Goal: Task Accomplishment & Management: Manage account settings

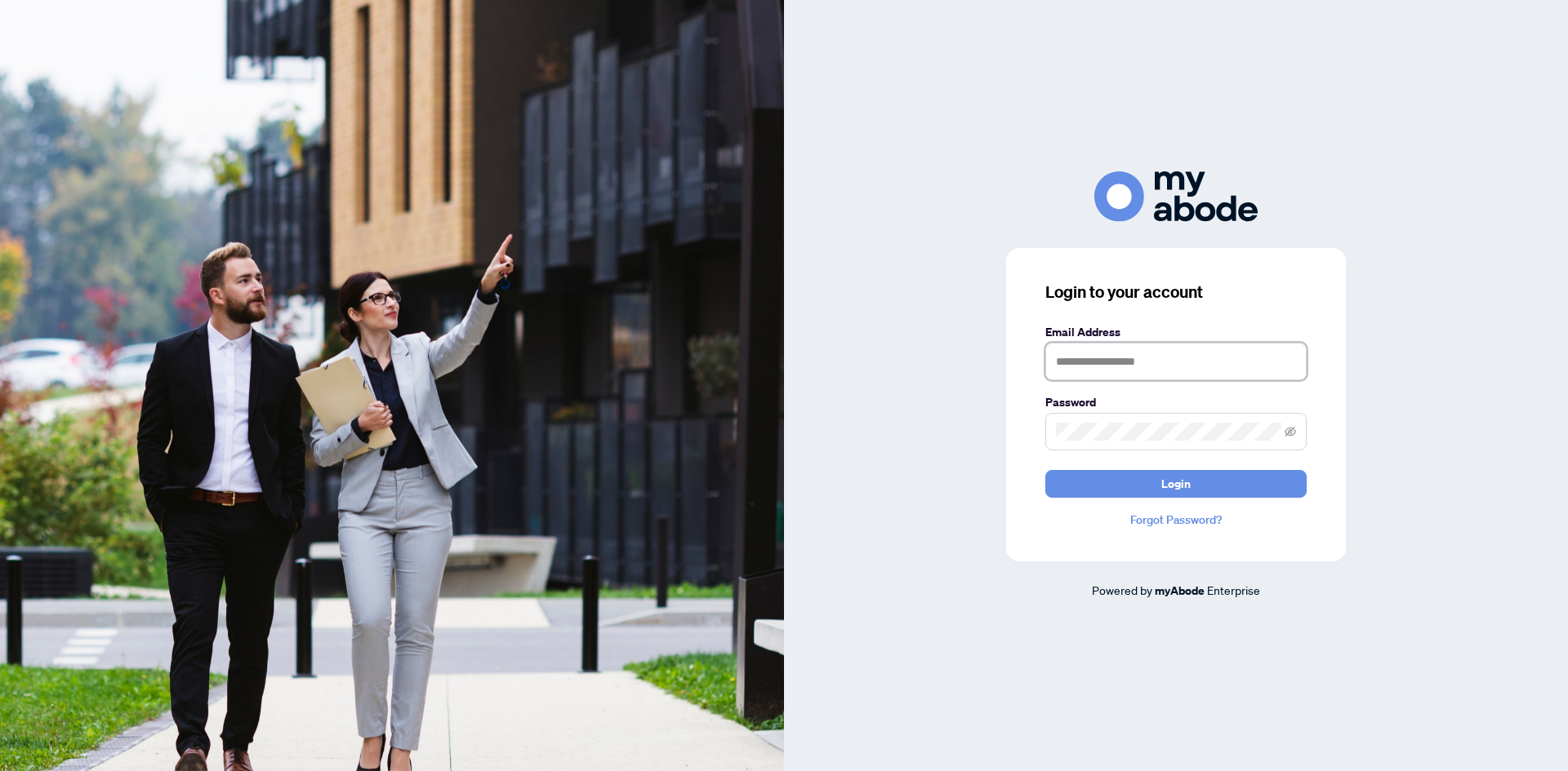
click at [1161, 365] on input "text" at bounding box center [1175, 361] width 261 height 38
type input "**********"
click at [1095, 422] on span at bounding box center [1175, 432] width 261 height 38
click at [1182, 486] on span "Login" at bounding box center [1175, 483] width 30 height 26
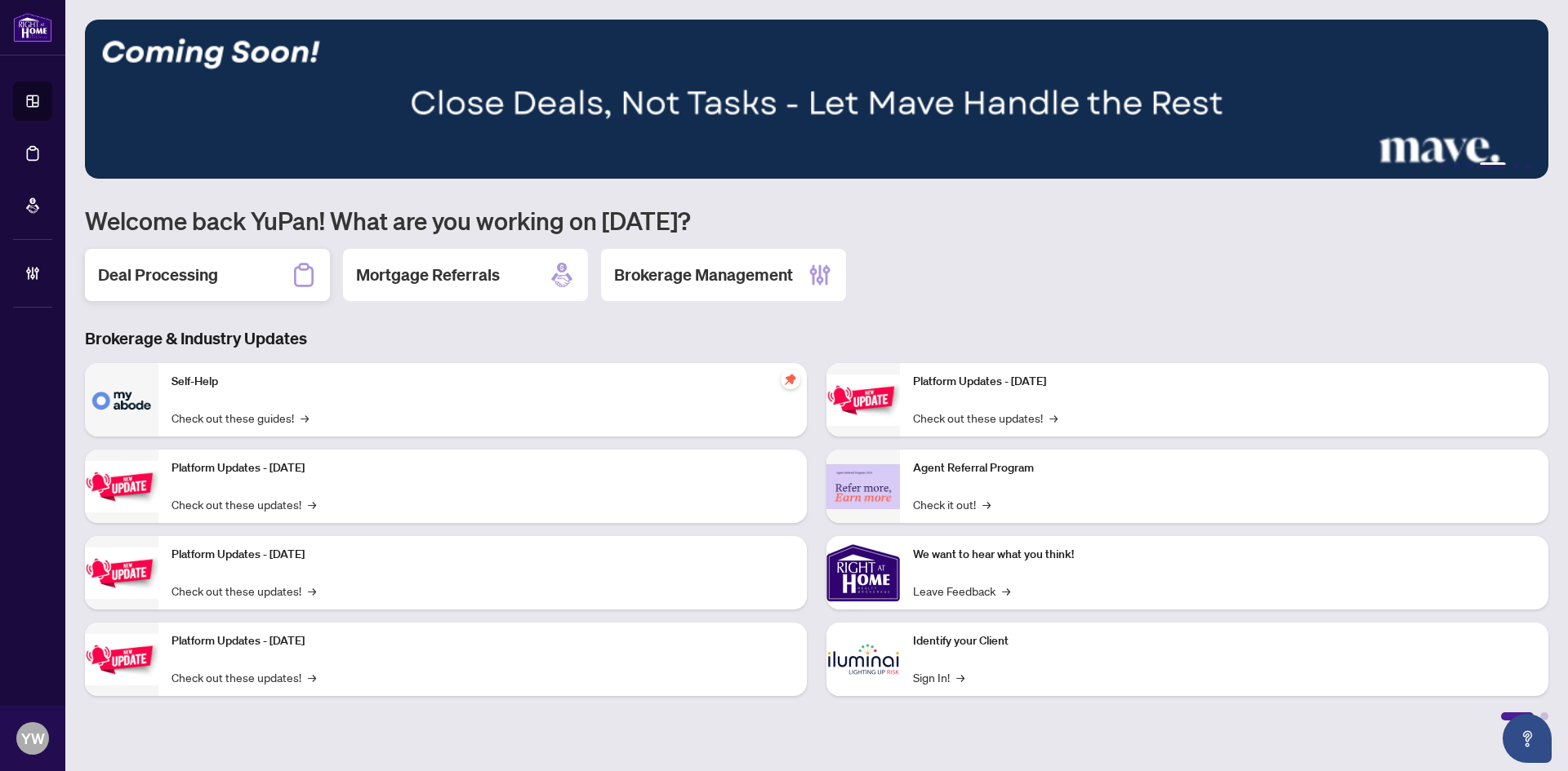
click at [179, 284] on h2 "Deal Processing" at bounding box center [158, 274] width 120 height 22
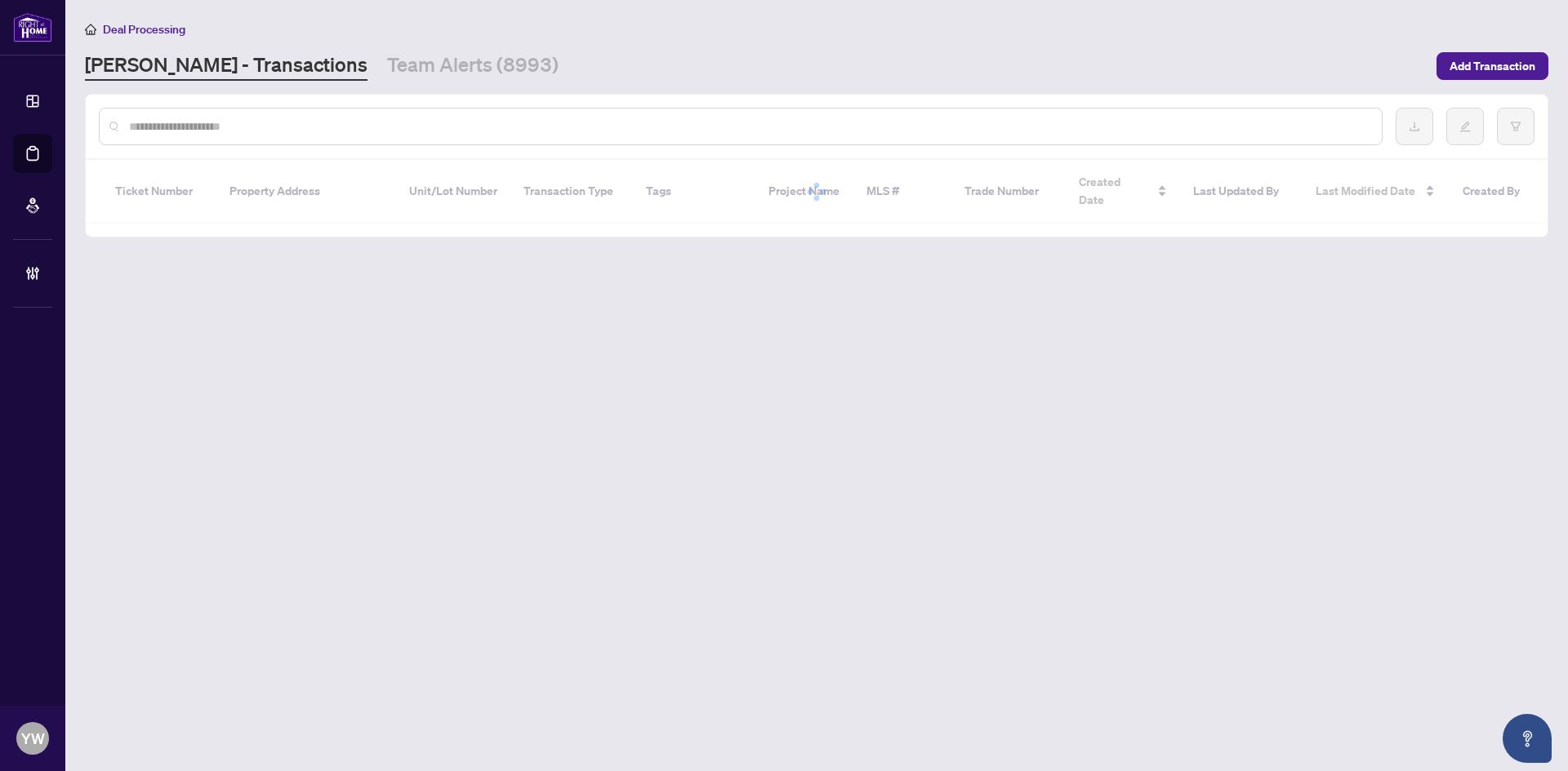
click at [170, 134] on div at bounding box center [740, 126] width 1284 height 38
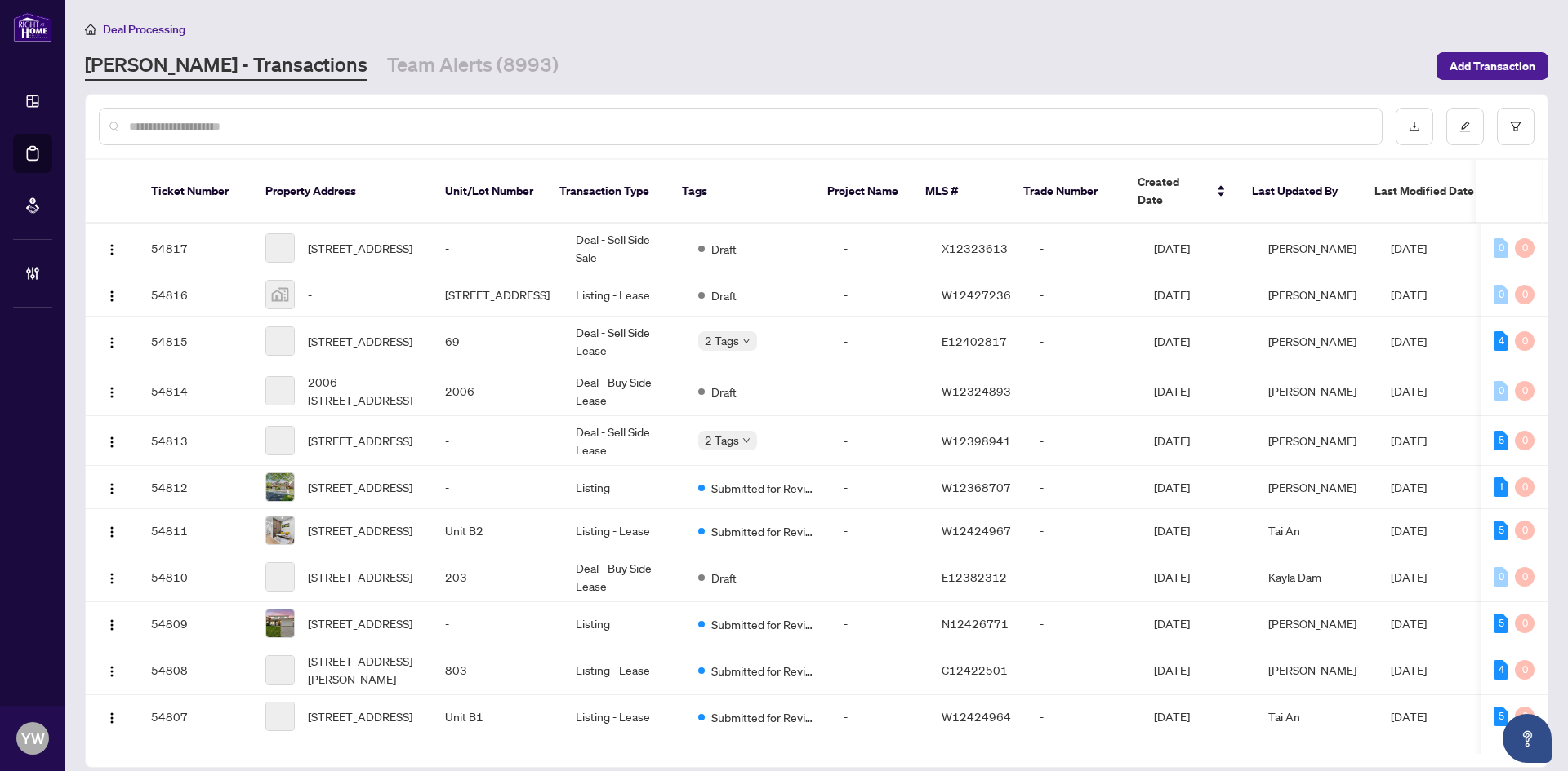
click at [168, 127] on input "text" at bounding box center [749, 126] width 1240 height 18
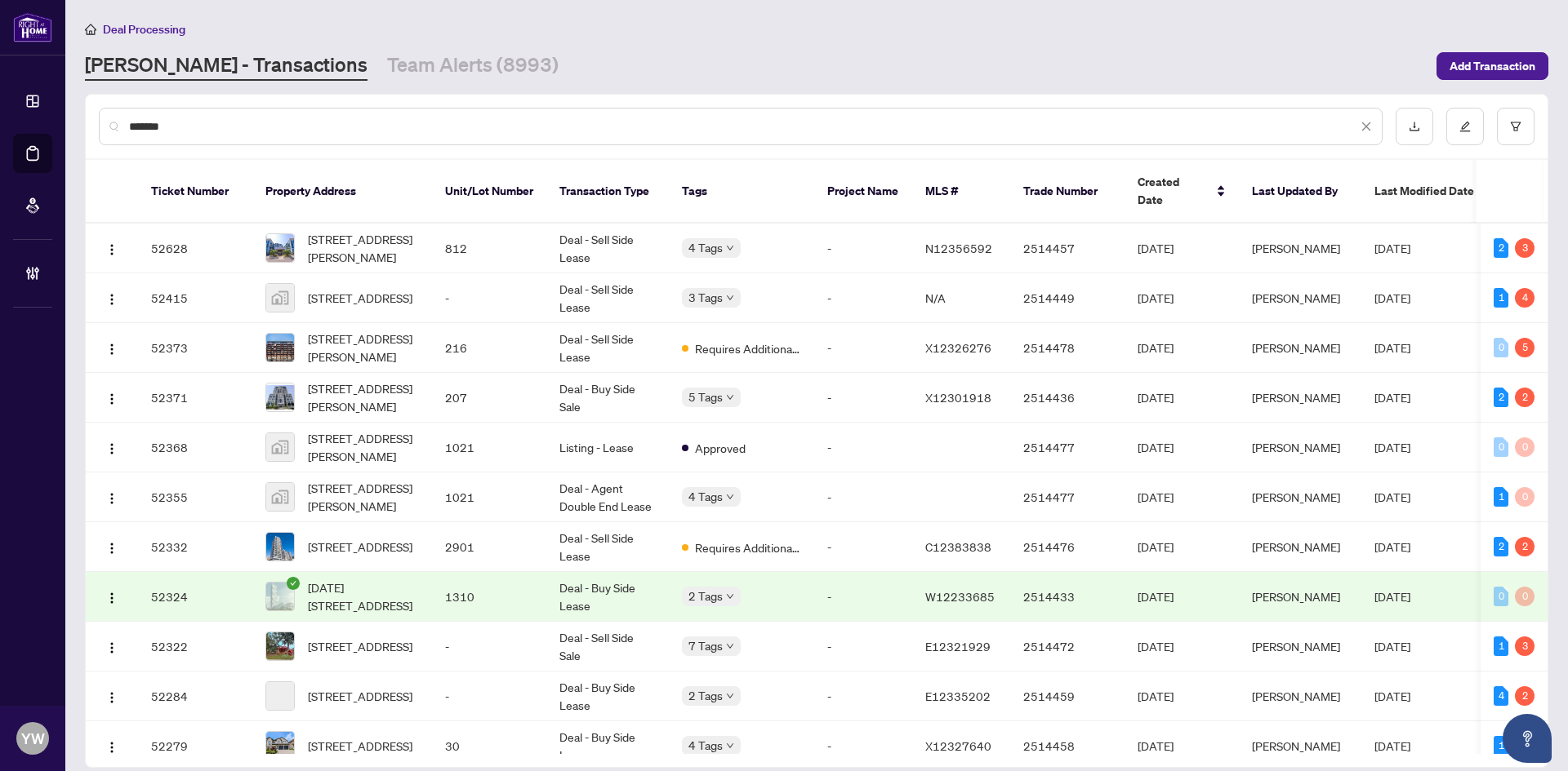
type input "*******"
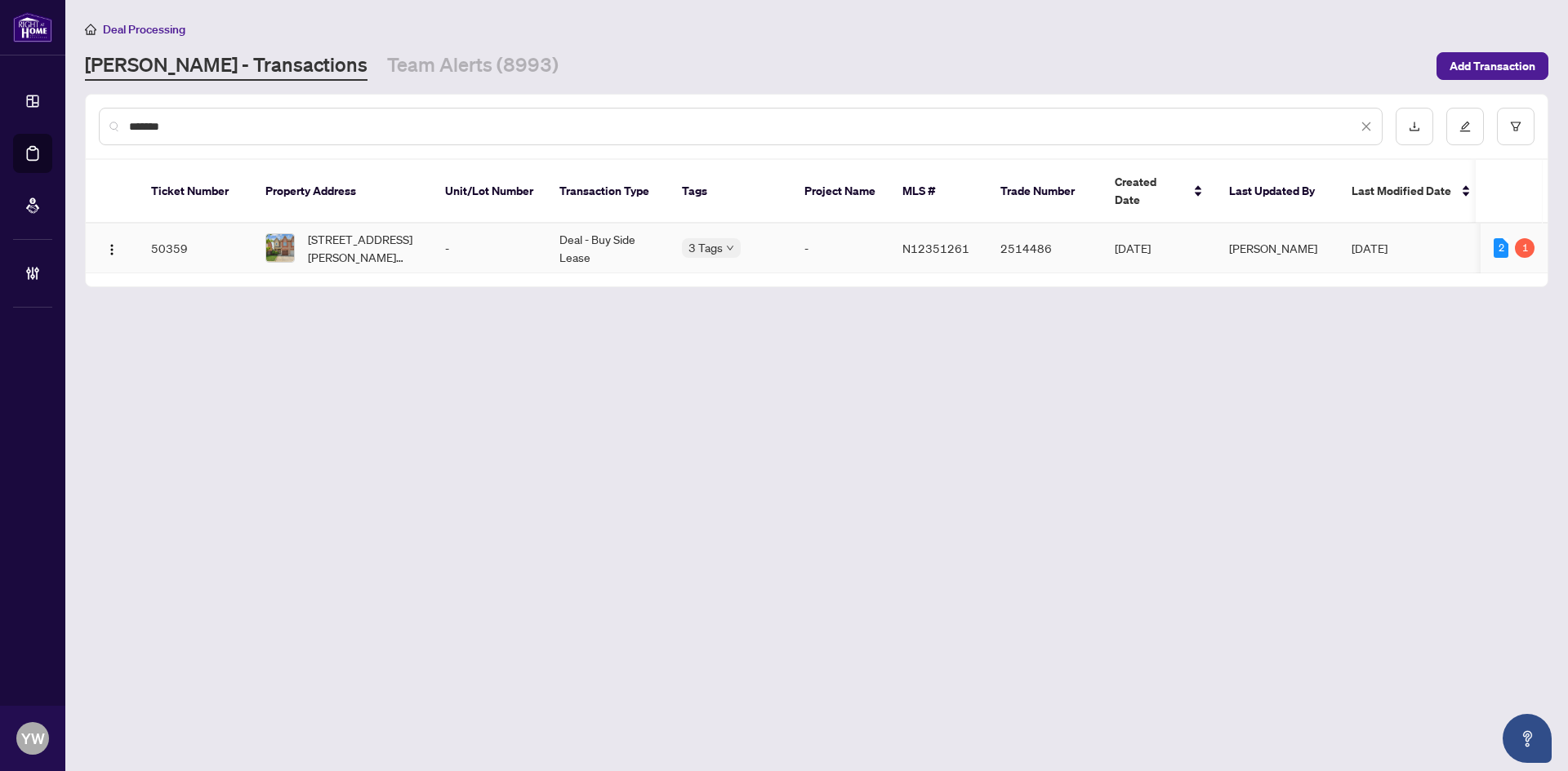
click at [325, 235] on span "[STREET_ADDRESS][PERSON_NAME][PERSON_NAME]" at bounding box center [363, 248] width 111 height 36
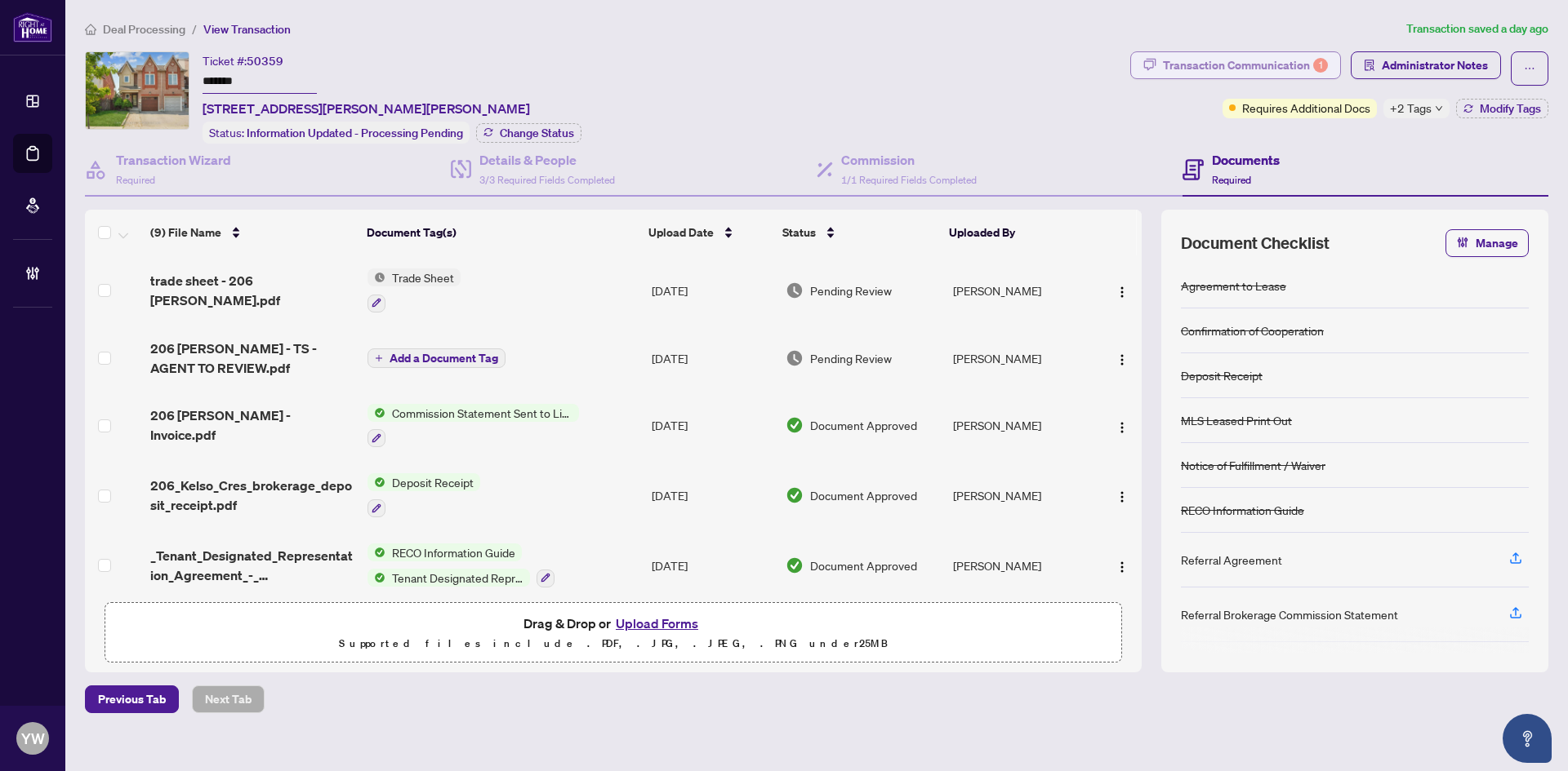
click at [1224, 72] on div "Transaction Communication 1" at bounding box center [1245, 65] width 165 height 26
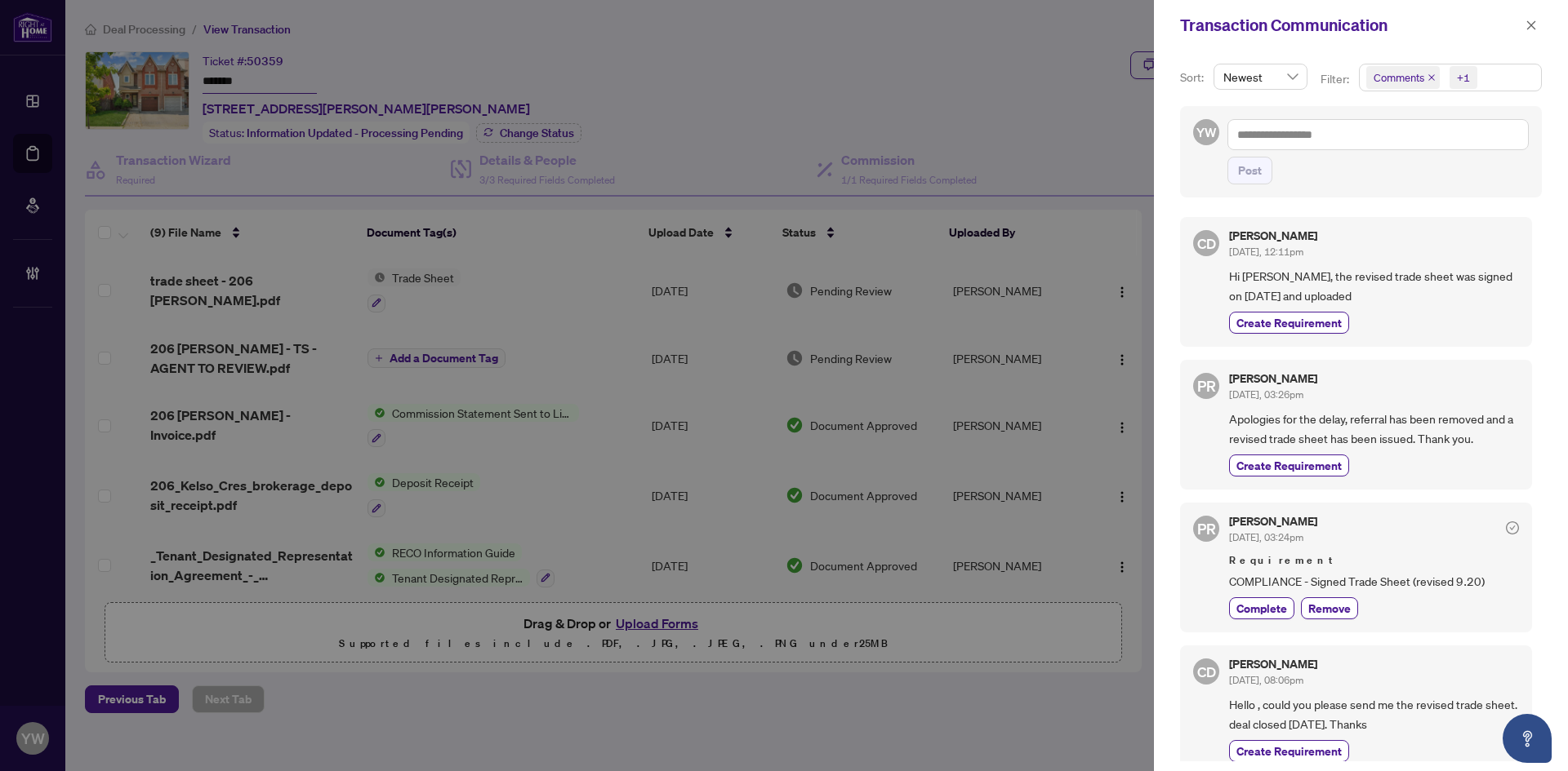
click at [1430, 77] on icon "close" at bounding box center [1431, 77] width 6 height 6
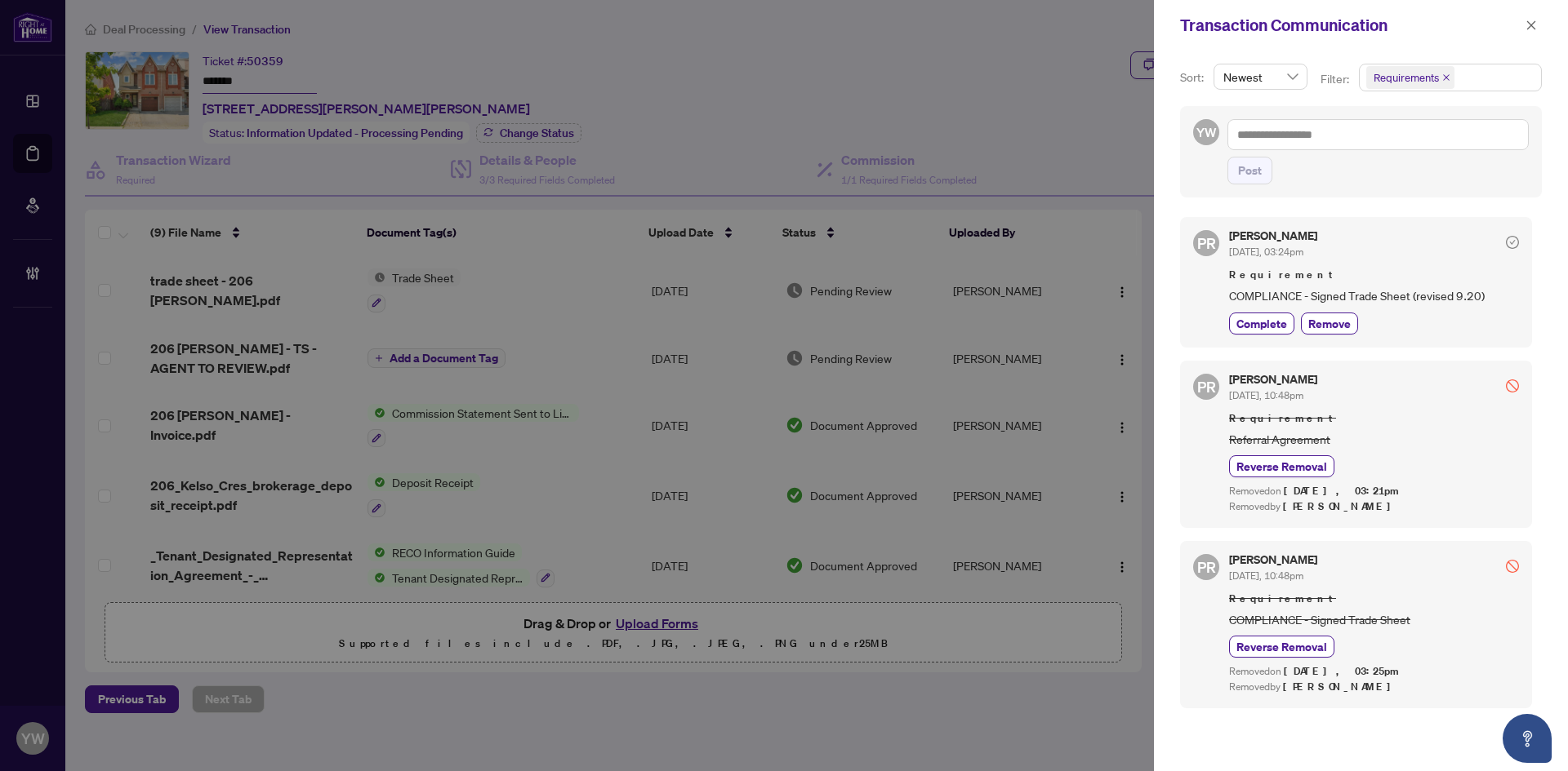
scroll to position [4, 0]
click at [1533, 22] on icon "close" at bounding box center [1530, 25] width 12 height 12
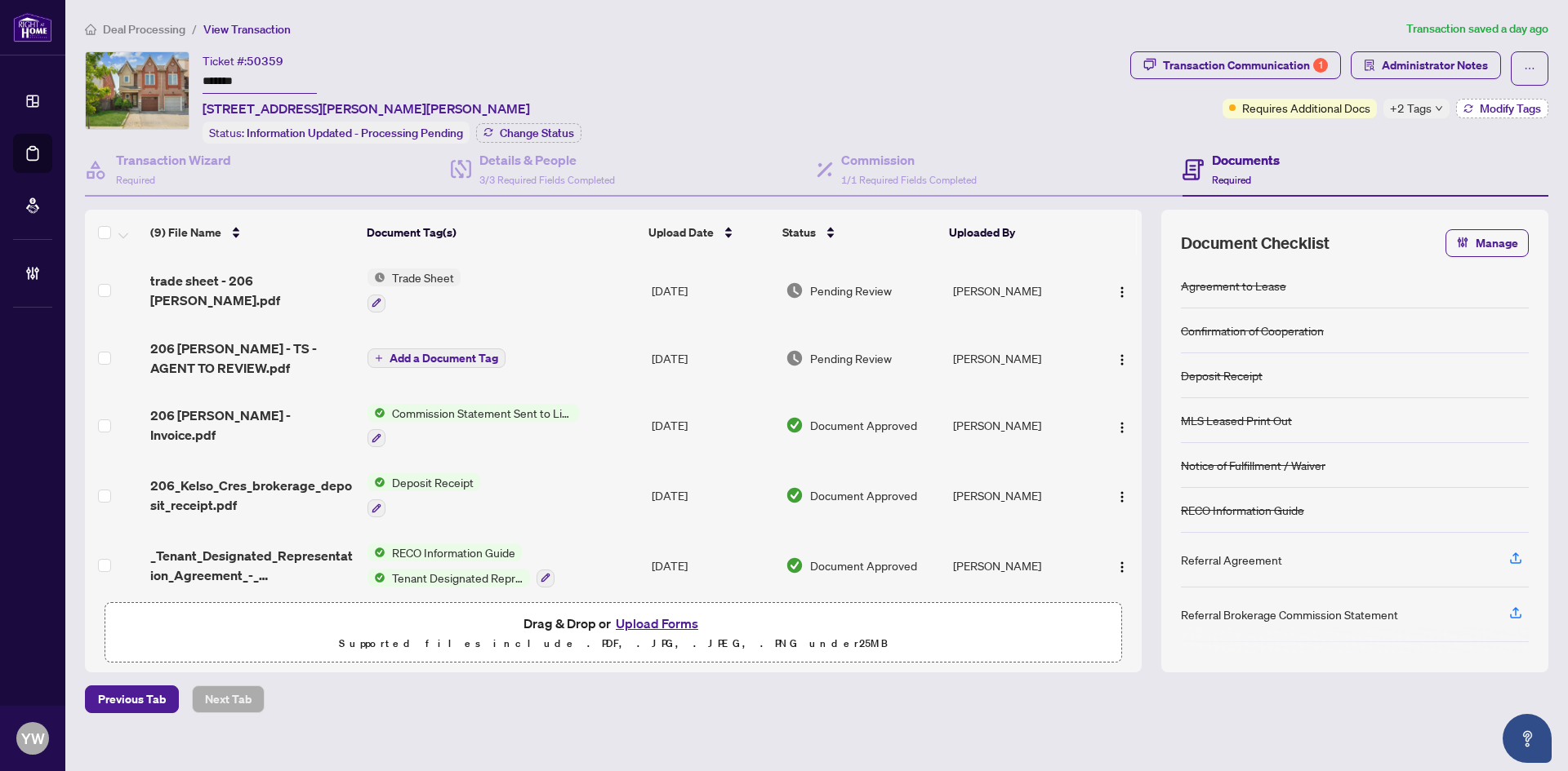
click at [1484, 115] on button "Modify Tags" at bounding box center [1502, 108] width 92 height 20
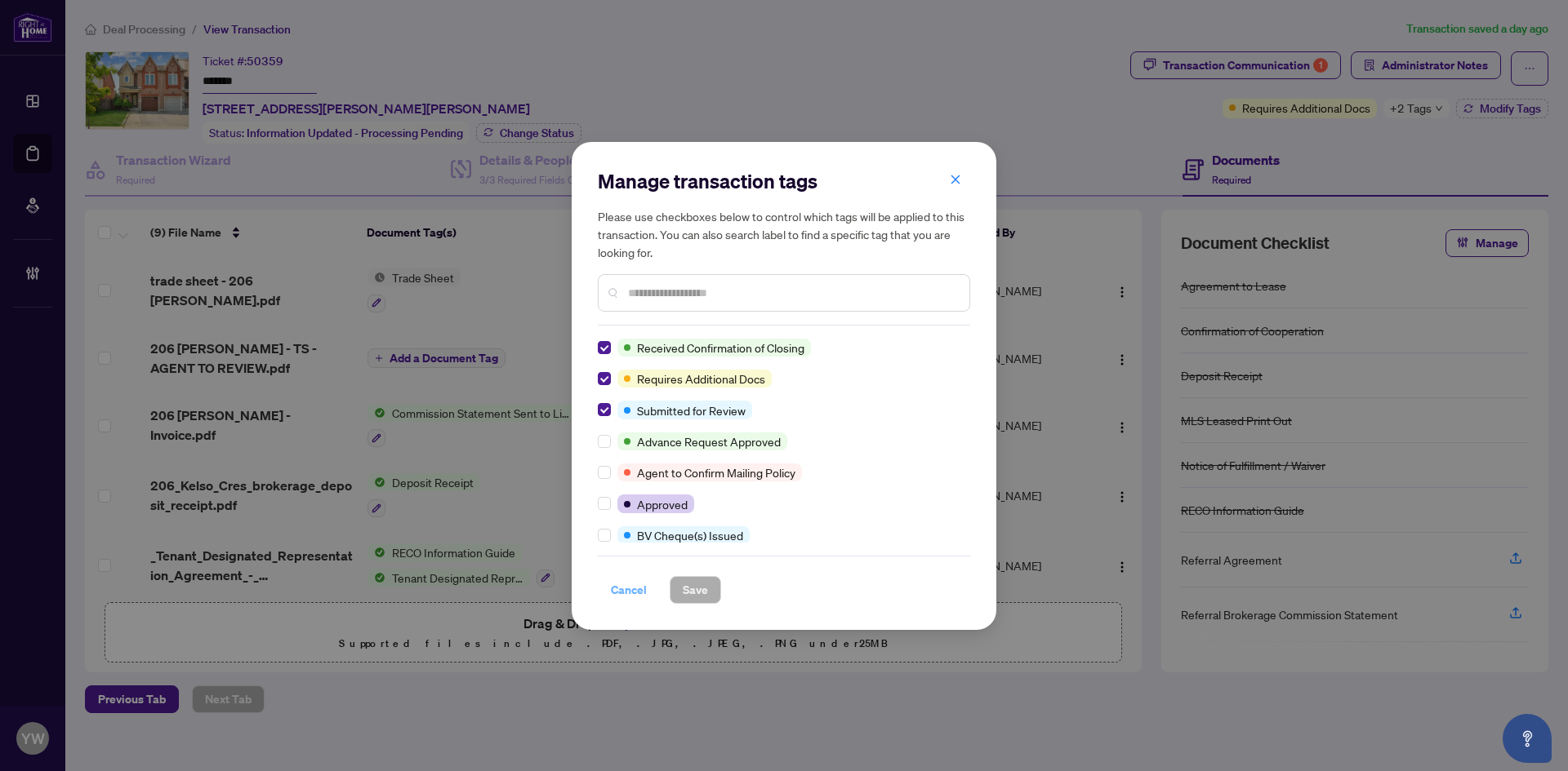
click at [628, 594] on span "Cancel" at bounding box center [629, 590] width 36 height 26
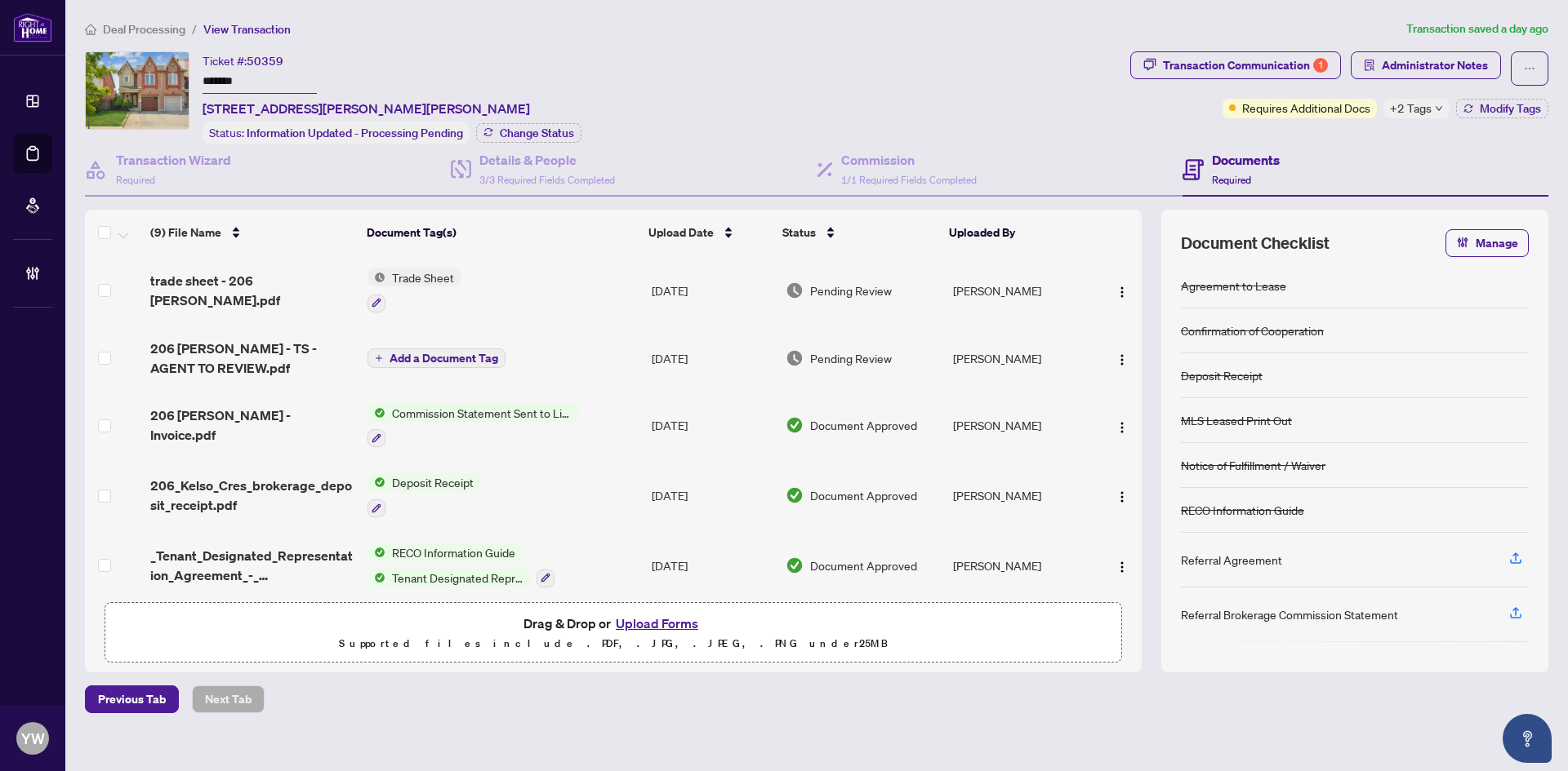
click at [260, 285] on span "trade sheet - 206 [PERSON_NAME].pdf" at bounding box center [252, 290] width 205 height 39
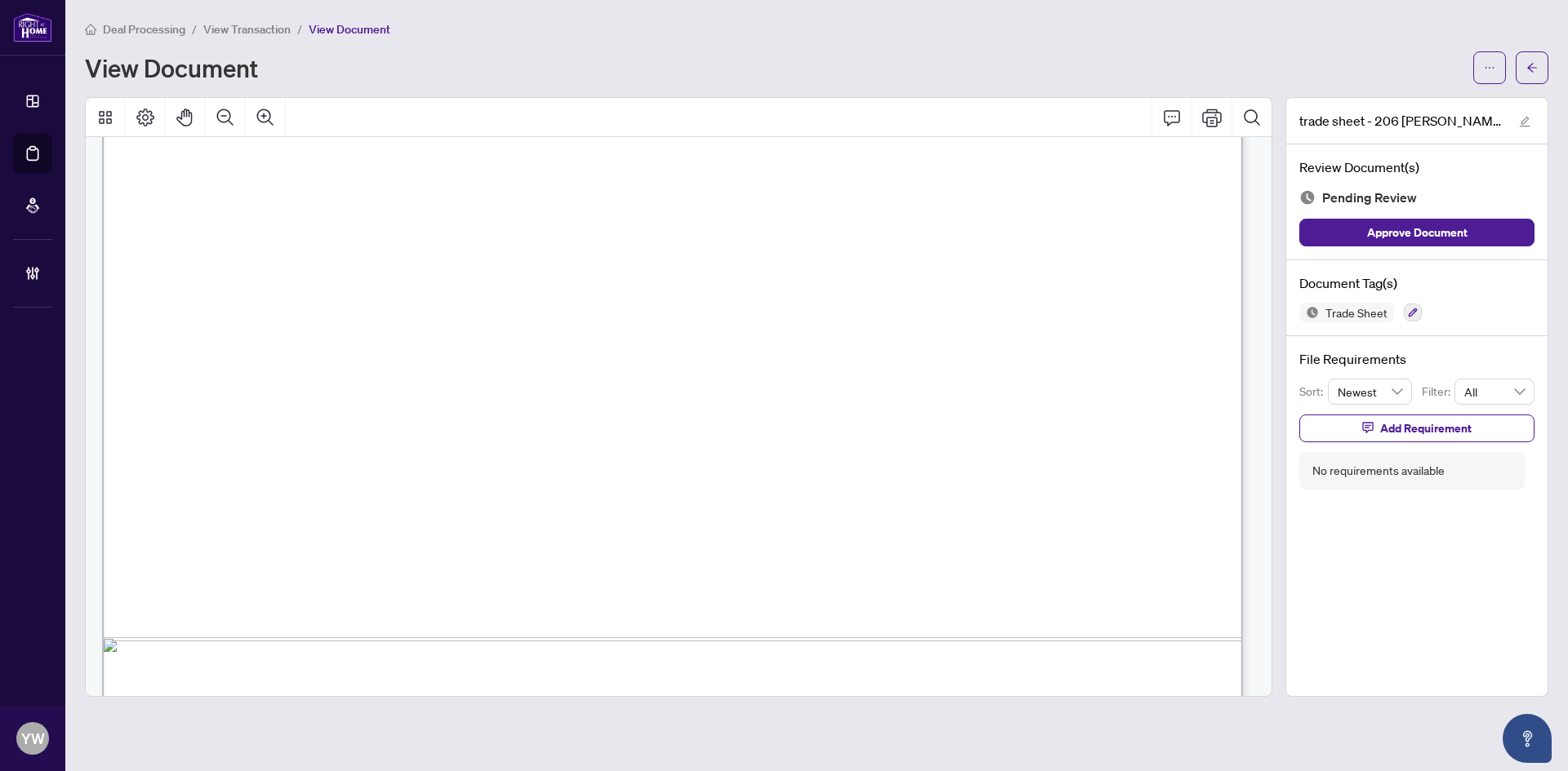
scroll to position [816, 0]
click at [1484, 240] on button "Approve Document" at bounding box center [1416, 232] width 235 height 28
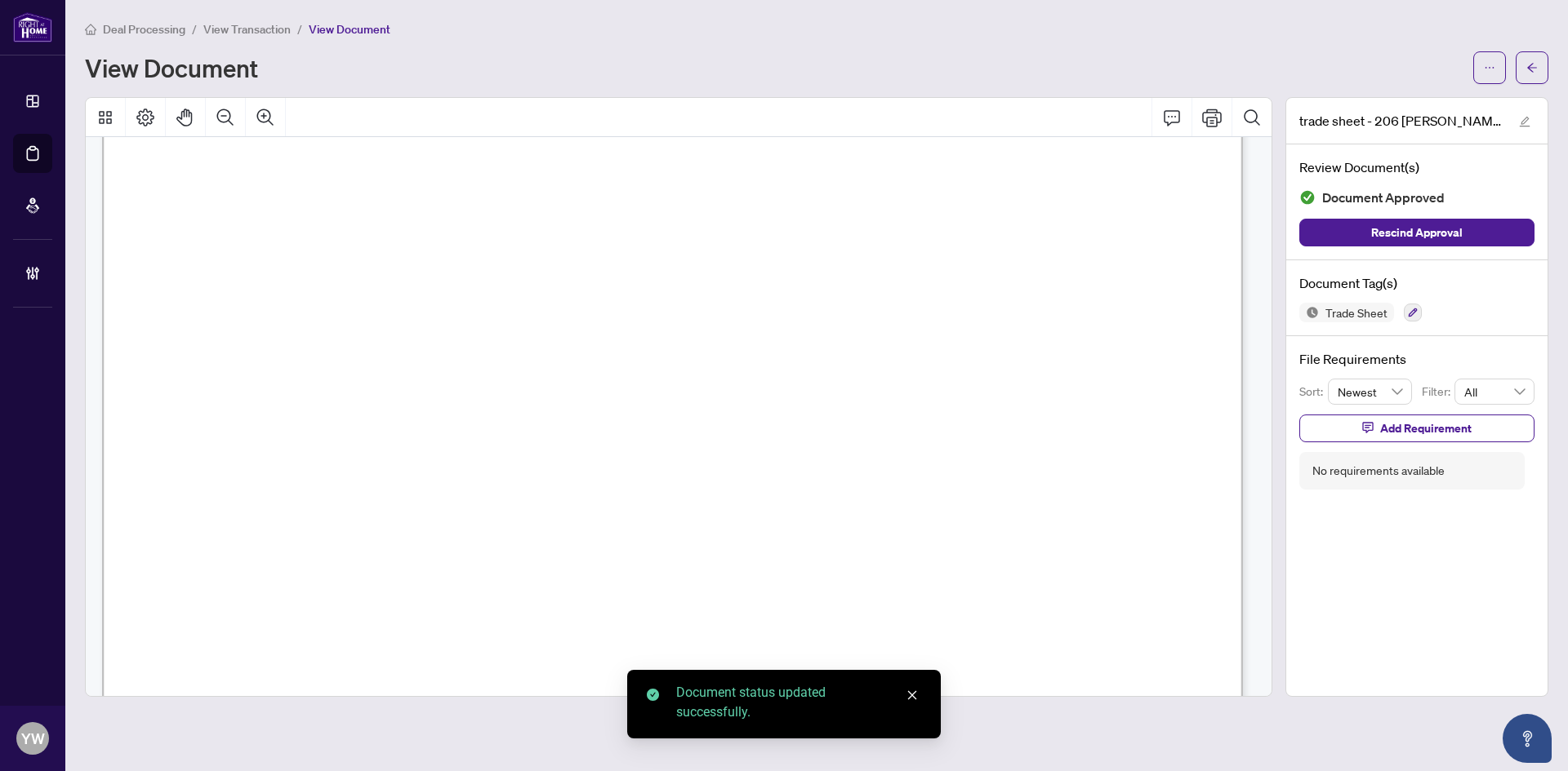
scroll to position [408, 0]
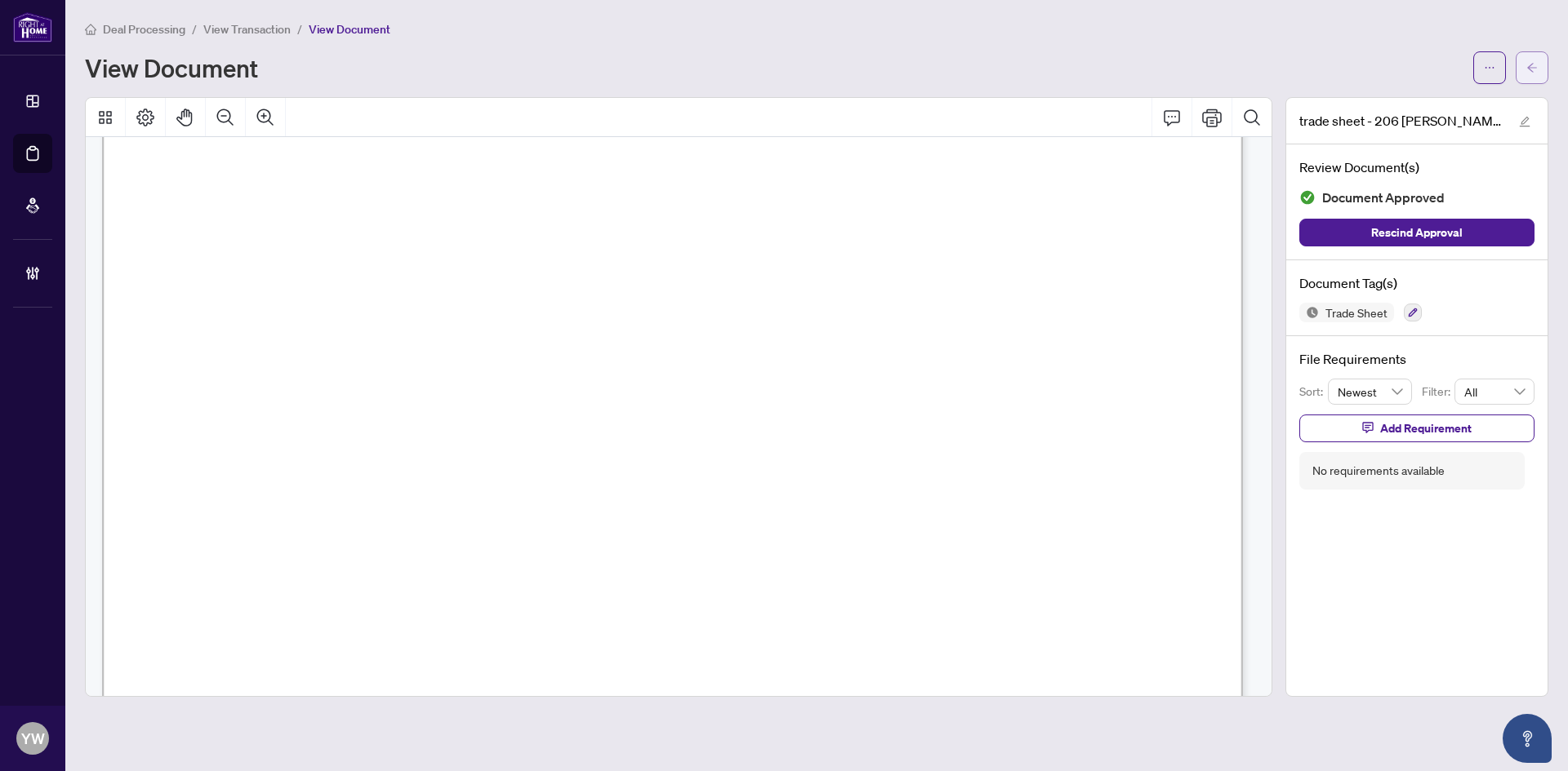
click at [1526, 68] on icon "arrow-left" at bounding box center [1531, 67] width 12 height 12
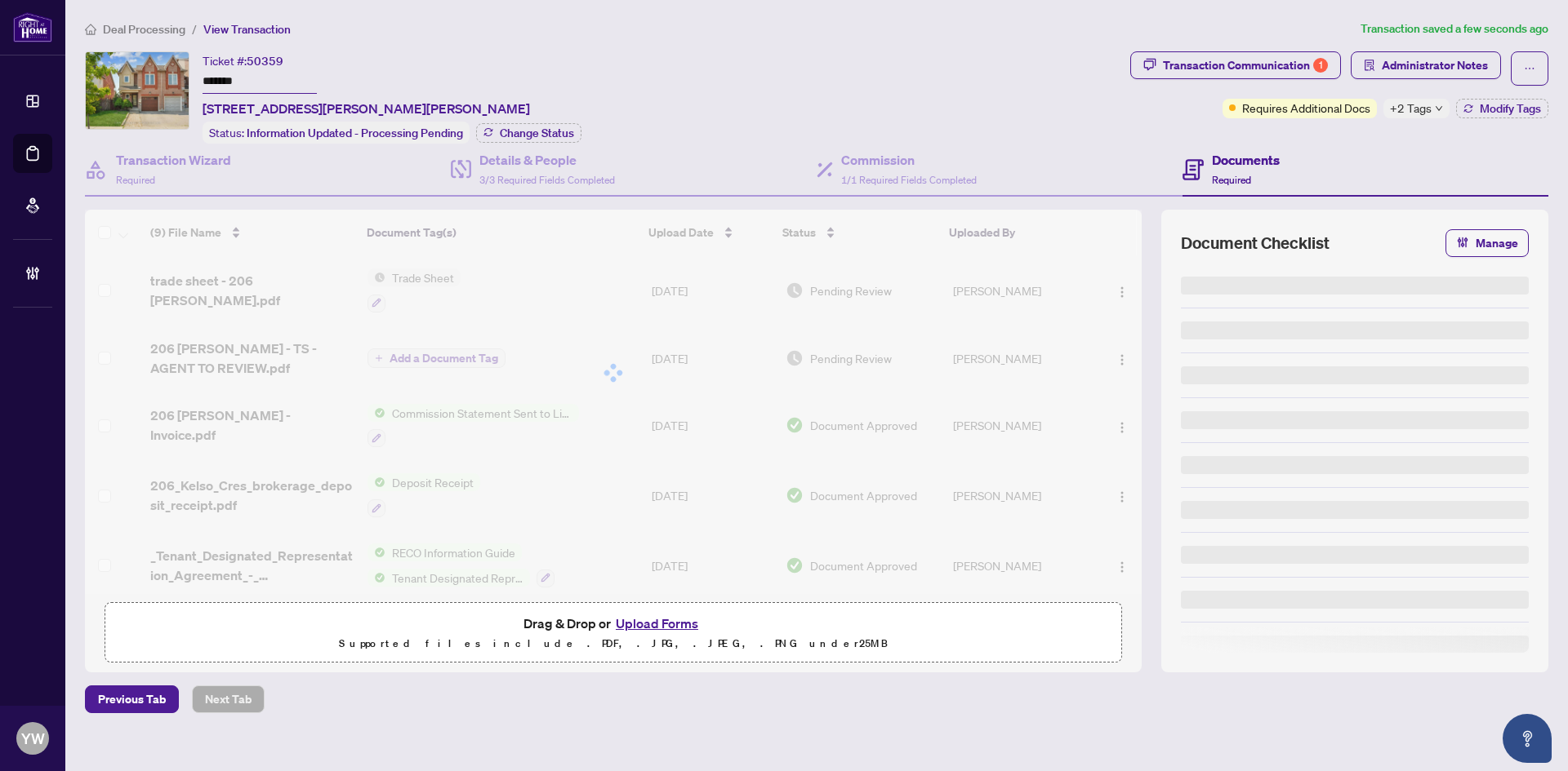
click at [1191, 79] on span "Transaction Communication 1" at bounding box center [1235, 68] width 211 height 34
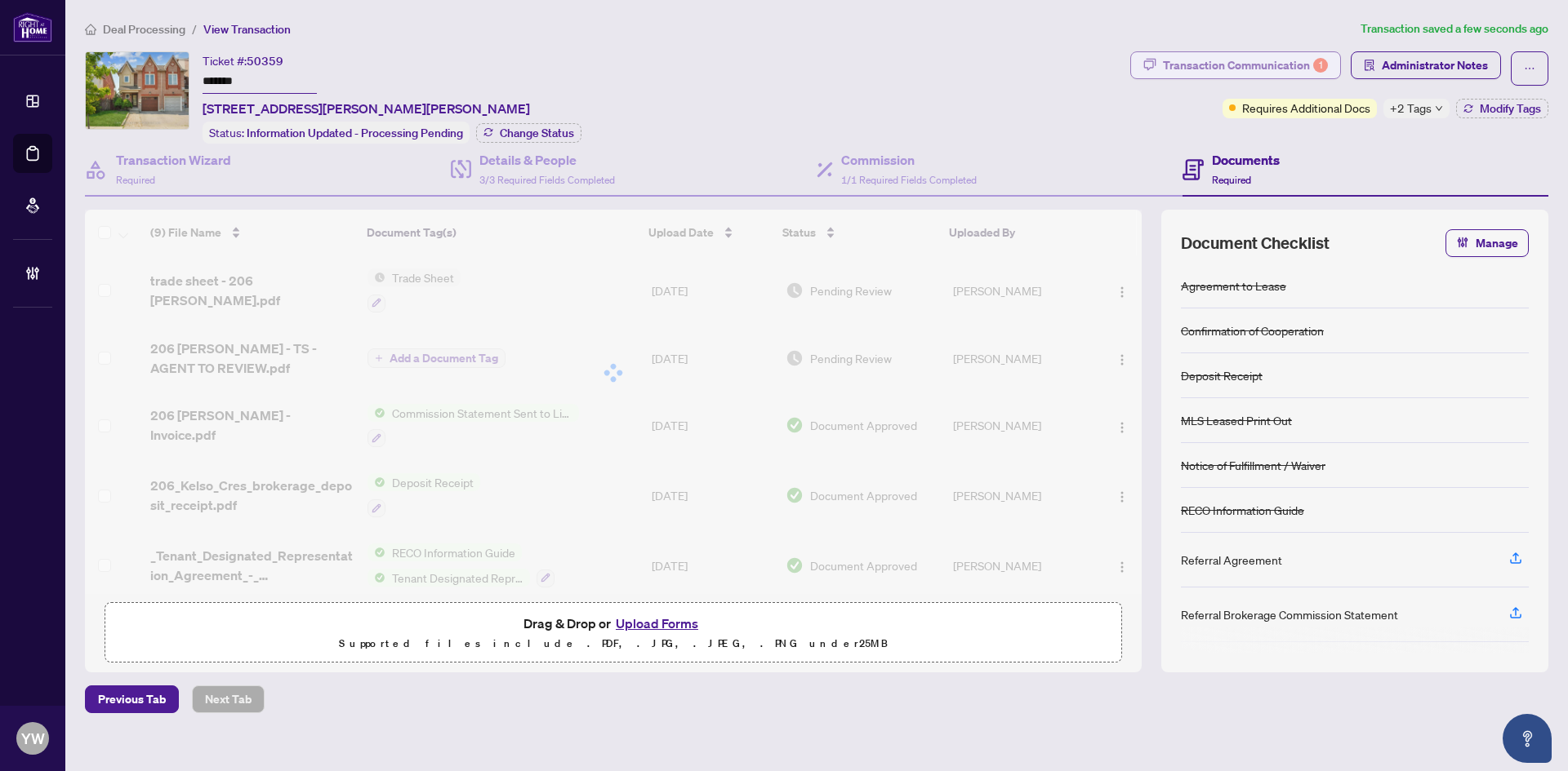
click at [1192, 63] on div "Transaction Communication 1" at bounding box center [1245, 65] width 165 height 26
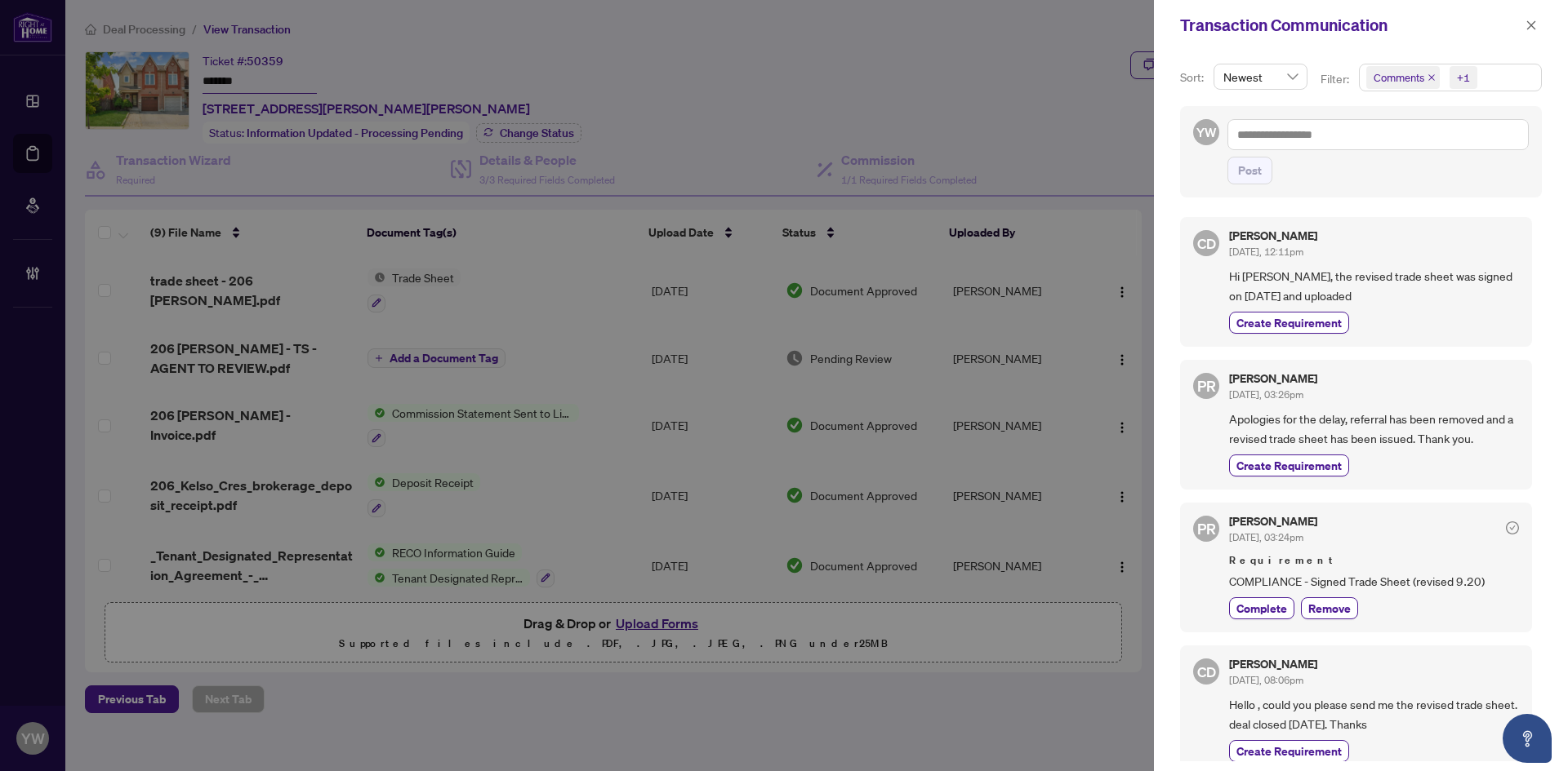
click at [1427, 76] on icon "close" at bounding box center [1431, 77] width 8 height 8
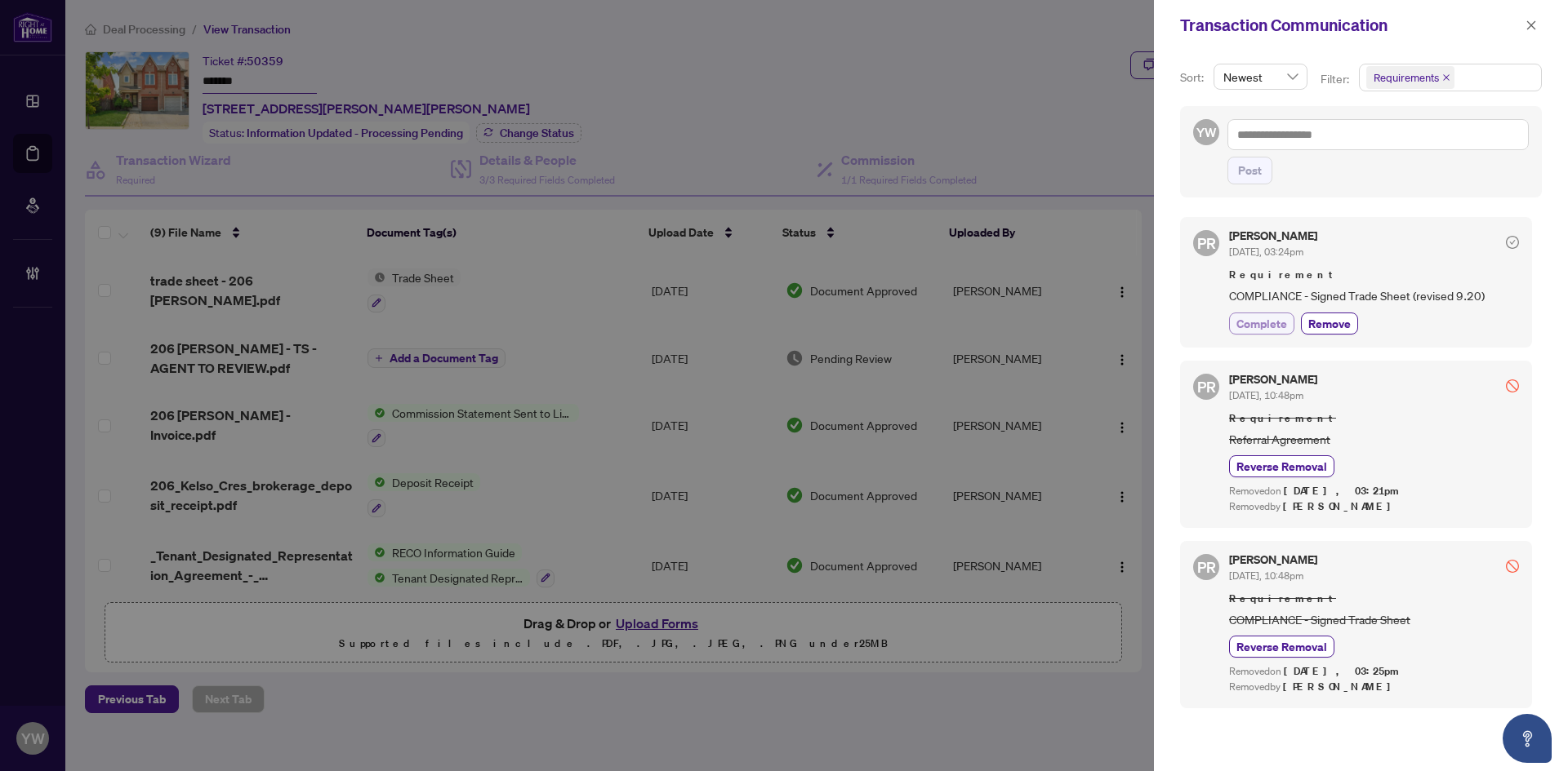
click at [1259, 322] on span "Complete" at bounding box center [1261, 323] width 50 height 17
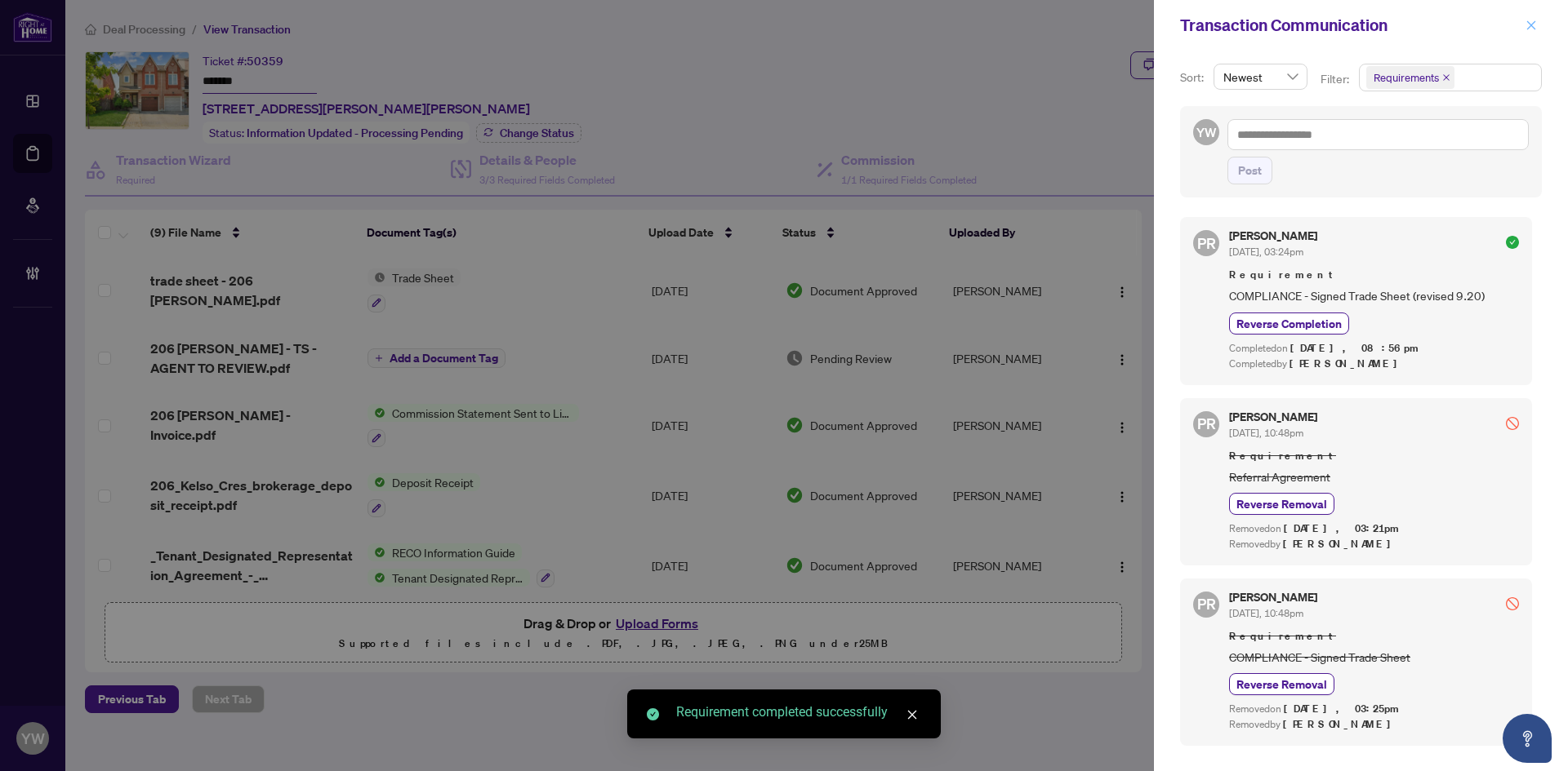
click at [1532, 23] on icon "close" at bounding box center [1530, 25] width 12 height 12
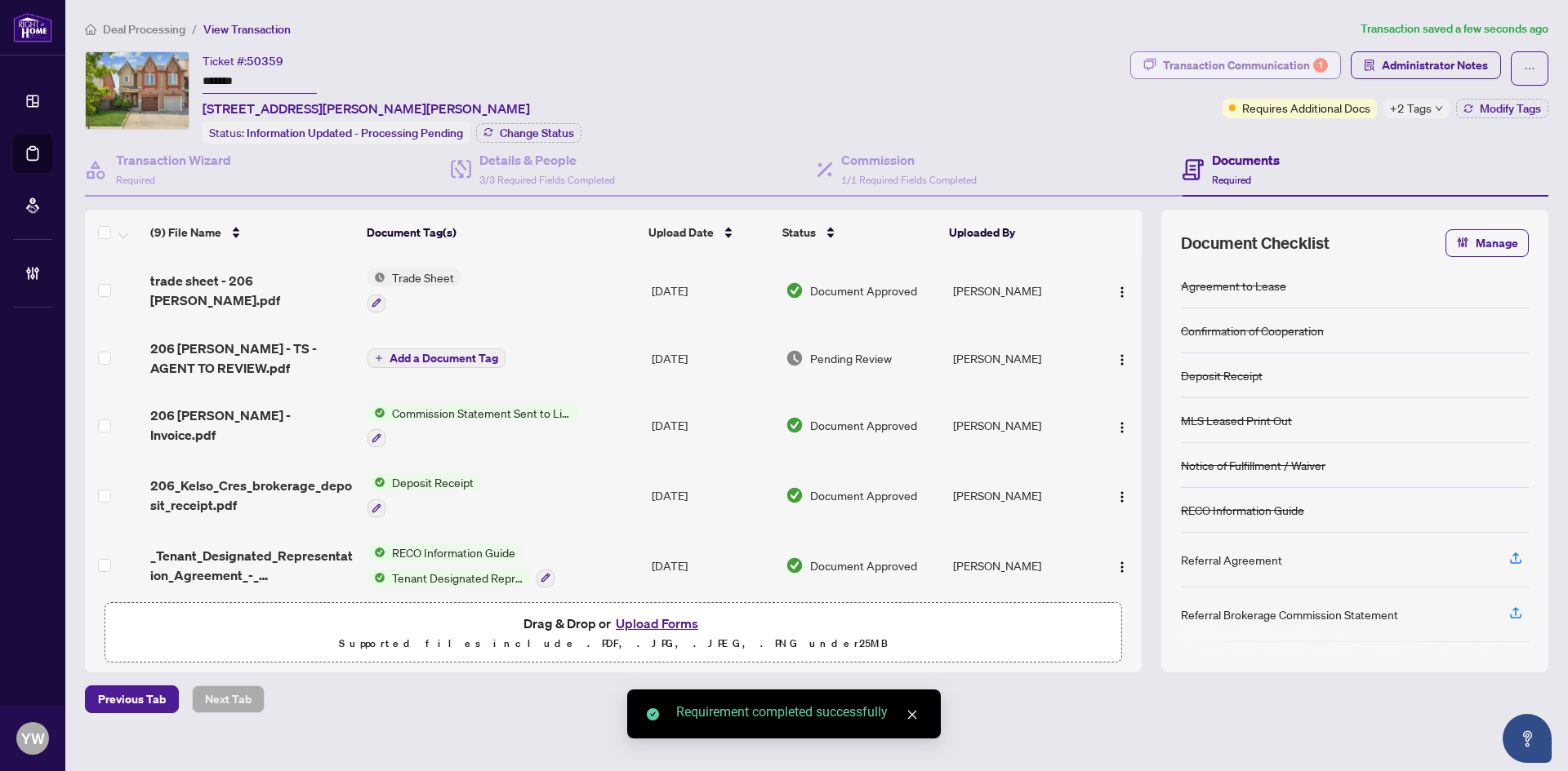
click at [1233, 68] on div "Transaction Communication 1" at bounding box center [1245, 65] width 165 height 26
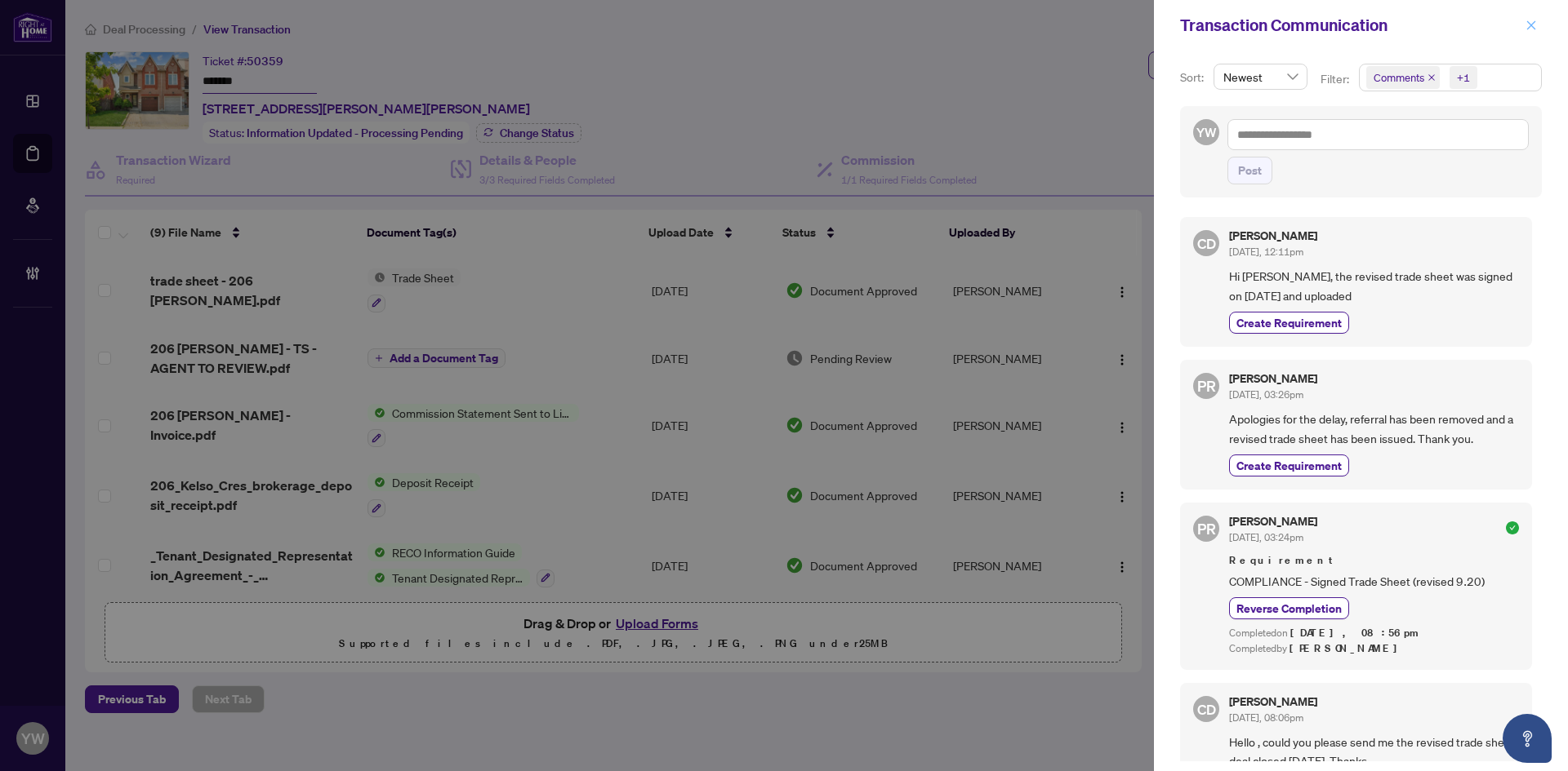
click at [1533, 29] on icon "close" at bounding box center [1530, 25] width 12 height 12
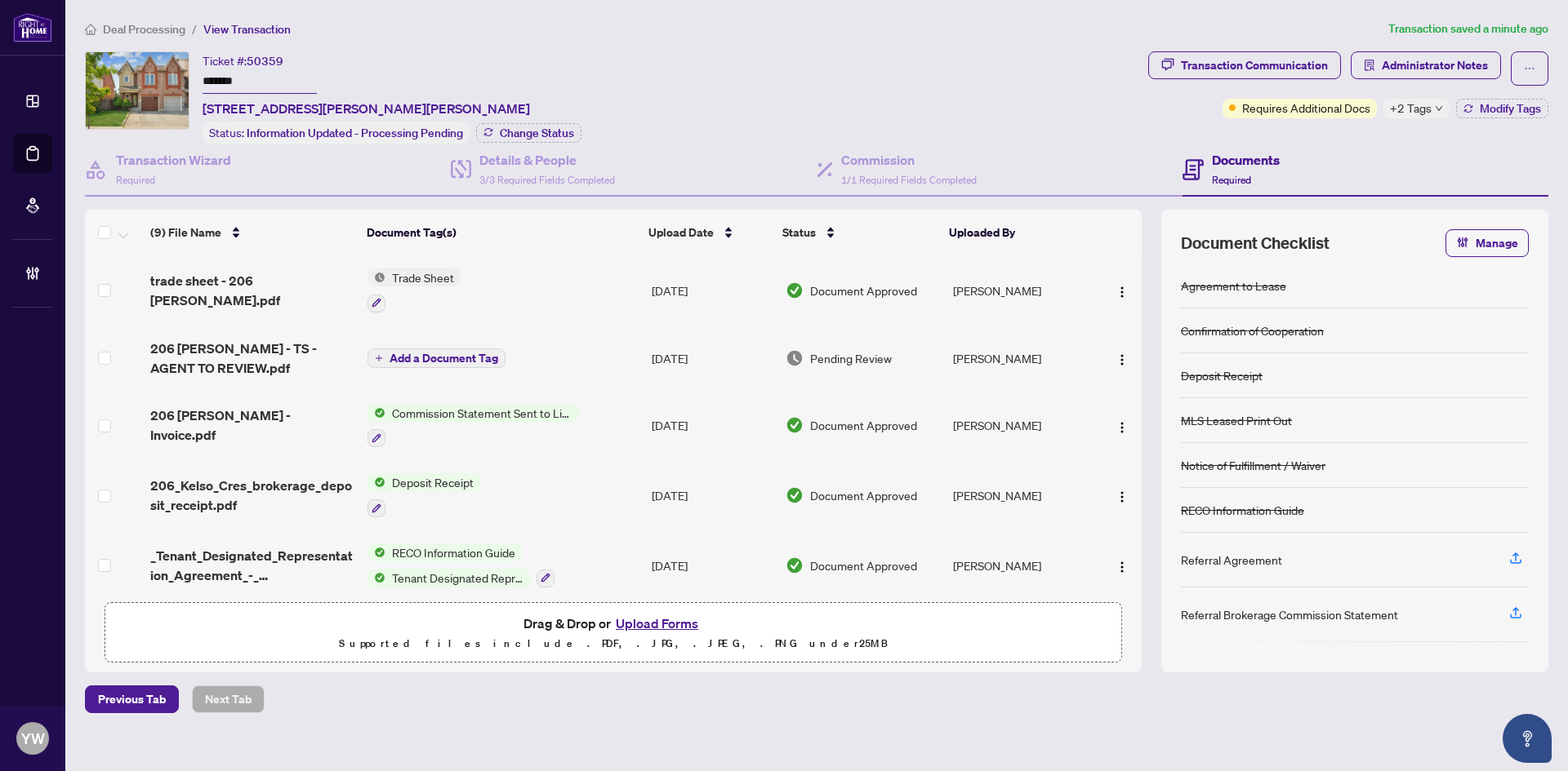
click at [309, 427] on span "206 [PERSON_NAME] - Invoice.pdf" at bounding box center [252, 425] width 205 height 39
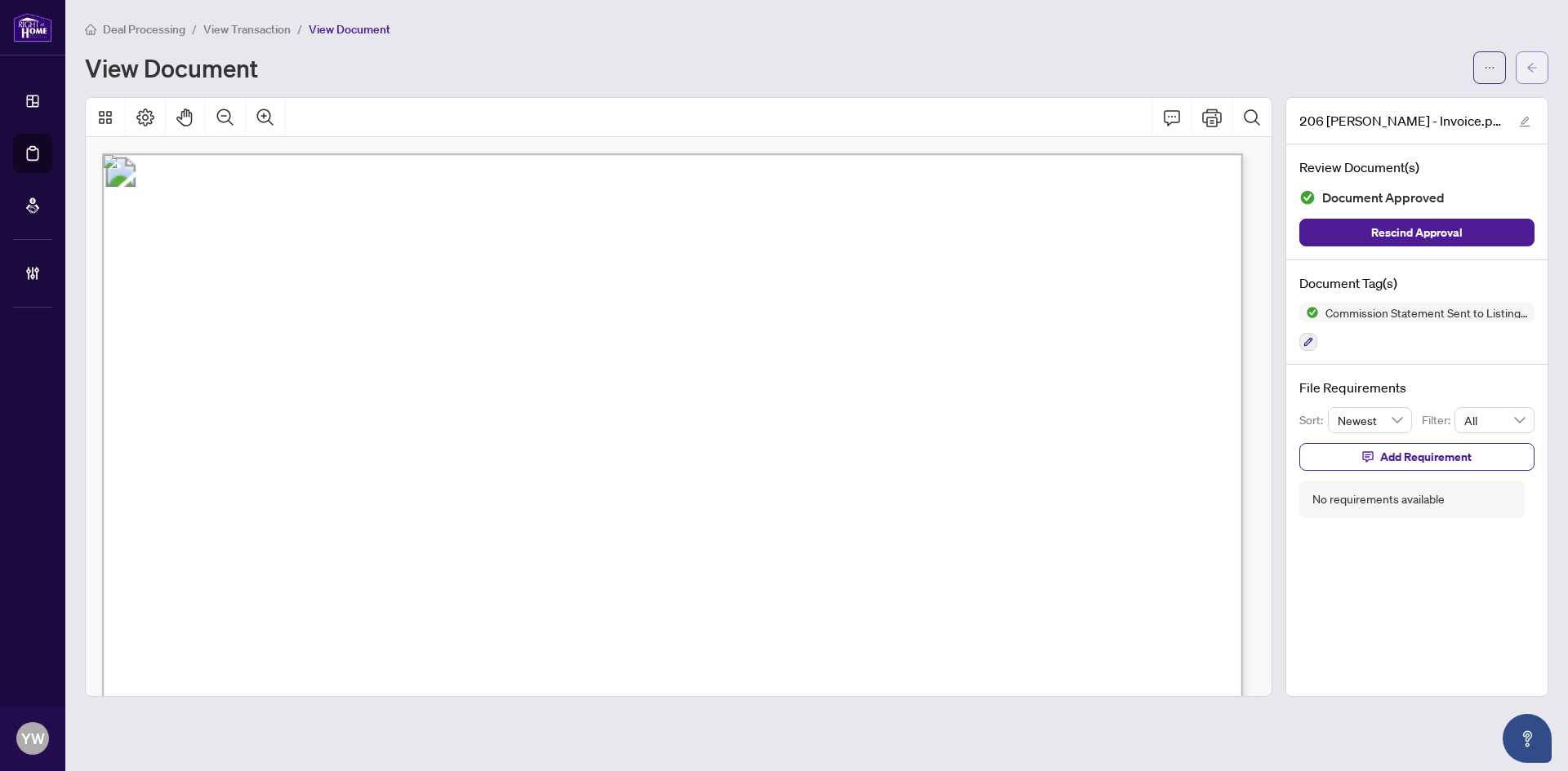
click at [1522, 60] on button "button" at bounding box center [1532, 67] width 32 height 32
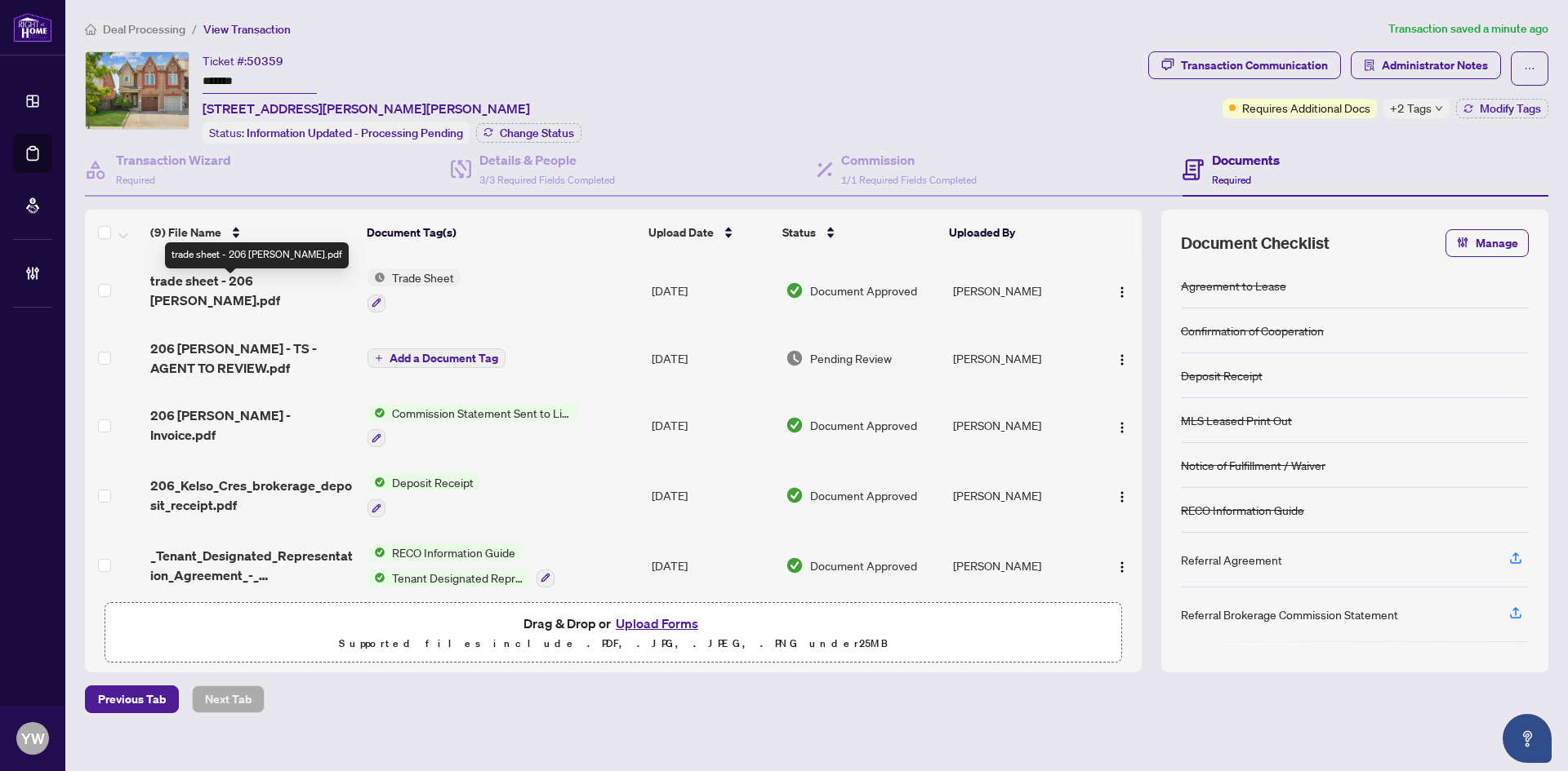
click at [265, 290] on span "trade sheet - 206 [PERSON_NAME].pdf" at bounding box center [252, 290] width 205 height 39
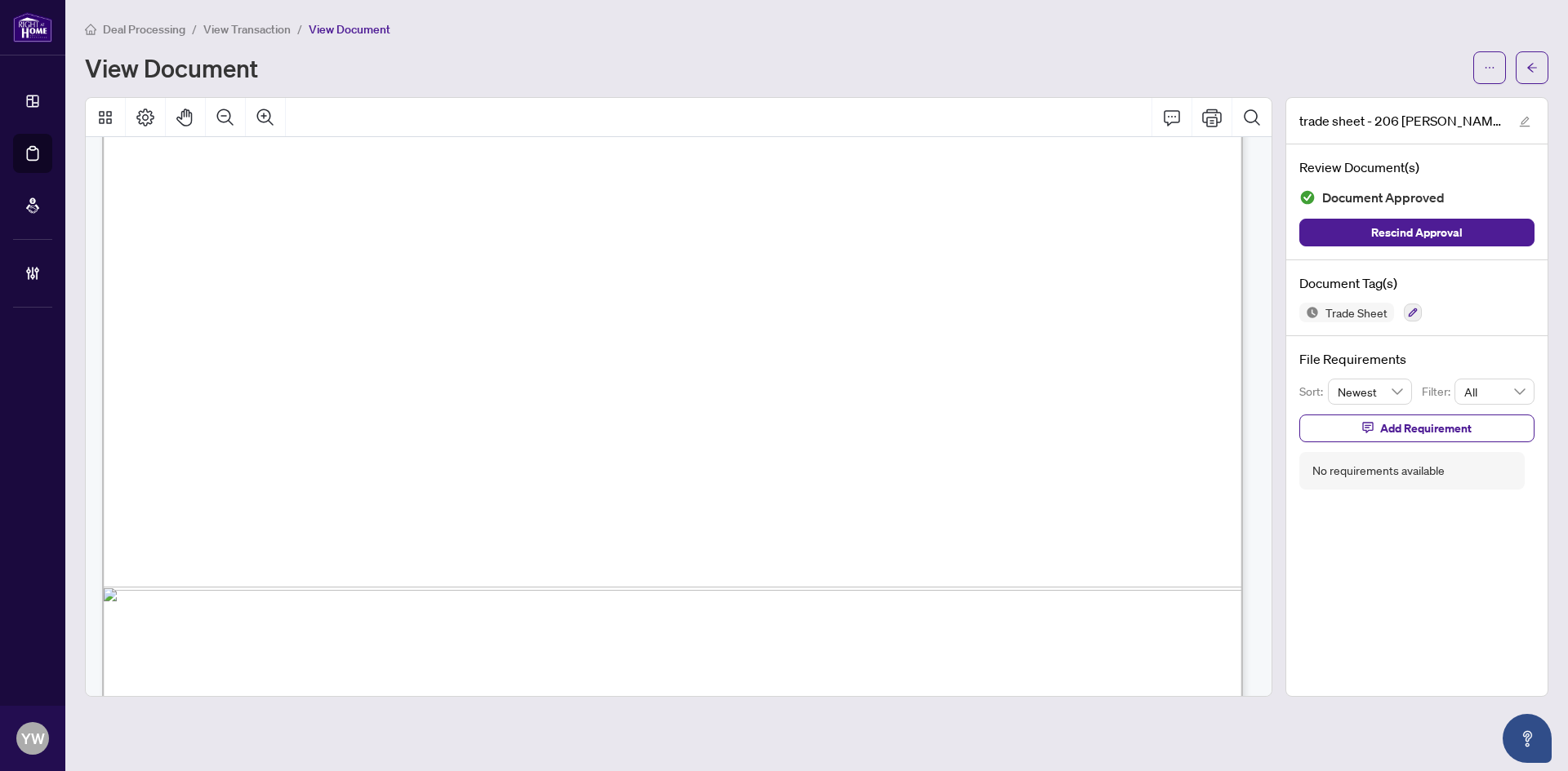
scroll to position [949, 0]
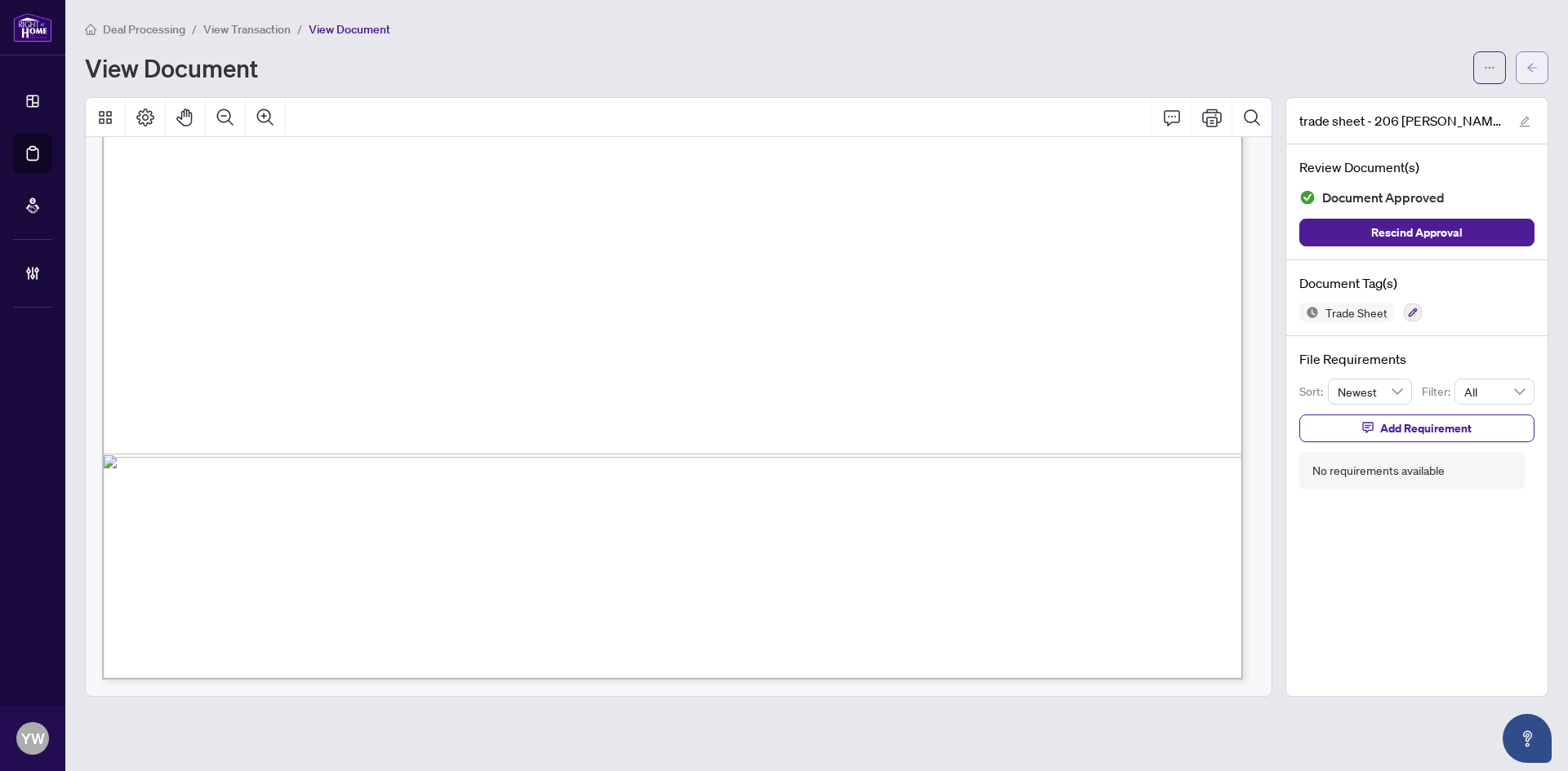
click at [1528, 65] on icon "arrow-left" at bounding box center [1531, 67] width 12 height 12
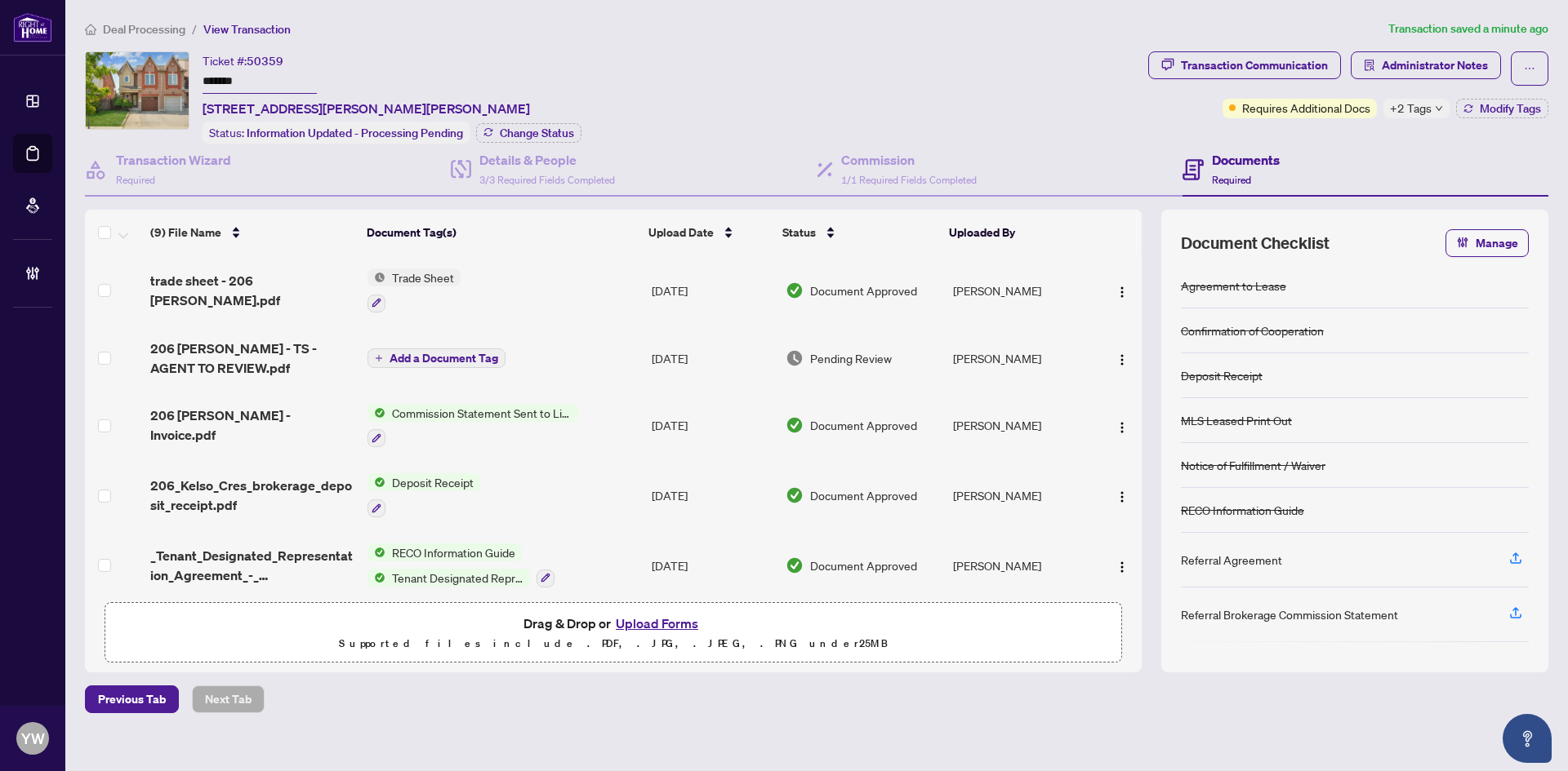
click at [282, 293] on span "trade sheet - 206 [PERSON_NAME].pdf" at bounding box center [252, 290] width 205 height 39
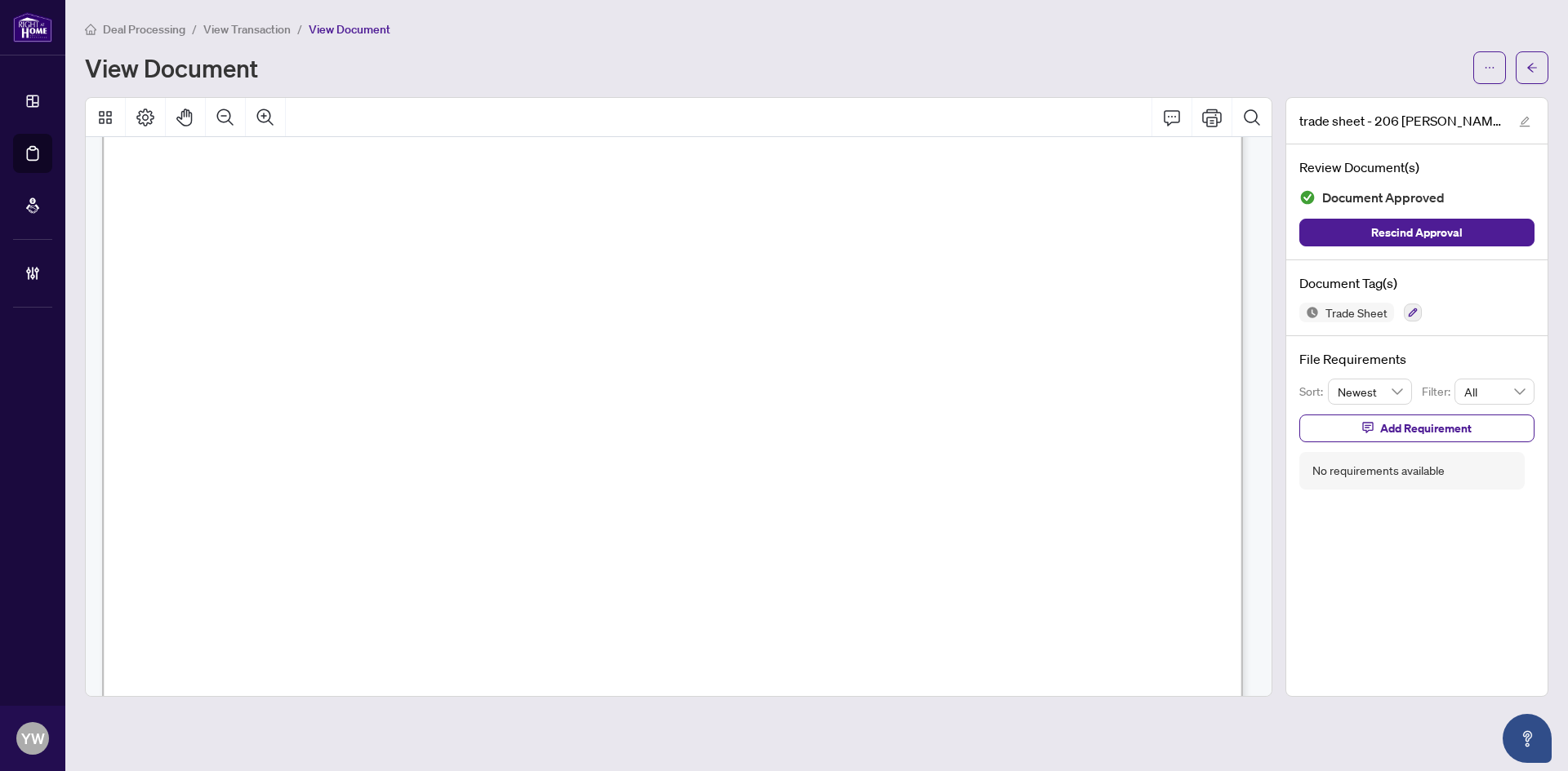
scroll to position [245, 0]
click at [1523, 65] on button "button" at bounding box center [1532, 67] width 32 height 32
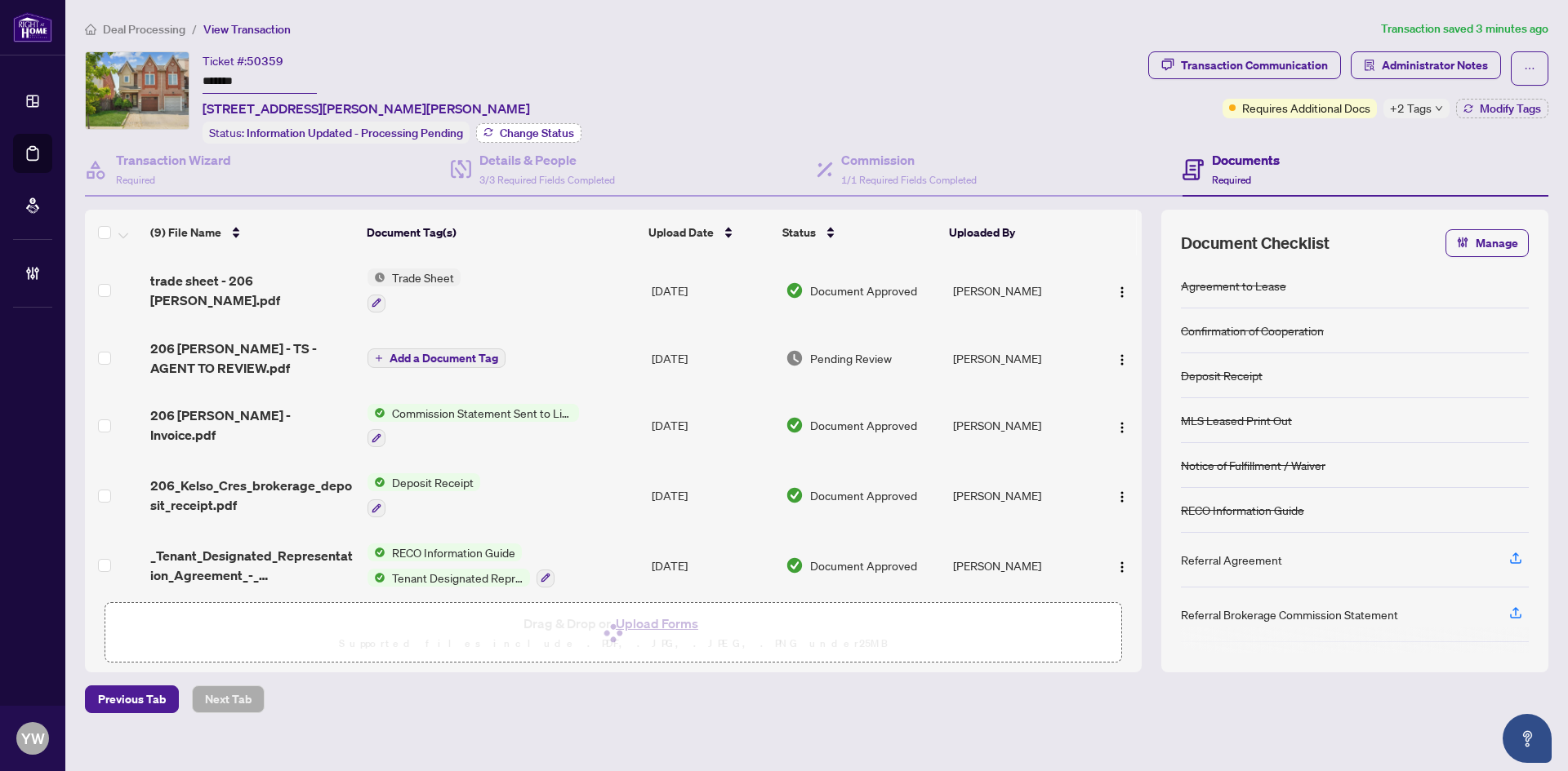
click at [564, 129] on span "Change Status" at bounding box center [536, 133] width 74 height 12
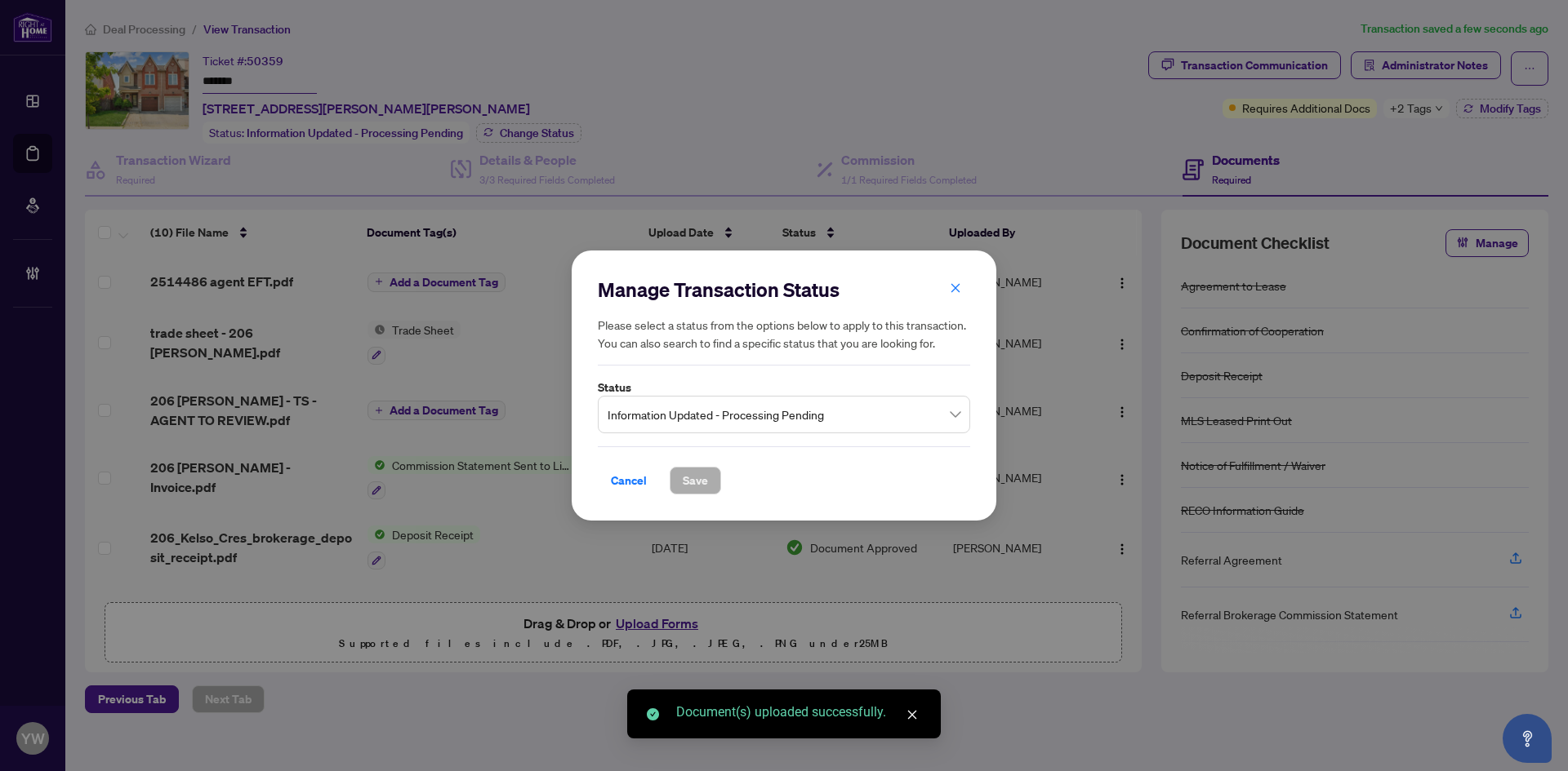
click at [705, 417] on span "Information Updated - Processing Pending" at bounding box center [783, 414] width 353 height 31
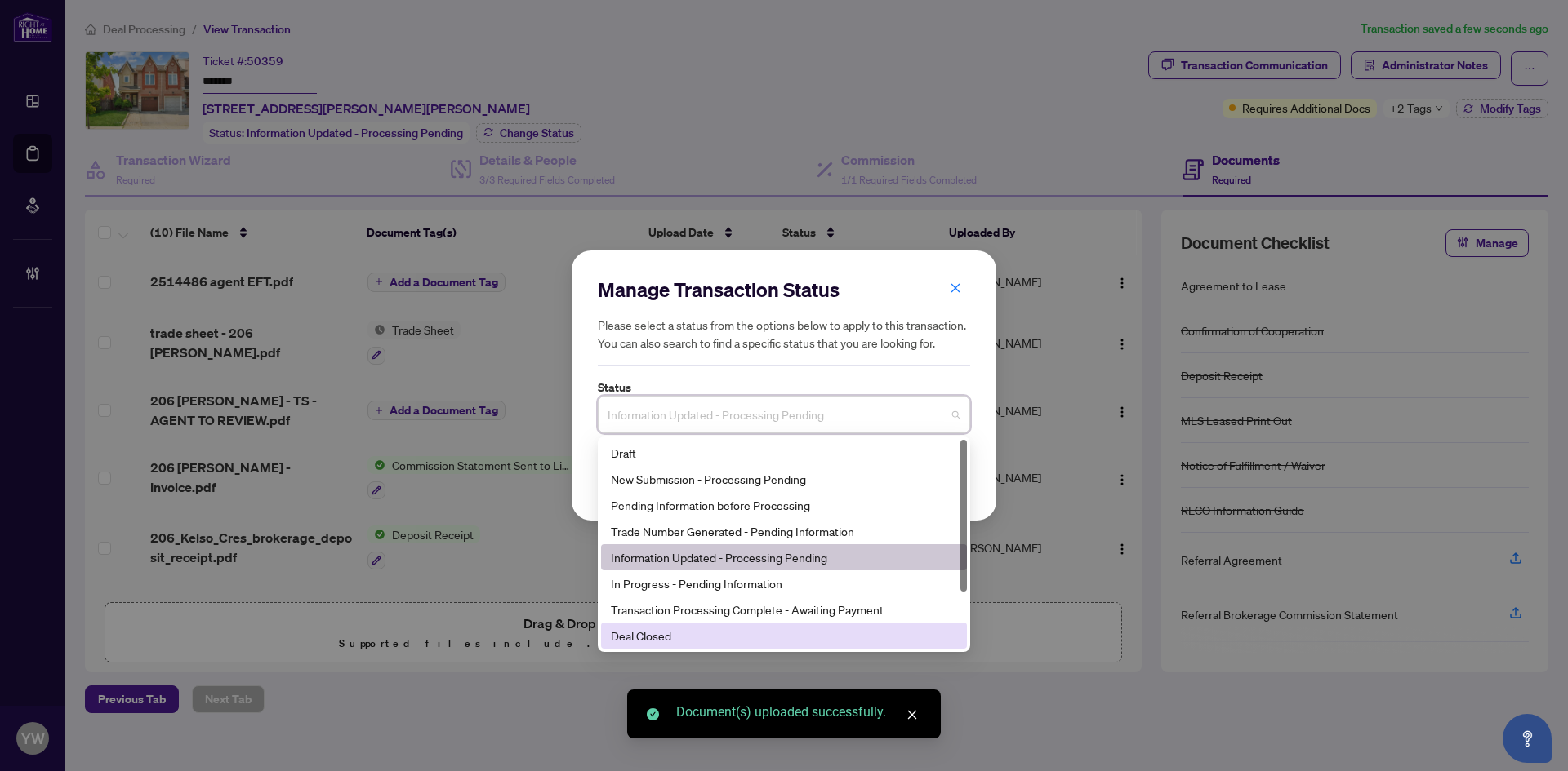
click at [643, 634] on div "Deal Closed" at bounding box center [784, 636] width 346 height 18
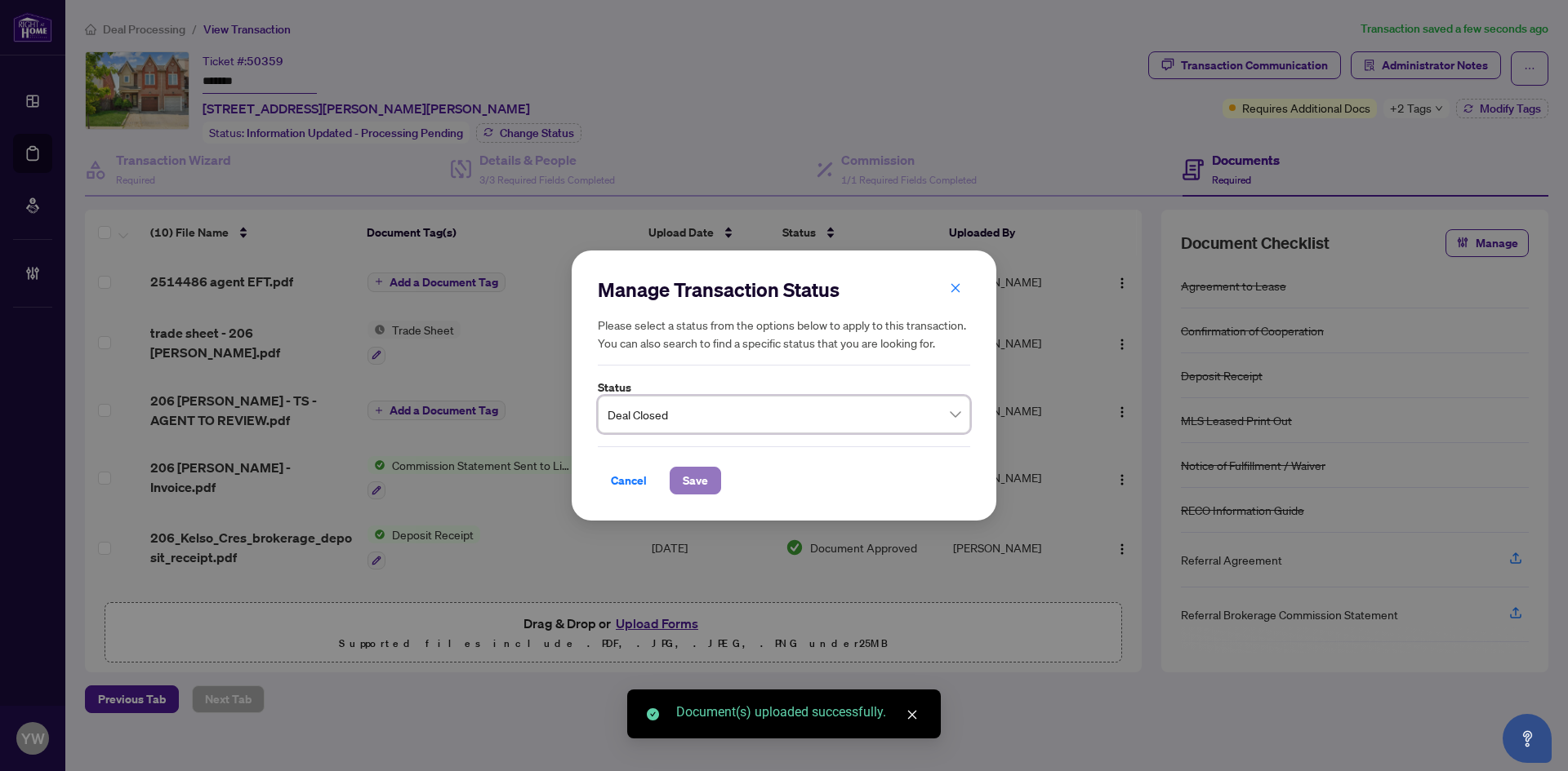
click at [698, 472] on span "Save" at bounding box center [695, 481] width 25 height 26
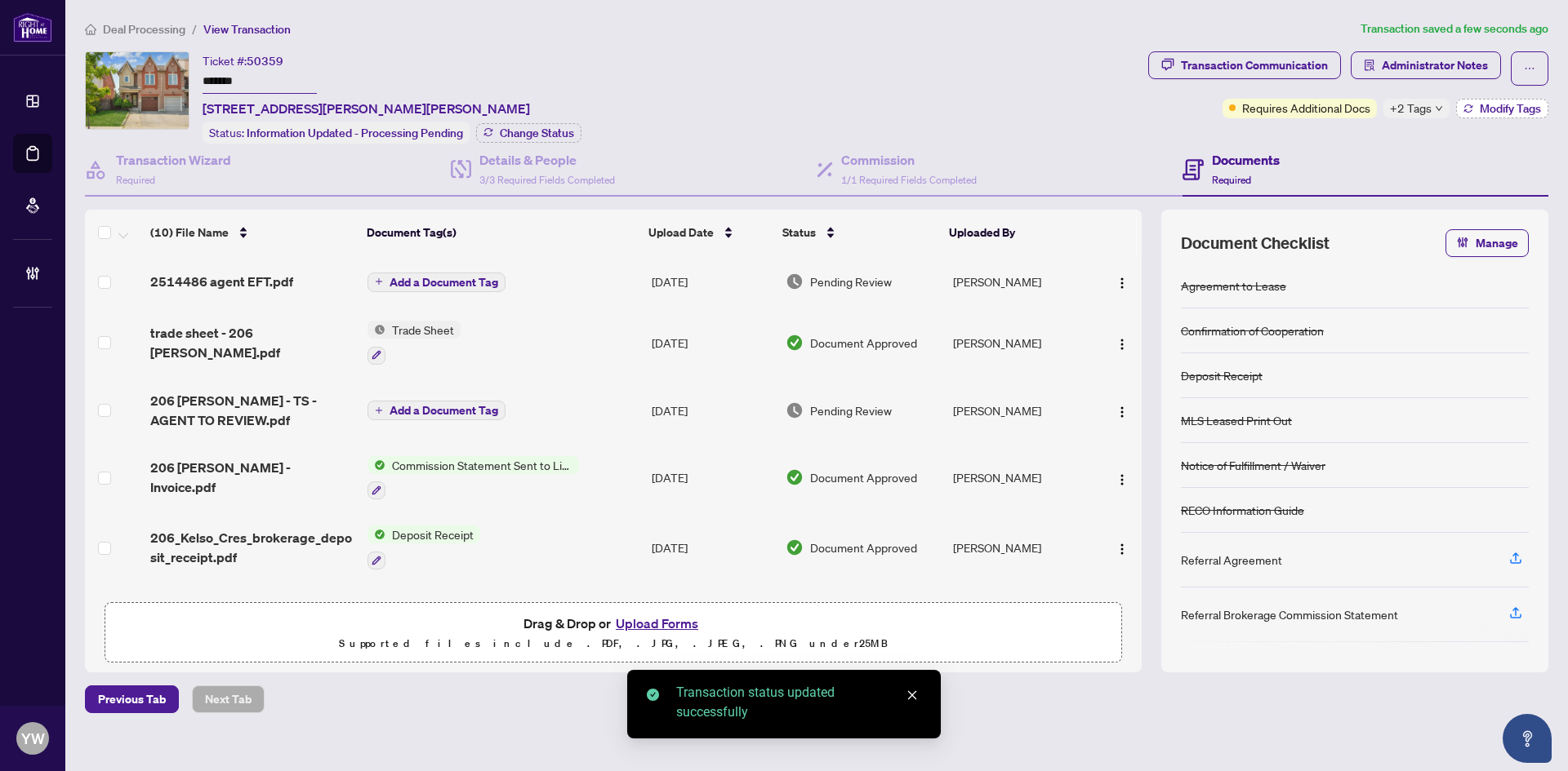
click at [1485, 109] on span "Modify Tags" at bounding box center [1510, 108] width 61 height 12
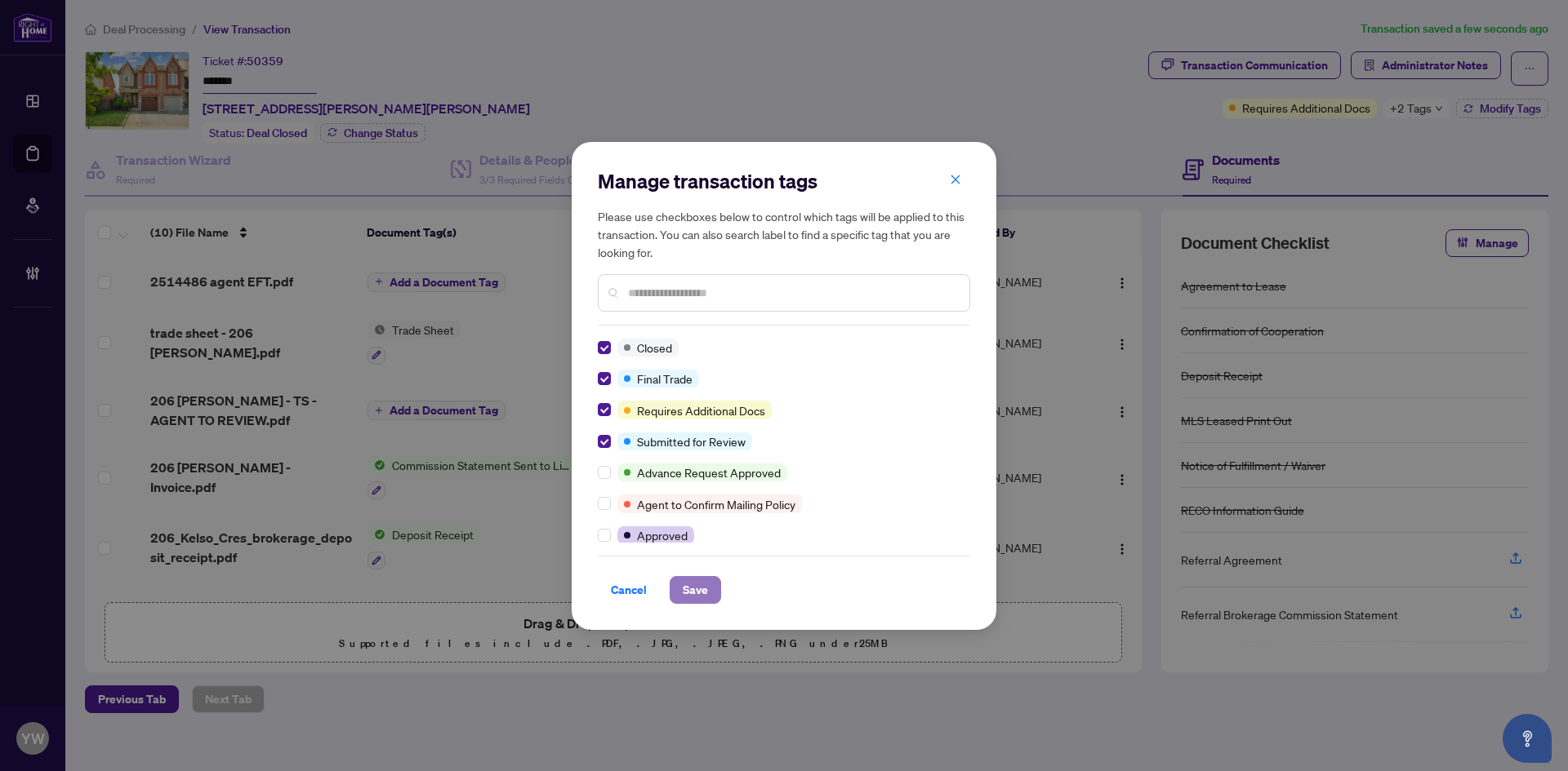
click at [681, 582] on button "Save" at bounding box center [694, 590] width 51 height 28
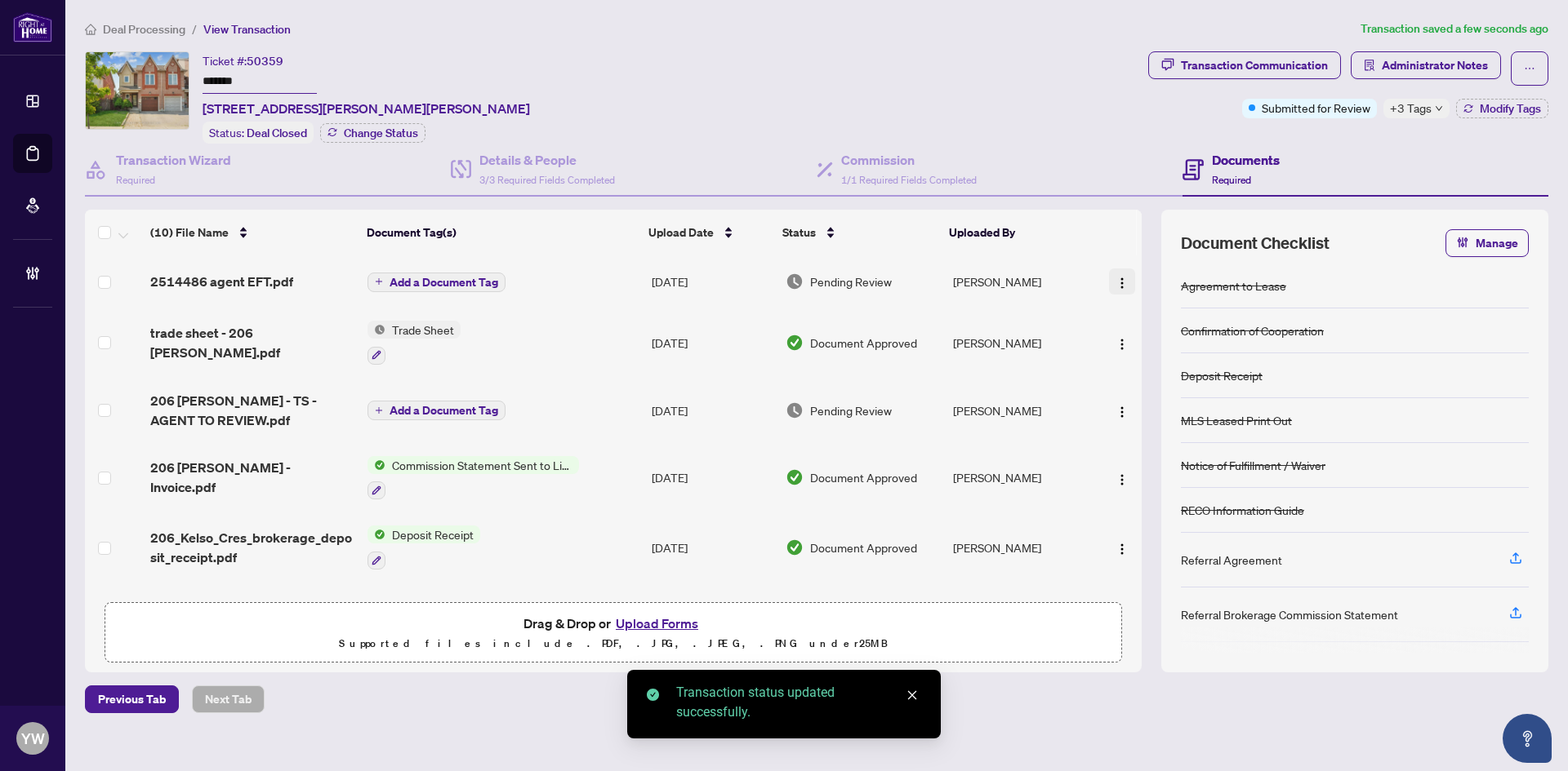
click at [1118, 283] on img "button" at bounding box center [1121, 283] width 13 height 13
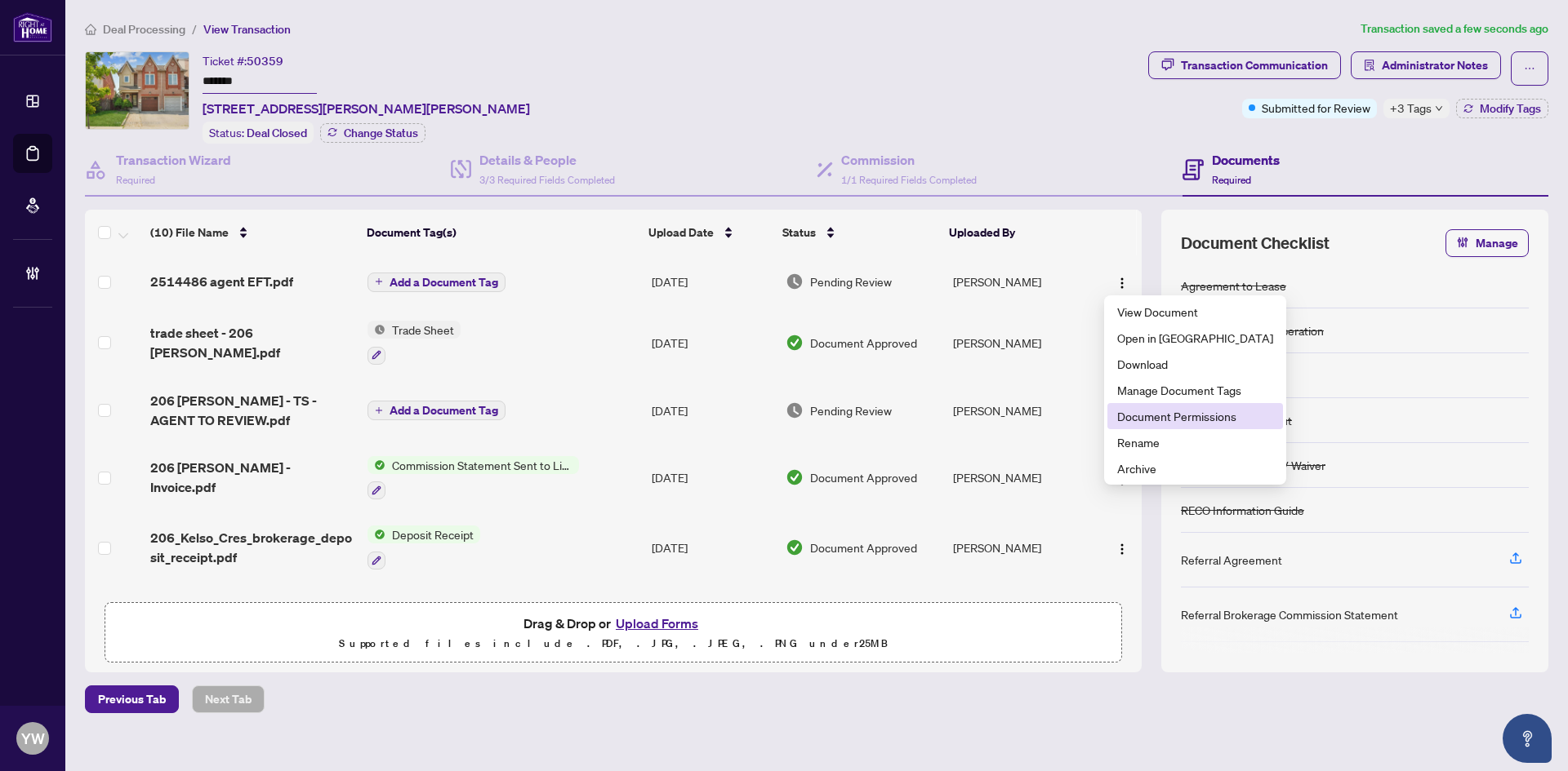
click at [1180, 413] on span "Document Permissions" at bounding box center [1195, 416] width 156 height 18
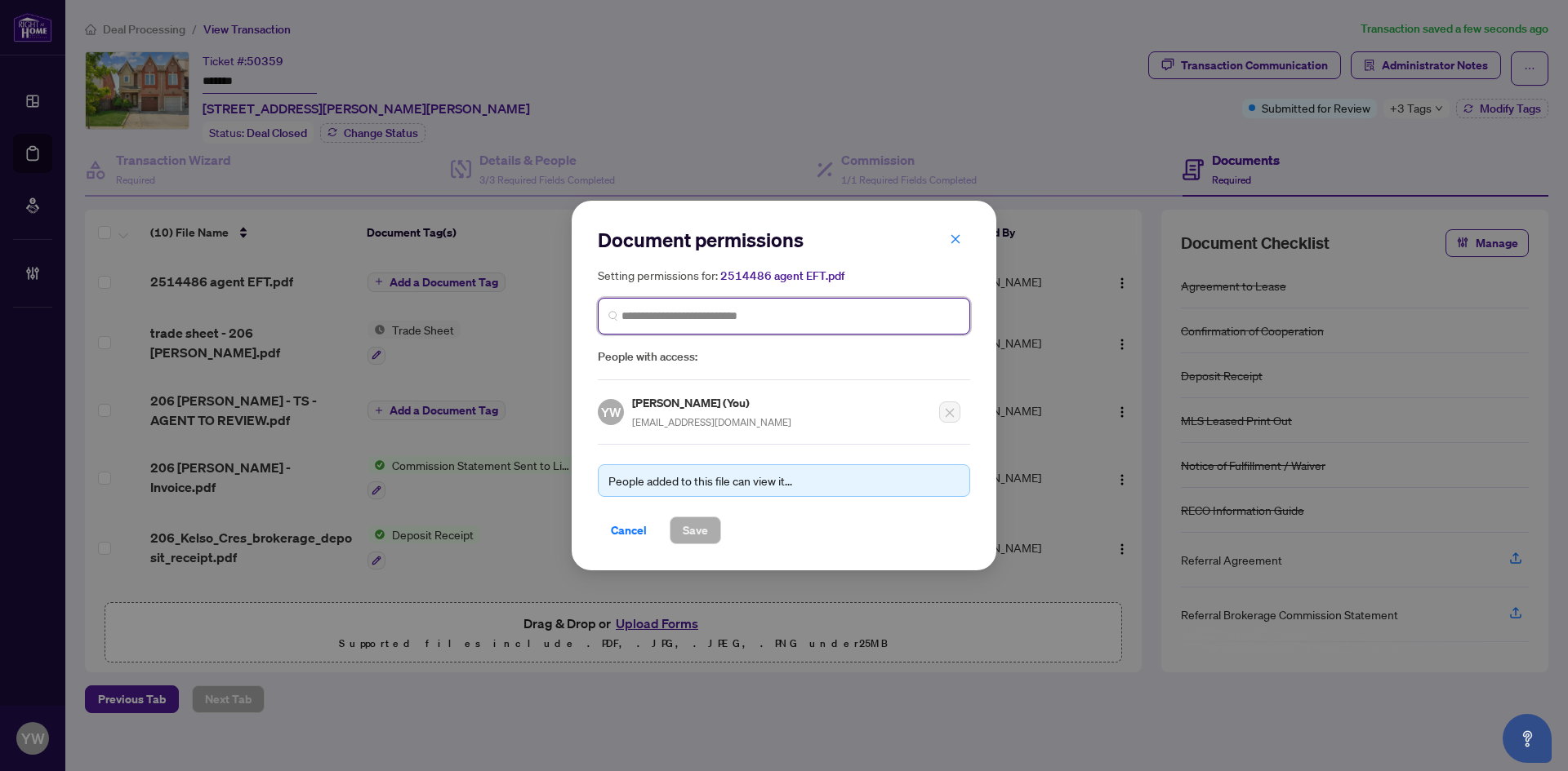
click at [681, 314] on input "search" at bounding box center [790, 316] width 338 height 17
type input "**********"
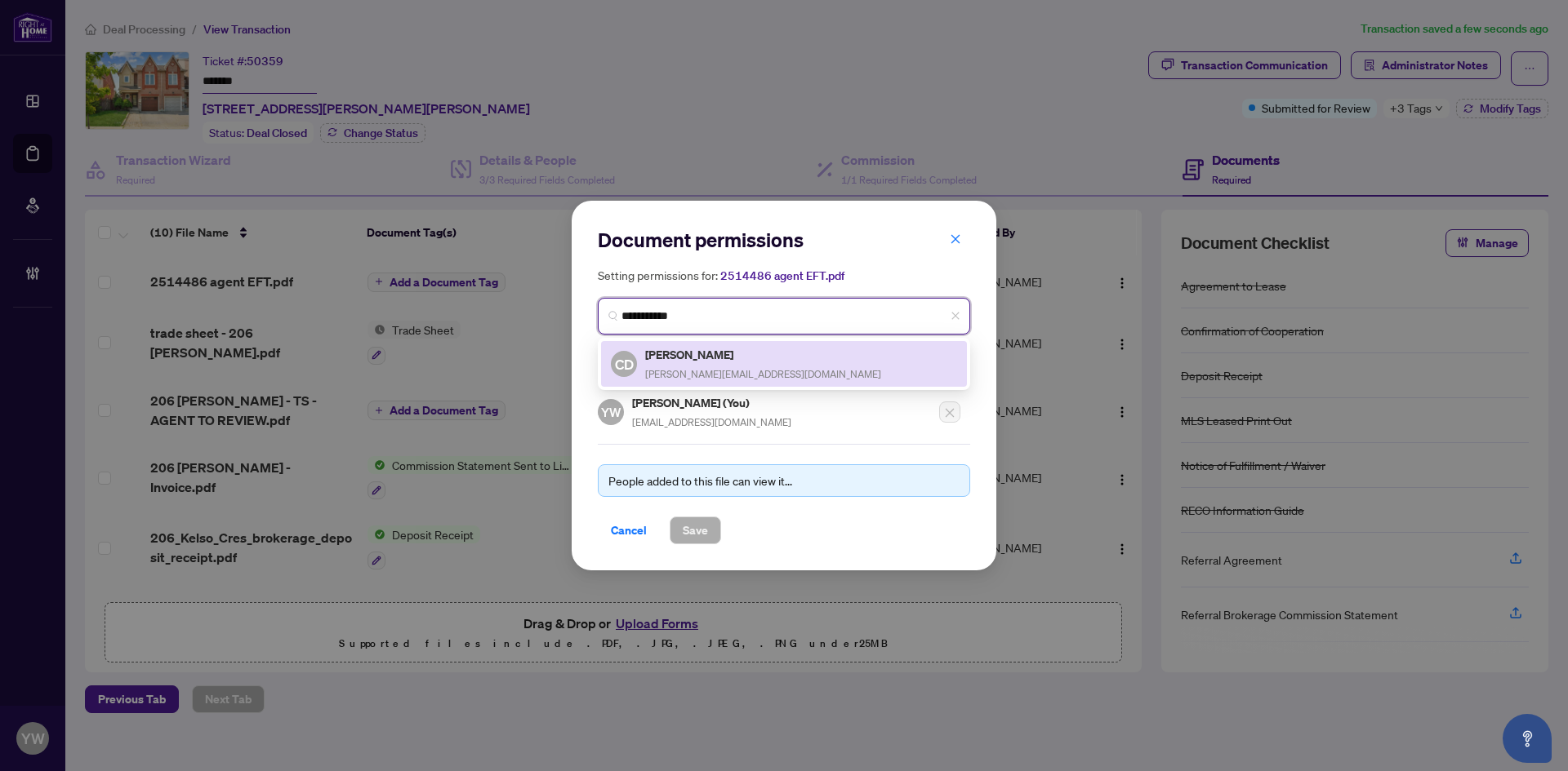
click at [735, 359] on h5 "[PERSON_NAME]" at bounding box center [762, 354] width 236 height 19
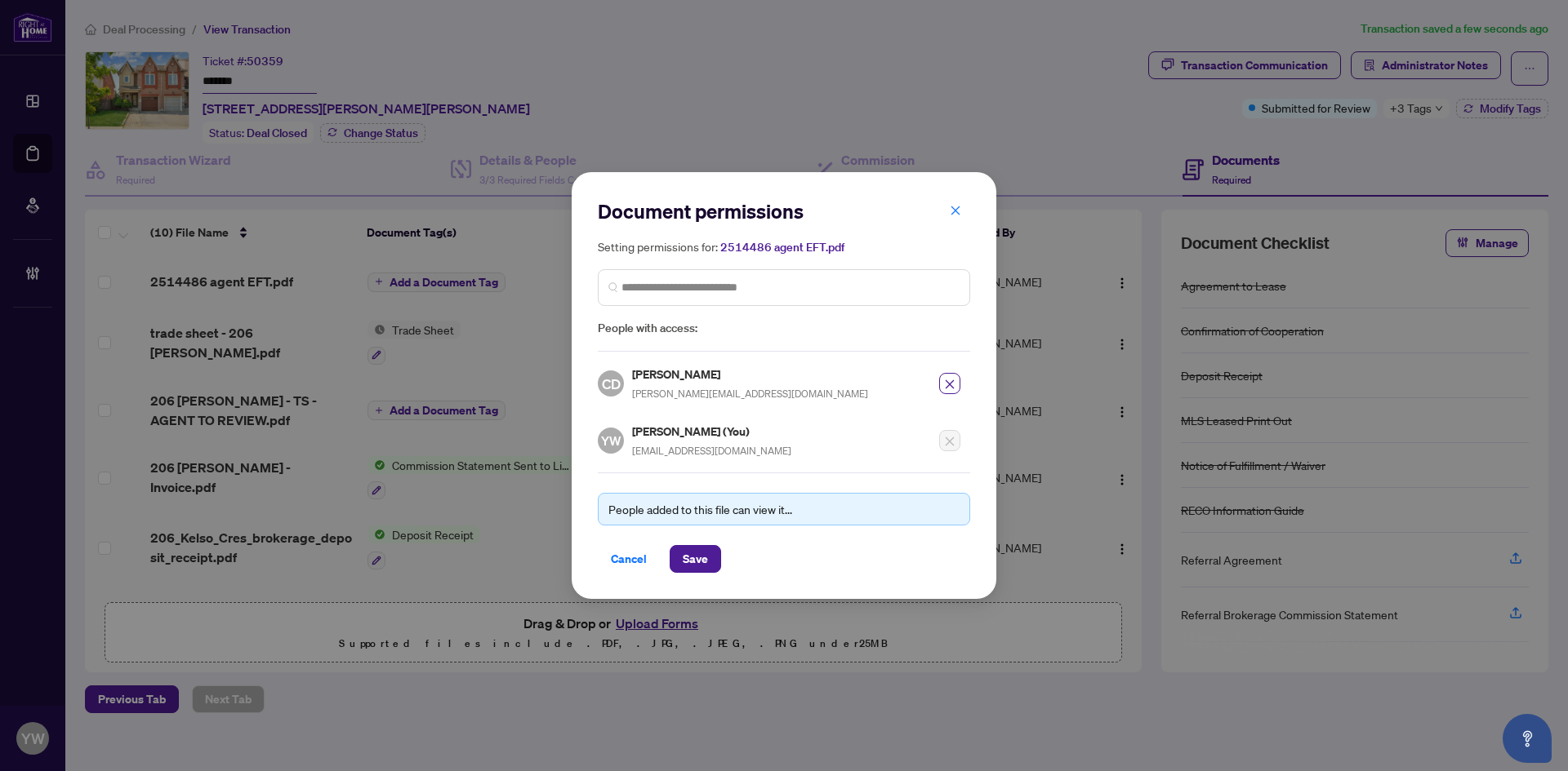
click at [699, 542] on div "People added to this file can view it... Cancel Save" at bounding box center [783, 523] width 372 height 100
click at [697, 559] on span "Save" at bounding box center [695, 559] width 25 height 26
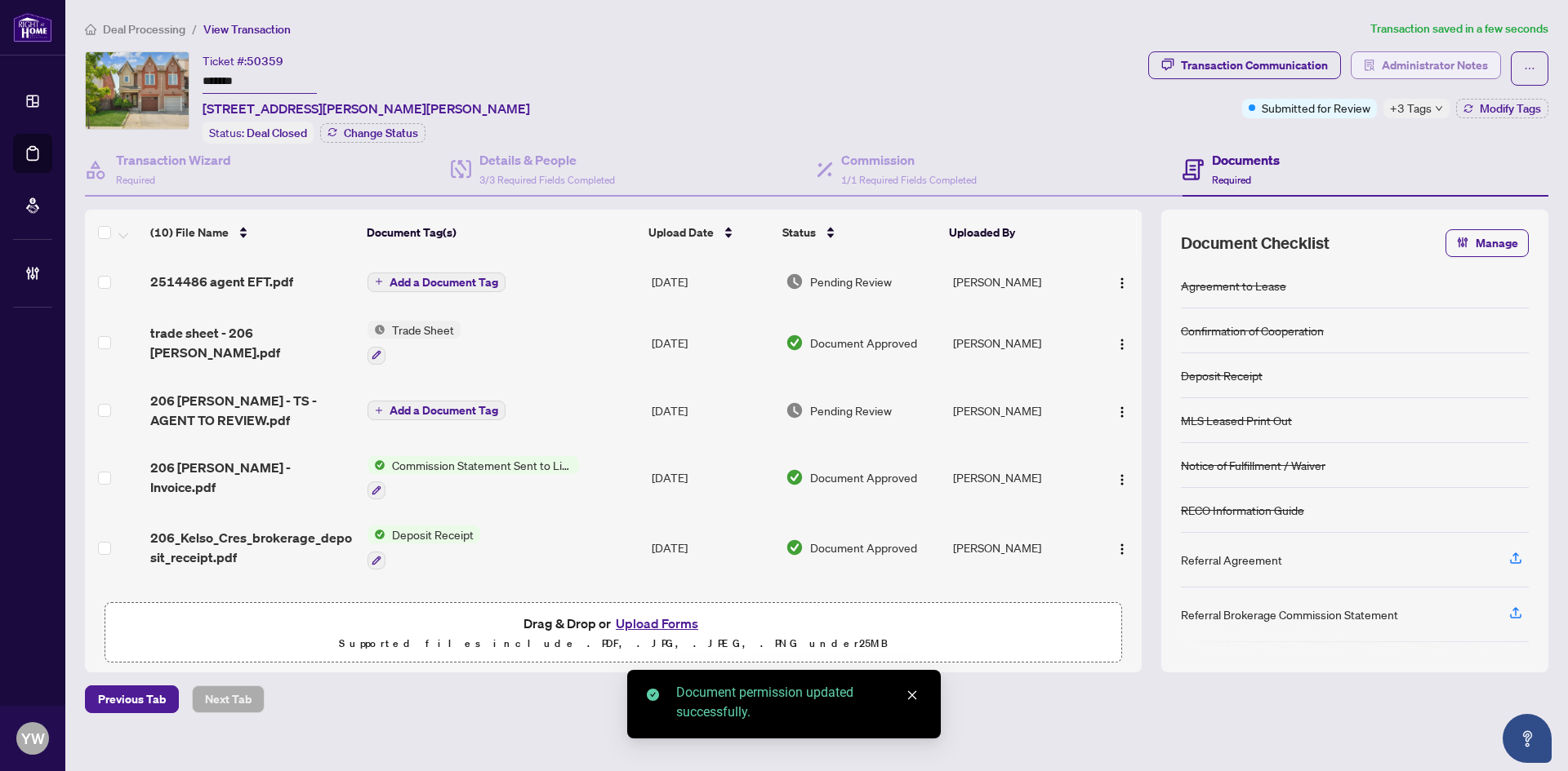
click at [1470, 62] on span "Administrator Notes" at bounding box center [1434, 65] width 106 height 26
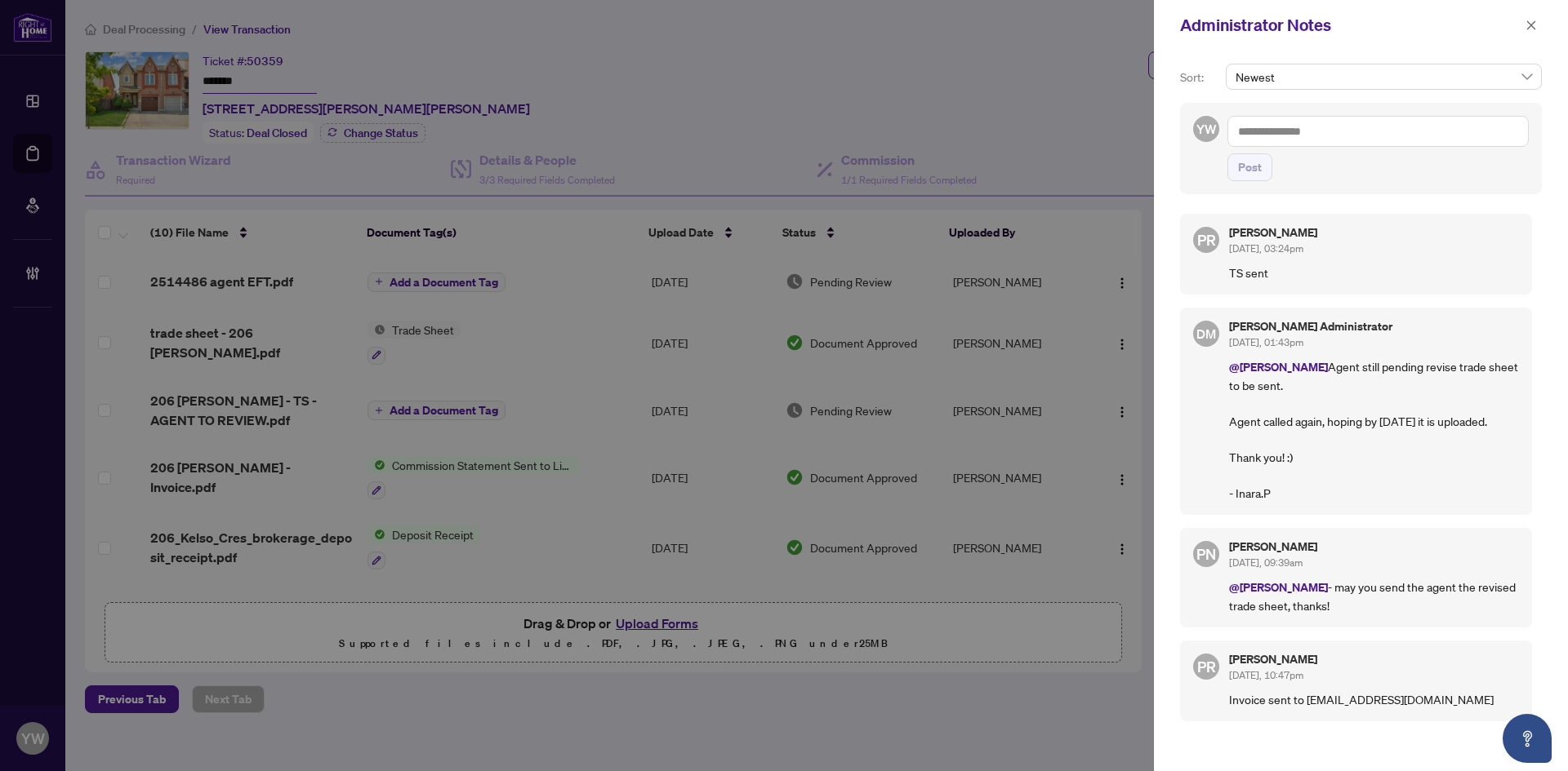
click at [1367, 131] on textarea at bounding box center [1378, 131] width 301 height 31
paste textarea "**********"
type textarea "**********"
click at [1244, 177] on span "Post" at bounding box center [1250, 167] width 23 height 26
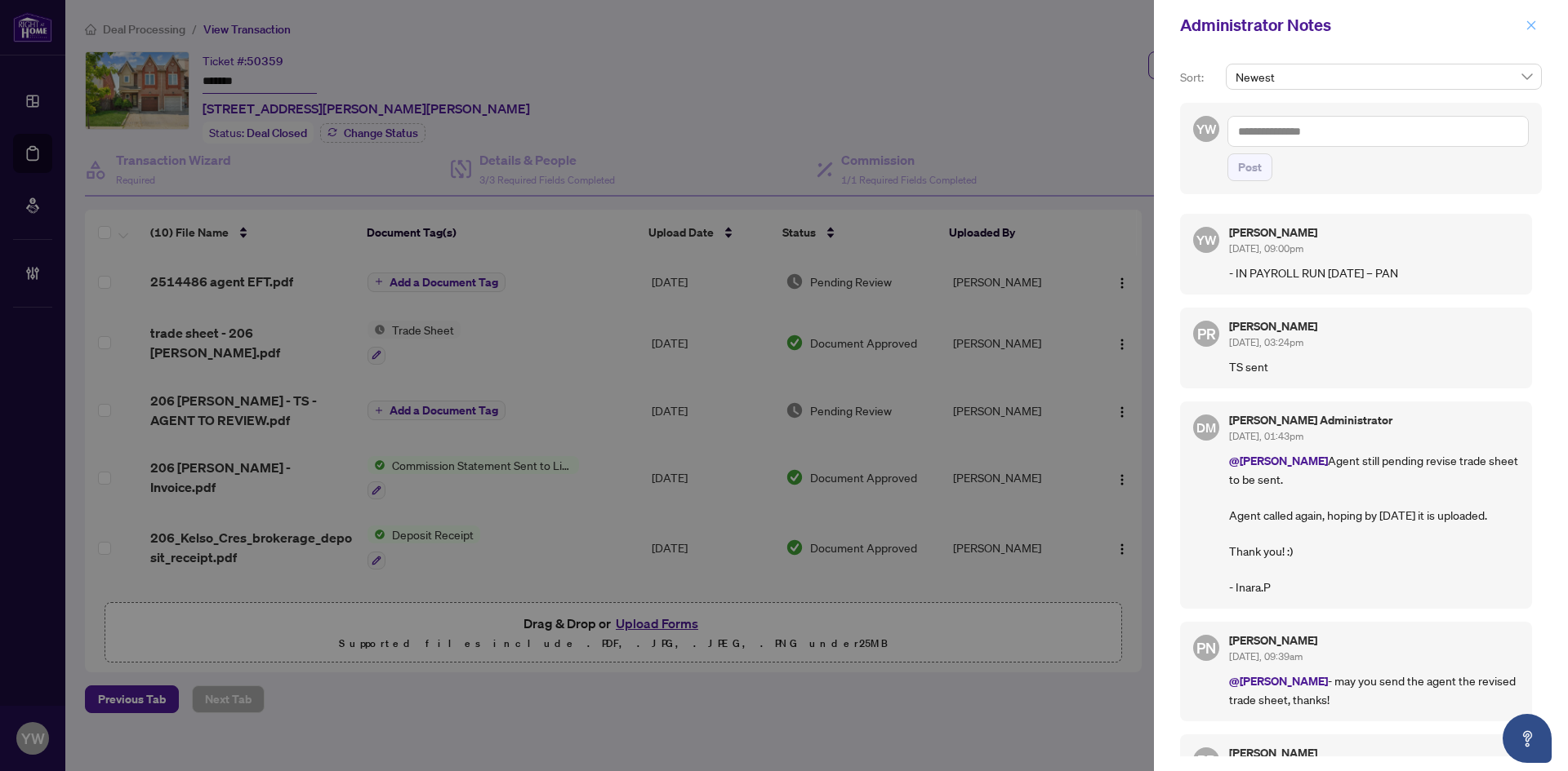
click at [1521, 26] on div "Administrator Notes" at bounding box center [1361, 25] width 414 height 50
click at [1529, 22] on icon "close" at bounding box center [1530, 25] width 12 height 12
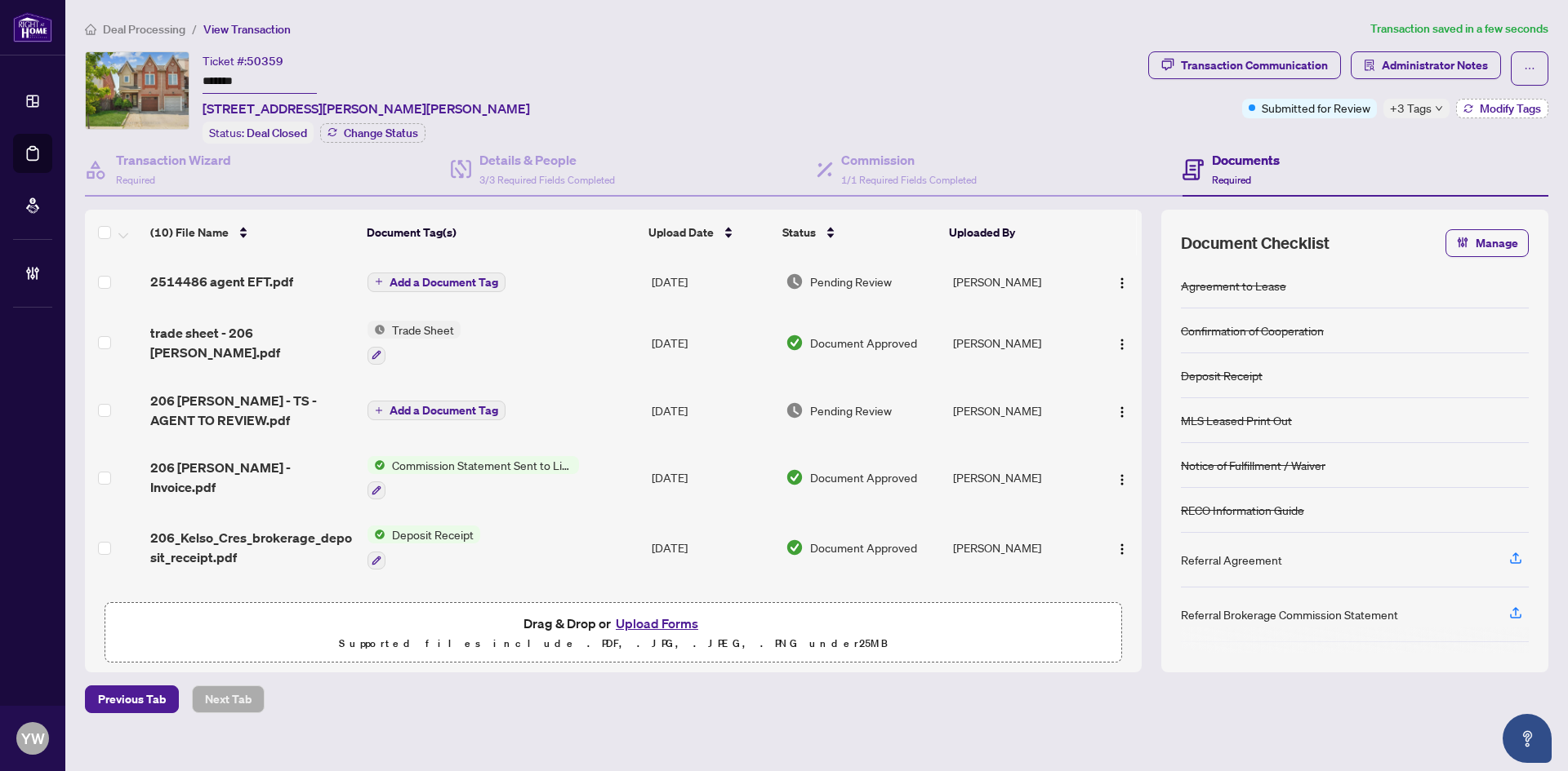
click at [1500, 112] on span "Modify Tags" at bounding box center [1510, 108] width 61 height 12
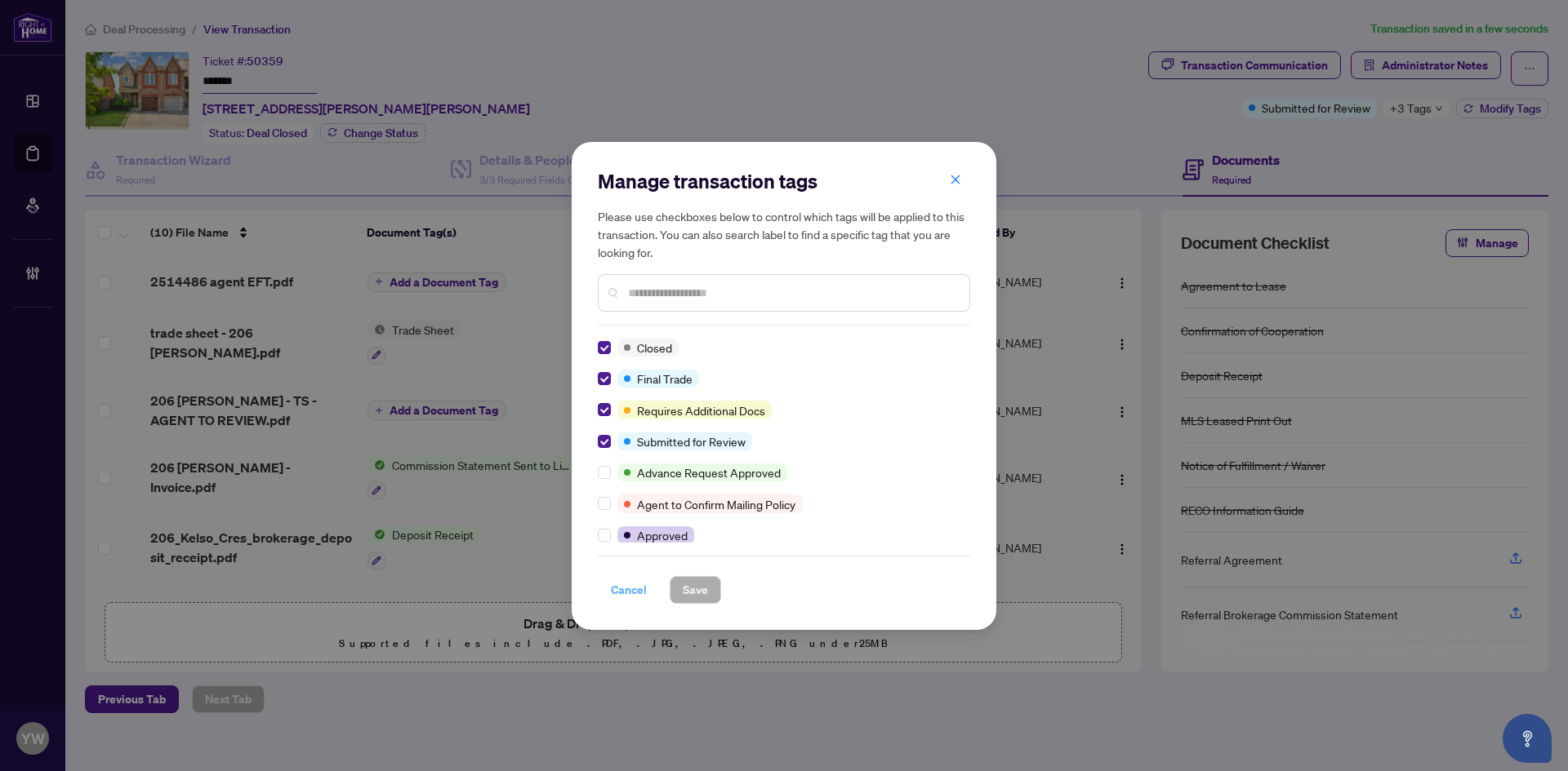
click at [625, 593] on span "Cancel" at bounding box center [629, 590] width 36 height 26
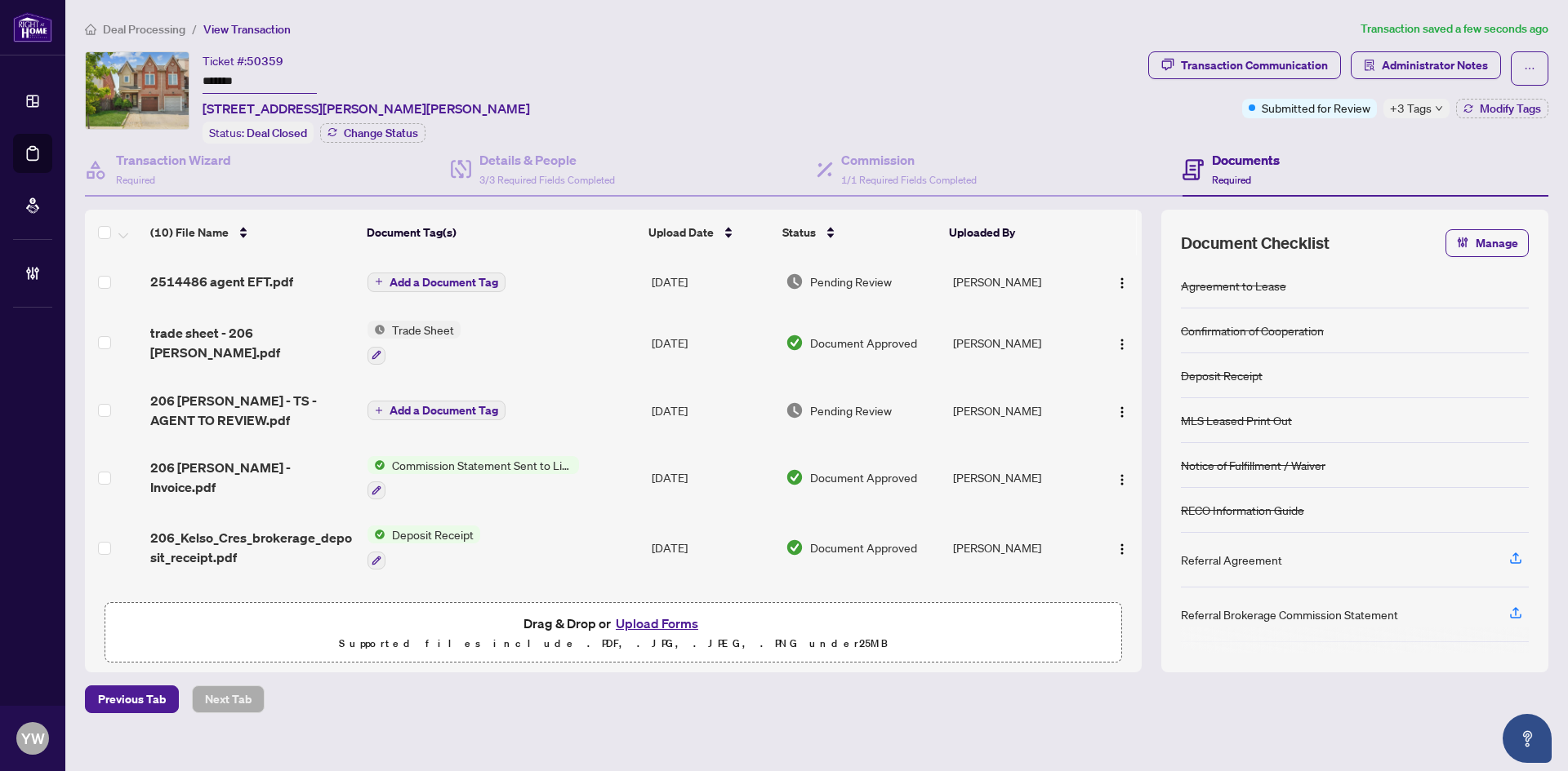
click at [144, 32] on span "Deal Processing" at bounding box center [144, 30] width 83 height 14
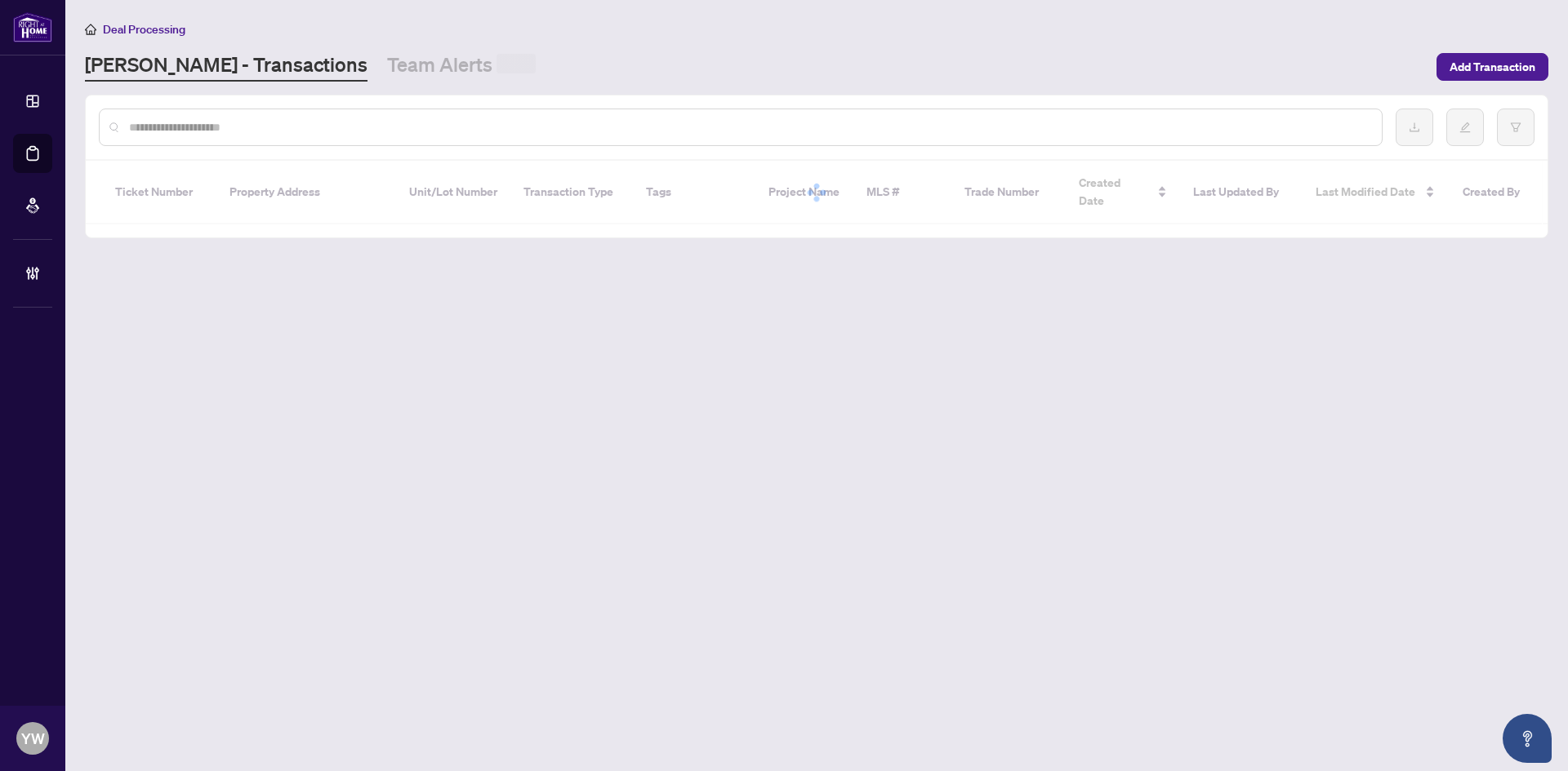
click at [161, 127] on input "text" at bounding box center [749, 127] width 1240 height 18
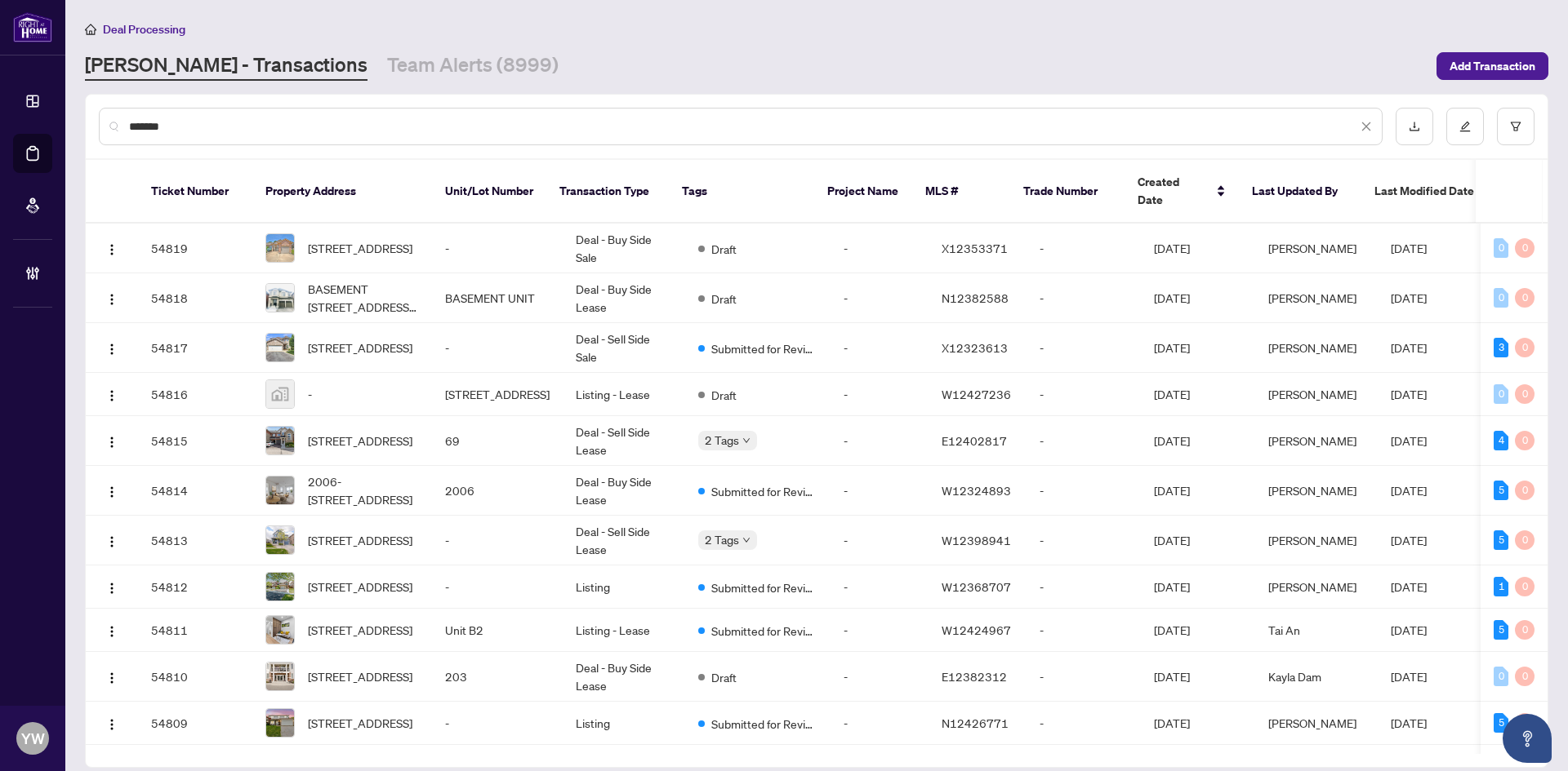
type input "*******"
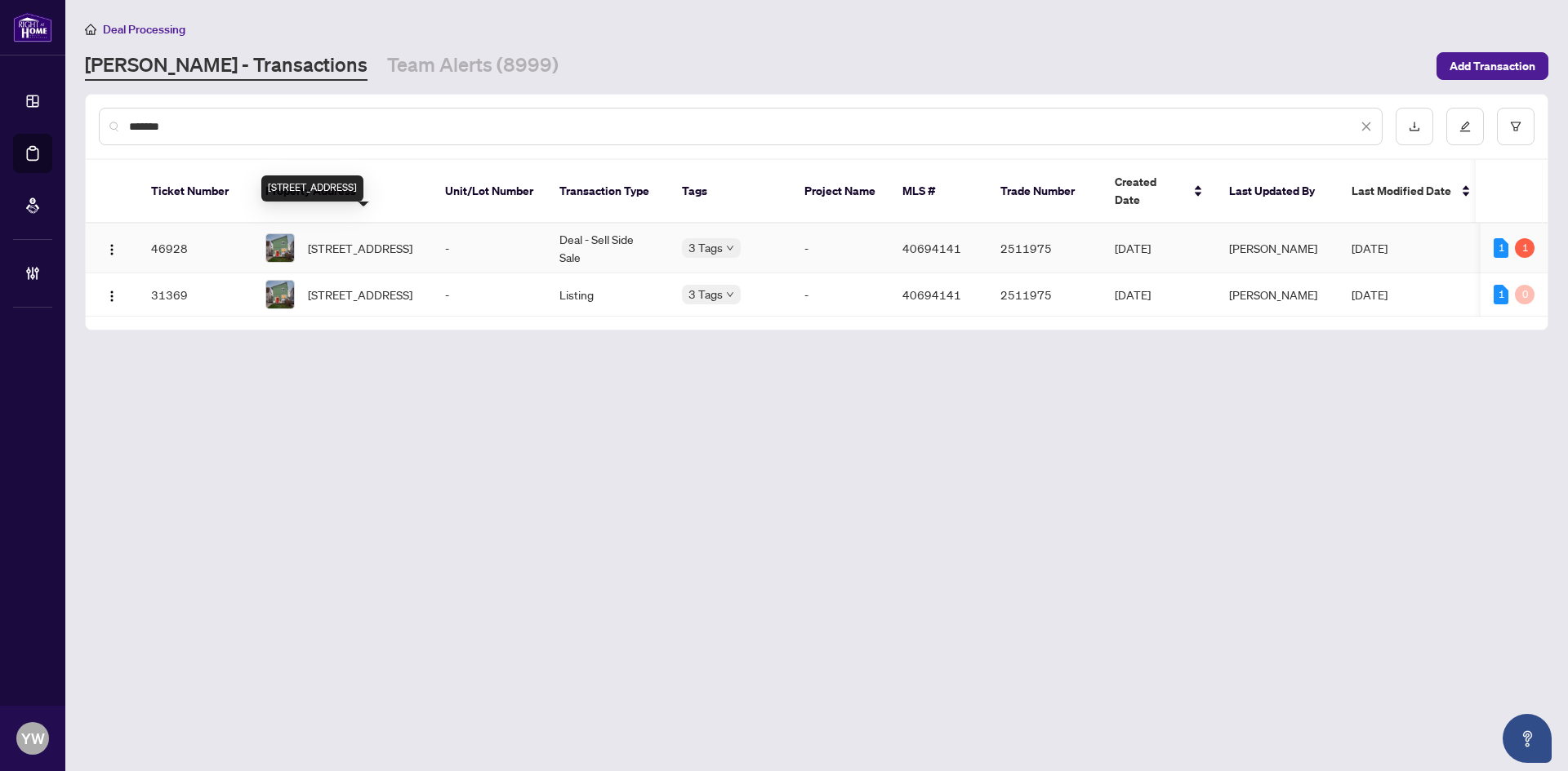
click at [363, 239] on span "[STREET_ADDRESS]" at bounding box center [360, 248] width 105 height 18
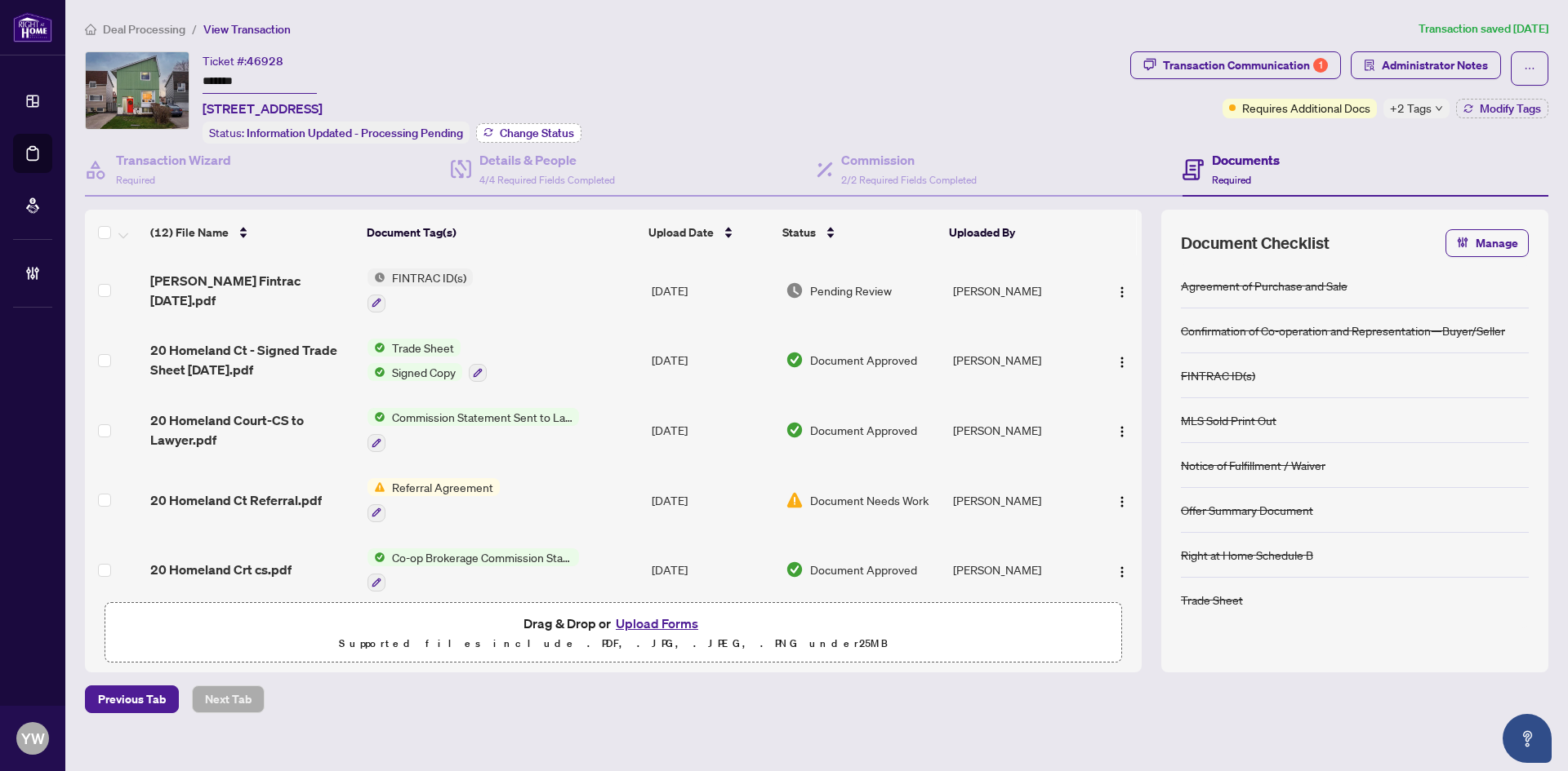
click at [560, 135] on span "Change Status" at bounding box center [536, 133] width 74 height 12
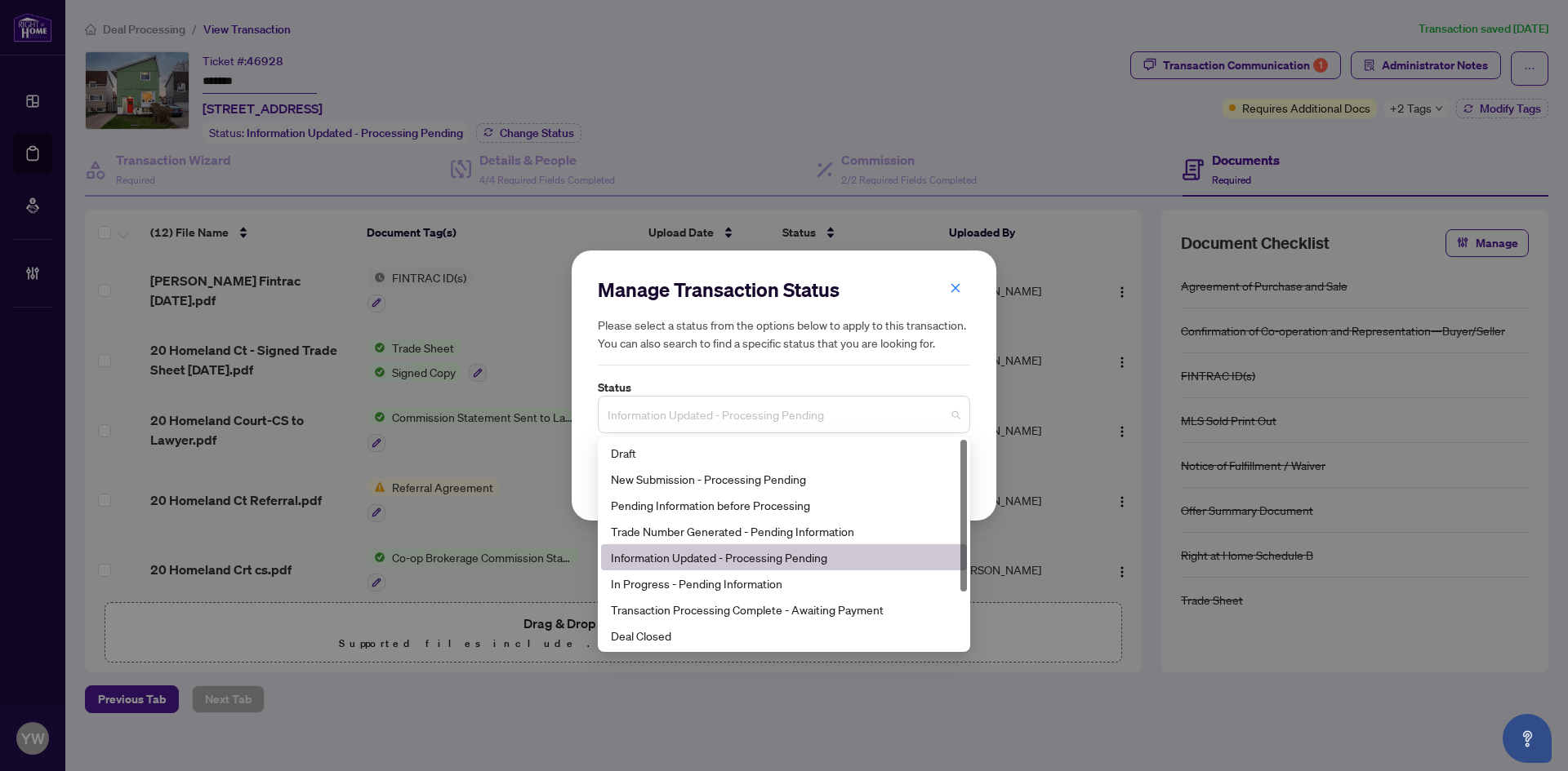
click at [677, 411] on span "Information Updated - Processing Pending" at bounding box center [783, 414] width 353 height 31
click at [646, 633] on div "Deal Closed" at bounding box center [784, 636] width 346 height 18
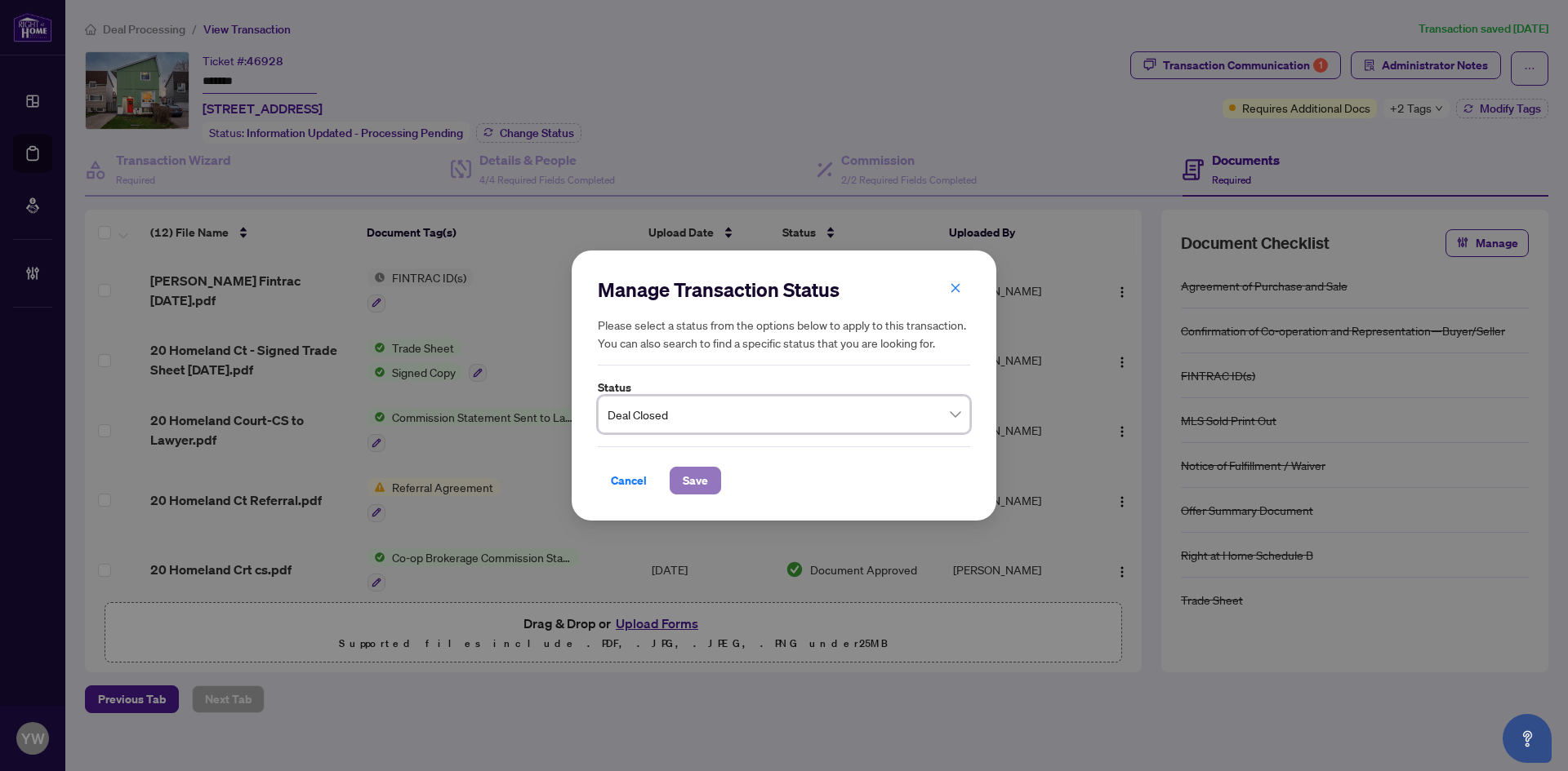
click at [696, 473] on span "Save" at bounding box center [695, 481] width 25 height 26
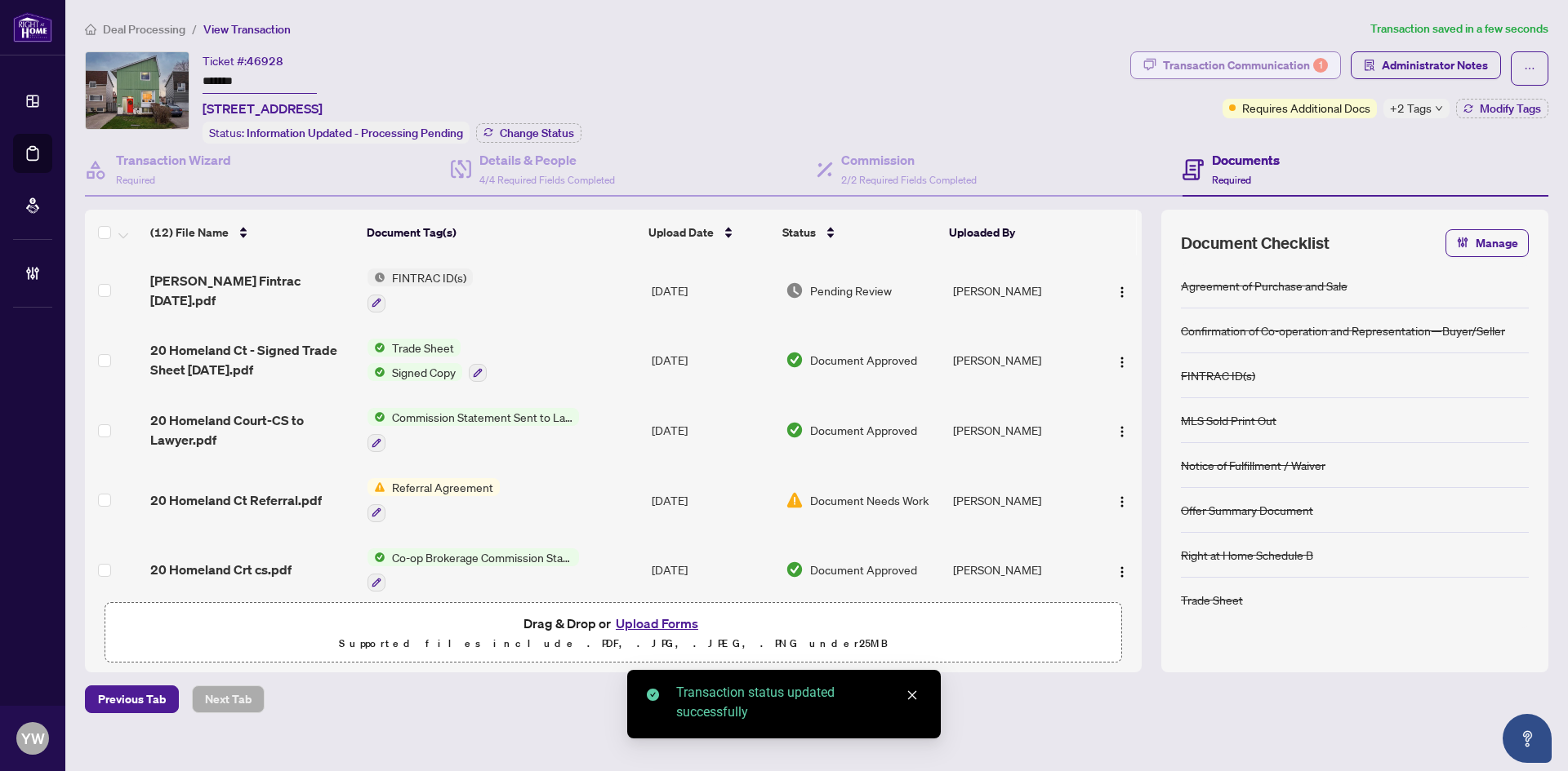
click at [1263, 61] on div "Transaction Communication 1" at bounding box center [1245, 65] width 165 height 26
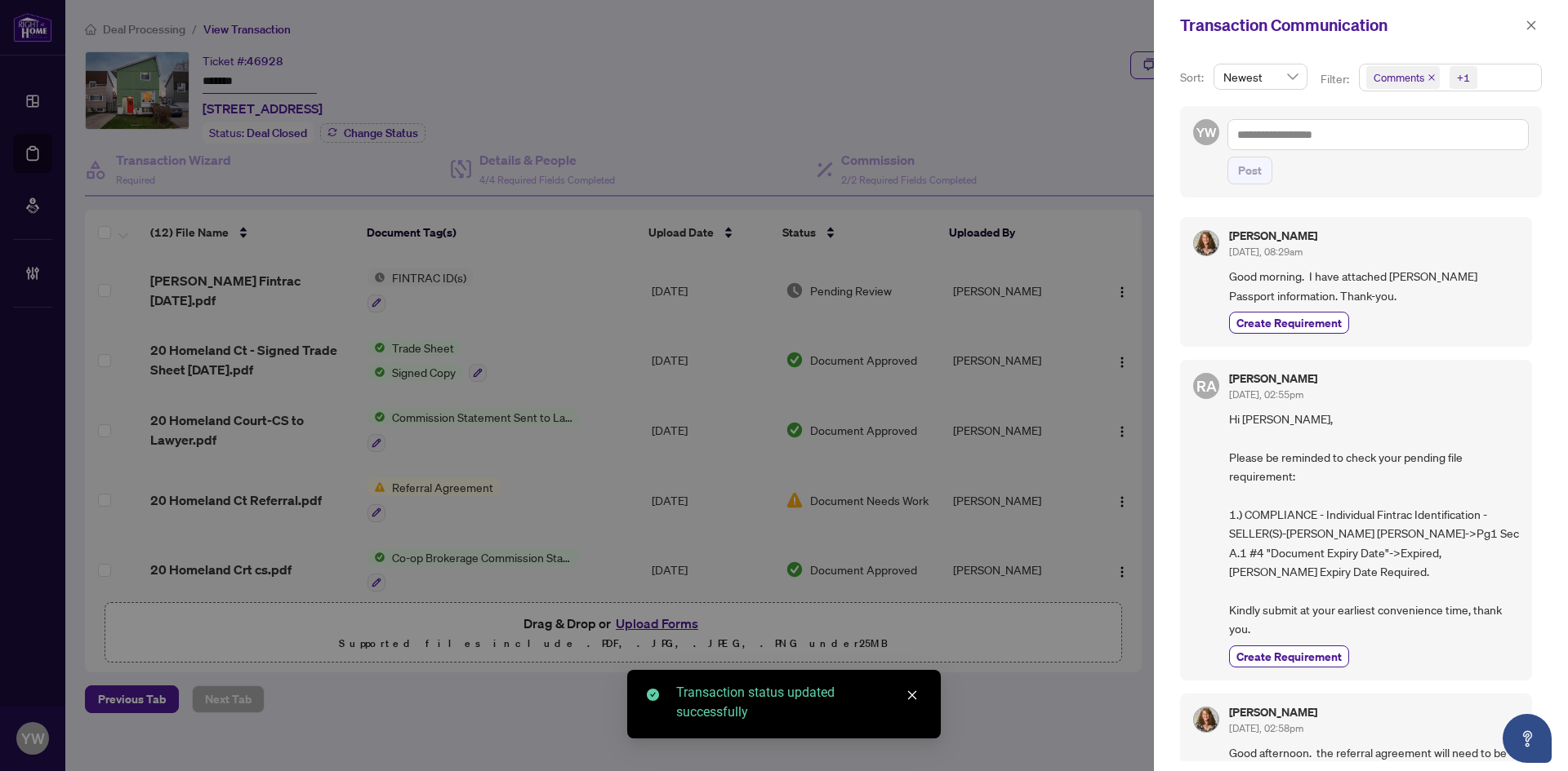
click at [1429, 74] on icon "close" at bounding box center [1431, 77] width 8 height 8
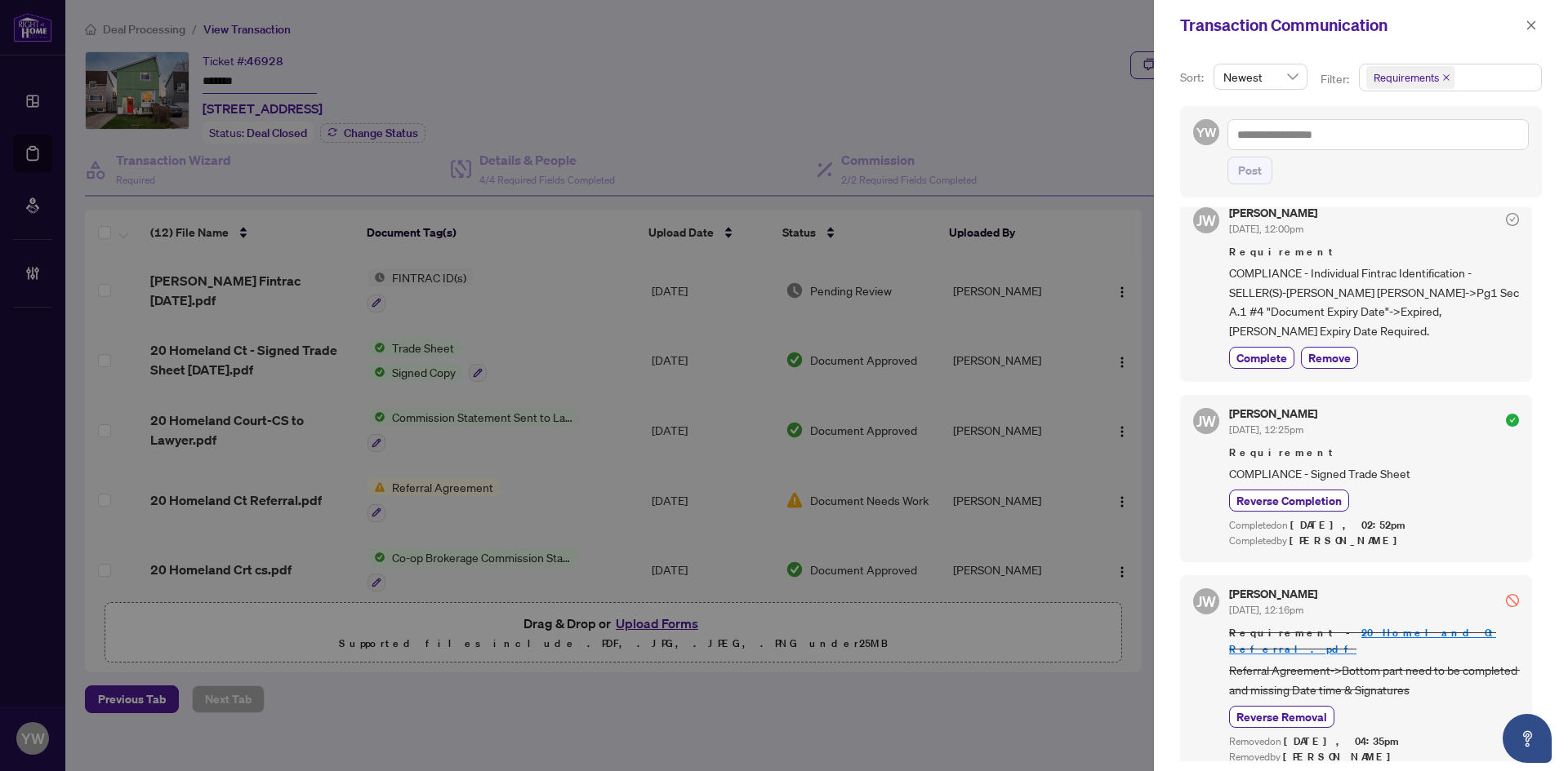
scroll to position [4, 0]
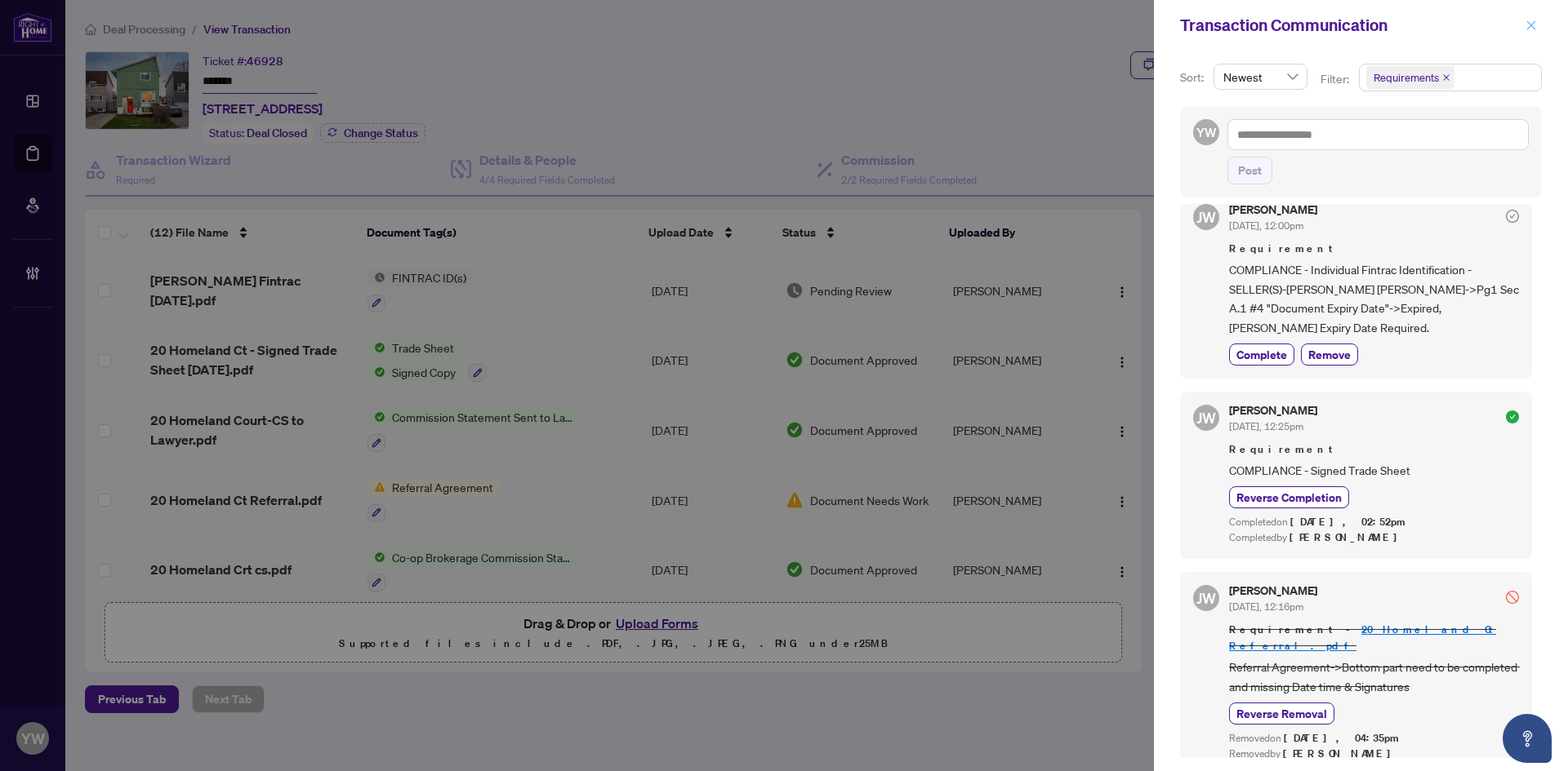
click at [1530, 23] on icon "close" at bounding box center [1530, 25] width 12 height 12
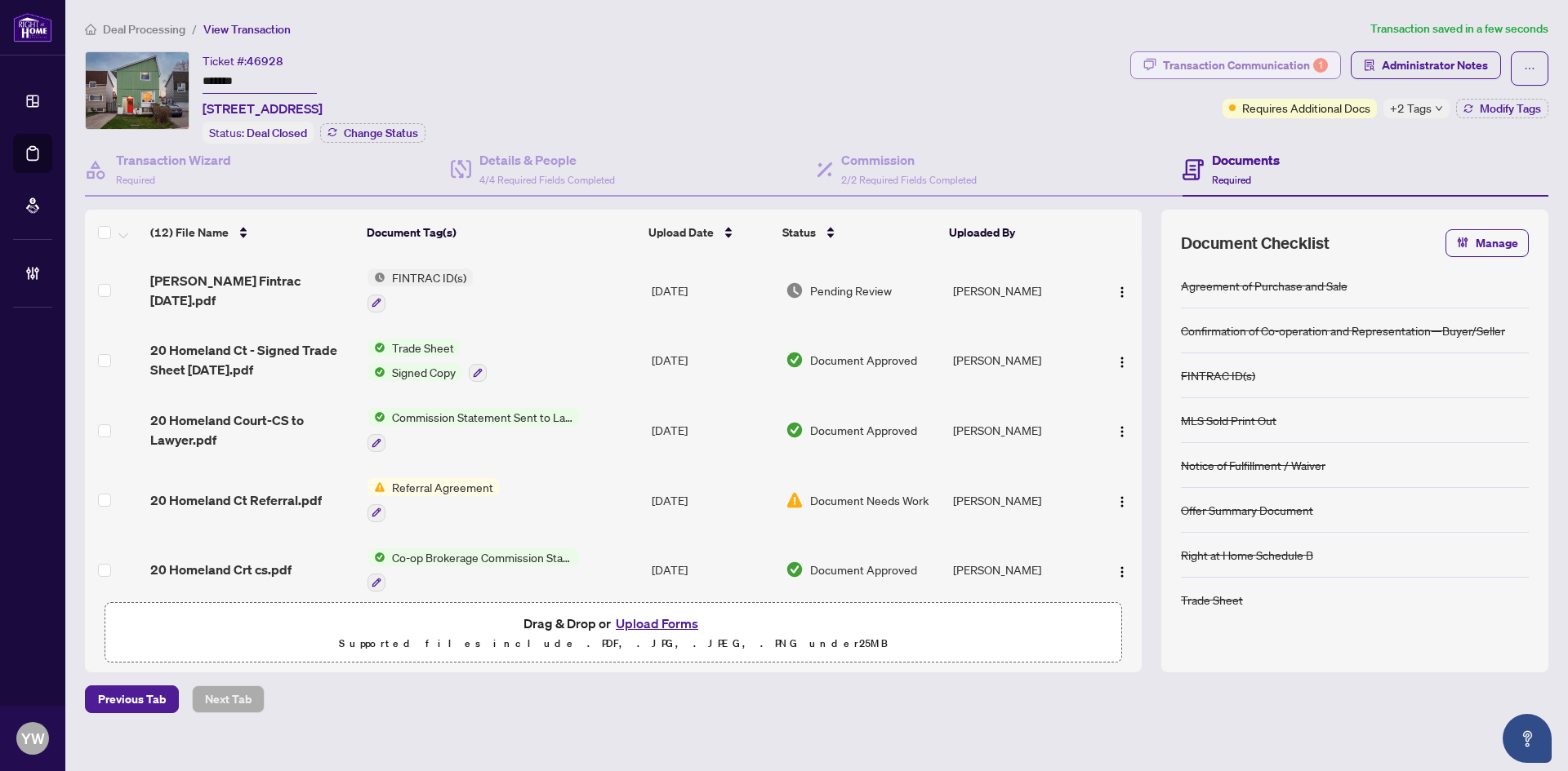
click at [1270, 72] on div "Transaction Communication 1" at bounding box center [1245, 65] width 165 height 26
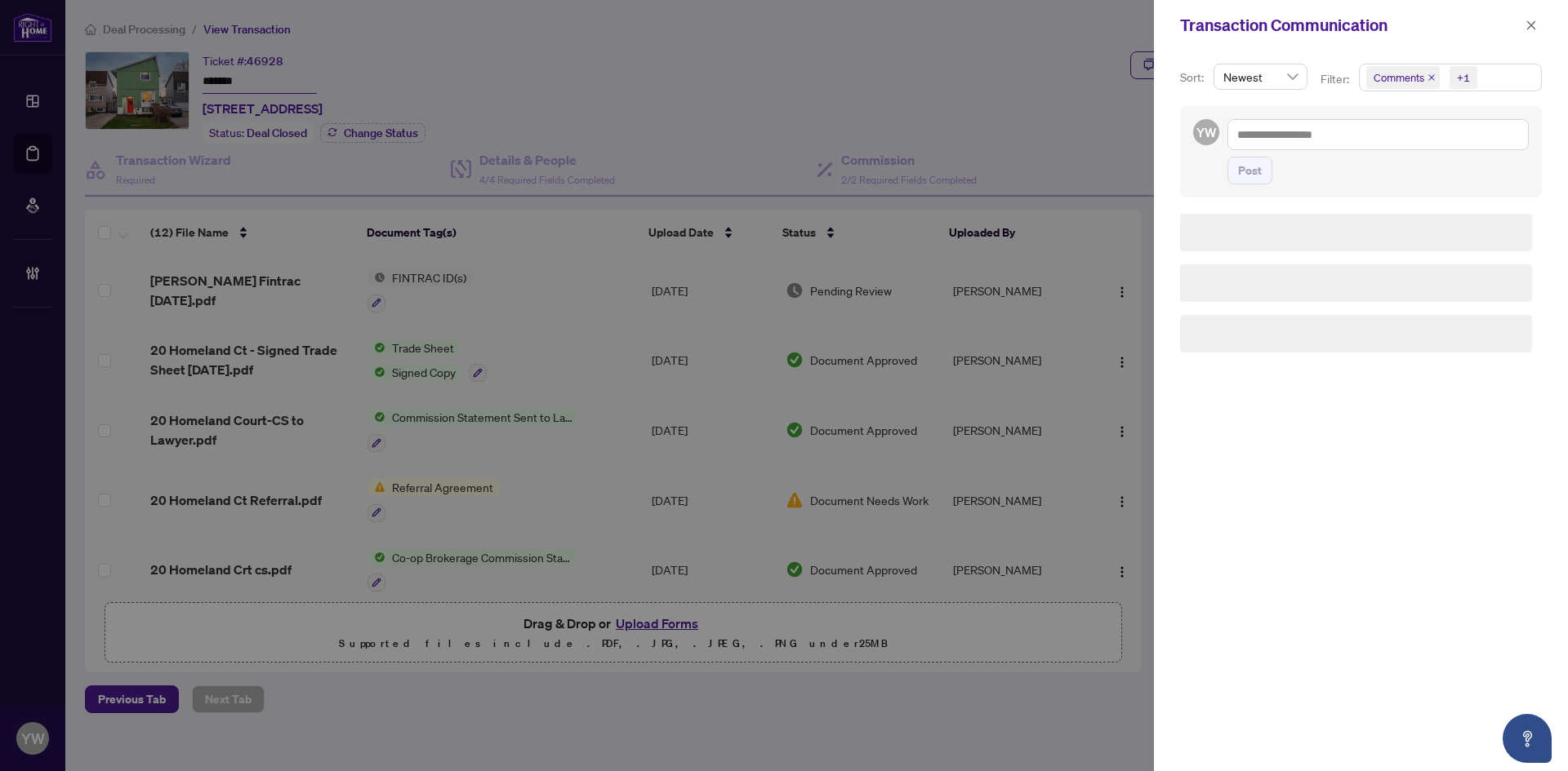
scroll to position [0, 0]
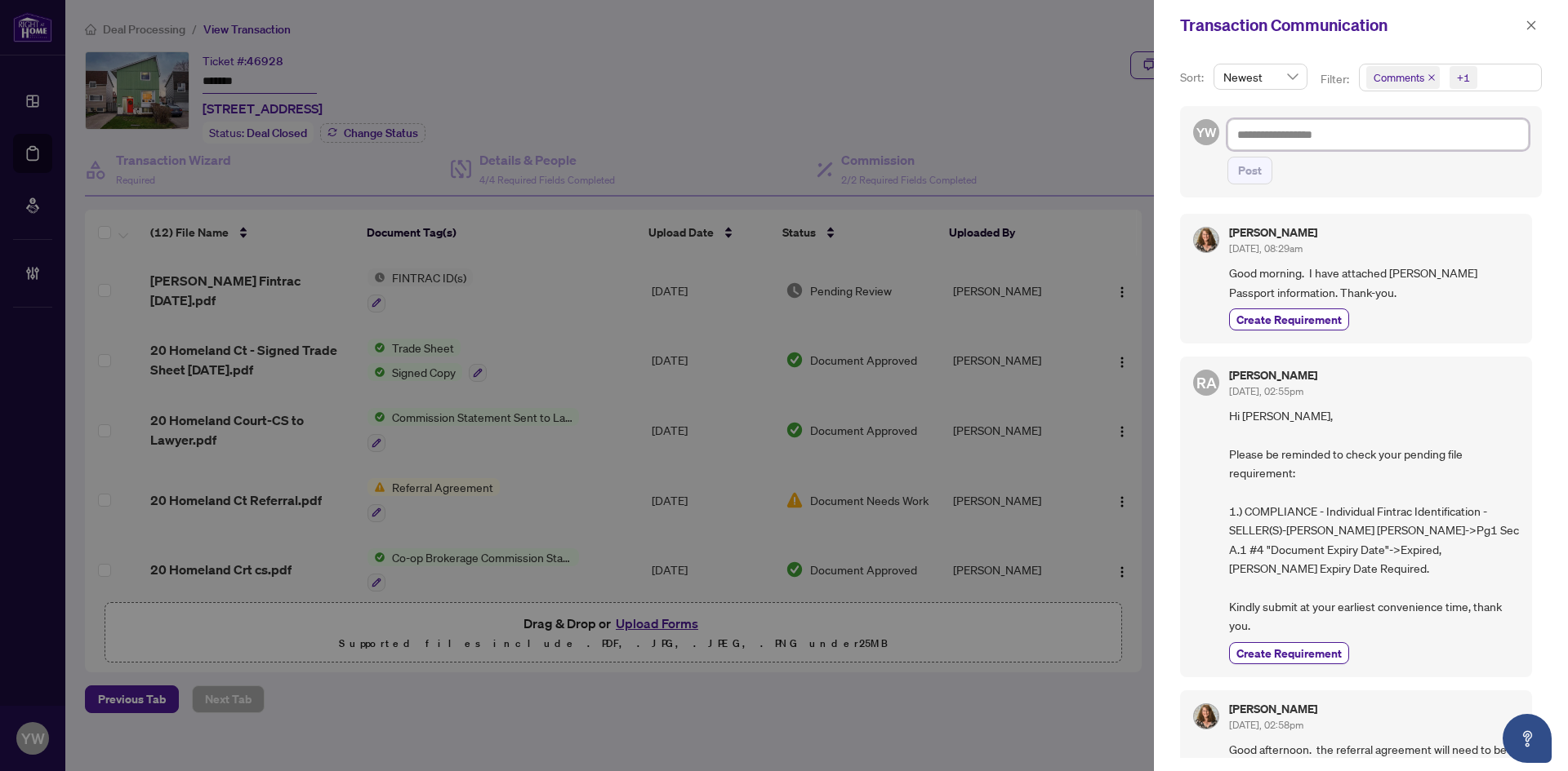
click at [1290, 133] on textarea at bounding box center [1378, 134] width 301 height 31
type textarea "*"
type textarea "**"
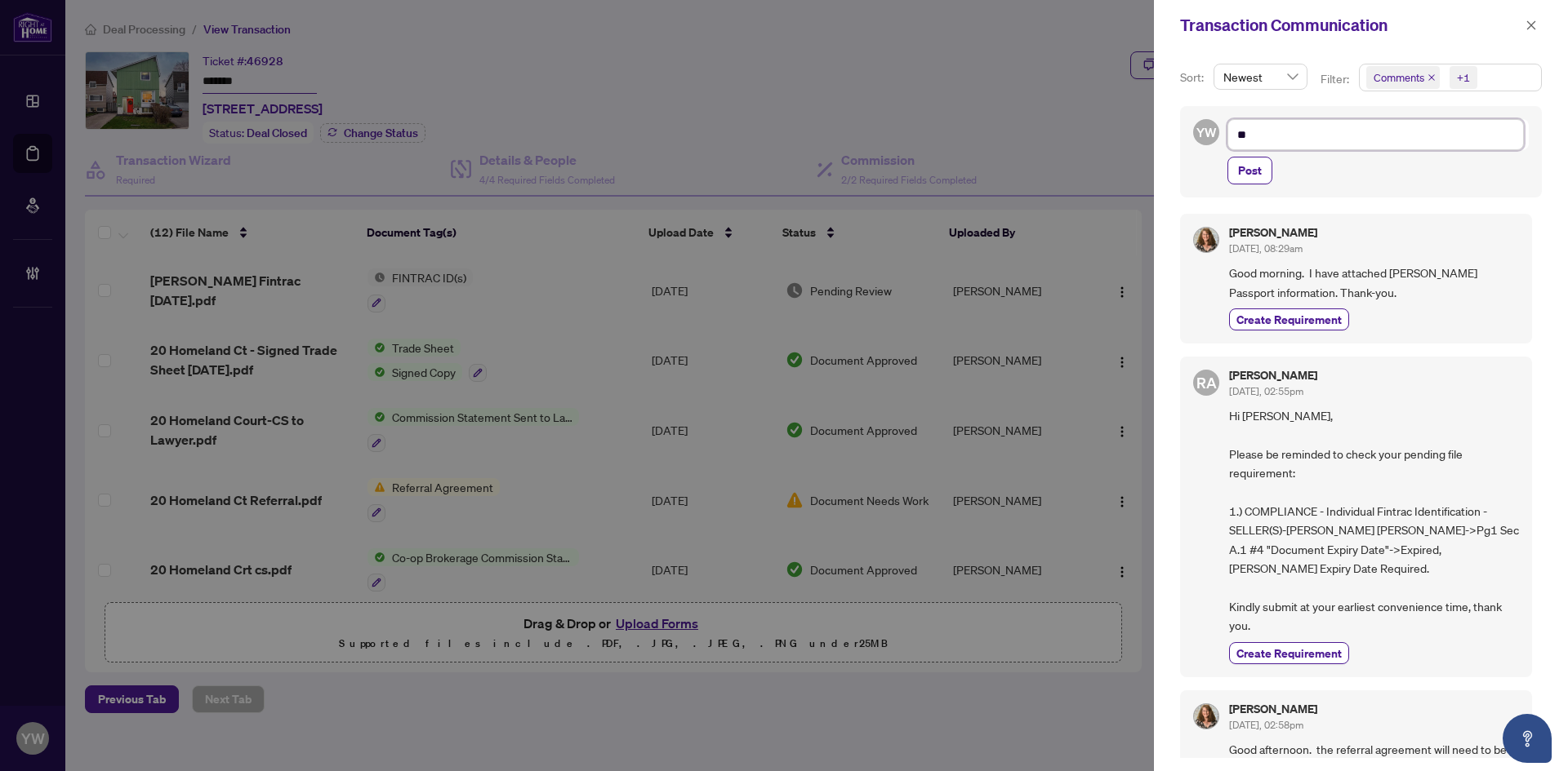
type textarea "***"
type textarea "**"
type textarea "*"
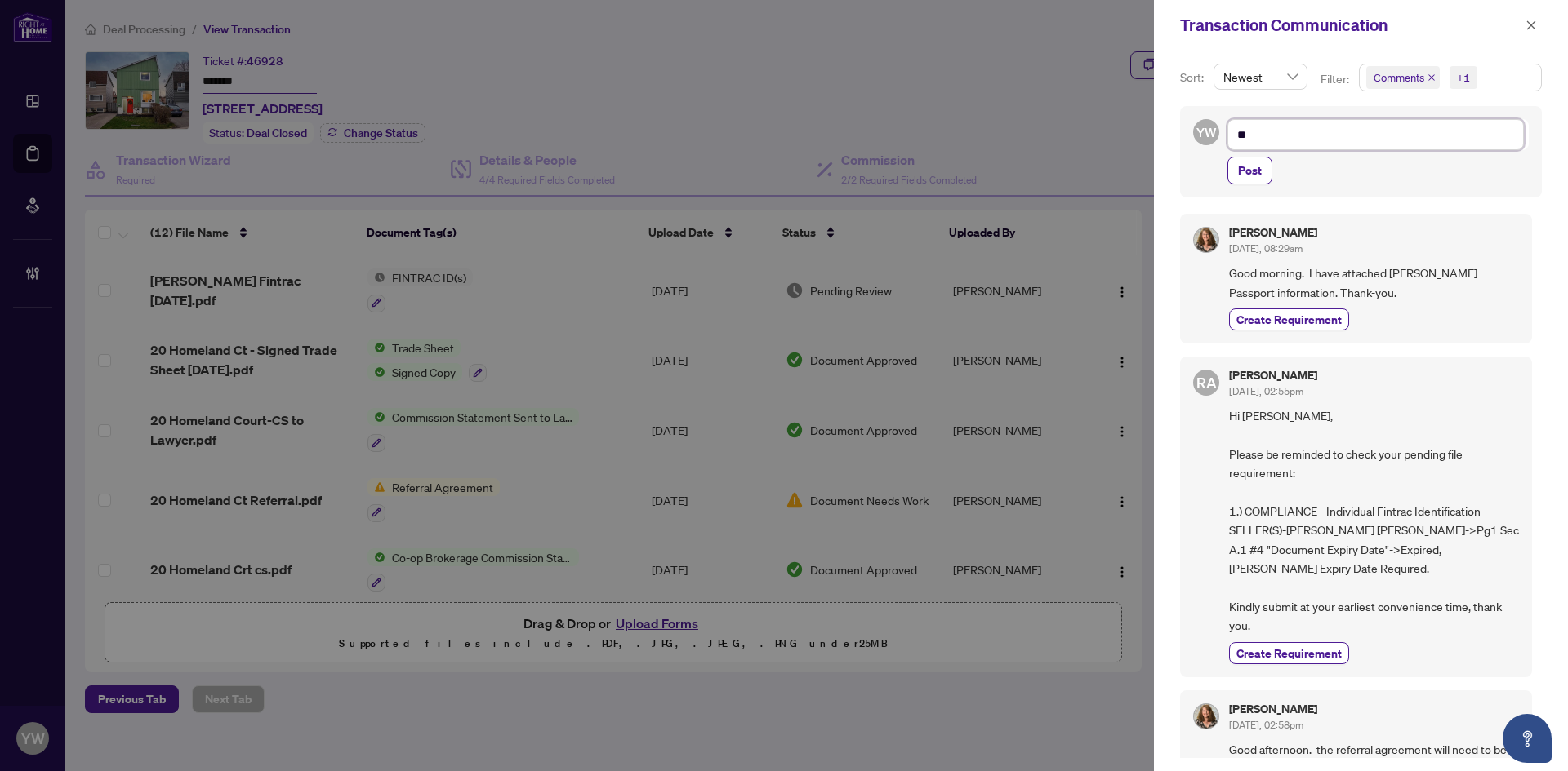
type textarea "*"
type textarea "**********"
click at [1525, 24] on icon "close" at bounding box center [1530, 25] width 12 height 12
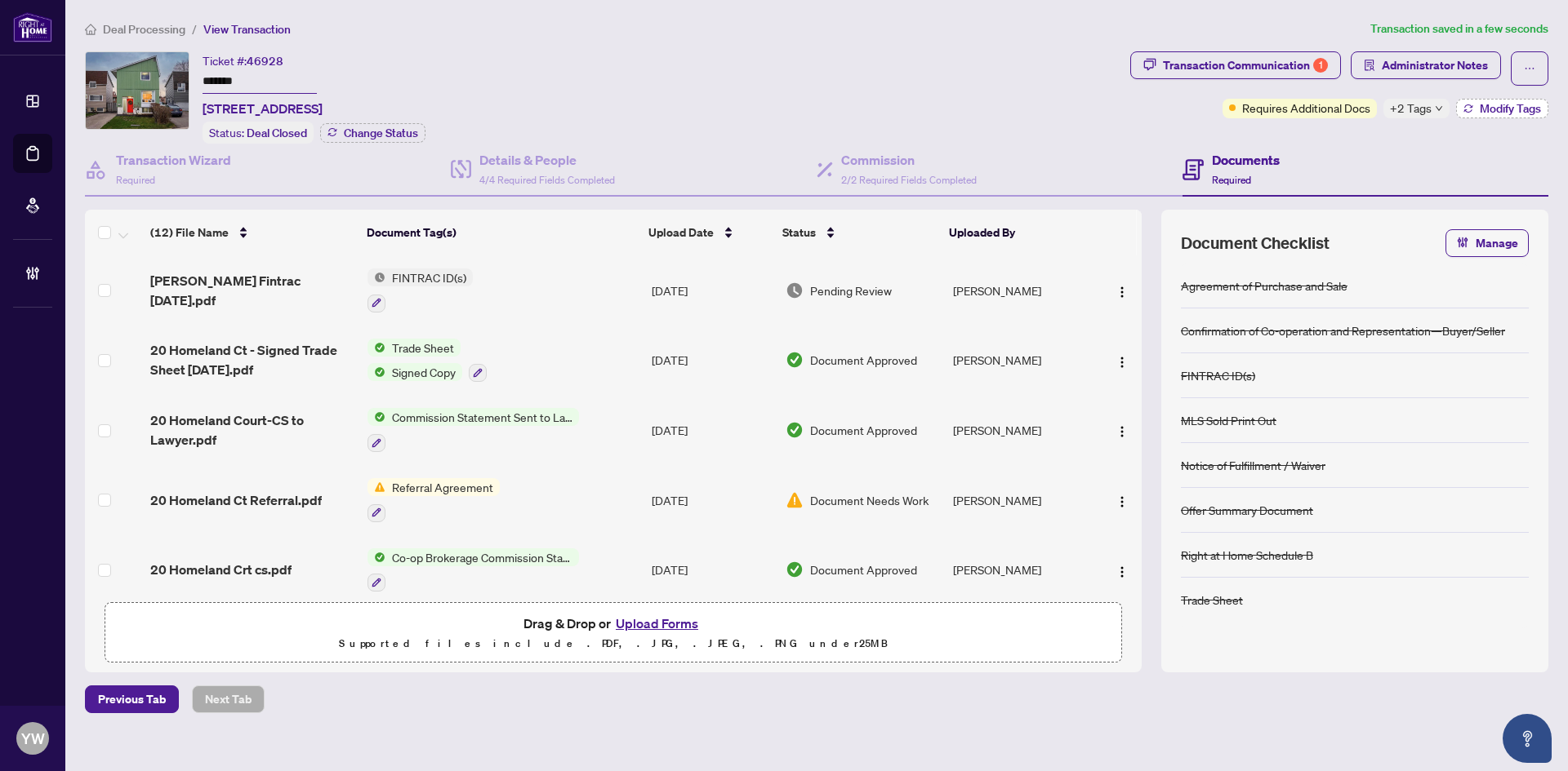
click at [1488, 109] on span "Modify Tags" at bounding box center [1510, 108] width 61 height 12
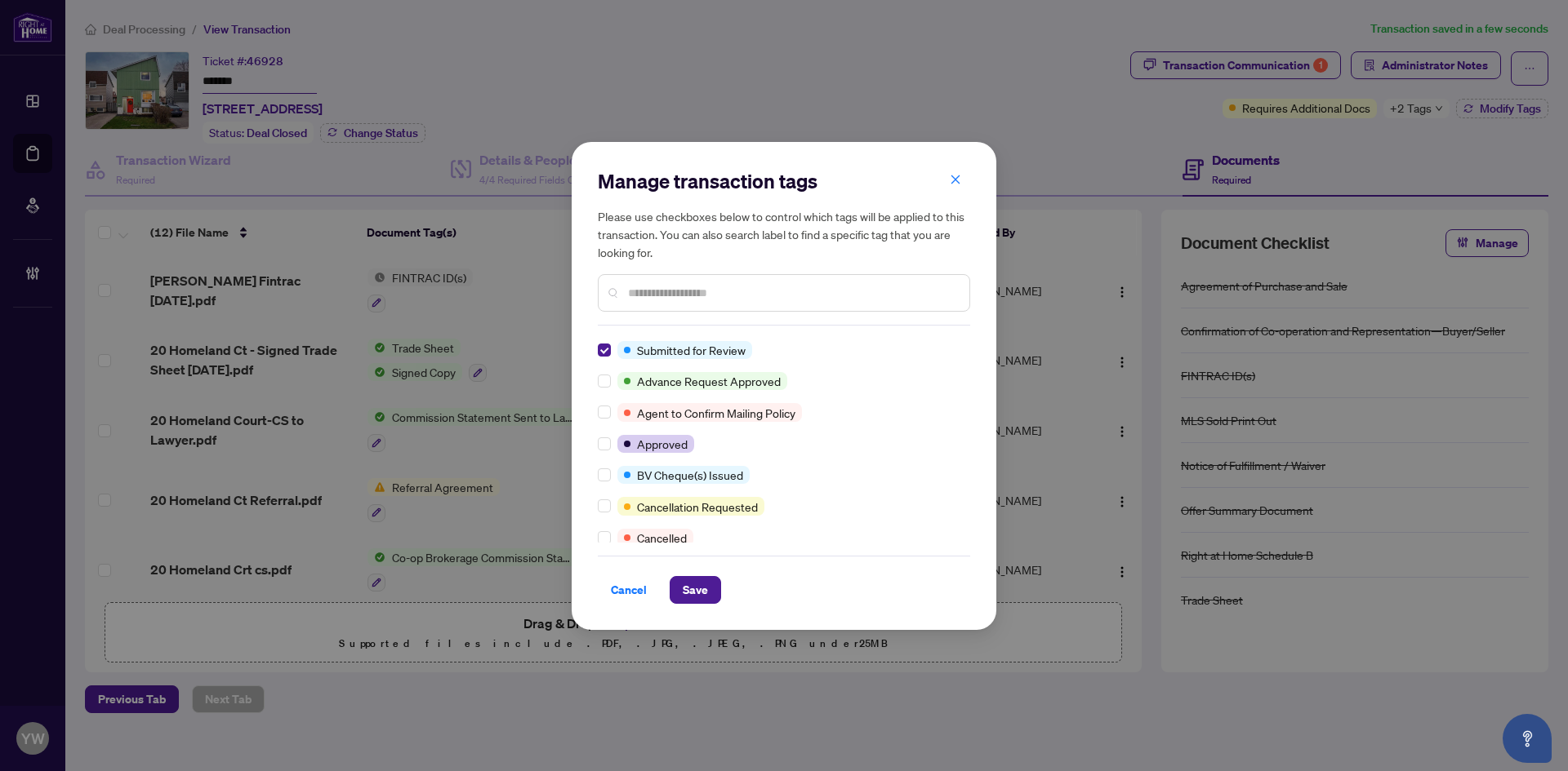
scroll to position [82, 0]
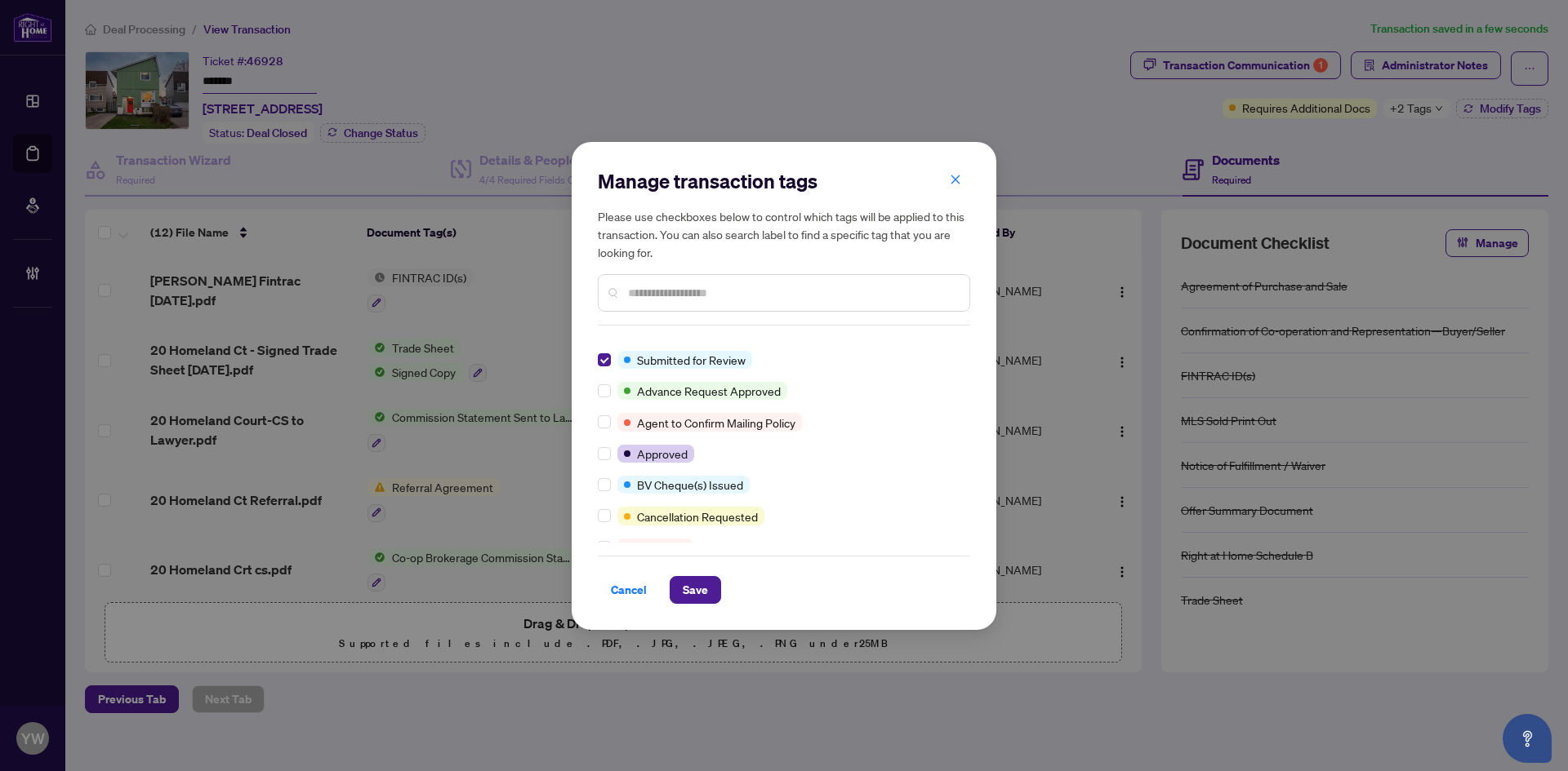
click at [644, 291] on input "text" at bounding box center [792, 293] width 328 height 18
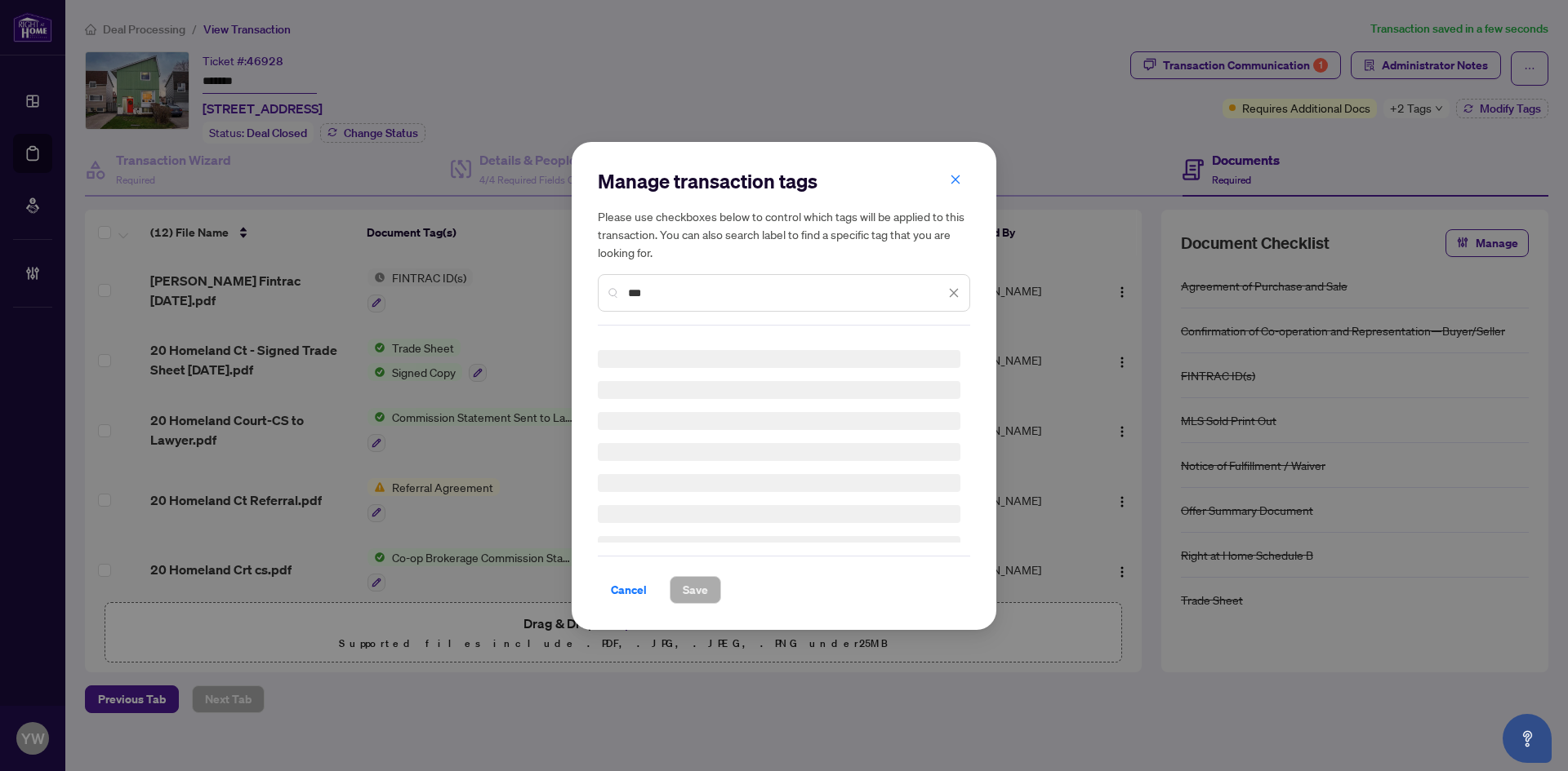
scroll to position [0, 0]
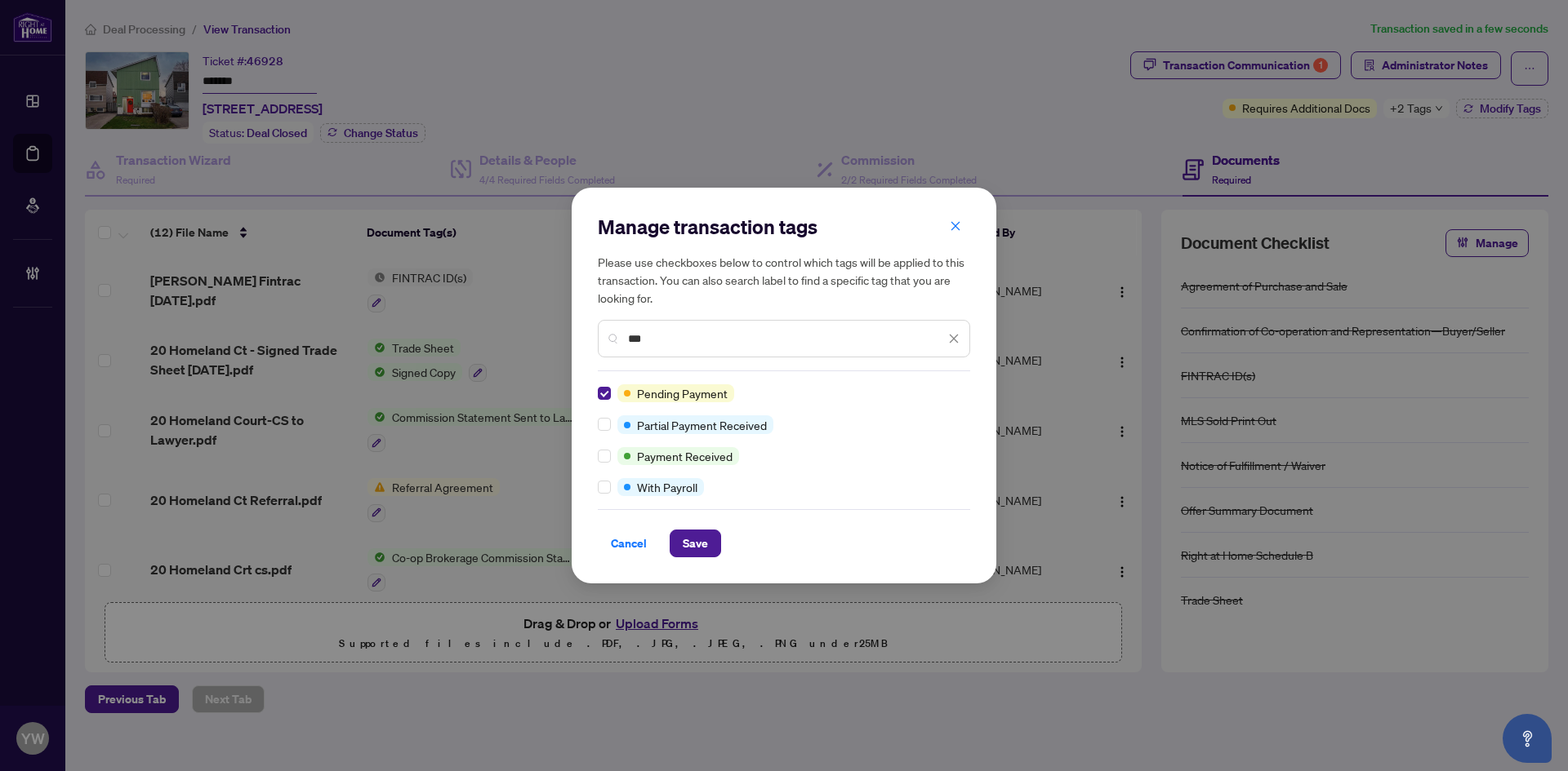
type input "***"
click at [695, 551] on span "Save" at bounding box center [695, 543] width 25 height 26
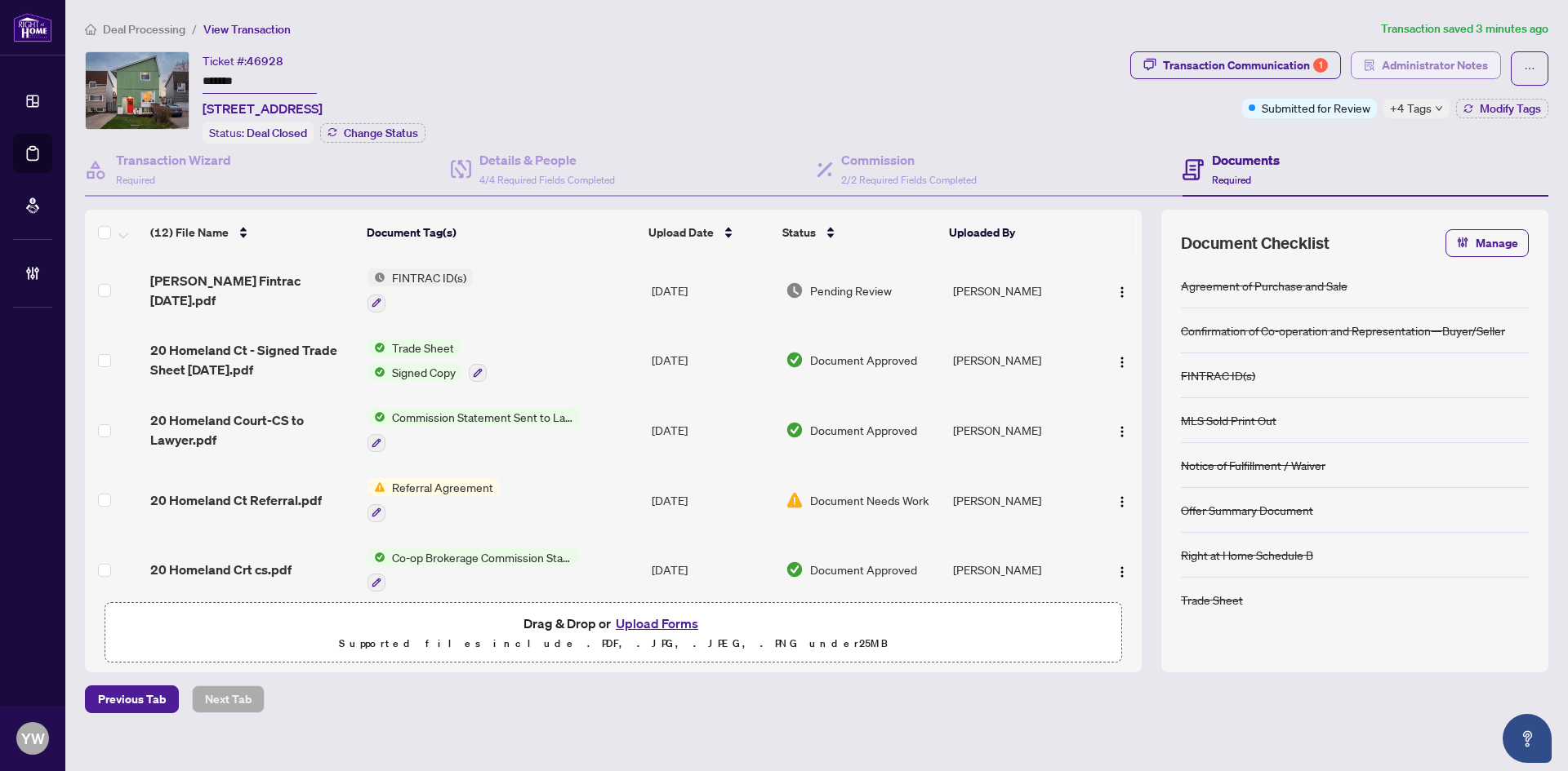
click at [1424, 59] on span "Administrator Notes" at bounding box center [1434, 65] width 106 height 26
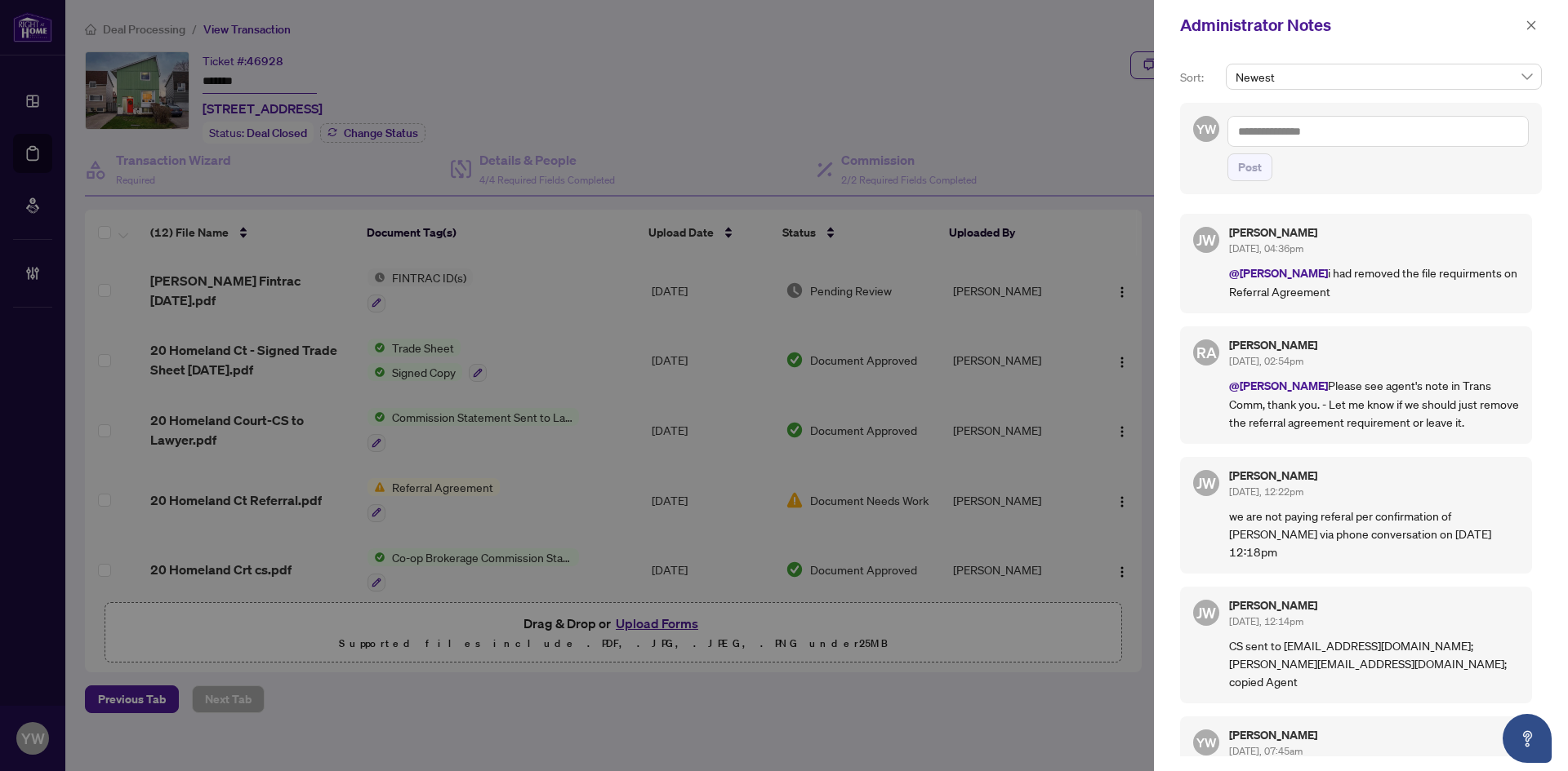
click at [1324, 132] on textarea at bounding box center [1378, 131] width 301 height 31
click at [1315, 148] on span "[PERSON_NAME]" at bounding box center [1359, 143] width 177 height 14
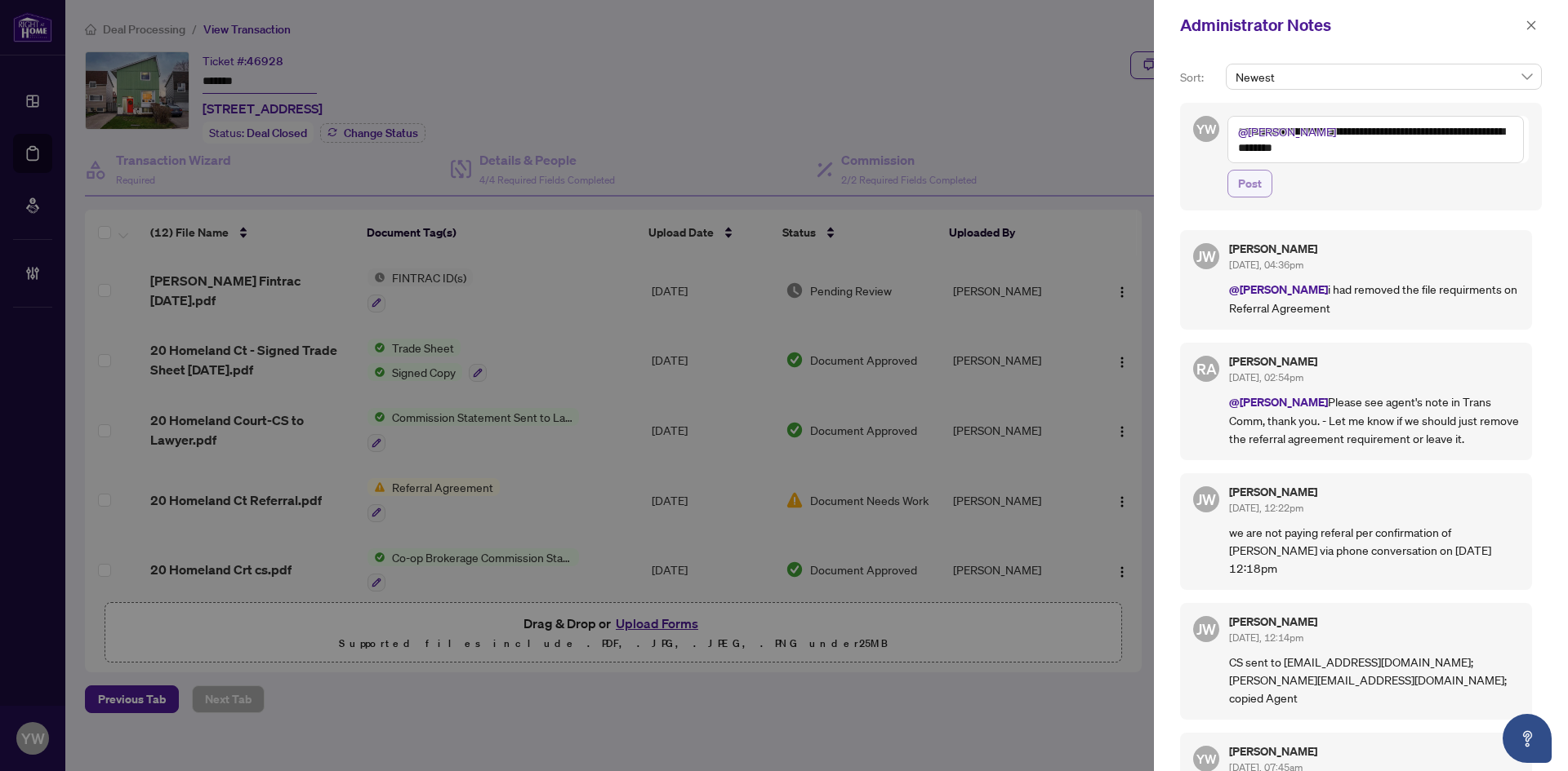
type textarea "**********"
click at [1258, 174] on span "Post" at bounding box center [1250, 183] width 23 height 26
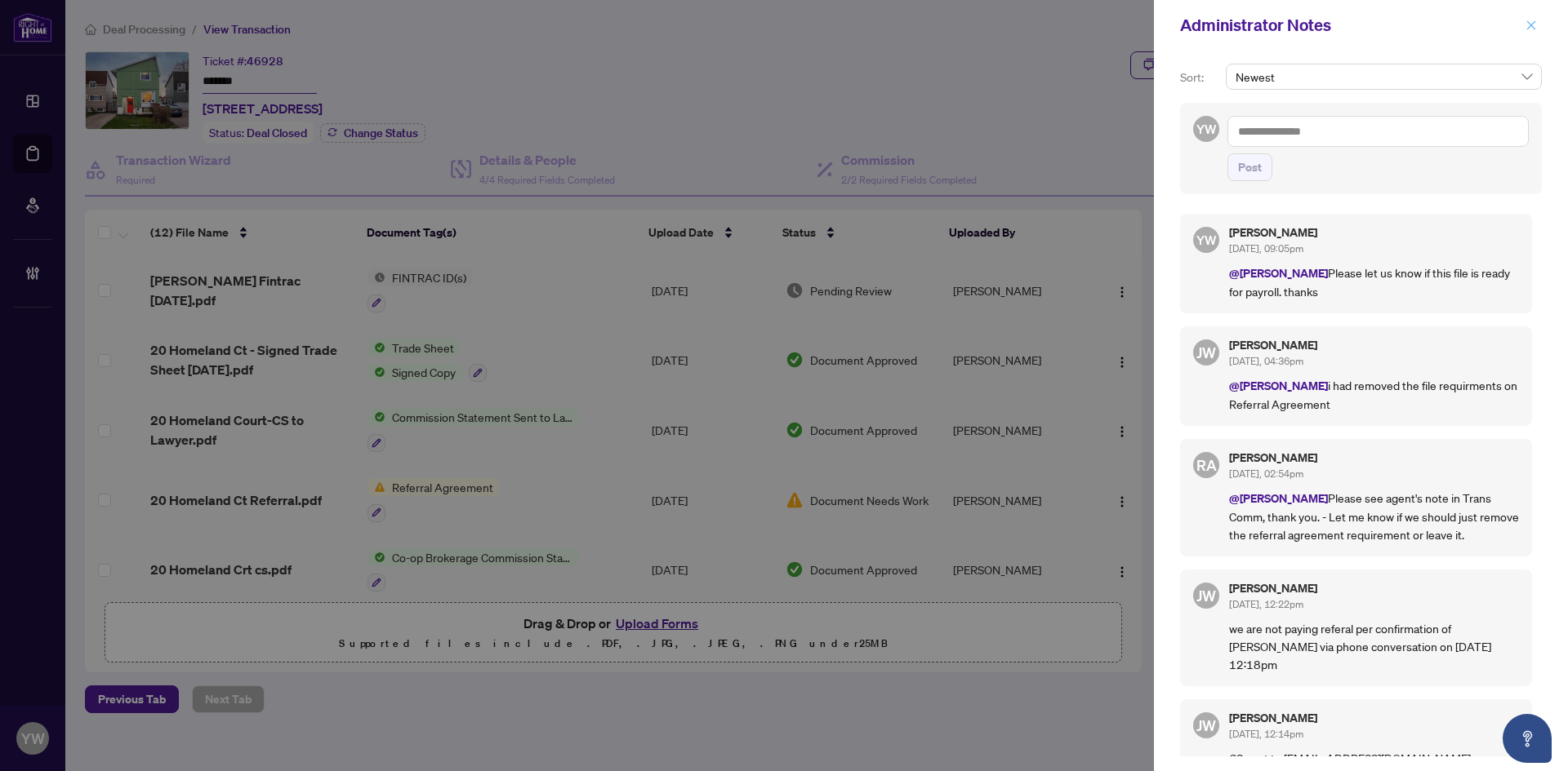
click at [1528, 28] on icon "close" at bounding box center [1530, 25] width 12 height 12
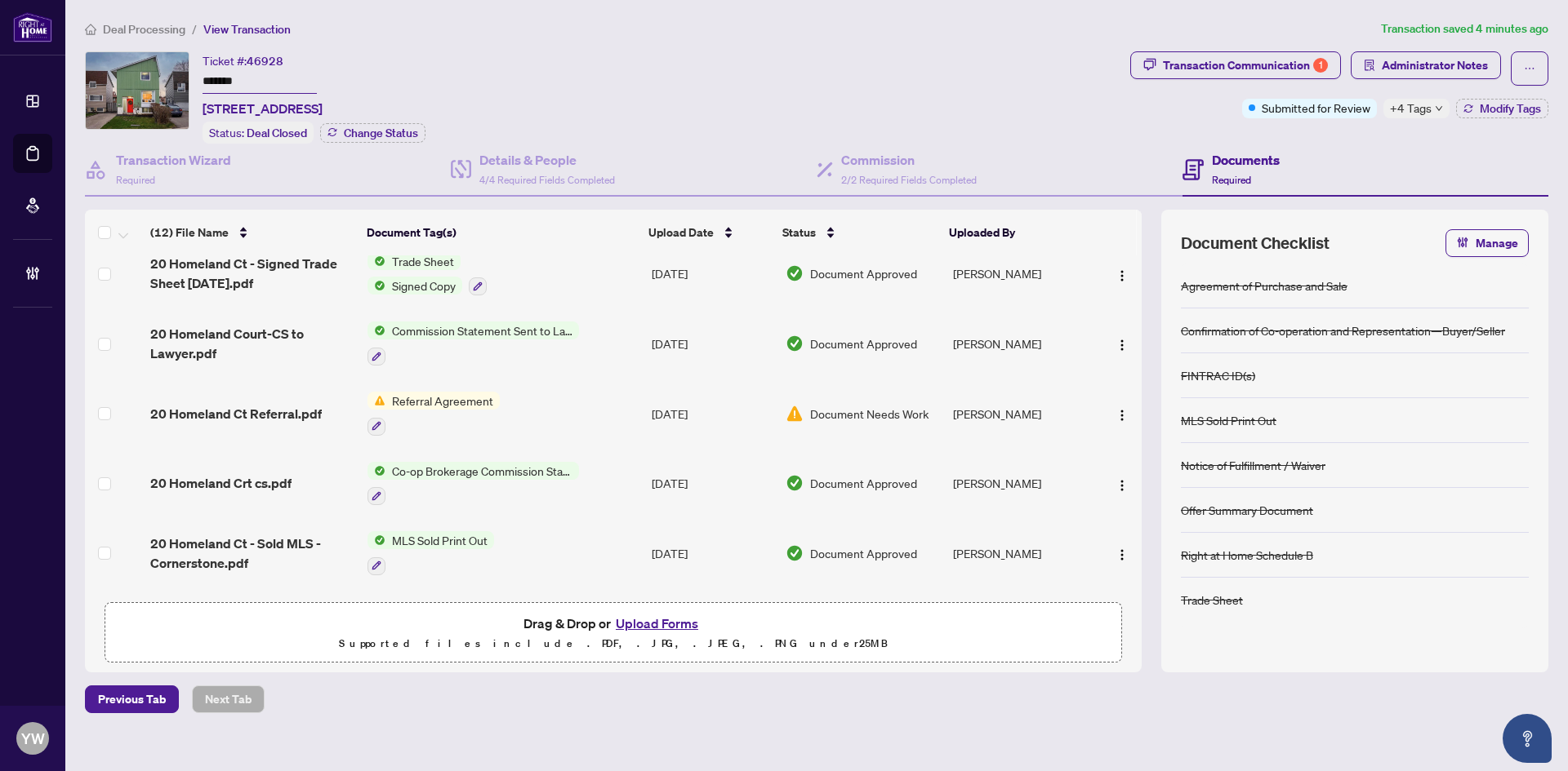
scroll to position [163, 0]
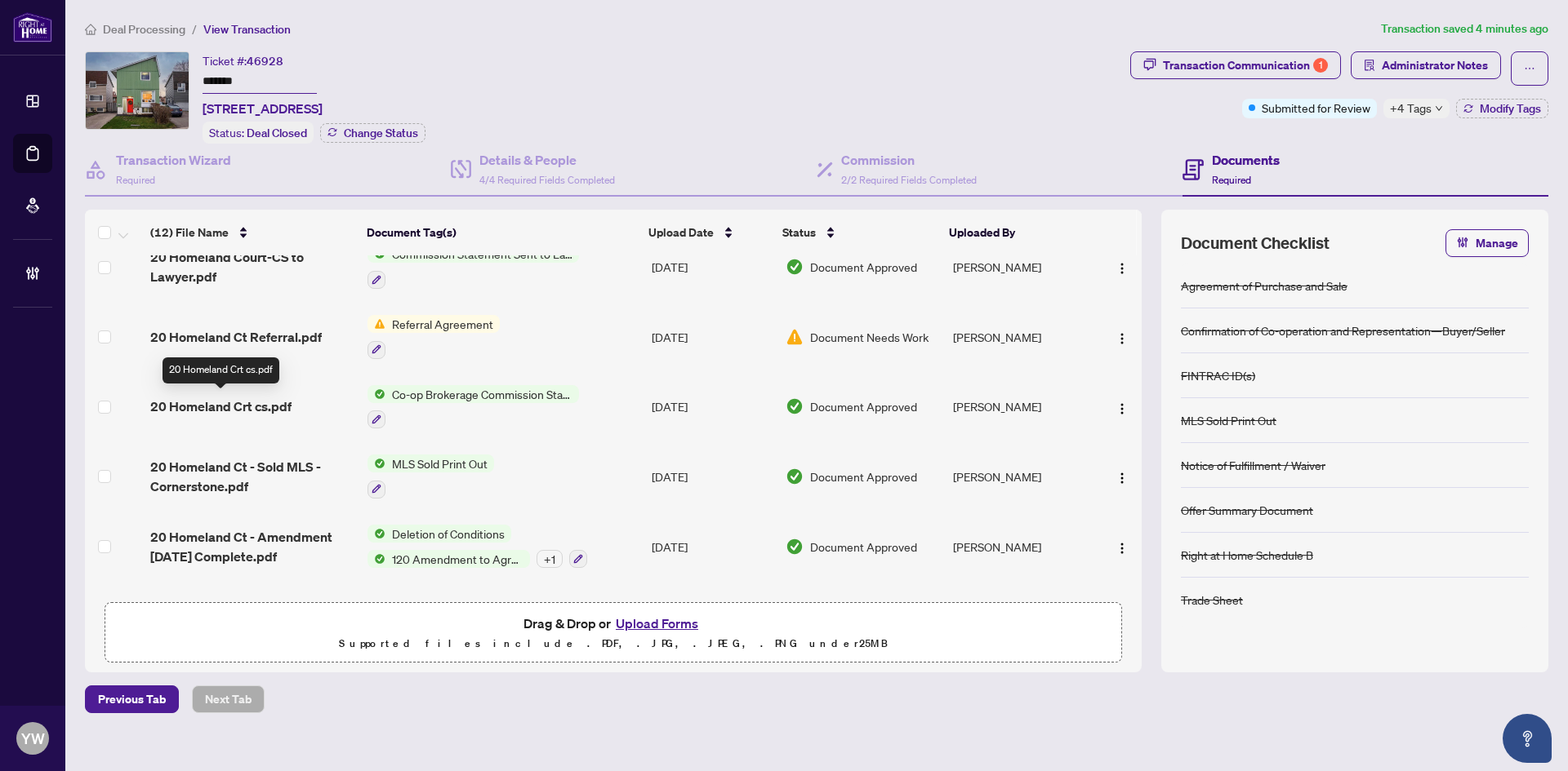
click at [253, 399] on span "20 Homeland Crt cs.pdf" at bounding box center [220, 406] width 141 height 20
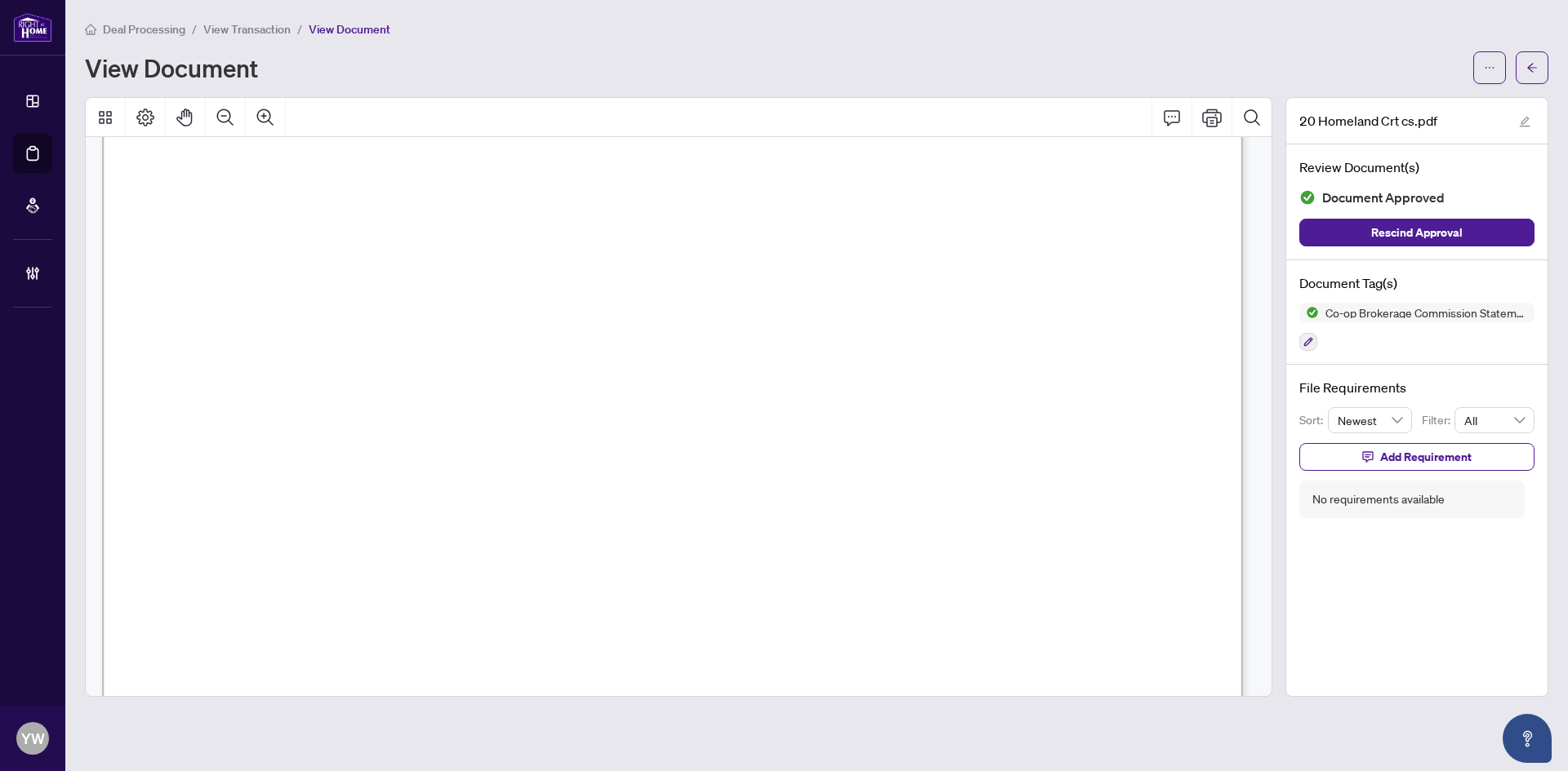
scroll to position [571, 0]
click at [1533, 76] on span "button" at bounding box center [1531, 67] width 12 height 26
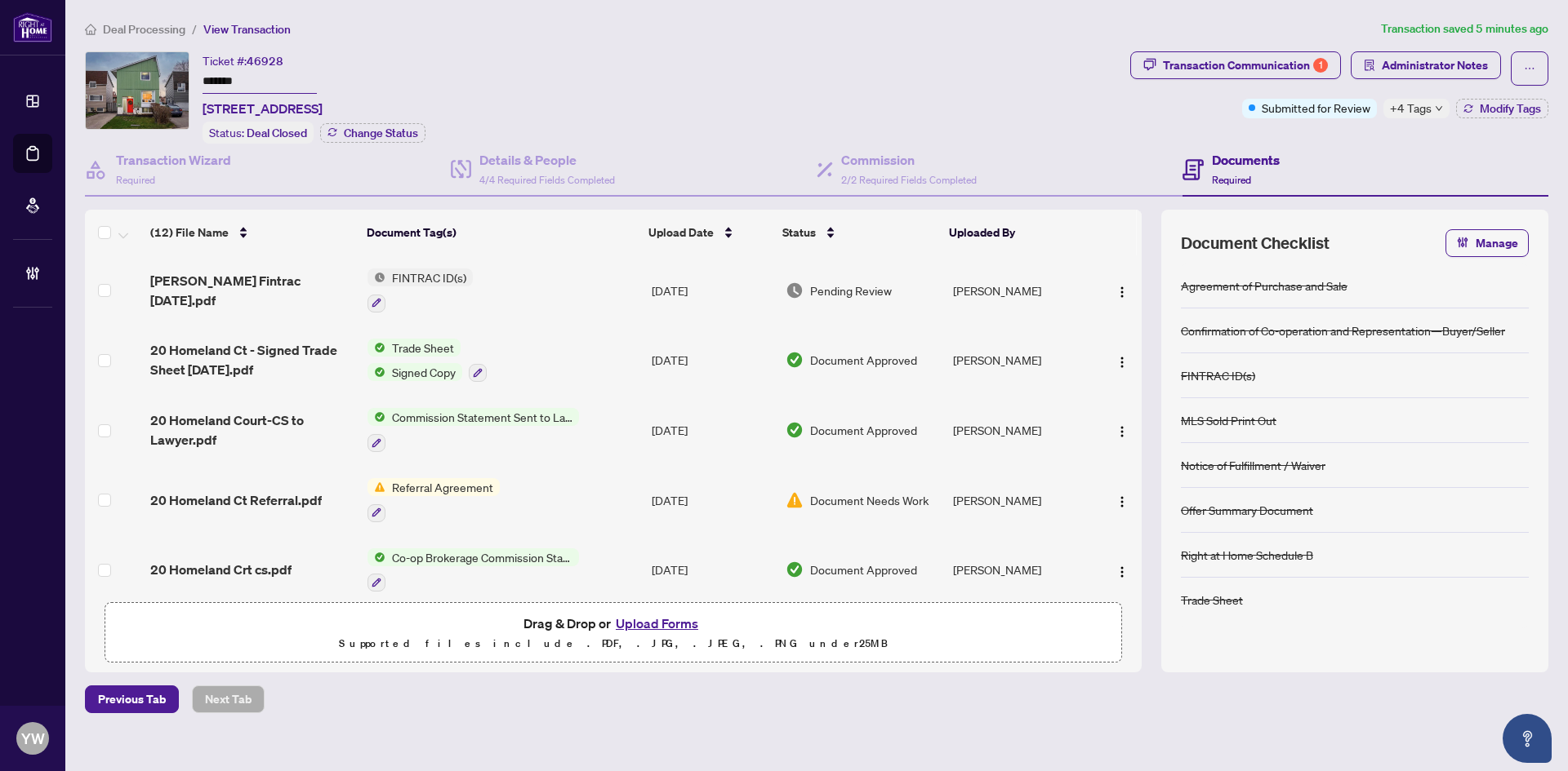
click at [1444, 78] on span "Administrator Notes" at bounding box center [1425, 68] width 150 height 34
click at [1436, 63] on span "Administrator Notes" at bounding box center [1434, 65] width 106 height 26
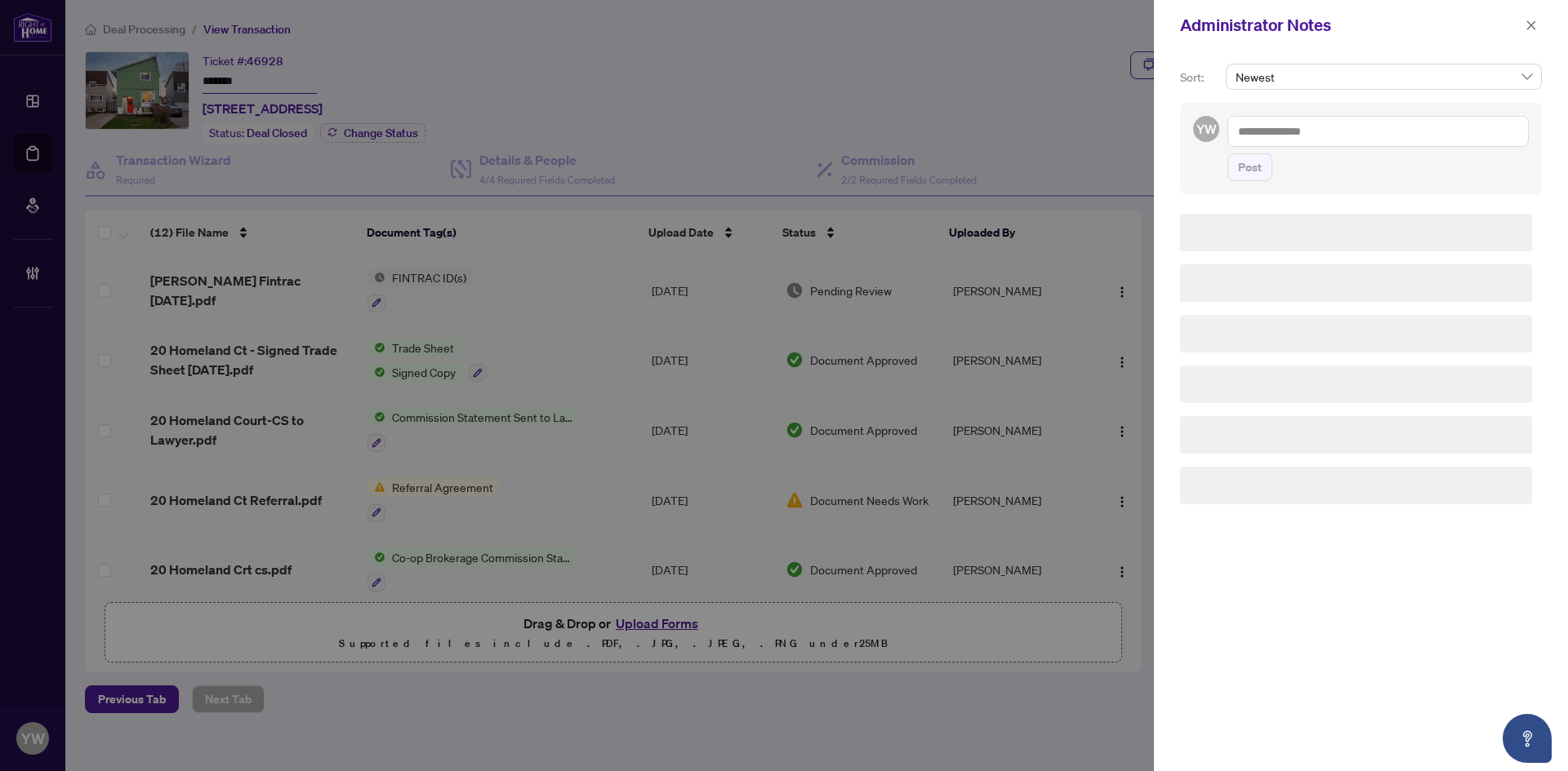
click at [1332, 100] on div "Newest" at bounding box center [1384, 83] width 323 height 39
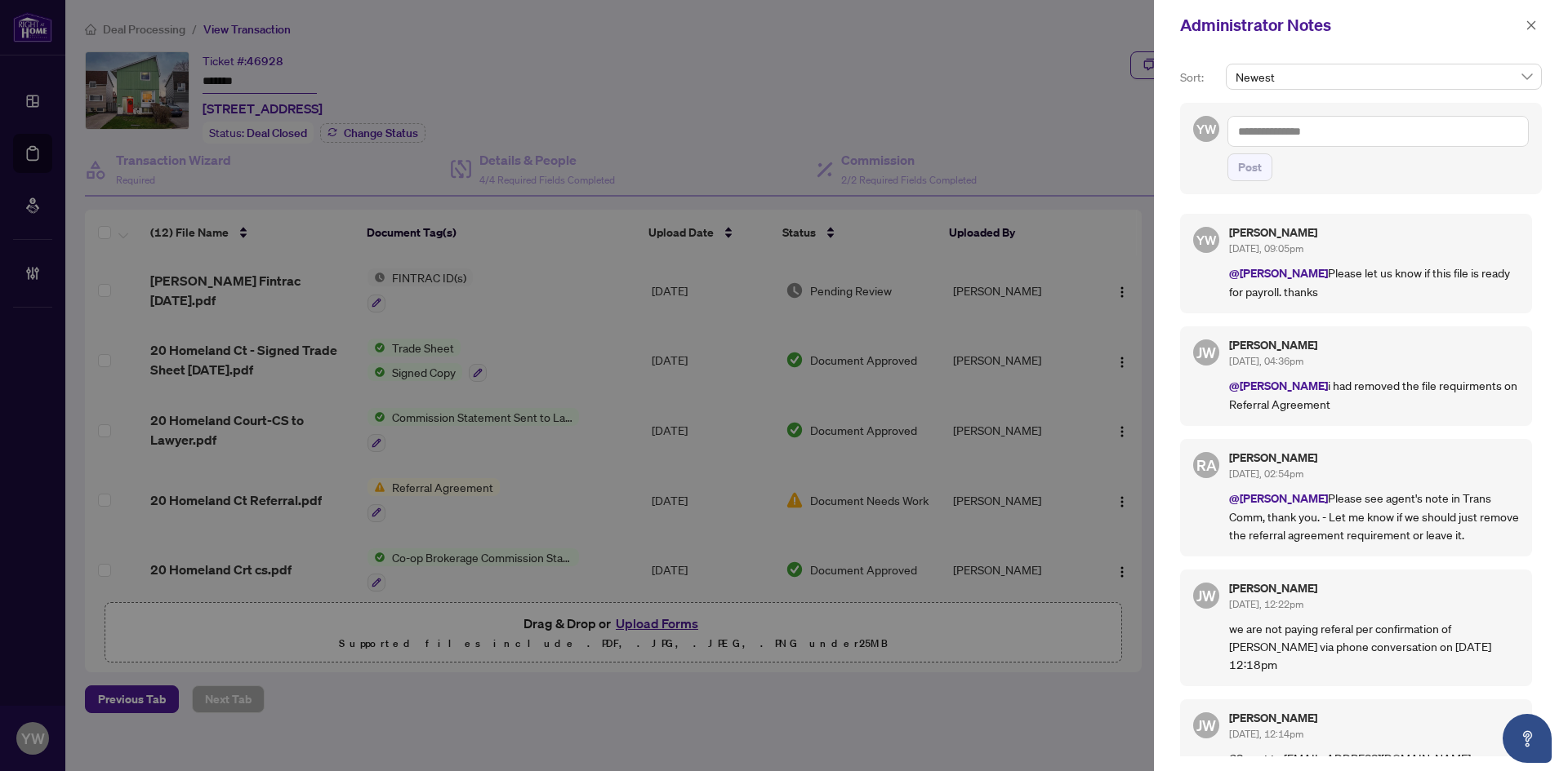
click at [1320, 137] on textarea at bounding box center [1378, 131] width 301 height 31
paste textarea "**********"
type textarea "**********"
click at [1252, 179] on span "Post" at bounding box center [1250, 167] width 23 height 26
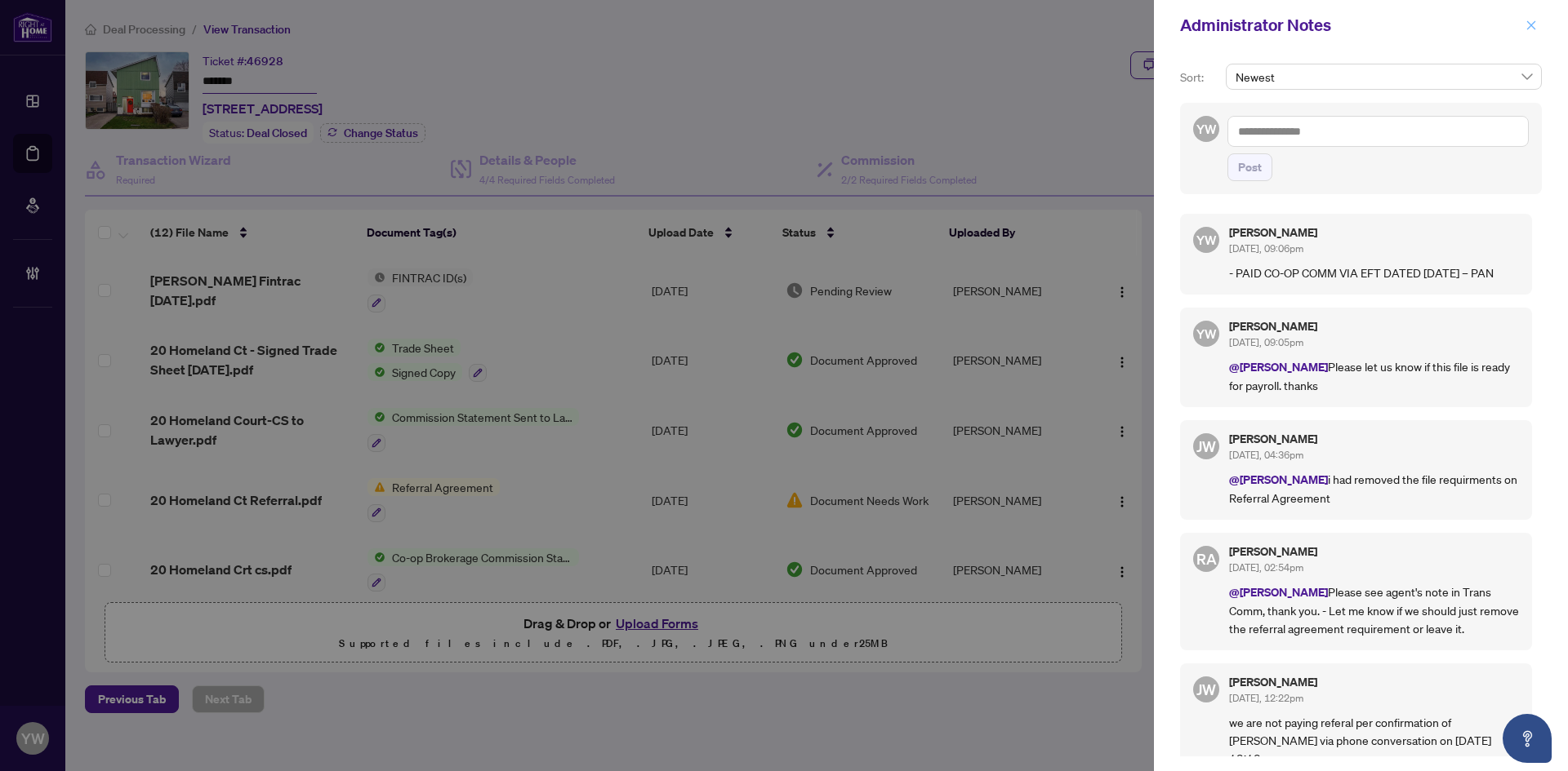
click at [1527, 24] on icon "close" at bounding box center [1530, 25] width 12 height 12
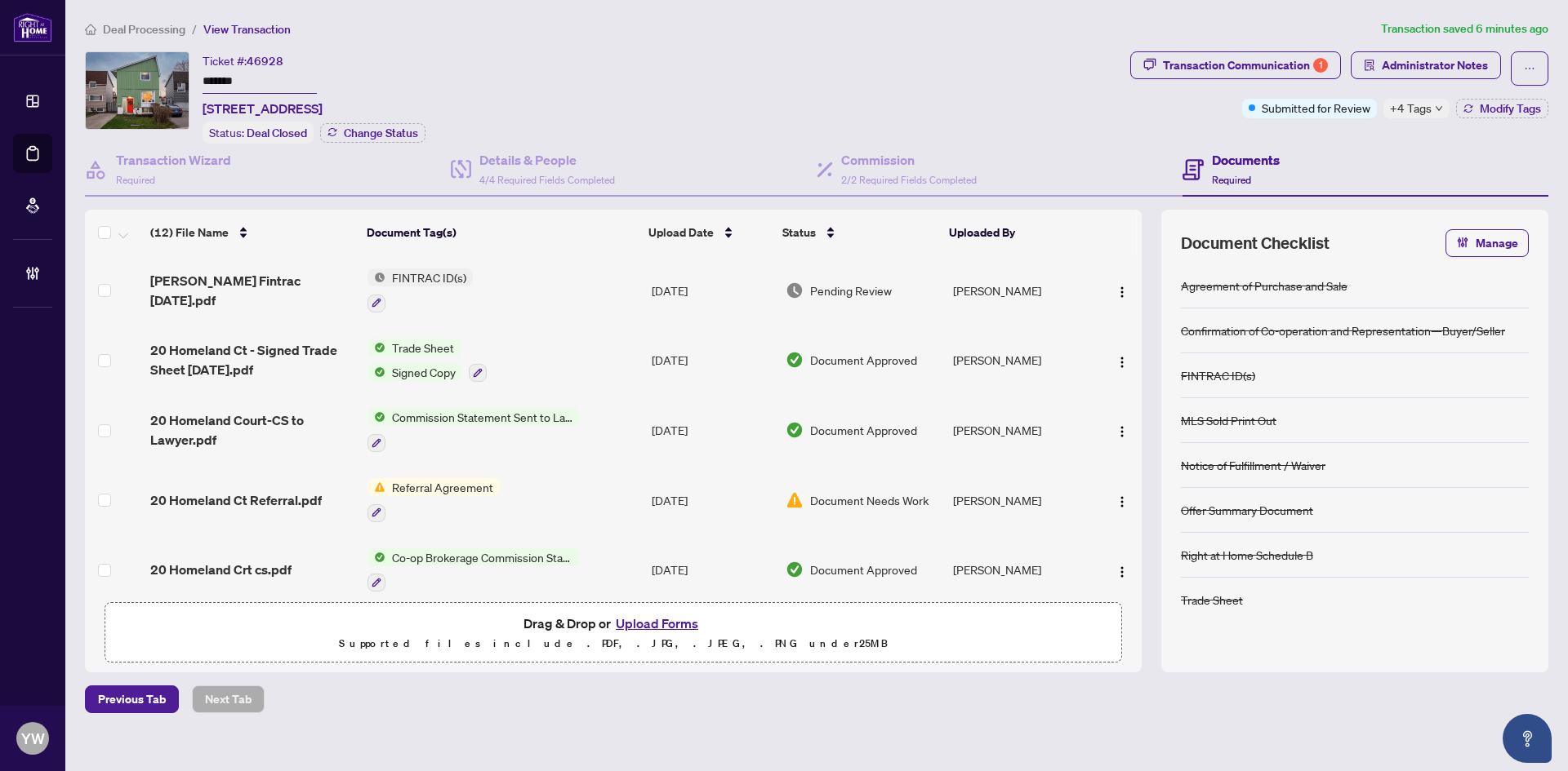
click at [120, 28] on span "Deal Processing" at bounding box center [144, 30] width 83 height 14
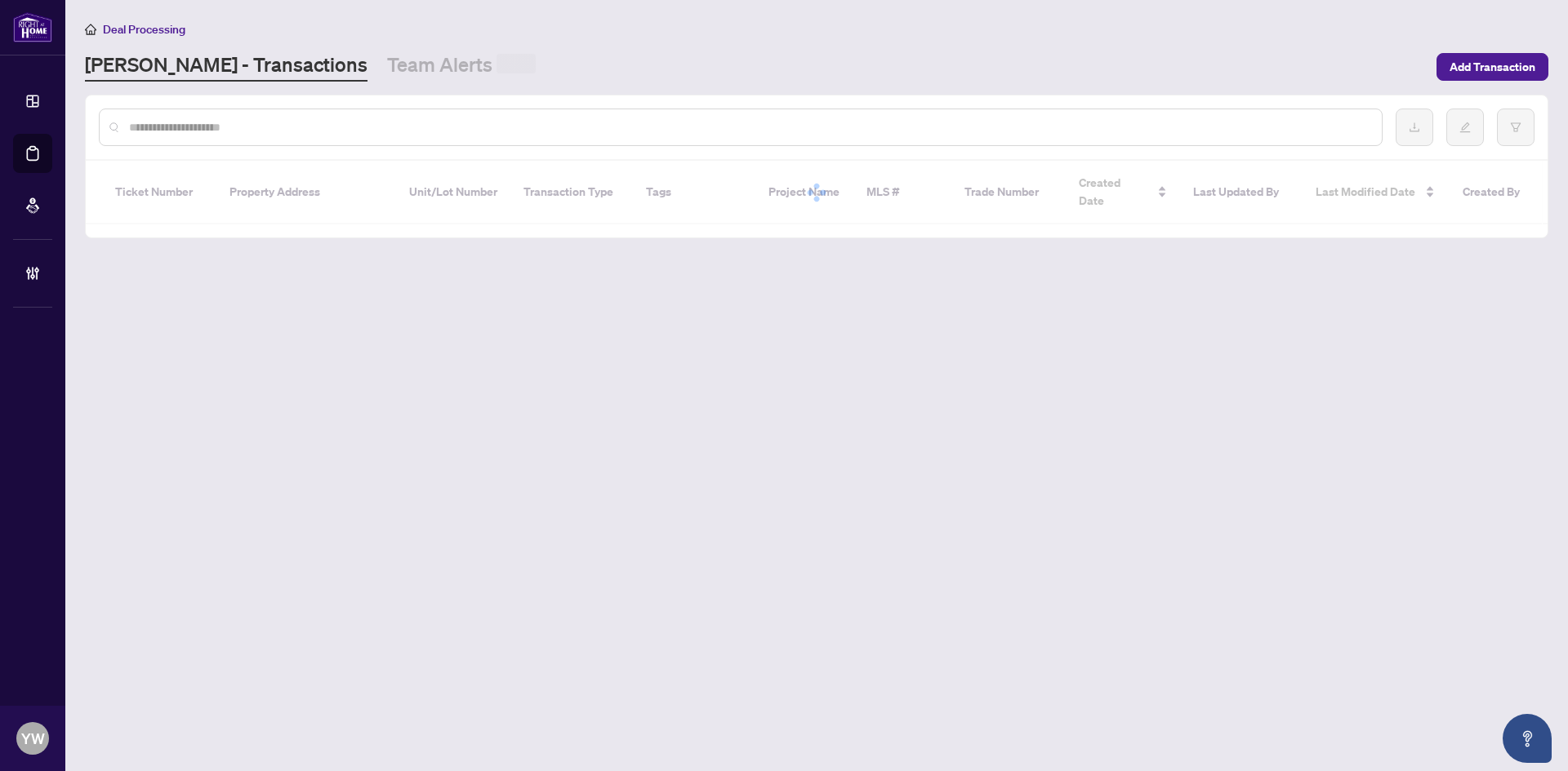
click at [138, 124] on input "text" at bounding box center [749, 127] width 1240 height 18
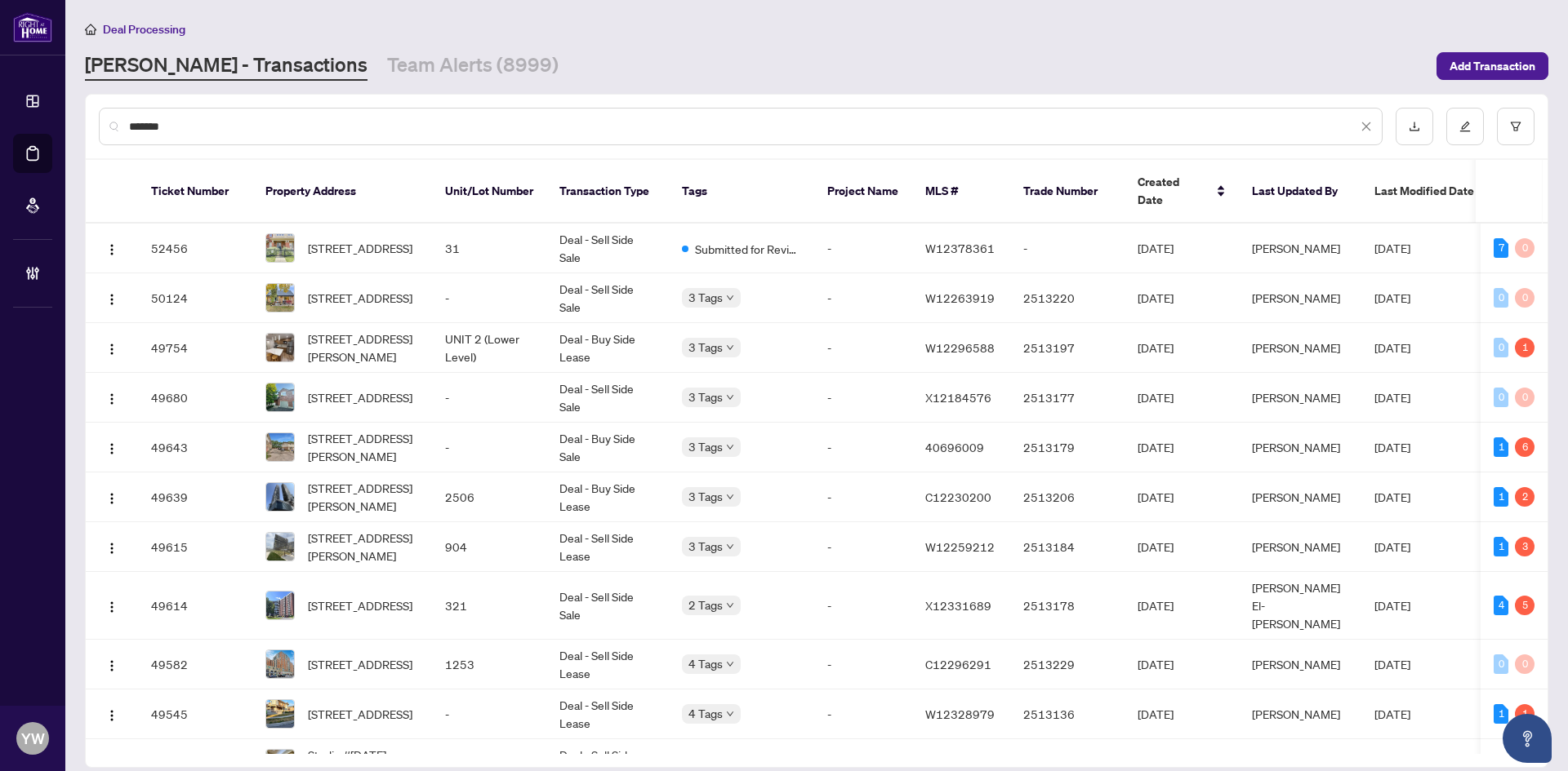
type input "*******"
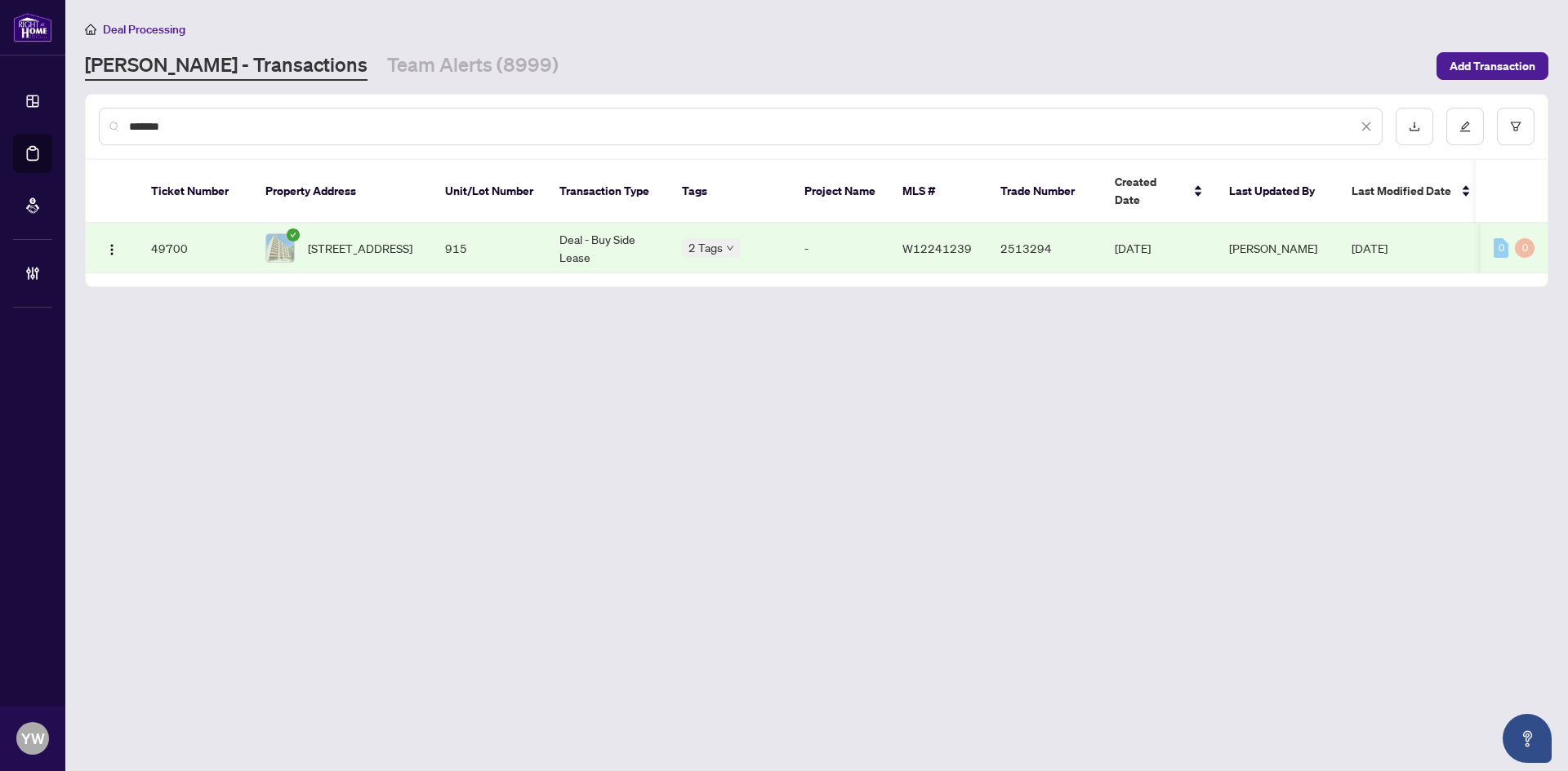
click at [378, 239] on span "[STREET_ADDRESS]" at bounding box center [360, 248] width 105 height 18
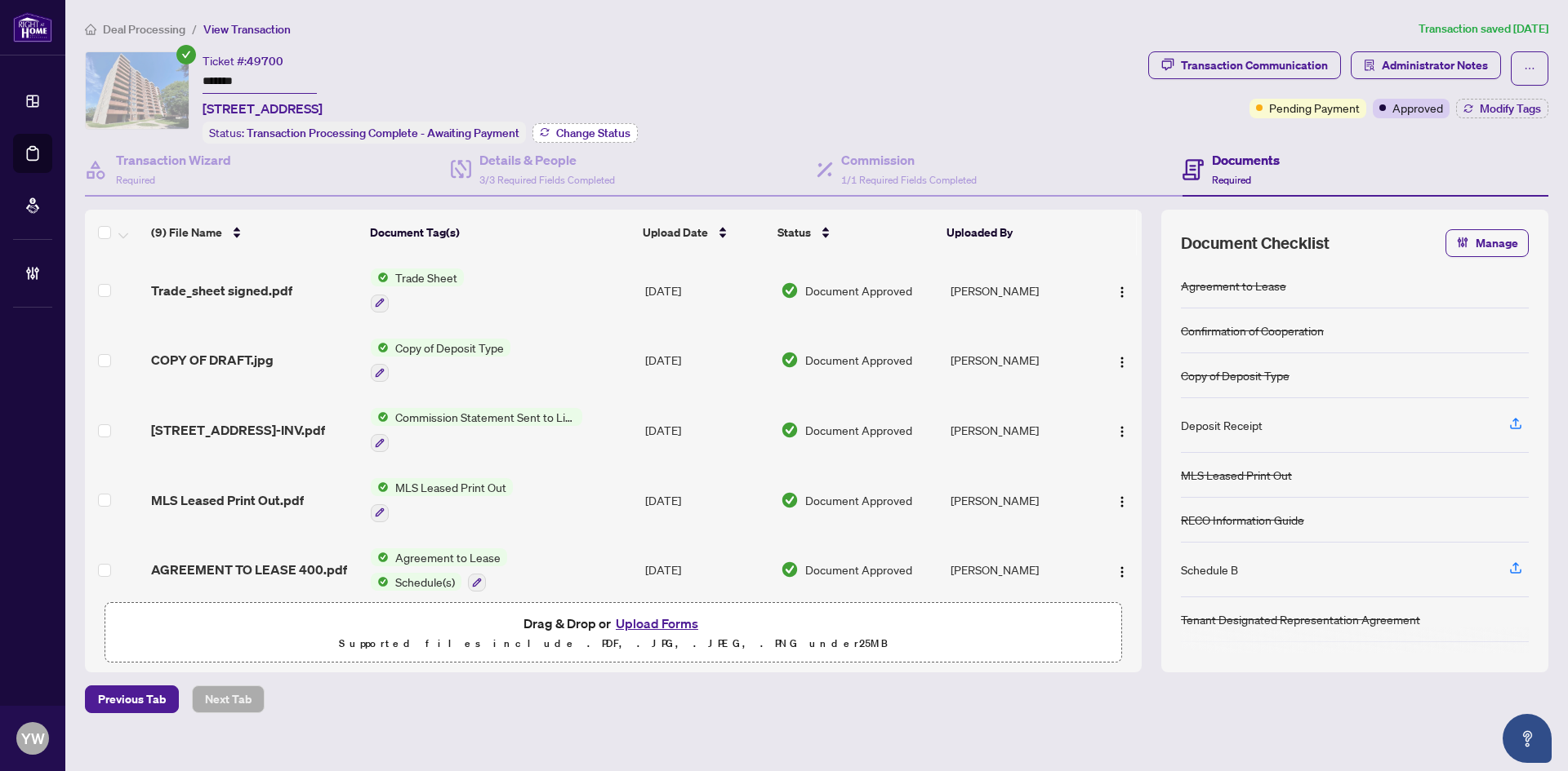
click at [569, 131] on span "Change Status" at bounding box center [593, 133] width 74 height 12
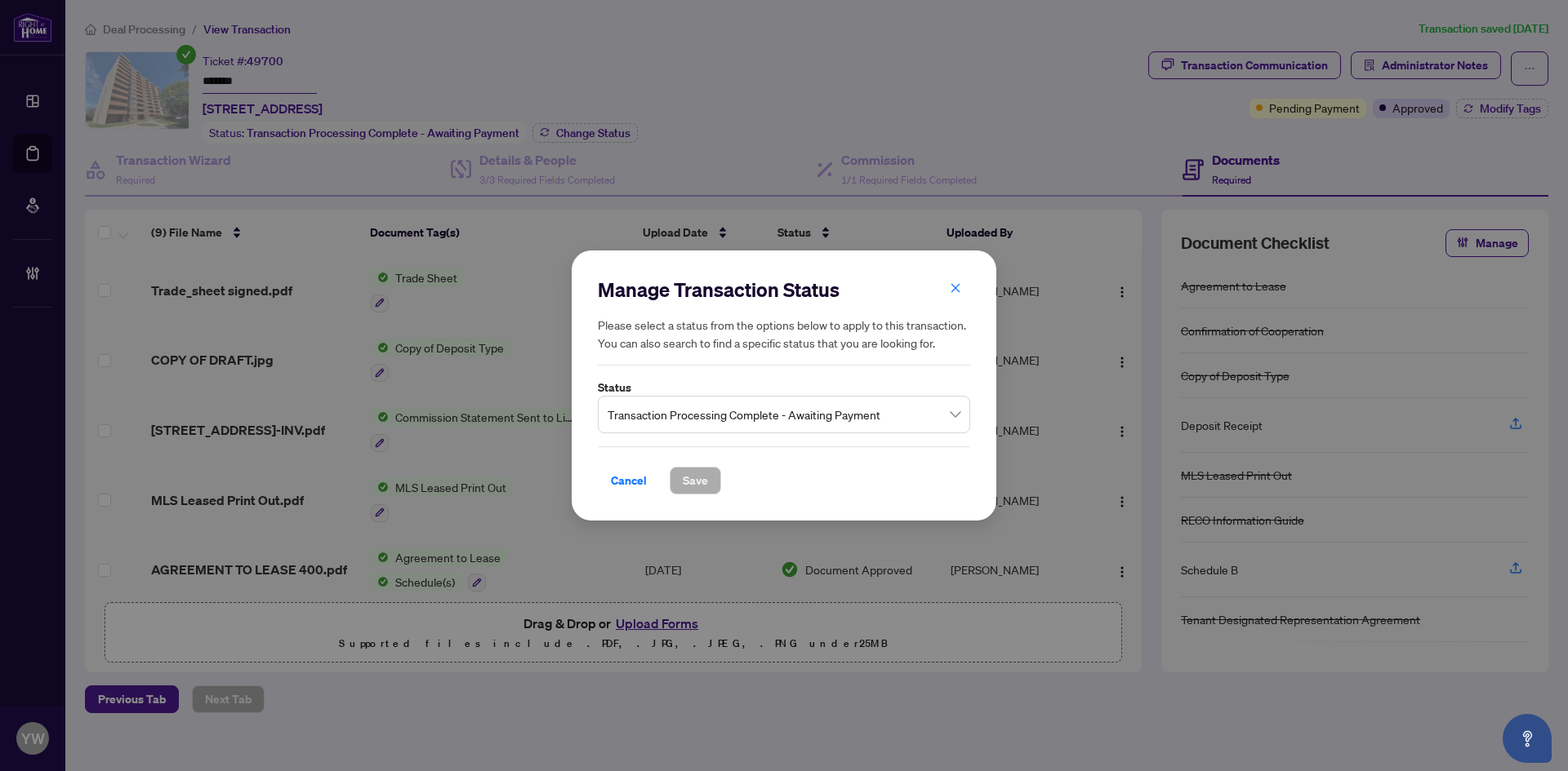
click at [684, 416] on span "Transaction Processing Complete - Awaiting Payment" at bounding box center [783, 414] width 353 height 31
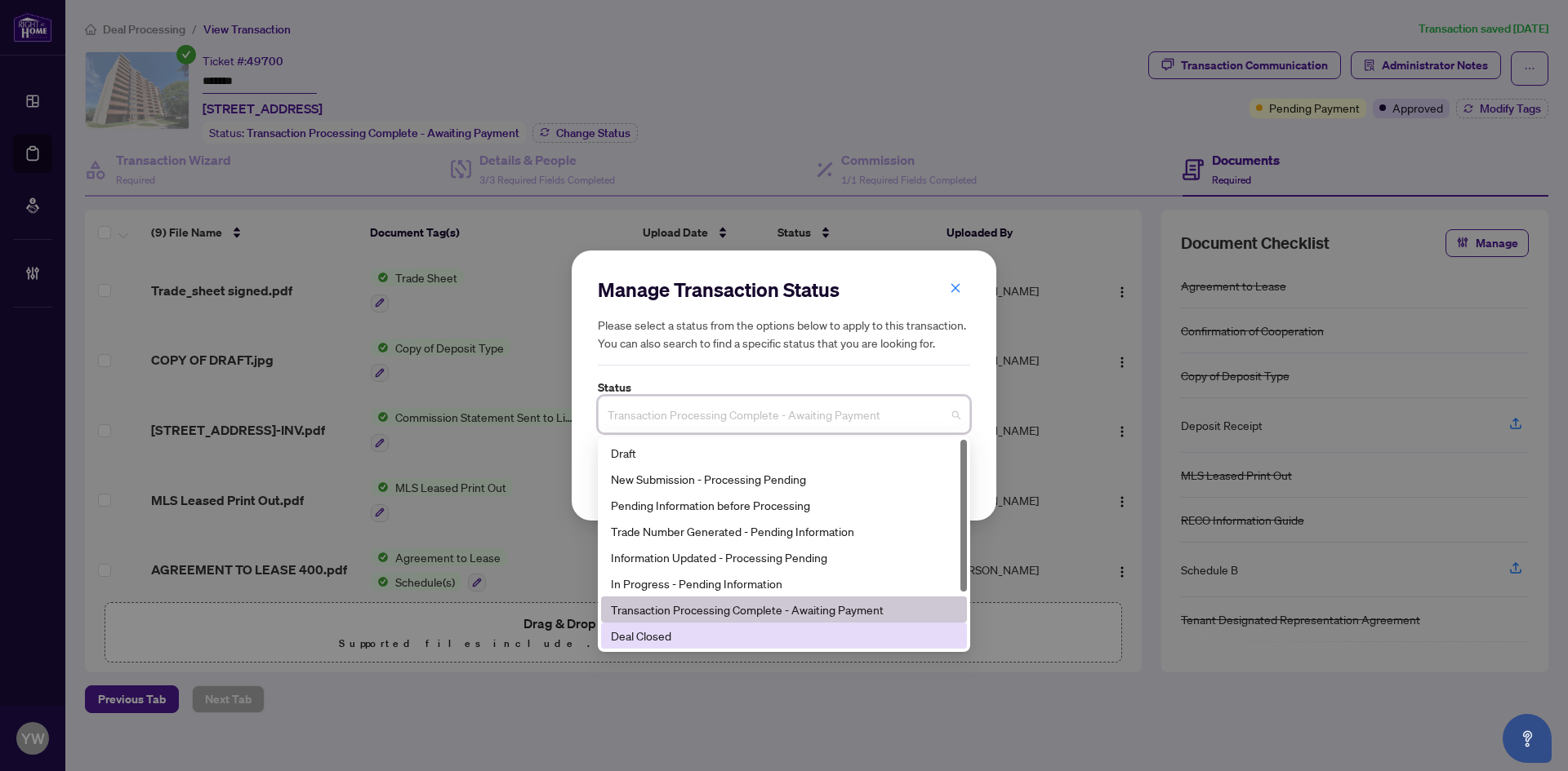
click at [650, 641] on div "Deal Closed" at bounding box center [784, 636] width 346 height 18
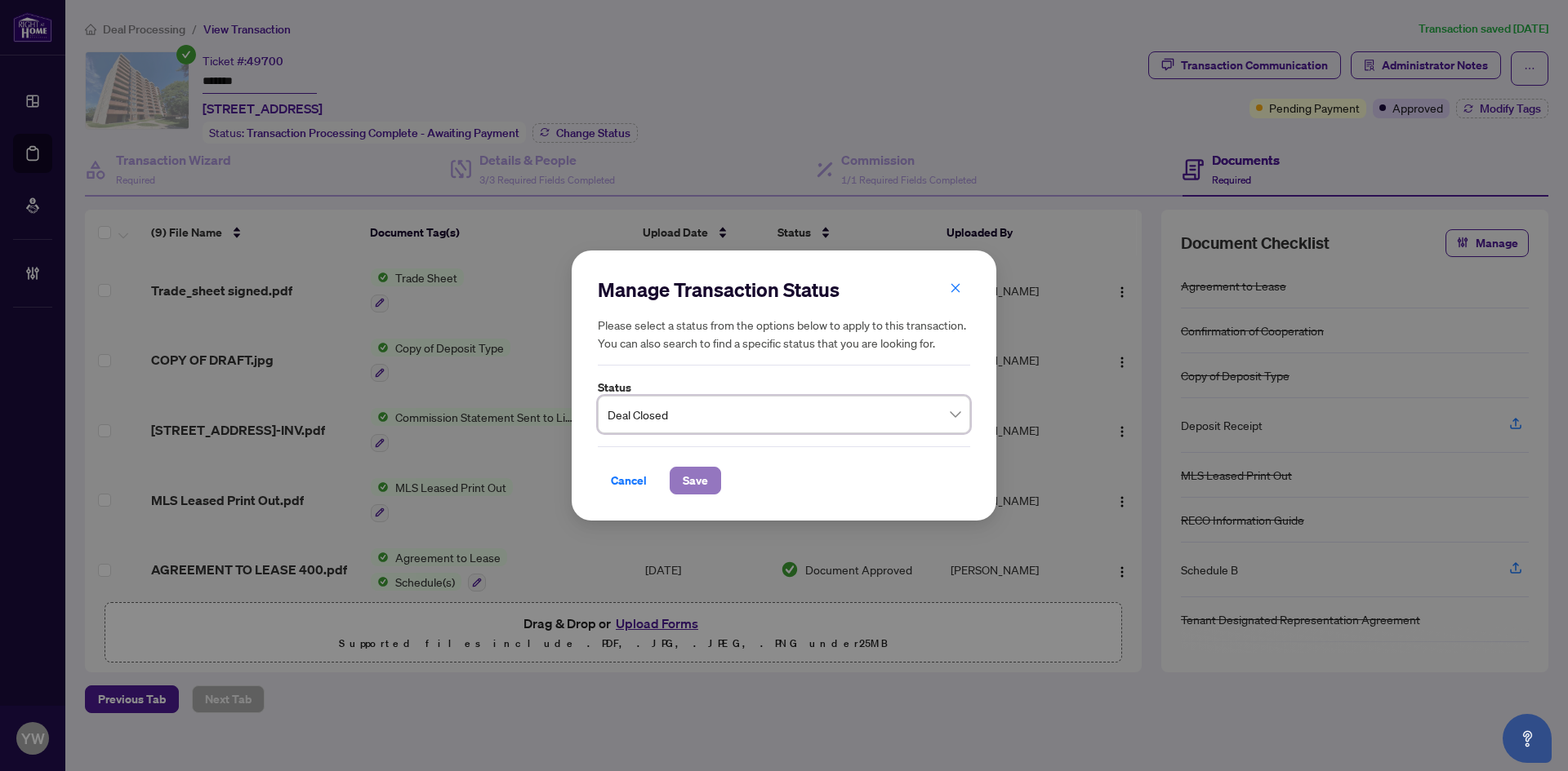
click at [693, 477] on span "Save" at bounding box center [695, 481] width 25 height 26
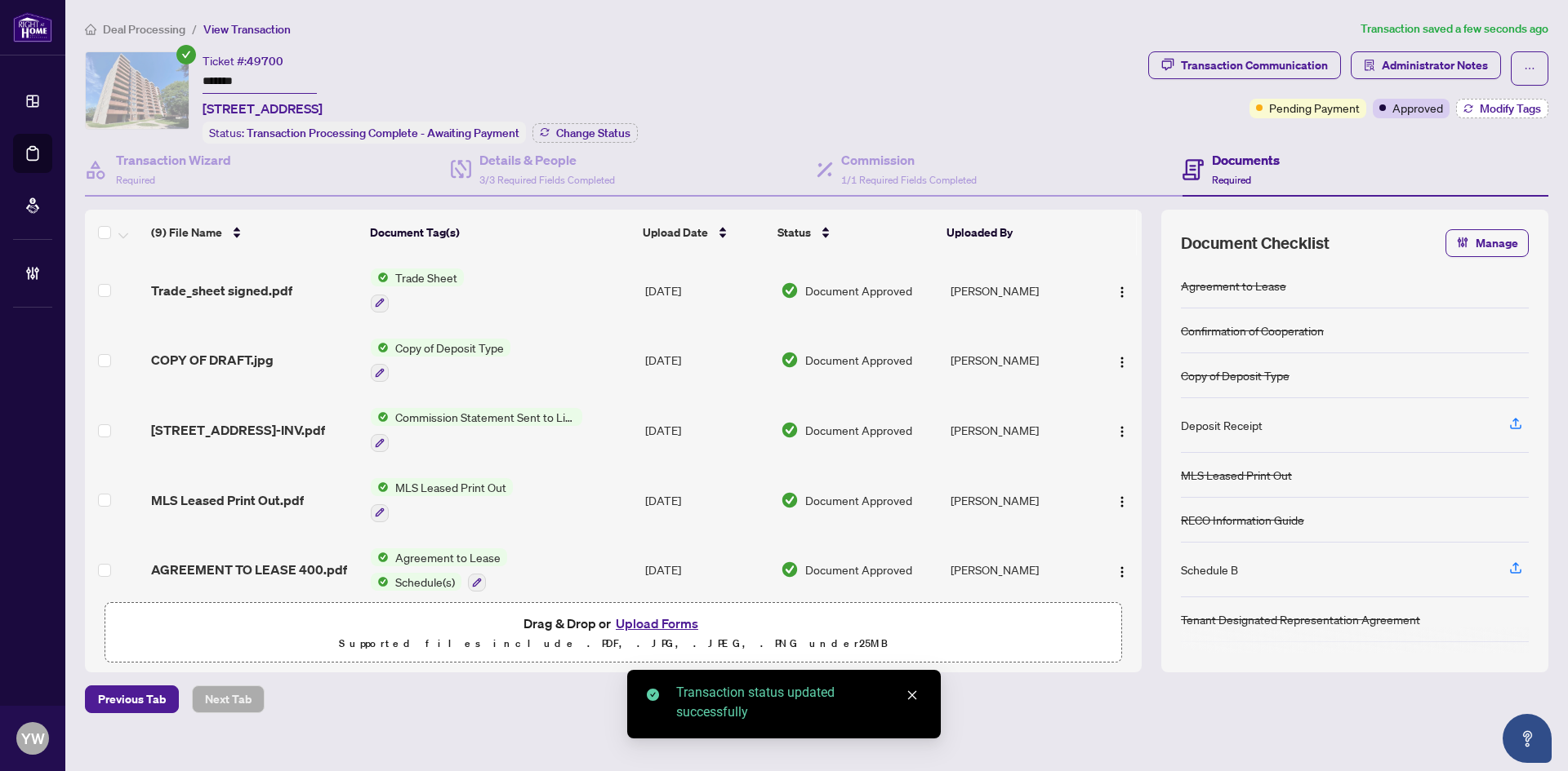
click at [1504, 109] on span "Modify Tags" at bounding box center [1510, 108] width 61 height 12
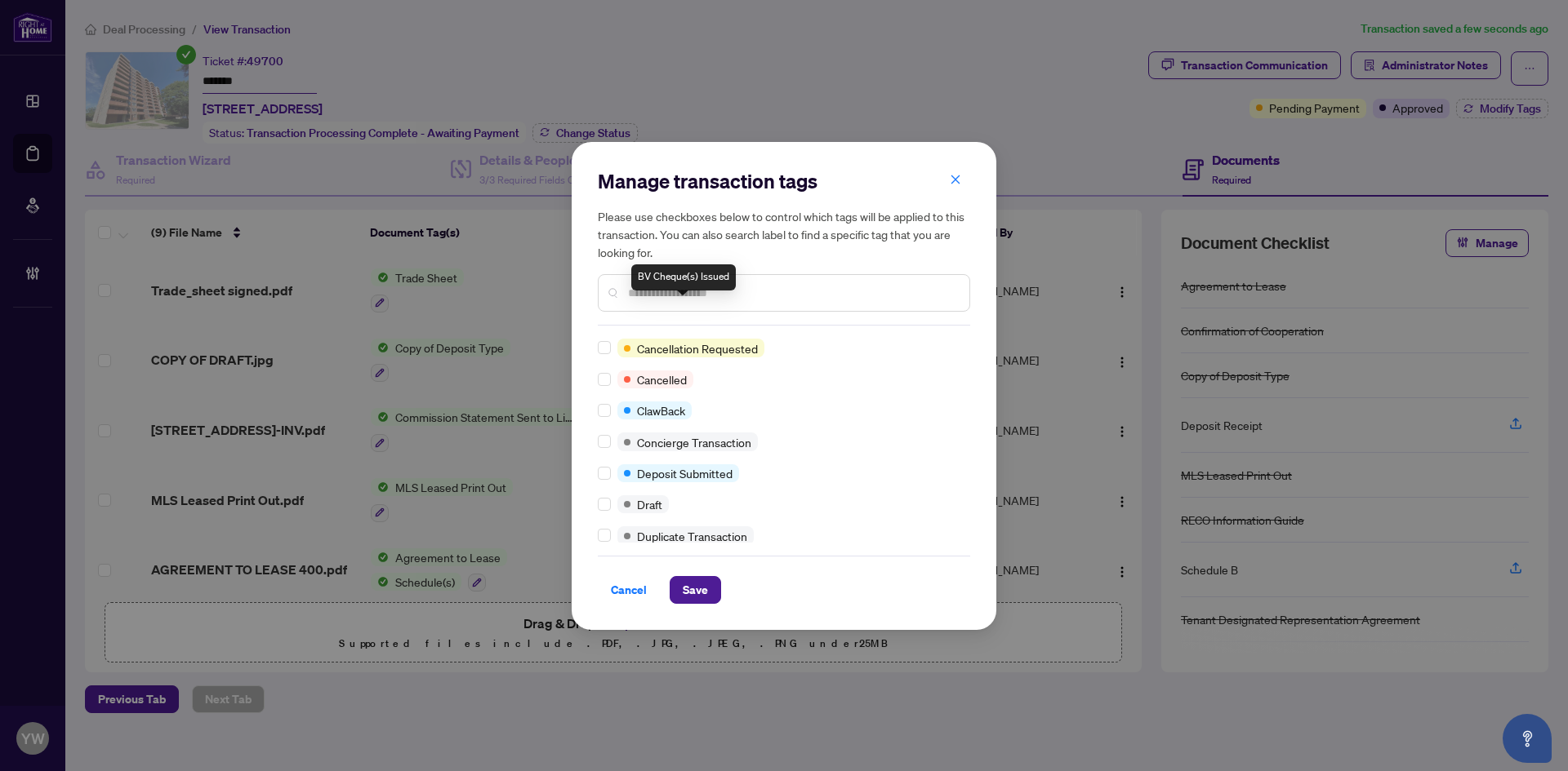
scroll to position [163, 0]
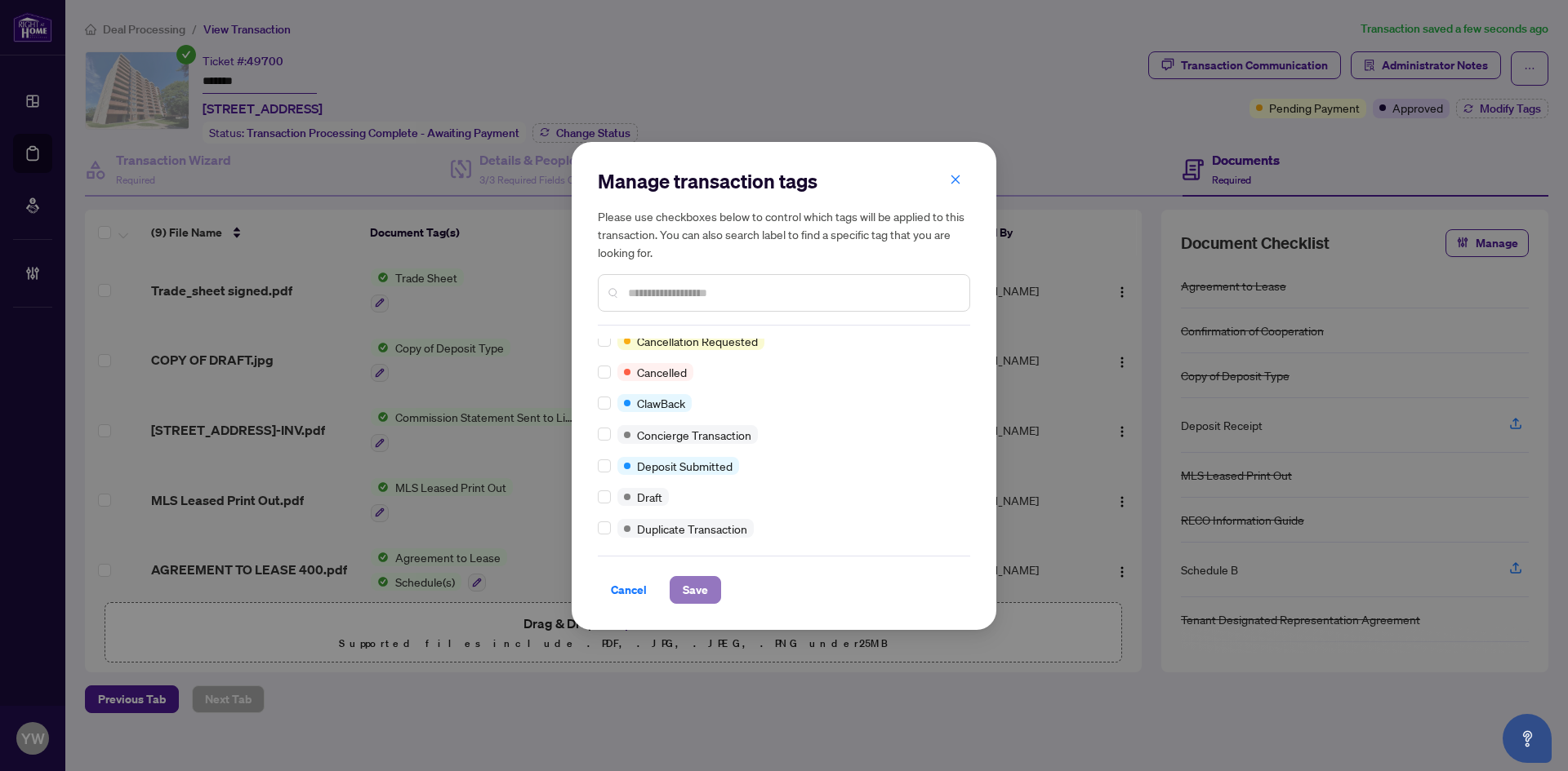
click at [690, 584] on span "Save" at bounding box center [695, 590] width 25 height 26
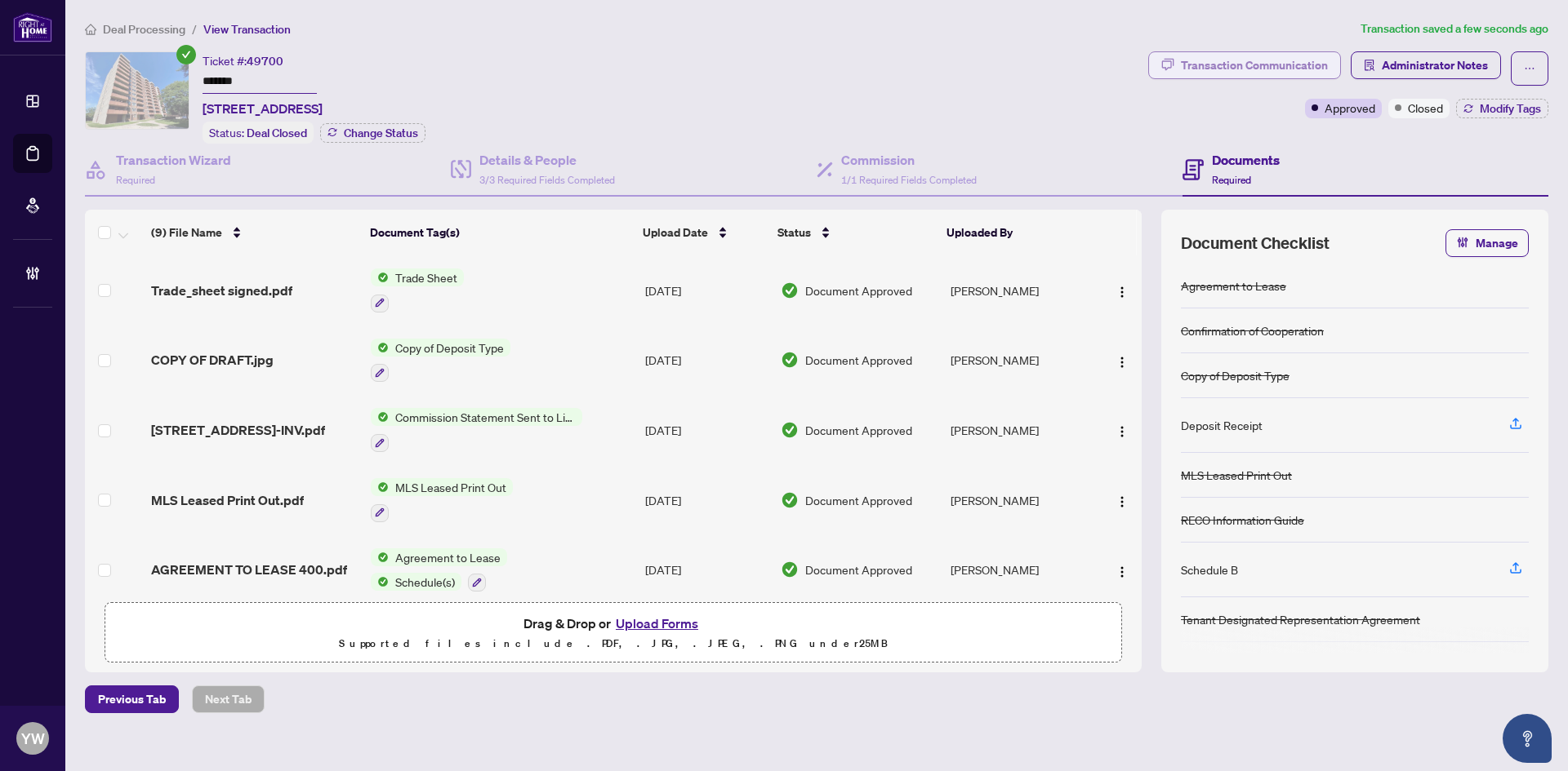
click at [1242, 59] on div "Transaction Communication" at bounding box center [1254, 65] width 147 height 26
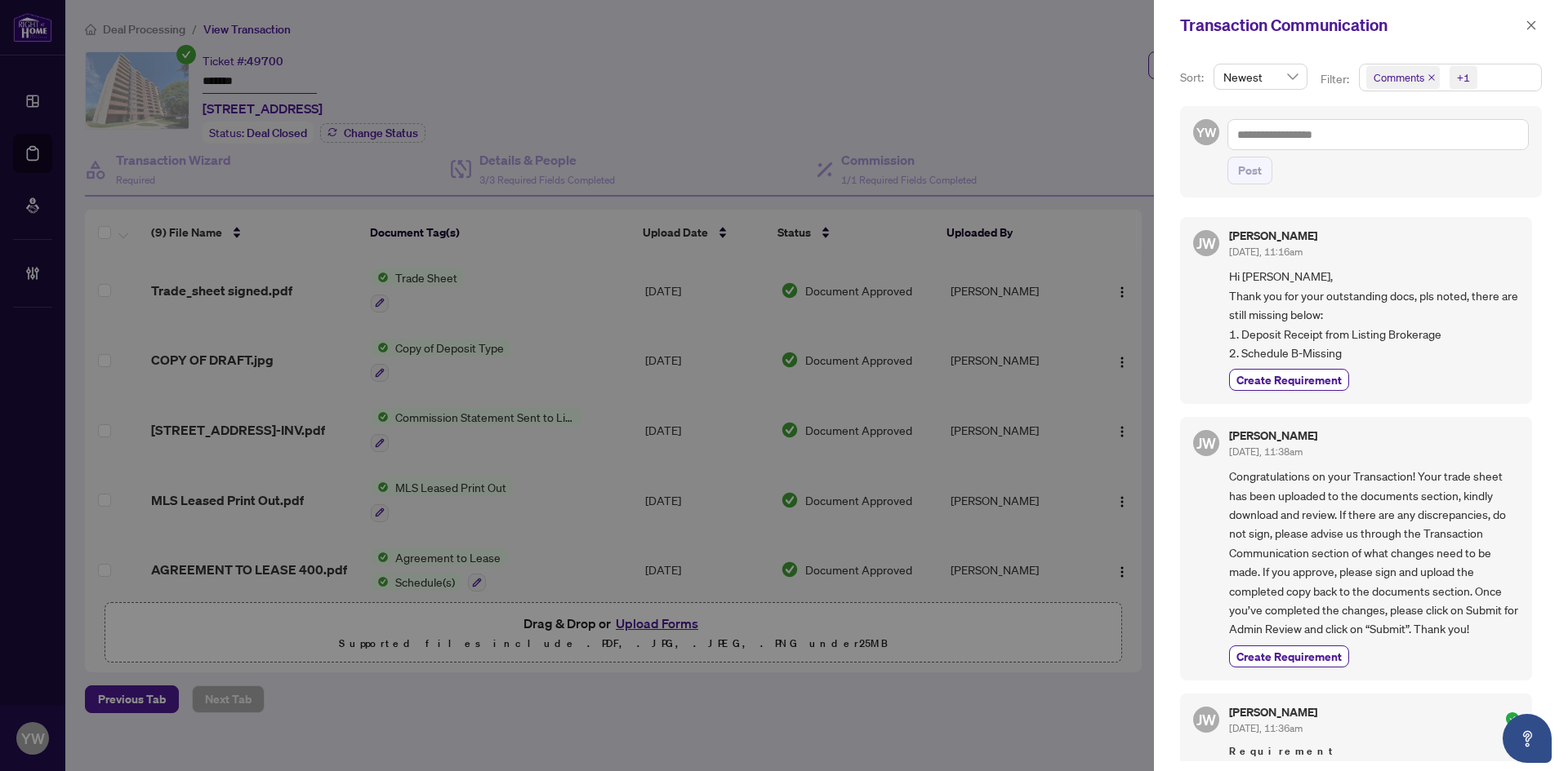
click at [1432, 76] on icon "close" at bounding box center [1431, 77] width 6 height 6
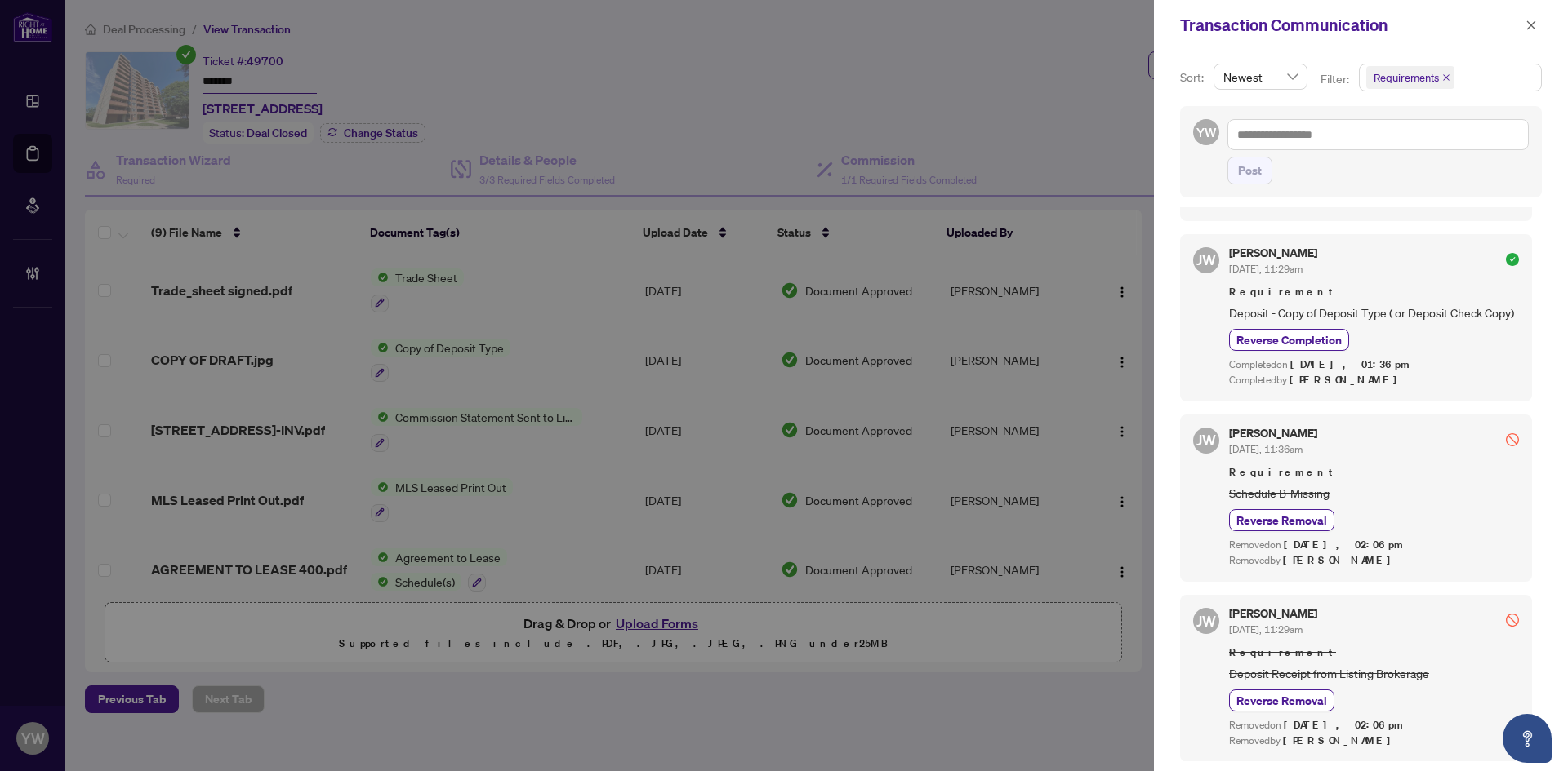
scroll to position [4, 0]
click at [1539, 22] on button "button" at bounding box center [1531, 25] width 22 height 20
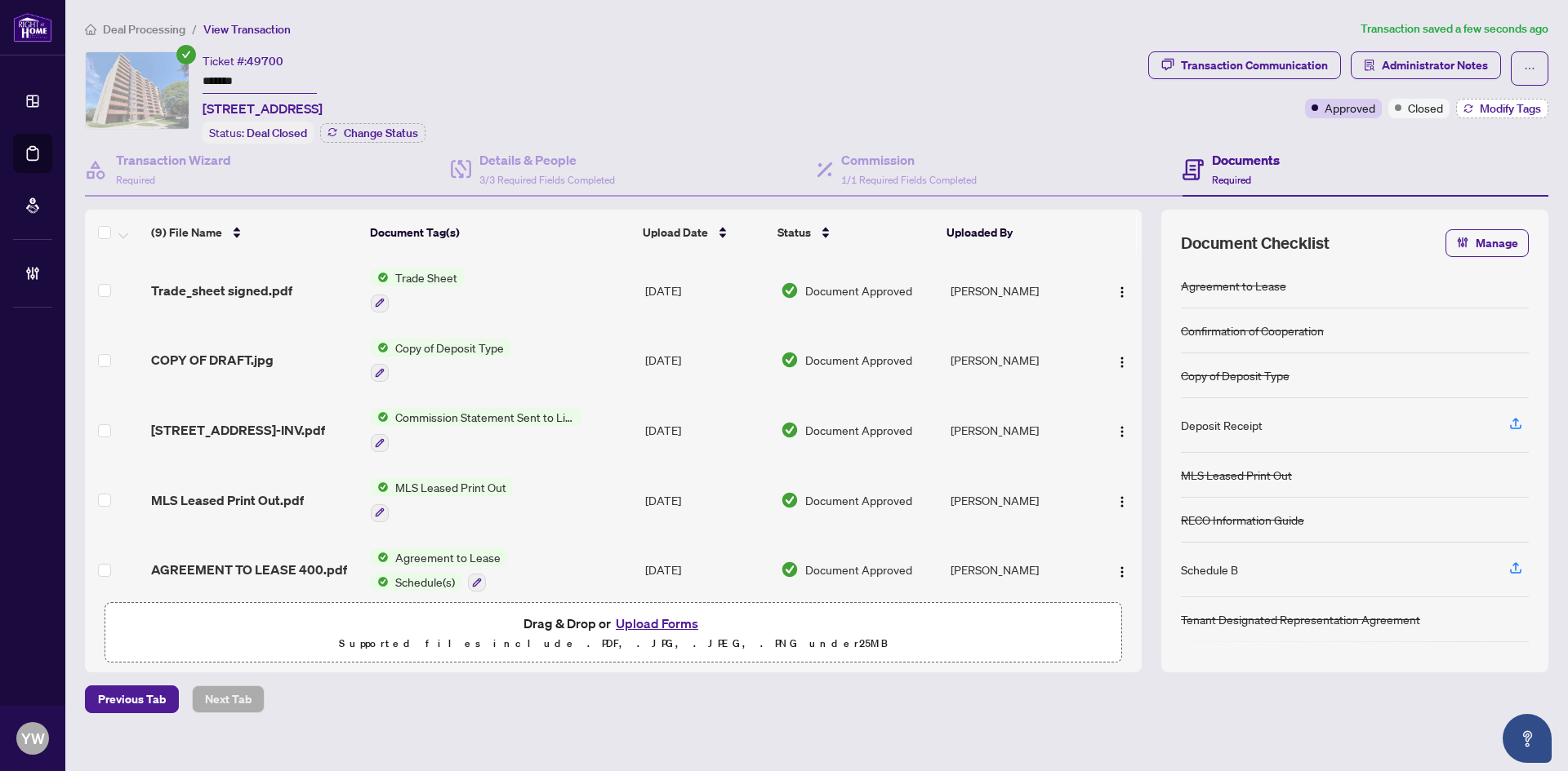
click at [1506, 104] on span "Modify Tags" at bounding box center [1510, 108] width 61 height 12
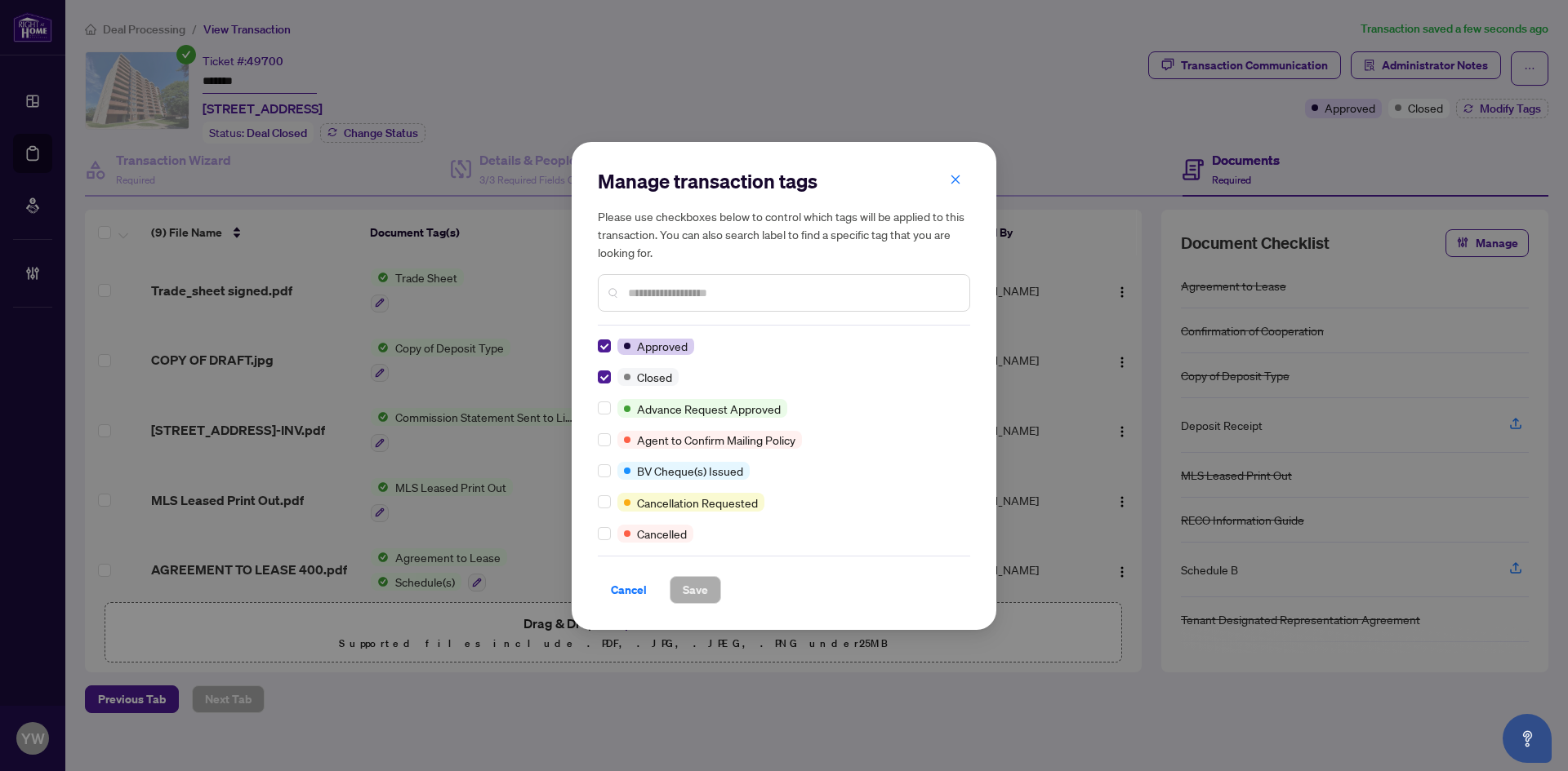
scroll to position [0, 0]
click at [720, 293] on input "text" at bounding box center [792, 293] width 328 height 18
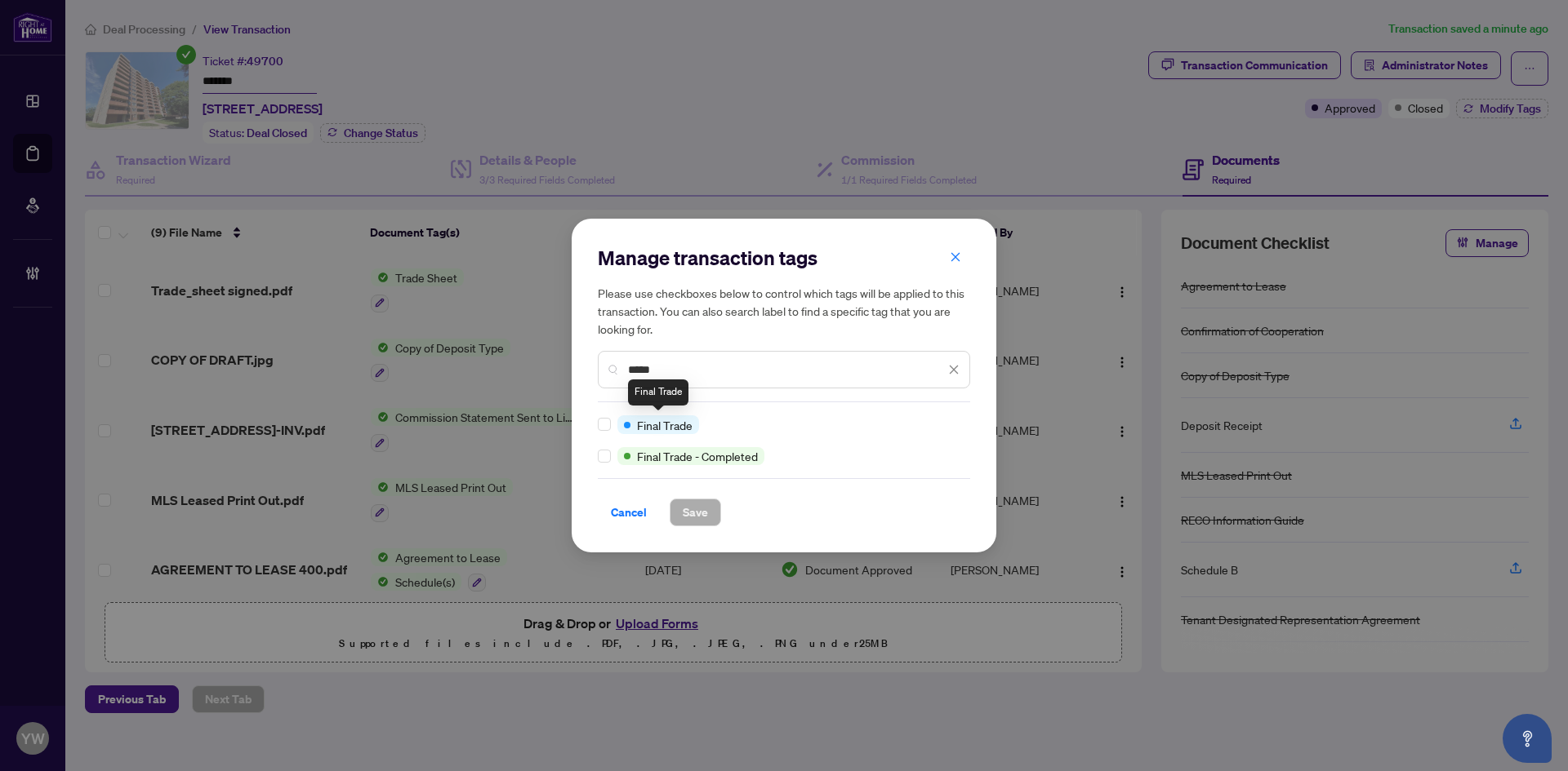
type input "*****"
click at [707, 506] on span "Save" at bounding box center [695, 512] width 25 height 26
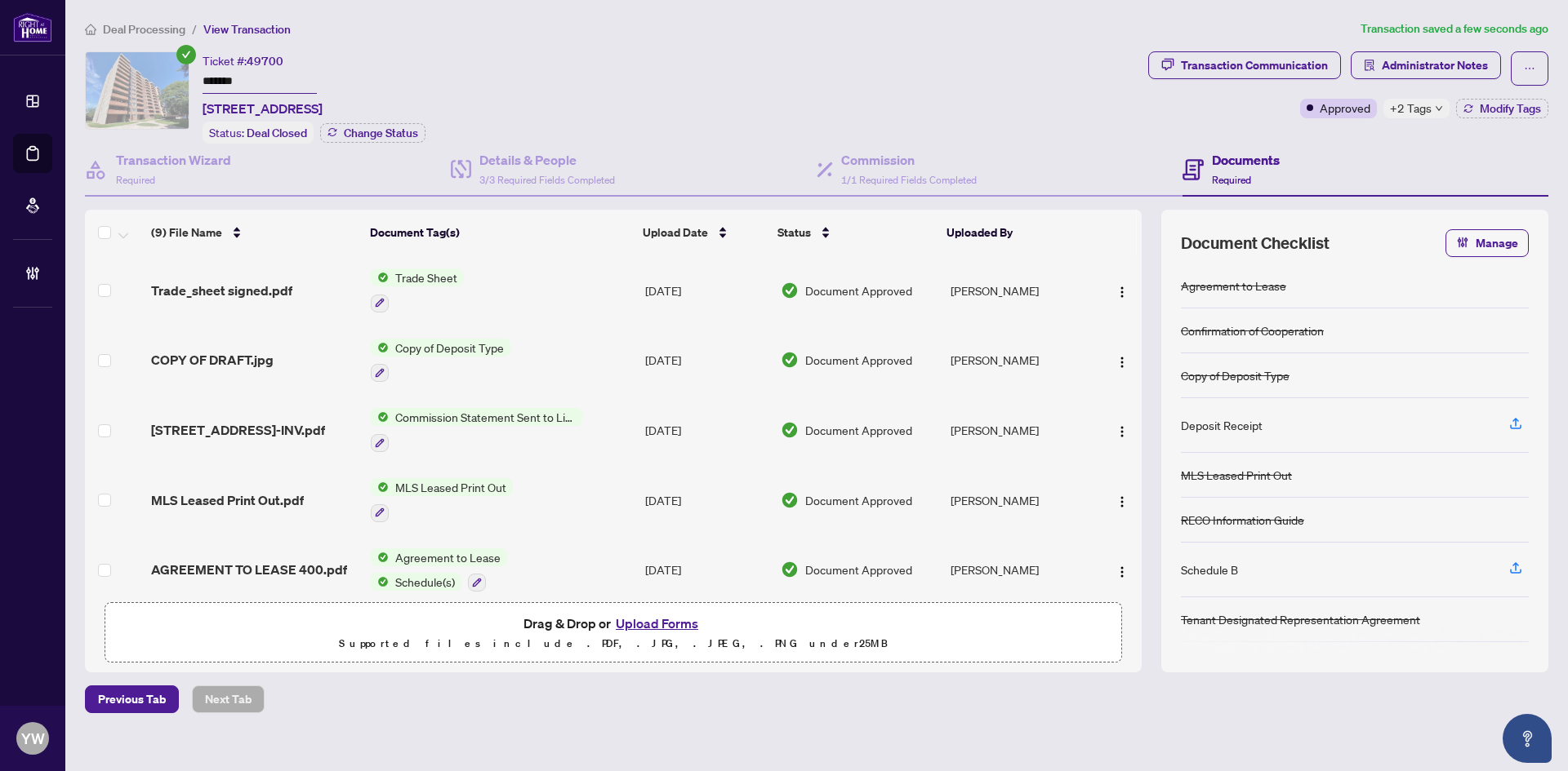
click at [240, 290] on span "Trade_sheet signed.pdf" at bounding box center [221, 290] width 141 height 20
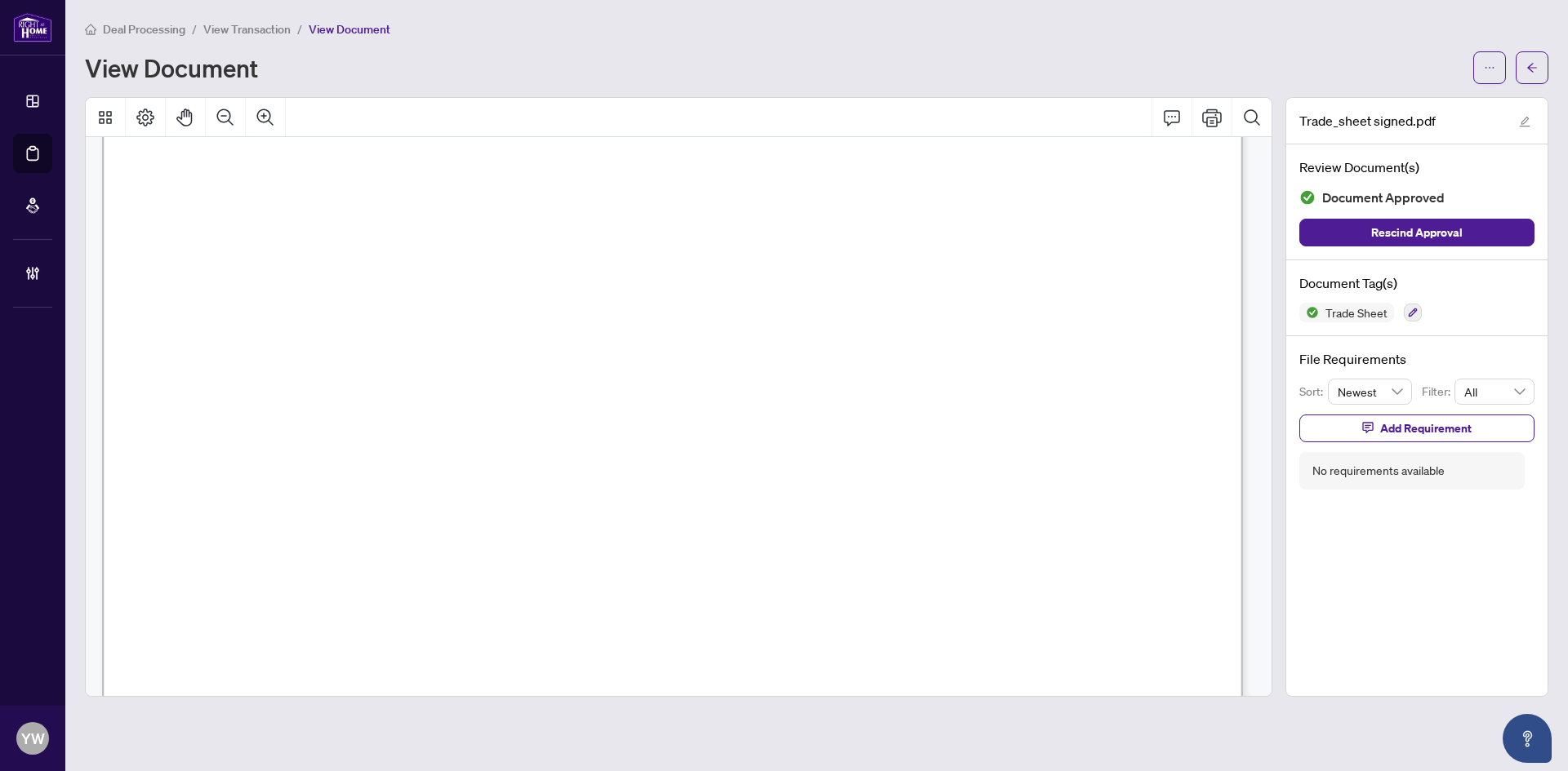
scroll to position [326, 0]
click at [1537, 68] on icon "arrow-left" at bounding box center [1531, 67] width 12 height 12
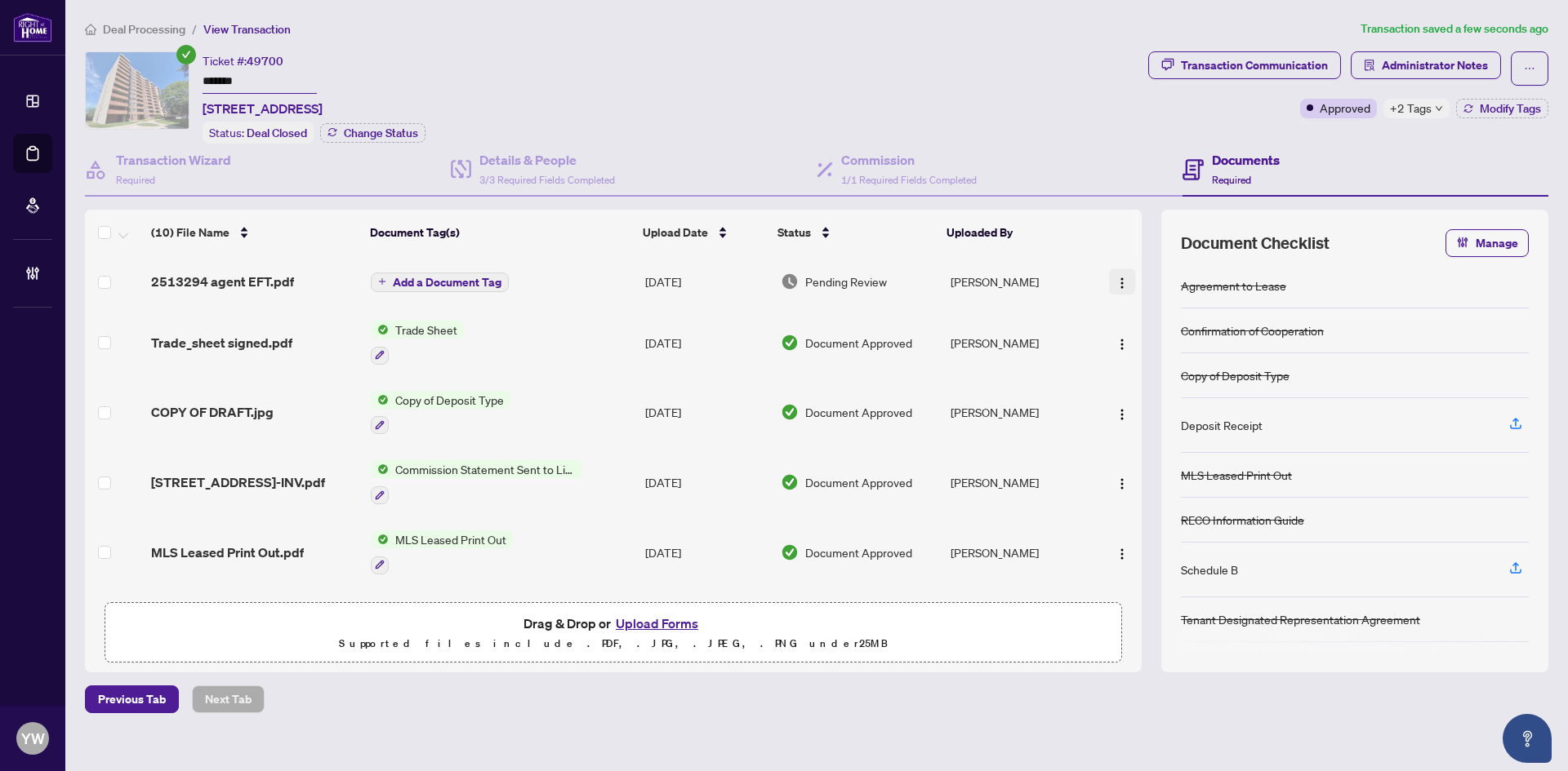
drag, startPoint x: 1116, startPoint y: 275, endPoint x: 1126, endPoint y: 289, distance: 17.2
click at [1116, 277] on img "button" at bounding box center [1121, 283] width 13 height 13
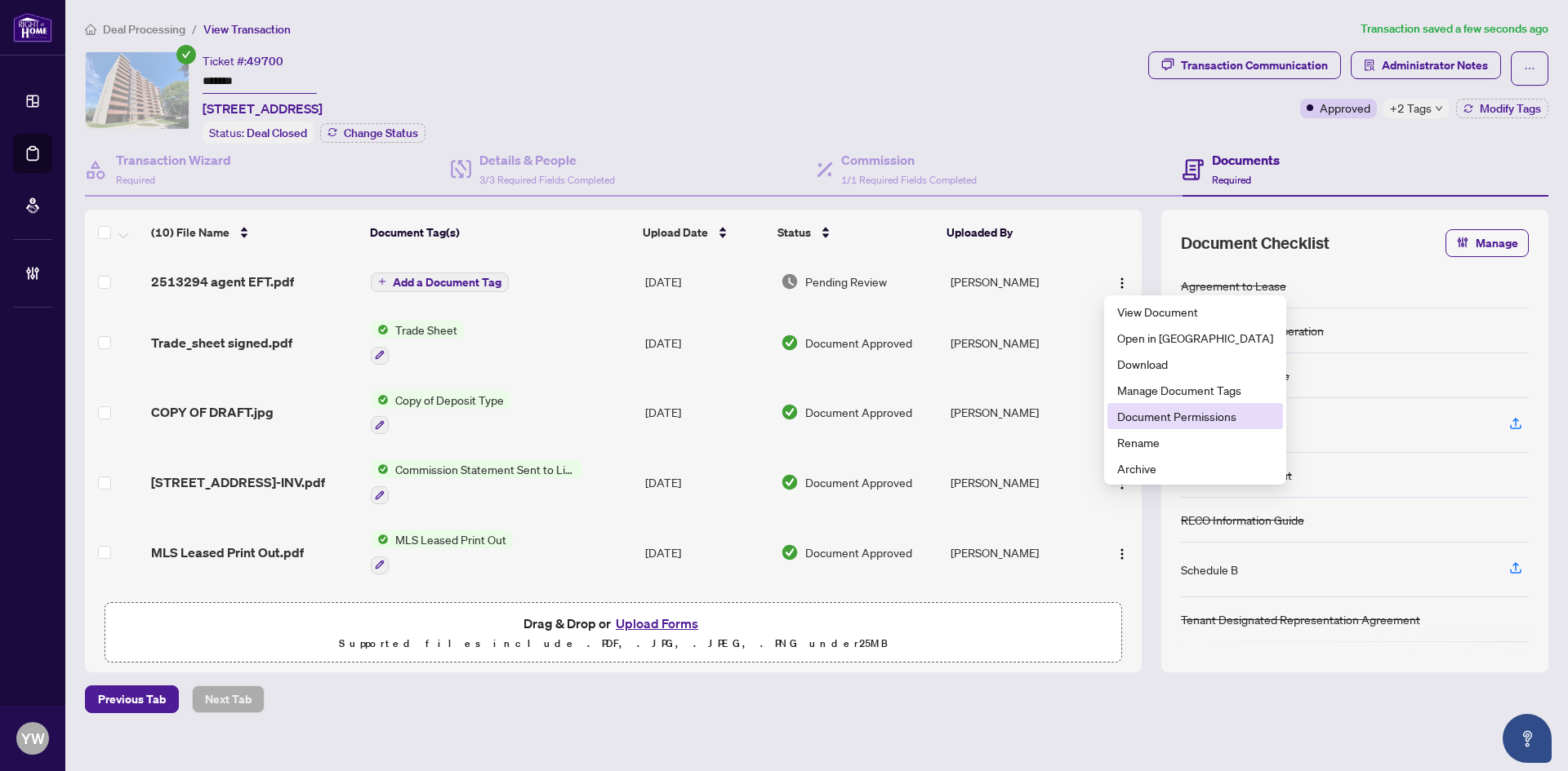
click at [1146, 420] on span "Document Permissions" at bounding box center [1195, 416] width 156 height 18
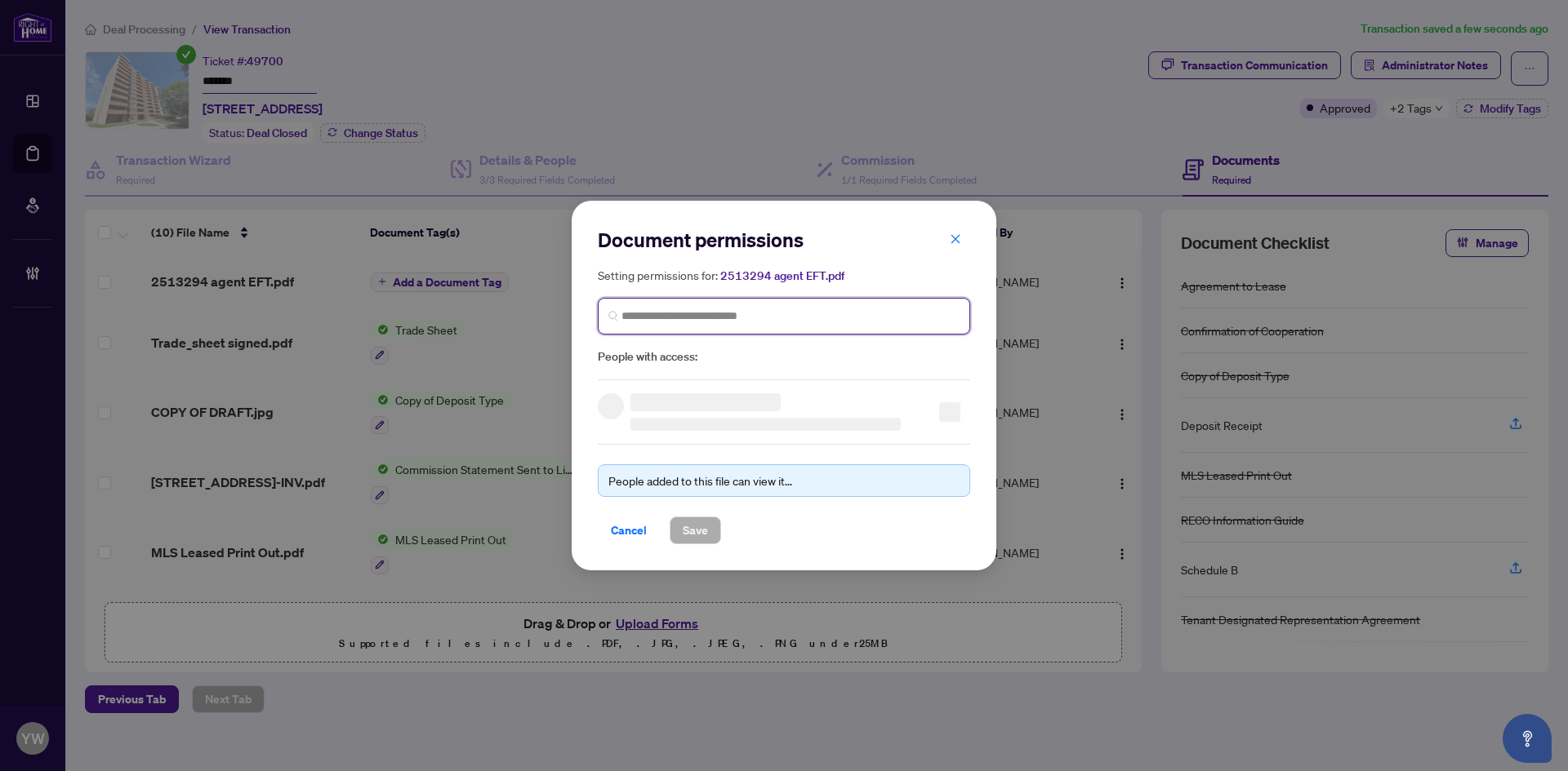
click at [666, 323] on input "search" at bounding box center [790, 316] width 338 height 17
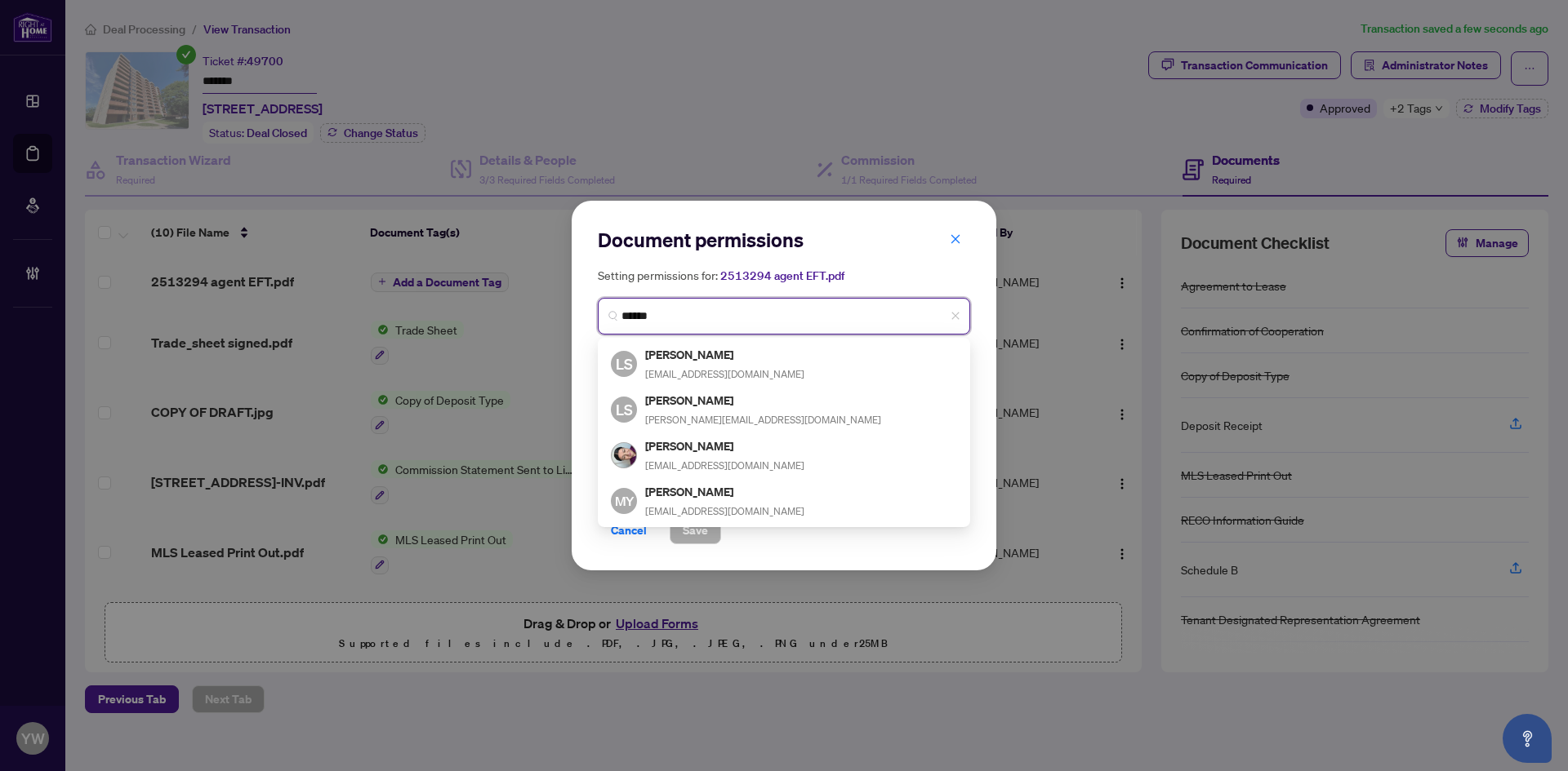
type input "*******"
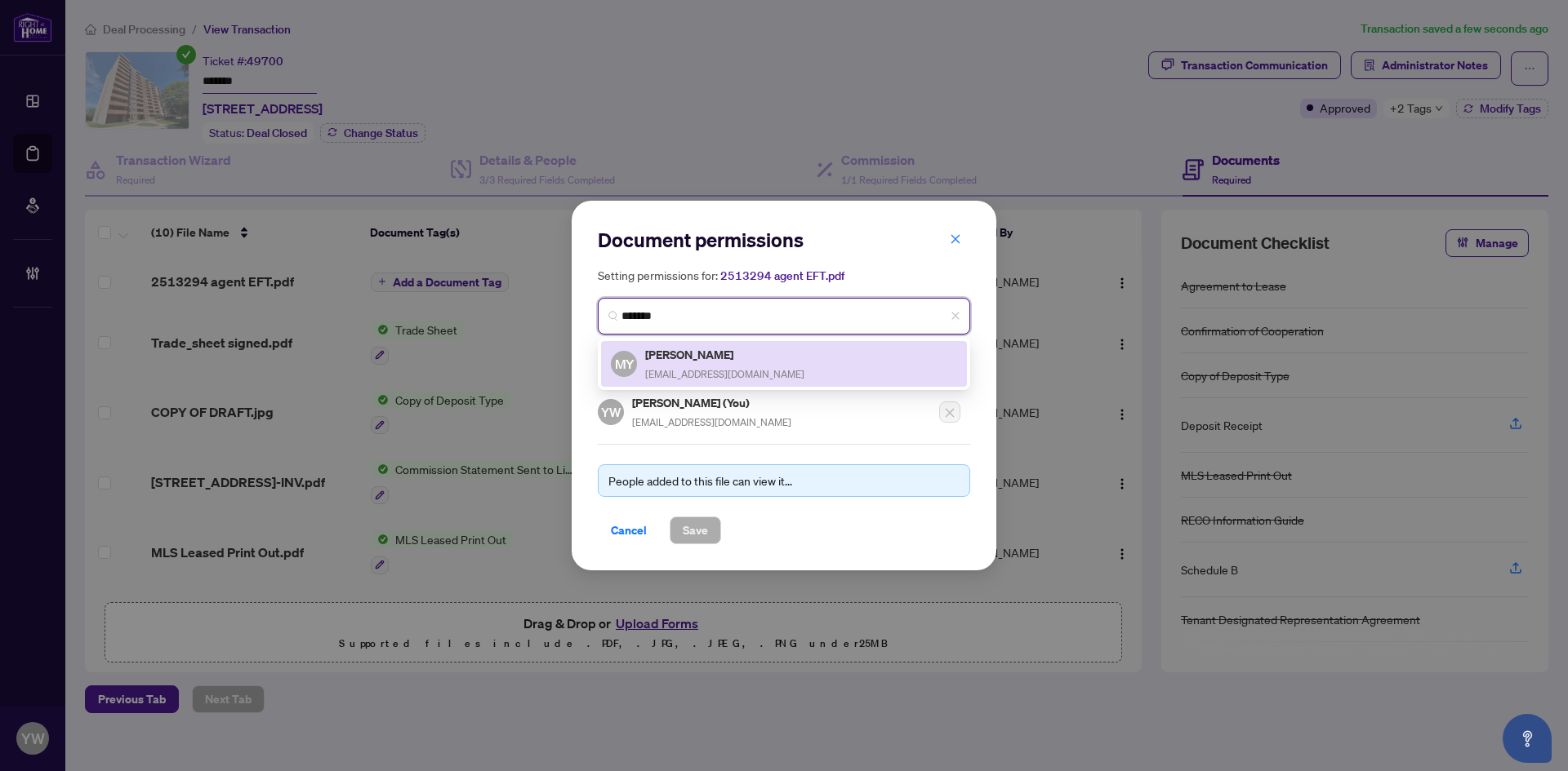
click at [727, 361] on h5 "[PERSON_NAME]" at bounding box center [725, 354] width 160 height 19
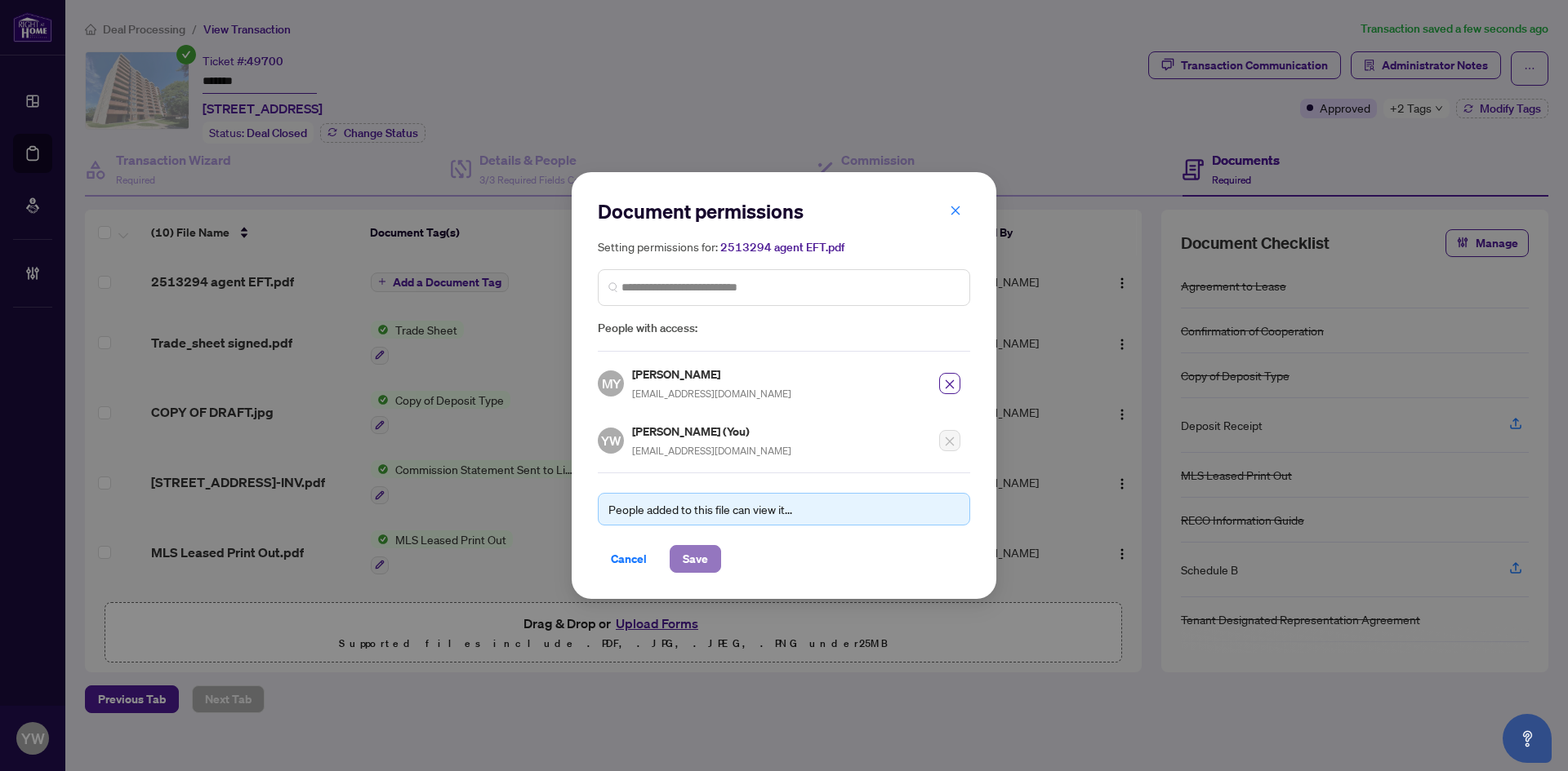
click at [694, 561] on span "Save" at bounding box center [695, 559] width 25 height 26
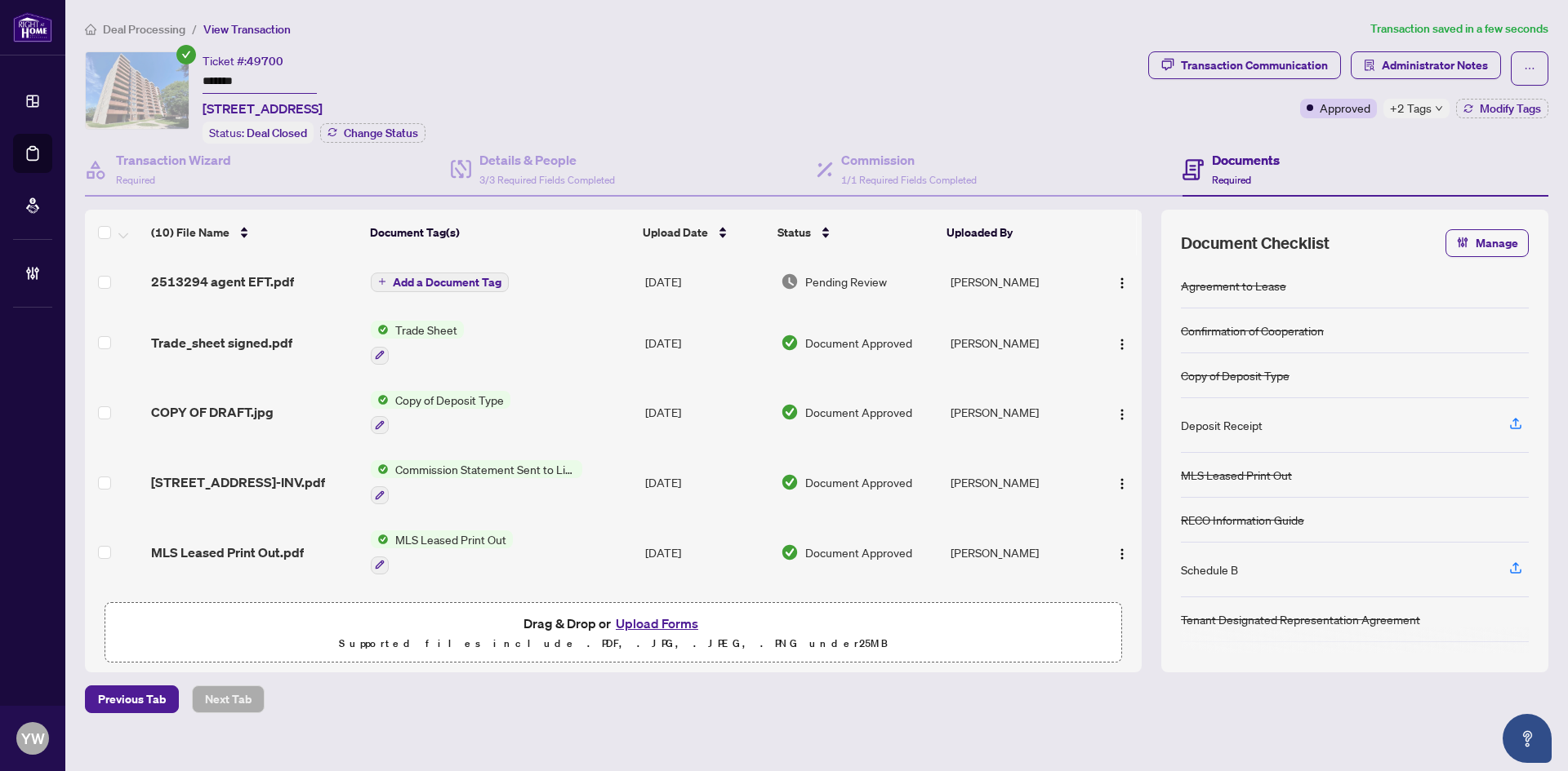
click at [1488, 117] on div "Transaction Communication Administrator Notes Approved +2 Tags Modify Tags" at bounding box center [1347, 97] width 406 height 92
click at [1500, 105] on span "Modify Tags" at bounding box center [1510, 108] width 61 height 12
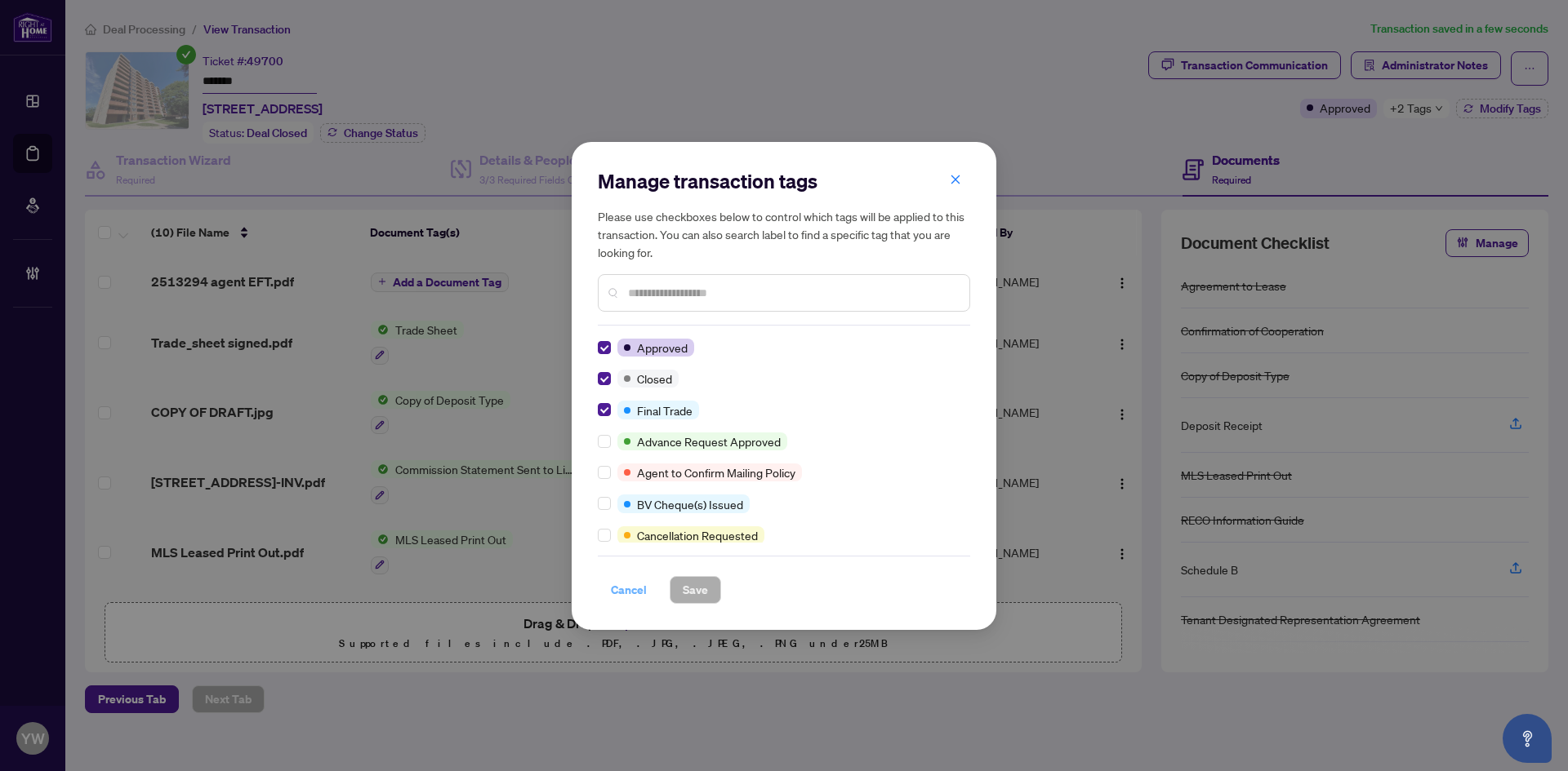
click at [620, 592] on span "Cancel" at bounding box center [629, 590] width 36 height 26
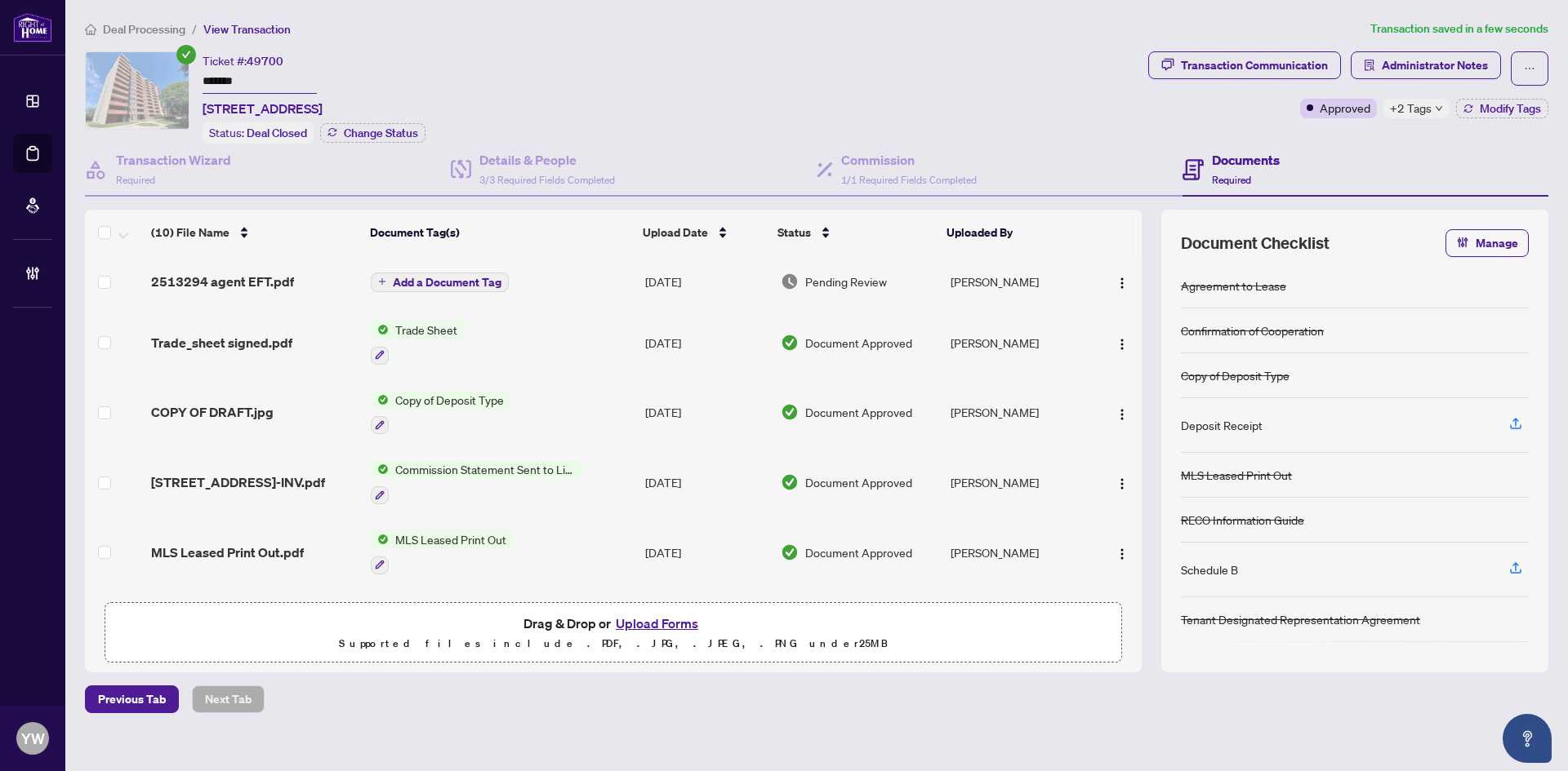
click at [455, 277] on span "Add a Document Tag" at bounding box center [447, 282] width 109 height 12
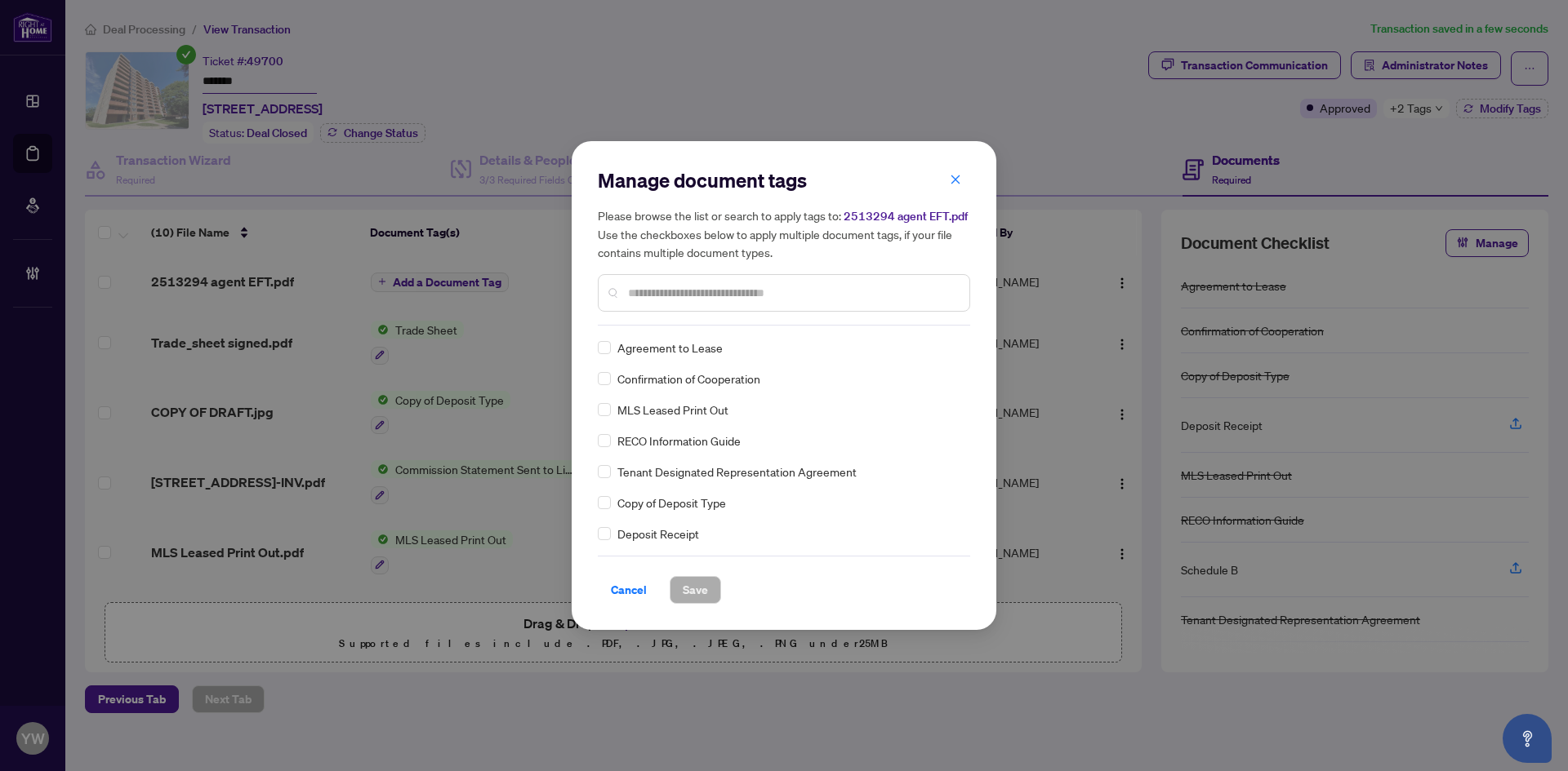
click at [623, 593] on span "Cancel" at bounding box center [629, 590] width 36 height 26
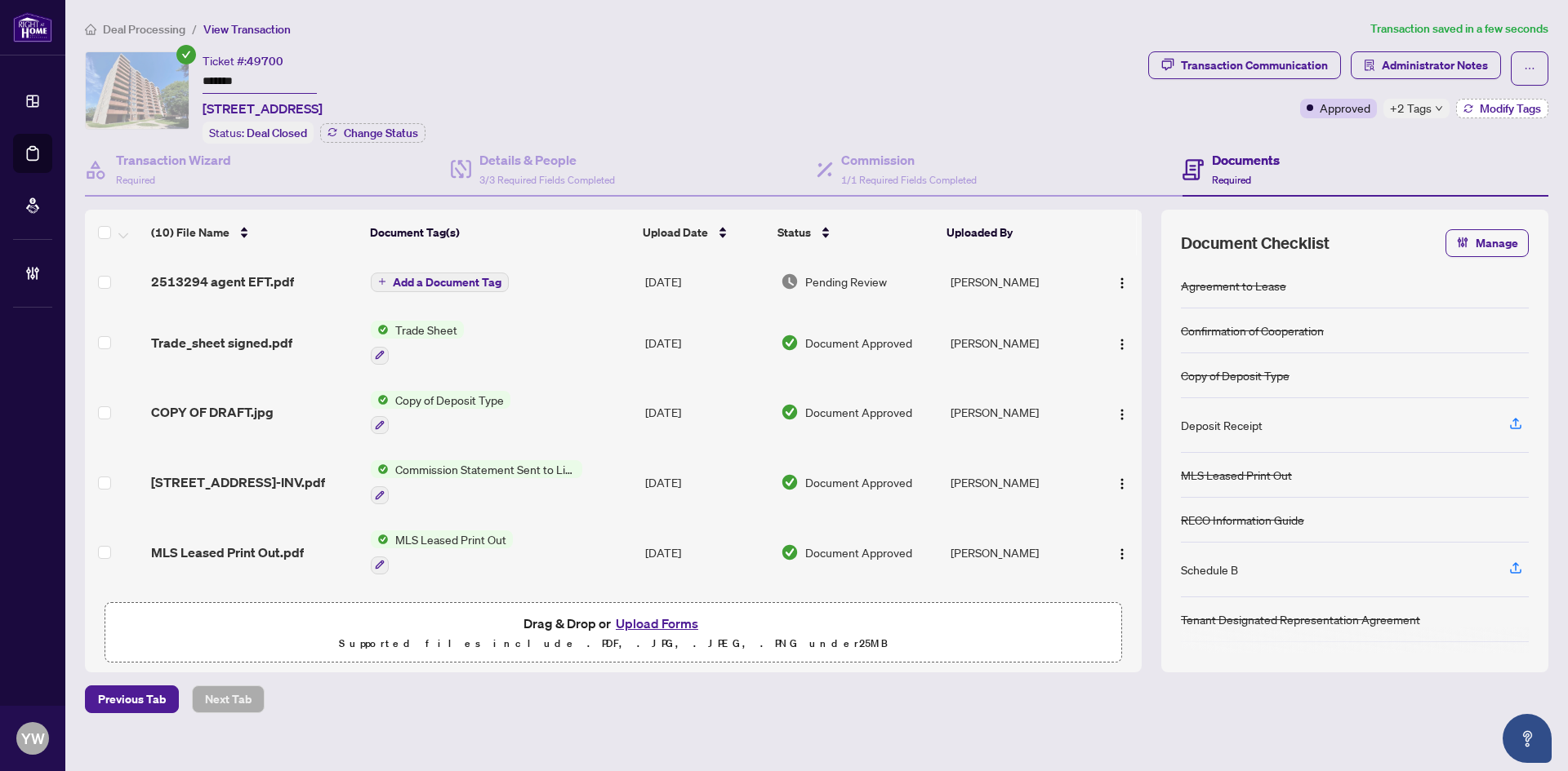
click at [1500, 113] on span "Modify Tags" at bounding box center [1510, 108] width 61 height 12
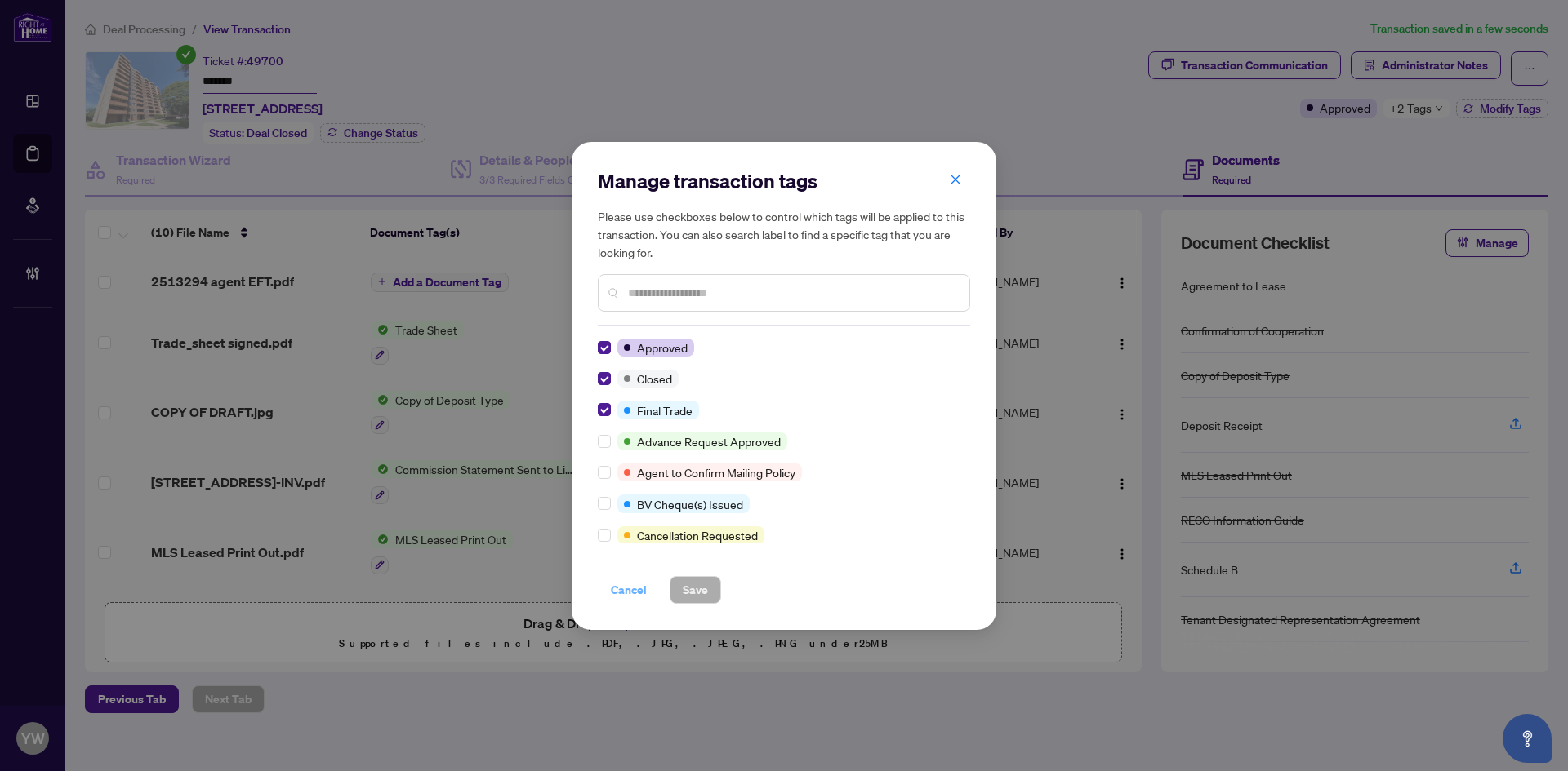
click at [612, 586] on span "Cancel" at bounding box center [629, 590] width 36 height 26
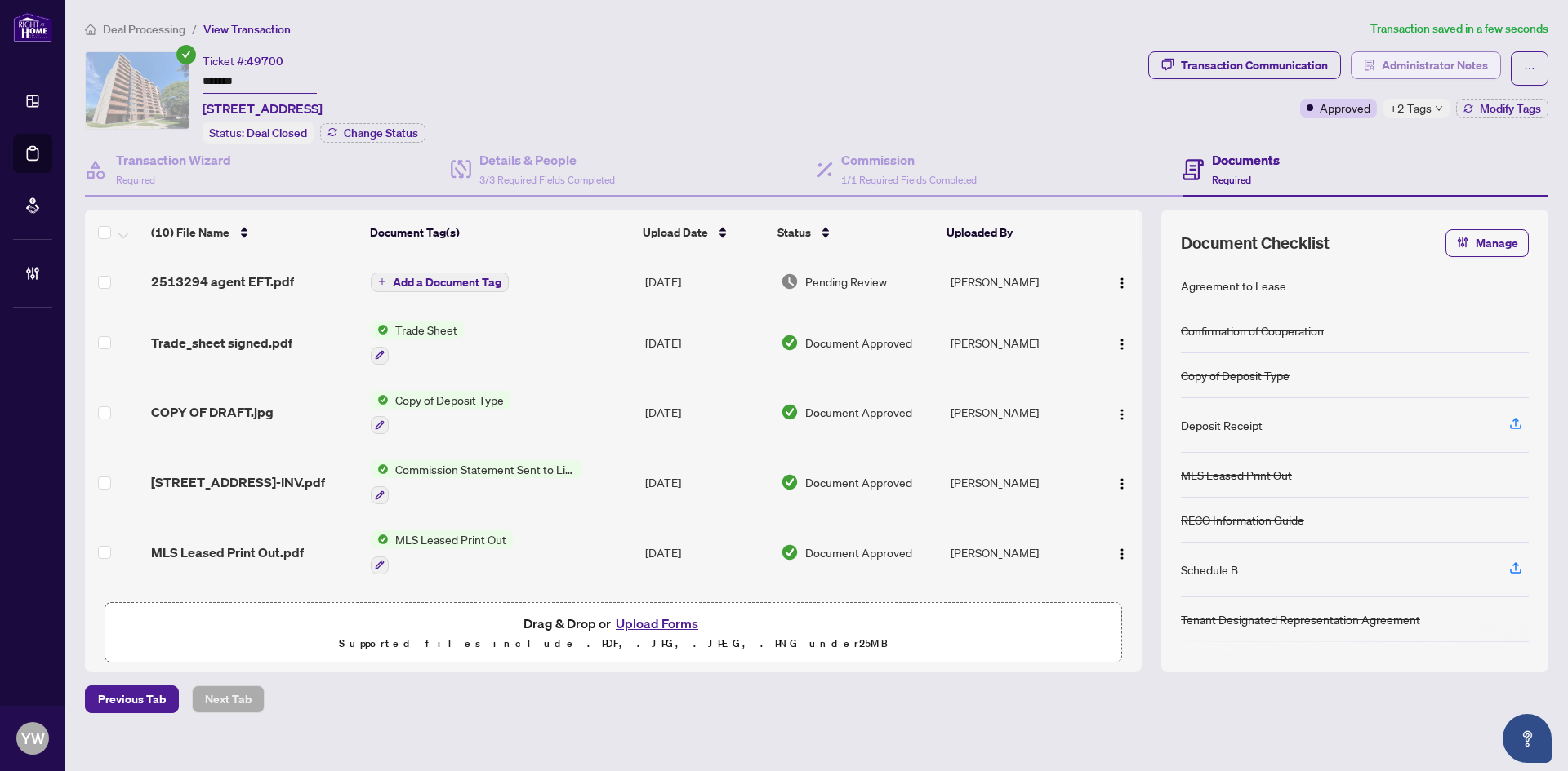
click at [1443, 53] on span "Administrator Notes" at bounding box center [1434, 65] width 106 height 26
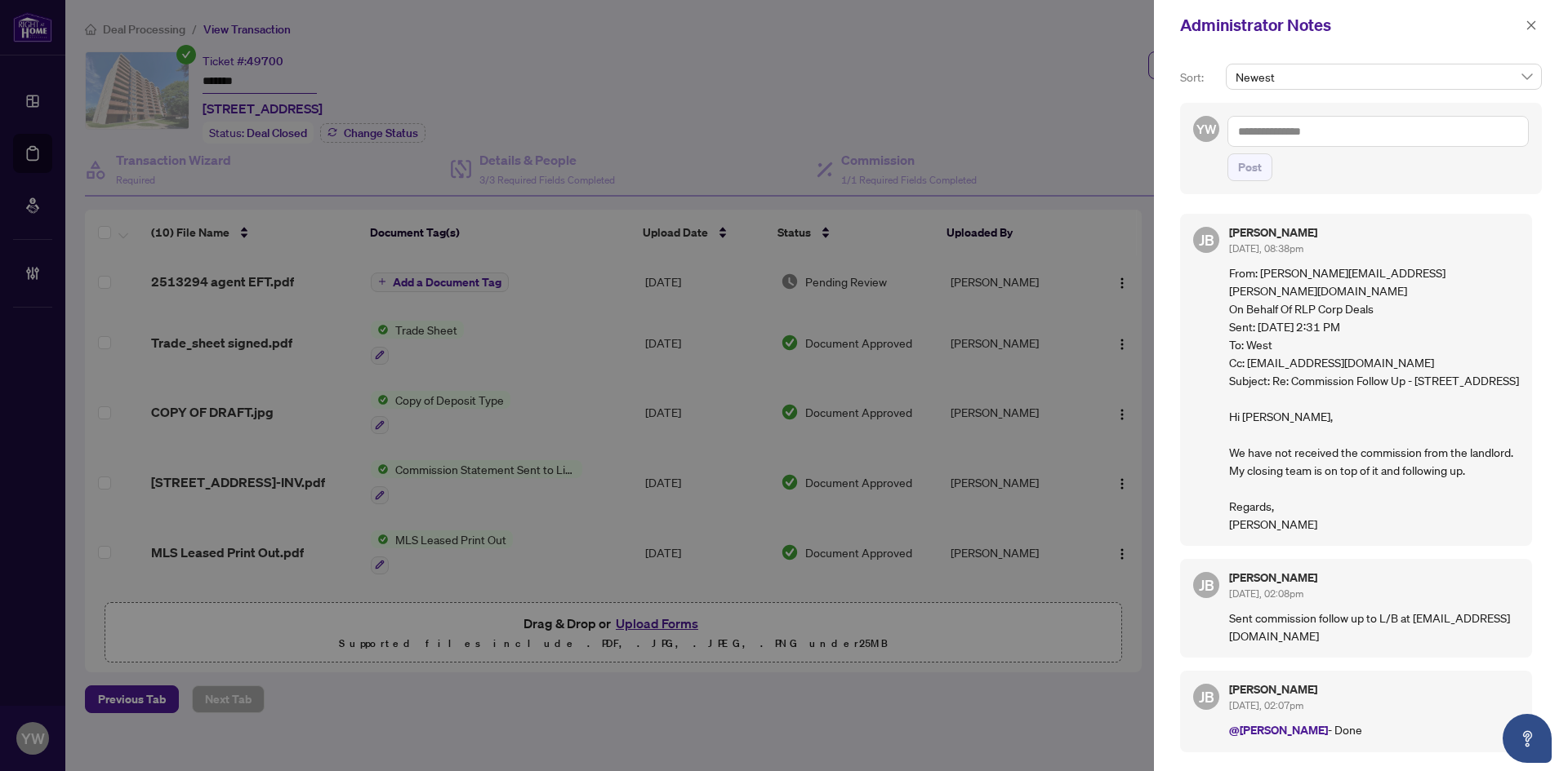
click at [1392, 99] on div "Newest" at bounding box center [1384, 83] width 323 height 39
click at [1408, 126] on textarea at bounding box center [1378, 131] width 301 height 31
paste textarea "**********"
type textarea "**********"
drag, startPoint x: 1241, startPoint y: 204, endPoint x: 1313, endPoint y: 198, distance: 72.2
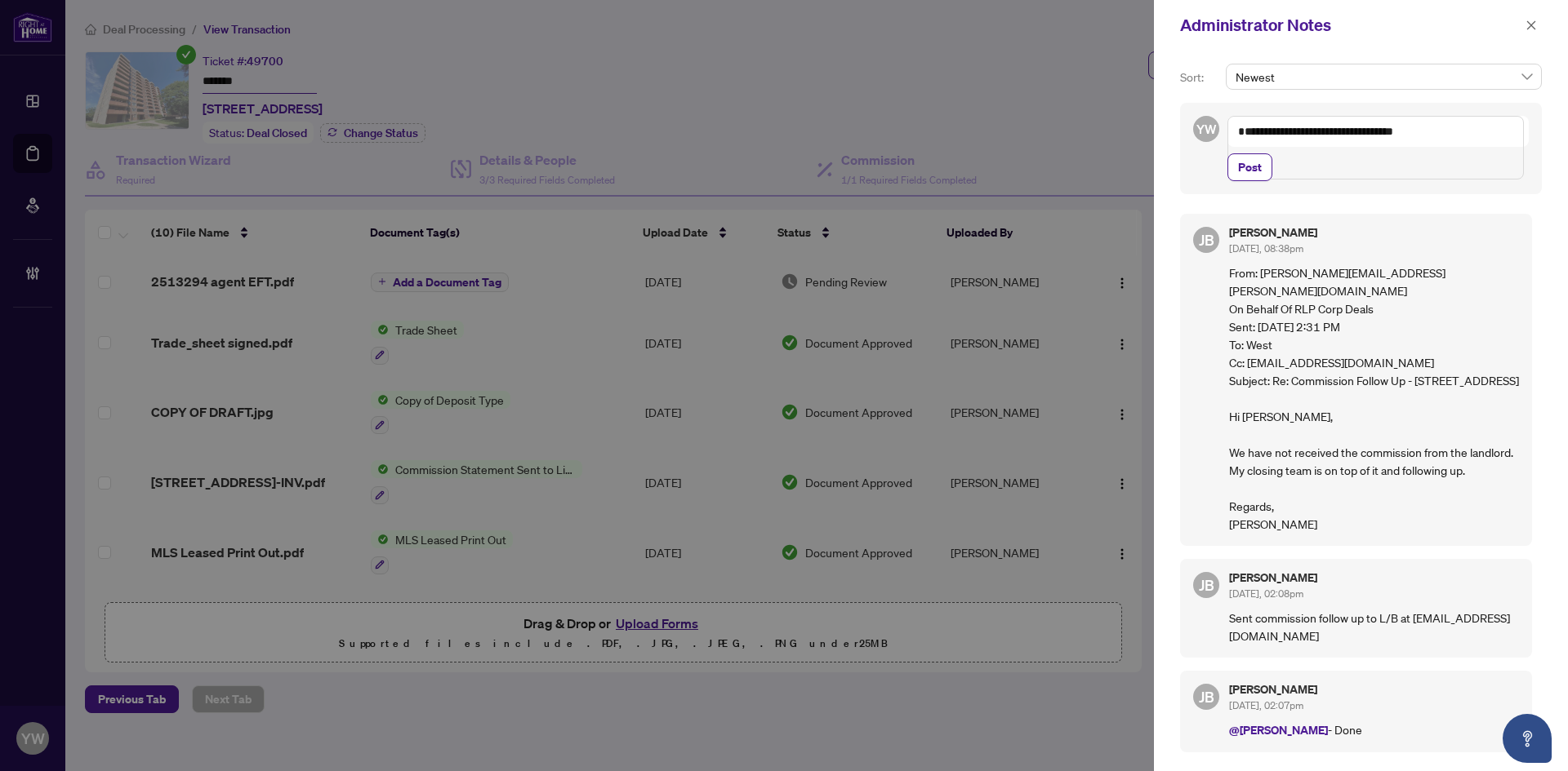
click at [1242, 180] on span "Post" at bounding box center [1250, 167] width 23 height 26
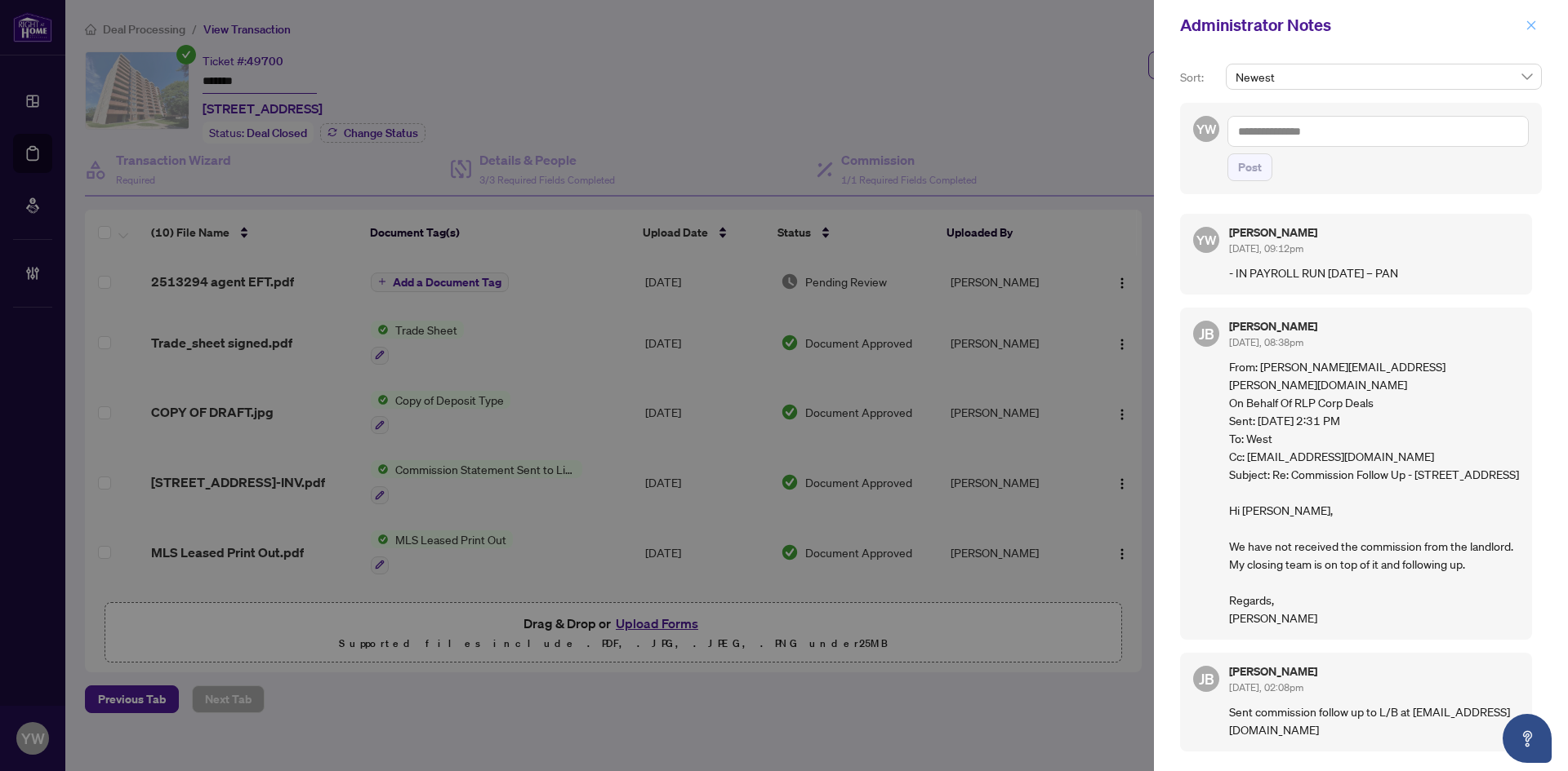
click at [1537, 28] on button "button" at bounding box center [1531, 25] width 22 height 20
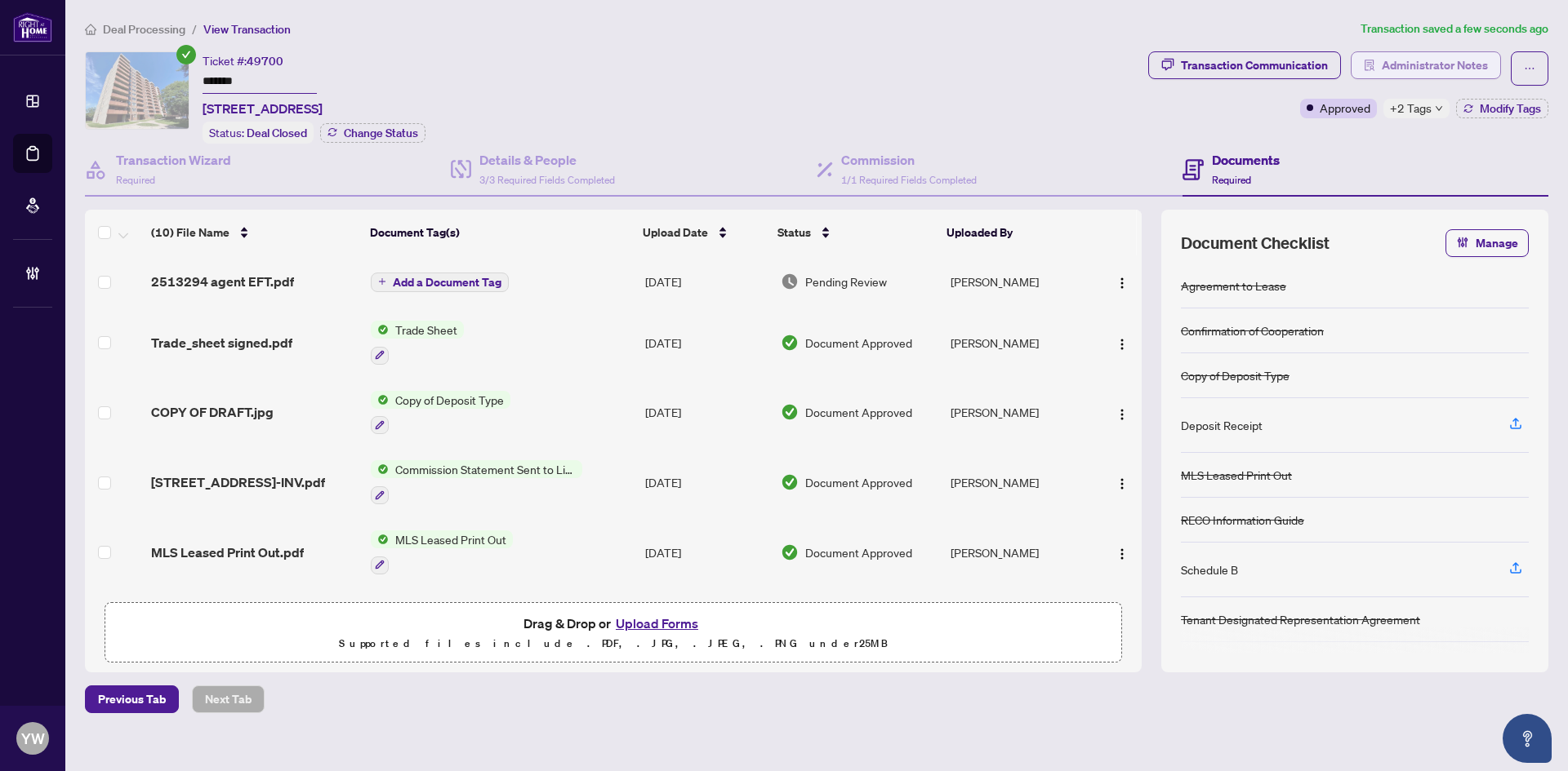
click at [1429, 71] on span "Administrator Notes" at bounding box center [1434, 65] width 106 height 26
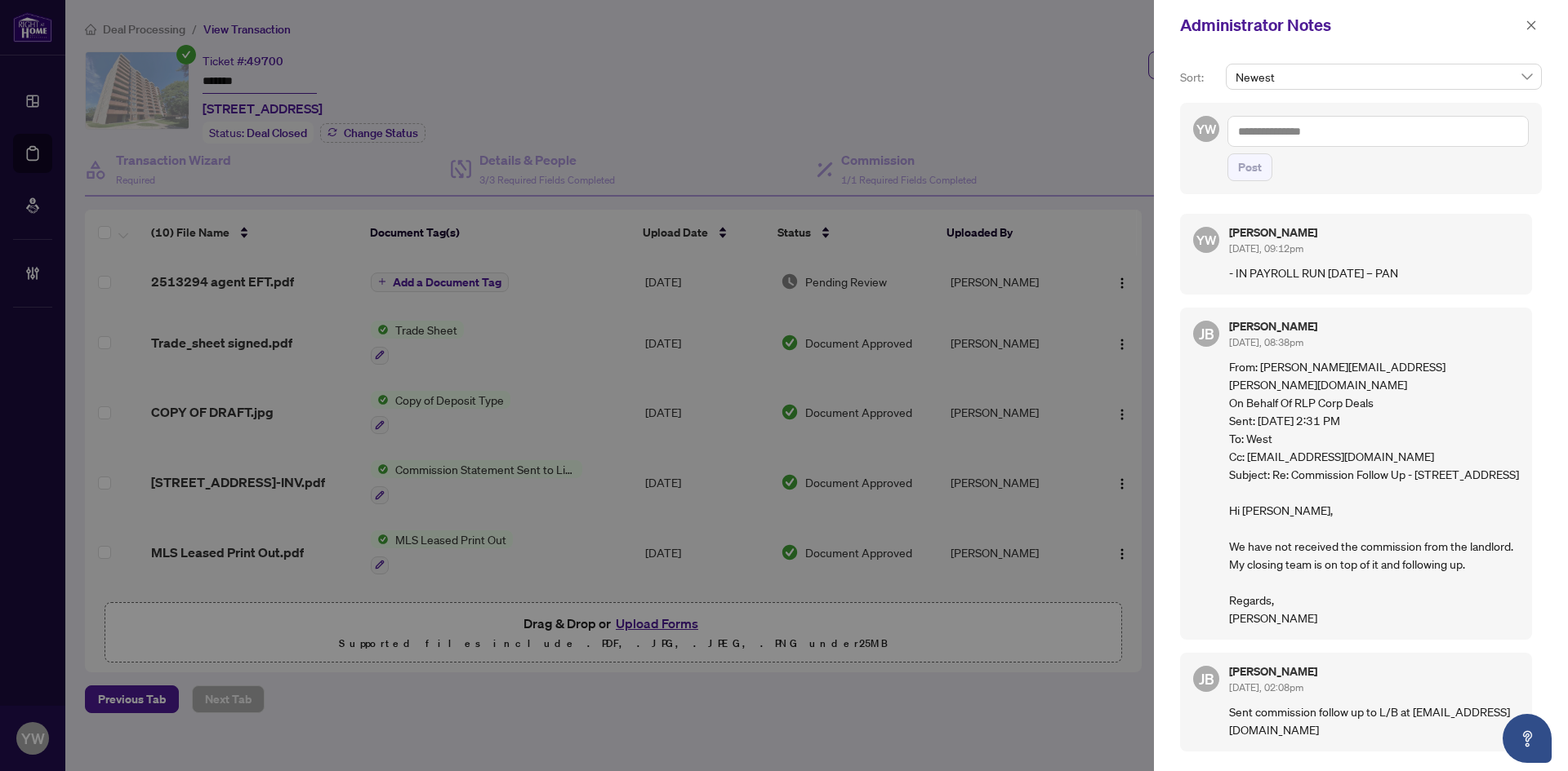
click at [1385, 136] on textarea at bounding box center [1378, 131] width 301 height 31
paste textarea "**********"
type textarea "**********"
click at [1250, 180] on span "Post" at bounding box center [1250, 167] width 23 height 26
click at [1534, 16] on span "button" at bounding box center [1530, 25] width 12 height 26
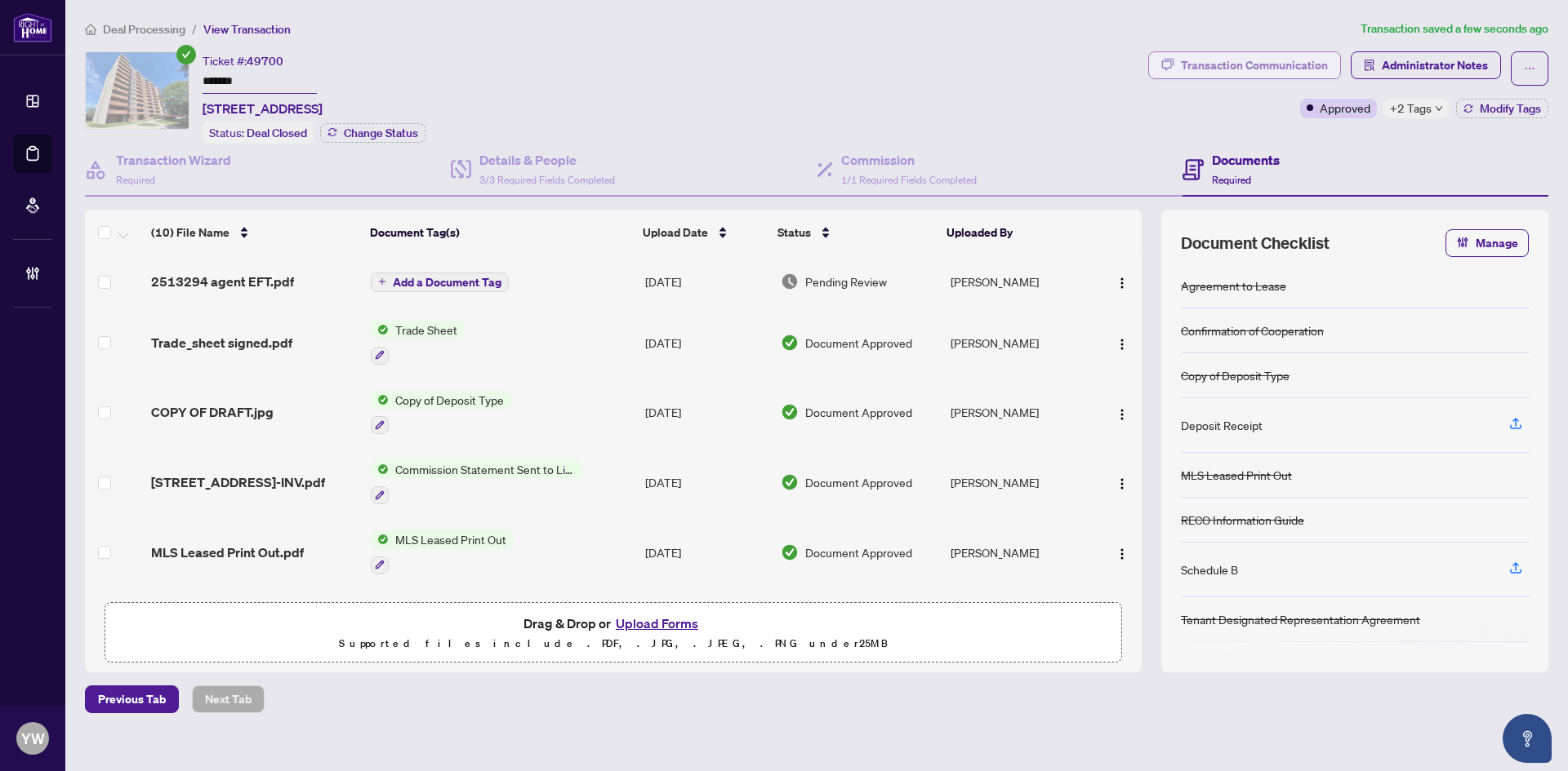
click at [1273, 57] on div "Transaction Communication" at bounding box center [1254, 65] width 147 height 26
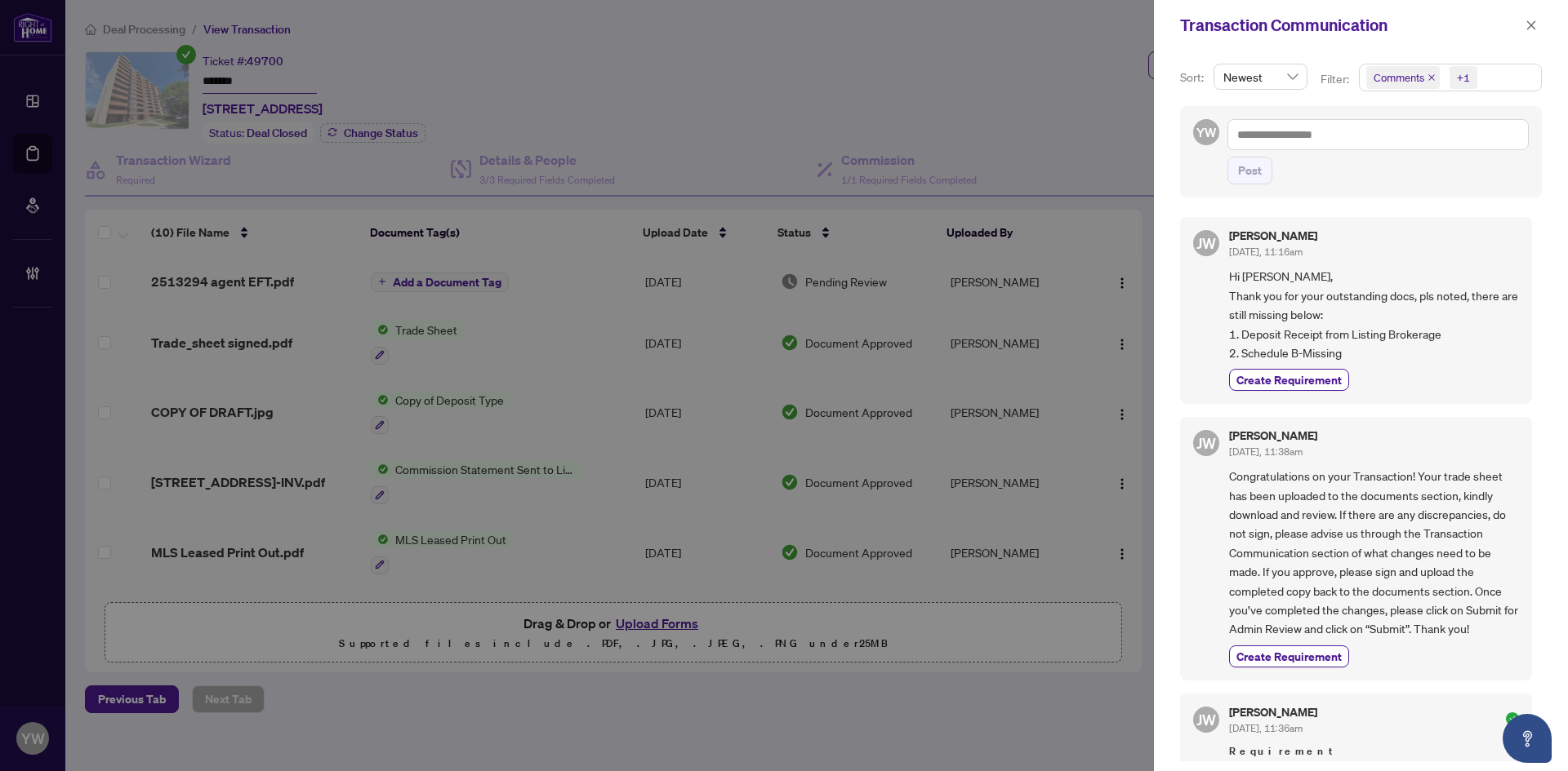
click at [1430, 74] on icon "close" at bounding box center [1431, 77] width 8 height 8
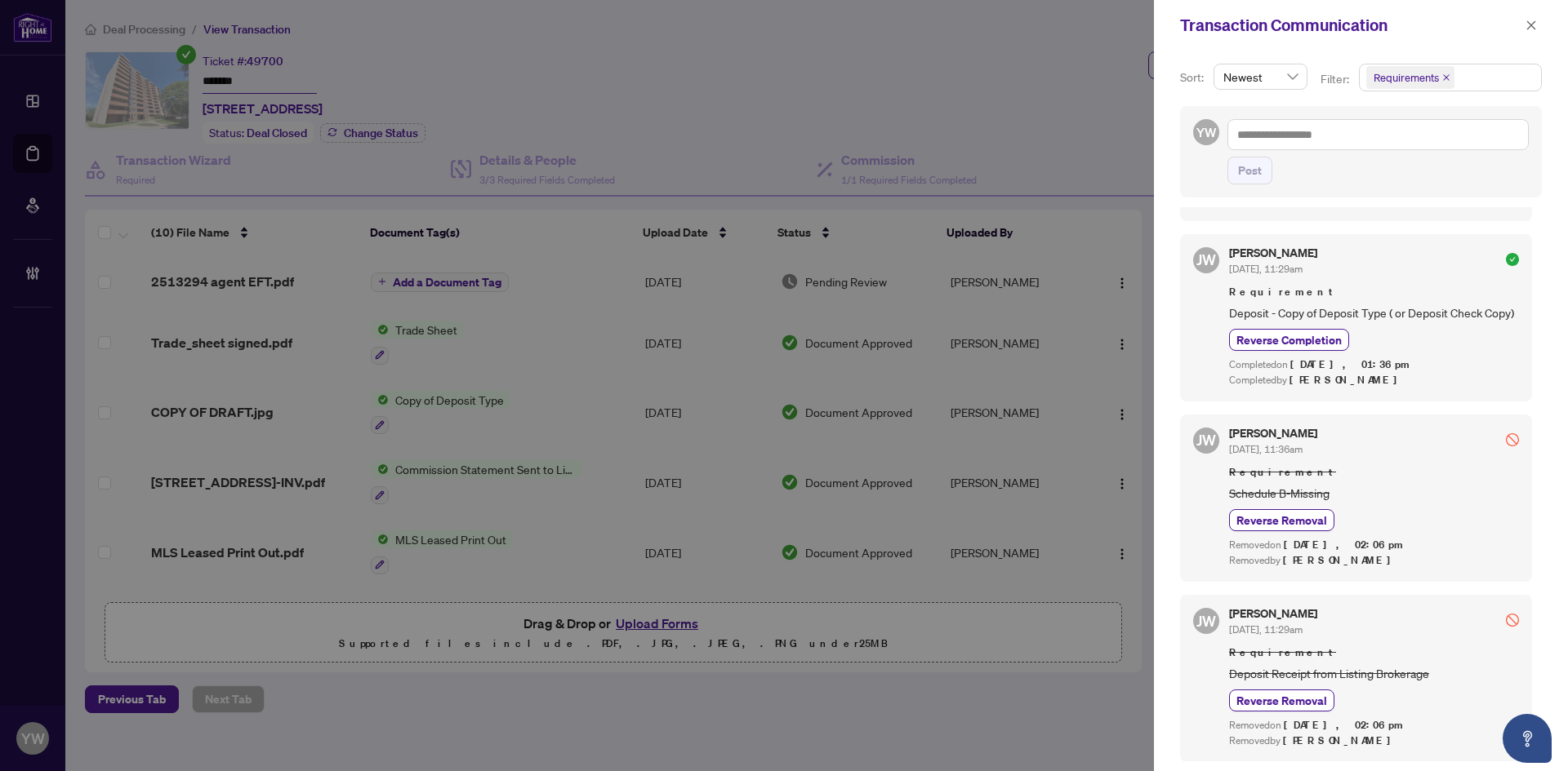
scroll to position [4, 0]
click at [1529, 27] on icon "close" at bounding box center [1531, 25] width 9 height 9
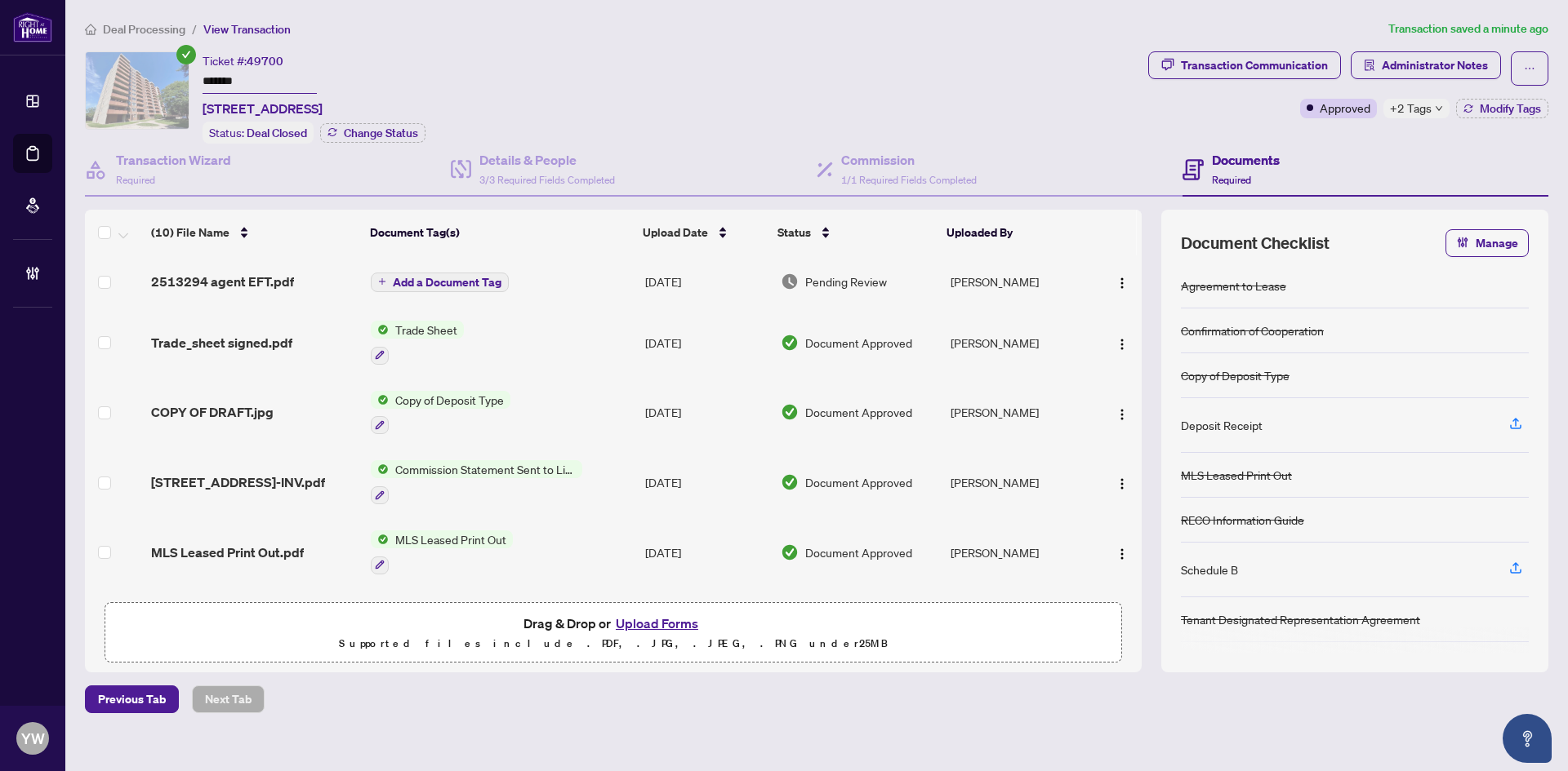
click at [129, 32] on span "Deal Processing" at bounding box center [144, 30] width 83 height 14
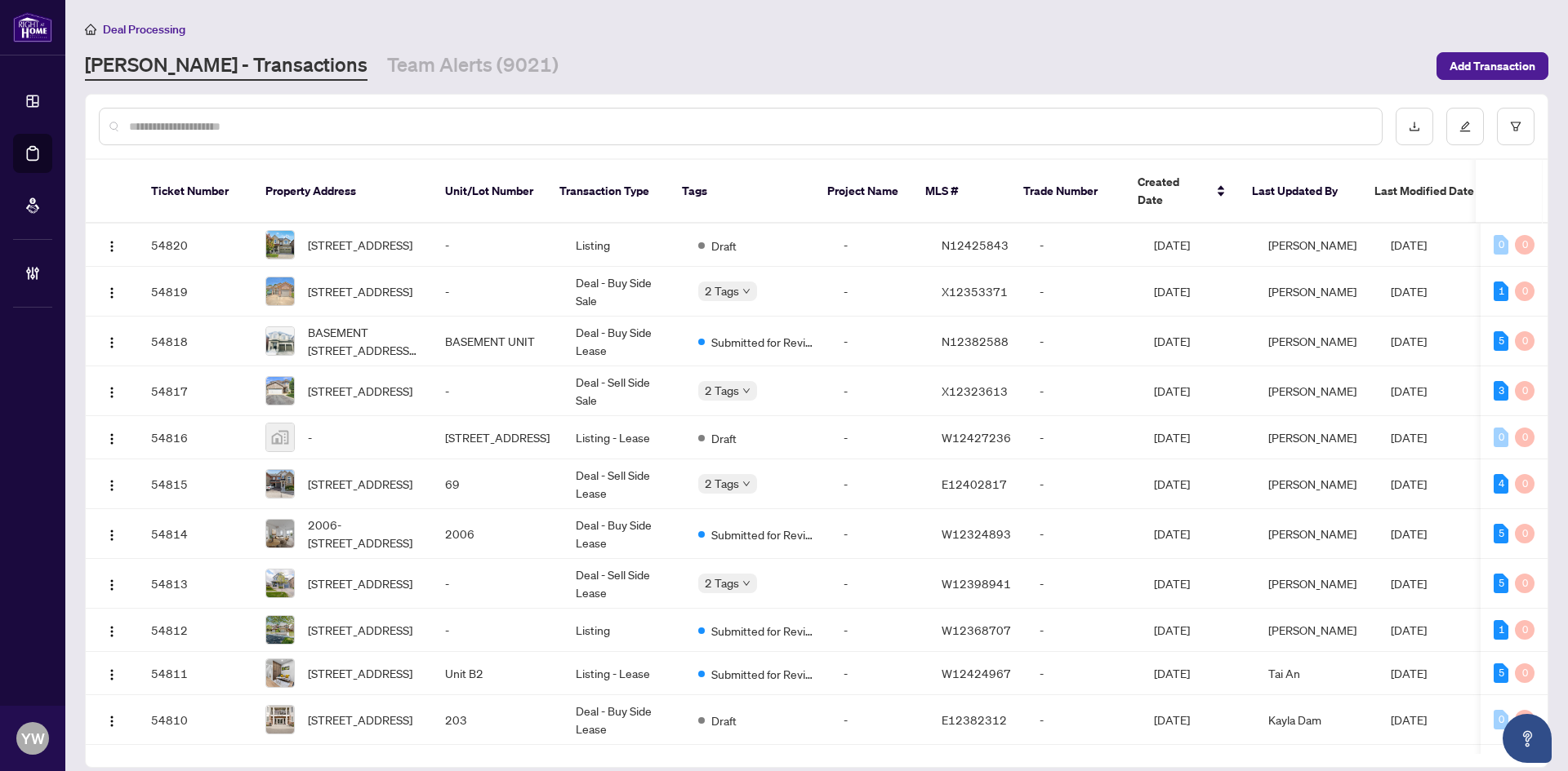
click at [196, 125] on input "text" at bounding box center [749, 126] width 1240 height 18
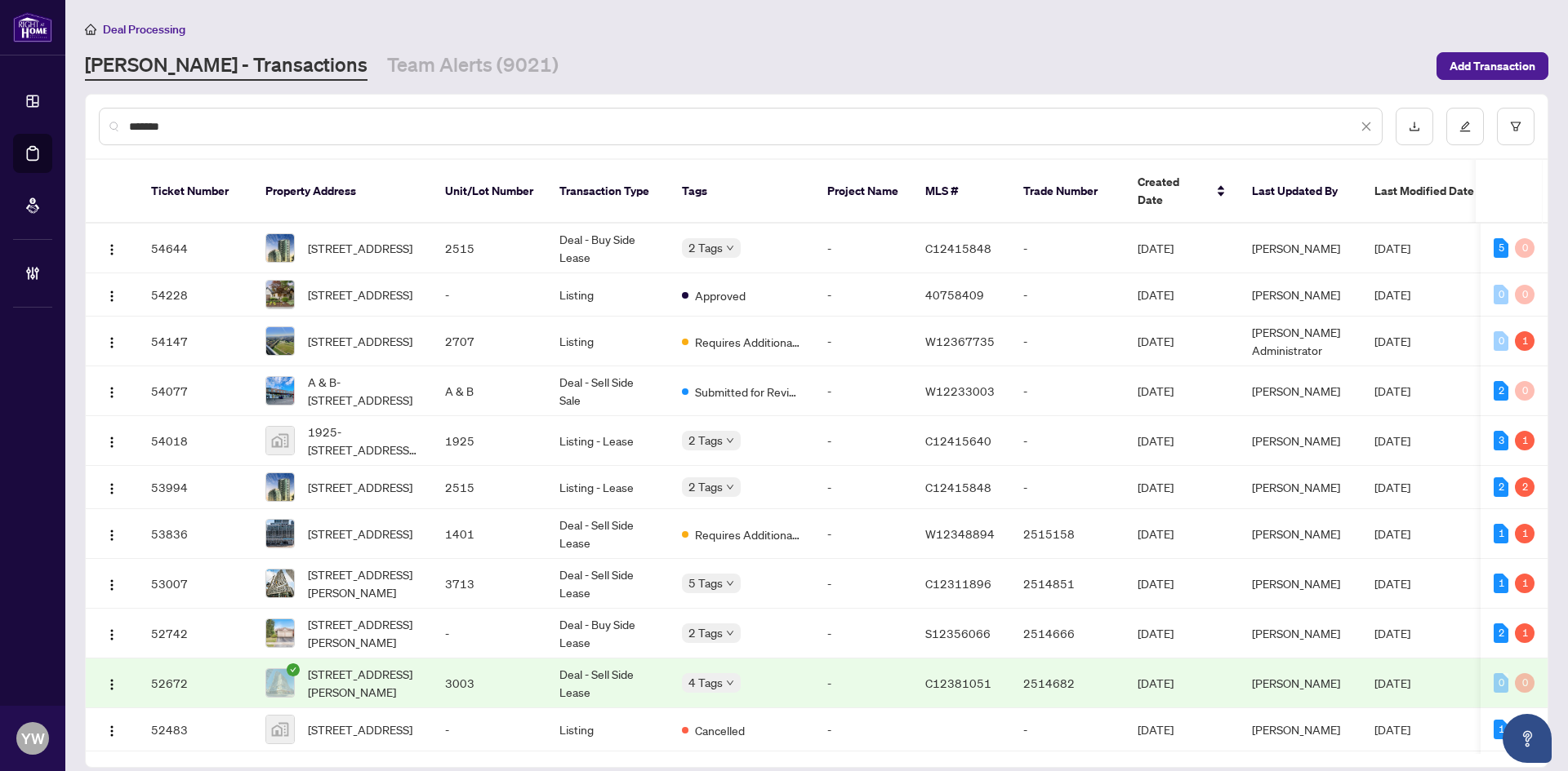
type input "*******"
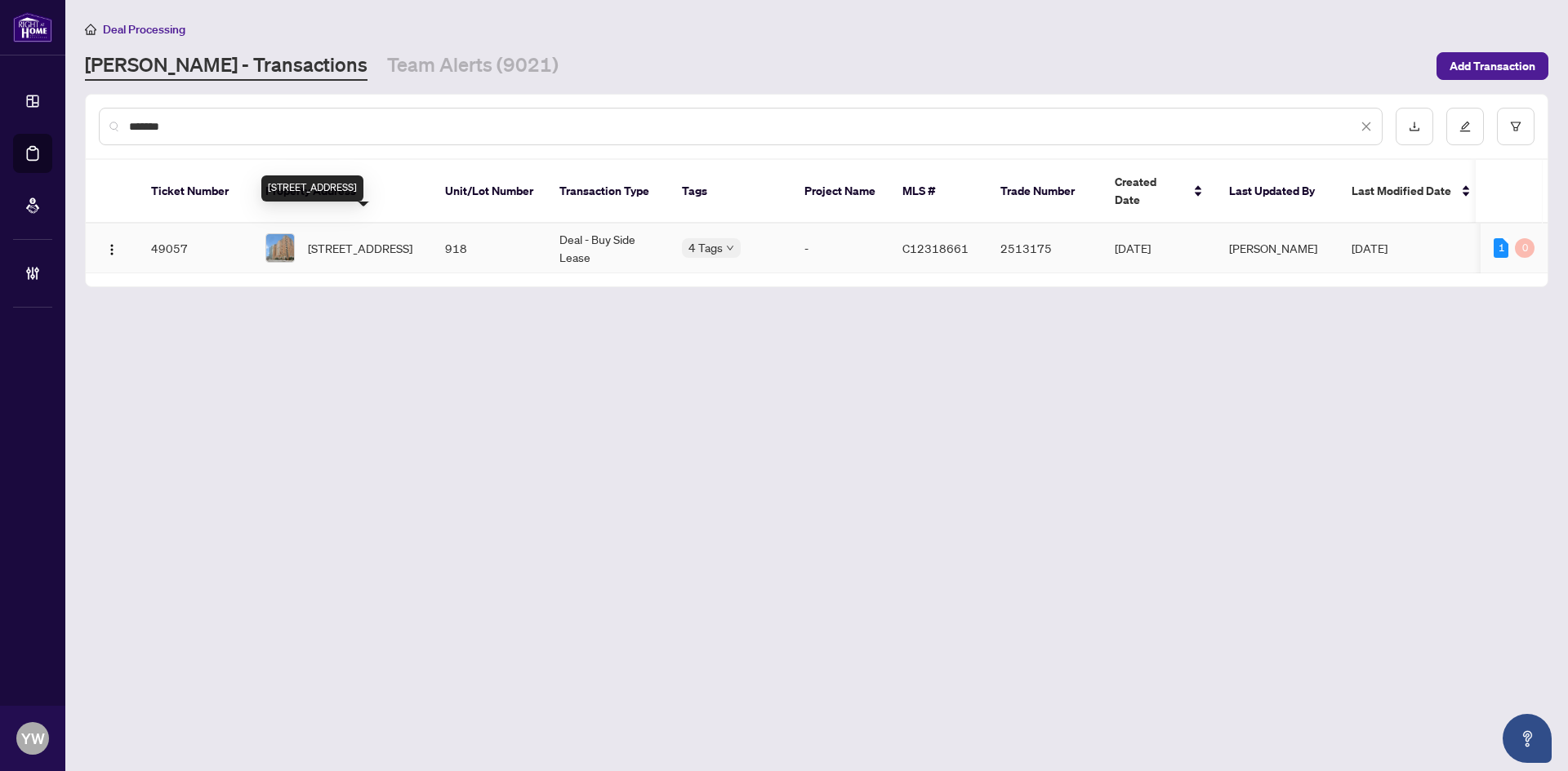
click at [381, 239] on span "[STREET_ADDRESS]" at bounding box center [360, 248] width 105 height 18
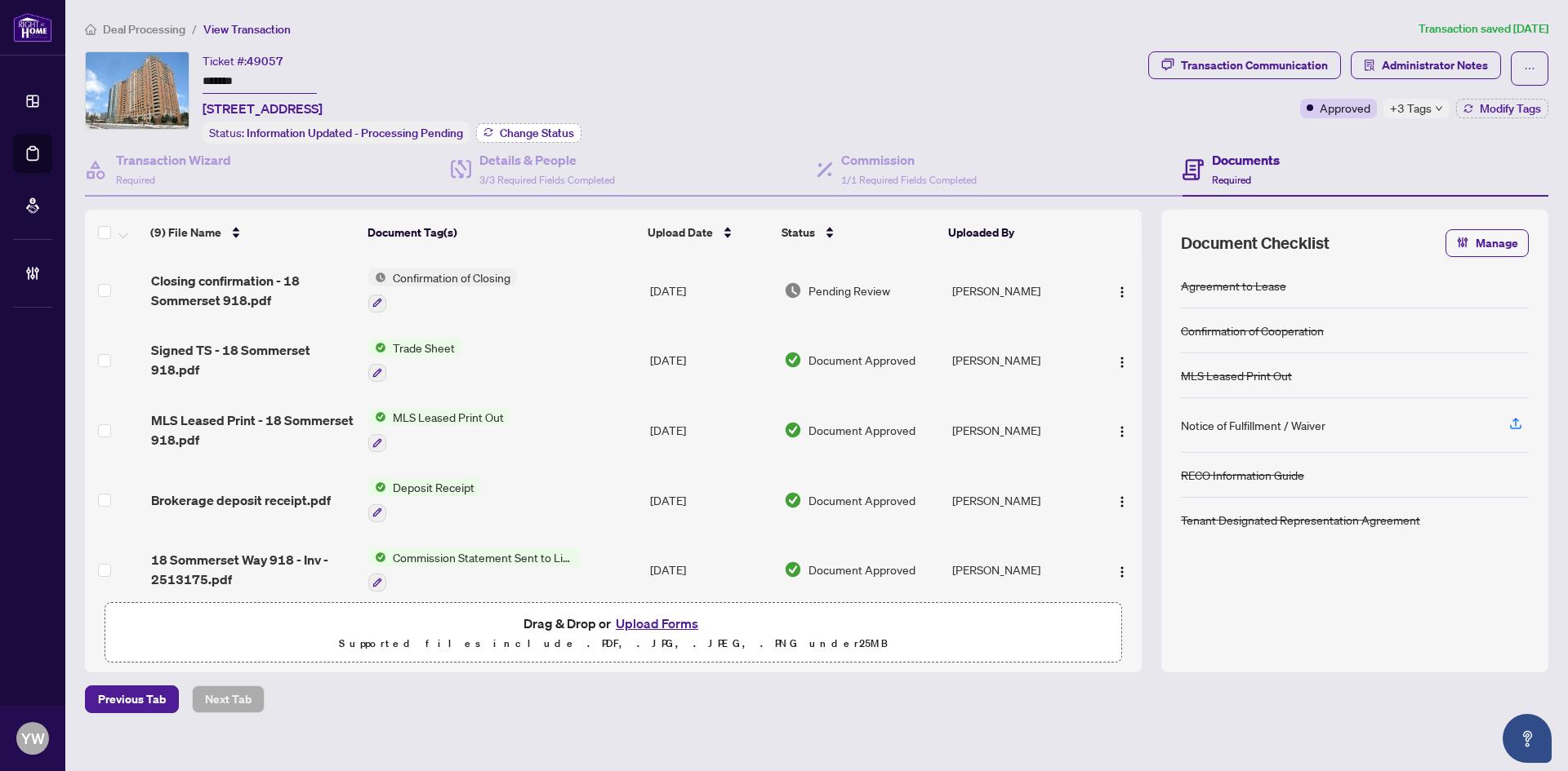
click at [533, 131] on span "Change Status" at bounding box center [536, 133] width 74 height 12
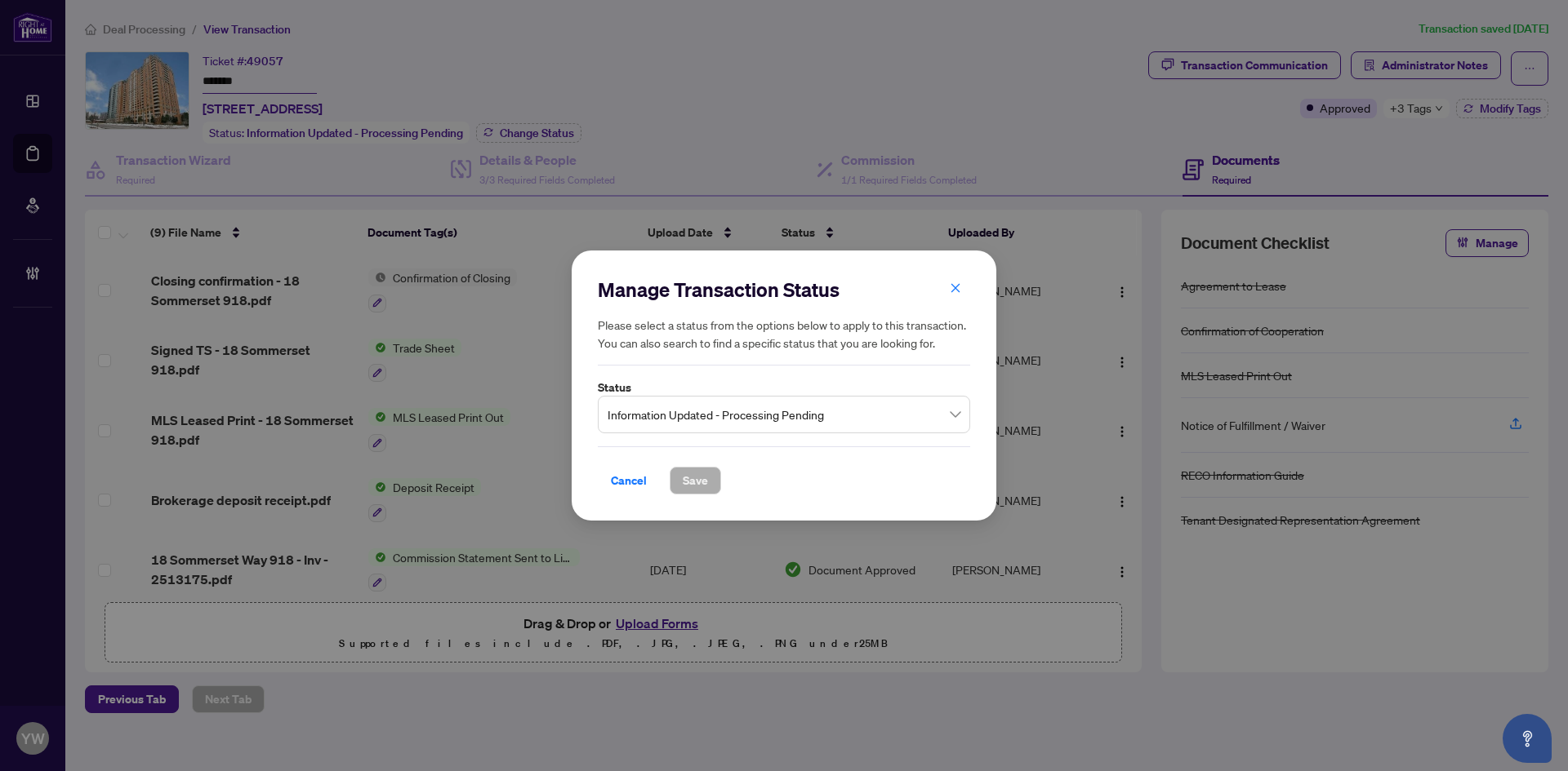
click at [683, 416] on span "Information Updated - Processing Pending" at bounding box center [783, 414] width 353 height 31
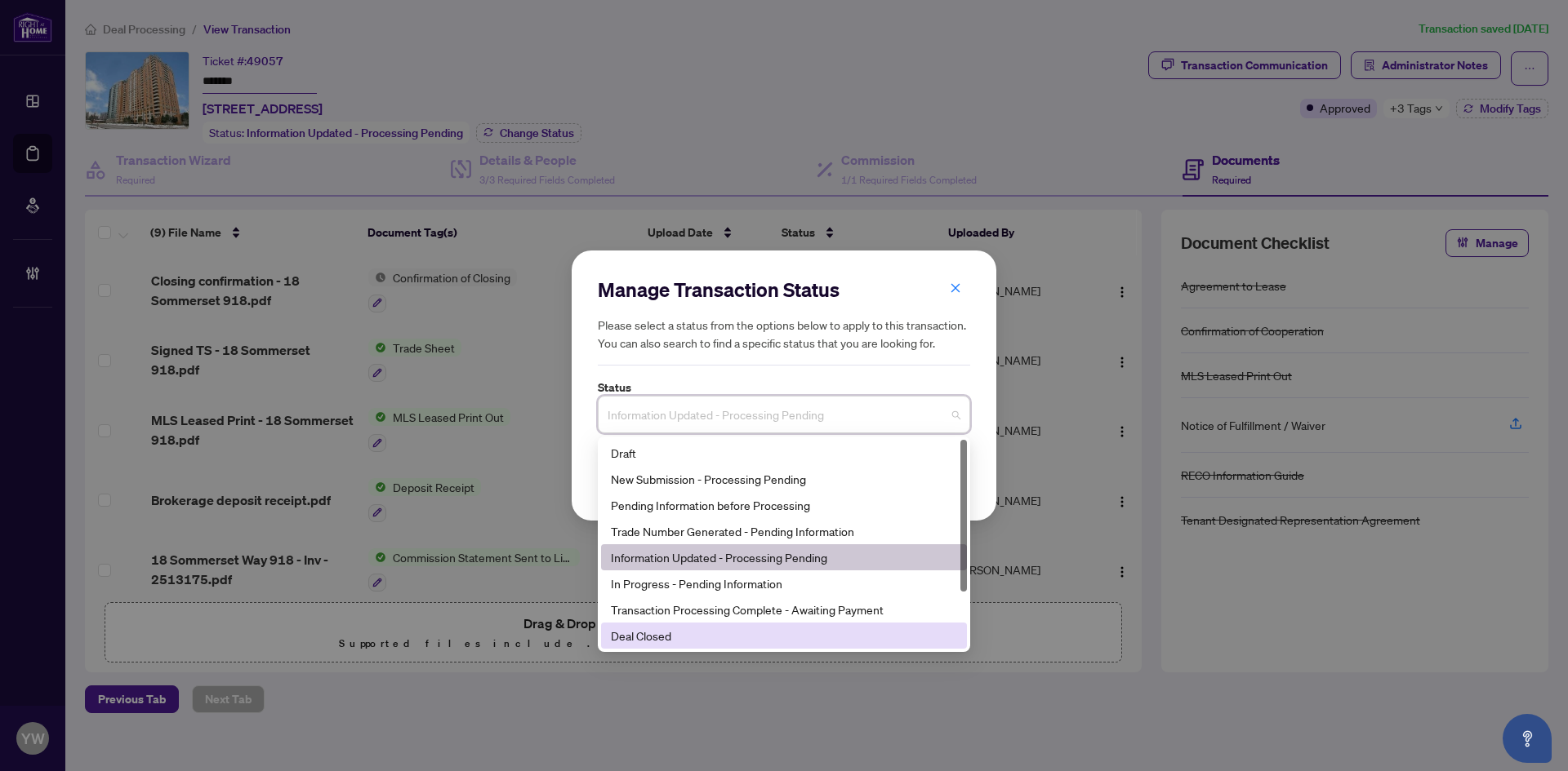
click at [645, 627] on div "Deal Closed" at bounding box center [784, 636] width 366 height 26
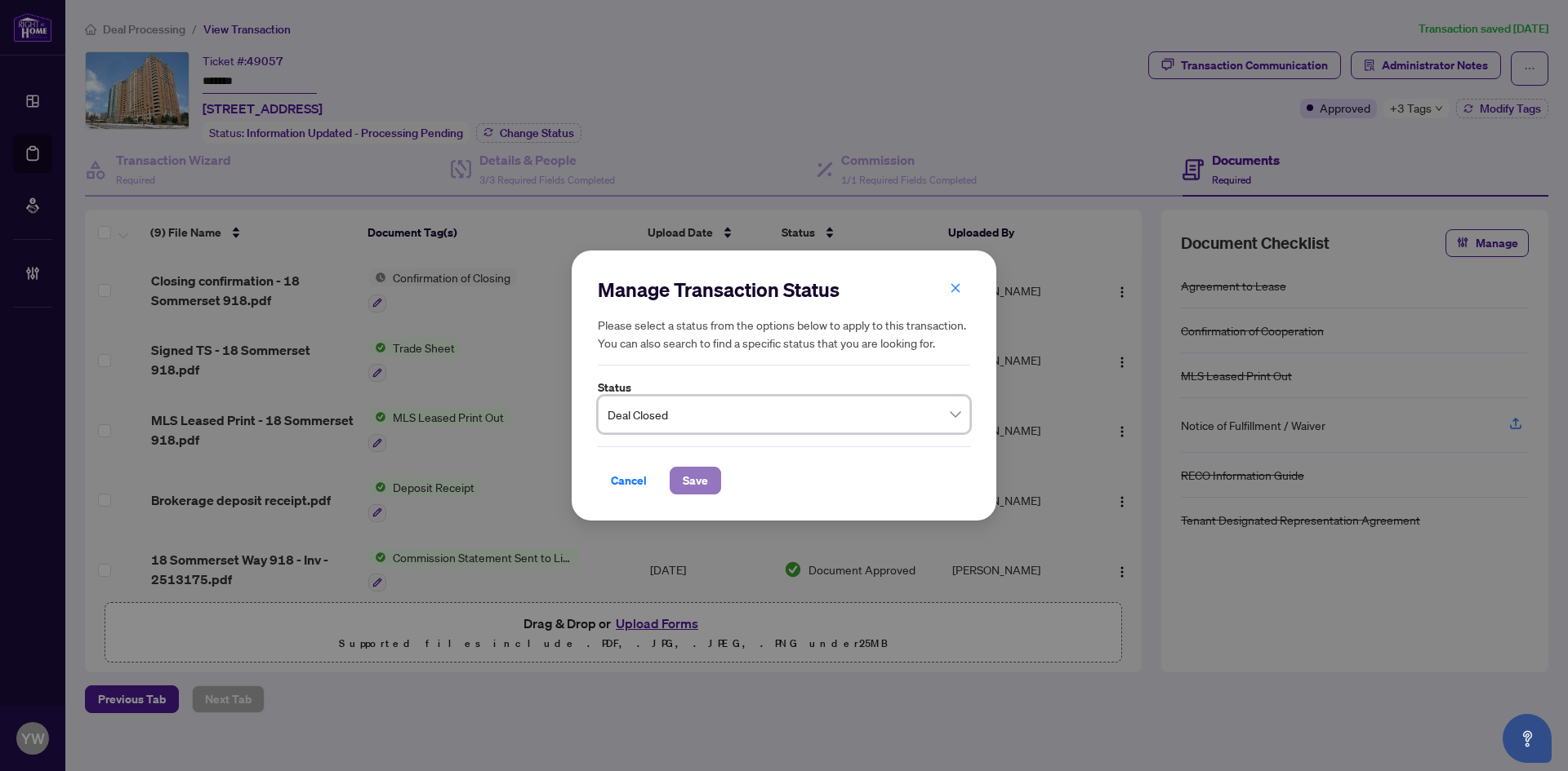
click at [693, 476] on span "Save" at bounding box center [695, 481] width 25 height 26
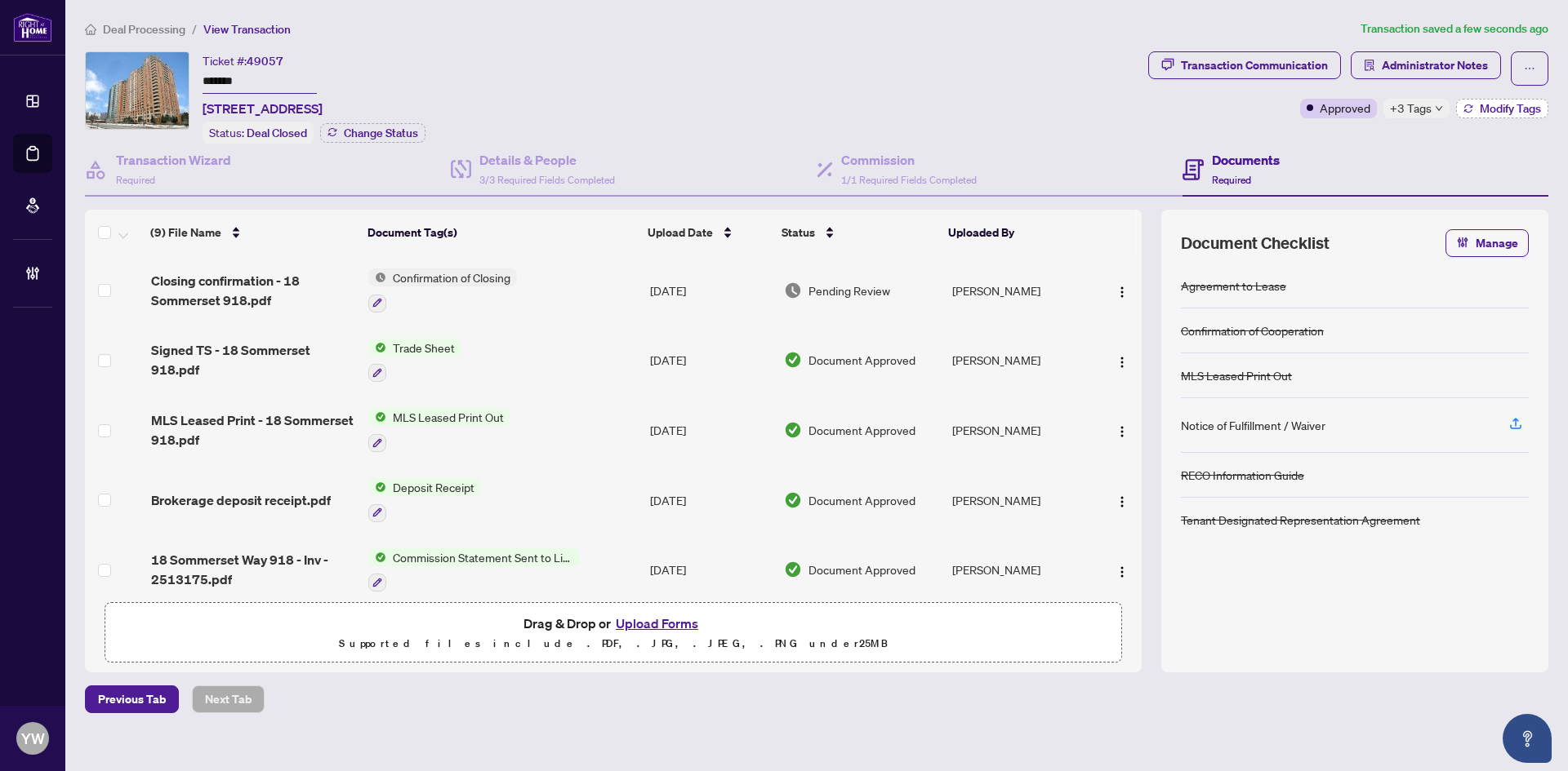
click at [1462, 113] on button "Modify Tags" at bounding box center [1502, 108] width 92 height 20
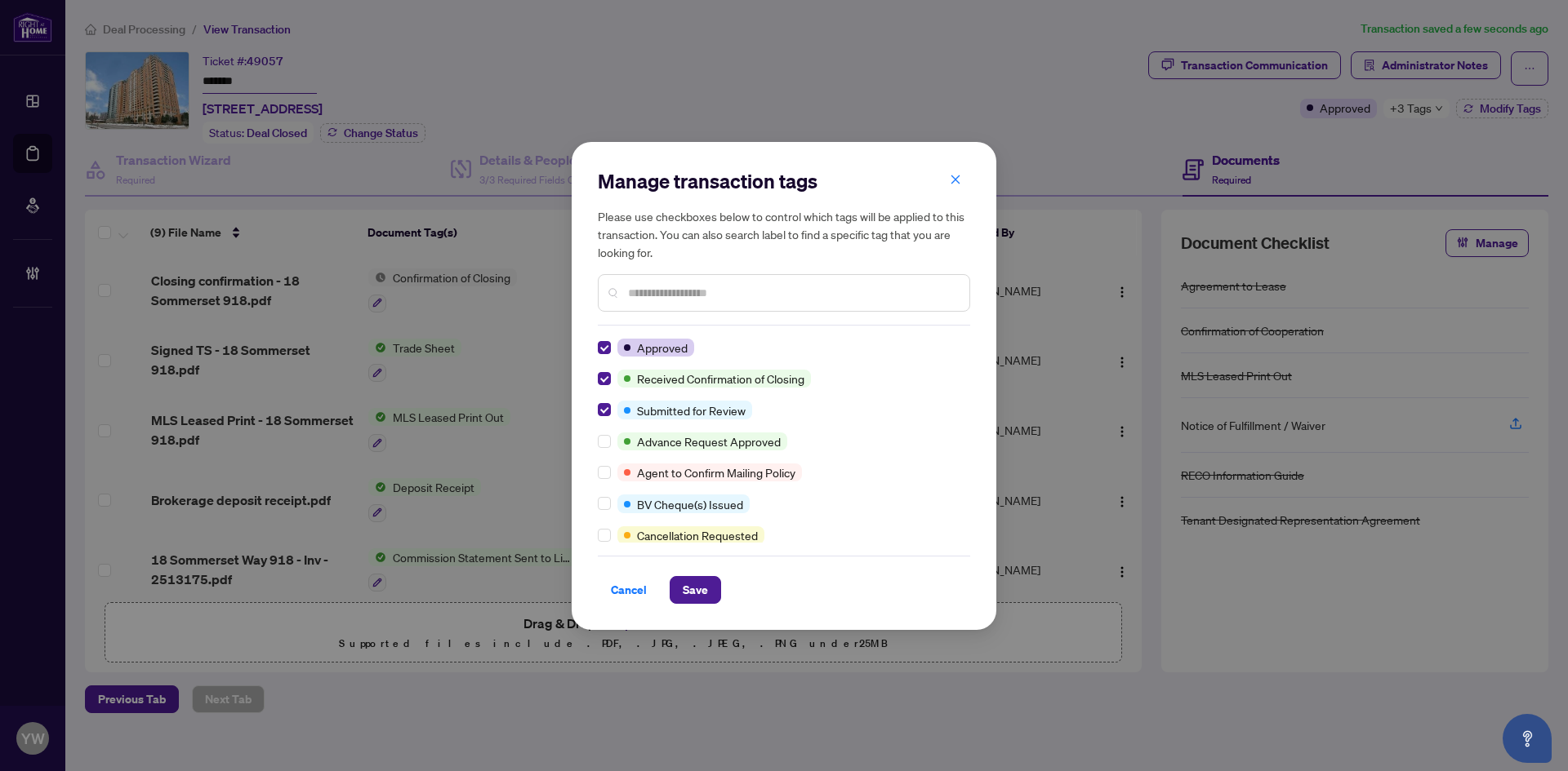
scroll to position [163, 0]
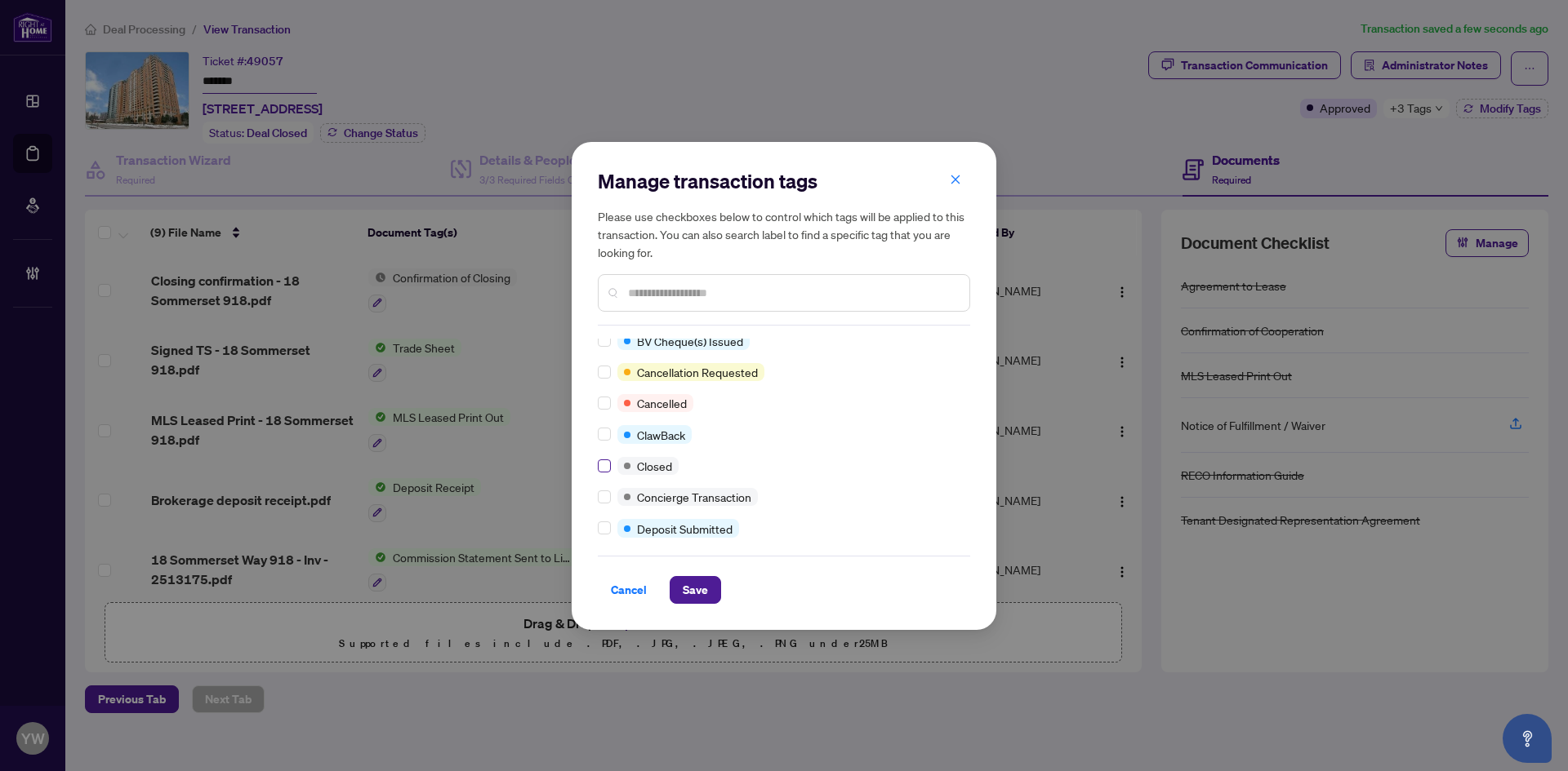
click at [602, 458] on label at bounding box center [604, 466] width 13 height 18
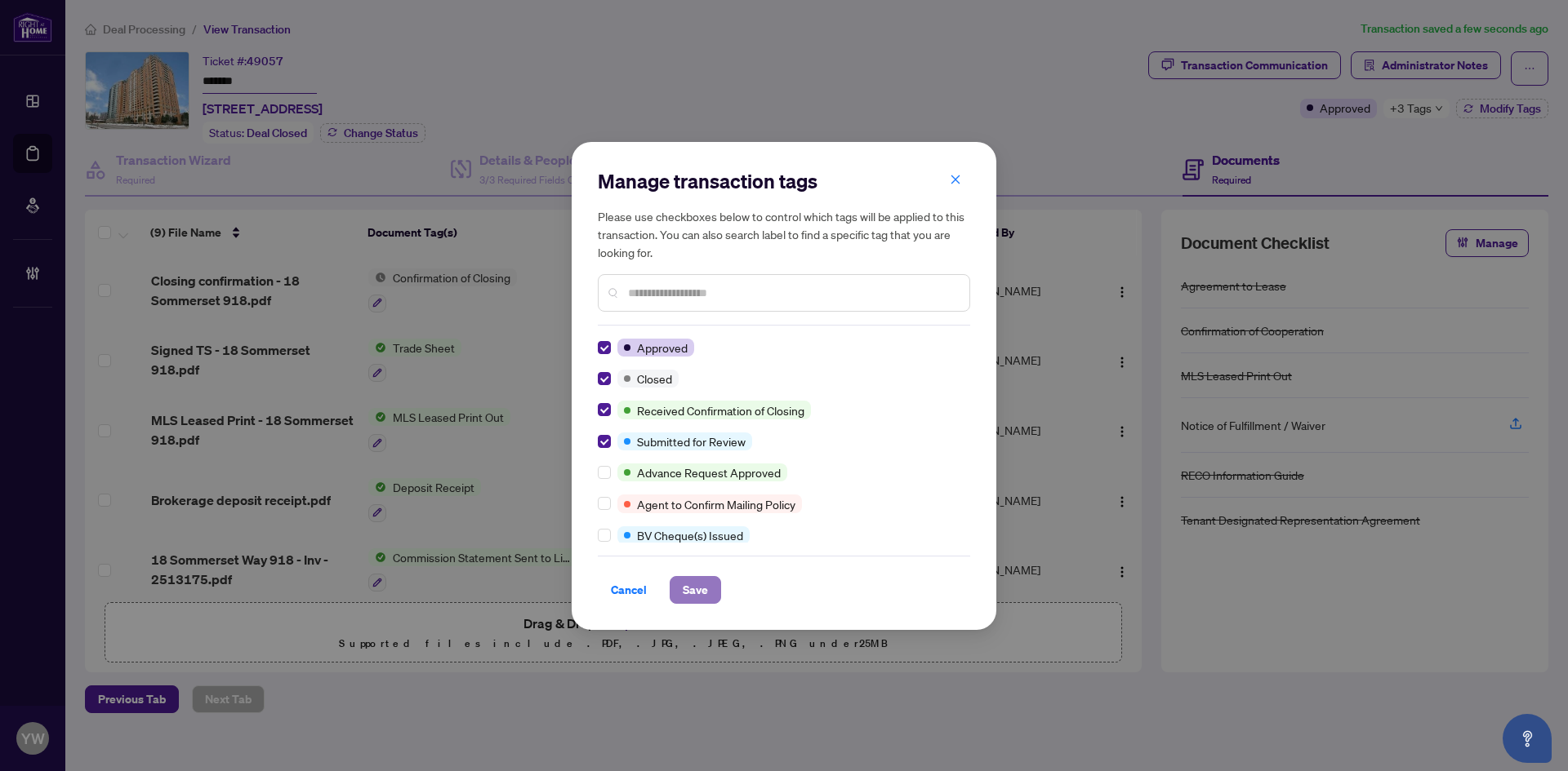
click at [689, 587] on span "Save" at bounding box center [695, 590] width 25 height 26
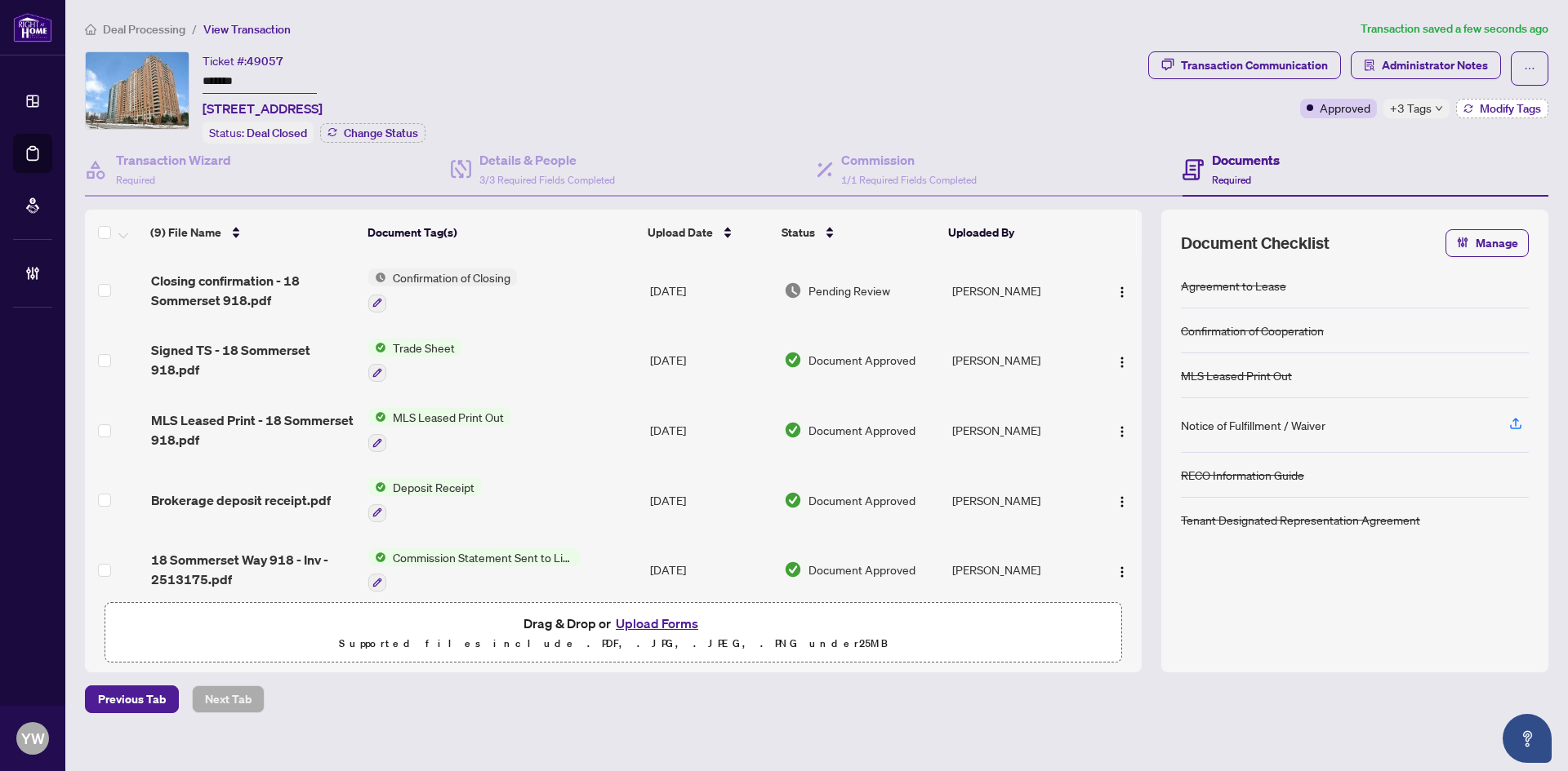
click at [1498, 111] on span "Modify Tags" at bounding box center [1510, 108] width 61 height 12
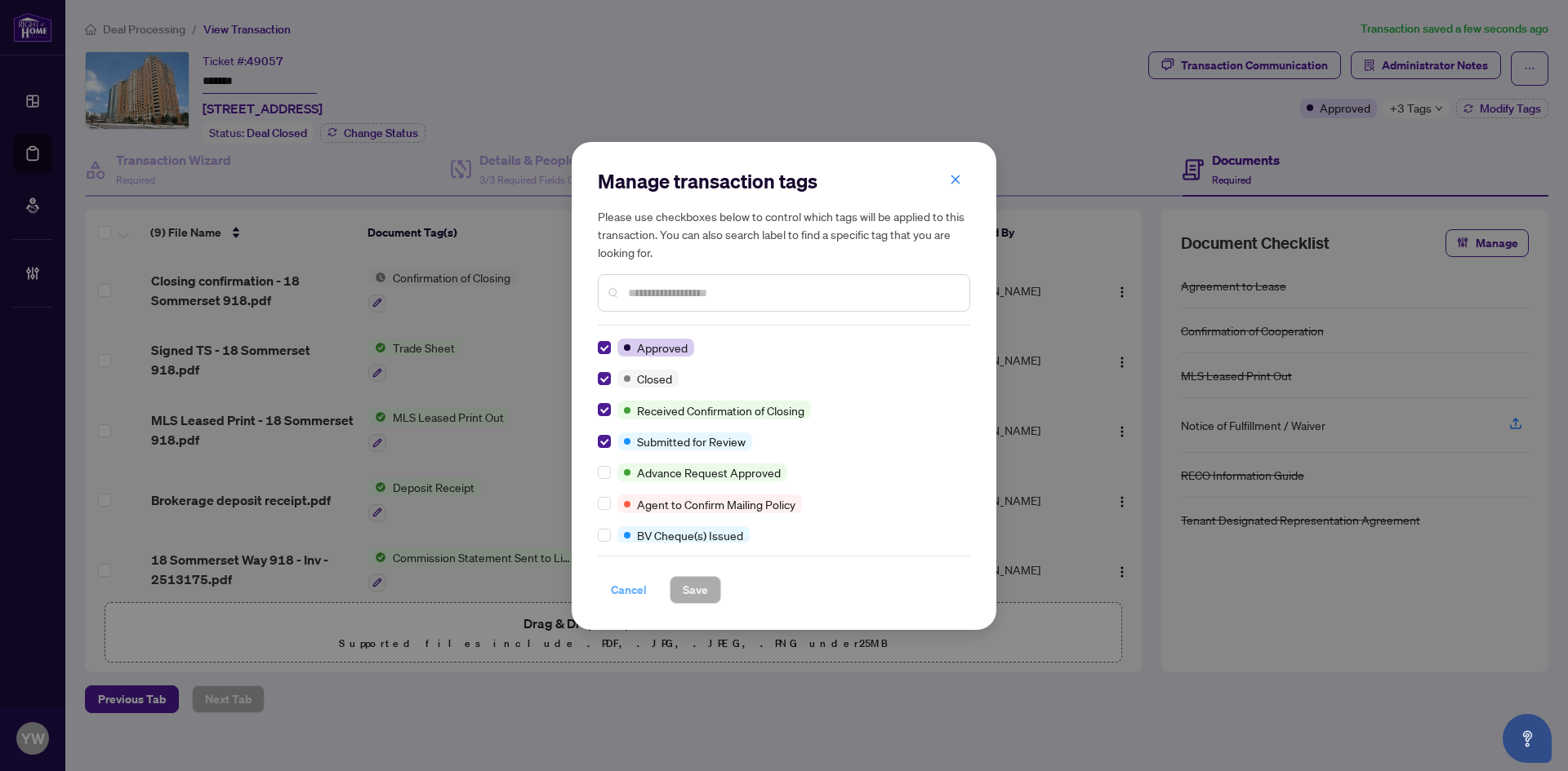
click at [614, 603] on button "Cancel" at bounding box center [628, 590] width 62 height 28
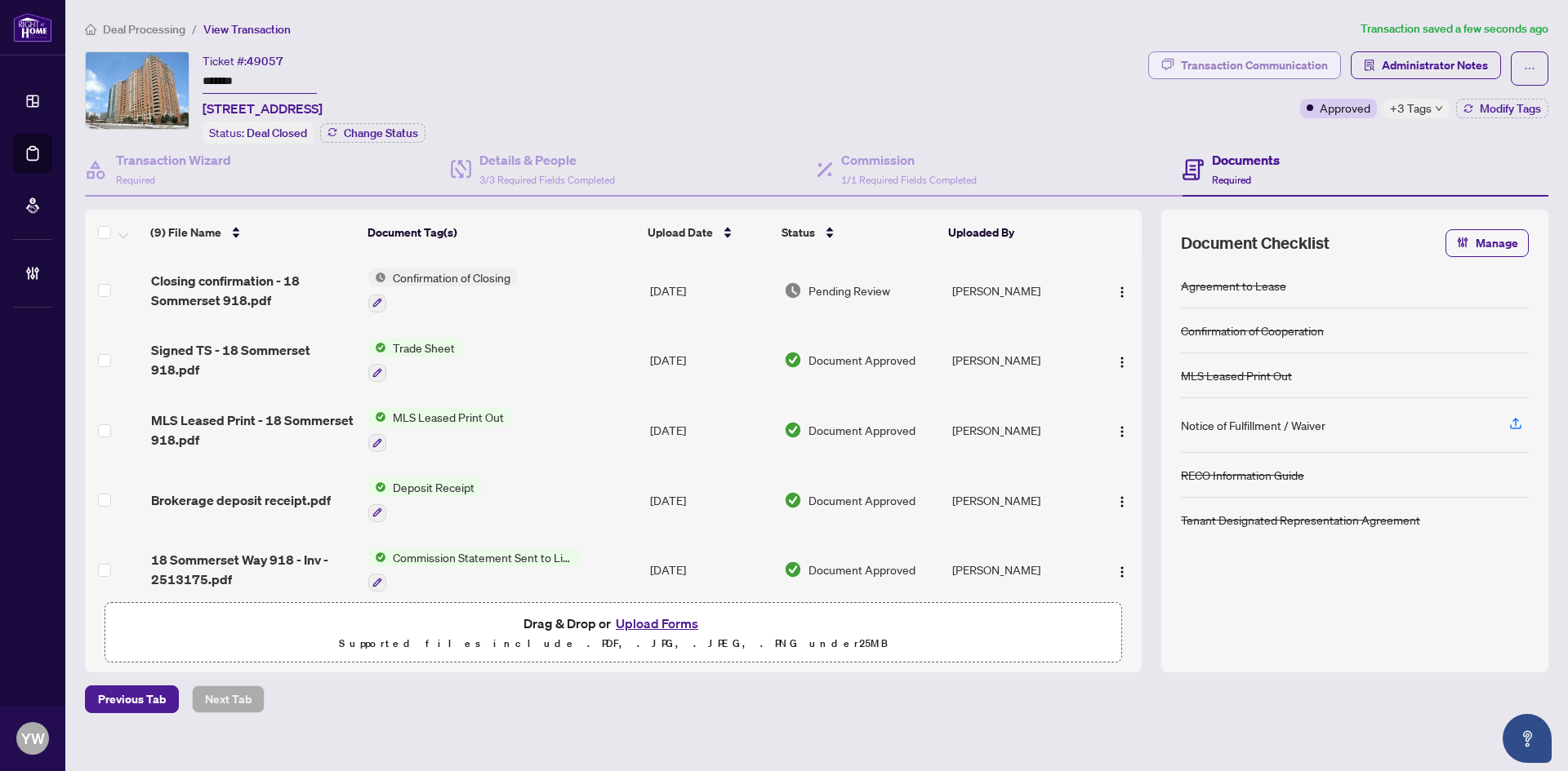
click at [1200, 60] on div "Transaction Communication" at bounding box center [1254, 65] width 147 height 26
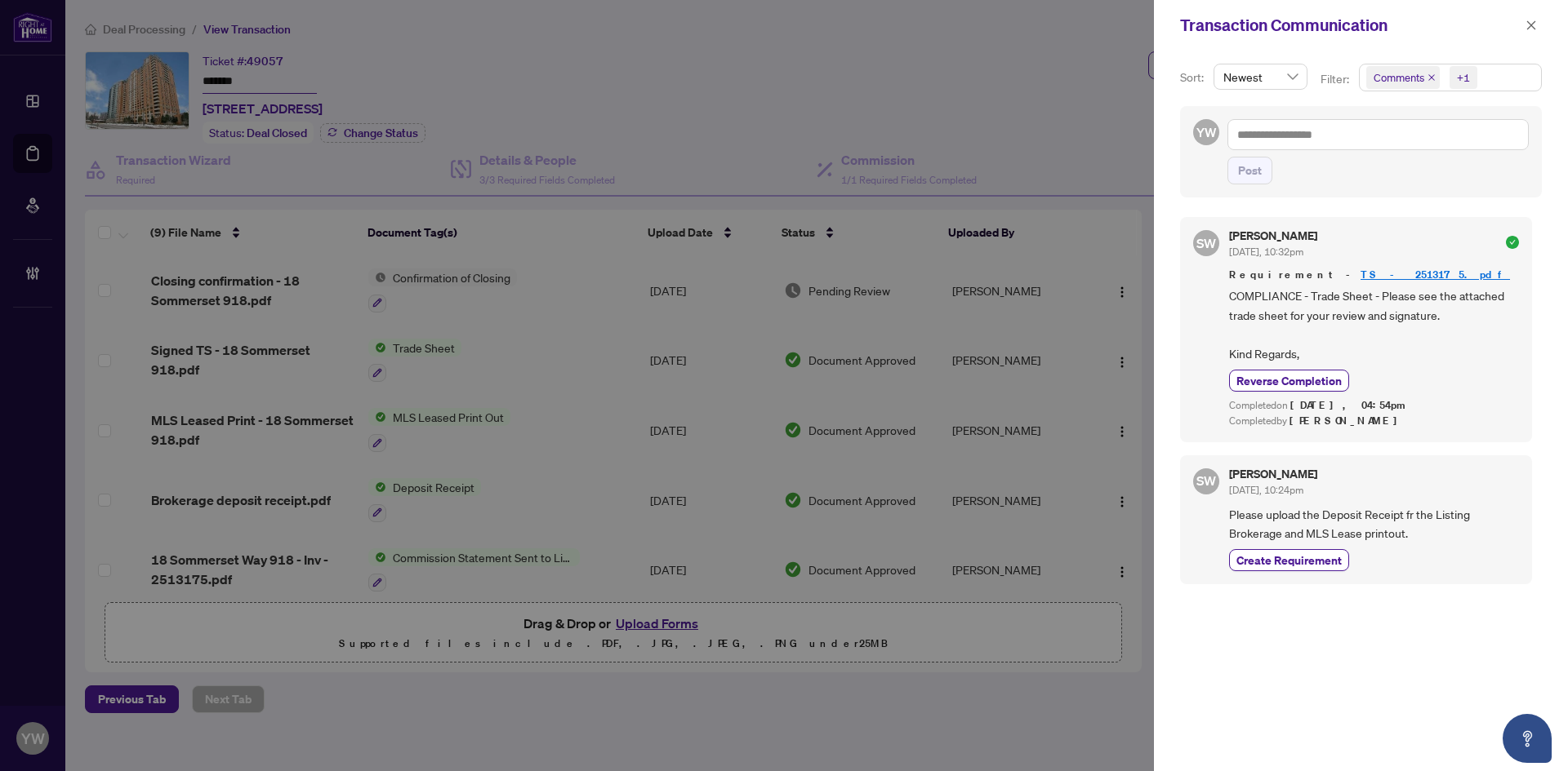
click at [1424, 77] on span "Comments" at bounding box center [1403, 77] width 74 height 22
click at [1428, 74] on icon "close" at bounding box center [1431, 77] width 8 height 8
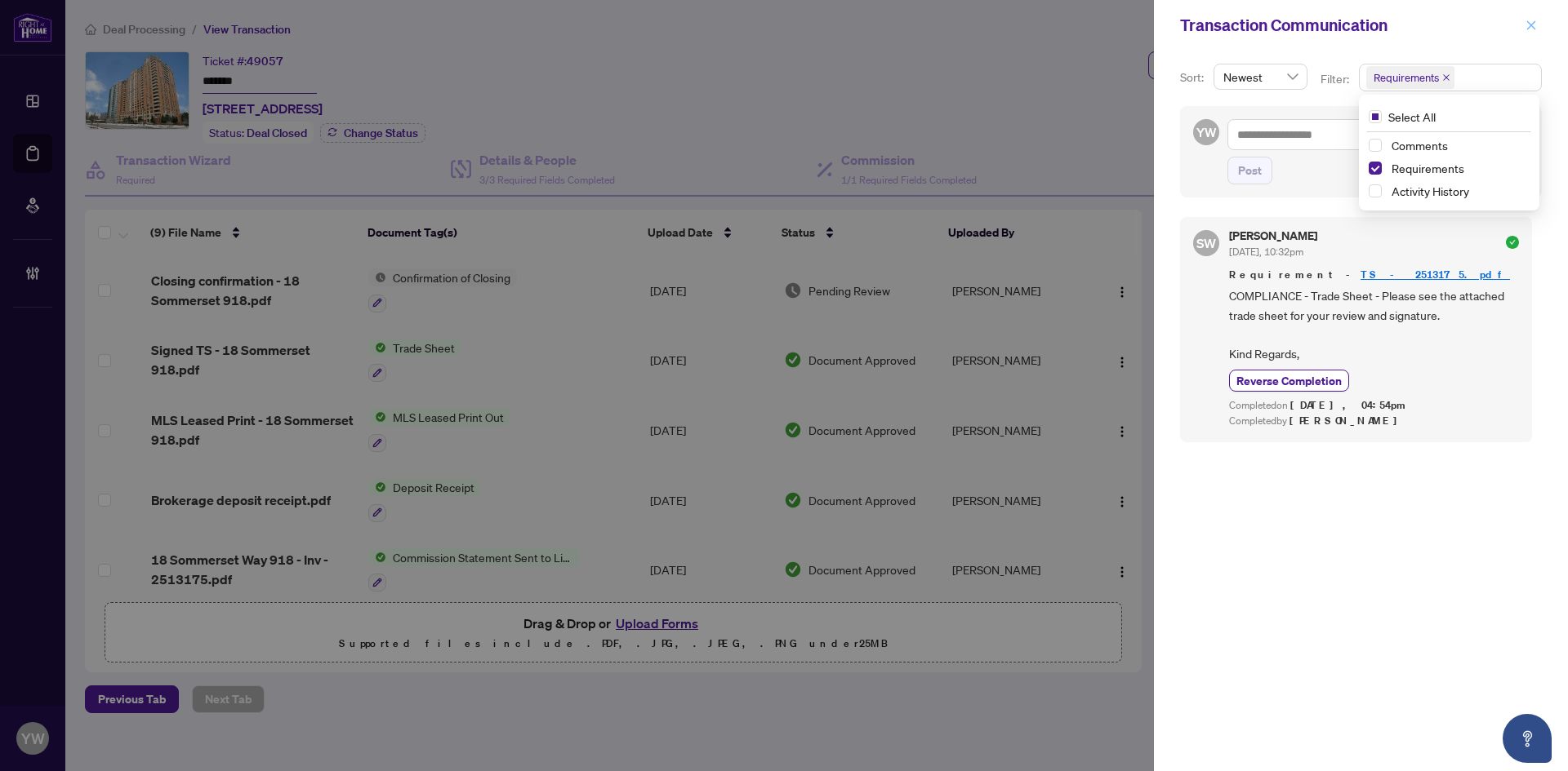
click at [1526, 24] on icon "close" at bounding box center [1530, 25] width 12 height 12
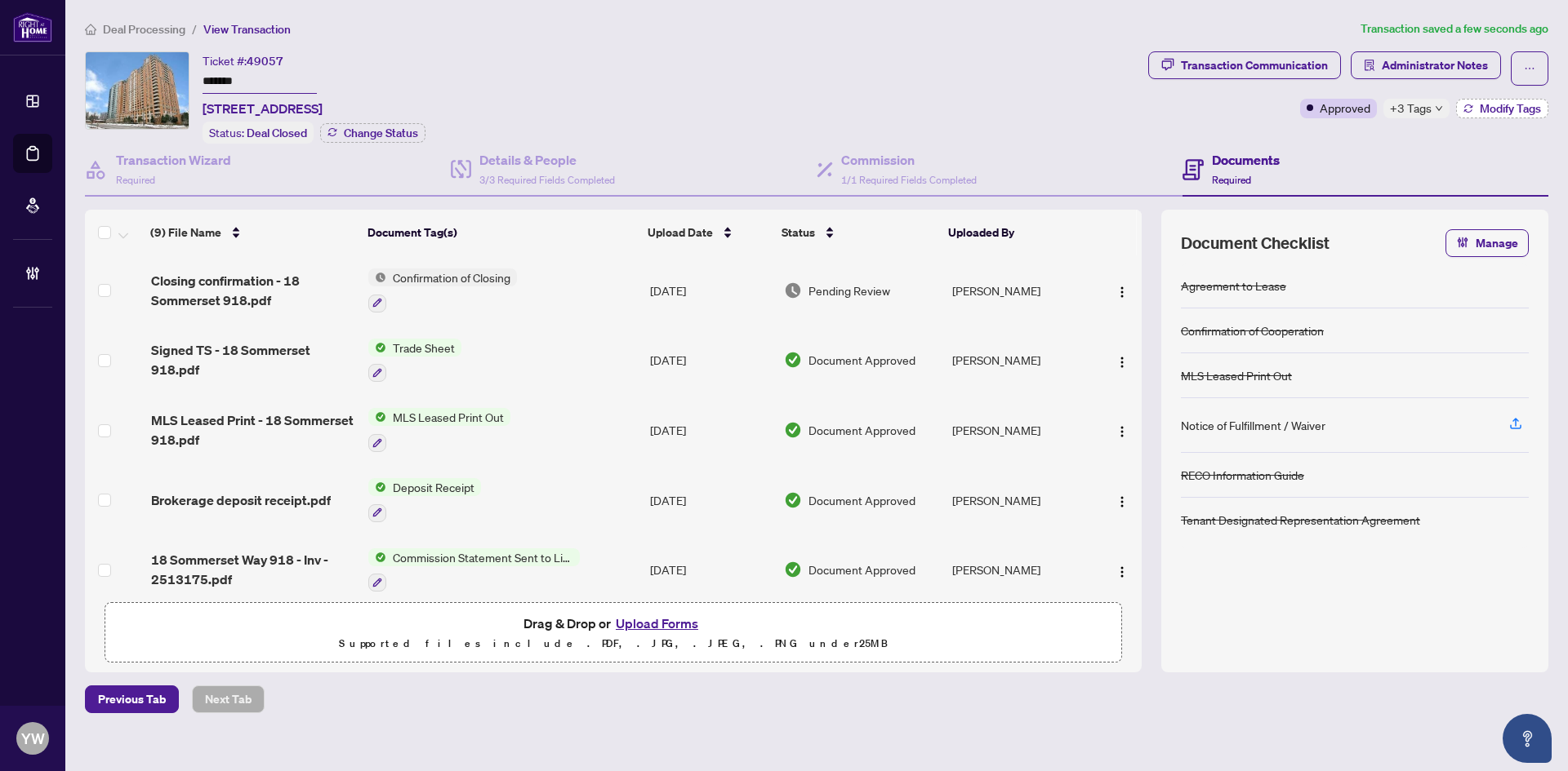
click at [1497, 108] on span "Modify Tags" at bounding box center [1510, 108] width 61 height 12
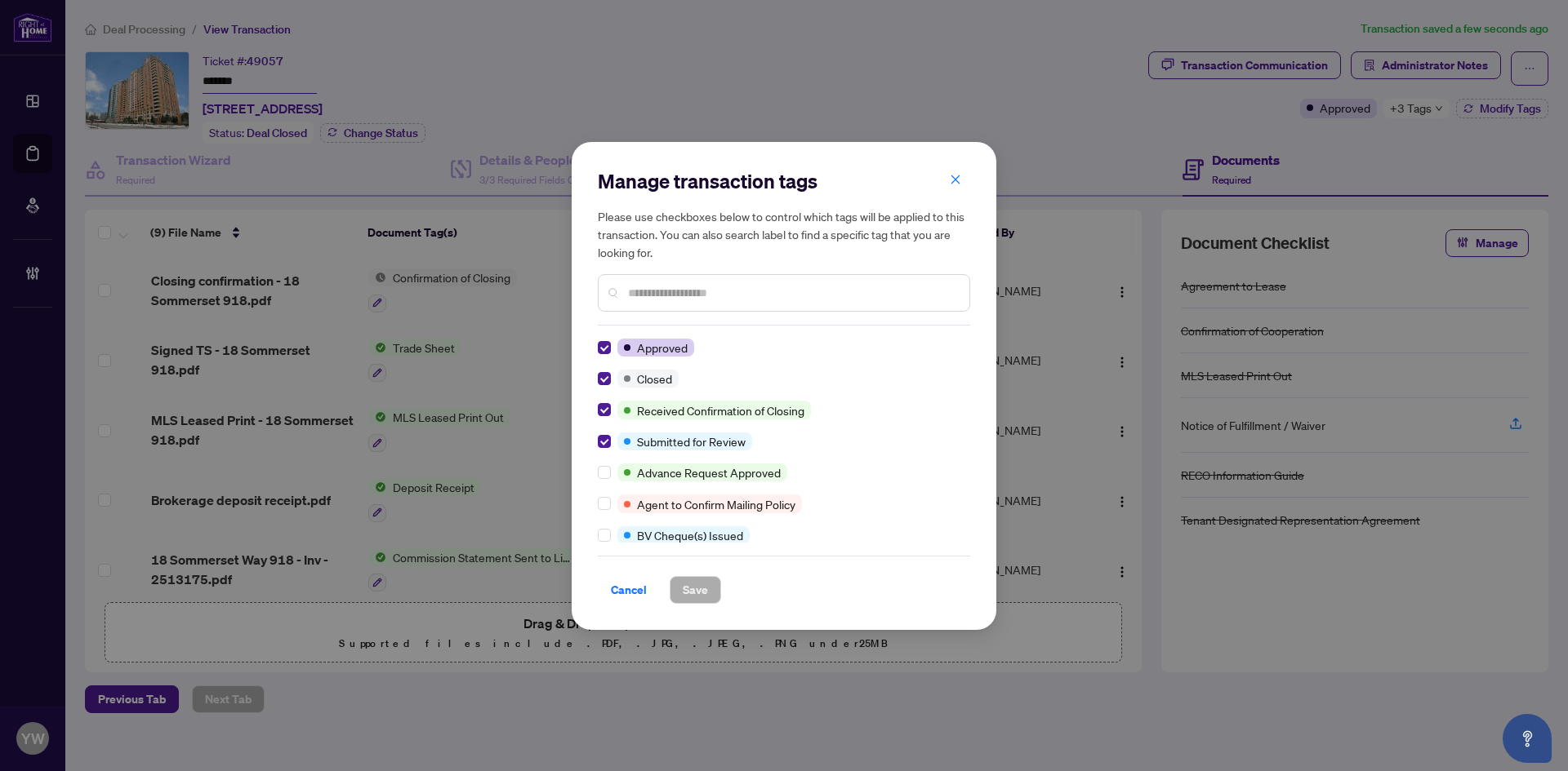
click at [660, 290] on input "text" at bounding box center [792, 293] width 328 height 18
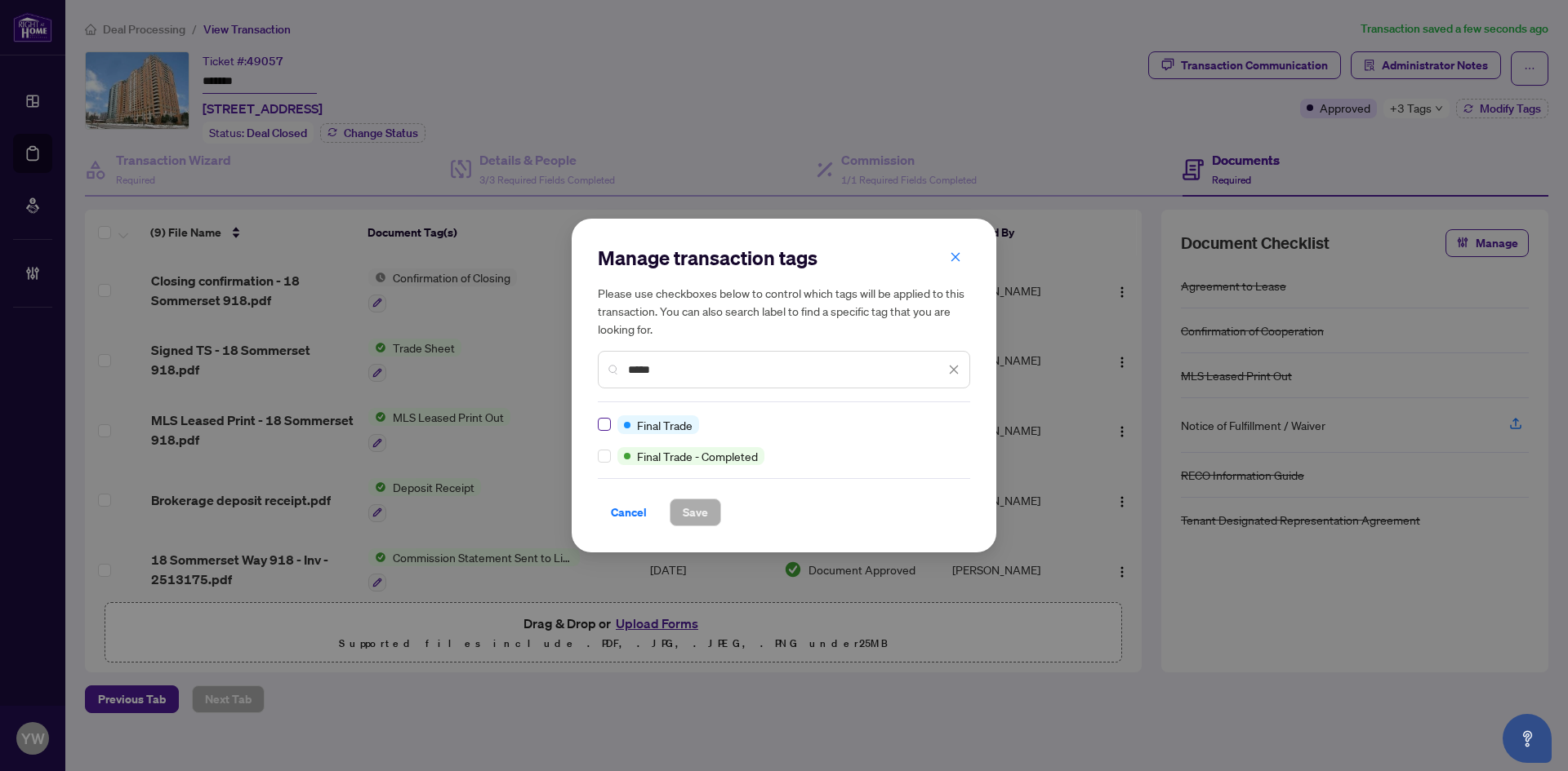
type input "*****"
click at [685, 510] on span "Save" at bounding box center [695, 512] width 25 height 26
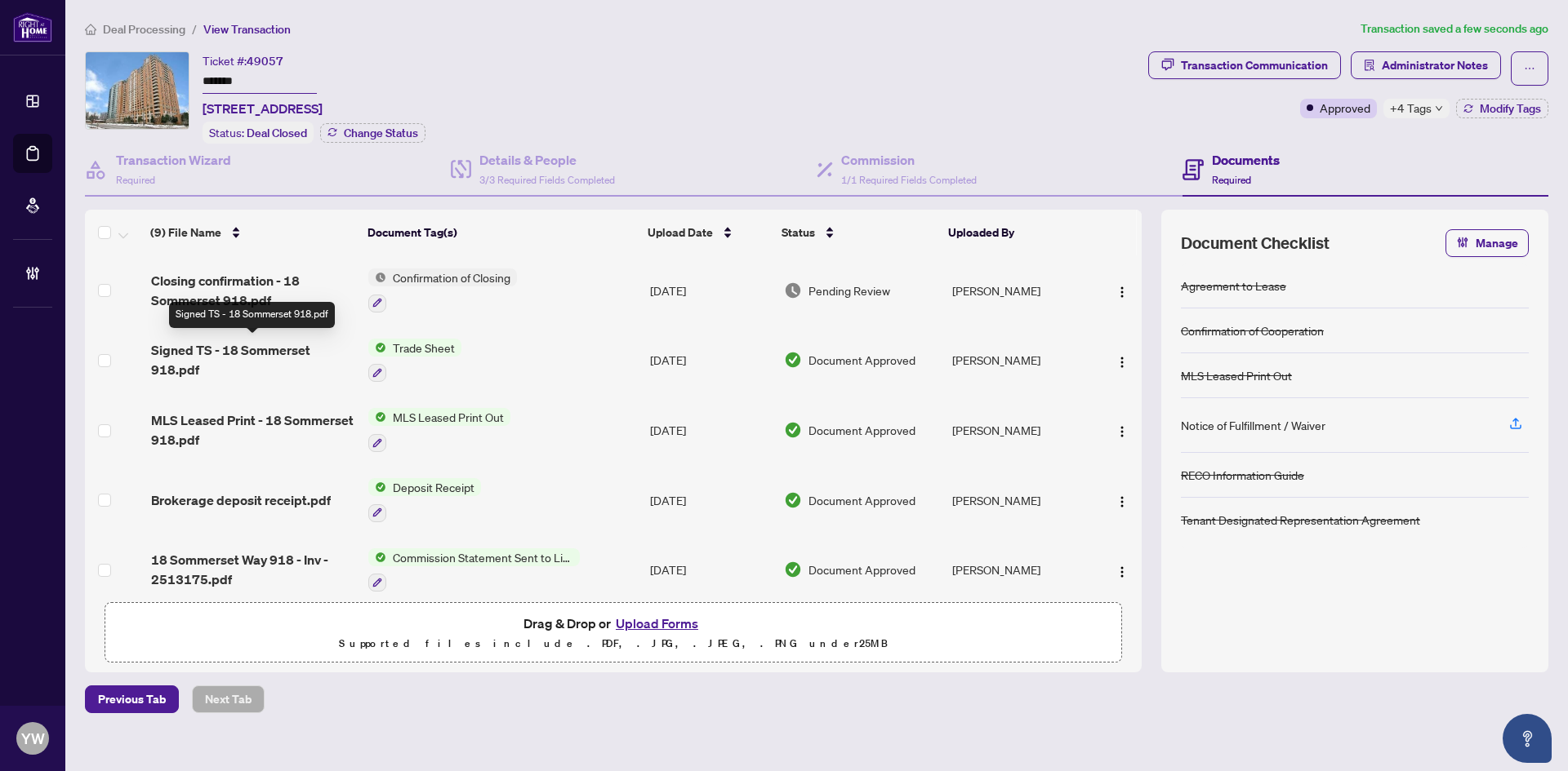
click at [230, 351] on span "Signed TS - 18 Sommerset 918.pdf" at bounding box center [253, 360] width 205 height 39
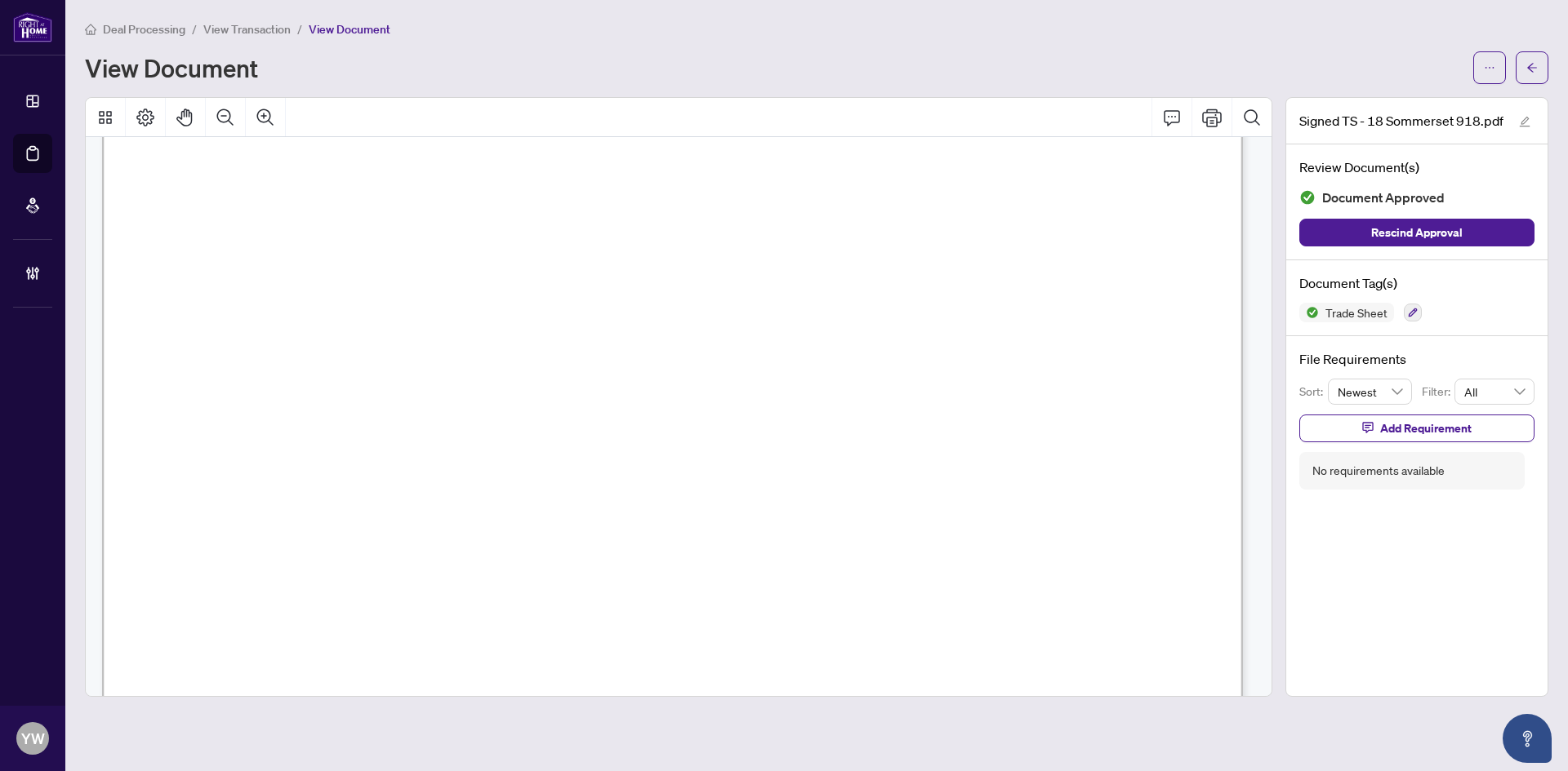
scroll to position [571, 0]
click at [1541, 65] on button "button" at bounding box center [1532, 67] width 32 height 32
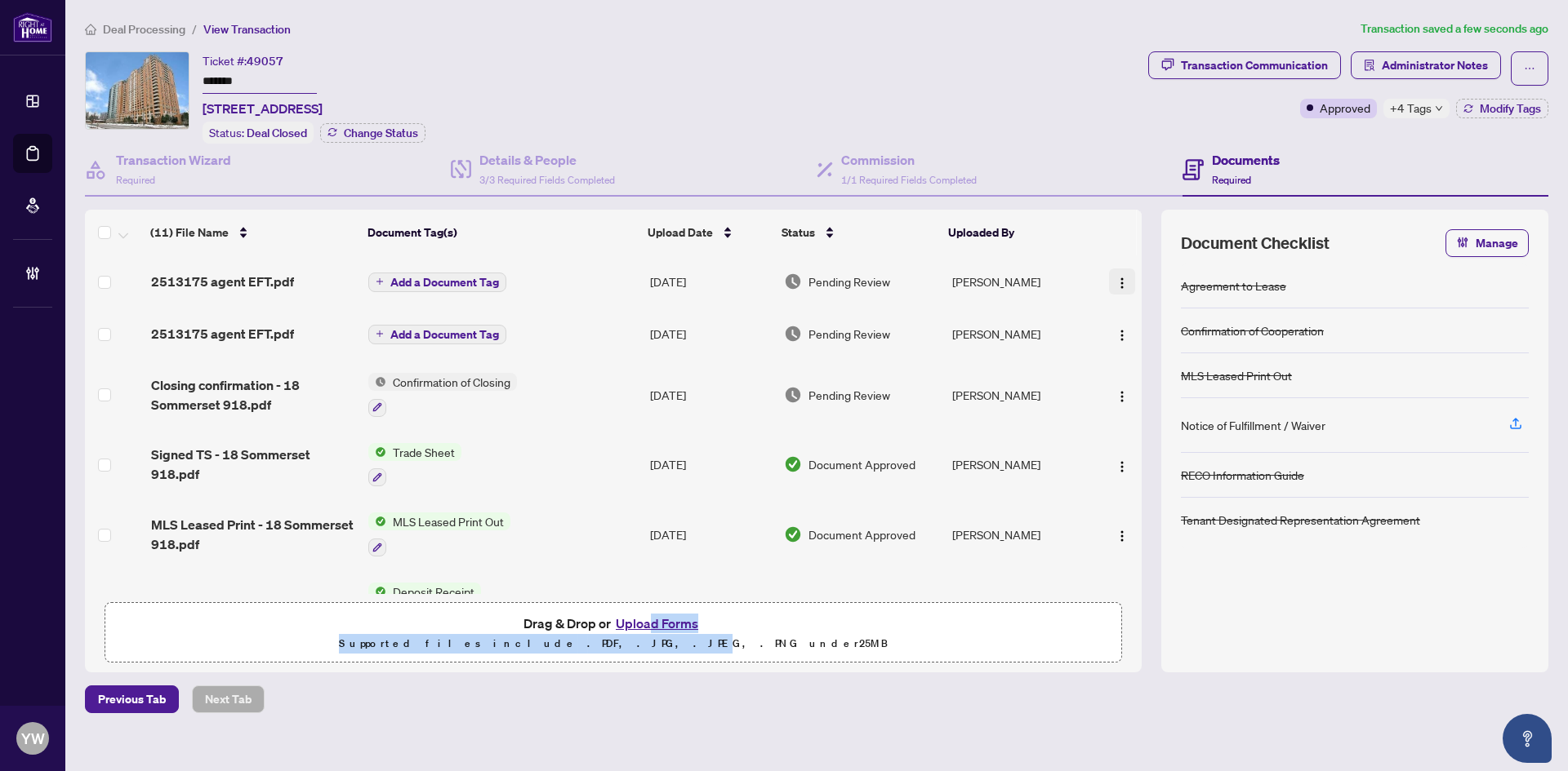
click at [1116, 273] on span "button" at bounding box center [1121, 282] width 13 height 18
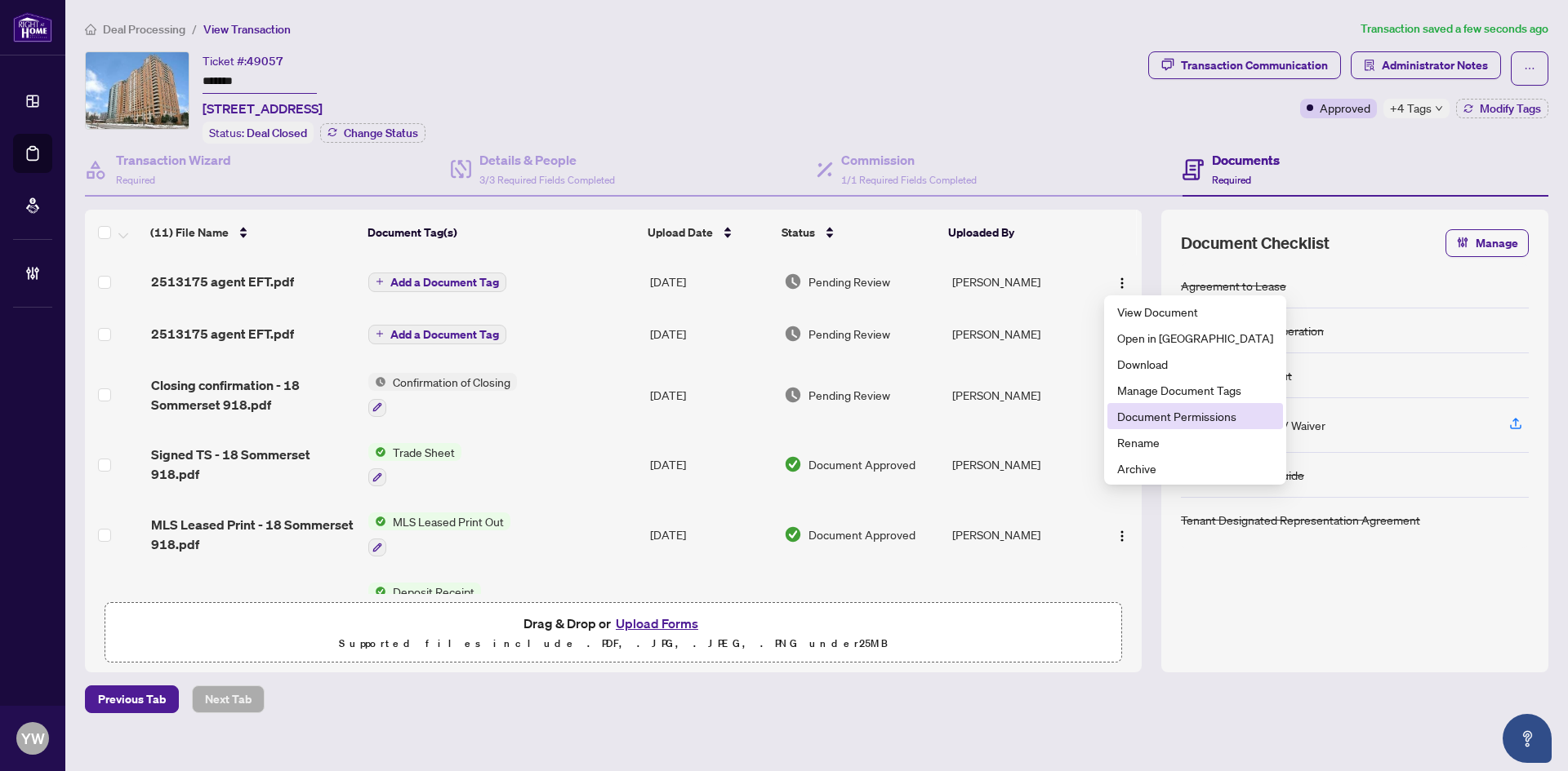
click at [1158, 420] on span "Document Permissions" at bounding box center [1195, 416] width 156 height 18
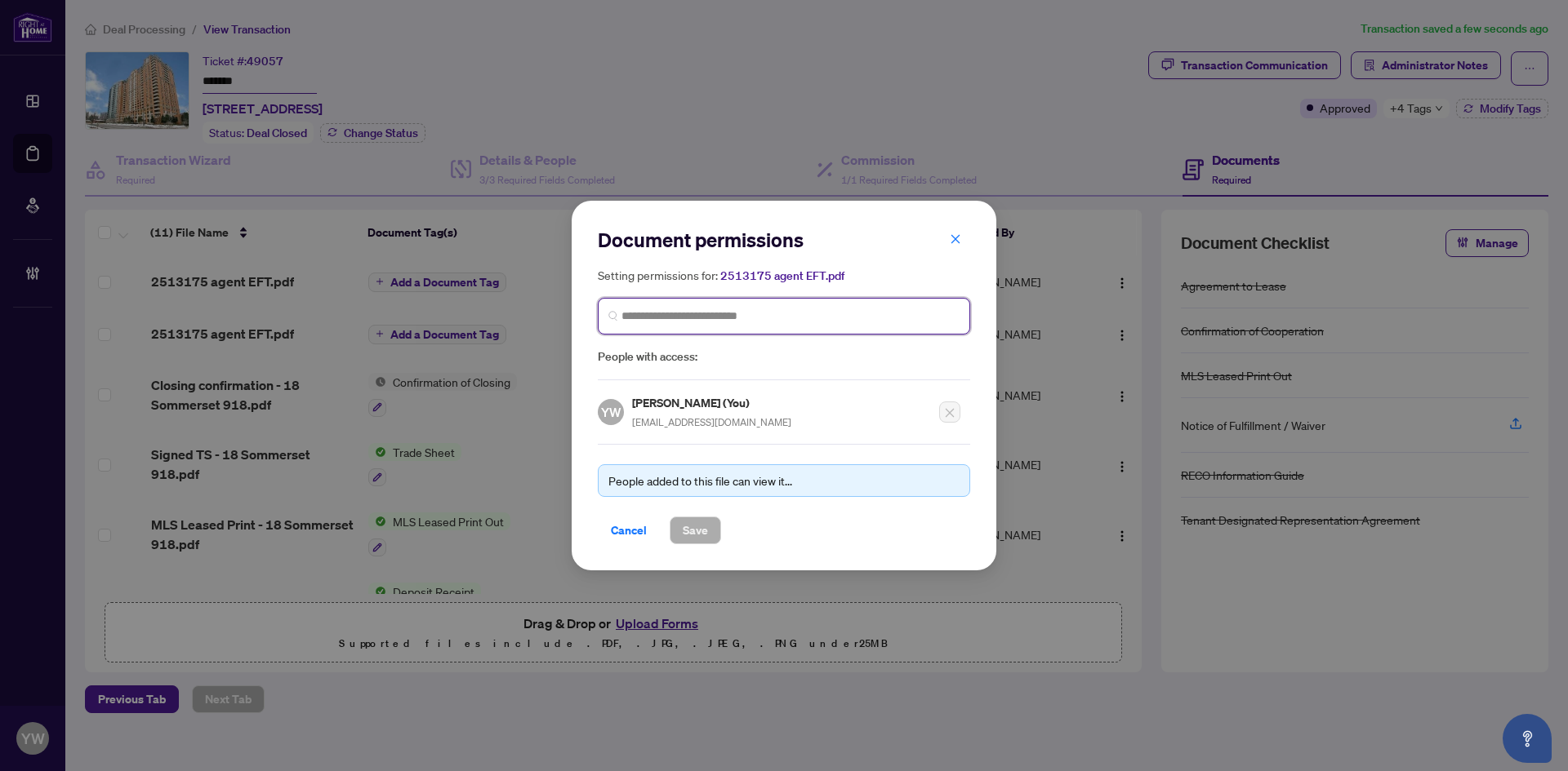
click at [638, 315] on input "search" at bounding box center [790, 316] width 338 height 17
type input "**********"
click at [755, 311] on input "**********" at bounding box center [790, 316] width 338 height 17
drag, startPoint x: 699, startPoint y: 313, endPoint x: 563, endPoint y: 313, distance: 136.0
click at [563, 313] on div "**********" at bounding box center [784, 386] width 1568 height 771
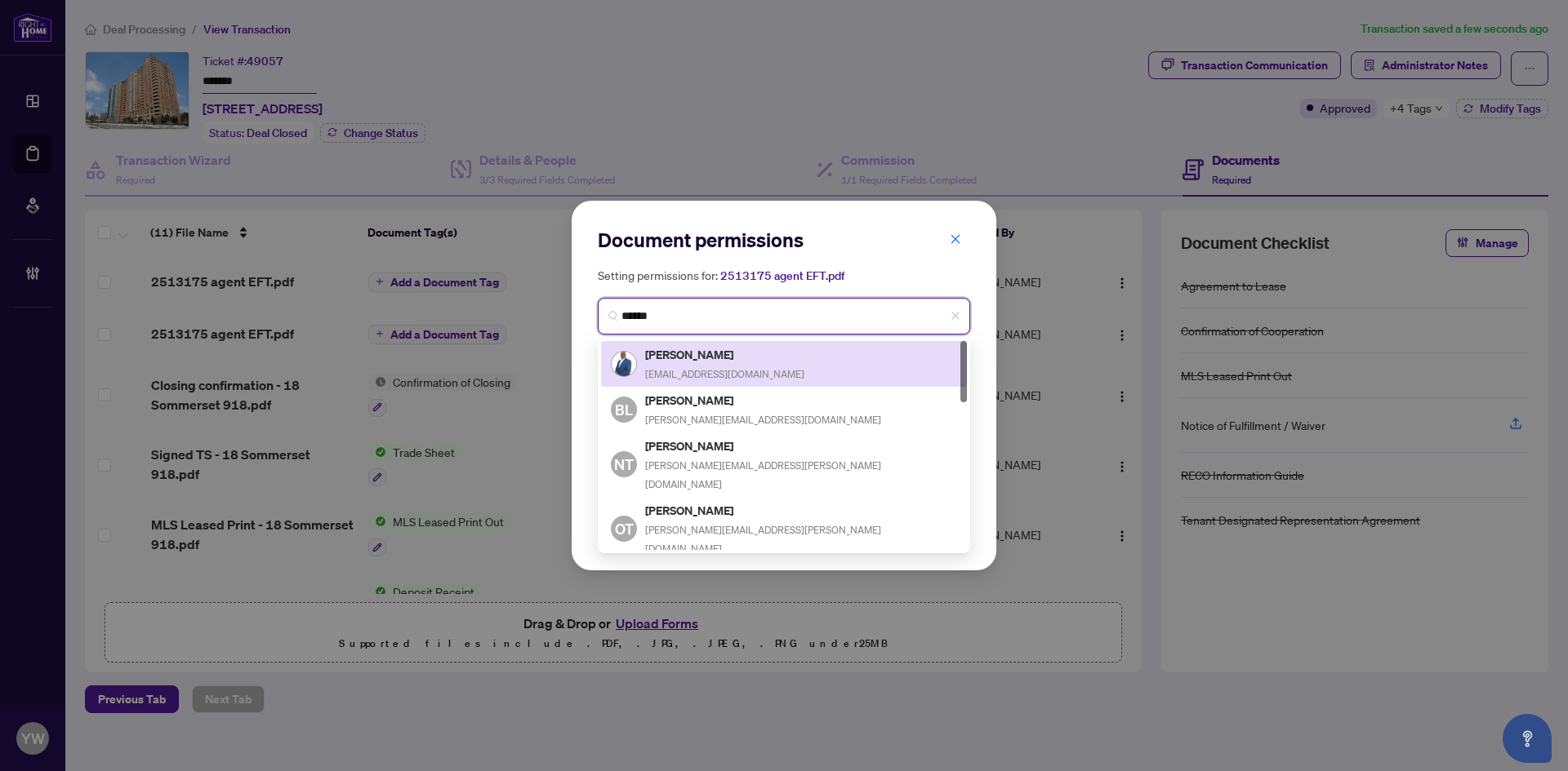
drag, startPoint x: 685, startPoint y: 308, endPoint x: 580, endPoint y: 307, distance: 105.0
click at [580, 307] on div "Document permissions Setting permissions for: 2513175 agent EFT.pdf ****** 3674…" at bounding box center [783, 386] width 424 height 369
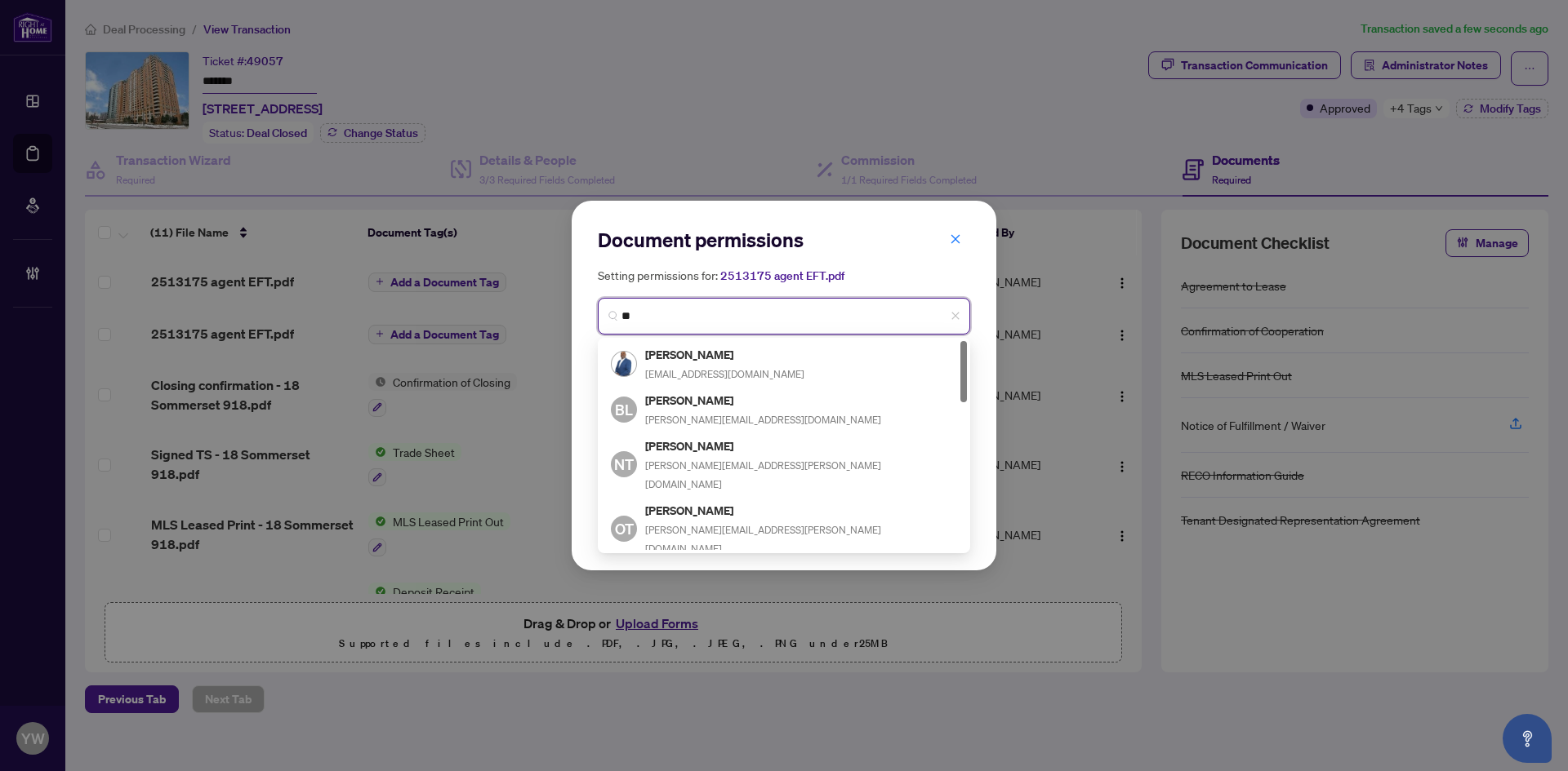
type input "*"
type input "**********"
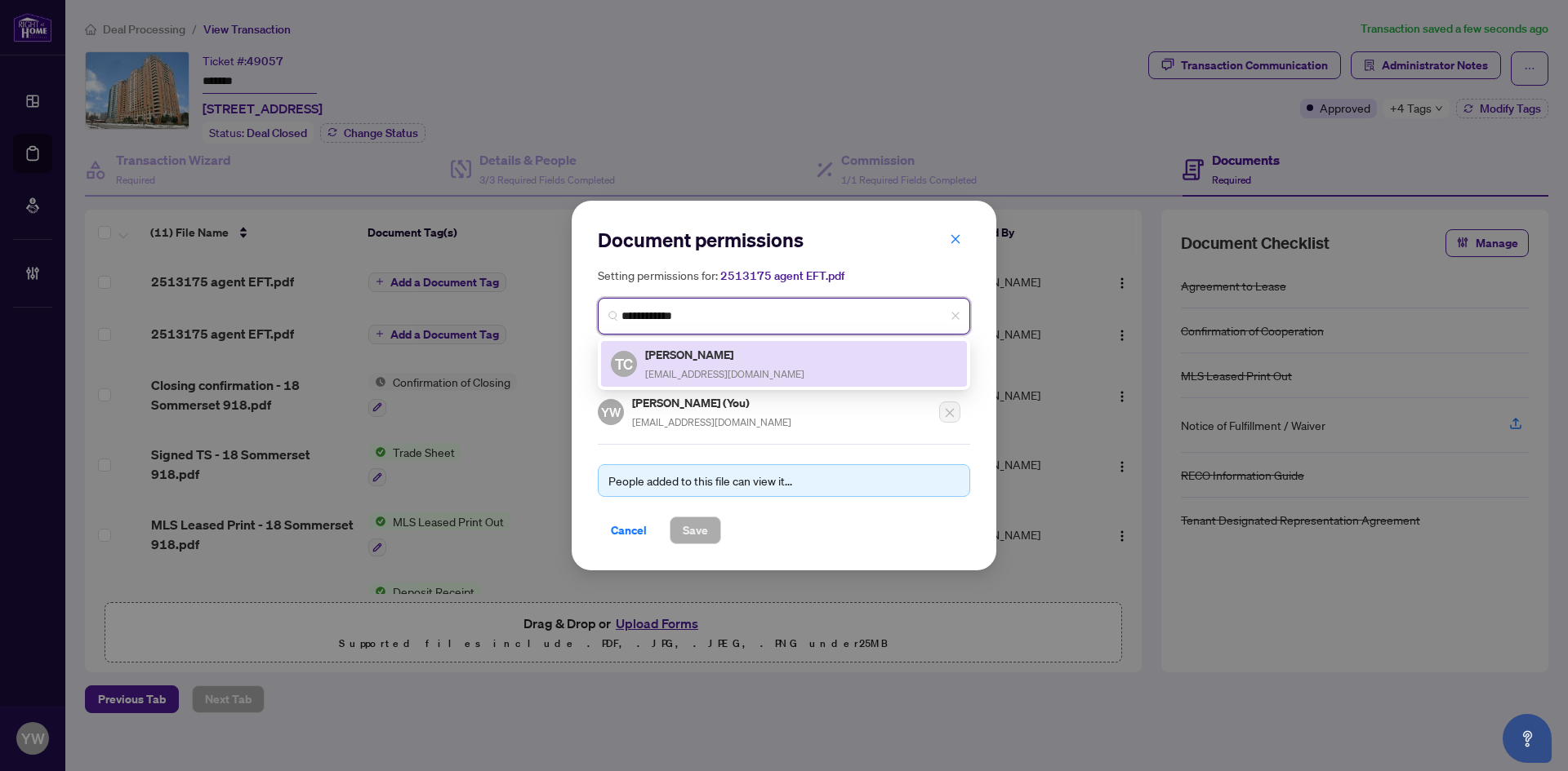
click at [722, 360] on h5 "[PERSON_NAME]" at bounding box center [725, 354] width 160 height 19
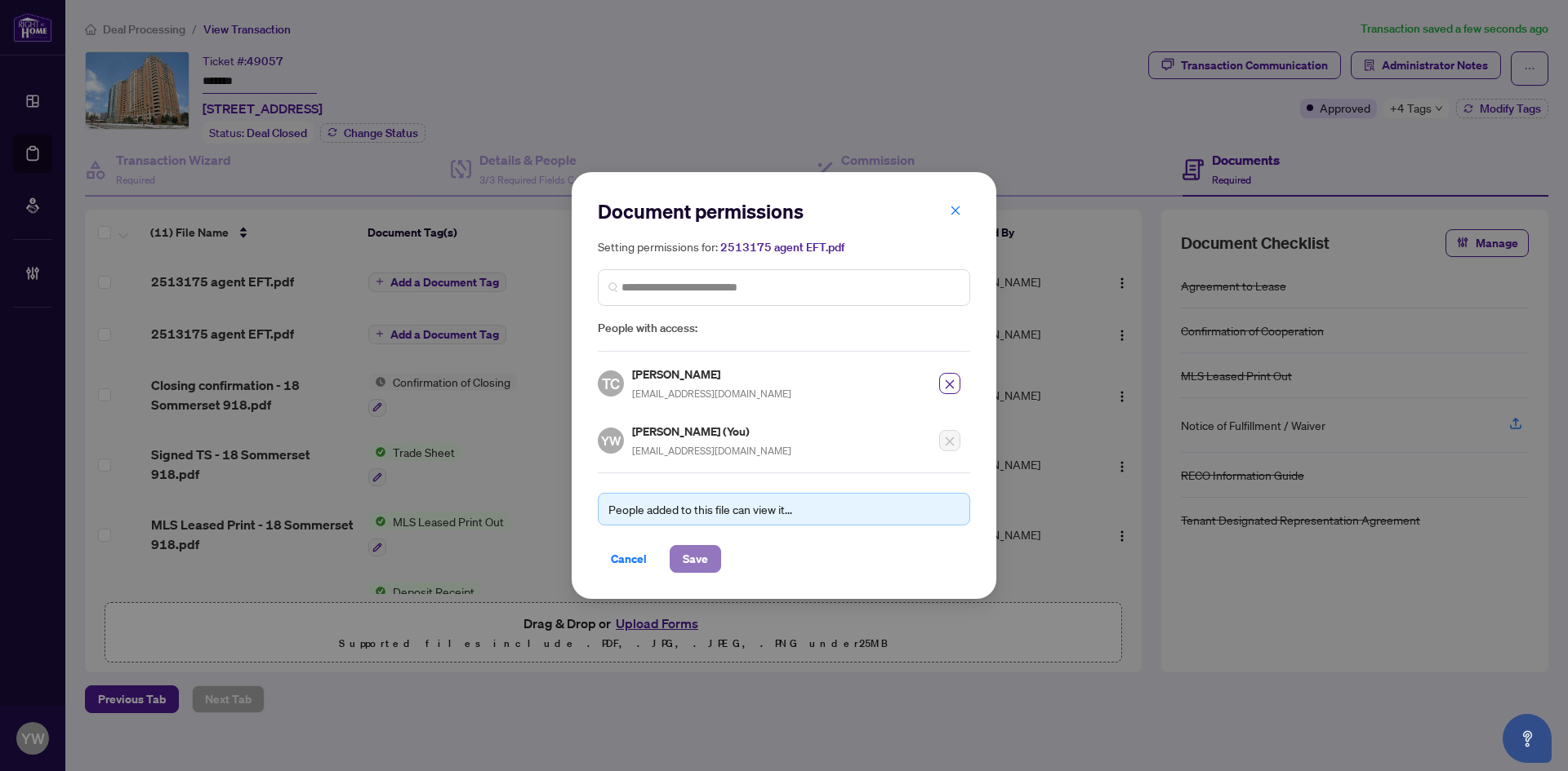
click at [686, 554] on span "Save" at bounding box center [695, 559] width 25 height 26
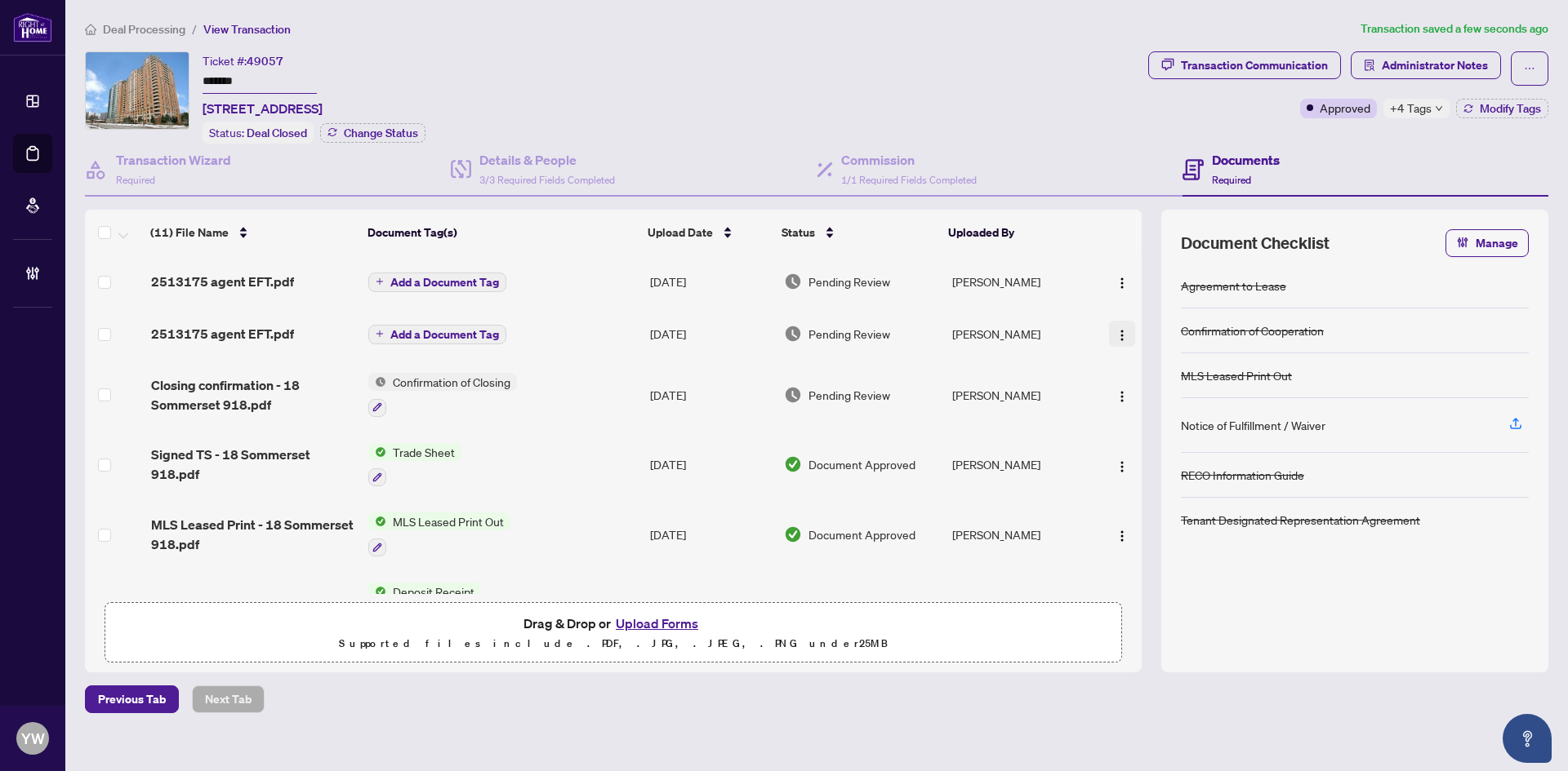
click at [1117, 329] on img "button" at bounding box center [1121, 335] width 13 height 13
click at [1146, 541] on div "(11) File Name Document Tag(s) Upload Date Status Uploaded By 2513175 agent EFT…" at bounding box center [816, 441] width 1463 height 463
click at [1120, 332] on img "button" at bounding box center [1121, 335] width 13 height 13
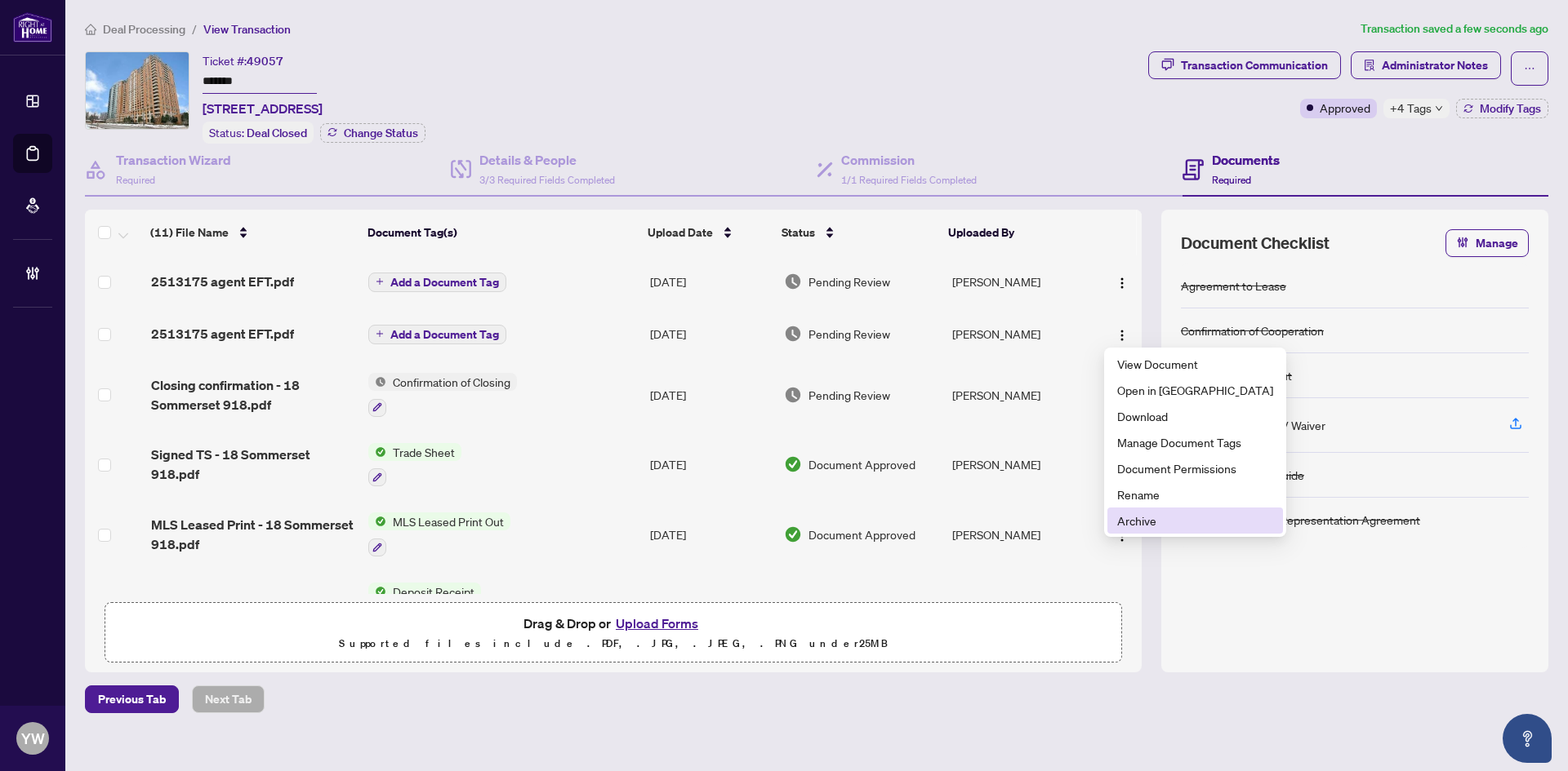
click at [1137, 508] on li "Archive" at bounding box center [1195, 520] width 176 height 26
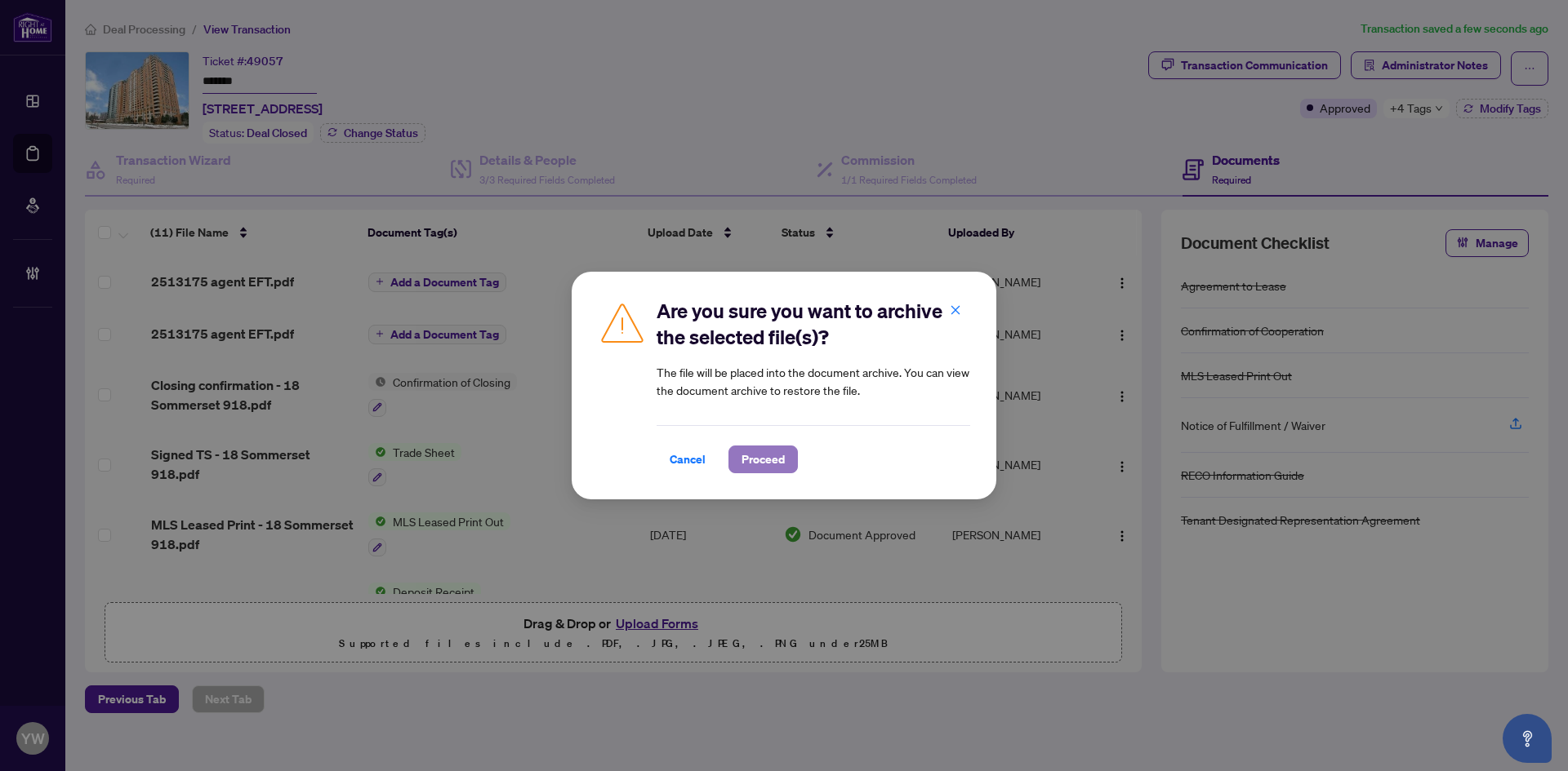
click at [779, 464] on span "Proceed" at bounding box center [763, 459] width 43 height 26
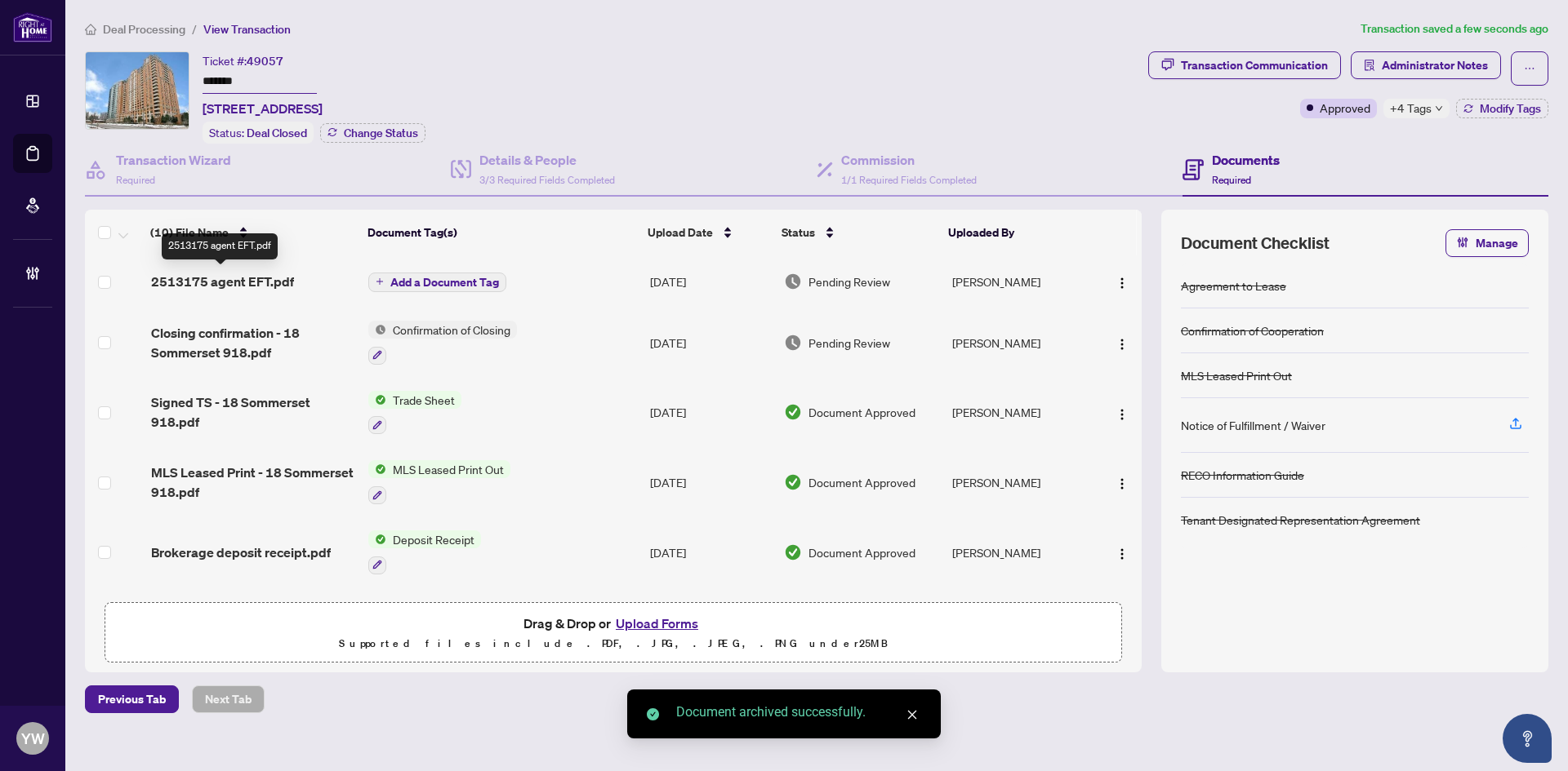
click at [277, 272] on span "2513175 agent EFT.pdf" at bounding box center [222, 282] width 143 height 20
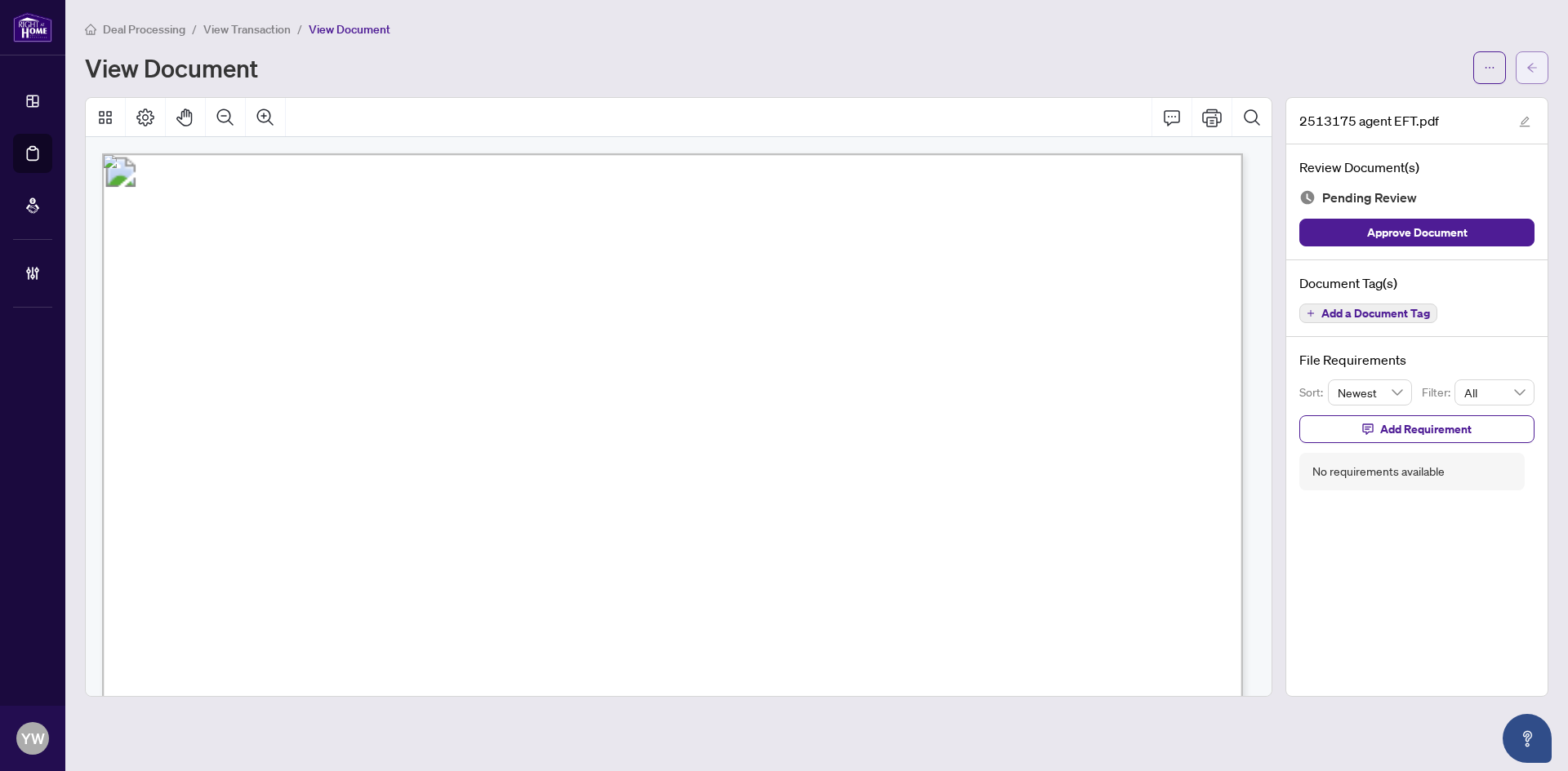
click at [1538, 61] on button "button" at bounding box center [1532, 67] width 32 height 32
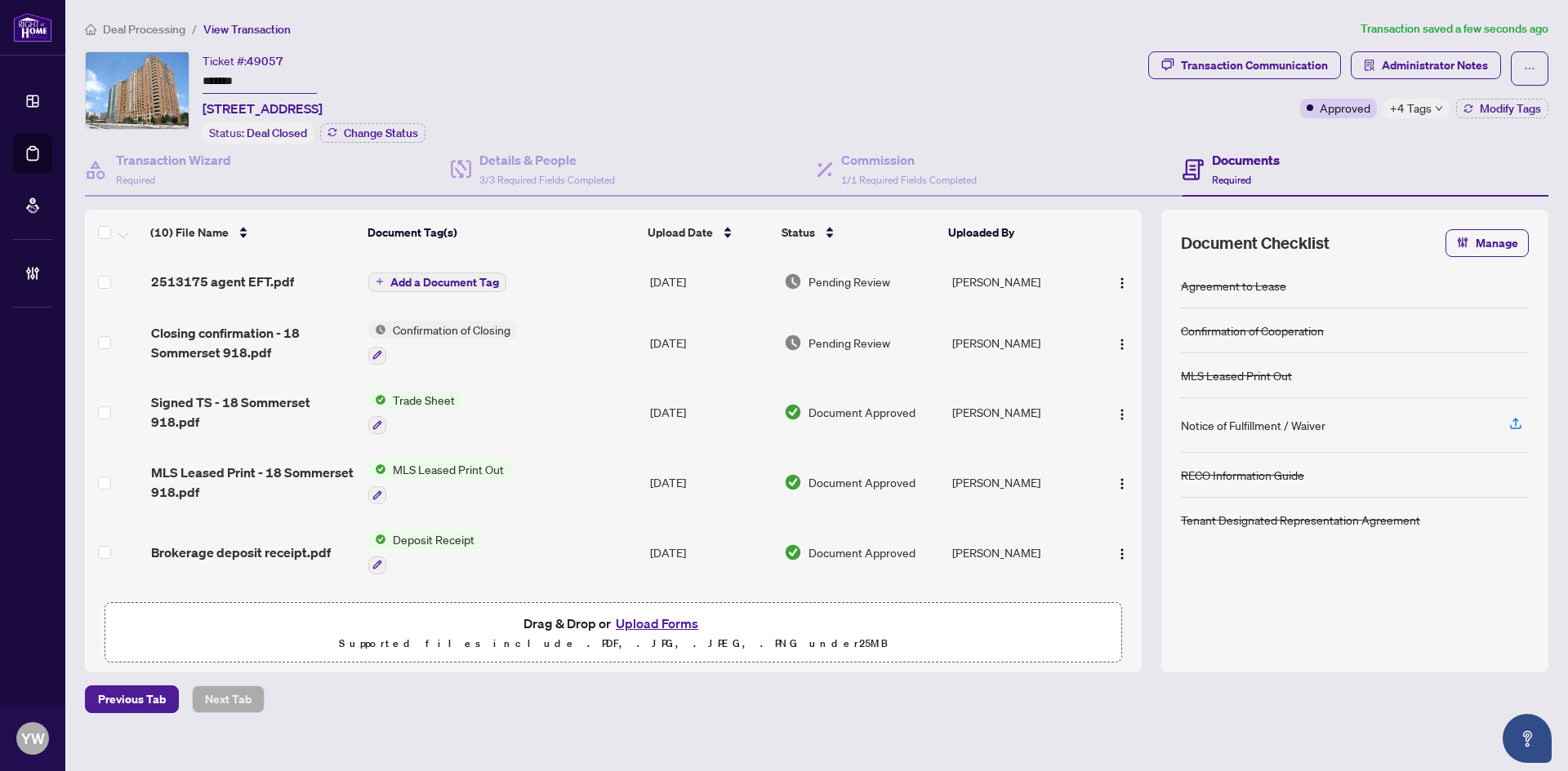
drag, startPoint x: 1118, startPoint y: 277, endPoint x: 1146, endPoint y: 285, distance: 29.1
click at [1118, 277] on img "button" at bounding box center [1121, 283] width 13 height 13
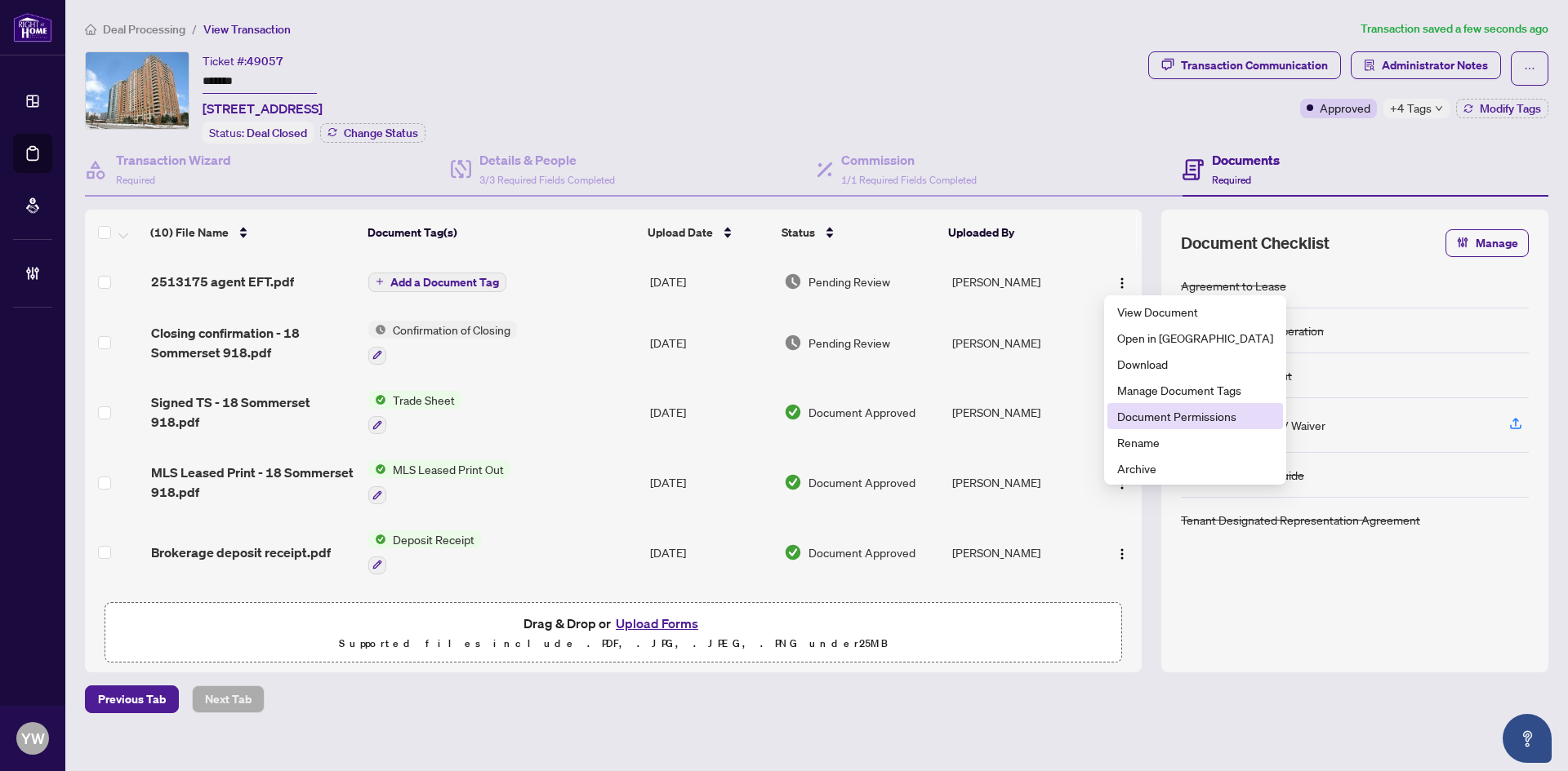
click at [1189, 420] on span "Document Permissions" at bounding box center [1195, 416] width 156 height 18
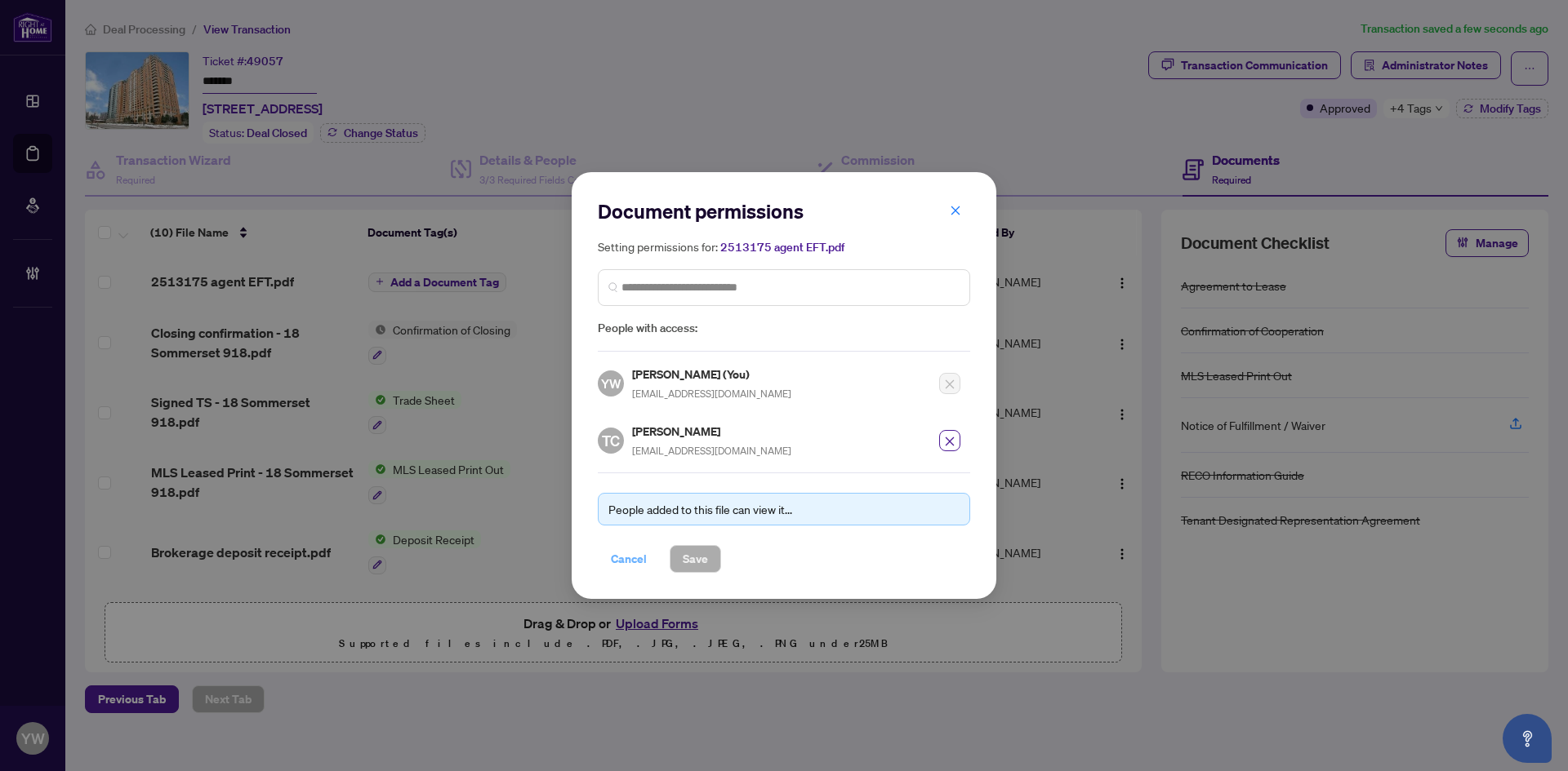
click at [622, 558] on span "Cancel" at bounding box center [629, 559] width 36 height 26
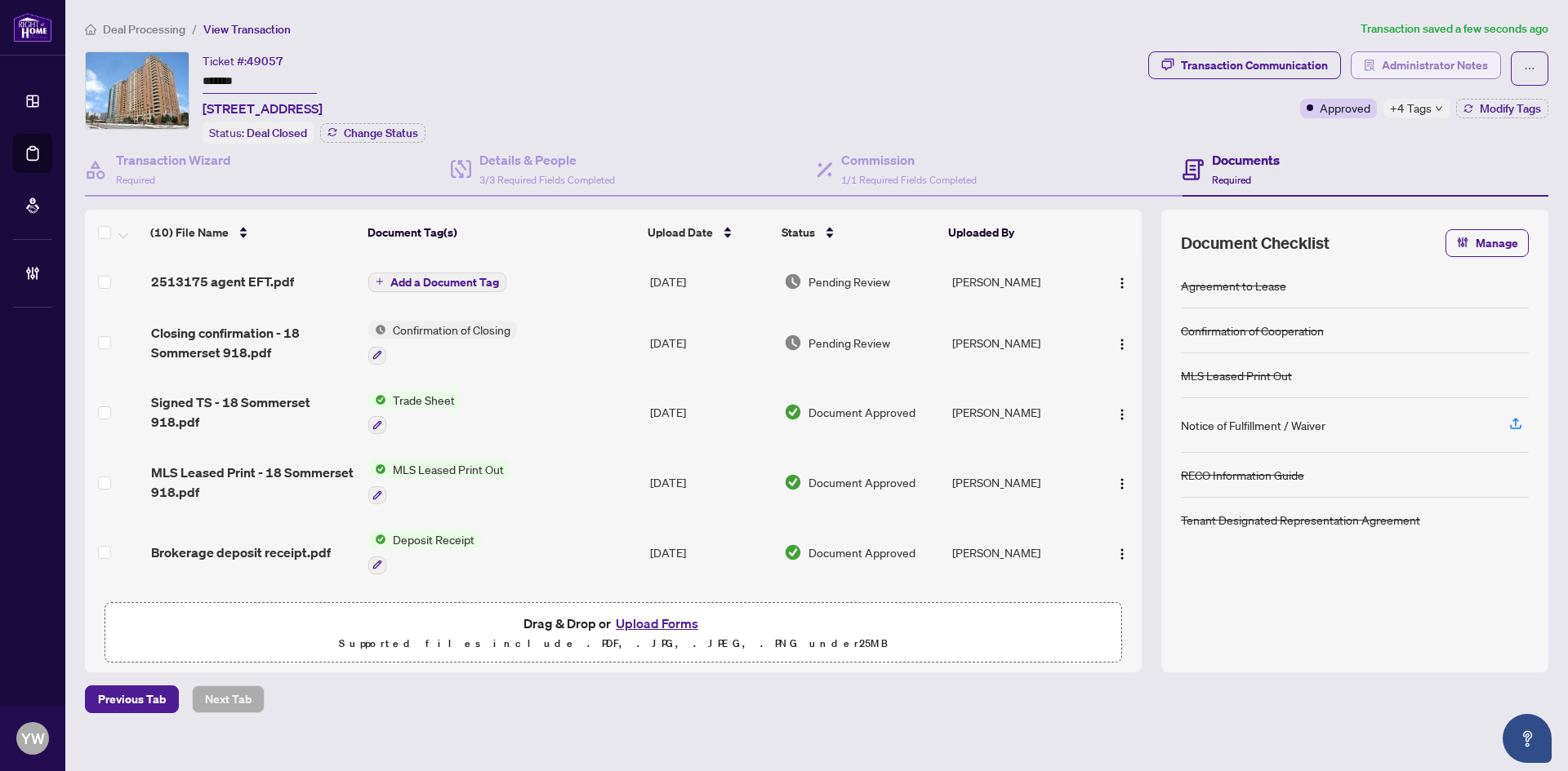
click at [1443, 55] on span "Administrator Notes" at bounding box center [1434, 65] width 106 height 26
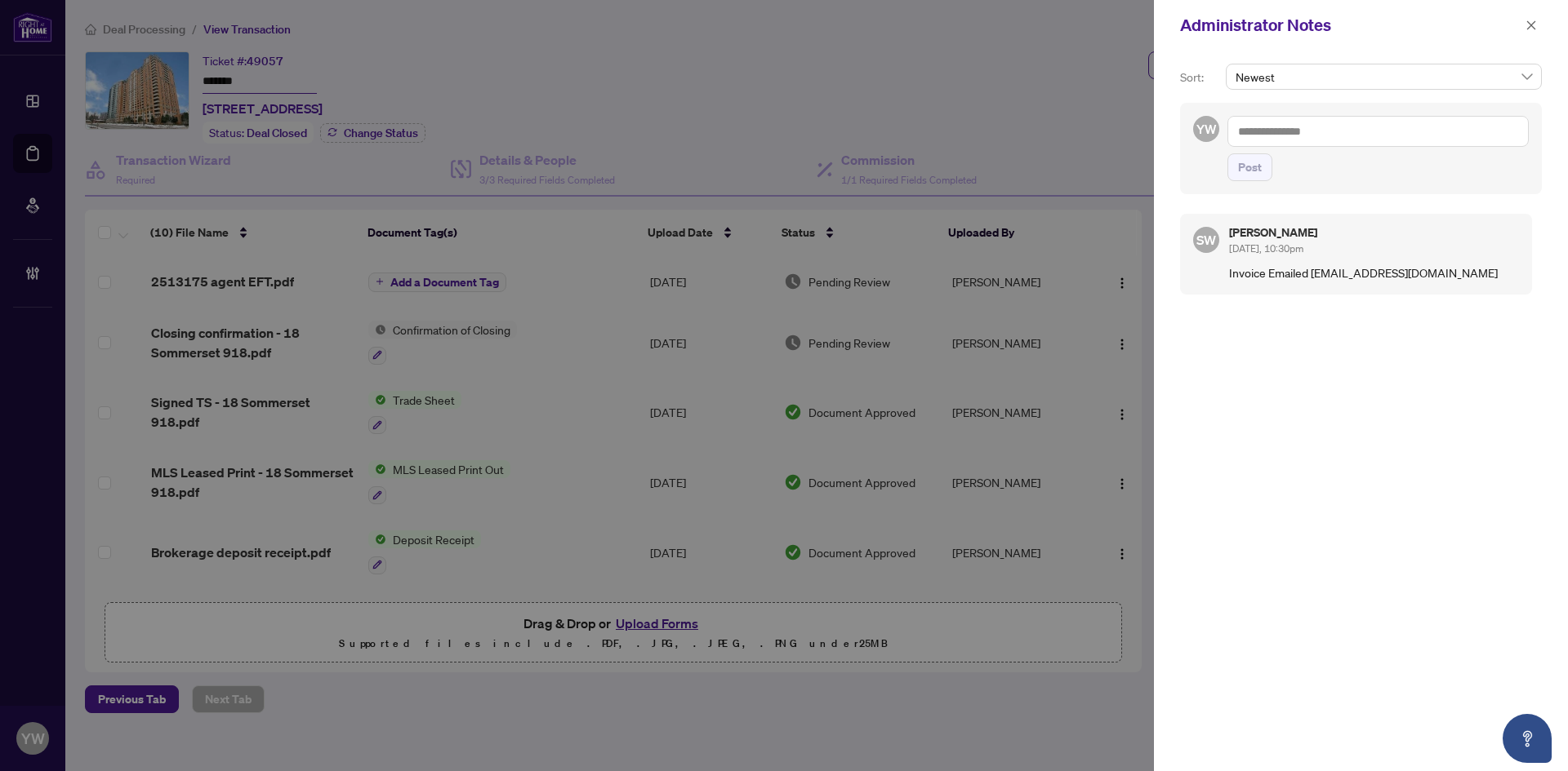
click at [1365, 131] on textarea at bounding box center [1378, 131] width 301 height 31
paste textarea "**********"
type textarea "**********"
click at [1245, 172] on span "Post" at bounding box center [1250, 167] width 23 height 26
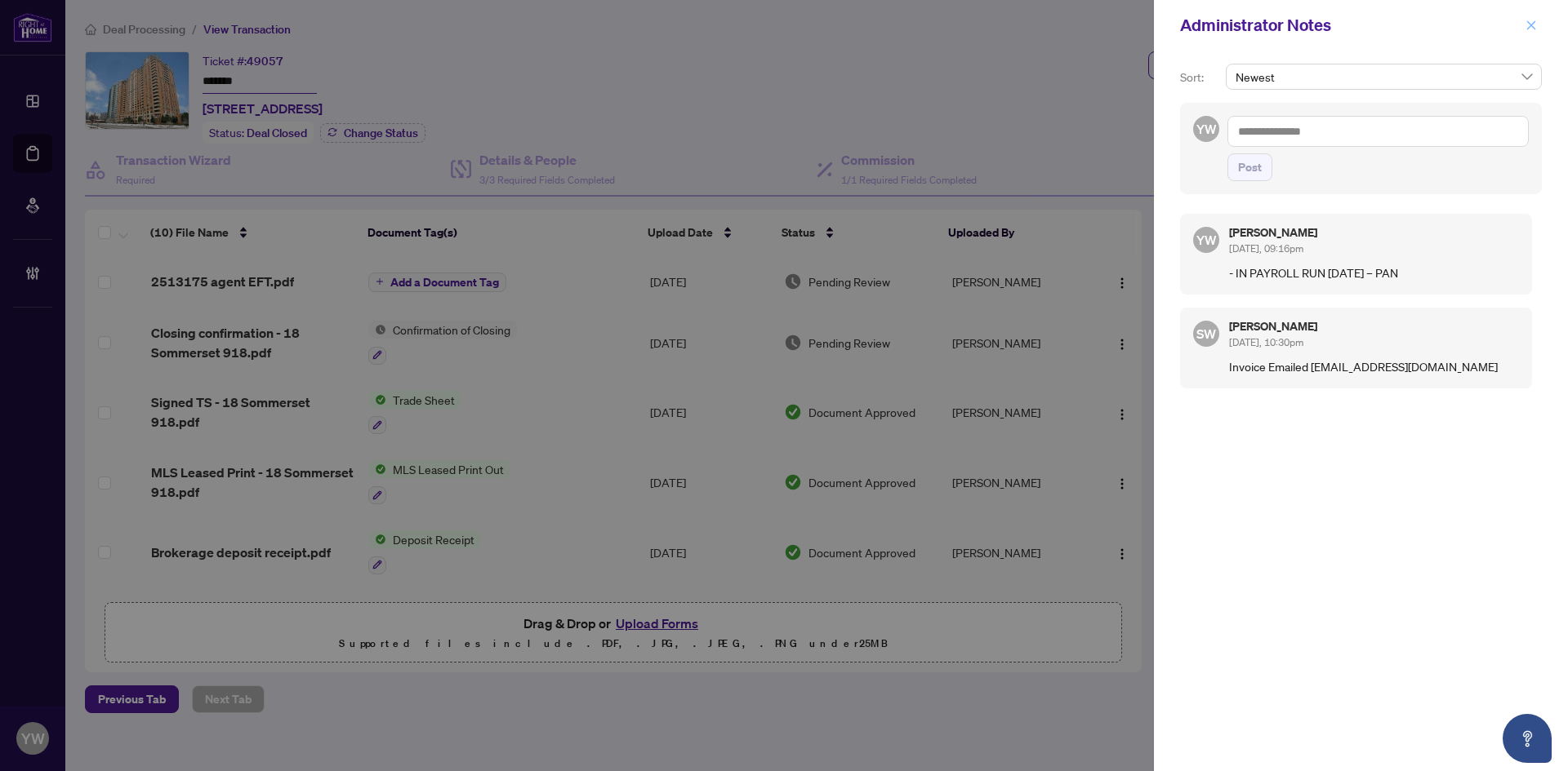
click at [1526, 25] on icon "close" at bounding box center [1530, 25] width 12 height 12
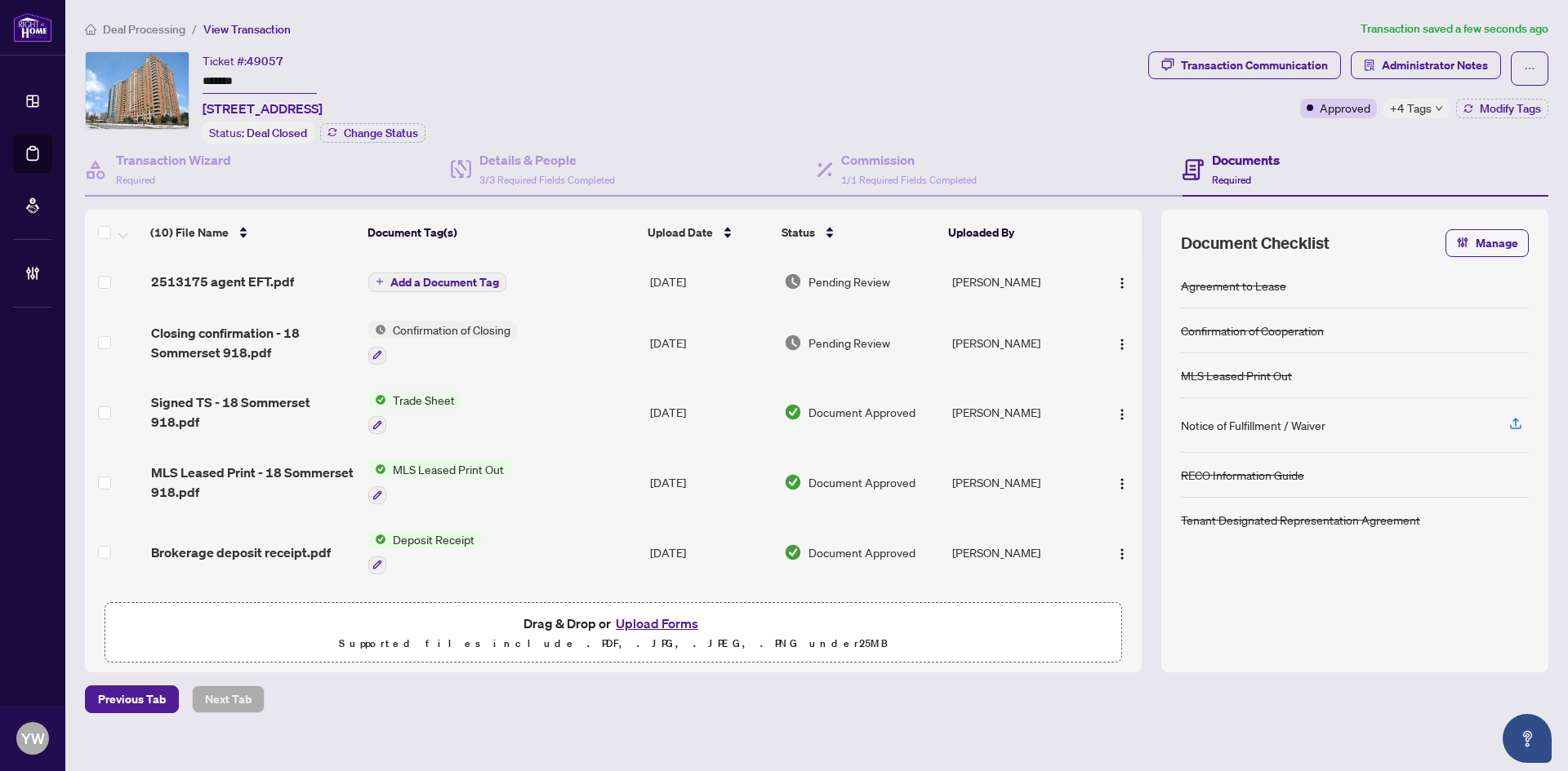
click at [137, 22] on span "Deal Processing" at bounding box center [144, 30] width 83 height 14
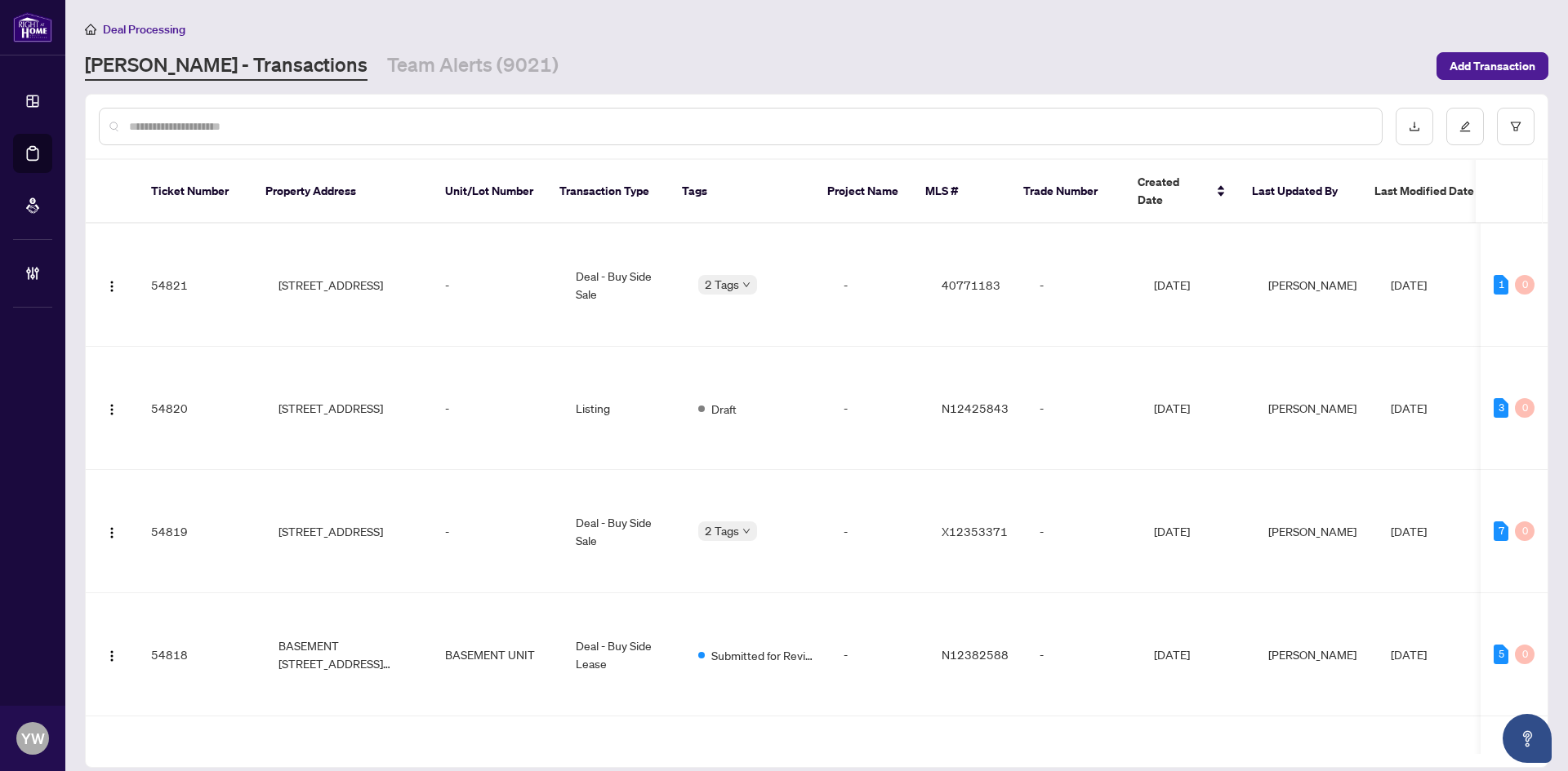
click at [132, 134] on div at bounding box center [740, 126] width 1284 height 38
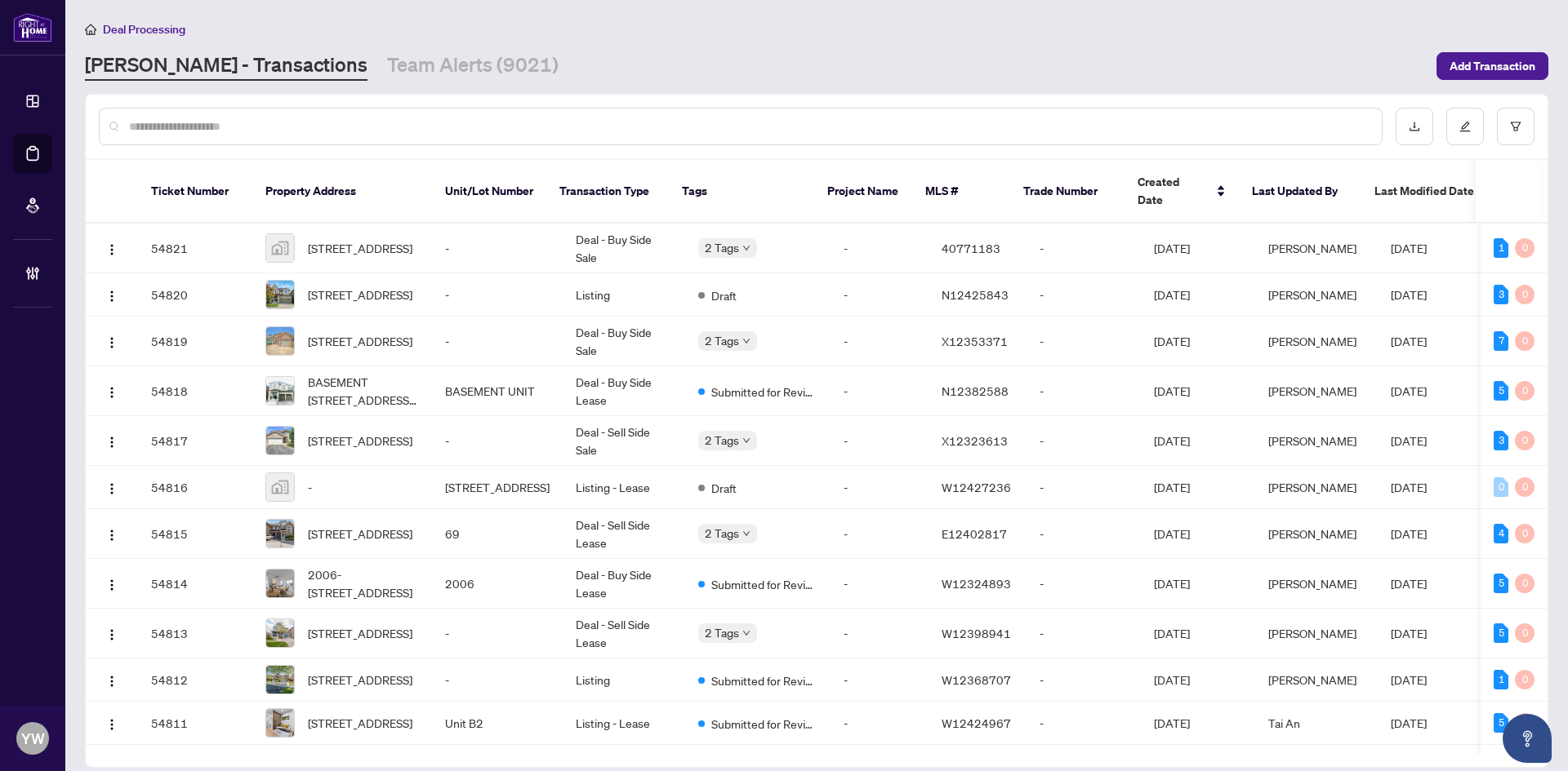
click at [133, 127] on input "text" at bounding box center [749, 126] width 1240 height 18
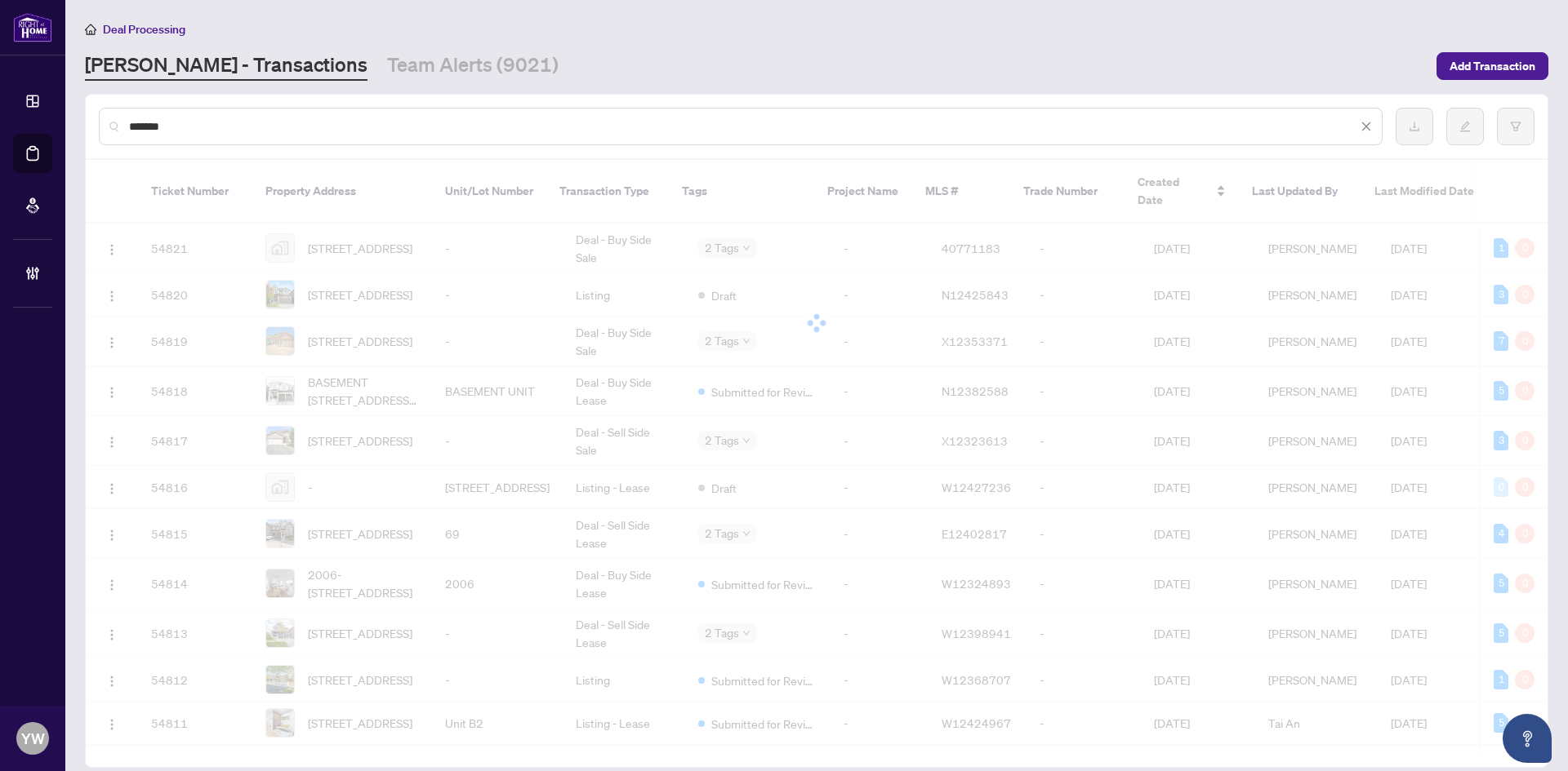
type input "*******"
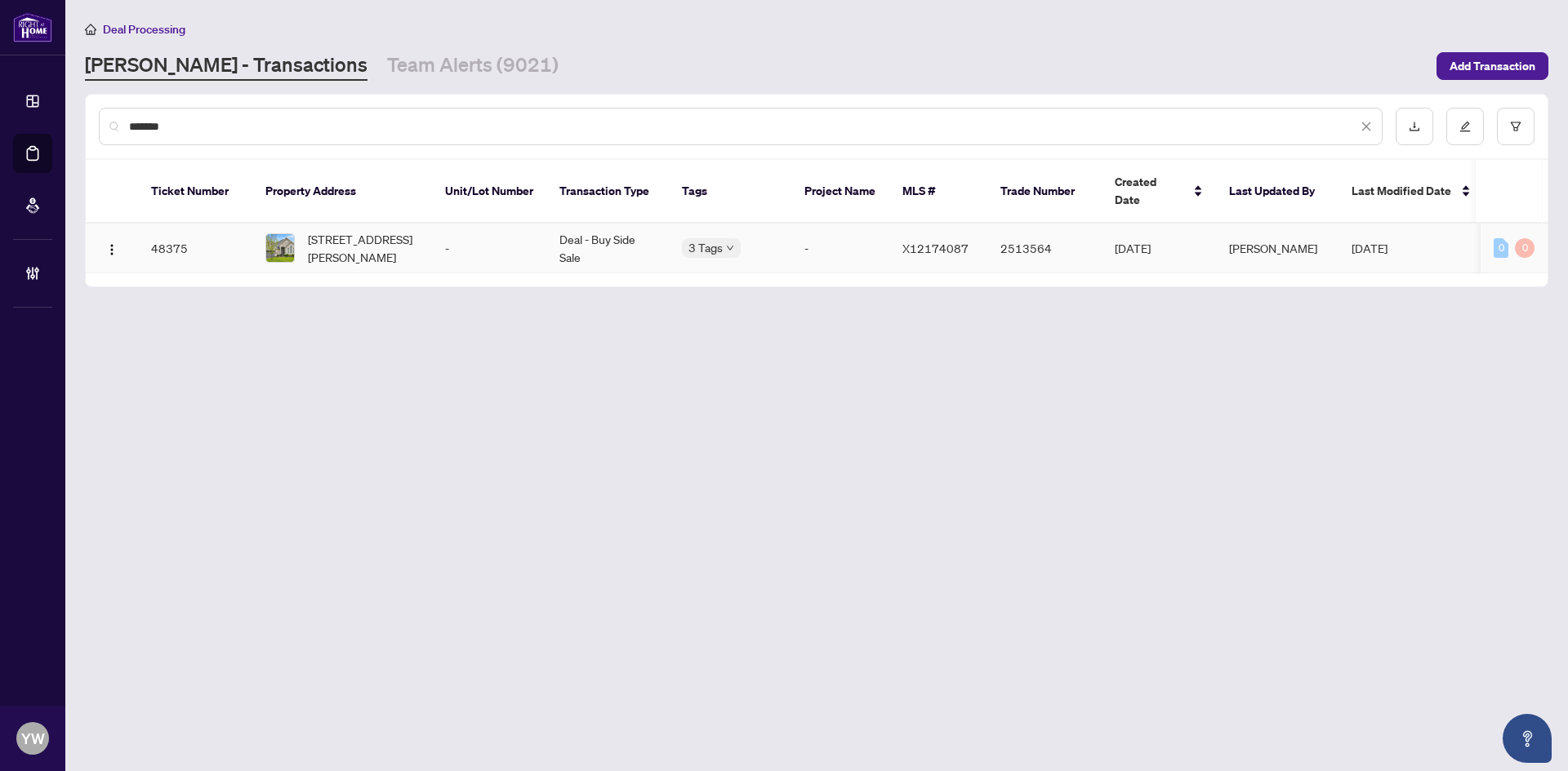
click at [321, 230] on span "[STREET_ADDRESS][PERSON_NAME]" at bounding box center [363, 248] width 111 height 36
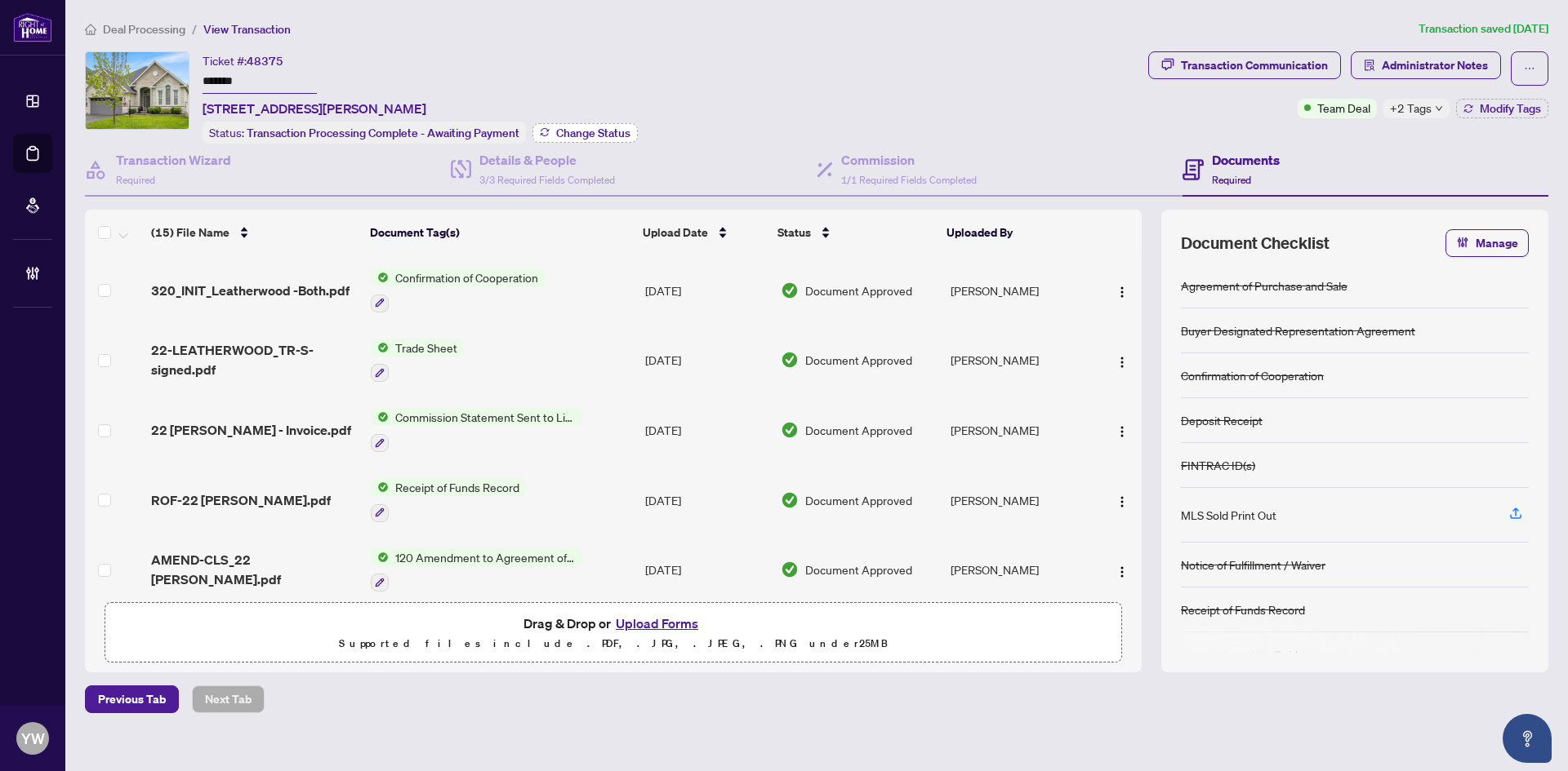
click at [578, 123] on button "Change Status" at bounding box center [585, 133] width 105 height 20
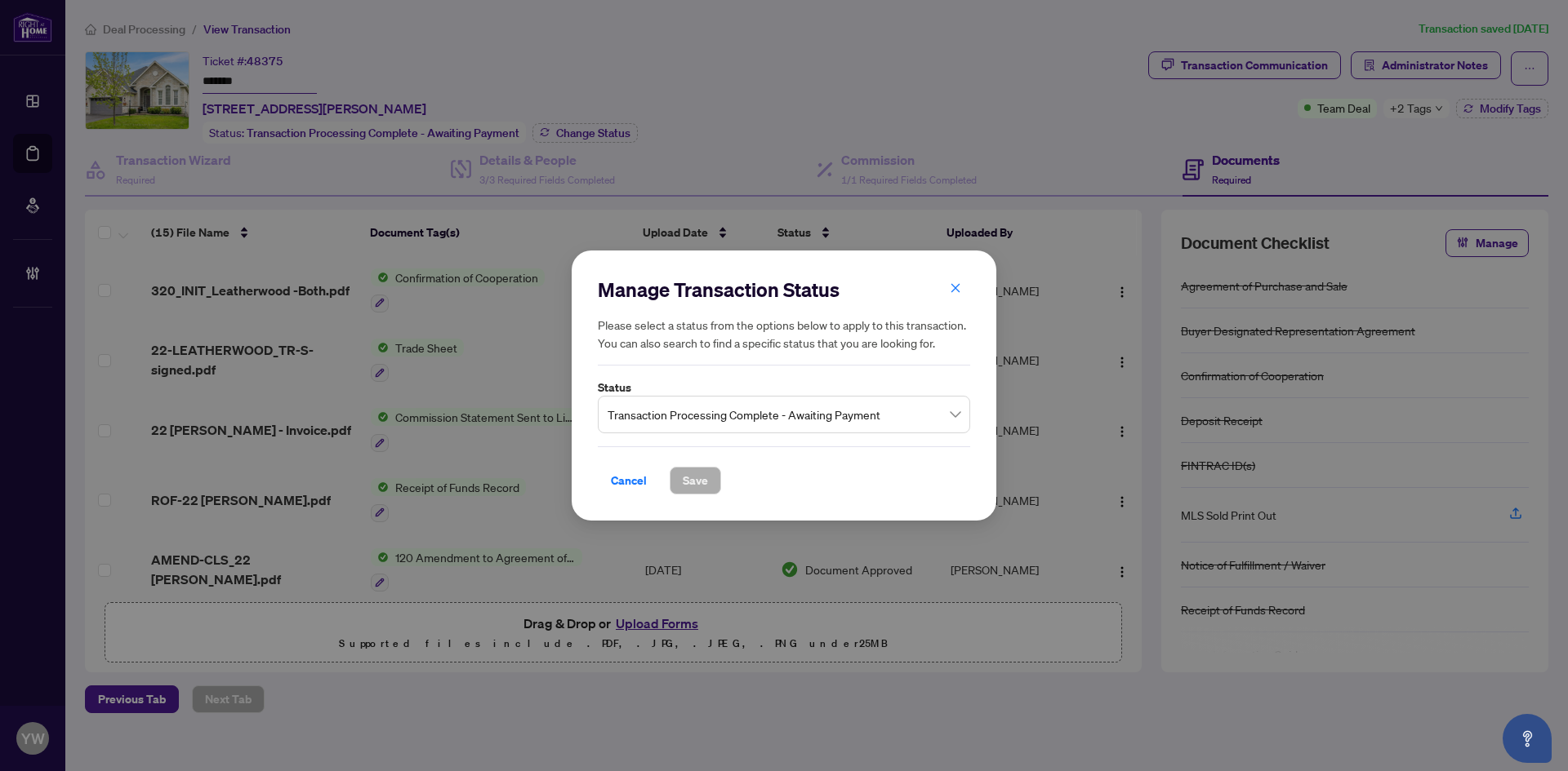
click at [705, 421] on span "Transaction Processing Complete - Awaiting Payment" at bounding box center [783, 414] width 353 height 31
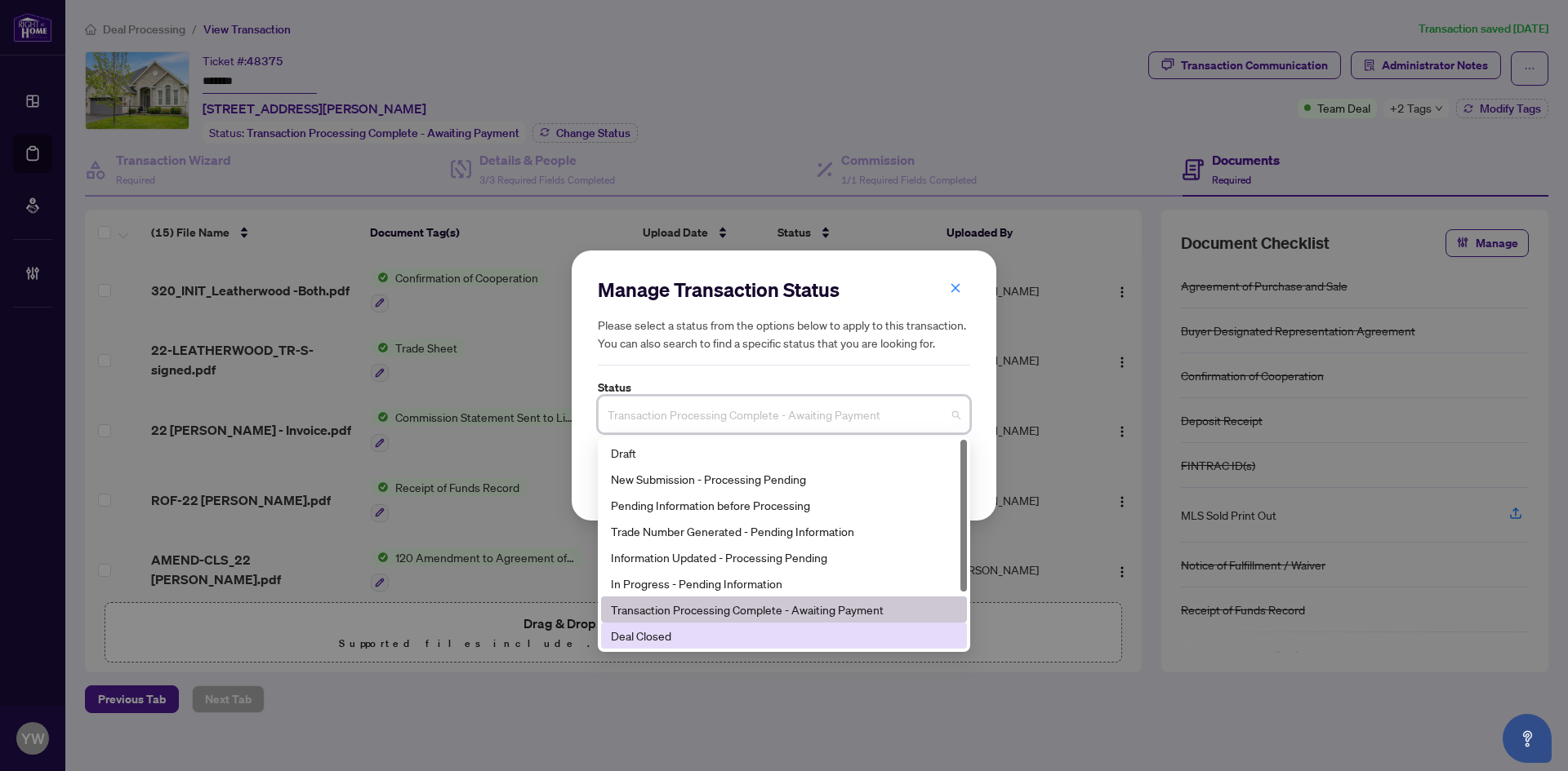
click at [644, 637] on div "Deal Closed" at bounding box center [784, 636] width 346 height 18
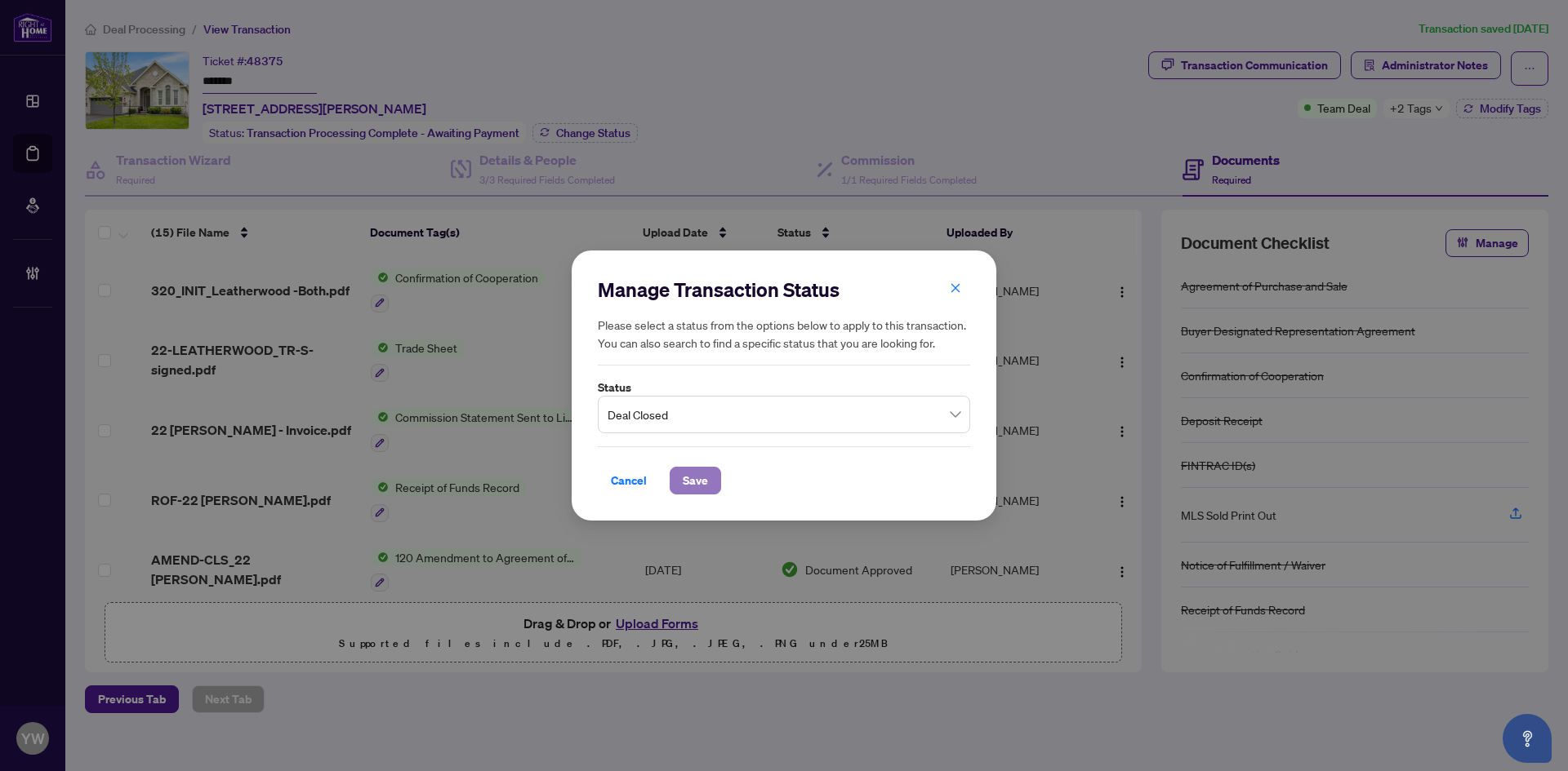
click at [698, 487] on span "Save" at bounding box center [695, 481] width 25 height 26
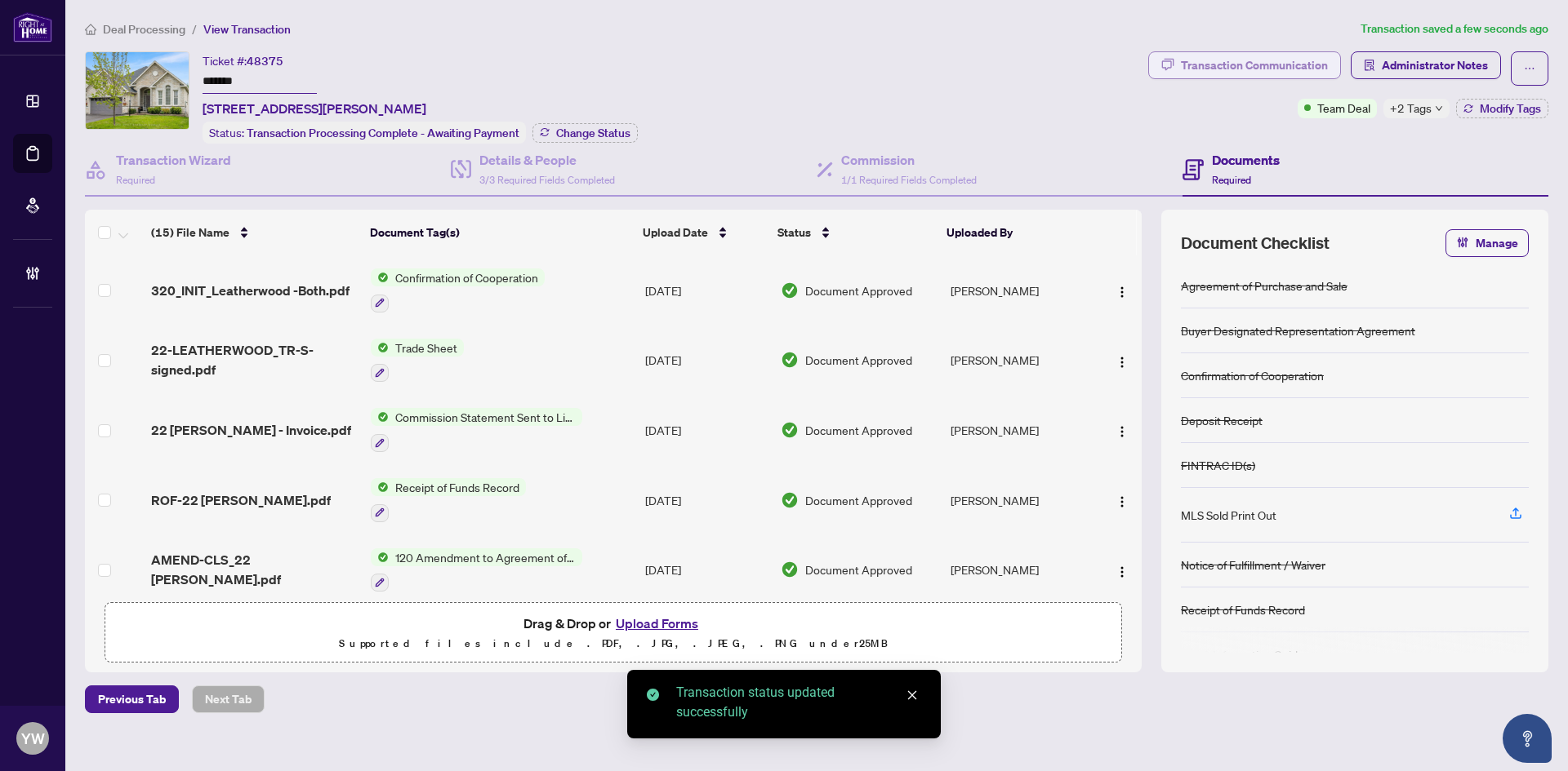
click at [1225, 55] on div "Transaction Communication" at bounding box center [1254, 65] width 147 height 26
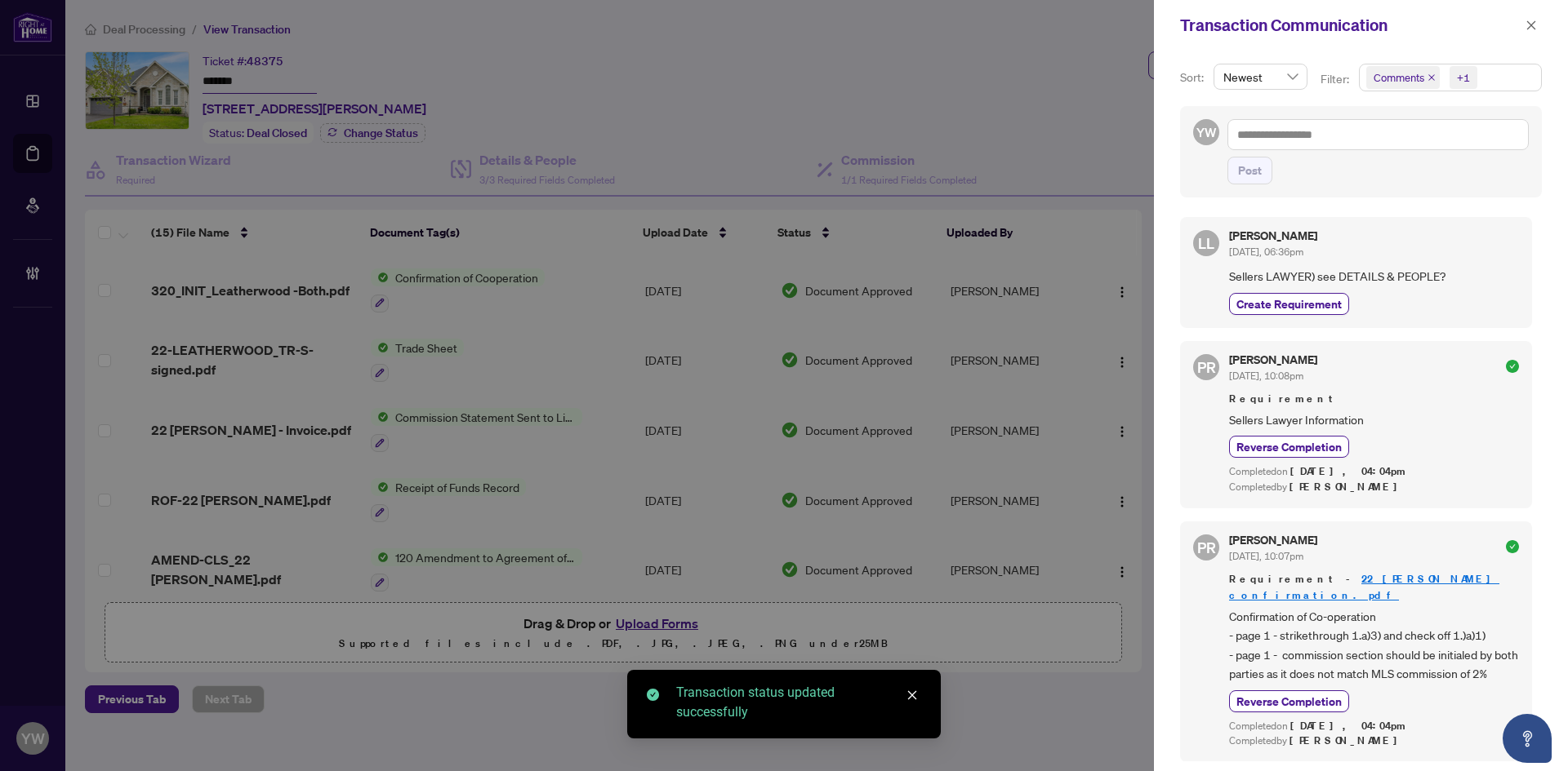
click at [1432, 73] on span "Comments" at bounding box center [1403, 77] width 74 height 22
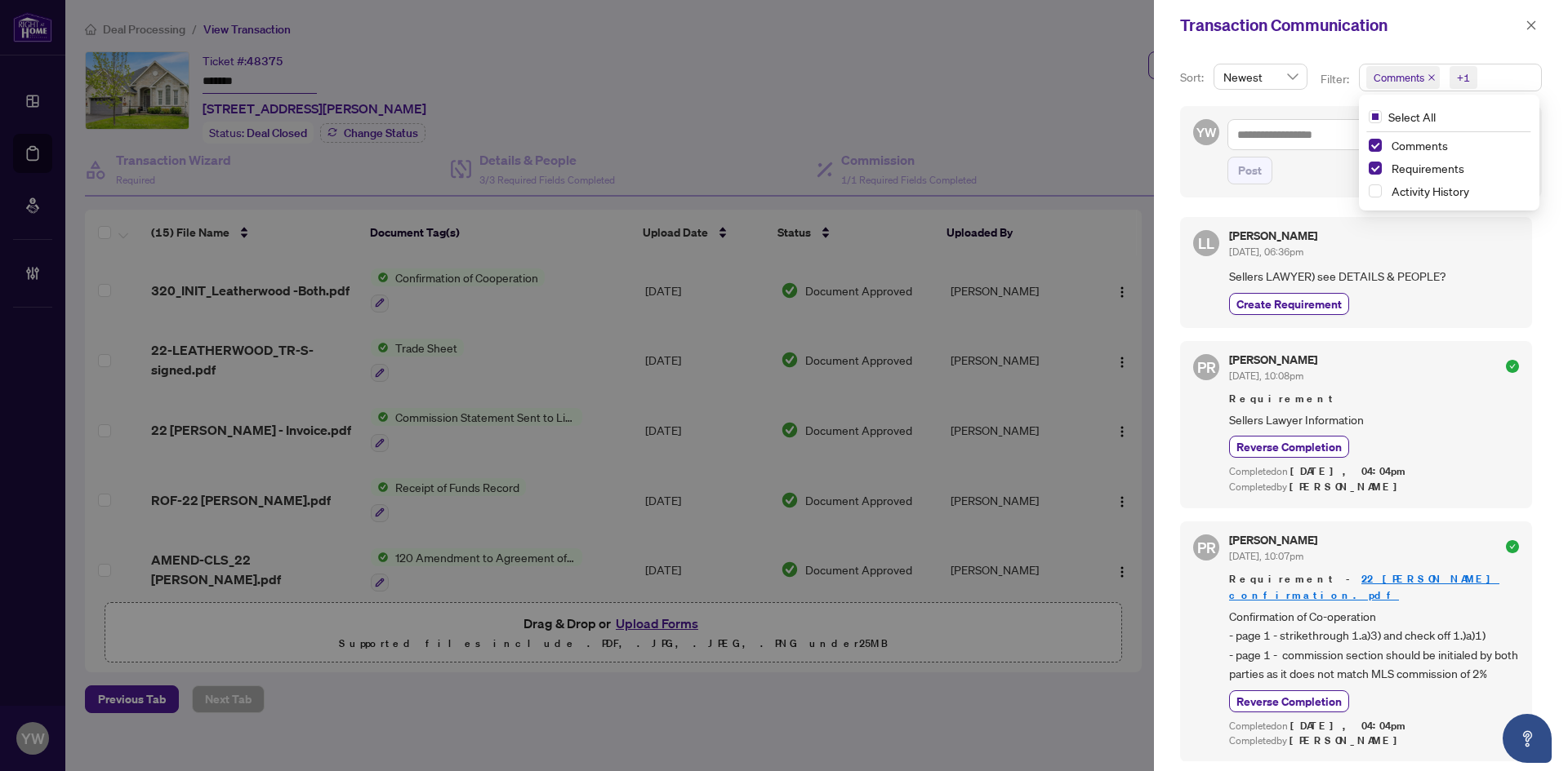
click at [1424, 74] on span "Comments" at bounding box center [1403, 77] width 74 height 22
click at [1428, 73] on span "Comments" at bounding box center [1403, 77] width 74 height 22
click at [1432, 77] on icon "close" at bounding box center [1431, 77] width 8 height 8
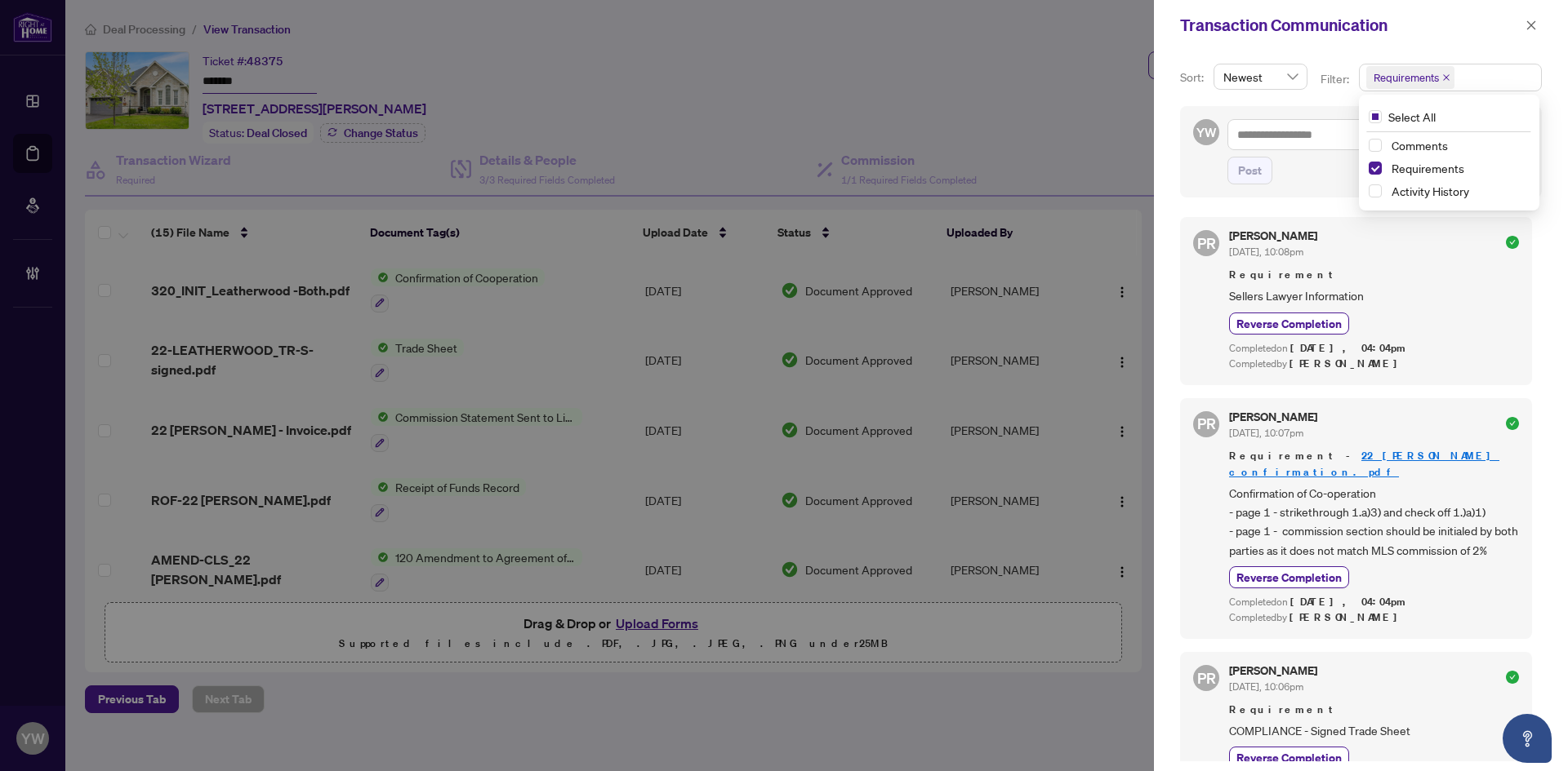
scroll to position [60, 0]
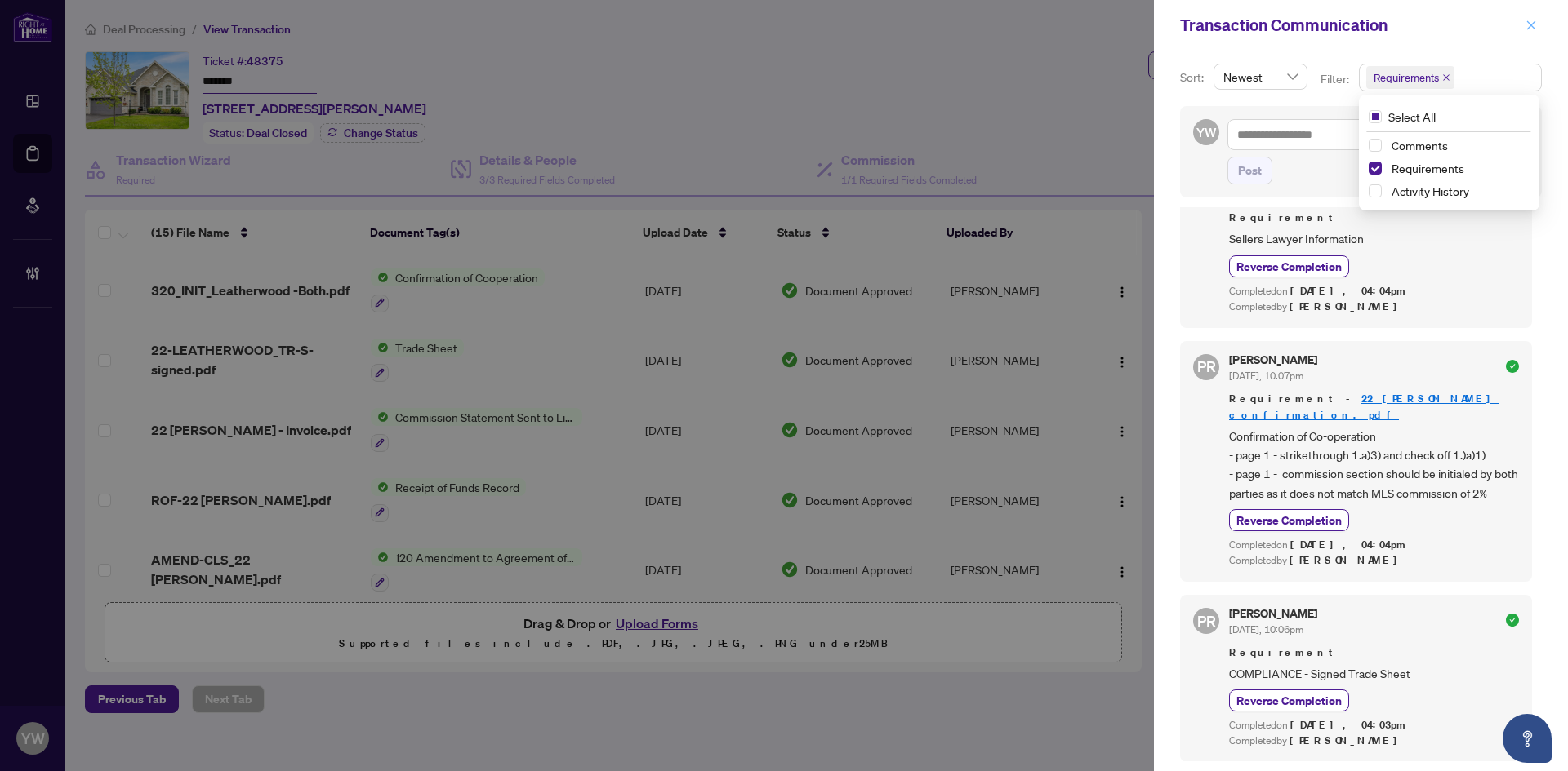
click at [1532, 22] on icon "close" at bounding box center [1530, 25] width 12 height 12
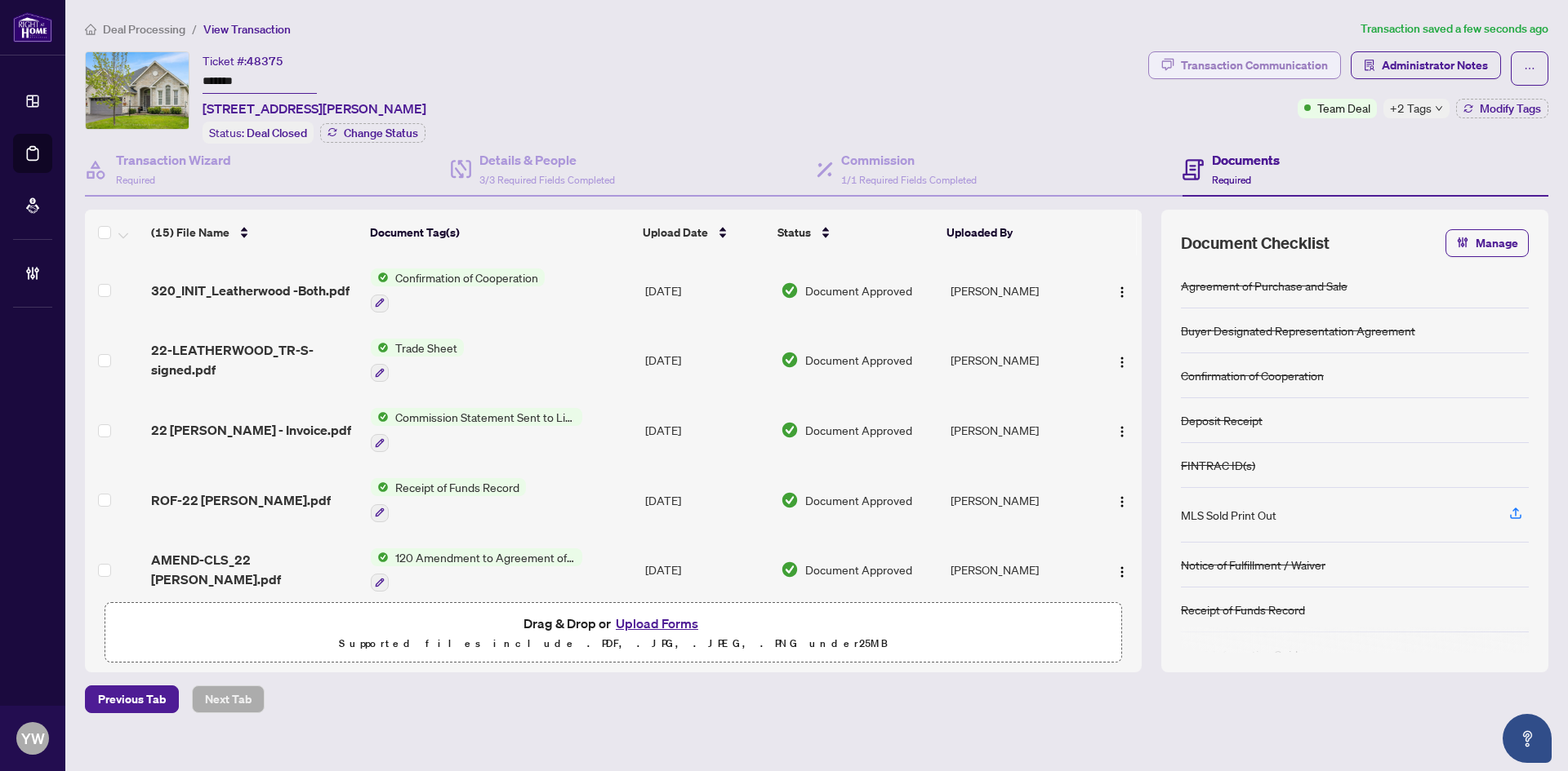
click at [1269, 65] on div "Transaction Communication" at bounding box center [1254, 65] width 147 height 26
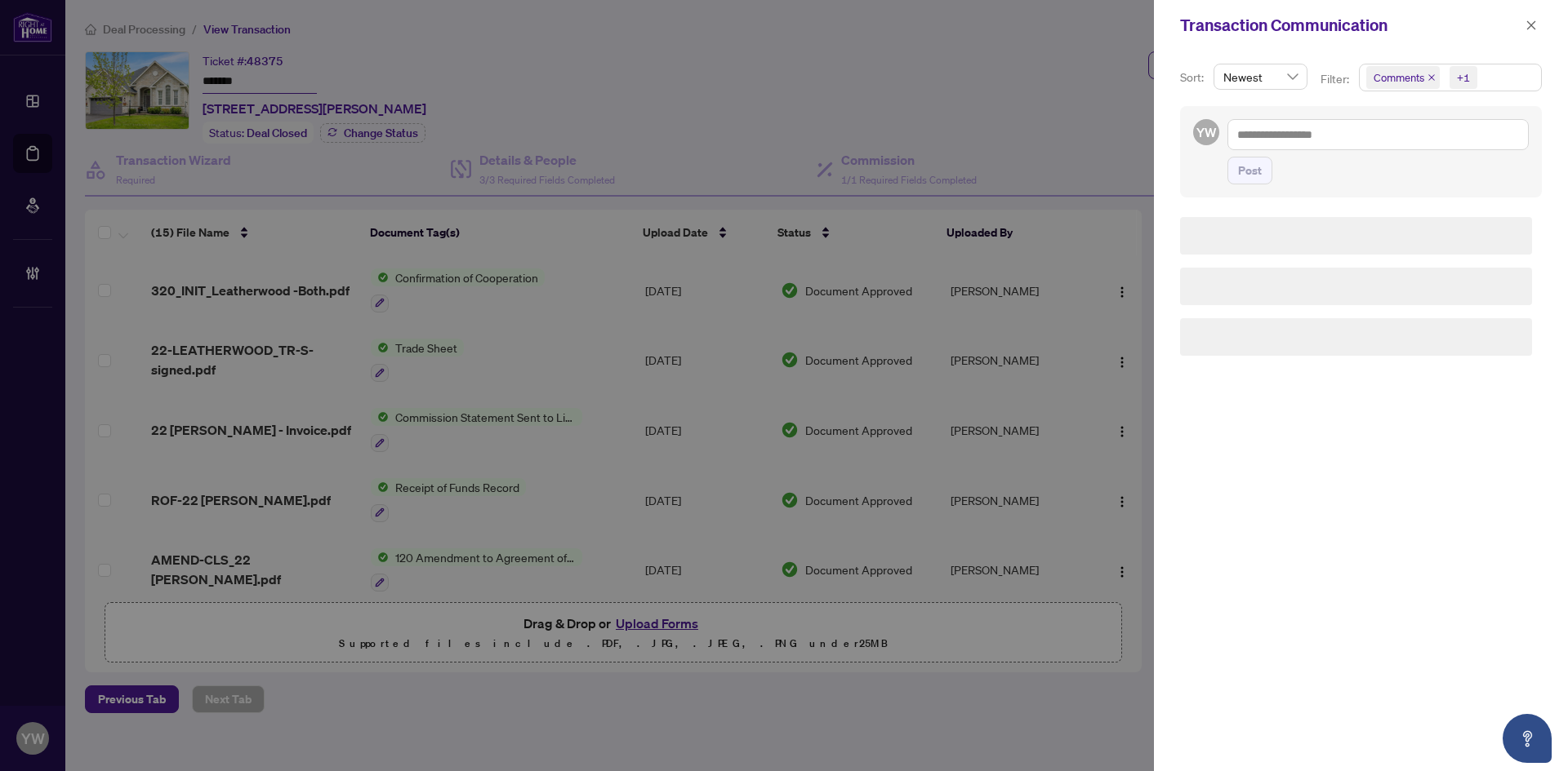
scroll to position [0, 0]
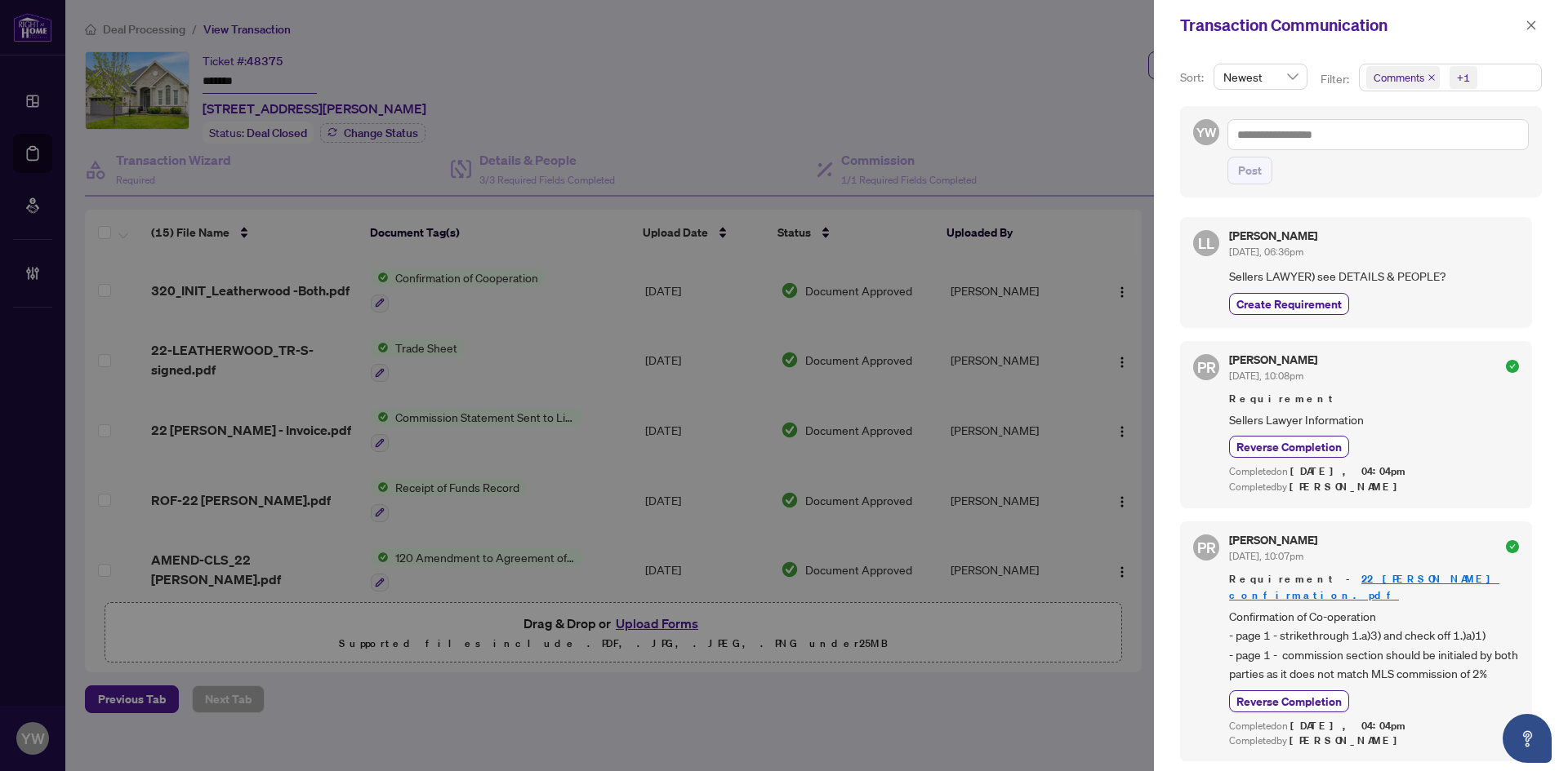
click at [1433, 79] on icon "close" at bounding box center [1431, 77] width 8 height 8
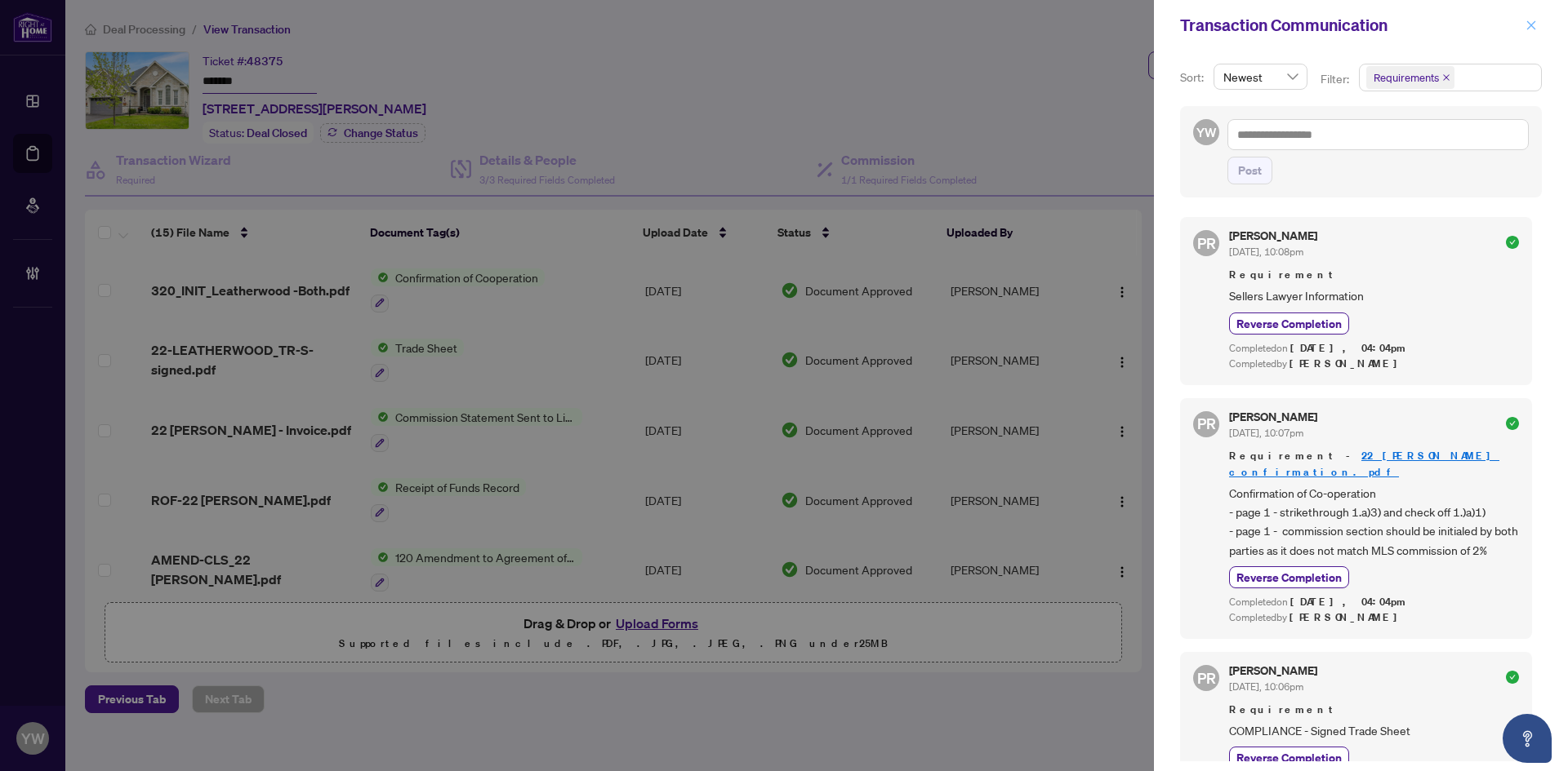
click at [1526, 28] on icon "close" at bounding box center [1530, 25] width 12 height 12
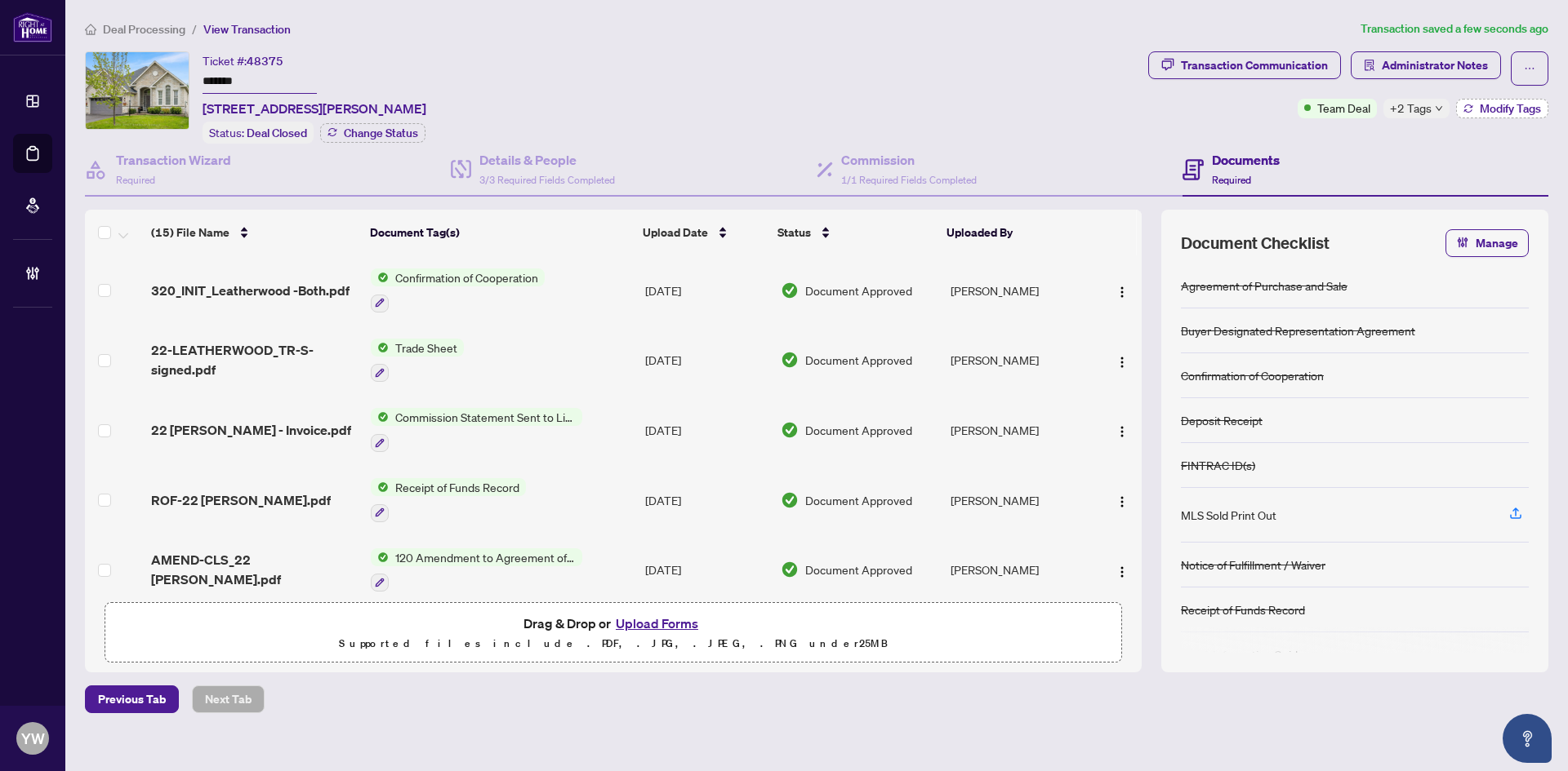
click at [1516, 105] on span "Modify Tags" at bounding box center [1510, 108] width 61 height 12
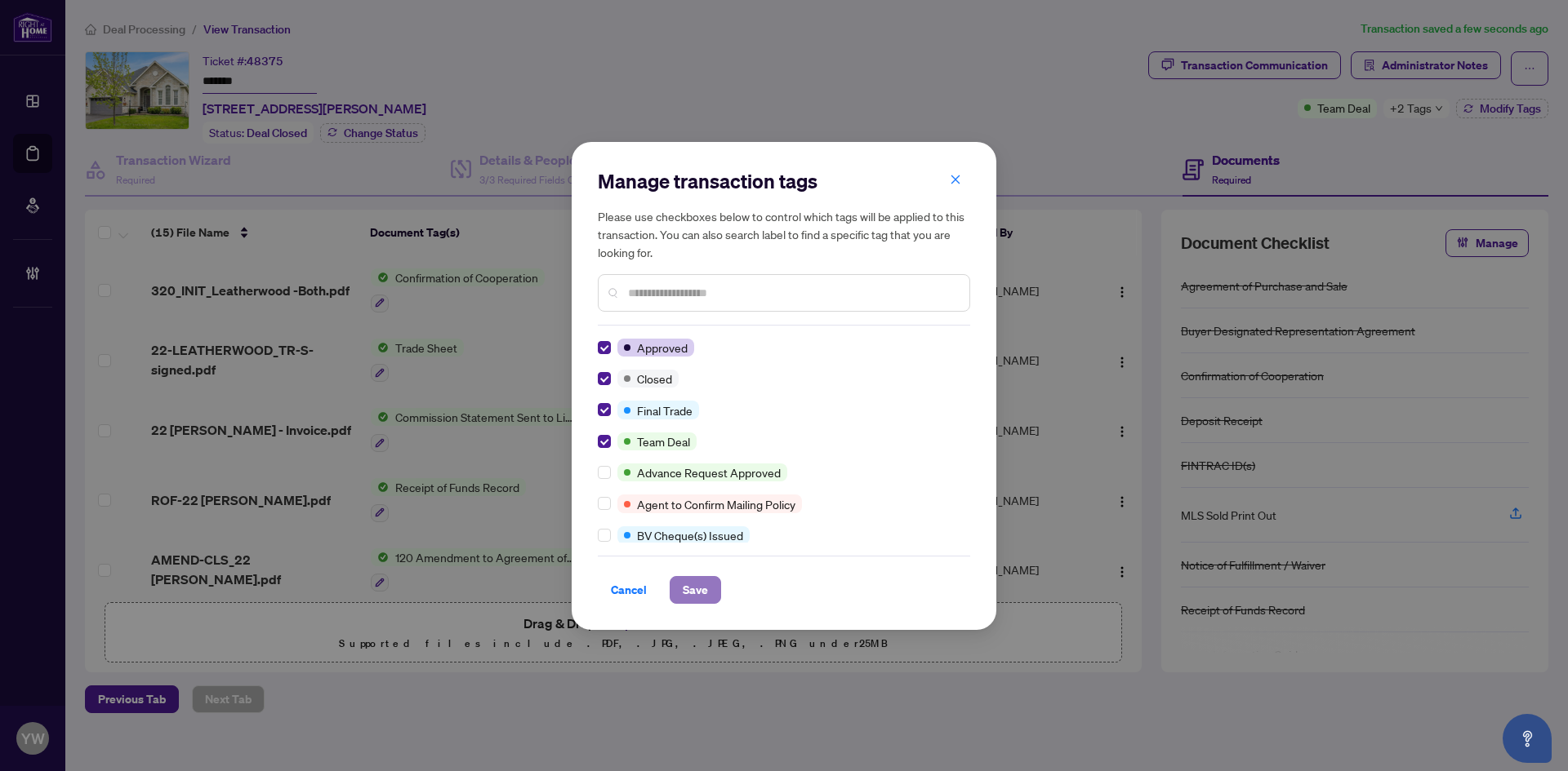
click at [701, 597] on span "Save" at bounding box center [695, 590] width 25 height 26
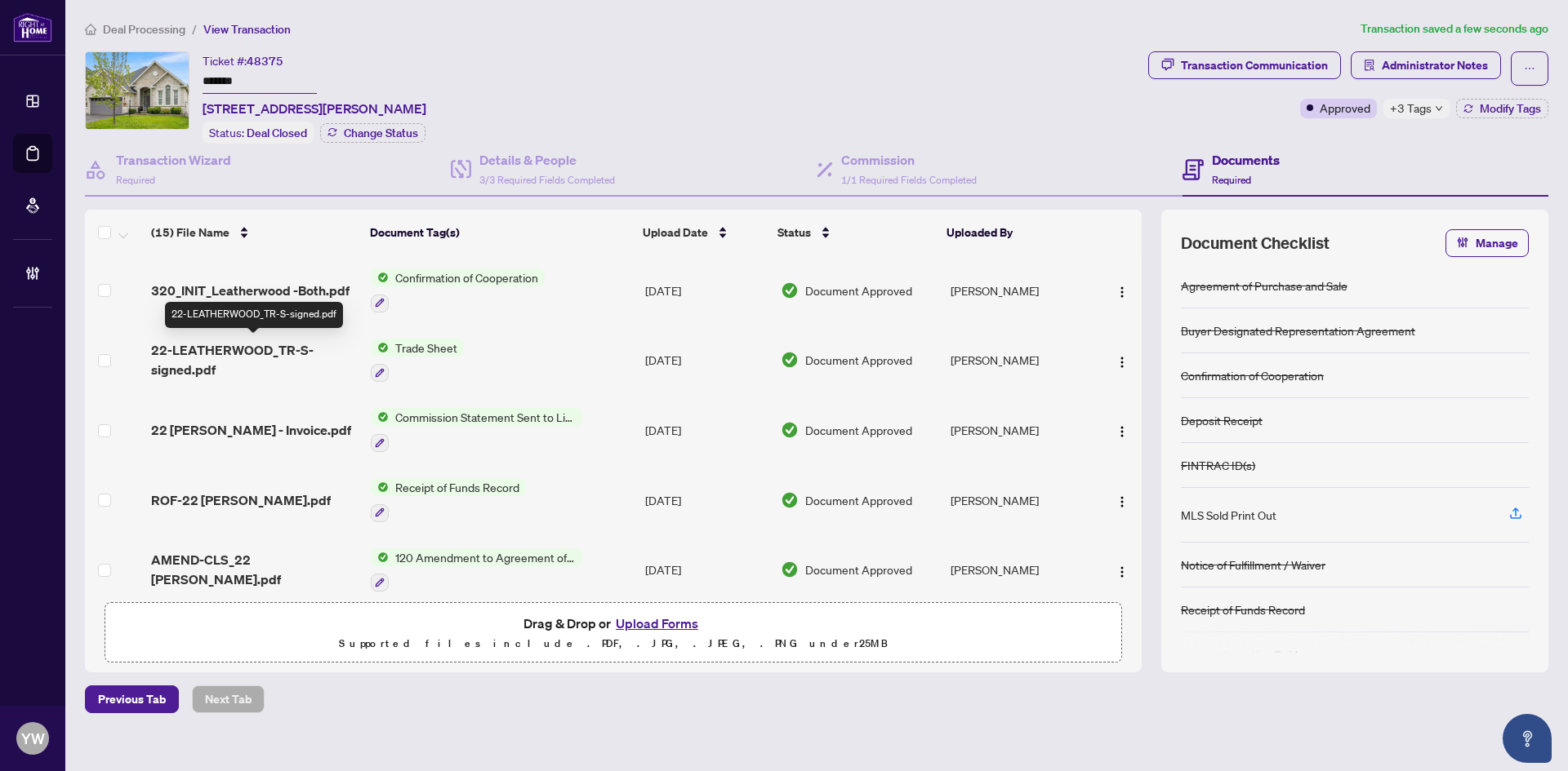
click at [241, 342] on span "22-LEATHERWOOD_TR-S-signed.pdf" at bounding box center [254, 360] width 206 height 39
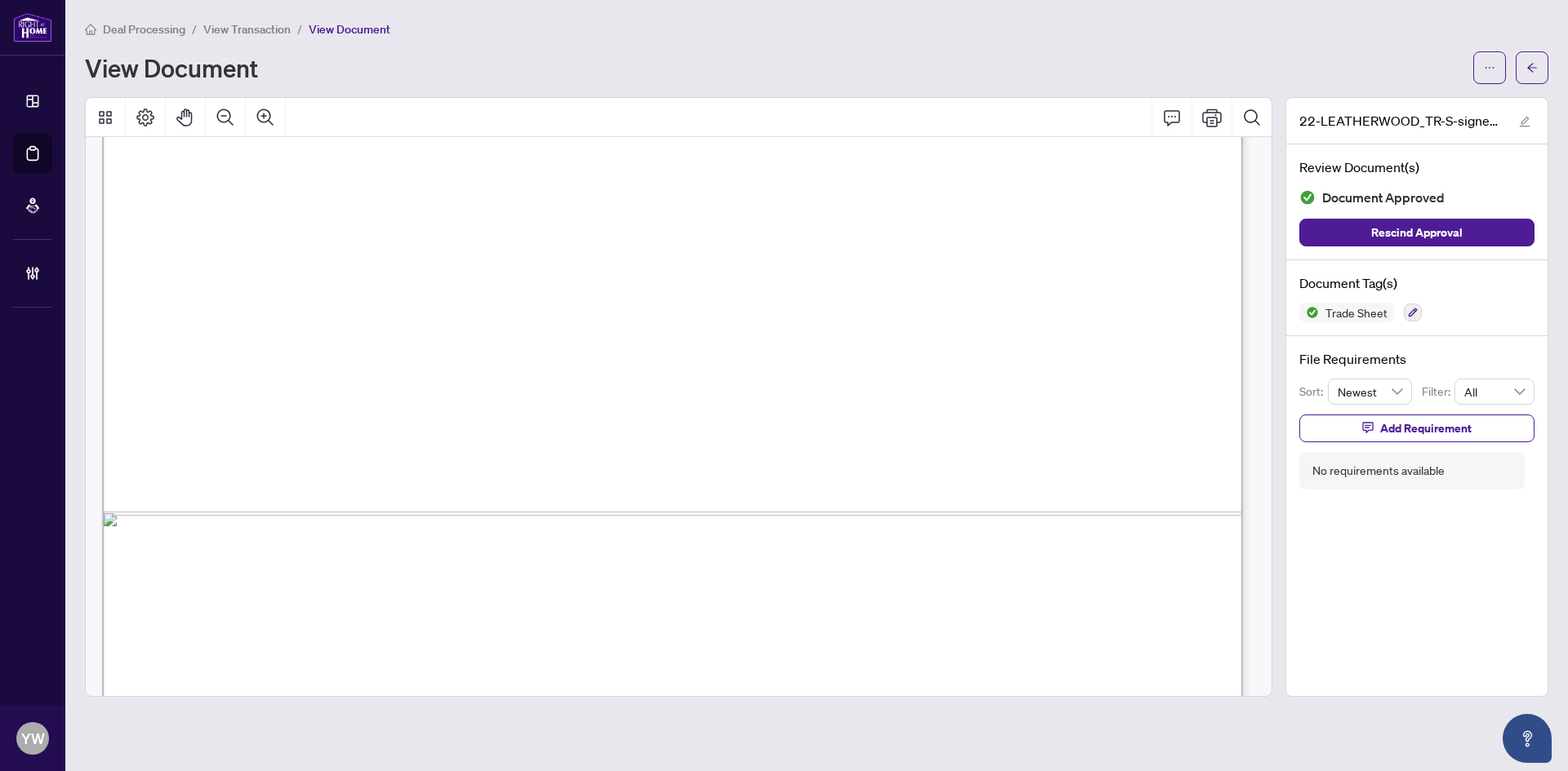
scroll to position [957, 0]
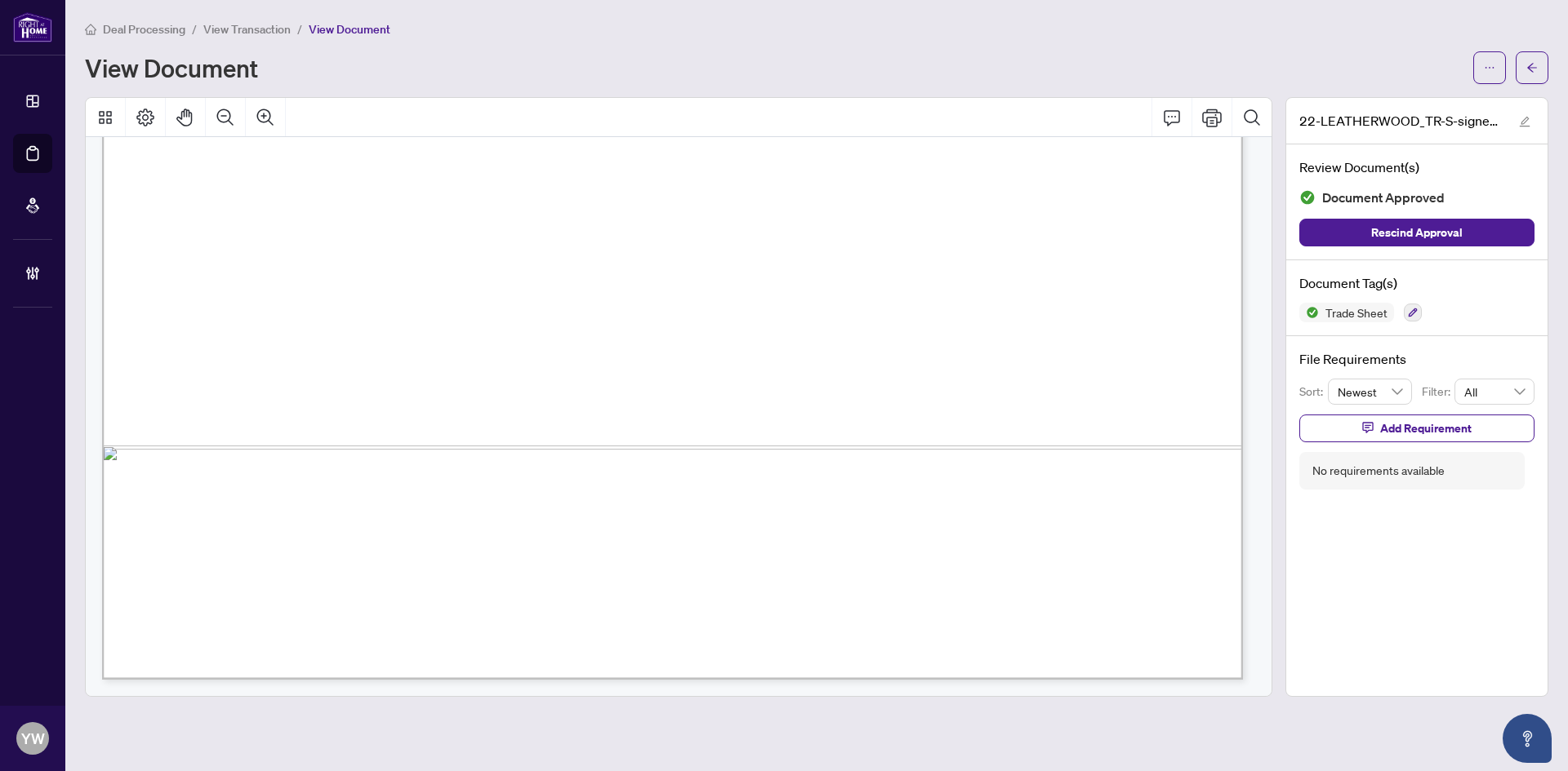
drag, startPoint x: 1533, startPoint y: 68, endPoint x: 67, endPoint y: 248, distance: 1477.0
click at [1533, 68] on icon "arrow-left" at bounding box center [1531, 67] width 10 height 9
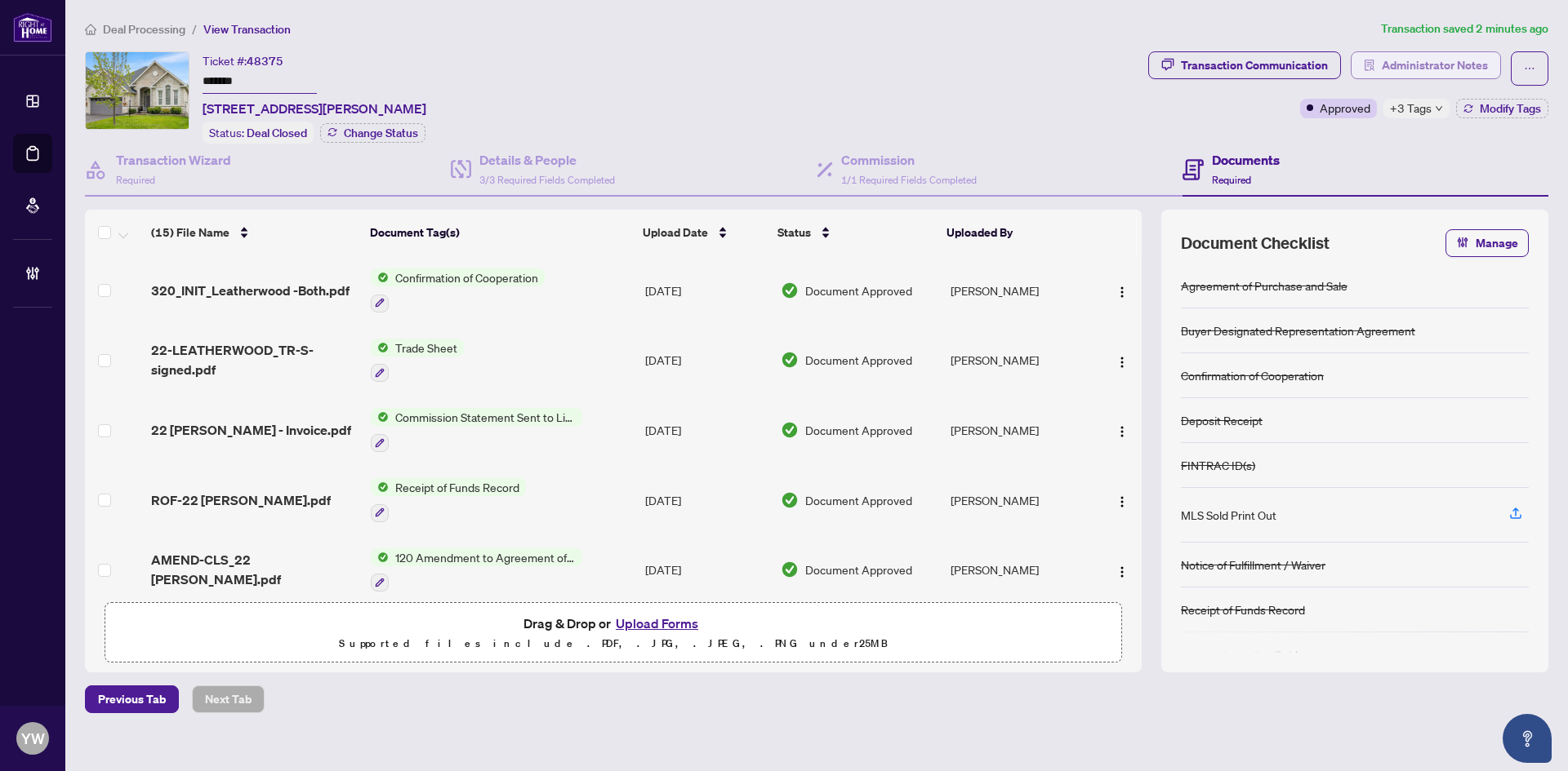
click at [1459, 77] on button "Administrator Notes" at bounding box center [1425, 65] width 150 height 28
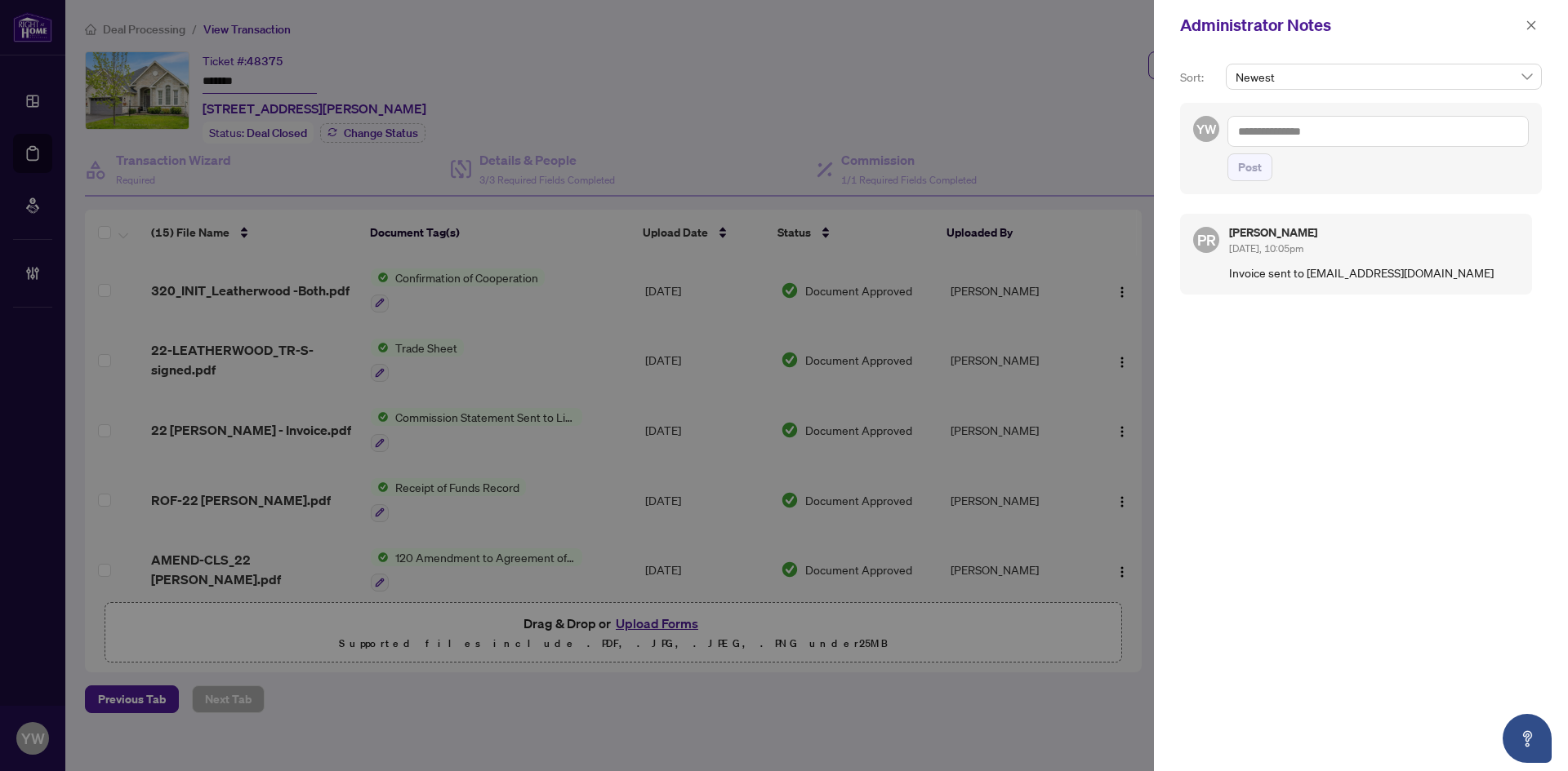
drag, startPoint x: 1391, startPoint y: 100, endPoint x: 1383, endPoint y: 140, distance: 40.8
click at [1391, 100] on div "Newest" at bounding box center [1384, 83] width 323 height 39
click at [1373, 141] on textarea at bounding box center [1378, 131] width 301 height 31
paste textarea "**********"
type textarea "**********"
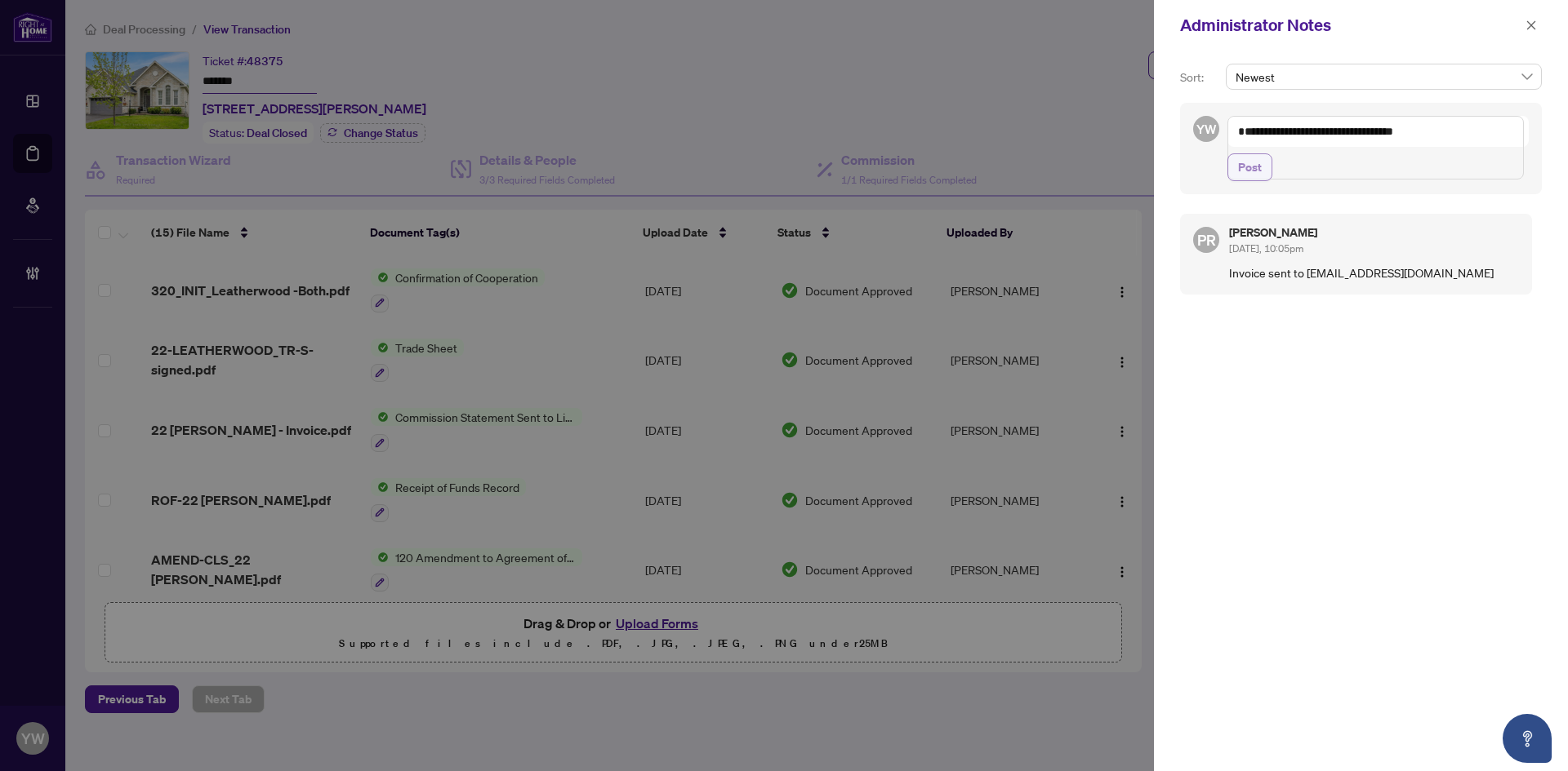
click at [1241, 180] on span "Post" at bounding box center [1250, 167] width 23 height 26
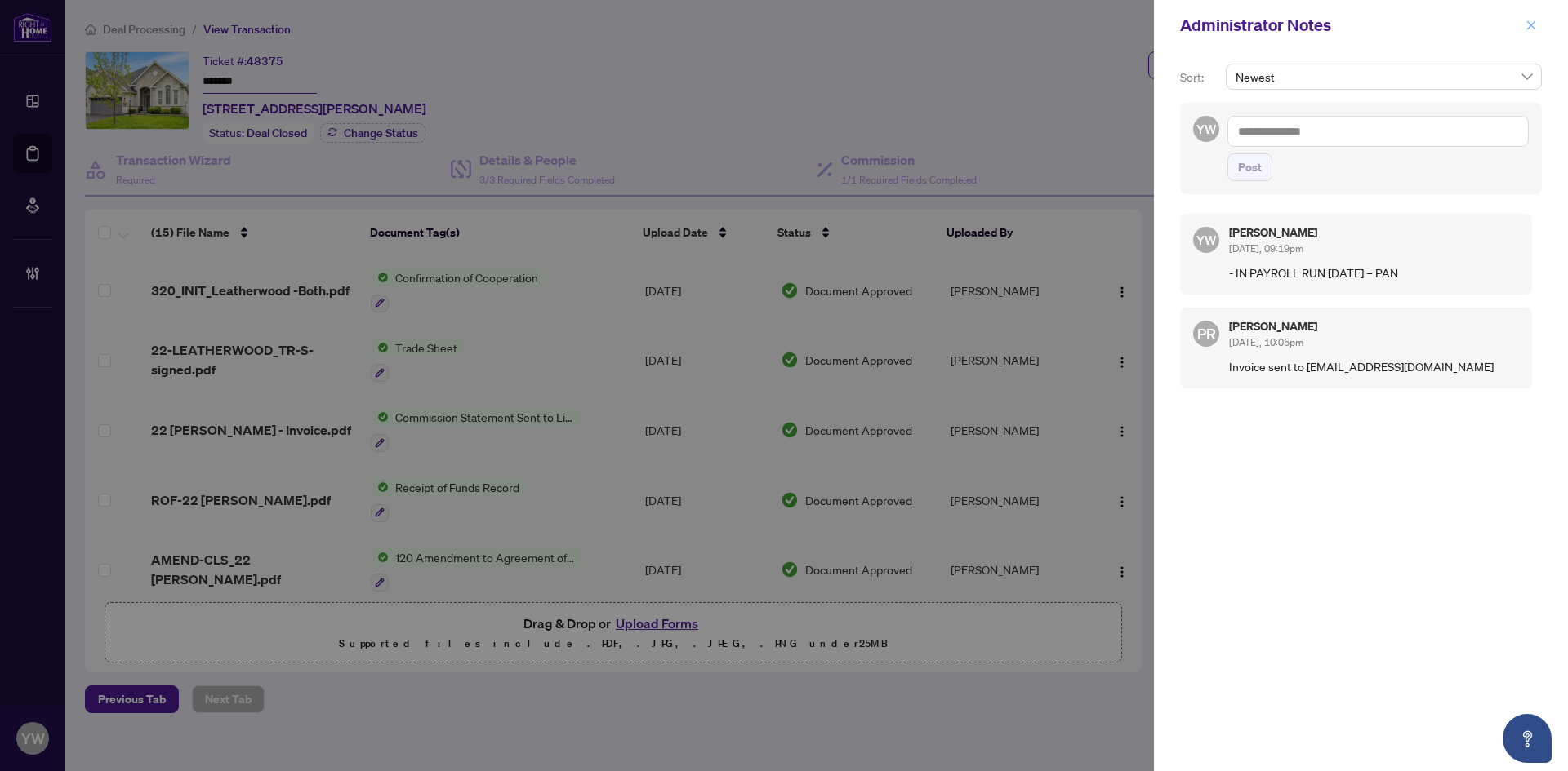
click at [1529, 24] on icon "close" at bounding box center [1531, 25] width 9 height 9
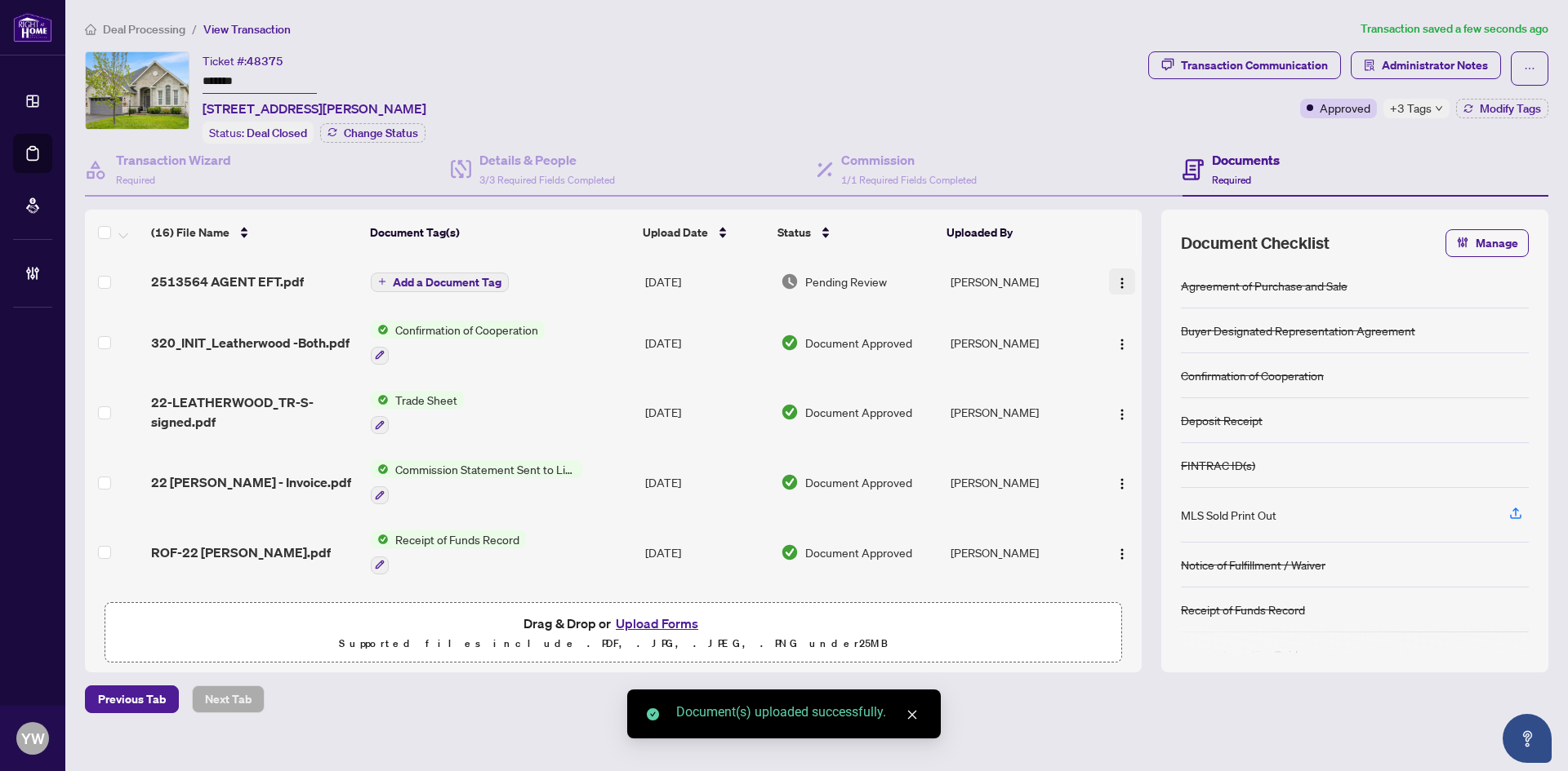
click at [1124, 281] on button "button" at bounding box center [1121, 281] width 26 height 26
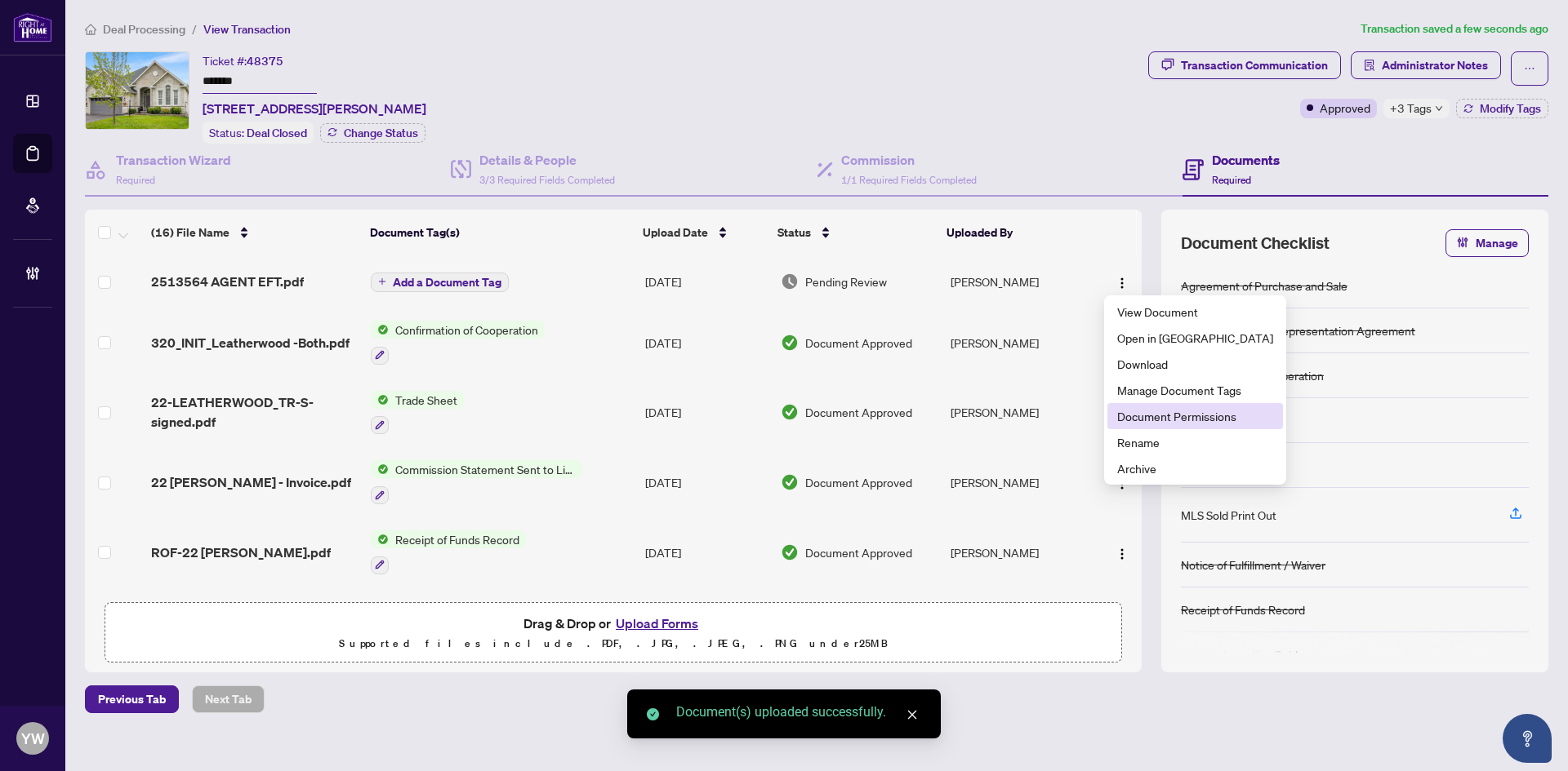
click at [1176, 418] on span "Document Permissions" at bounding box center [1195, 416] width 156 height 18
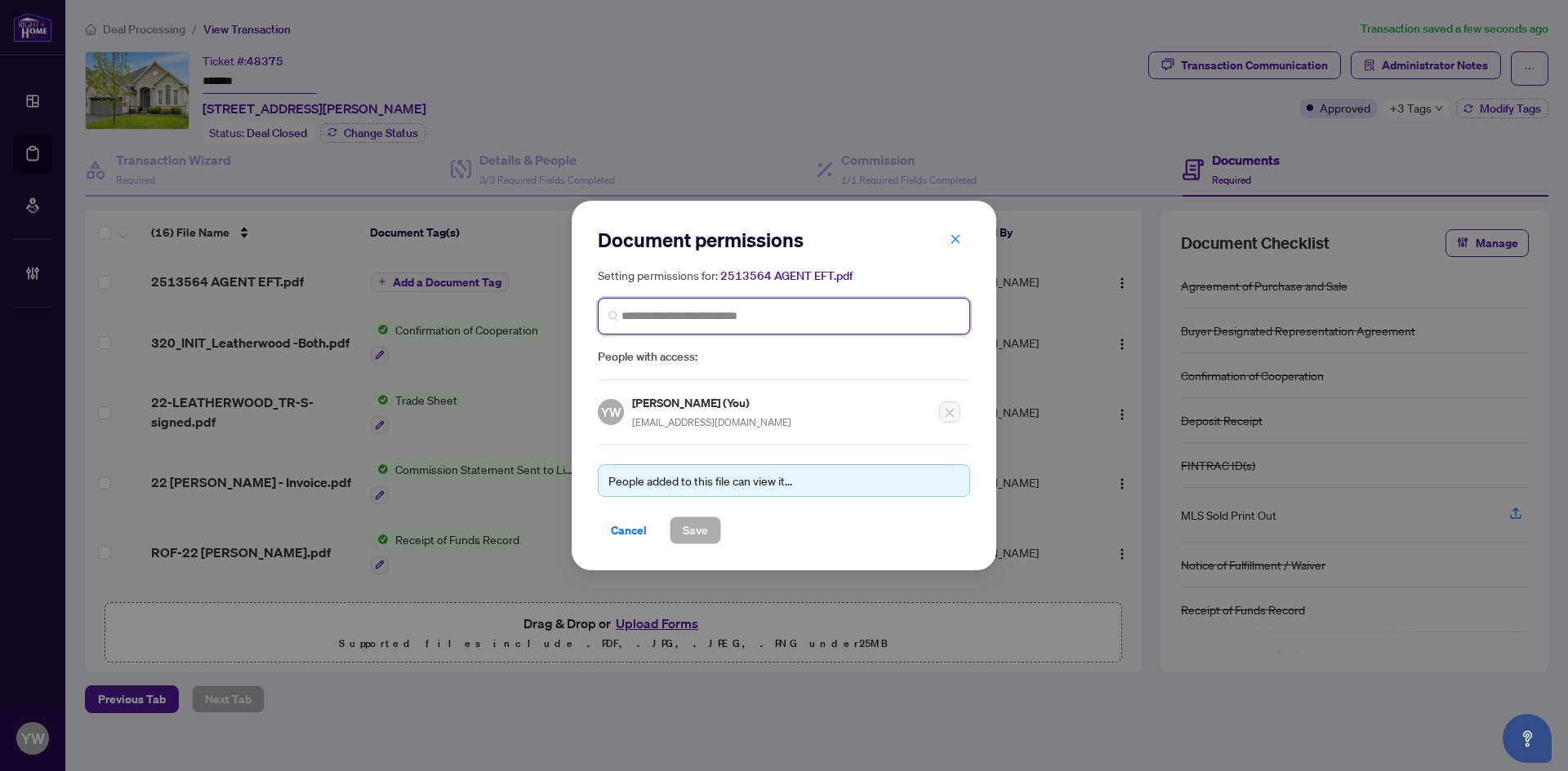
click at [769, 313] on input "search" at bounding box center [790, 316] width 338 height 17
click at [693, 308] on input "***" at bounding box center [790, 316] width 338 height 17
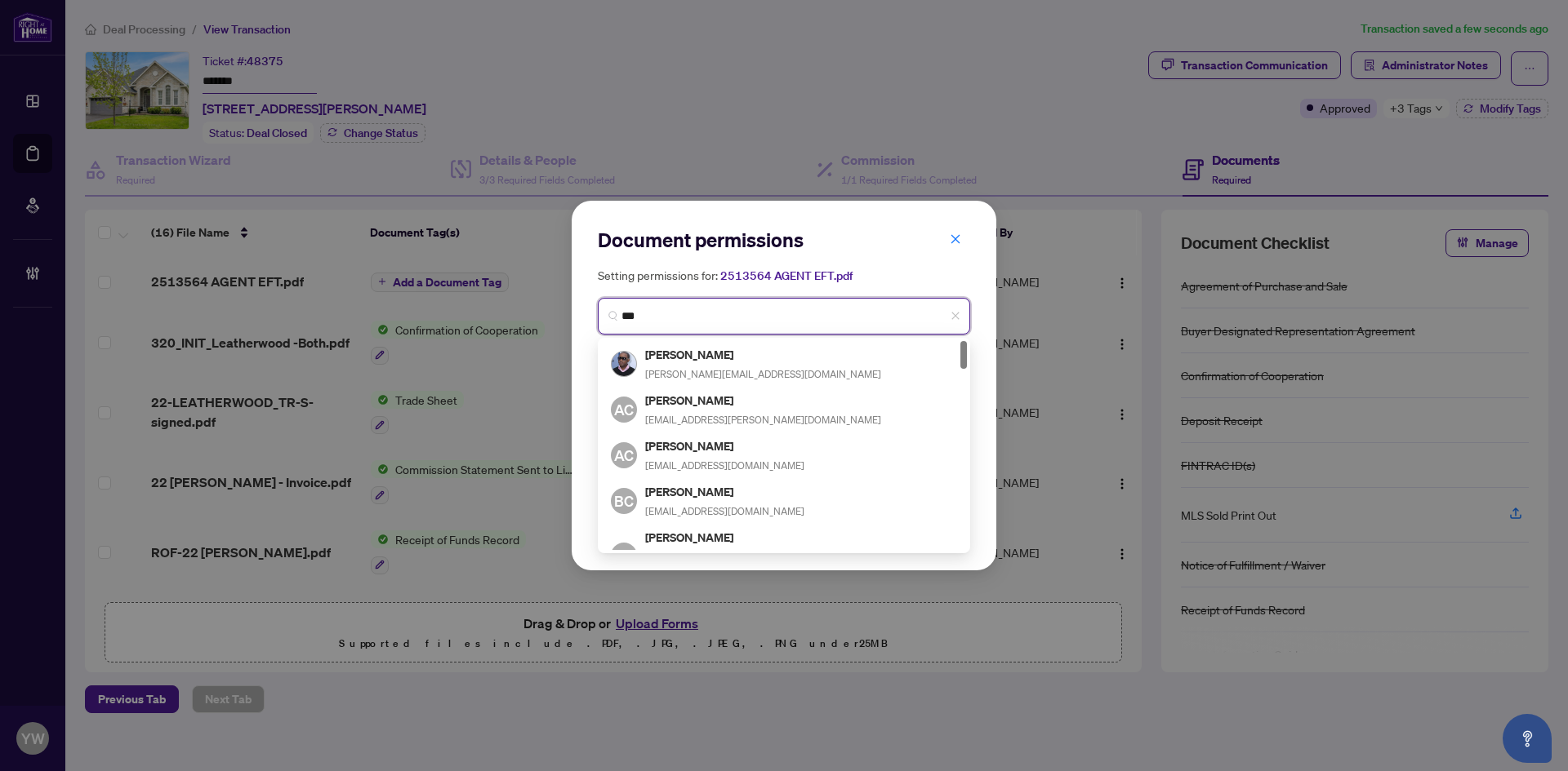
type input "****"
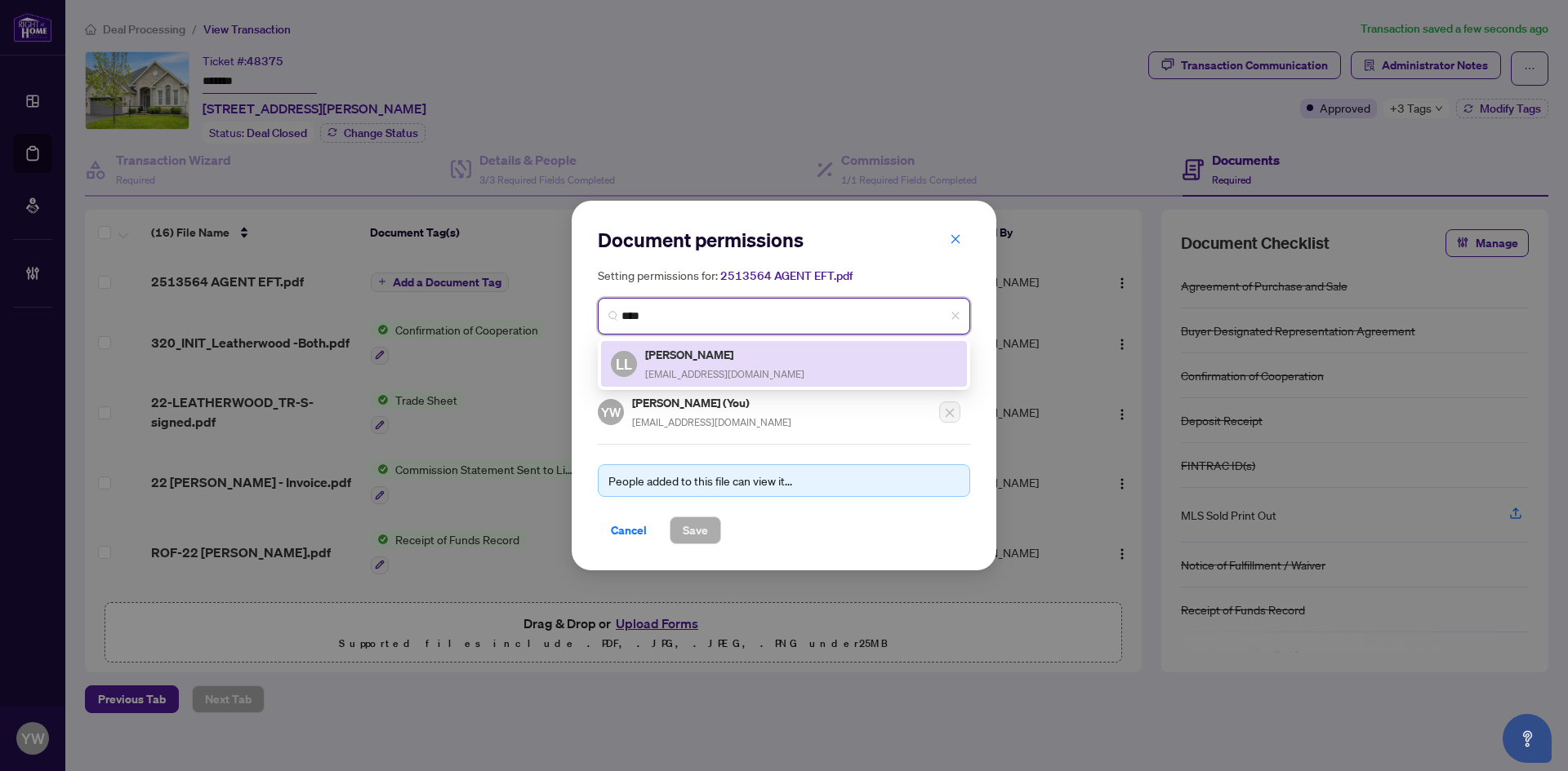
click at [727, 370] on span "[EMAIL_ADDRESS][DOMAIN_NAME]" at bounding box center [725, 375] width 160 height 13
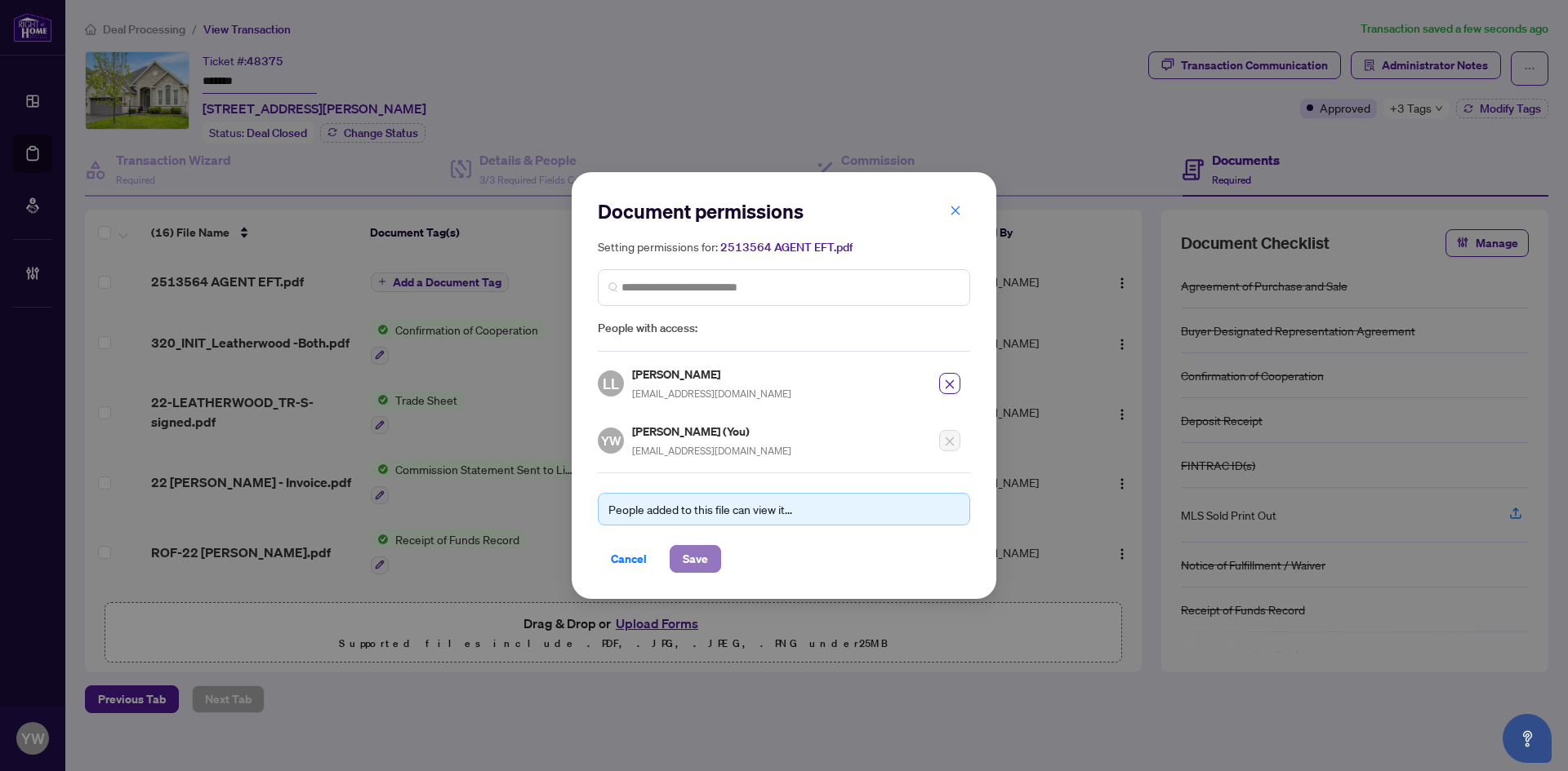
click at [702, 559] on span "Save" at bounding box center [695, 559] width 25 height 26
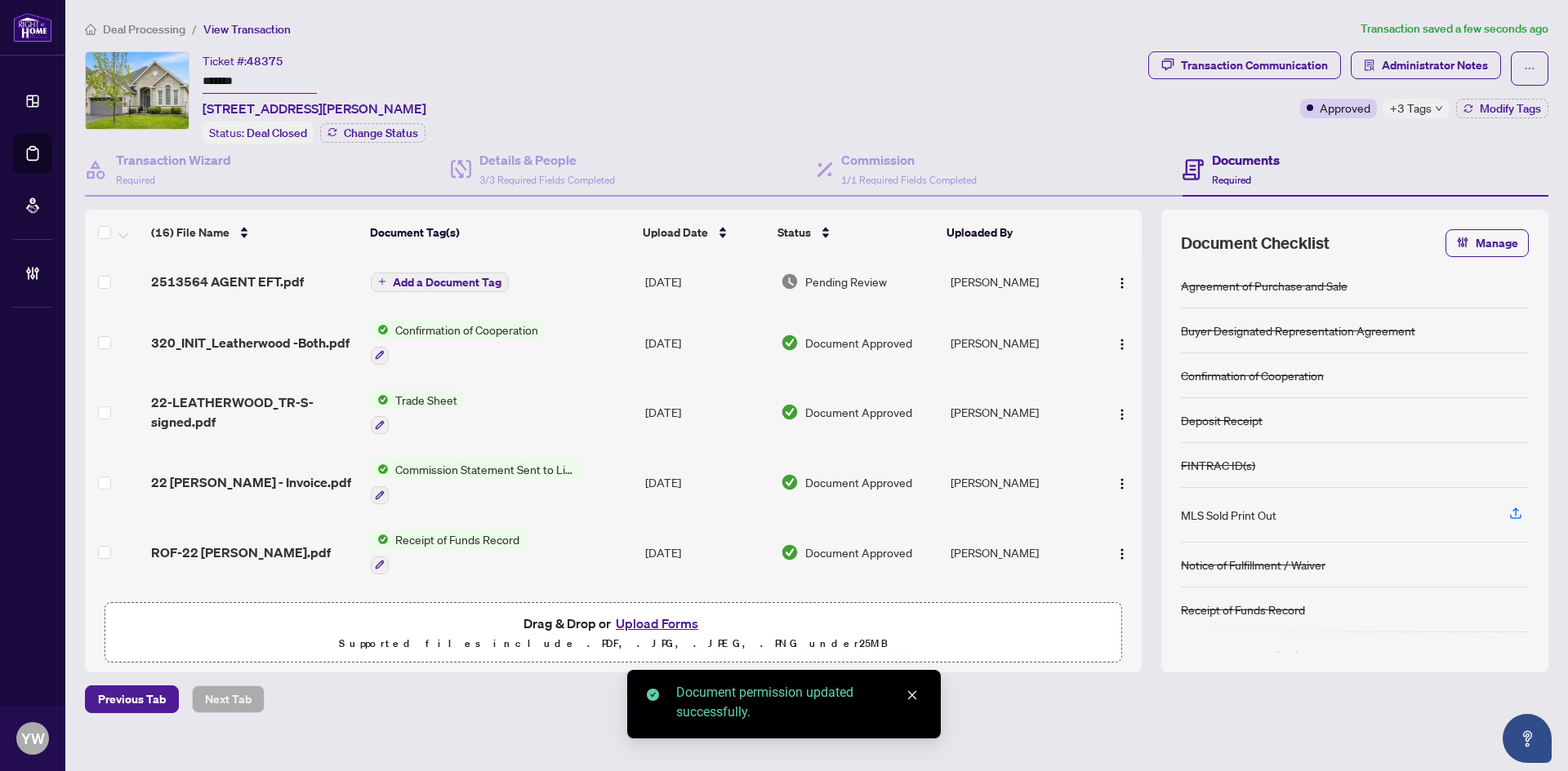
click at [475, 281] on span "Add a Document Tag" at bounding box center [447, 282] width 109 height 12
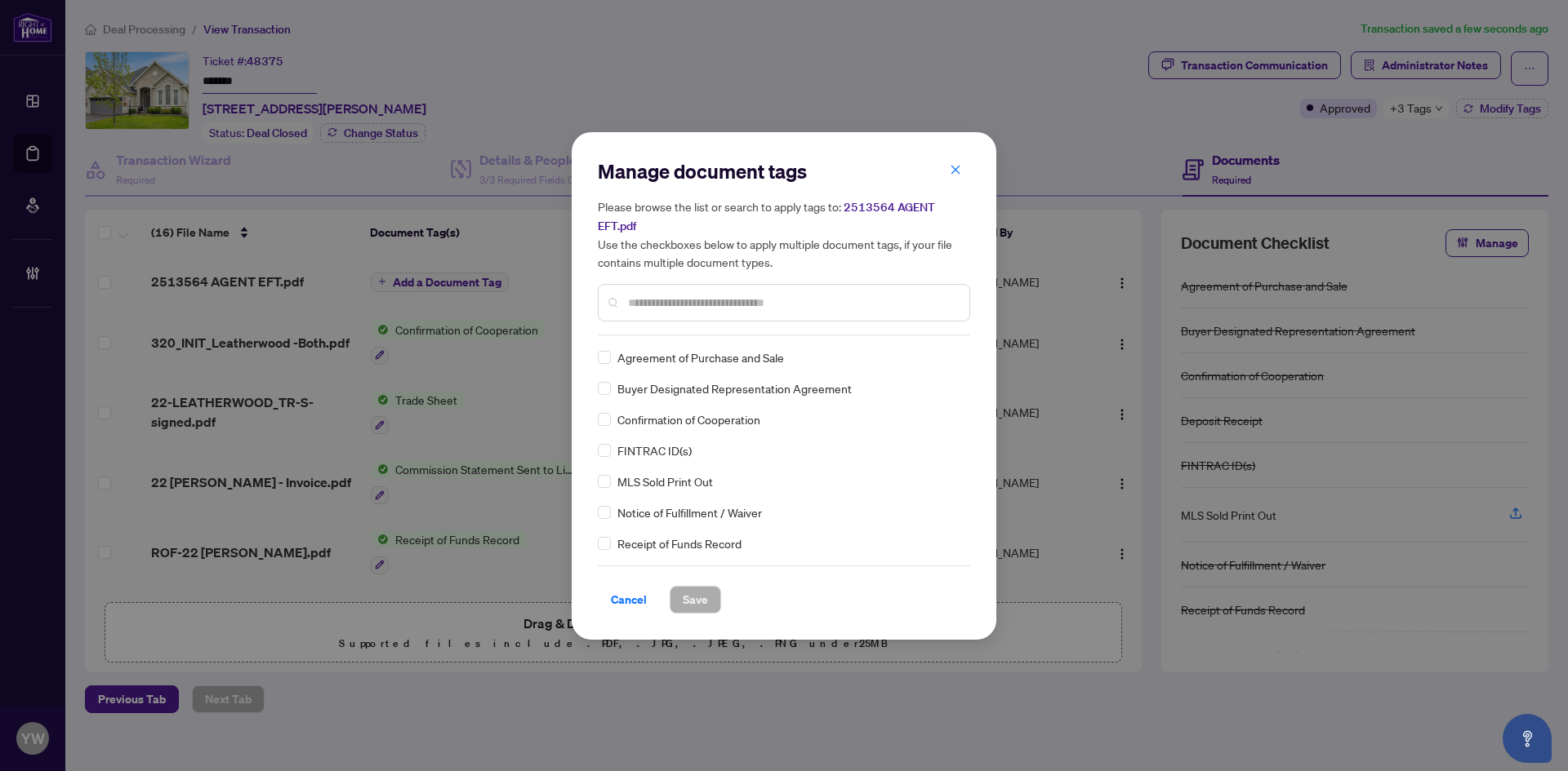
click at [673, 305] on input "text" at bounding box center [792, 303] width 328 height 18
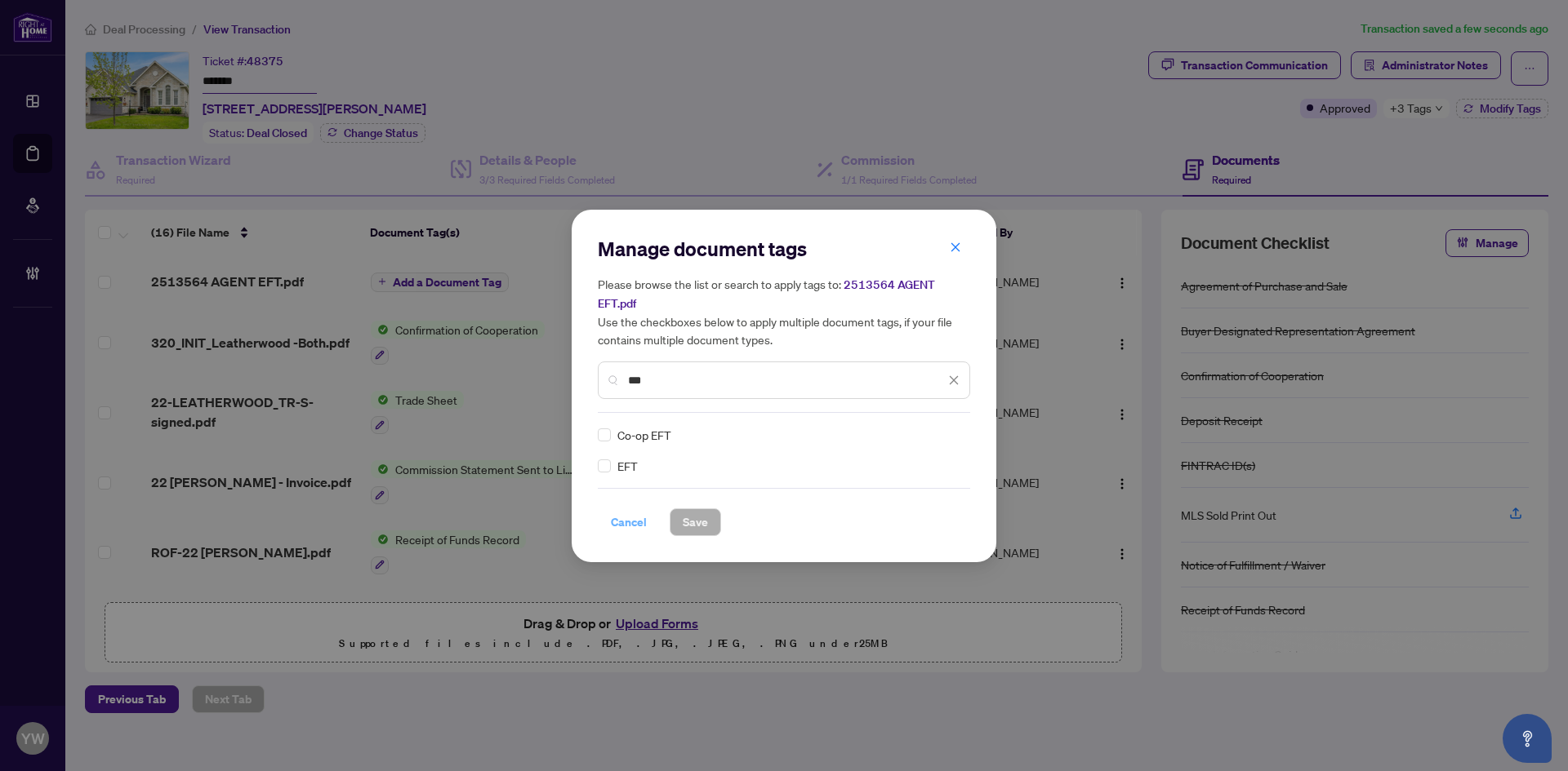
type input "***"
click at [632, 529] on span "Cancel" at bounding box center [629, 522] width 36 height 26
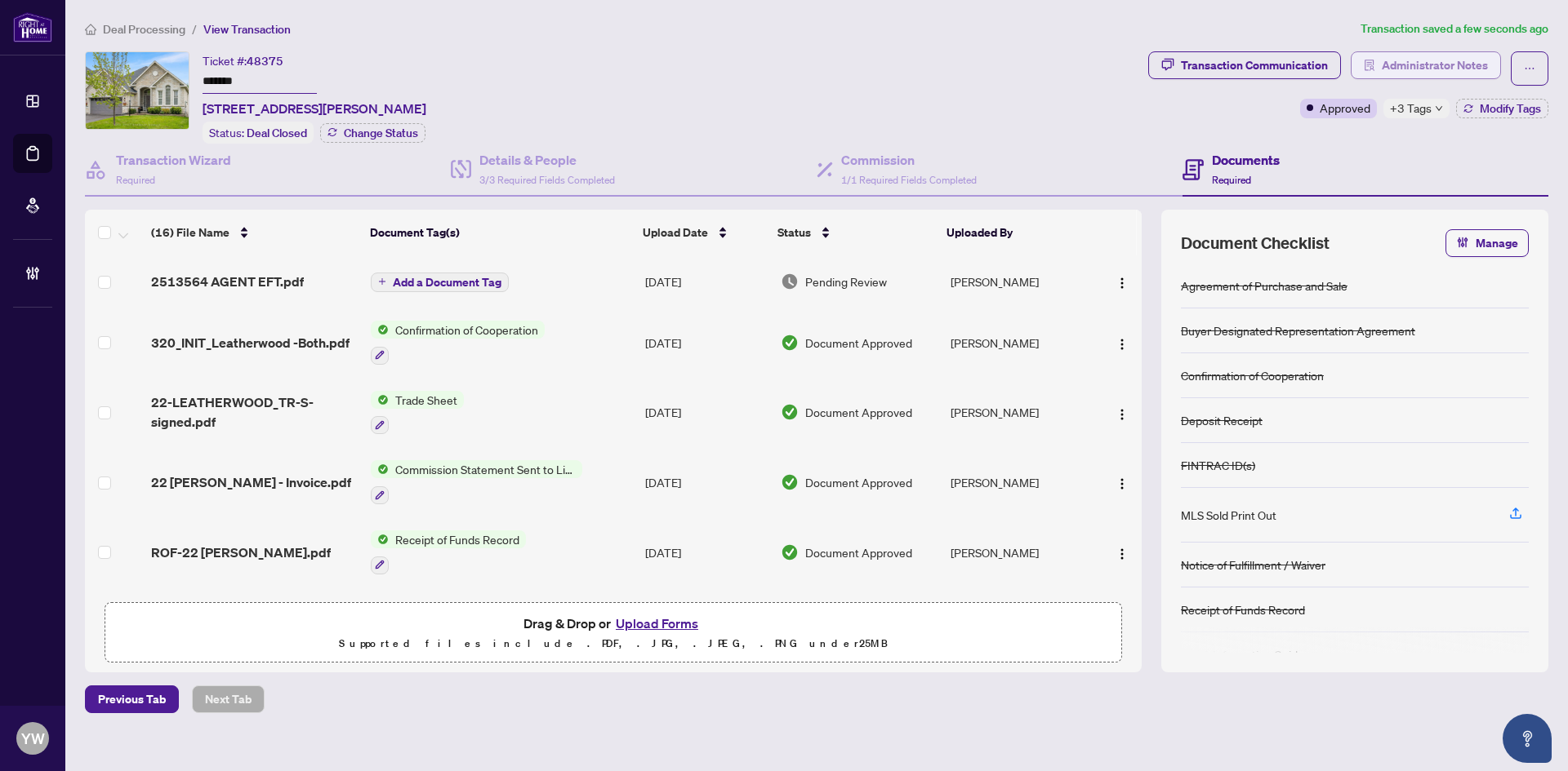
click at [1464, 60] on span "Administrator Notes" at bounding box center [1434, 65] width 106 height 26
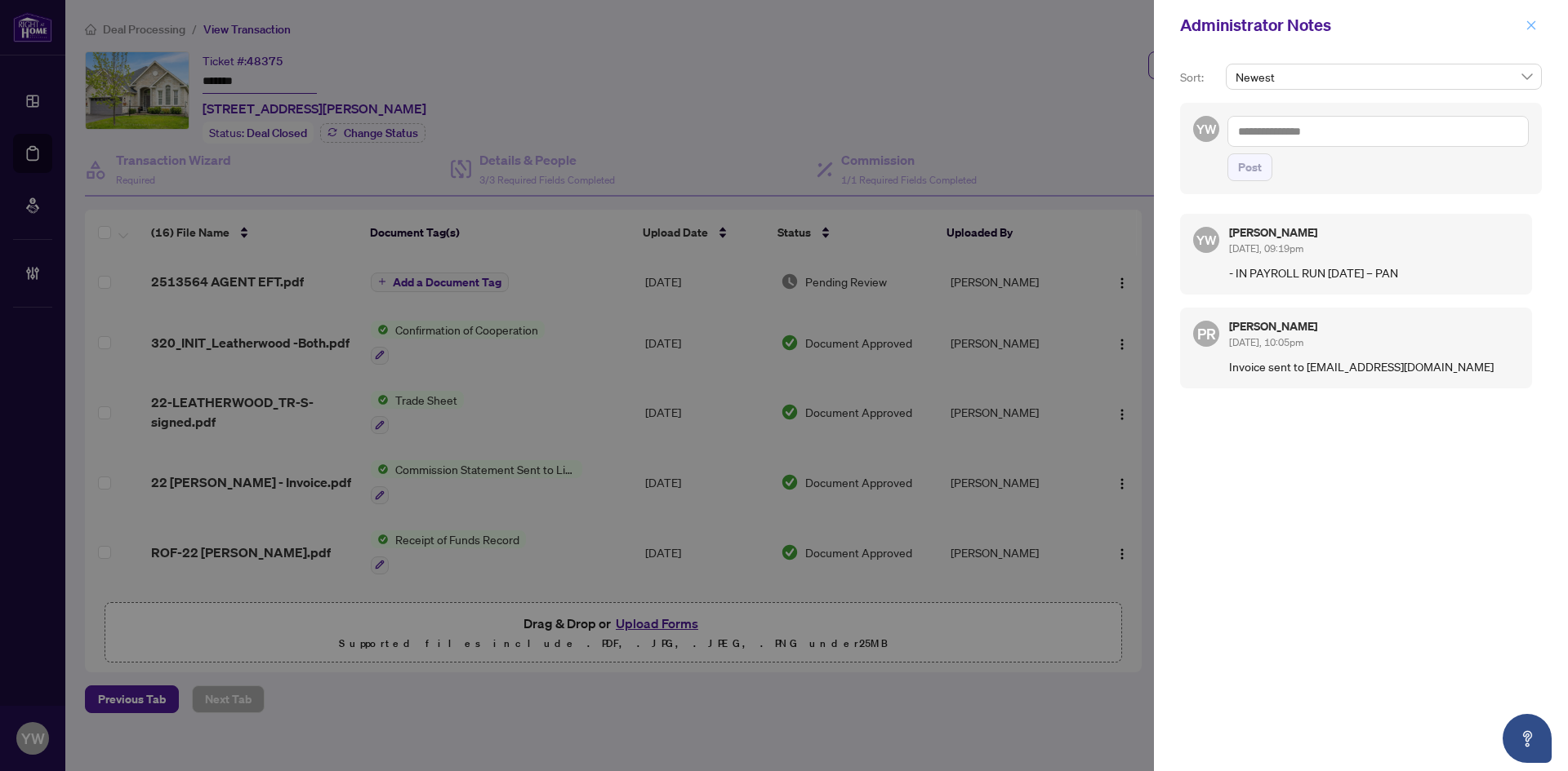
click at [1529, 24] on icon "close" at bounding box center [1531, 25] width 9 height 9
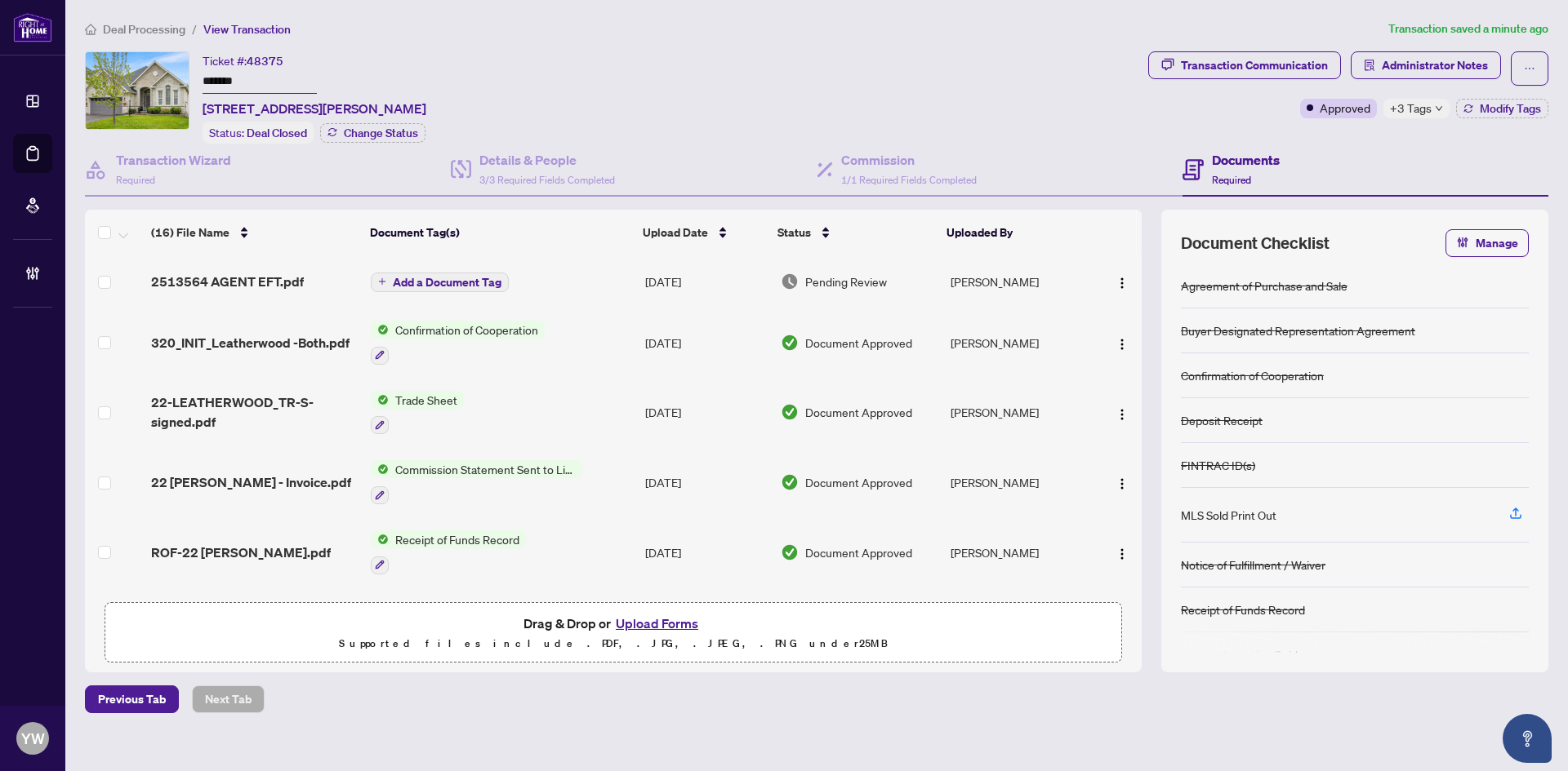
click at [133, 27] on span "Deal Processing" at bounding box center [144, 30] width 83 height 14
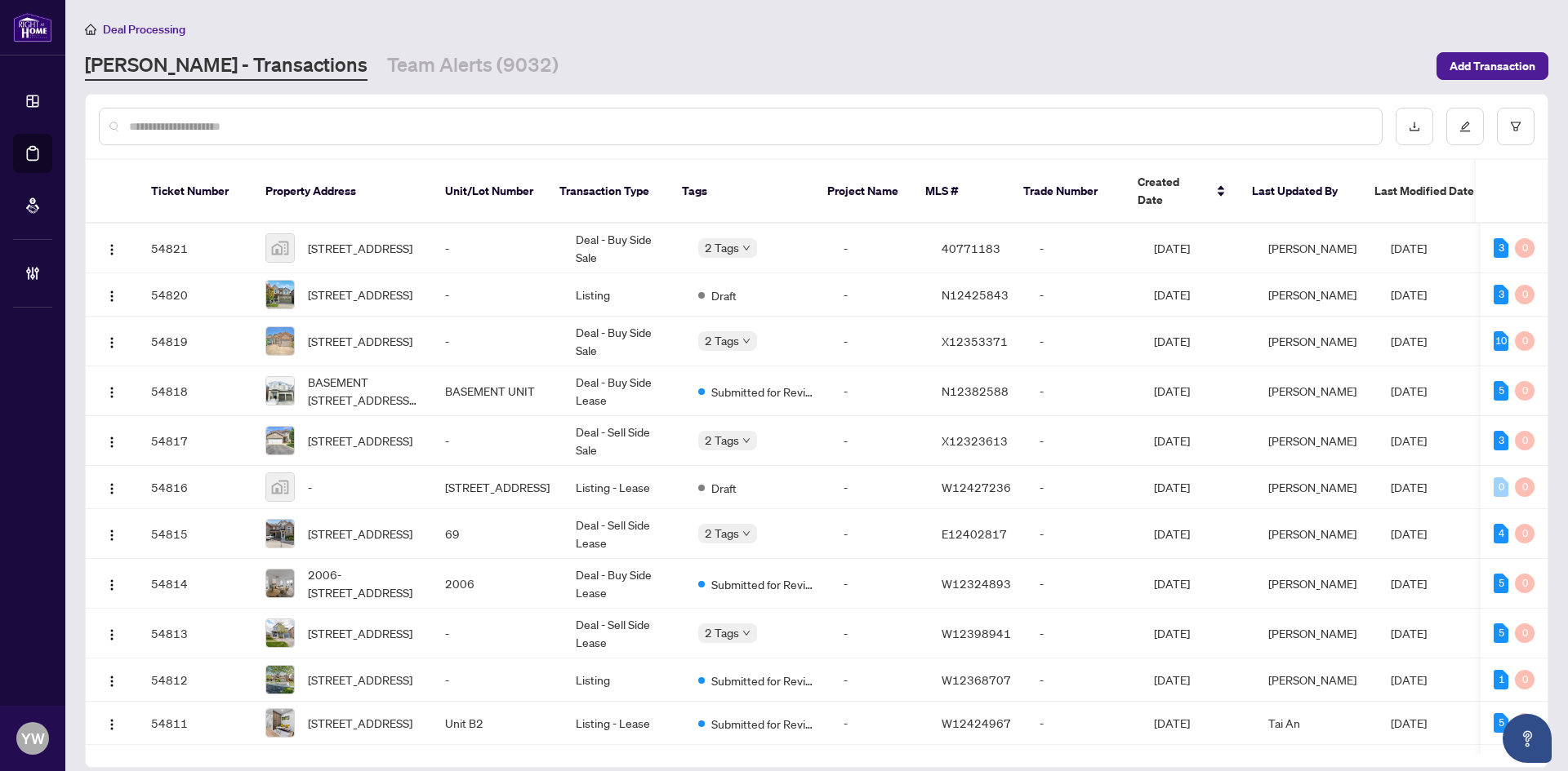
click at [152, 131] on input "text" at bounding box center [749, 126] width 1240 height 18
type input "*******"
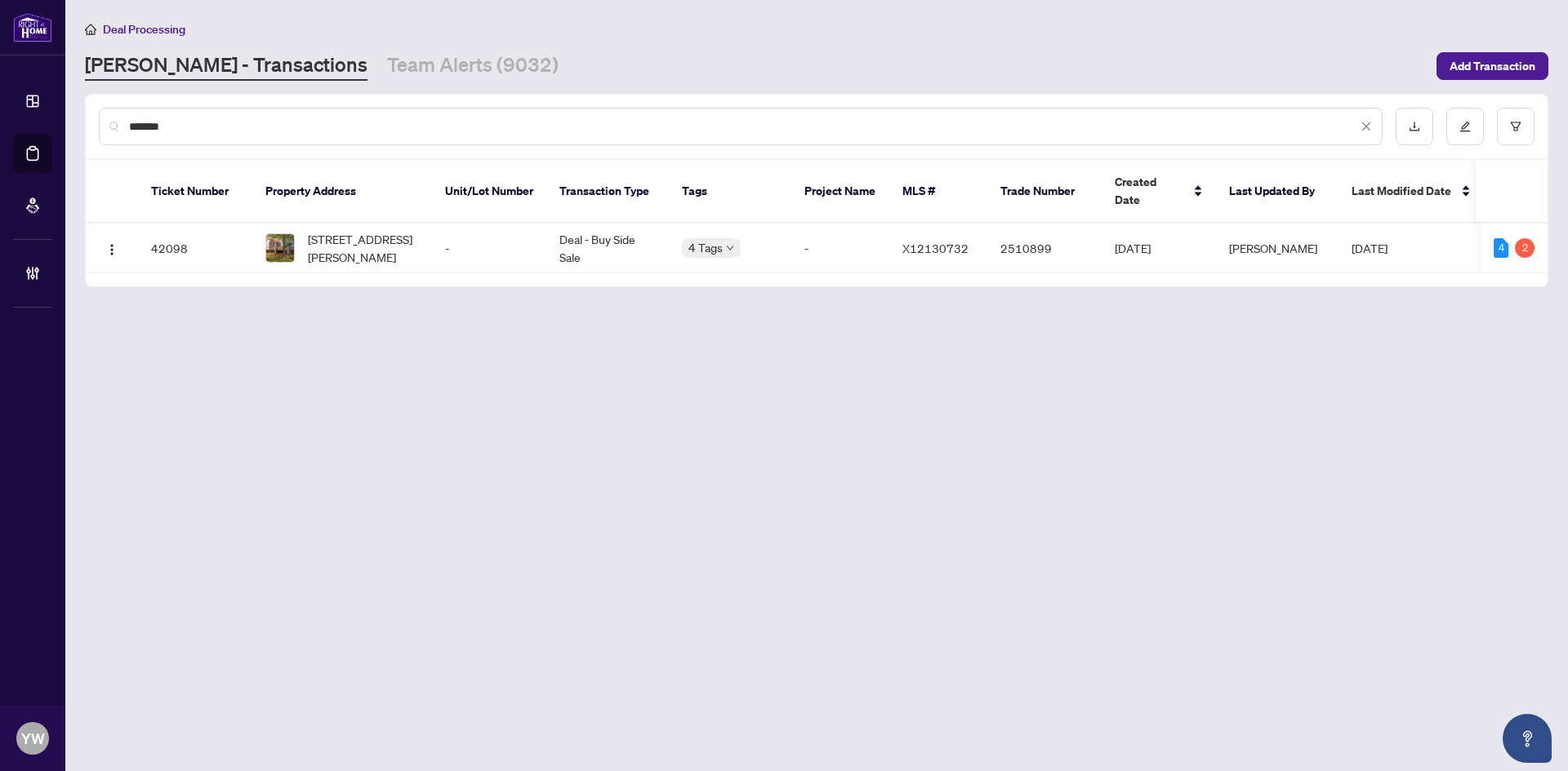
click at [350, 230] on span "[STREET_ADDRESS][PERSON_NAME]" at bounding box center [363, 248] width 111 height 36
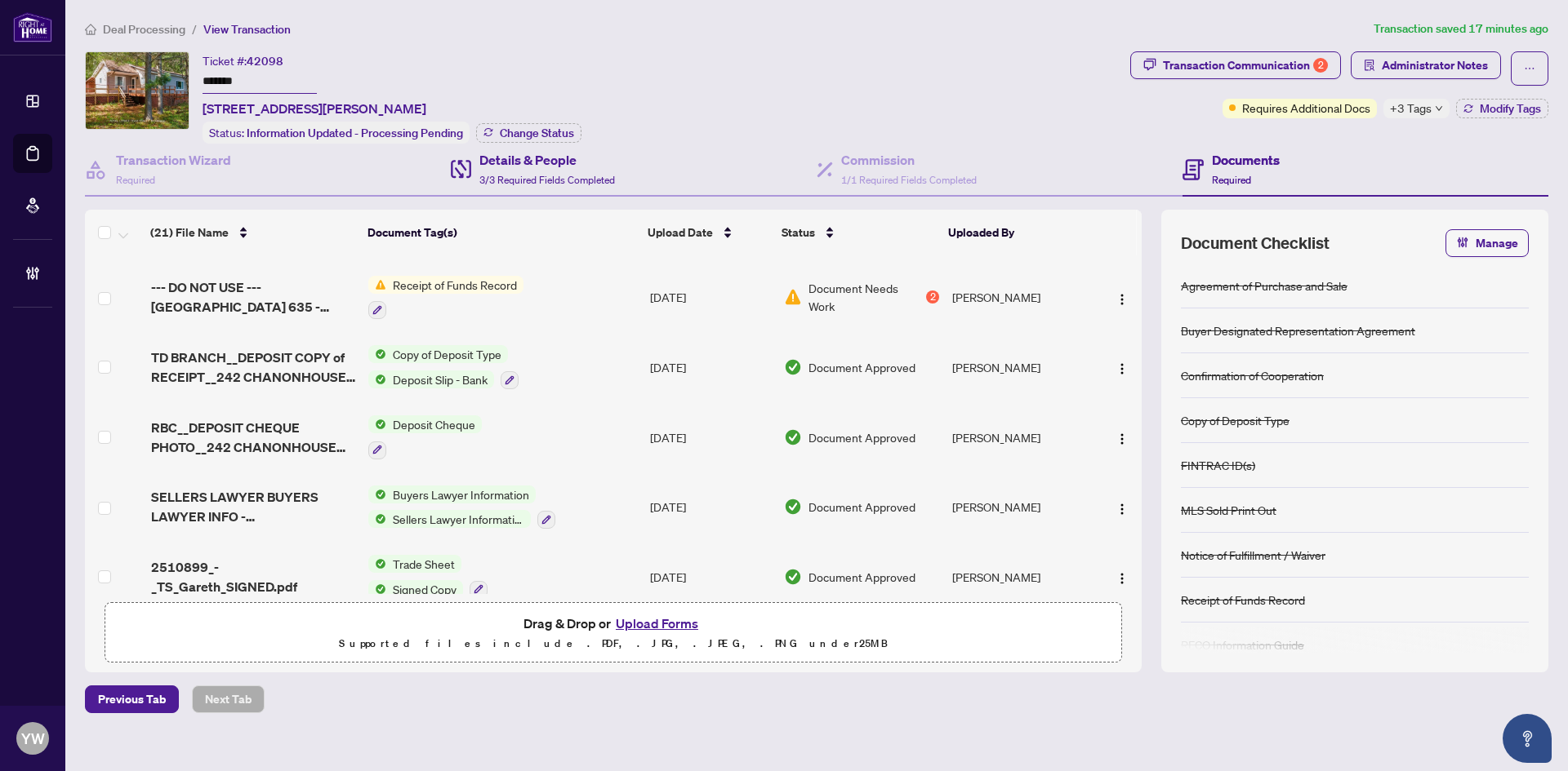
scroll to position [163, 0]
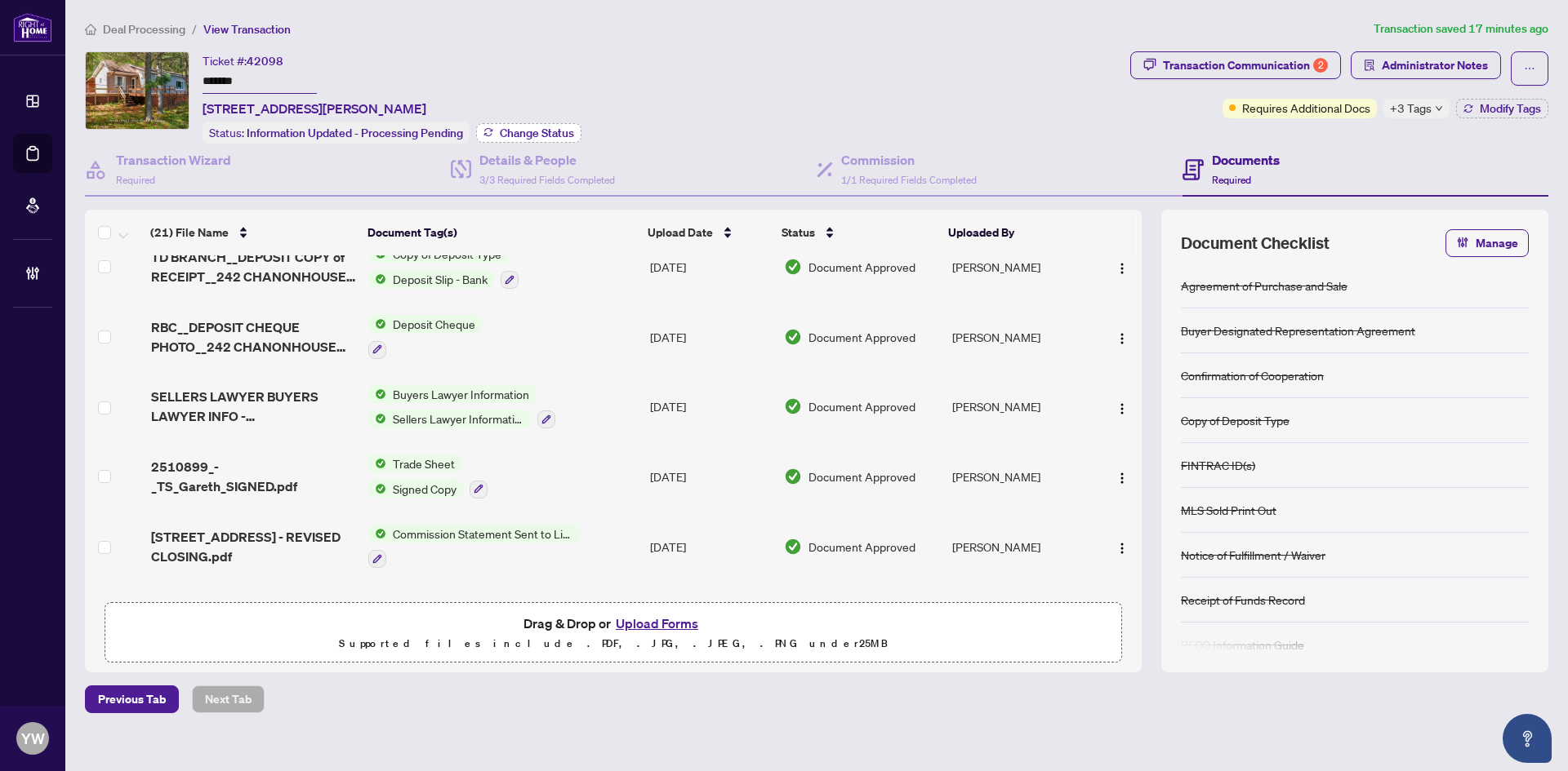
click at [520, 132] on span "Change Status" at bounding box center [536, 133] width 74 height 12
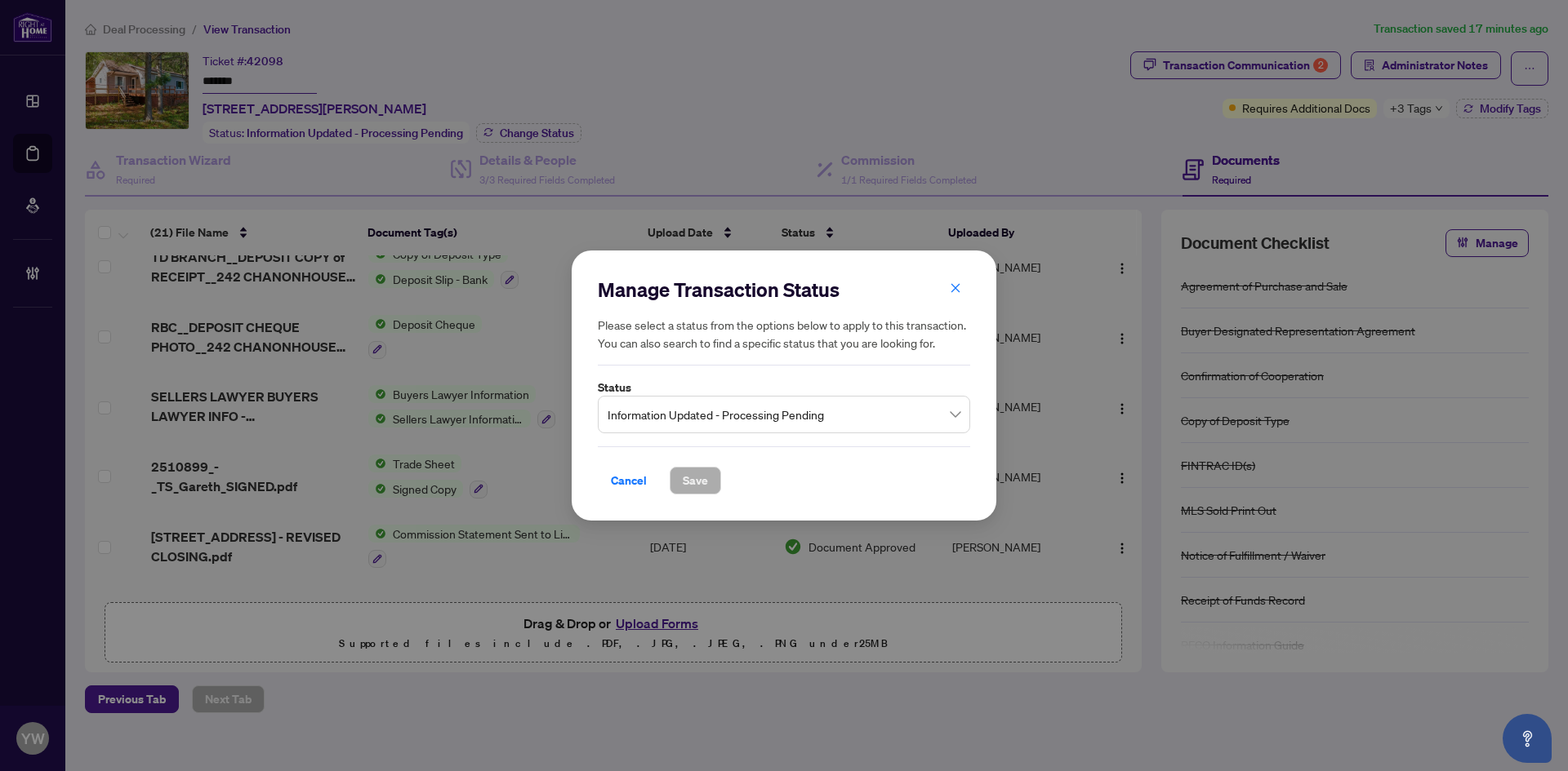
click at [705, 412] on span "Information Updated - Processing Pending" at bounding box center [783, 414] width 353 height 31
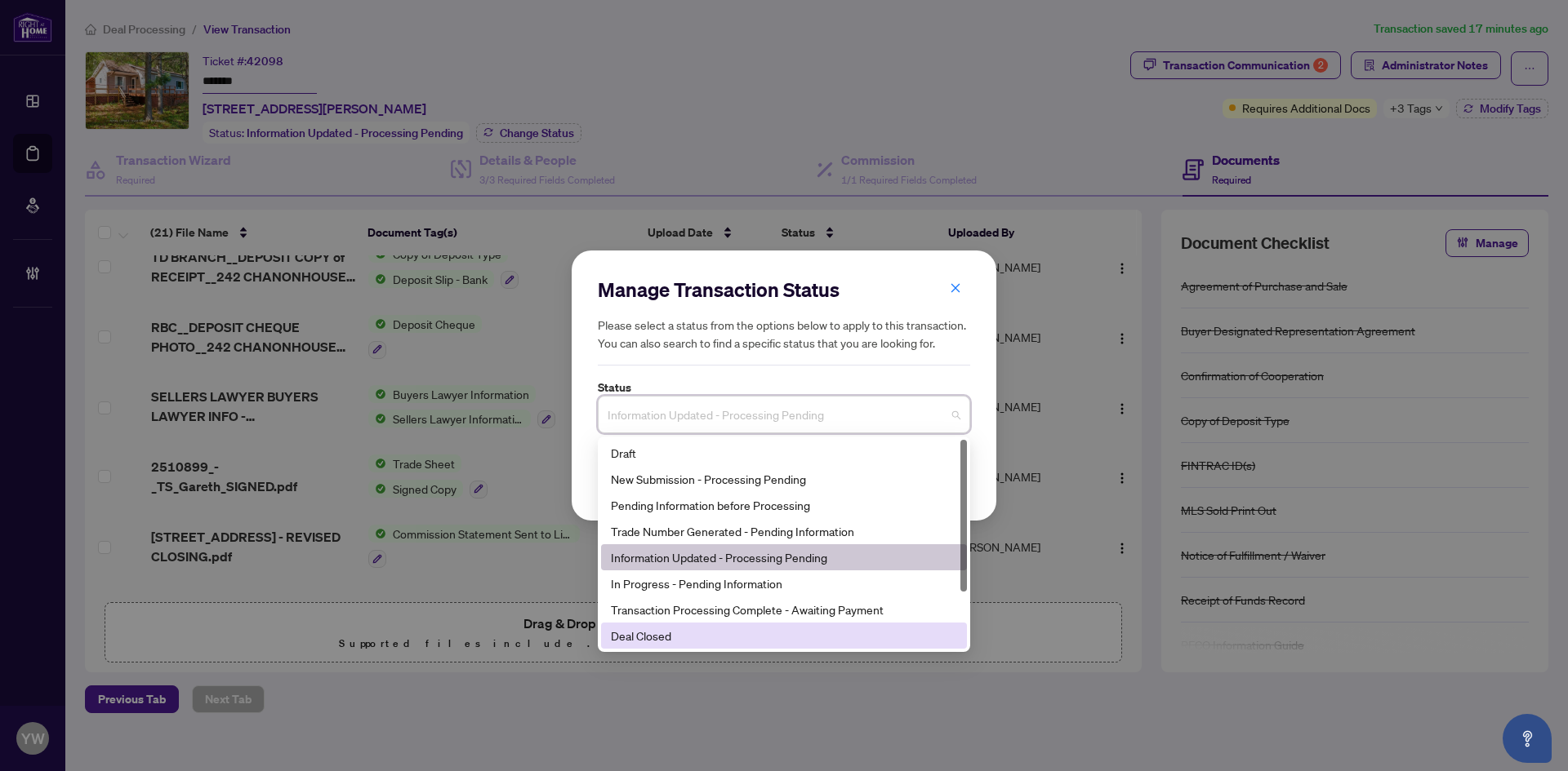
click at [642, 631] on div "Deal Closed" at bounding box center [784, 636] width 346 height 18
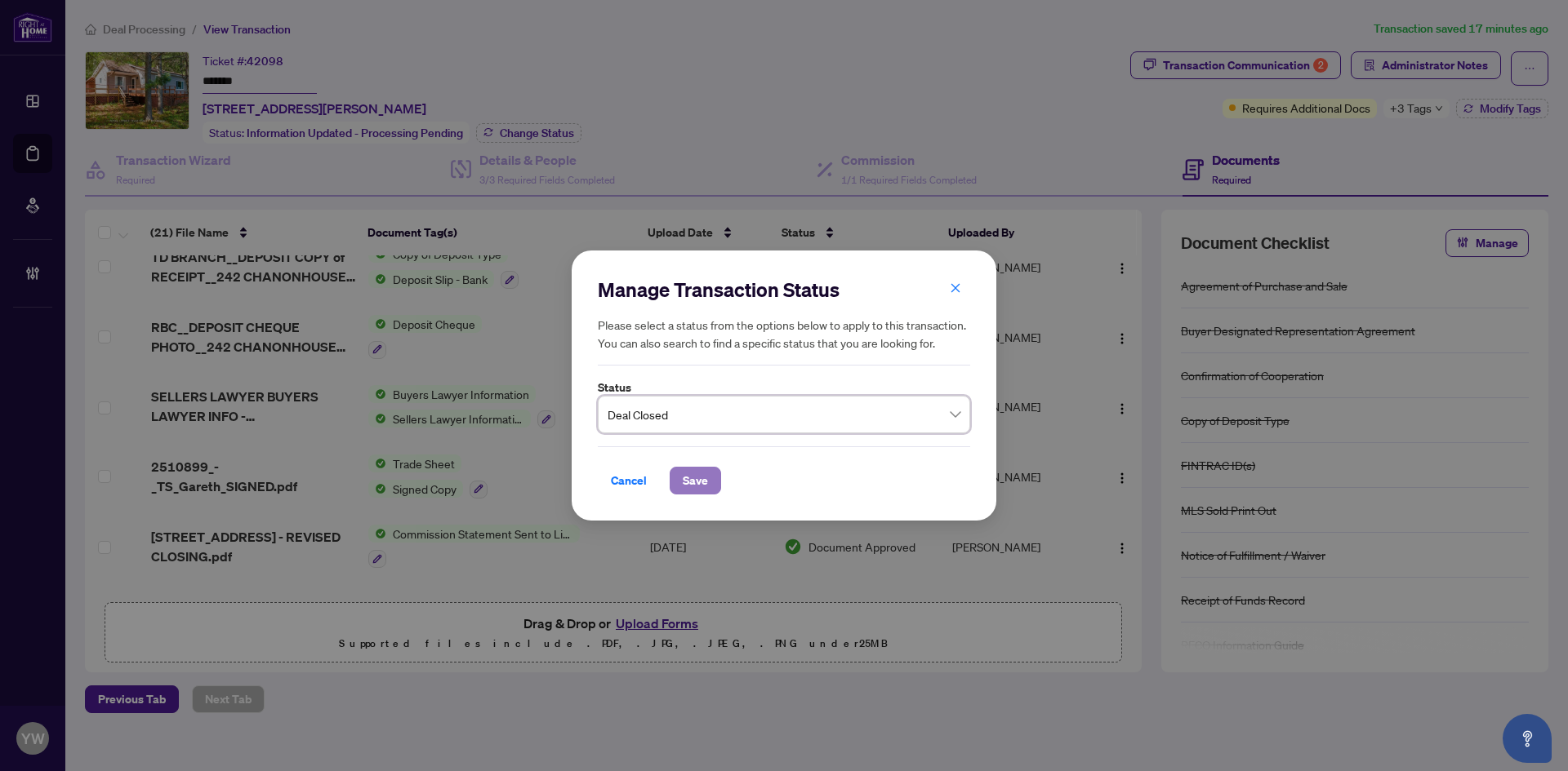
click at [702, 483] on span "Save" at bounding box center [695, 481] width 25 height 26
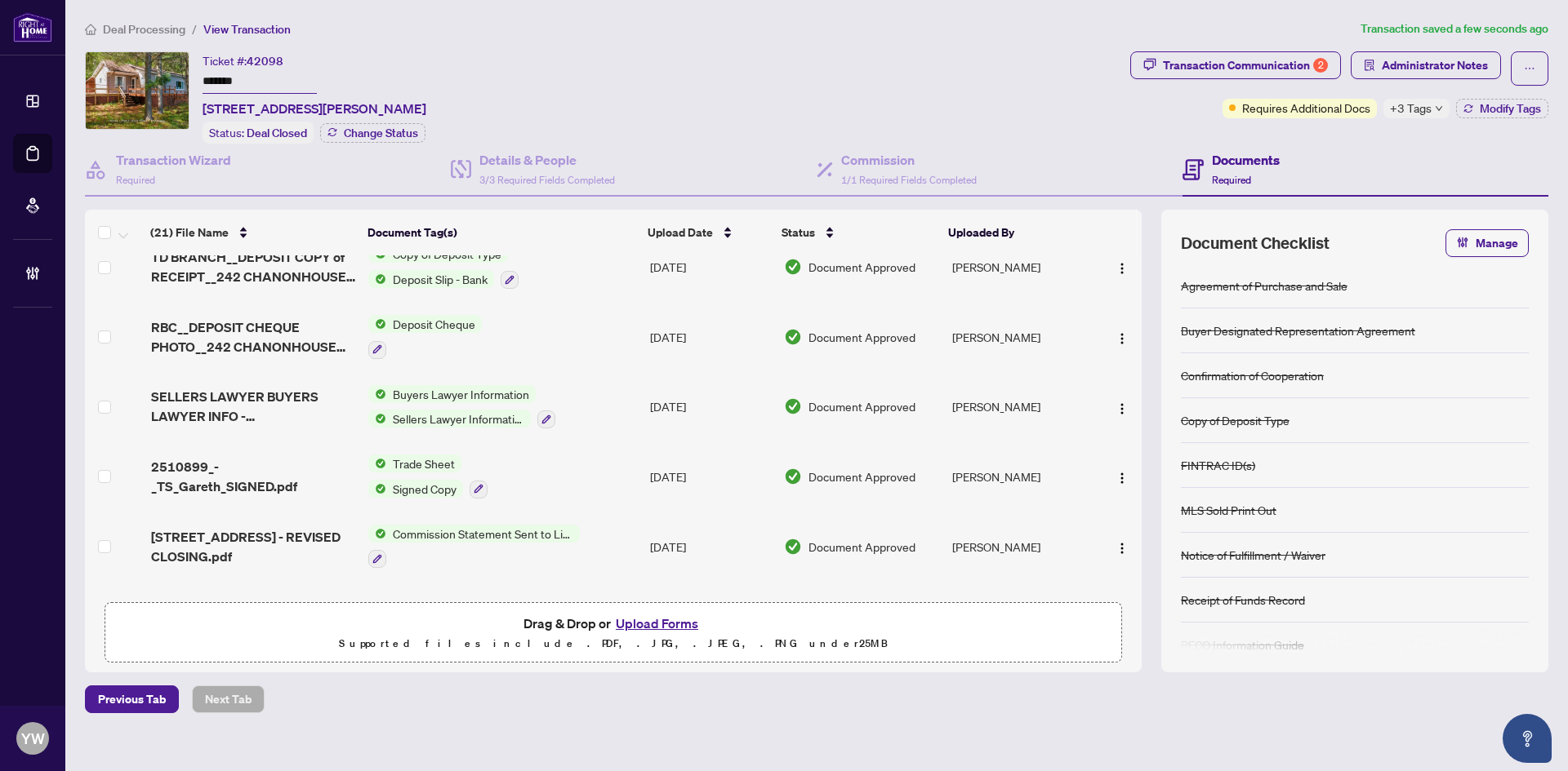
scroll to position [0, 0]
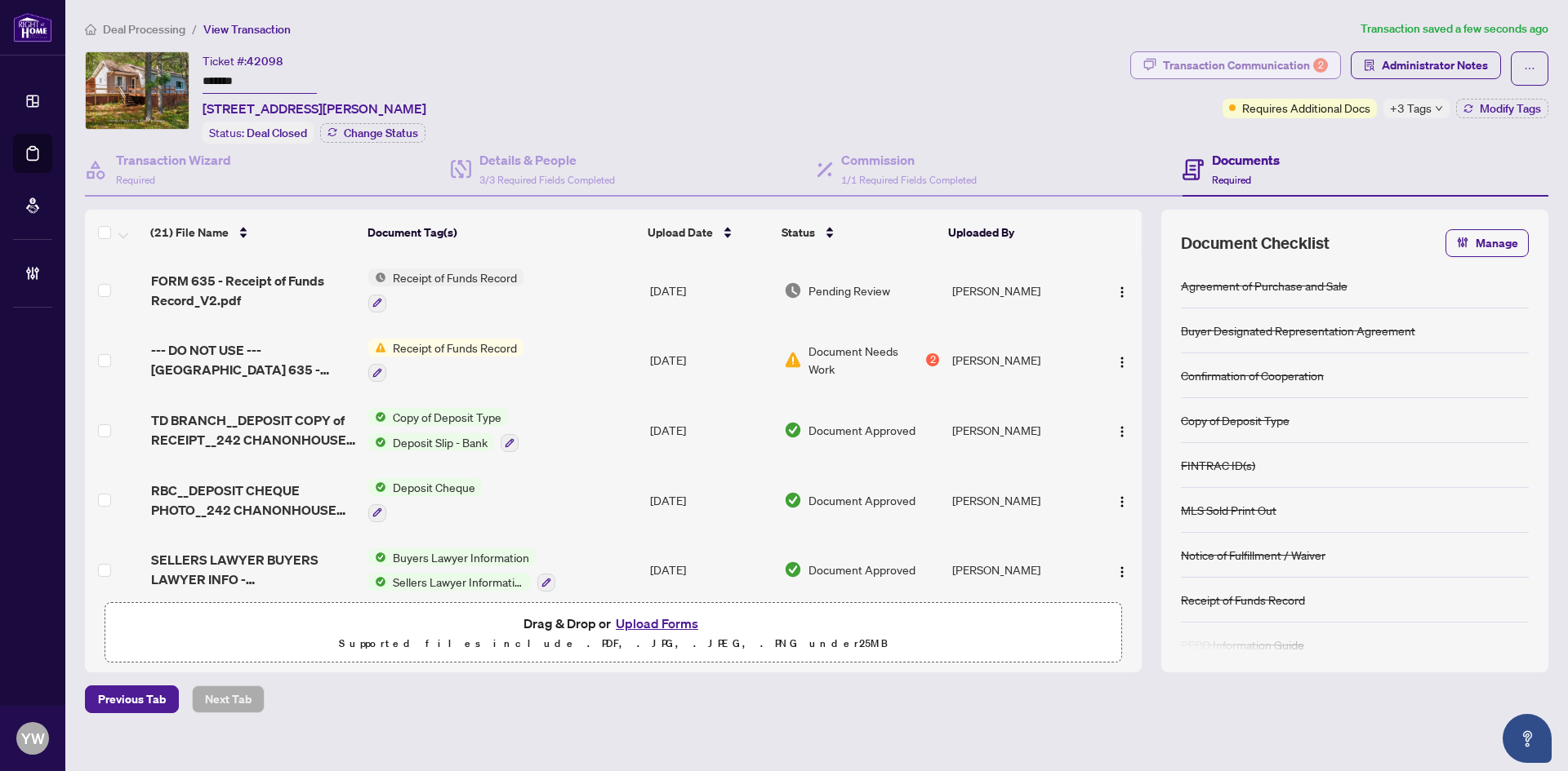
click at [1233, 68] on div "Transaction Communication 2" at bounding box center [1245, 65] width 165 height 26
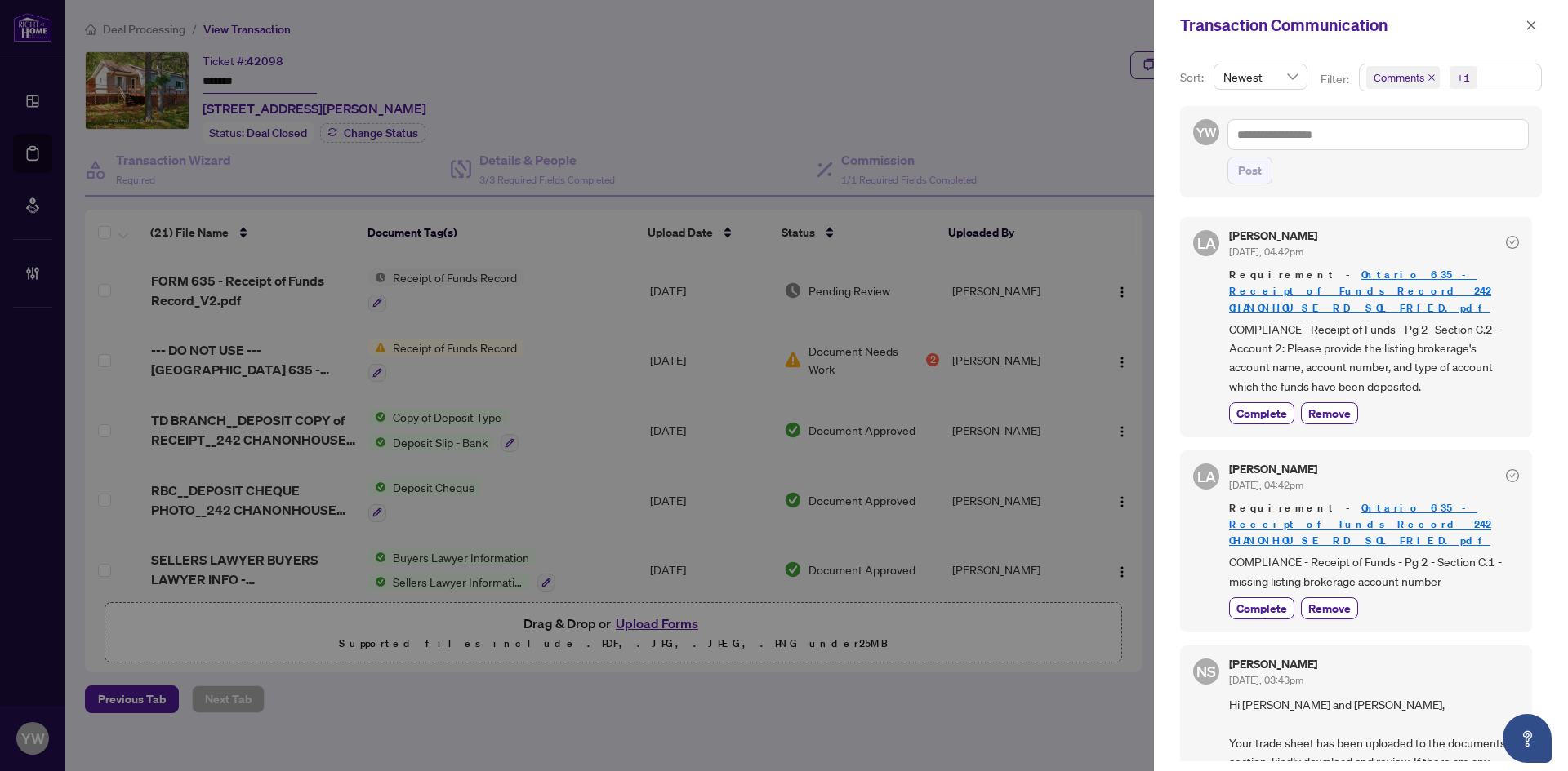
click at [1431, 76] on icon "close" at bounding box center [1431, 77] width 8 height 8
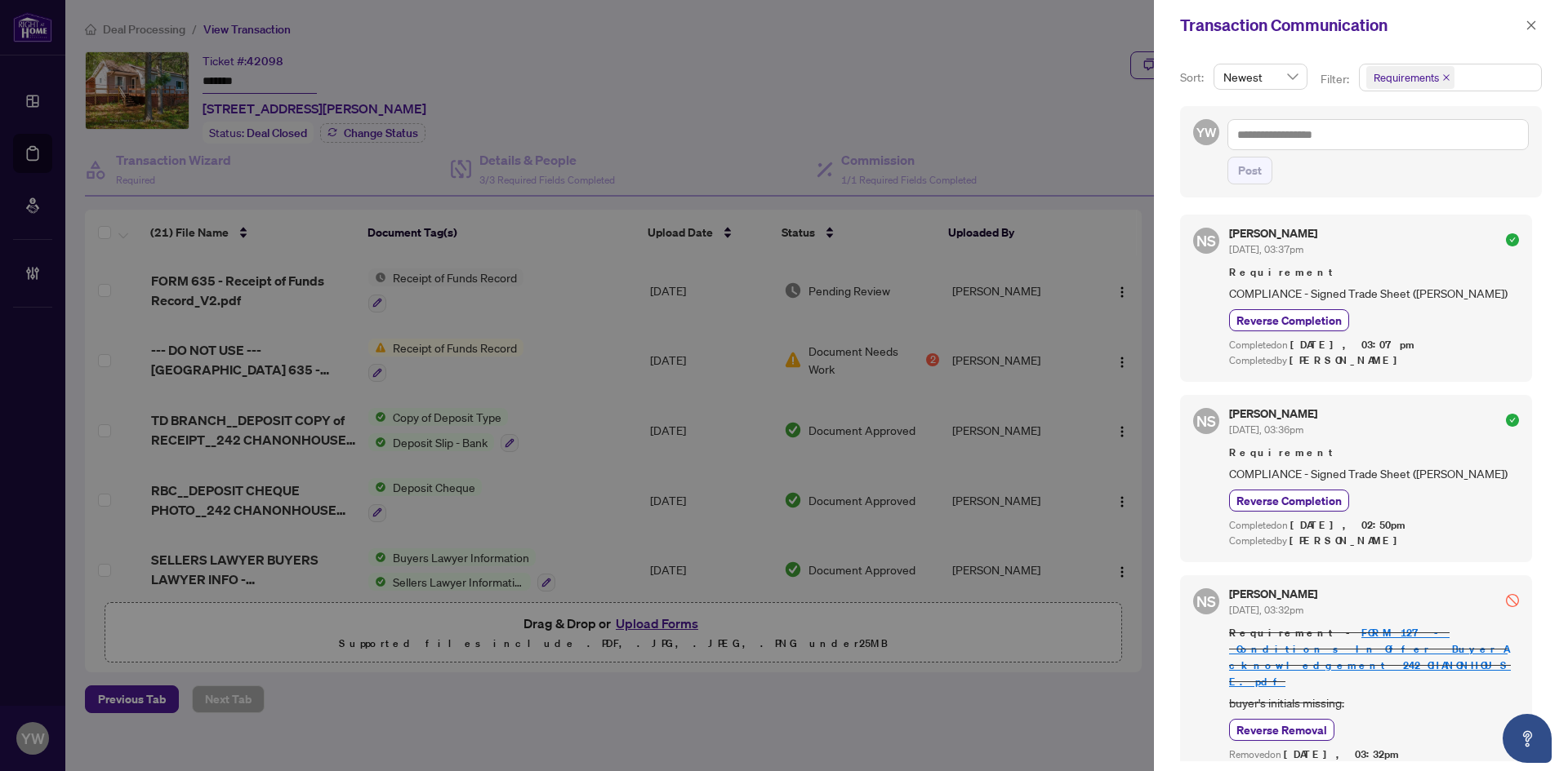
scroll to position [4, 0]
click at [1534, 18] on span "button" at bounding box center [1530, 25] width 12 height 26
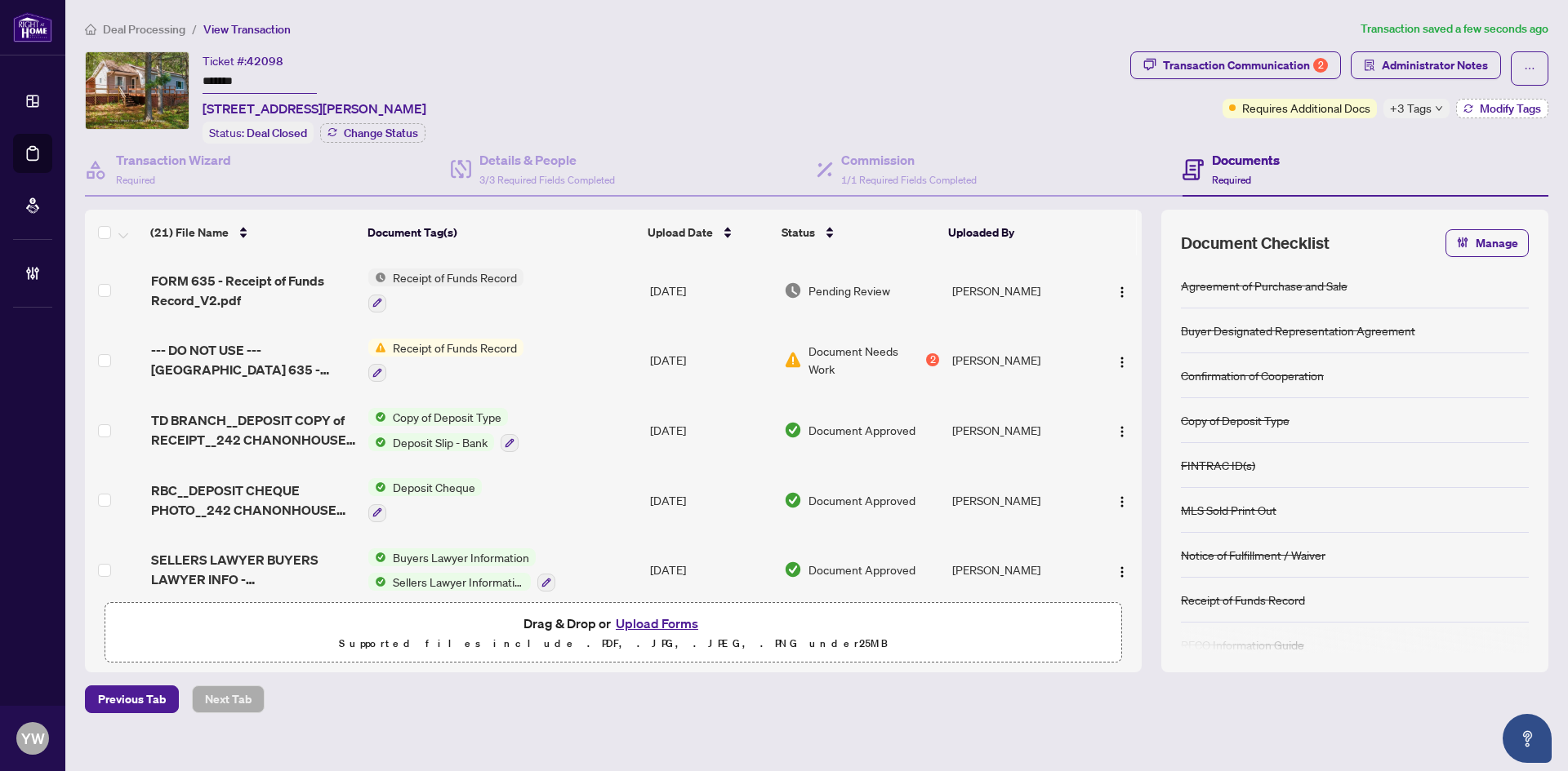
click at [1523, 105] on span "Modify Tags" at bounding box center [1510, 108] width 61 height 12
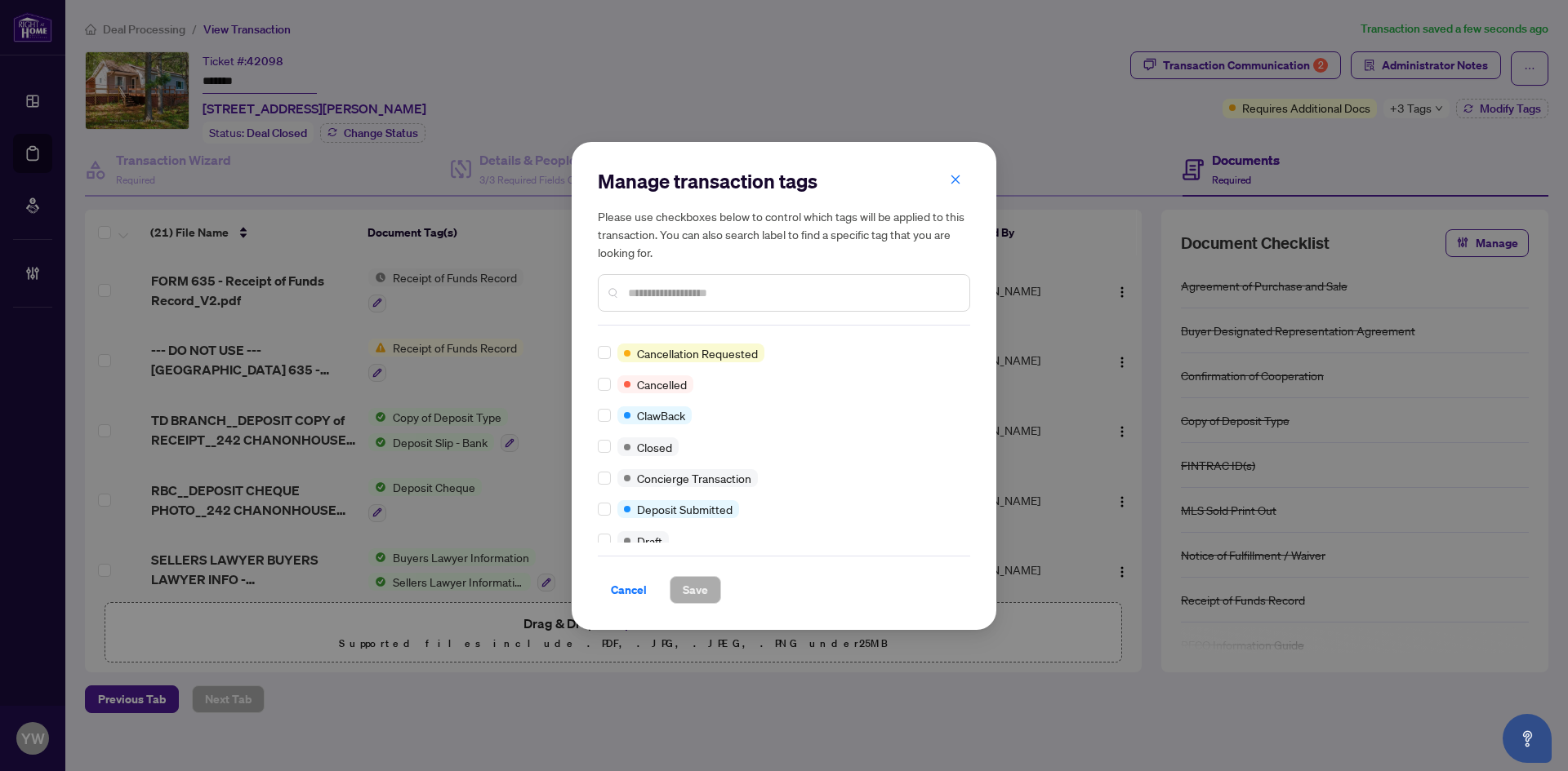
scroll to position [0, 0]
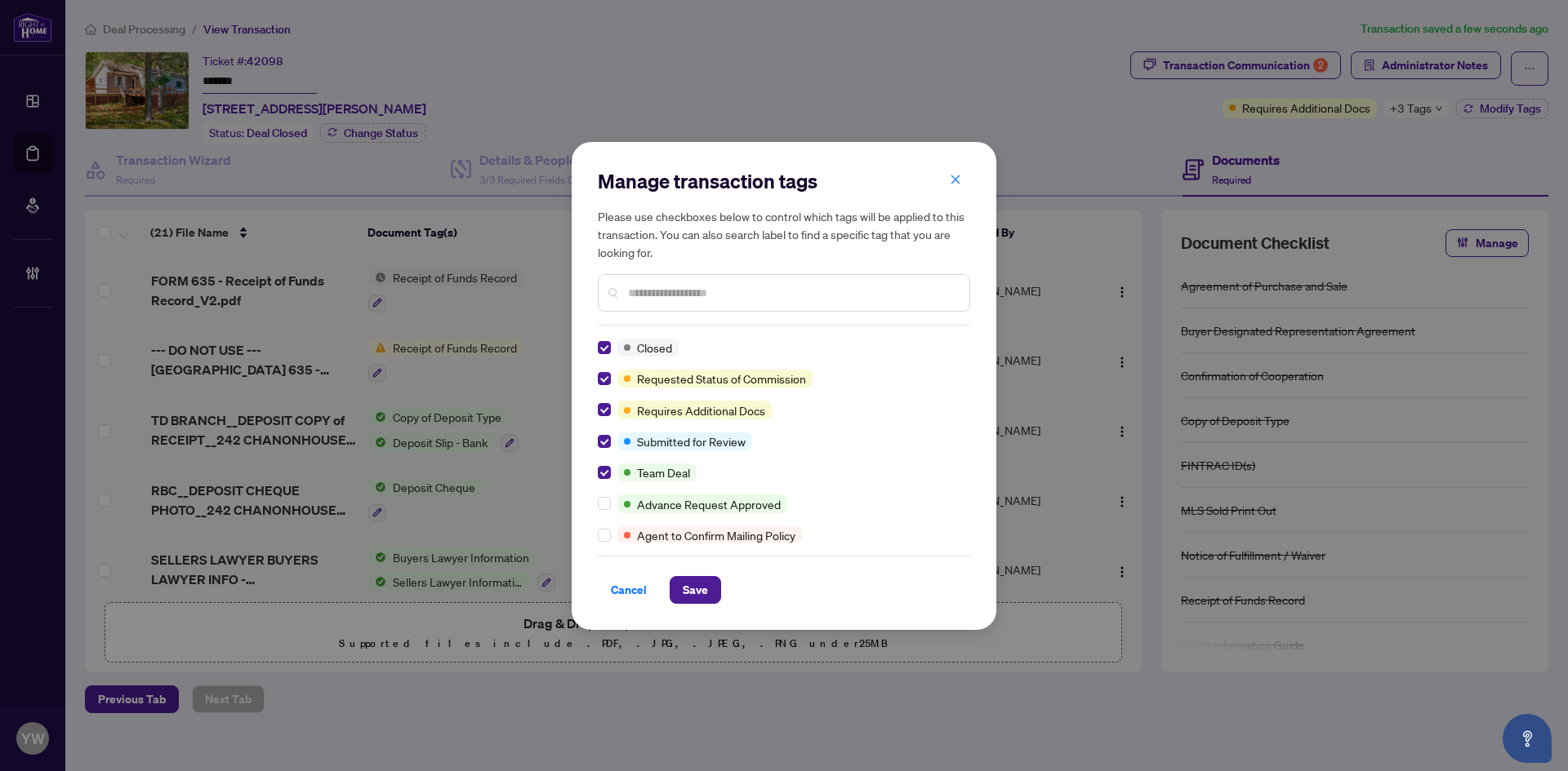
click at [656, 292] on input "text" at bounding box center [792, 293] width 328 height 18
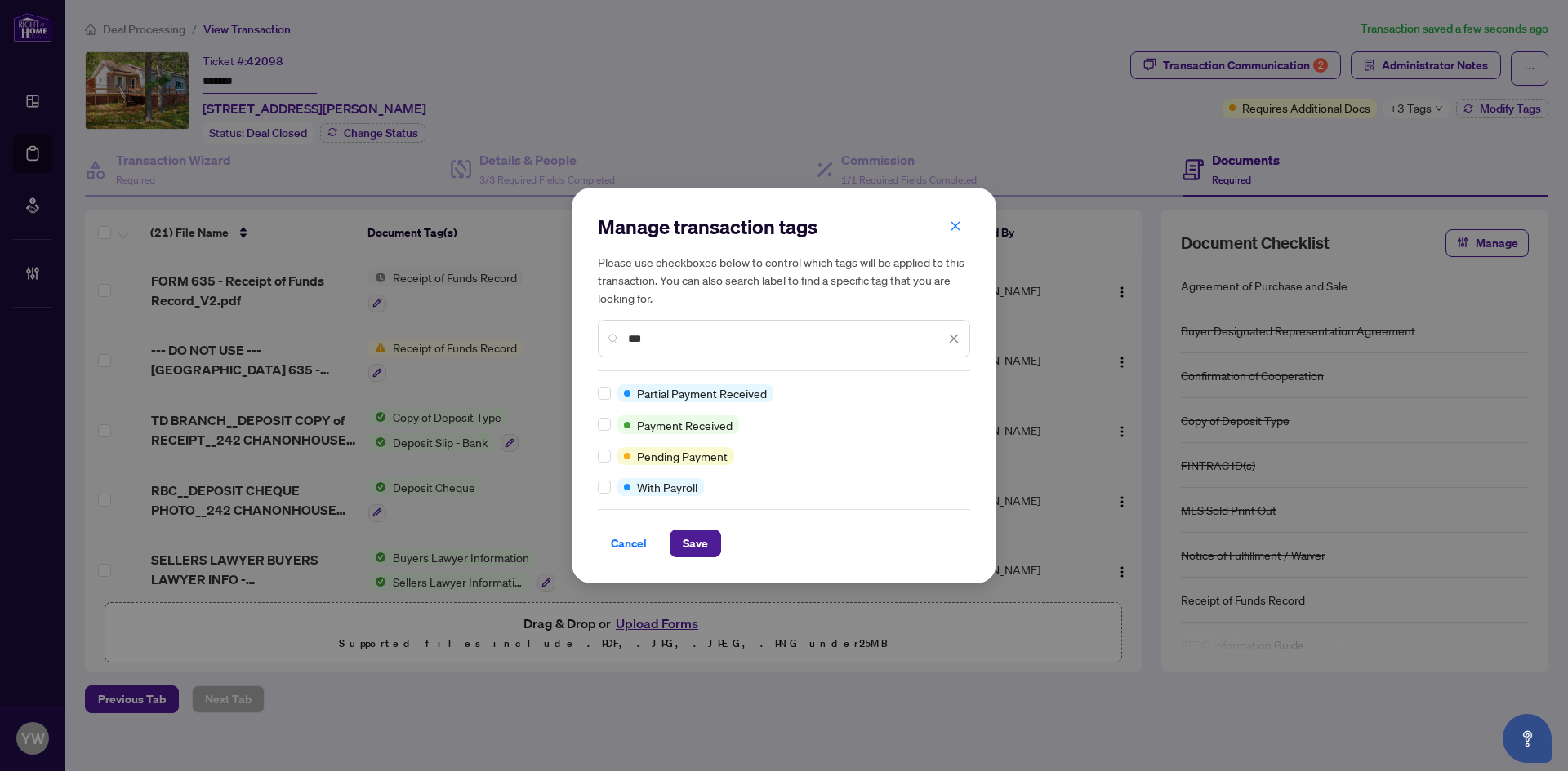
type input "***"
click at [678, 550] on button "Save" at bounding box center [694, 543] width 51 height 28
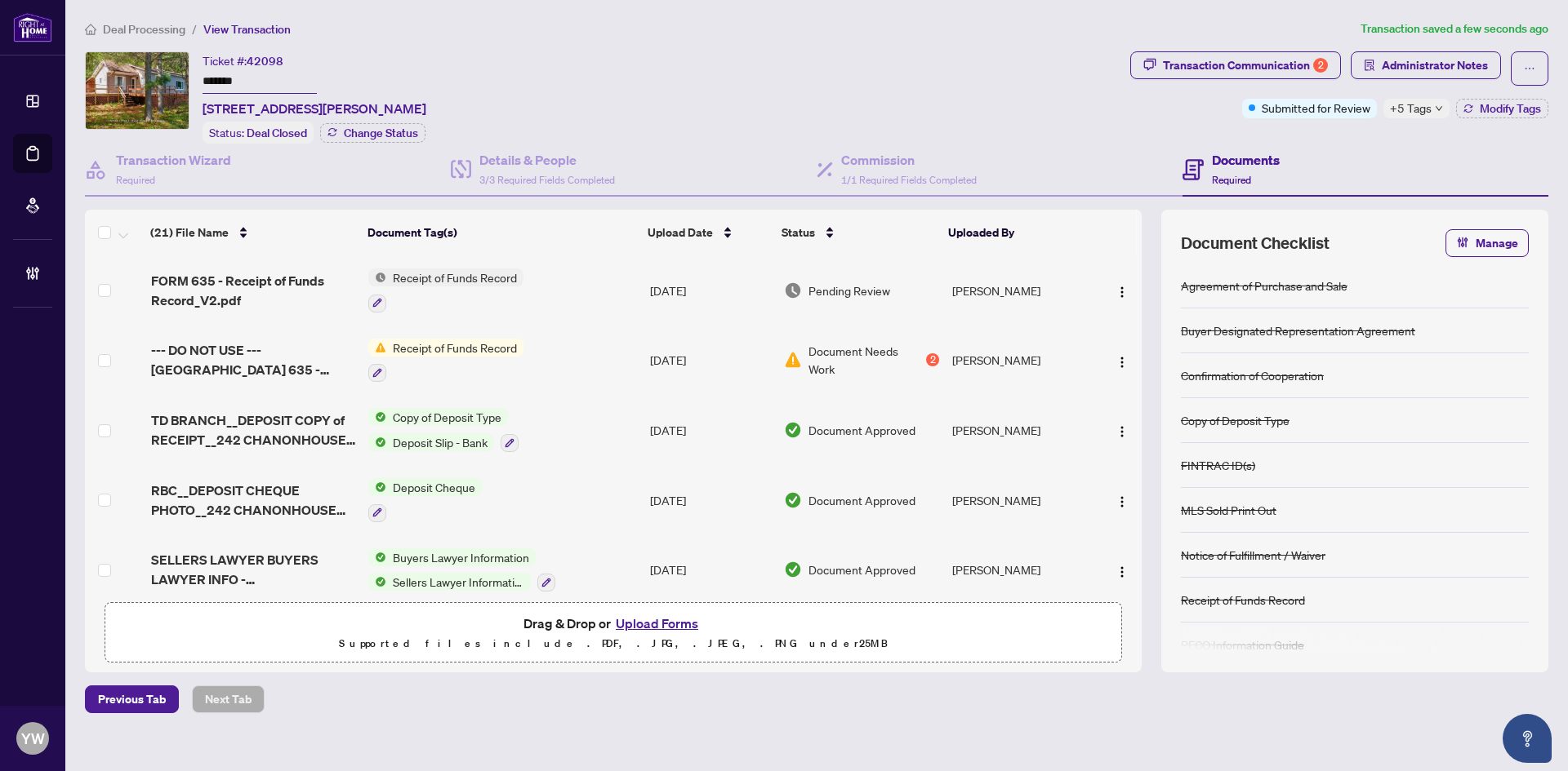
click at [136, 30] on span "Deal Processing" at bounding box center [144, 30] width 83 height 14
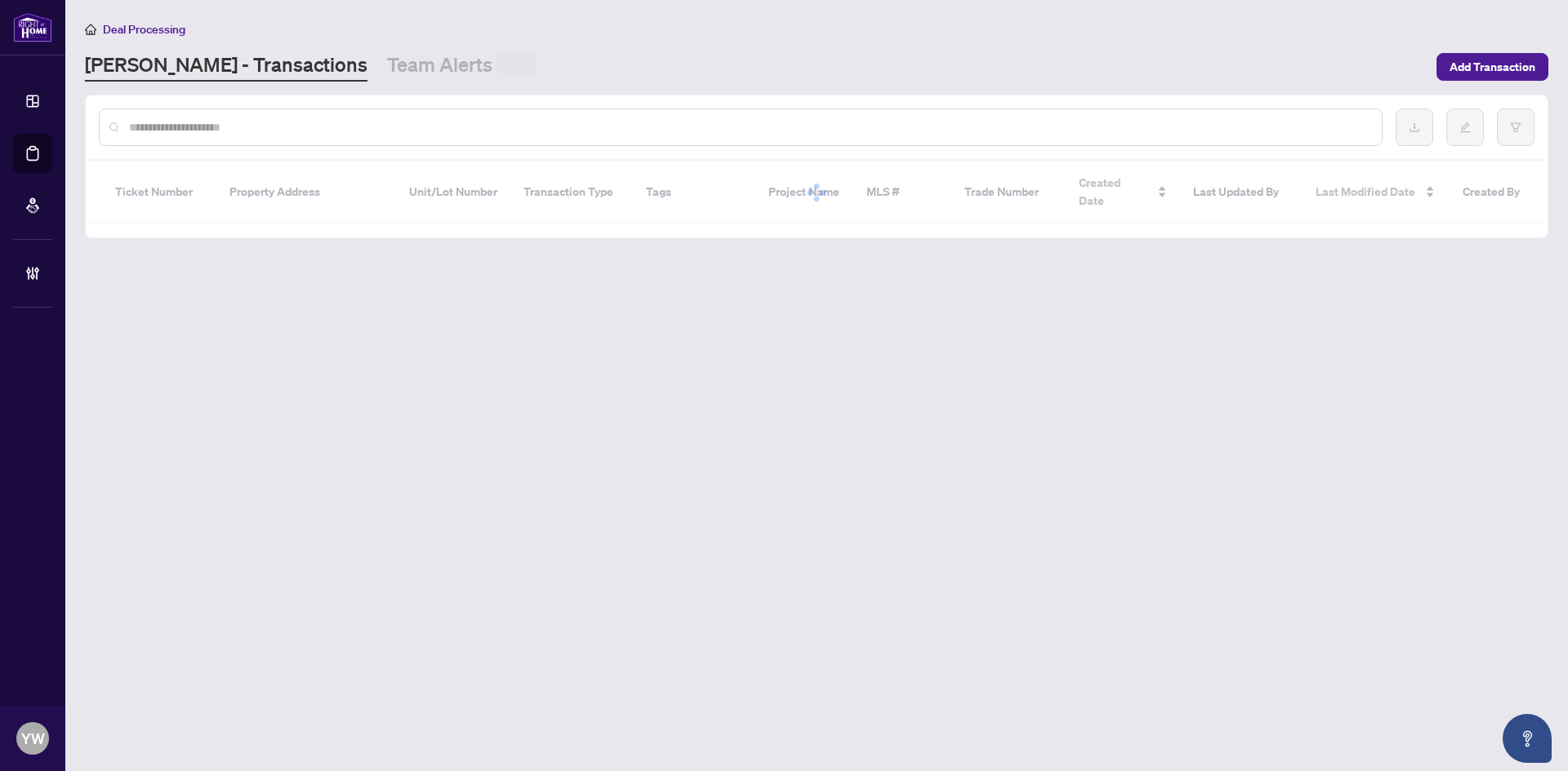
click at [150, 127] on input "text" at bounding box center [749, 127] width 1240 height 18
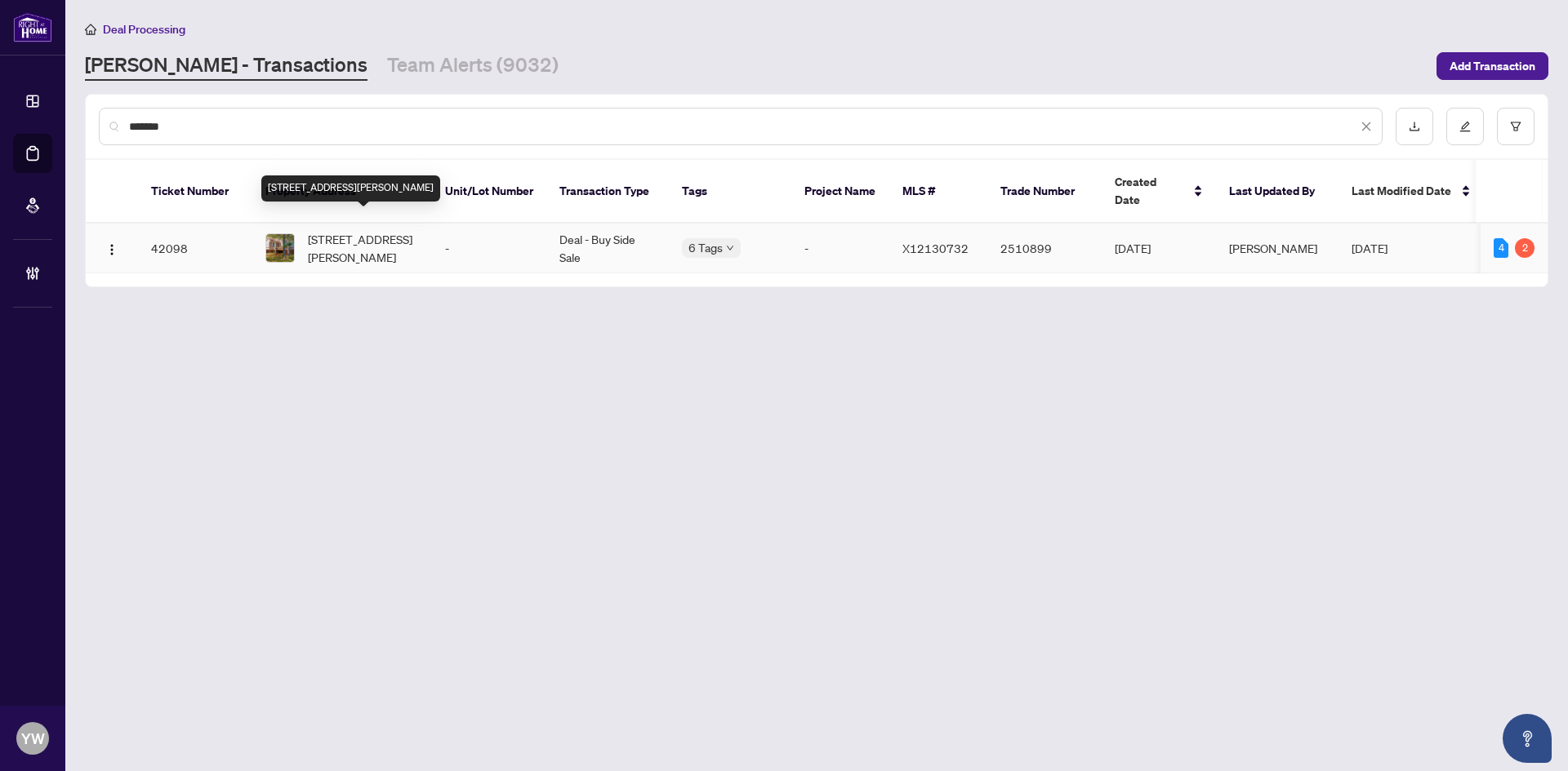
type input "*******"
click at [354, 238] on span "[STREET_ADDRESS][PERSON_NAME]" at bounding box center [363, 248] width 111 height 36
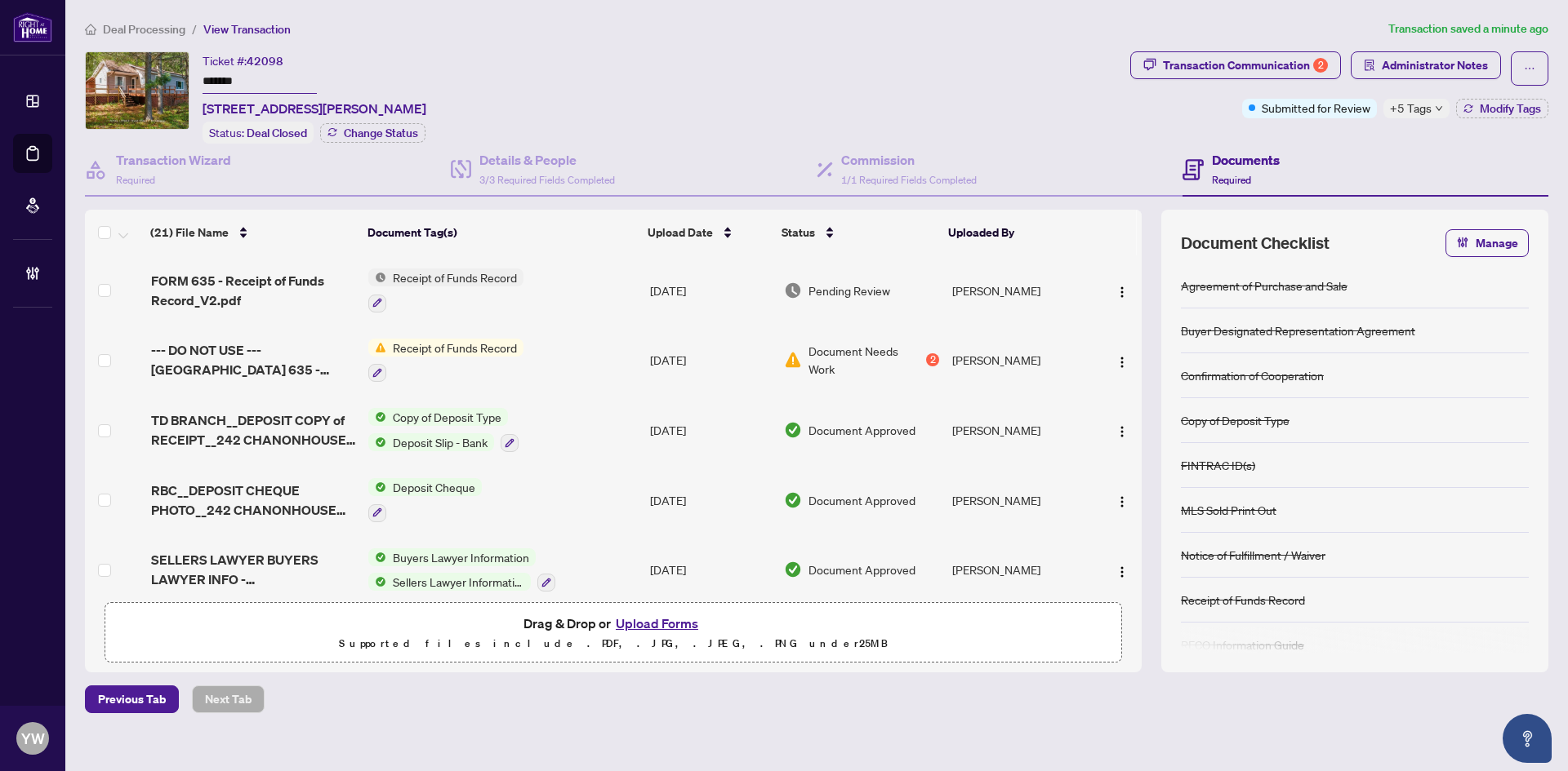
click at [132, 28] on span "Deal Processing" at bounding box center [144, 30] width 83 height 14
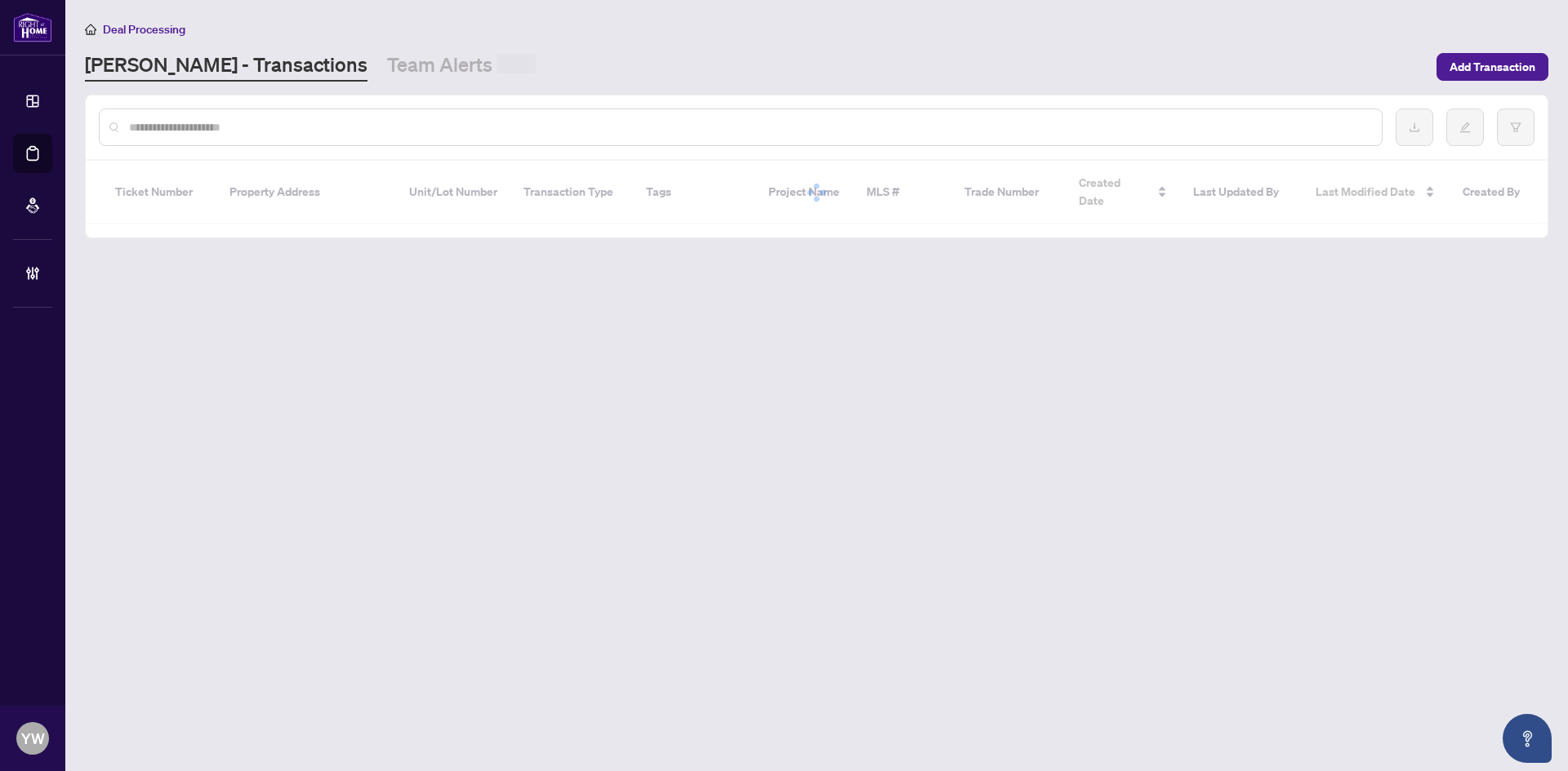
click at [142, 126] on input "text" at bounding box center [749, 127] width 1240 height 18
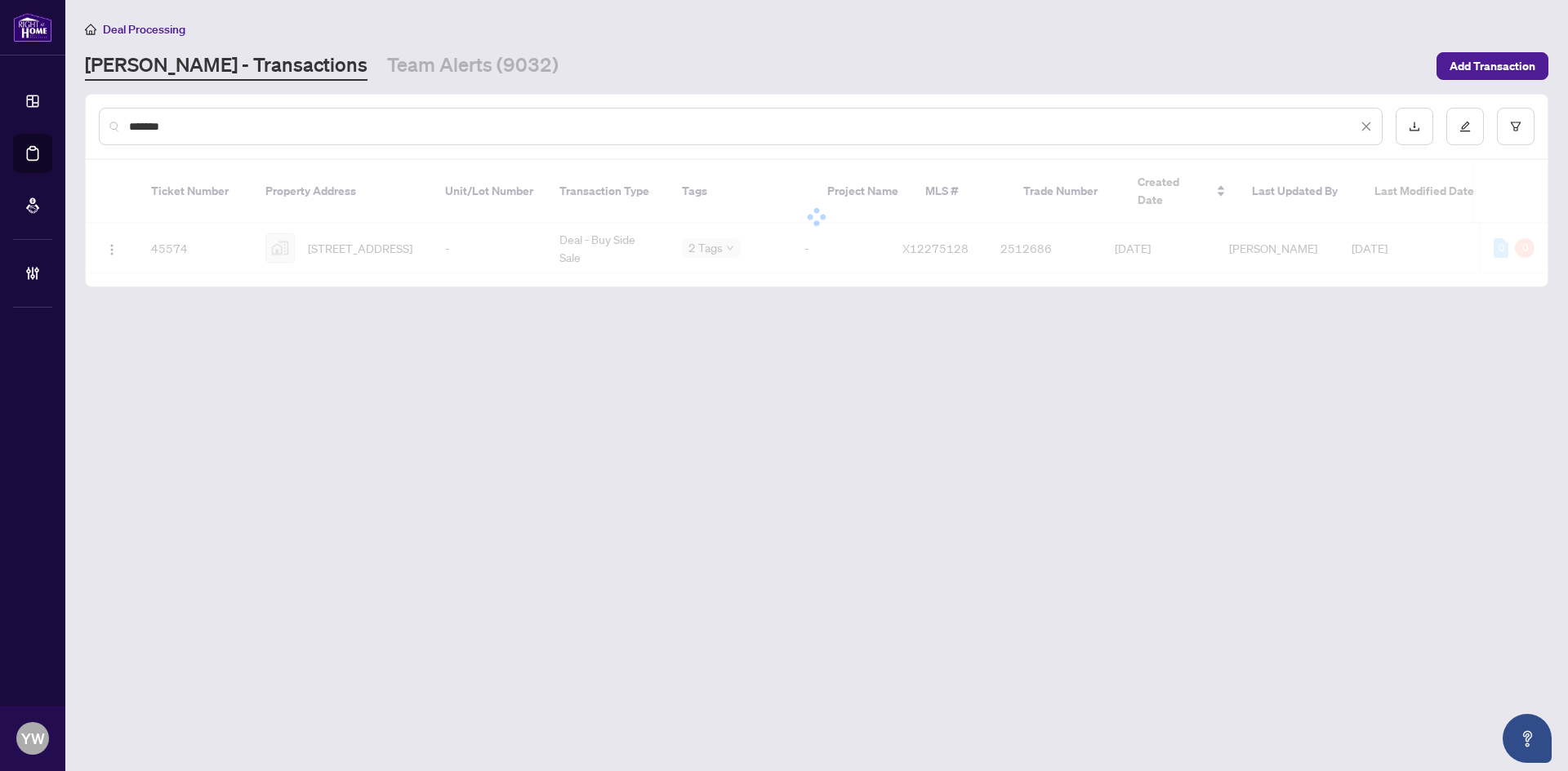
type input "*******"
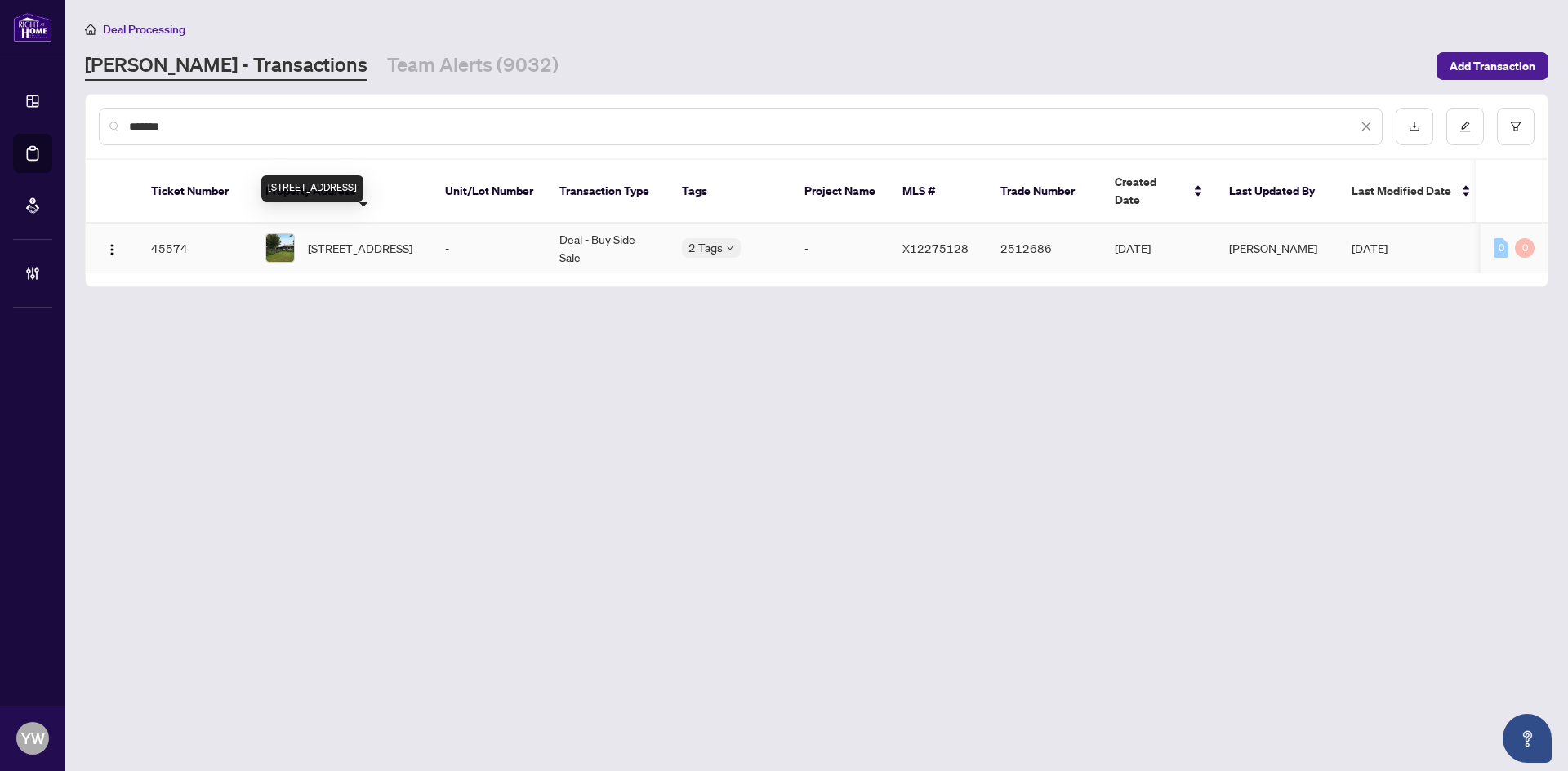
click at [381, 239] on span "[STREET_ADDRESS]" at bounding box center [360, 248] width 105 height 18
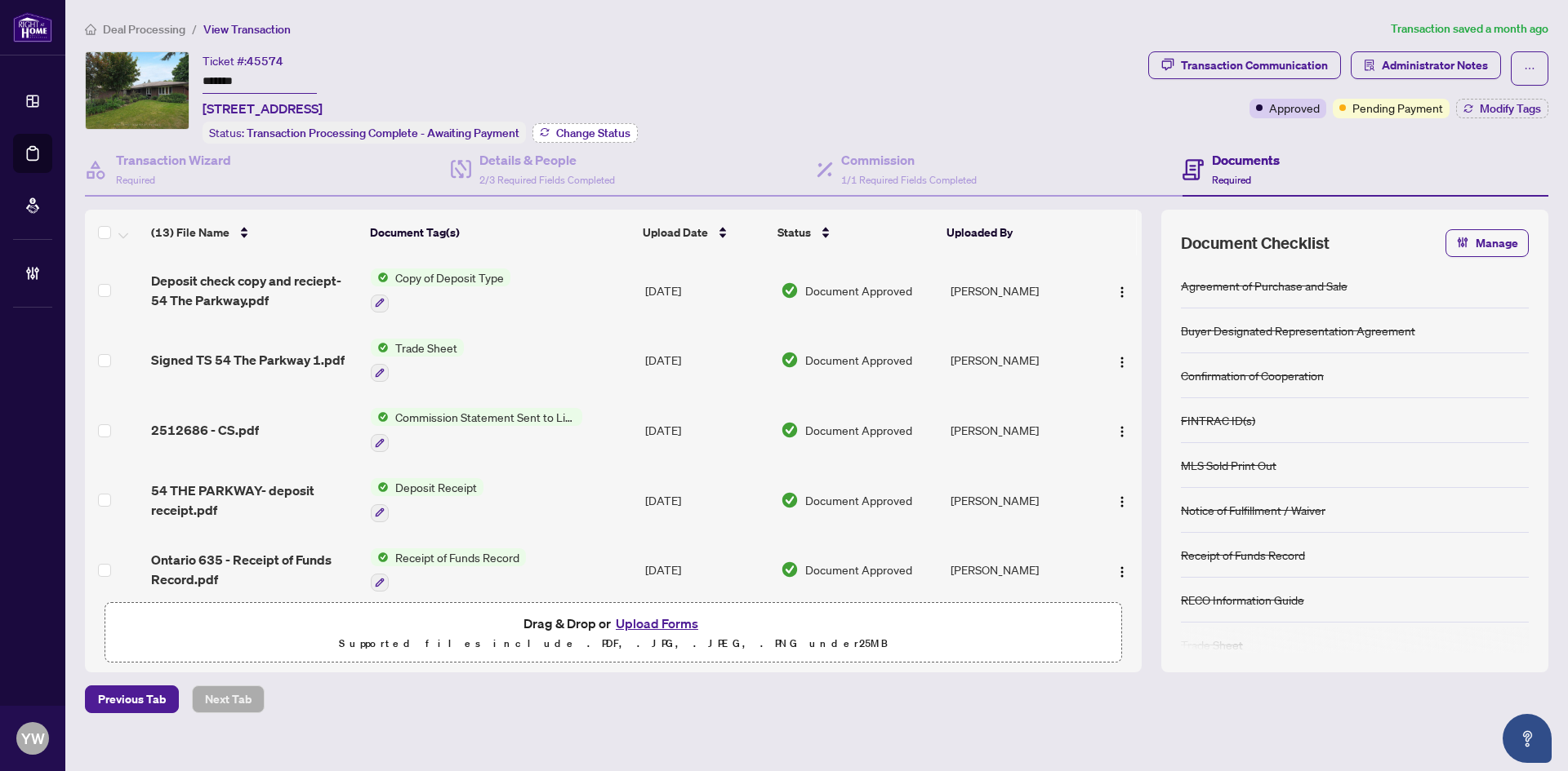
click at [560, 127] on span "Change Status" at bounding box center [593, 133] width 74 height 12
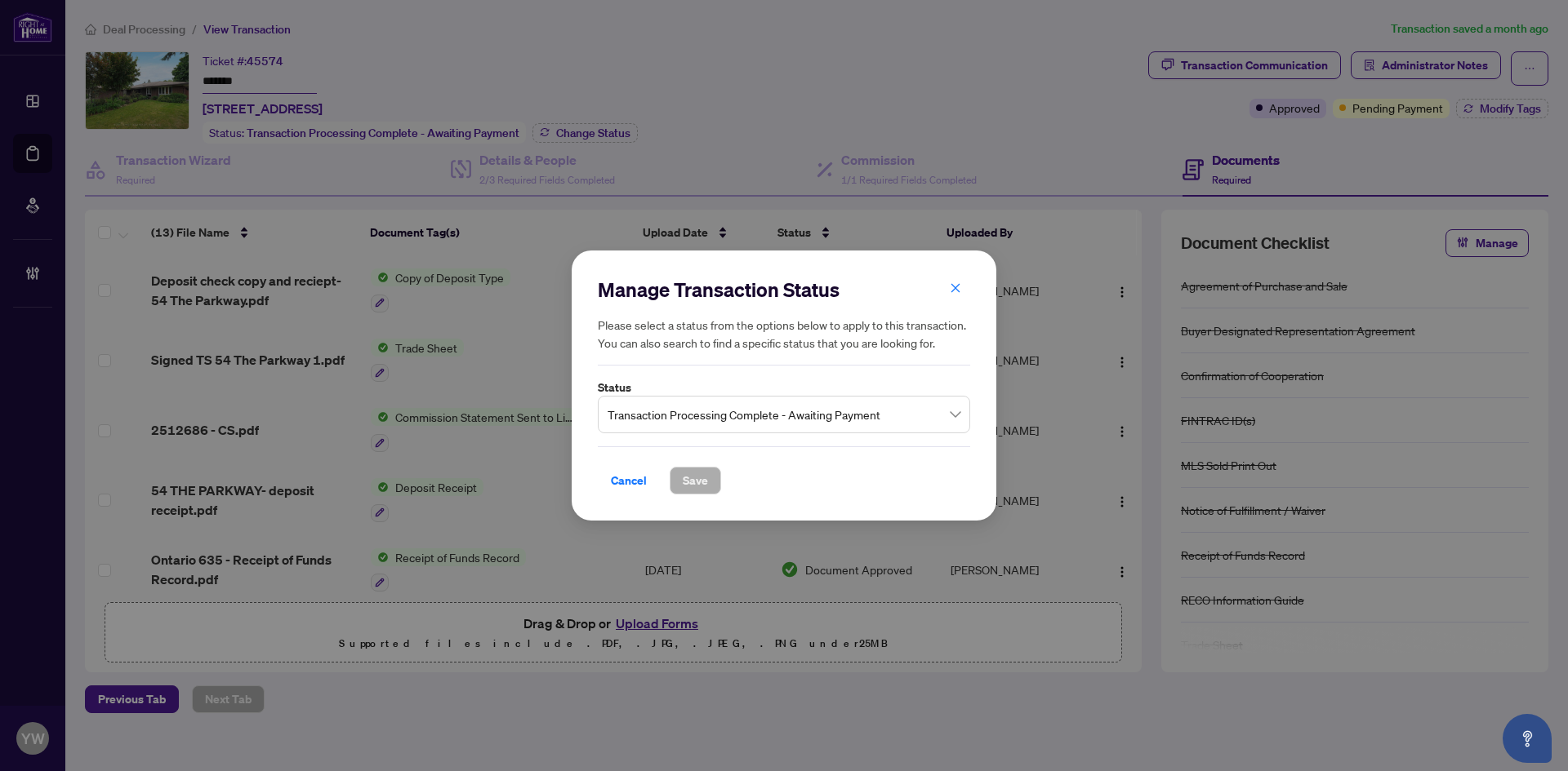
click at [636, 406] on span "Transaction Processing Complete - Awaiting Payment" at bounding box center [783, 414] width 353 height 31
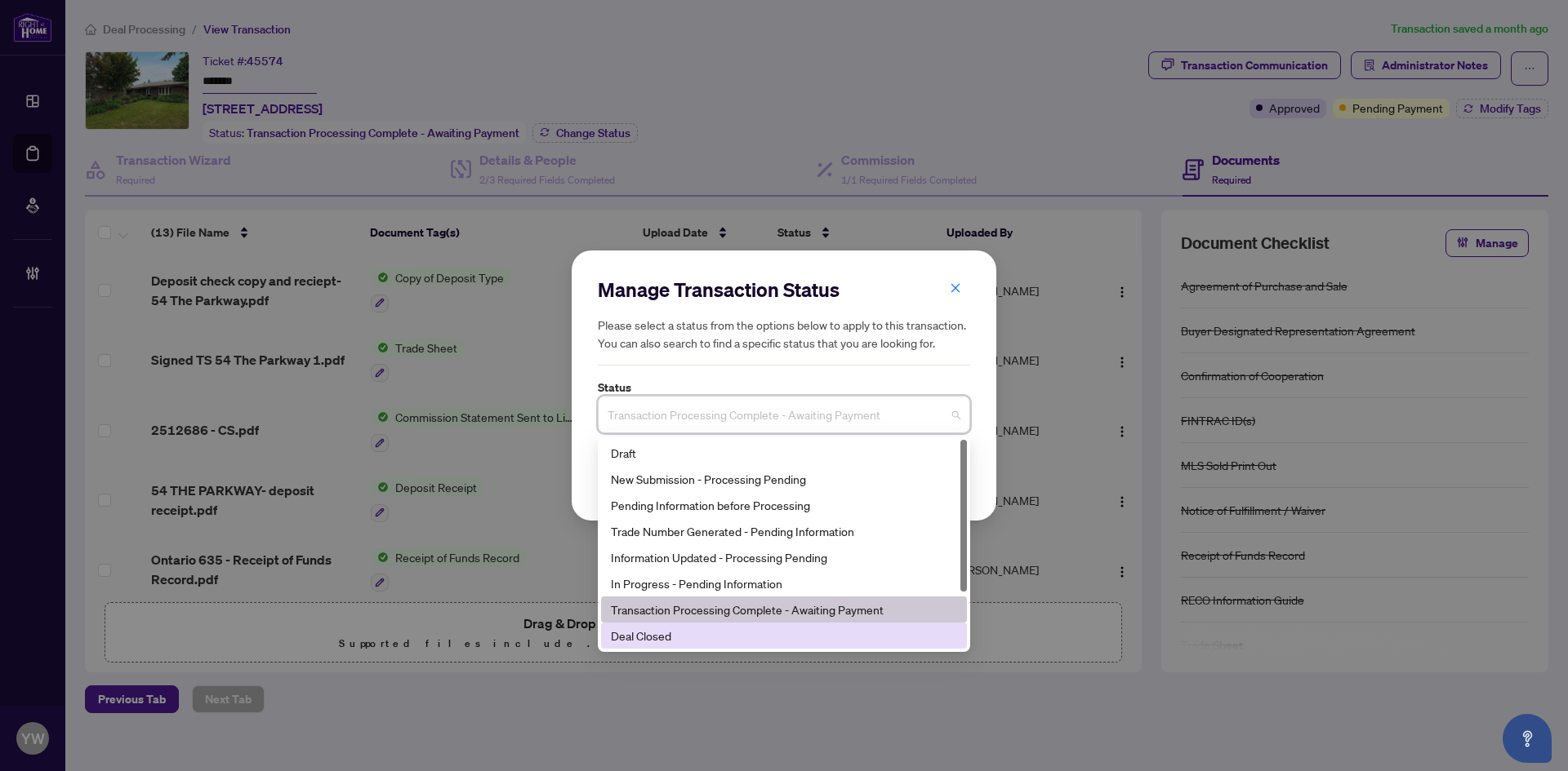
click at [642, 640] on div "Deal Closed" at bounding box center [784, 636] width 346 height 18
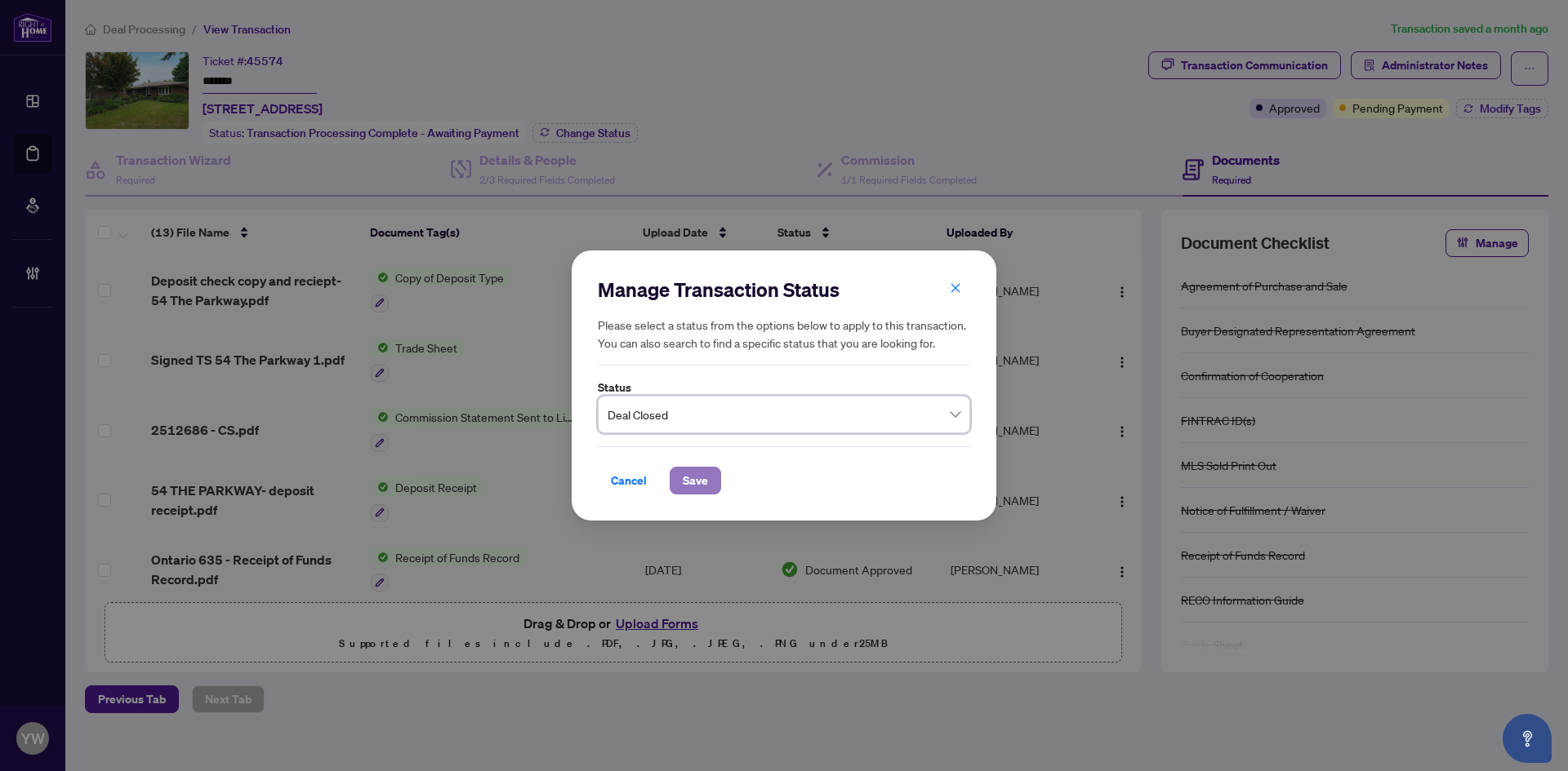
click at [696, 482] on span "Save" at bounding box center [695, 481] width 25 height 26
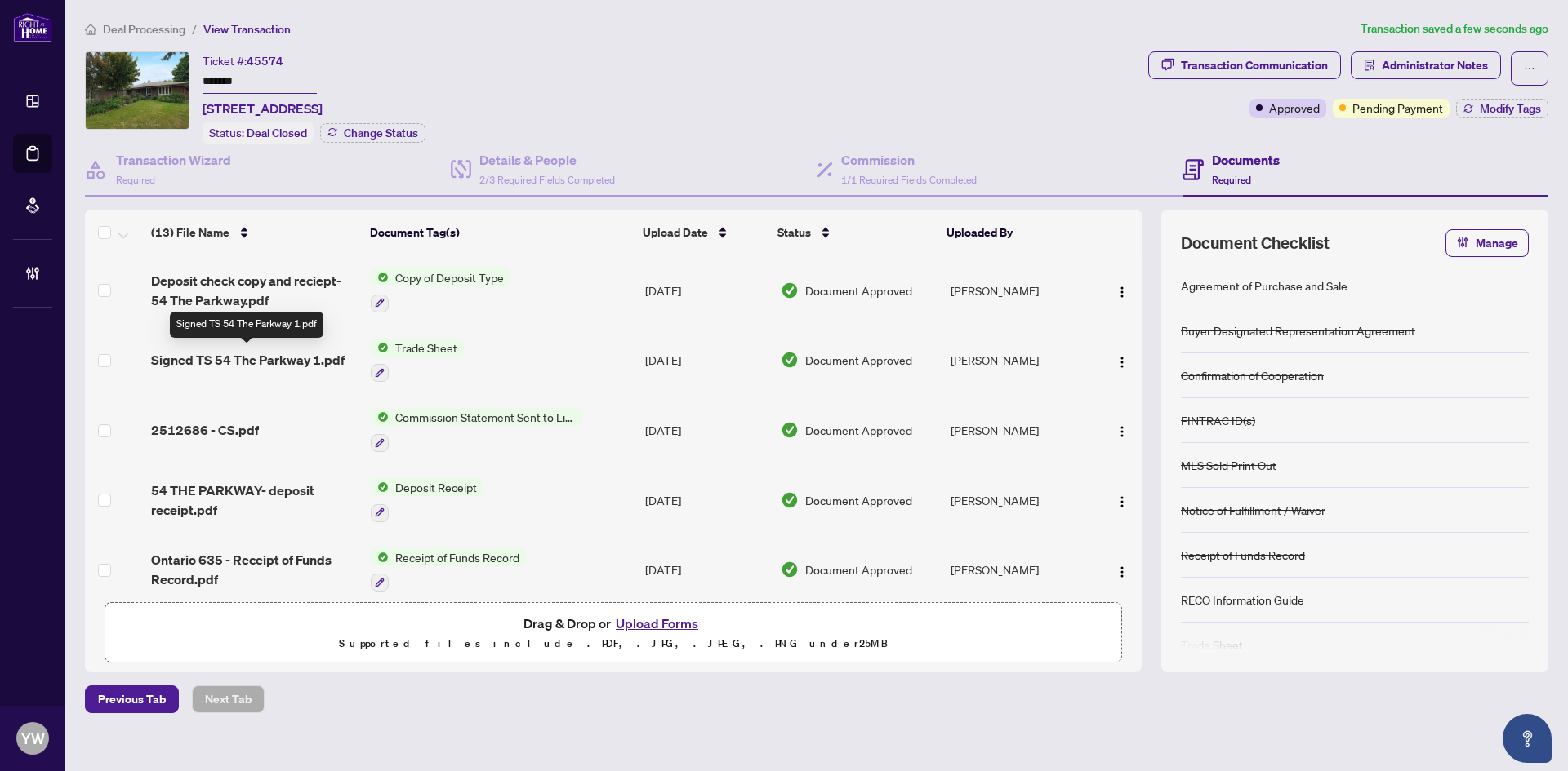
click at [247, 367] on span "Signed TS 54 The Parkway 1.pdf" at bounding box center [248, 360] width 194 height 20
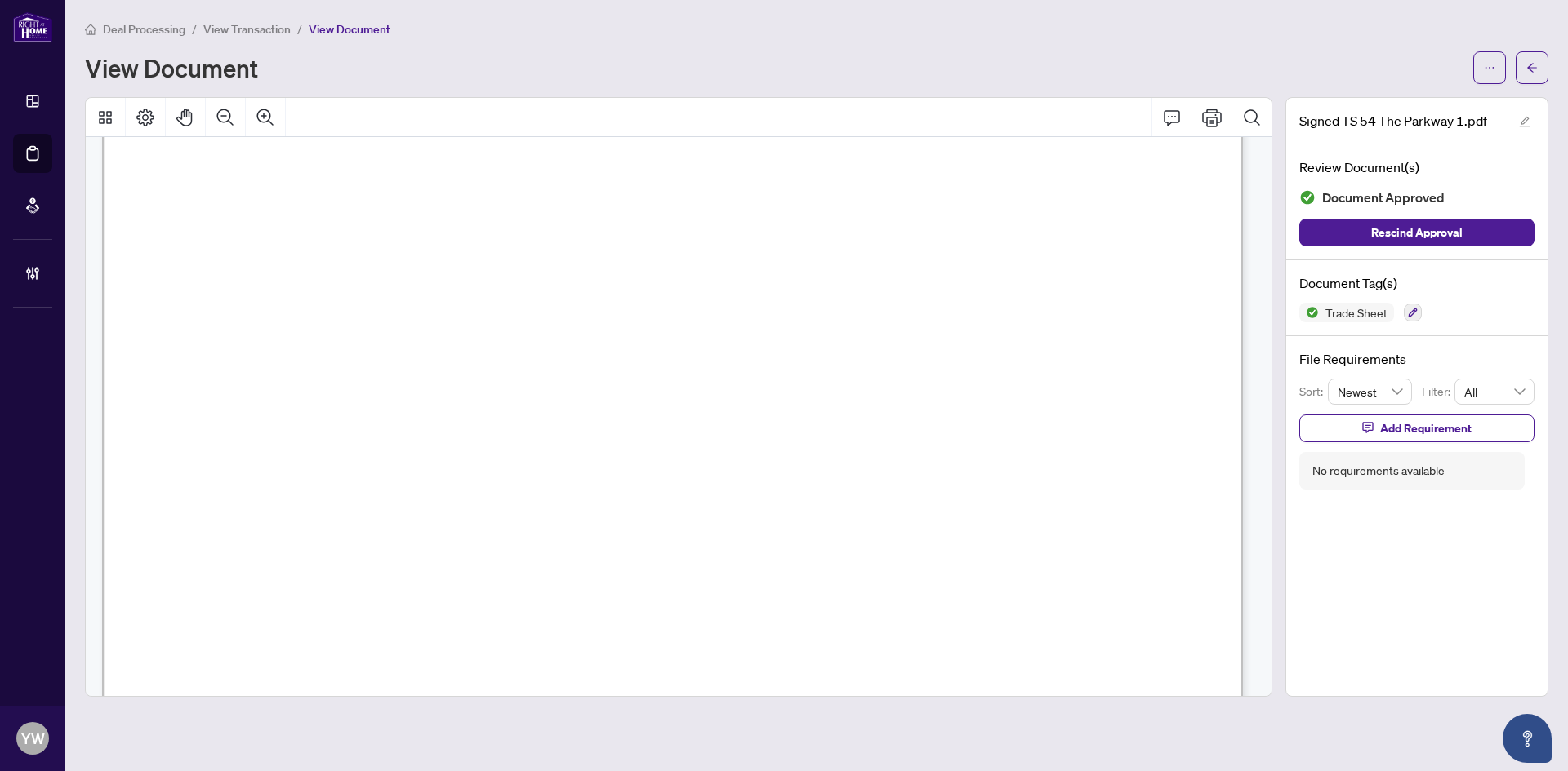
scroll to position [408, 0]
drag, startPoint x: 1529, startPoint y: 77, endPoint x: 1251, endPoint y: 4, distance: 287.4
click at [1529, 76] on span "button" at bounding box center [1531, 67] width 12 height 26
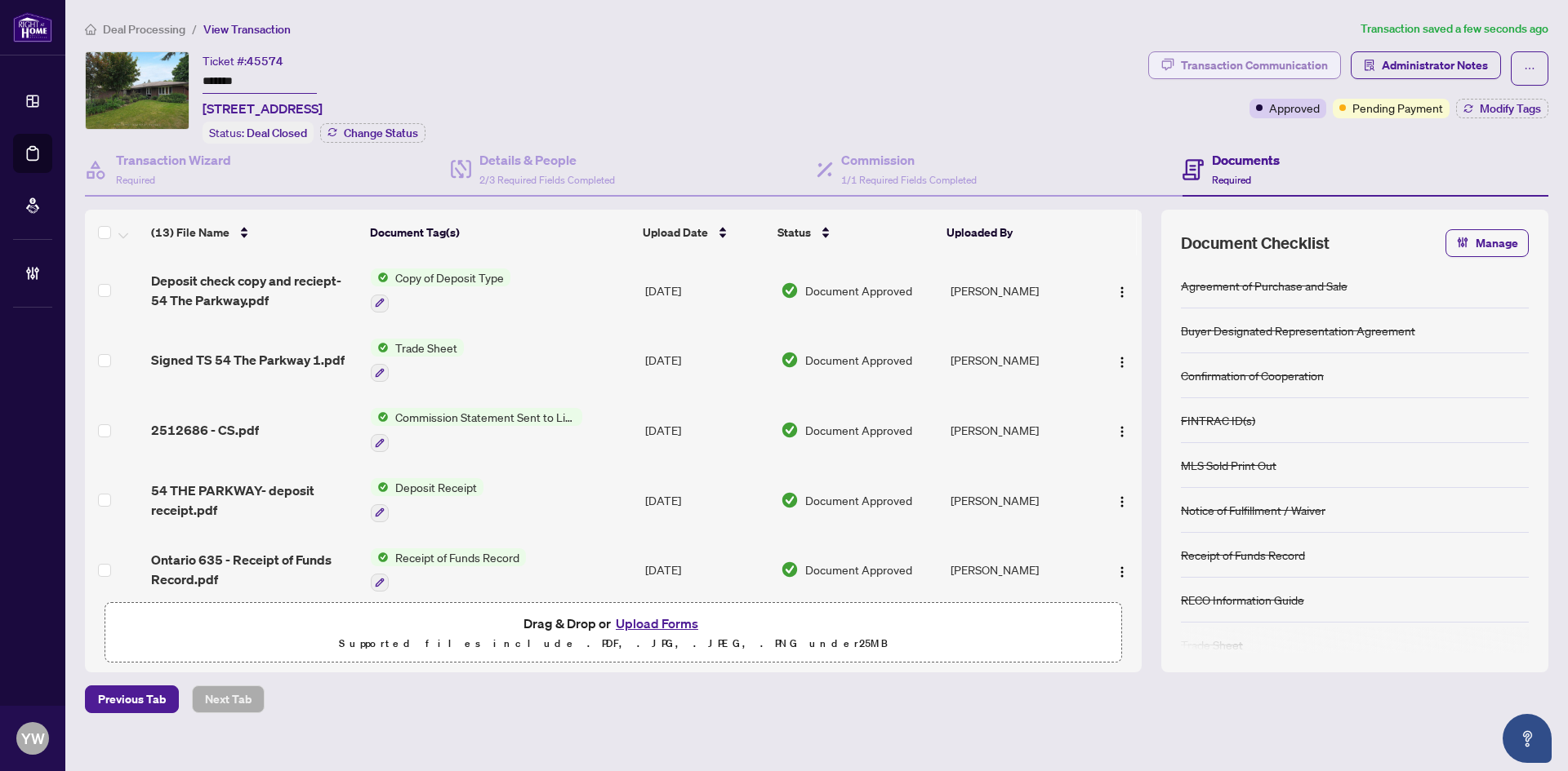
click at [1285, 68] on div "Transaction Communication" at bounding box center [1254, 65] width 147 height 26
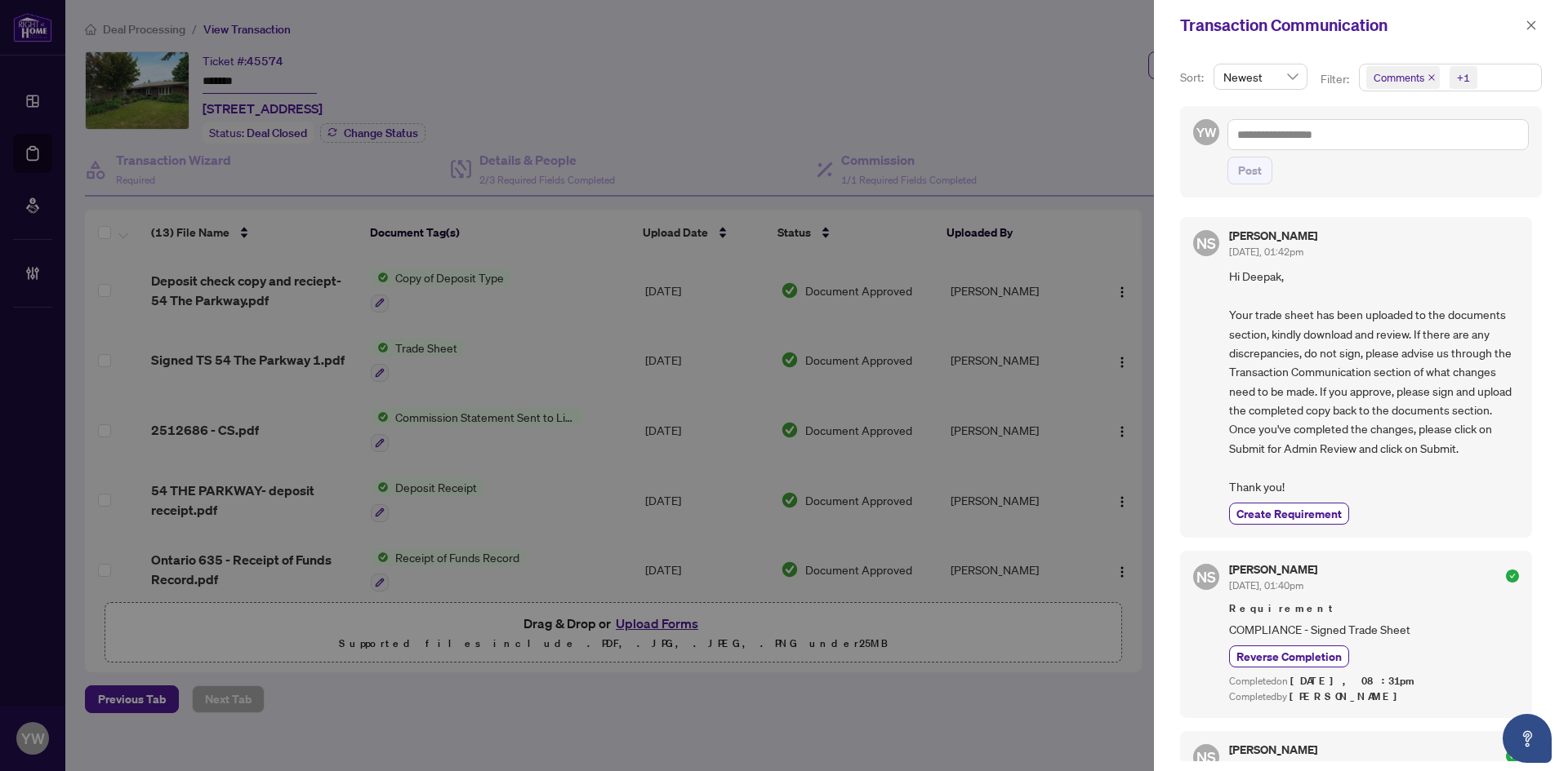
click at [1427, 78] on icon "close" at bounding box center [1431, 77] width 8 height 8
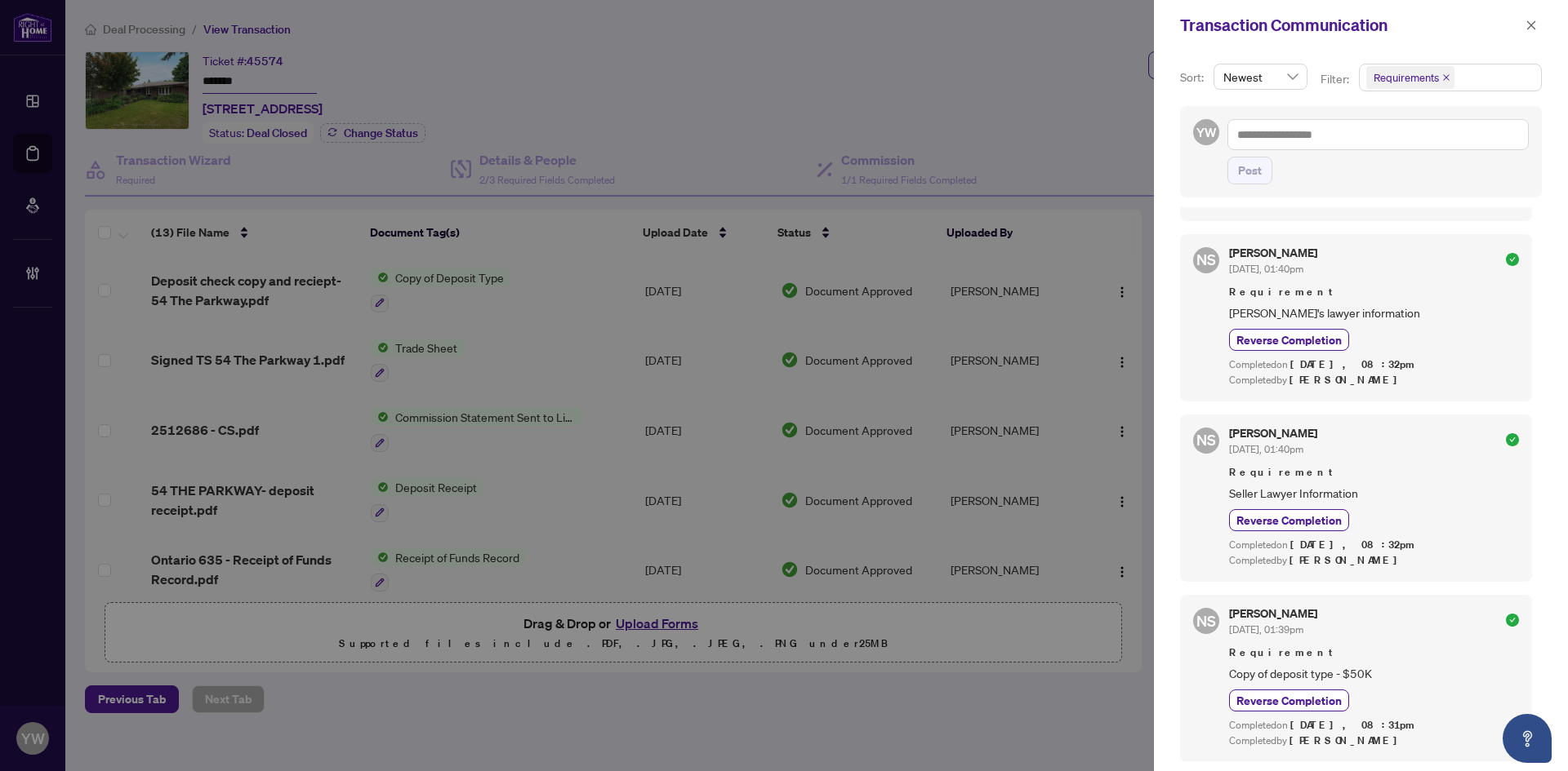
scroll to position [4, 0]
click at [1534, 27] on icon "close" at bounding box center [1530, 25] width 12 height 12
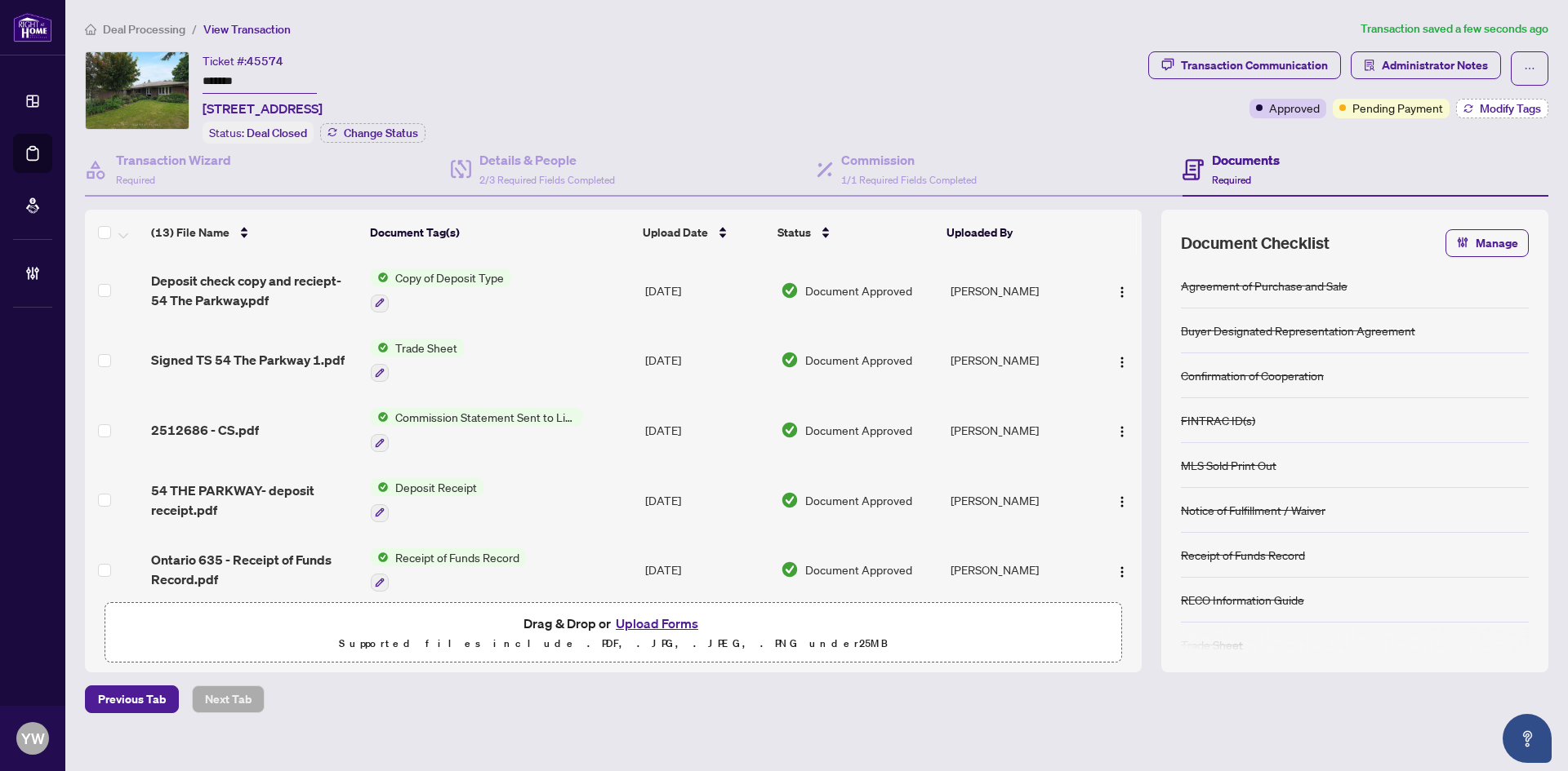
click at [1510, 108] on span "Modify Tags" at bounding box center [1510, 108] width 61 height 12
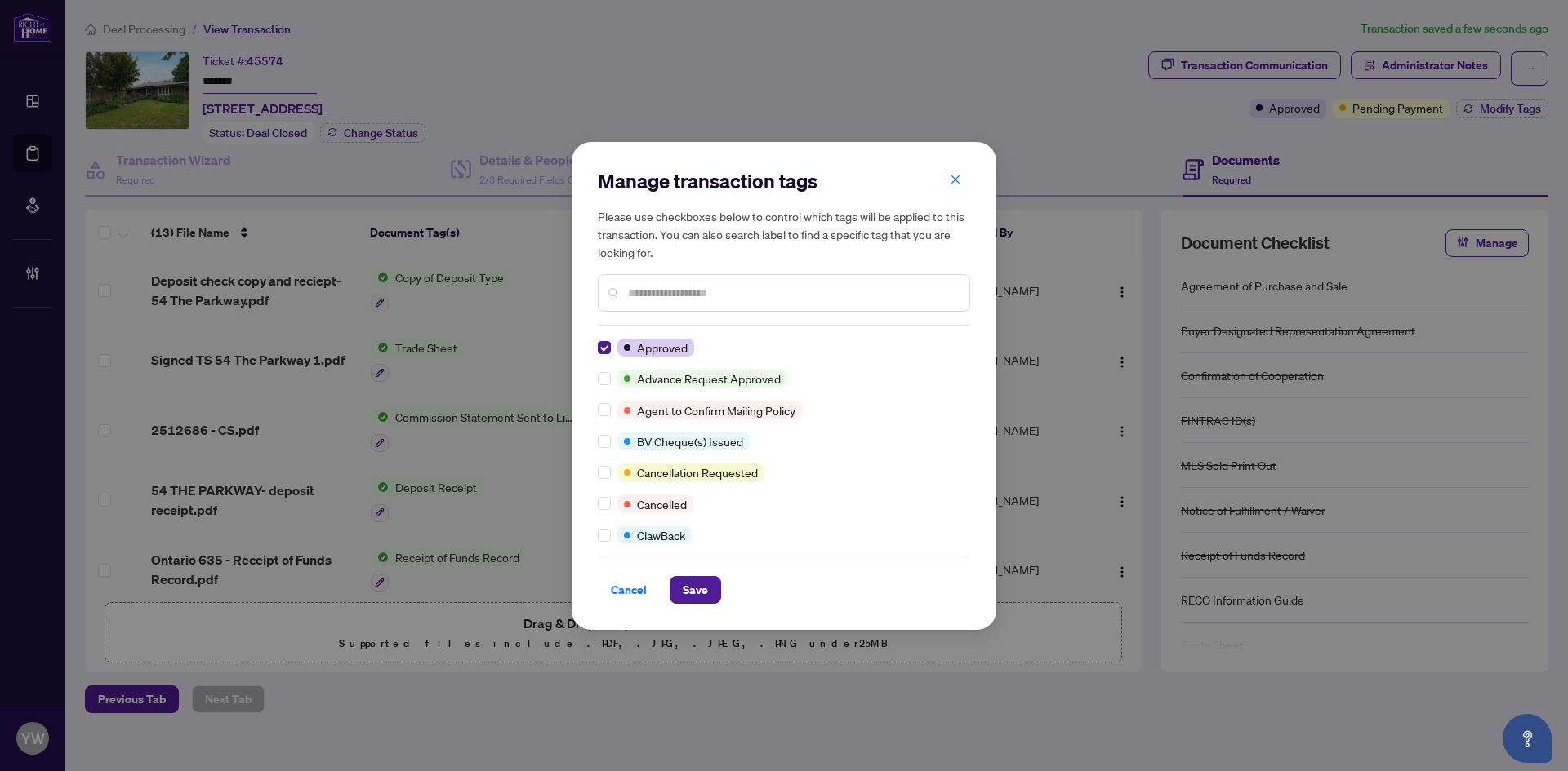
scroll to position [0, 0]
click at [654, 292] on input "text" at bounding box center [792, 293] width 328 height 18
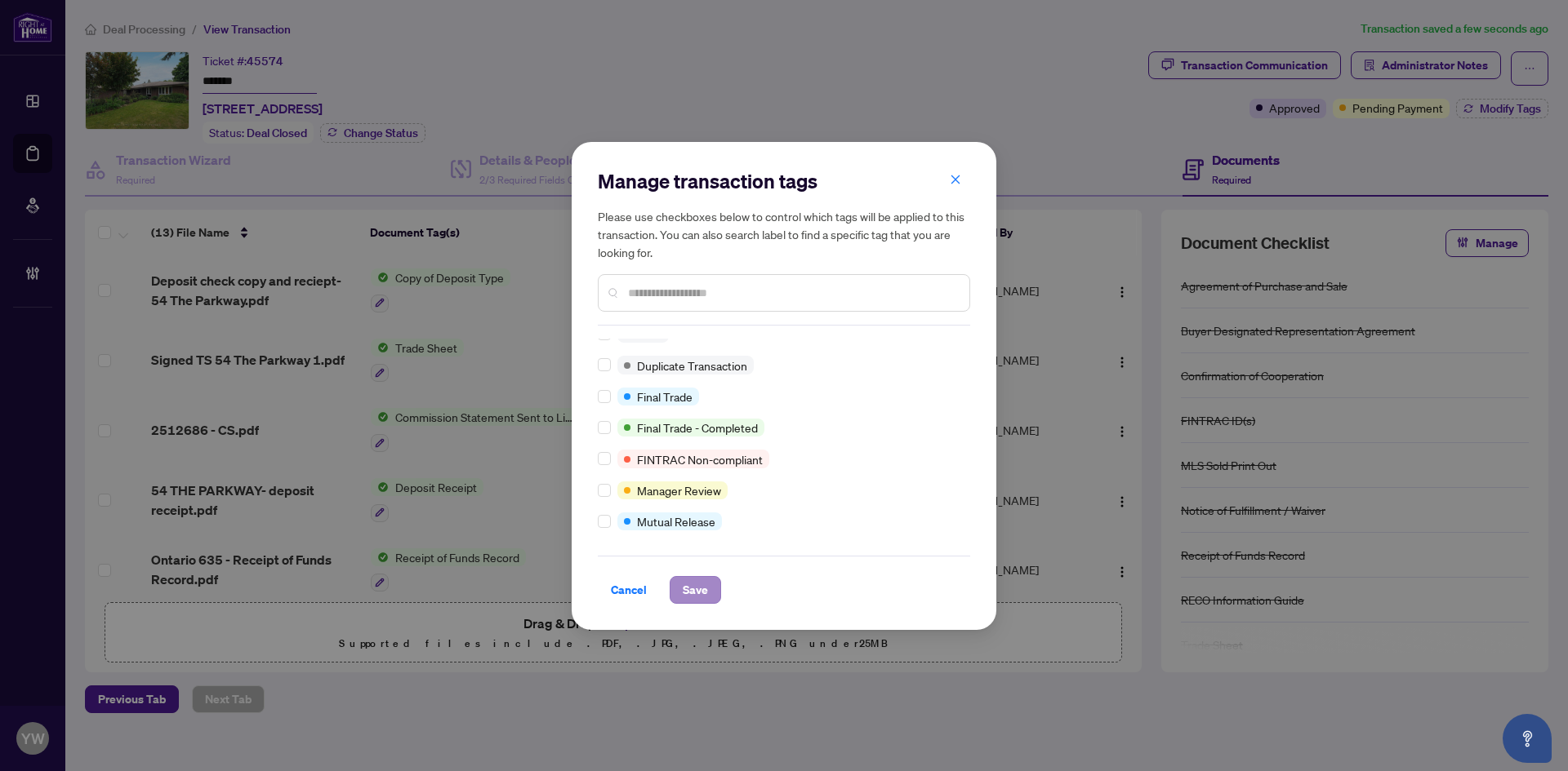
scroll to position [13, 0]
click at [694, 596] on span "Save" at bounding box center [695, 590] width 25 height 26
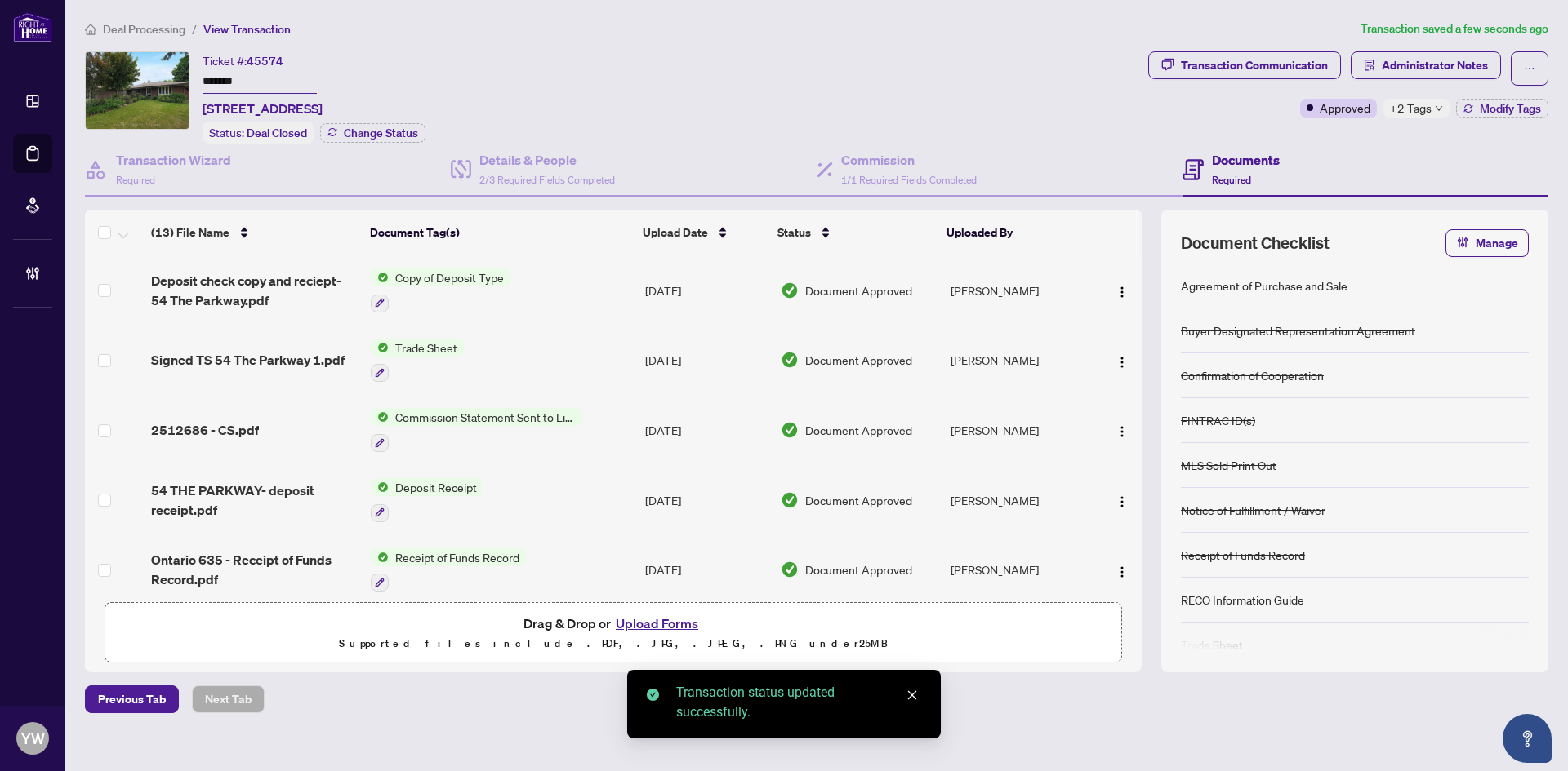
click at [306, 351] on span "Signed TS 54 The Parkway 1.pdf" at bounding box center [248, 360] width 194 height 20
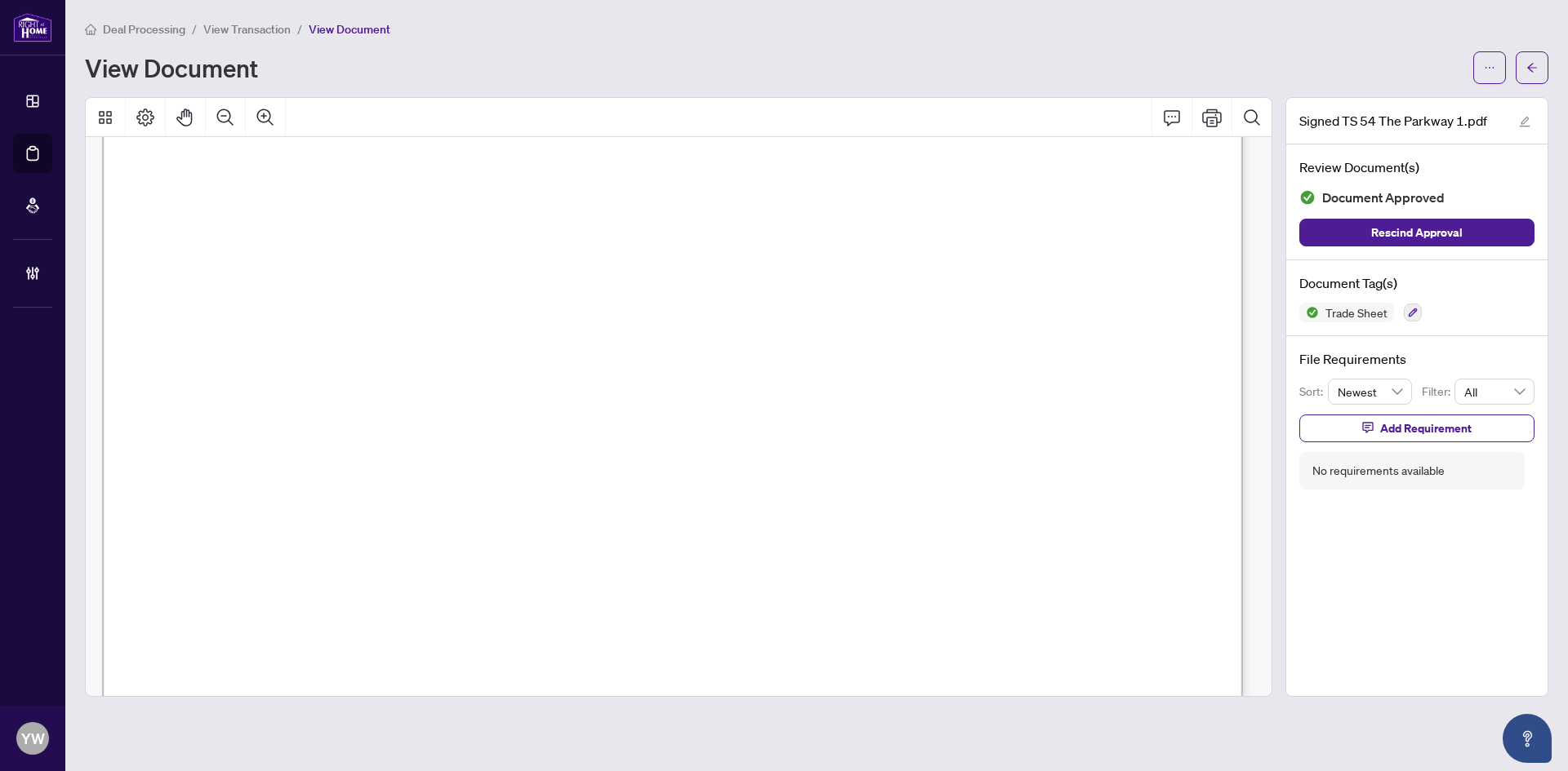
scroll to position [326, 0]
click at [1529, 60] on span "button" at bounding box center [1531, 67] width 12 height 26
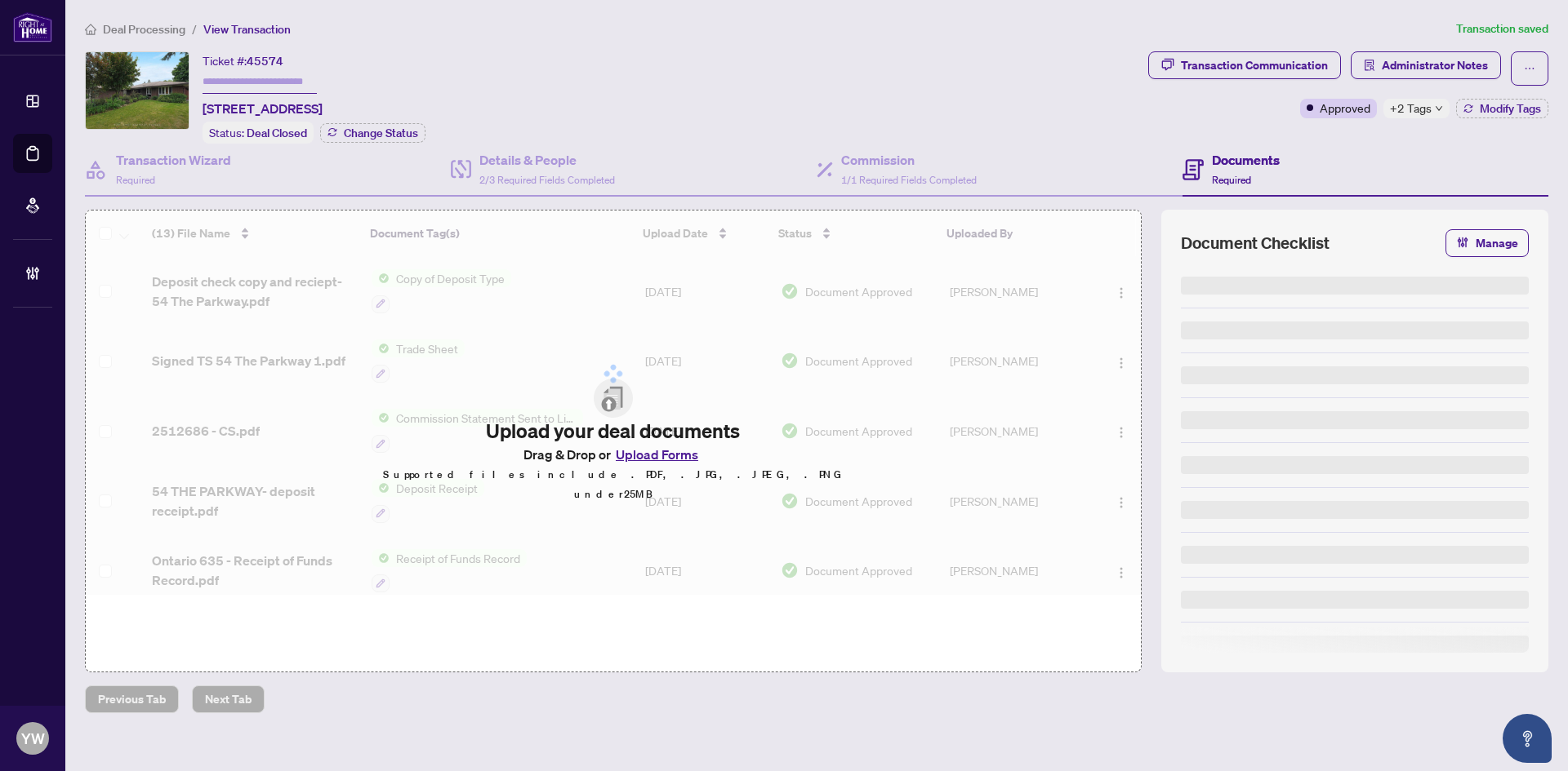
type input "*******"
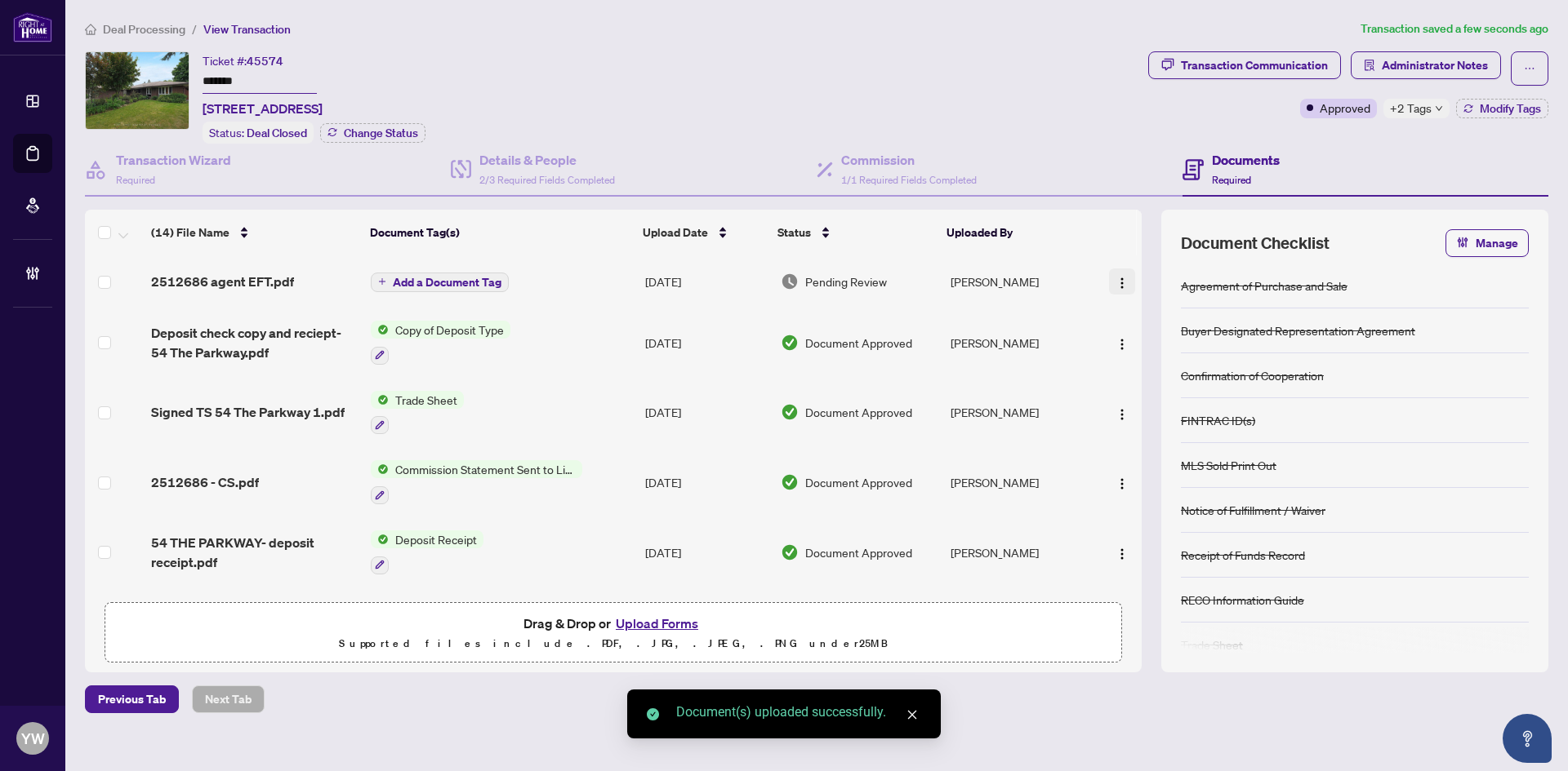
click at [1119, 281] on img "button" at bounding box center [1121, 283] width 13 height 13
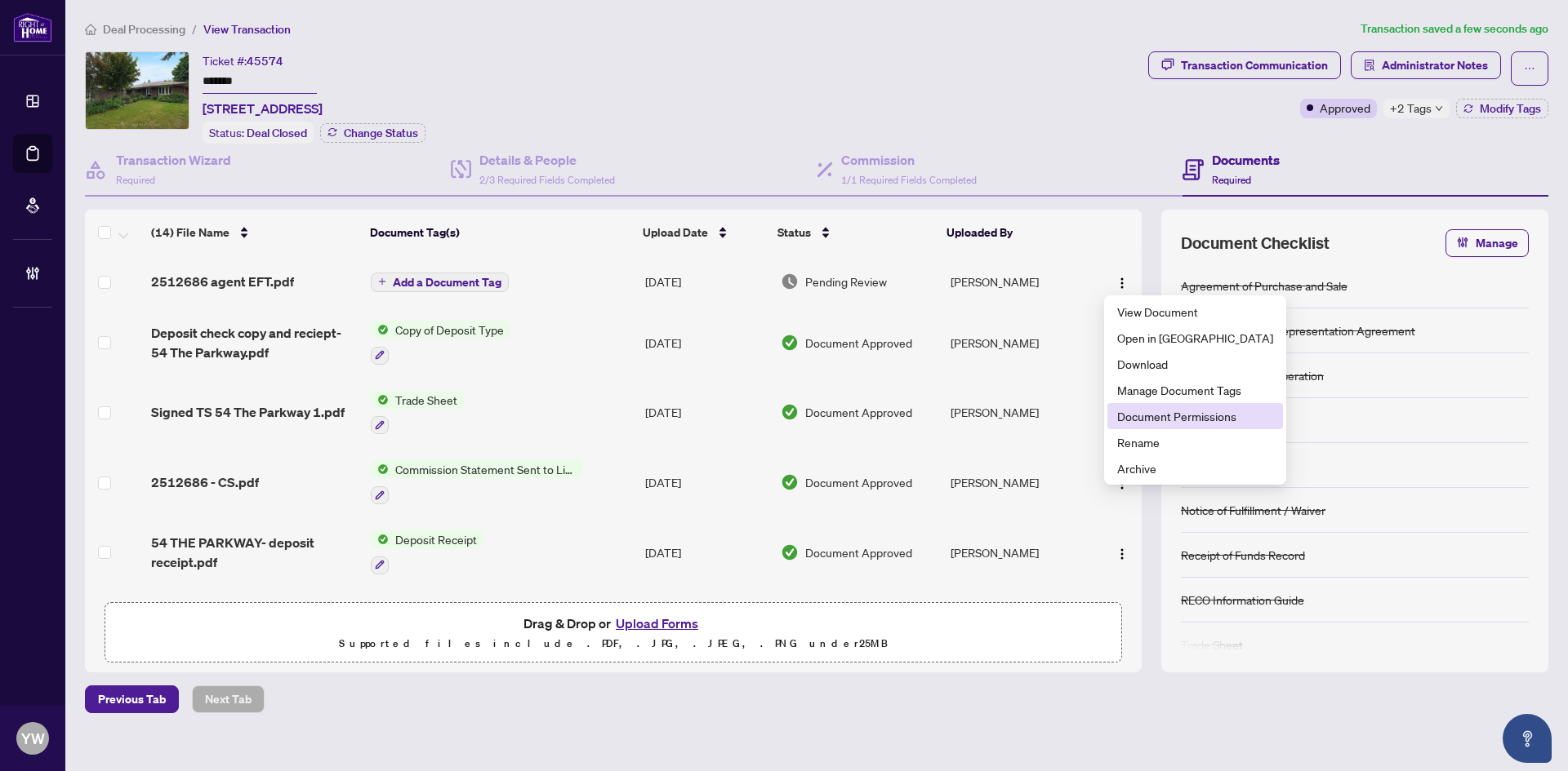
click at [1160, 415] on span "Document Permissions" at bounding box center [1195, 416] width 156 height 18
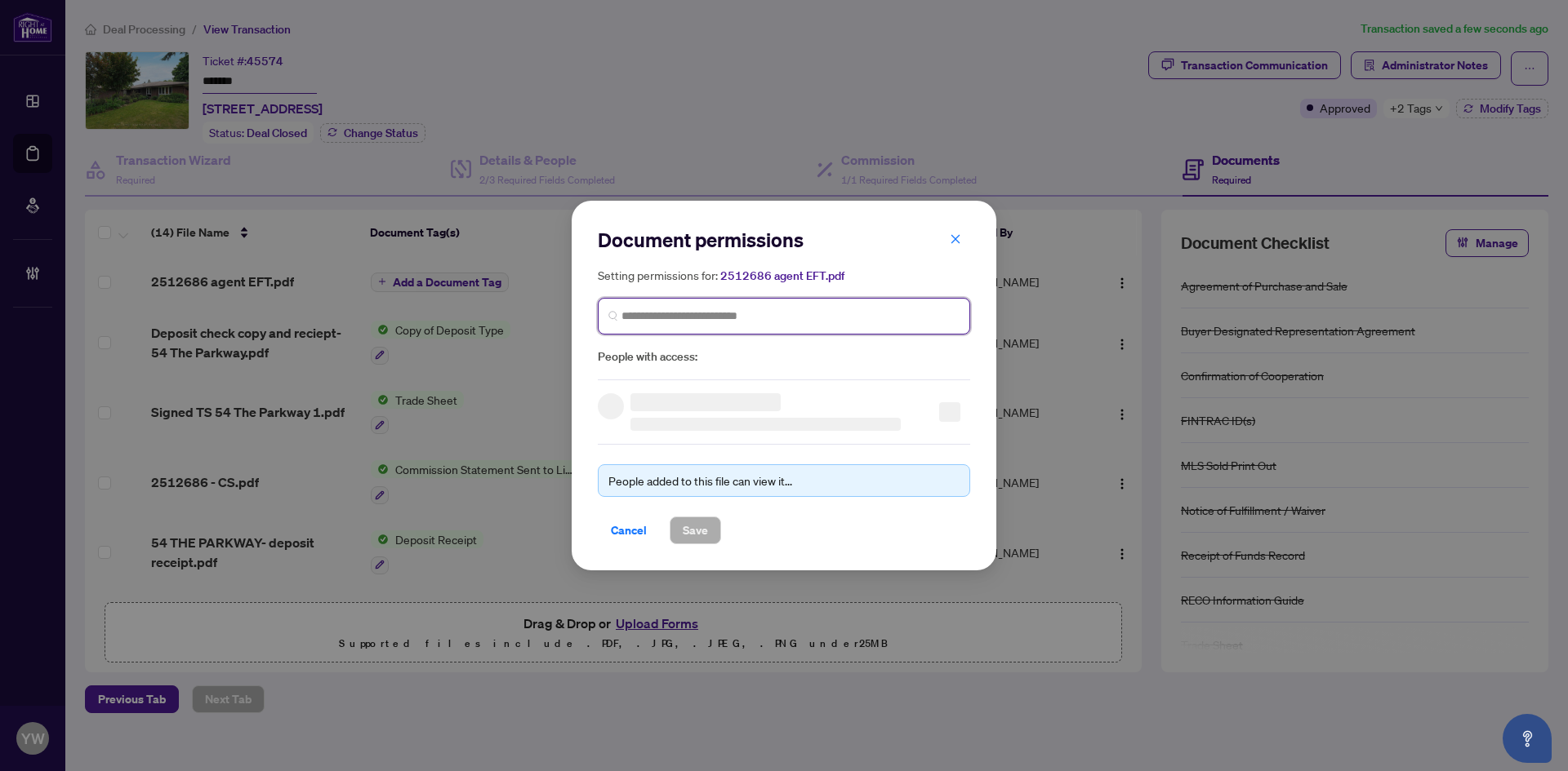
click at [646, 315] on input "search" at bounding box center [790, 316] width 338 height 17
click at [679, 316] on input "search" at bounding box center [790, 316] width 338 height 17
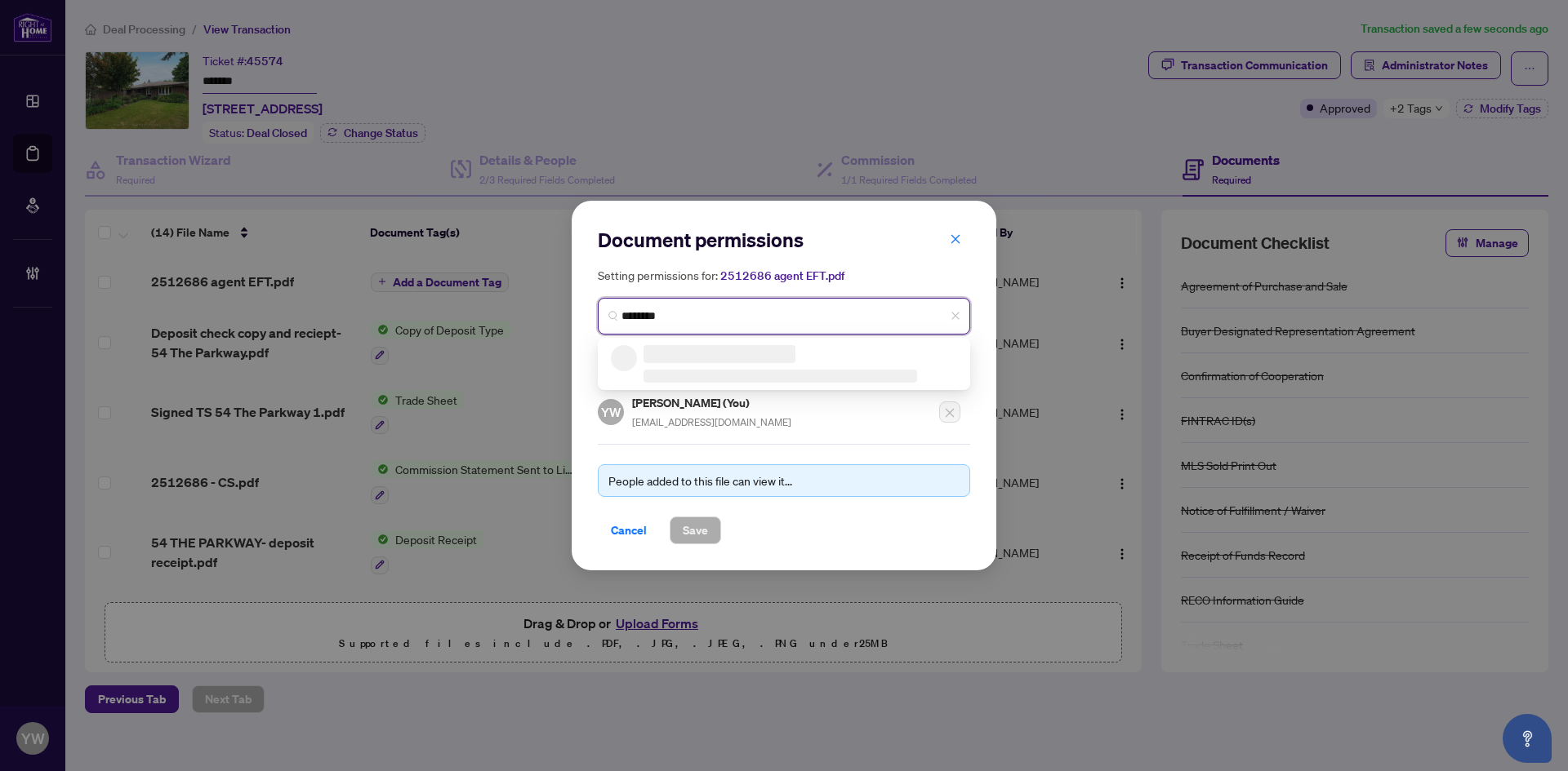
type input "*********"
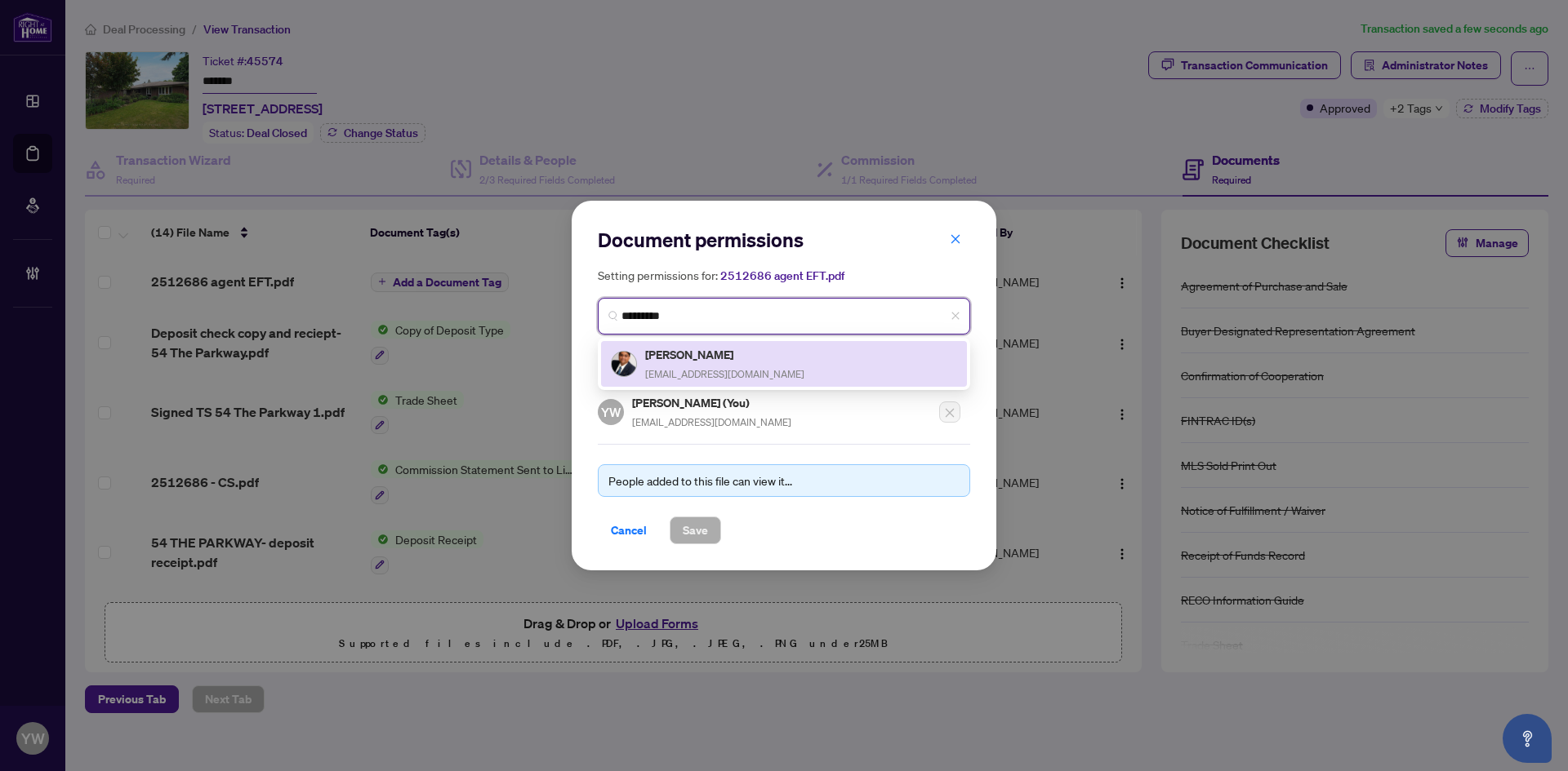
click at [710, 370] on span "[EMAIL_ADDRESS][DOMAIN_NAME]" at bounding box center [725, 375] width 160 height 13
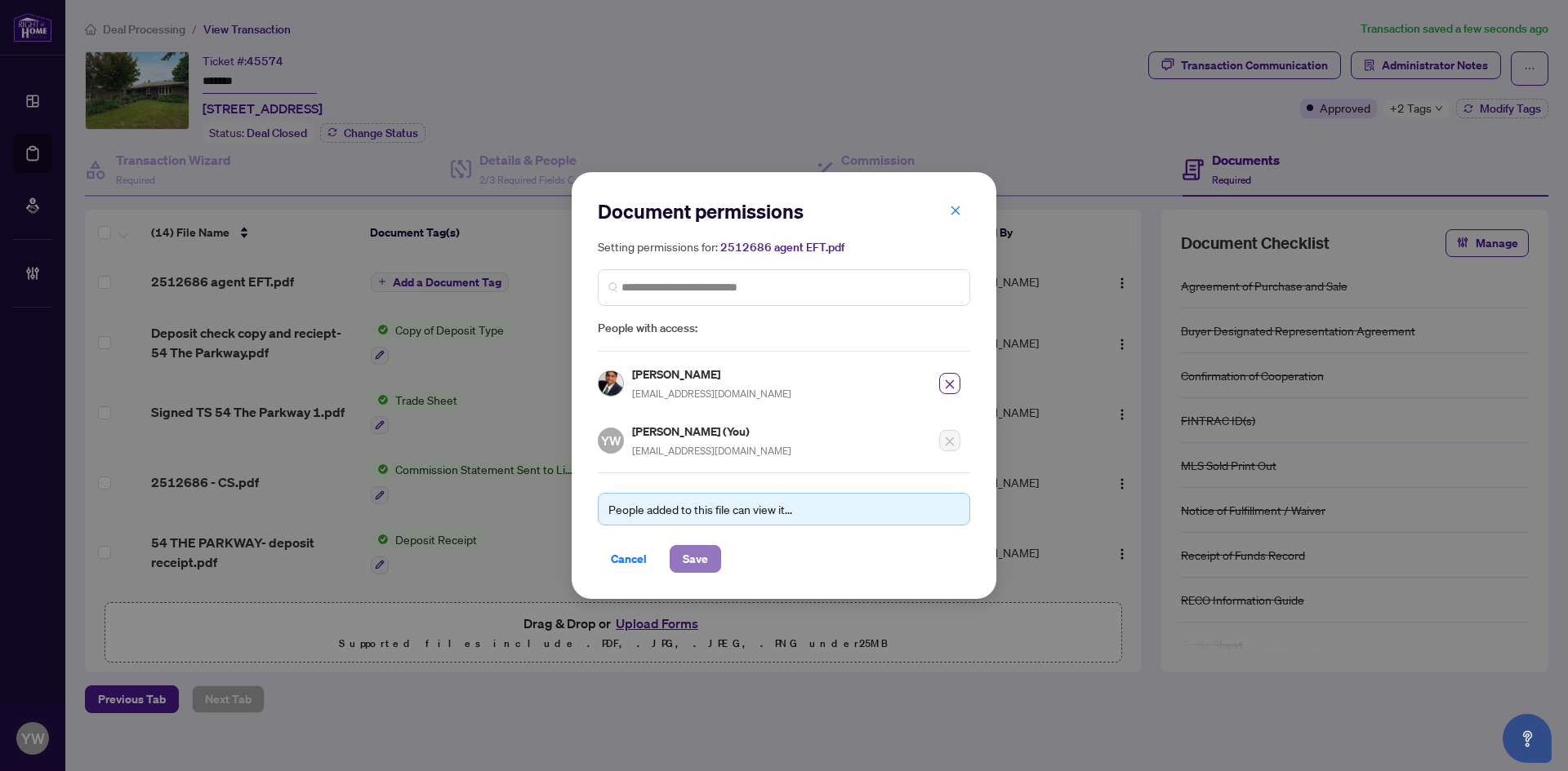
click at [696, 559] on span "Save" at bounding box center [695, 559] width 25 height 26
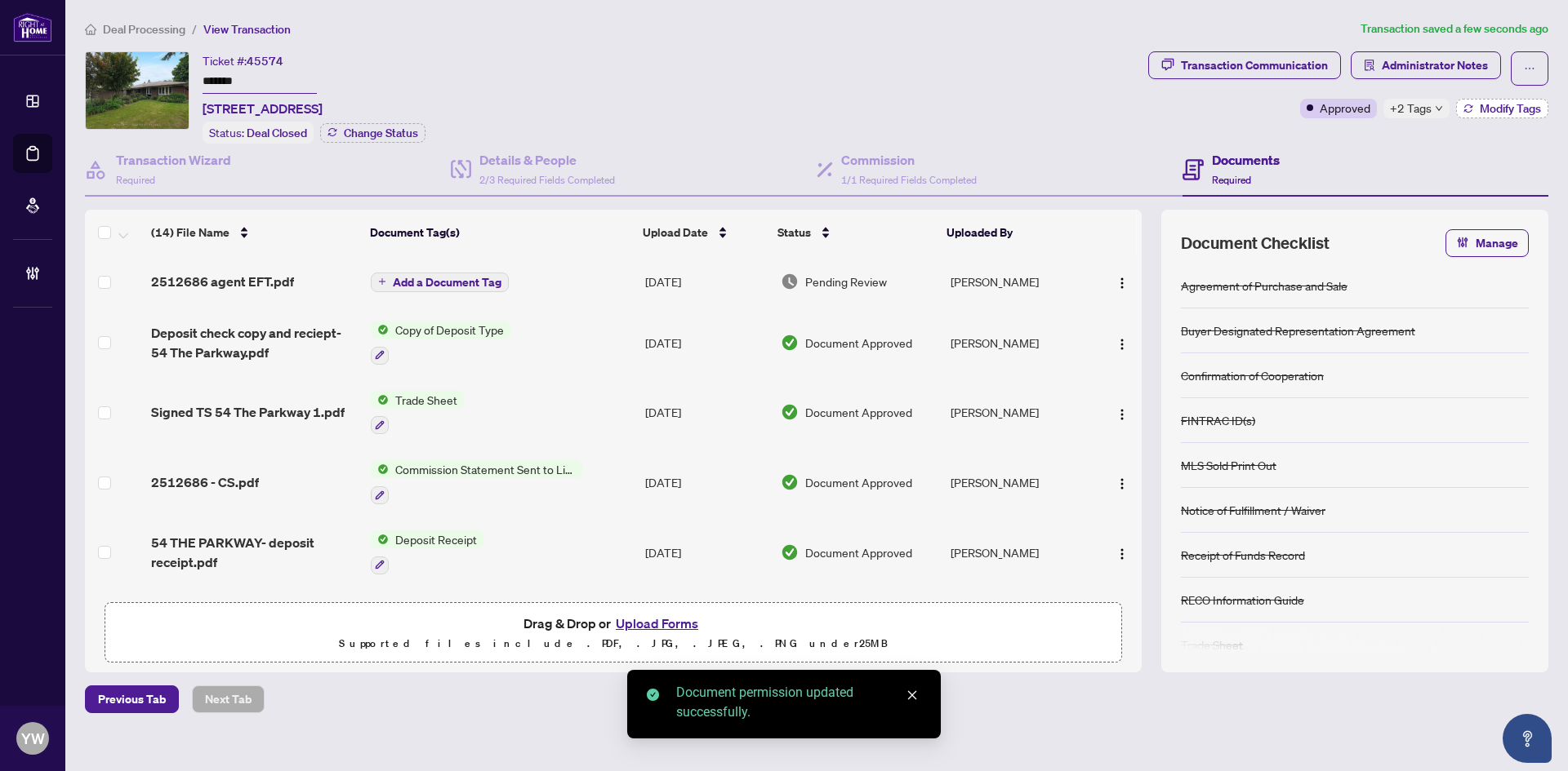
click at [1519, 108] on span "Modify Tags" at bounding box center [1510, 108] width 61 height 12
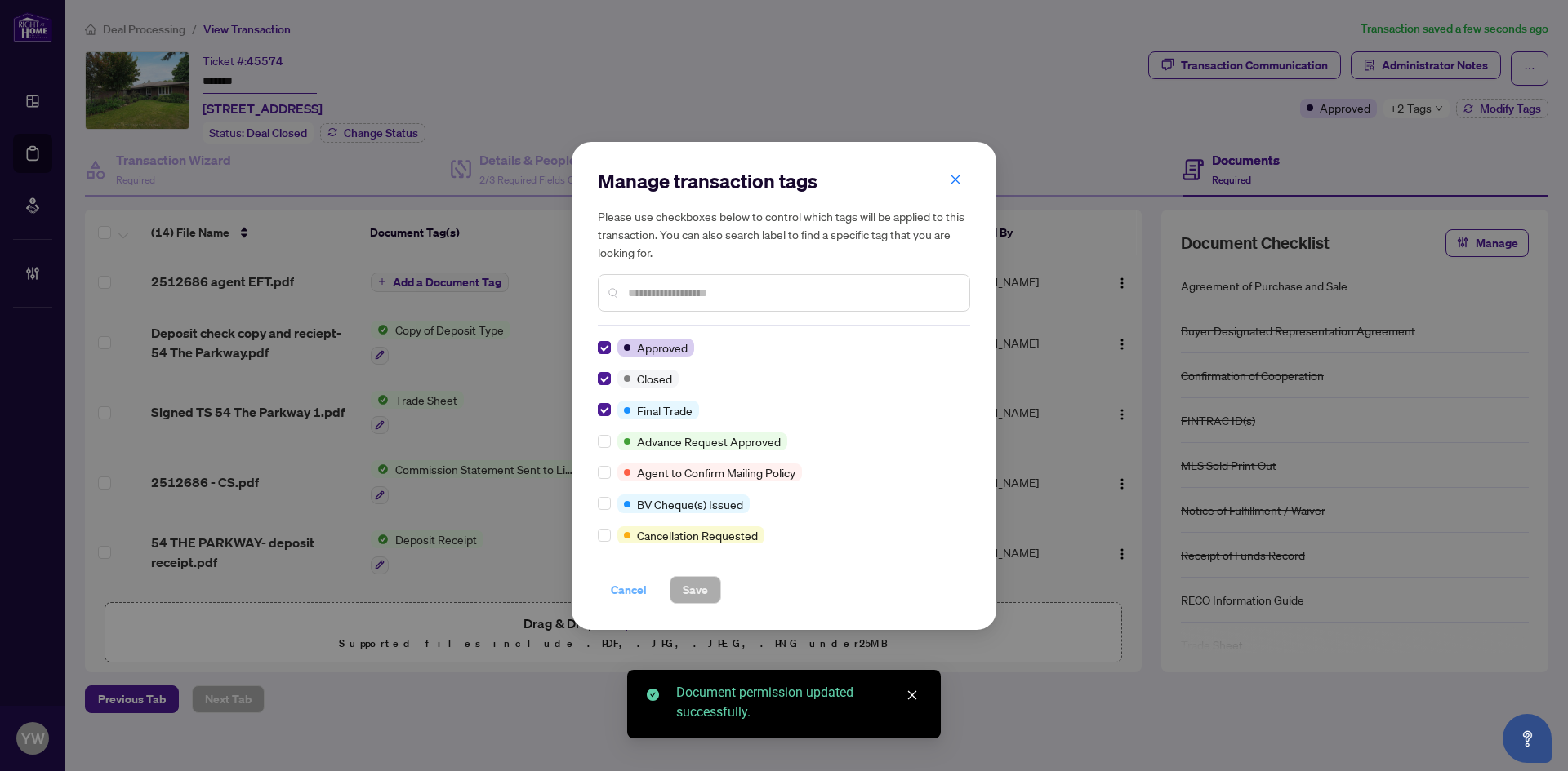
click at [627, 593] on span "Cancel" at bounding box center [629, 590] width 36 height 26
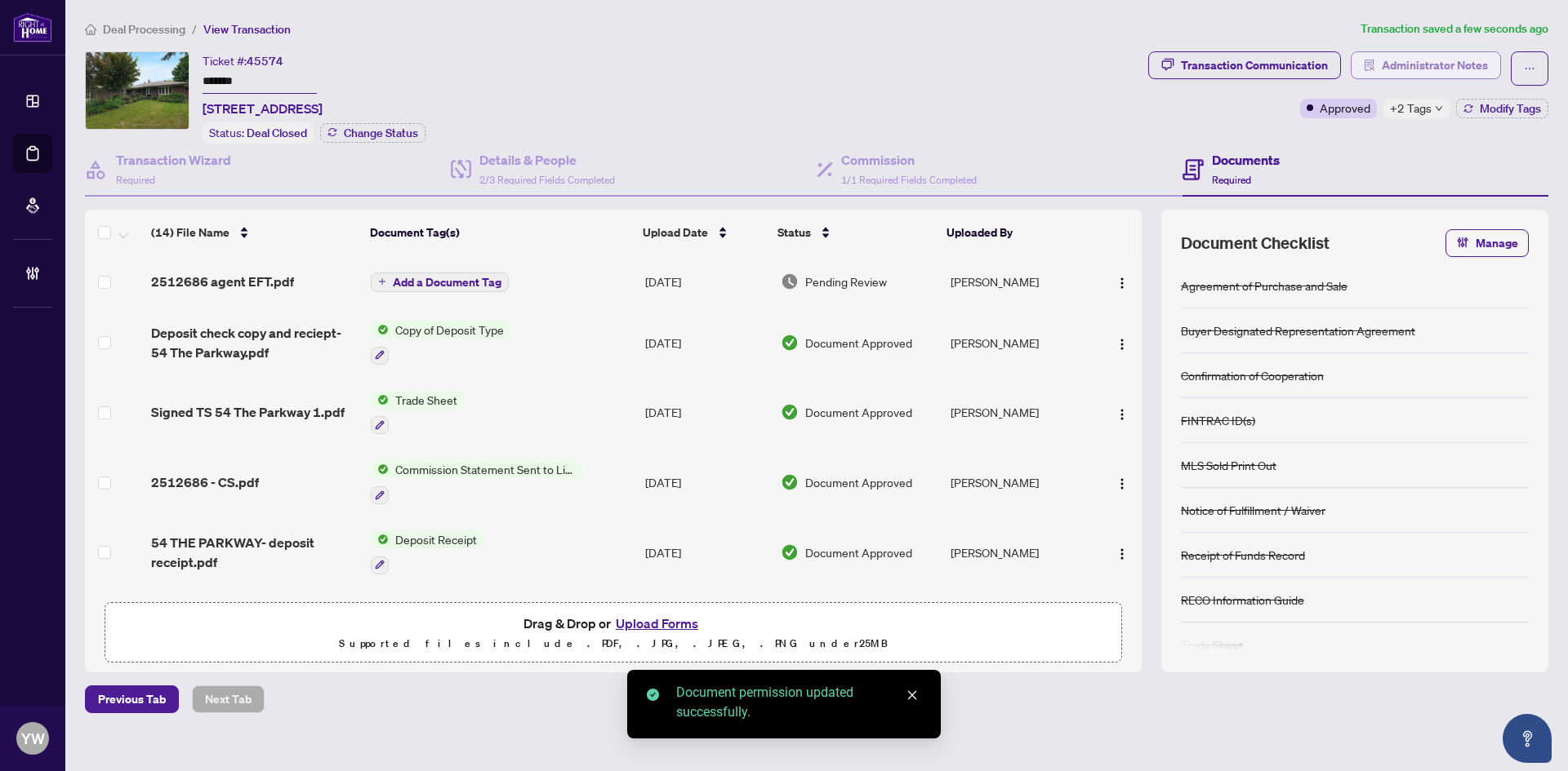
click at [1433, 72] on span "Administrator Notes" at bounding box center [1434, 65] width 106 height 26
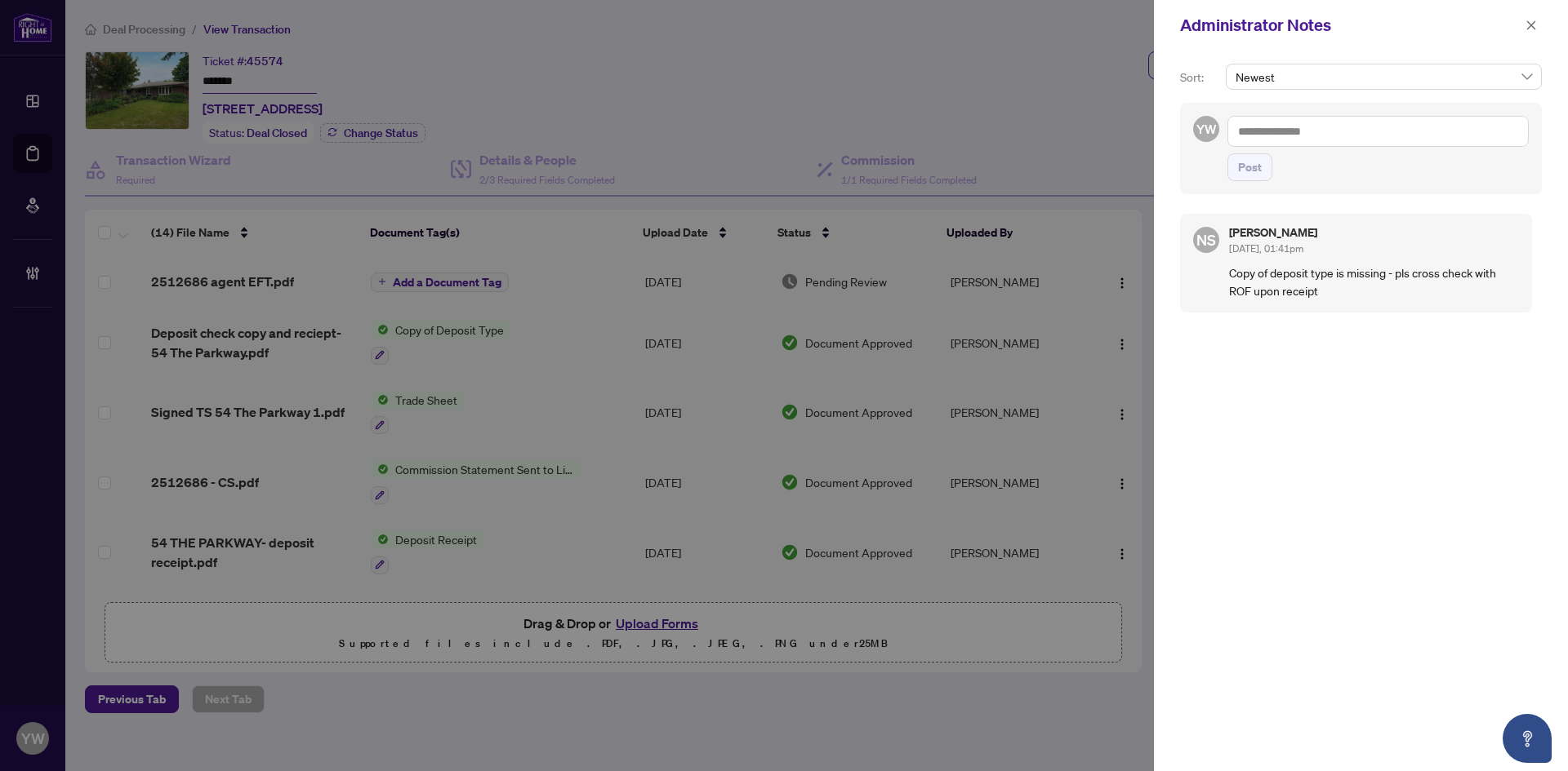
drag, startPoint x: 1280, startPoint y: 133, endPoint x: 1291, endPoint y: 171, distance: 39.6
click at [1280, 133] on textarea at bounding box center [1378, 131] width 301 height 31
paste textarea "**********"
type textarea "**********"
click at [1245, 175] on span "Post" at bounding box center [1250, 167] width 23 height 26
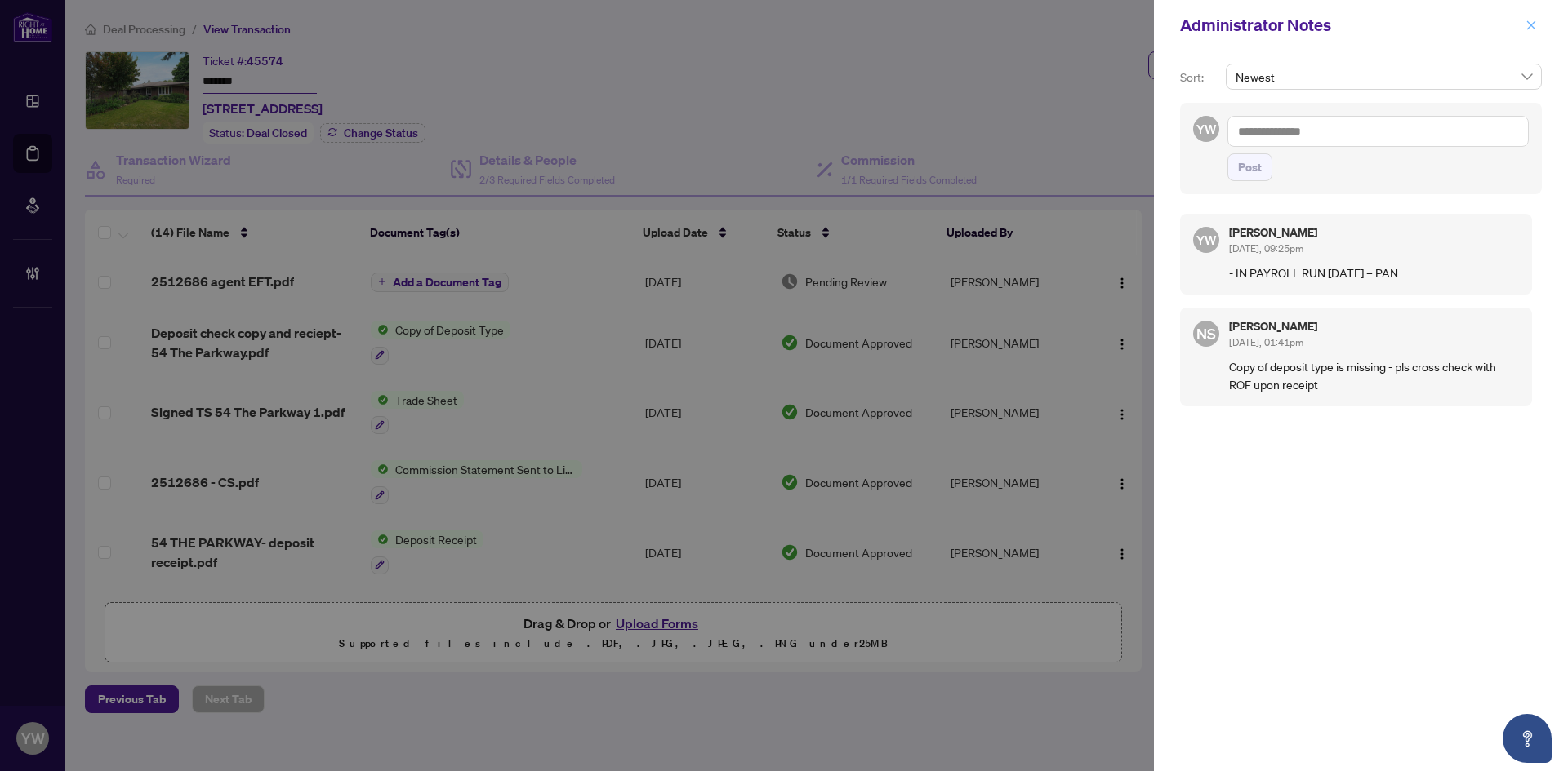
click at [1523, 23] on button "button" at bounding box center [1531, 25] width 22 height 20
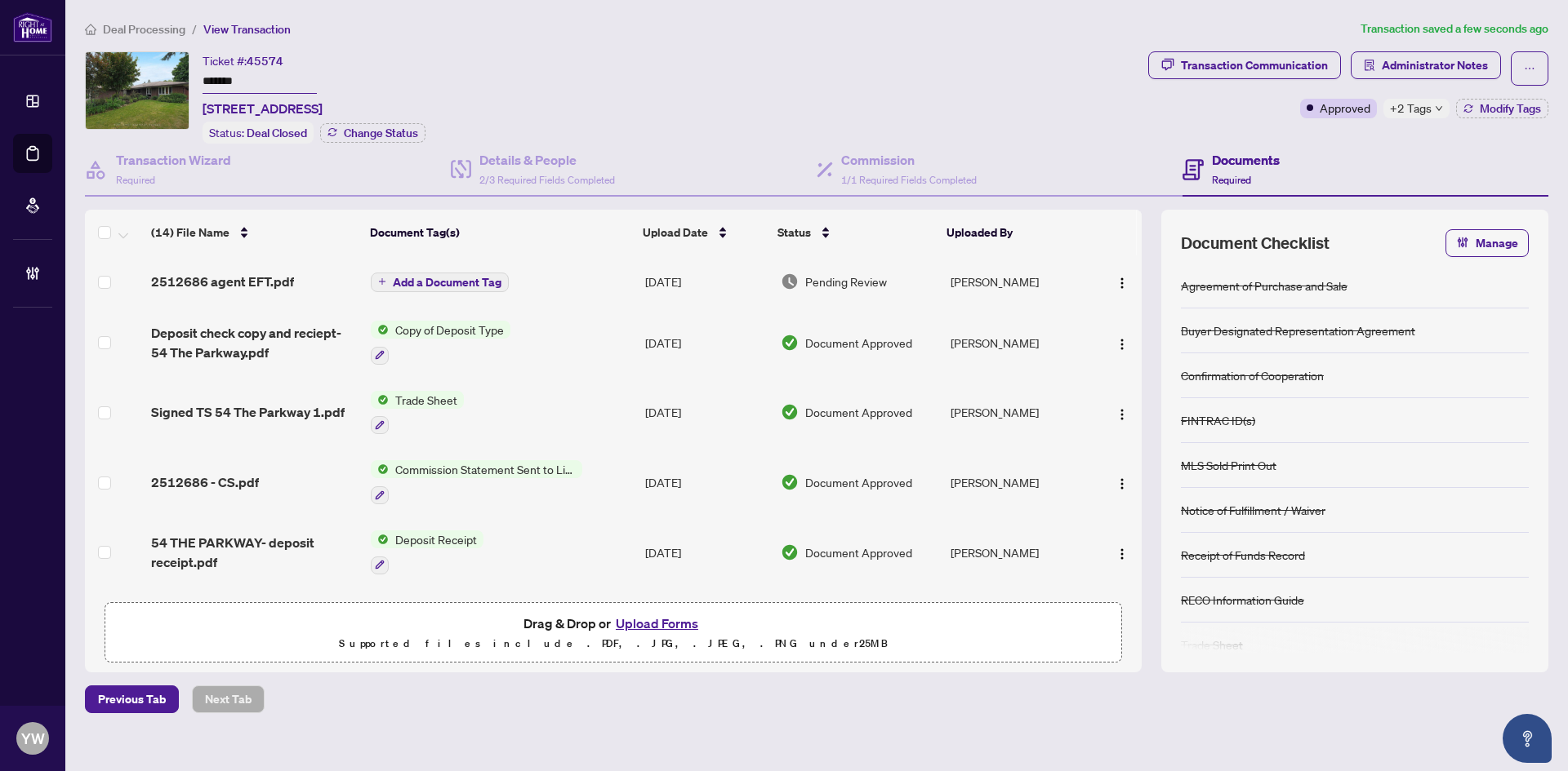
click at [144, 32] on span "Deal Processing" at bounding box center [144, 30] width 83 height 14
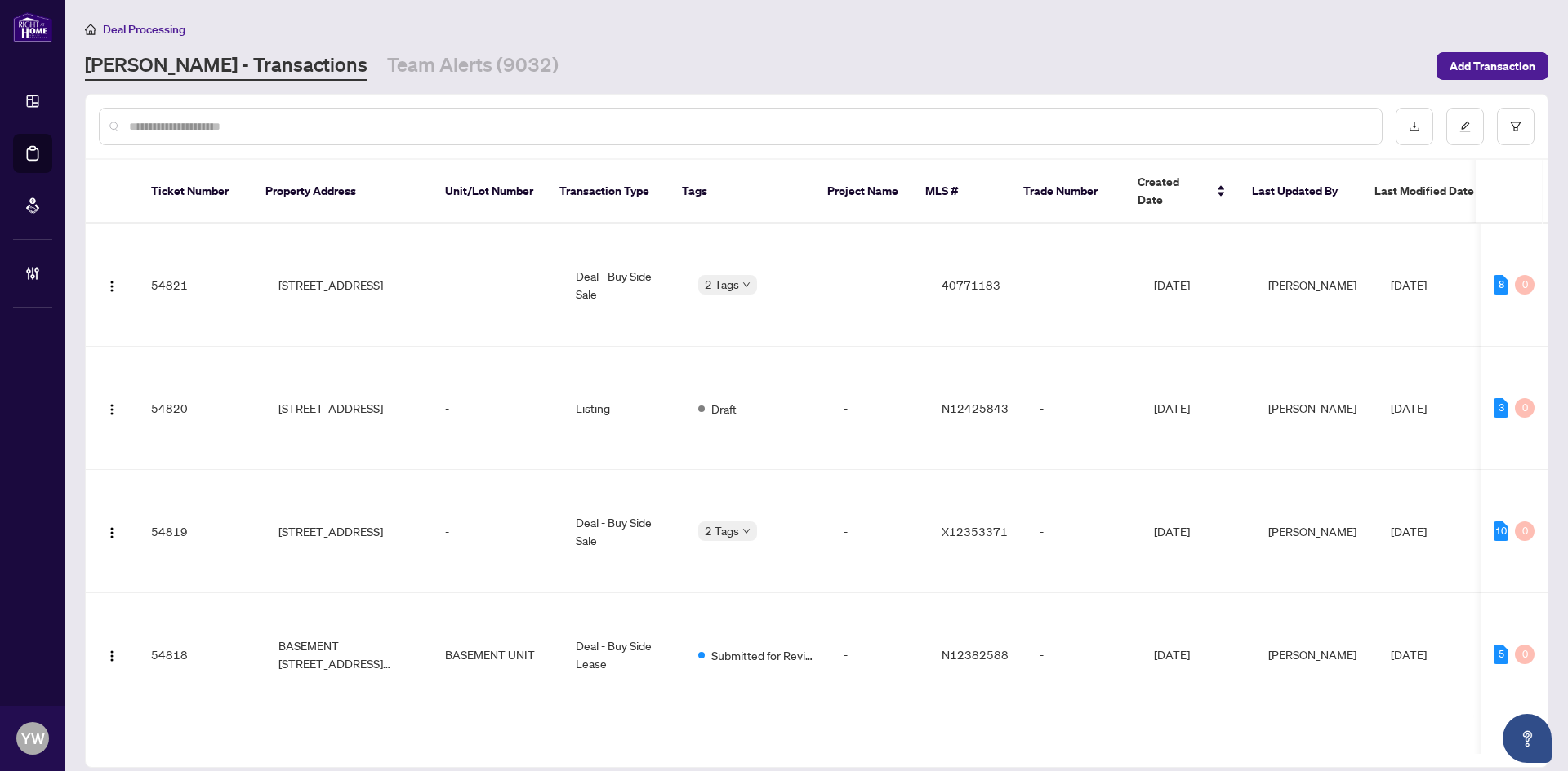
click at [126, 128] on div at bounding box center [740, 126] width 1284 height 38
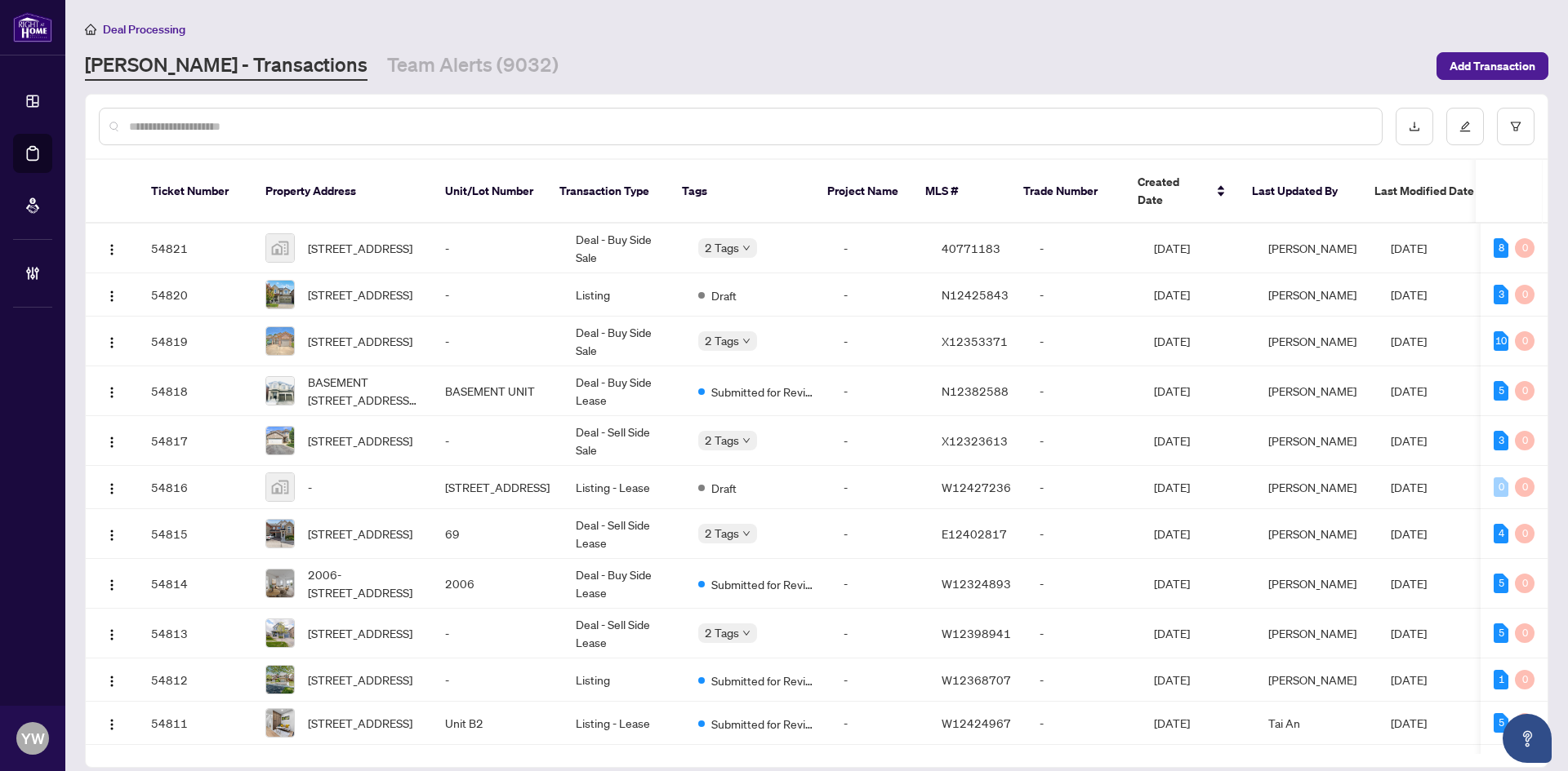
click at [166, 132] on input "text" at bounding box center [749, 126] width 1240 height 18
type input "*******"
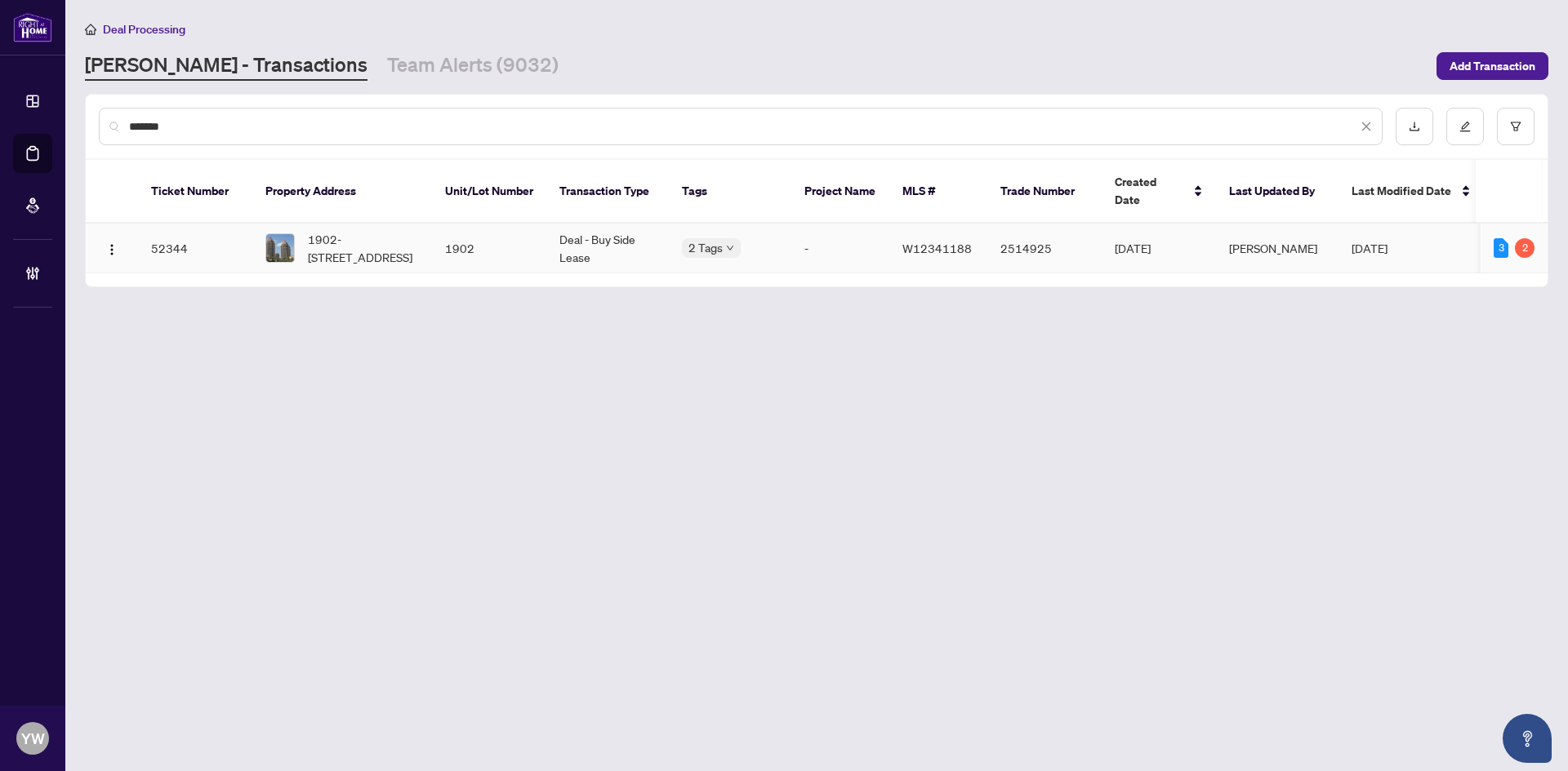
click at [326, 235] on span "1902-[STREET_ADDRESS]" at bounding box center [363, 248] width 111 height 36
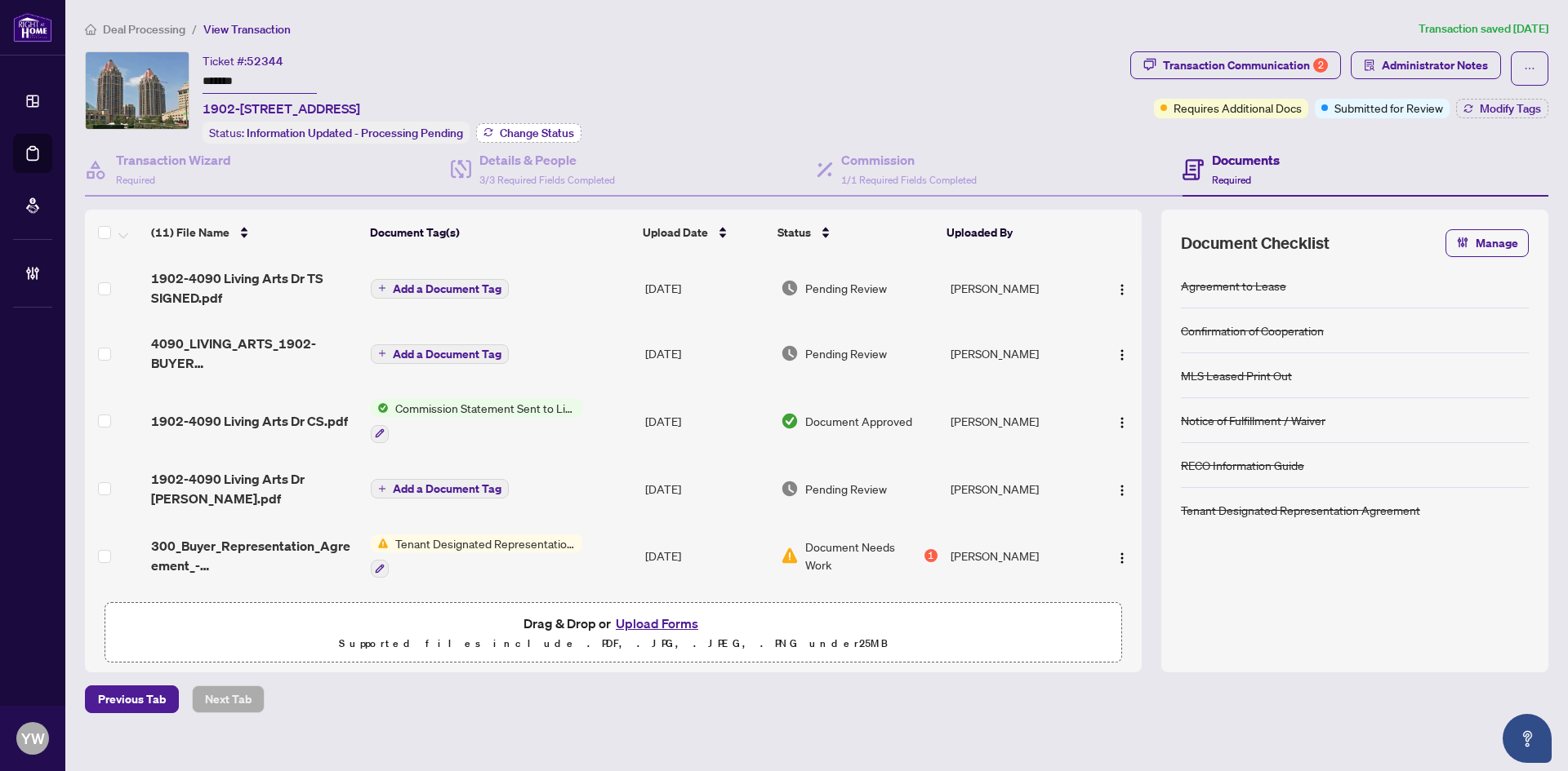
click at [554, 132] on span "Change Status" at bounding box center [536, 133] width 74 height 12
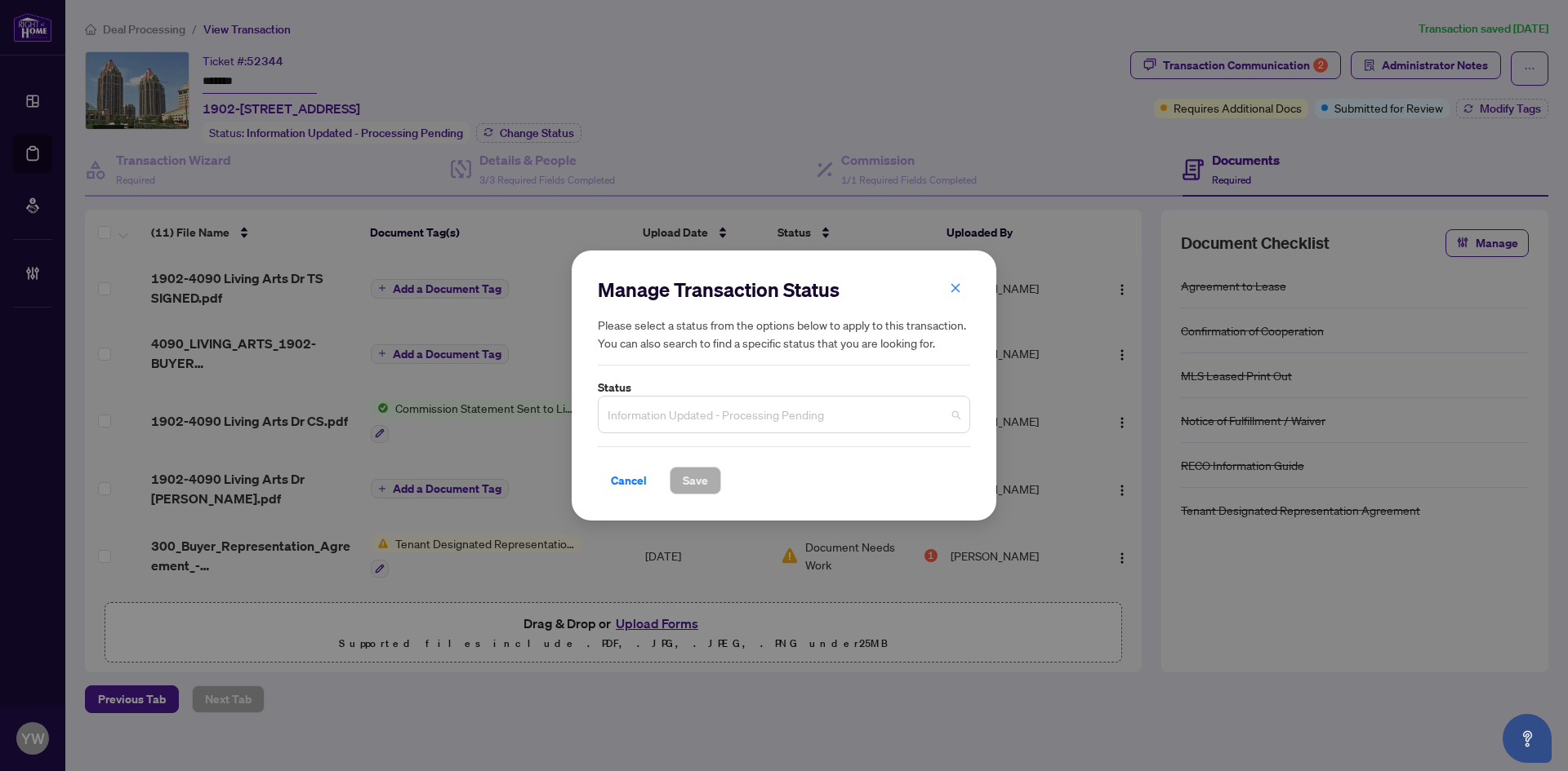
click at [830, 406] on span "Information Updated - Processing Pending" at bounding box center [783, 414] width 353 height 31
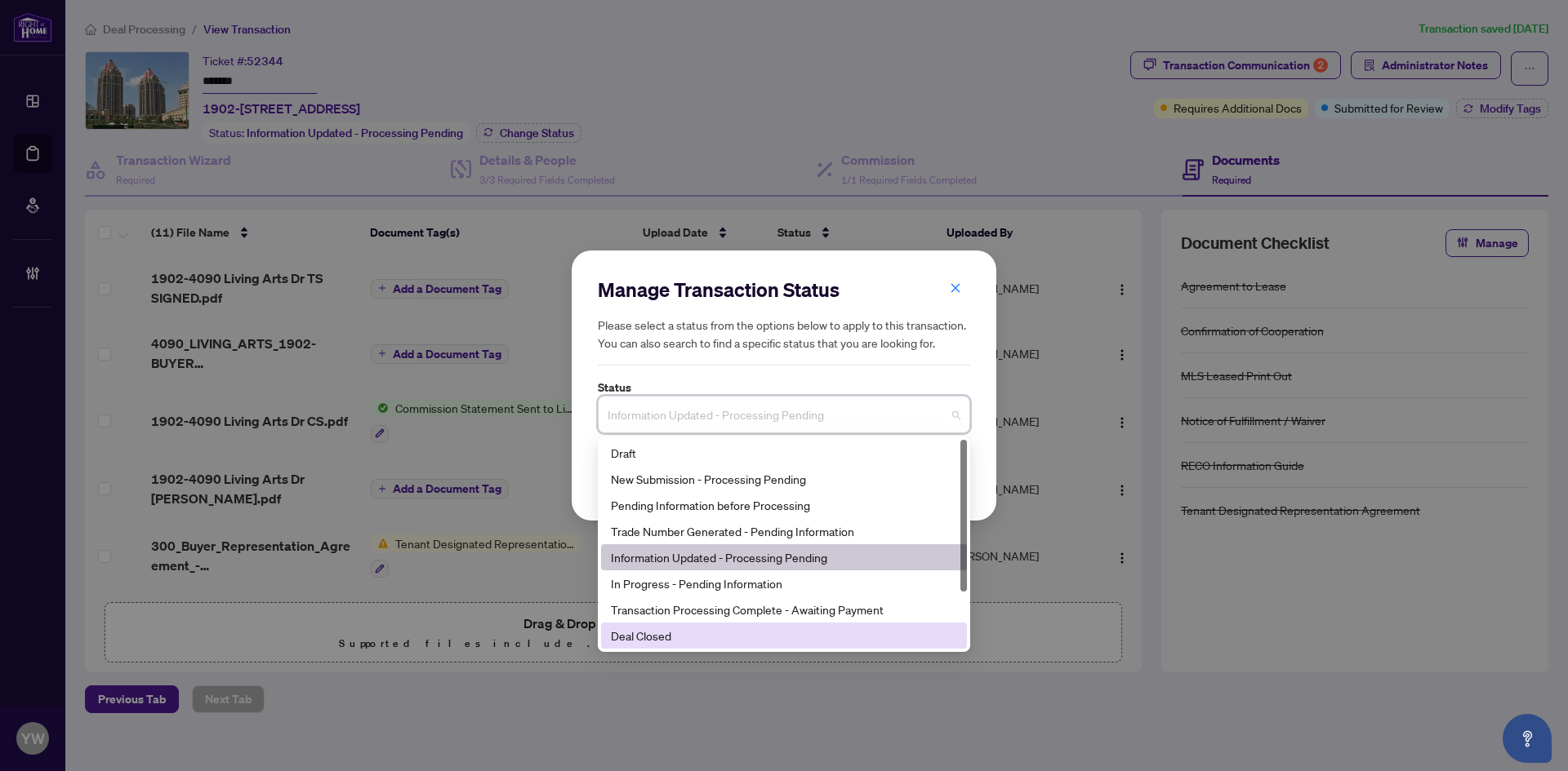
click at [687, 645] on div "Deal Closed" at bounding box center [784, 636] width 366 height 26
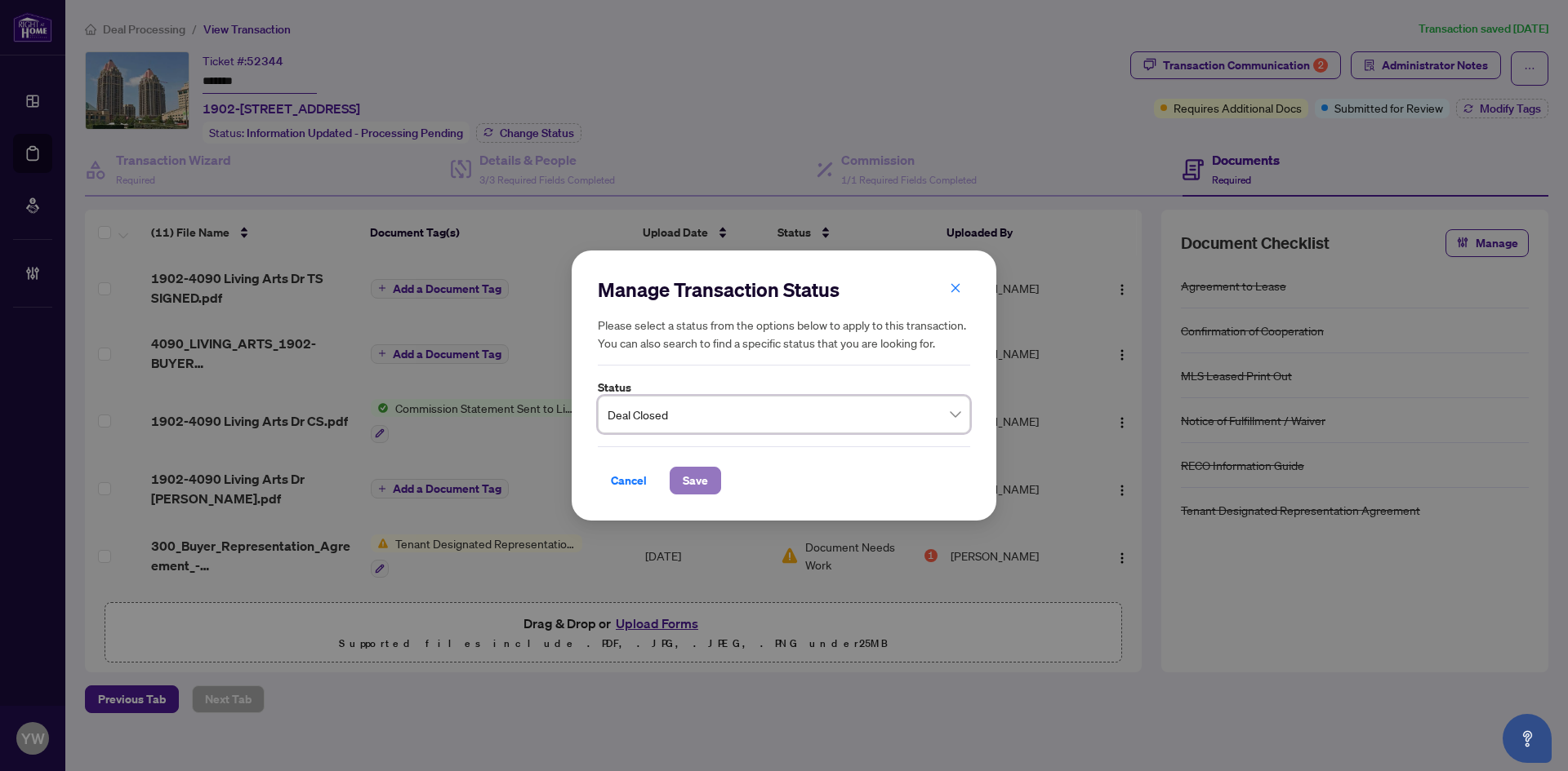
click at [693, 478] on span "Save" at bounding box center [695, 481] width 25 height 26
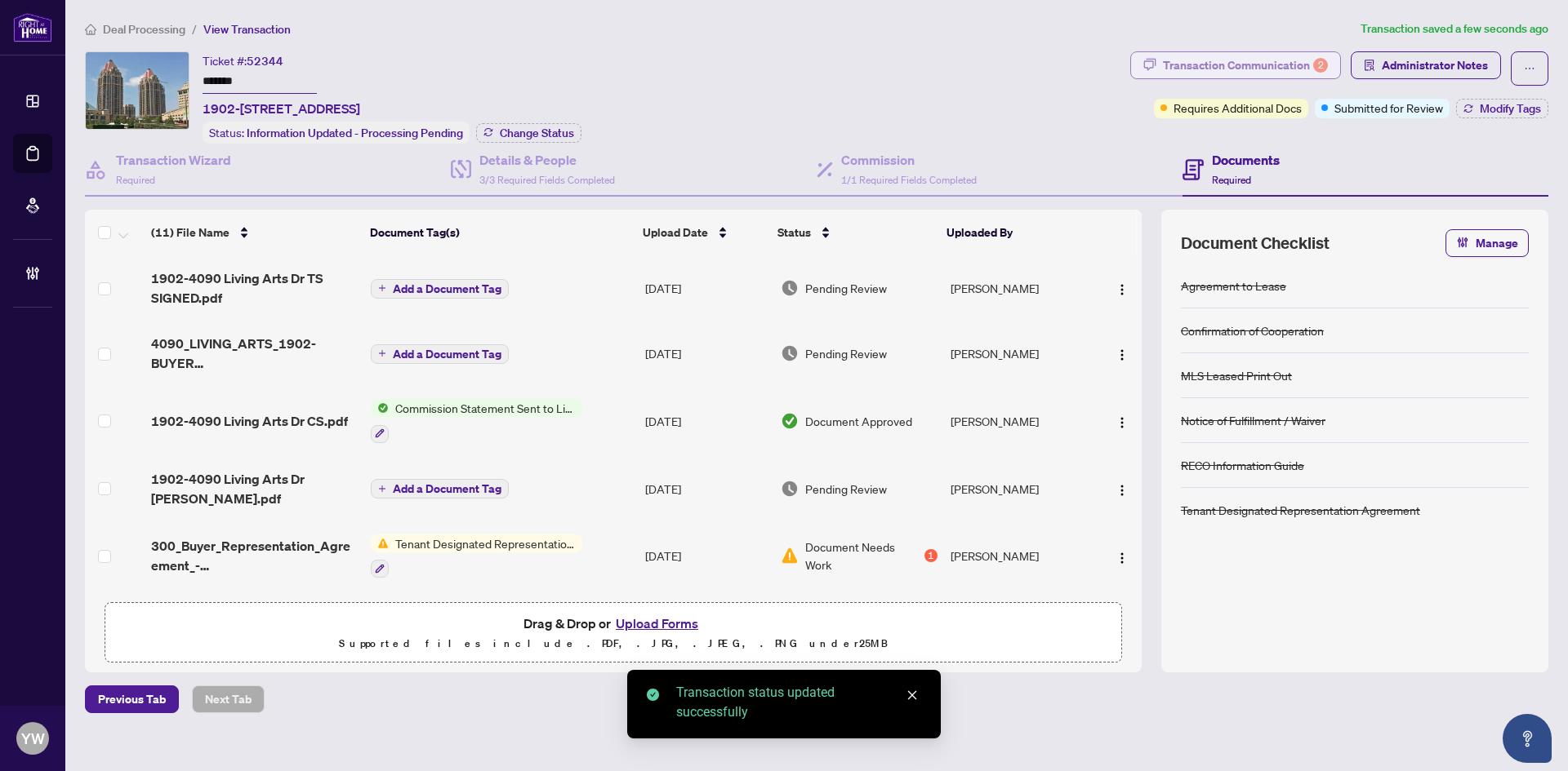
click at [1263, 57] on div "Transaction Communication 2" at bounding box center [1245, 65] width 165 height 26
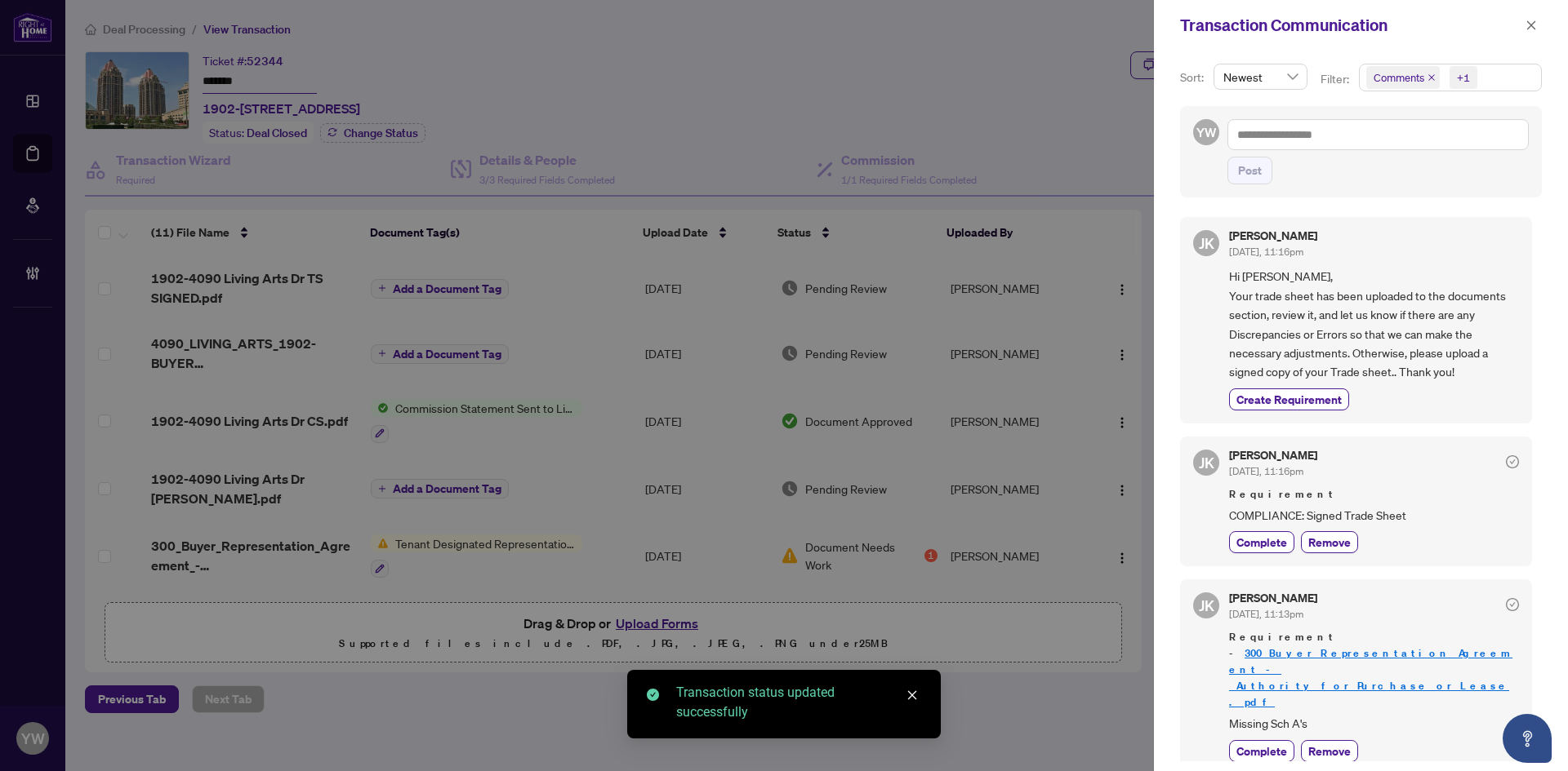
click at [1433, 75] on icon "close" at bounding box center [1431, 77] width 6 height 6
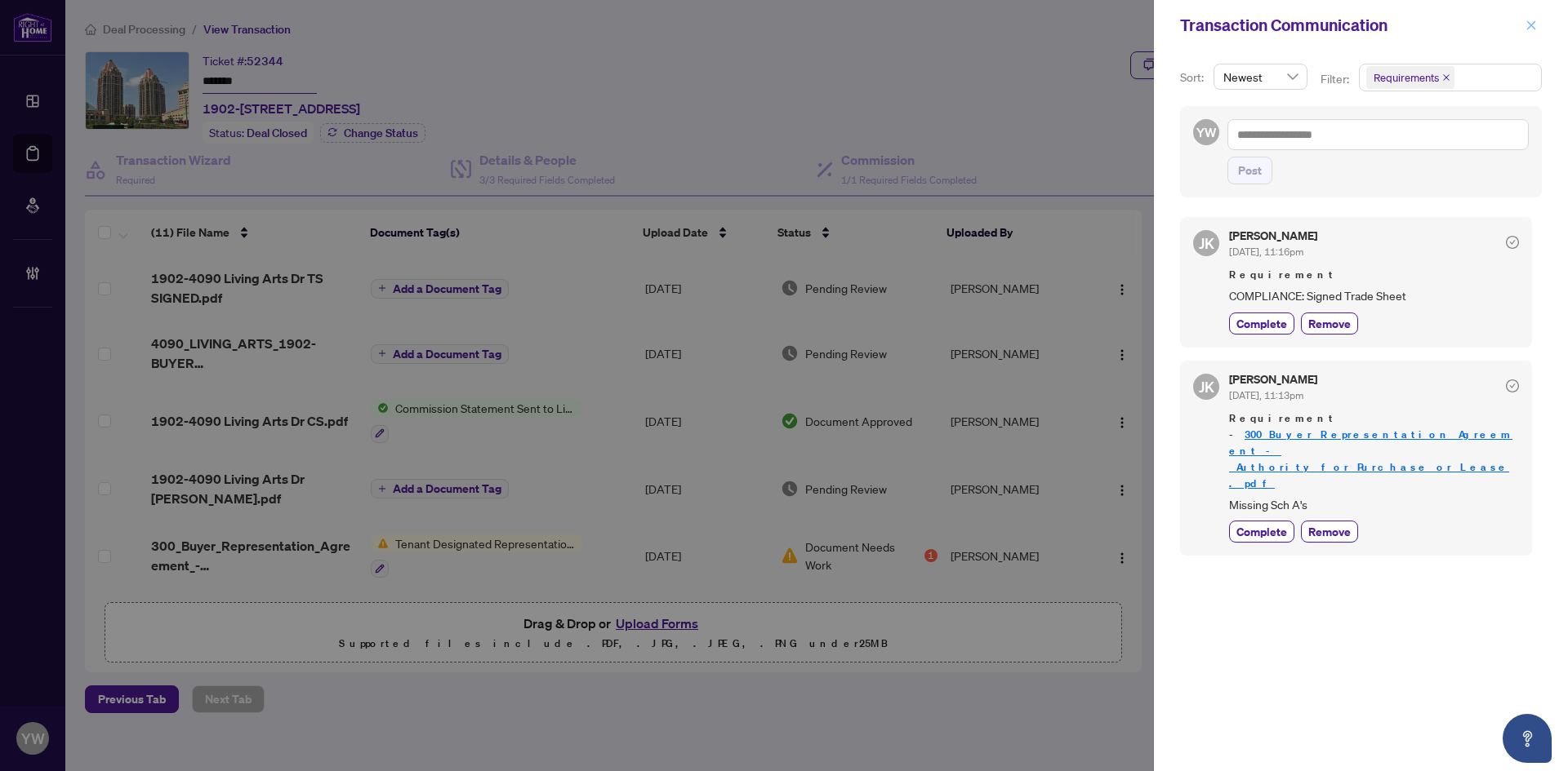
click at [1529, 14] on span "button" at bounding box center [1530, 25] width 12 height 26
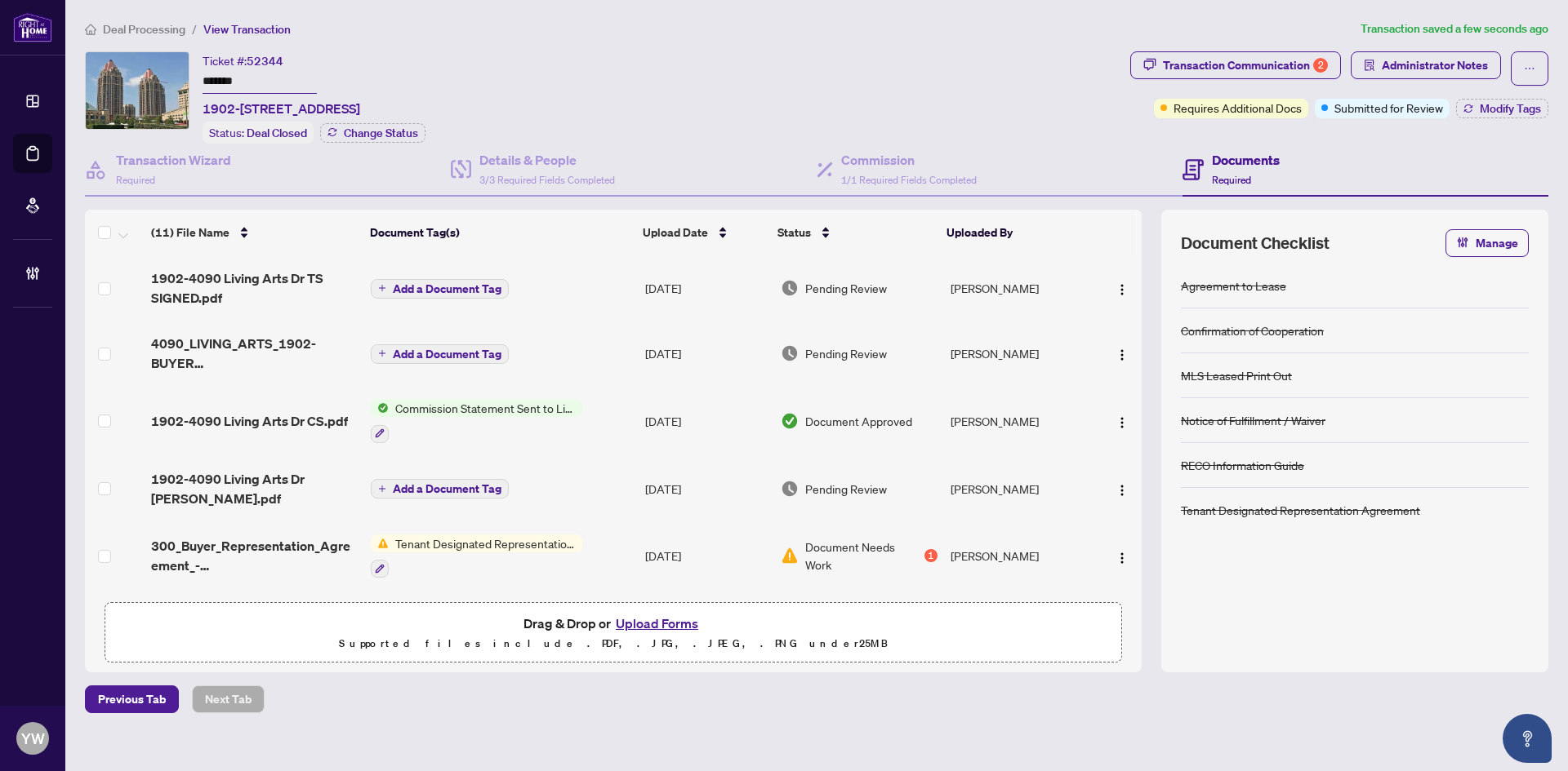
click at [204, 275] on span "1902-4090 Living Arts Dr TS SIGNED.pdf" at bounding box center [254, 288] width 206 height 39
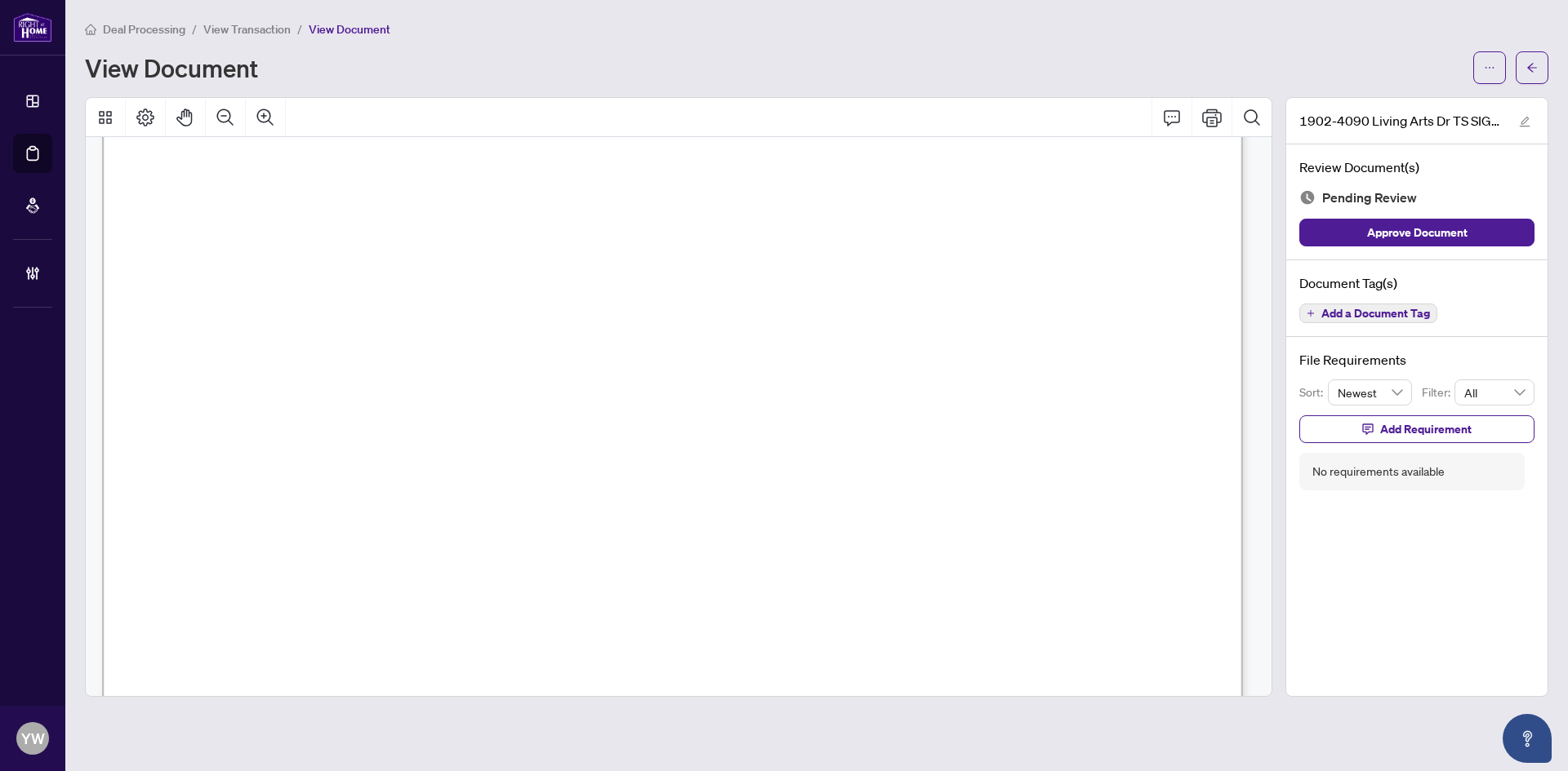
scroll to position [326, 0]
click at [1532, 81] on button "button" at bounding box center [1532, 67] width 32 height 32
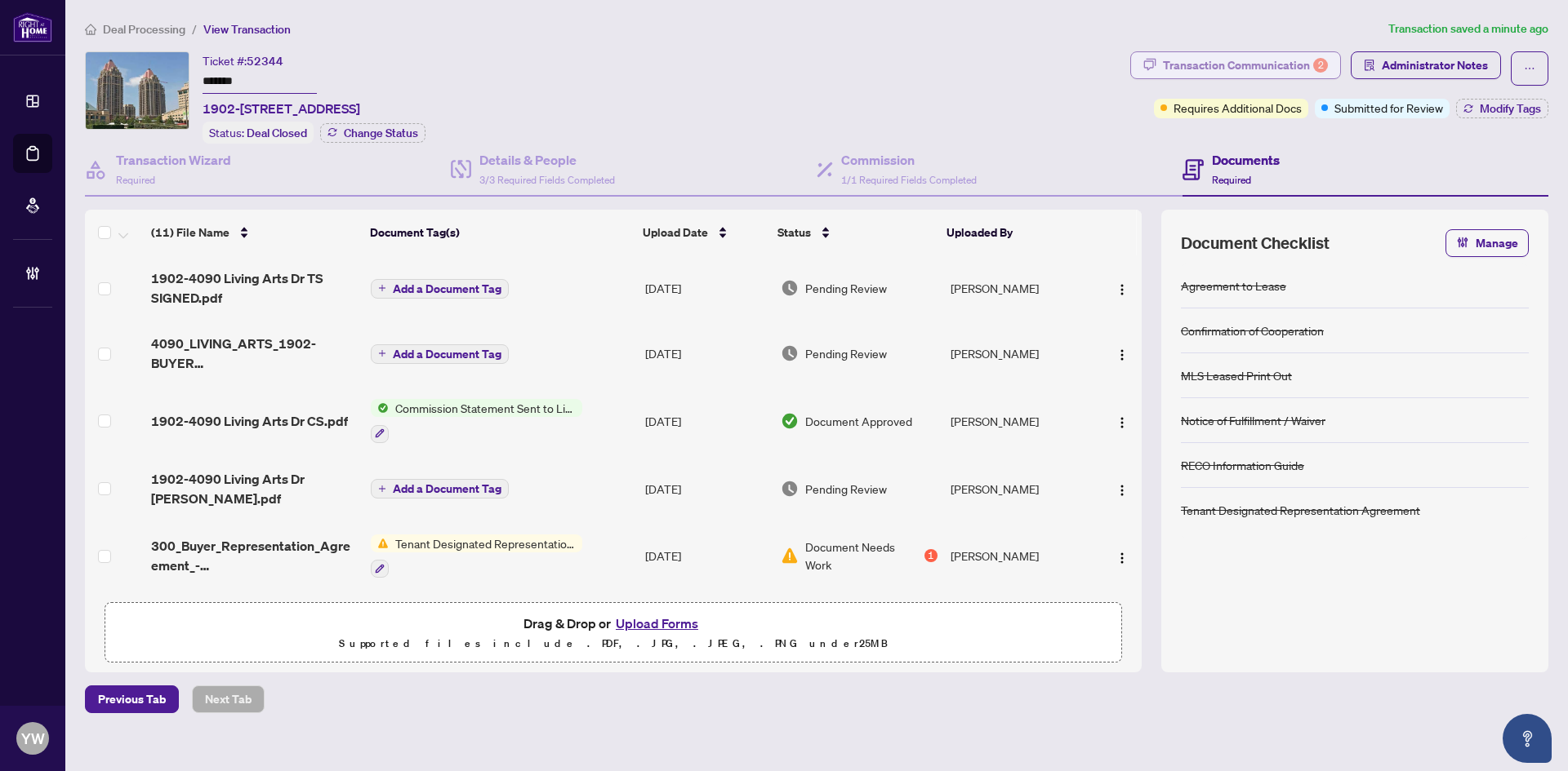
click at [1241, 63] on div "Transaction Communication 2" at bounding box center [1245, 65] width 165 height 26
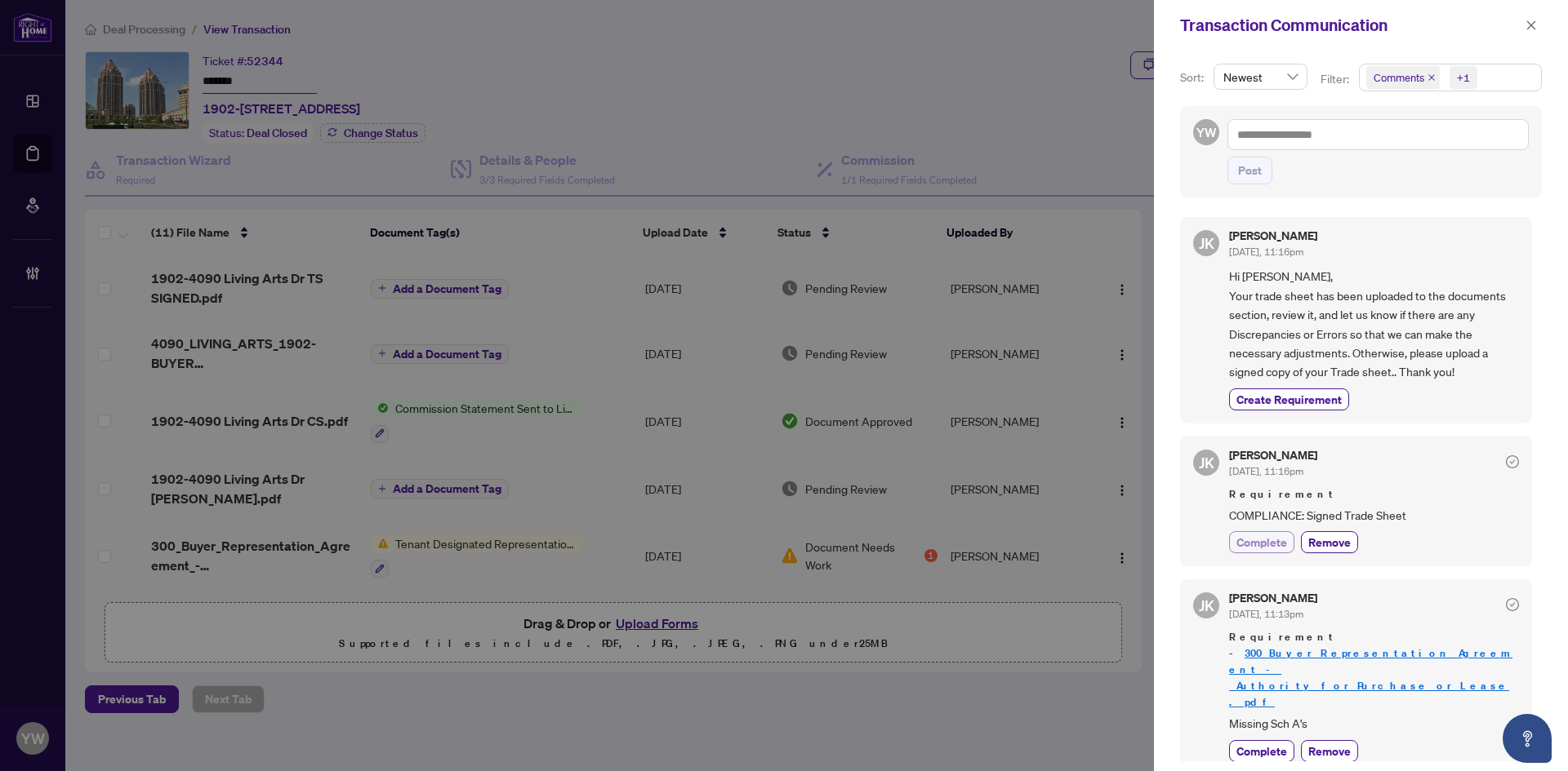
click at [1266, 539] on span "Complete" at bounding box center [1261, 541] width 50 height 17
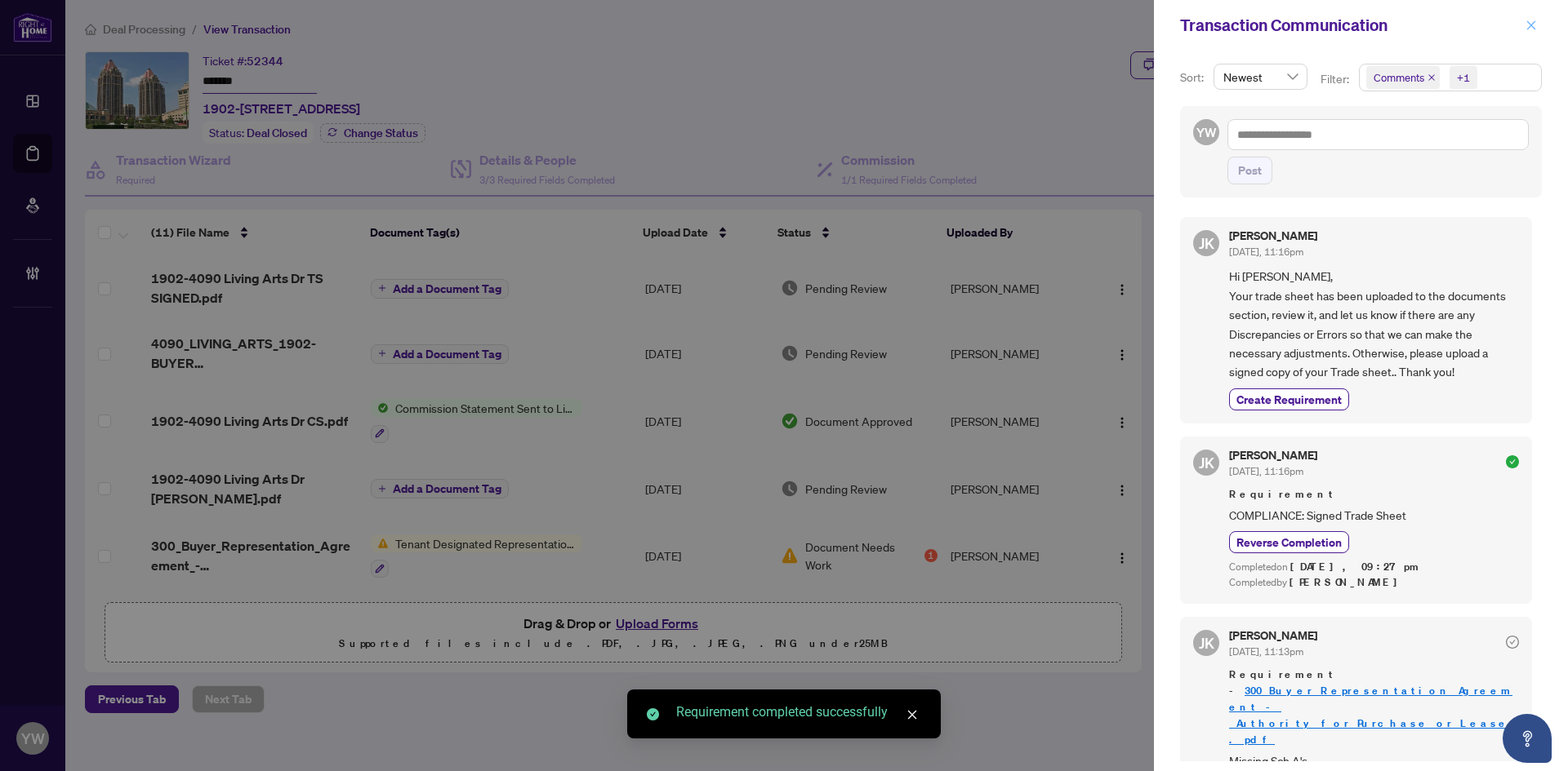
click at [1529, 22] on icon "close" at bounding box center [1530, 25] width 12 height 12
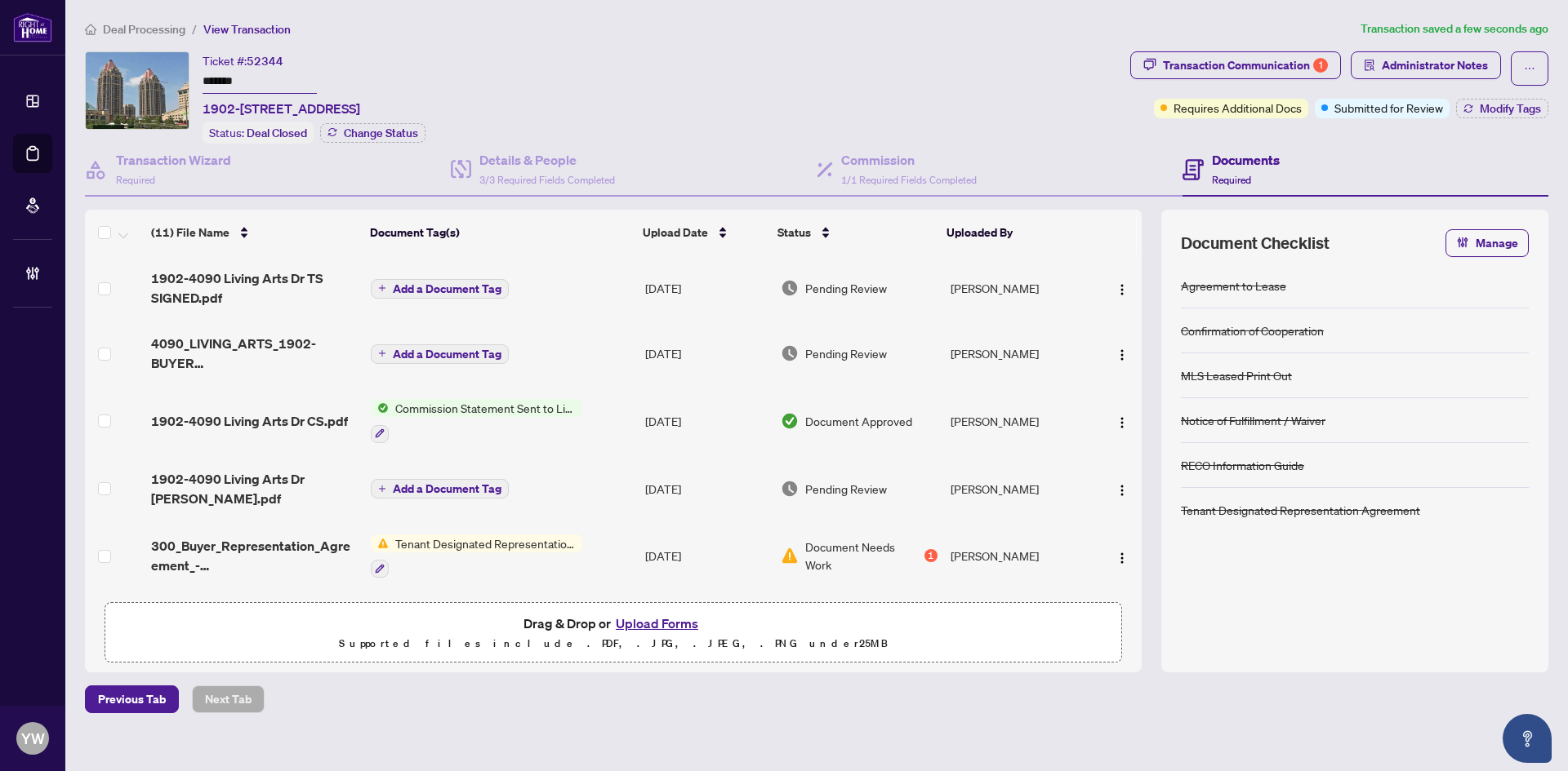
click at [1450, 48] on div "Deal Processing / View Transaction Transaction saved a few seconds ago Ticket #…" at bounding box center [816, 367] width 1477 height 694
click at [1452, 59] on span "Administrator Notes" at bounding box center [1434, 65] width 106 height 26
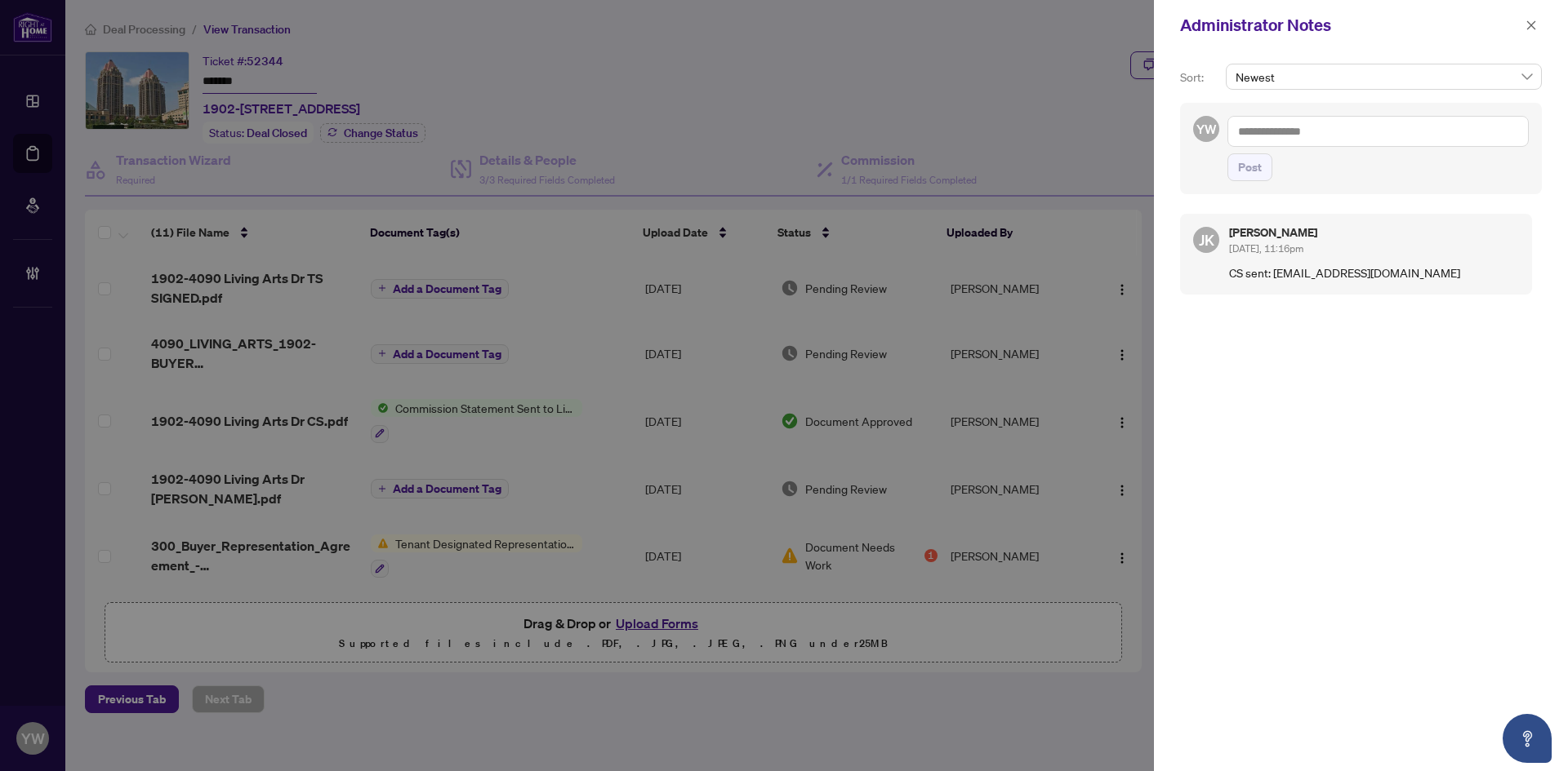
click at [1339, 131] on textarea at bounding box center [1378, 131] width 301 height 31
paste textarea "**********"
type textarea "**********"
drag, startPoint x: 1242, startPoint y: 176, endPoint x: 1477, endPoint y: 105, distance: 245.5
click at [1242, 175] on span "Post" at bounding box center [1250, 167] width 23 height 26
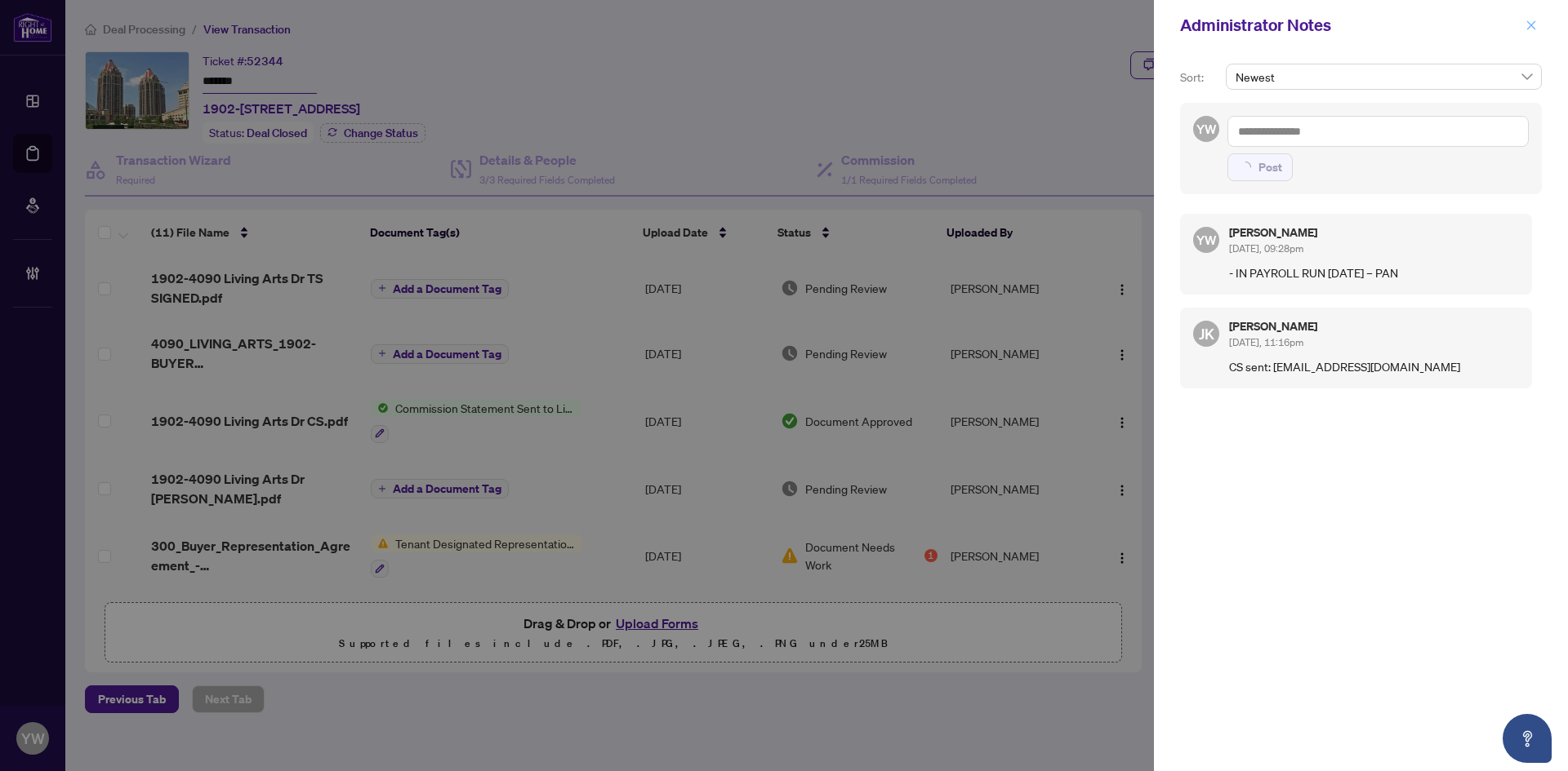
click at [1534, 24] on icon "close" at bounding box center [1530, 25] width 12 height 12
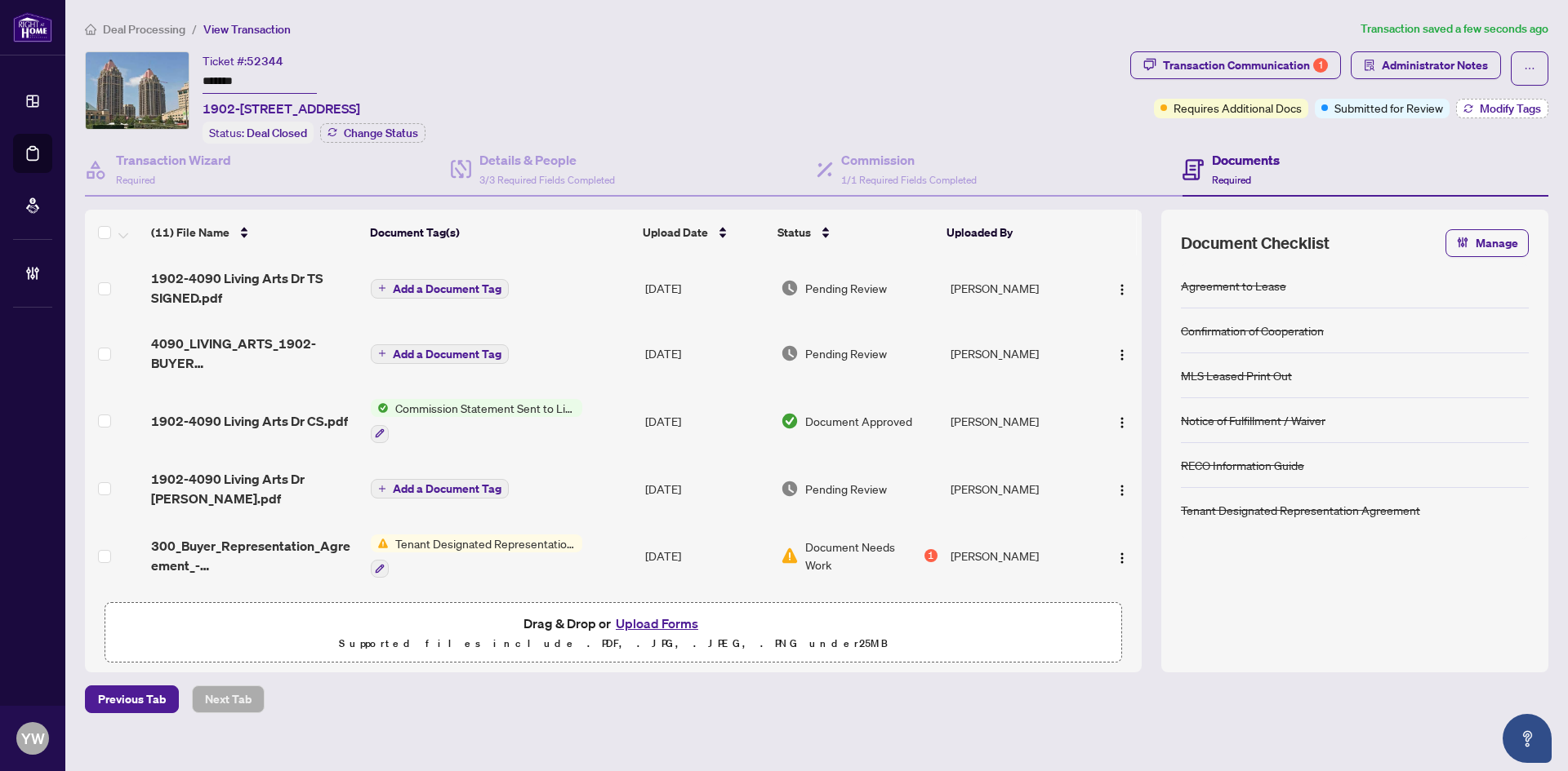
click at [1513, 107] on span "Modify Tags" at bounding box center [1510, 108] width 61 height 12
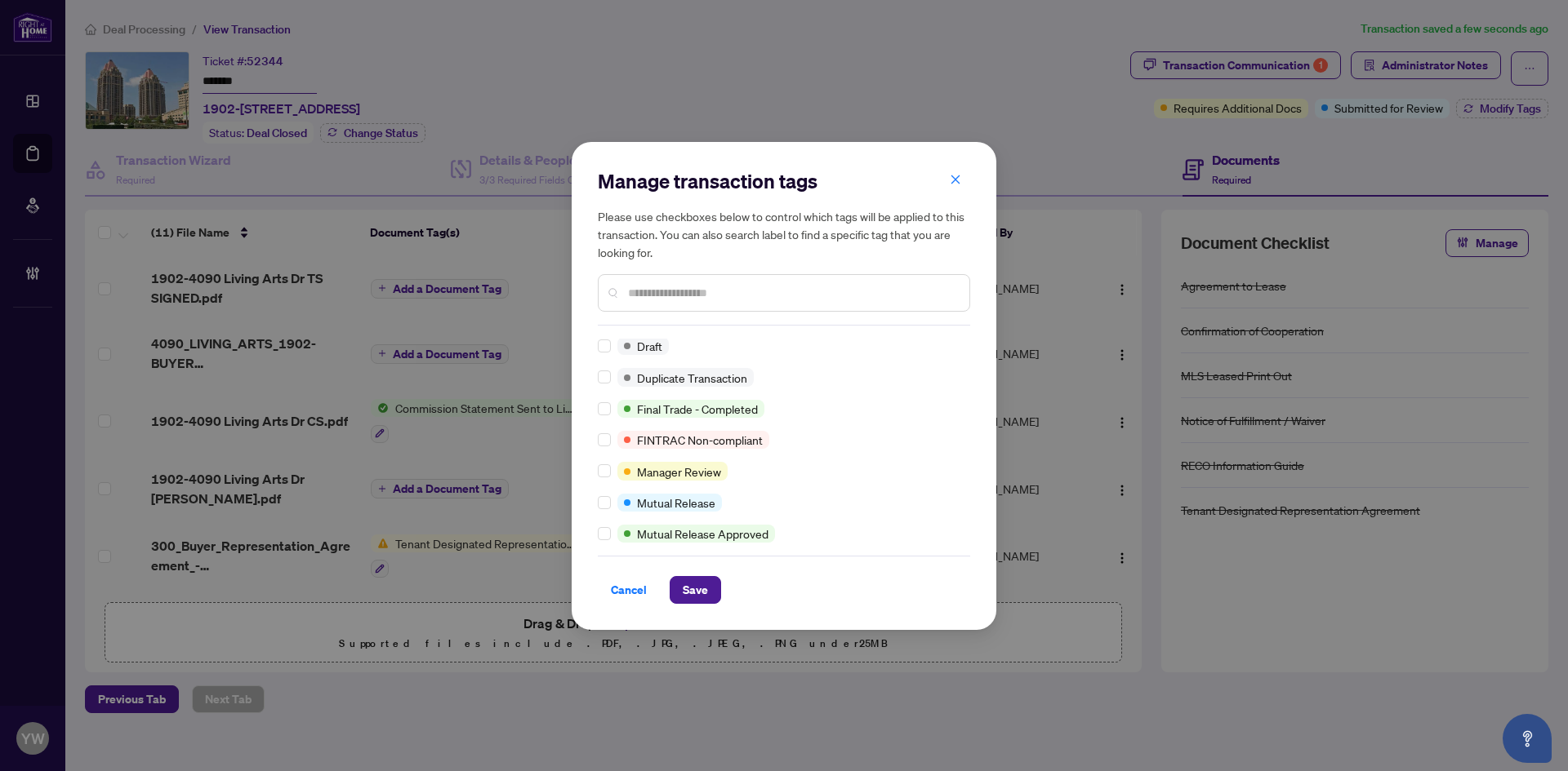
scroll to position [1, 0]
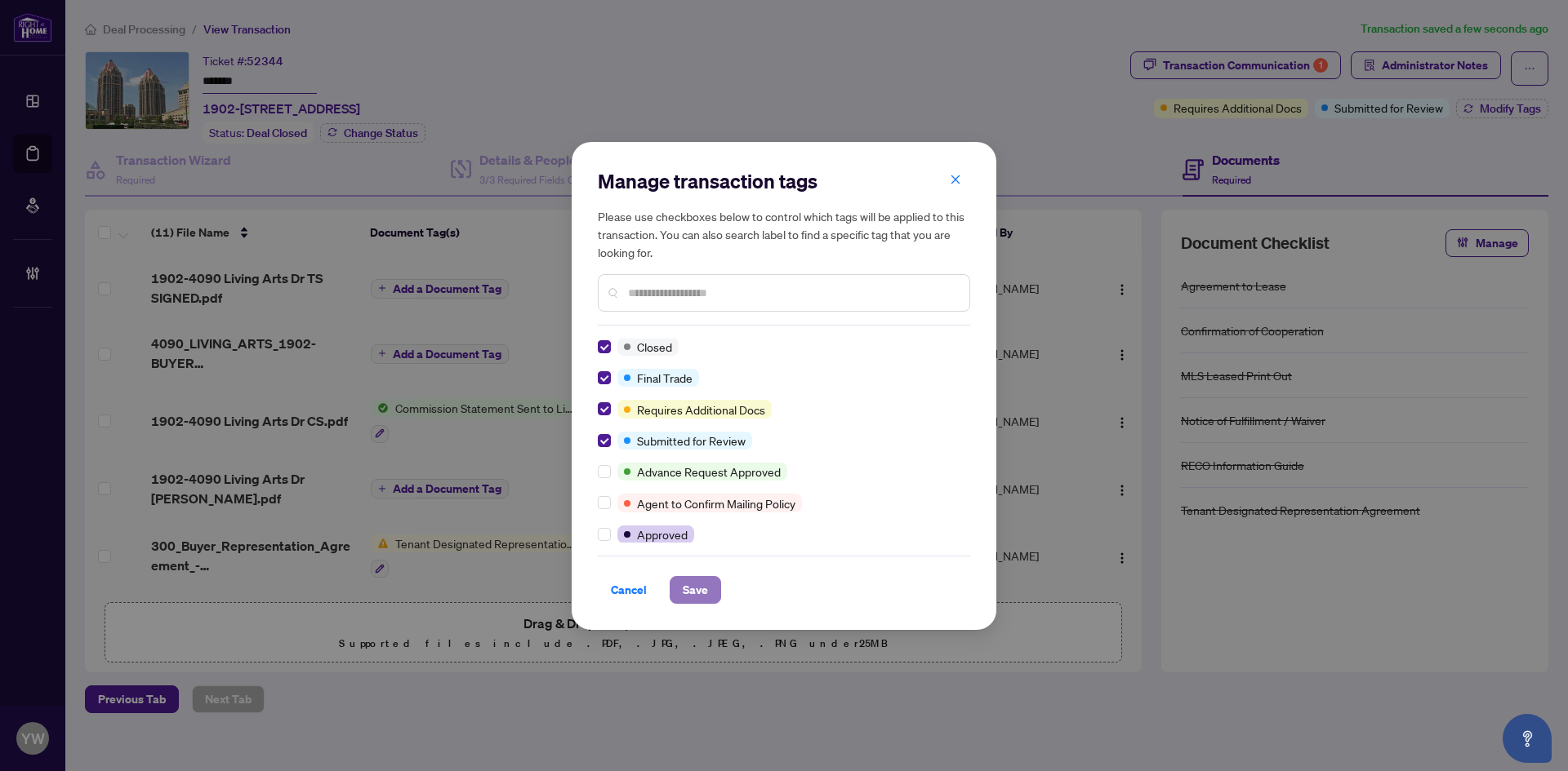
click at [683, 598] on span "Save" at bounding box center [695, 590] width 25 height 26
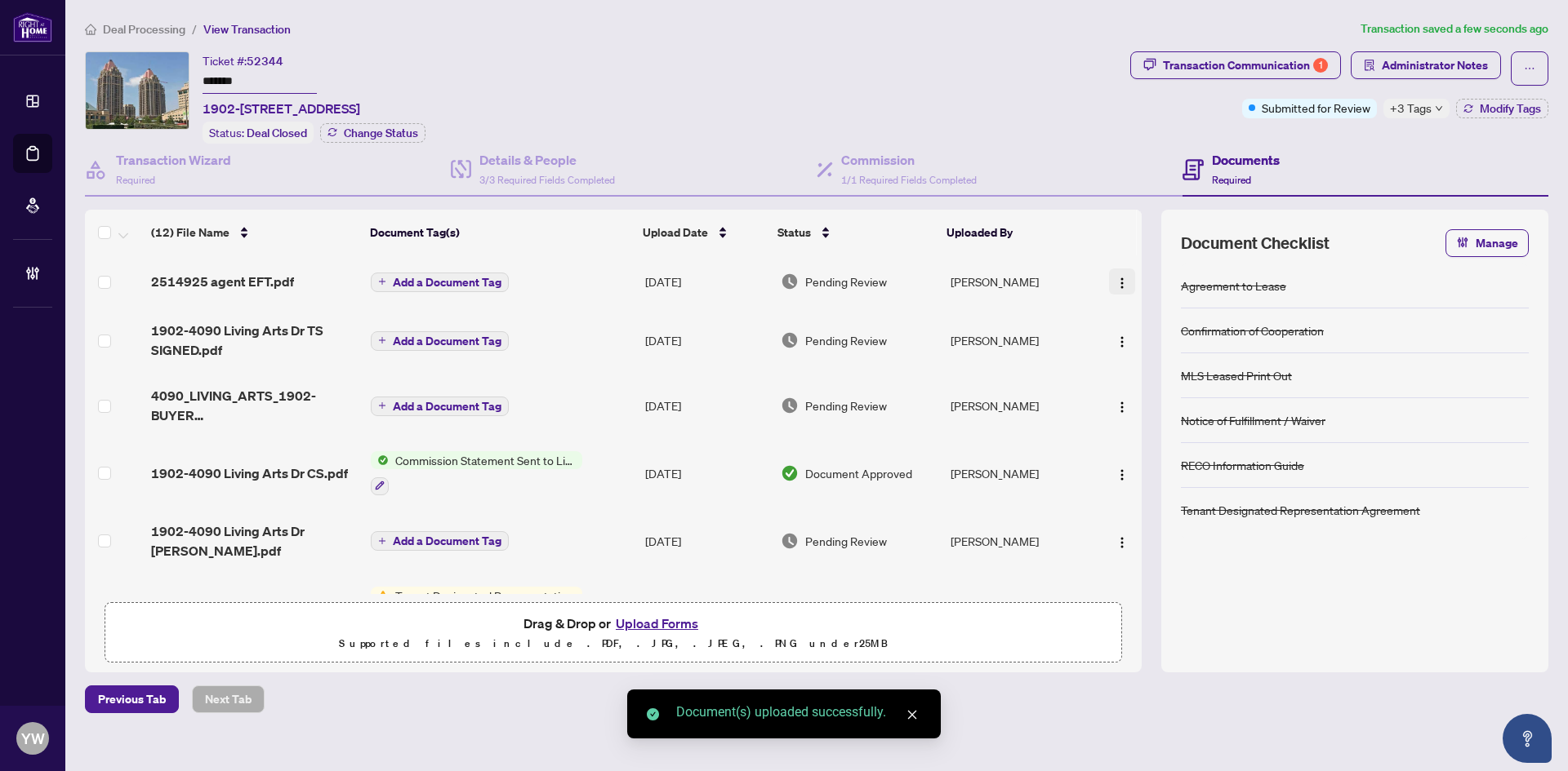
click at [1115, 282] on img "button" at bounding box center [1121, 283] width 13 height 13
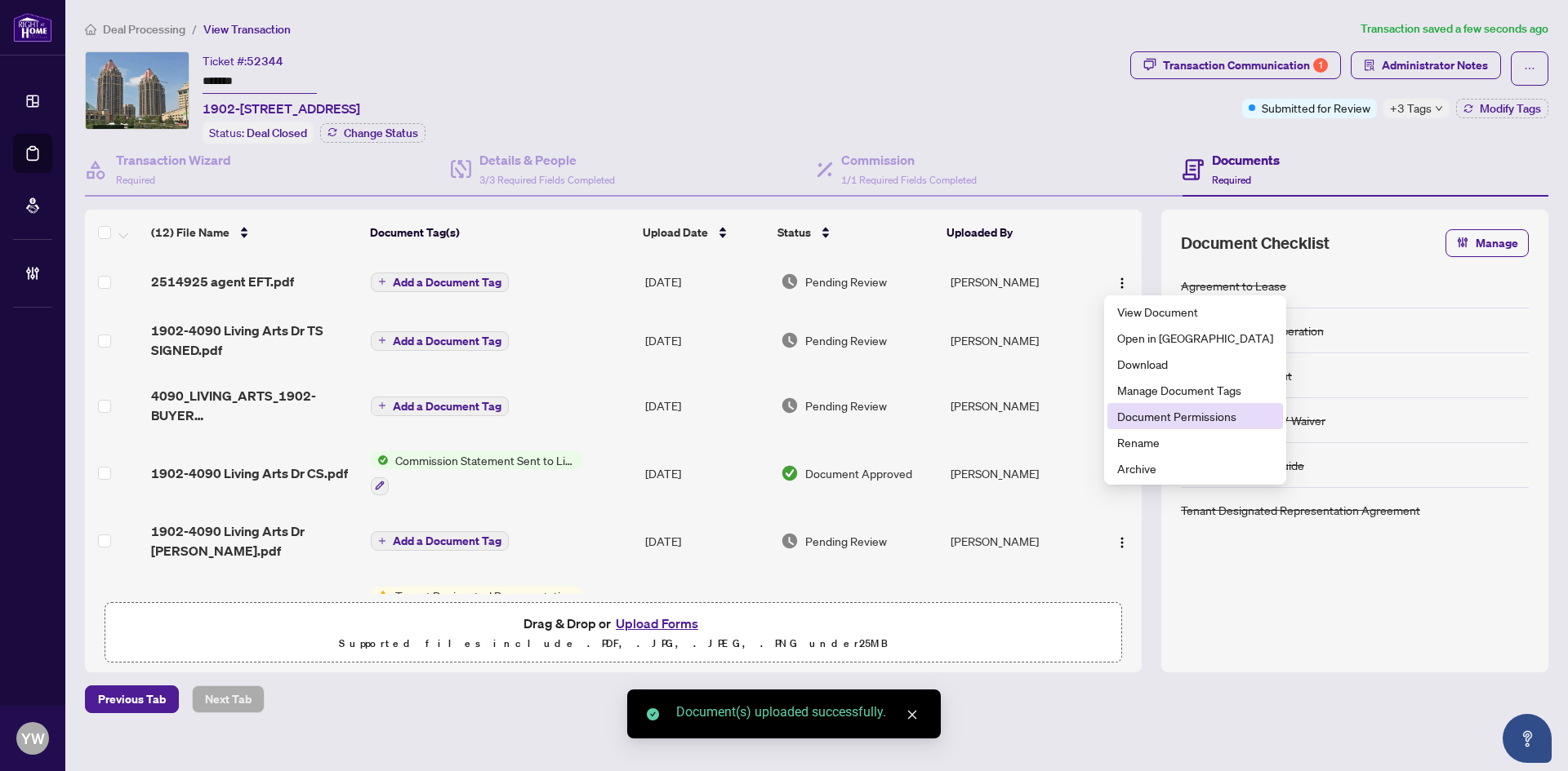
click at [1188, 417] on span "Document Permissions" at bounding box center [1195, 416] width 156 height 18
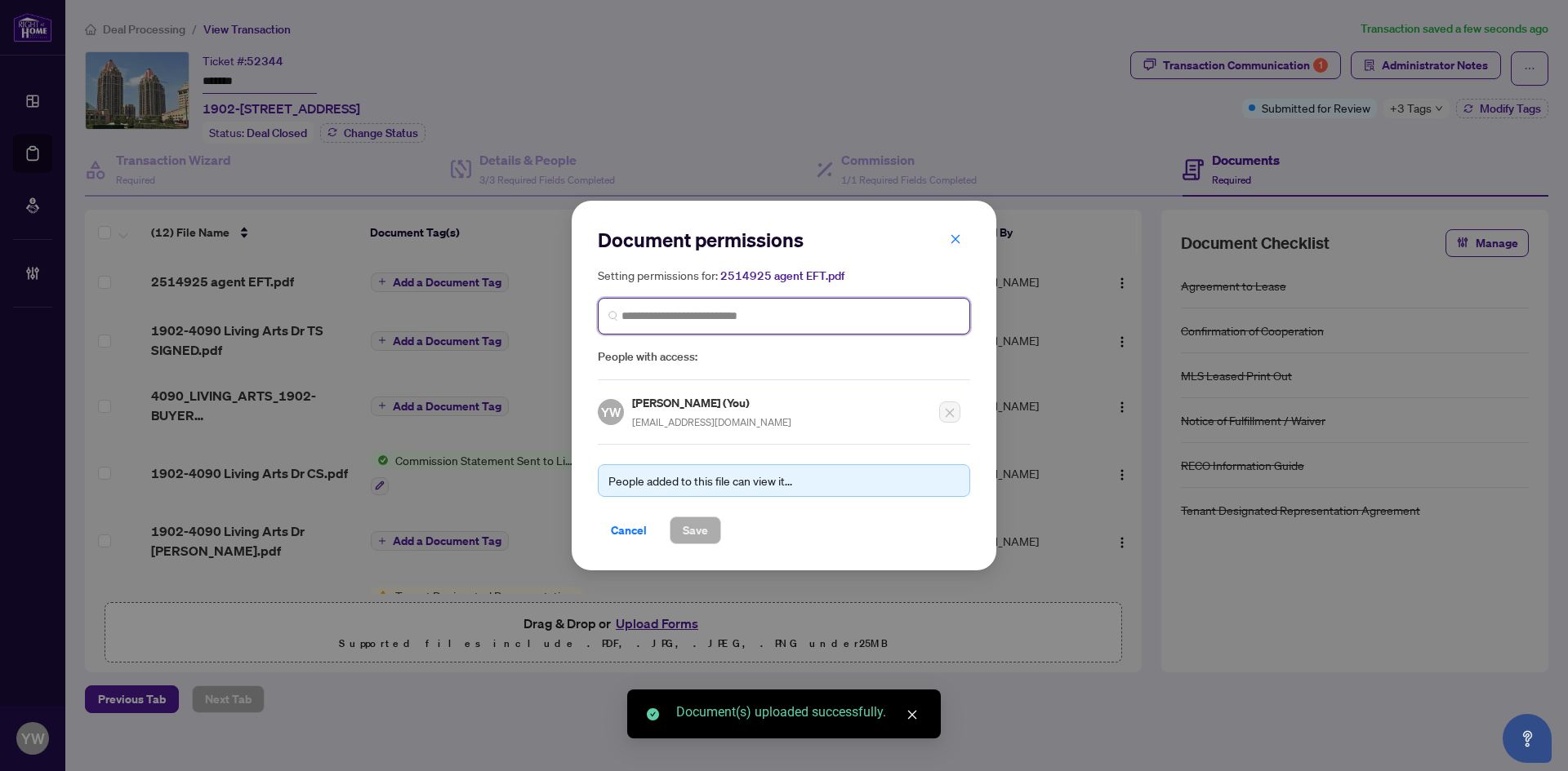
click at [641, 319] on input "search" at bounding box center [790, 316] width 338 height 17
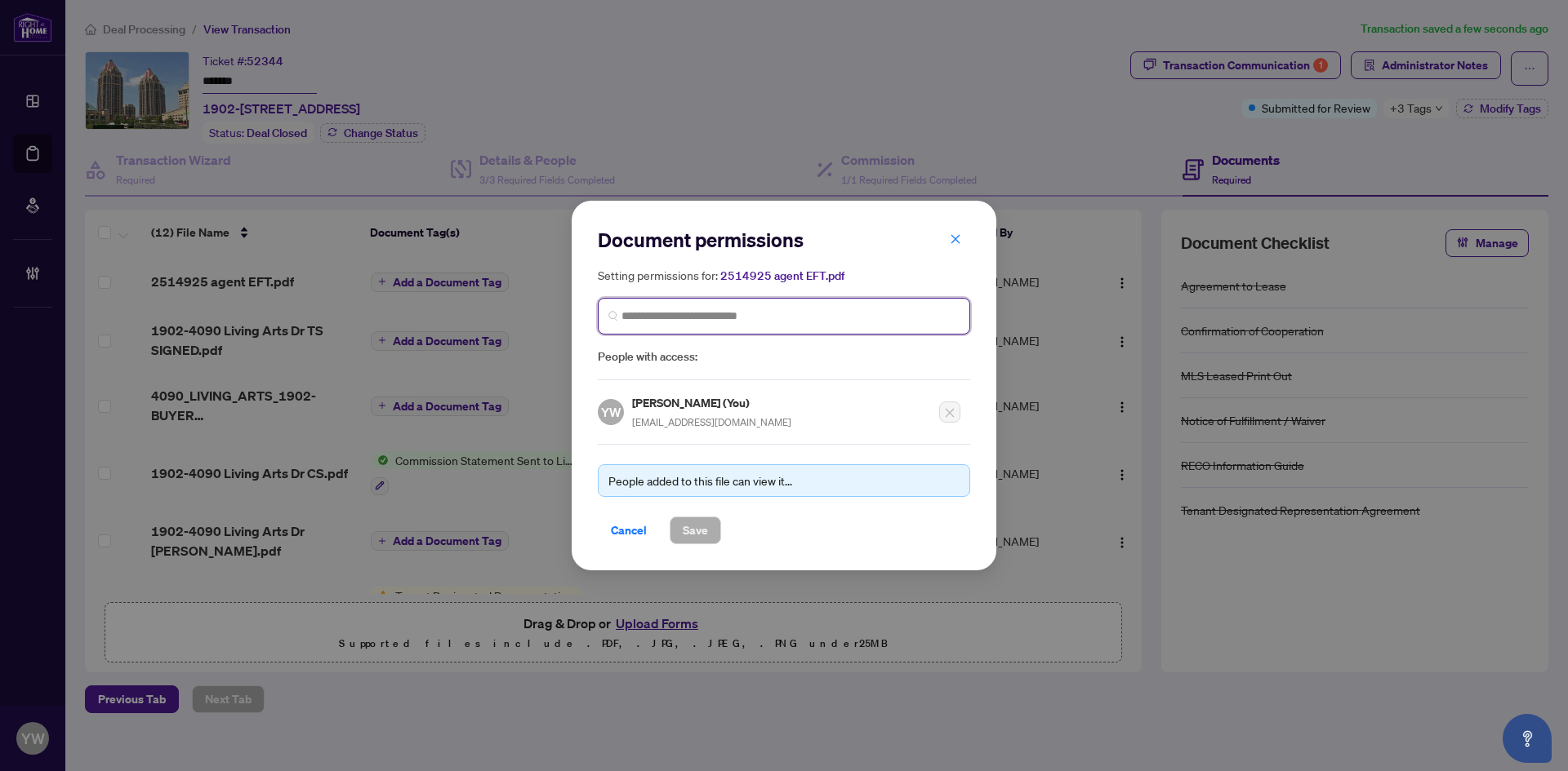
click at [658, 325] on span at bounding box center [783, 316] width 372 height 37
type input "********"
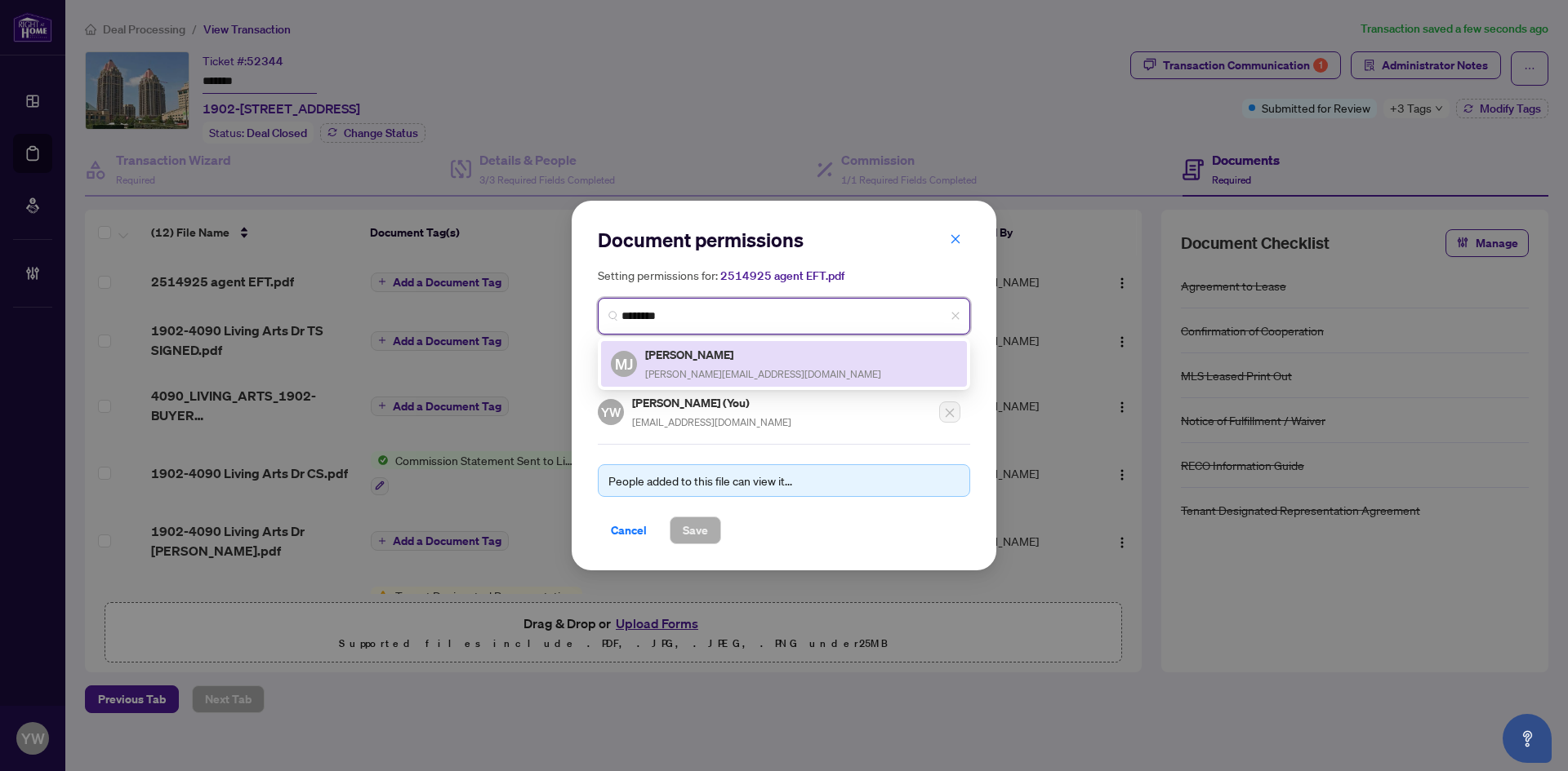
click at [713, 362] on div "[PERSON_NAME] [PERSON_NAME][EMAIL_ADDRESS][DOMAIN_NAME]" at bounding box center [762, 364] width 236 height 38
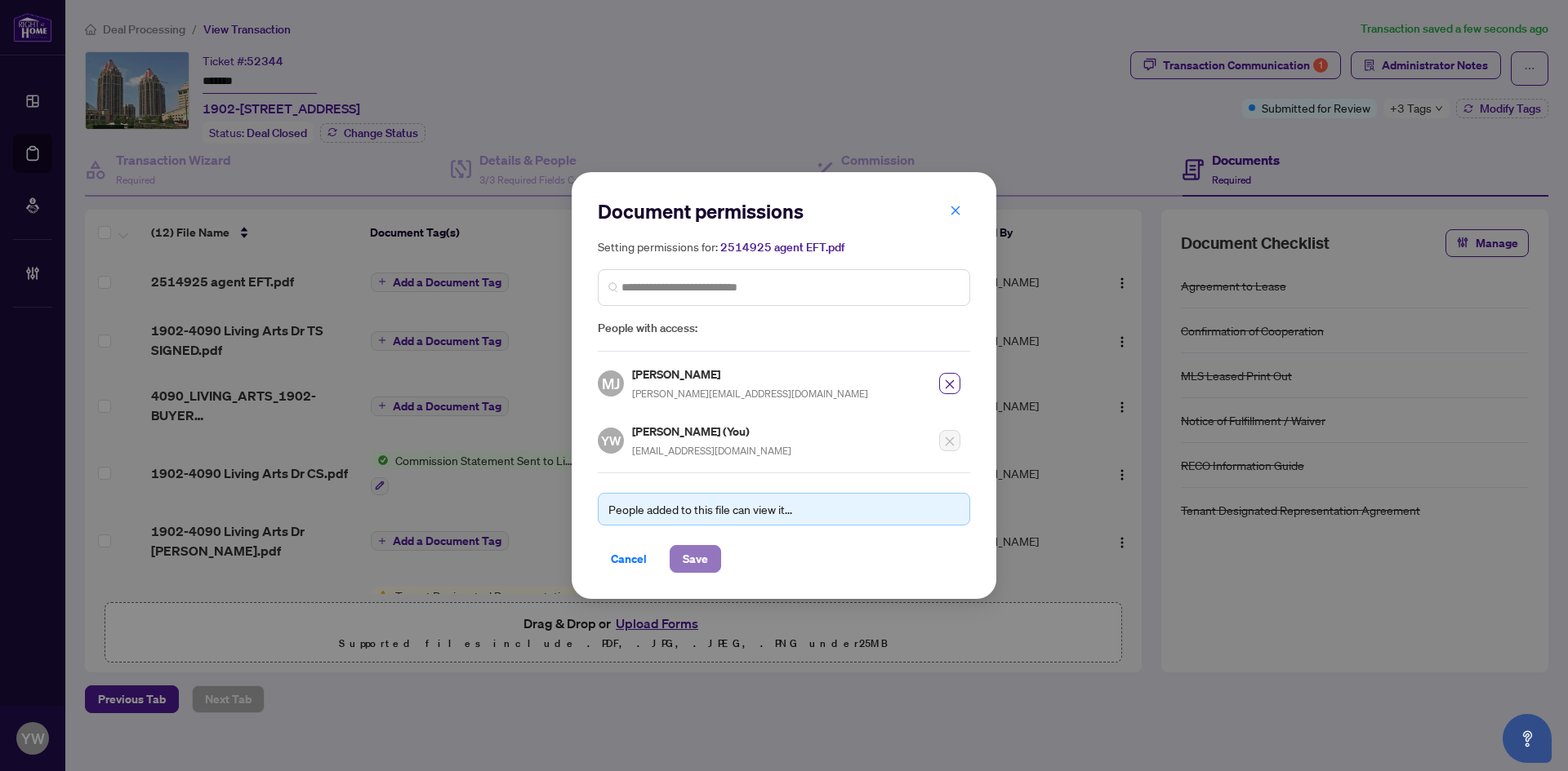
click at [693, 562] on span "Save" at bounding box center [695, 559] width 25 height 26
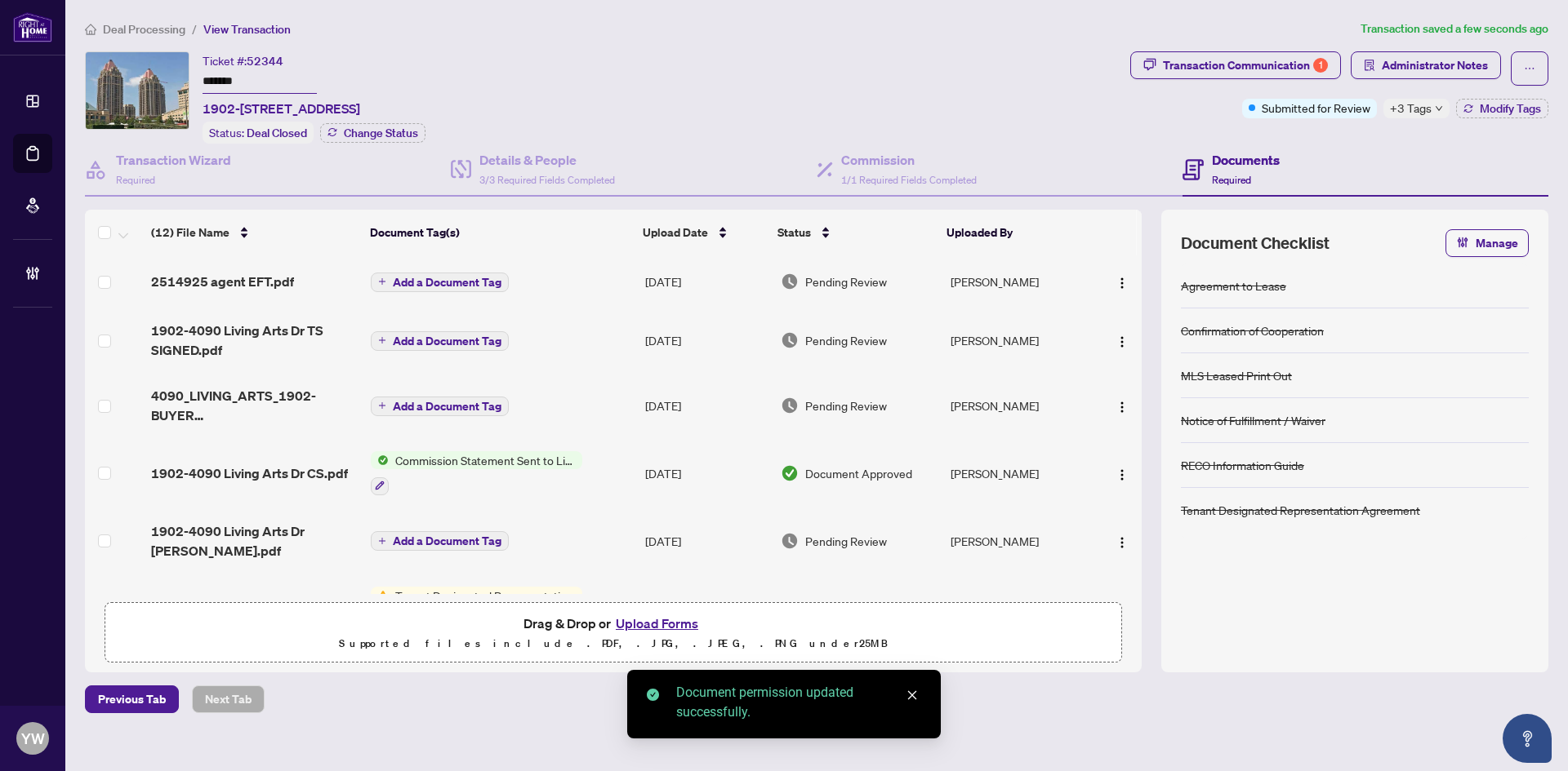
click at [466, 280] on span "Add a Document Tag" at bounding box center [447, 282] width 109 height 12
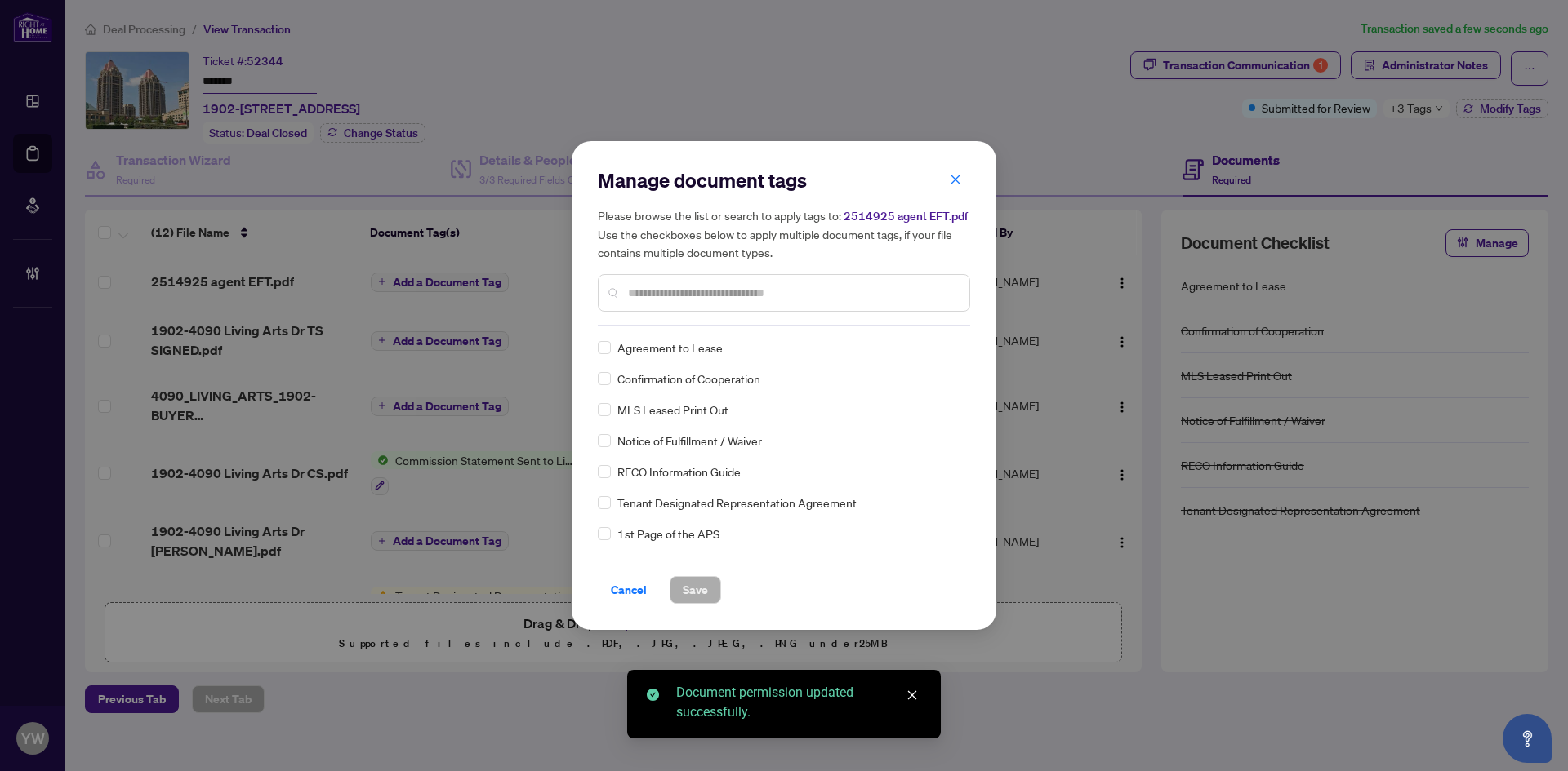
click at [717, 292] on input "text" at bounding box center [792, 293] width 328 height 18
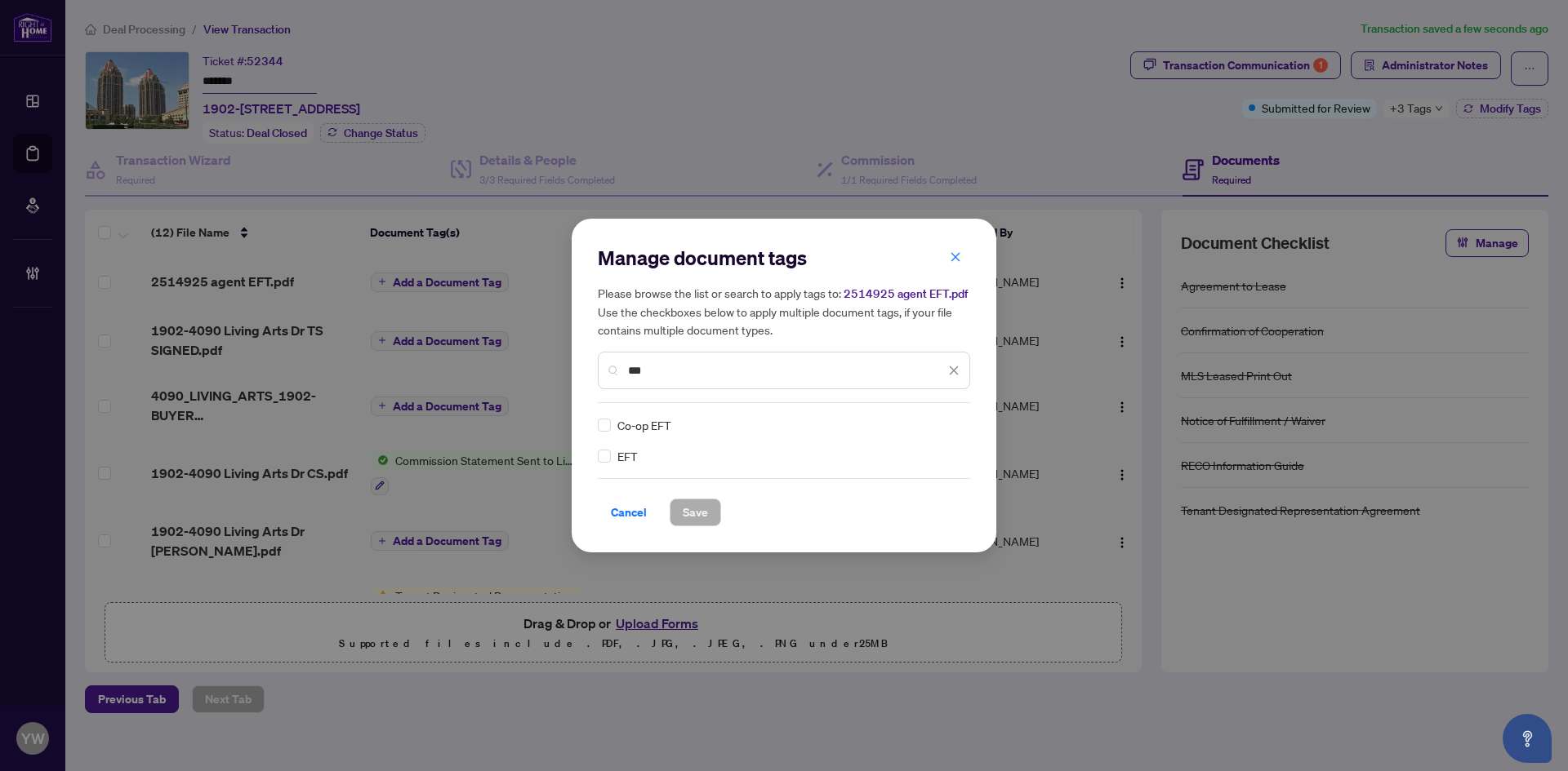
type input "***"
click at [597, 456] on div "Manage document tags Please browse the list or search to apply tags to: 2514925…" at bounding box center [783, 386] width 424 height 334
click at [945, 424] on div at bounding box center [944, 425] width 31 height 16
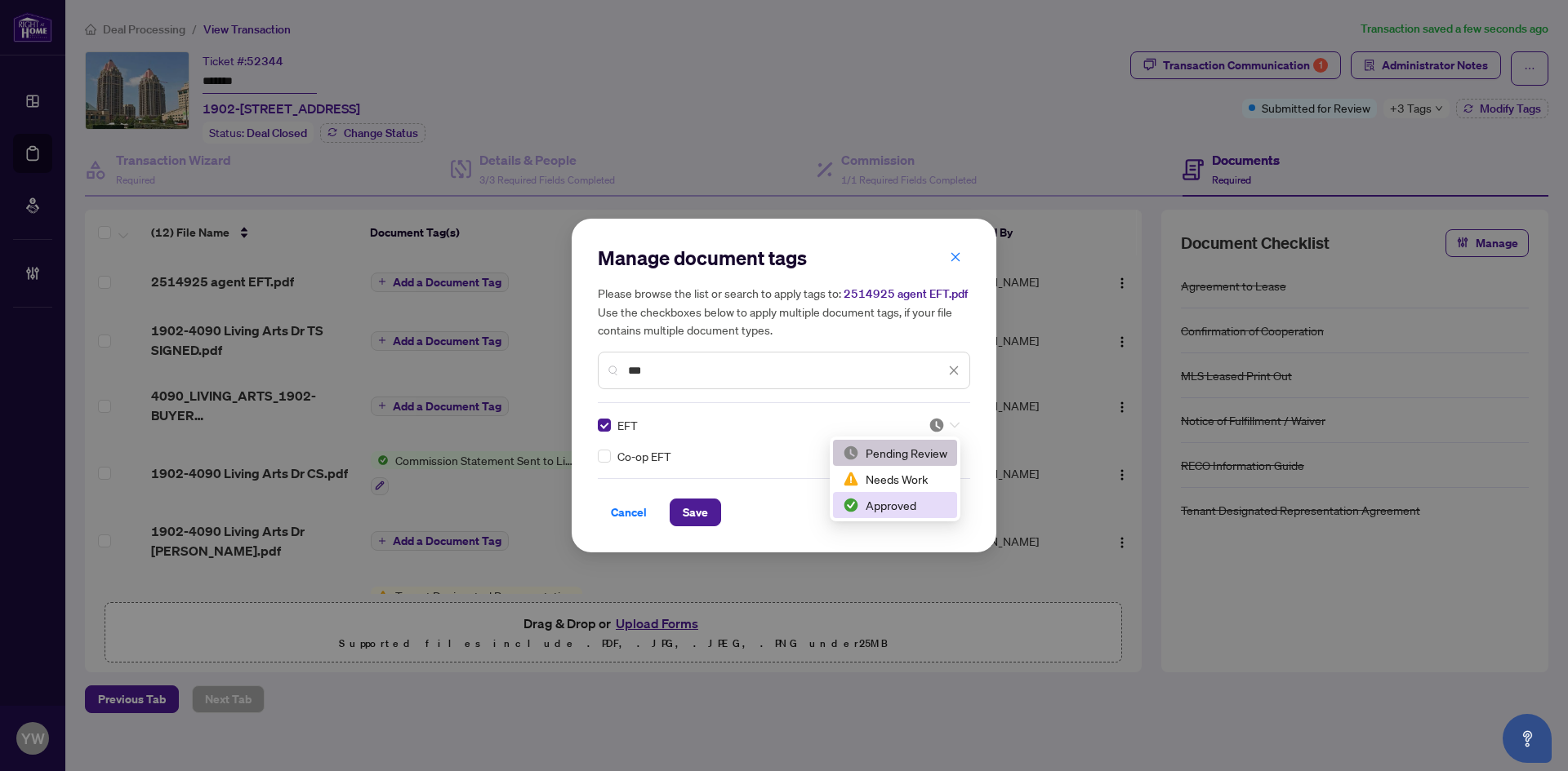
click at [893, 502] on div "Approved" at bounding box center [894, 505] width 105 height 18
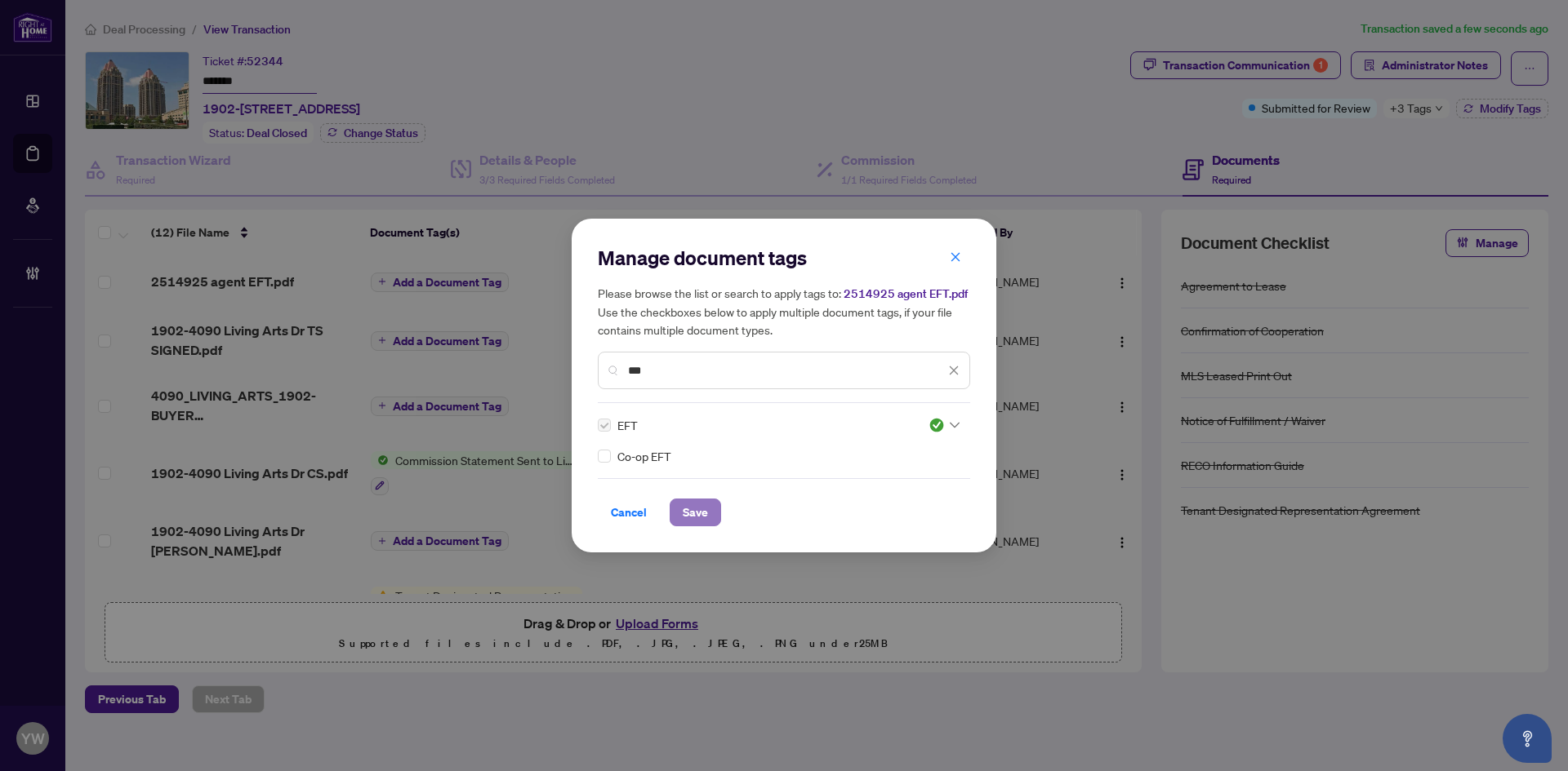
click at [705, 507] on span "Save" at bounding box center [695, 512] width 25 height 26
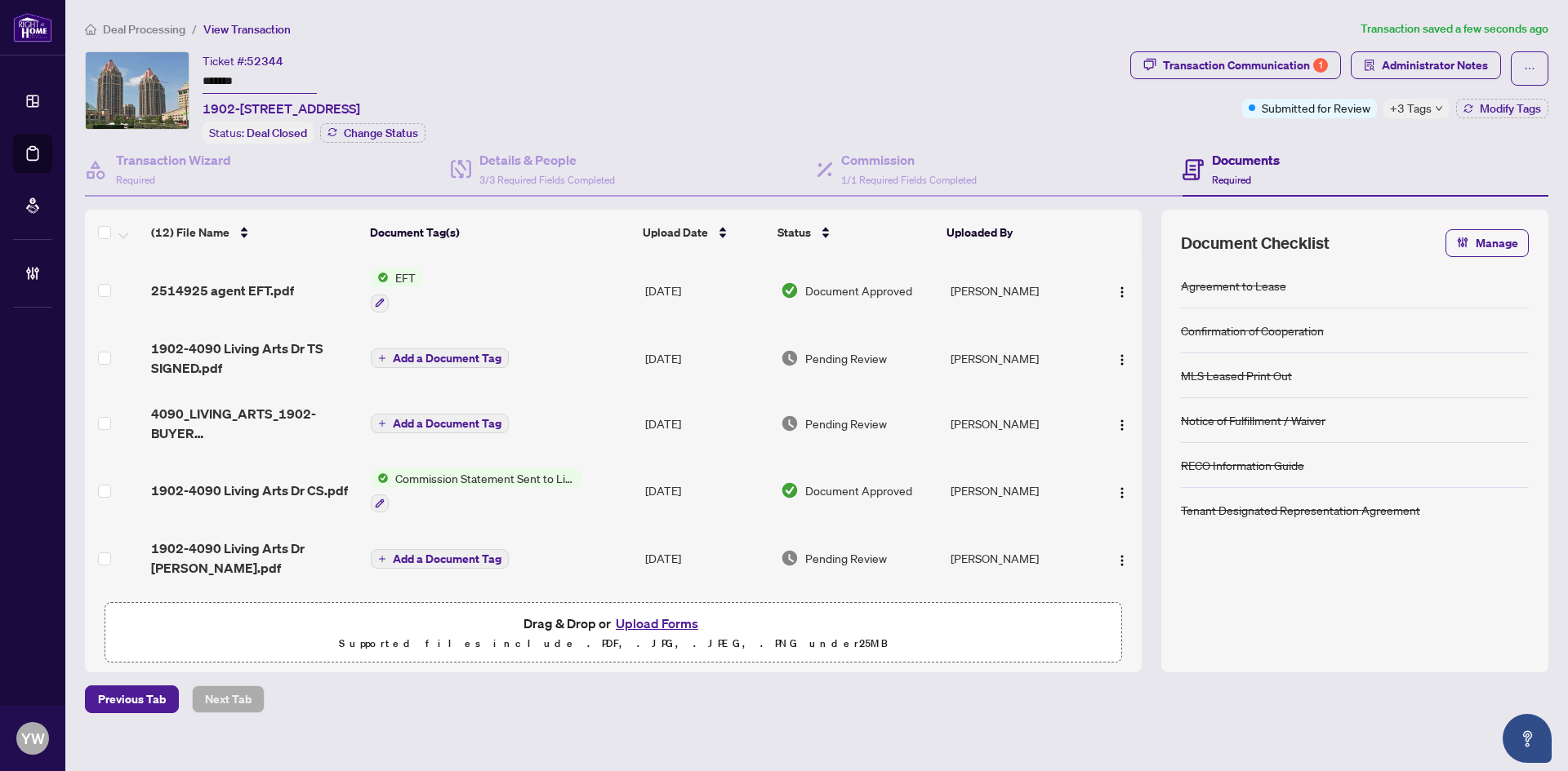
click at [140, 31] on span "Deal Processing" at bounding box center [144, 30] width 83 height 14
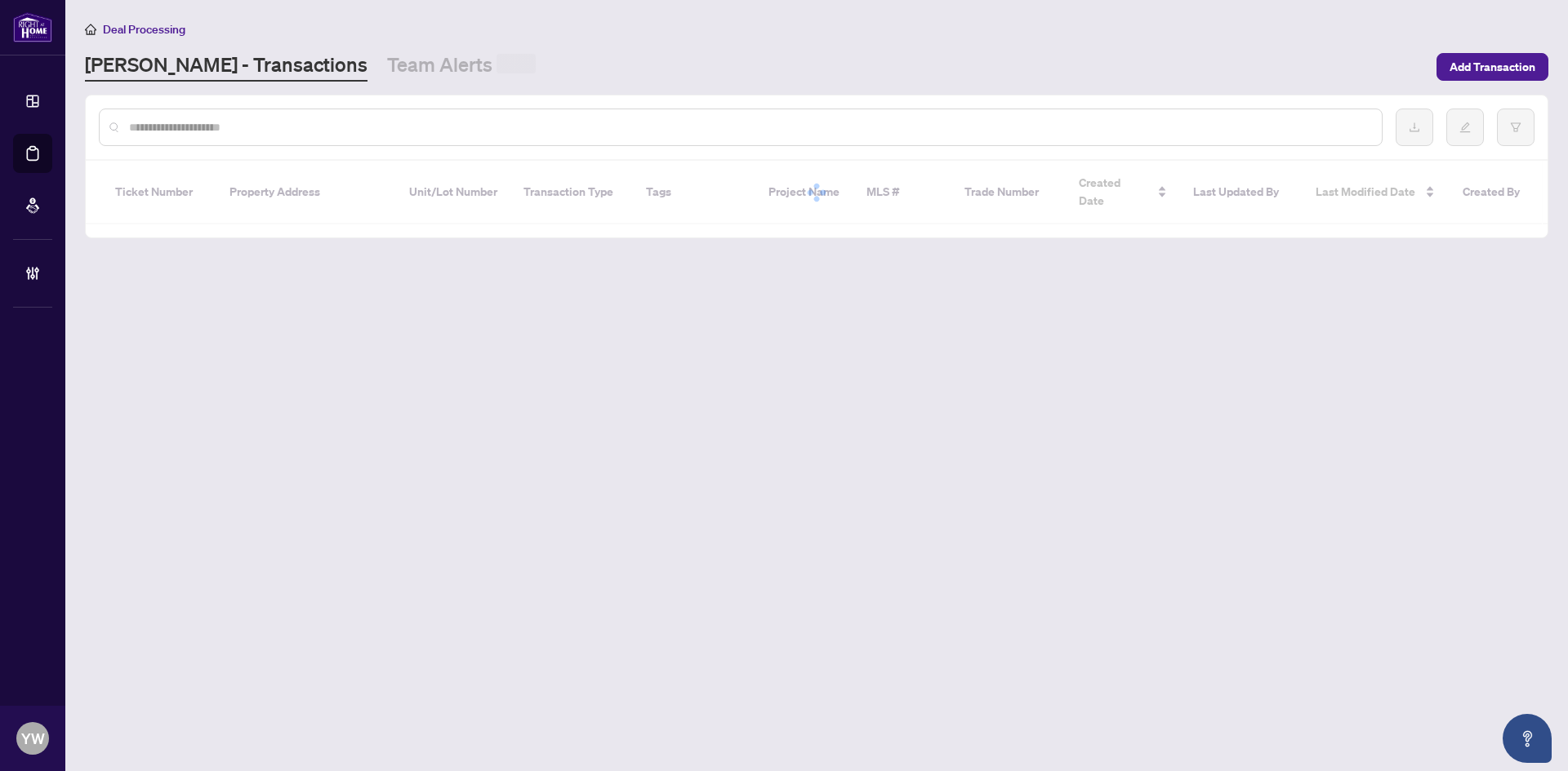
click at [166, 134] on input "text" at bounding box center [749, 127] width 1240 height 18
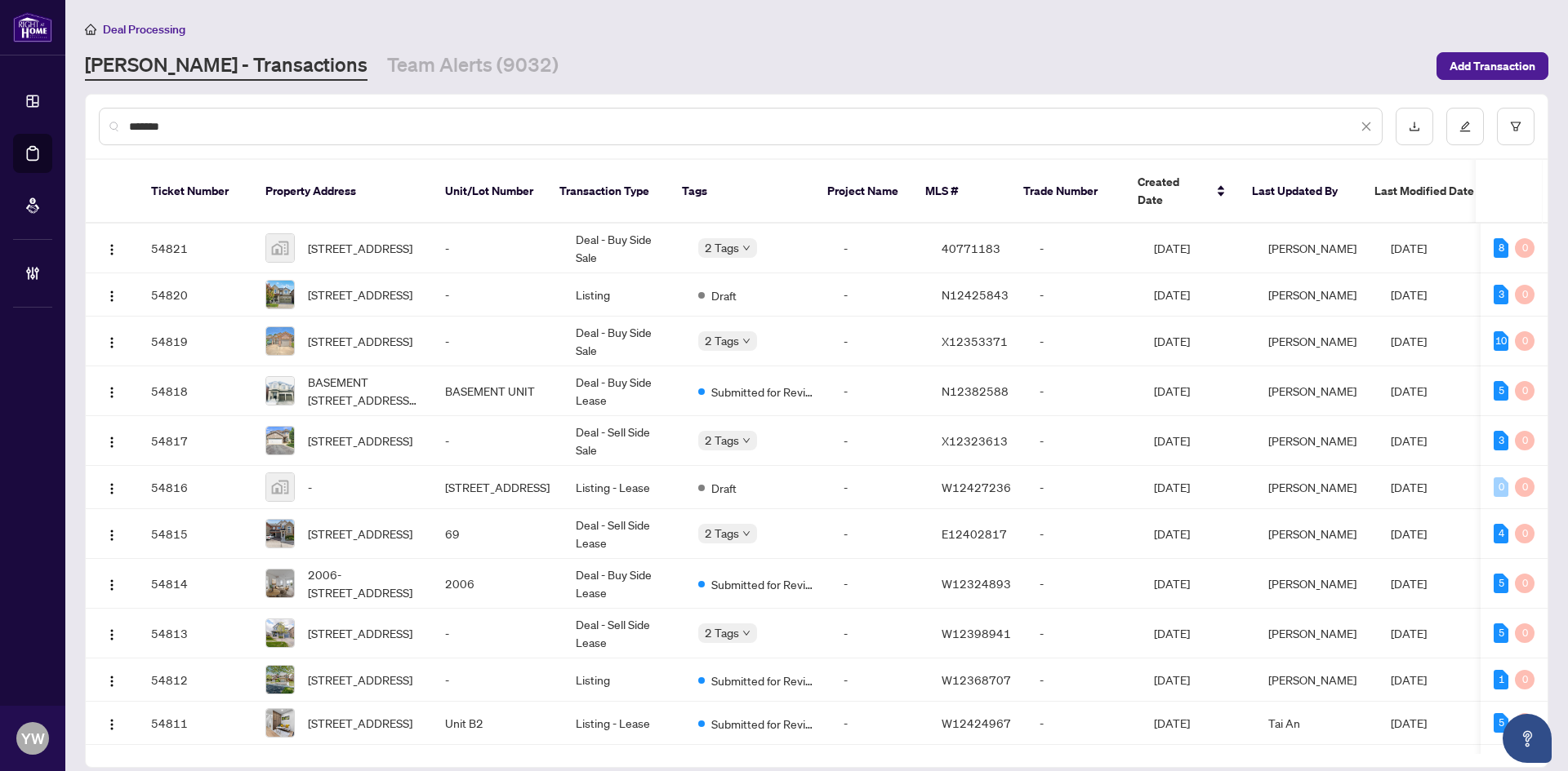
type input "*******"
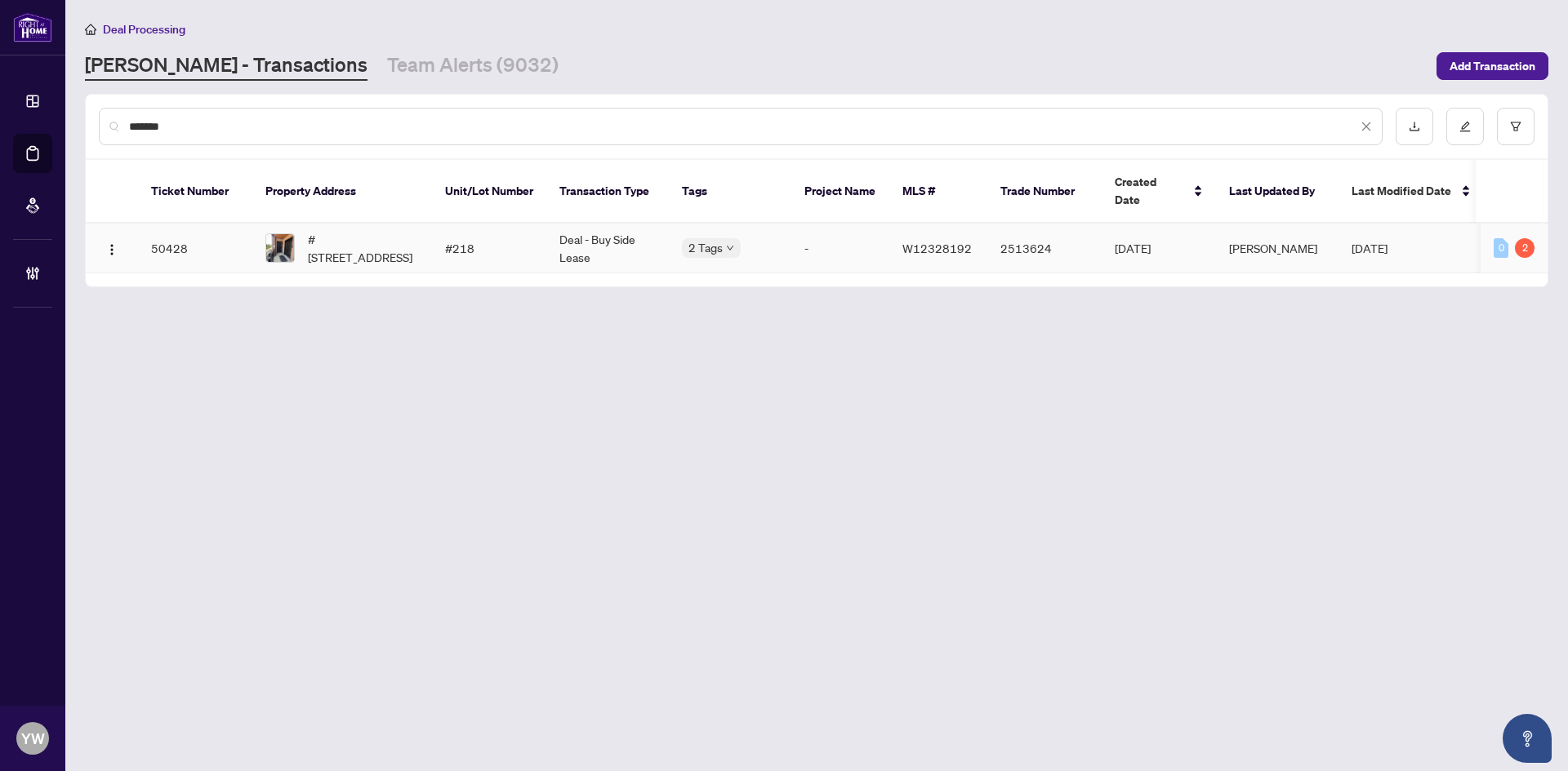
click at [372, 233] on span "#[STREET_ADDRESS]" at bounding box center [363, 248] width 111 height 36
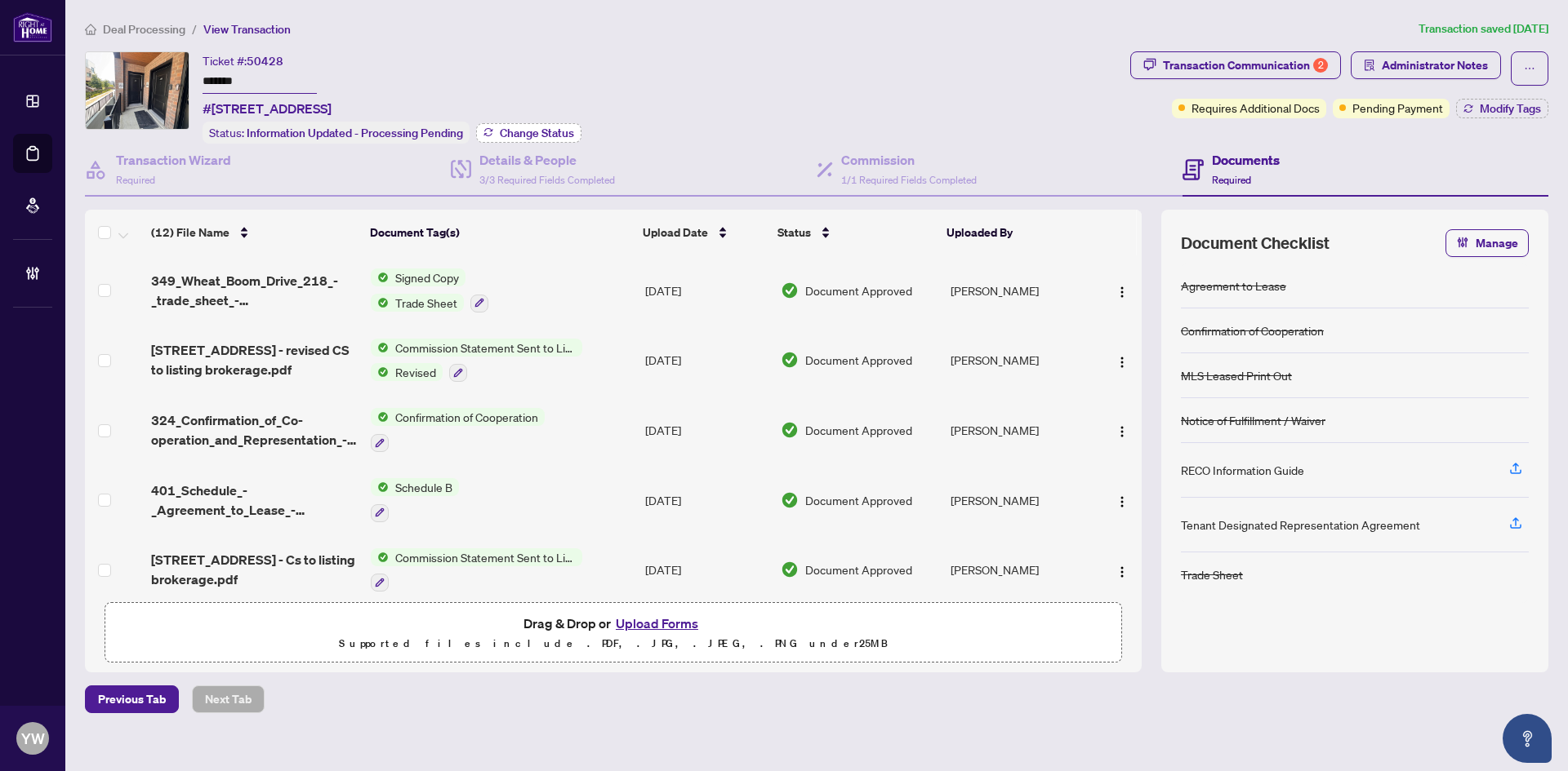
click at [545, 123] on button "Change Status" at bounding box center [528, 133] width 105 height 20
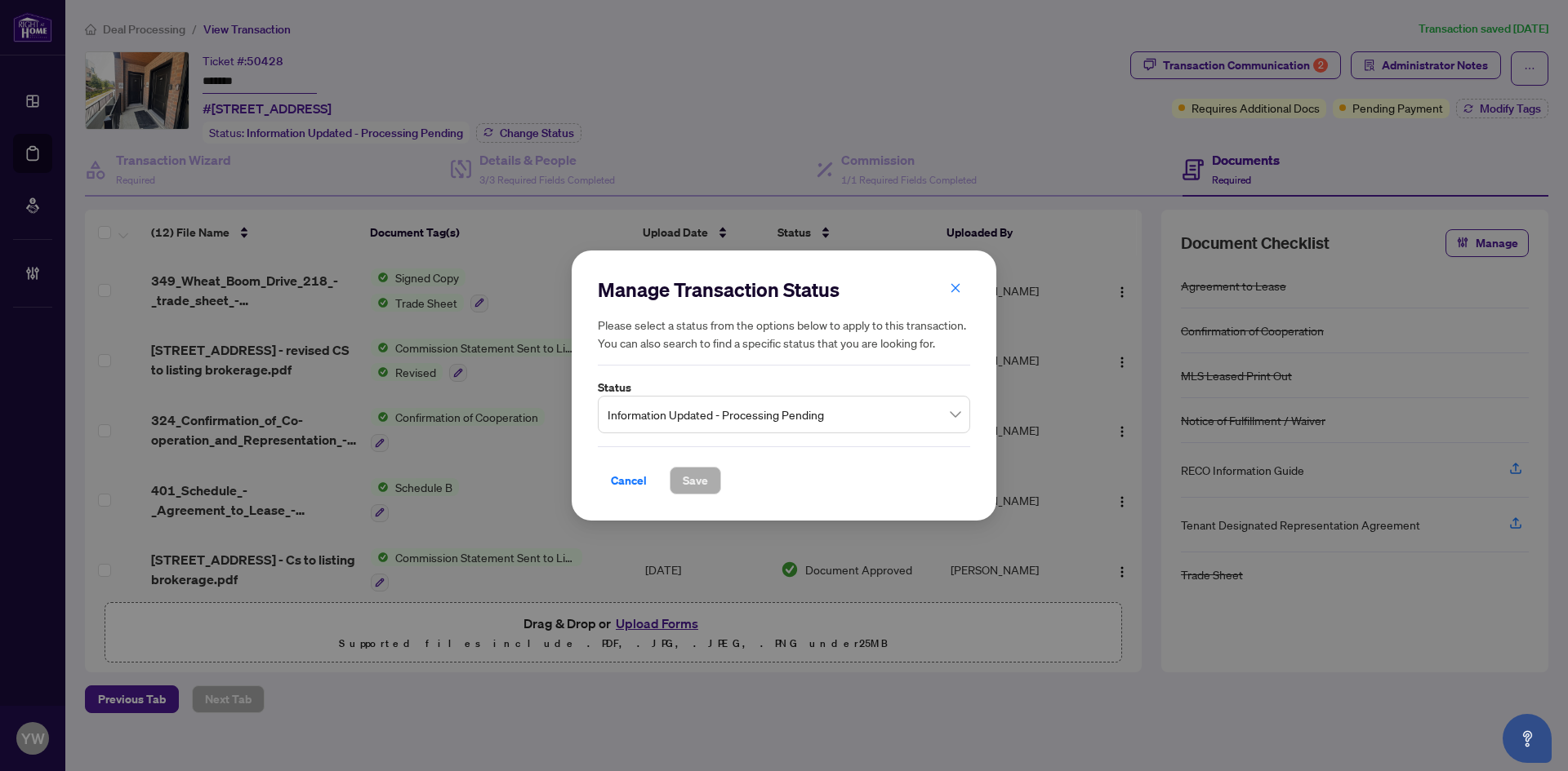
click at [692, 414] on span "Information Updated - Processing Pending" at bounding box center [783, 414] width 353 height 31
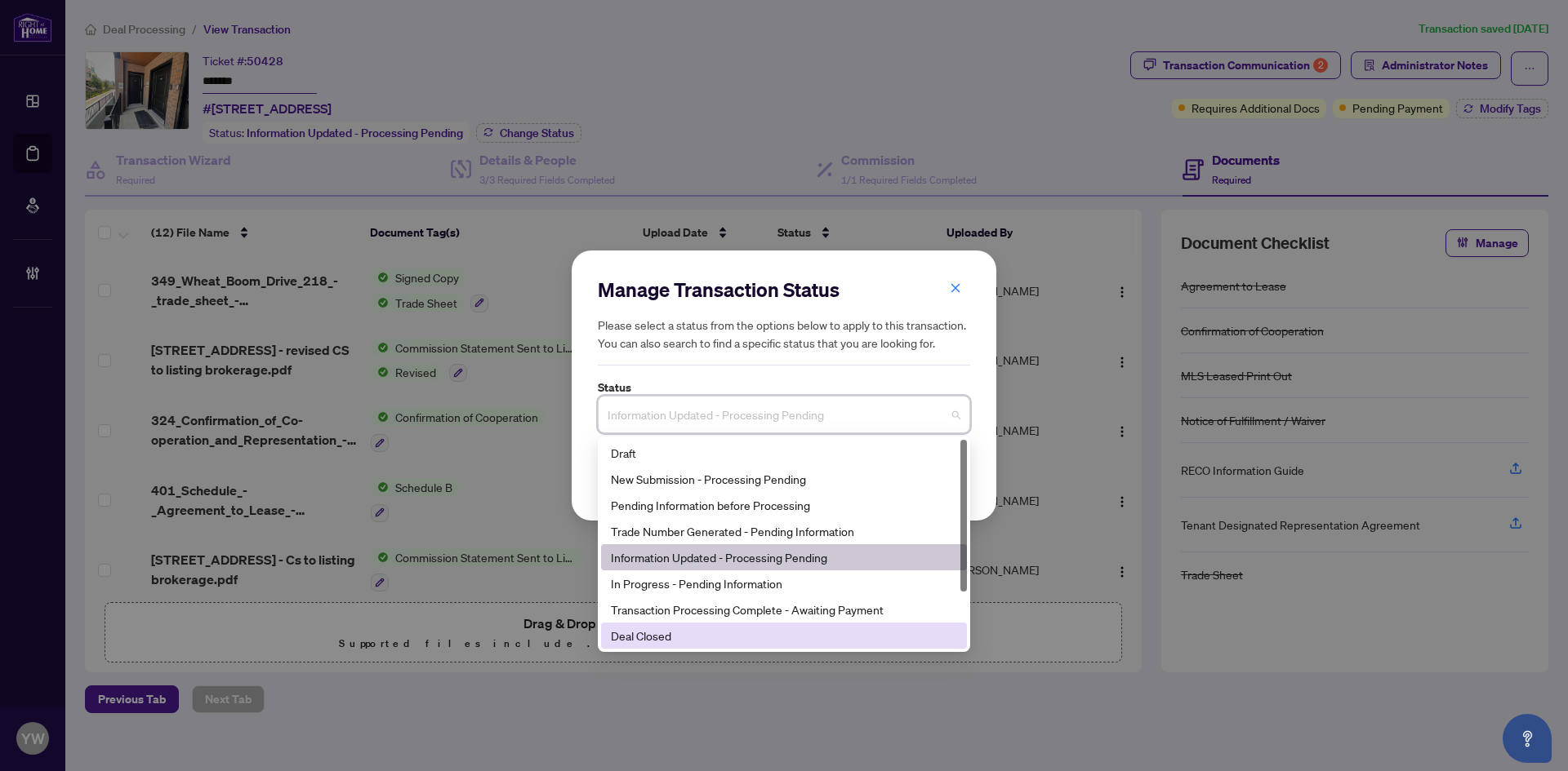
click at [643, 626] on div "Deal Closed" at bounding box center [784, 636] width 366 height 26
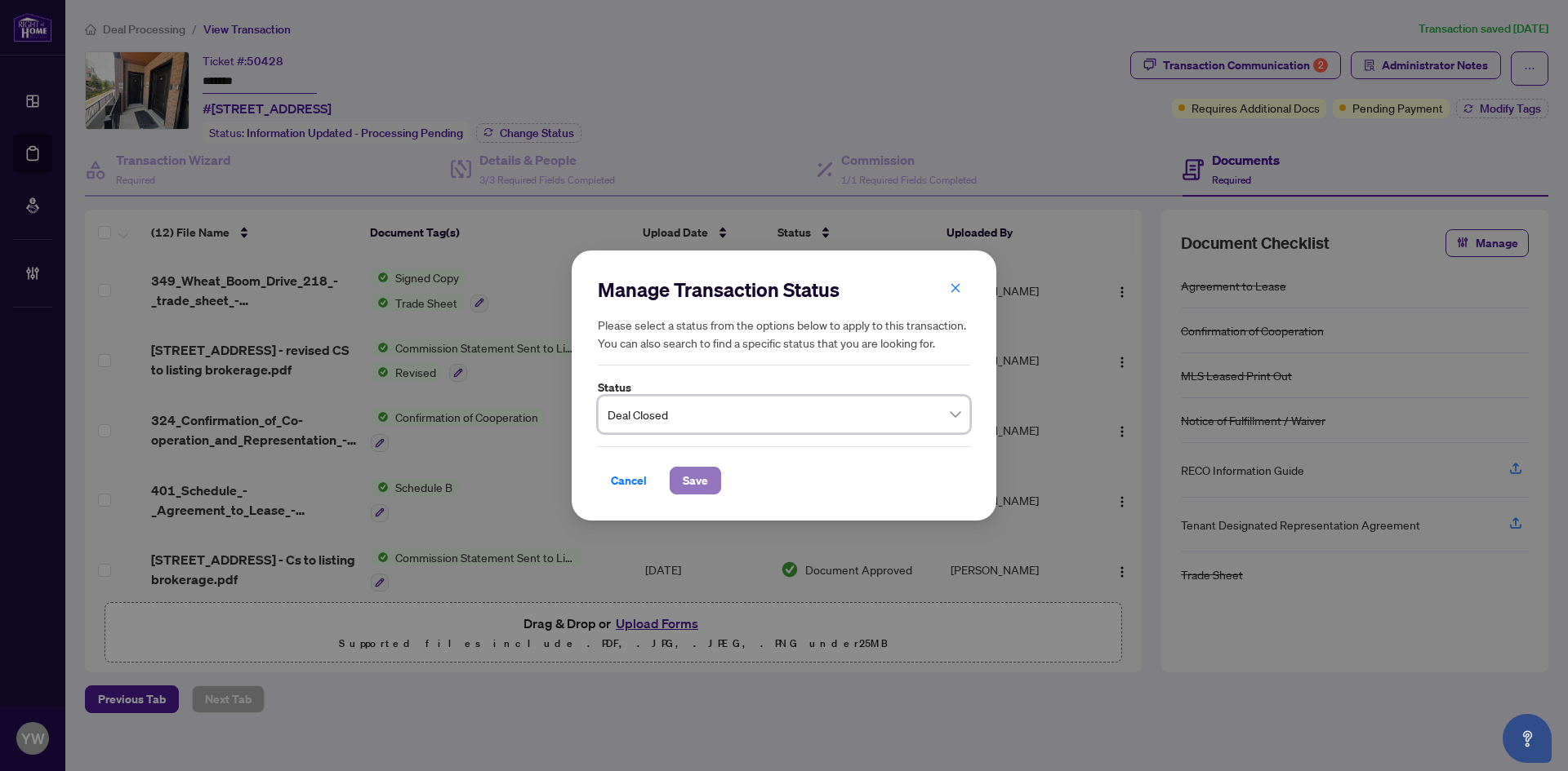
click at [684, 488] on span "Save" at bounding box center [695, 481] width 25 height 26
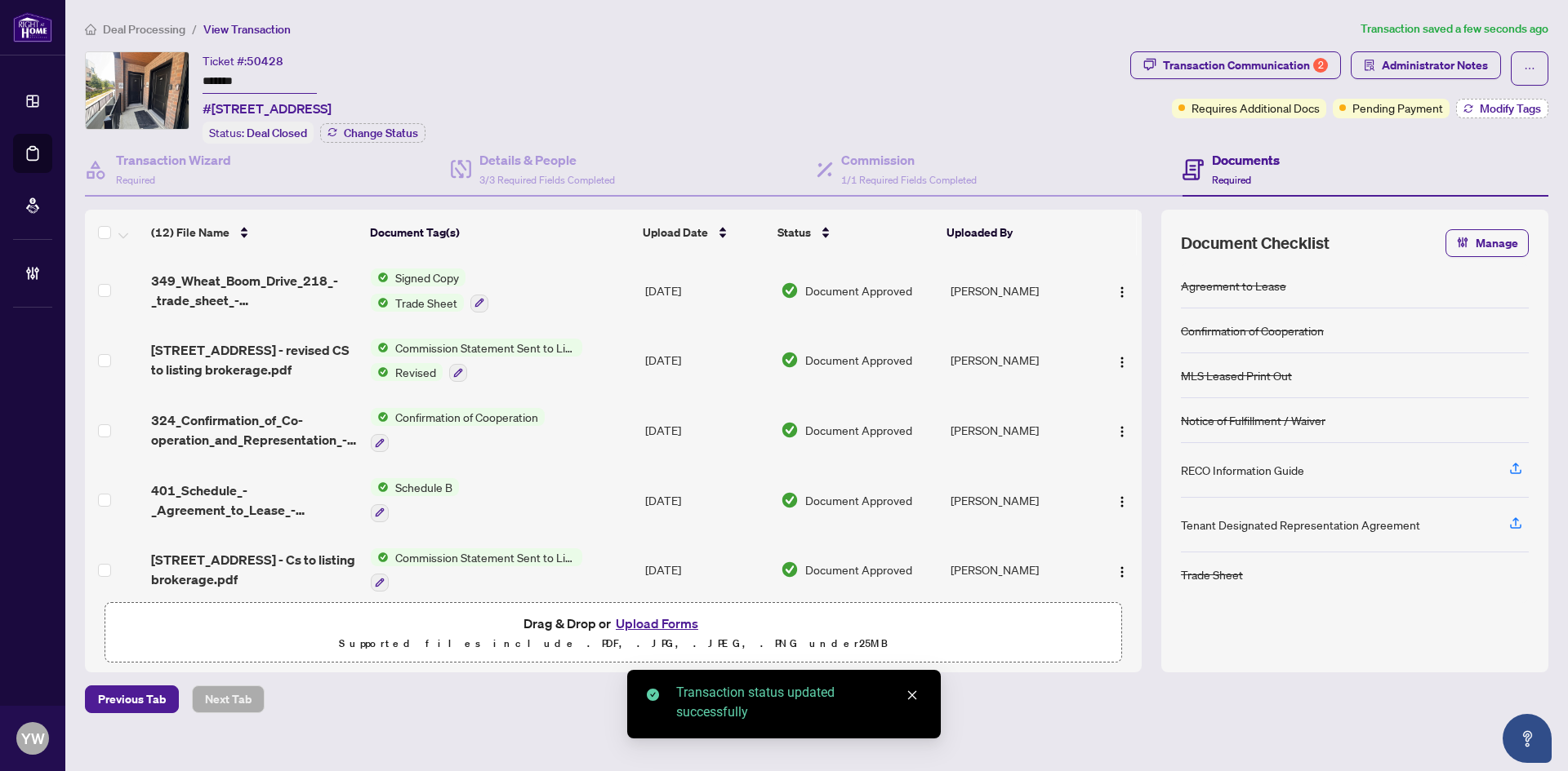
click at [1487, 109] on span "Modify Tags" at bounding box center [1510, 108] width 61 height 12
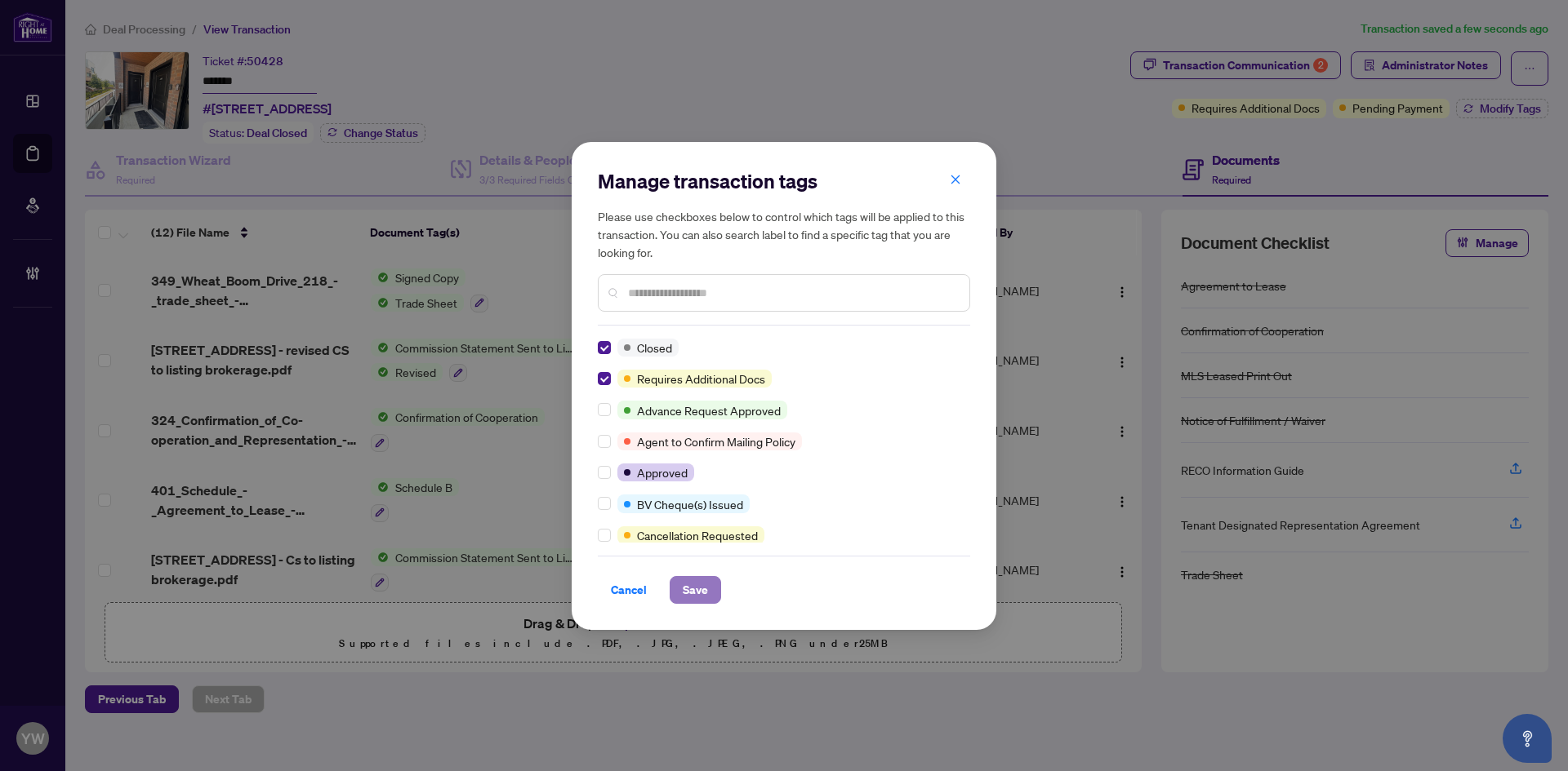
click at [683, 585] on span "Save" at bounding box center [695, 590] width 25 height 26
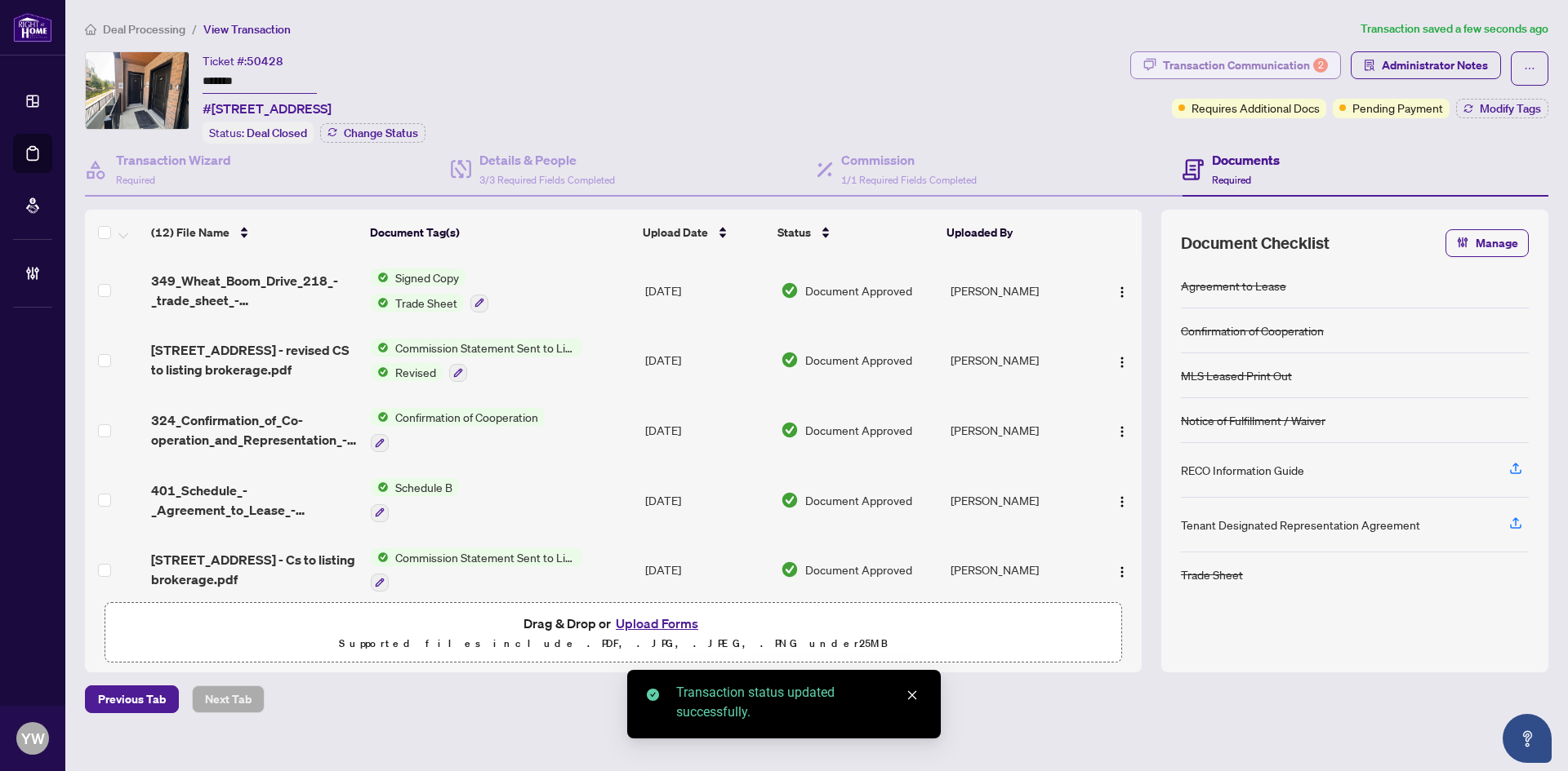
click at [1252, 59] on div "Transaction Communication 2" at bounding box center [1245, 65] width 165 height 26
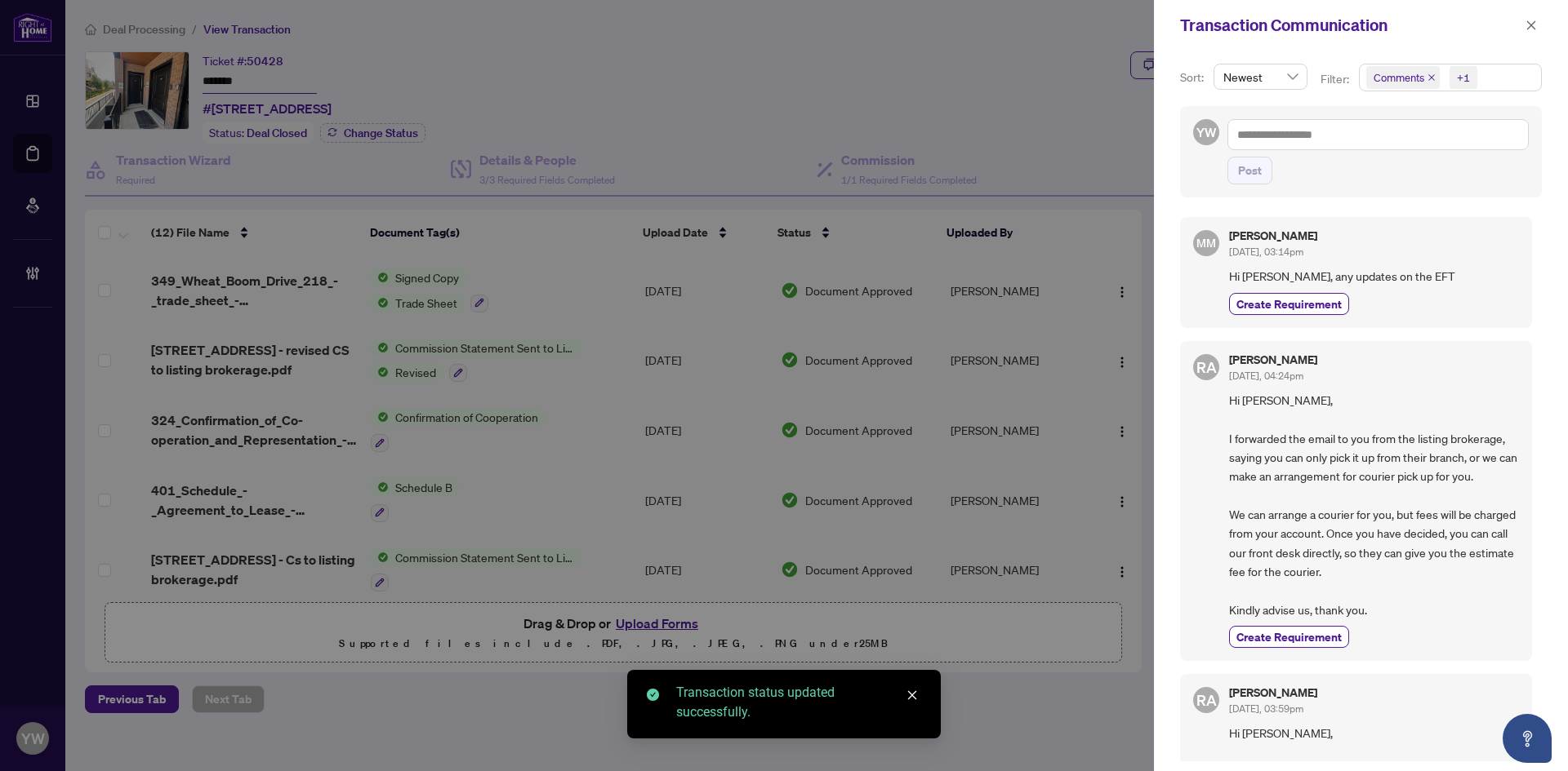
click at [1429, 77] on icon "close" at bounding box center [1431, 77] width 8 height 8
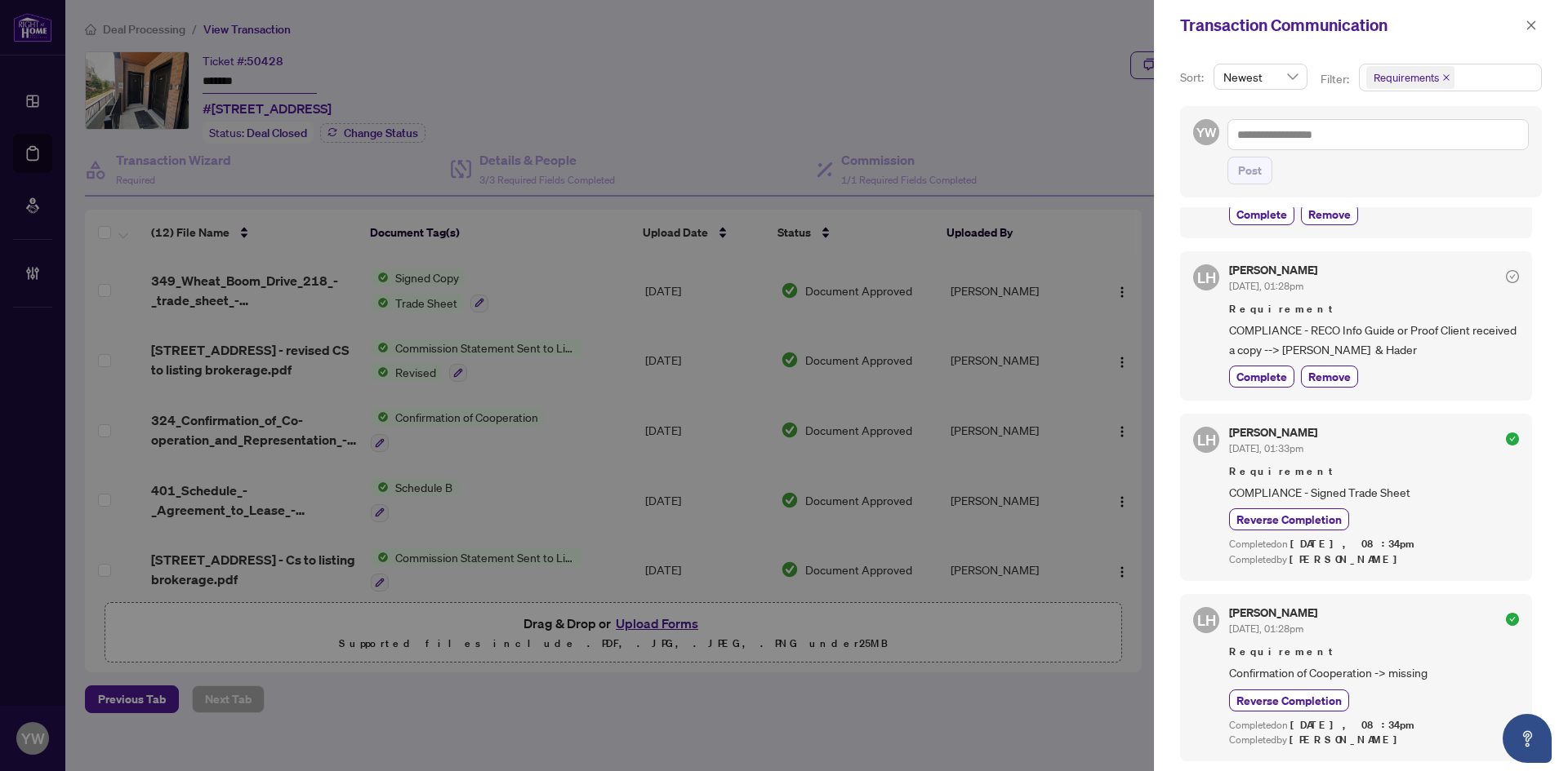
scroll to position [4, 0]
click at [1529, 27] on icon "close" at bounding box center [1530, 25] width 12 height 12
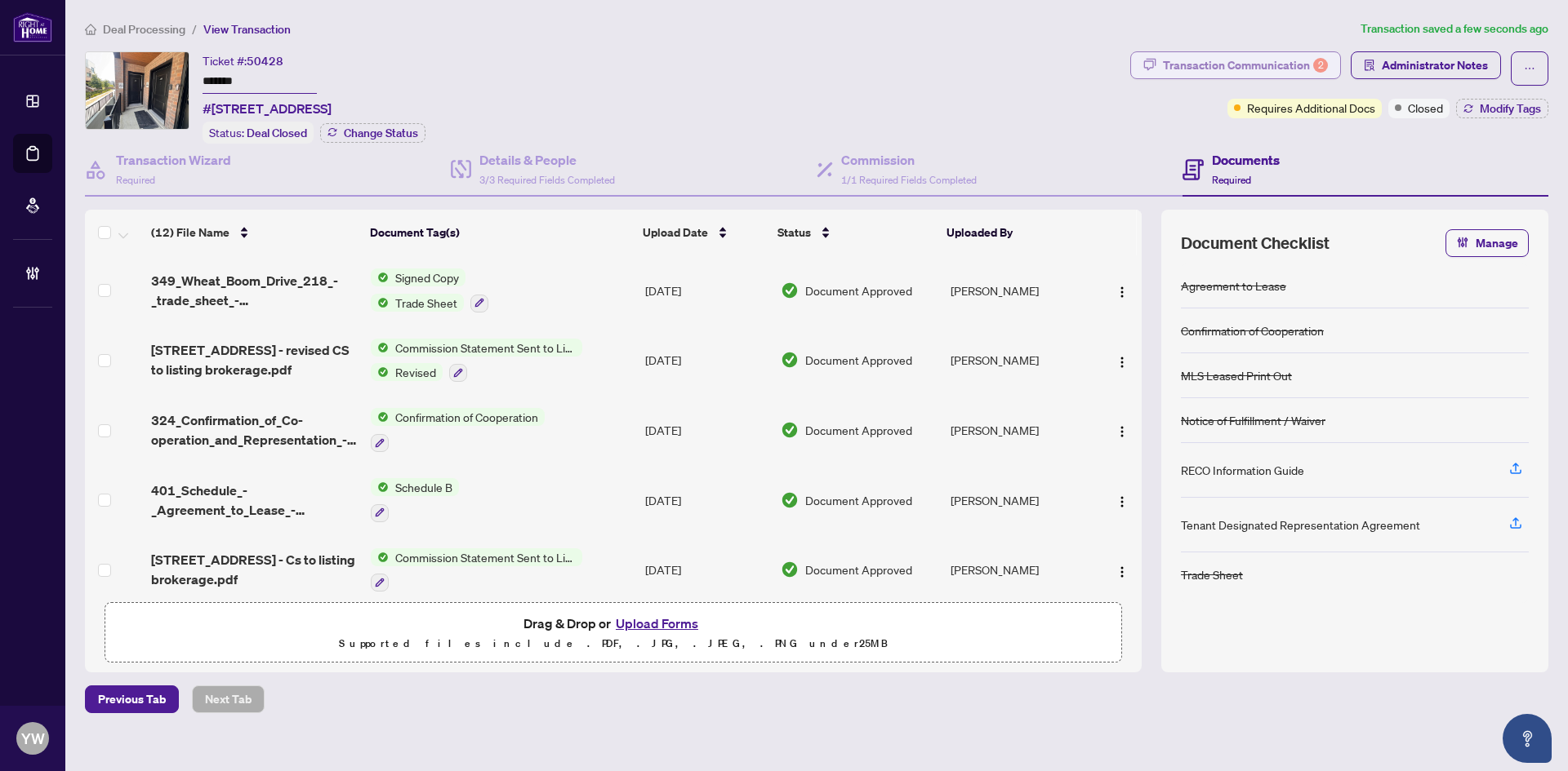
click at [1289, 61] on div "Transaction Communication 2" at bounding box center [1245, 65] width 165 height 26
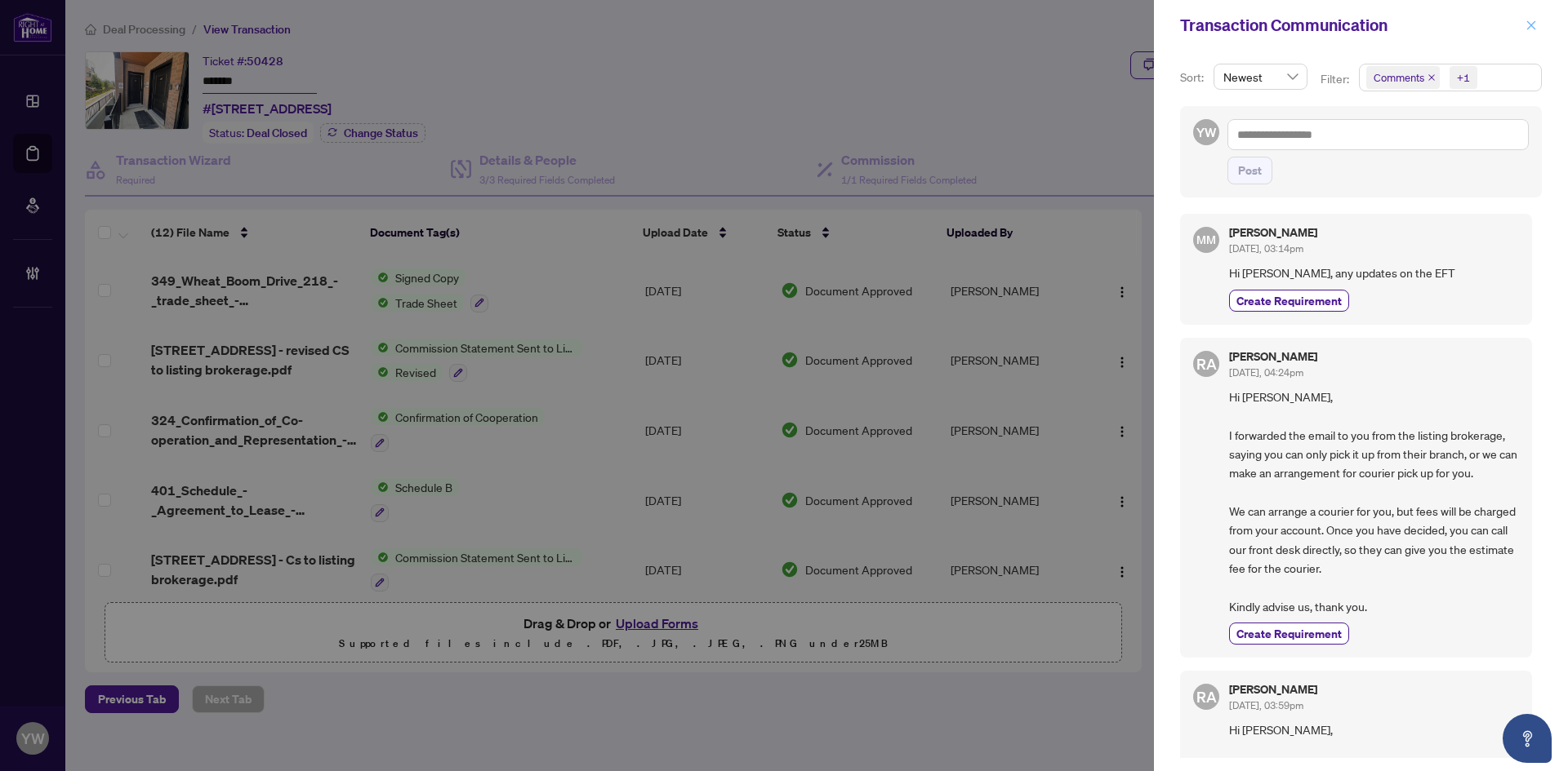
click at [1524, 26] on button "button" at bounding box center [1531, 25] width 22 height 20
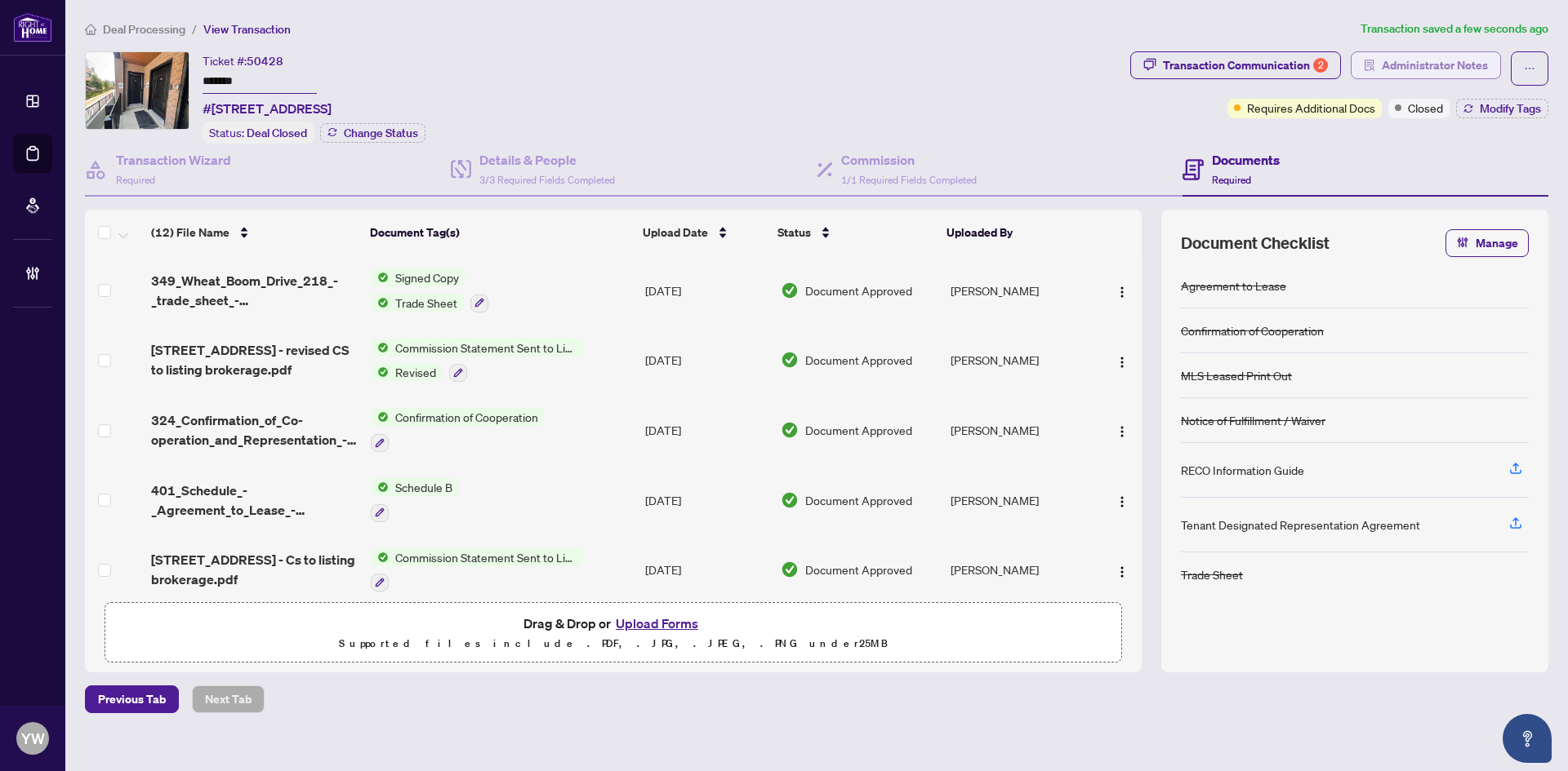
click at [1424, 73] on span "Administrator Notes" at bounding box center [1434, 65] width 106 height 26
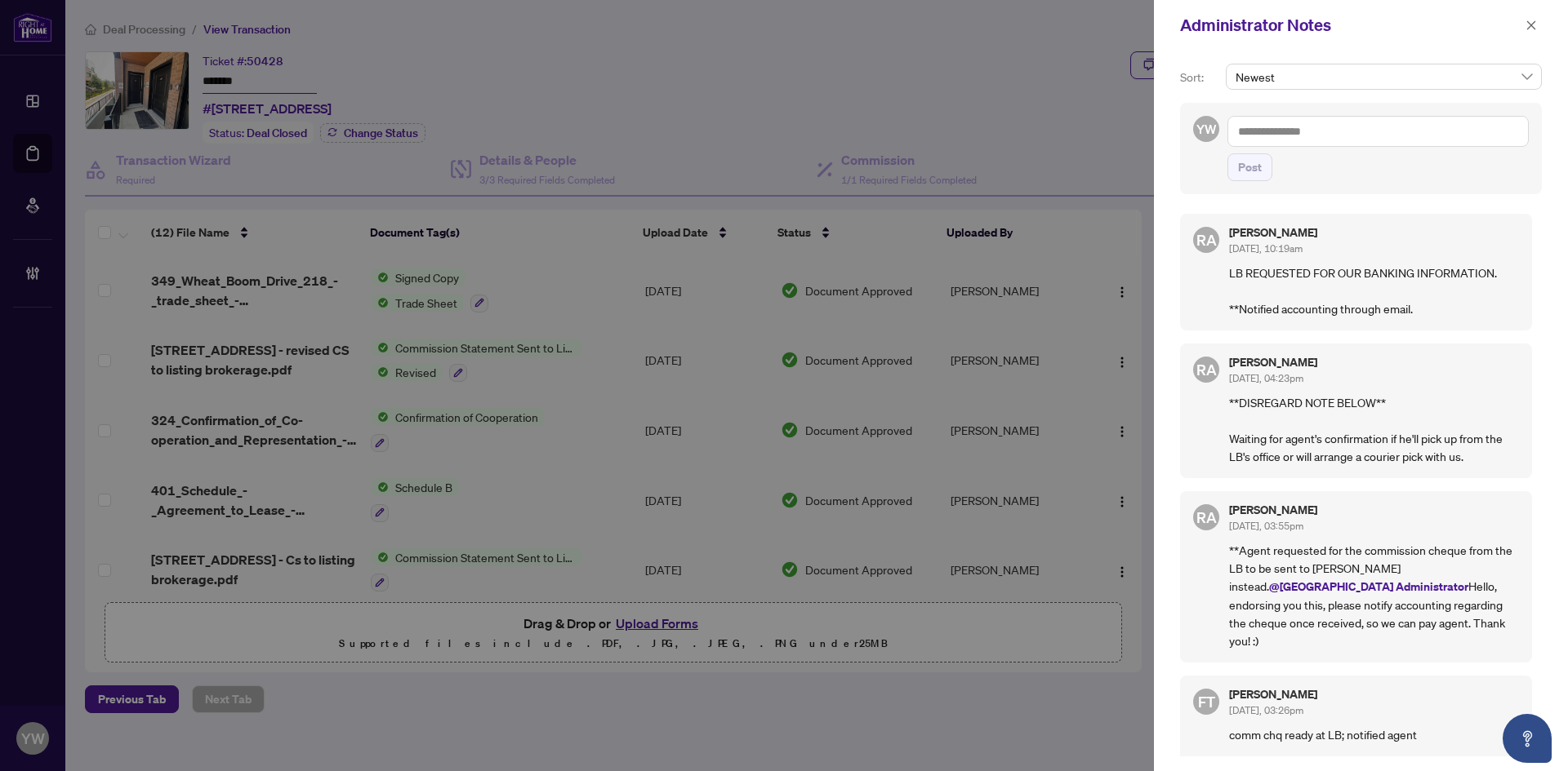
click at [1298, 132] on textarea at bounding box center [1378, 131] width 301 height 31
click at [1315, 143] on span "[PERSON_NAME]" at bounding box center [1359, 143] width 177 height 14
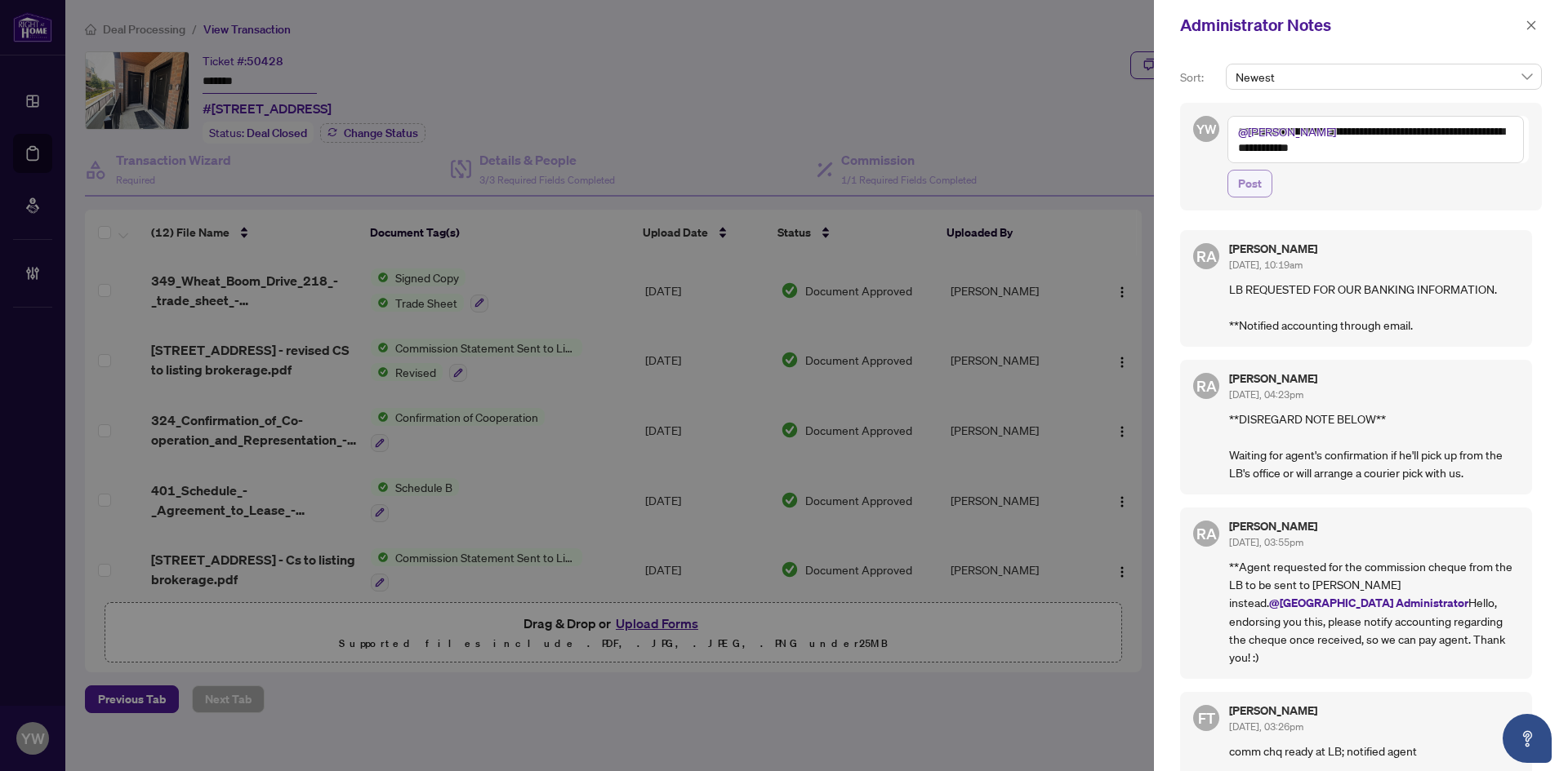
type textarea "**********"
click at [1241, 184] on span "Post" at bounding box center [1250, 183] width 23 height 26
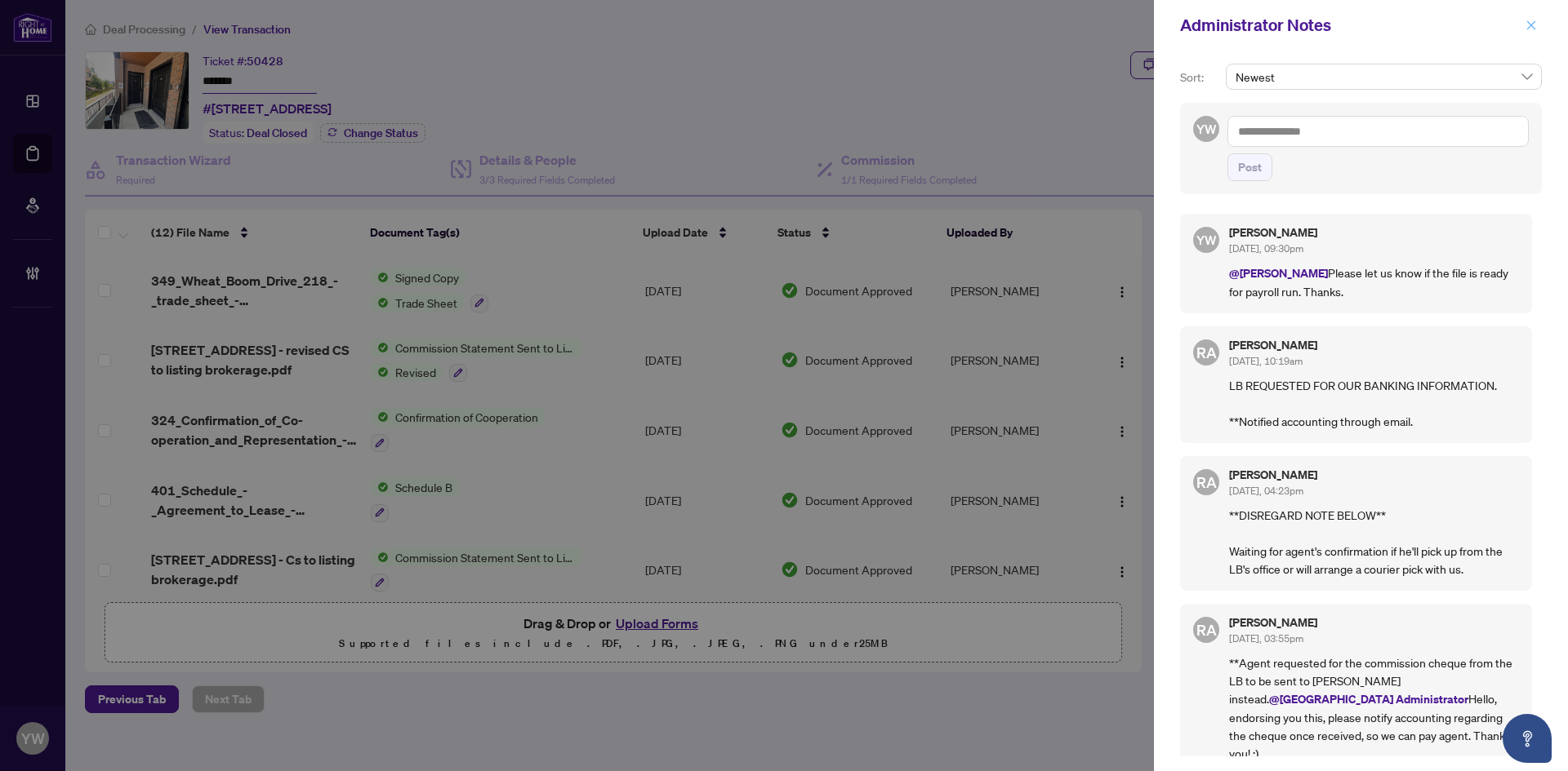
click at [1528, 22] on icon "close" at bounding box center [1531, 25] width 9 height 9
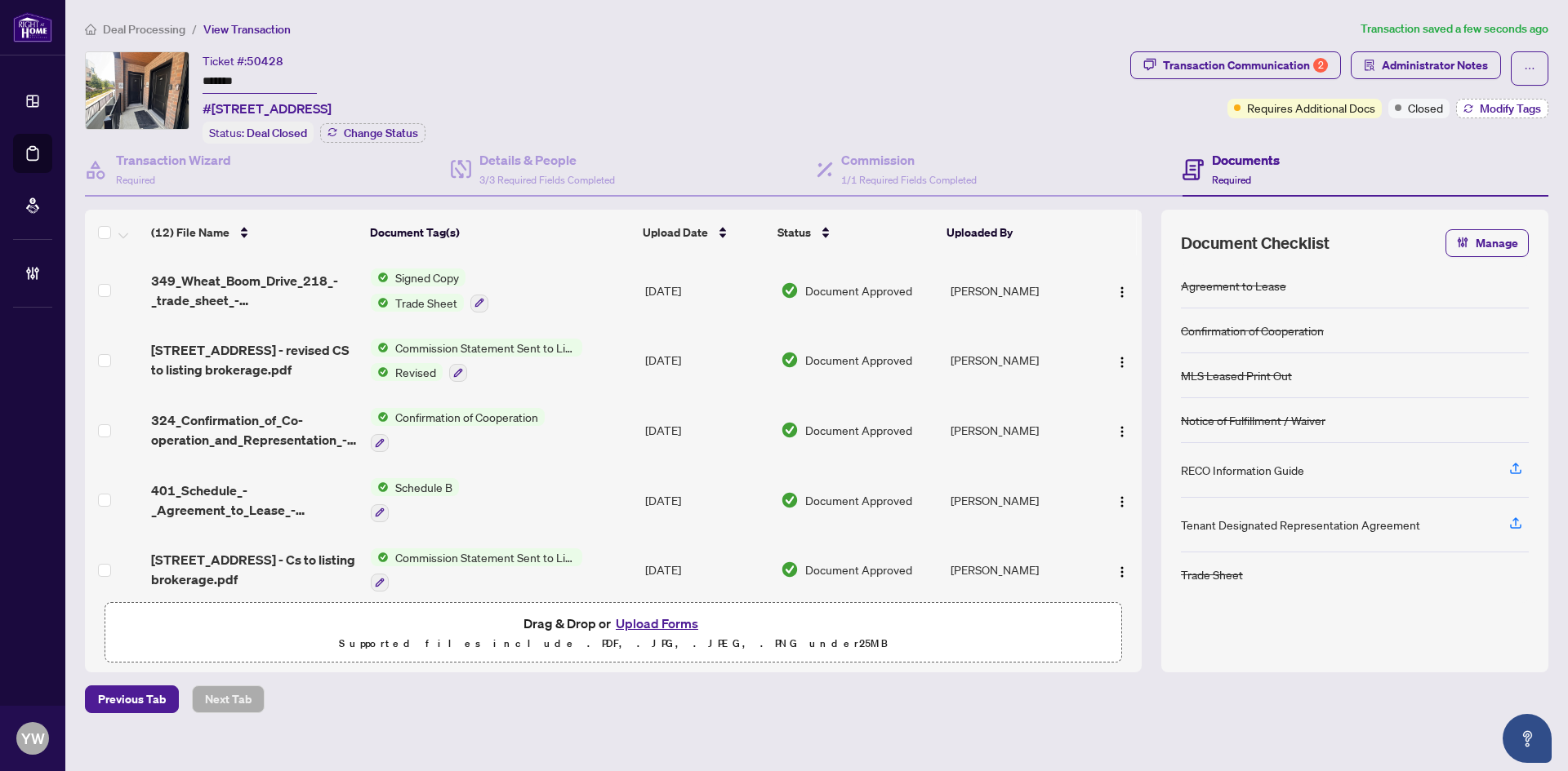
click at [1495, 107] on span "Modify Tags" at bounding box center [1510, 108] width 61 height 12
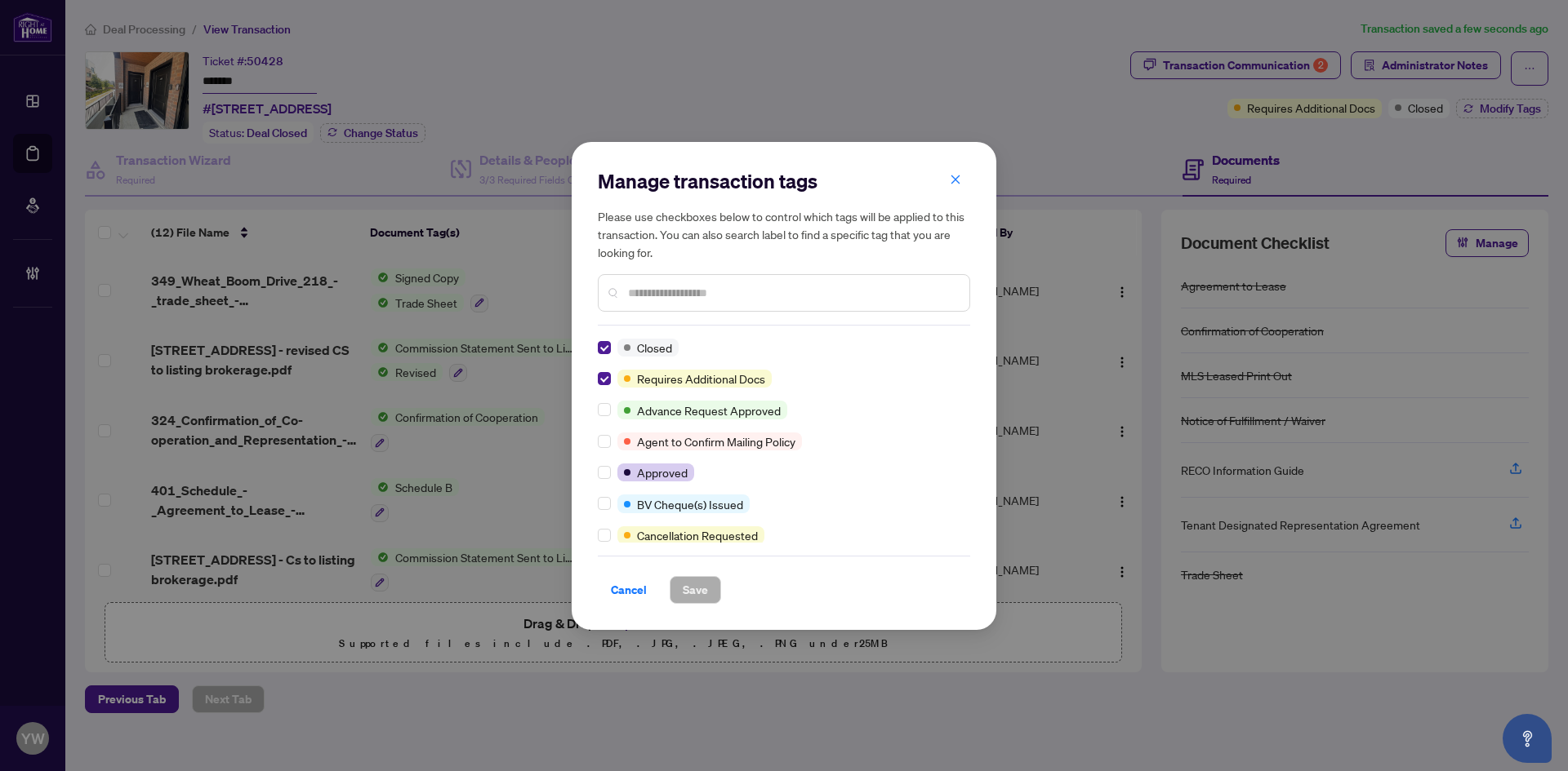
click at [654, 299] on input "text" at bounding box center [792, 293] width 328 height 18
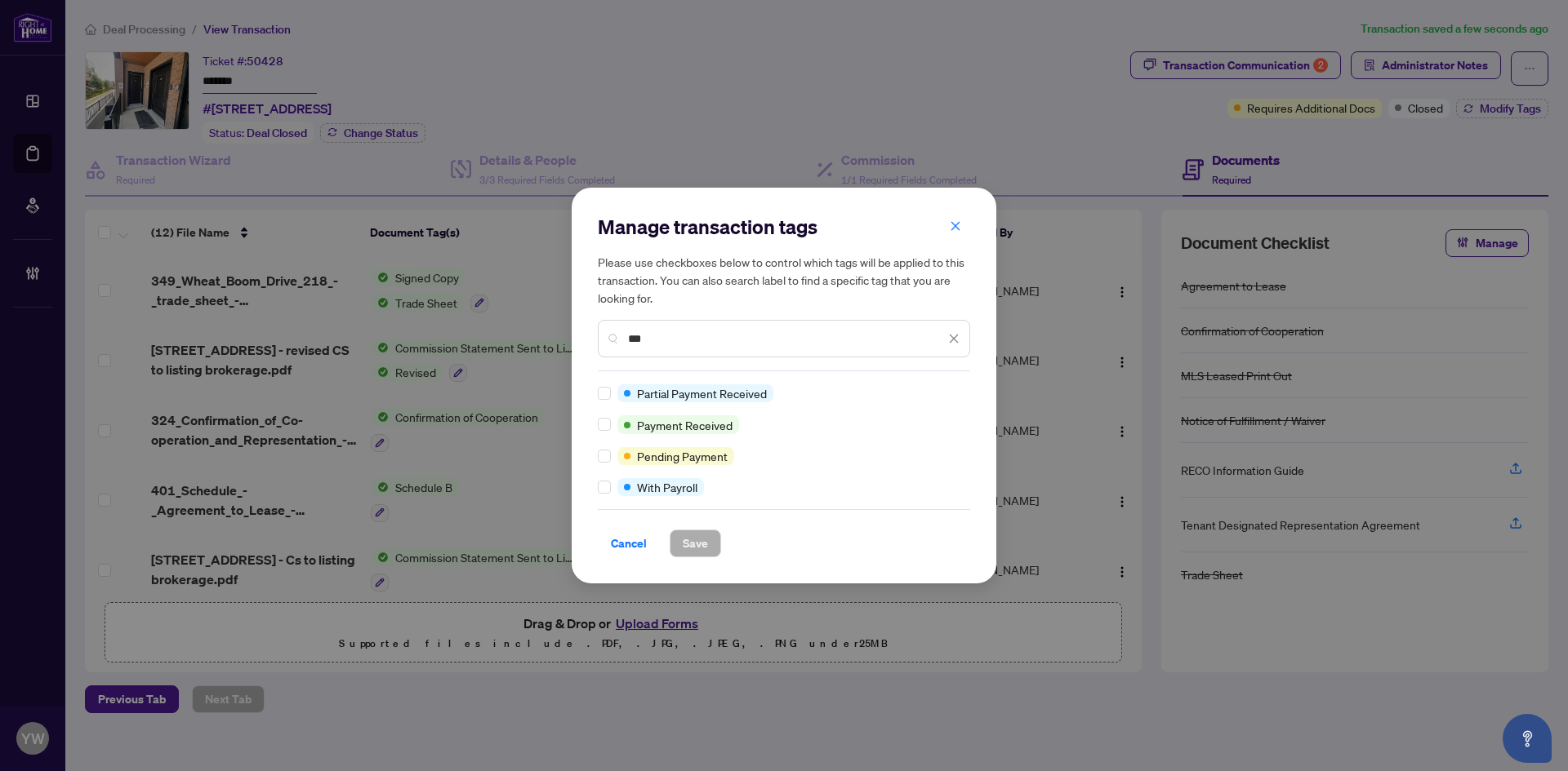
type input "***"
click at [685, 546] on span "Save" at bounding box center [695, 543] width 25 height 26
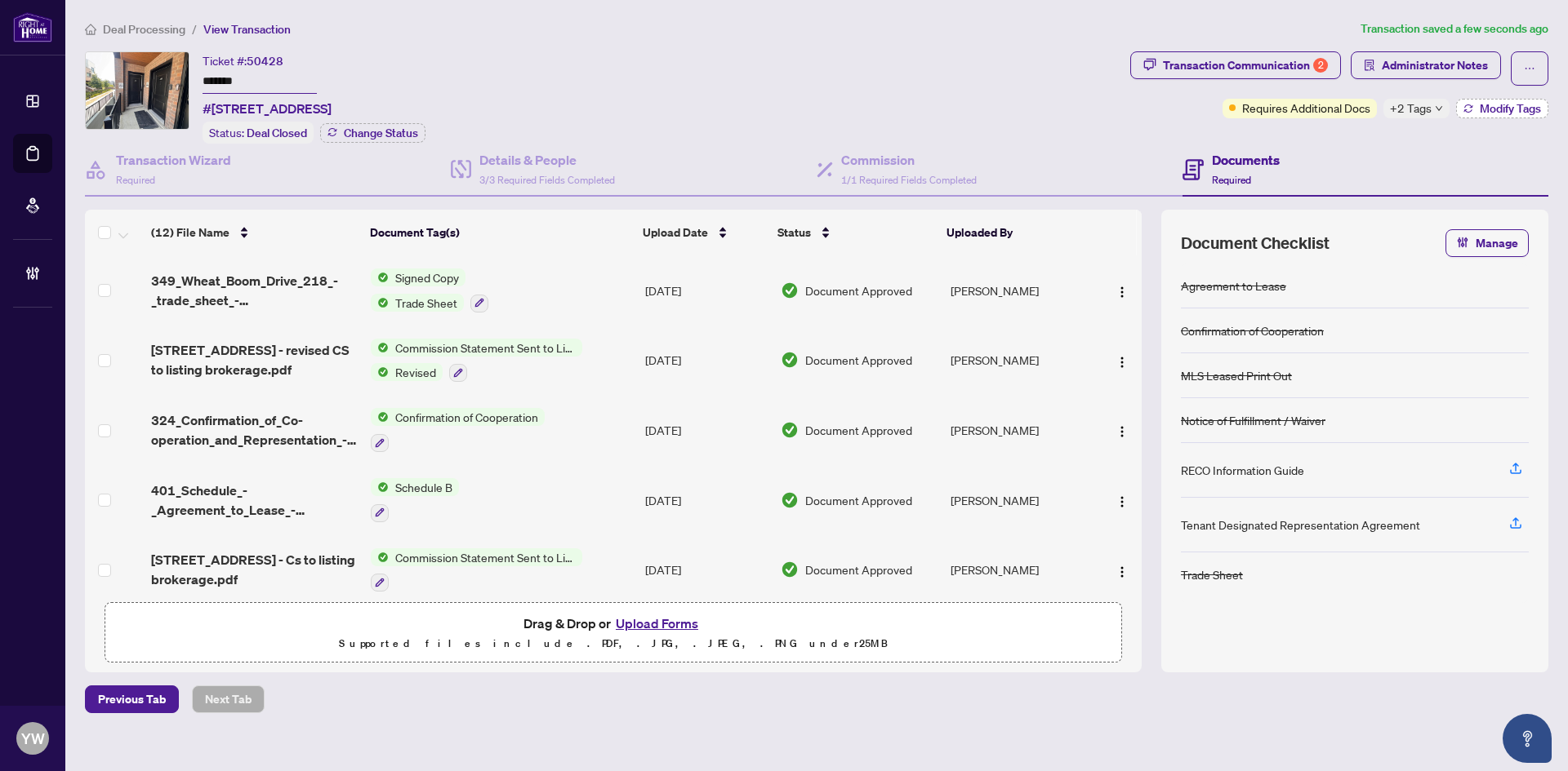
click at [1463, 107] on icon "button" at bounding box center [1468, 108] width 10 height 10
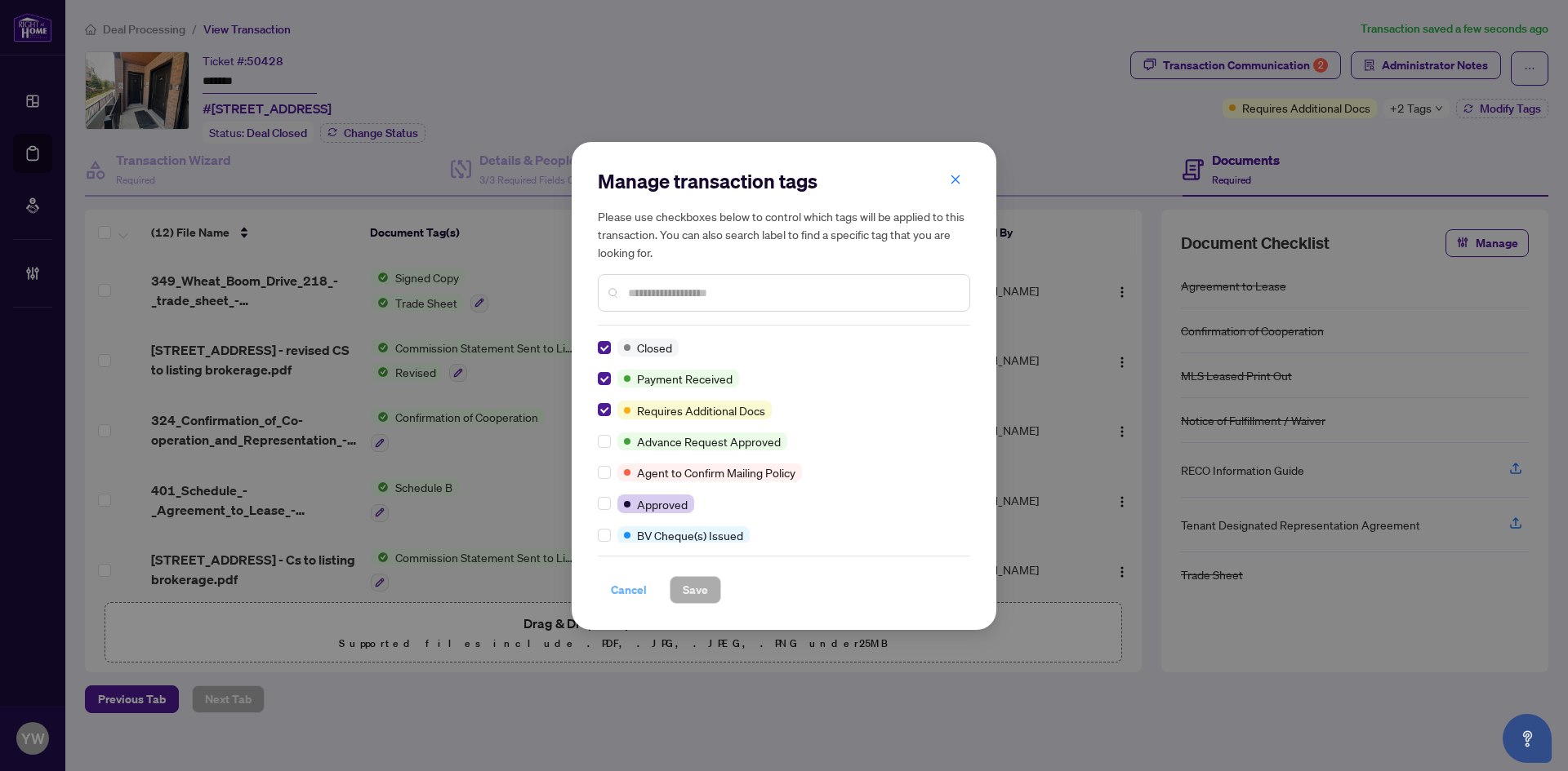
click at [624, 583] on span "Cancel" at bounding box center [629, 590] width 36 height 26
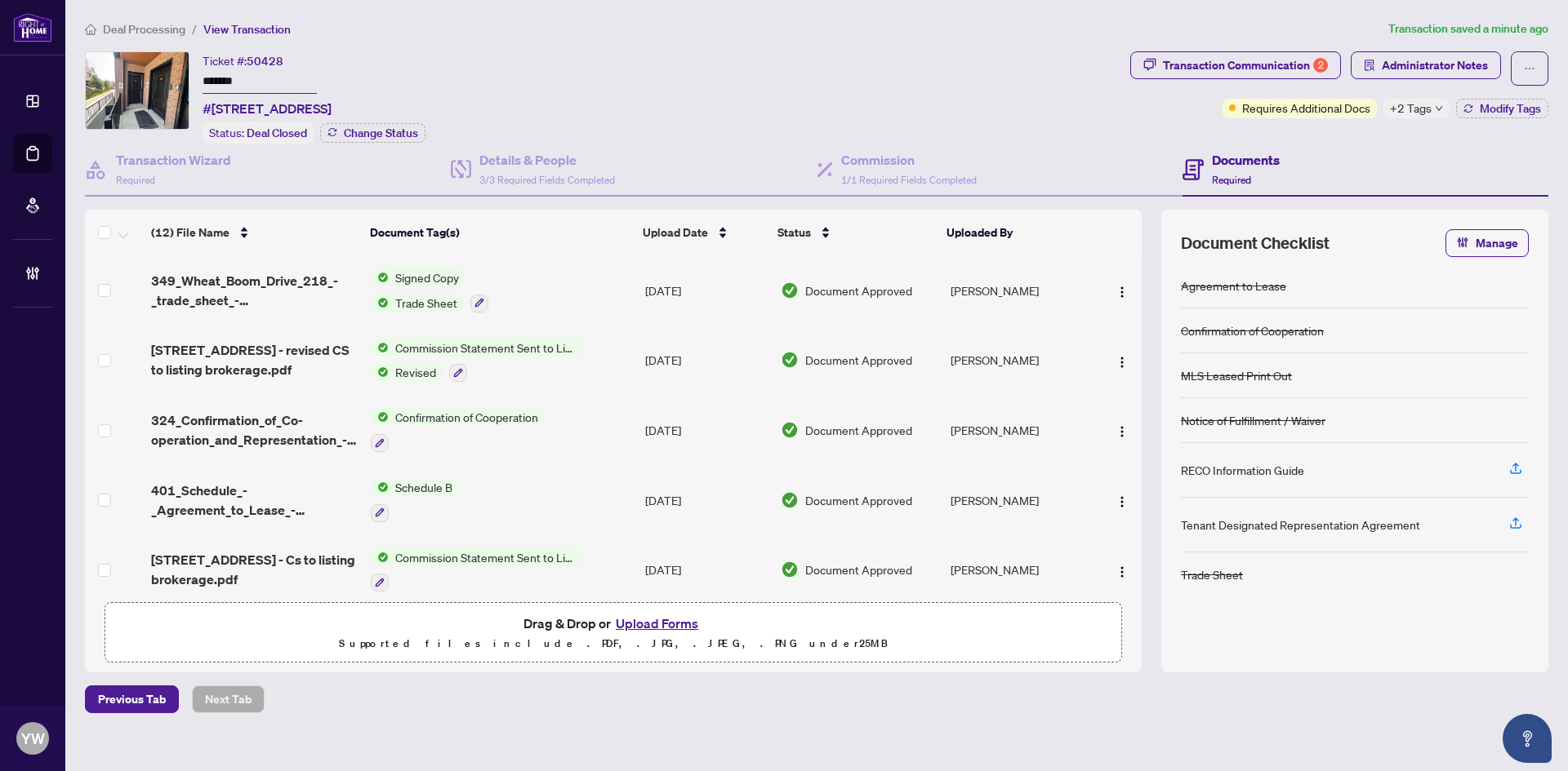
click at [128, 35] on span "Deal Processing" at bounding box center [144, 30] width 83 height 14
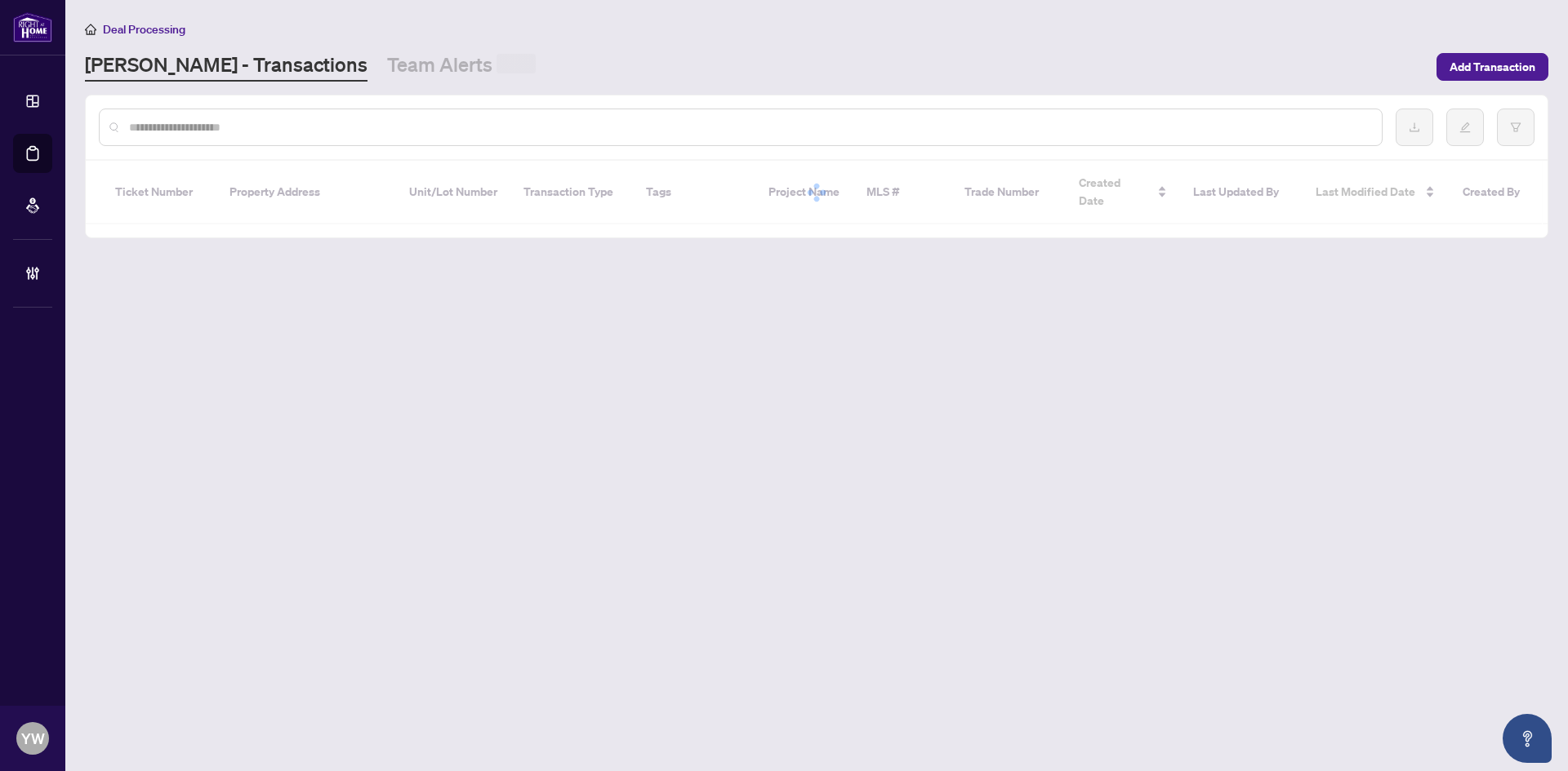
click at [181, 132] on input "text" at bounding box center [749, 127] width 1240 height 18
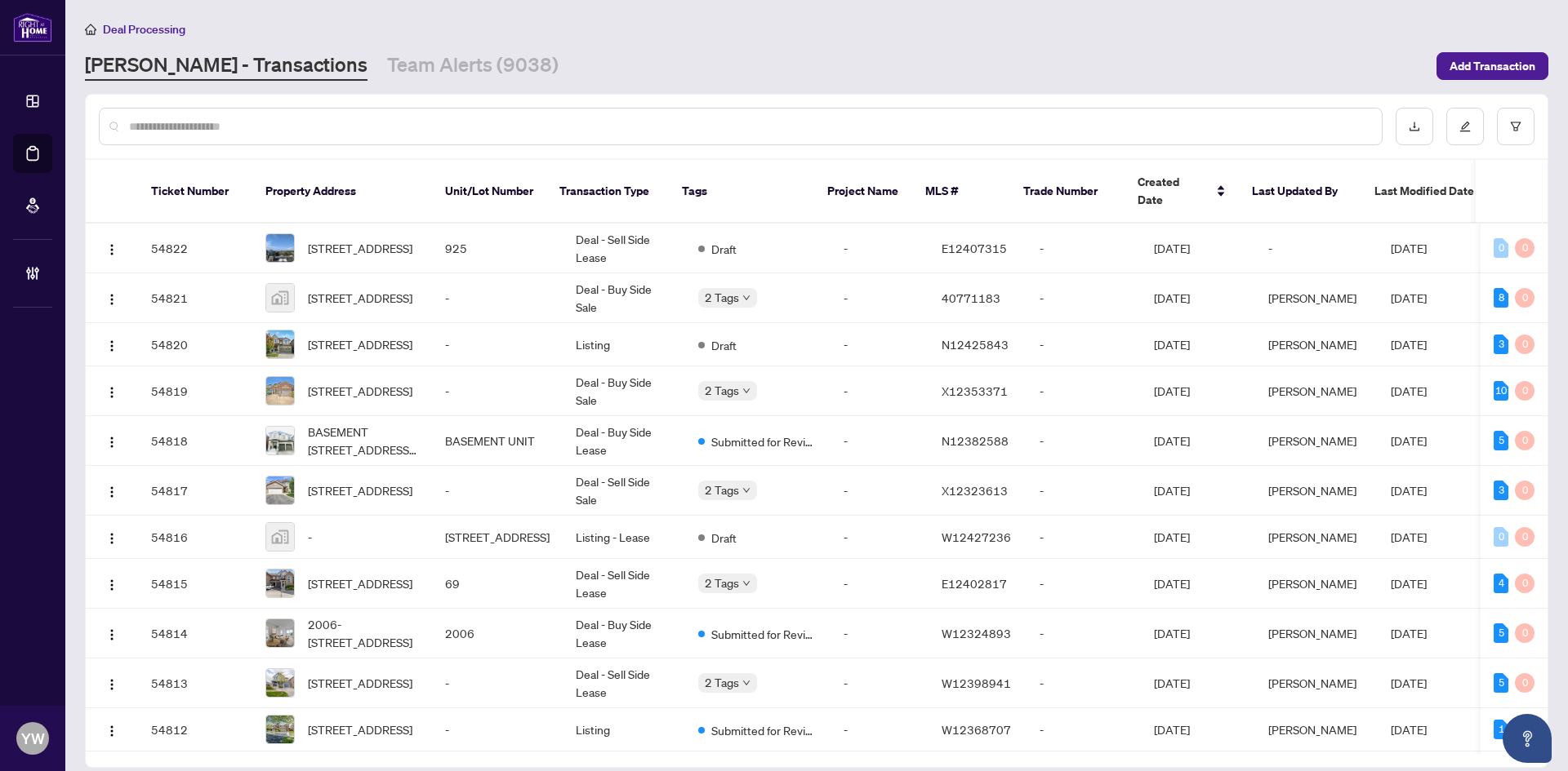
click at [176, 130] on input "text" at bounding box center [749, 126] width 1240 height 18
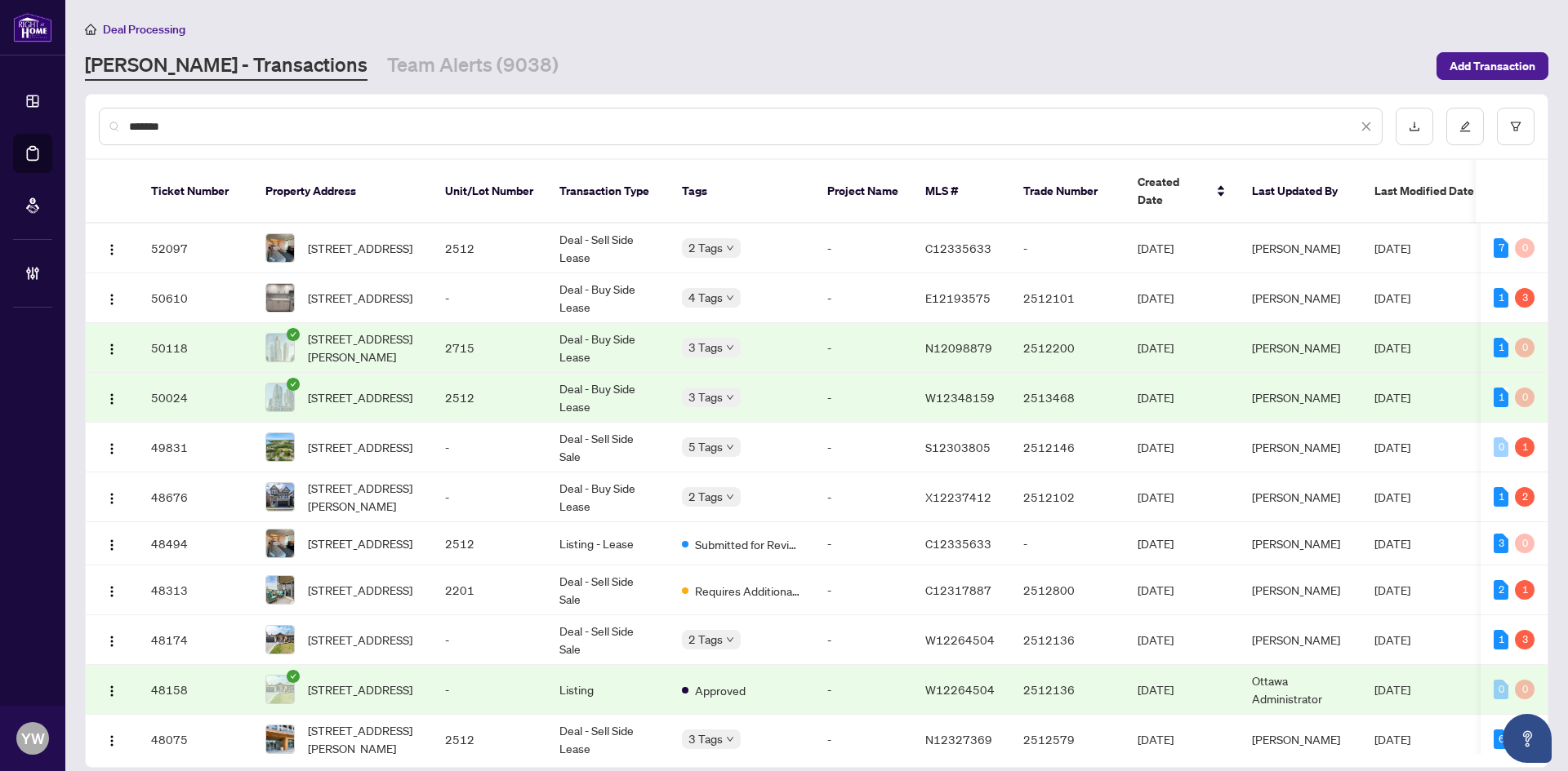
type input "*******"
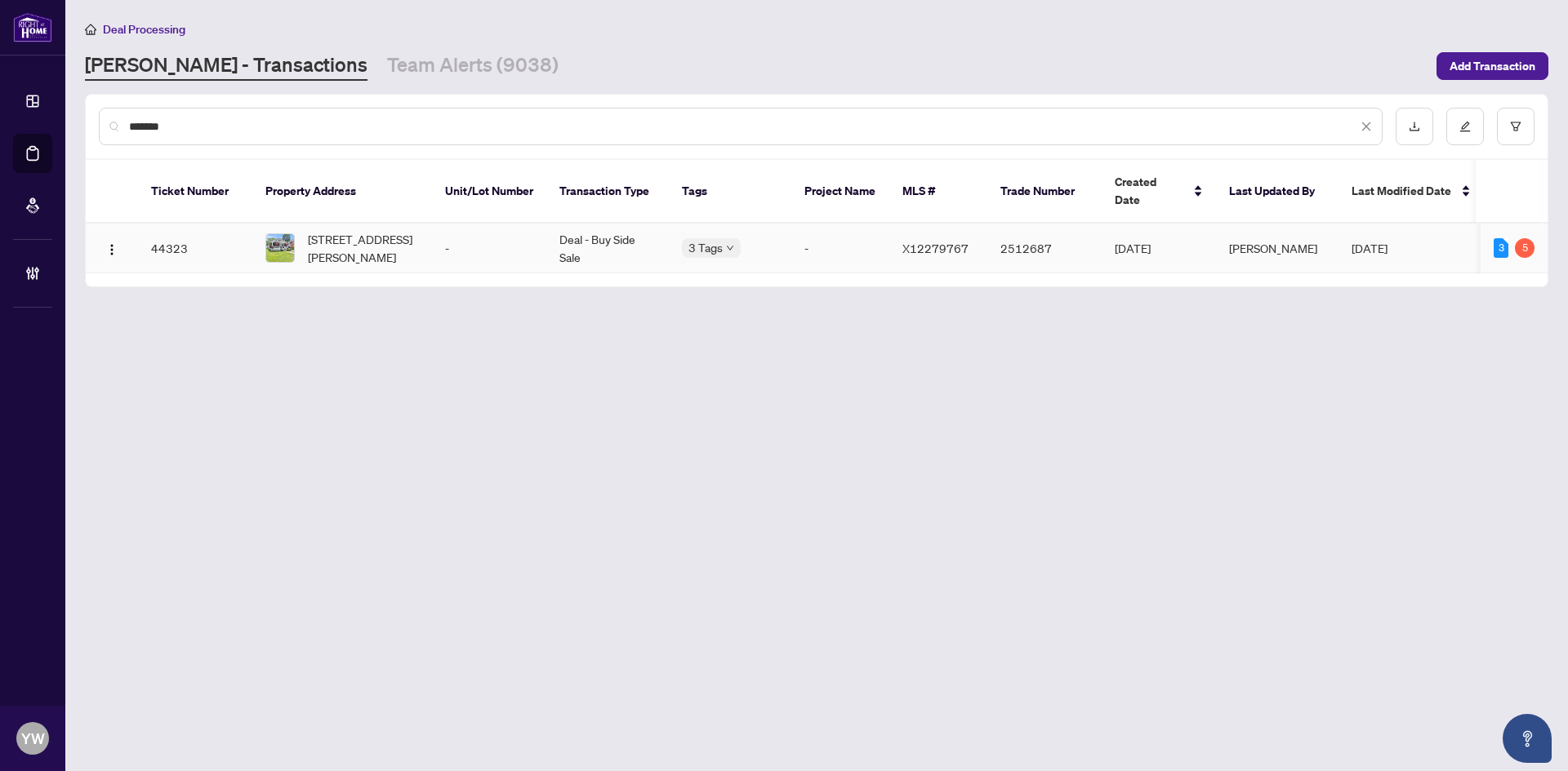
click at [359, 241] on span "[STREET_ADDRESS][PERSON_NAME]" at bounding box center [363, 248] width 111 height 36
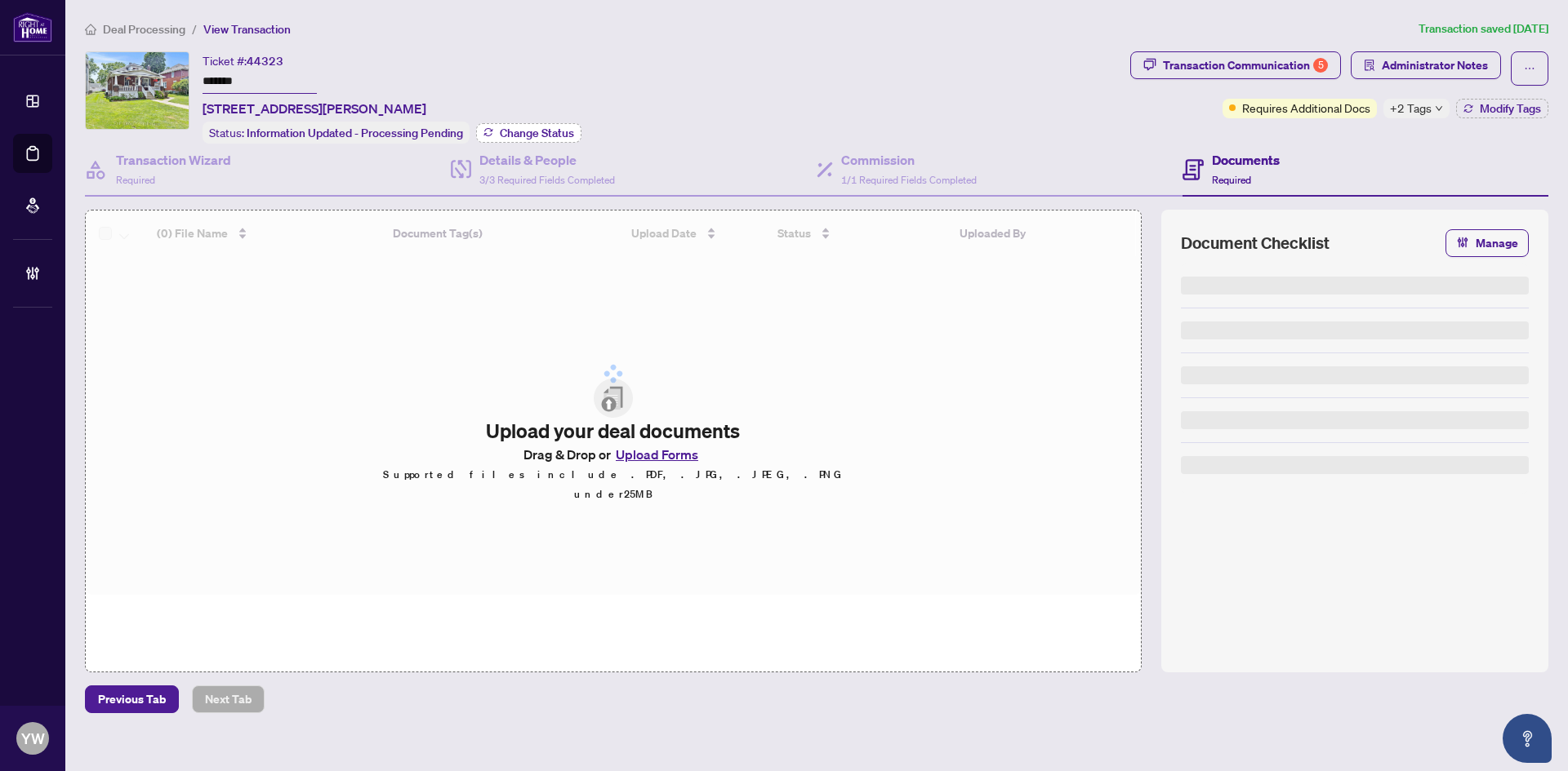
click at [532, 130] on span "Change Status" at bounding box center [536, 133] width 74 height 12
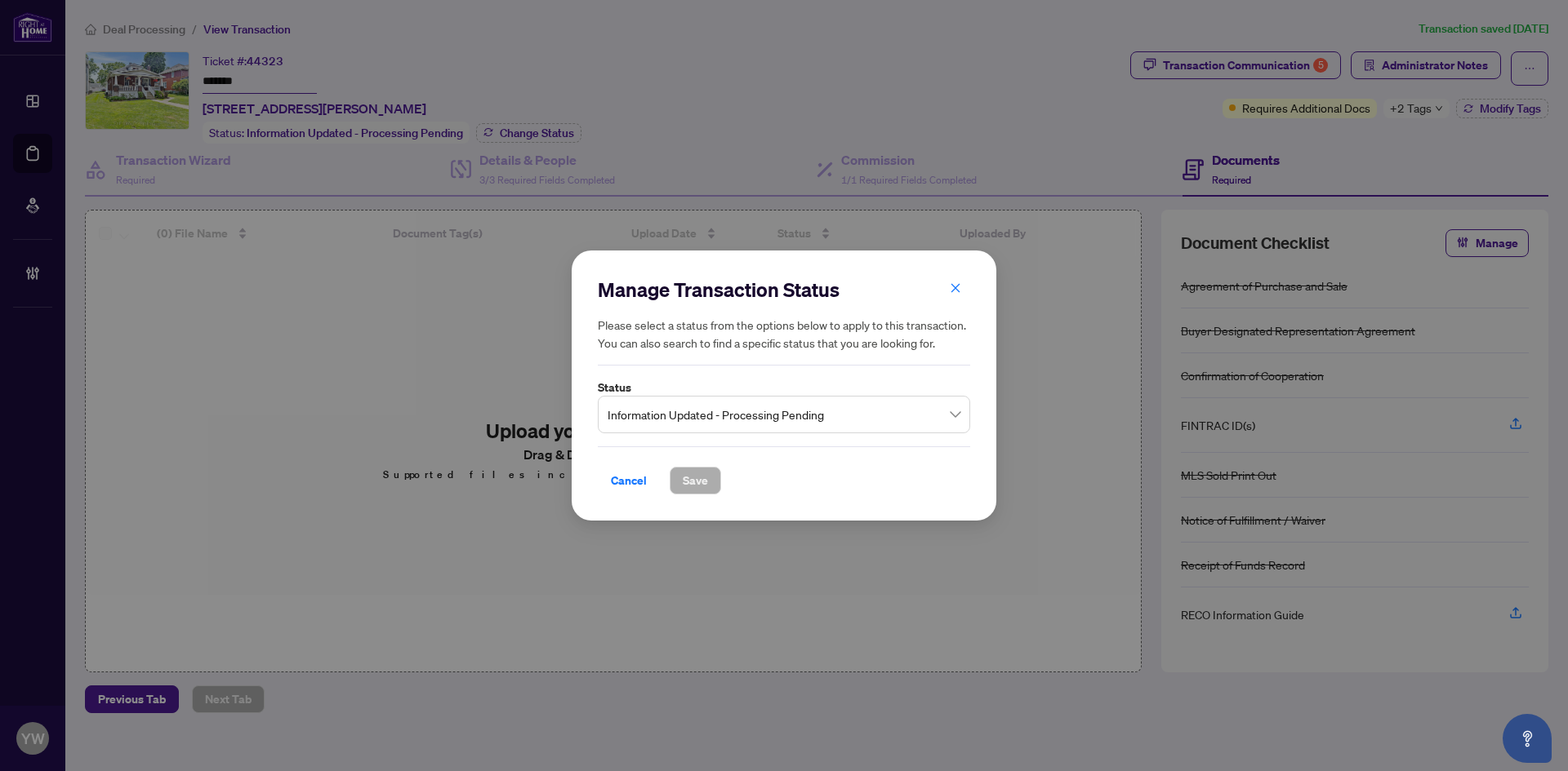
click at [725, 414] on span "Information Updated - Processing Pending" at bounding box center [783, 414] width 353 height 31
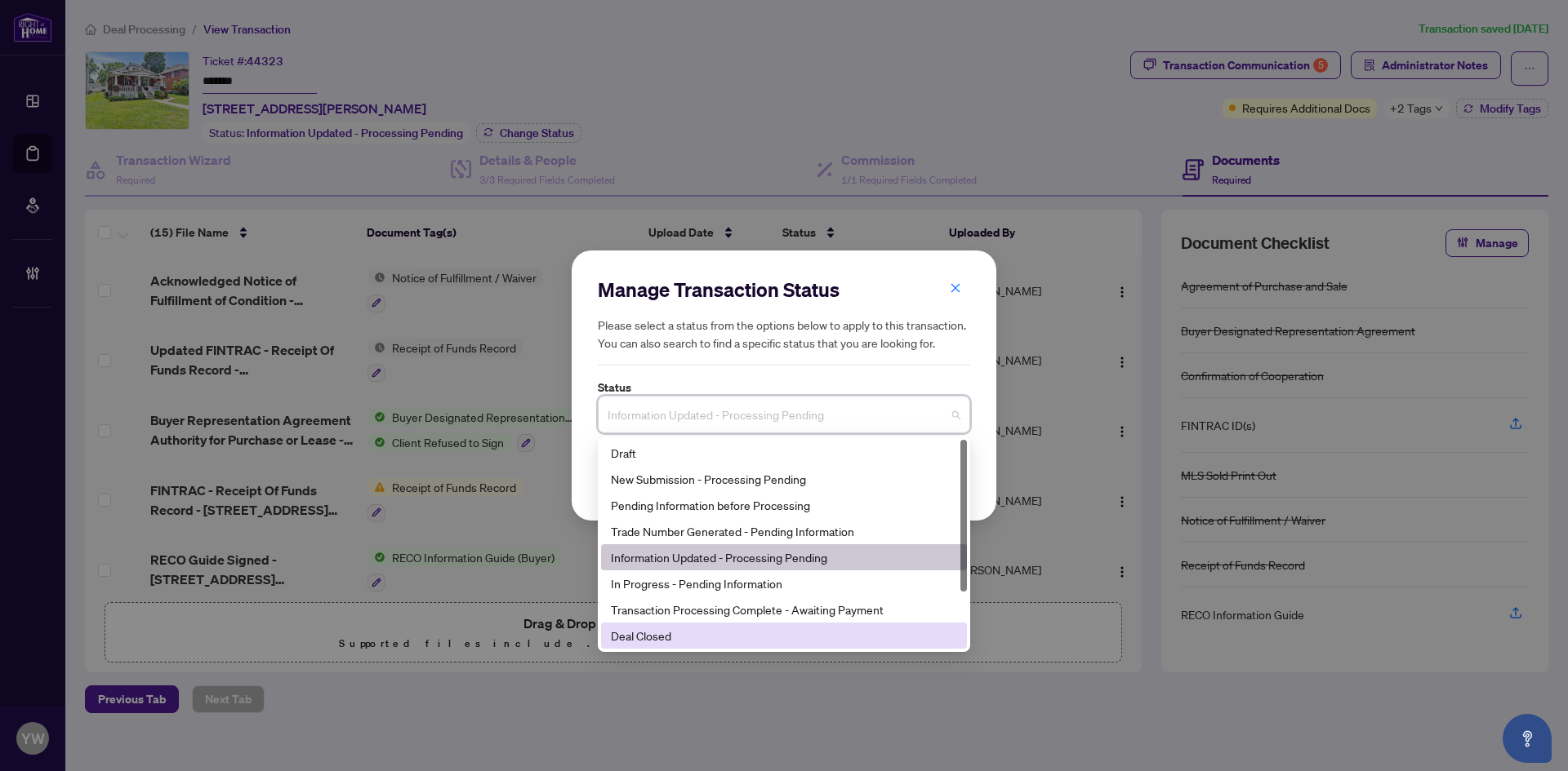
click at [642, 637] on div "Deal Closed" at bounding box center [784, 636] width 346 height 18
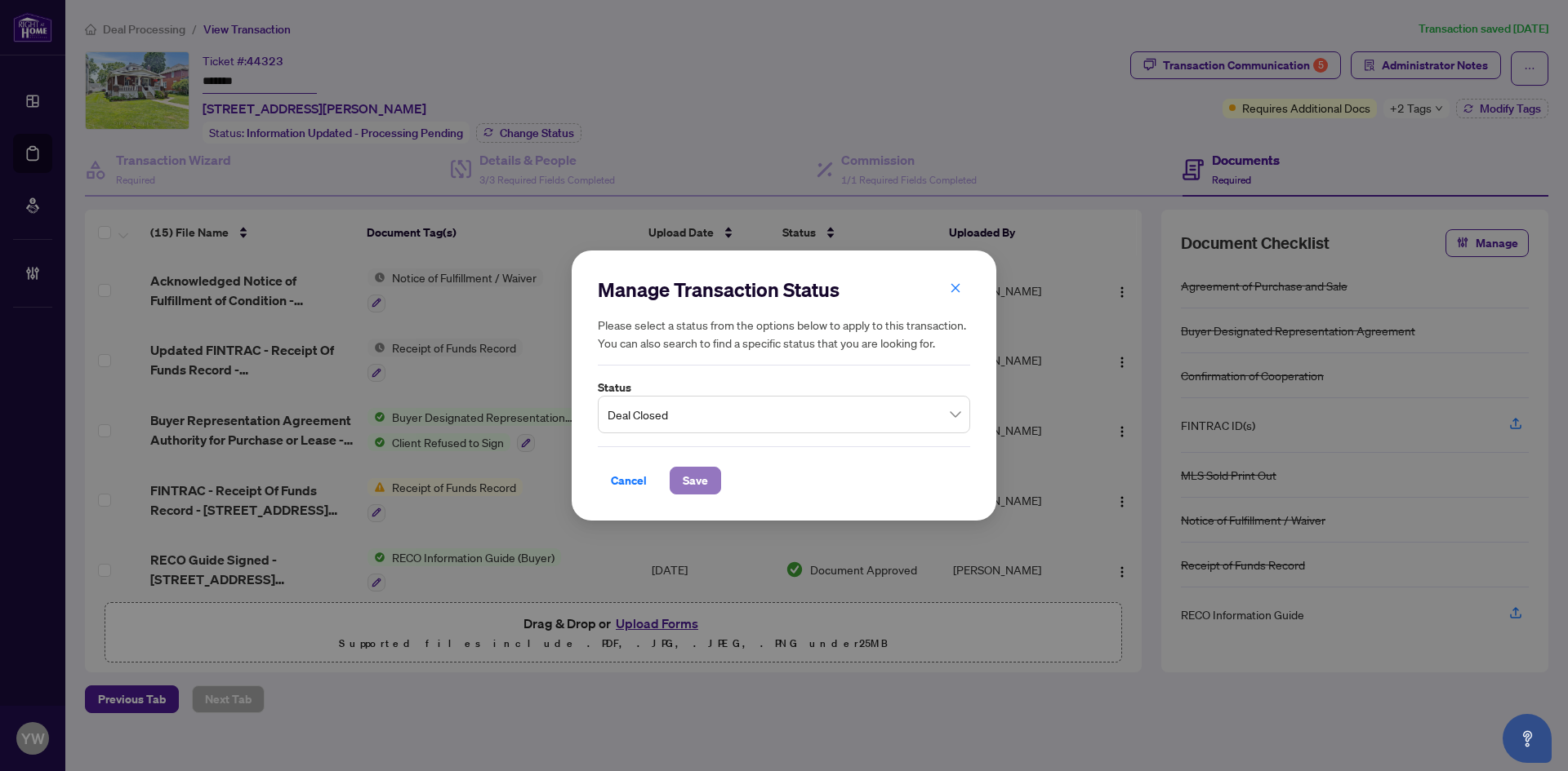
click at [686, 474] on span "Save" at bounding box center [695, 481] width 25 height 26
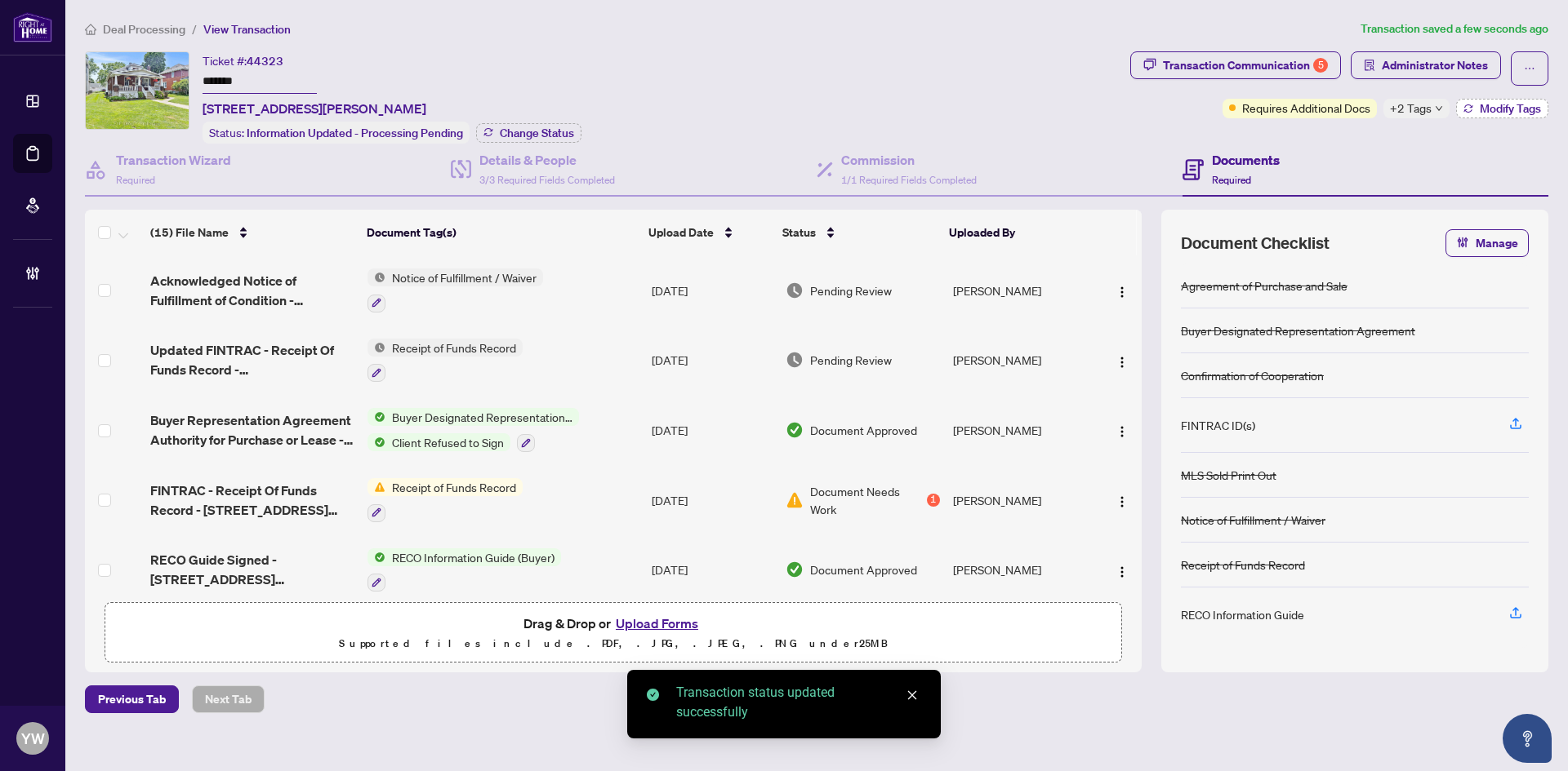
click at [1500, 111] on span "Modify Tags" at bounding box center [1510, 108] width 61 height 12
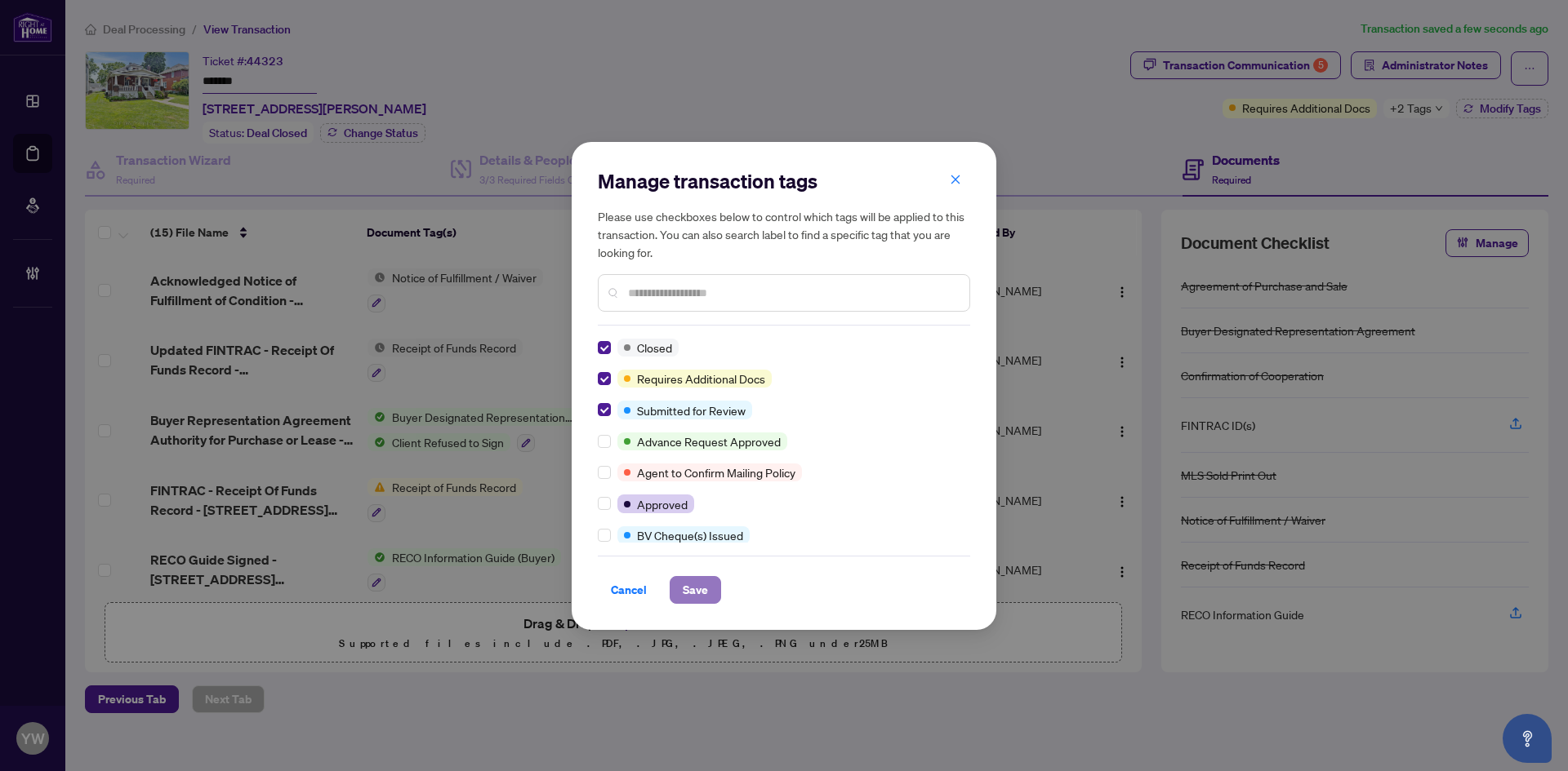
click at [694, 597] on span "Save" at bounding box center [695, 590] width 25 height 26
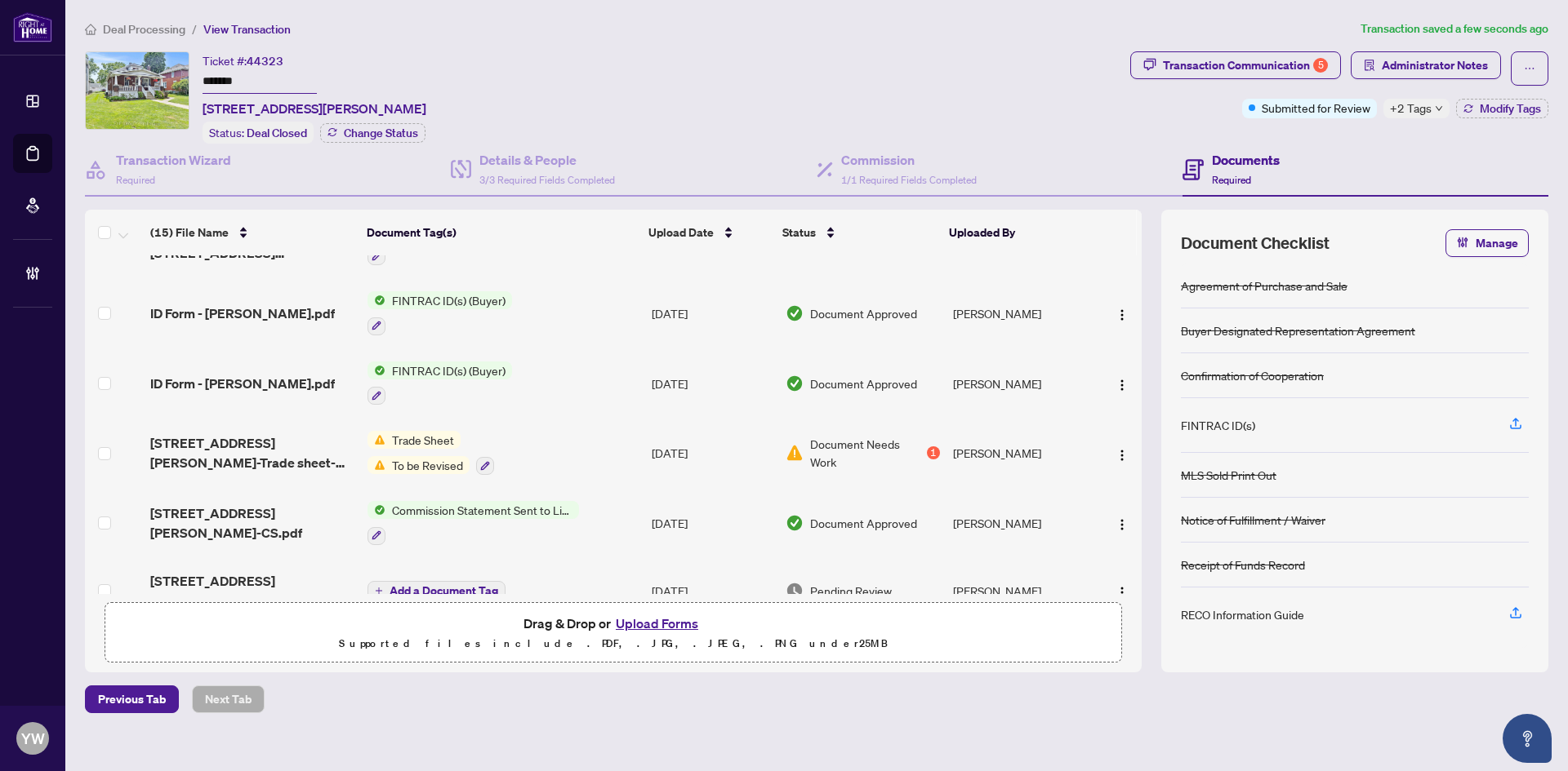
scroll to position [408, 0]
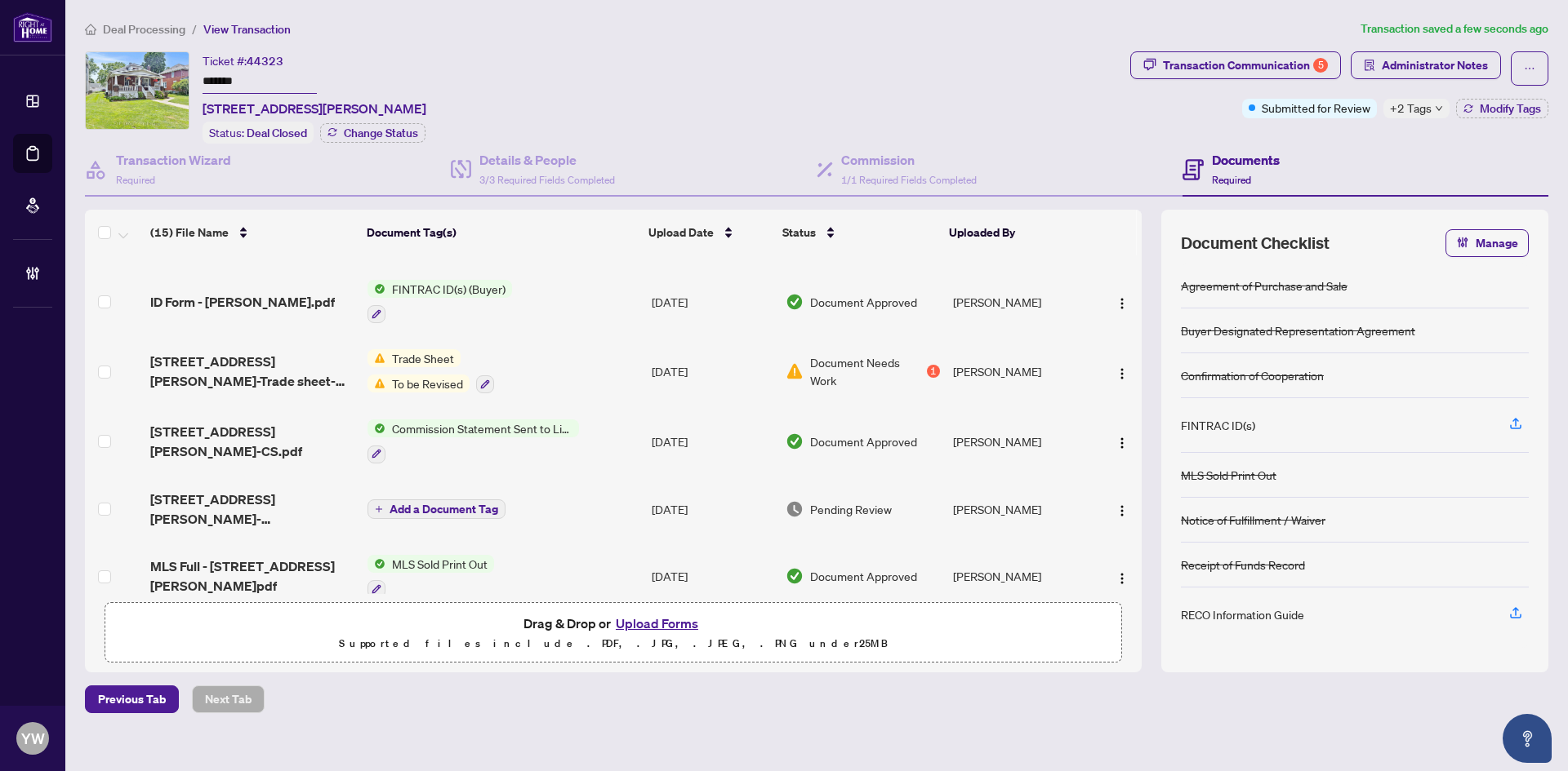
click at [278, 368] on span "[STREET_ADDRESS][PERSON_NAME]-Trade sheet-[PERSON_NAME] signed.pdf" at bounding box center [252, 371] width 205 height 39
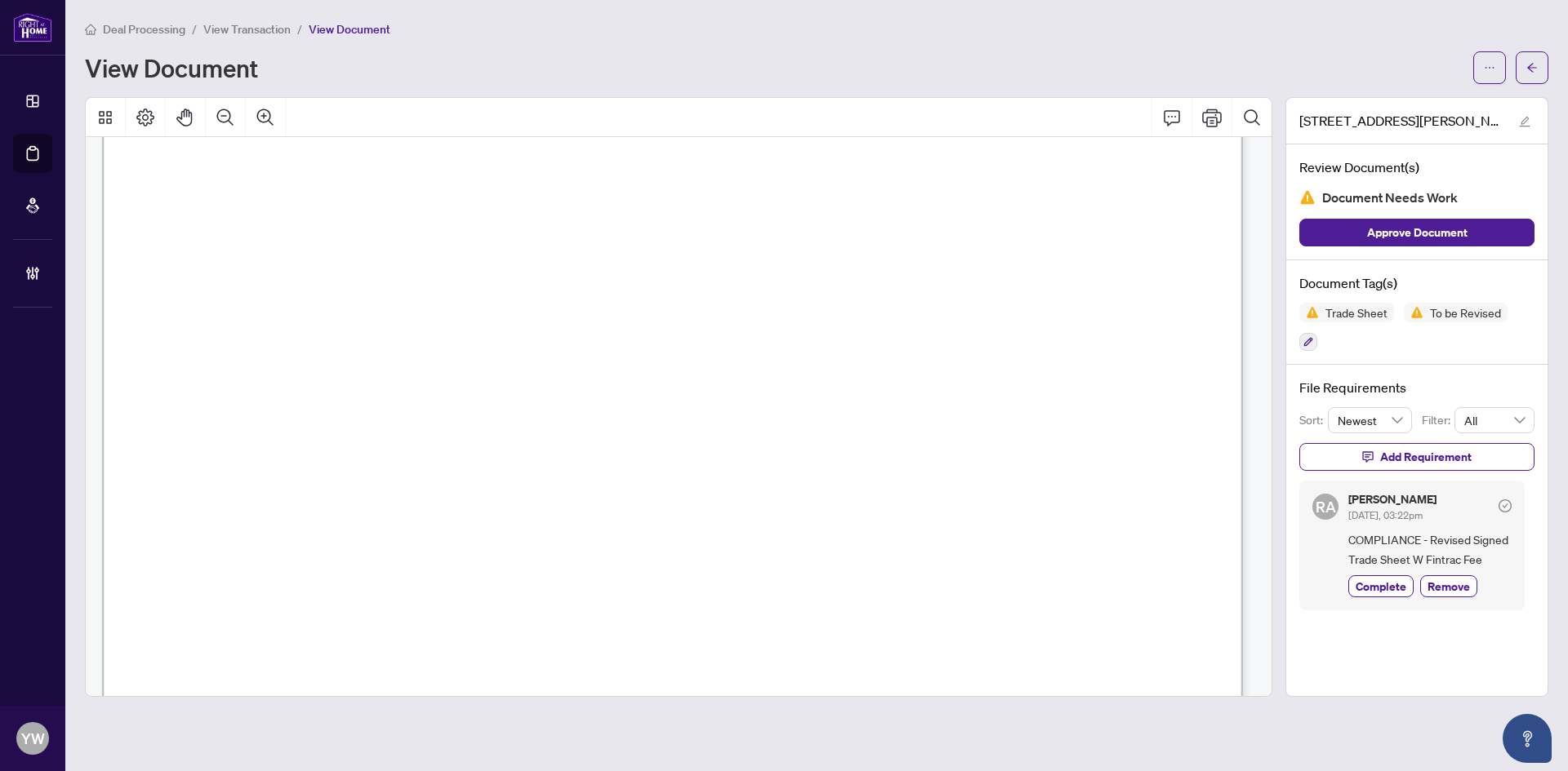
scroll to position [326, 0]
click at [1534, 63] on icon "arrow-left" at bounding box center [1531, 67] width 12 height 12
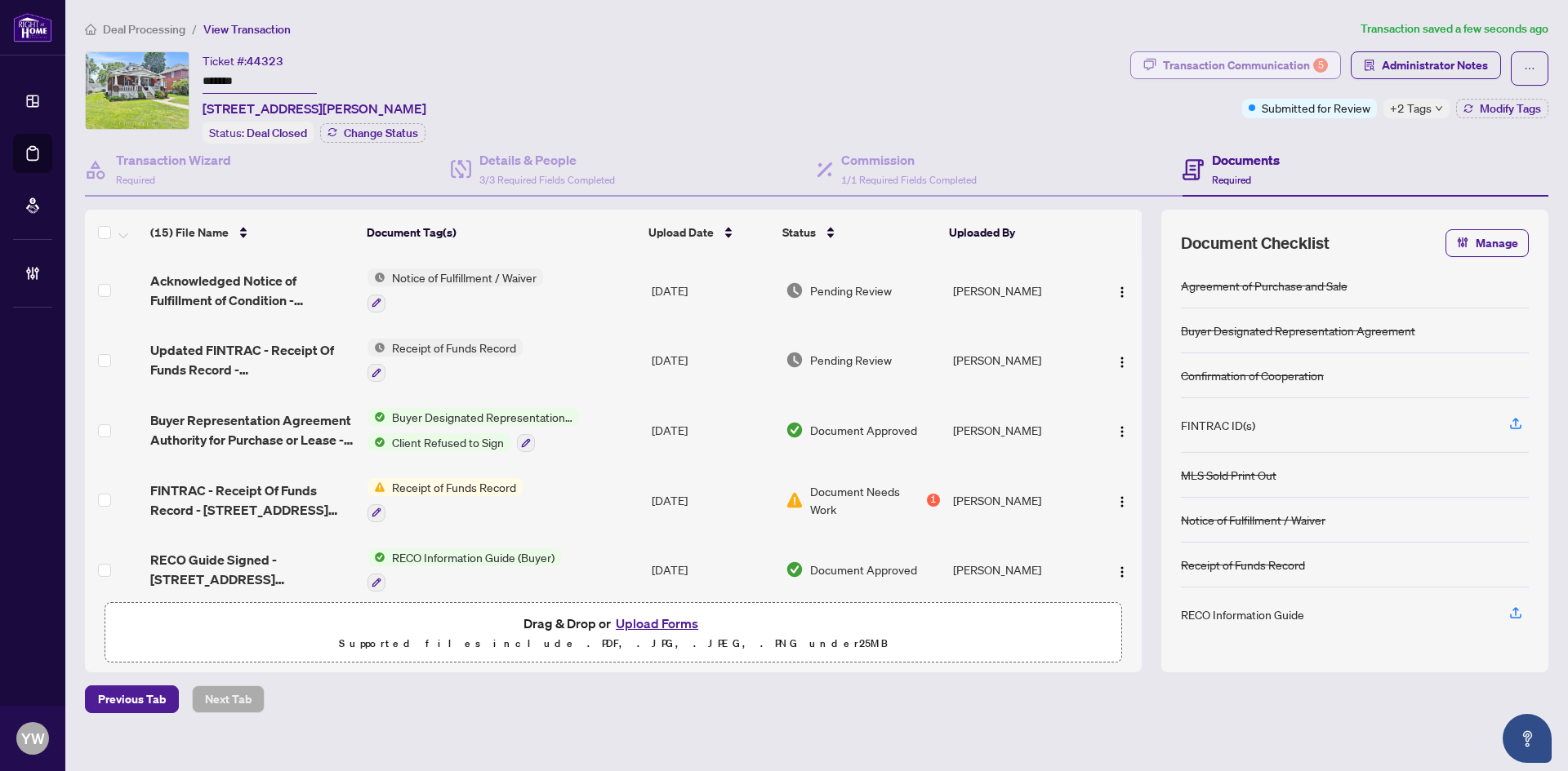
click at [1278, 72] on div "Transaction Communication 5" at bounding box center [1245, 65] width 165 height 26
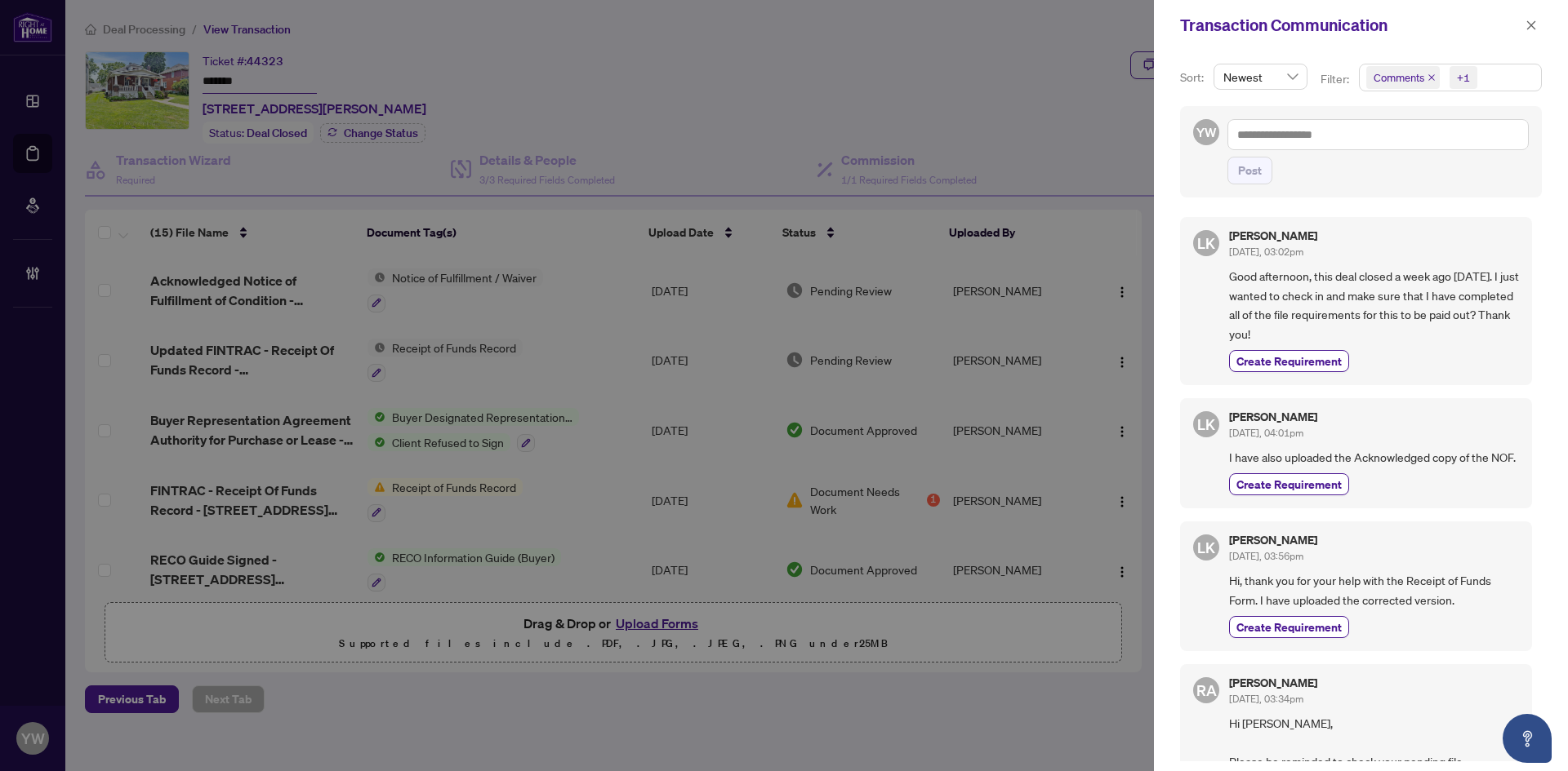
click at [1429, 74] on icon "close" at bounding box center [1431, 77] width 8 height 8
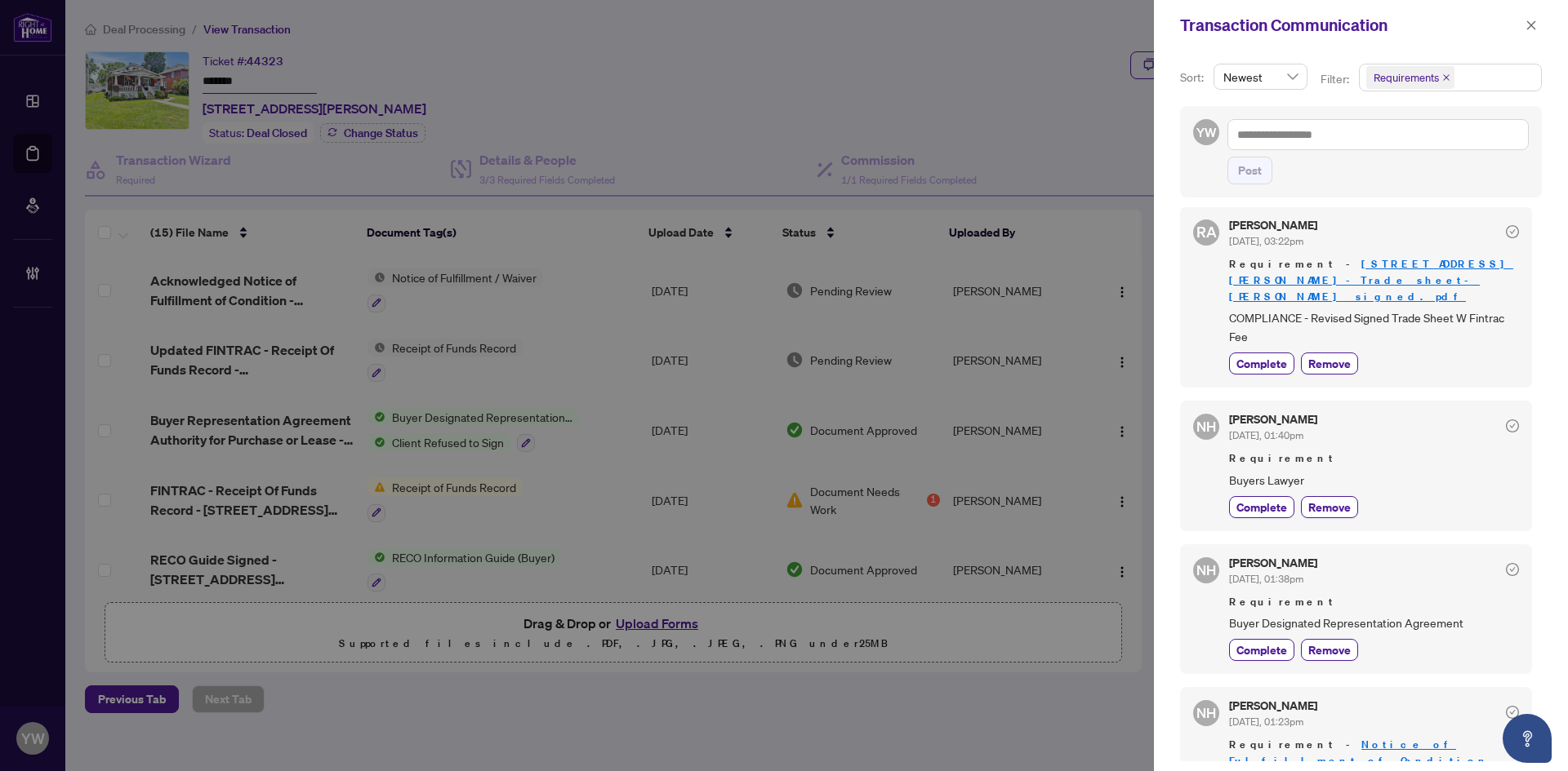
scroll to position [897, 0]
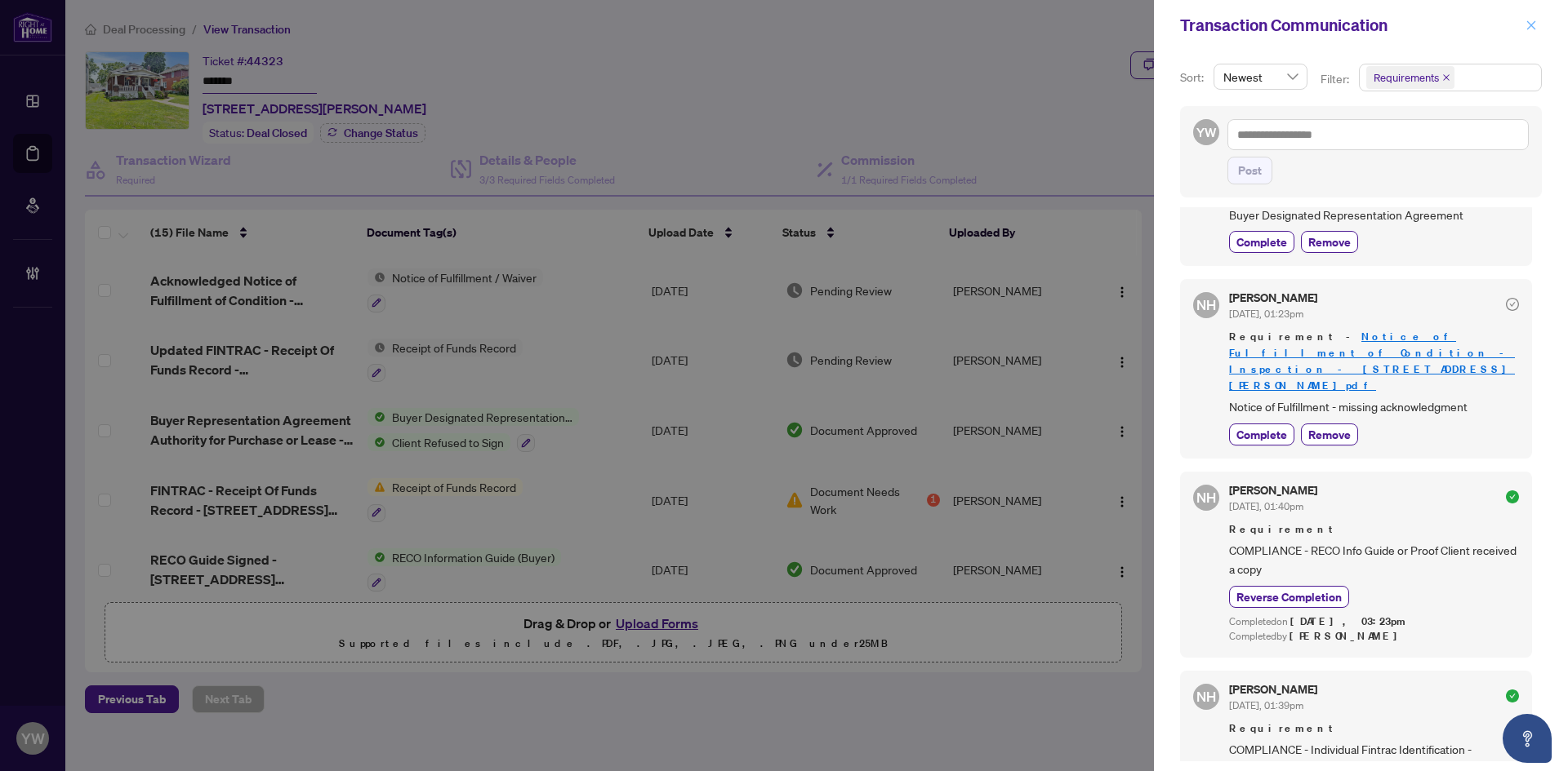
click at [1526, 27] on icon "close" at bounding box center [1530, 25] width 12 height 12
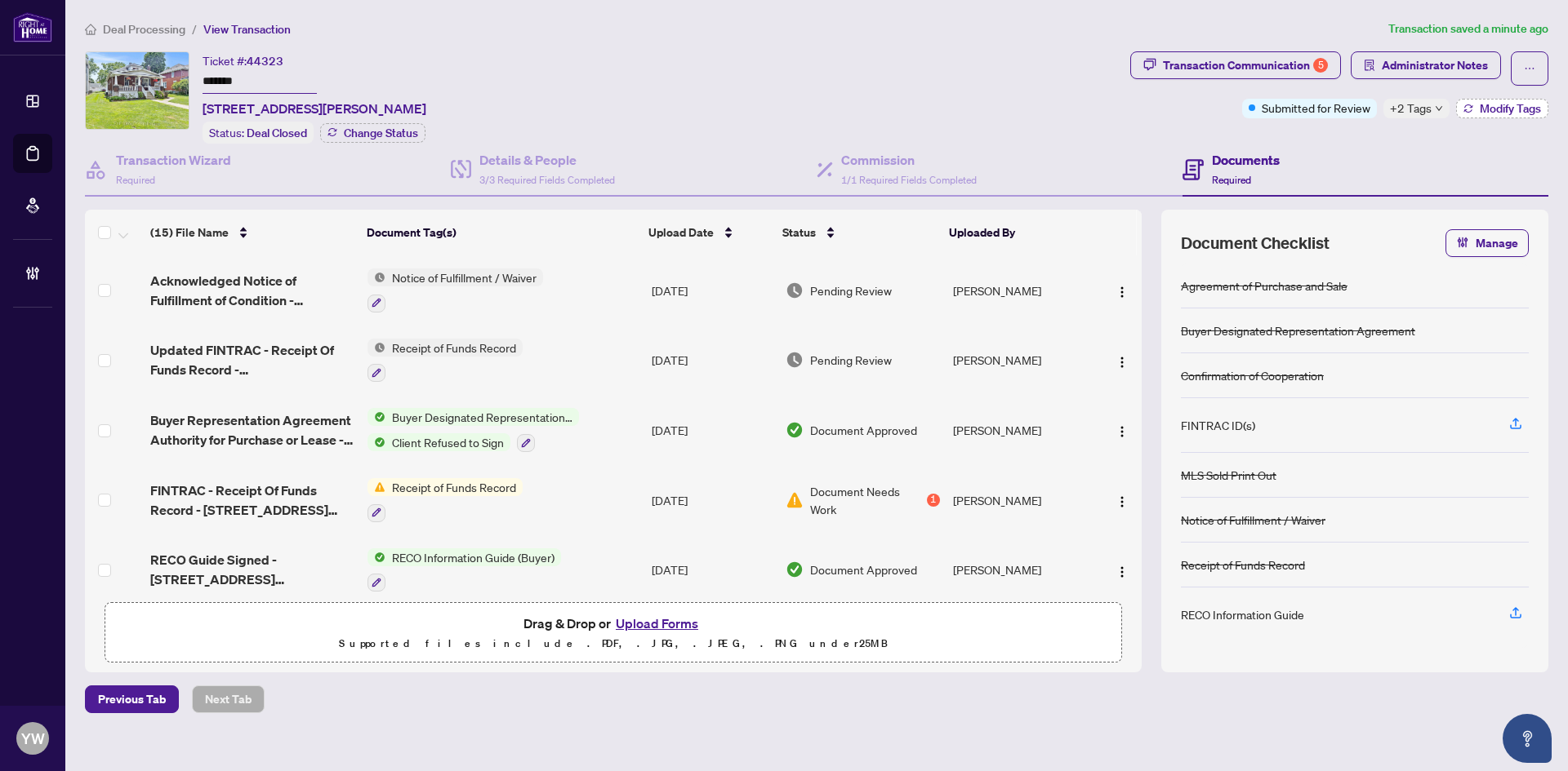
click at [1487, 113] on span "Modify Tags" at bounding box center [1510, 108] width 61 height 12
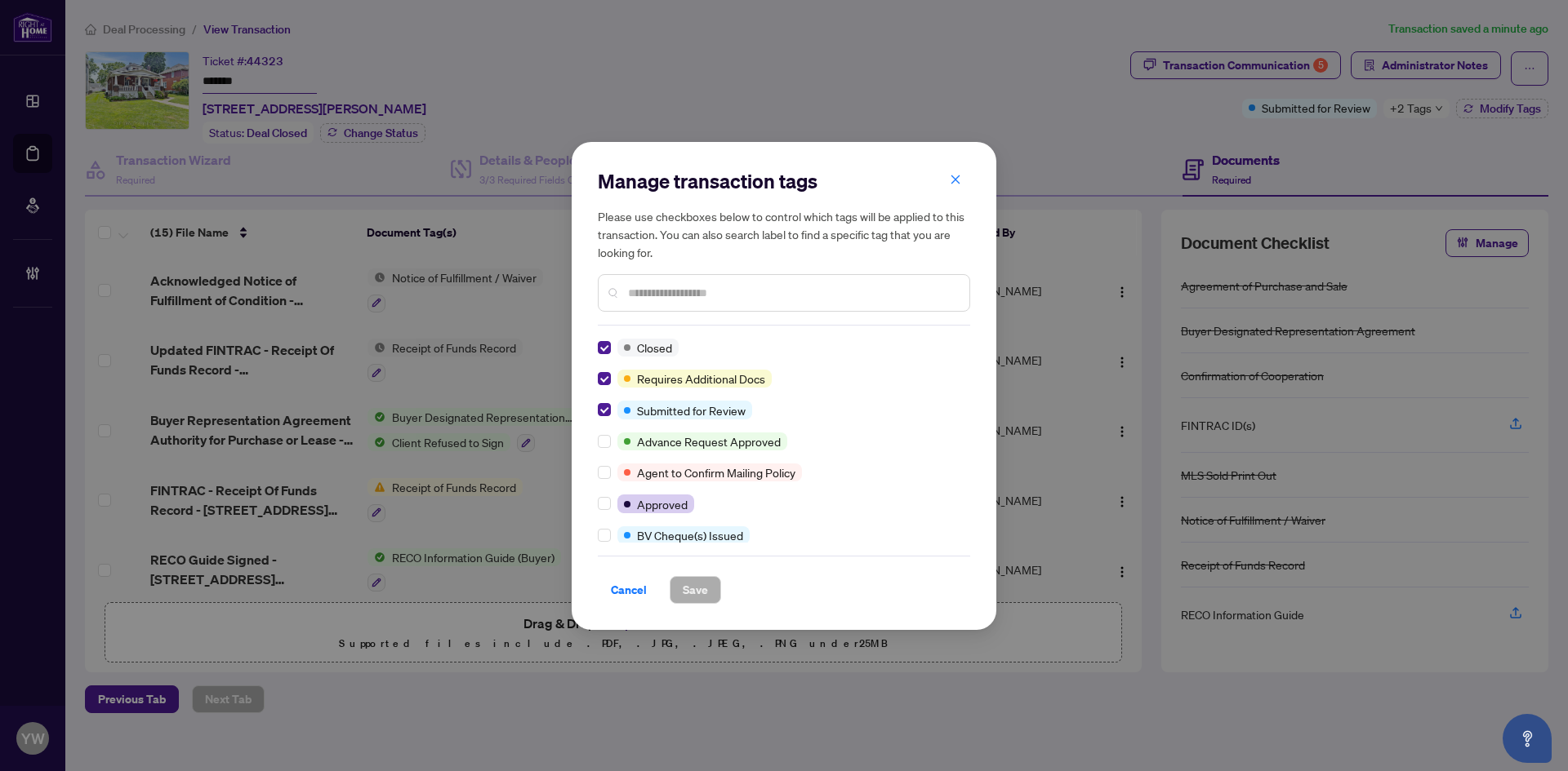
click at [657, 280] on div at bounding box center [783, 293] width 372 height 38
click at [664, 294] on input "text" at bounding box center [792, 293] width 328 height 18
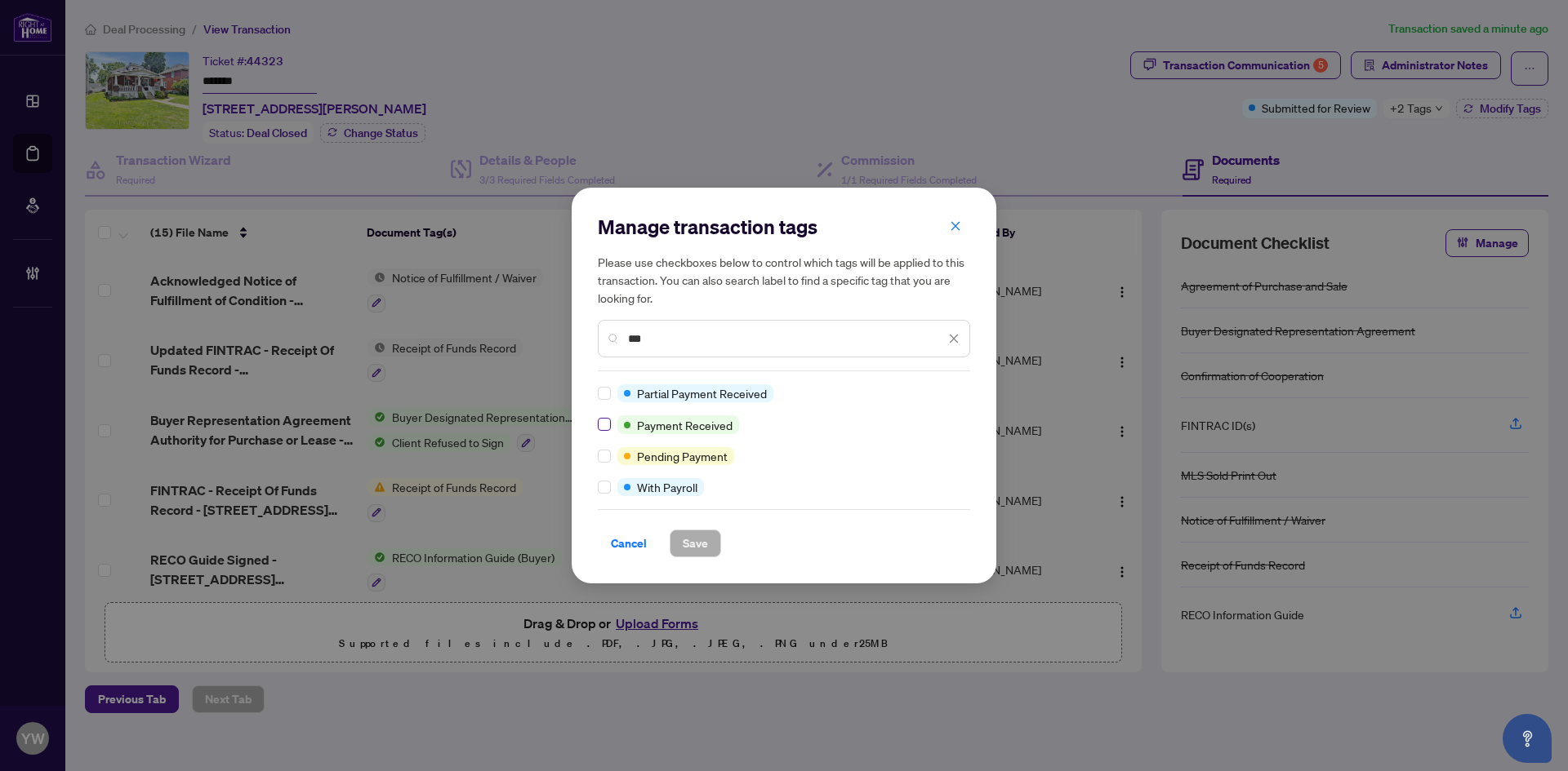
type input "***"
click at [707, 536] on button "Save" at bounding box center [694, 543] width 51 height 28
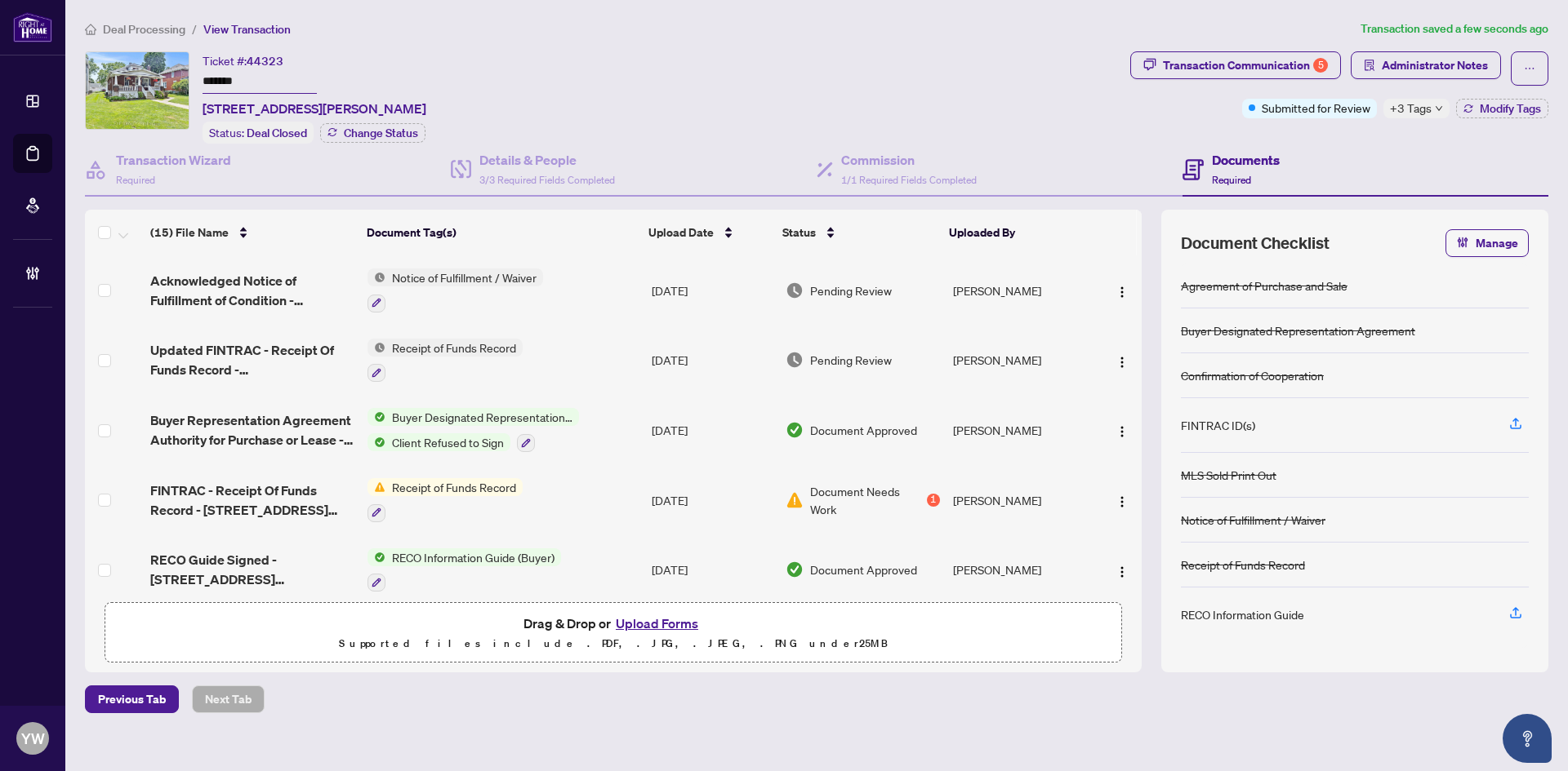
click at [150, 27] on span "Deal Processing" at bounding box center [144, 30] width 83 height 14
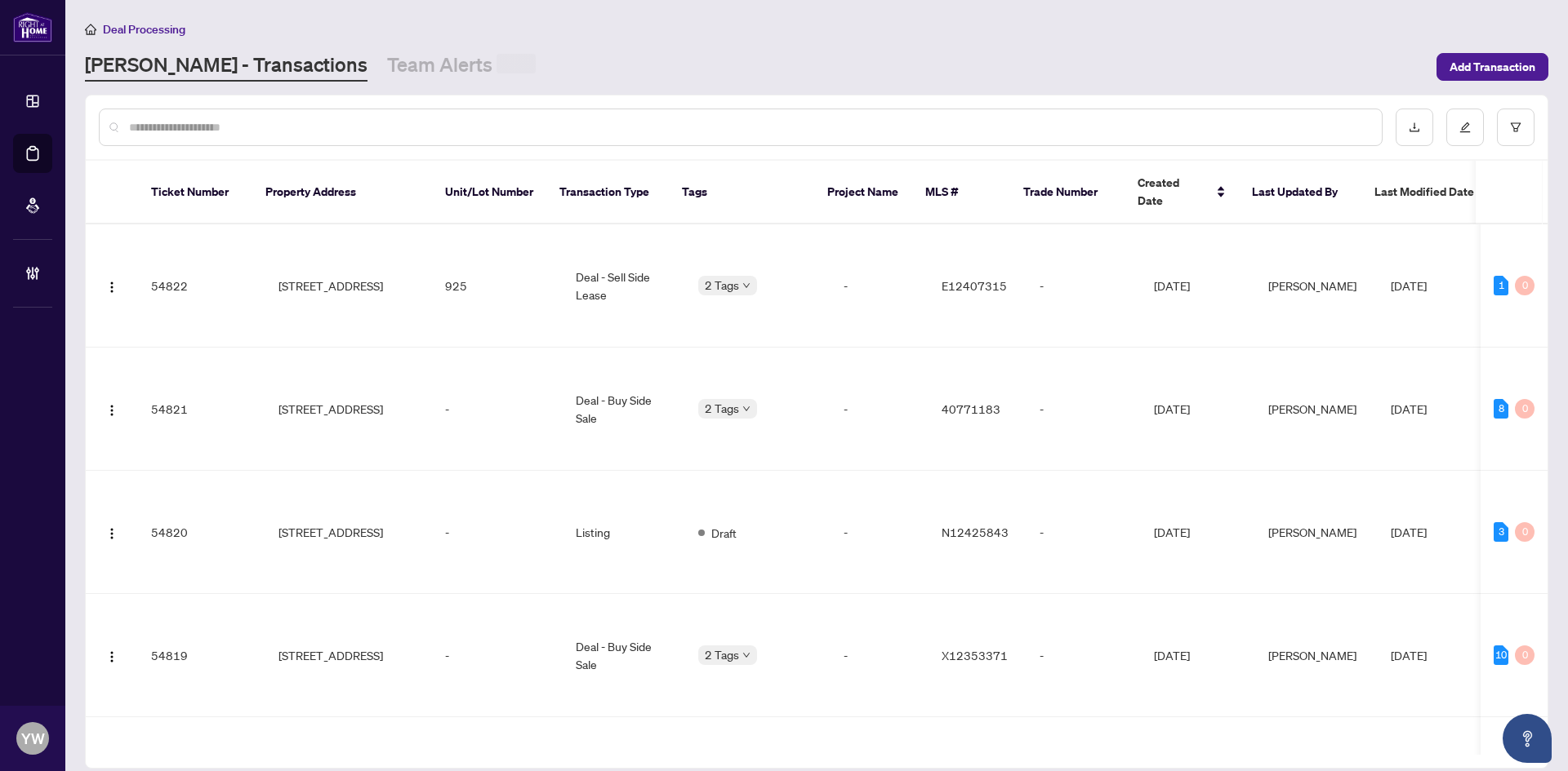
click at [167, 127] on input "text" at bounding box center [749, 127] width 1240 height 18
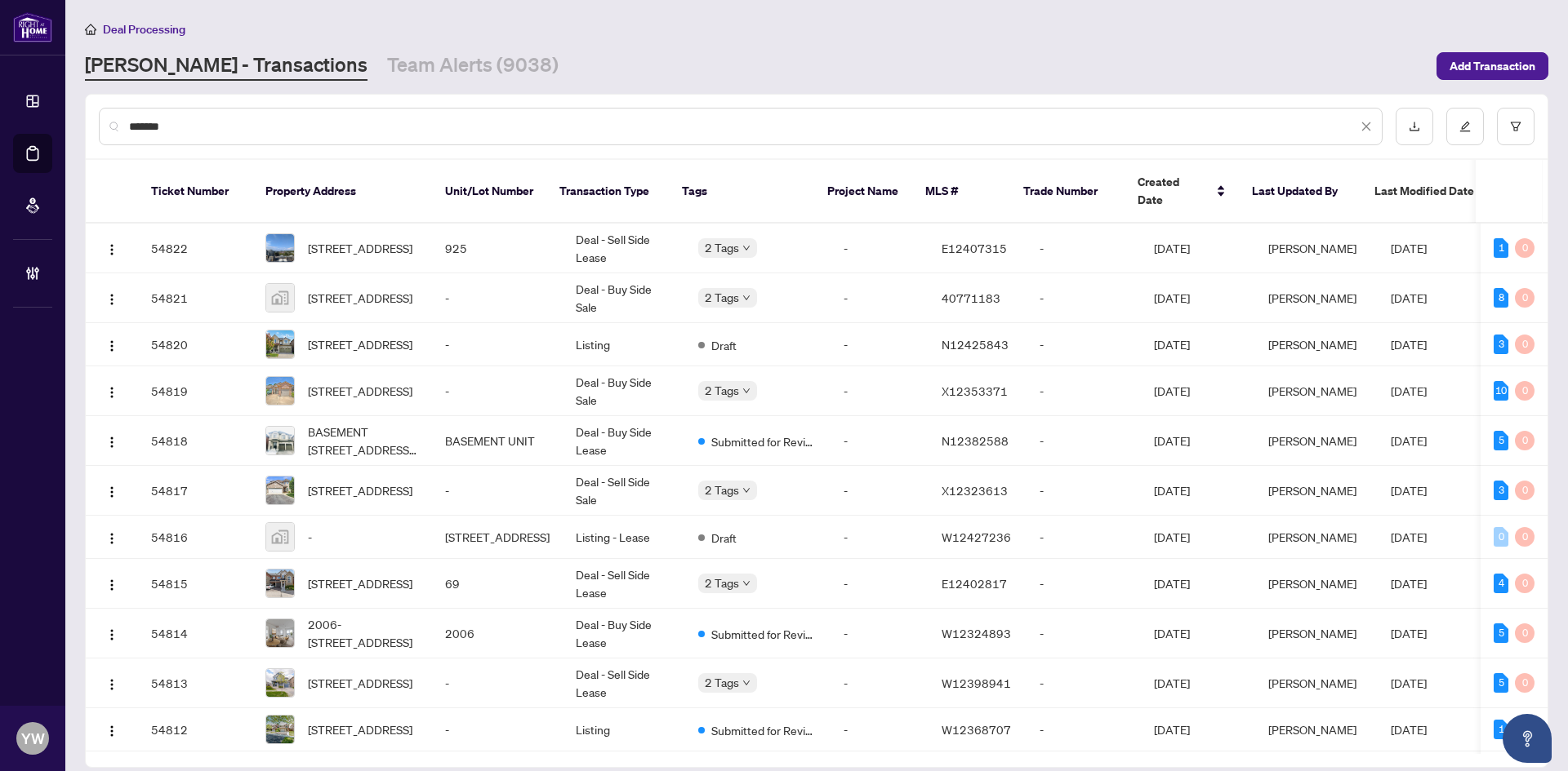
type input "*******"
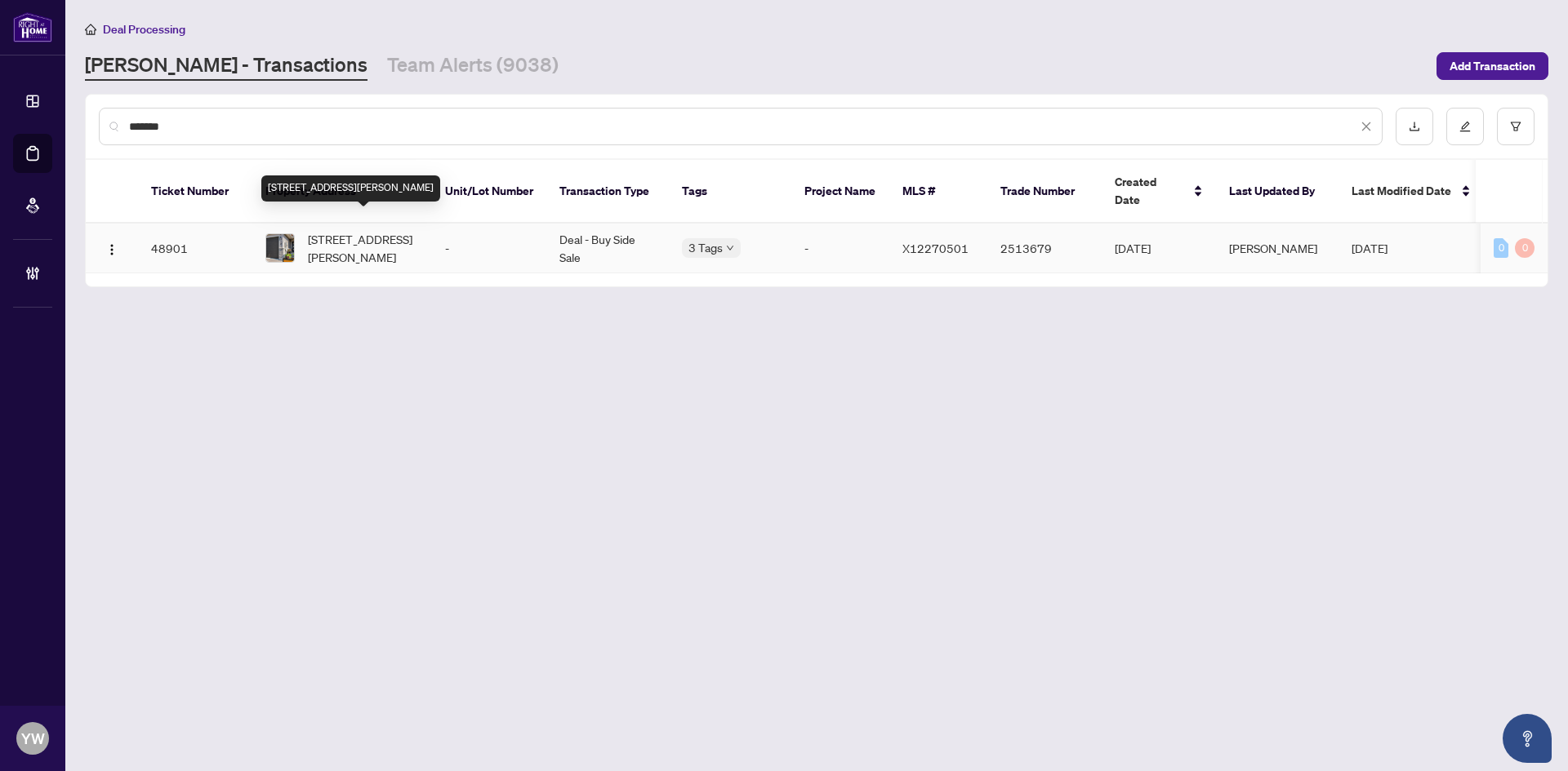
click at [379, 230] on span "[STREET_ADDRESS][PERSON_NAME]" at bounding box center [363, 248] width 111 height 36
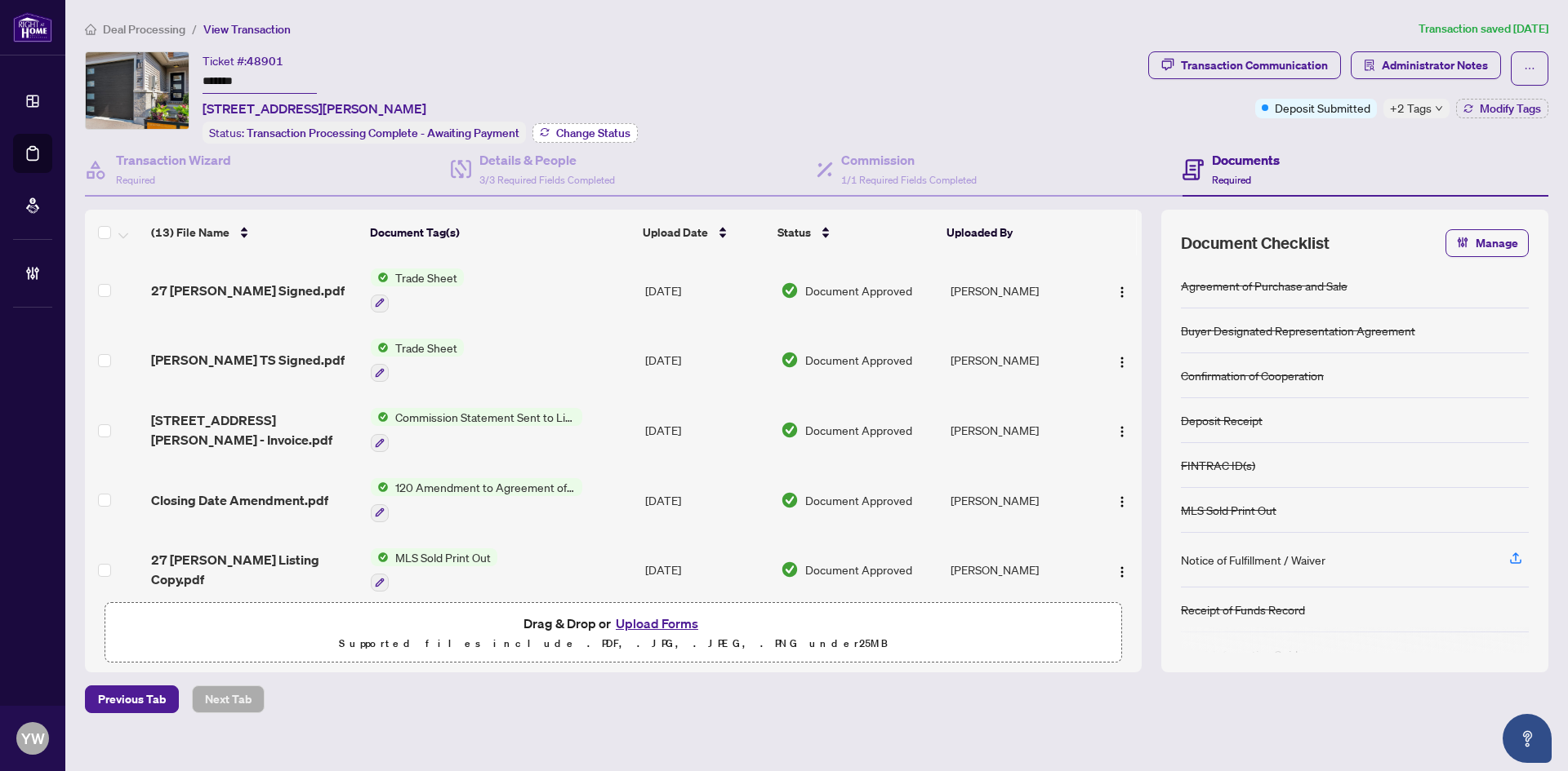
click at [586, 132] on span "Change Status" at bounding box center [593, 133] width 74 height 12
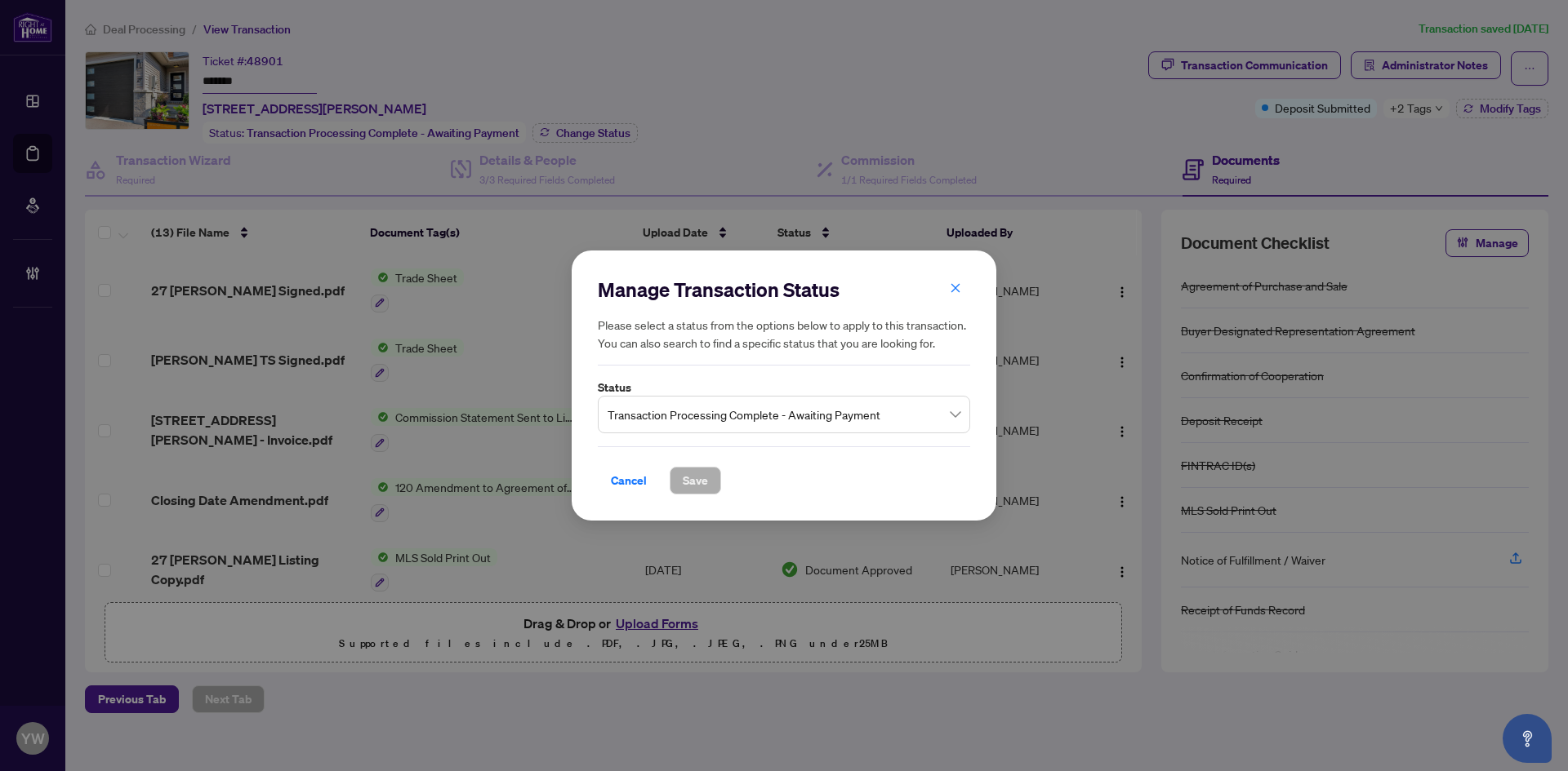
click at [681, 414] on span "Transaction Processing Complete - Awaiting Payment" at bounding box center [783, 414] width 353 height 31
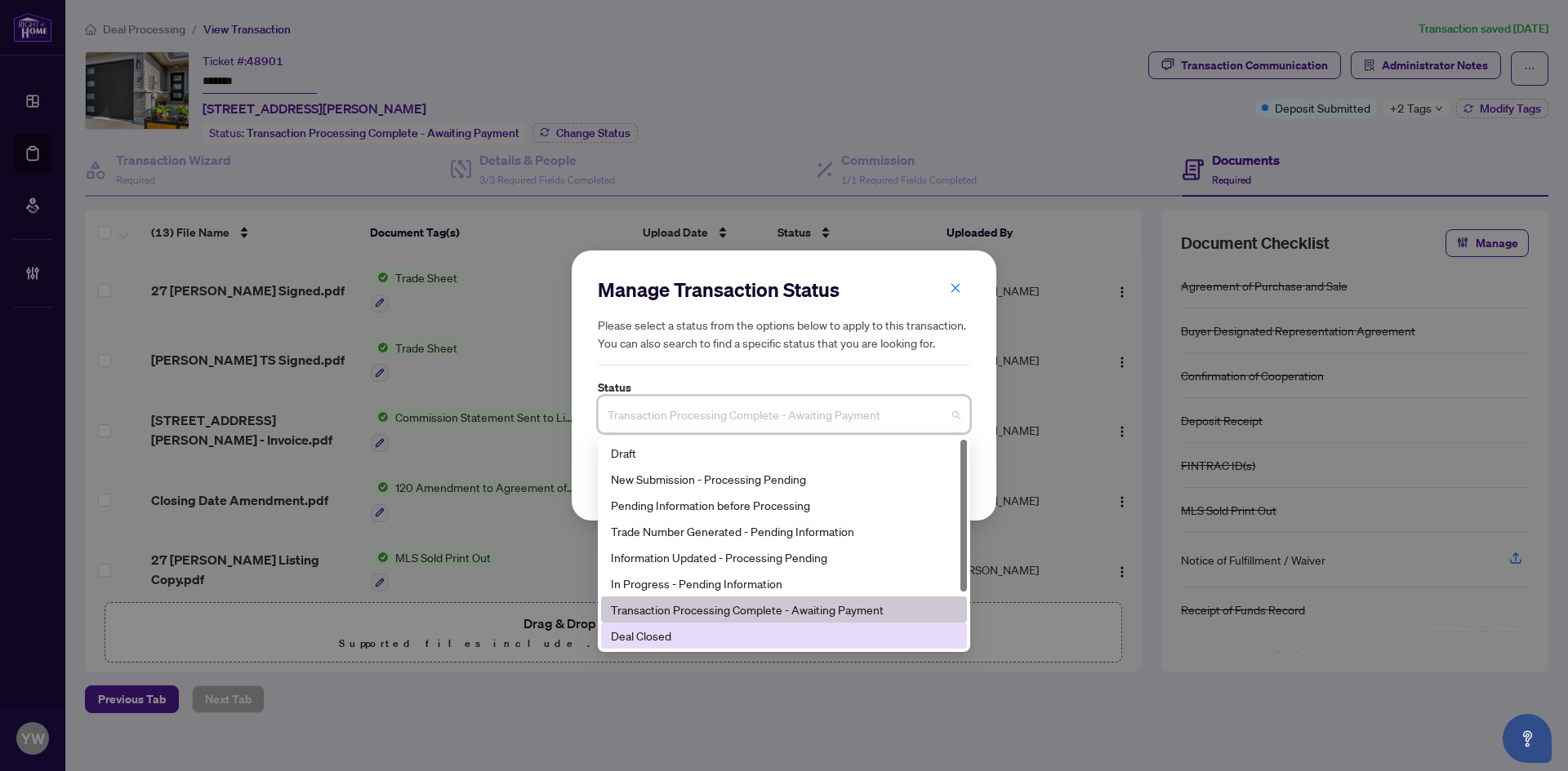
click at [642, 633] on div "Deal Closed" at bounding box center [784, 636] width 346 height 18
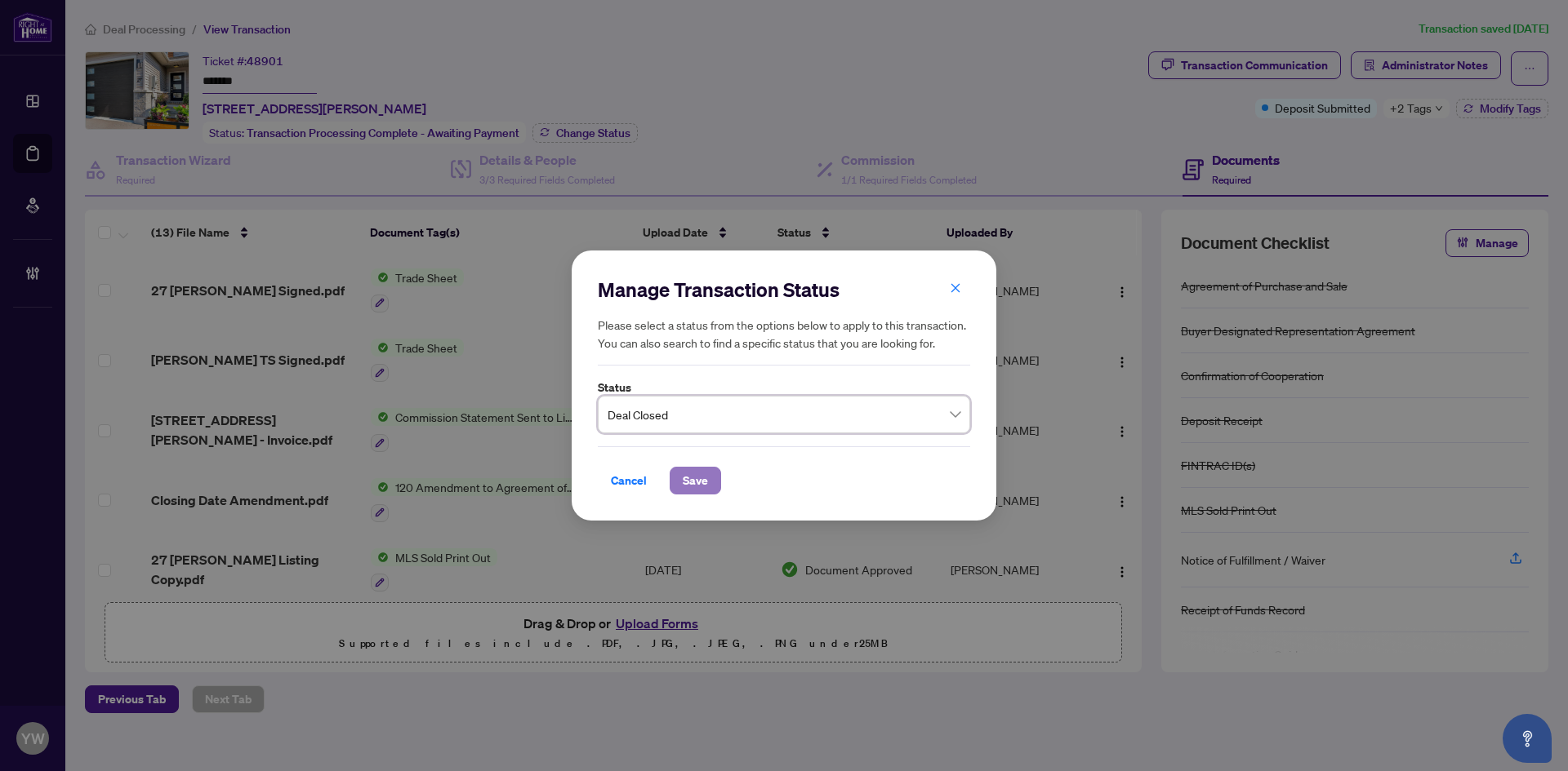
click at [696, 483] on span "Save" at bounding box center [695, 481] width 25 height 26
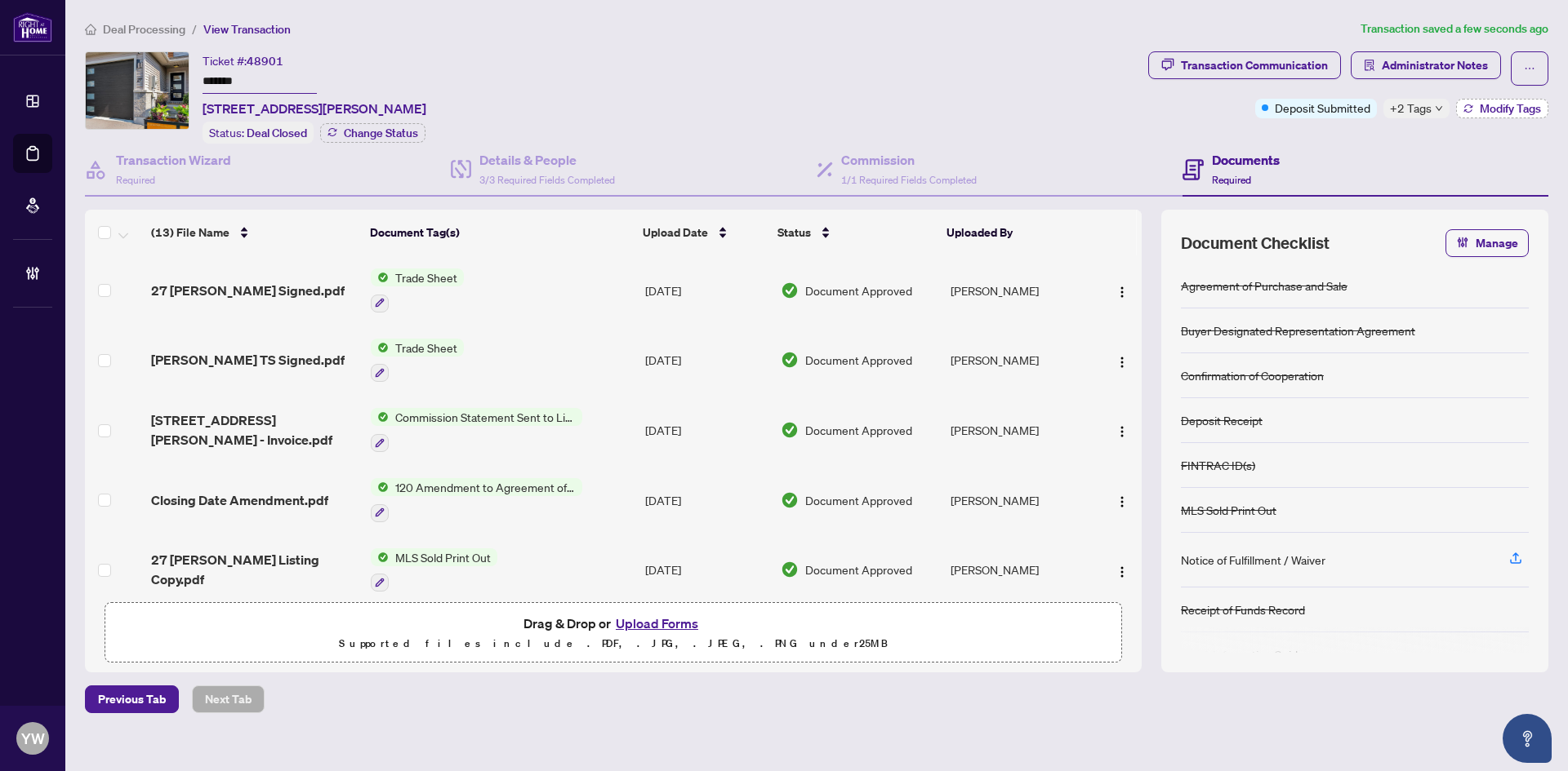
click at [1499, 110] on span "Modify Tags" at bounding box center [1510, 108] width 61 height 12
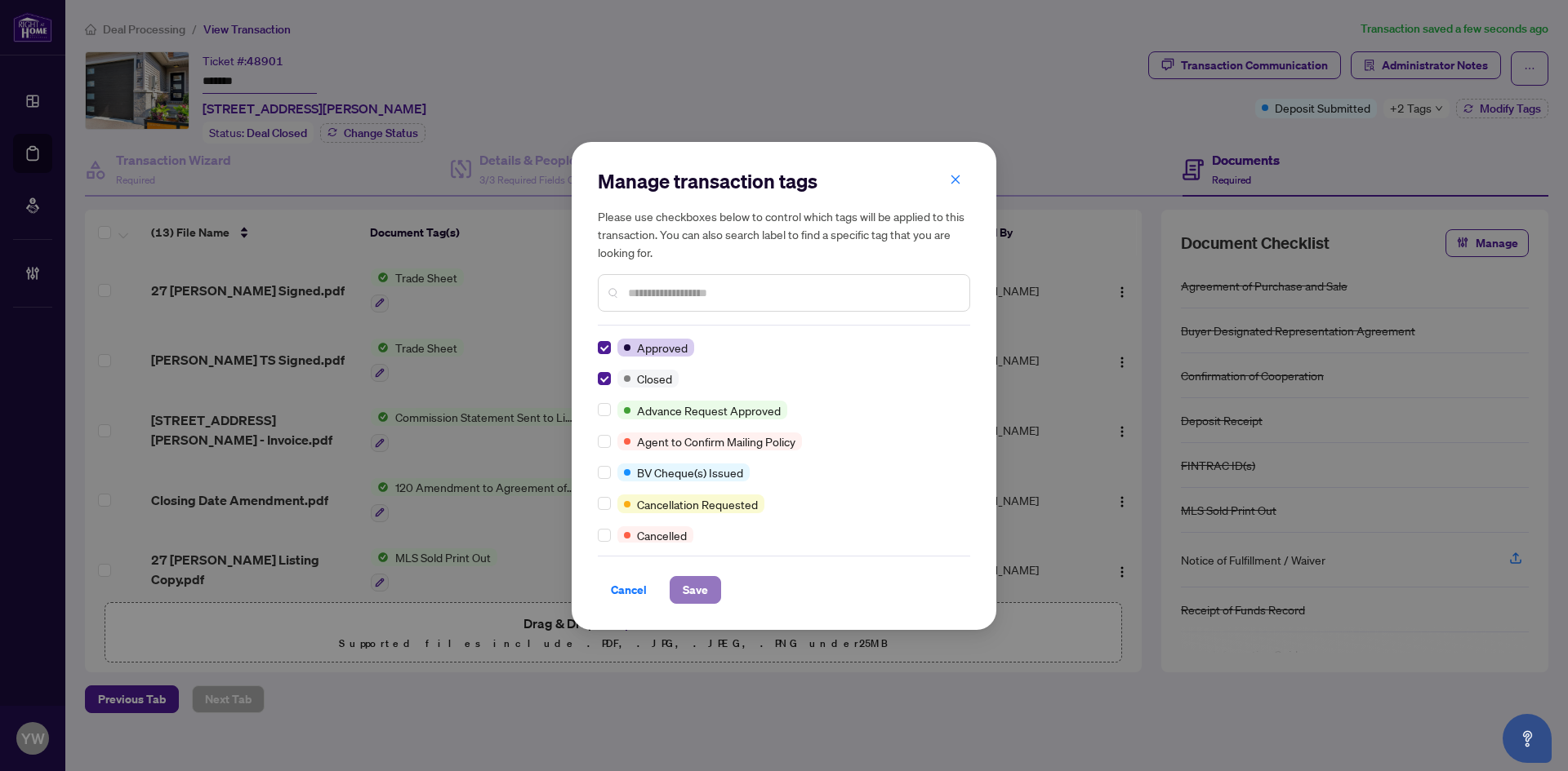
click at [705, 588] on span "Save" at bounding box center [695, 590] width 25 height 26
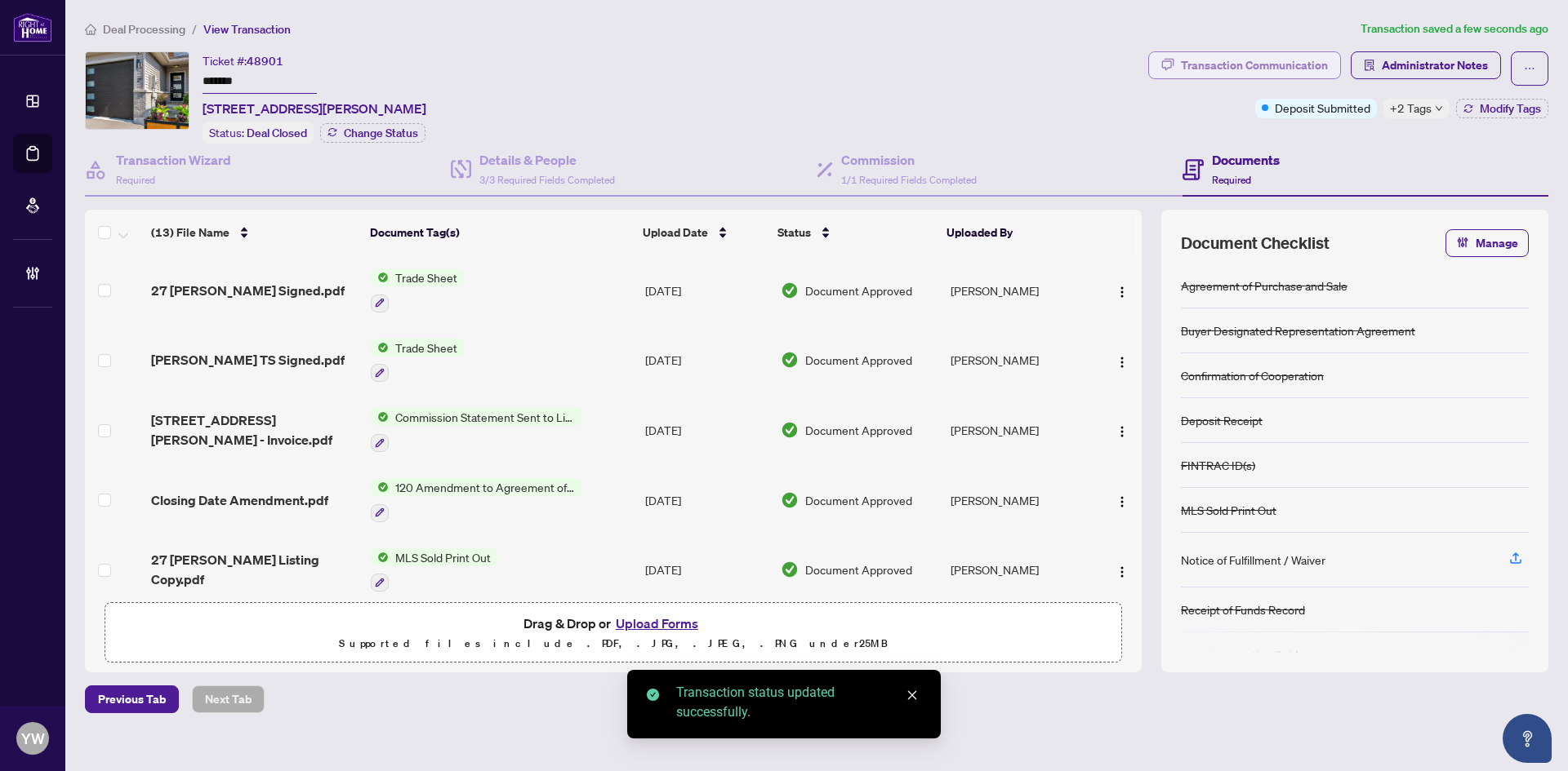
click at [1272, 60] on div "Transaction Communication" at bounding box center [1254, 65] width 147 height 26
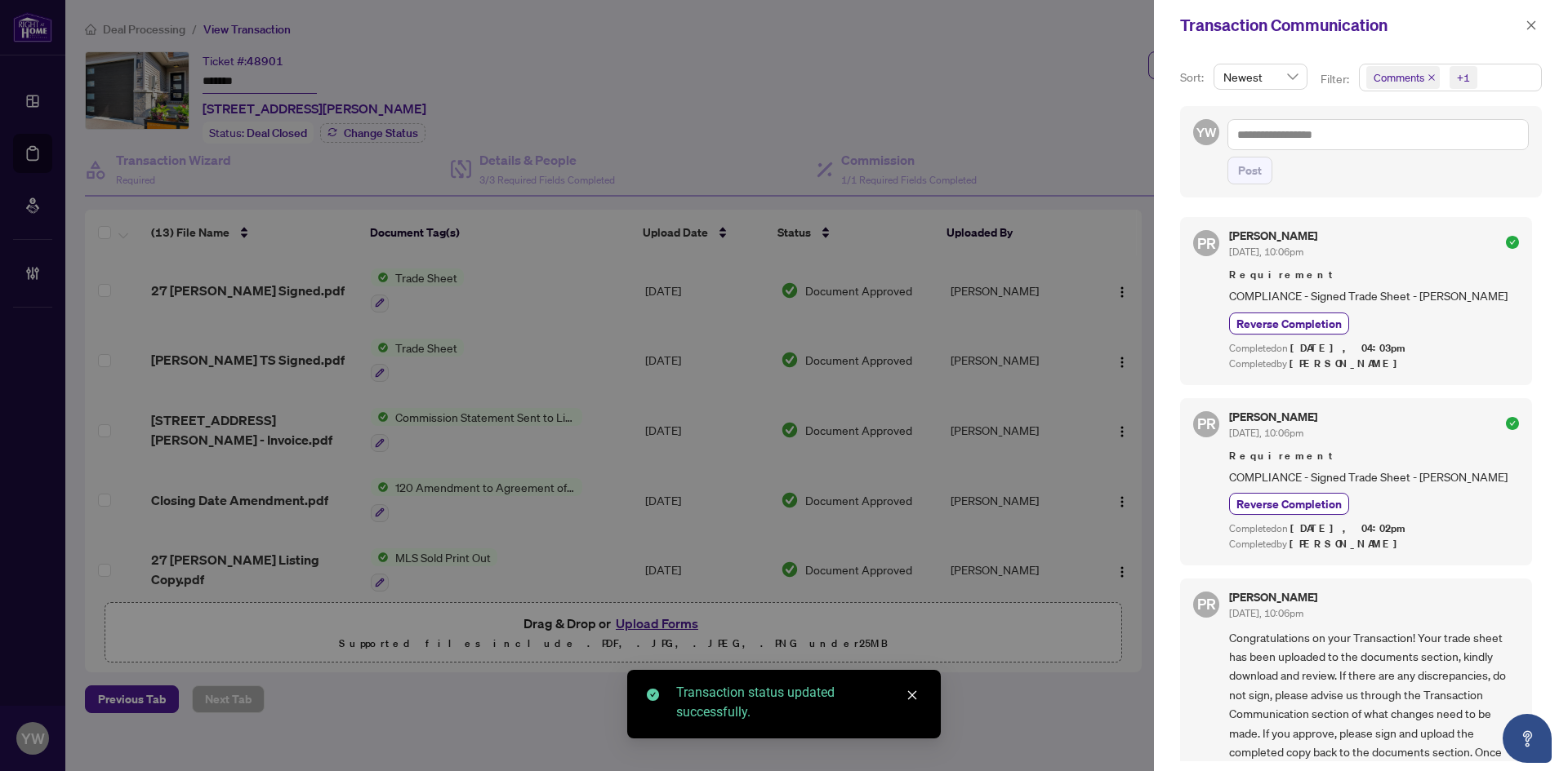
click at [1433, 78] on icon "close" at bounding box center [1431, 77] width 8 height 8
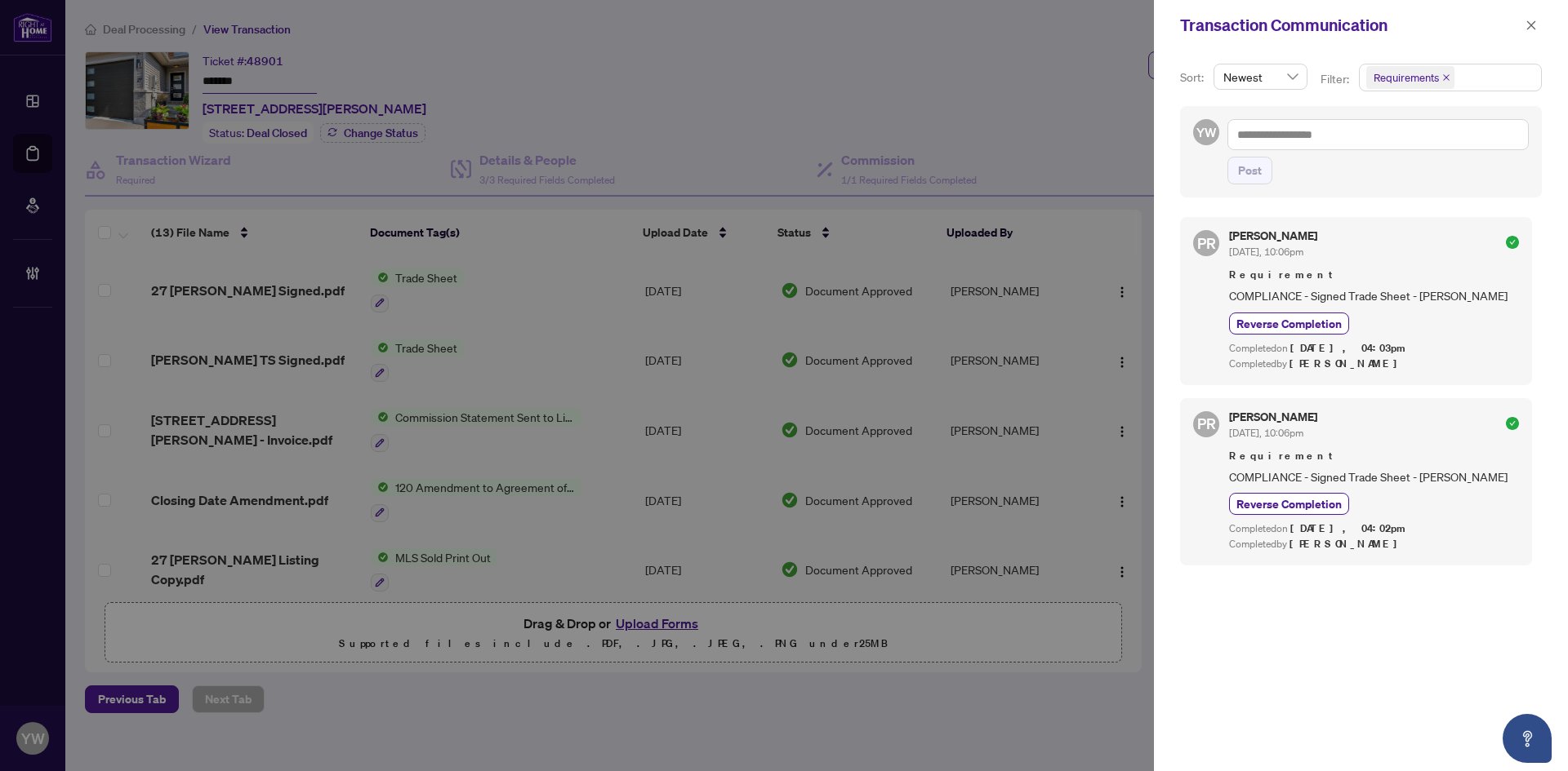
scroll to position [4, 0]
click at [1528, 27] on icon "close" at bounding box center [1530, 25] width 12 height 12
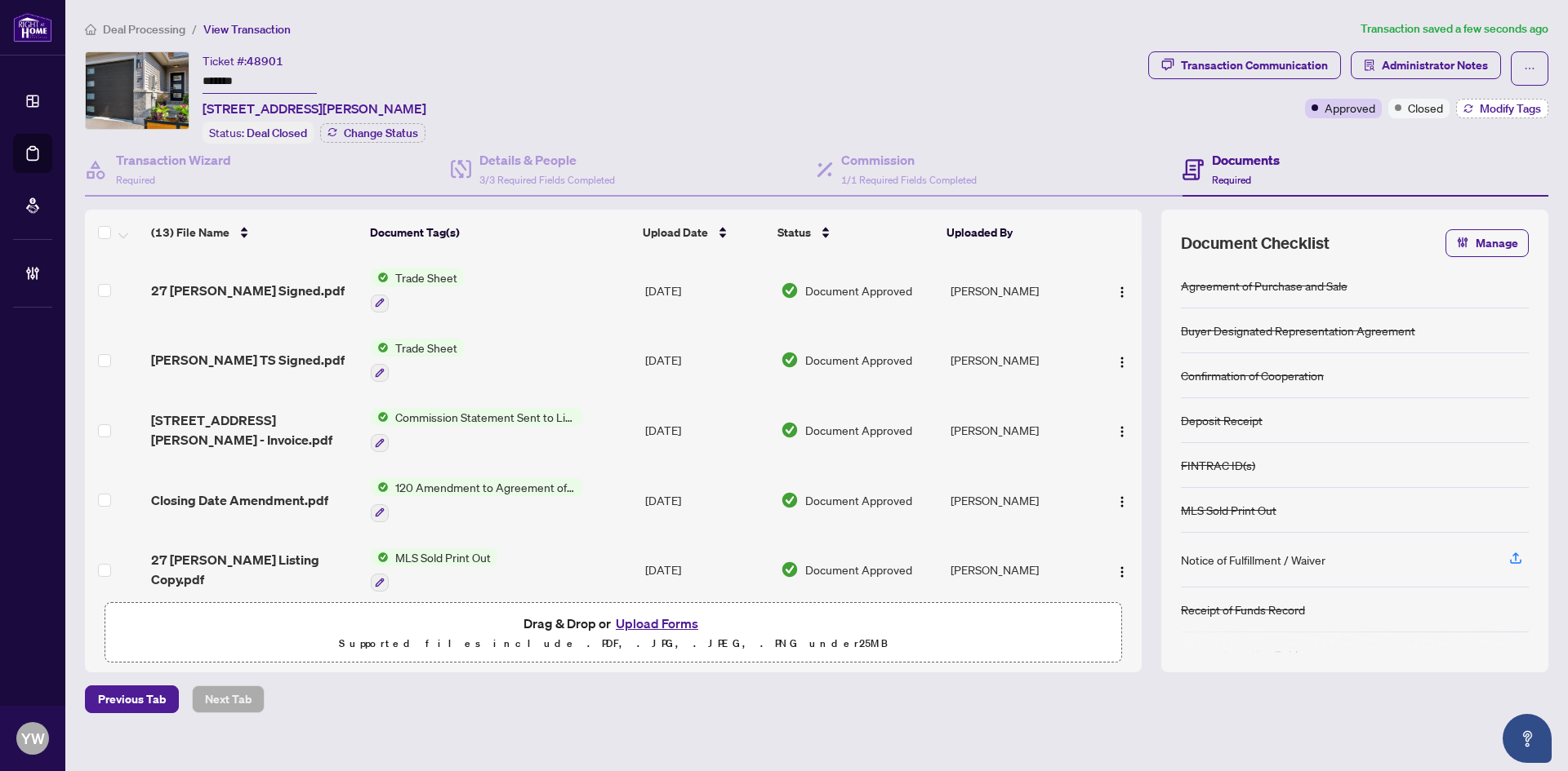
click at [1491, 110] on span "Modify Tags" at bounding box center [1510, 108] width 61 height 12
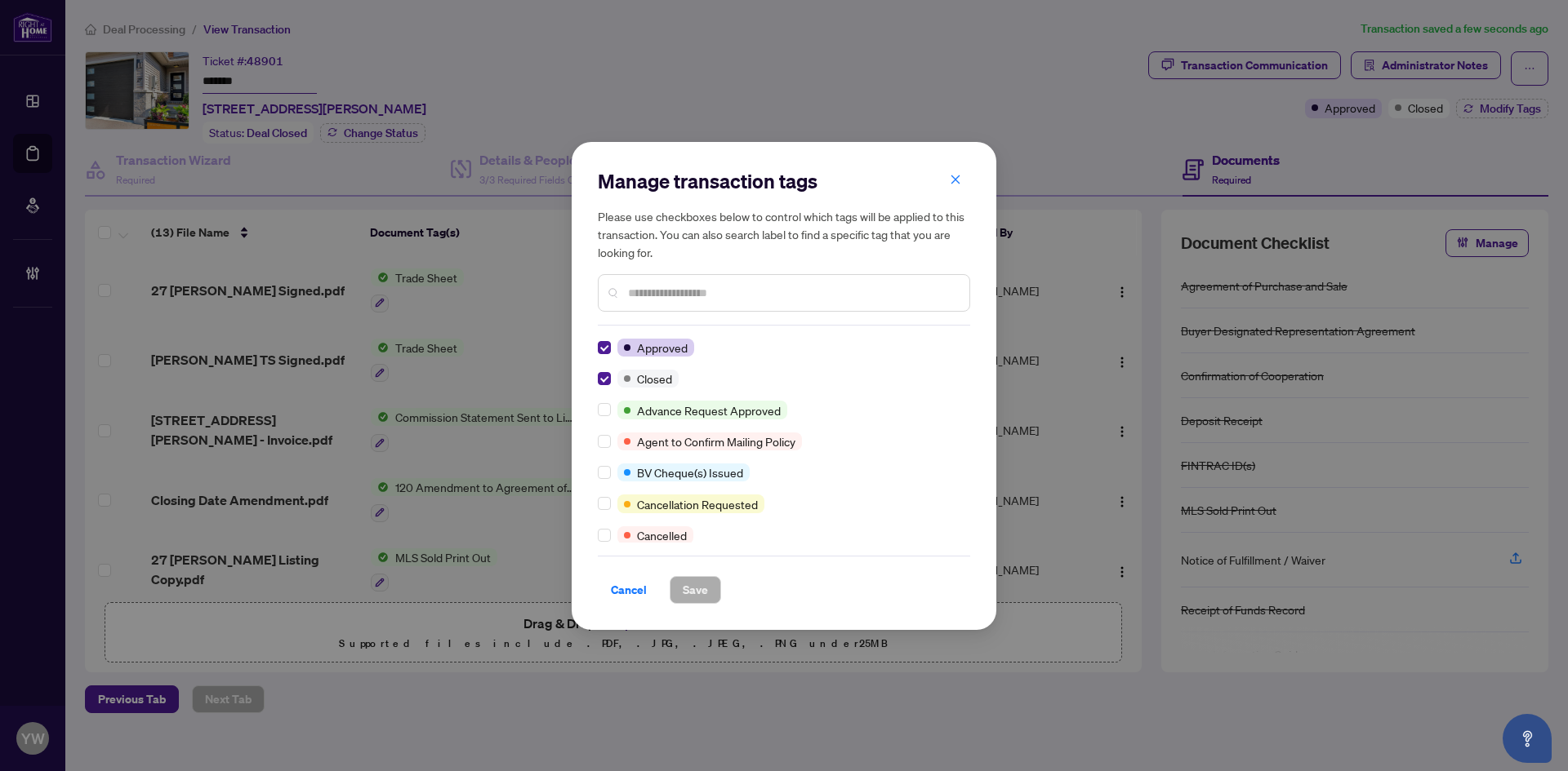
click at [666, 288] on input "text" at bounding box center [792, 293] width 328 height 18
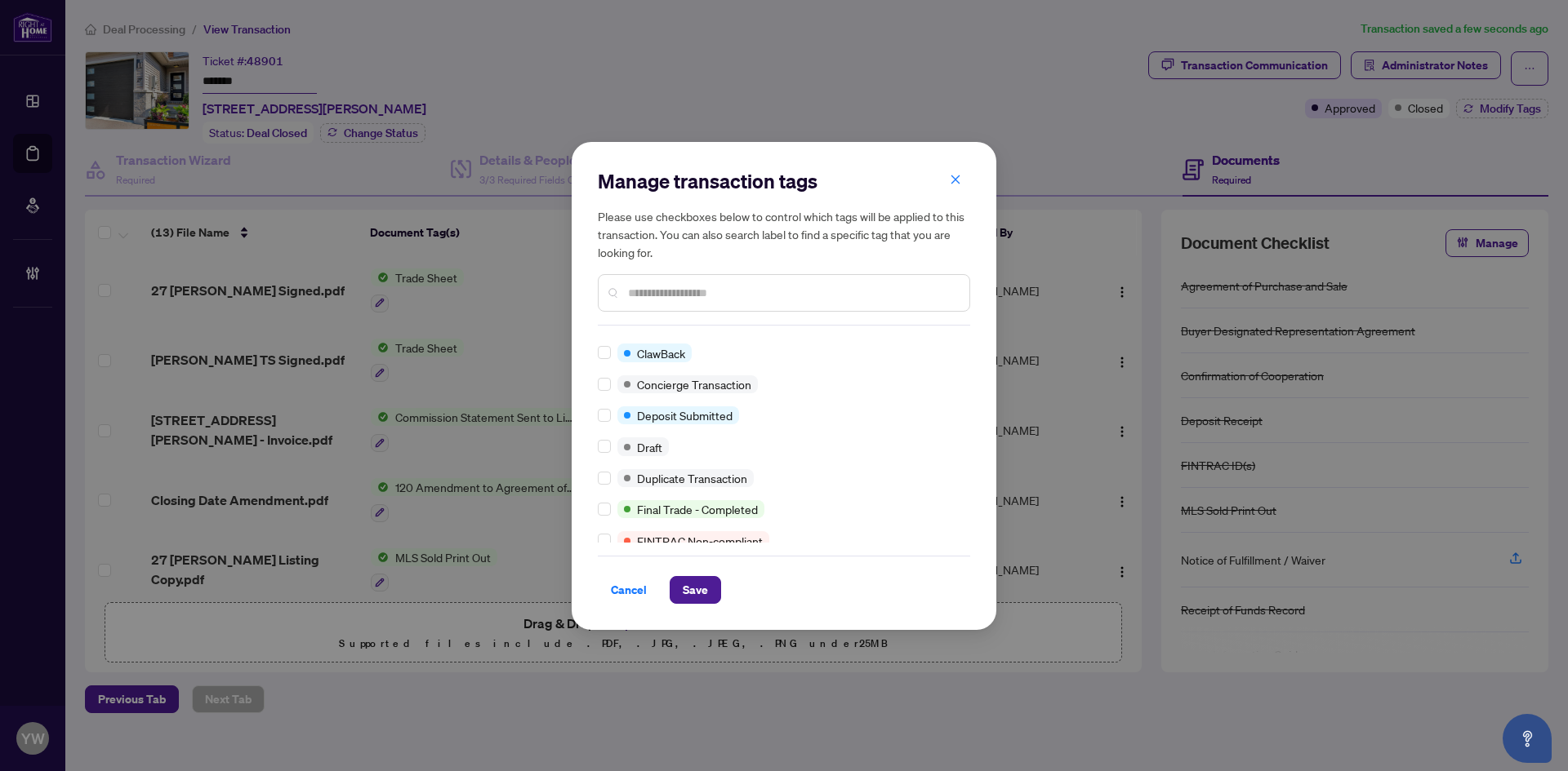
scroll to position [0, 0]
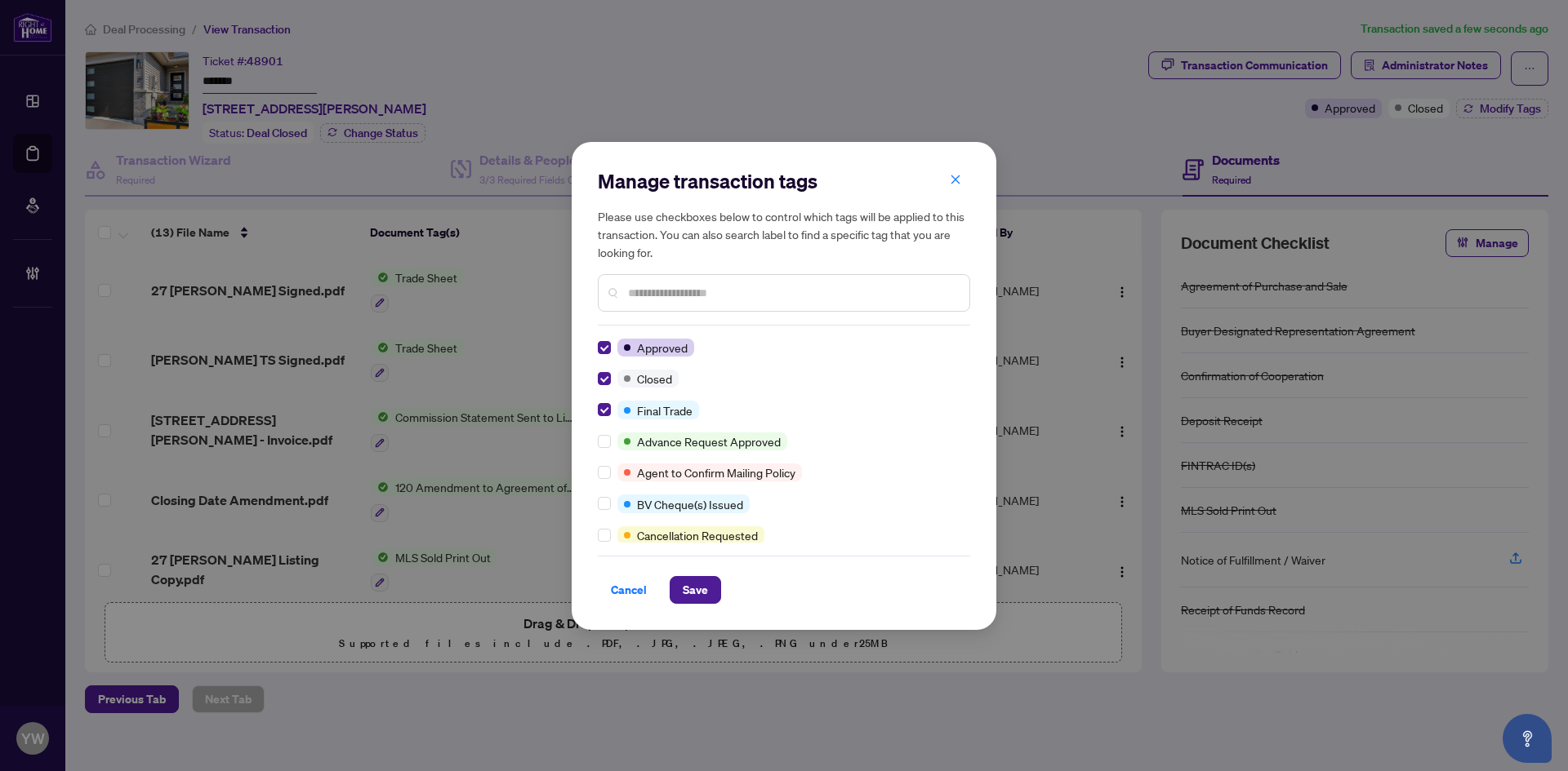
drag, startPoint x: 693, startPoint y: 592, endPoint x: 802, endPoint y: 635, distance: 117.2
click at [693, 591] on span "Save" at bounding box center [695, 590] width 25 height 26
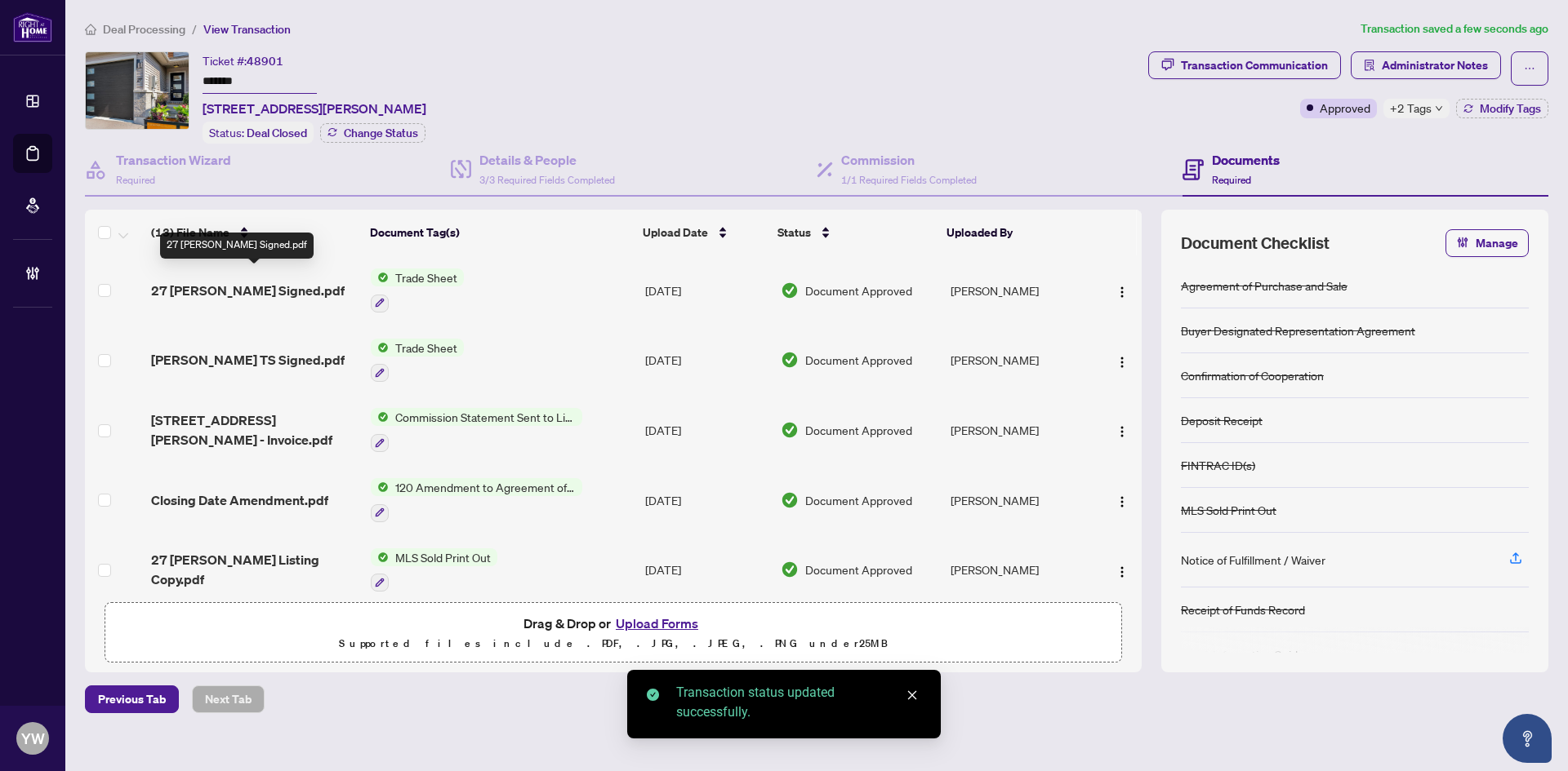
click at [291, 281] on span "27 [PERSON_NAME] Signed.pdf" at bounding box center [248, 290] width 194 height 20
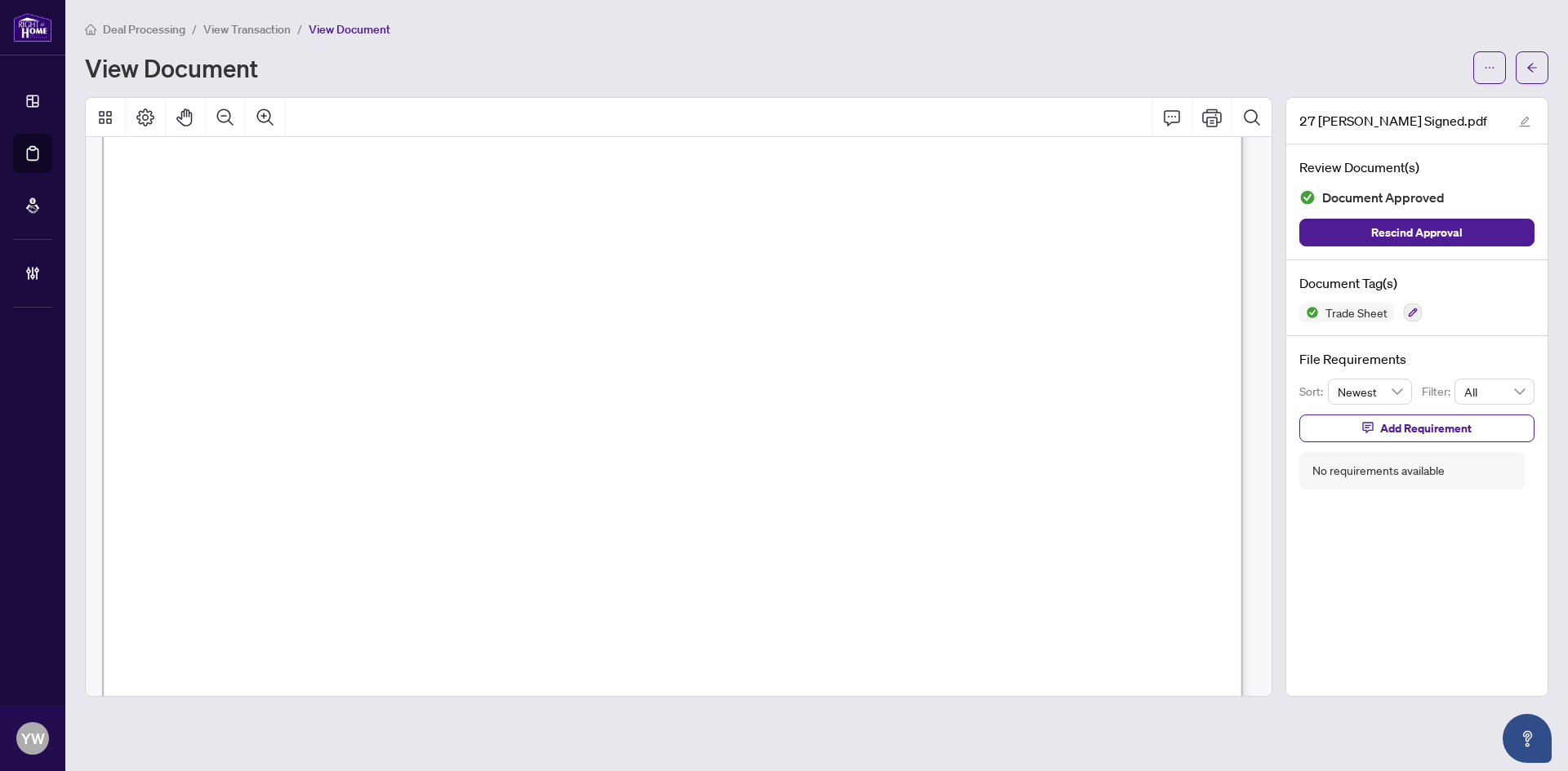
scroll to position [408, 0]
click at [1536, 53] on button "button" at bounding box center [1532, 67] width 32 height 32
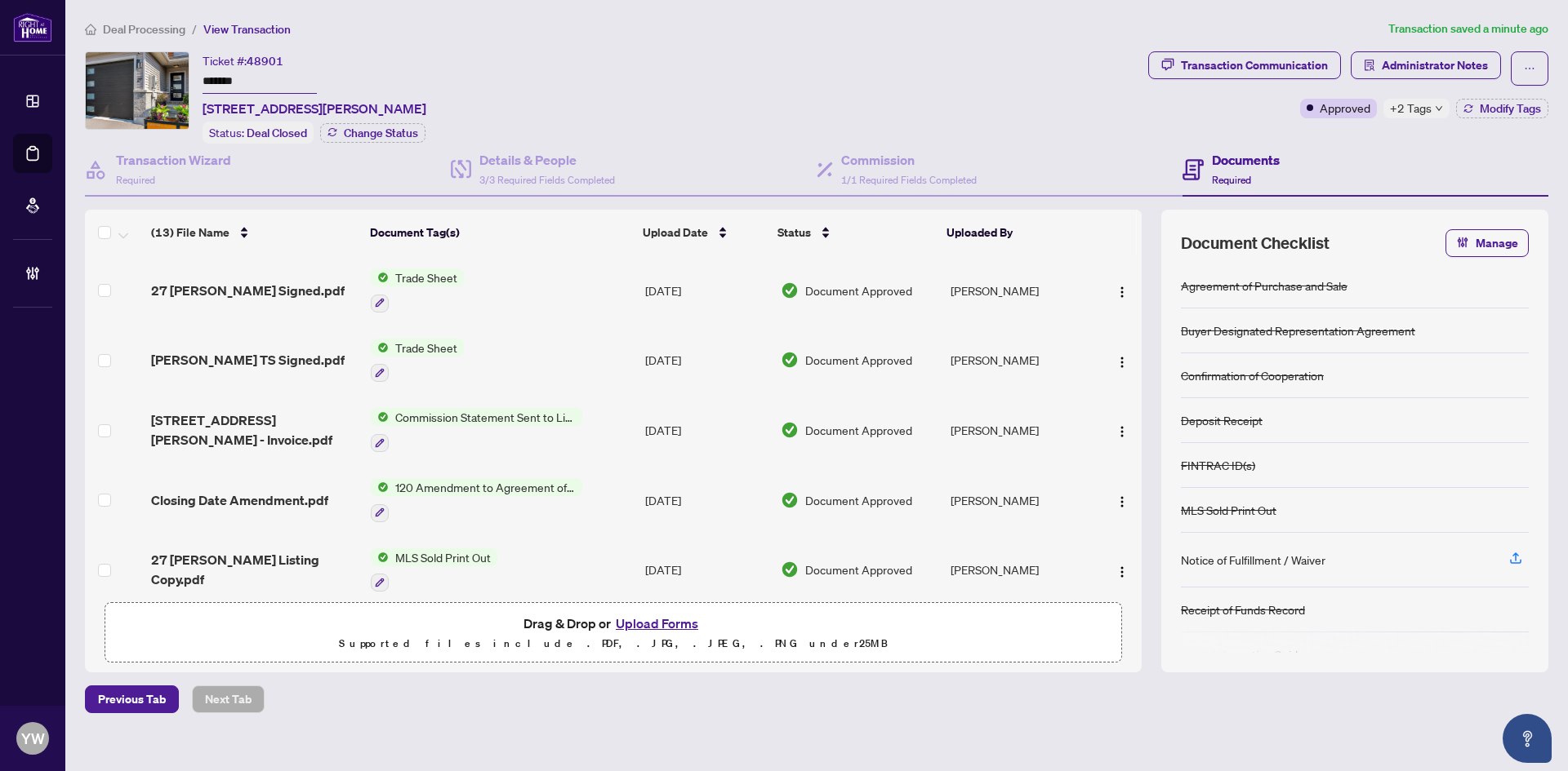
click at [227, 360] on span "[PERSON_NAME] TS Signed.pdf" at bounding box center [248, 360] width 194 height 20
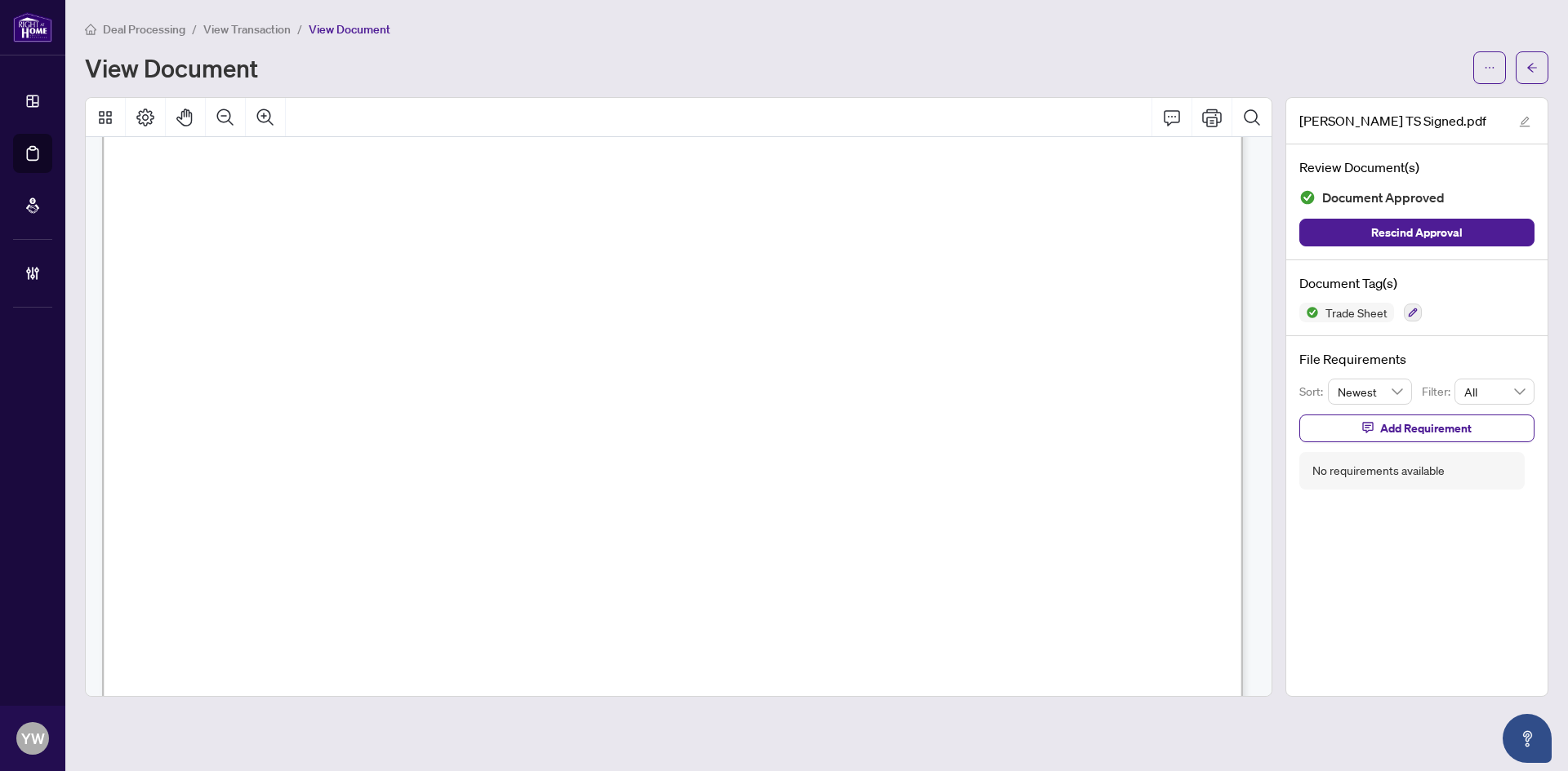
scroll to position [541, 0]
drag, startPoint x: 1527, startPoint y: 59, endPoint x: 950, endPoint y: 767, distance: 913.3
click at [1527, 59] on span "button" at bounding box center [1531, 67] width 12 height 26
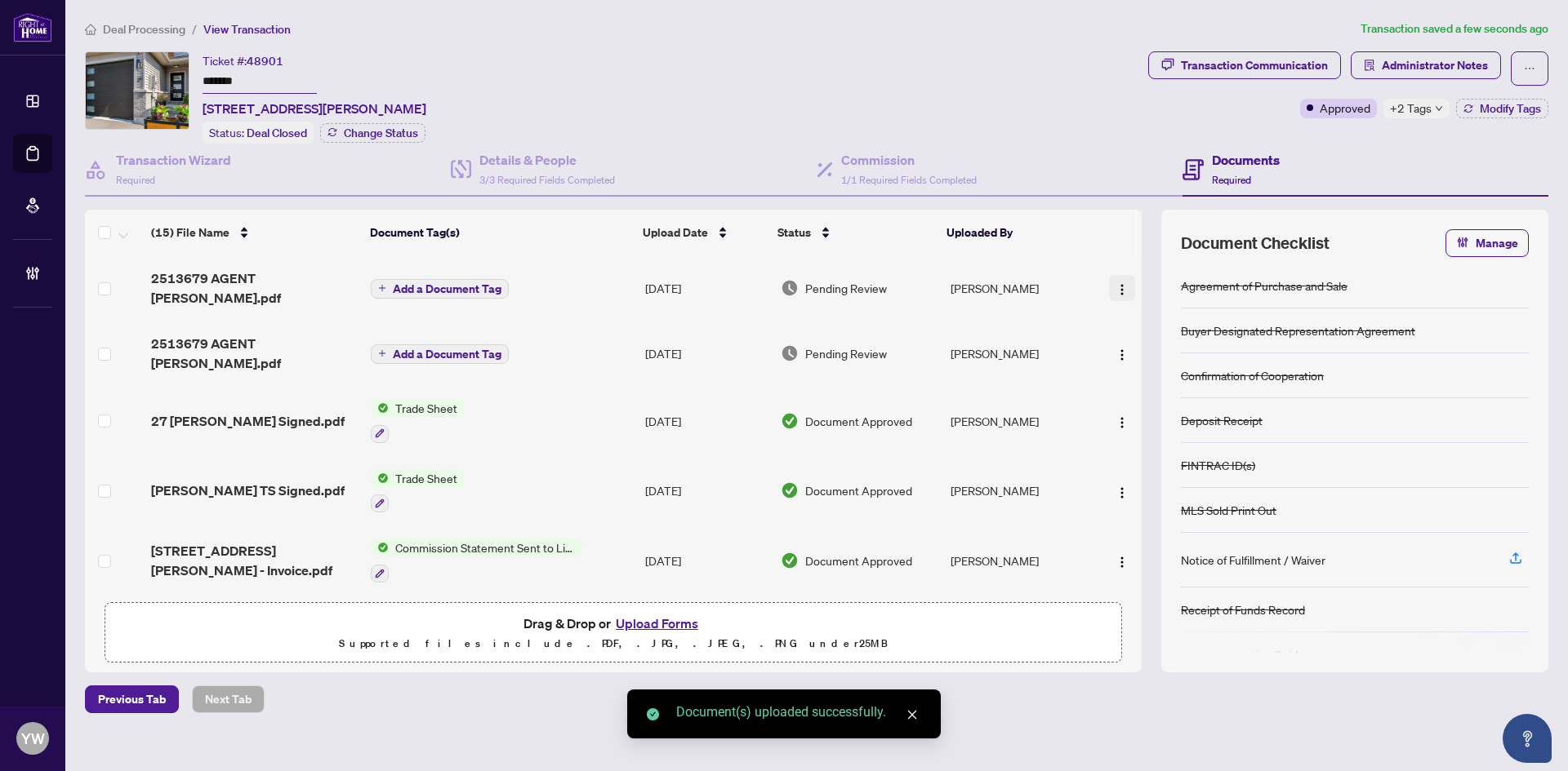
click at [1122, 288] on img "button" at bounding box center [1121, 290] width 13 height 13
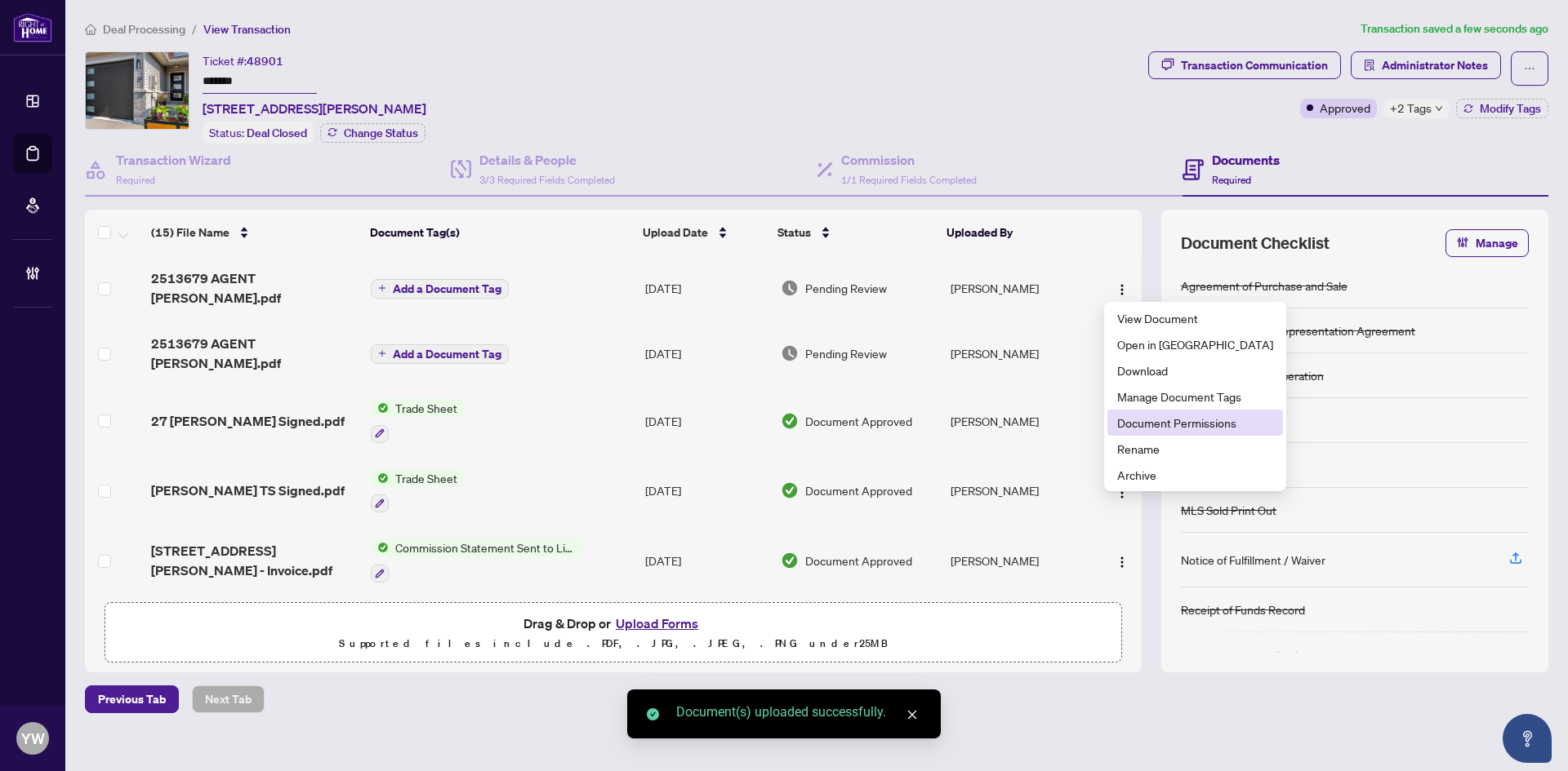
click at [1157, 425] on span "Document Permissions" at bounding box center [1195, 423] width 156 height 18
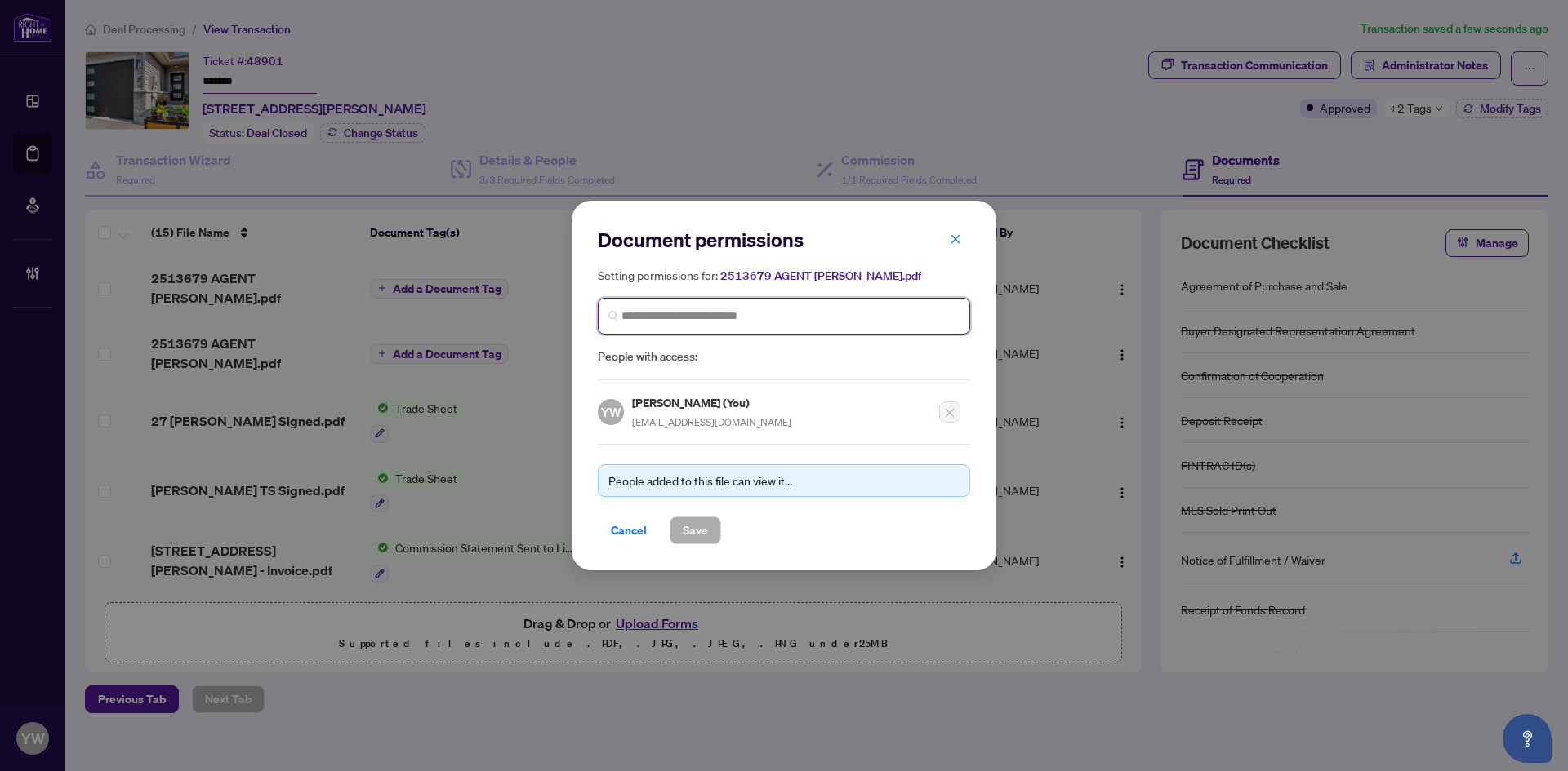
click at [698, 316] on input "search" at bounding box center [790, 316] width 338 height 17
type input "*********"
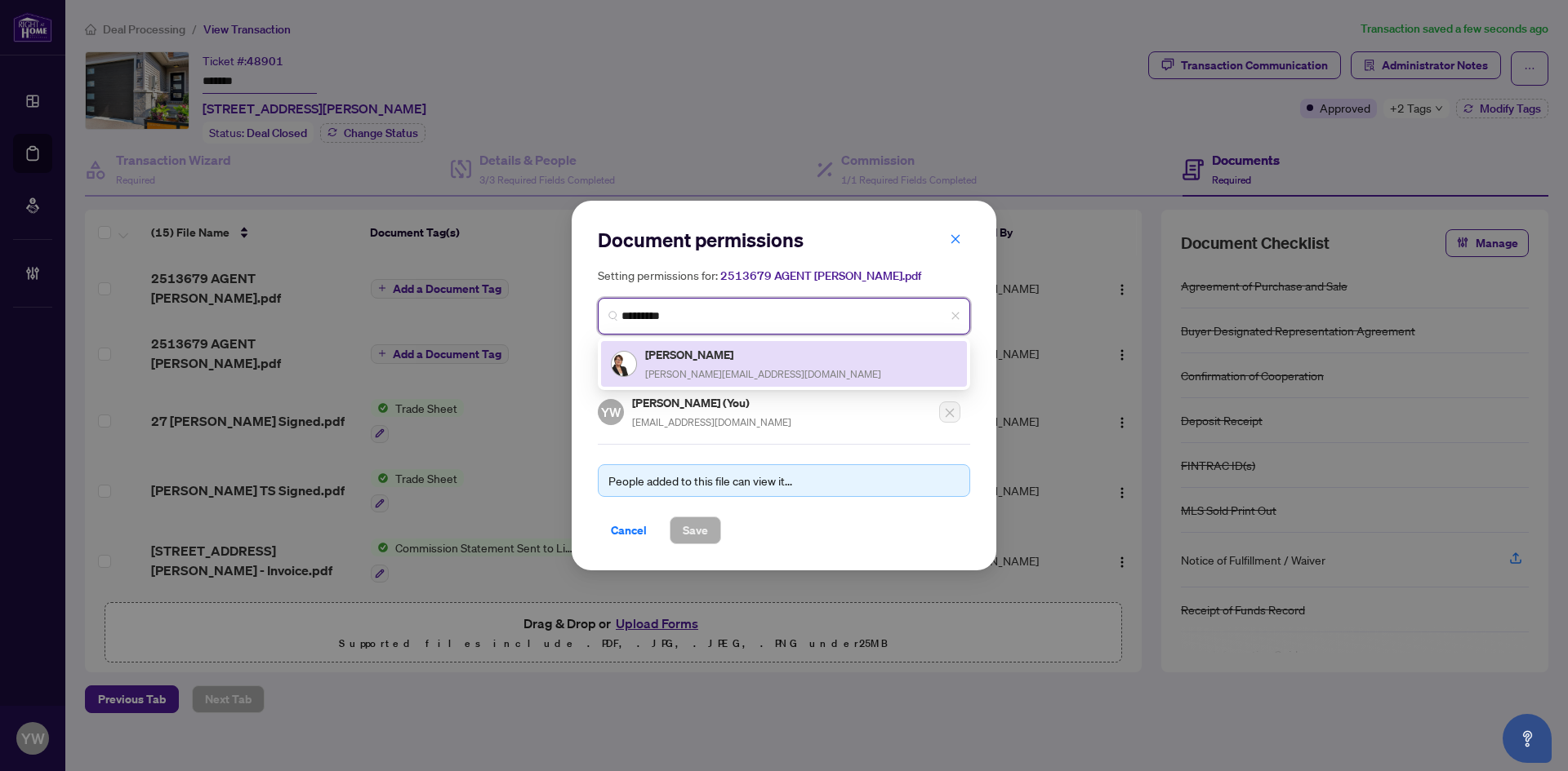
click at [652, 360] on h5 "[PERSON_NAME]" at bounding box center [762, 354] width 236 height 19
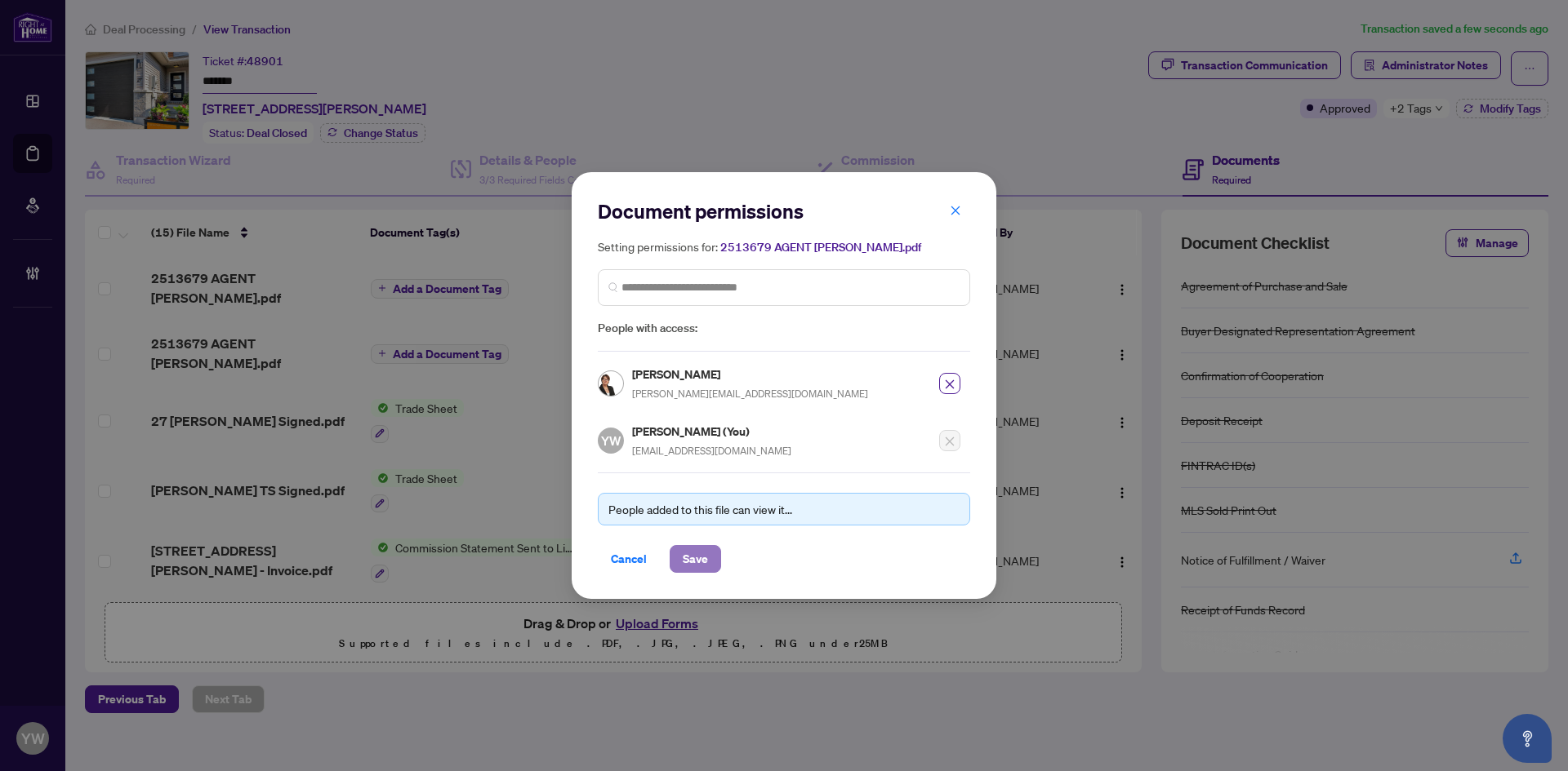
click at [694, 563] on span "Save" at bounding box center [695, 559] width 25 height 26
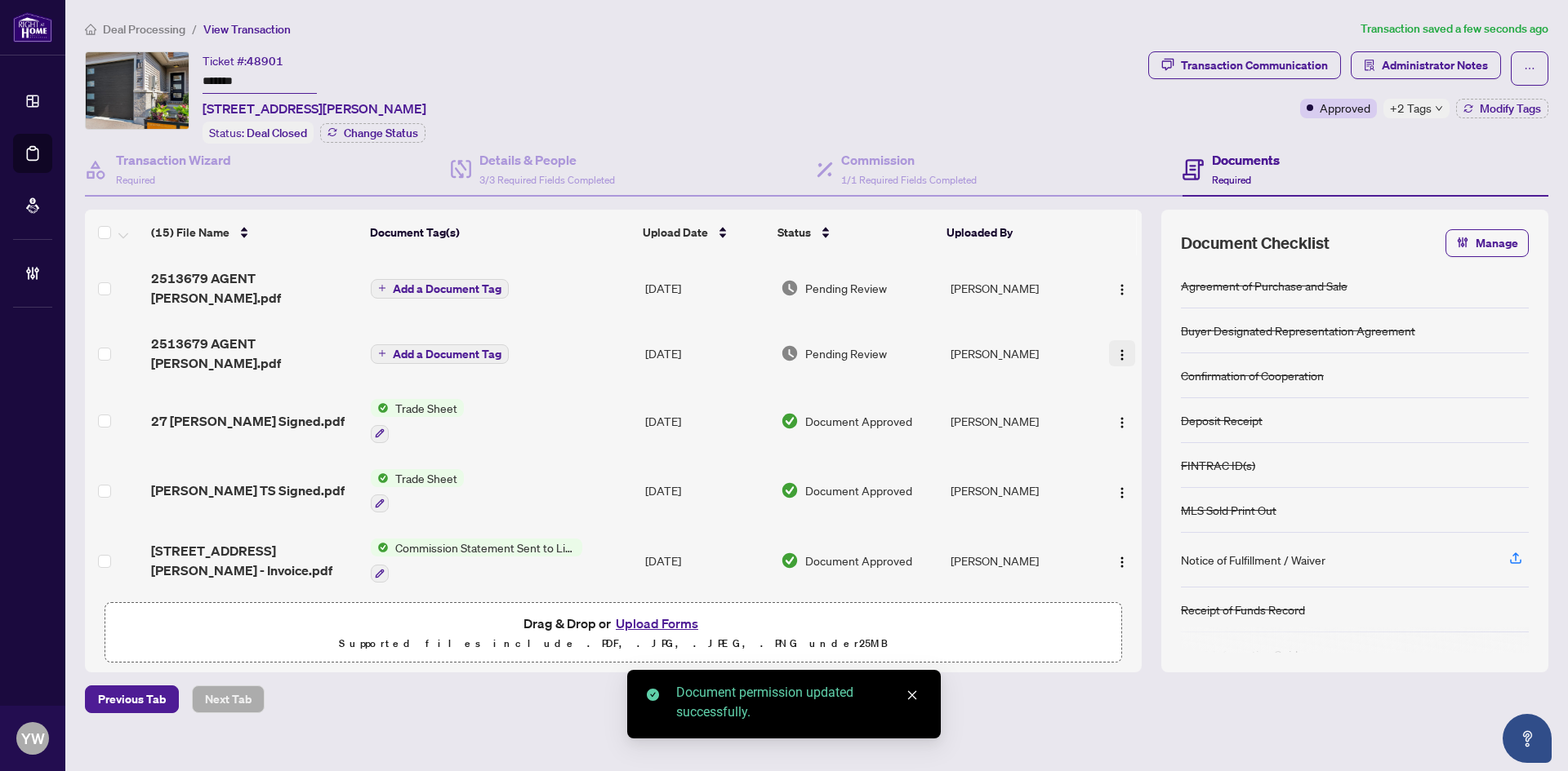
click at [1117, 351] on img "button" at bounding box center [1121, 355] width 13 height 13
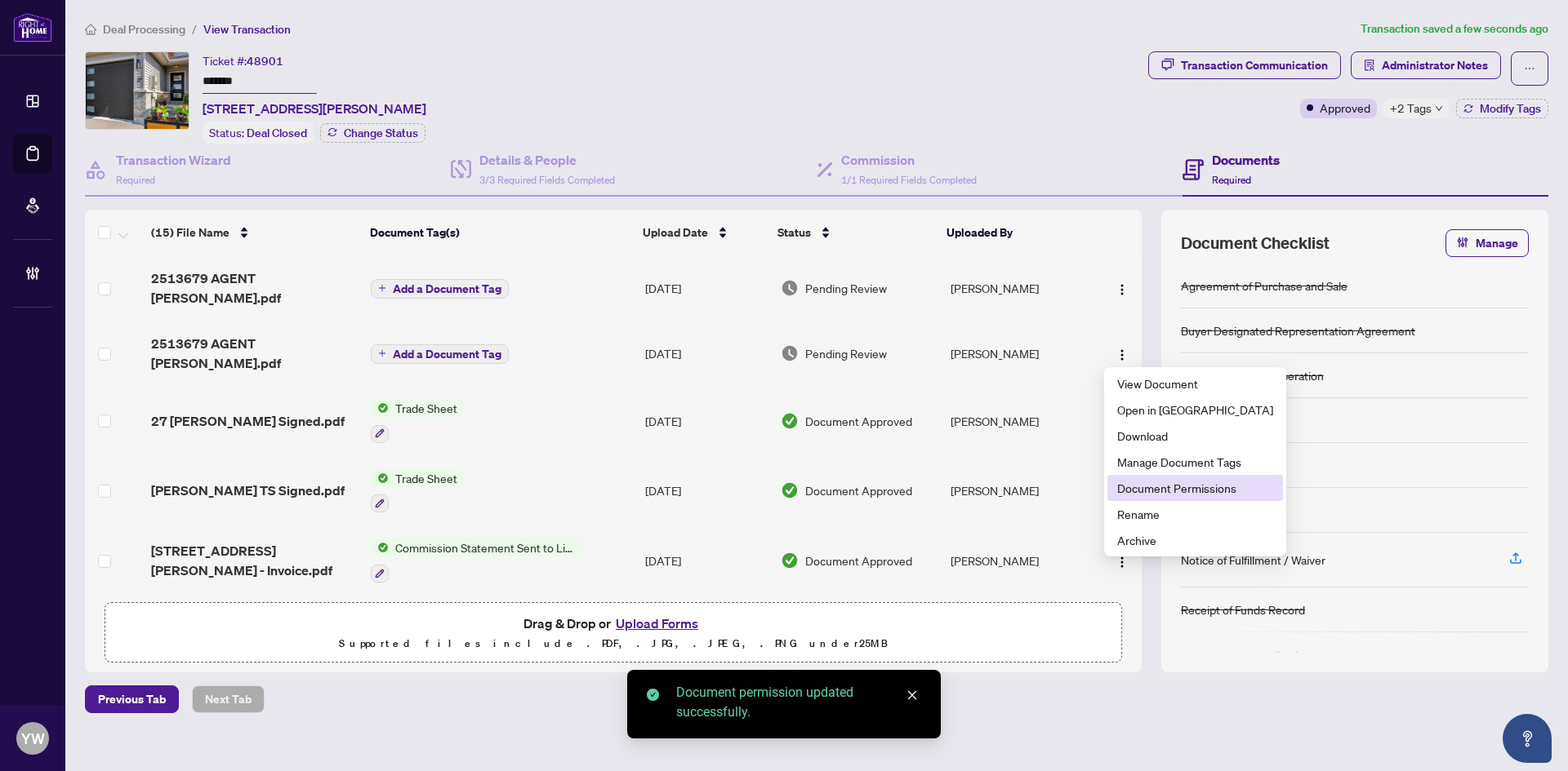
click at [1145, 496] on span "Document Permissions" at bounding box center [1195, 488] width 156 height 18
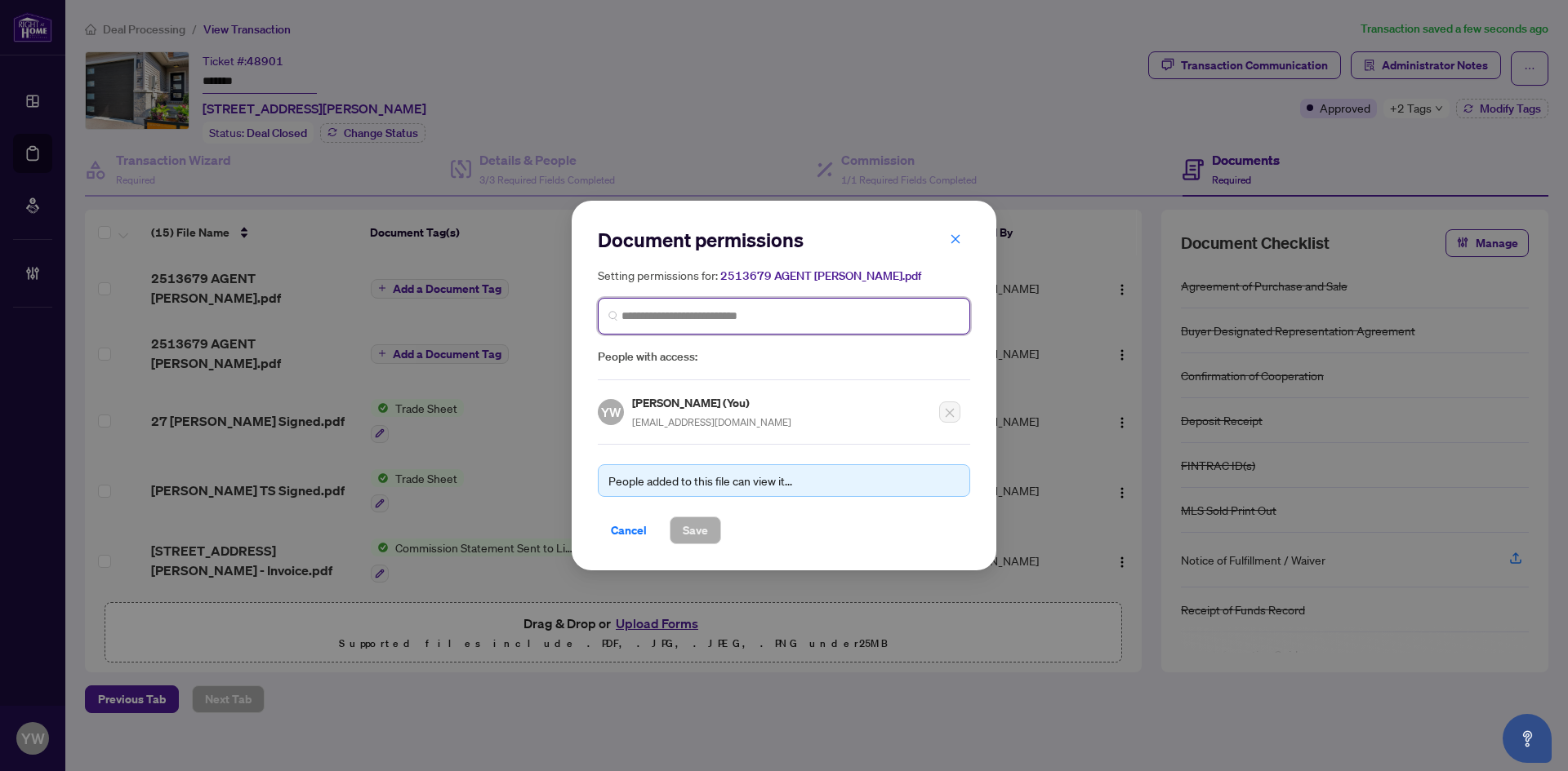
click at [671, 319] on input "search" at bounding box center [790, 316] width 338 height 17
type input "**********"
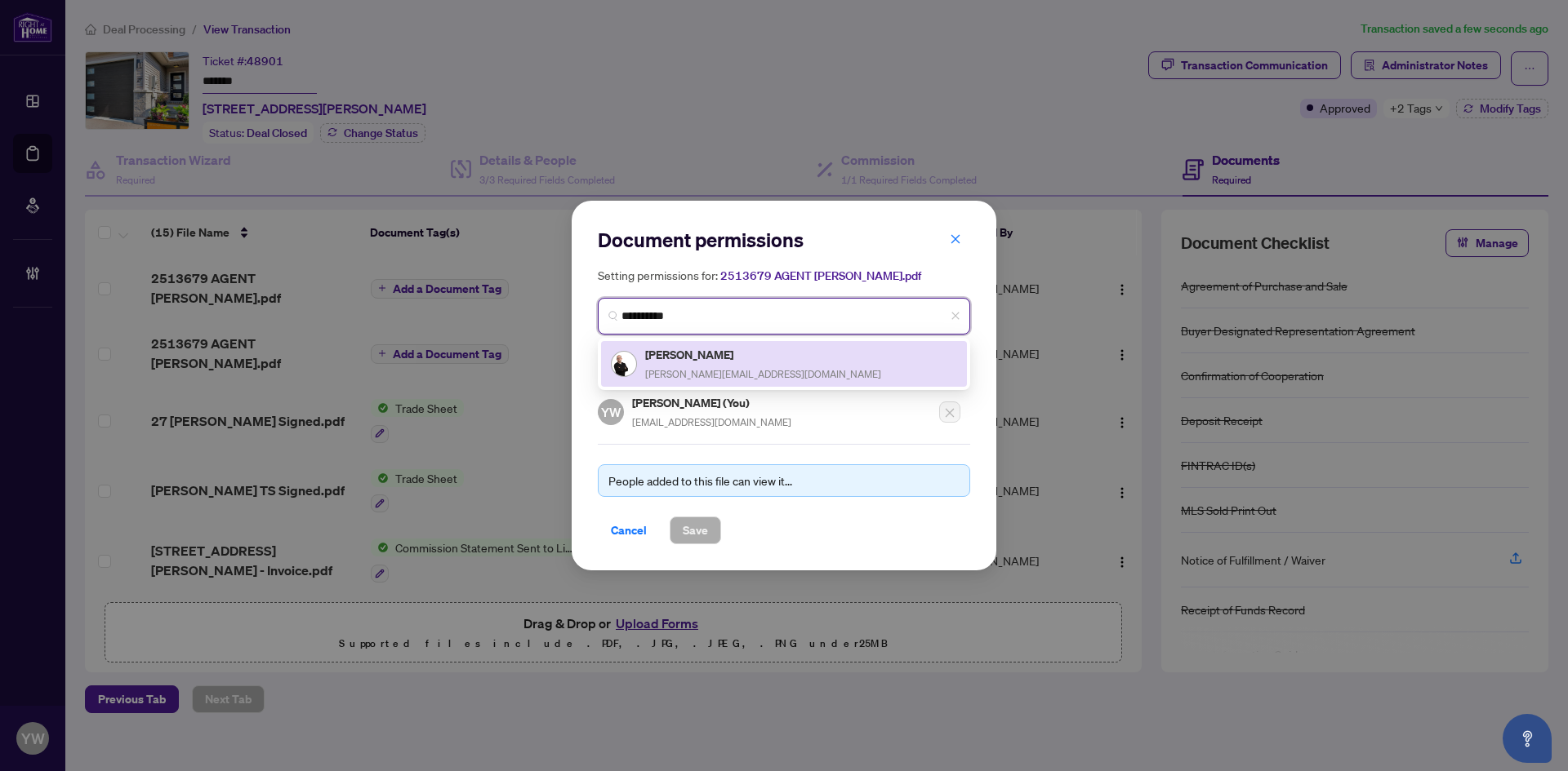
click at [730, 368] on span "[PERSON_NAME][EMAIL_ADDRESS][DOMAIN_NAME]" at bounding box center [762, 375] width 236 height 13
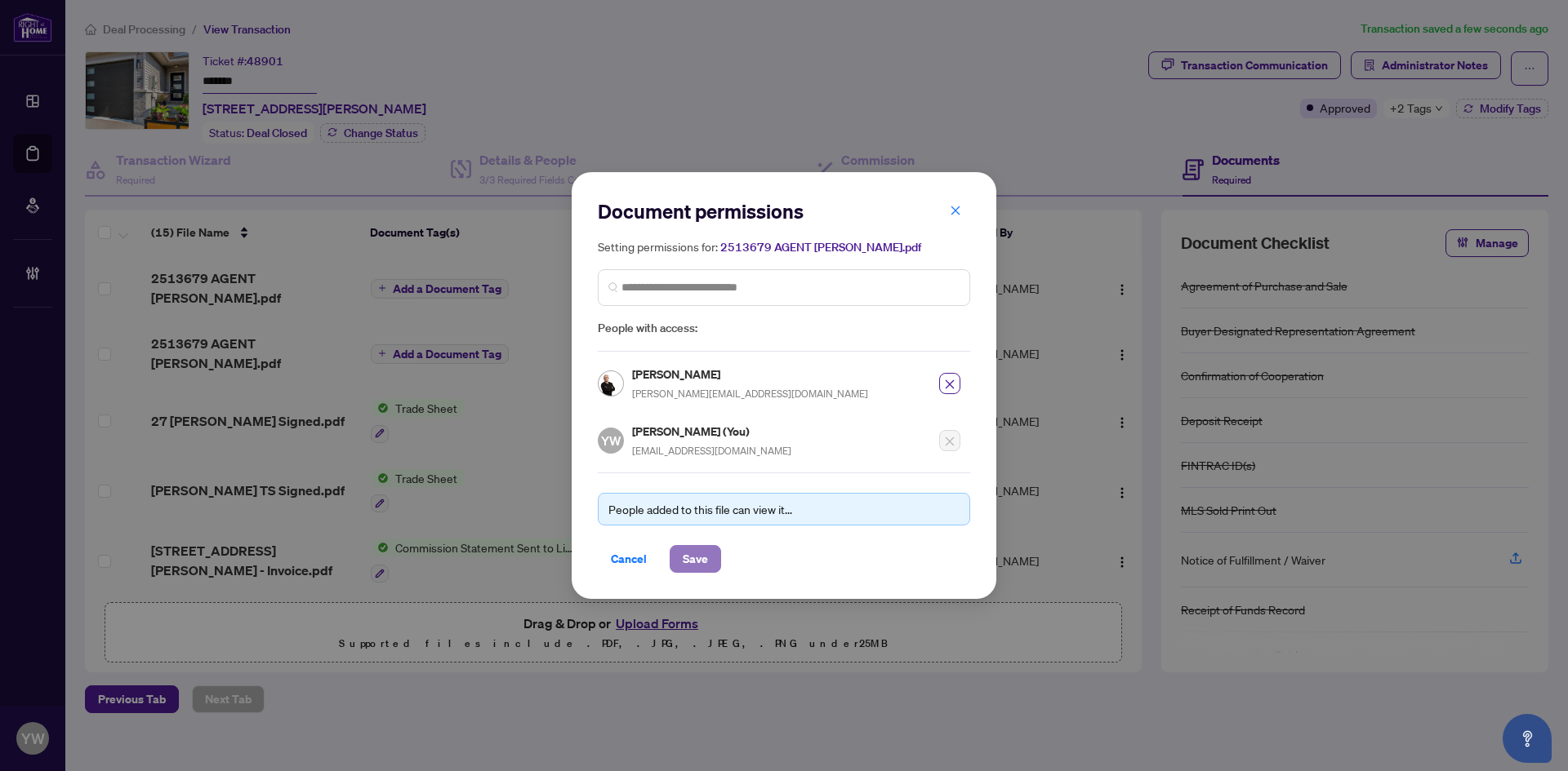
click at [701, 559] on span "Save" at bounding box center [695, 559] width 25 height 26
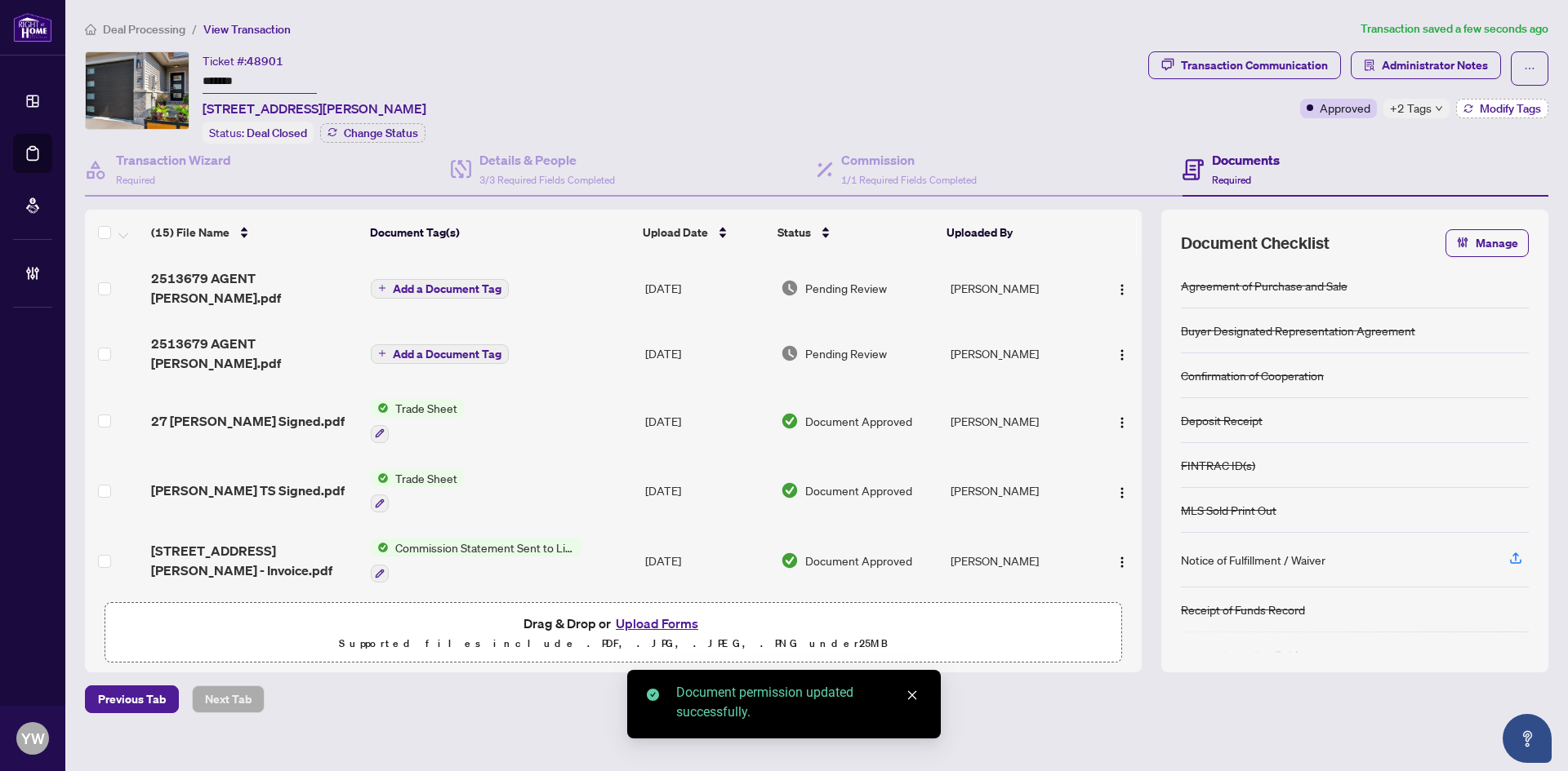
click at [1497, 116] on button "Modify Tags" at bounding box center [1502, 108] width 92 height 20
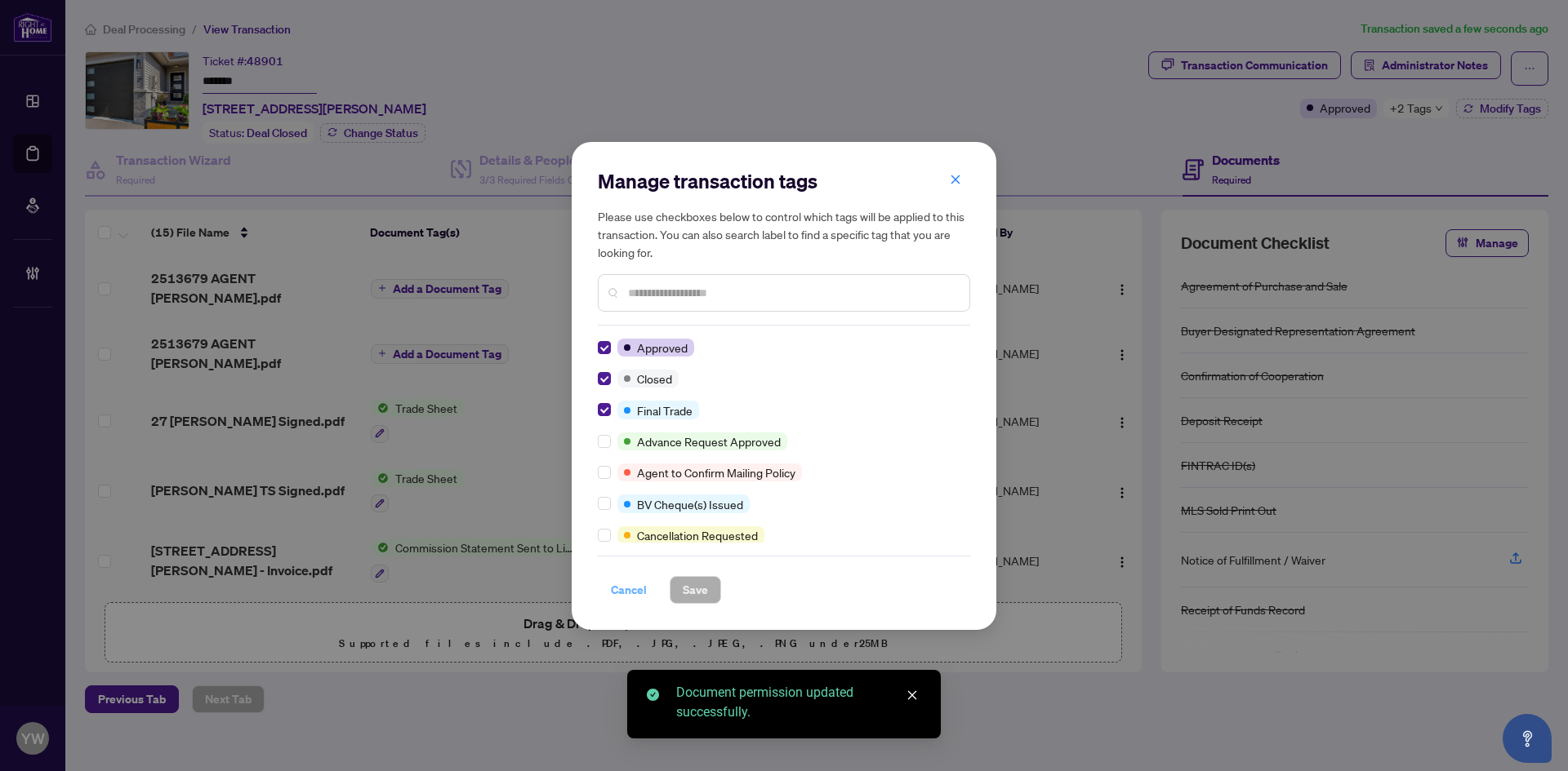
click at [632, 588] on span "Cancel" at bounding box center [629, 590] width 36 height 26
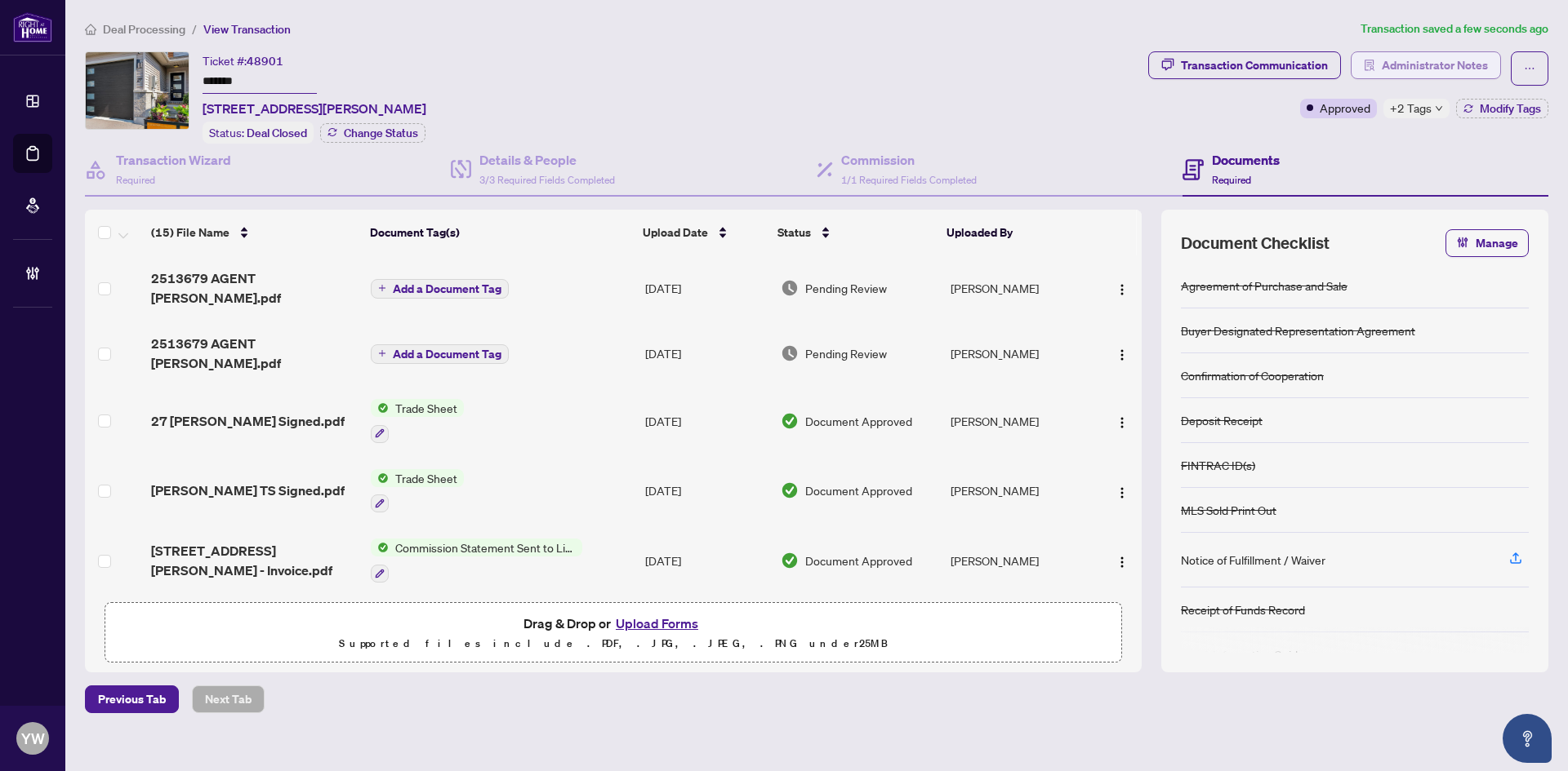
click at [1409, 56] on span "Administrator Notes" at bounding box center [1434, 65] width 106 height 26
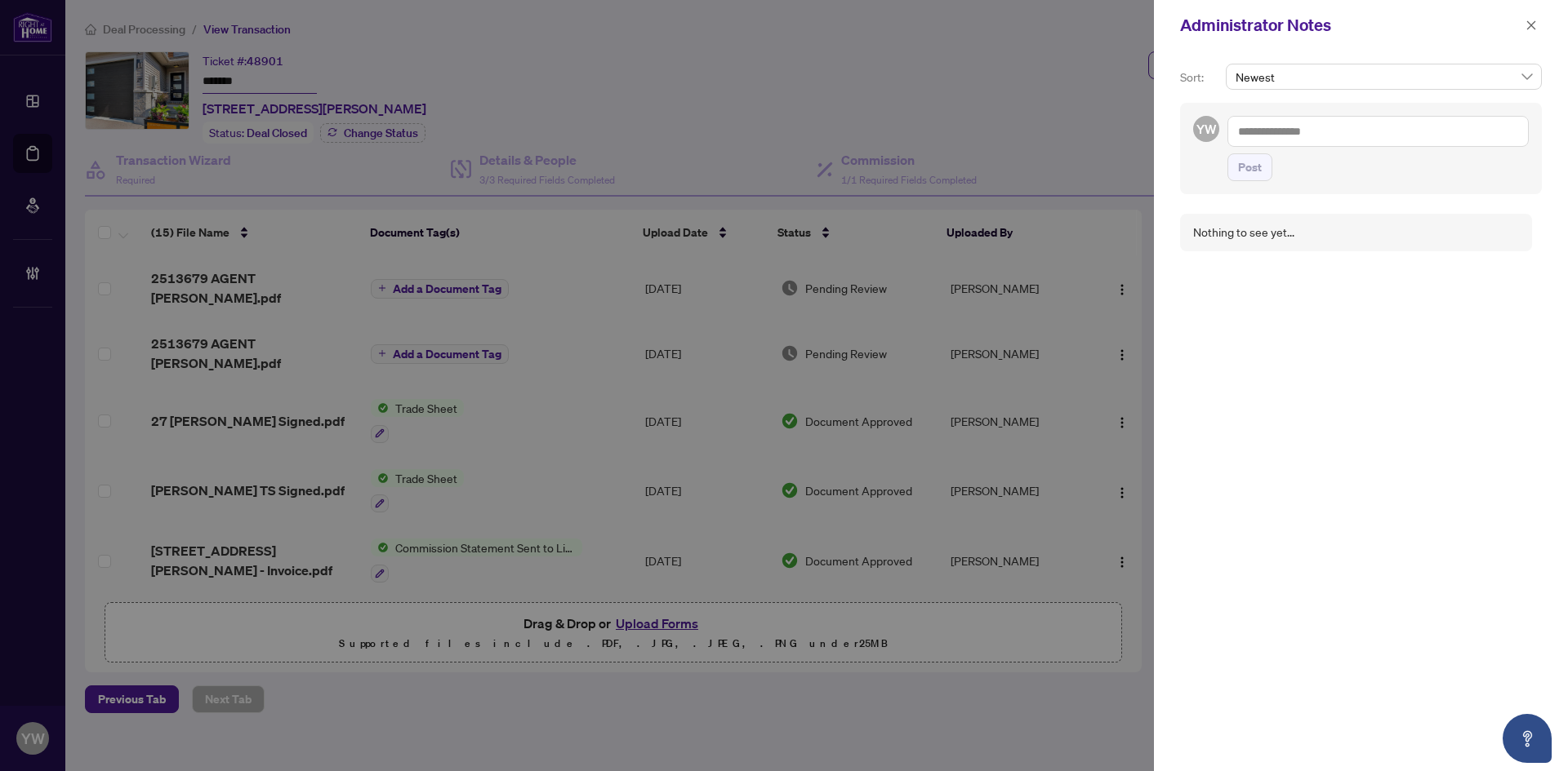
click at [1329, 125] on textarea at bounding box center [1378, 131] width 301 height 31
paste textarea "**********"
type textarea "**********"
click at [1239, 180] on span "Post" at bounding box center [1250, 167] width 23 height 26
click at [1523, 19] on button "button" at bounding box center [1531, 25] width 22 height 20
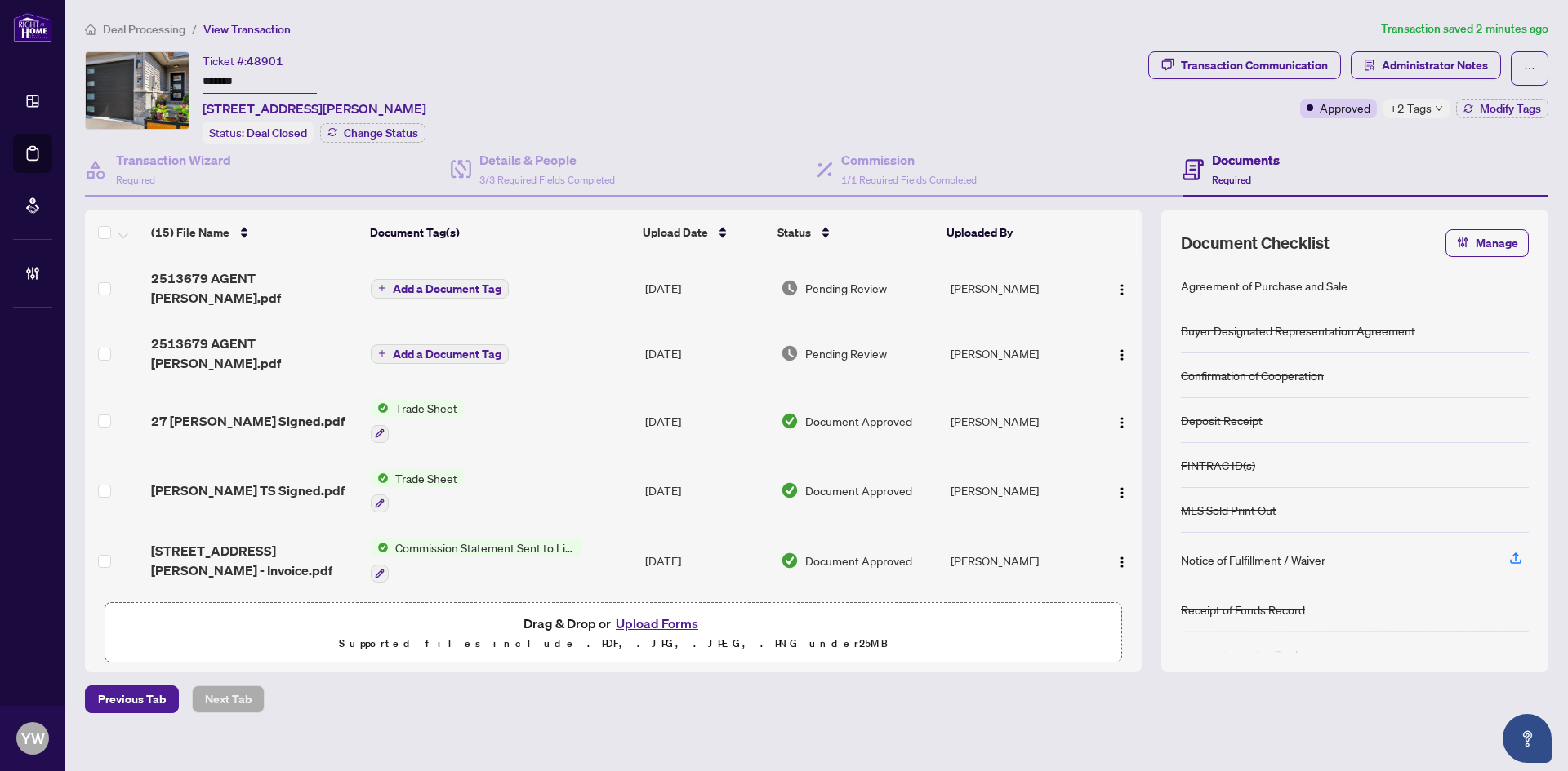
click at [140, 31] on span "Deal Processing" at bounding box center [144, 30] width 83 height 14
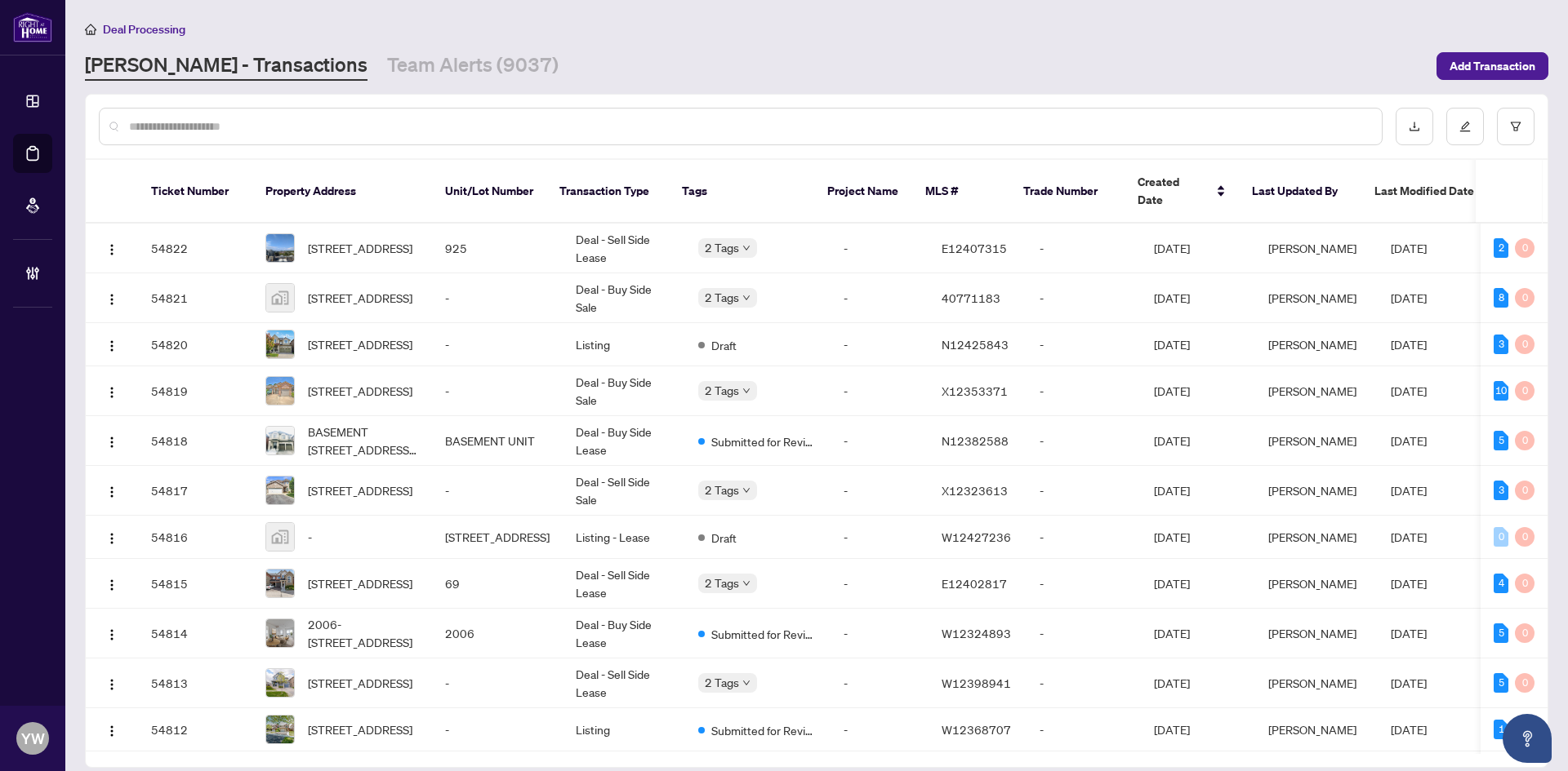
click at [160, 132] on input "text" at bounding box center [749, 126] width 1240 height 18
type input "*******"
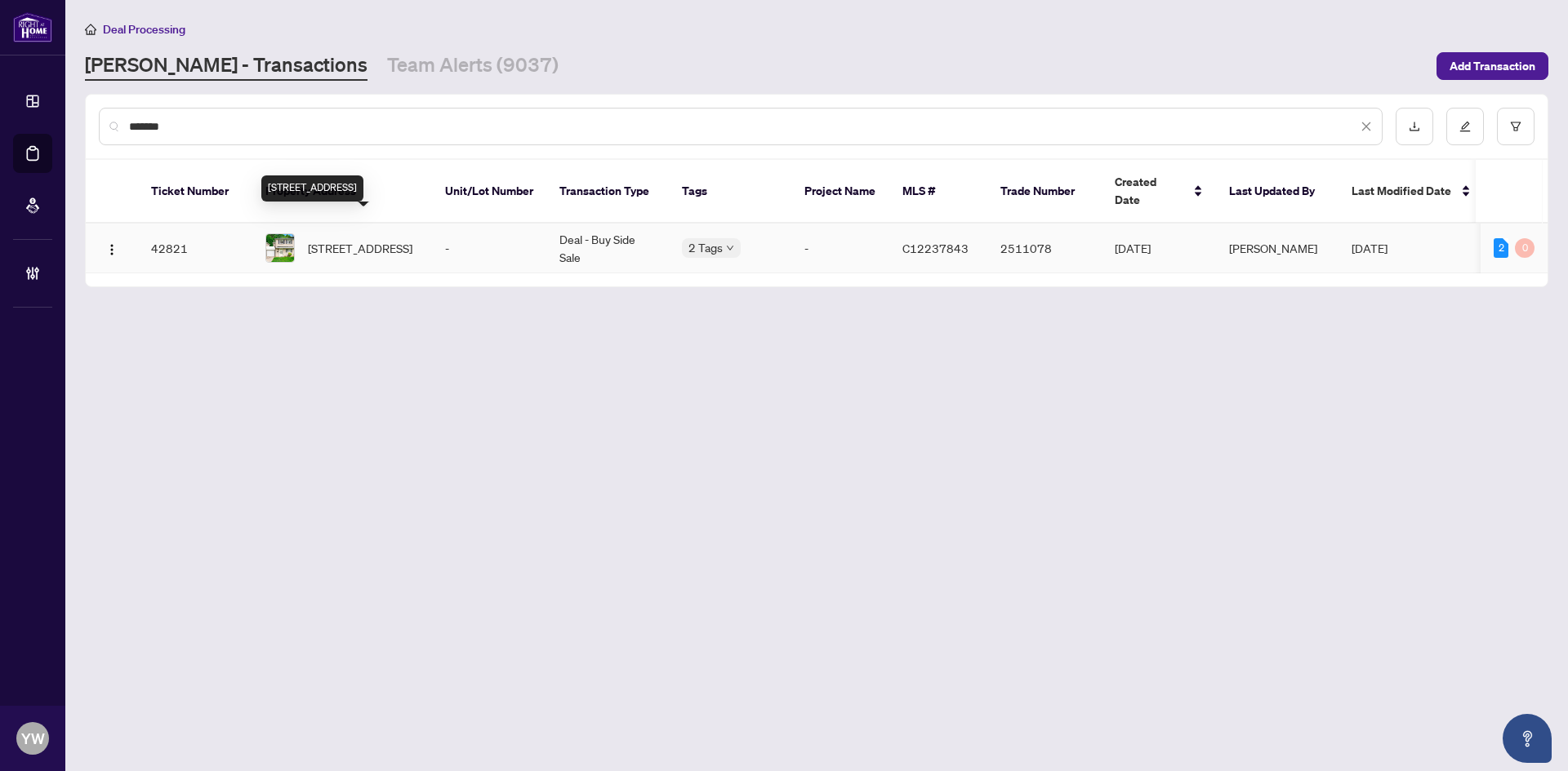
click at [368, 239] on span "[STREET_ADDRESS]" at bounding box center [360, 248] width 105 height 18
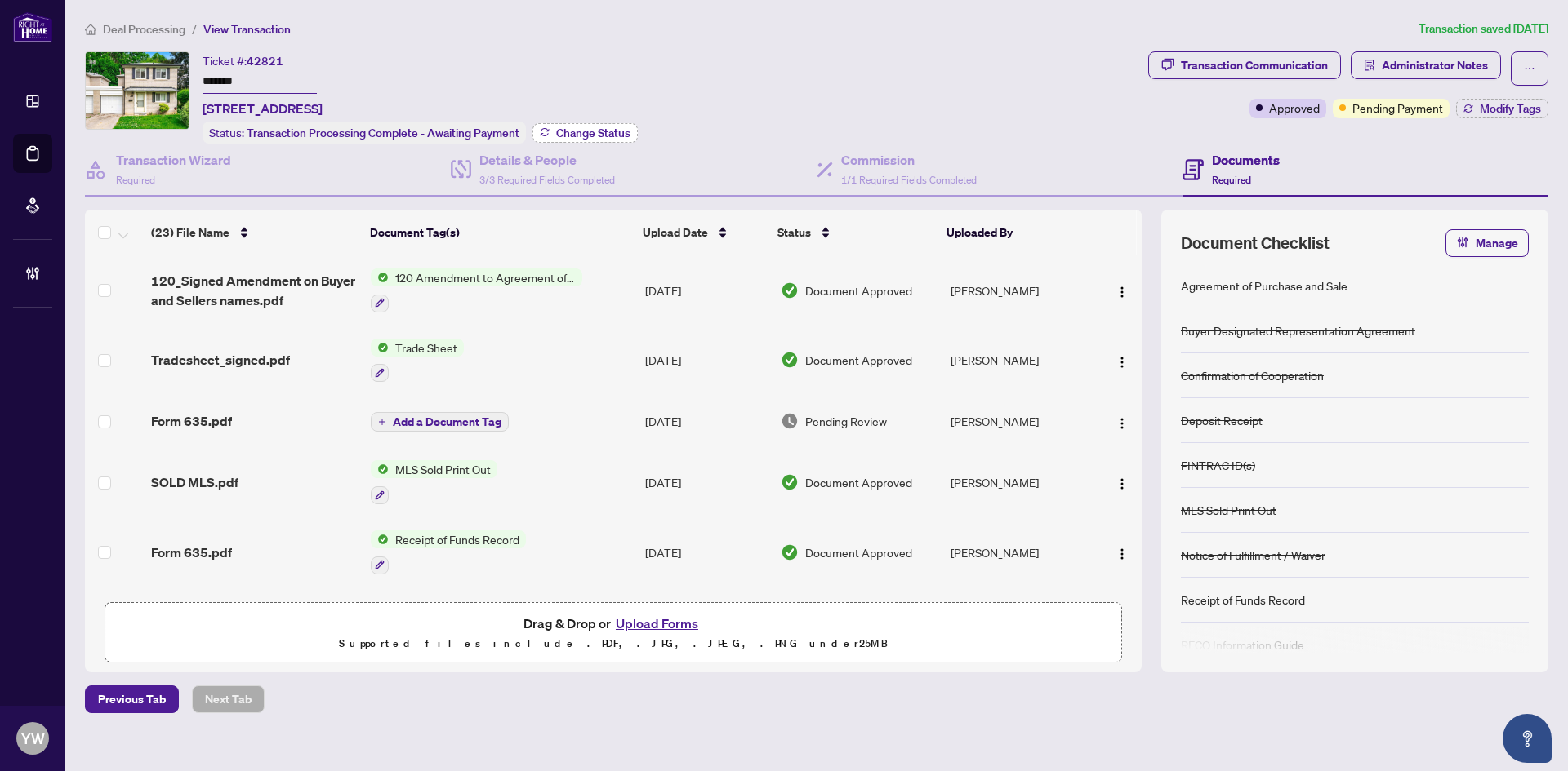
click at [587, 134] on span "Change Status" at bounding box center [593, 133] width 74 height 12
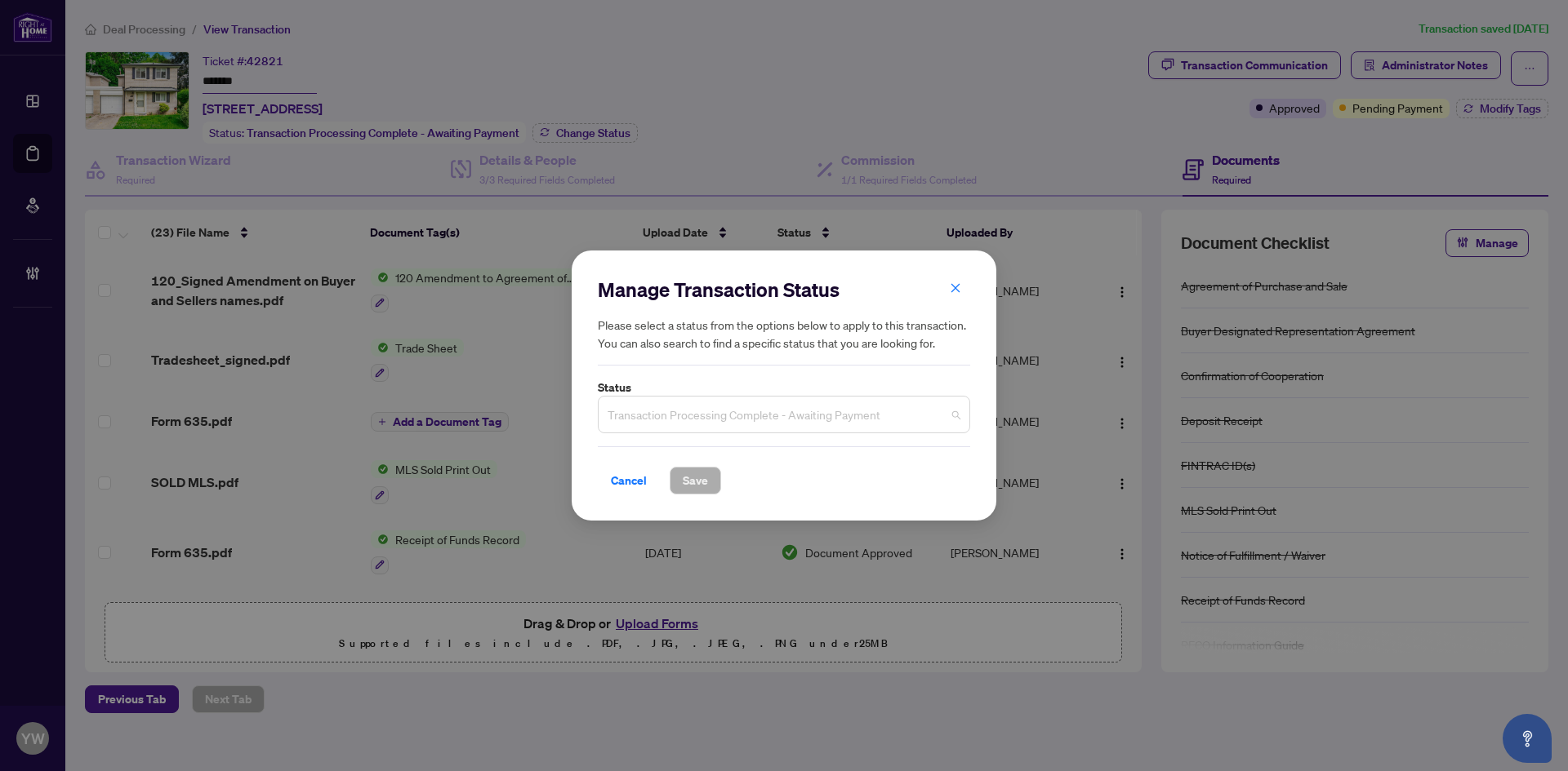
click at [715, 417] on span "Transaction Processing Complete - Awaiting Payment" at bounding box center [783, 414] width 353 height 31
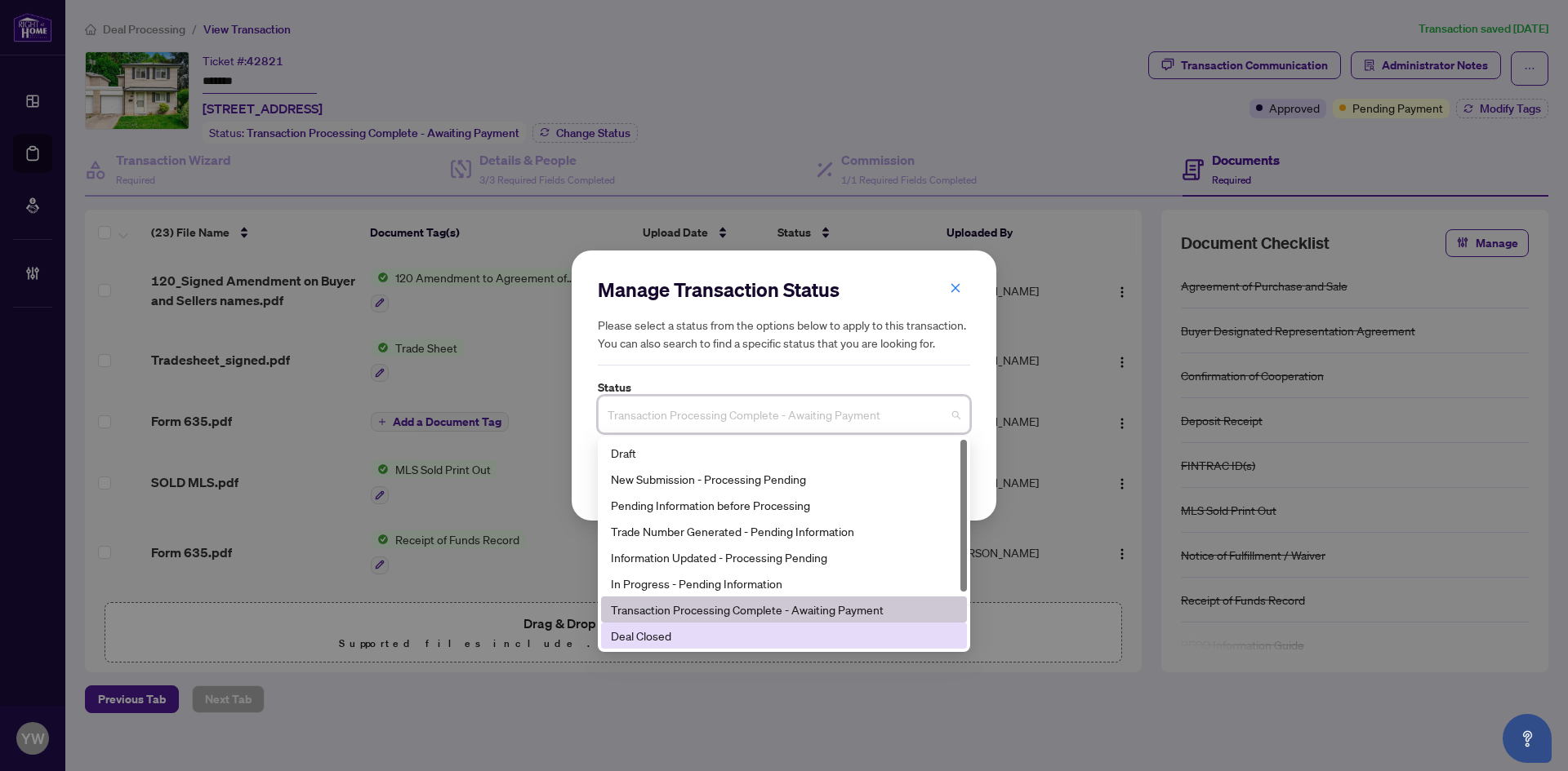
click at [641, 637] on div "Deal Closed" at bounding box center [784, 636] width 346 height 18
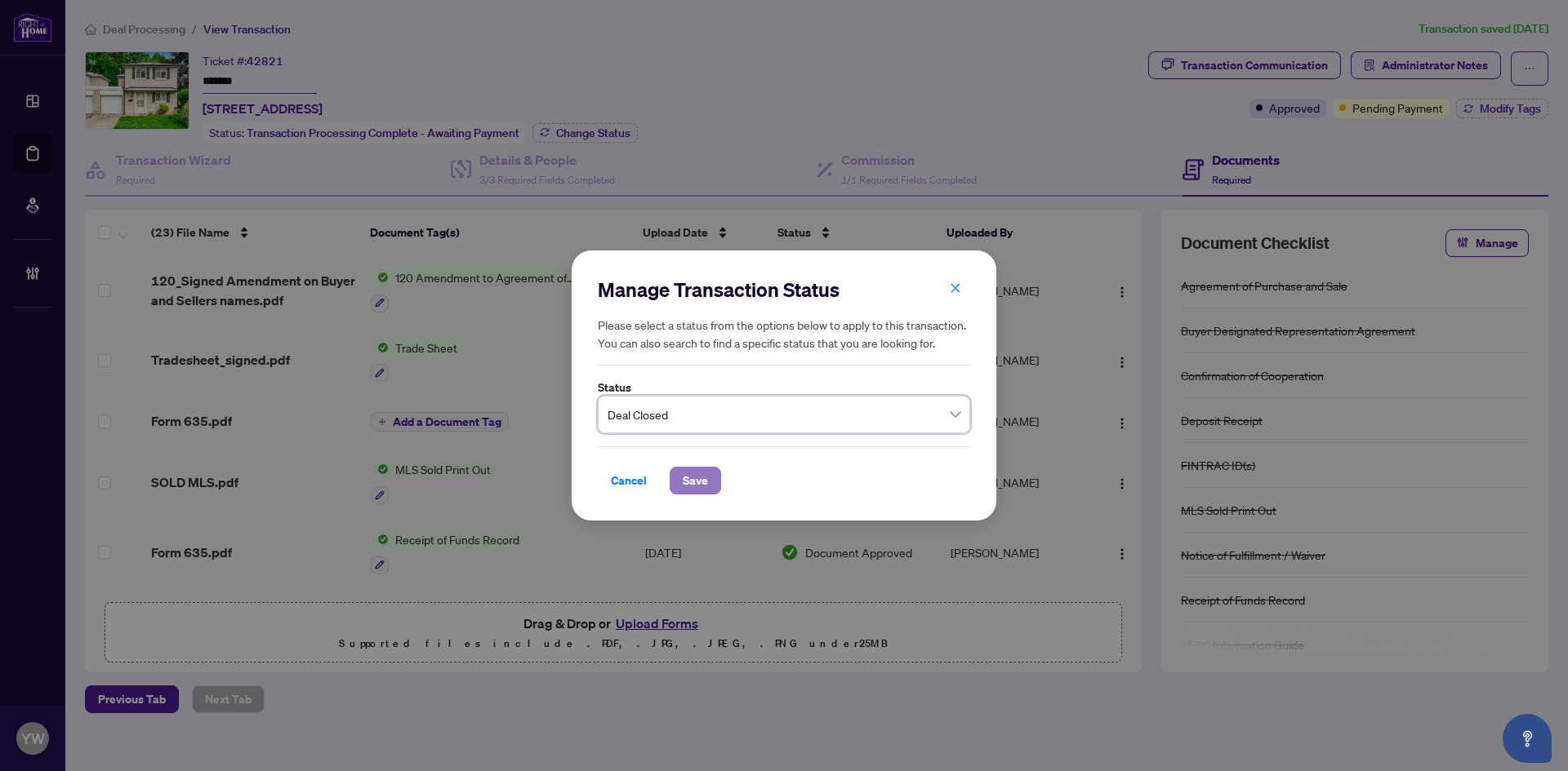
click at [681, 488] on button "Save" at bounding box center [694, 481] width 51 height 28
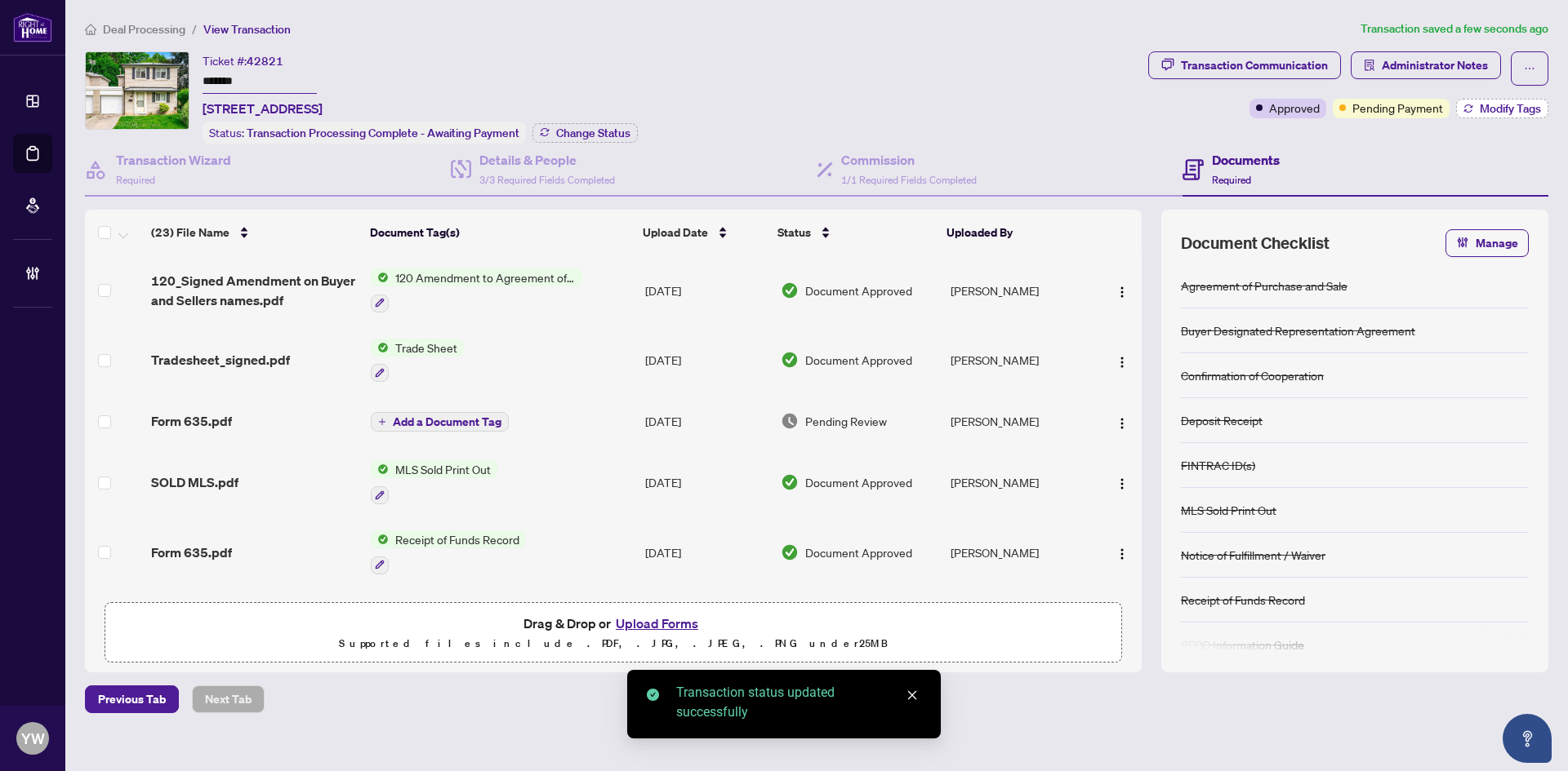
click at [1508, 112] on span "Modify Tags" at bounding box center [1510, 108] width 61 height 12
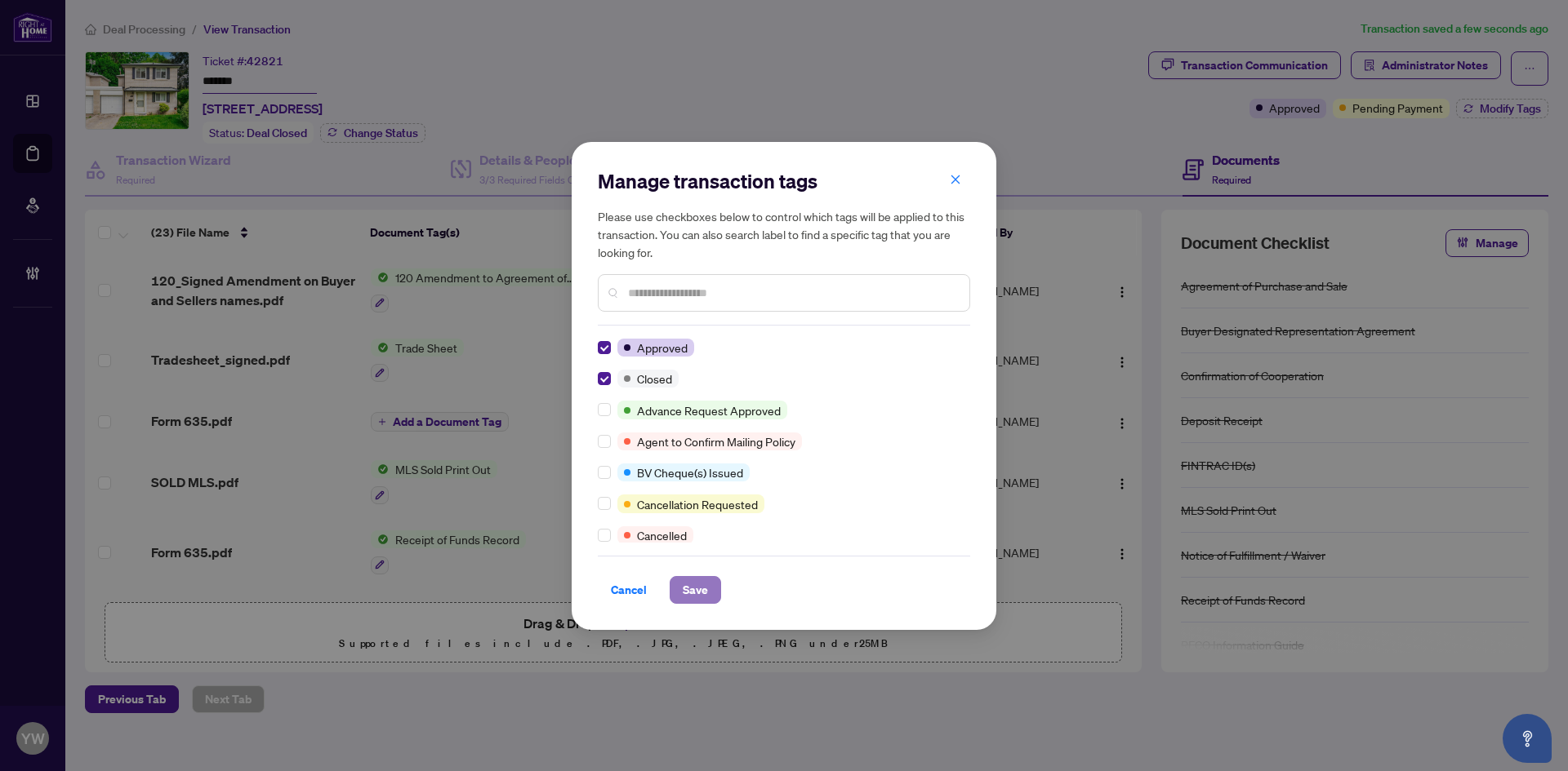
click at [691, 585] on span "Save" at bounding box center [695, 590] width 25 height 26
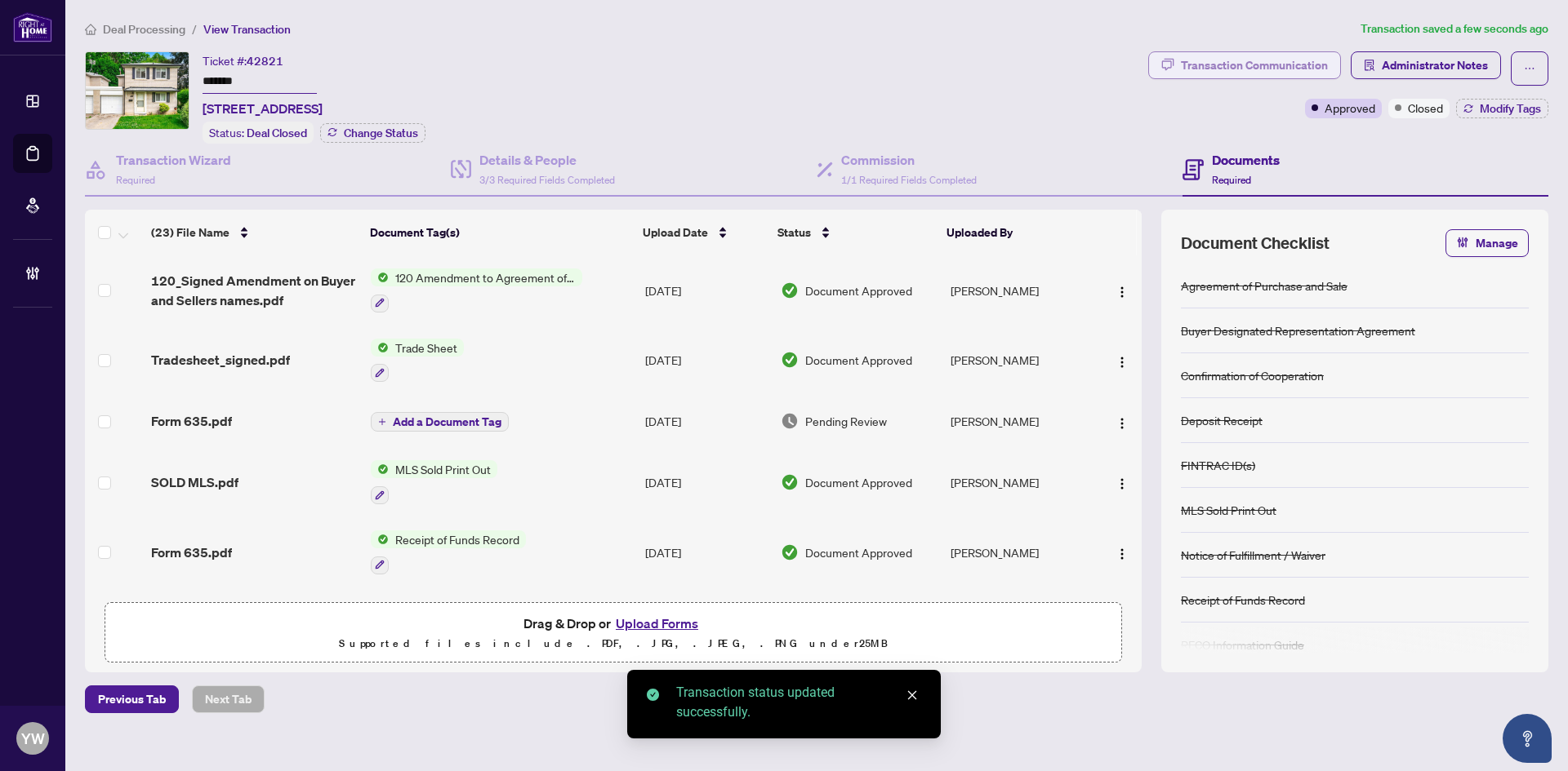
click at [1281, 65] on div "Transaction Communication" at bounding box center [1254, 65] width 147 height 26
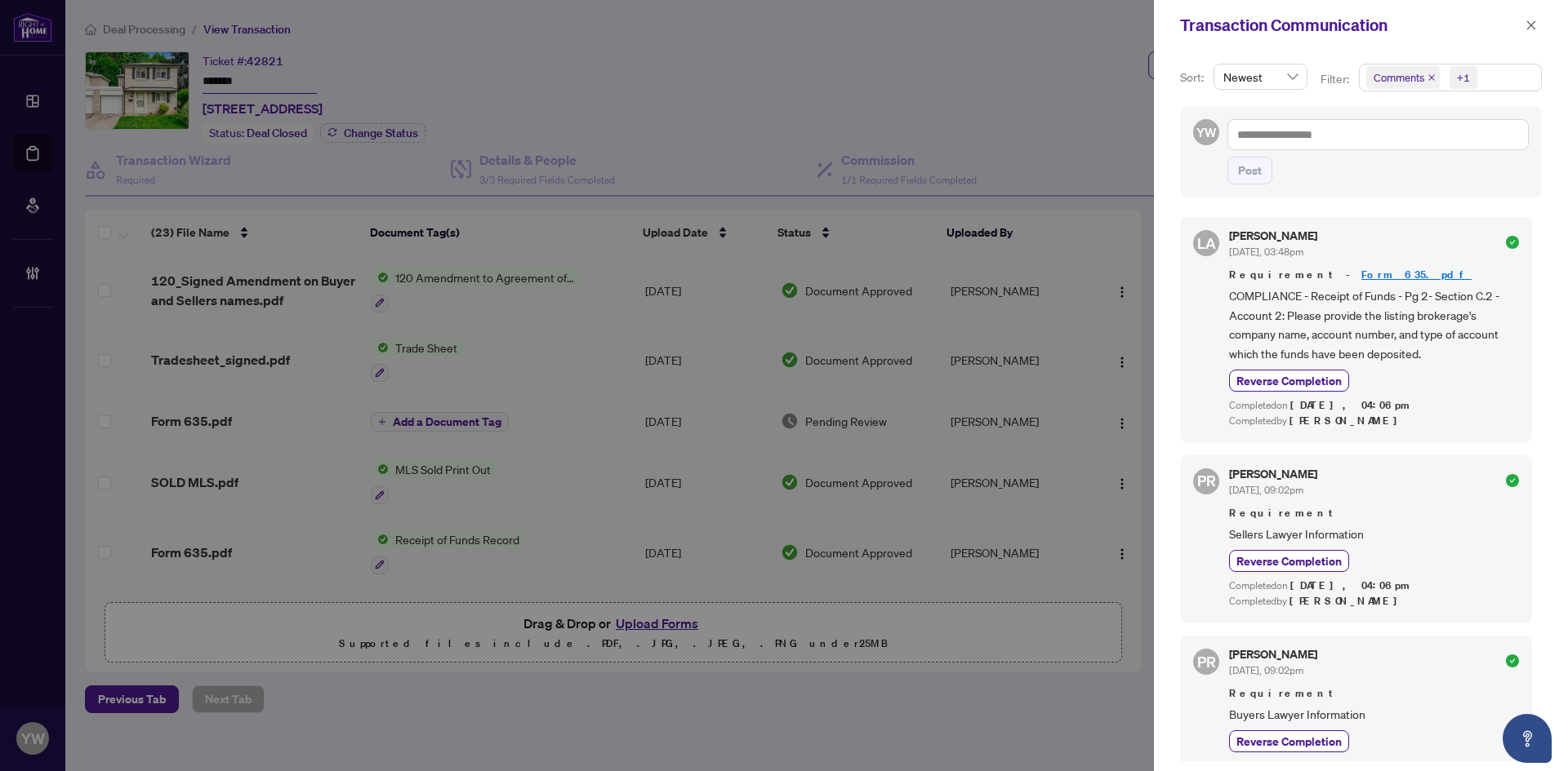
click at [1428, 76] on icon "close" at bounding box center [1431, 77] width 6 height 6
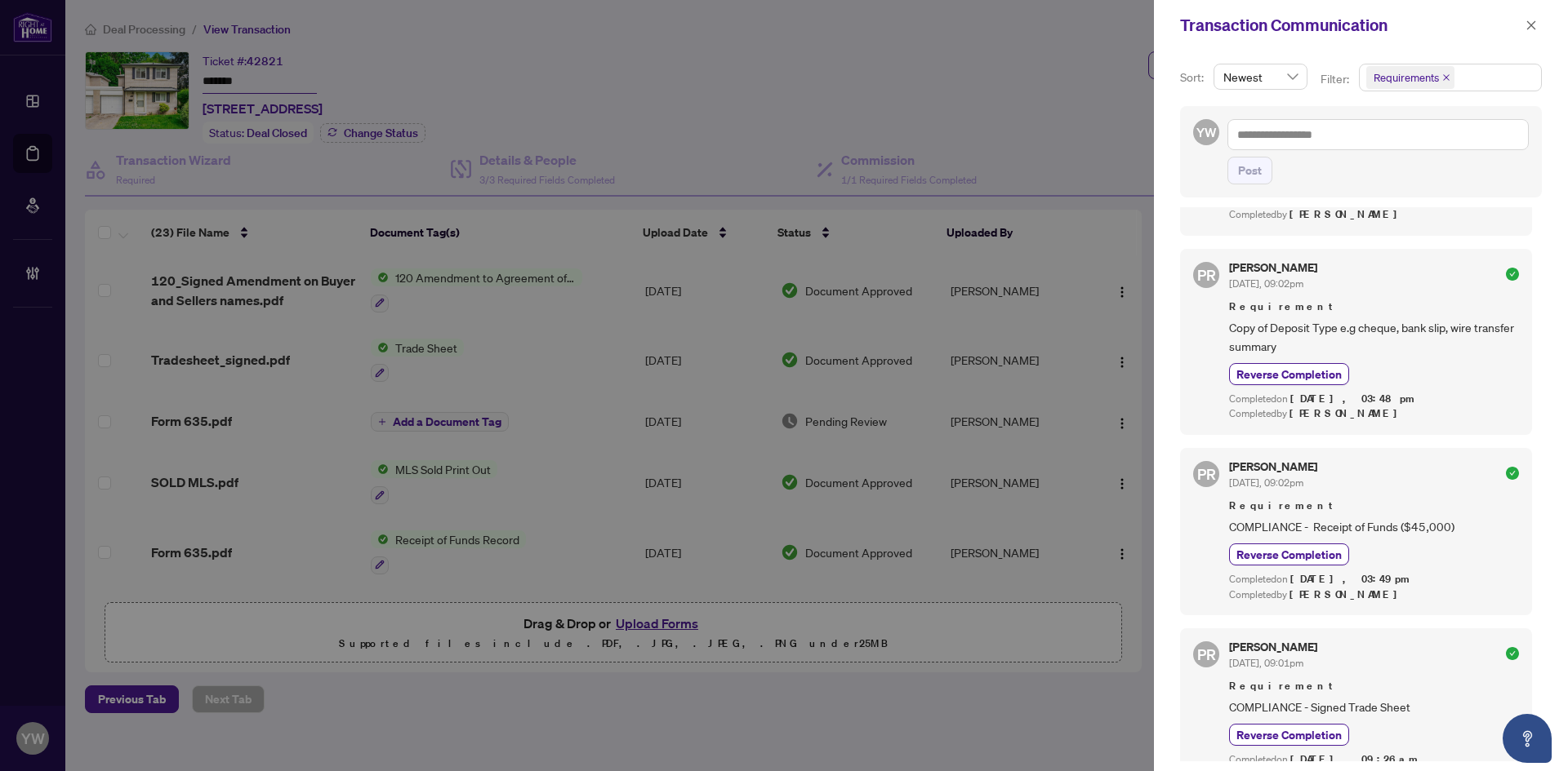
scroll to position [602, 0]
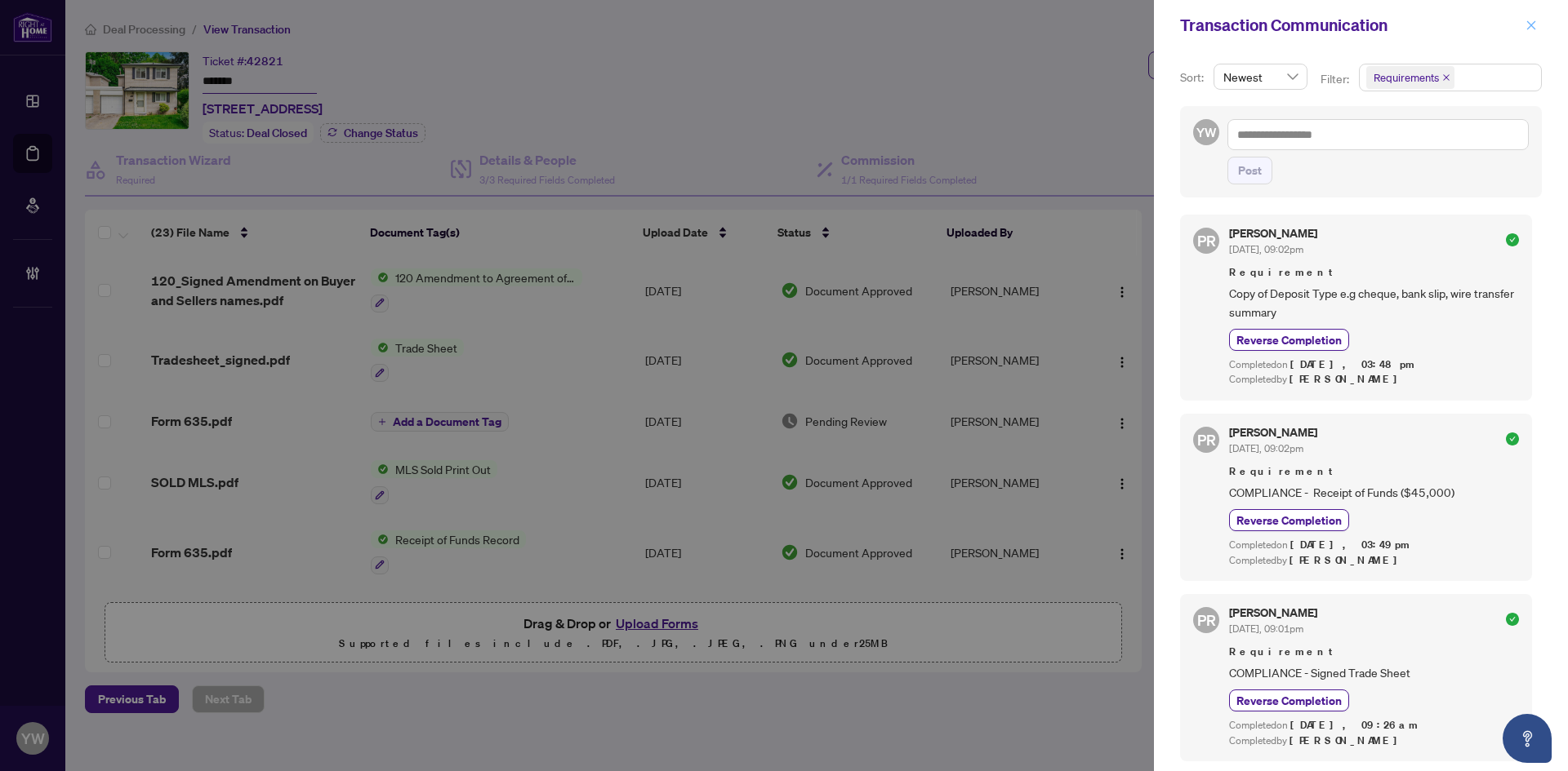
click at [1532, 31] on icon "close" at bounding box center [1530, 25] width 12 height 12
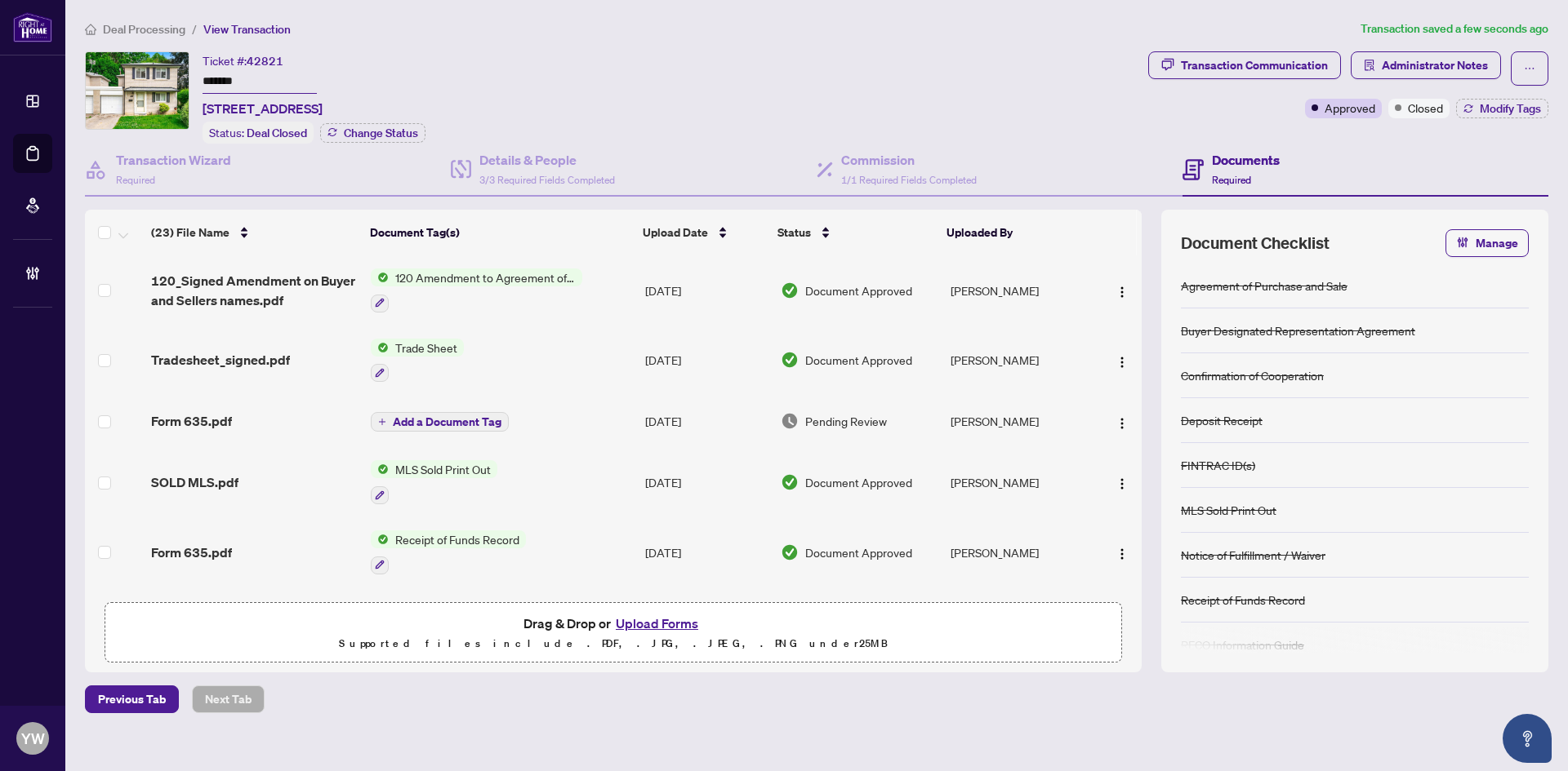
click at [224, 360] on span "Tradesheet_signed.pdf" at bounding box center [220, 360] width 139 height 20
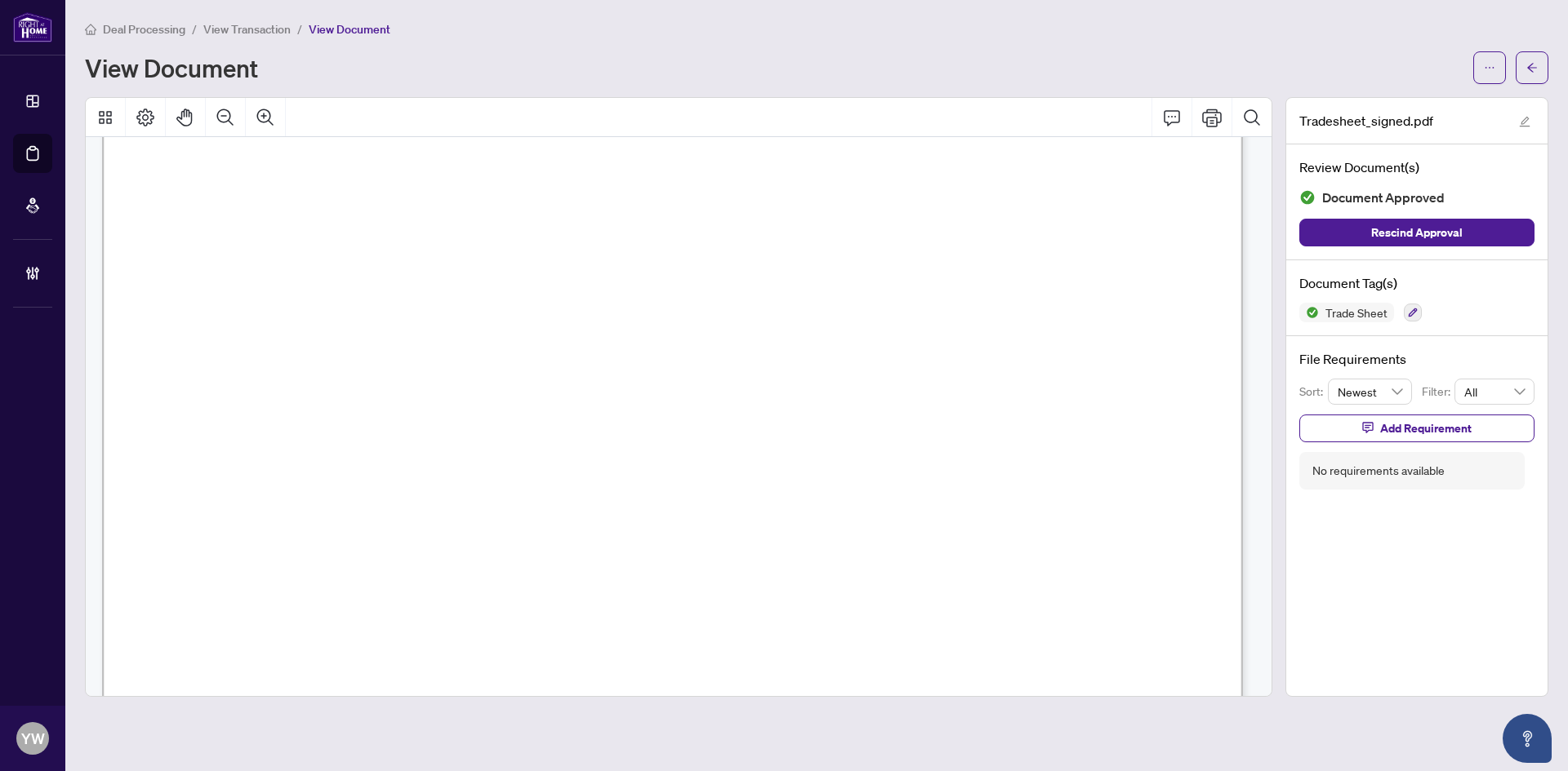
scroll to position [571, 0]
click at [1538, 70] on button "button" at bounding box center [1532, 67] width 32 height 32
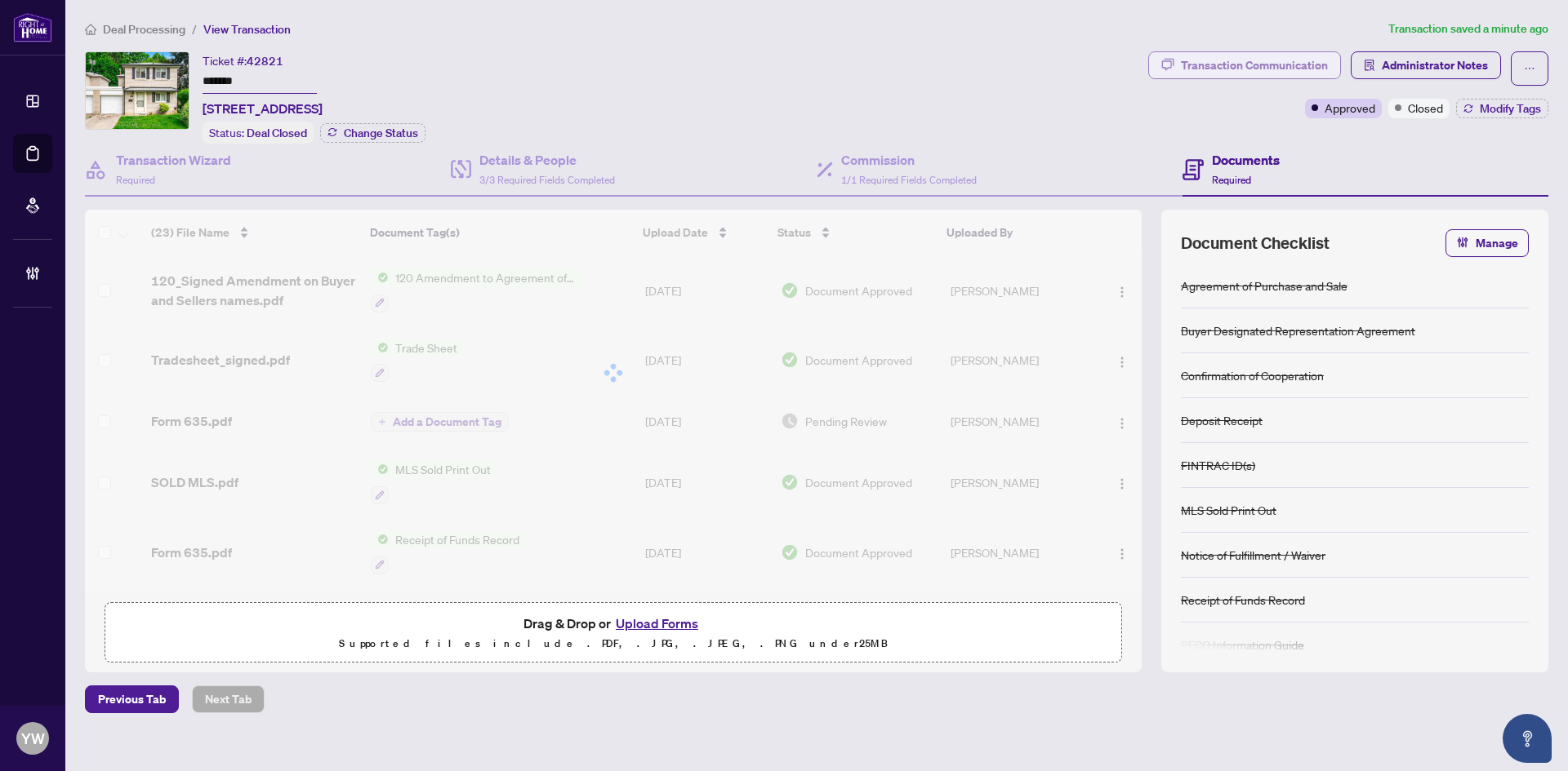
click at [1298, 64] on div "Transaction Communication" at bounding box center [1254, 65] width 147 height 26
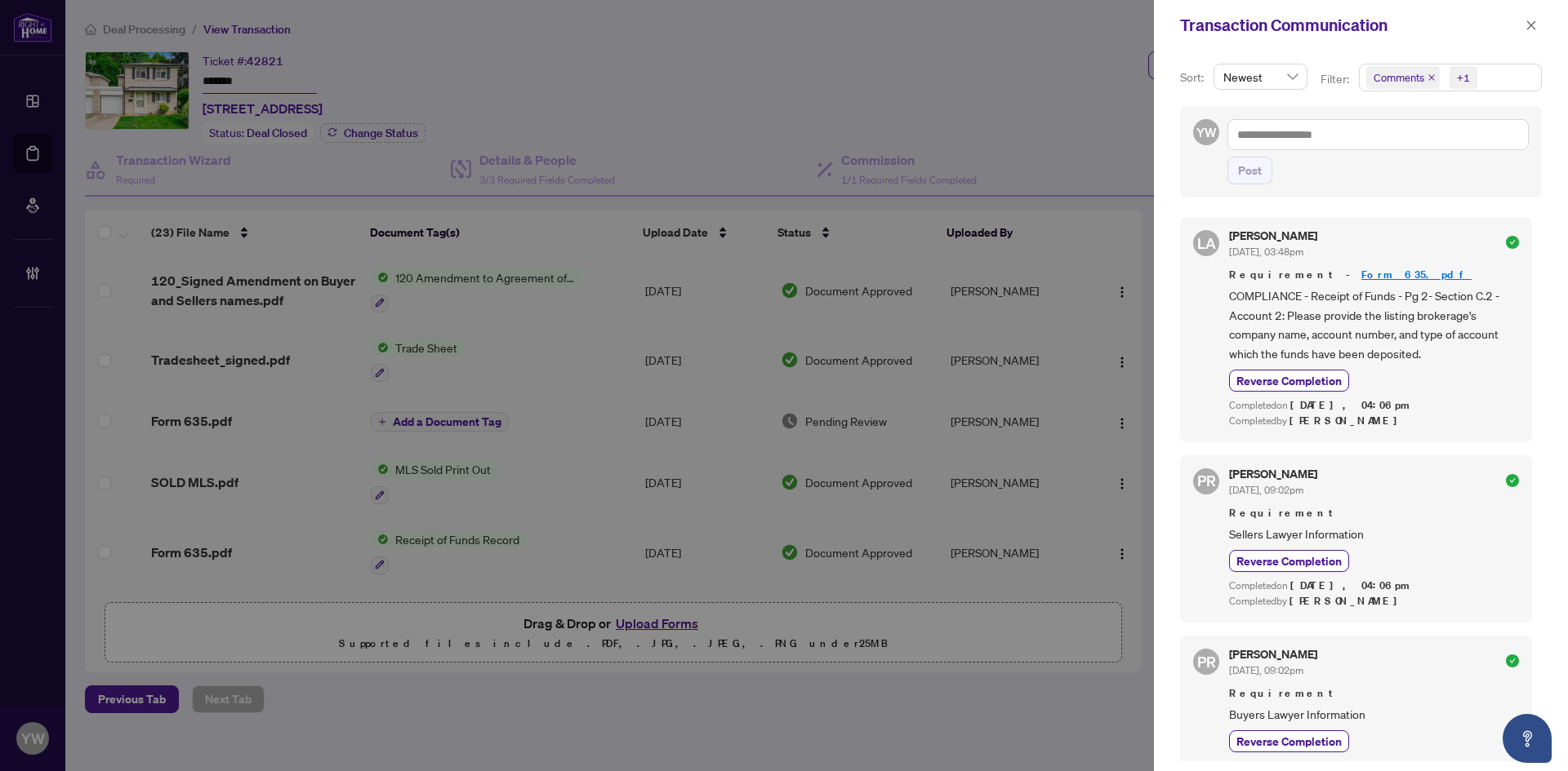
click at [1431, 74] on icon "close" at bounding box center [1431, 77] width 8 height 8
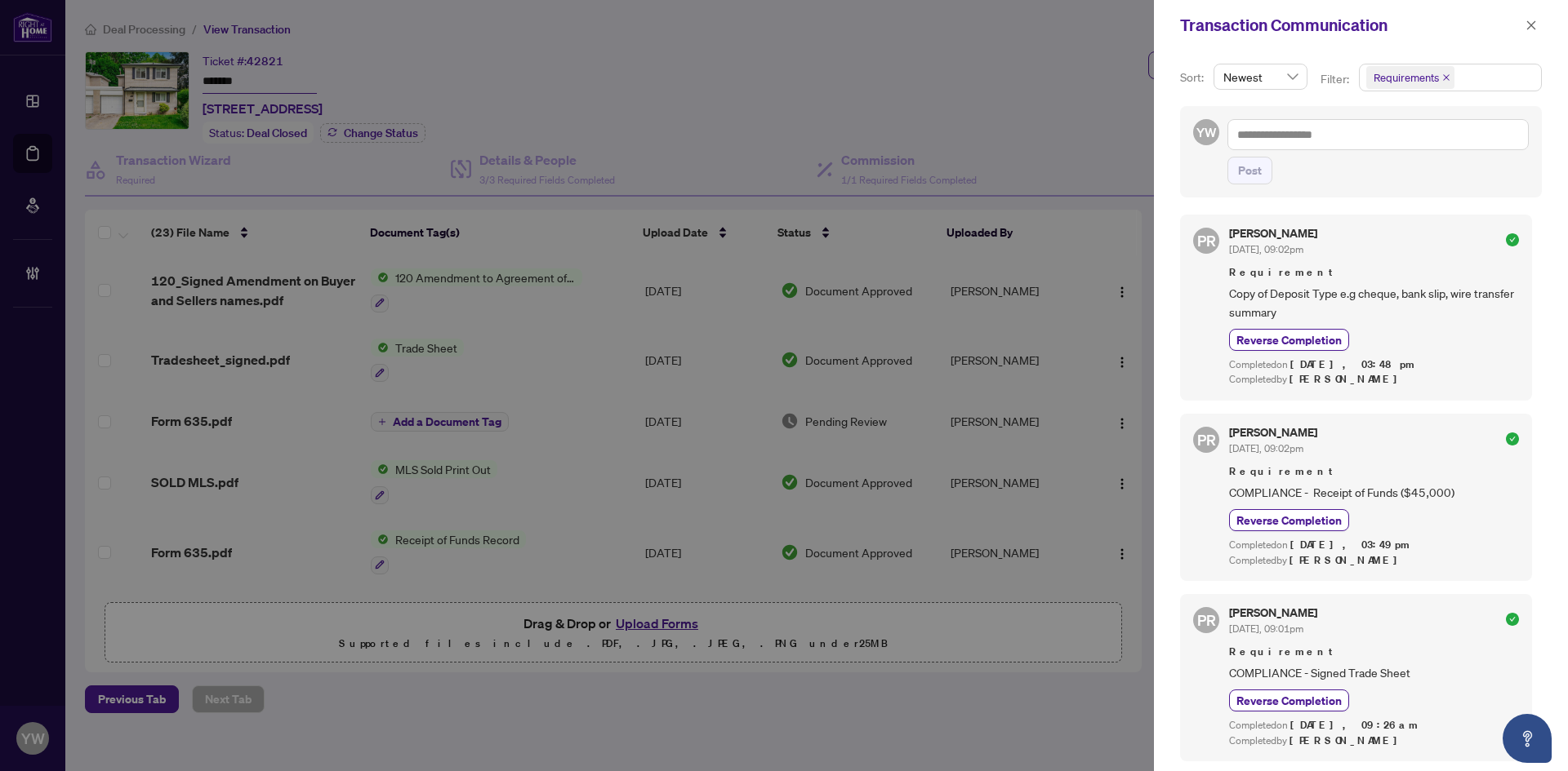
scroll to position [4, 0]
click at [1524, 26] on button "button" at bounding box center [1531, 25] width 22 height 20
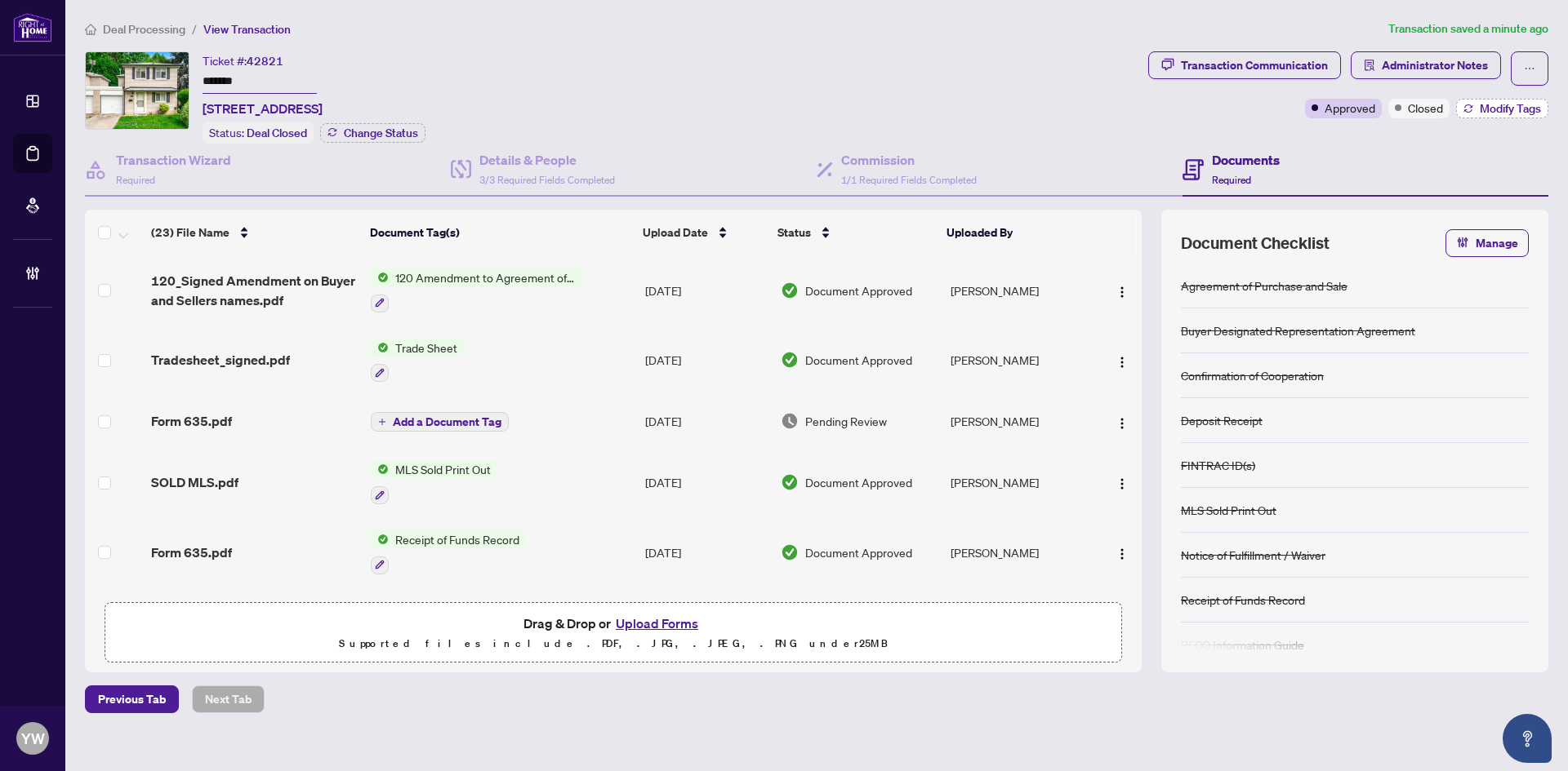
click at [1521, 113] on span "Modify Tags" at bounding box center [1510, 108] width 61 height 12
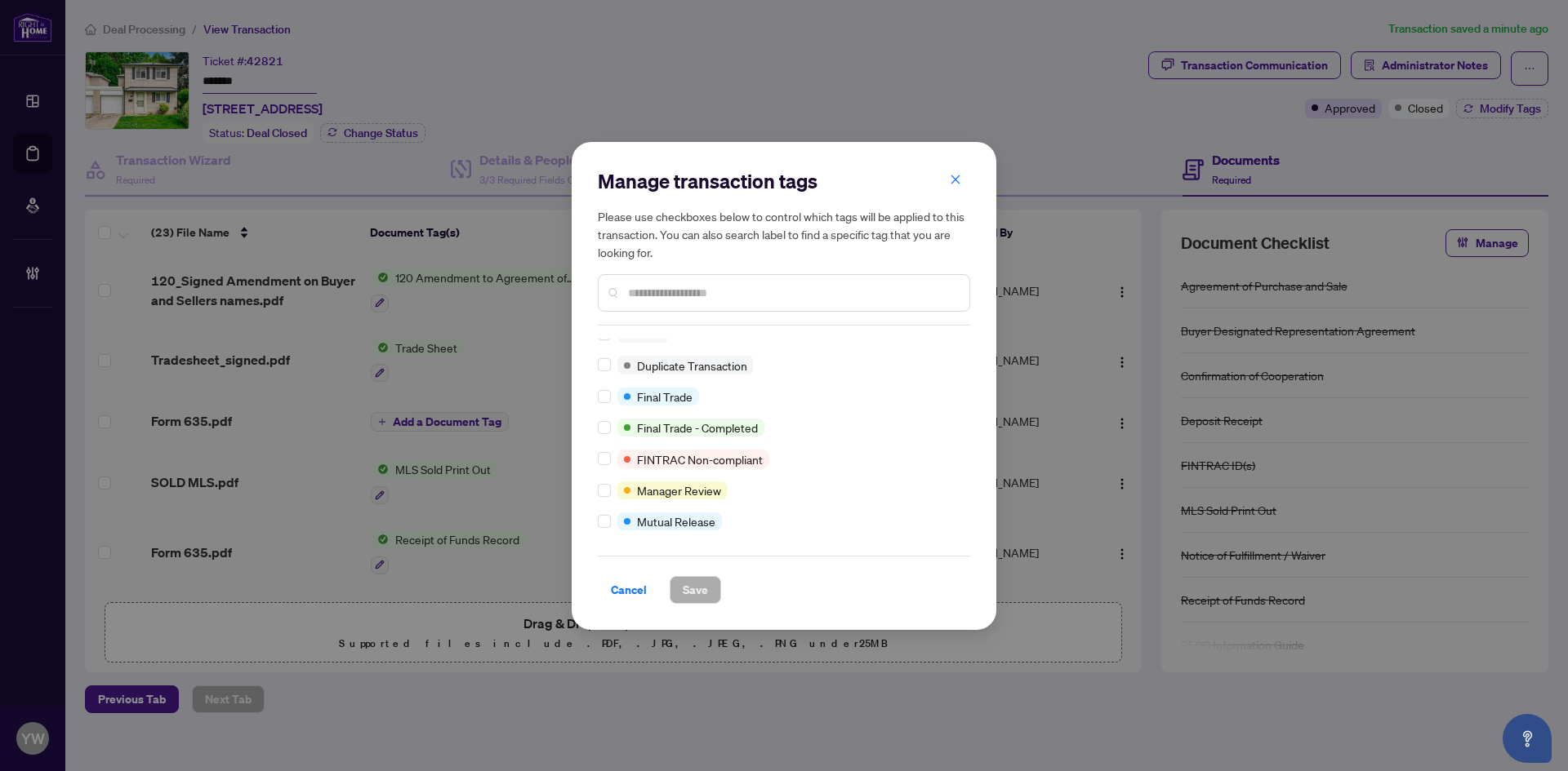
scroll to position [13, 0]
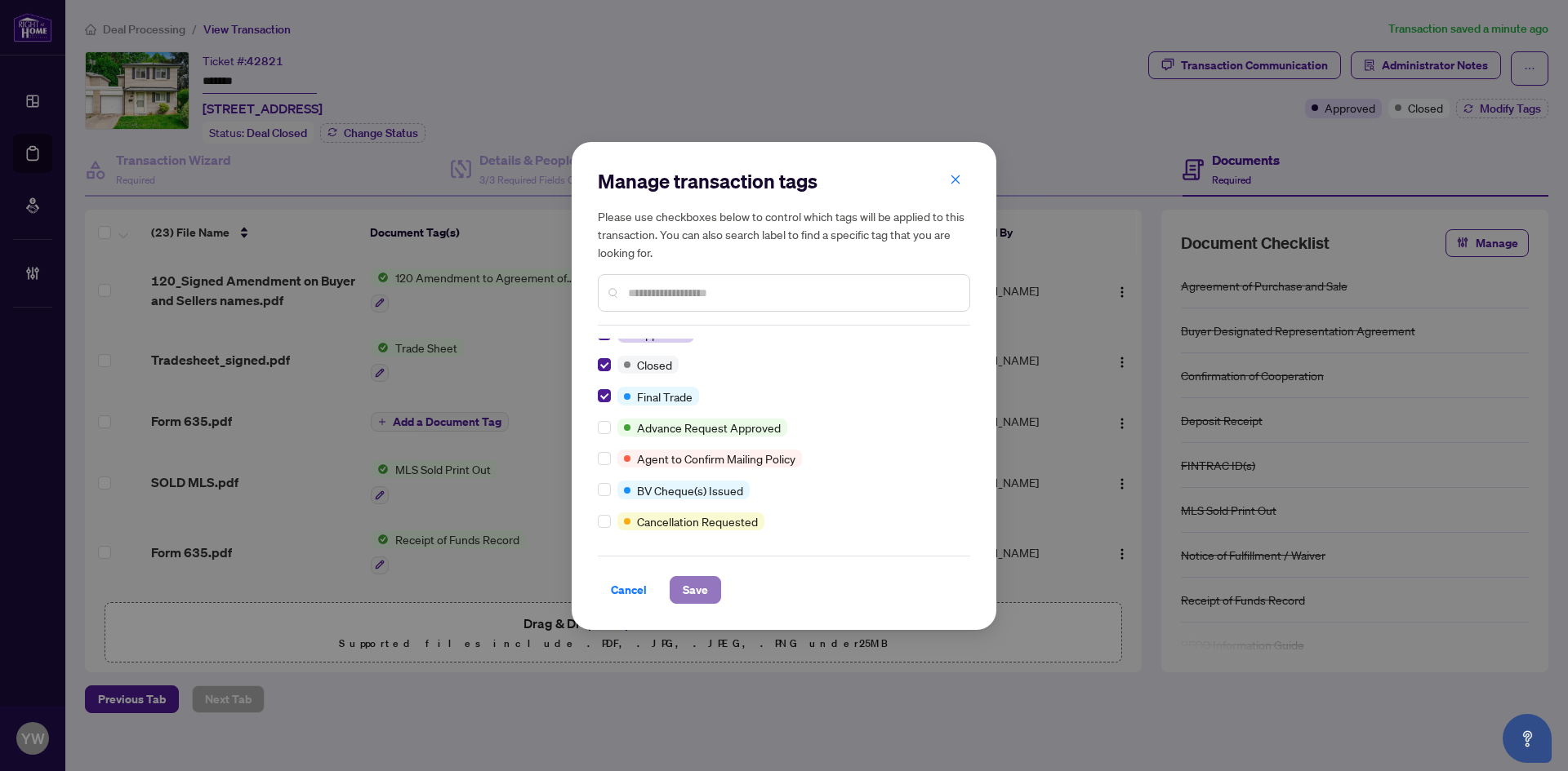
click at [699, 585] on span "Save" at bounding box center [695, 590] width 25 height 26
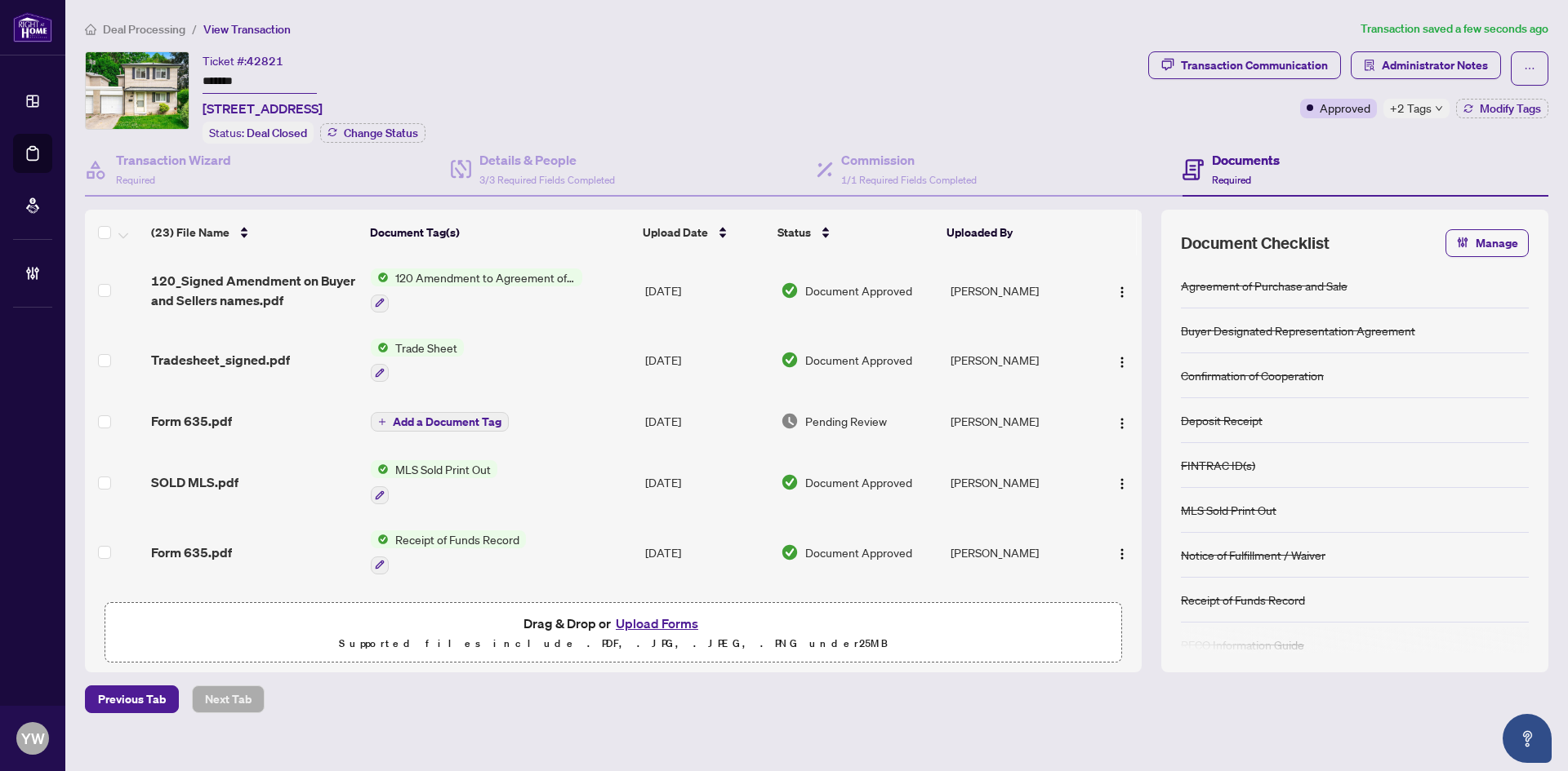
click at [254, 360] on span "Tradesheet_signed.pdf" at bounding box center [220, 360] width 139 height 20
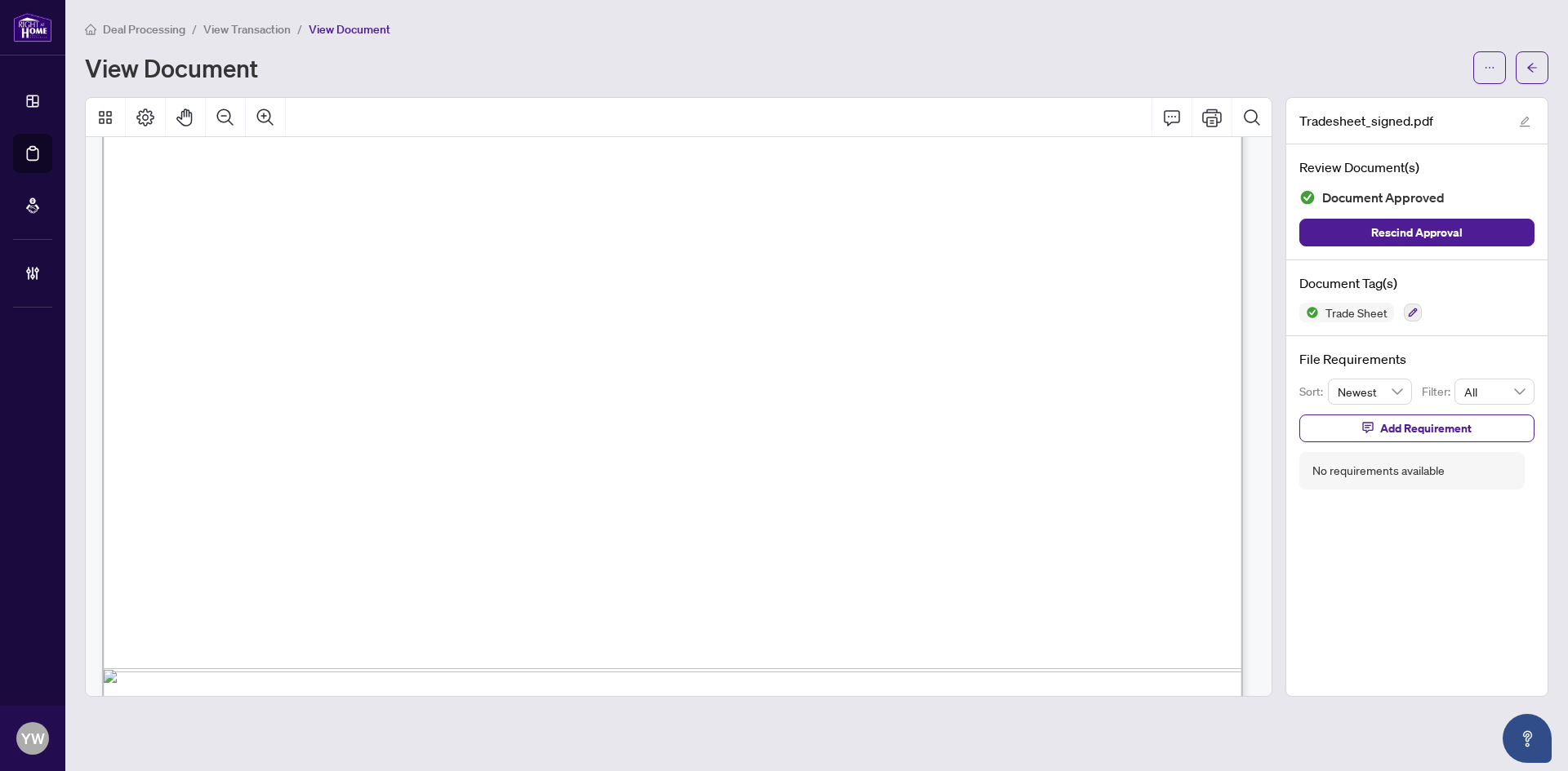
scroll to position [571, 0]
click at [1539, 68] on button "button" at bounding box center [1532, 67] width 32 height 32
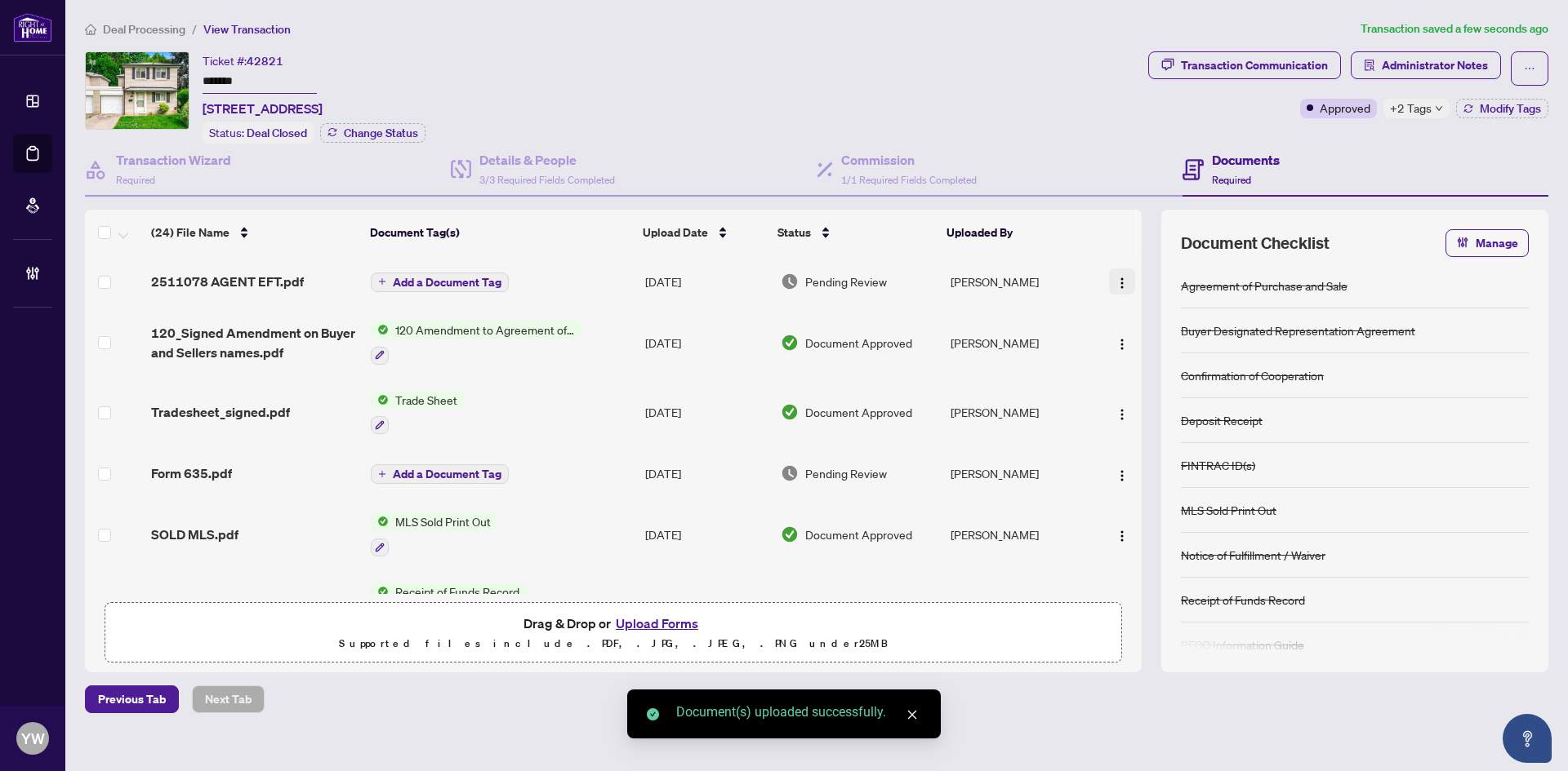
click at [1120, 277] on img "button" at bounding box center [1121, 283] width 13 height 13
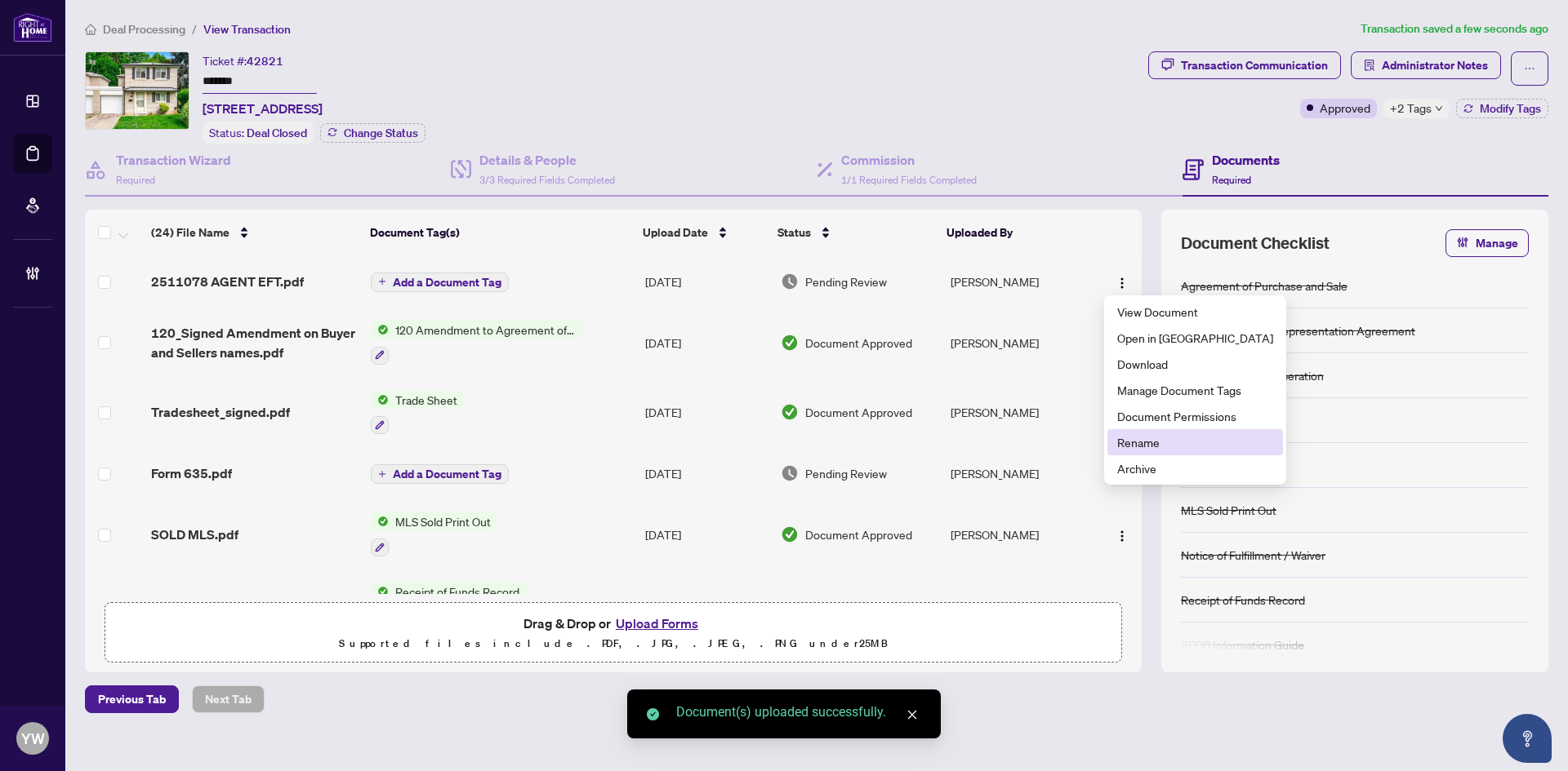
click at [1152, 437] on span "Rename" at bounding box center [1195, 442] width 156 height 18
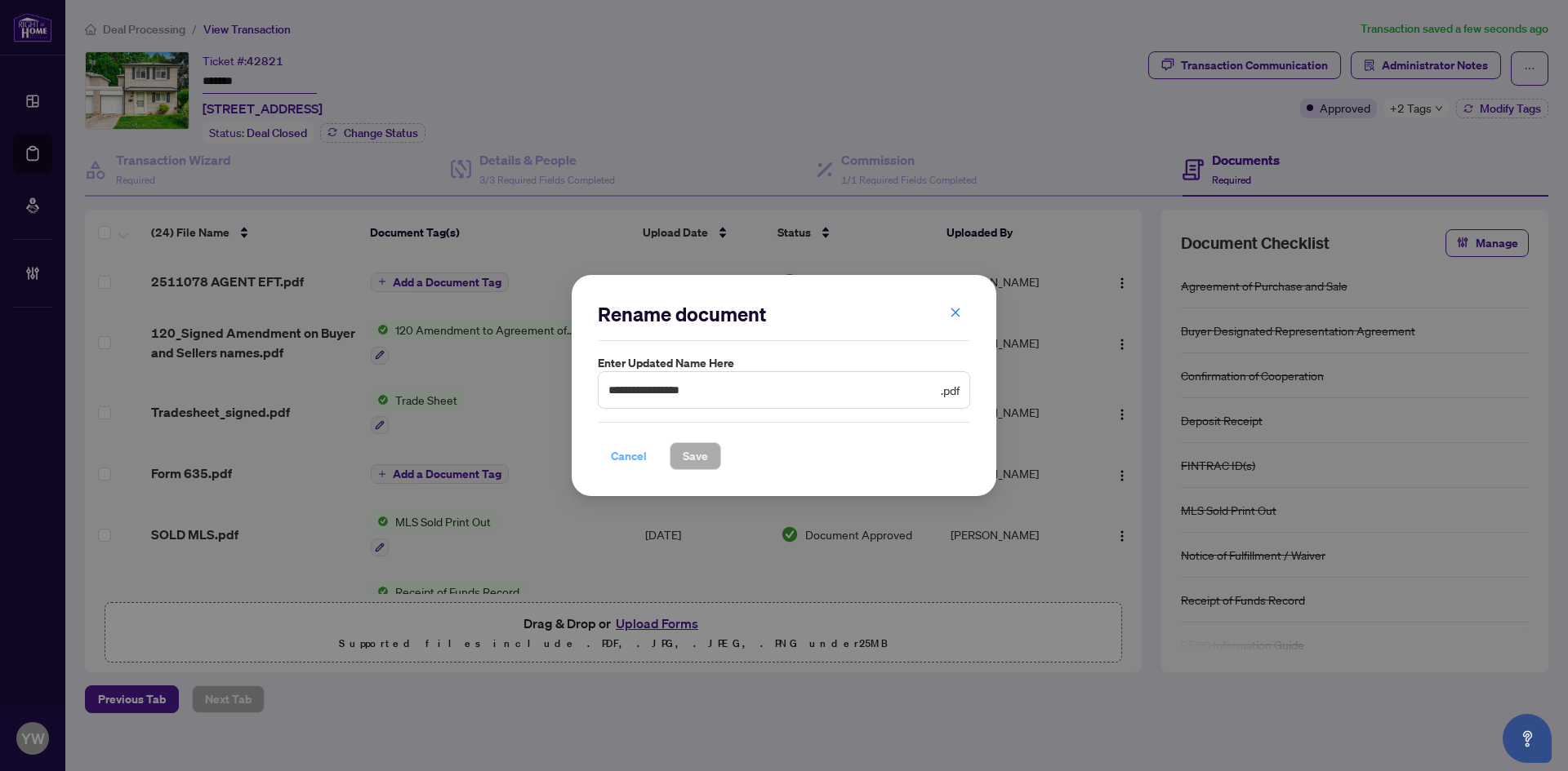
click at [613, 455] on span "Cancel" at bounding box center [629, 455] width 36 height 26
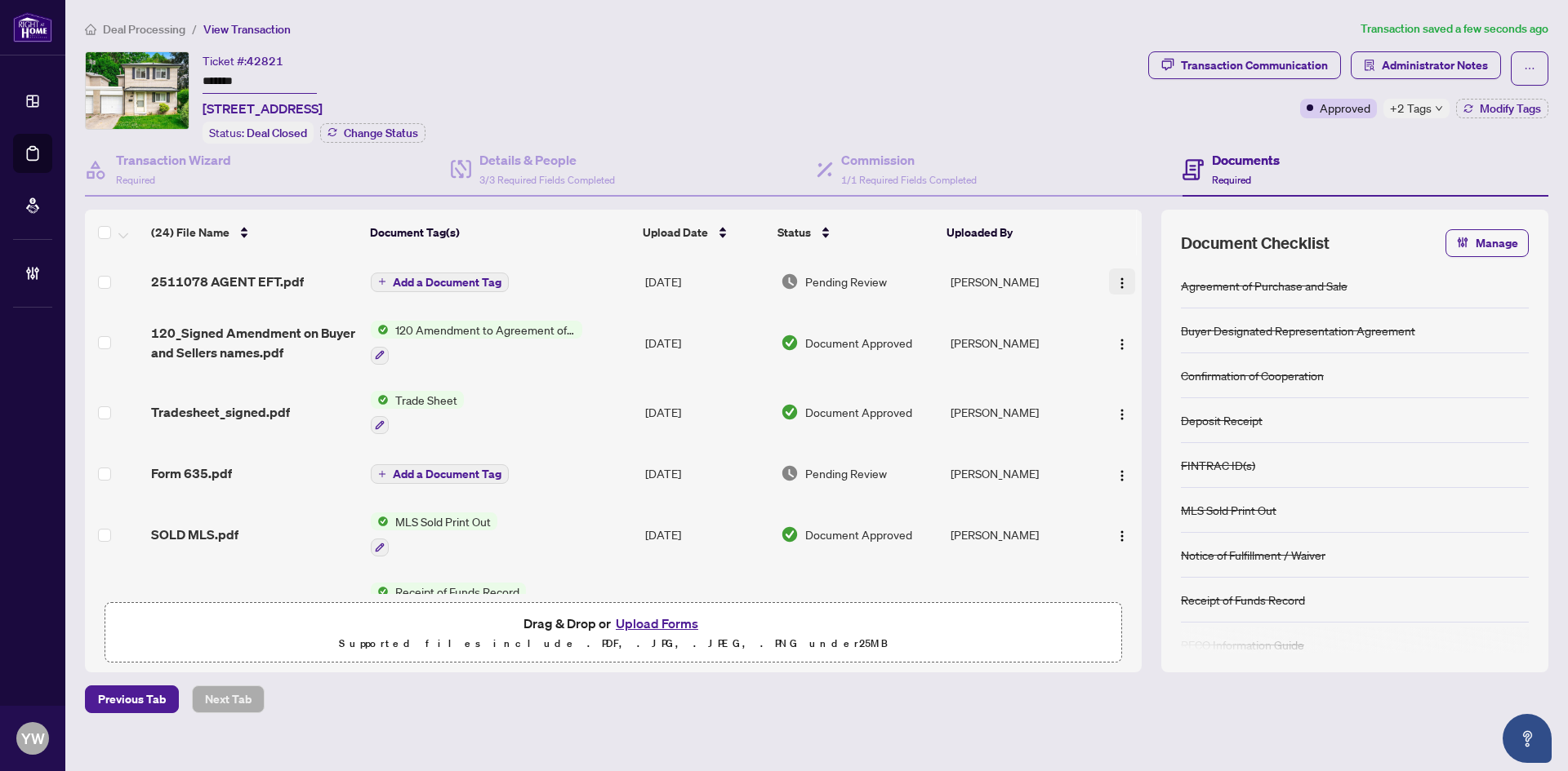
click at [1115, 279] on img "button" at bounding box center [1121, 283] width 13 height 13
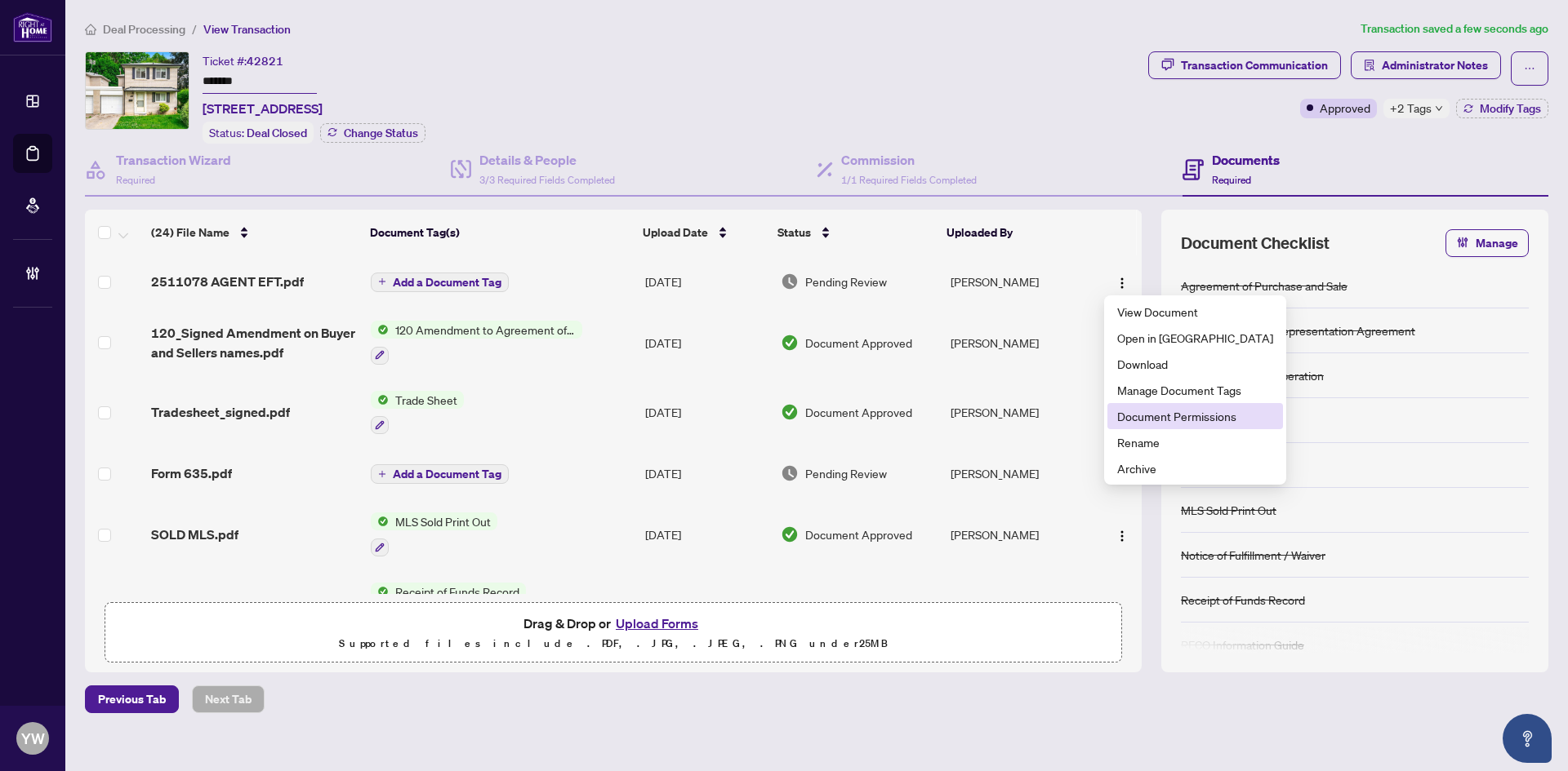
click at [1150, 414] on span "Document Permissions" at bounding box center [1195, 416] width 156 height 18
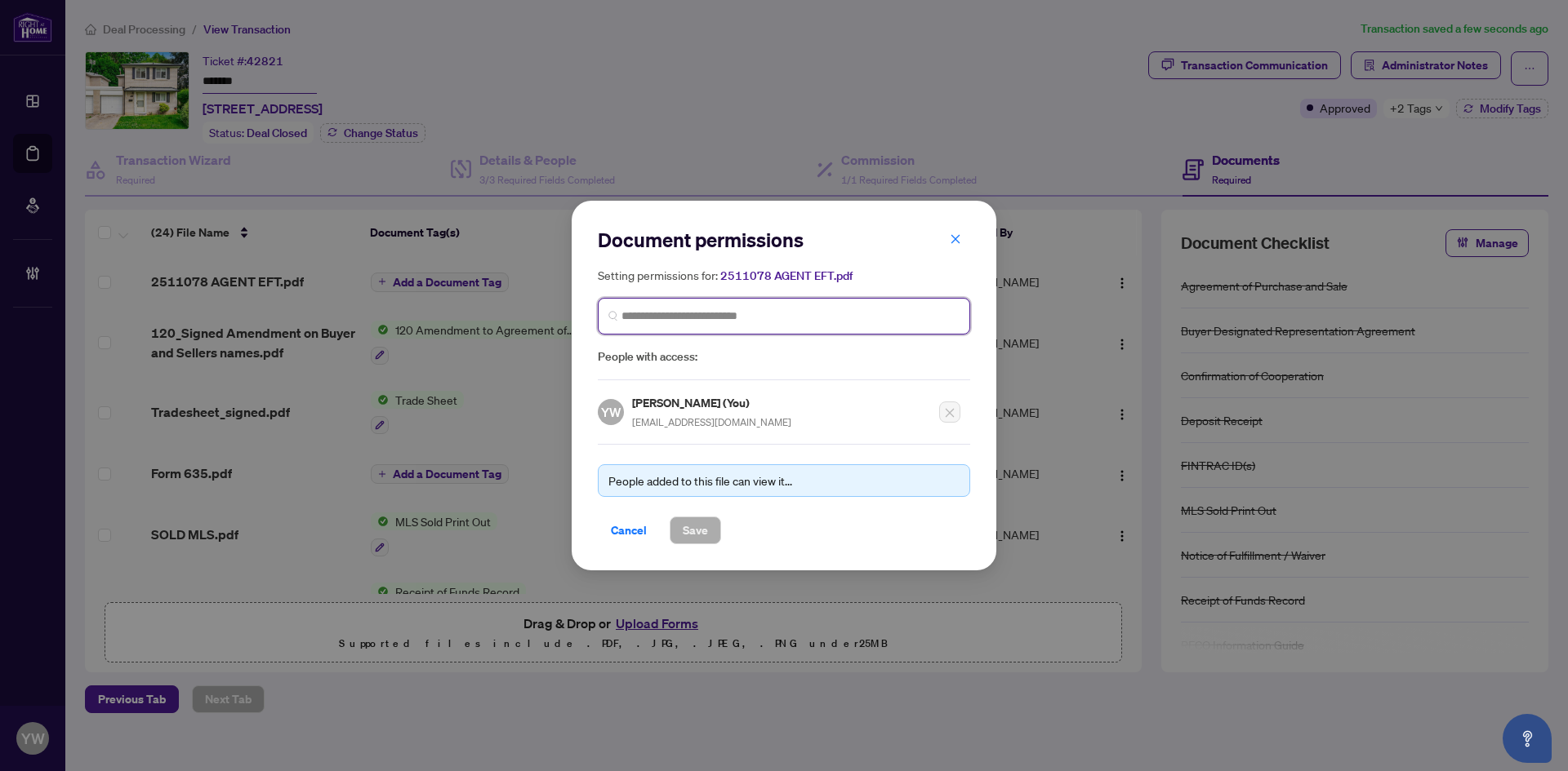
click at [663, 314] on input "search" at bounding box center [790, 316] width 338 height 17
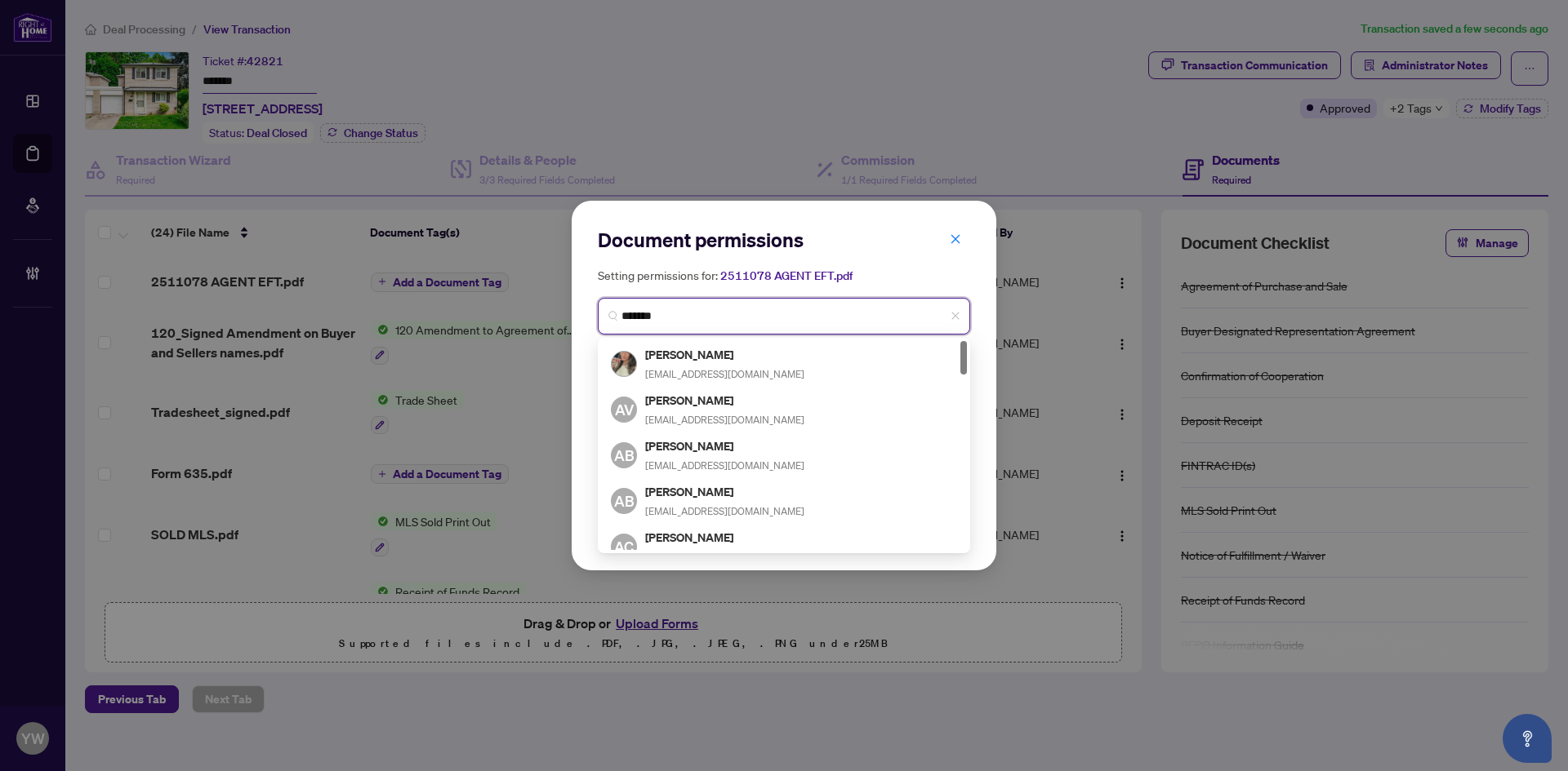
type input "********"
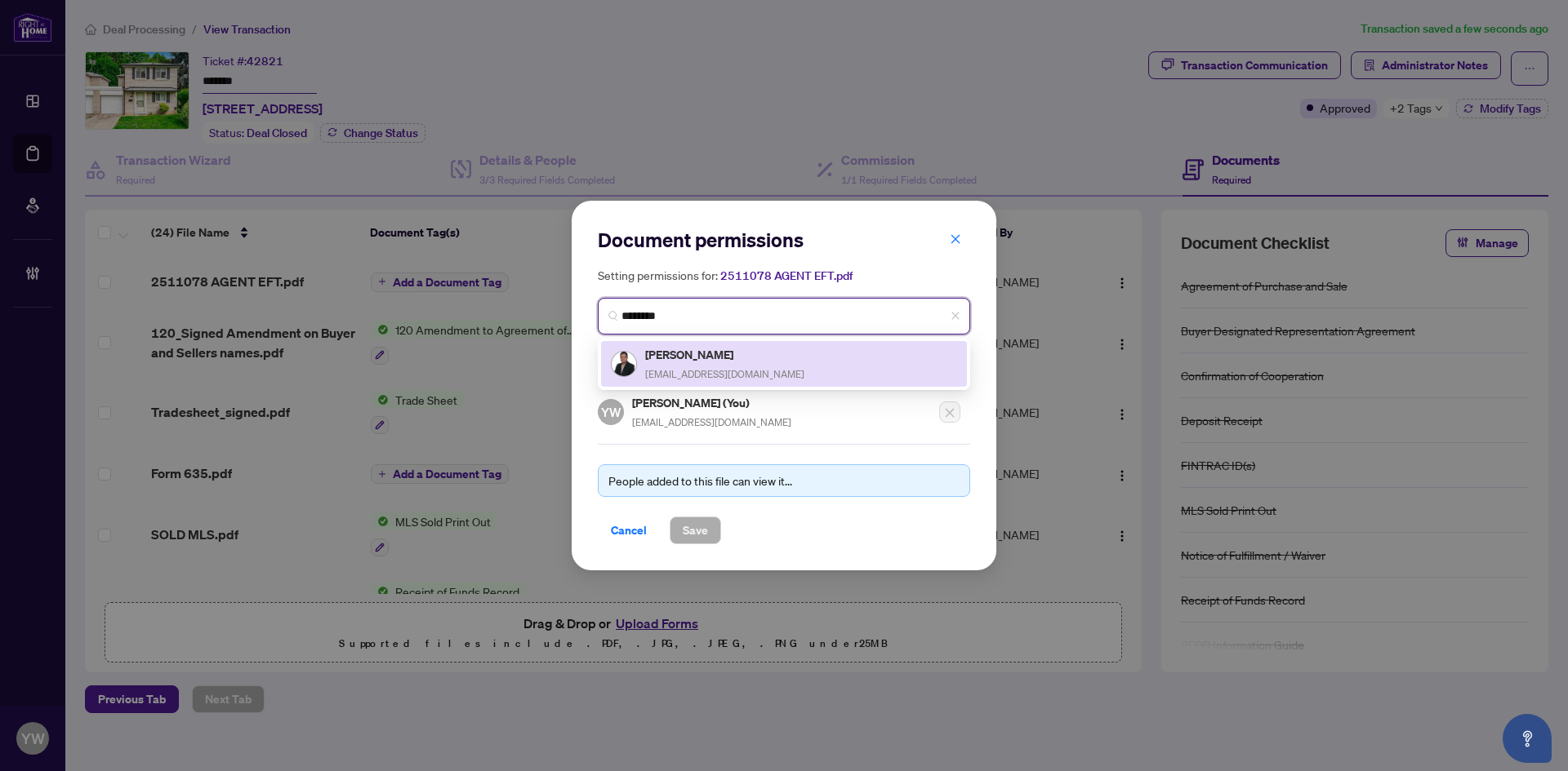
click at [814, 369] on div "[PERSON_NAME] [PERSON_NAME][EMAIL_ADDRESS][DOMAIN_NAME]" at bounding box center [784, 364] width 346 height 38
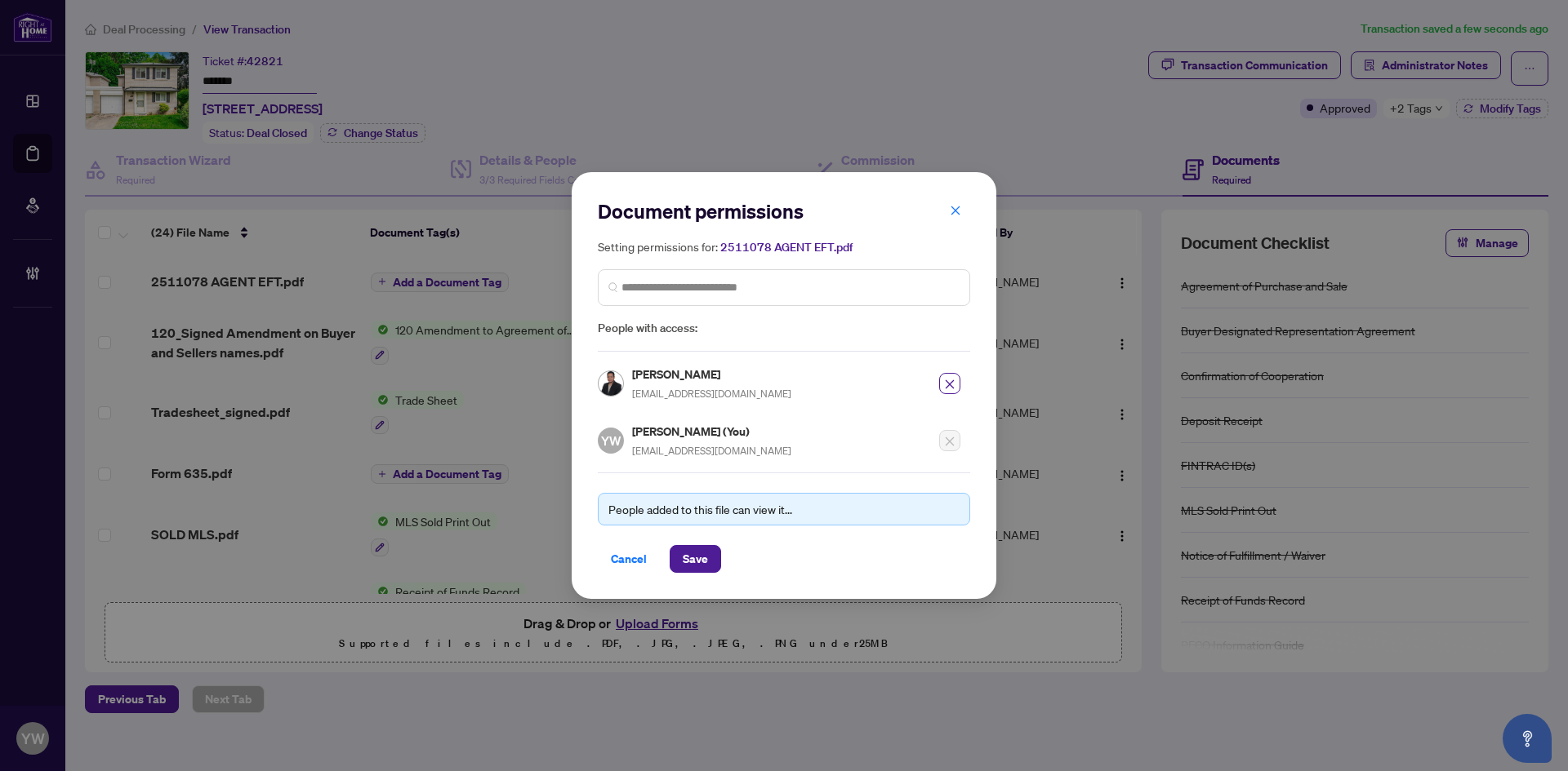
click at [700, 542] on div "People added to this file can view it... Cancel Save" at bounding box center [783, 523] width 372 height 100
click at [707, 560] on span "Save" at bounding box center [695, 559] width 25 height 26
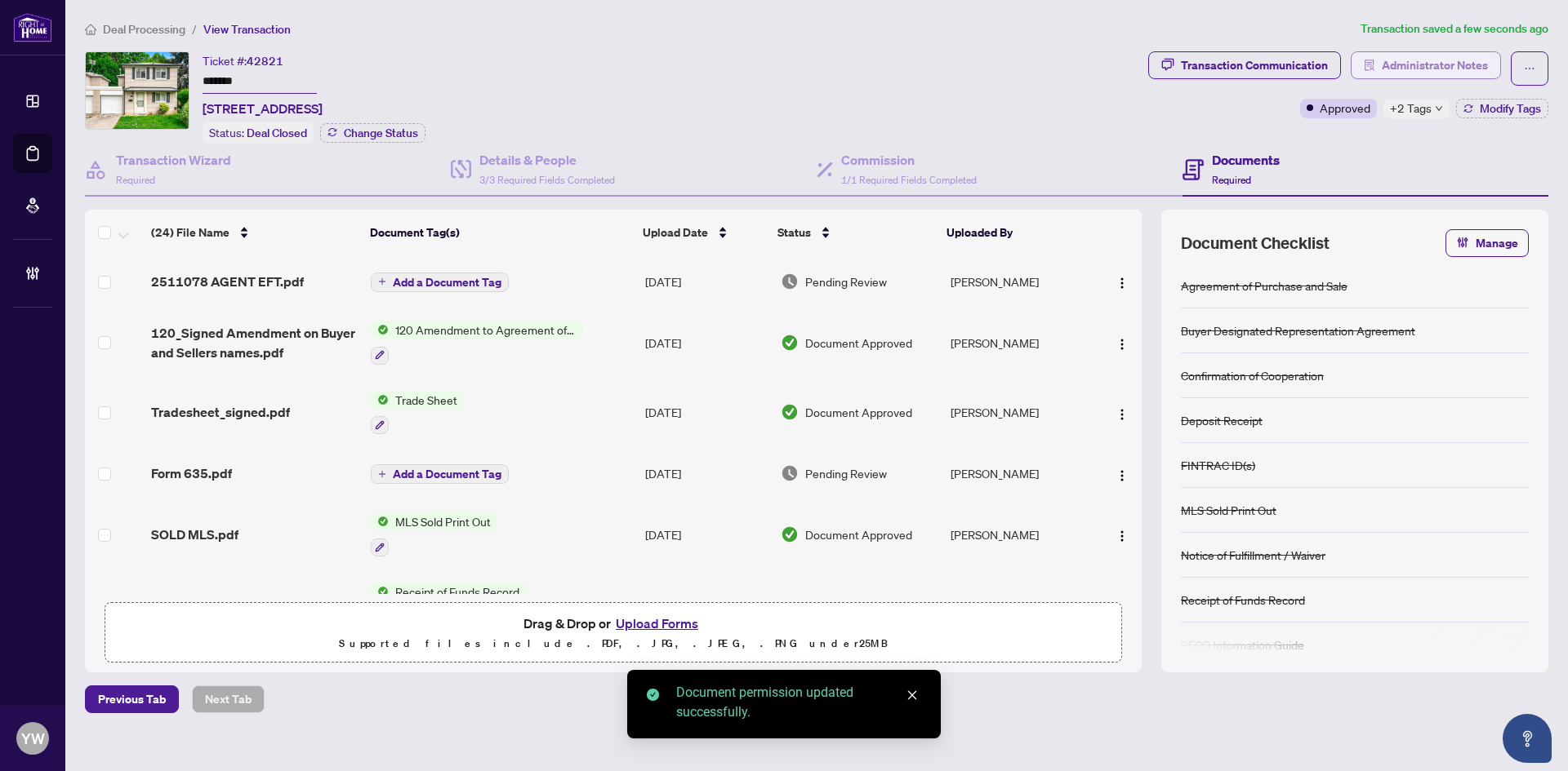
click at [1443, 62] on span "Administrator Notes" at bounding box center [1434, 65] width 106 height 26
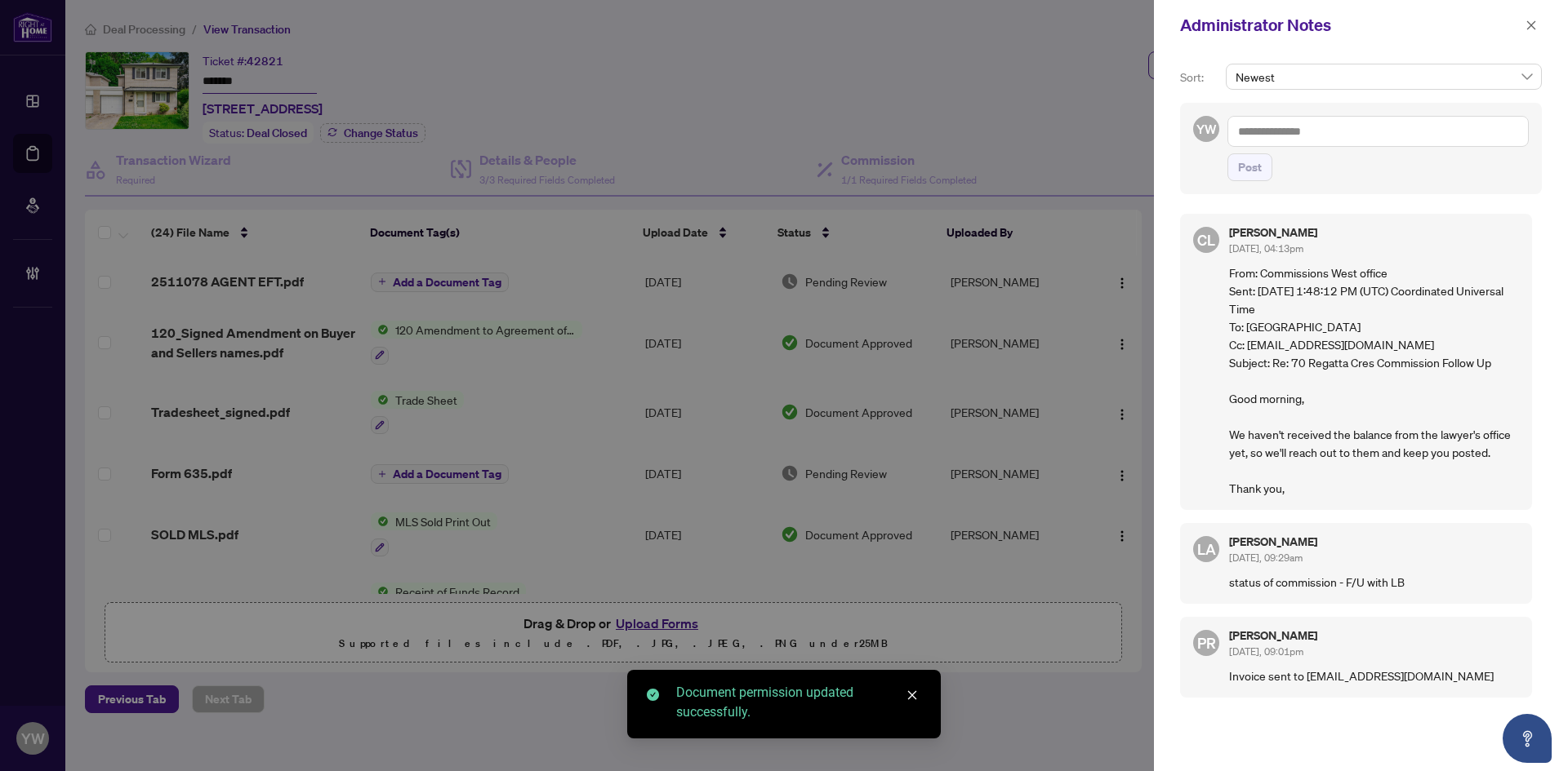
click at [1307, 134] on textarea at bounding box center [1378, 131] width 301 height 31
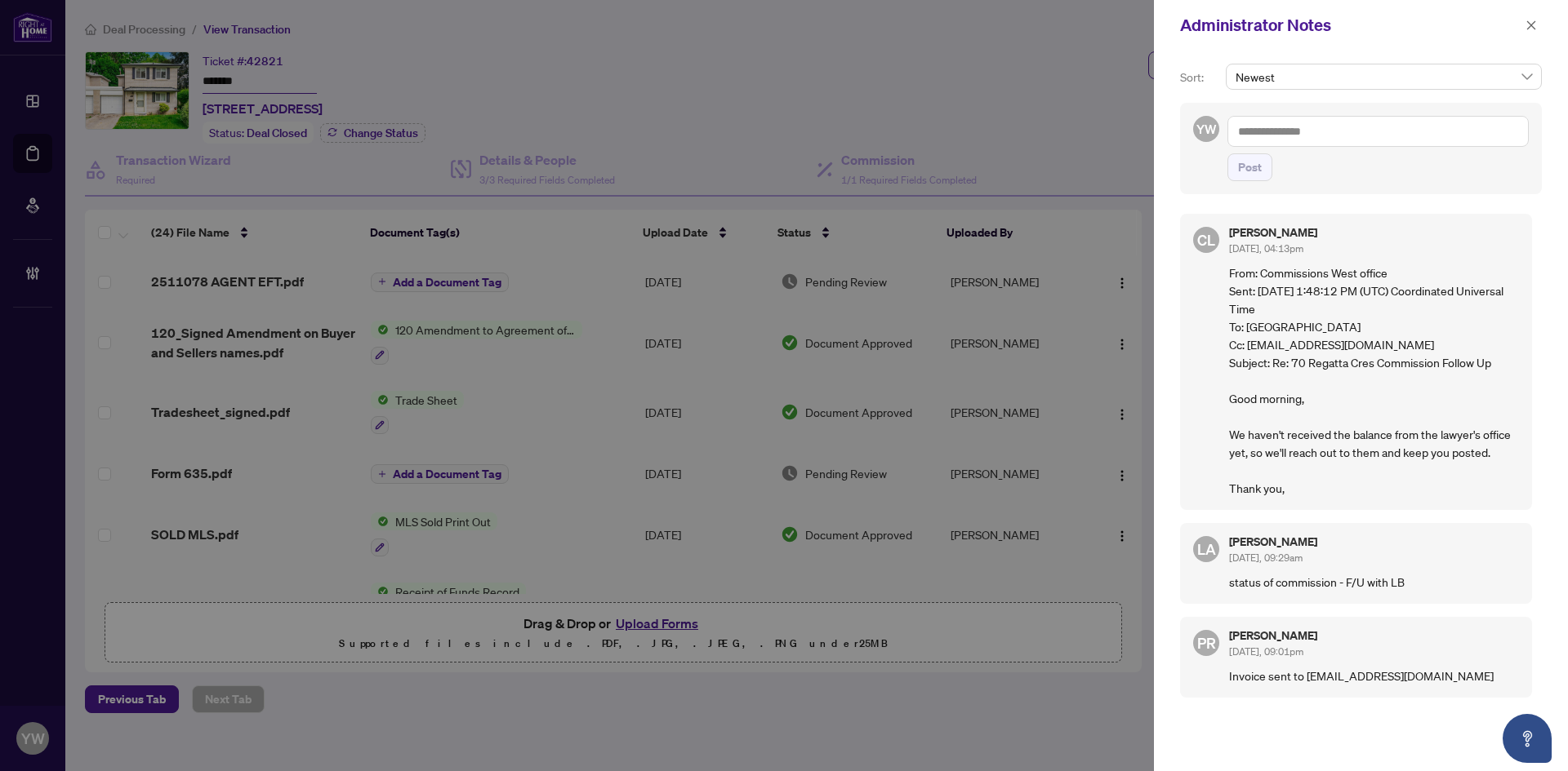
drag, startPoint x: 1272, startPoint y: 136, endPoint x: 1310, endPoint y: 181, distance: 58.9
click at [1272, 136] on textarea at bounding box center [1378, 131] width 301 height 31
paste textarea "**********"
type textarea "**********"
click at [1245, 175] on span "Post" at bounding box center [1250, 167] width 23 height 26
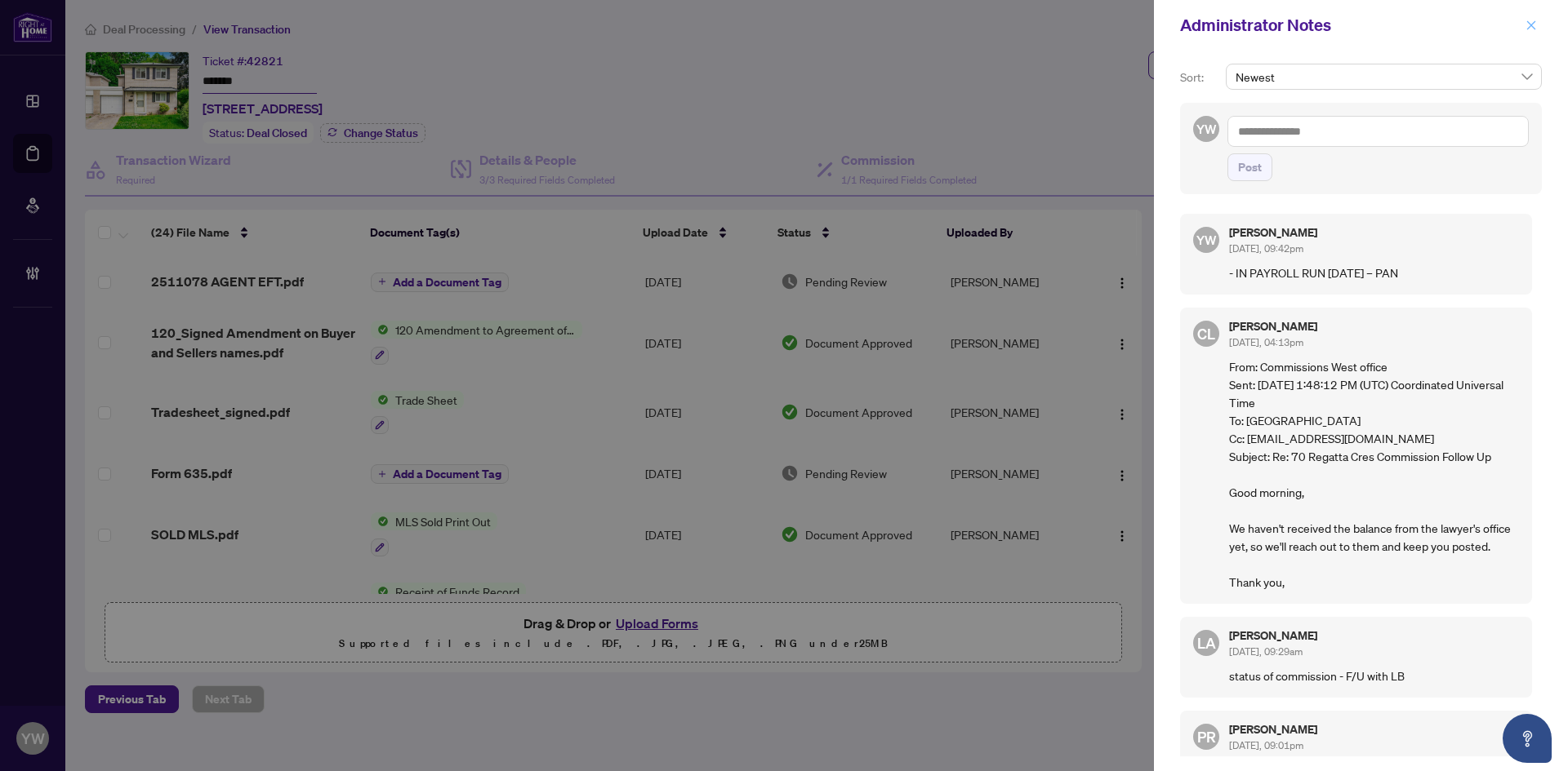
click at [1532, 27] on icon "close" at bounding box center [1531, 25] width 9 height 9
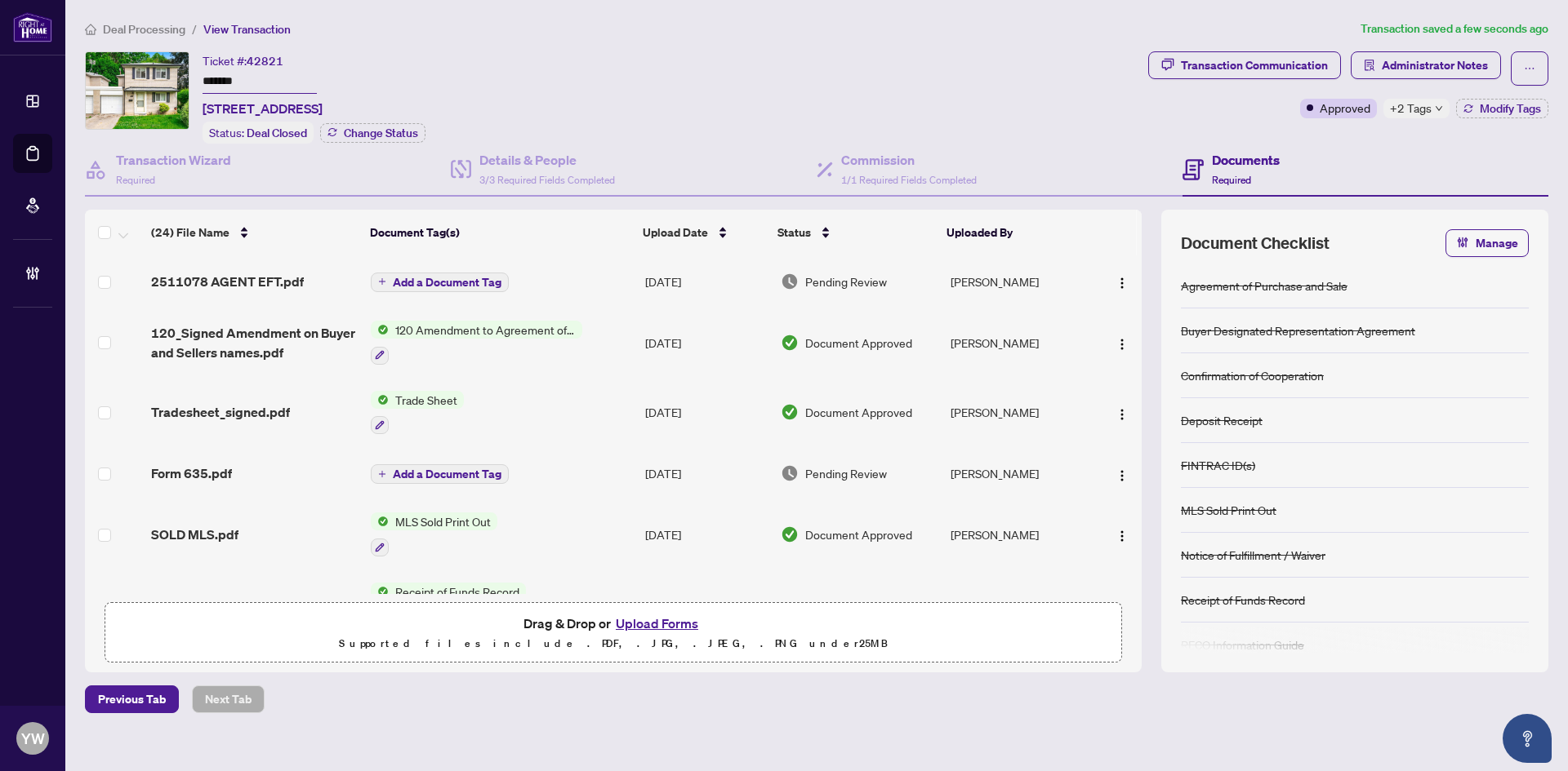
click at [129, 30] on span "Deal Processing" at bounding box center [144, 30] width 83 height 14
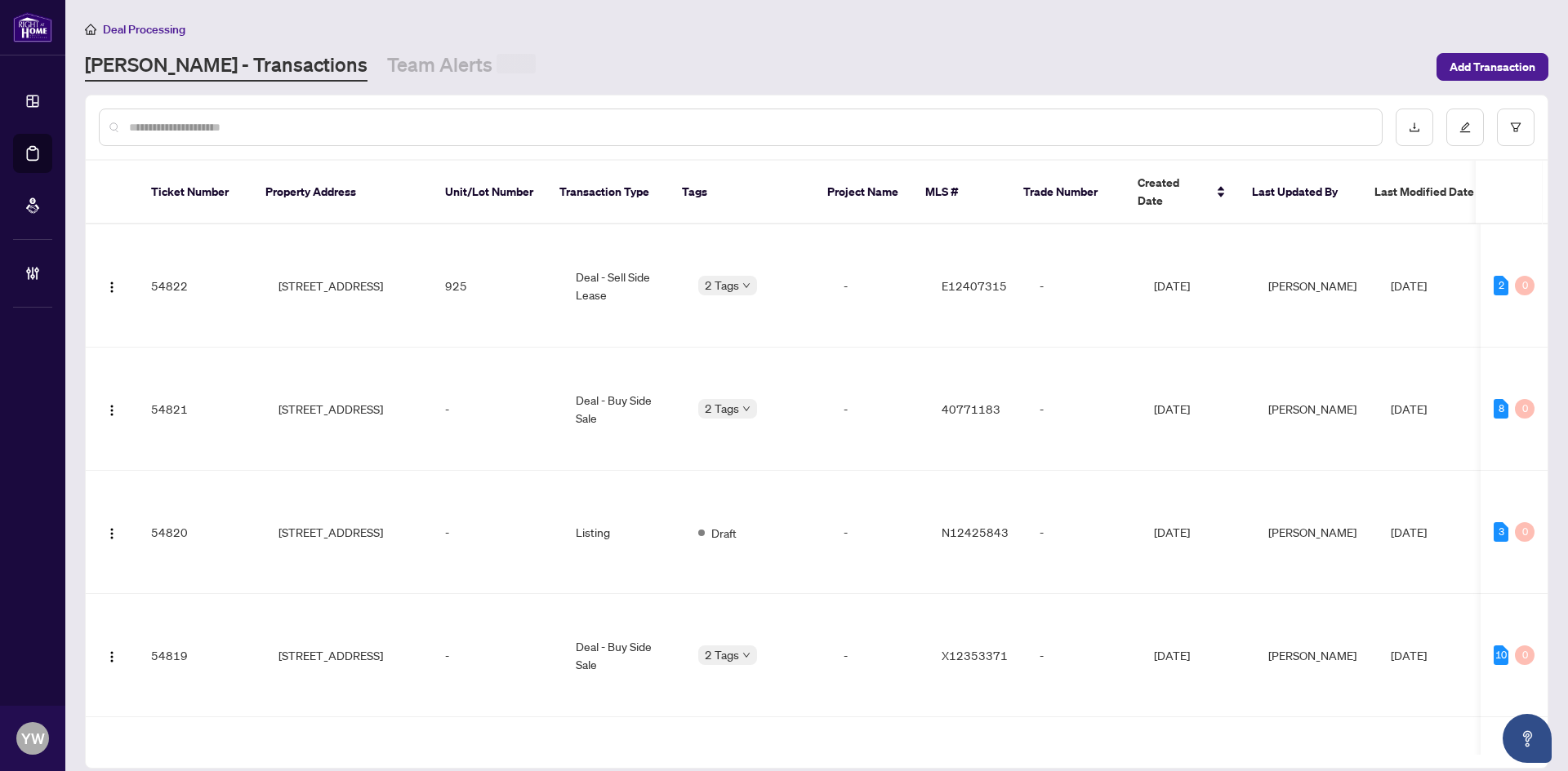
click at [160, 120] on input "text" at bounding box center [749, 127] width 1240 height 18
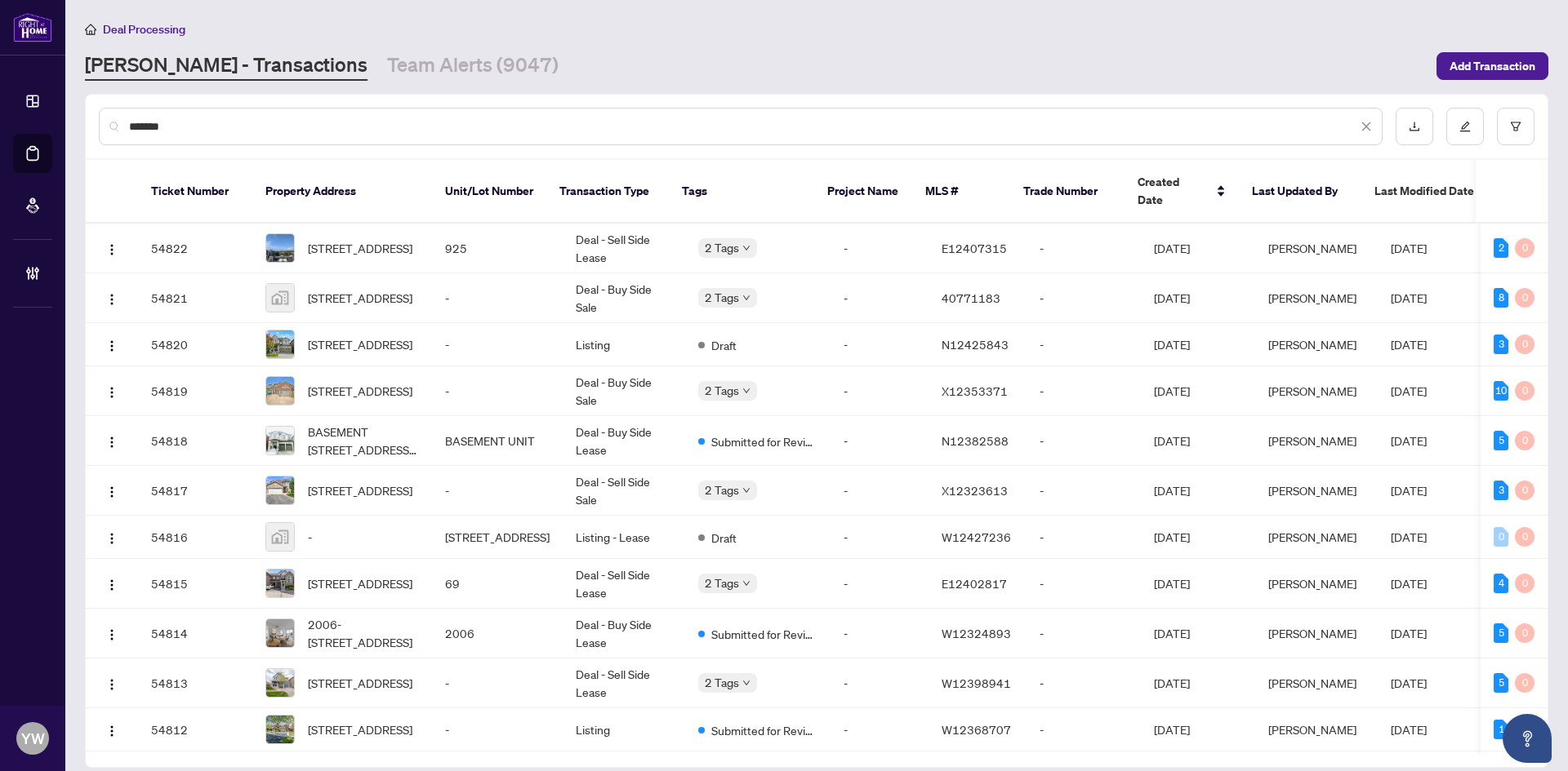
type input "*******"
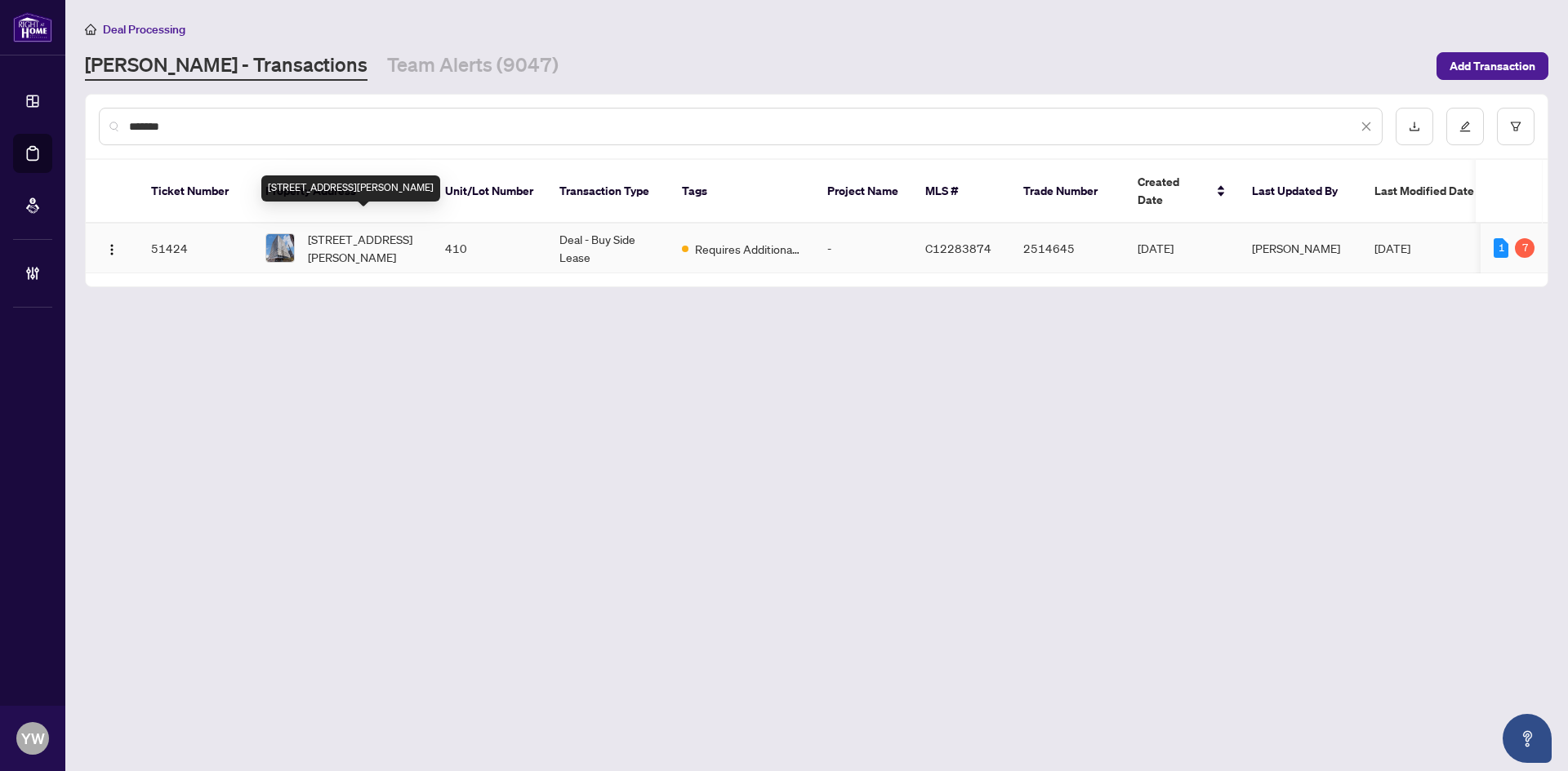
click at [387, 233] on span "[STREET_ADDRESS][PERSON_NAME]" at bounding box center [363, 248] width 111 height 36
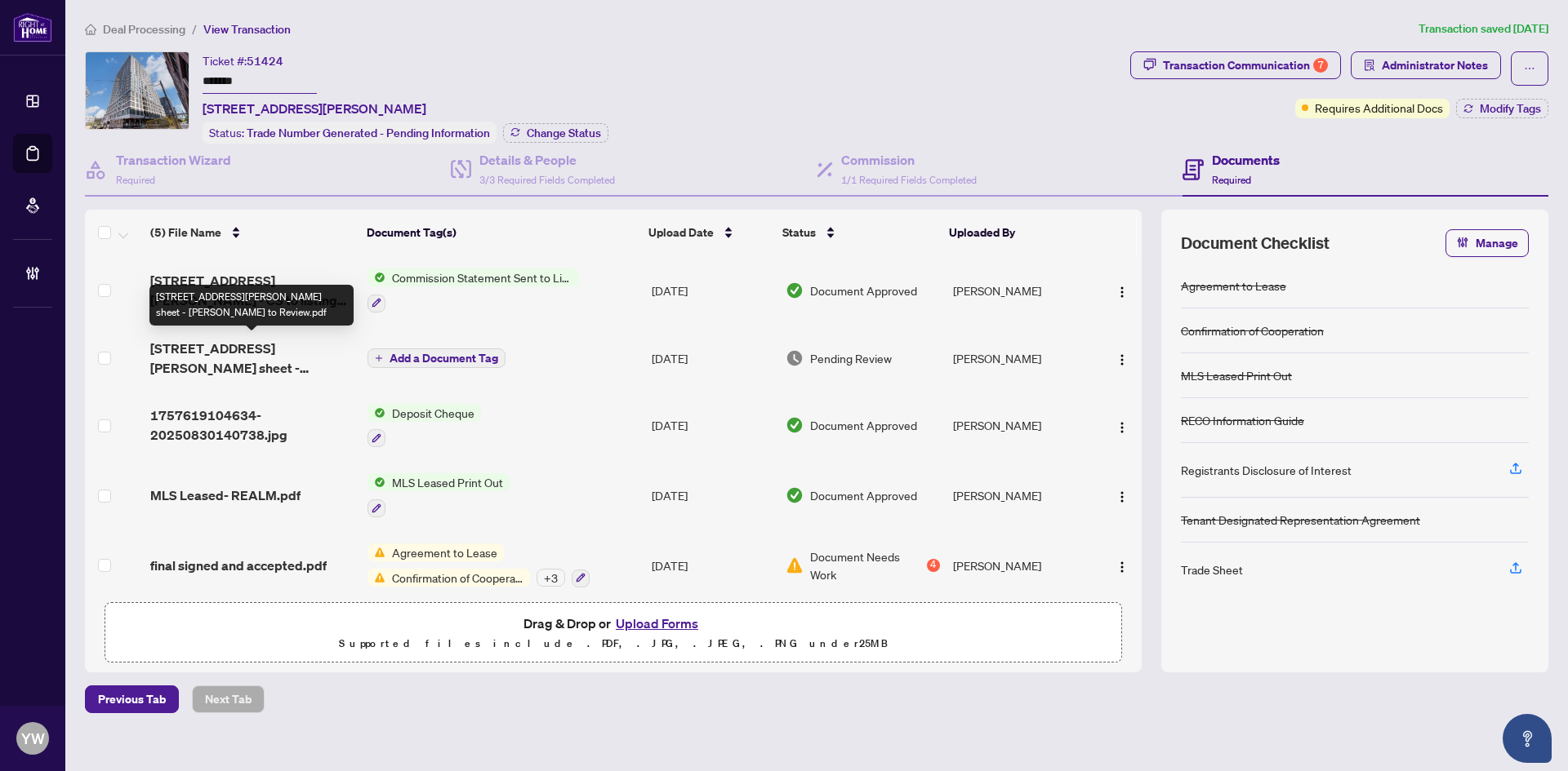
click at [275, 361] on span "[STREET_ADDRESS][PERSON_NAME] sheet - [PERSON_NAME] to Review.pdf" at bounding box center [252, 359] width 205 height 39
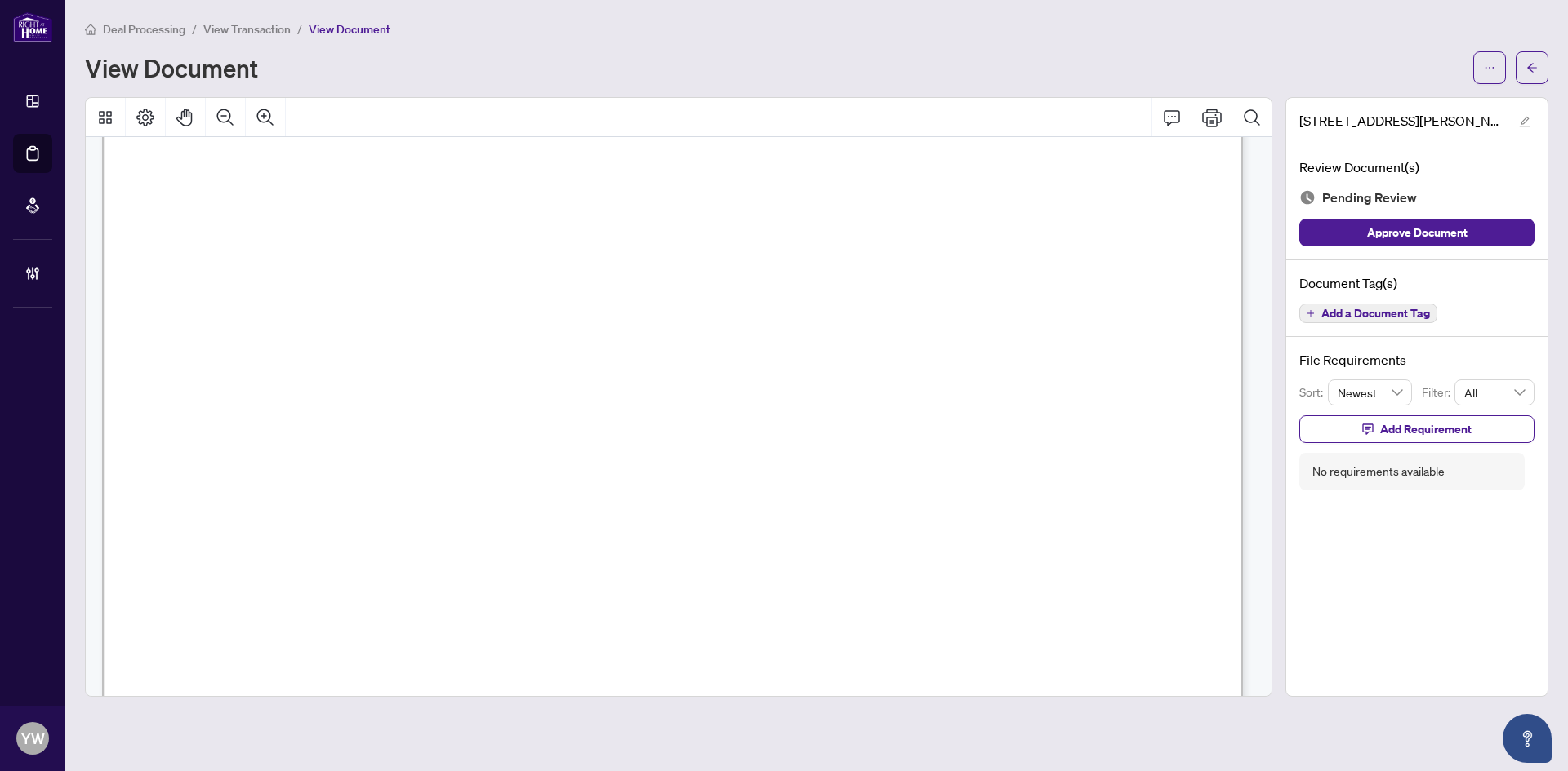
scroll to position [408, 0]
click at [1532, 66] on icon "arrow-left" at bounding box center [1531, 67] width 12 height 12
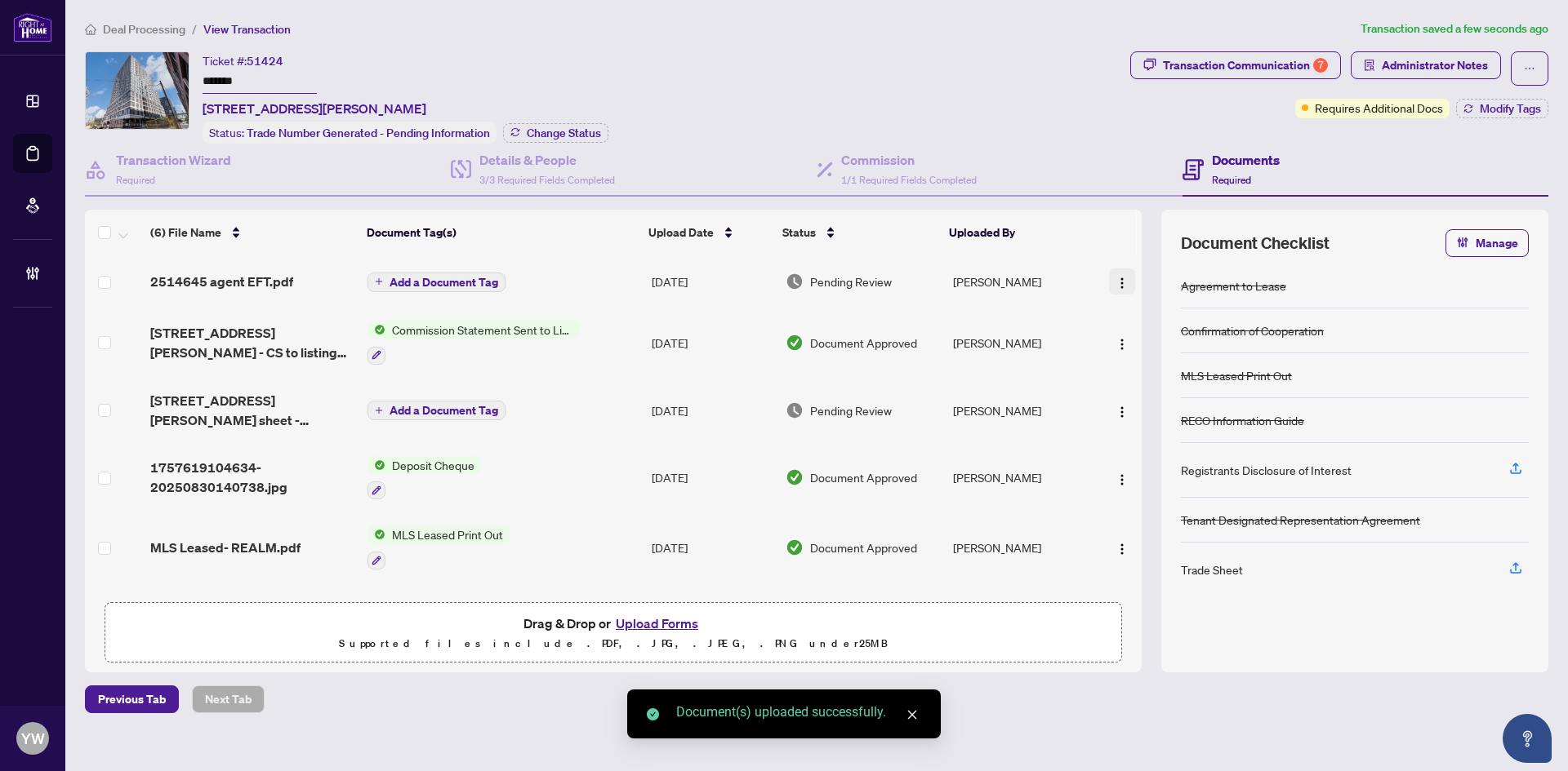
click at [1115, 282] on img "button" at bounding box center [1121, 283] width 13 height 13
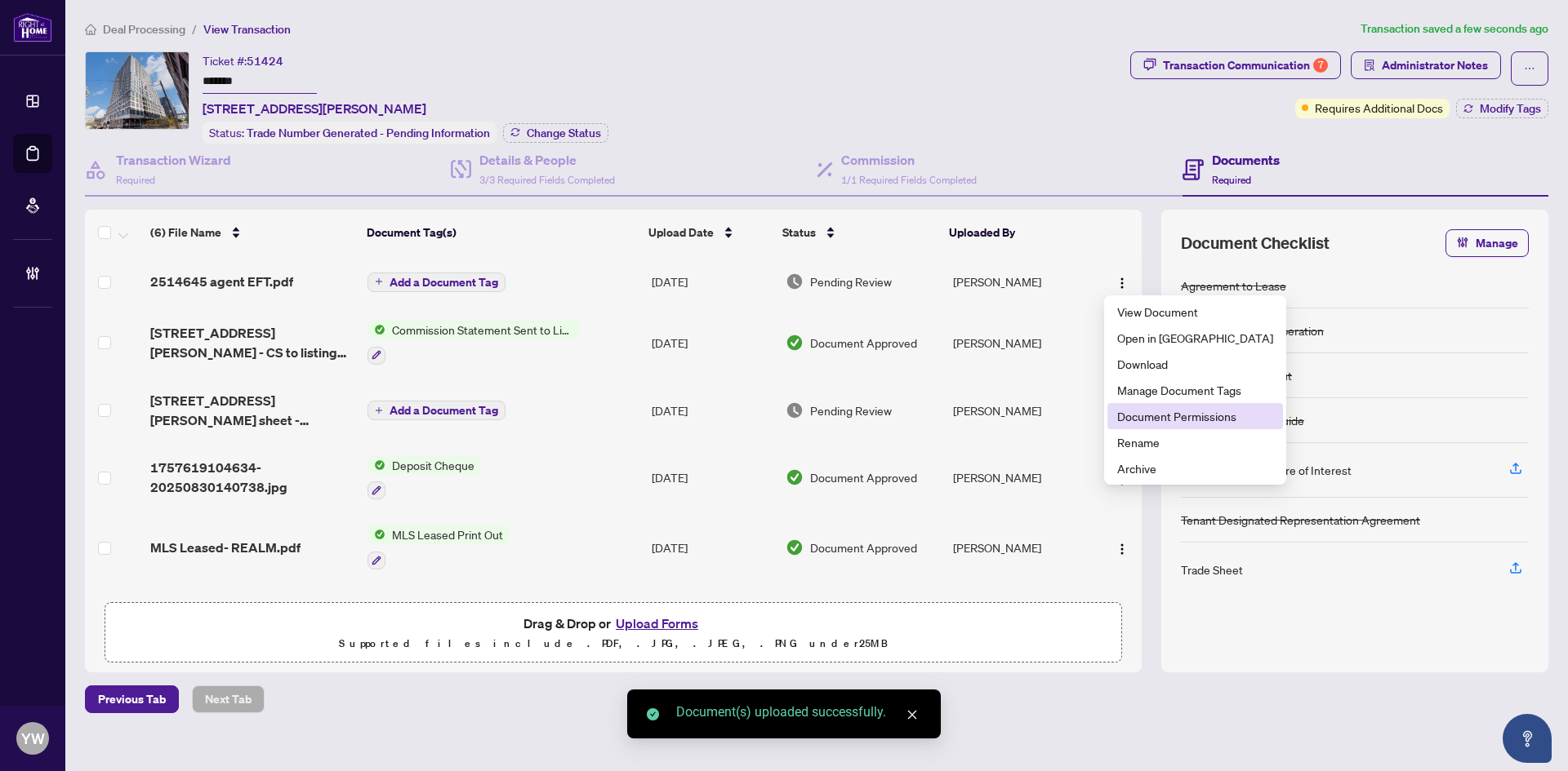
click at [1170, 425] on li "Document Permissions" at bounding box center [1195, 416] width 176 height 26
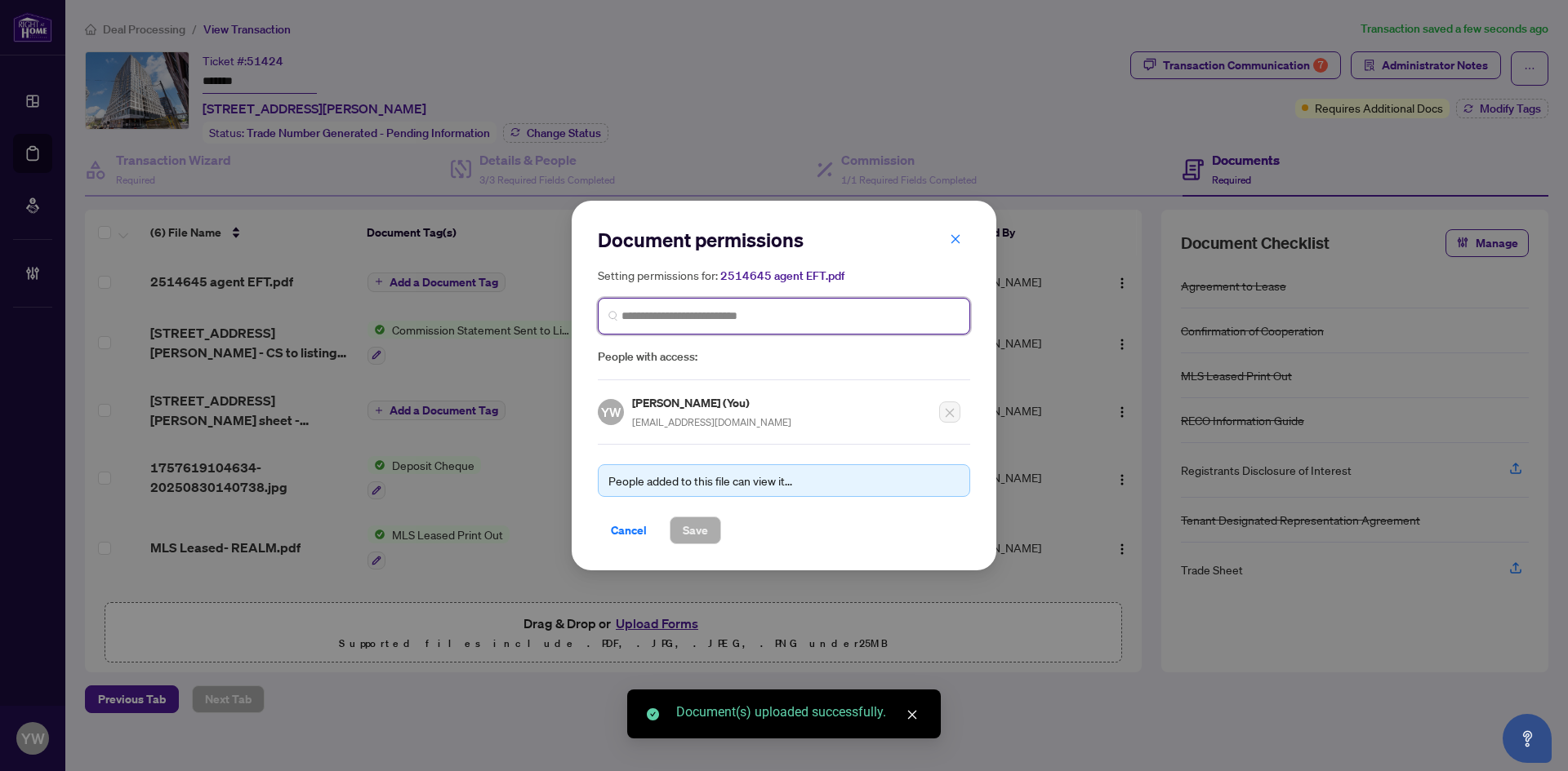
click at [751, 310] on input "search" at bounding box center [790, 316] width 338 height 17
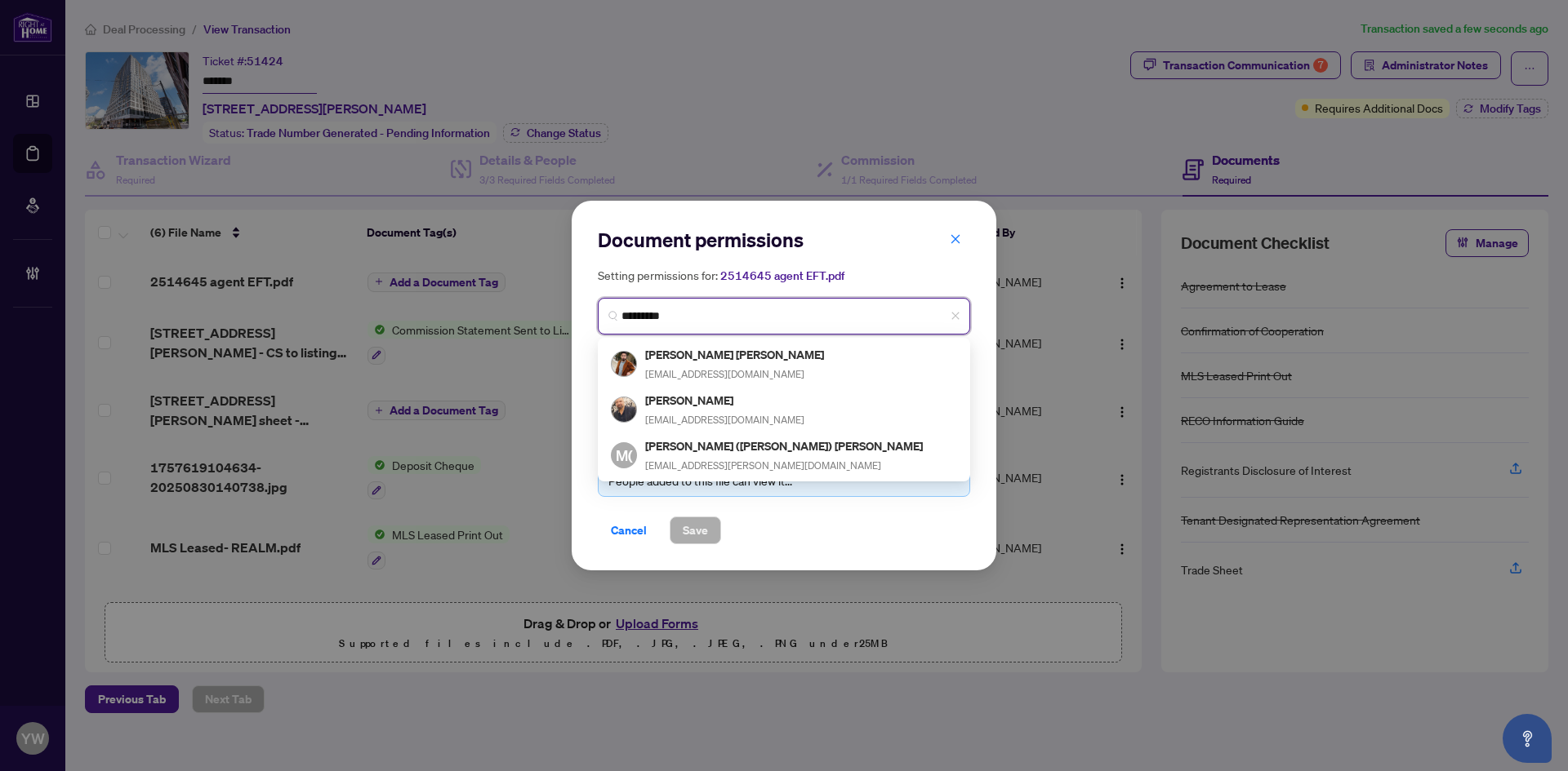
type input "**********"
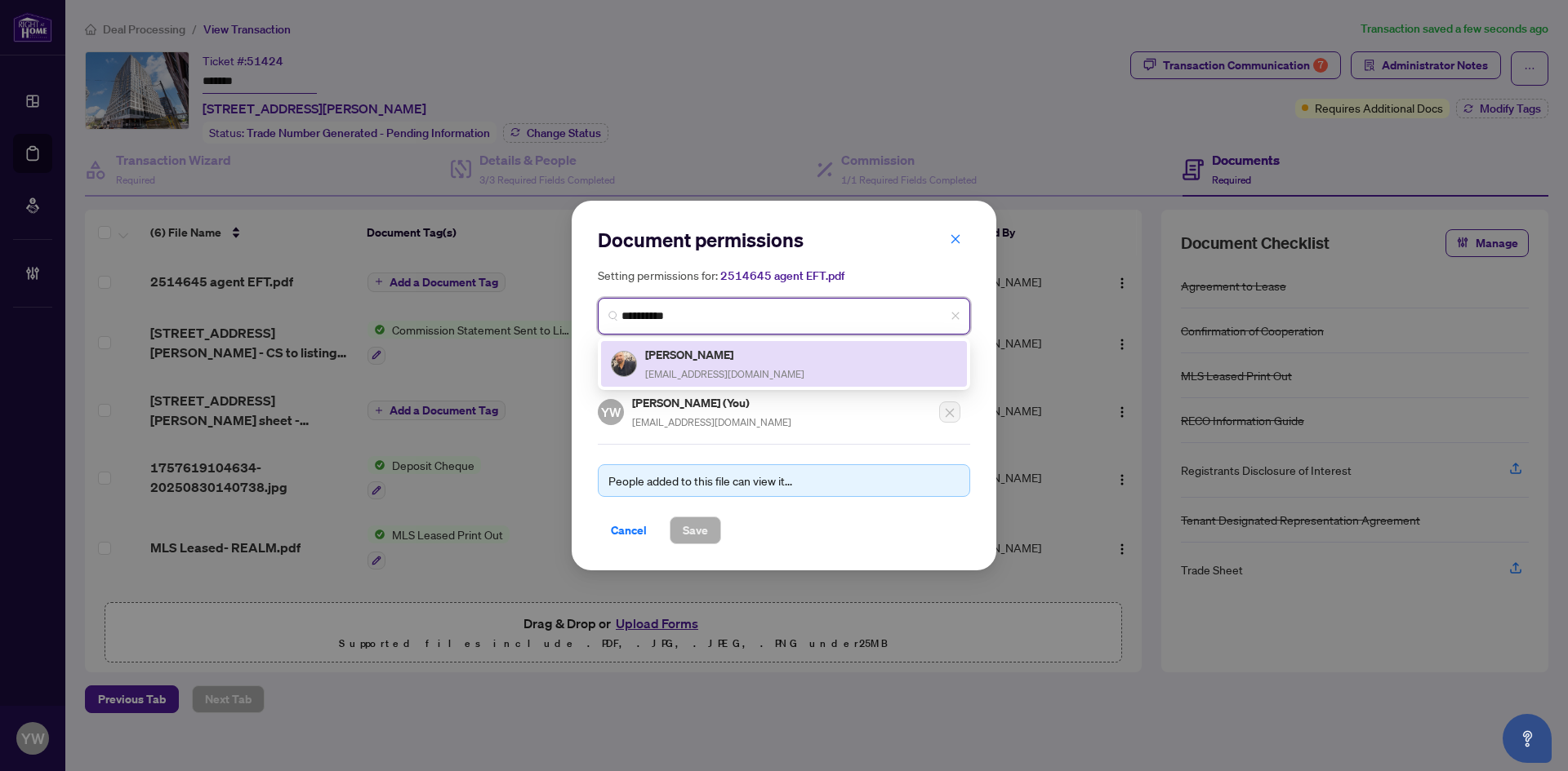
drag, startPoint x: 701, startPoint y: 368, endPoint x: 732, endPoint y: 497, distance: 132.7
click at [701, 369] on span "[EMAIL_ADDRESS][DOMAIN_NAME]" at bounding box center [725, 375] width 160 height 13
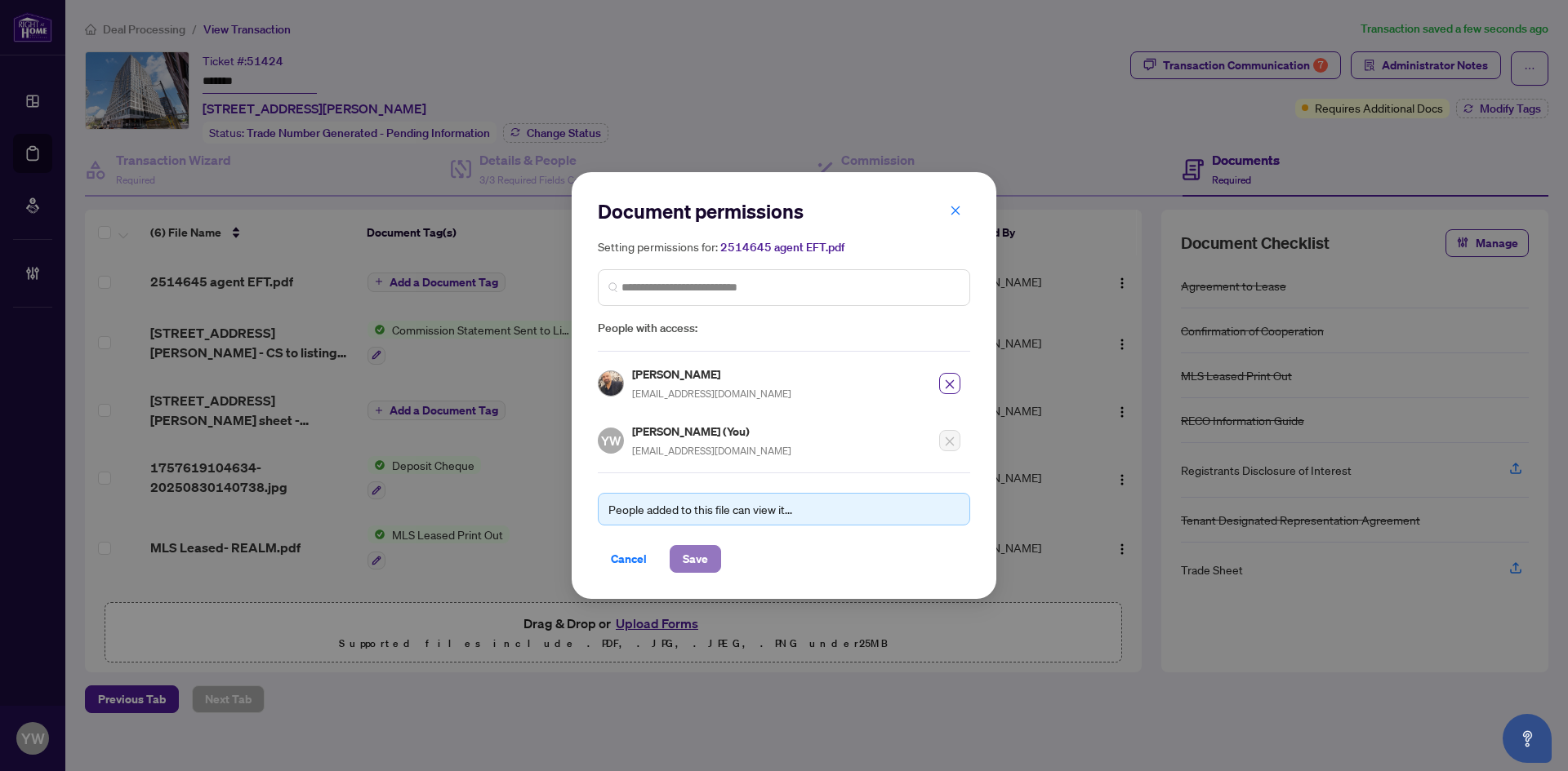
click at [707, 559] on span "Save" at bounding box center [695, 559] width 25 height 26
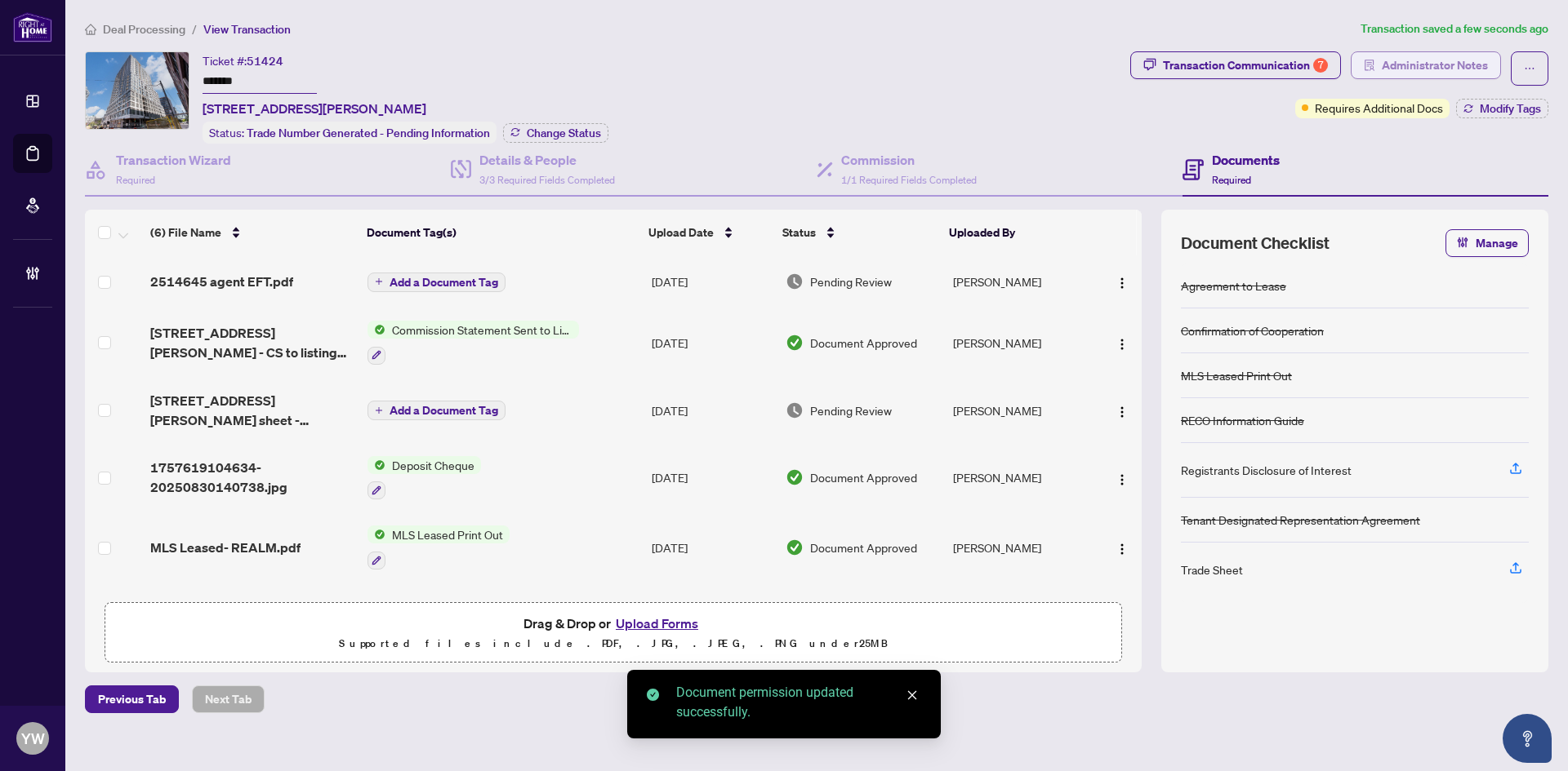
click at [1428, 67] on span "Administrator Notes" at bounding box center [1434, 65] width 106 height 26
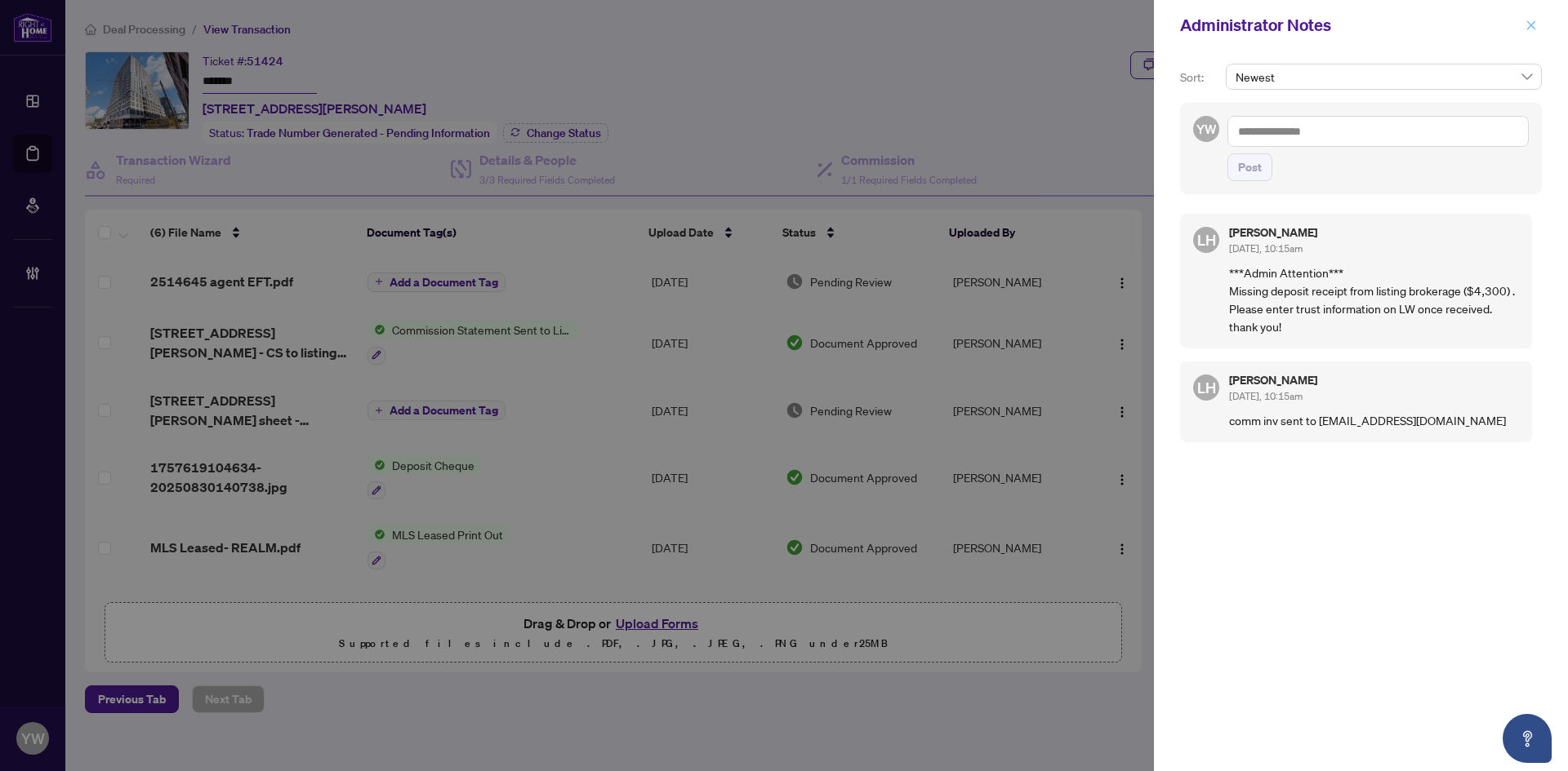
click at [1527, 26] on icon "close" at bounding box center [1530, 25] width 12 height 12
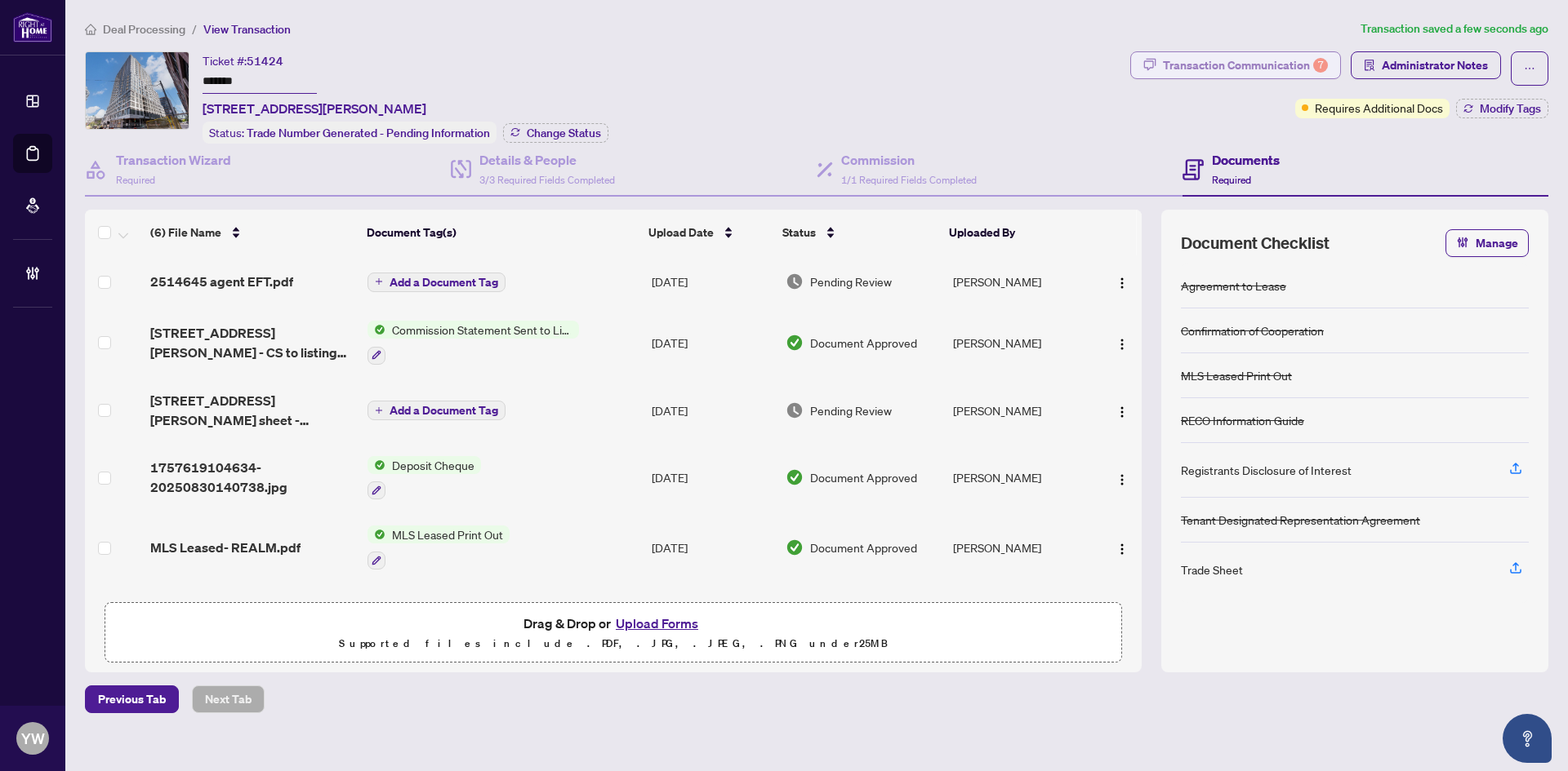
click at [1245, 60] on div "Transaction Communication 7" at bounding box center [1245, 65] width 165 height 26
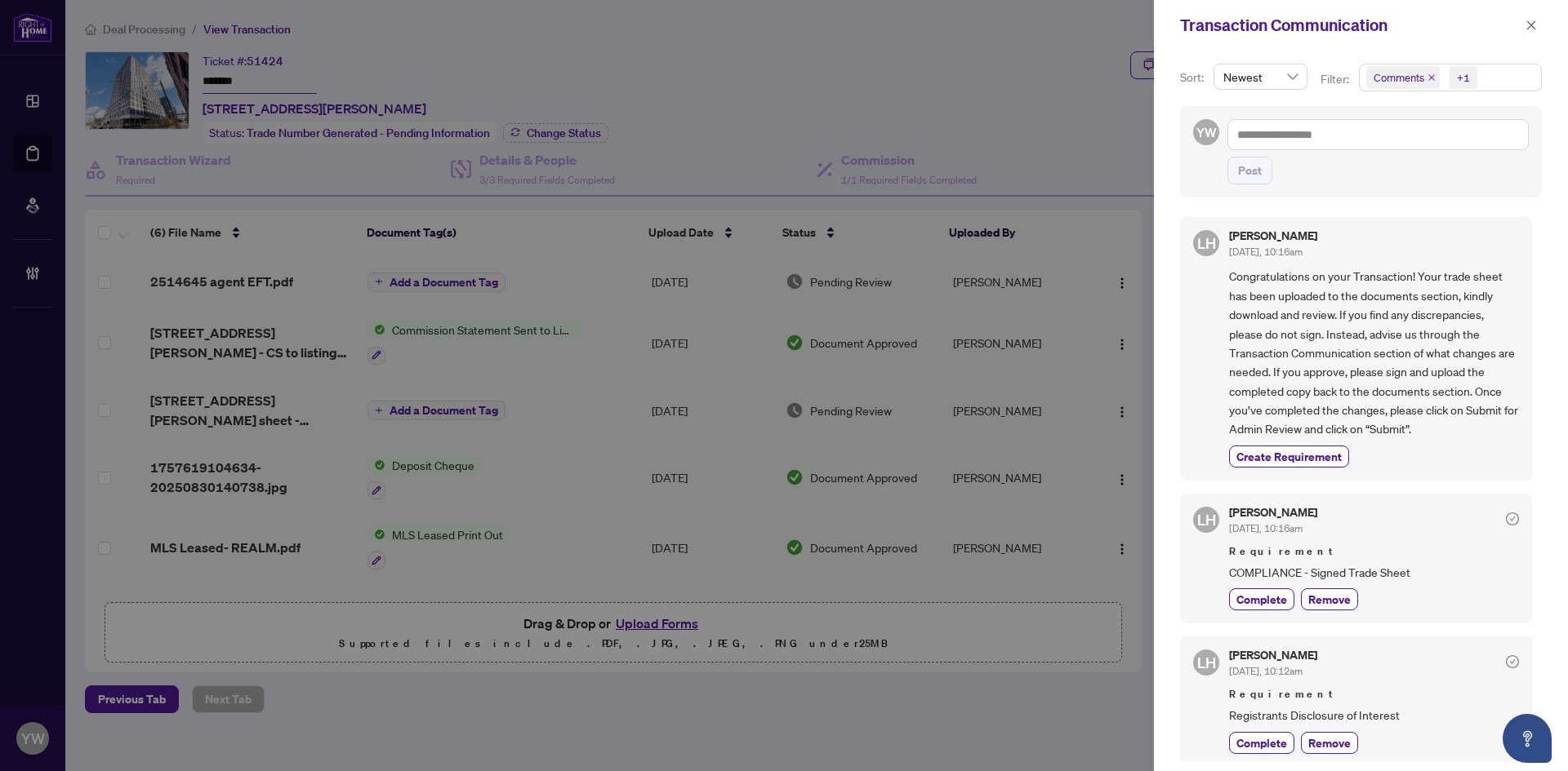
click at [1428, 79] on icon "close" at bounding box center [1431, 77] width 6 height 6
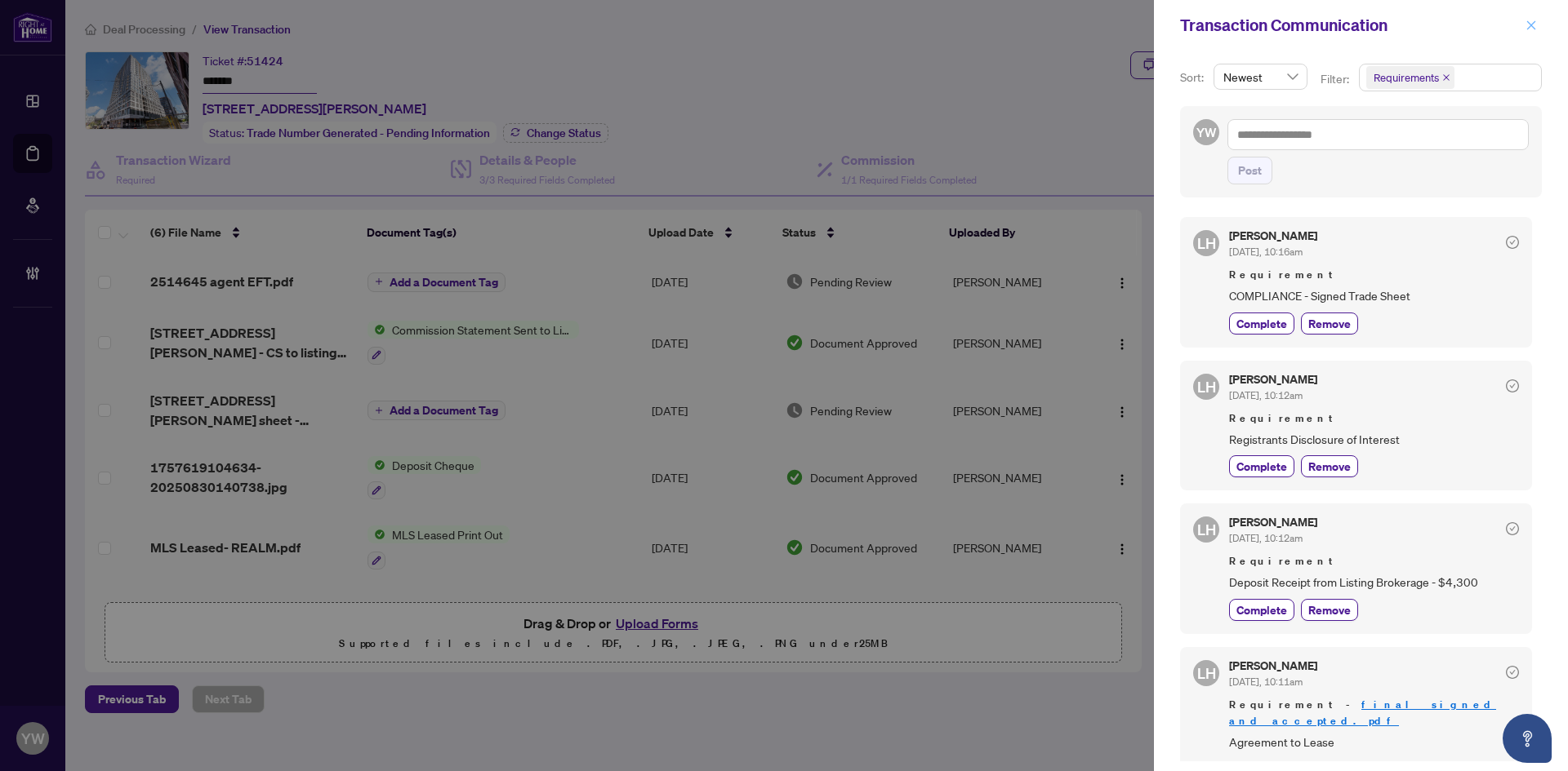
click at [1529, 22] on icon "close" at bounding box center [1530, 25] width 12 height 12
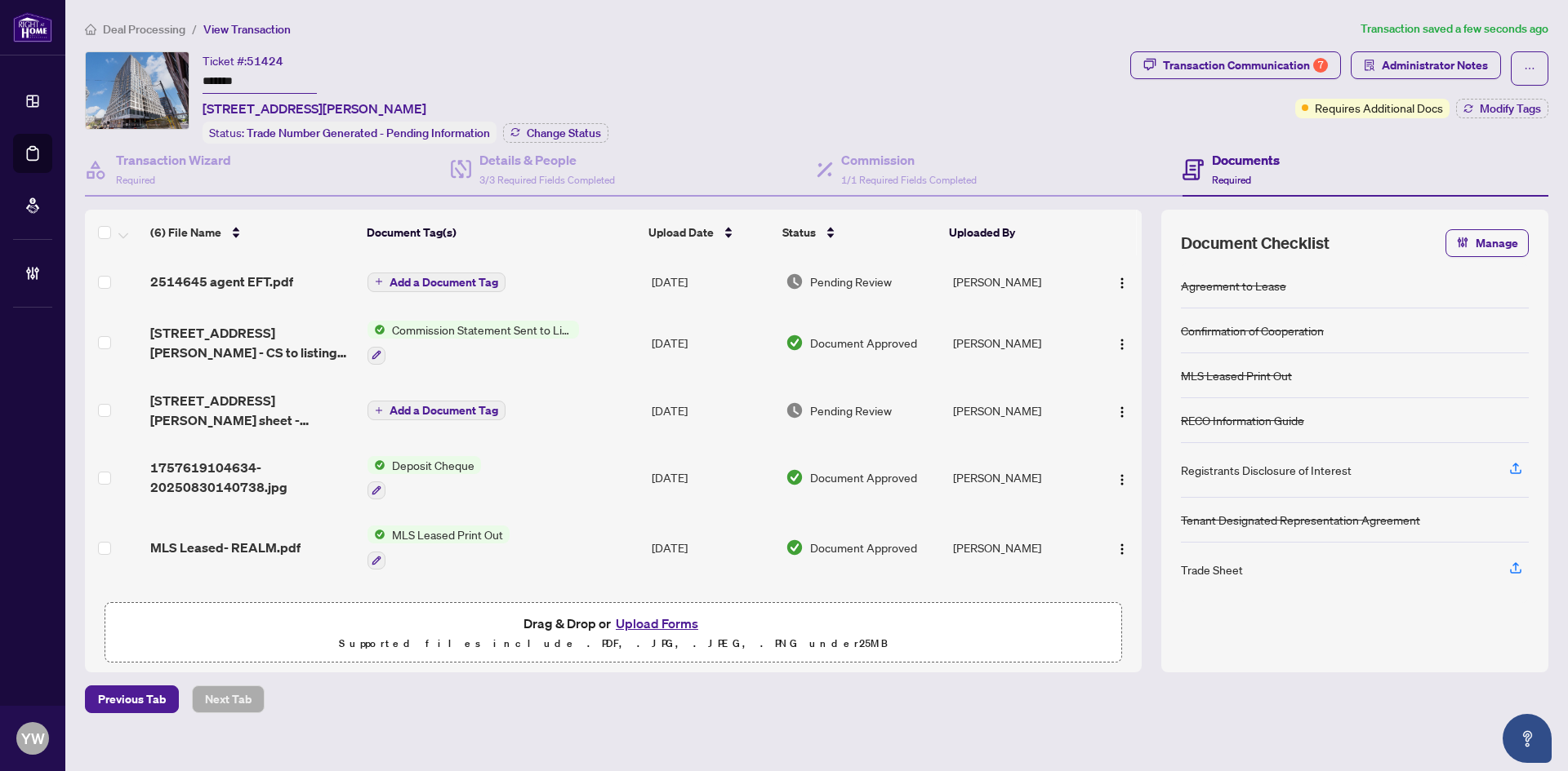
click at [259, 403] on span "[STREET_ADDRESS][PERSON_NAME] sheet - [PERSON_NAME] to Review.pdf" at bounding box center [252, 411] width 205 height 39
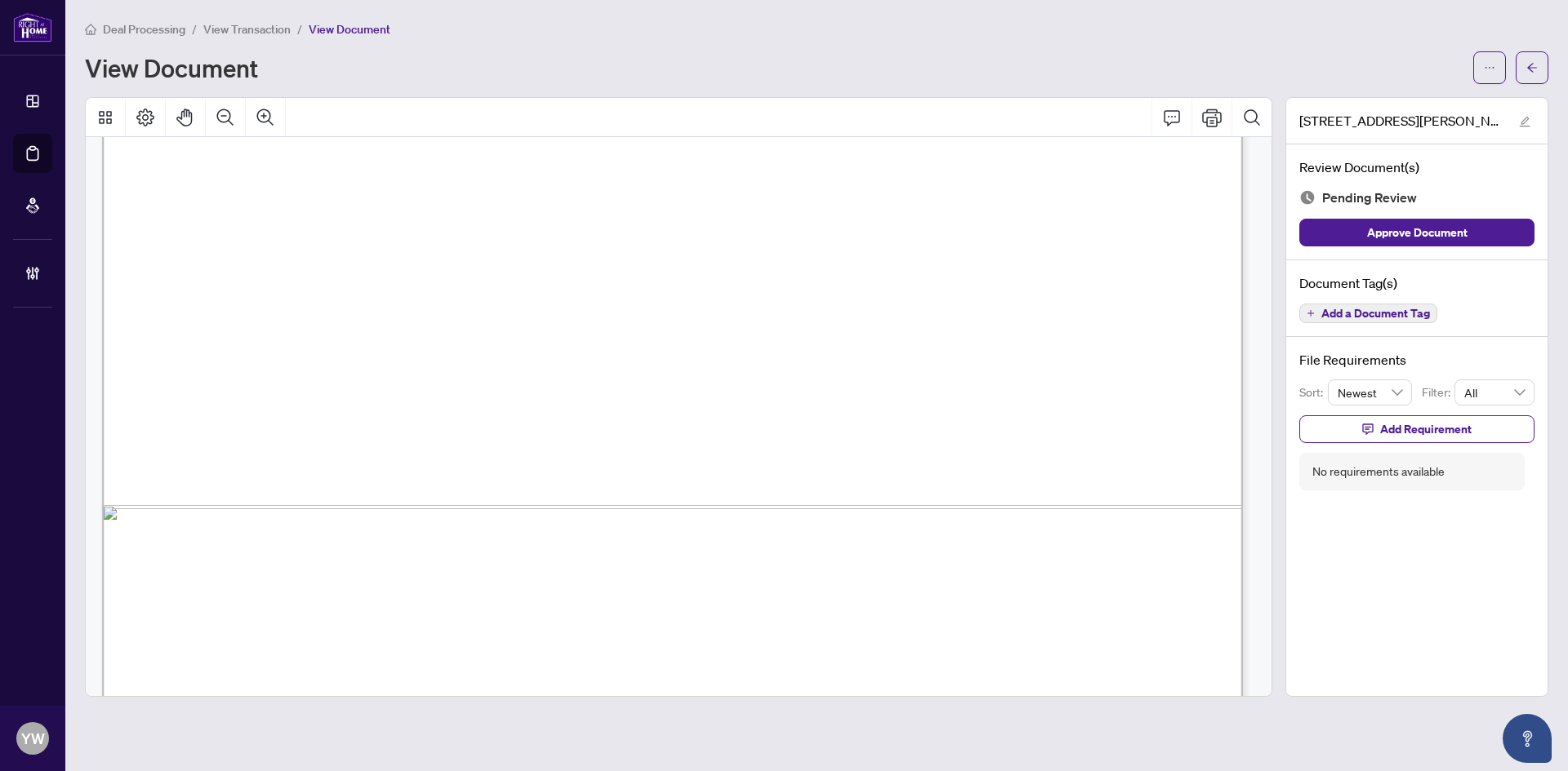
scroll to position [653, 0]
click at [1537, 67] on icon "arrow-left" at bounding box center [1531, 67] width 12 height 12
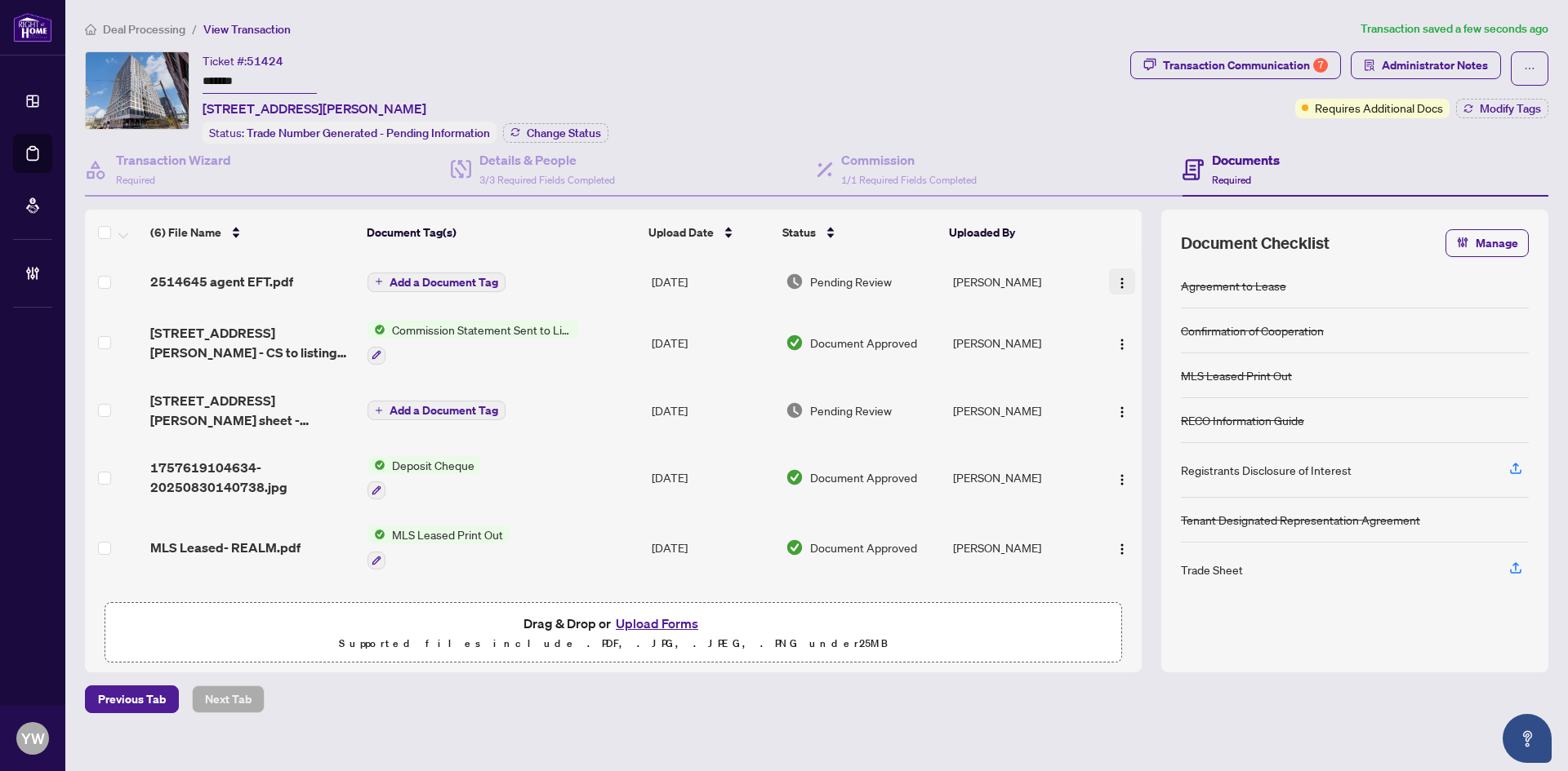
click at [1124, 282] on button "button" at bounding box center [1121, 281] width 26 height 26
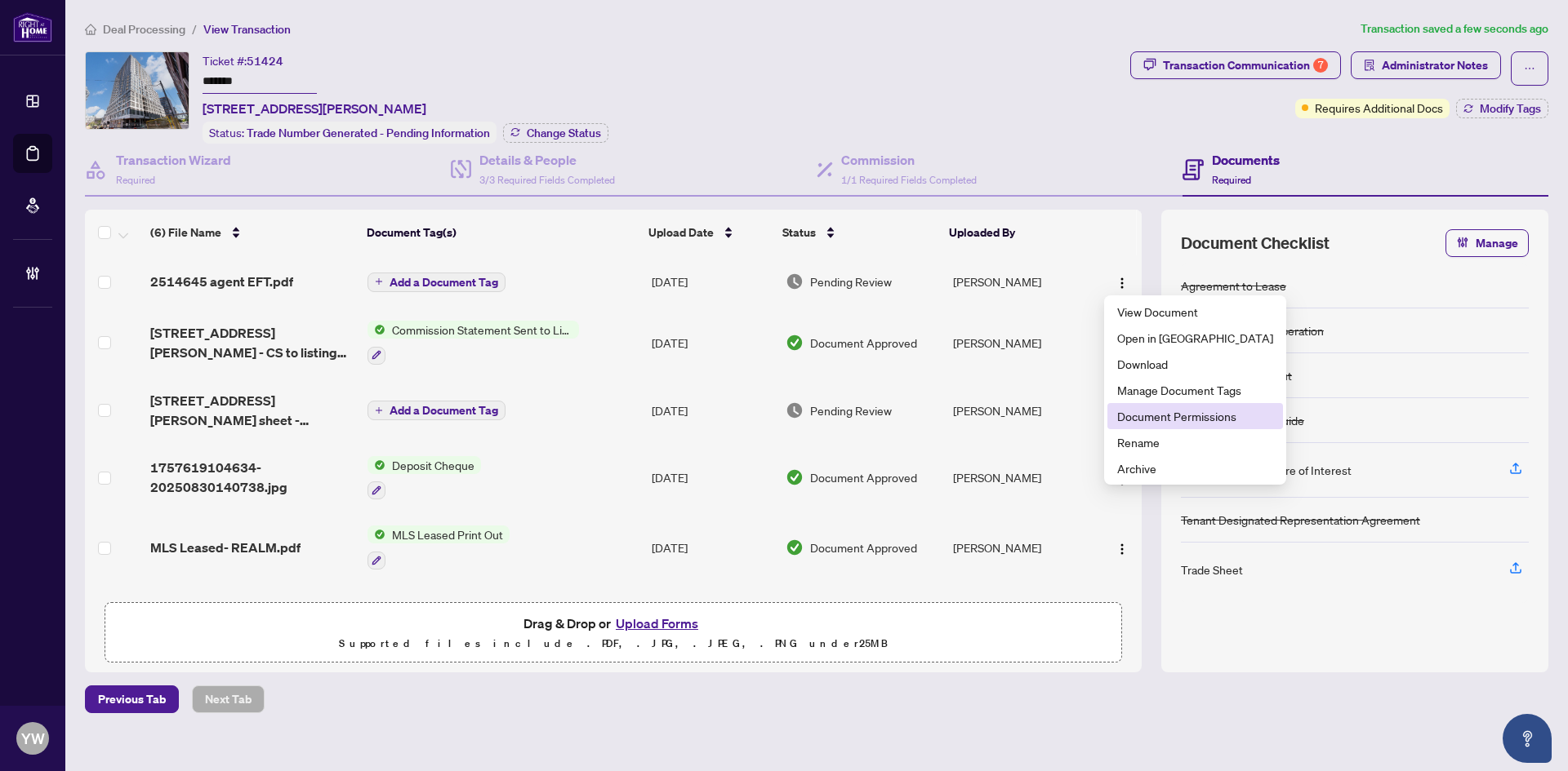
click at [1137, 405] on li "Document Permissions" at bounding box center [1195, 416] width 176 height 26
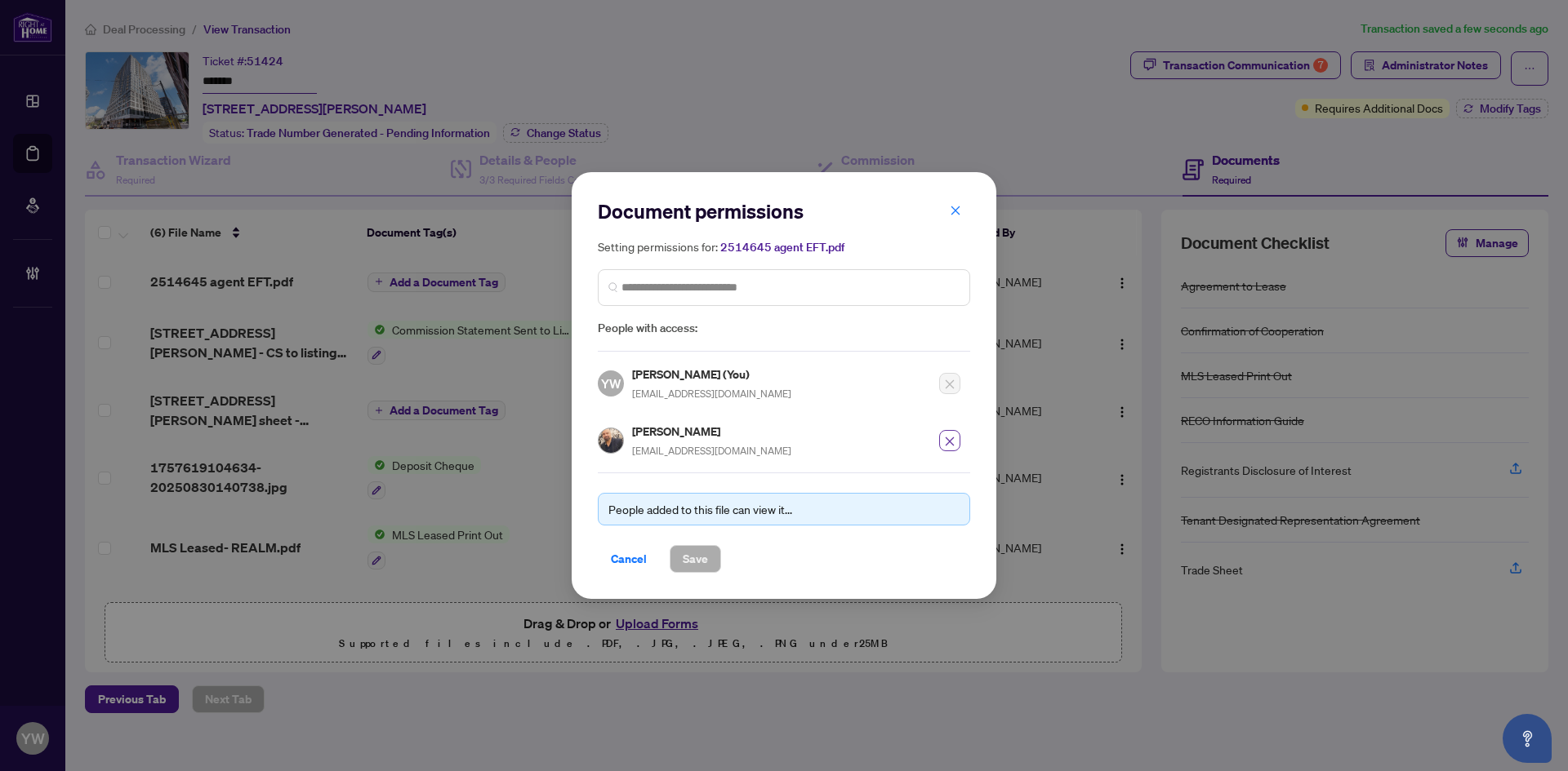
click at [942, 444] on button "button" at bounding box center [950, 441] width 22 height 22
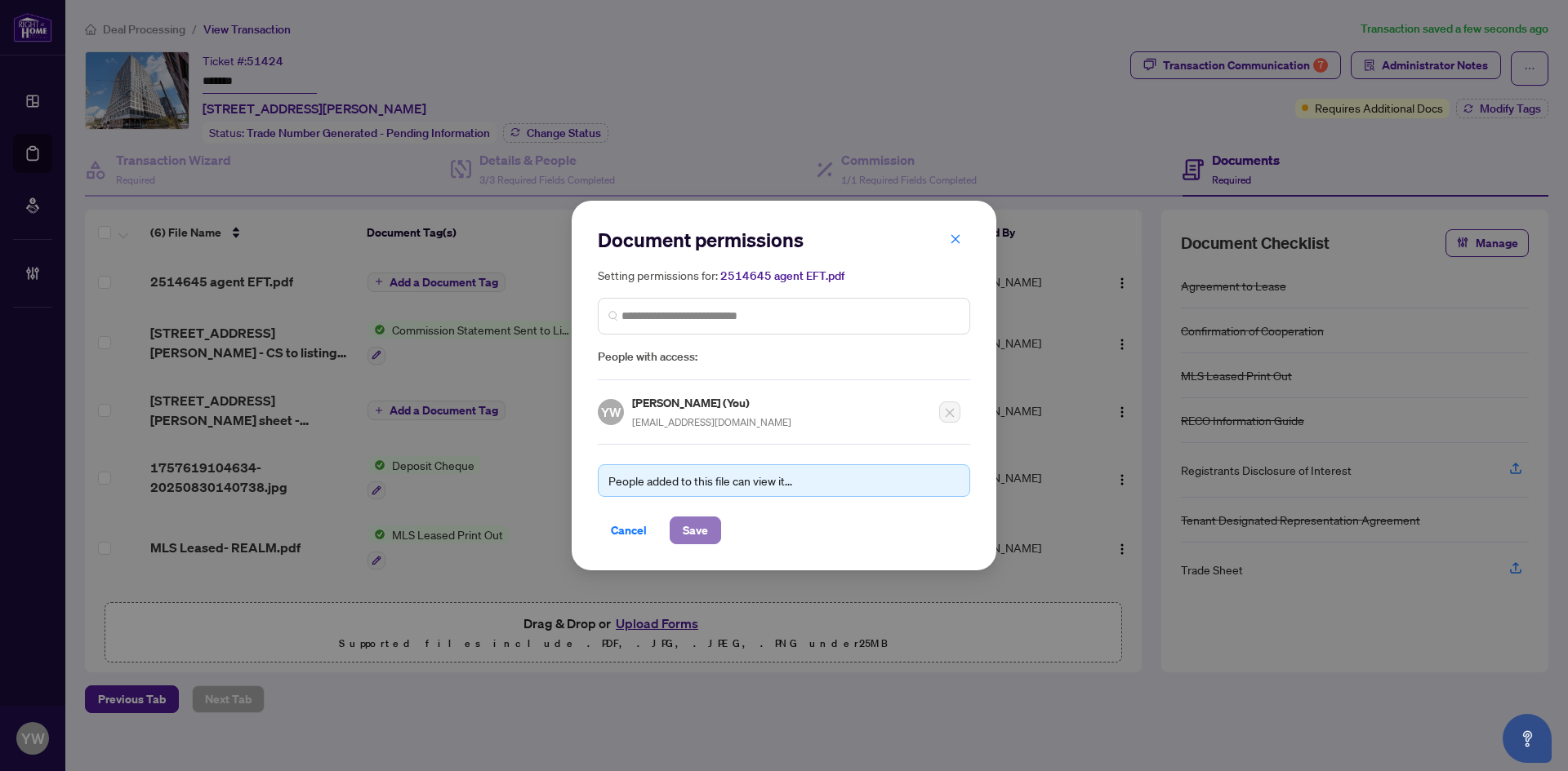
click at [691, 533] on span "Save" at bounding box center [695, 530] width 25 height 26
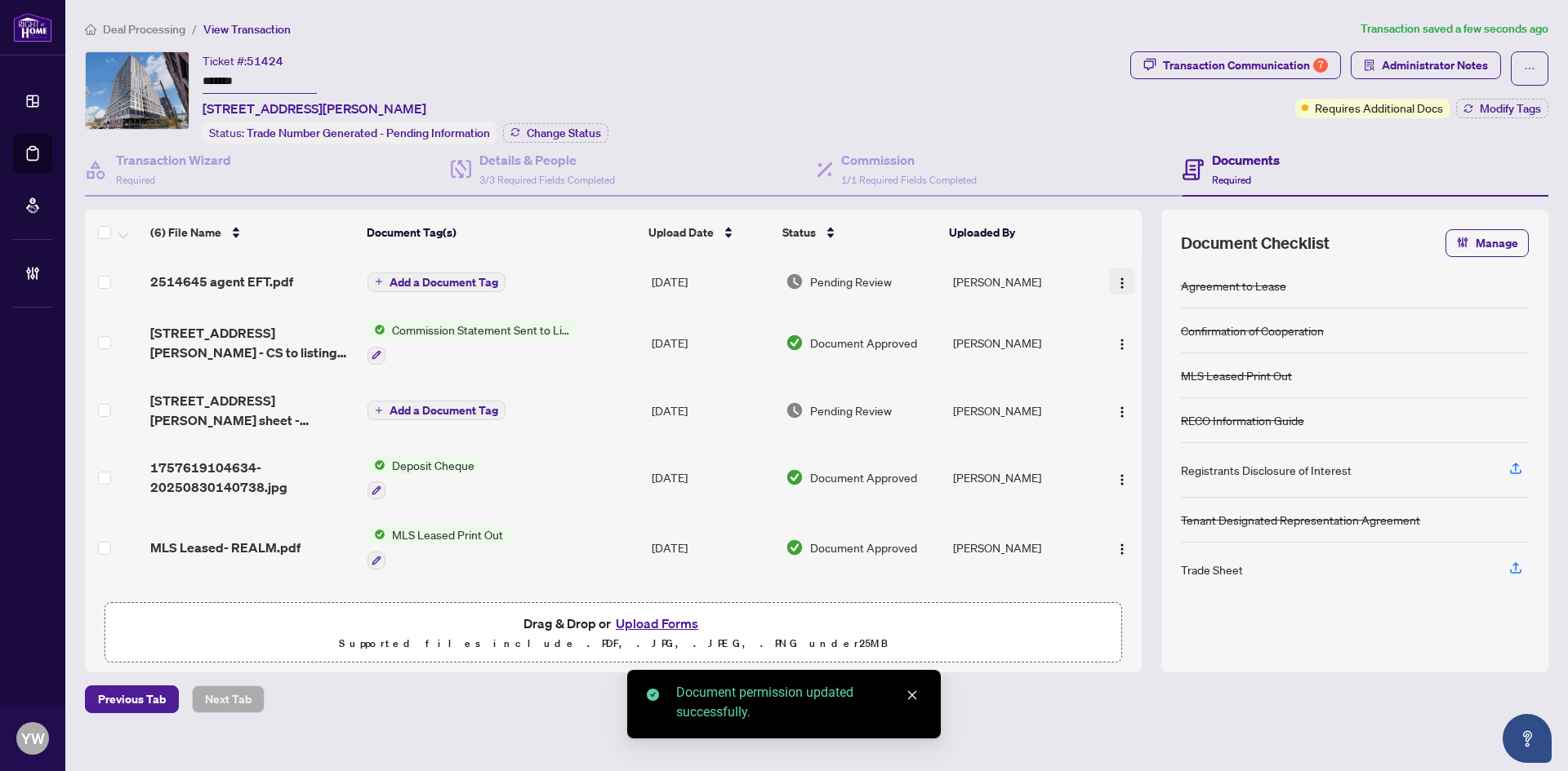
click at [1115, 277] on img "button" at bounding box center [1121, 283] width 13 height 13
click at [1142, 472] on span "Archive" at bounding box center [1195, 468] width 156 height 18
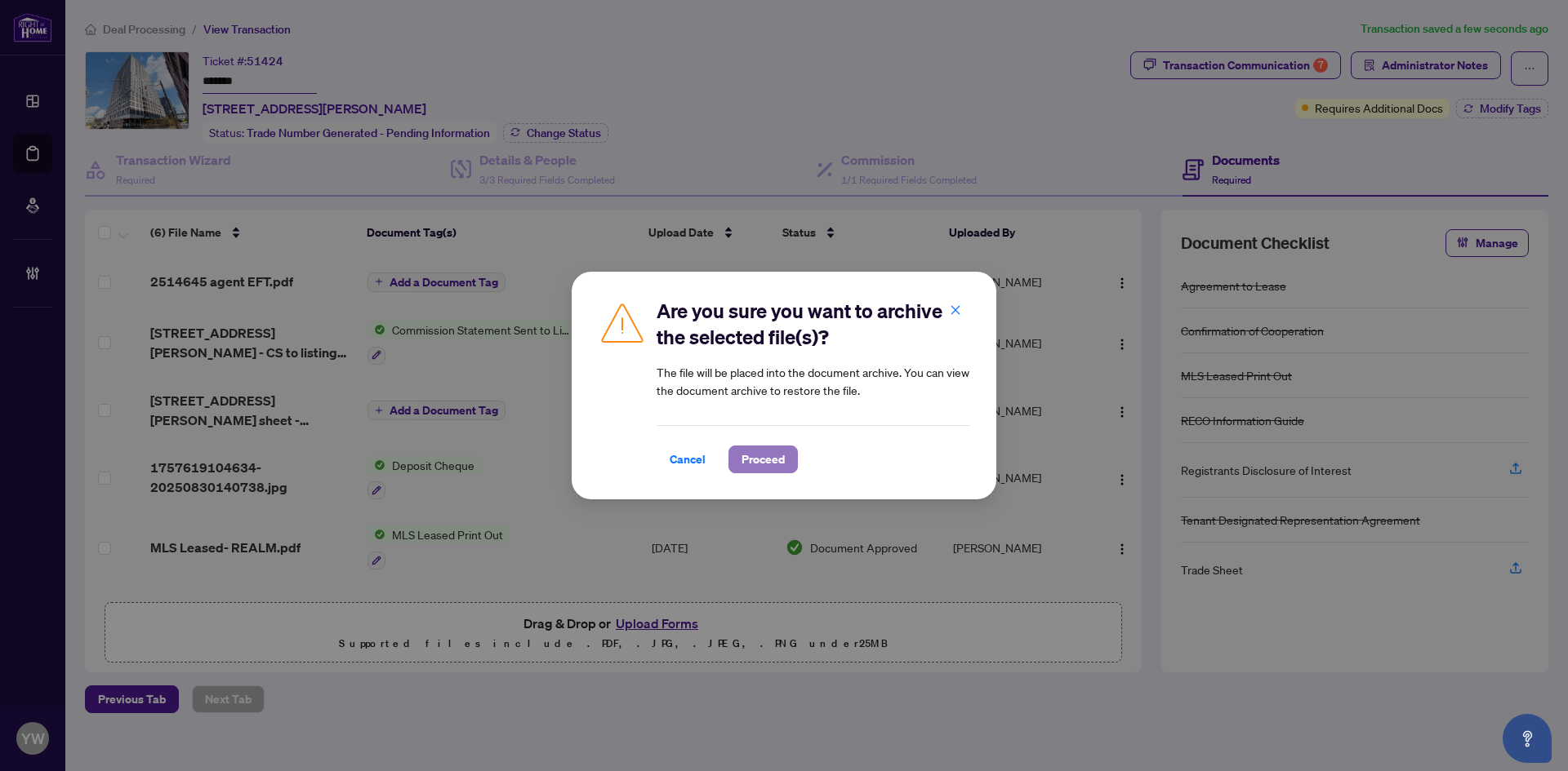
click at [751, 468] on span "Proceed" at bounding box center [763, 459] width 43 height 26
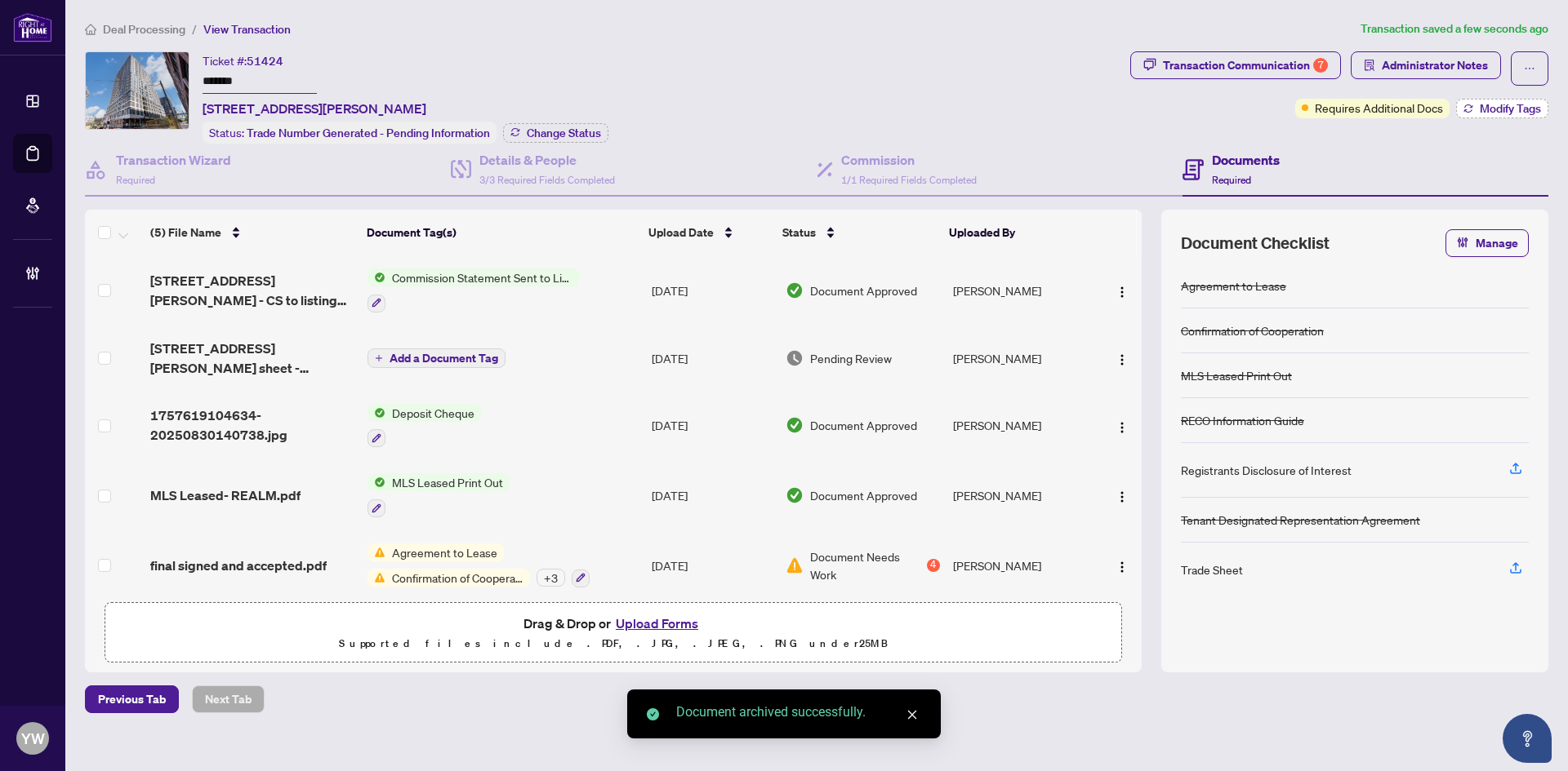
click at [1494, 113] on span "Modify Tags" at bounding box center [1510, 108] width 61 height 12
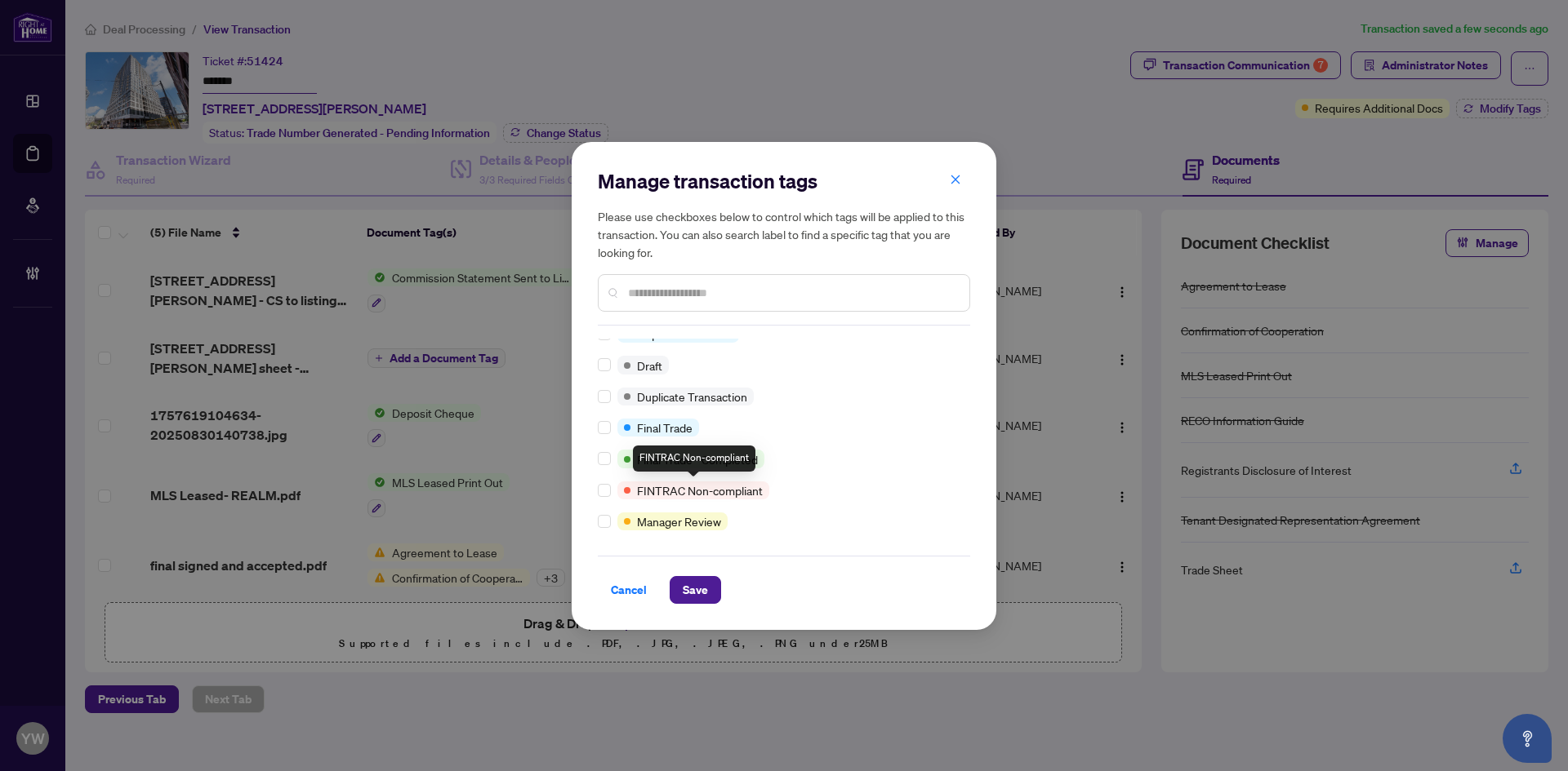
scroll to position [408, 0]
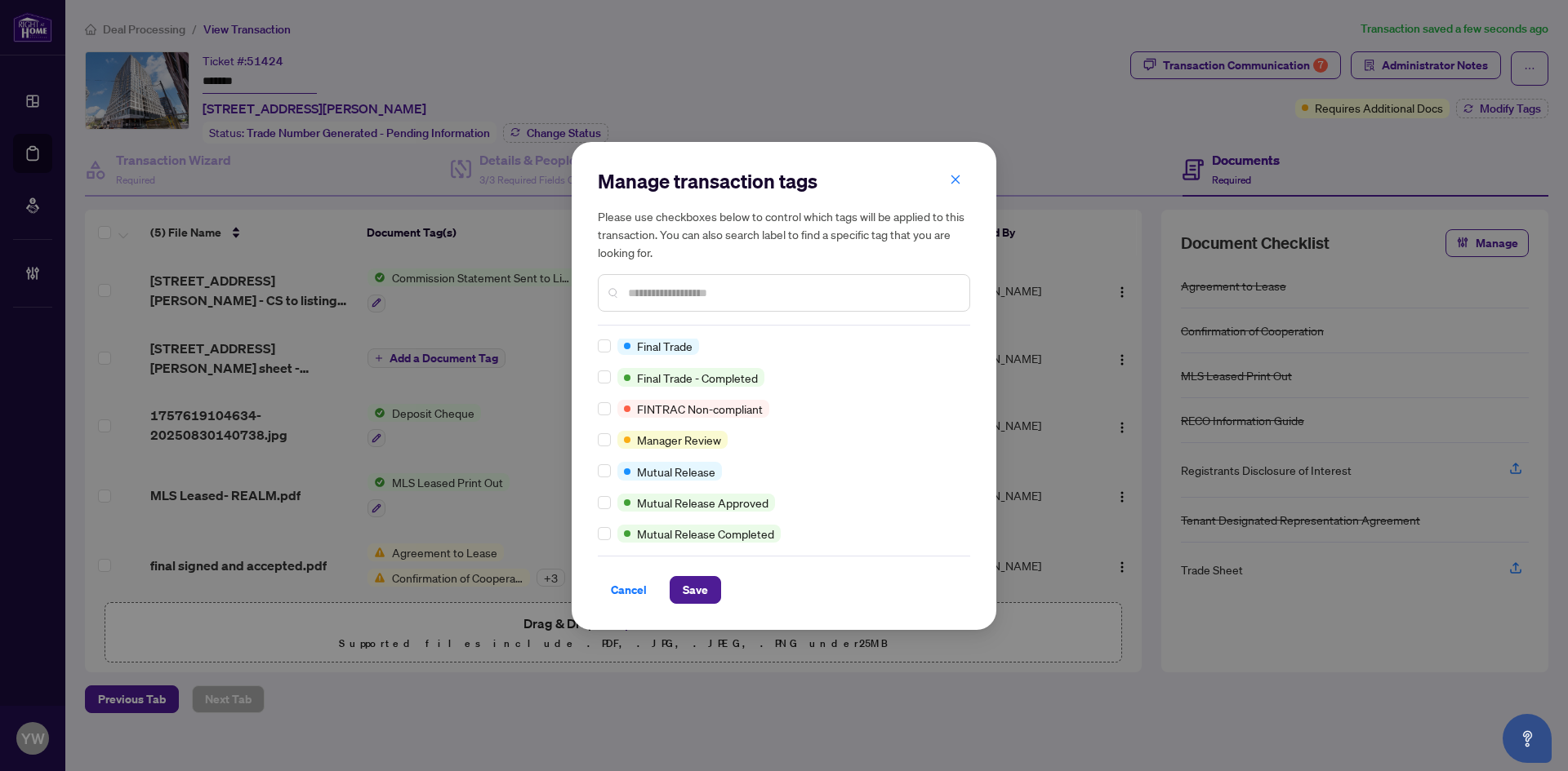
click at [659, 297] on input "text" at bounding box center [792, 293] width 328 height 18
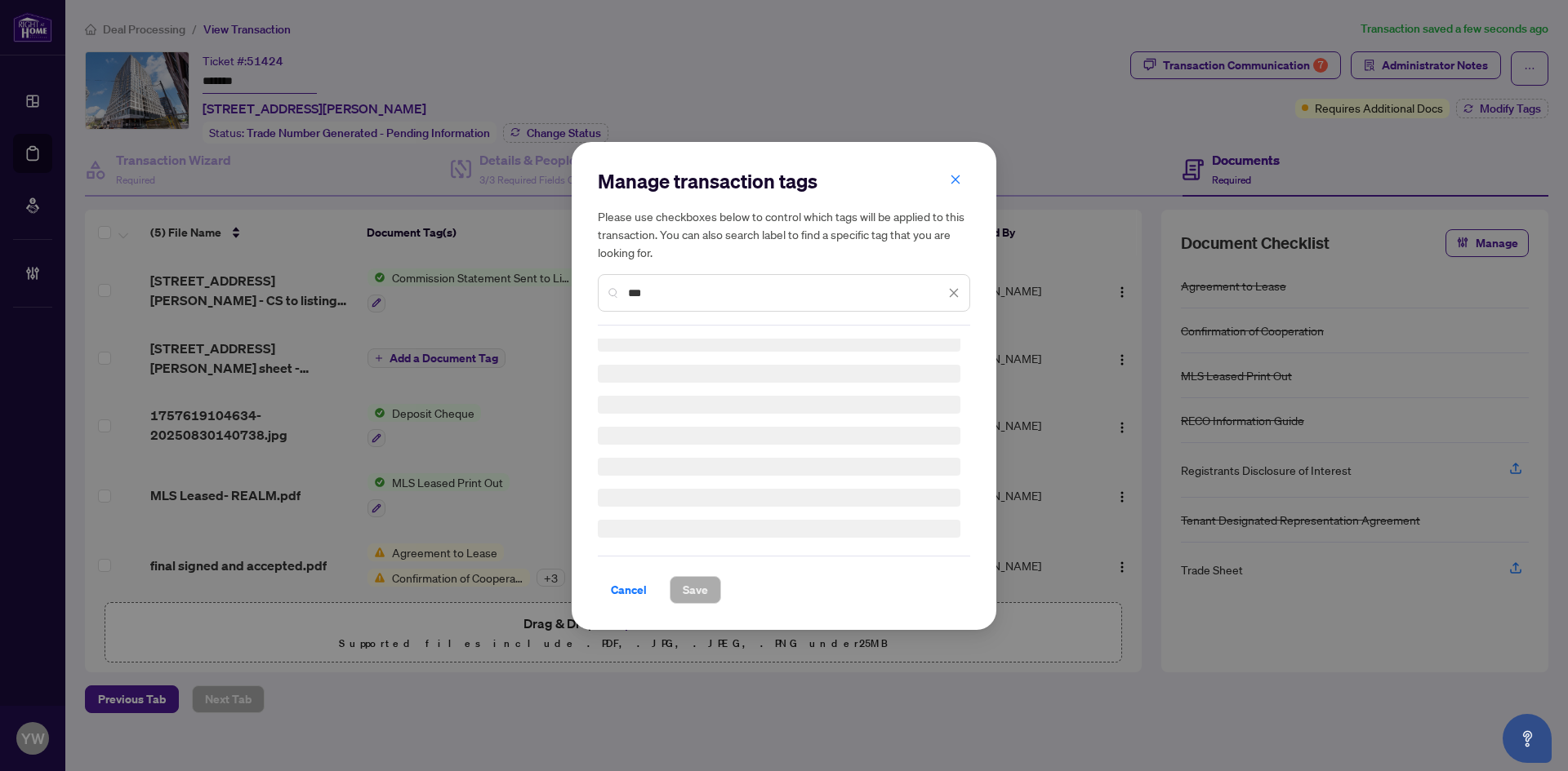
scroll to position [0, 0]
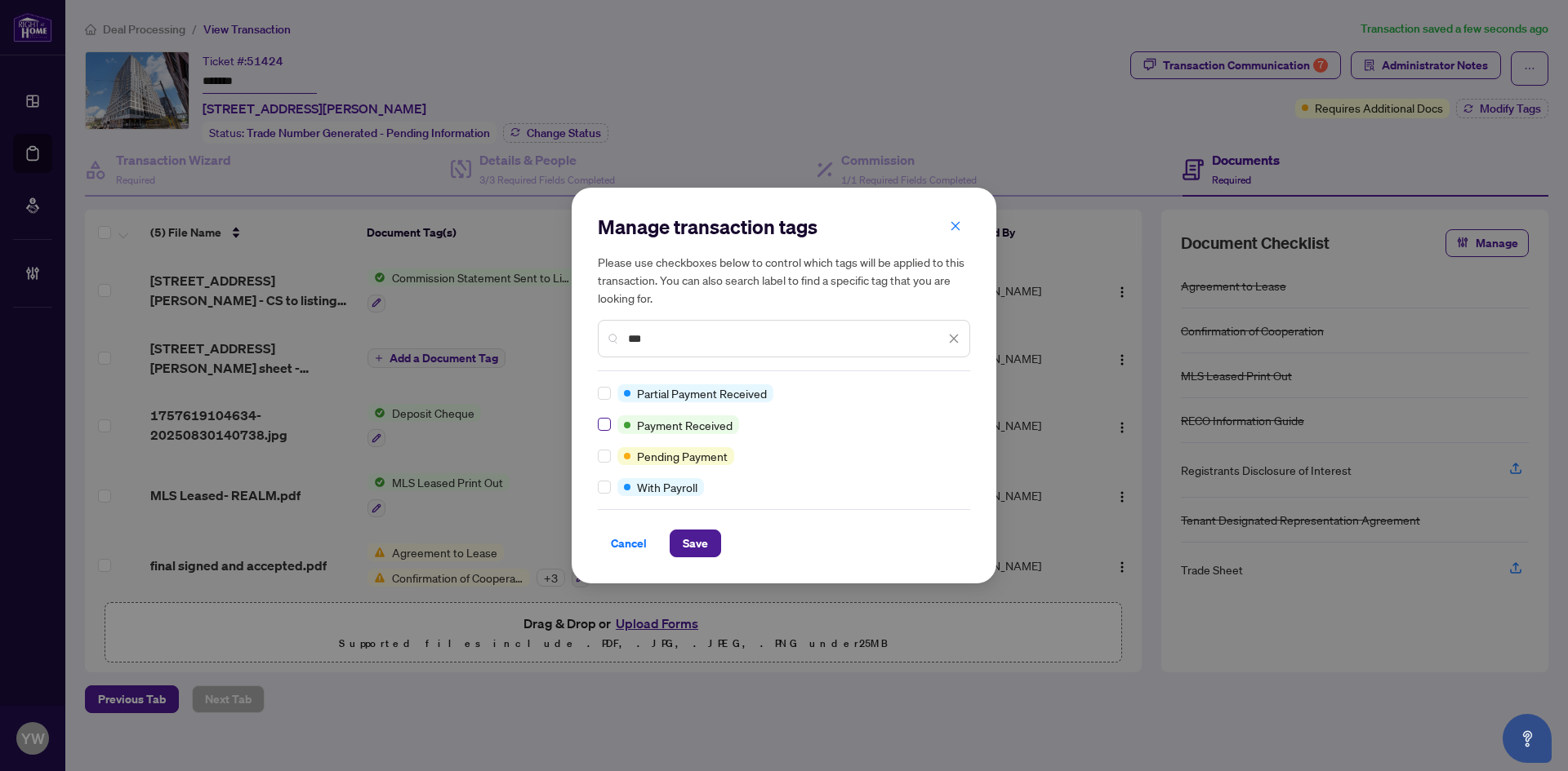
type input "***"
click at [693, 540] on span "Save" at bounding box center [695, 543] width 25 height 26
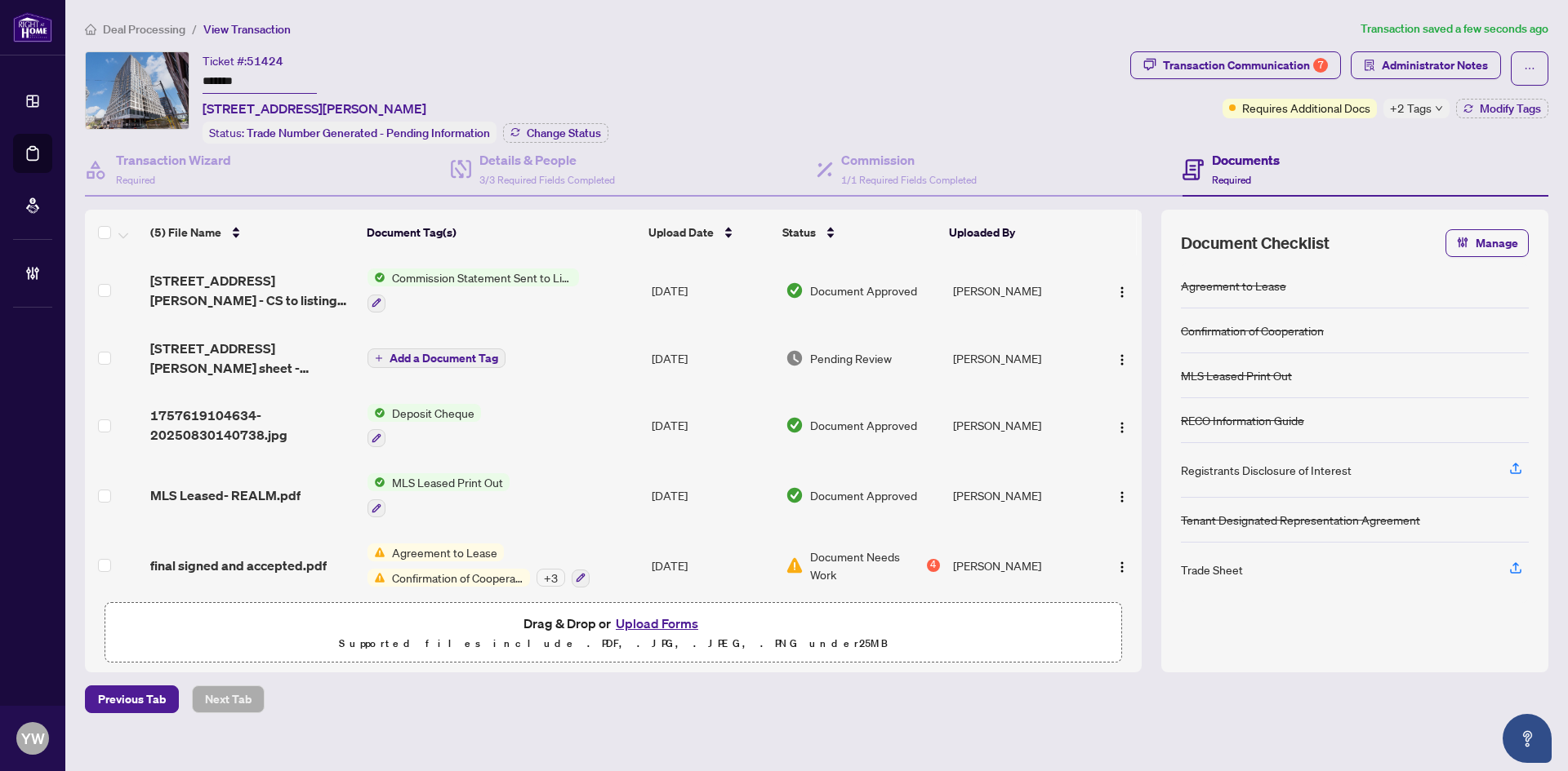
drag, startPoint x: 1491, startPoint y: 106, endPoint x: 1453, endPoint y: 124, distance: 42.0
click at [1491, 106] on span "Modify Tags" at bounding box center [1510, 108] width 61 height 12
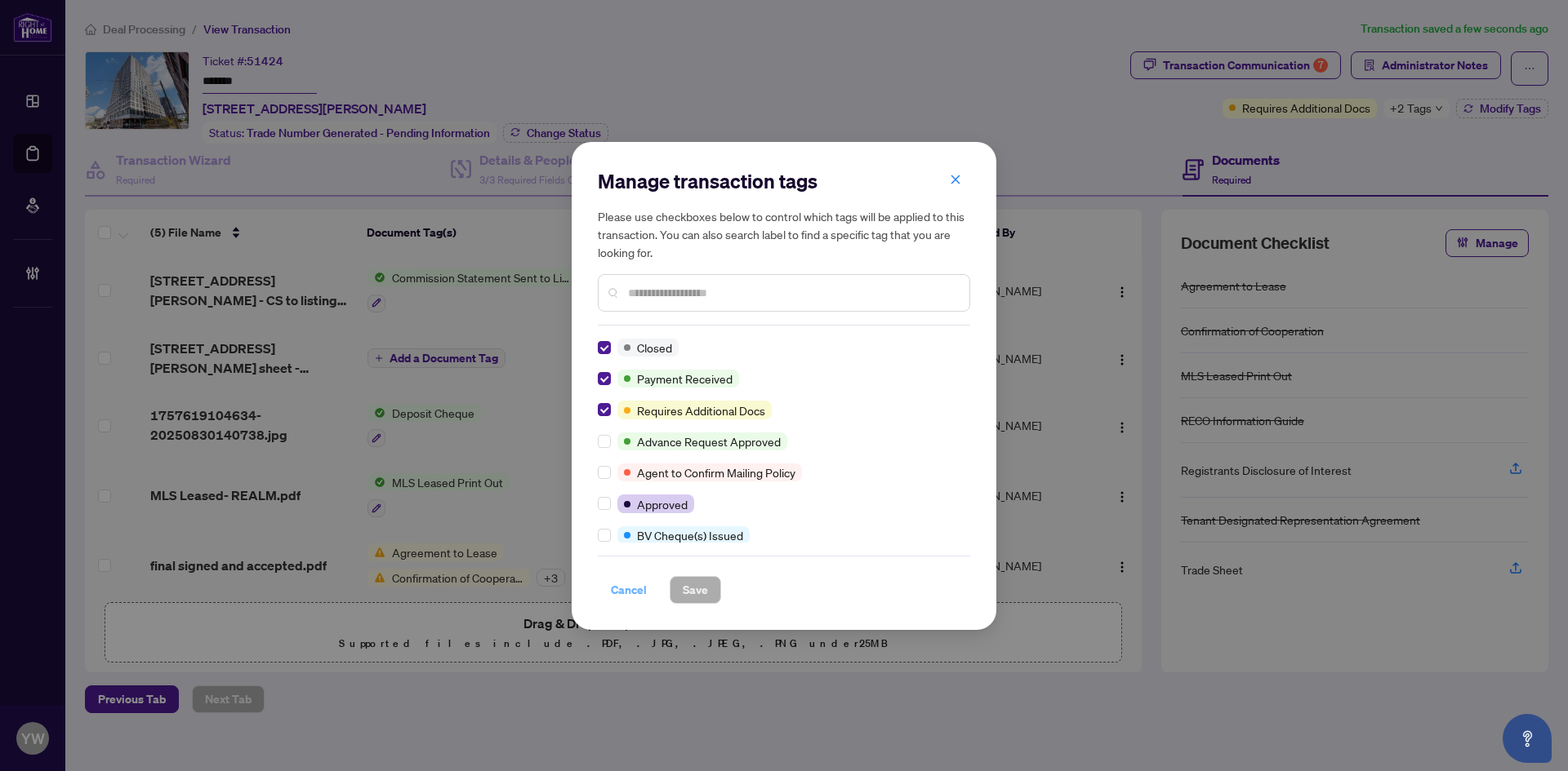
click at [618, 588] on span "Cancel" at bounding box center [629, 590] width 36 height 26
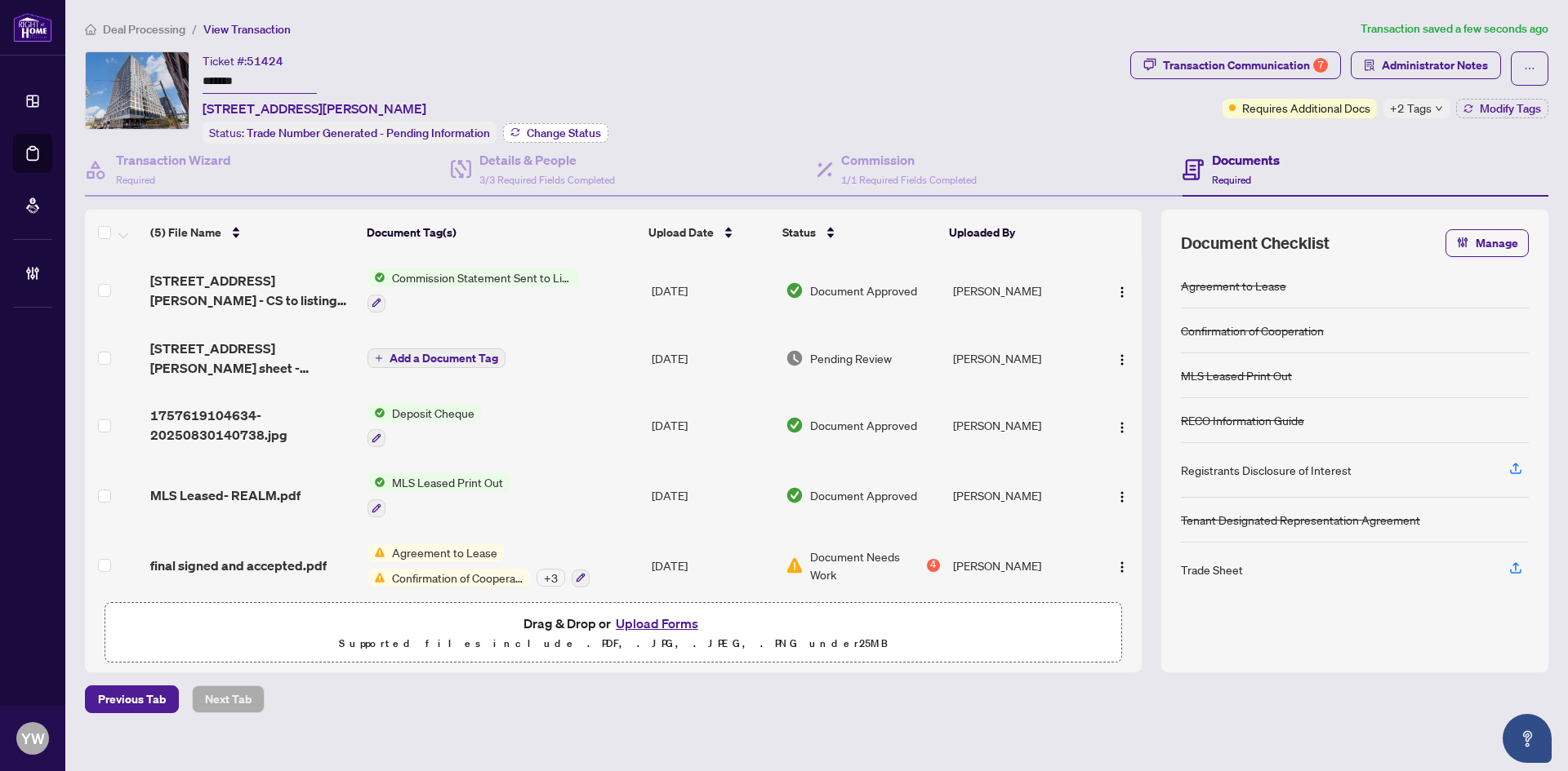
click at [550, 133] on span "Change Status" at bounding box center [563, 133] width 74 height 12
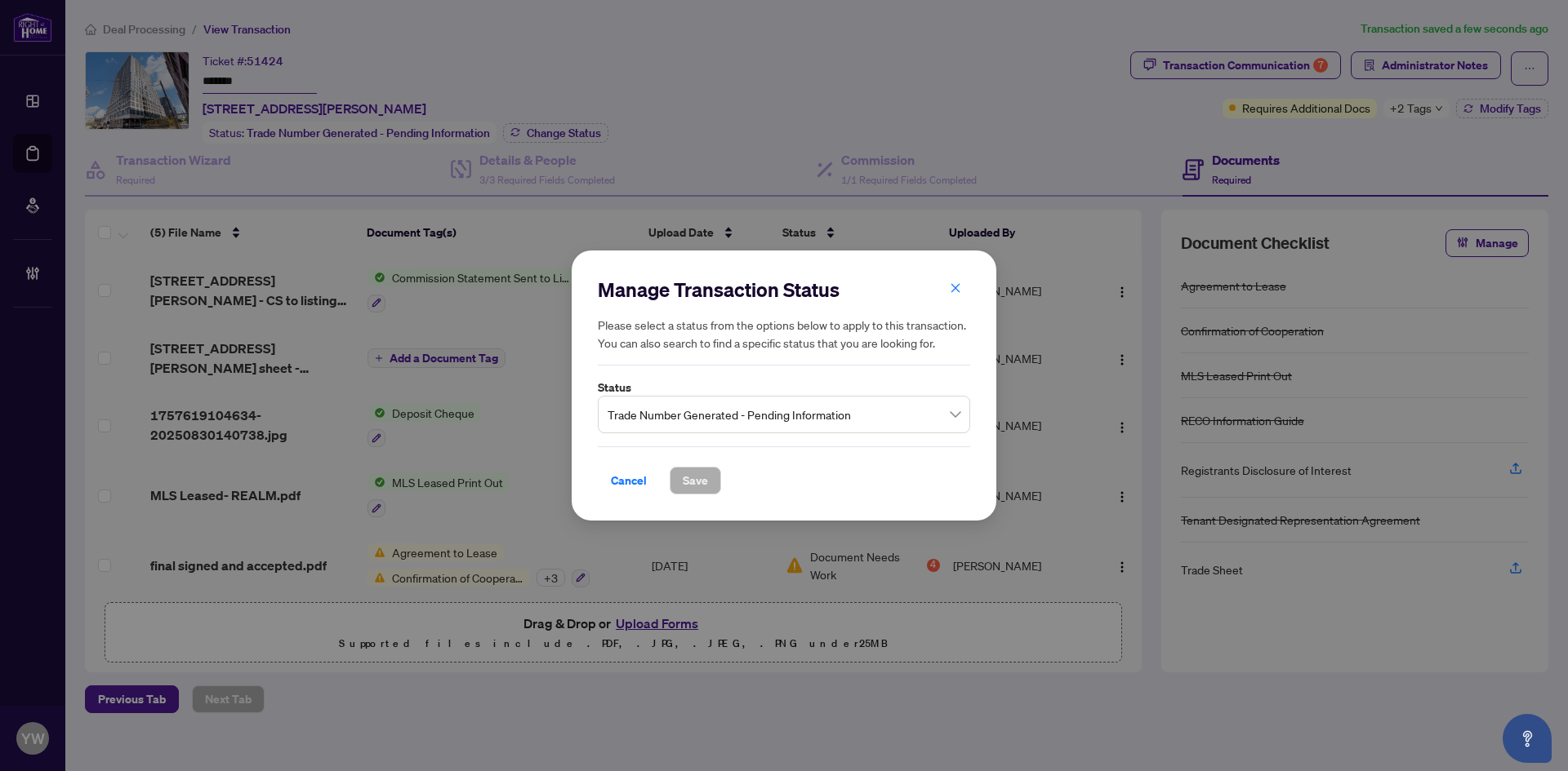
click at [763, 408] on span "Trade Number Generated - Pending Information" at bounding box center [783, 414] width 353 height 31
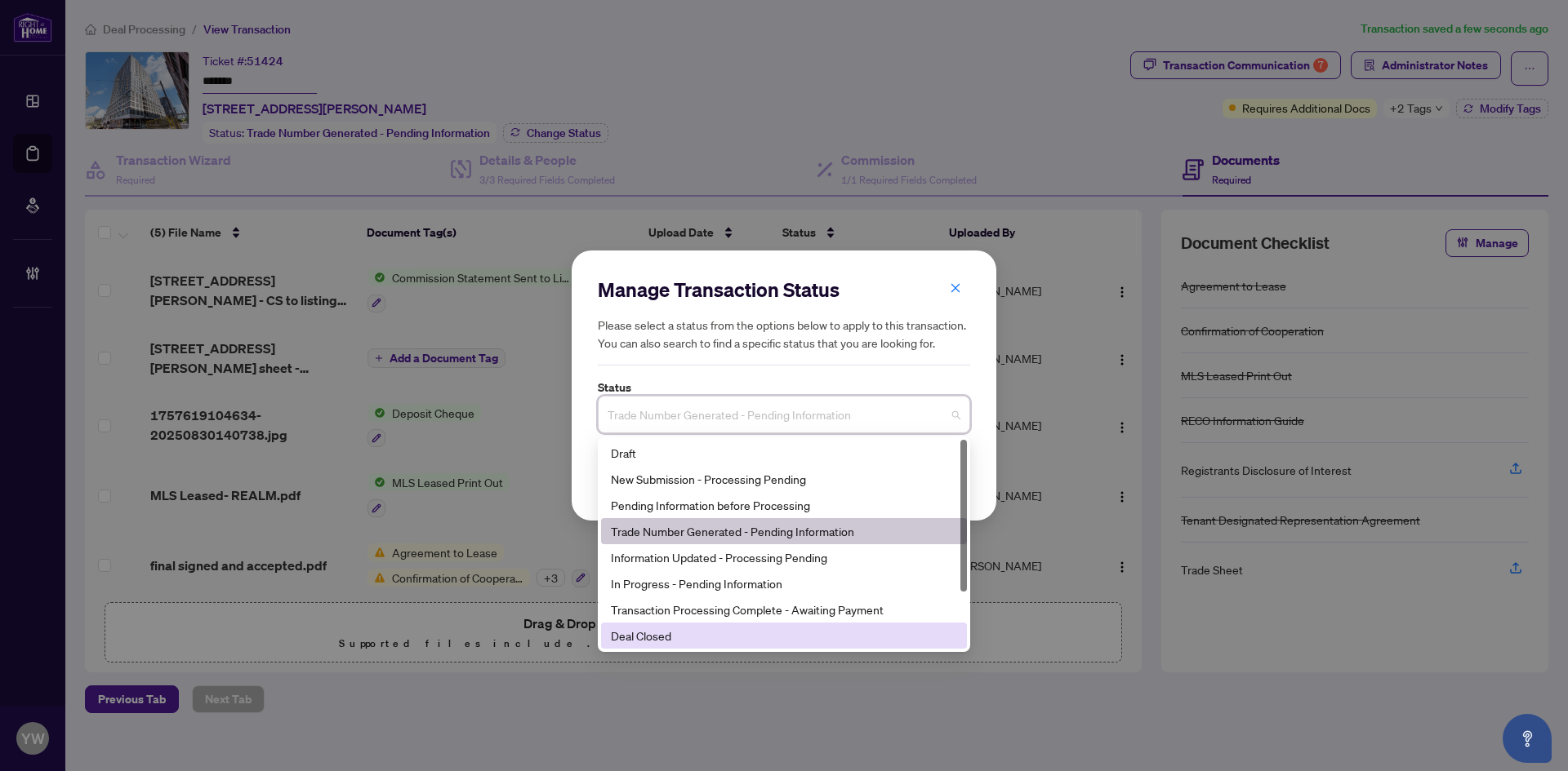
click at [656, 640] on div "Deal Closed" at bounding box center [784, 636] width 346 height 18
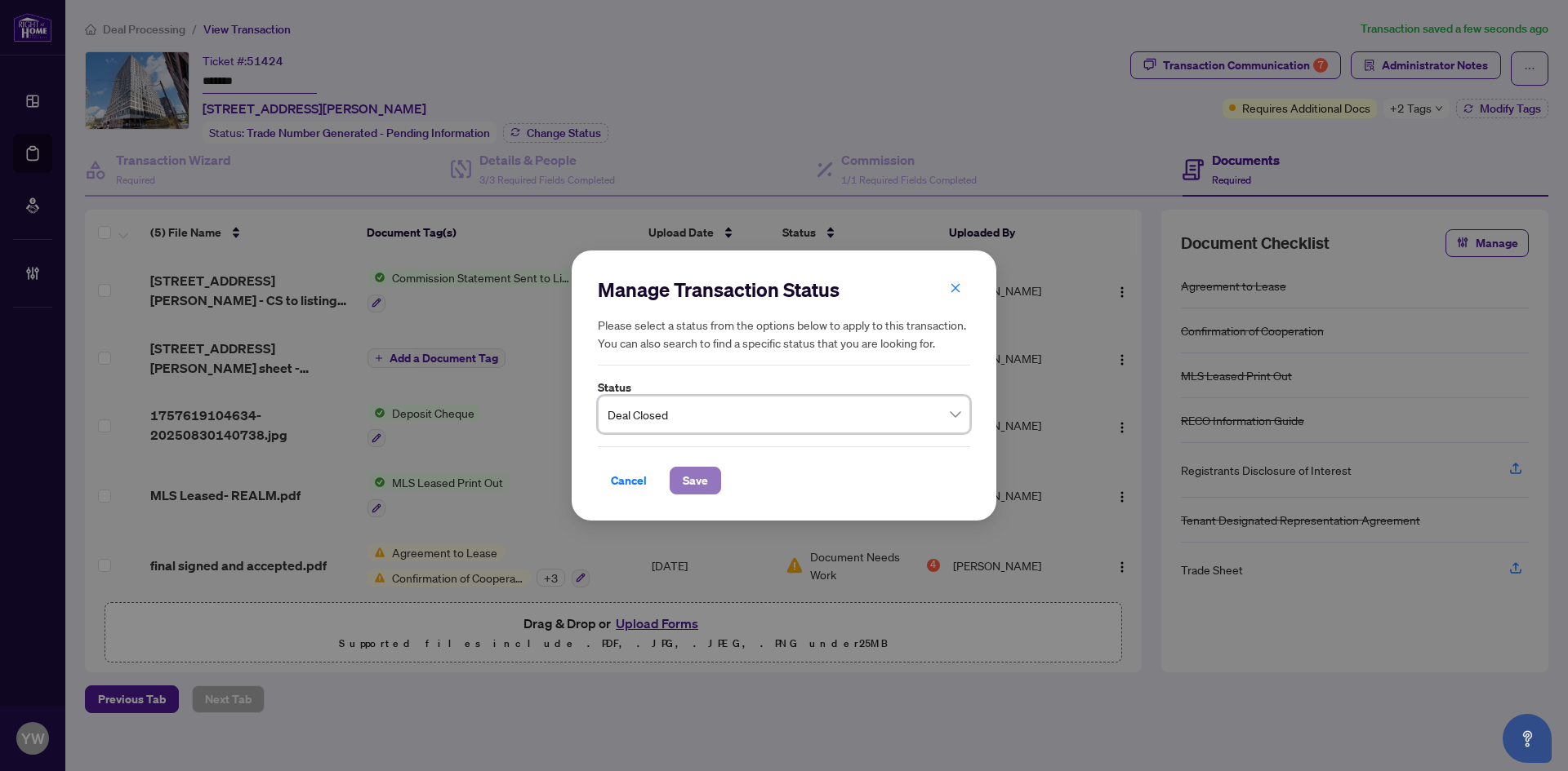
click at [690, 486] on span "Save" at bounding box center [695, 481] width 25 height 26
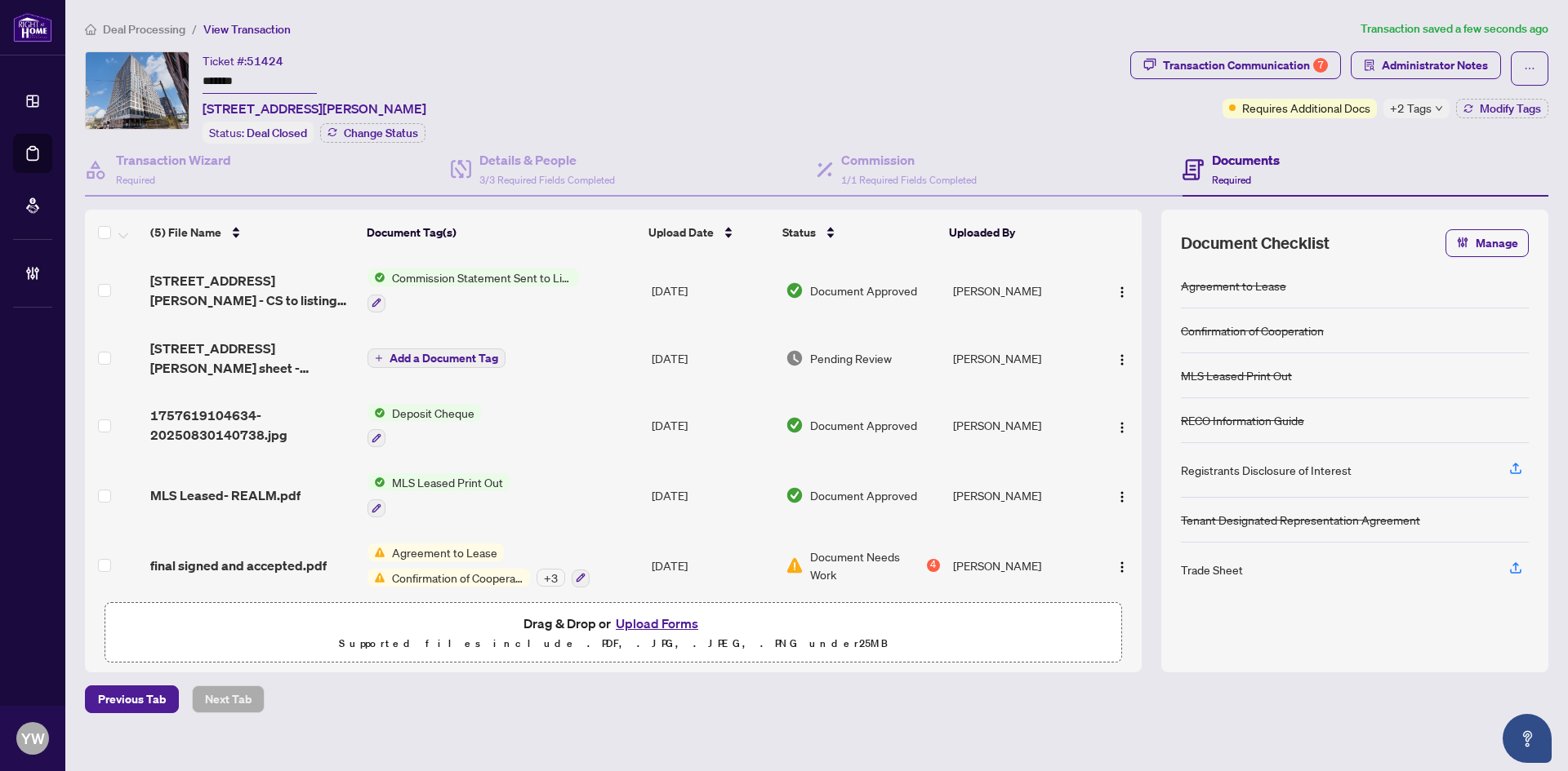
click at [543, 9] on main "Deal Processing / View Transaction Transaction saved a few seconds ago Ticket #…" at bounding box center [816, 386] width 1503 height 771
click at [120, 29] on span "Deal Processing" at bounding box center [144, 30] width 83 height 14
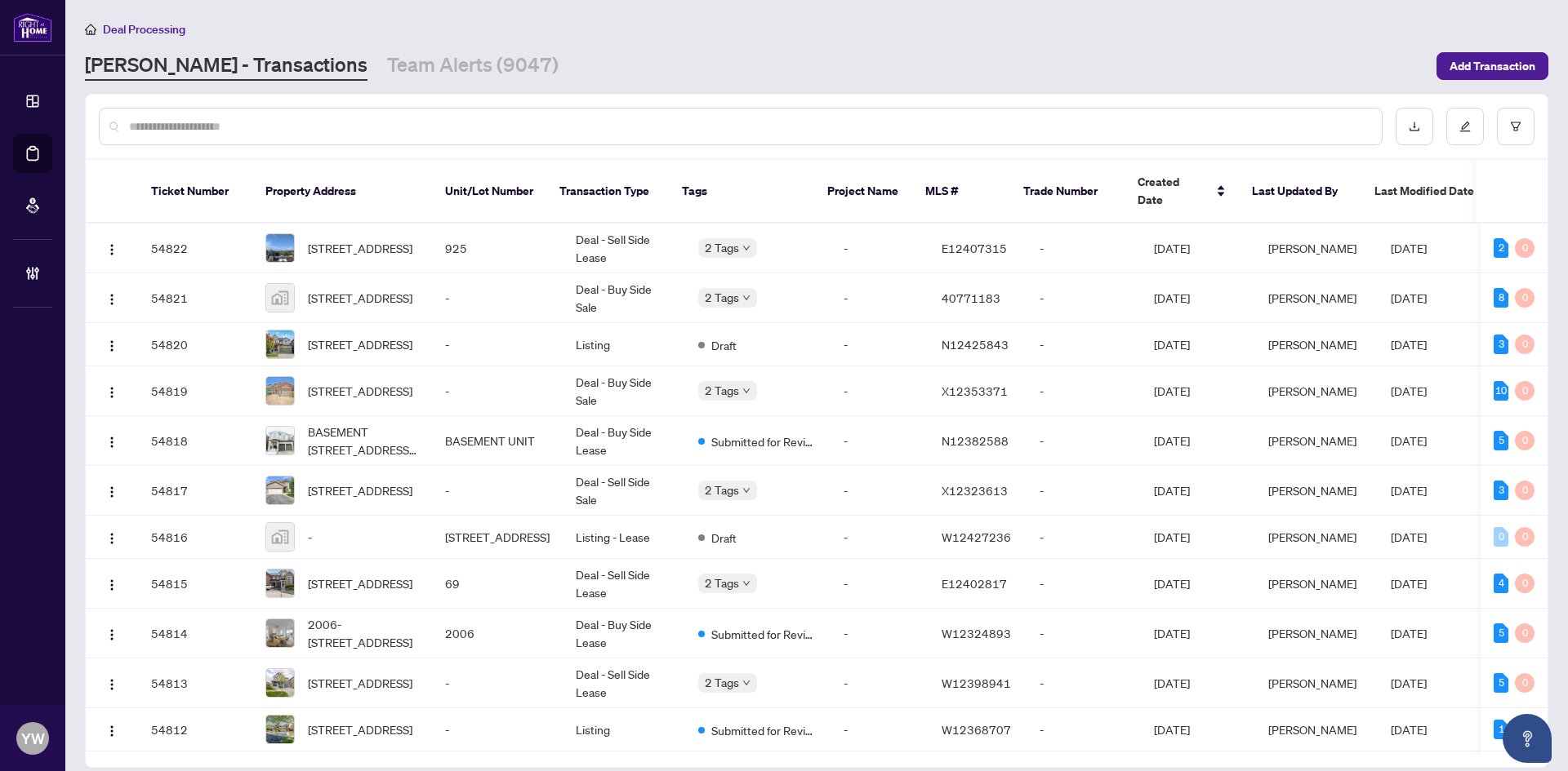
click at [169, 136] on div at bounding box center [740, 126] width 1284 height 38
click at [160, 123] on input "text" at bounding box center [749, 126] width 1240 height 18
type input "*******"
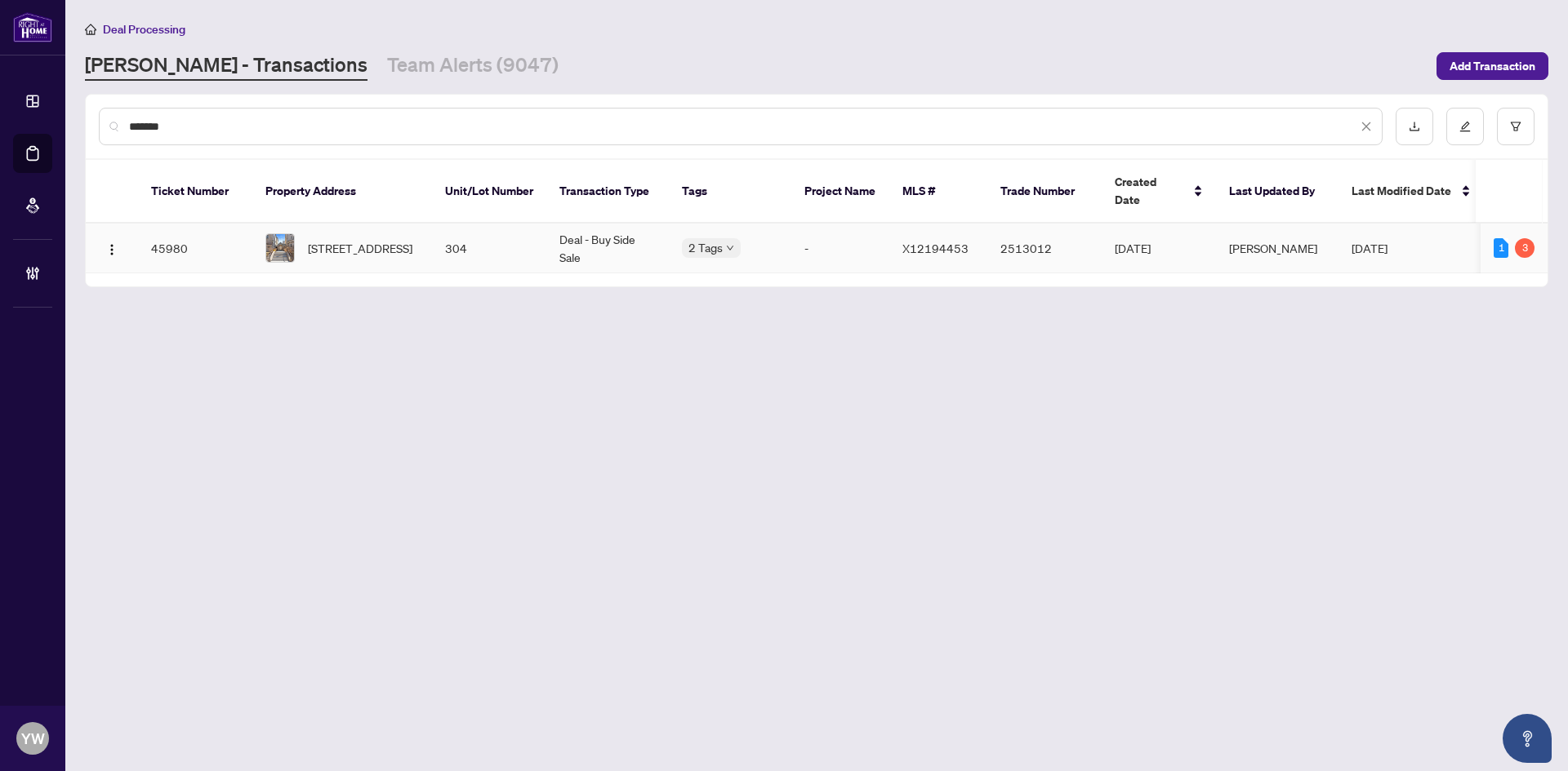
click at [346, 243] on span "[STREET_ADDRESS]" at bounding box center [360, 248] width 105 height 18
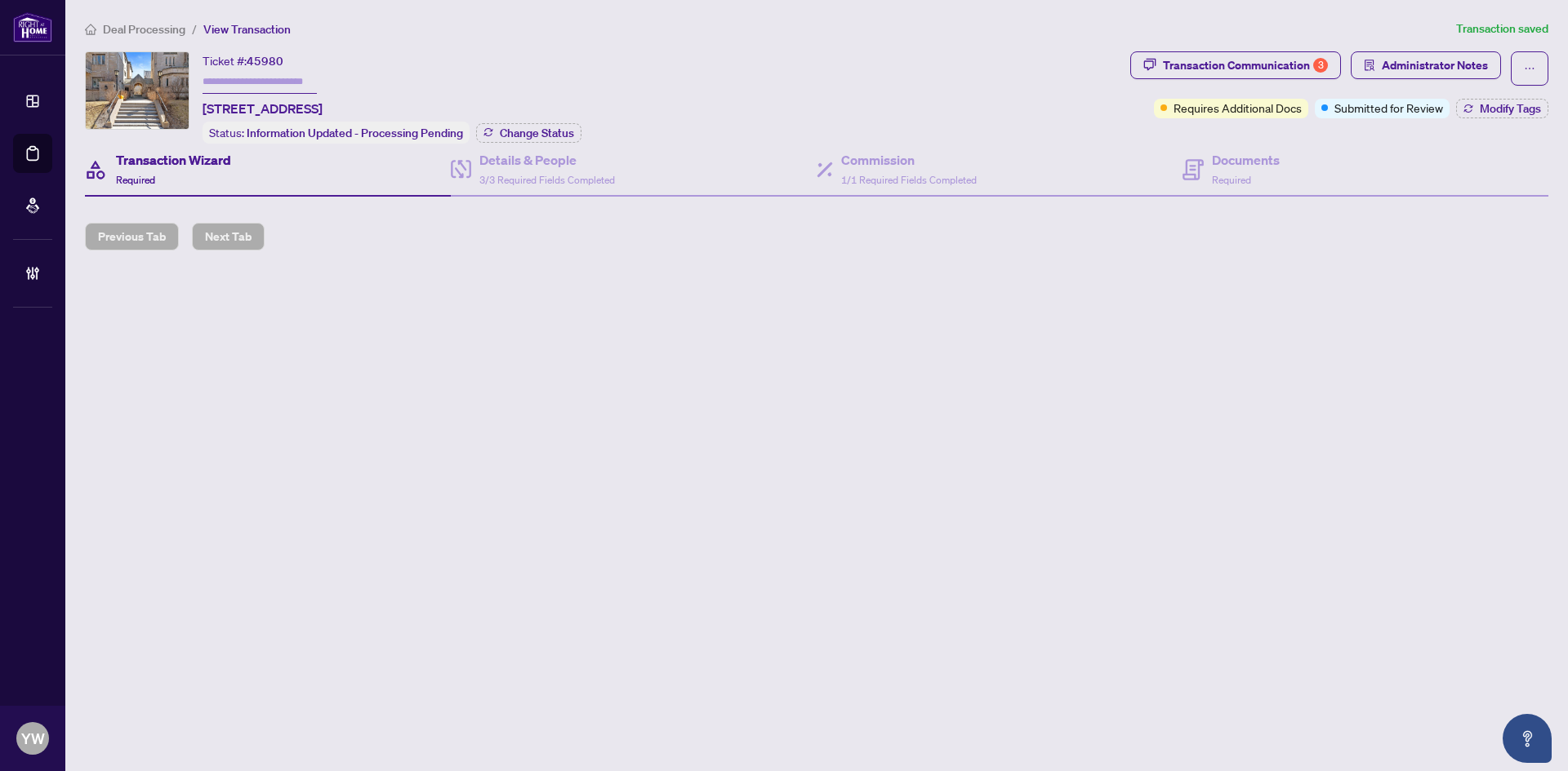
type input "*******"
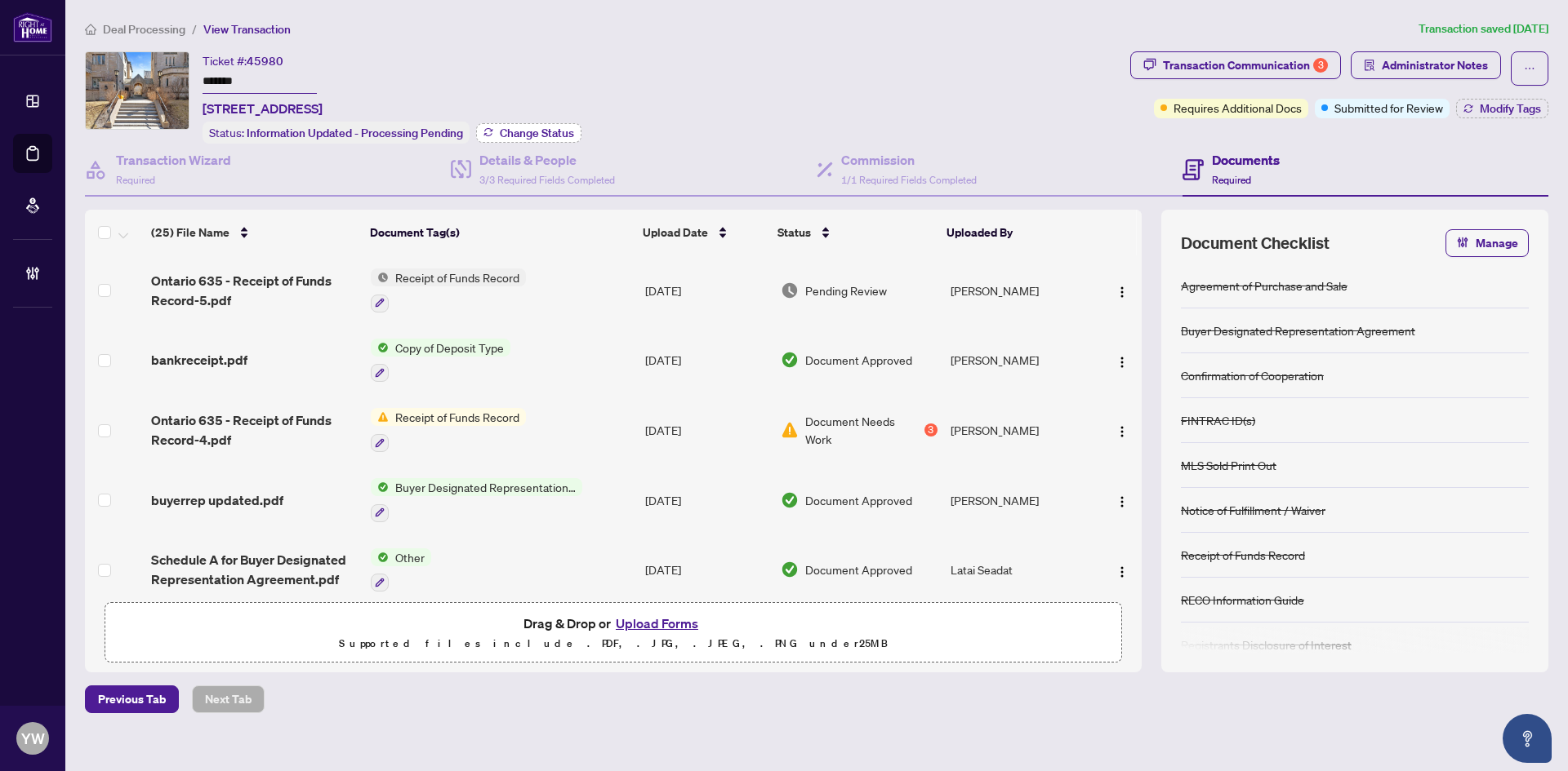
click at [516, 128] on span "Change Status" at bounding box center [536, 133] width 74 height 12
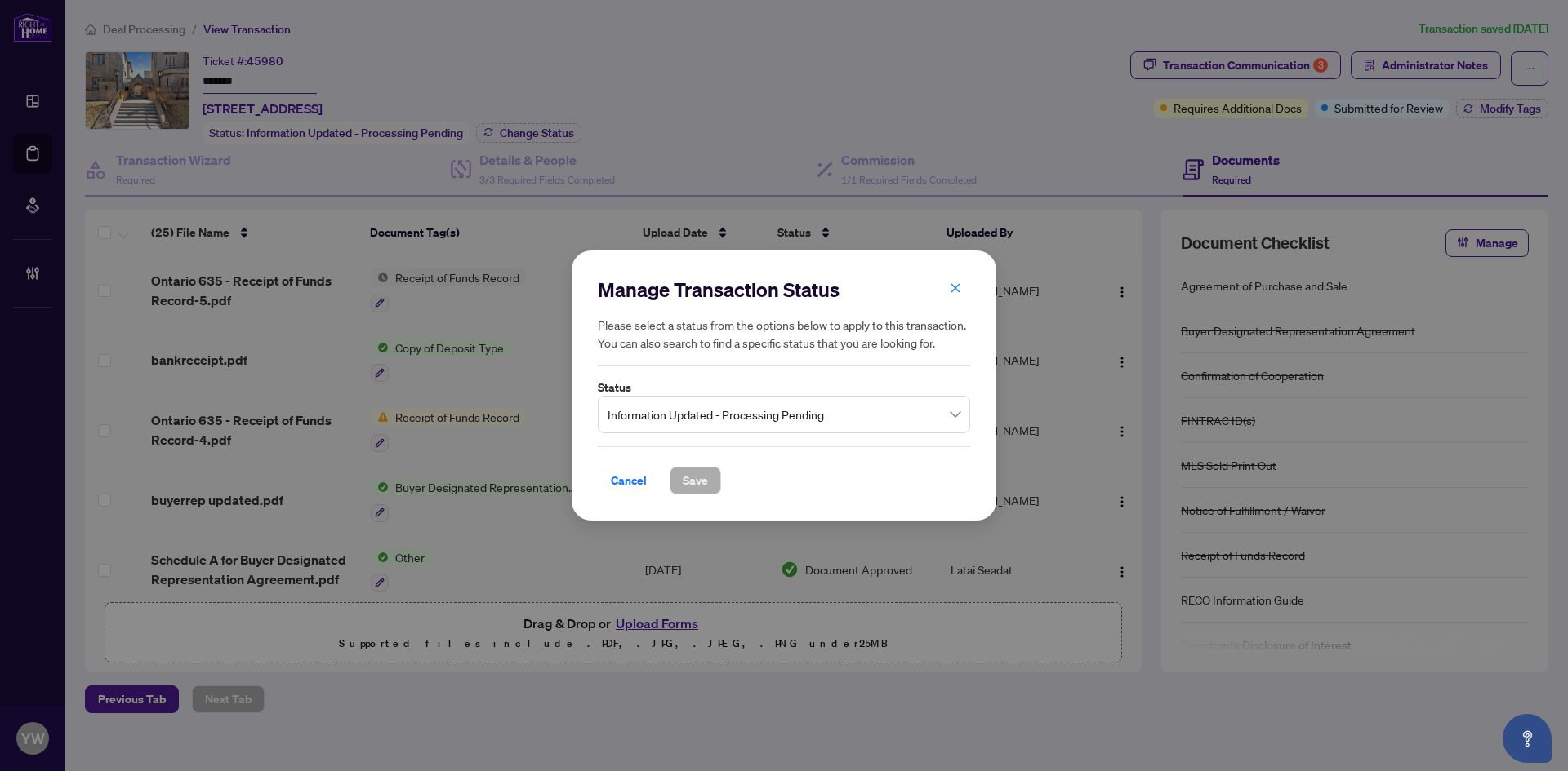
click at [715, 412] on span "Information Updated - Processing Pending" at bounding box center [783, 414] width 353 height 31
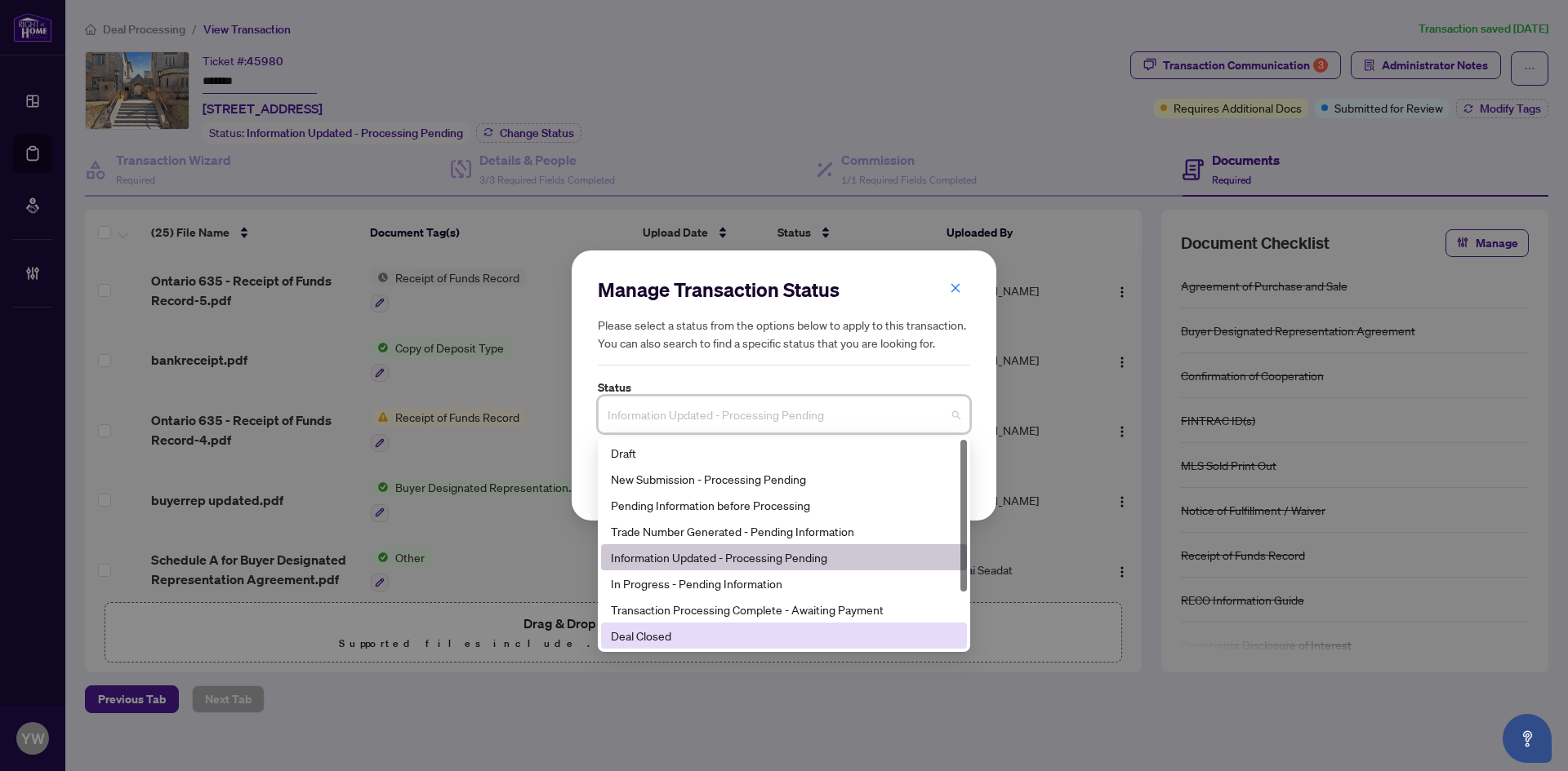
click at [657, 637] on div "Deal Closed" at bounding box center [784, 636] width 346 height 18
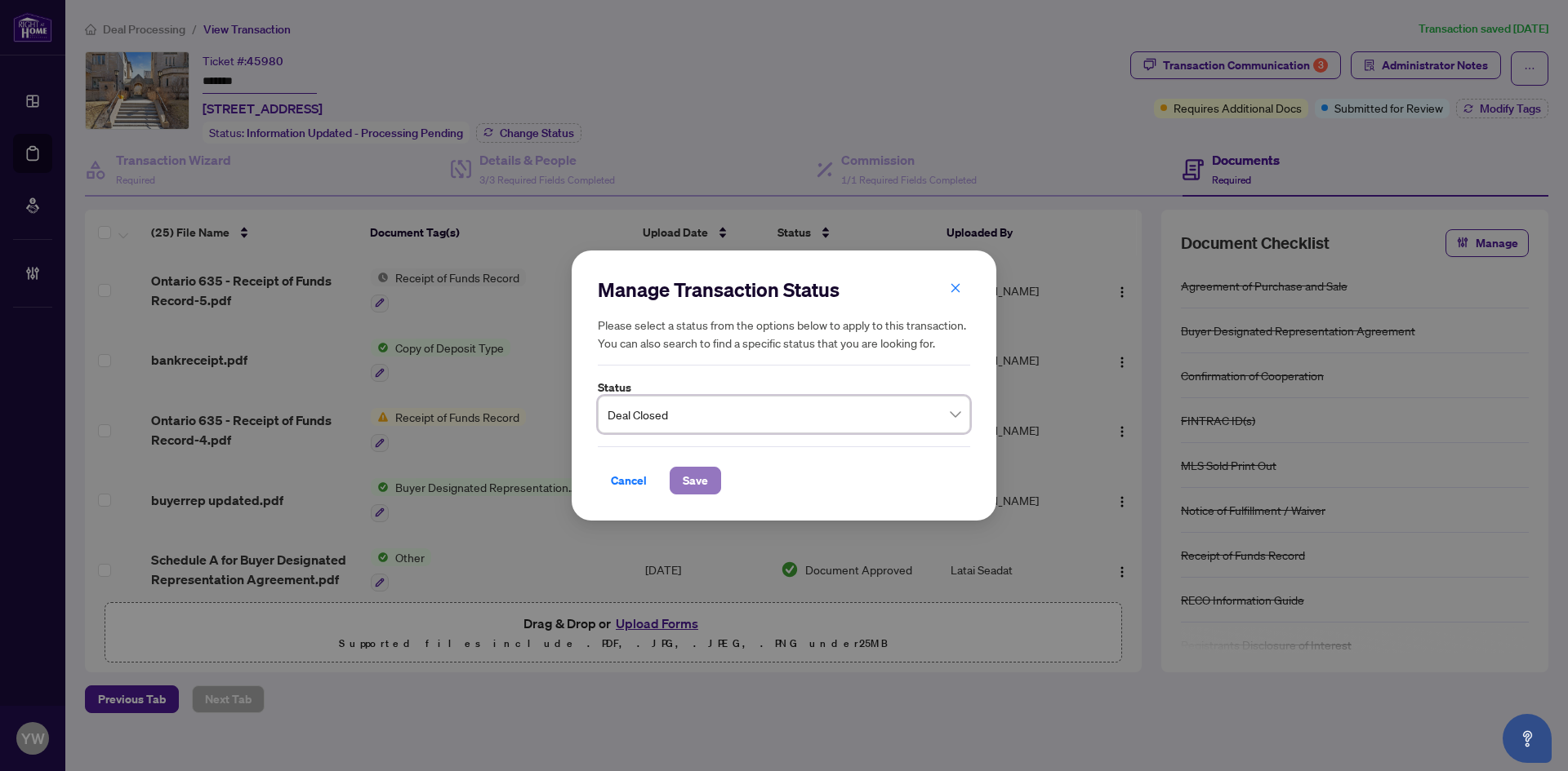
click at [685, 477] on span "Save" at bounding box center [695, 481] width 25 height 26
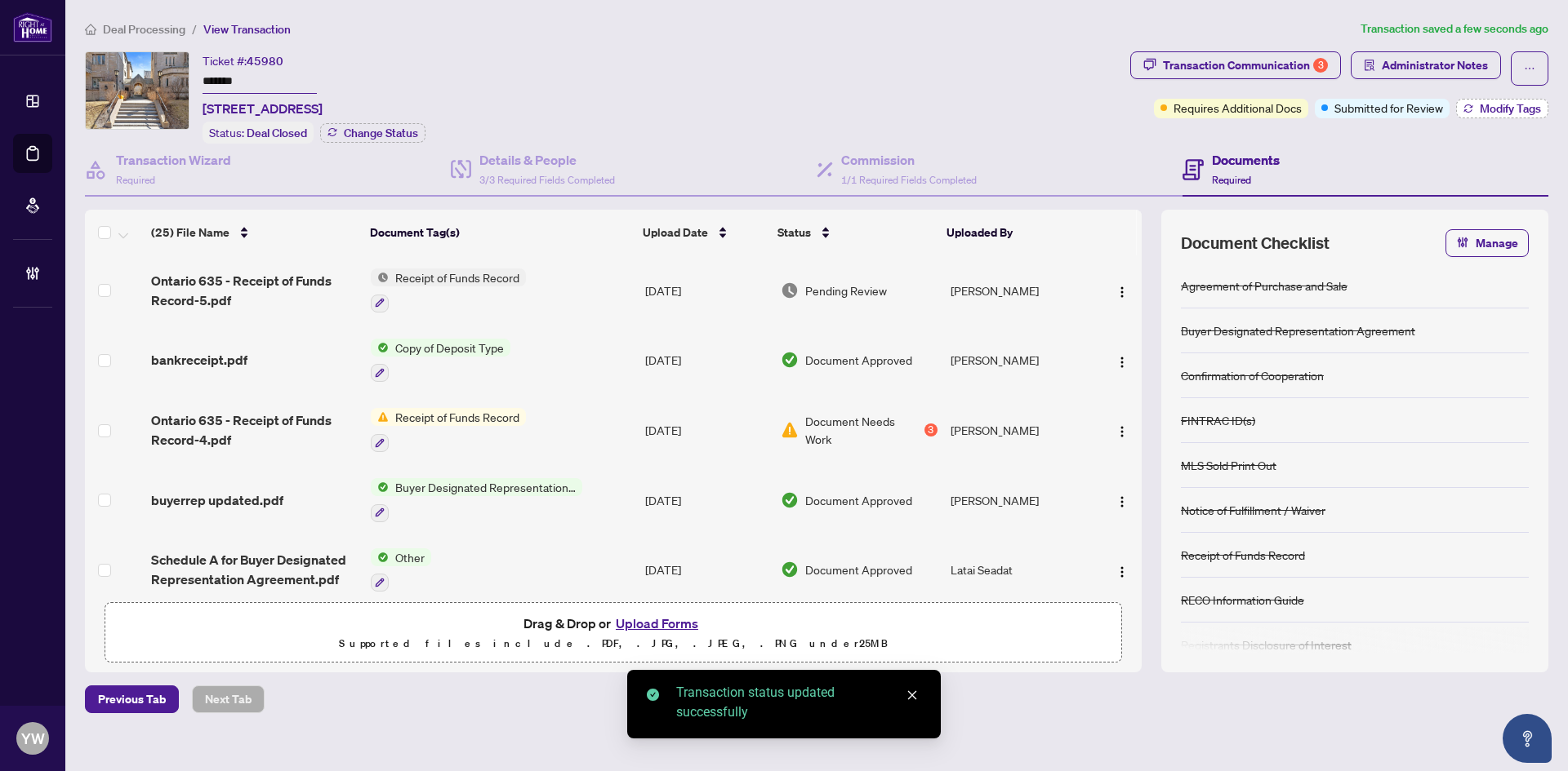
click at [1489, 110] on span "Modify Tags" at bounding box center [1510, 108] width 61 height 12
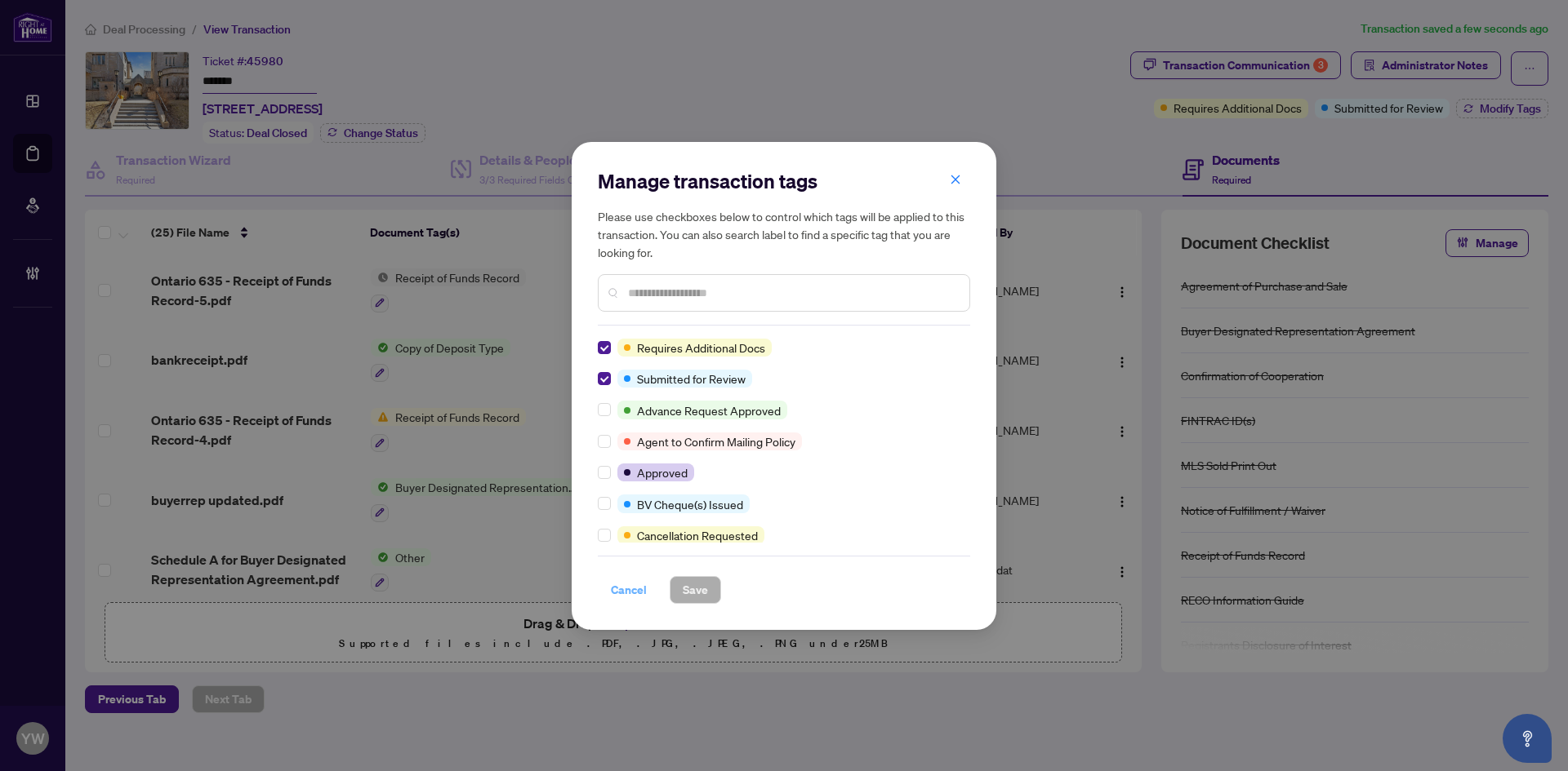
click at [625, 594] on span "Cancel" at bounding box center [629, 590] width 36 height 26
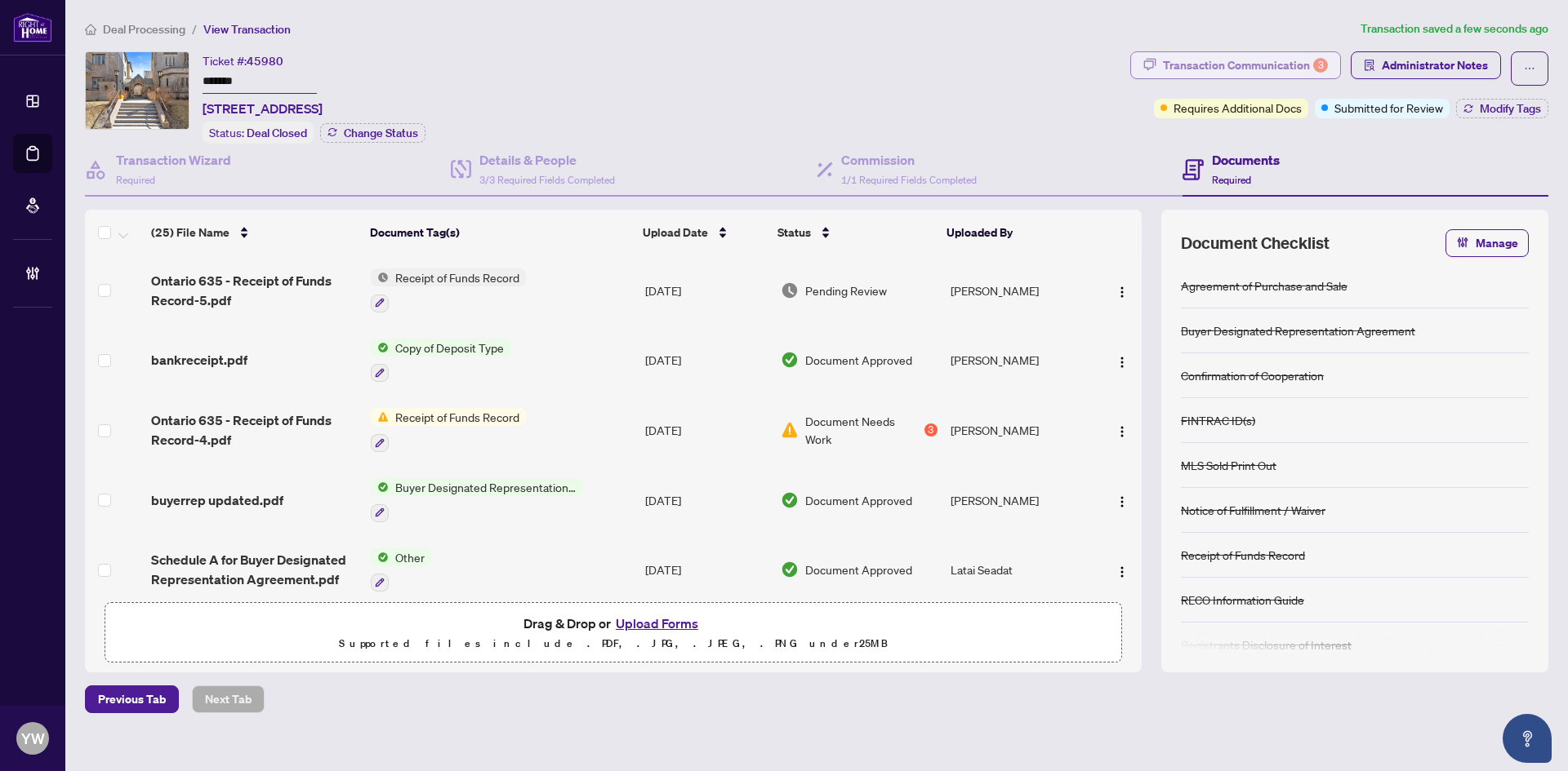
click at [1187, 67] on div "Transaction Communication 3" at bounding box center [1245, 65] width 165 height 26
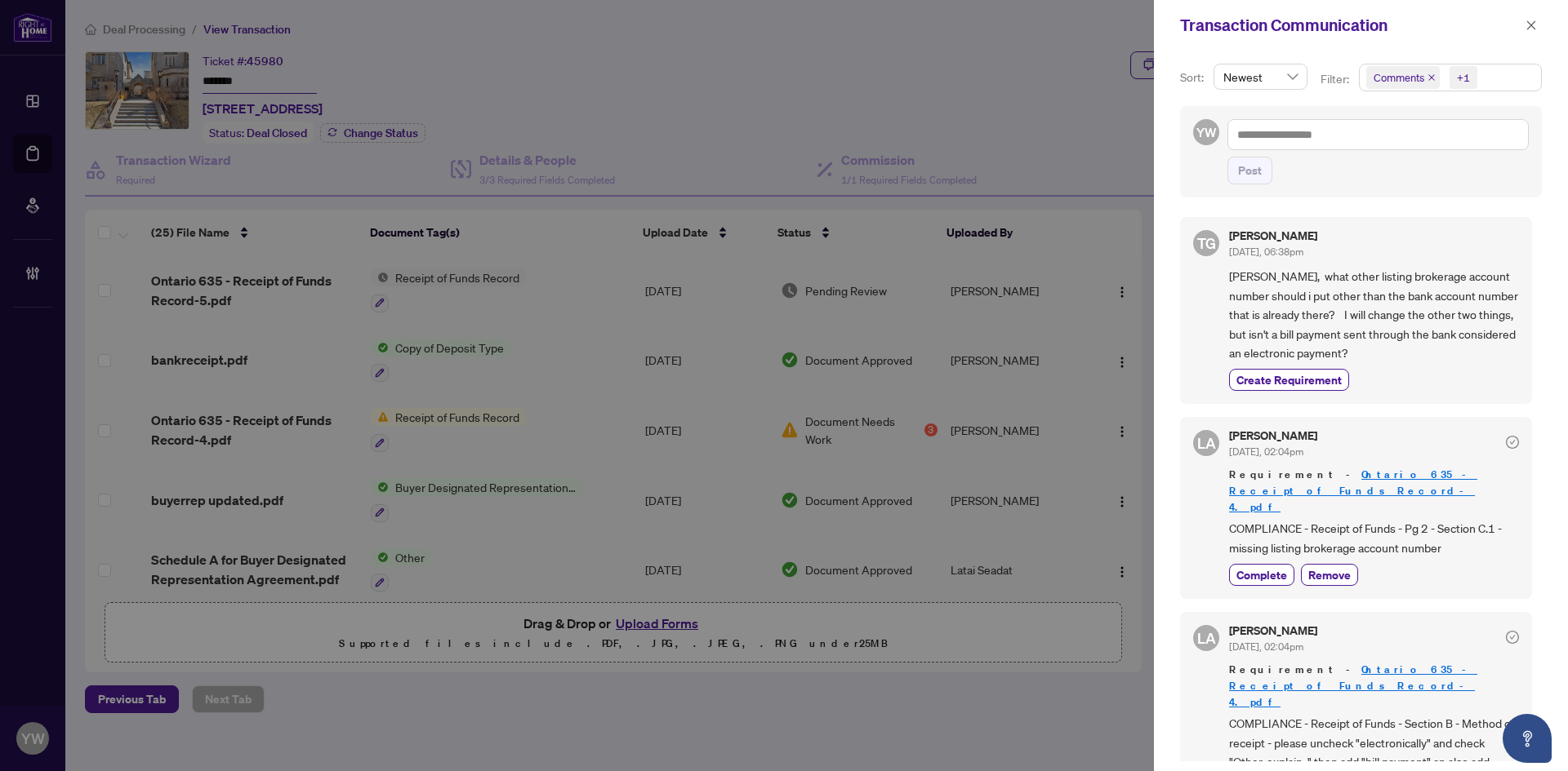
click at [1433, 76] on icon "close" at bounding box center [1431, 77] width 8 height 8
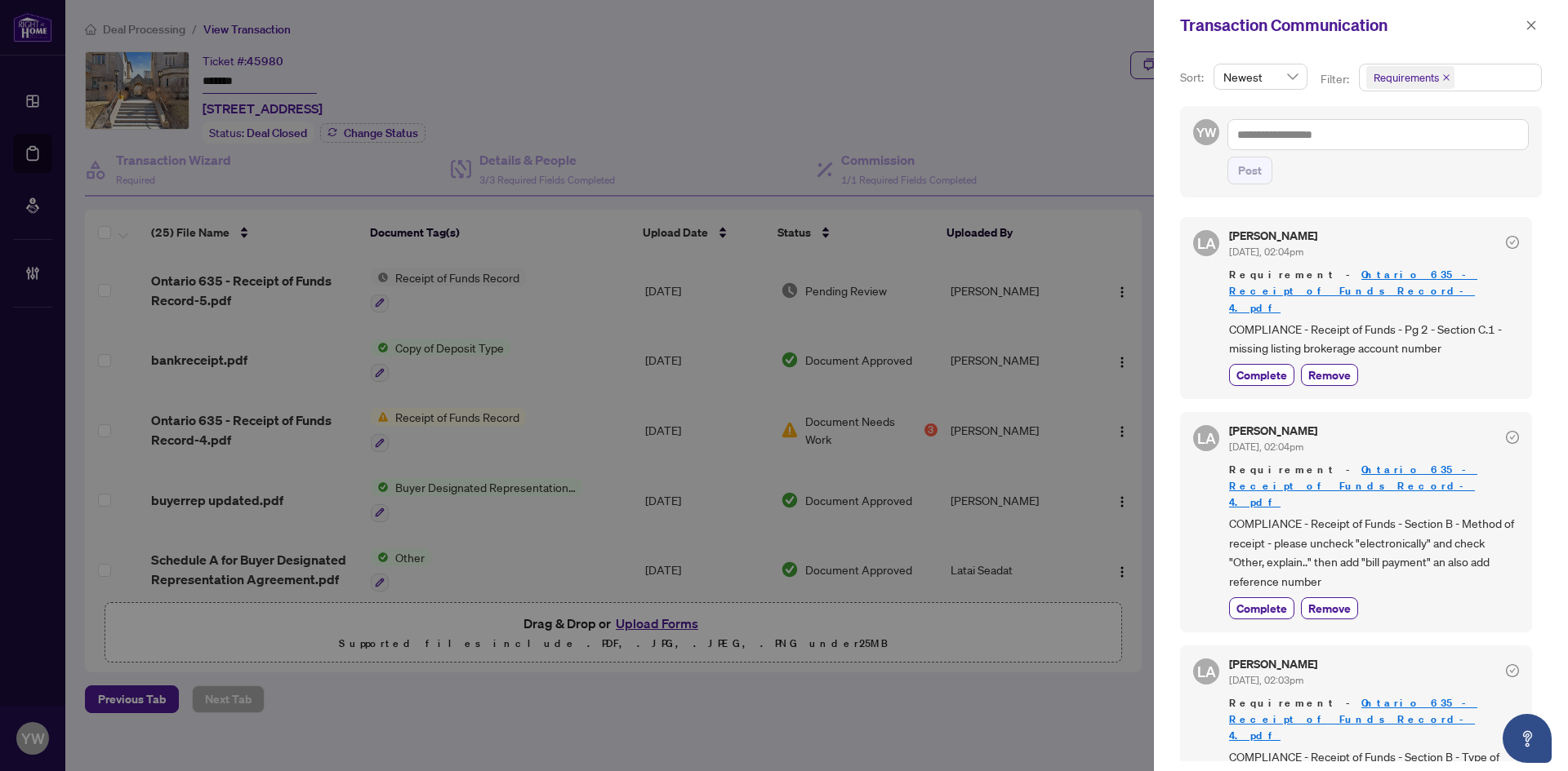
click at [1532, 22] on icon "close" at bounding box center [1530, 25] width 12 height 12
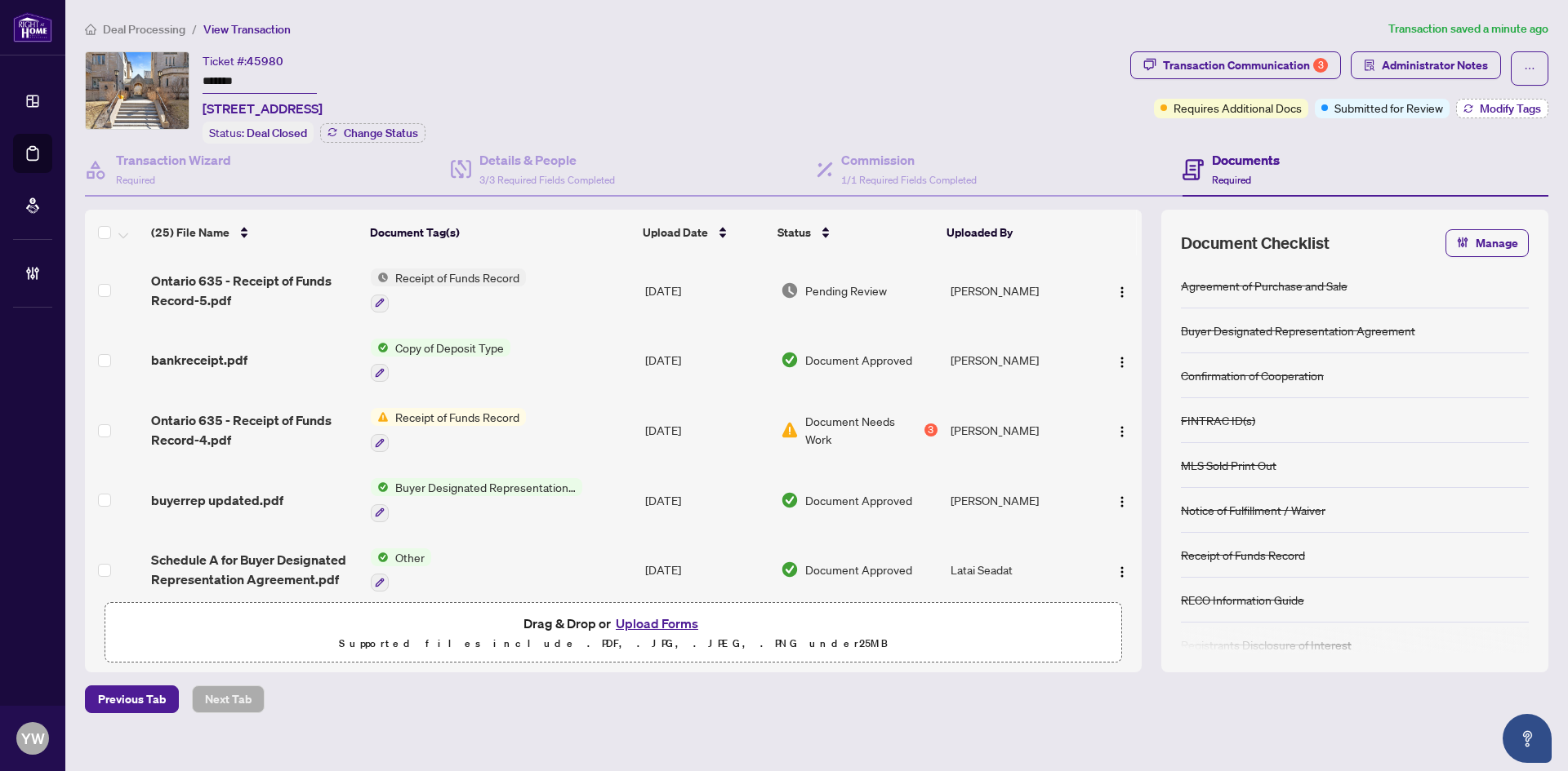
click at [1507, 112] on span "Modify Tags" at bounding box center [1510, 108] width 61 height 12
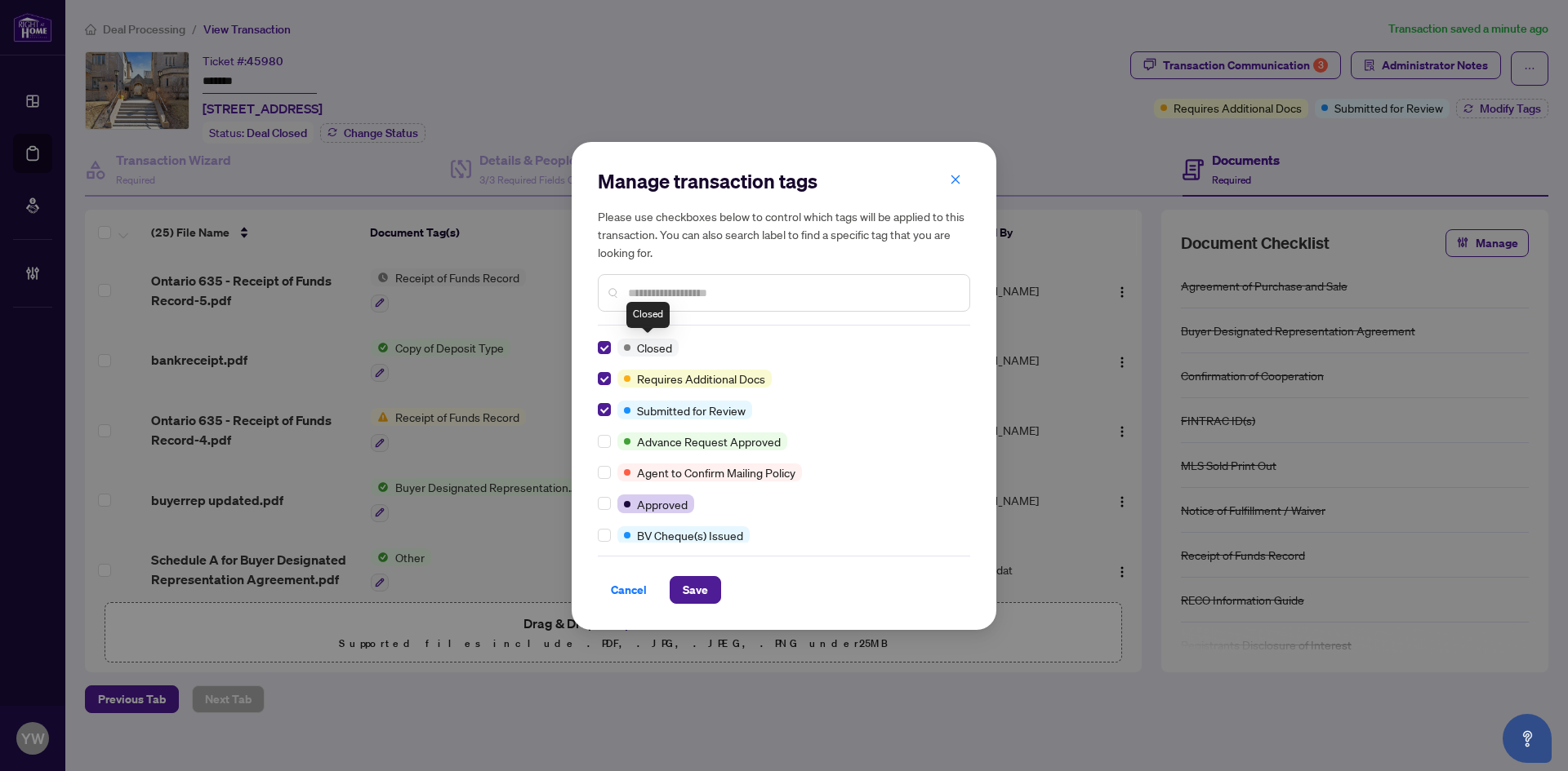
click at [660, 295] on input "text" at bounding box center [792, 293] width 328 height 18
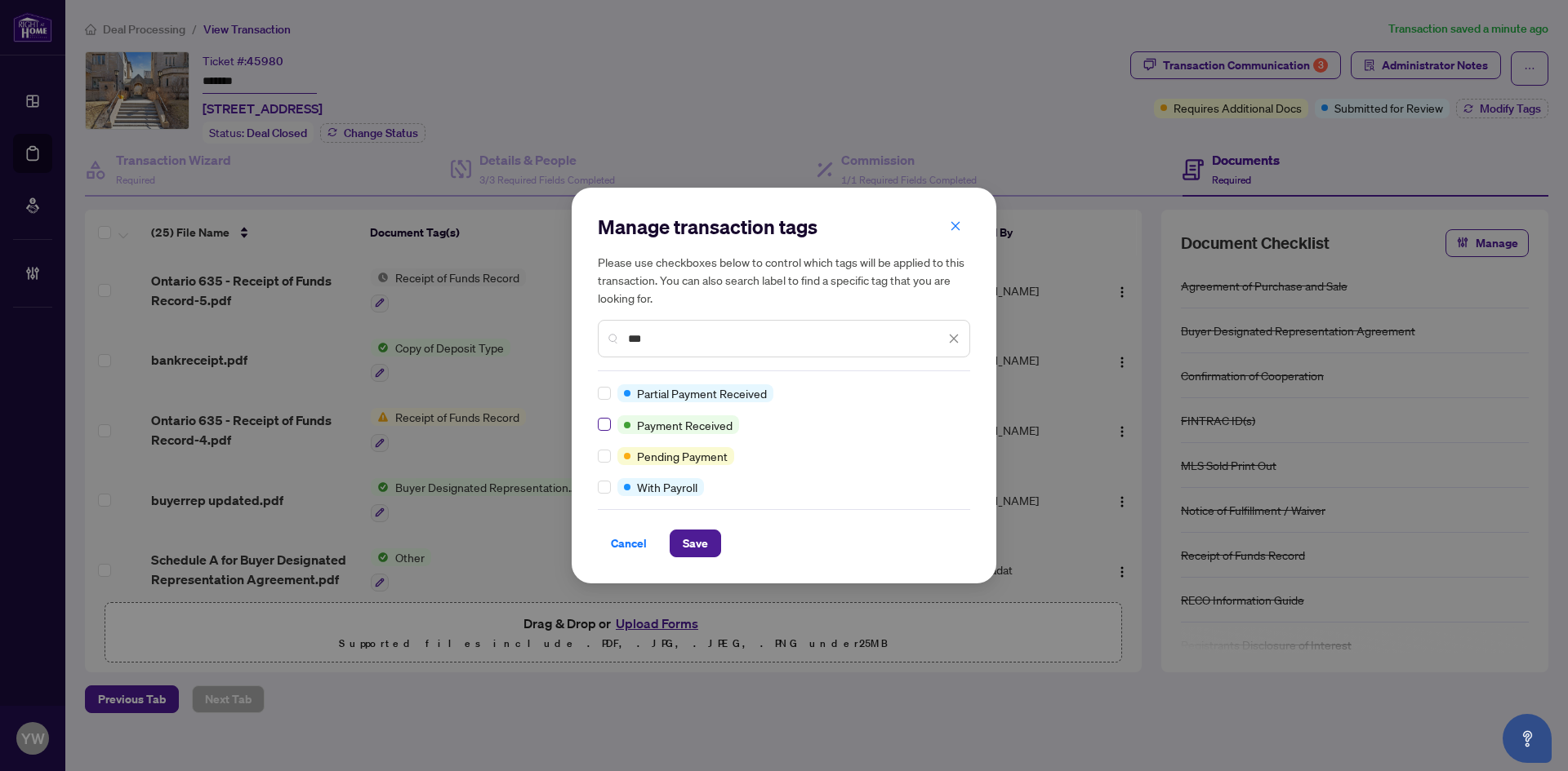
type input "***"
drag, startPoint x: 703, startPoint y: 540, endPoint x: 716, endPoint y: 538, distance: 13.2
click at [703, 539] on span "Save" at bounding box center [695, 543] width 25 height 26
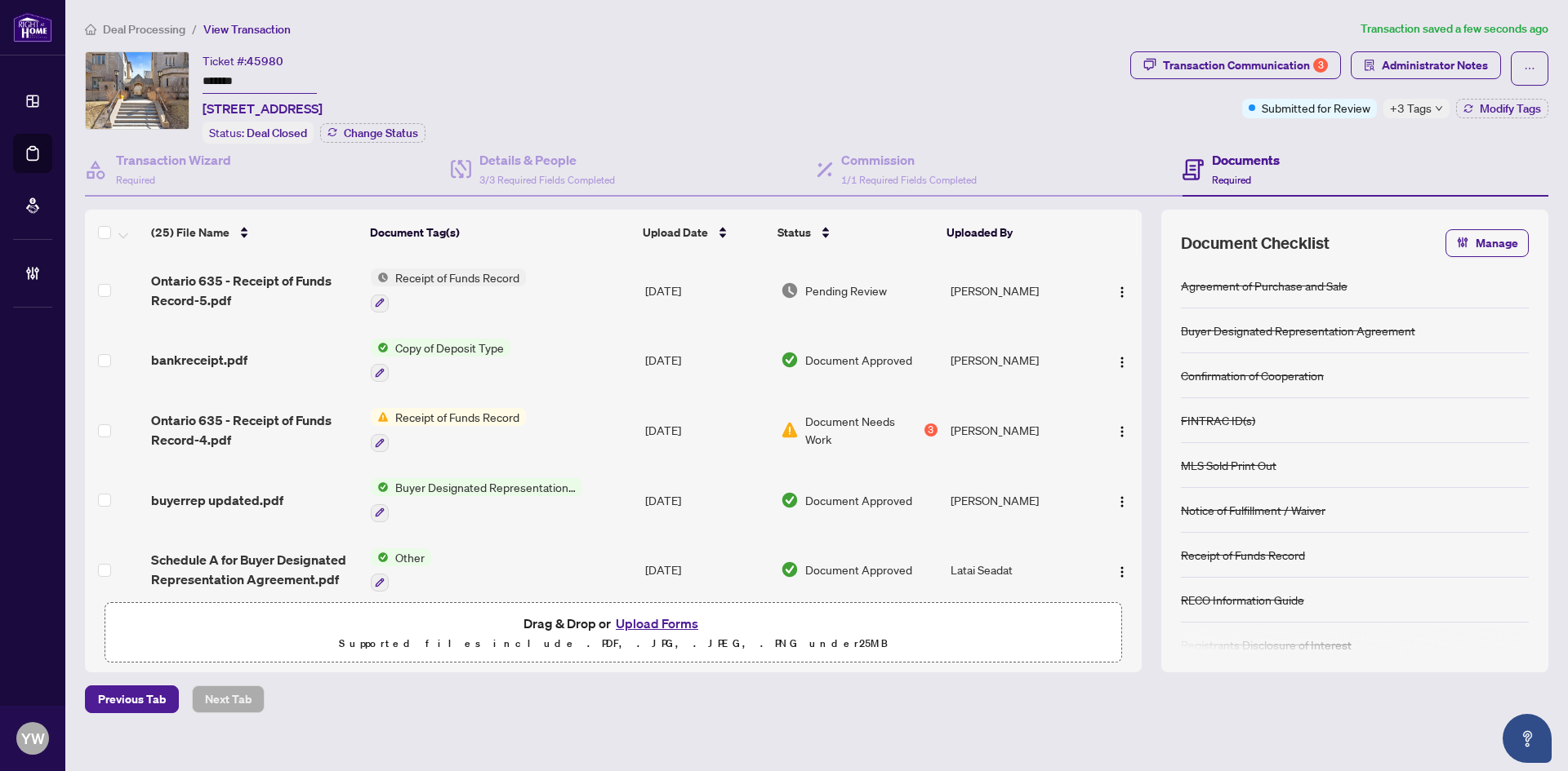
click at [140, 26] on span "Deal Processing" at bounding box center [144, 30] width 83 height 14
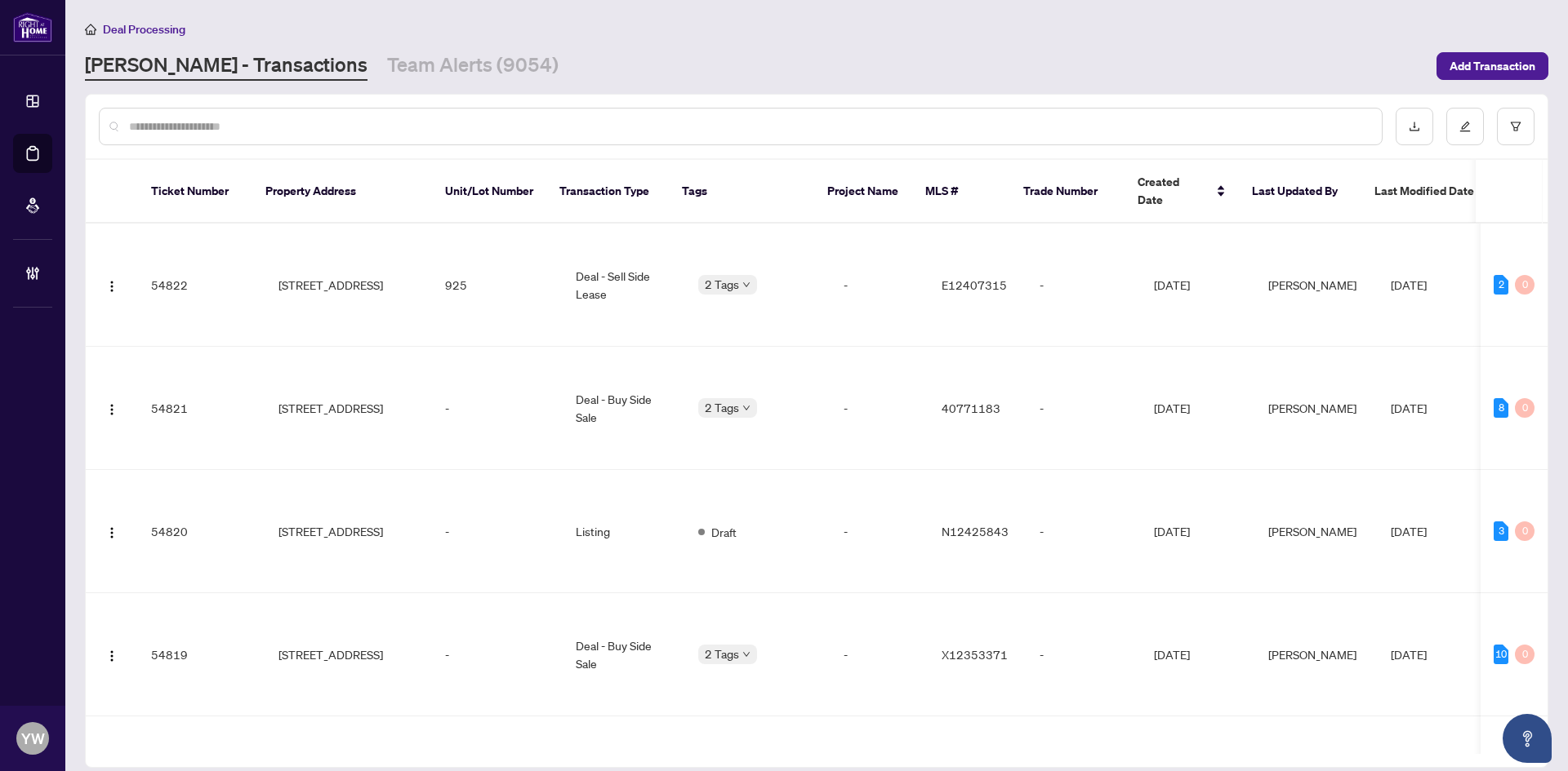
click at [143, 126] on input "text" at bounding box center [749, 126] width 1240 height 18
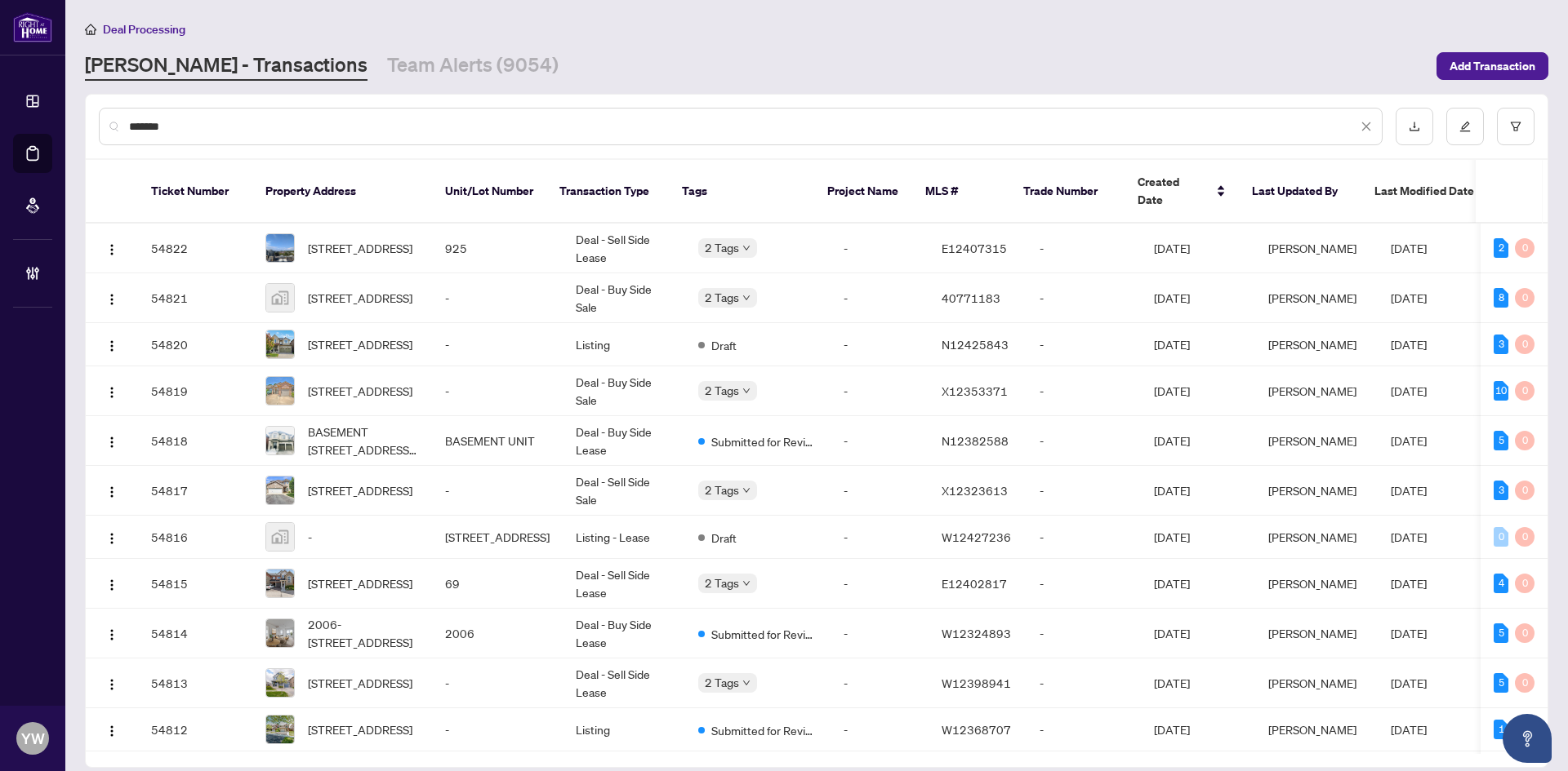
type input "*******"
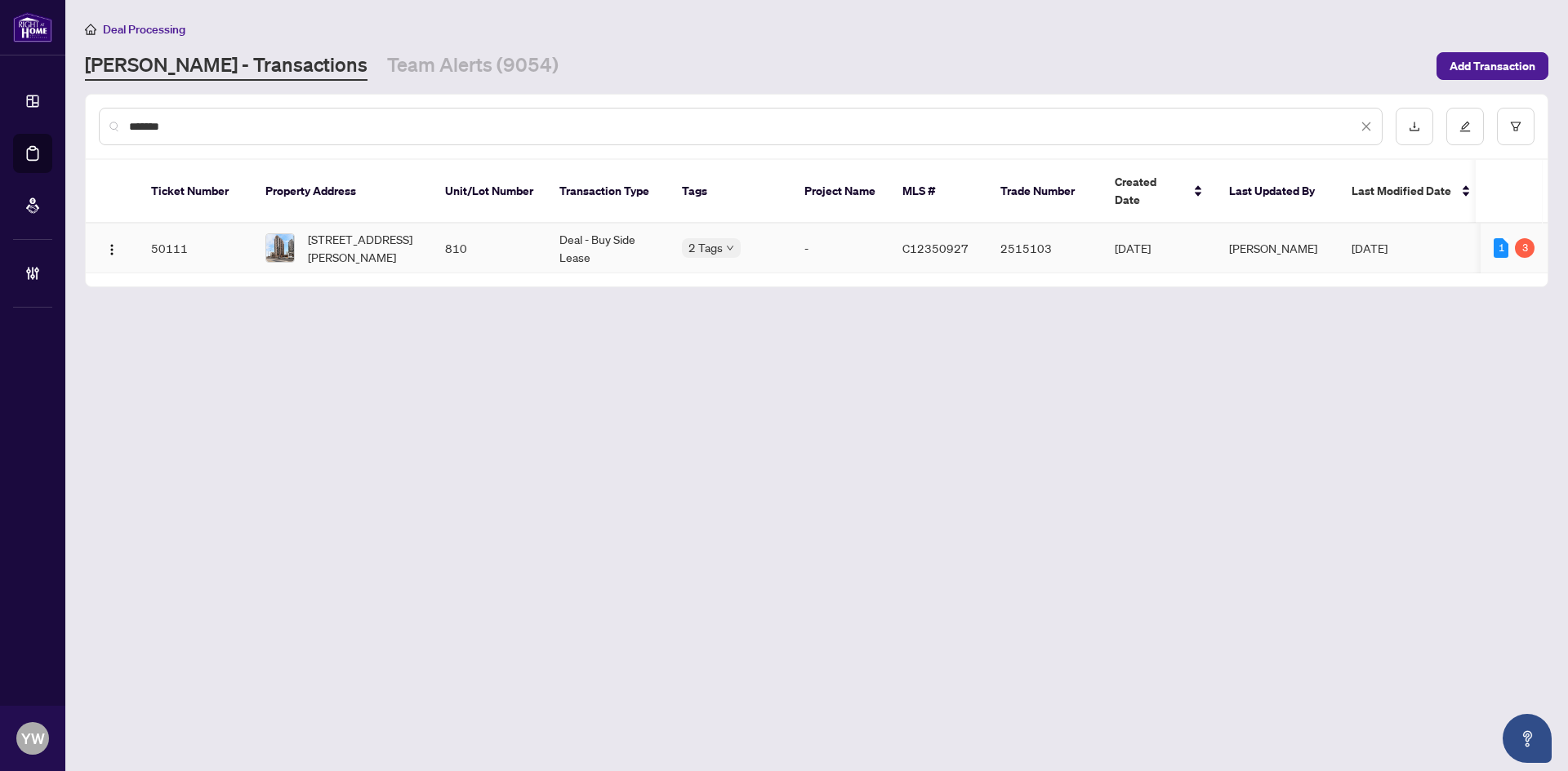
click at [346, 246] on span "[STREET_ADDRESS][PERSON_NAME]" at bounding box center [363, 248] width 111 height 36
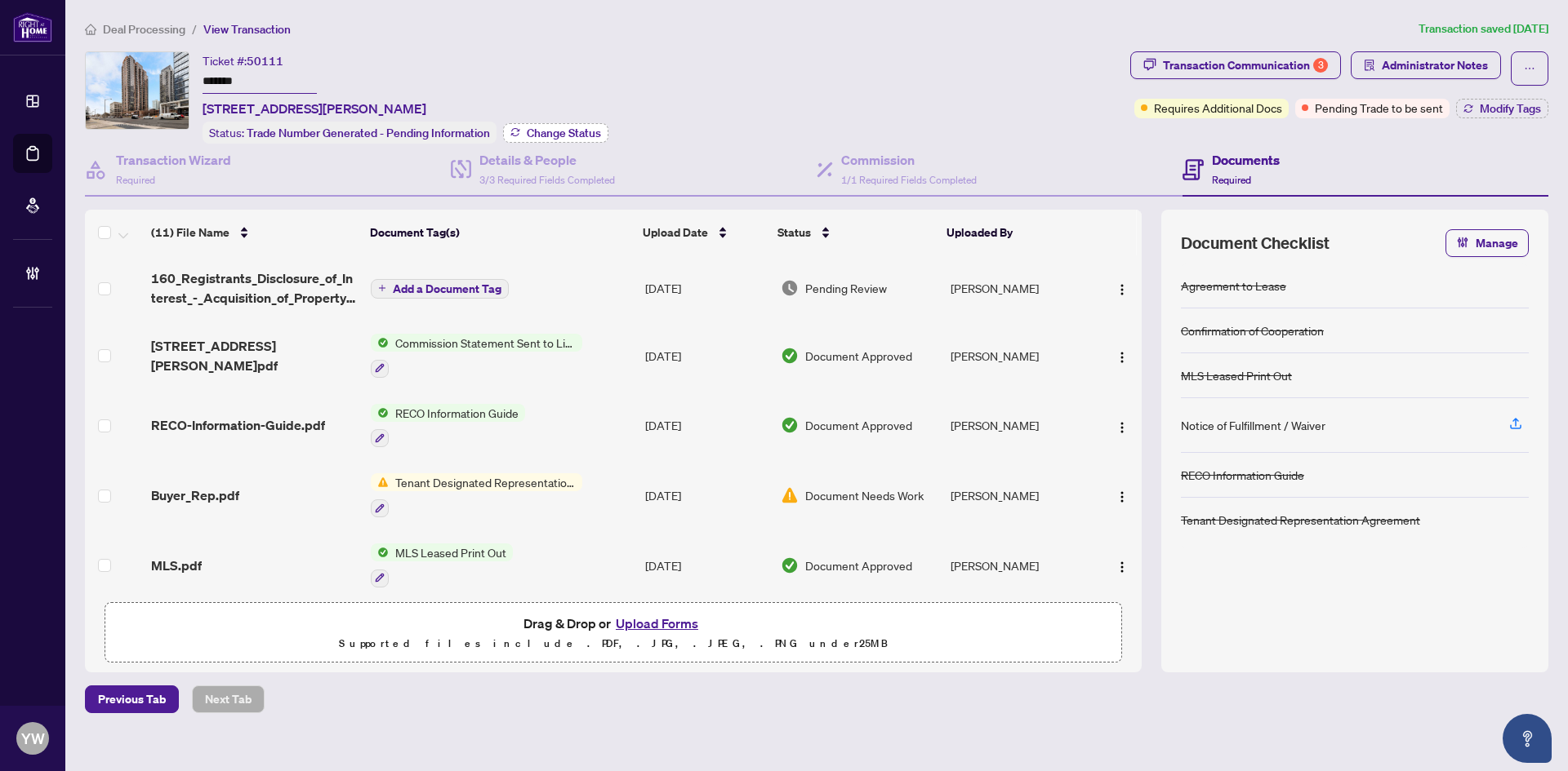
click at [575, 134] on span "Change Status" at bounding box center [563, 133] width 74 height 12
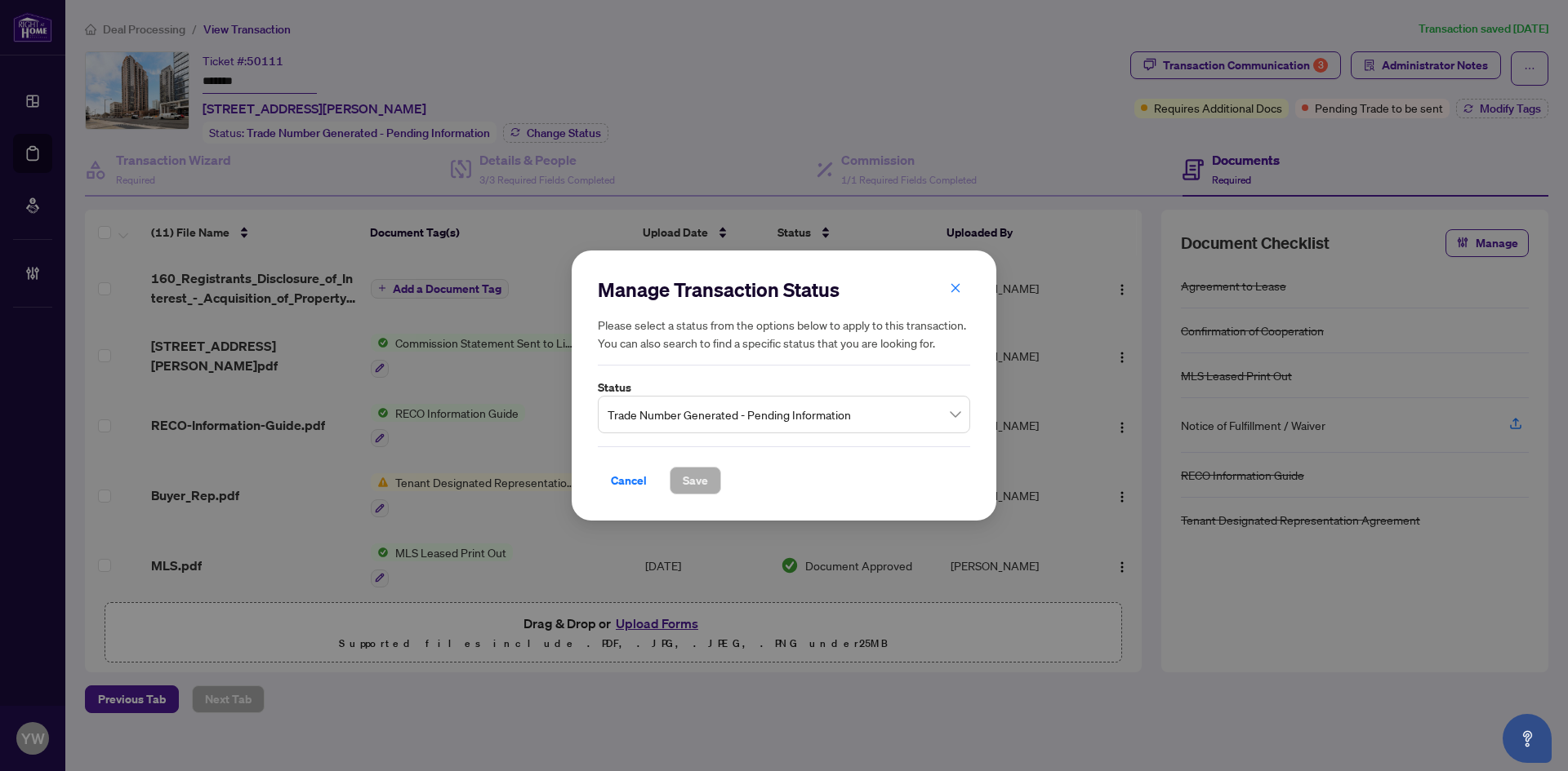
click at [821, 418] on span "Trade Number Generated - Pending Information" at bounding box center [783, 414] width 353 height 31
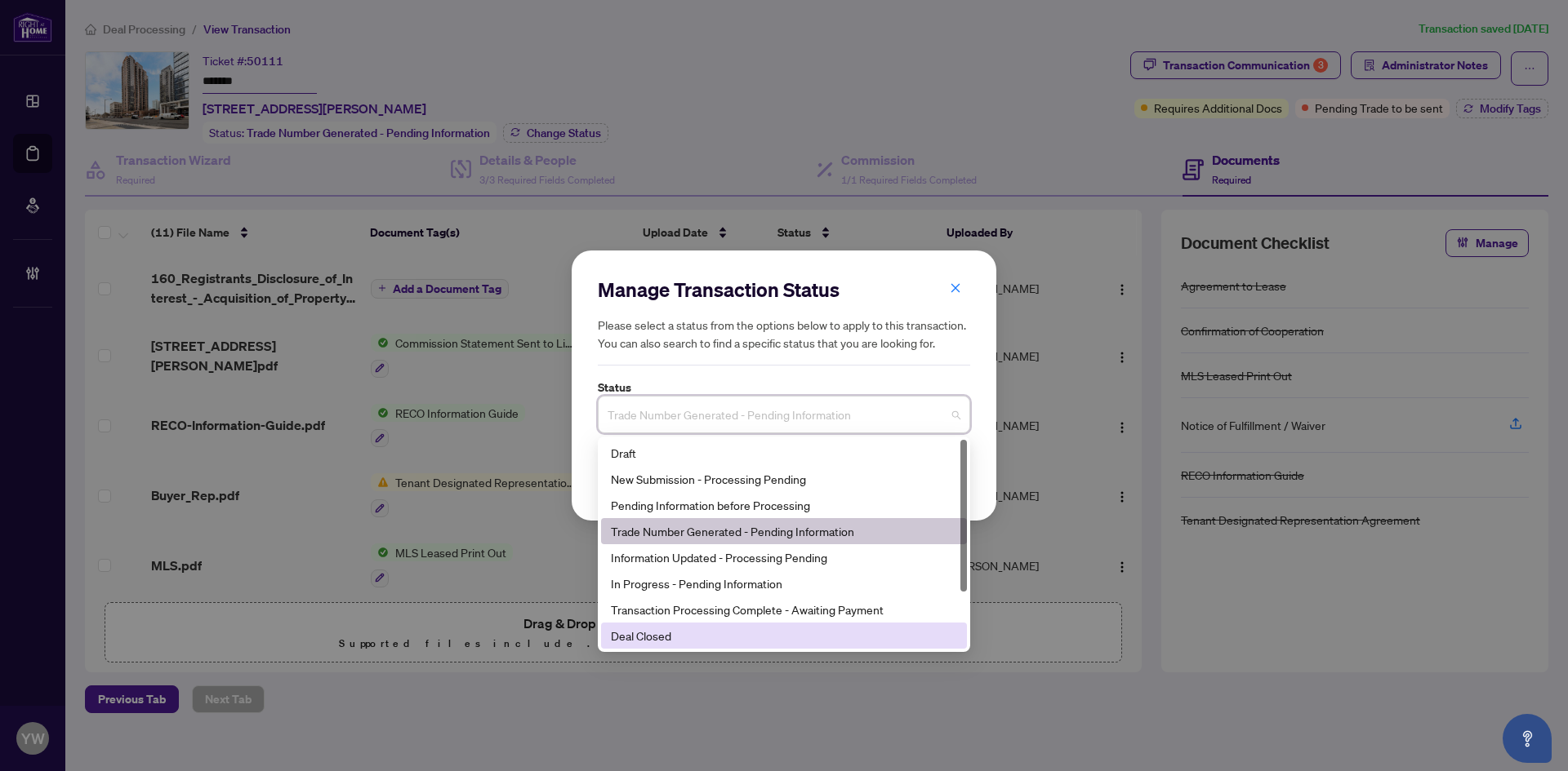
click at [658, 636] on div "Deal Closed" at bounding box center [784, 636] width 346 height 18
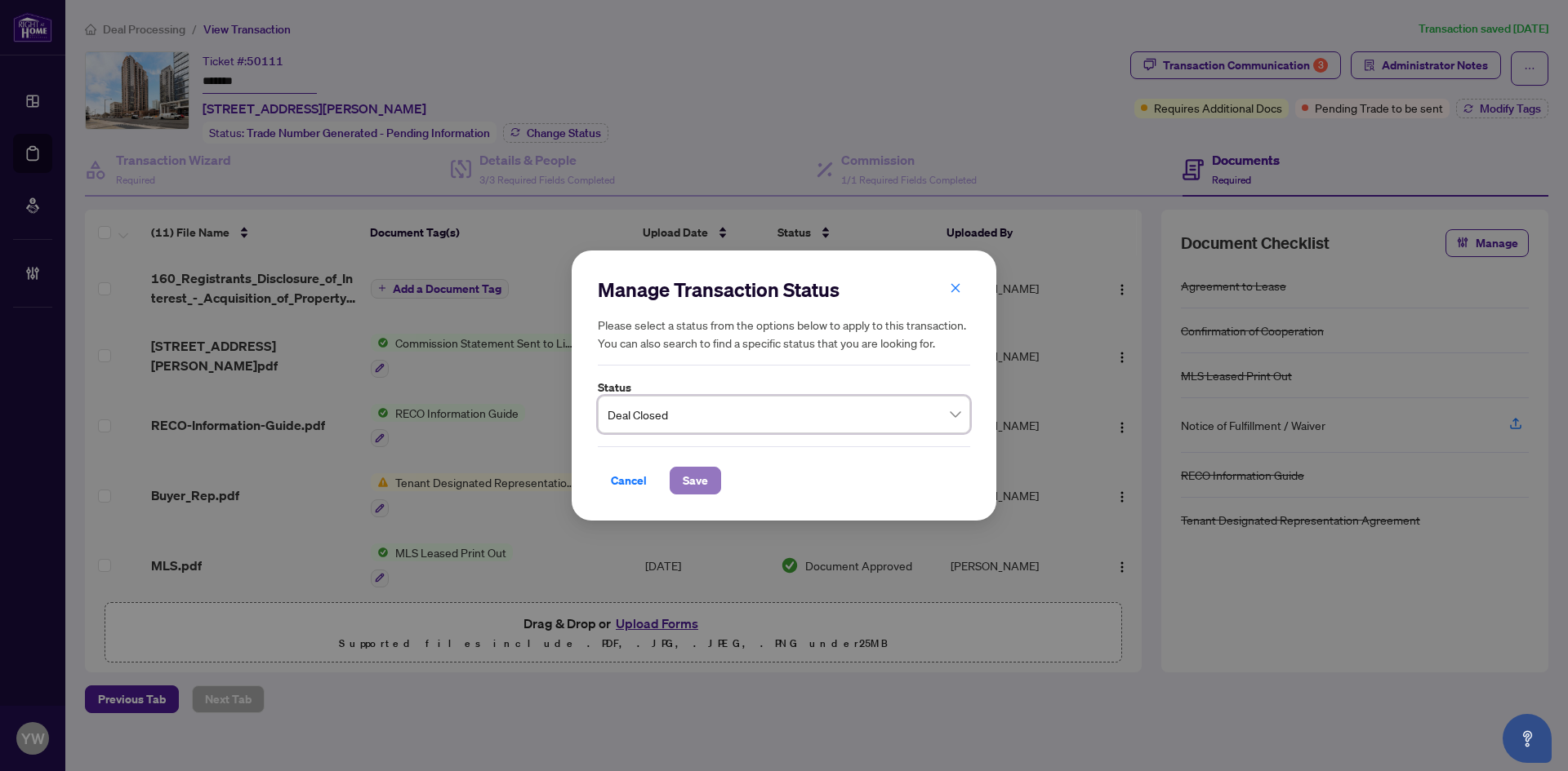
click at [695, 487] on span "Save" at bounding box center [695, 481] width 25 height 26
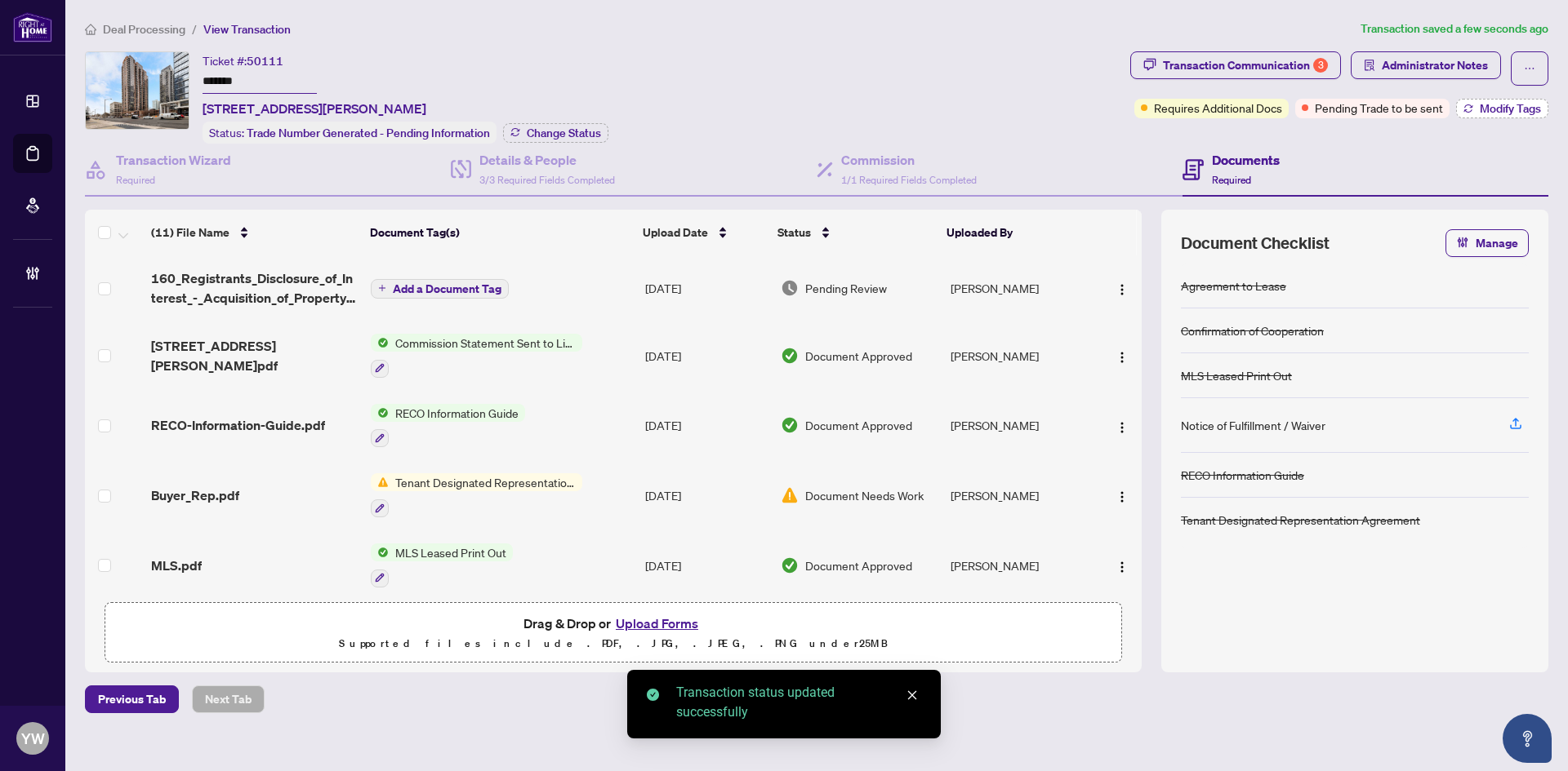
click at [1497, 109] on span "Modify Tags" at bounding box center [1510, 108] width 61 height 12
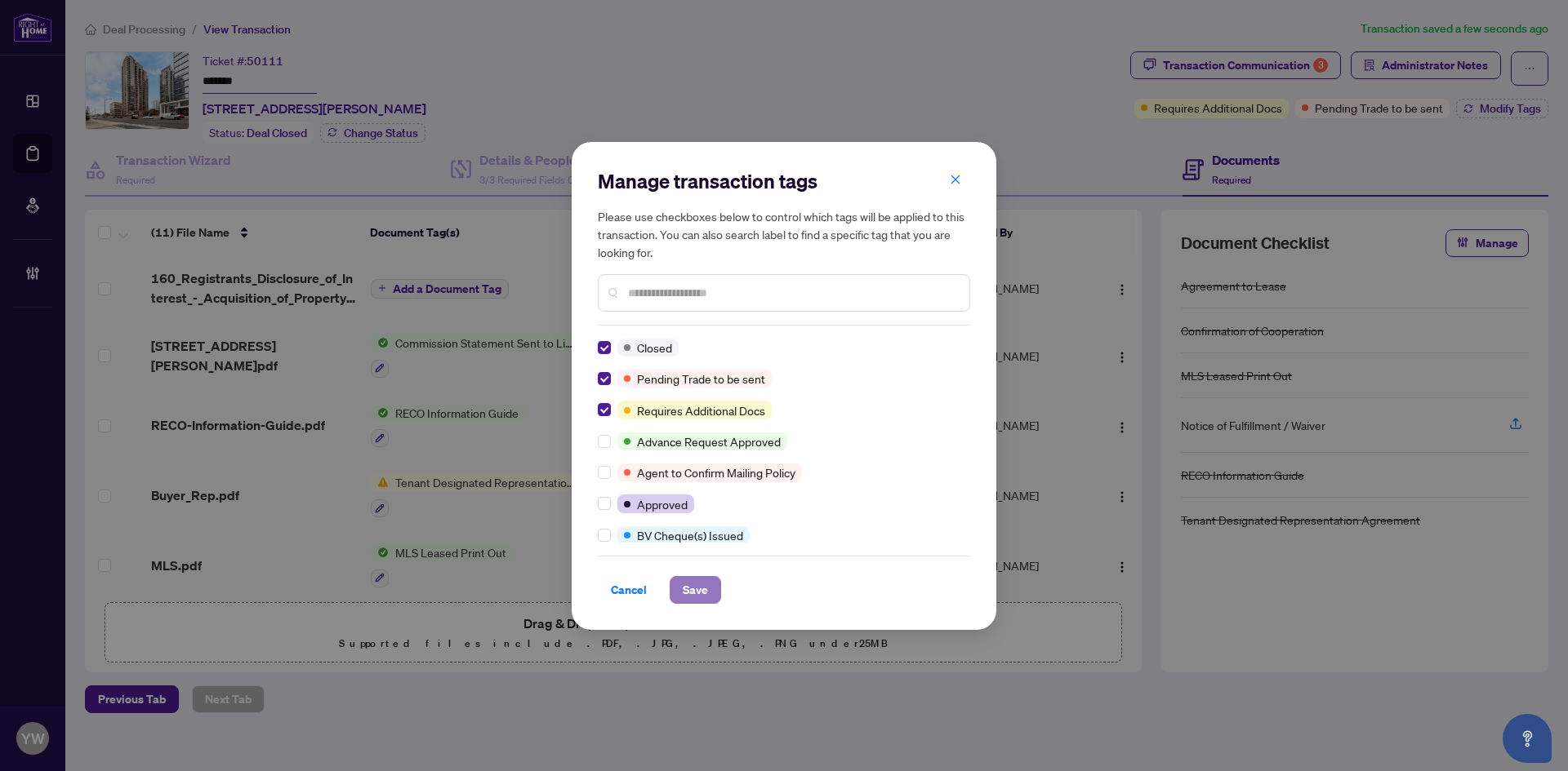
click at [710, 589] on button "Save" at bounding box center [694, 590] width 51 height 28
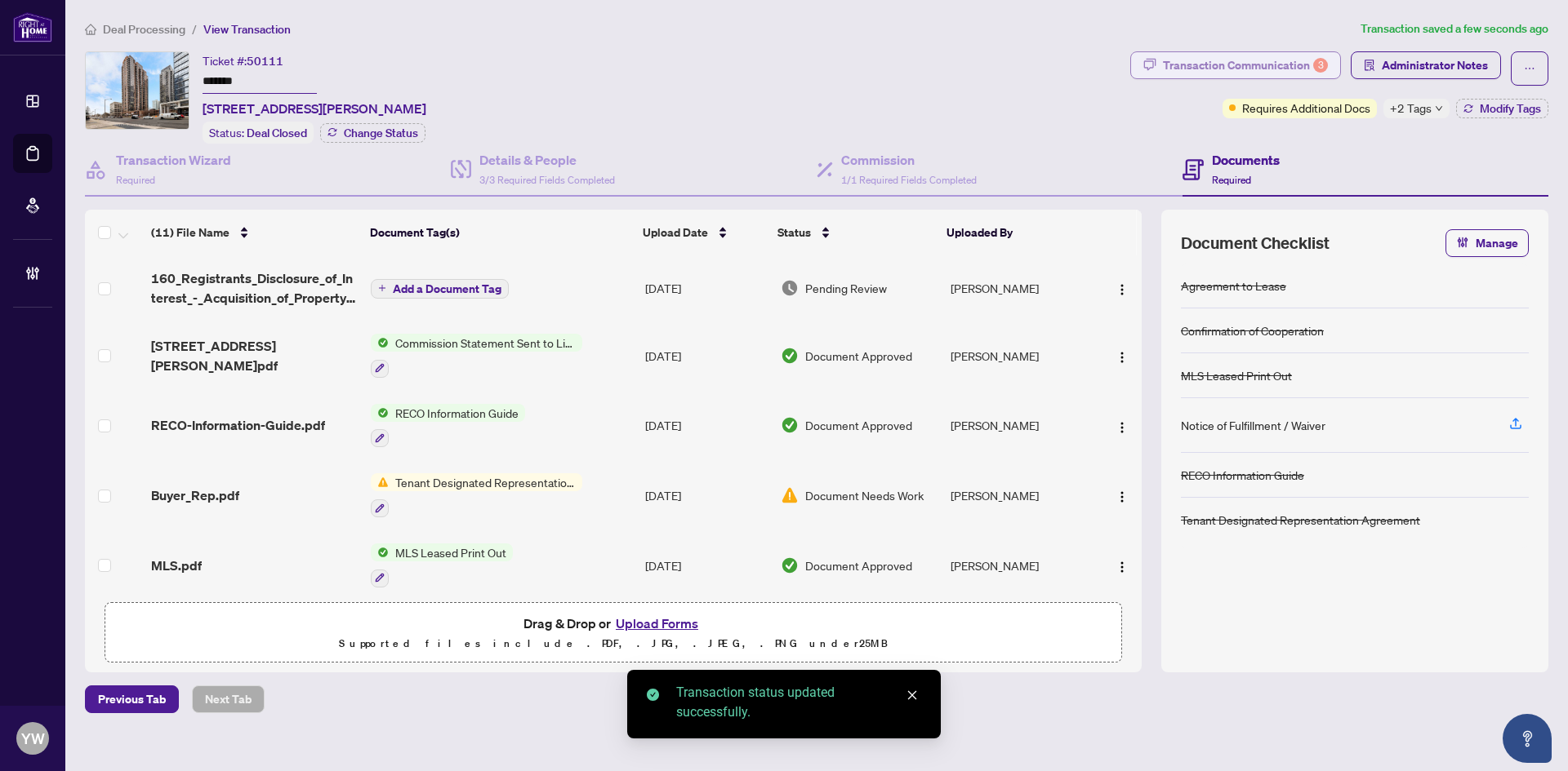
click at [1269, 71] on div "Transaction Communication 3" at bounding box center [1245, 65] width 165 height 26
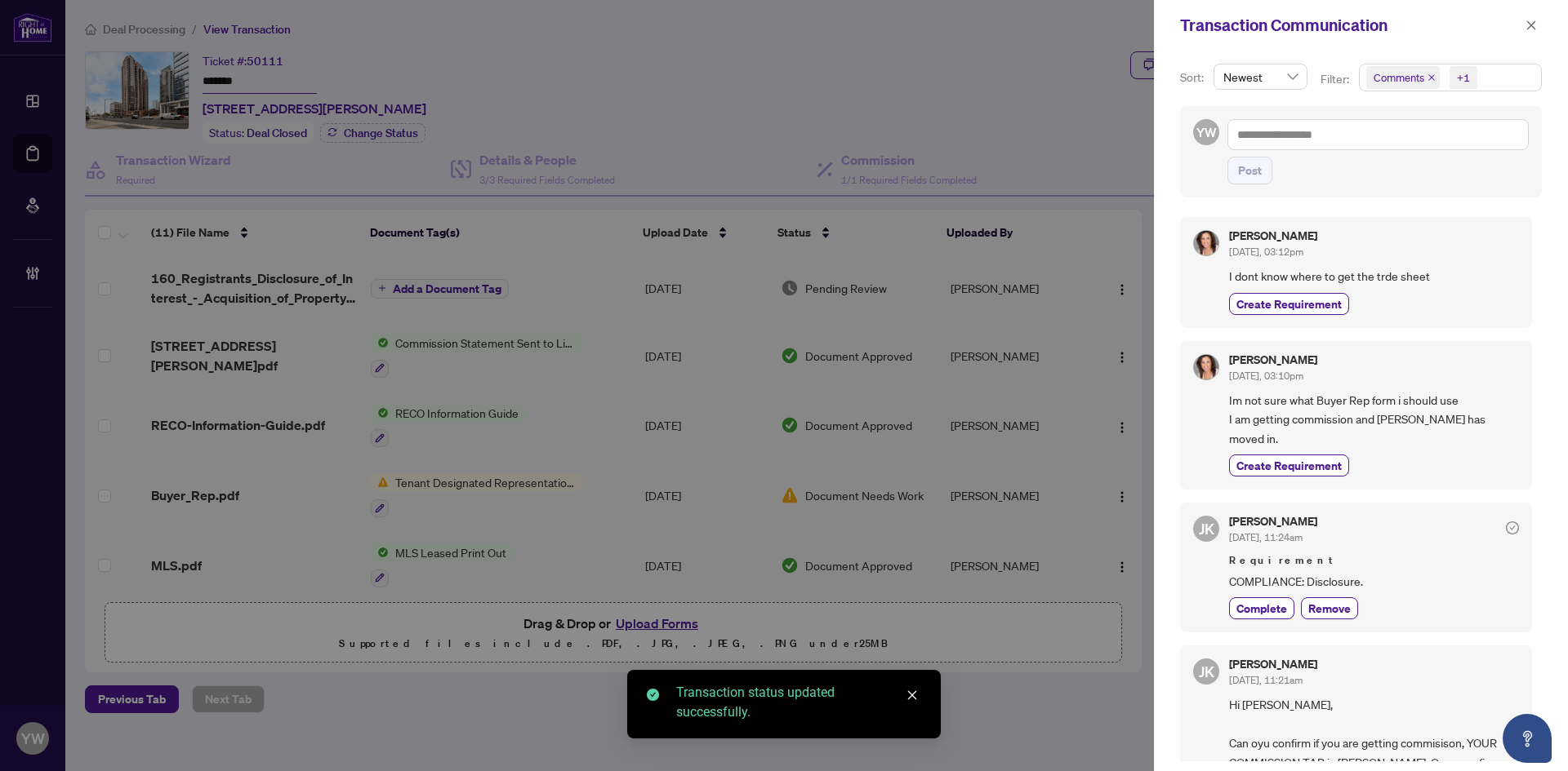
click at [1431, 77] on icon "close" at bounding box center [1431, 77] width 6 height 6
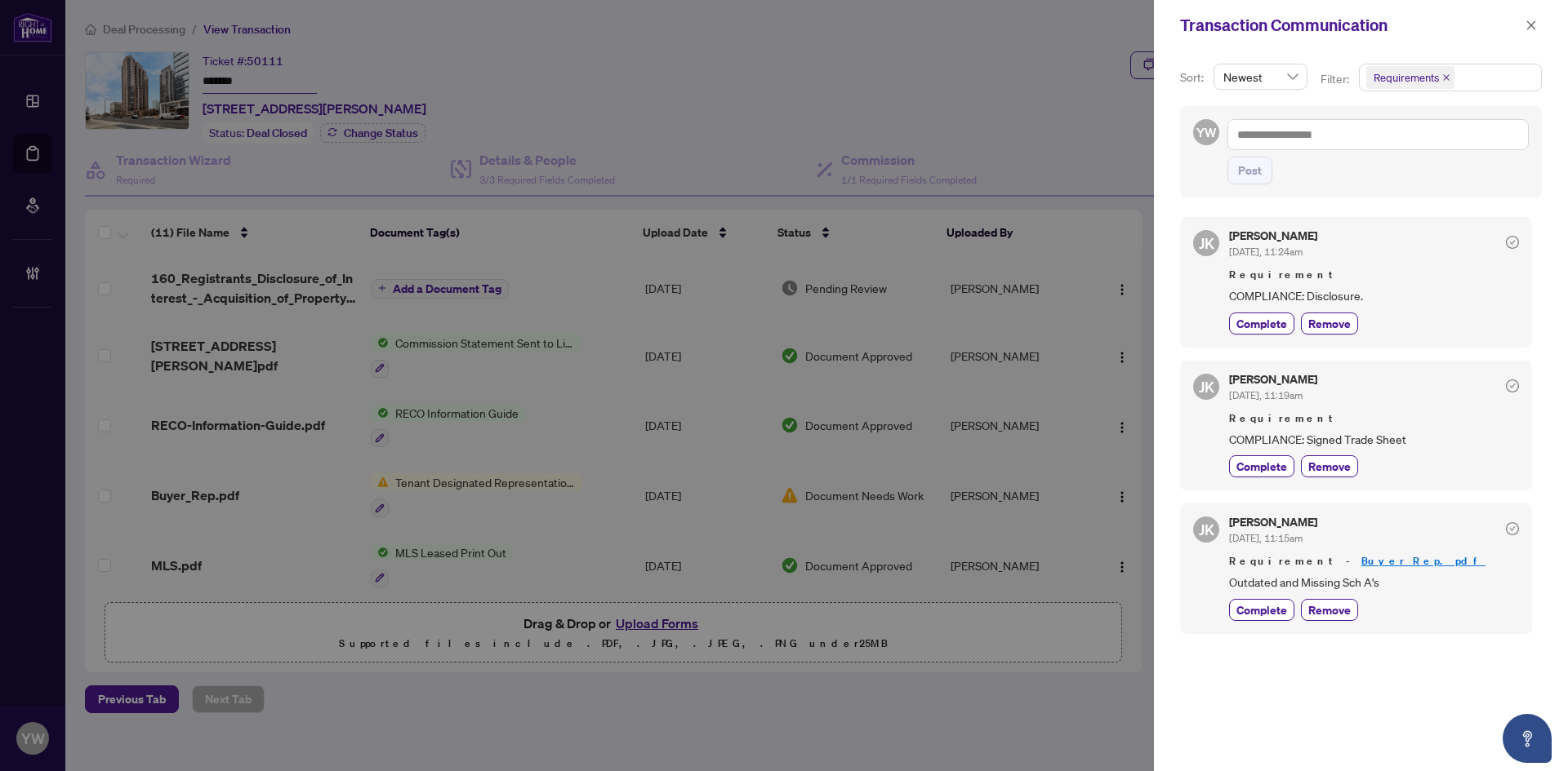
scroll to position [4, 0]
click at [1531, 23] on icon "close" at bounding box center [1530, 25] width 12 height 12
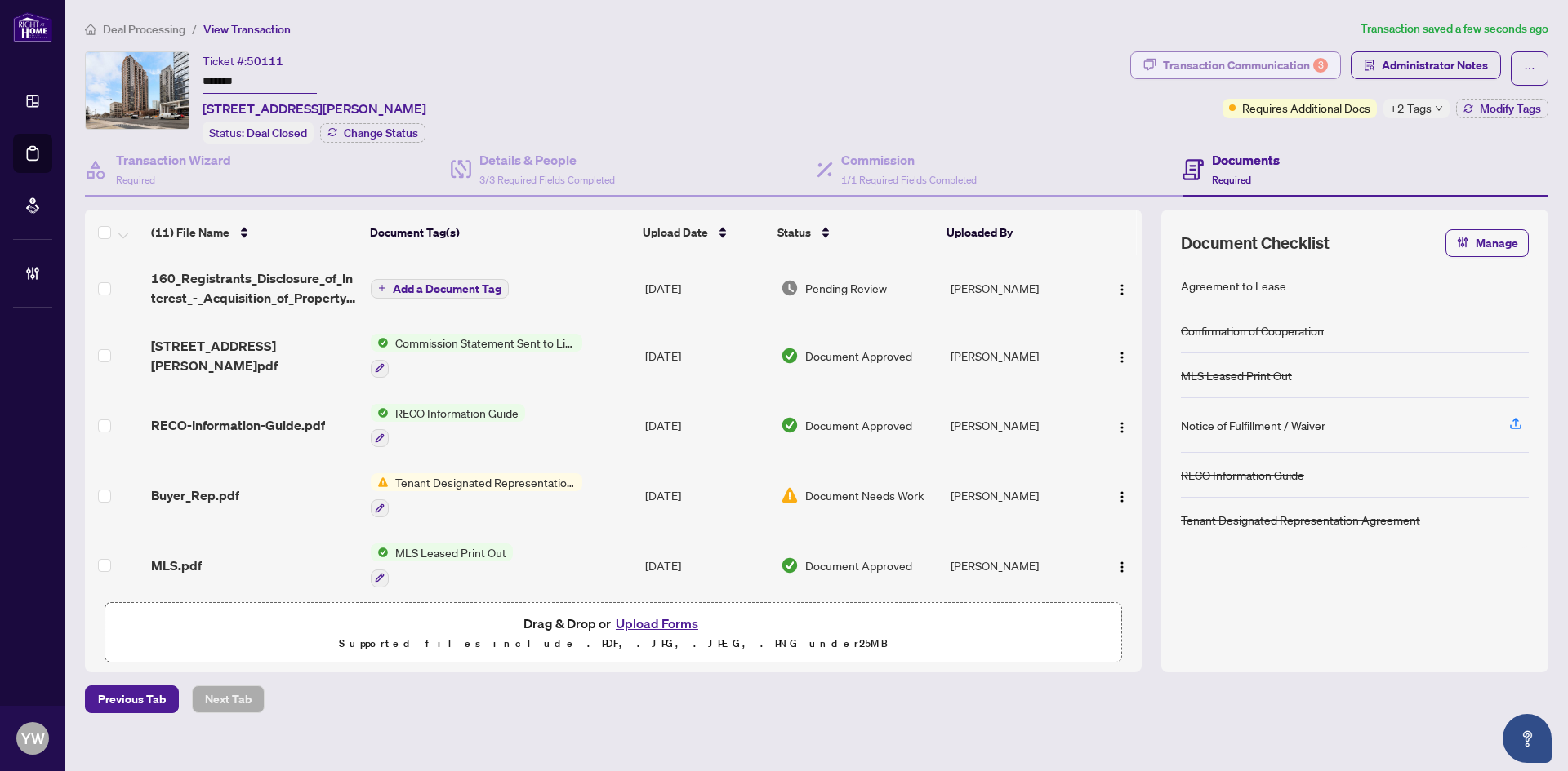
click at [1212, 56] on div "Transaction Communication 3" at bounding box center [1245, 65] width 165 height 26
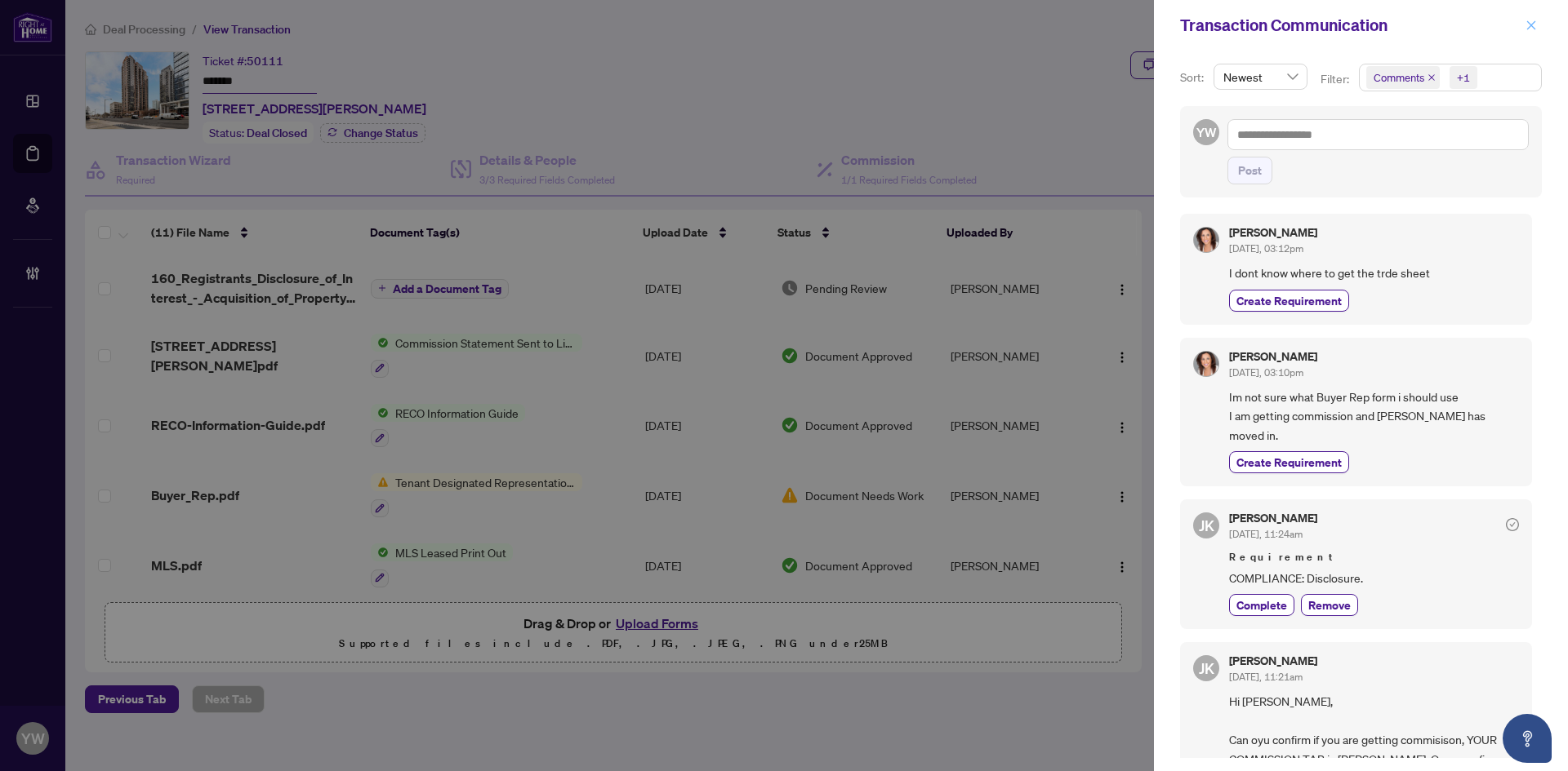
click at [1532, 23] on icon "close" at bounding box center [1530, 25] width 12 height 12
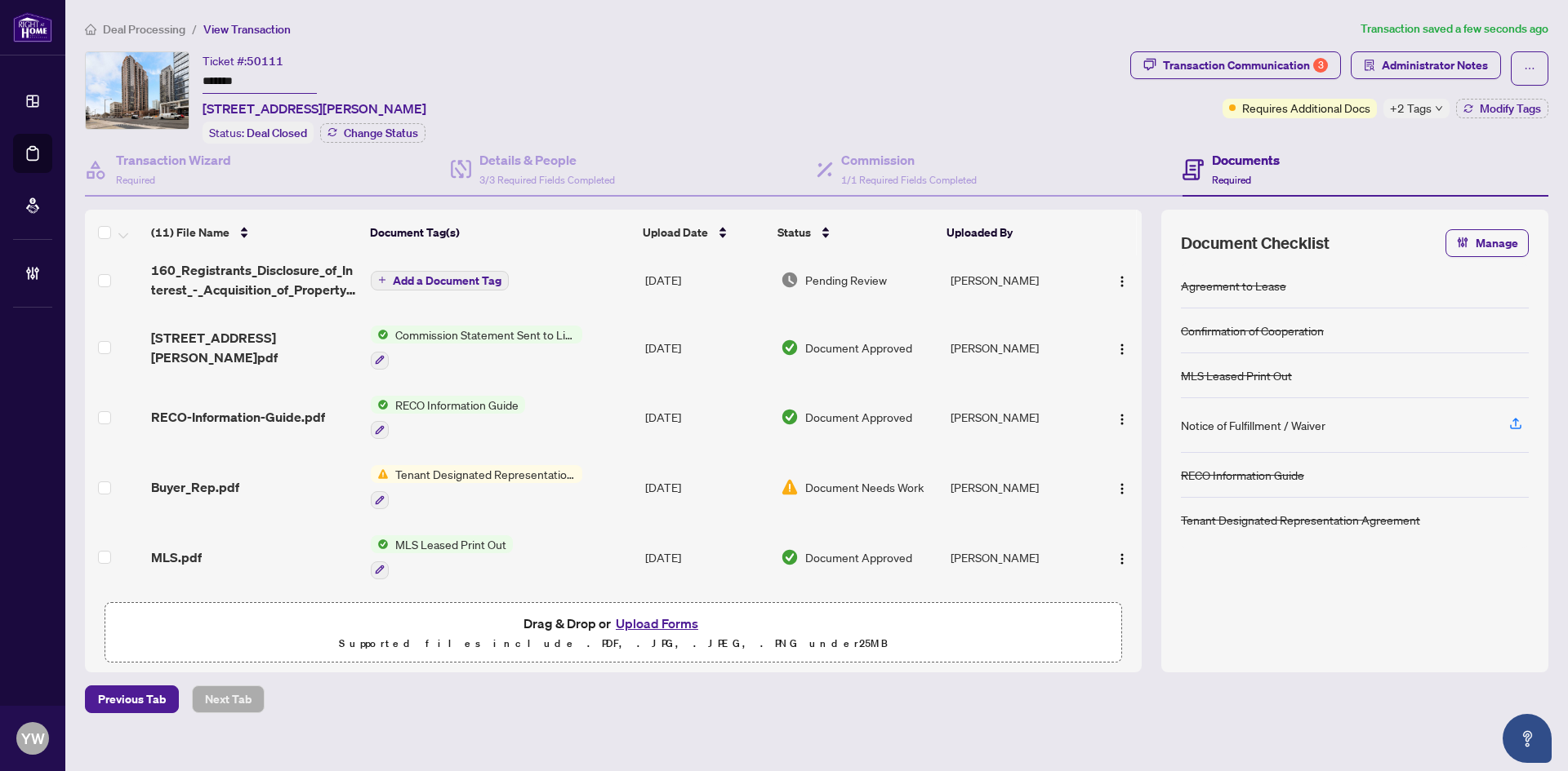
scroll to position [0, 0]
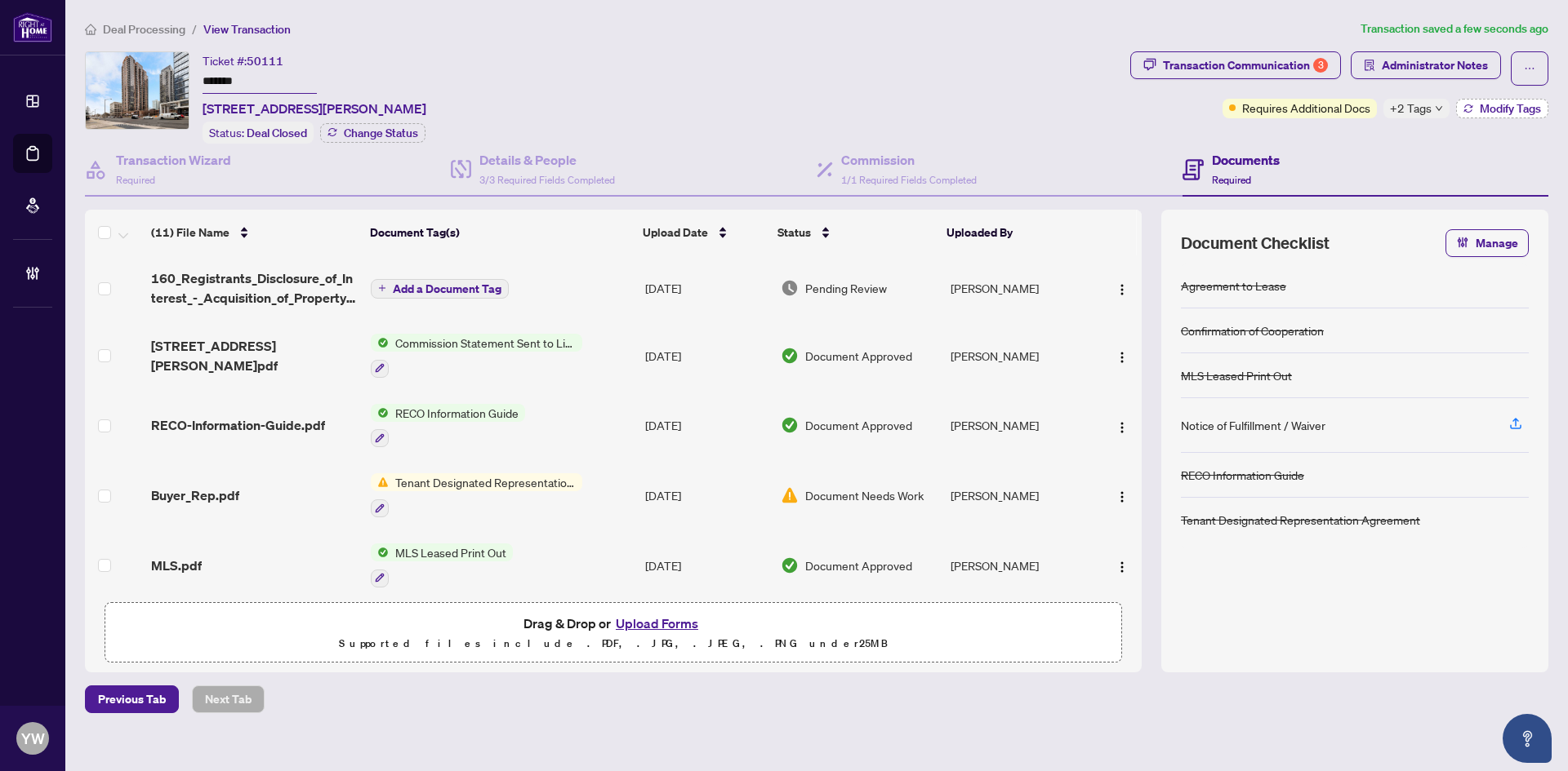
click at [1498, 106] on span "Modify Tags" at bounding box center [1510, 108] width 61 height 12
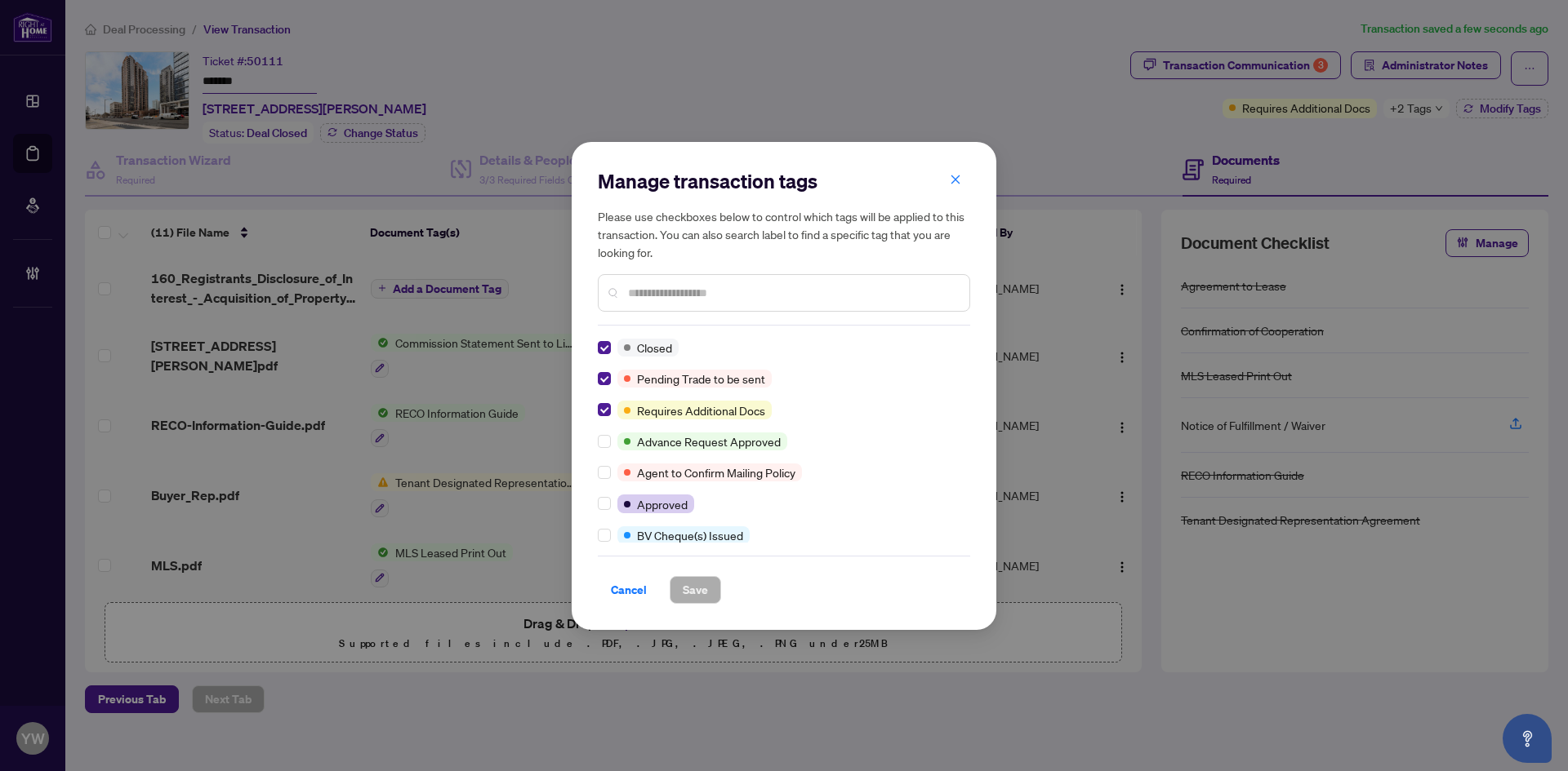
click at [678, 291] on input "text" at bounding box center [792, 293] width 328 height 18
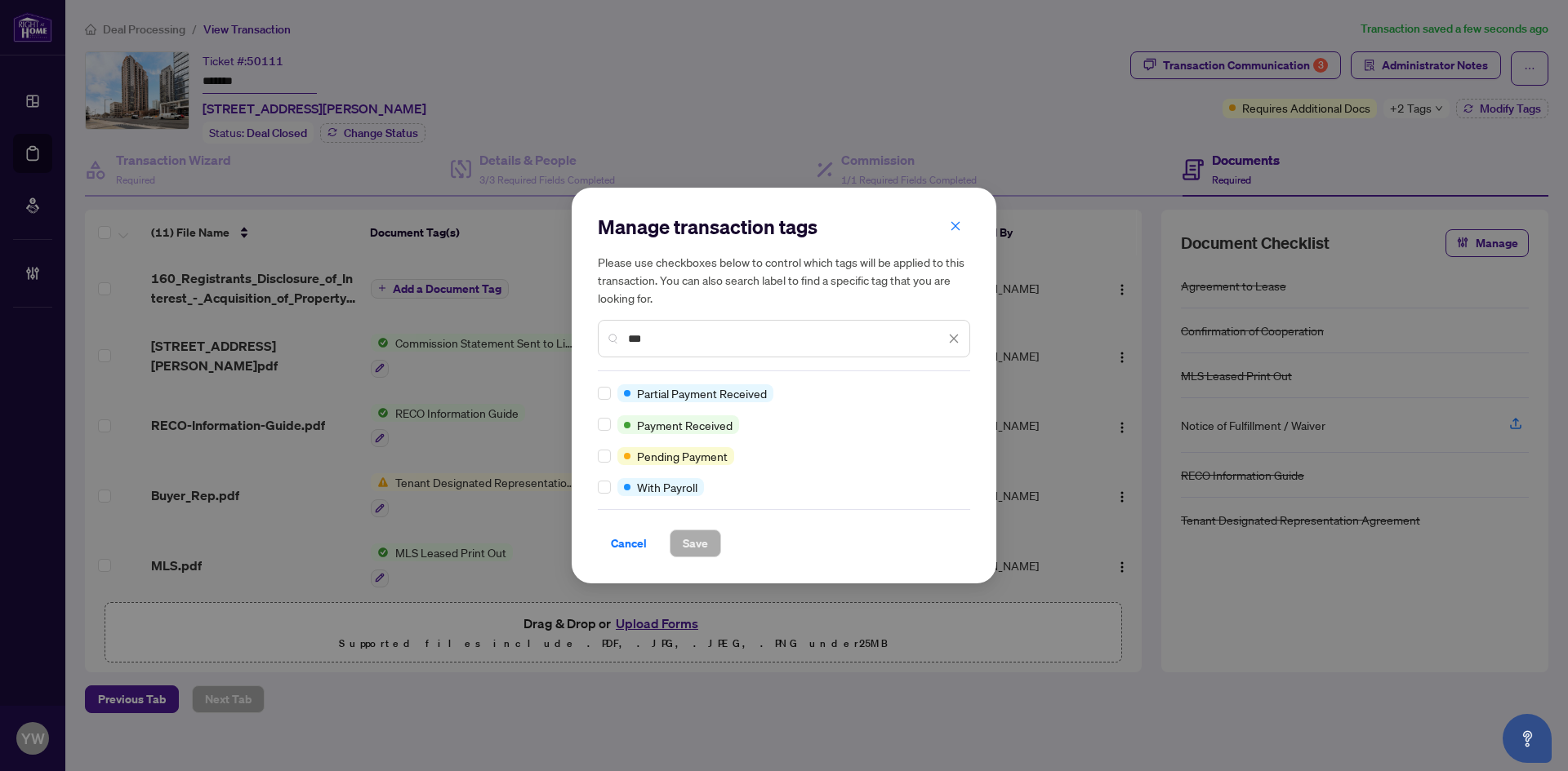
type input "***"
click at [671, 533] on button "Save" at bounding box center [694, 543] width 51 height 28
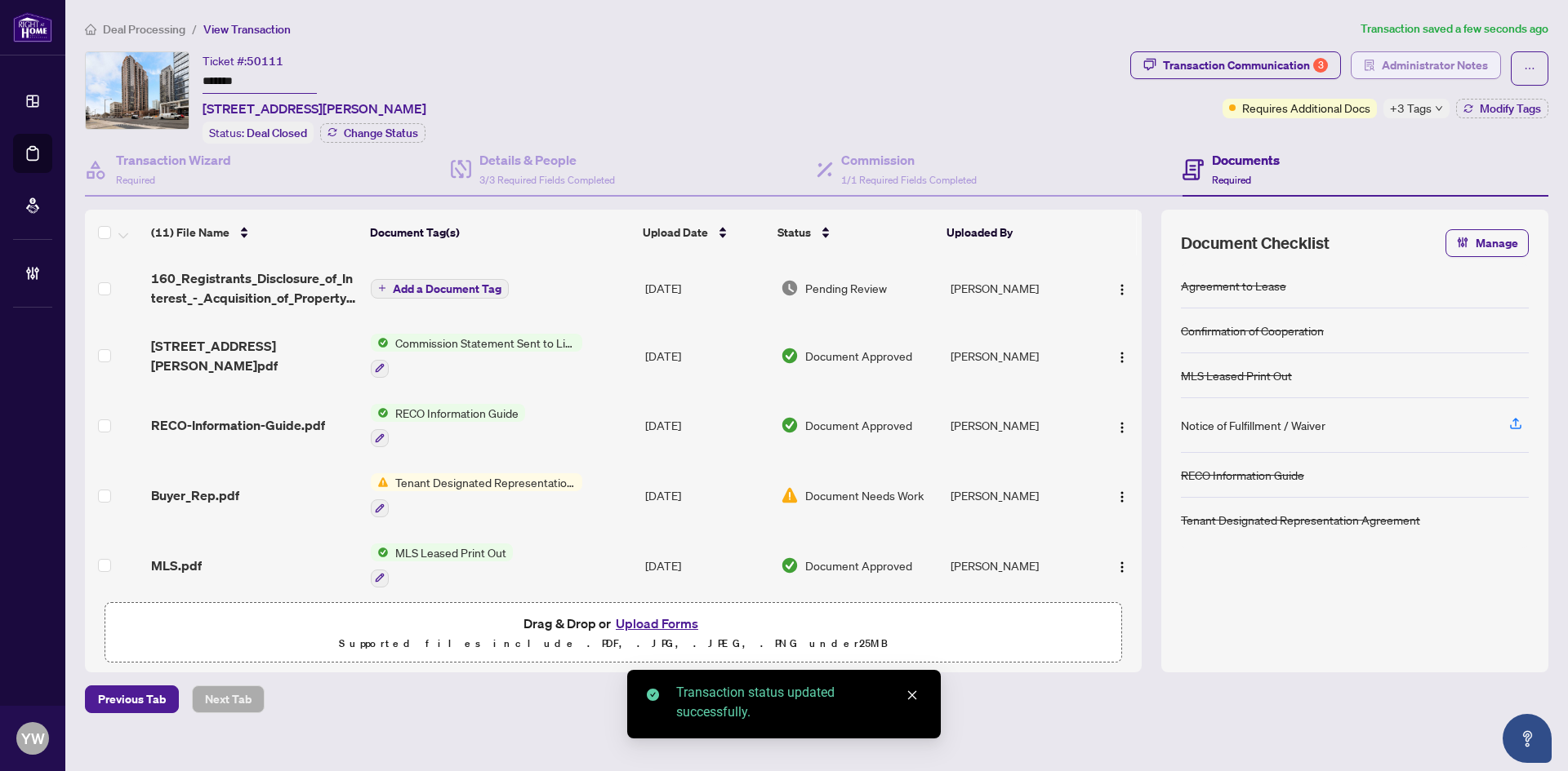
click at [1436, 68] on span "Administrator Notes" at bounding box center [1434, 65] width 106 height 26
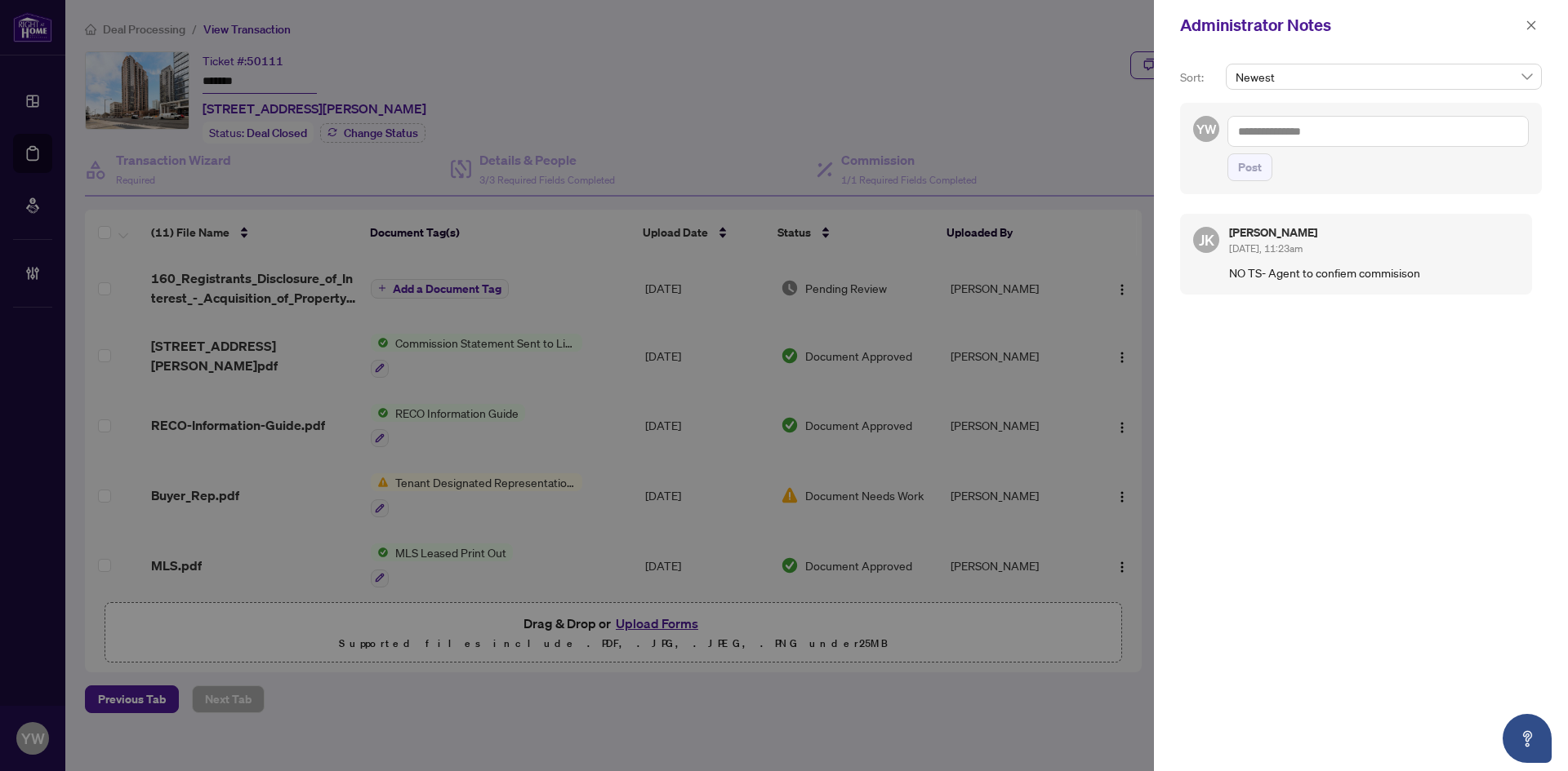
click at [1297, 142] on textarea at bounding box center [1378, 131] width 301 height 31
click at [1309, 150] on span "[PERSON_NAME]" at bounding box center [1355, 143] width 186 height 14
click at [1375, 132] on textarea "**********" at bounding box center [1378, 131] width 301 height 31
type textarea "**********"
click at [1250, 171] on span "Post" at bounding box center [1250, 167] width 23 height 26
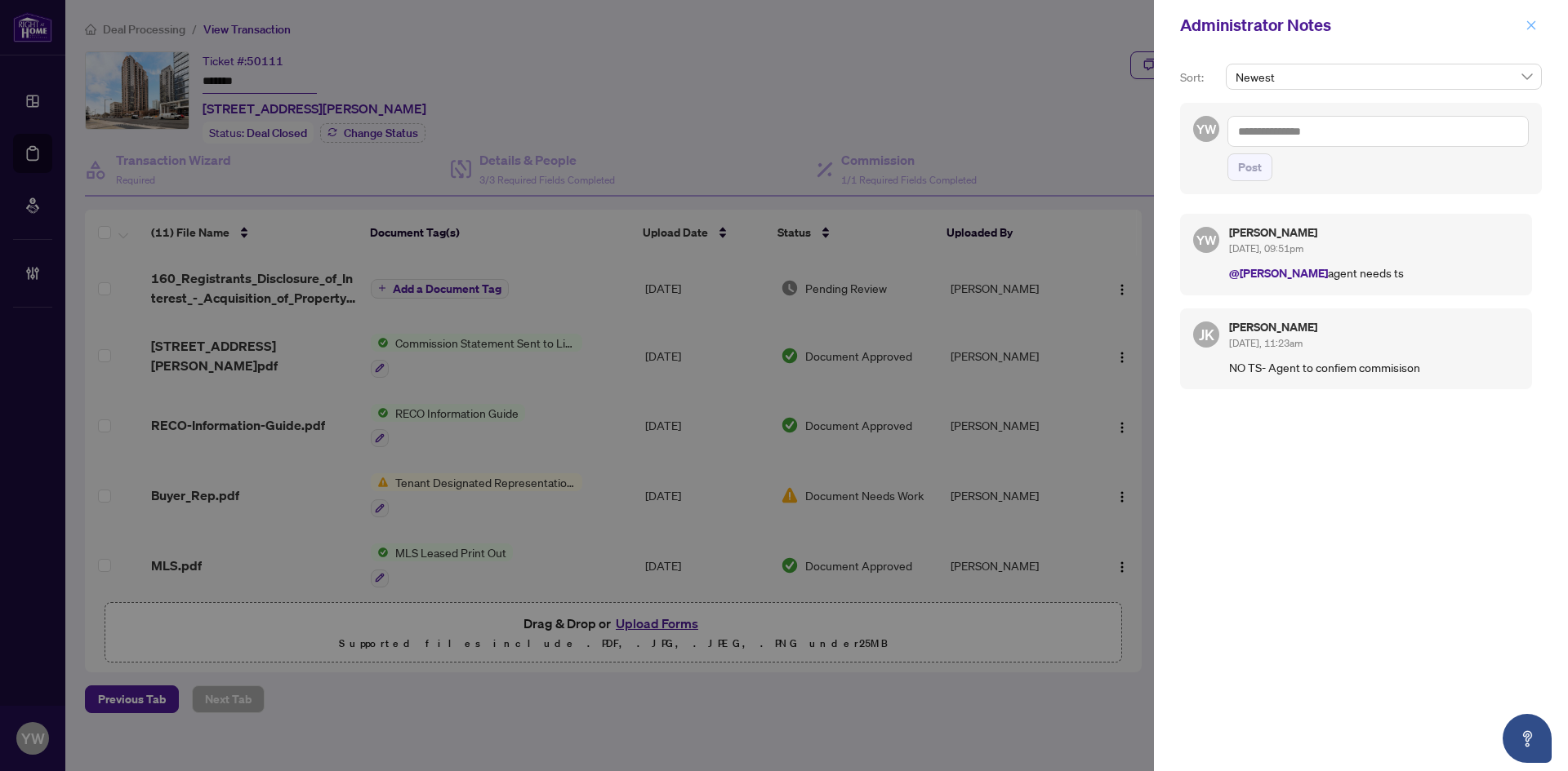
click at [1532, 26] on icon "close" at bounding box center [1531, 25] width 9 height 9
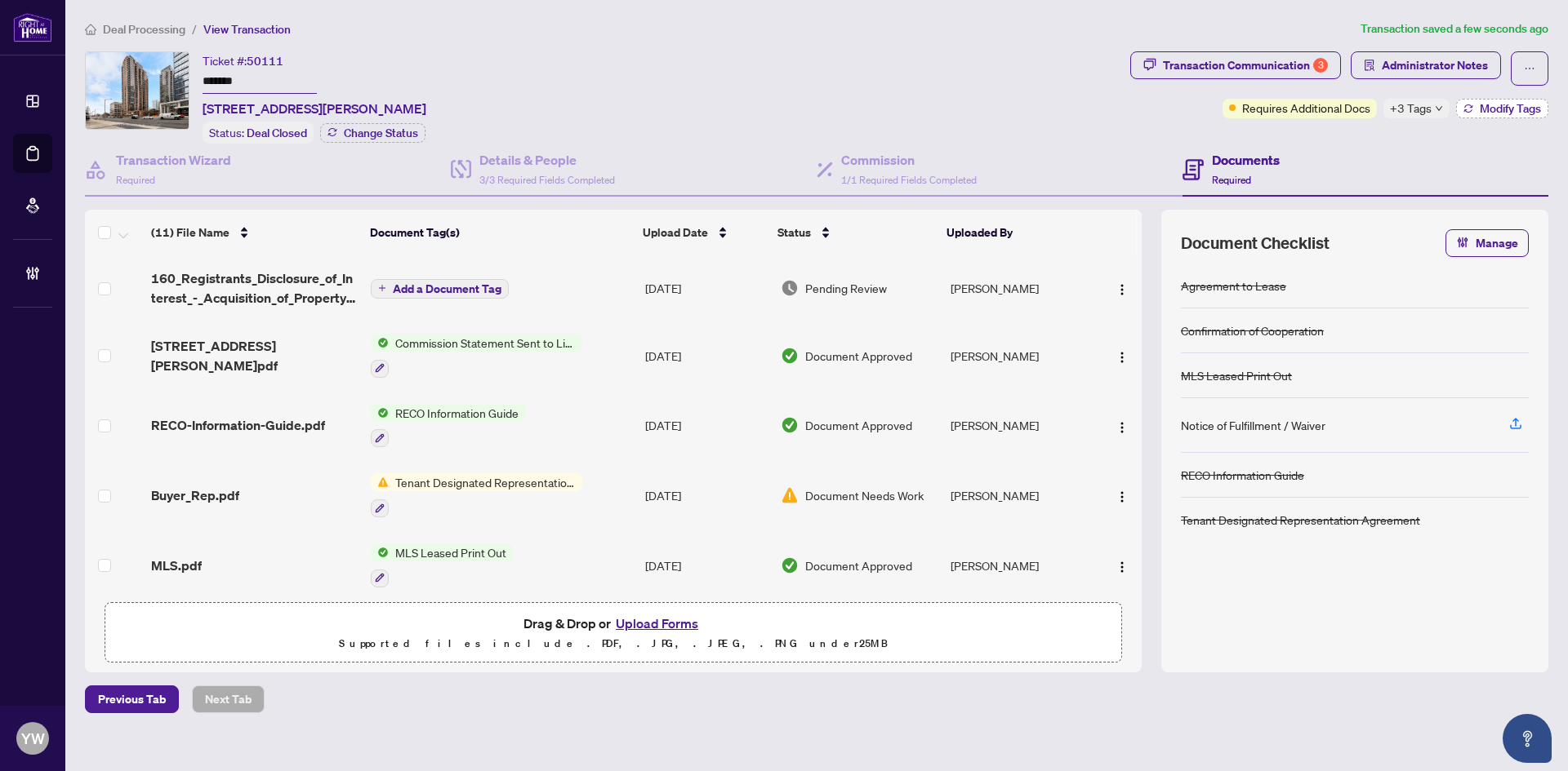
click at [1491, 105] on span "Modify Tags" at bounding box center [1510, 108] width 61 height 12
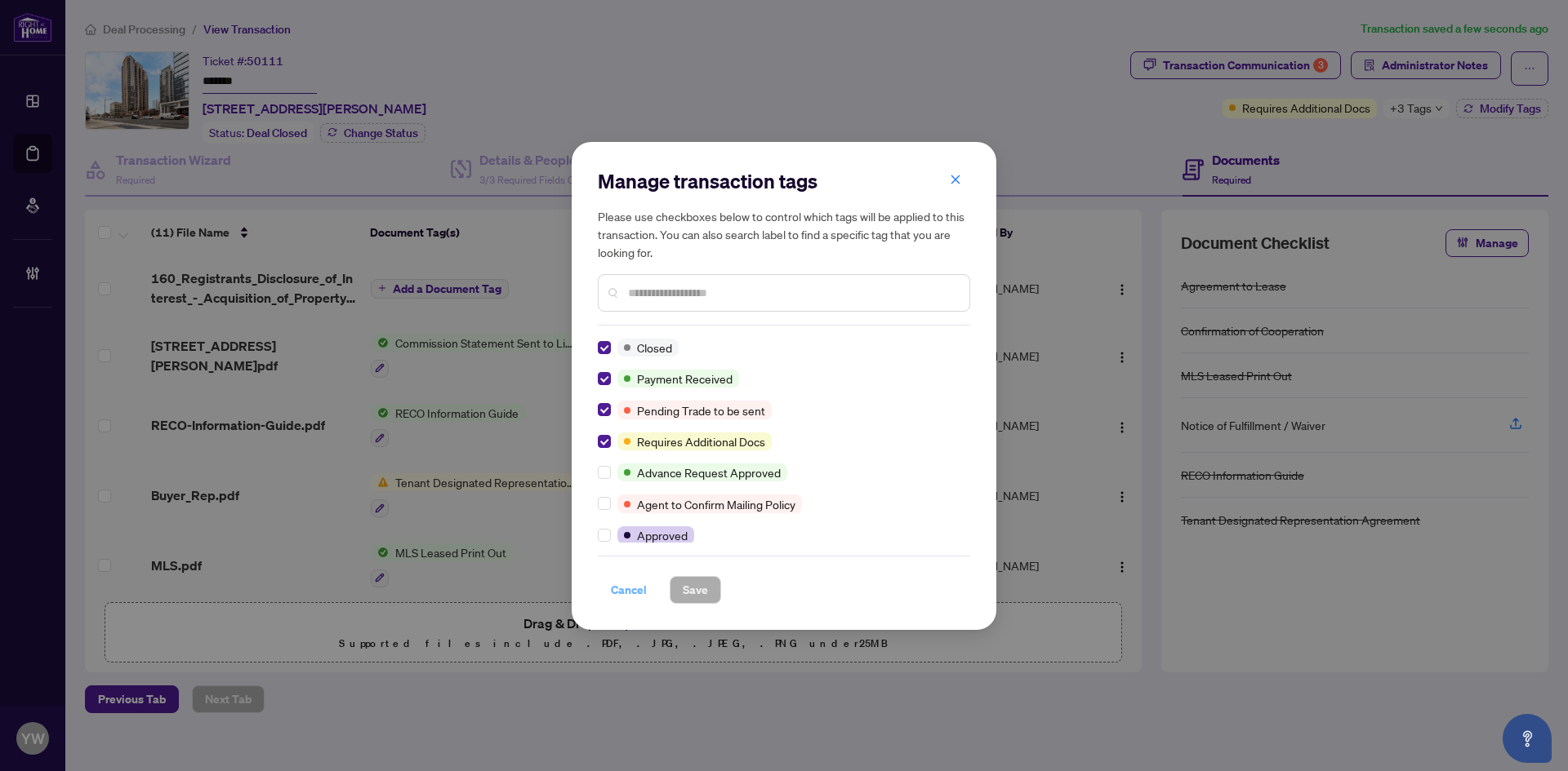
click at [632, 593] on span "Cancel" at bounding box center [629, 590] width 36 height 26
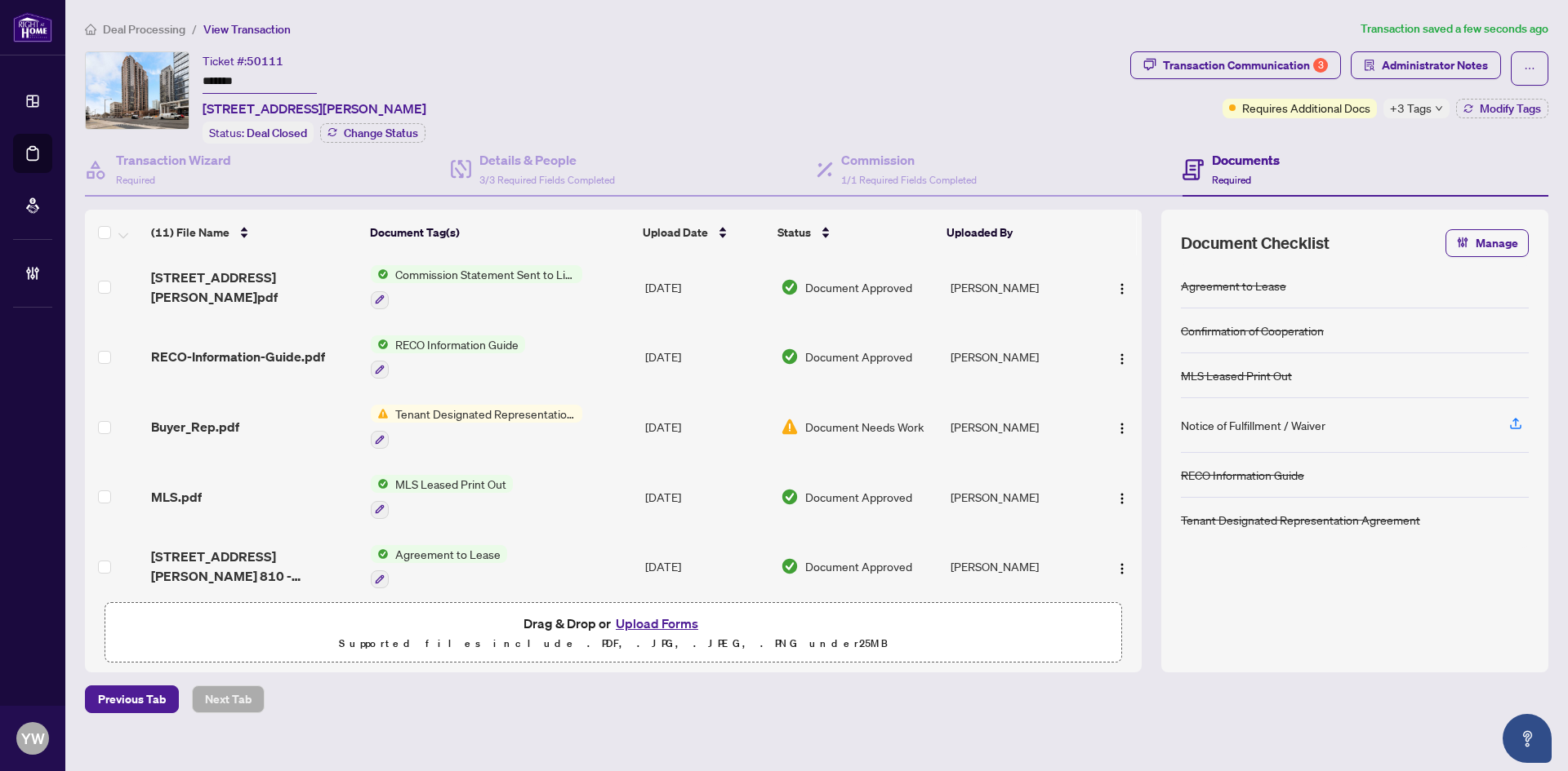
scroll to position [163, 0]
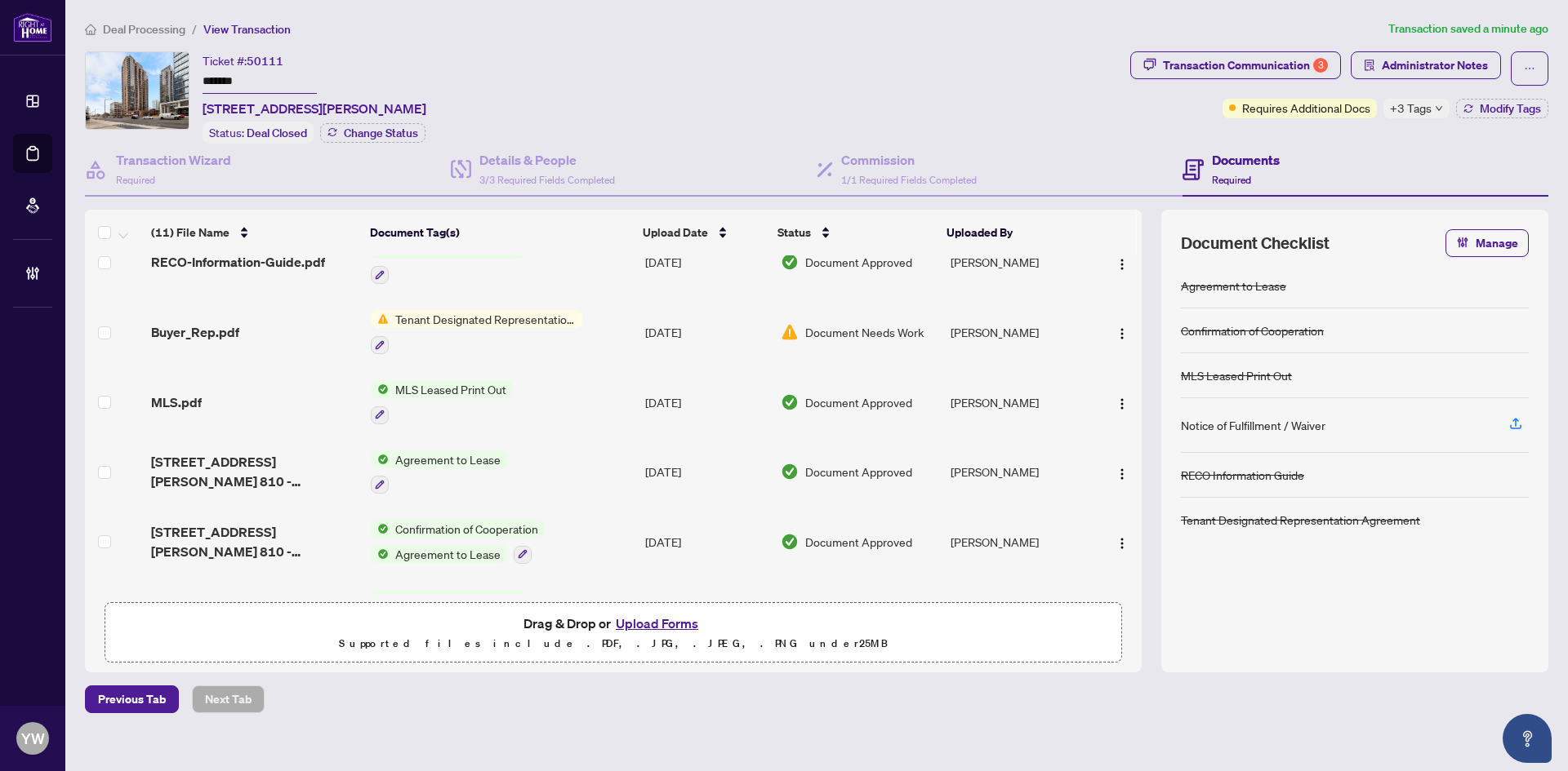
click at [135, 28] on span "Deal Processing" at bounding box center [144, 30] width 83 height 14
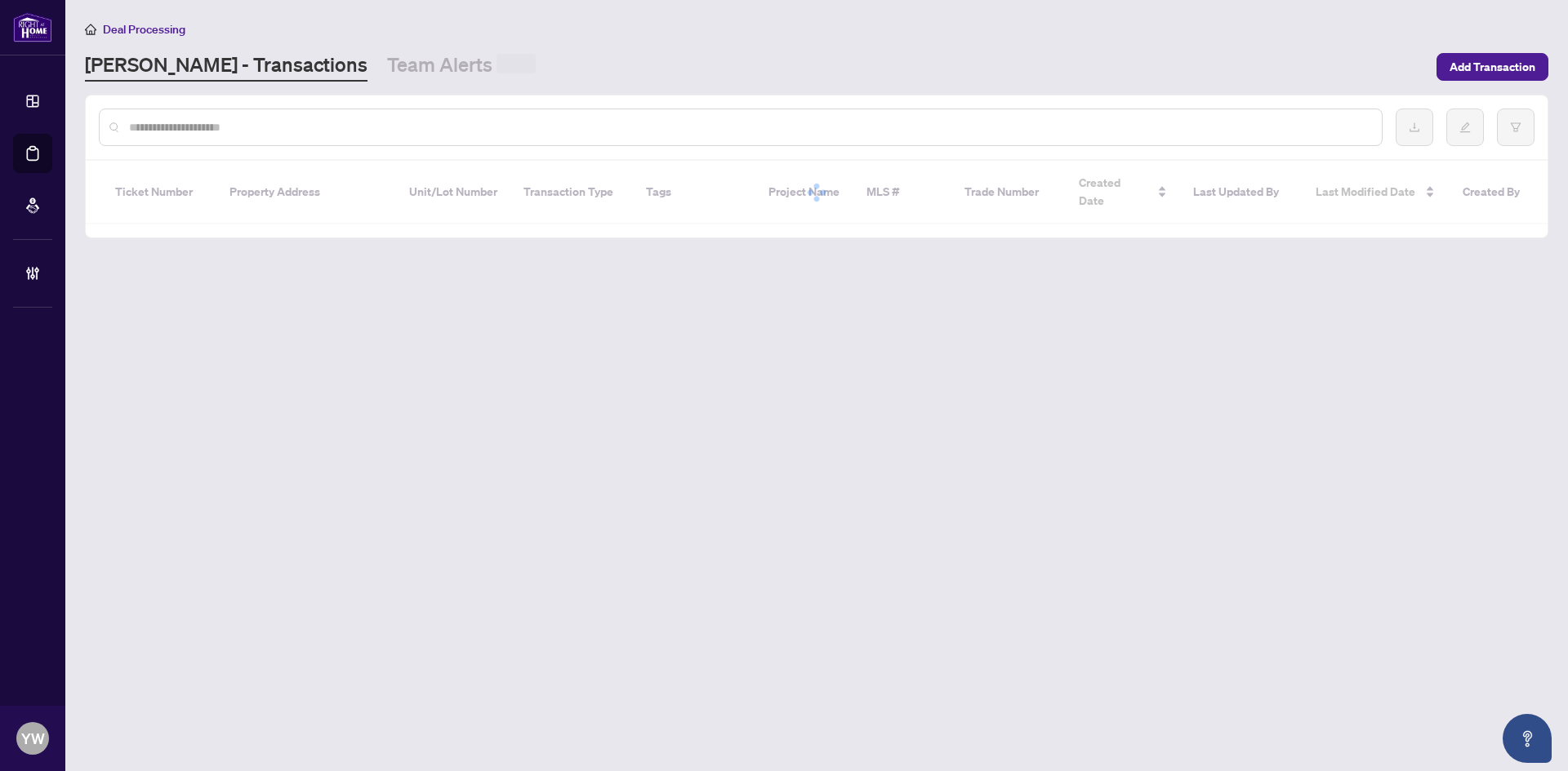
click at [150, 123] on input "text" at bounding box center [749, 127] width 1240 height 18
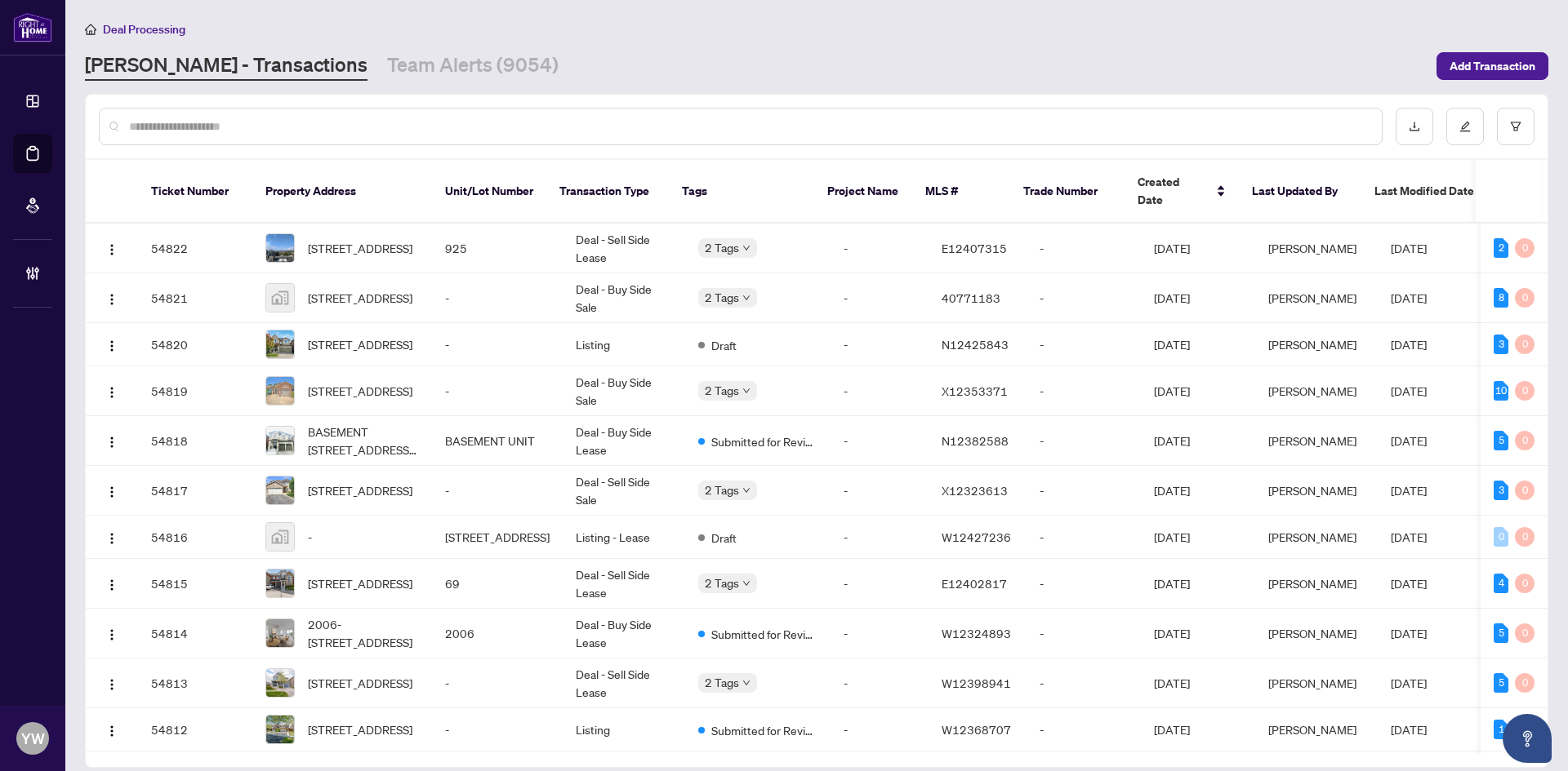
drag, startPoint x: 150, startPoint y: 123, endPoint x: 134, endPoint y: 125, distance: 16.1
click at [134, 125] on input "text" at bounding box center [749, 126] width 1240 height 18
type input "*******"
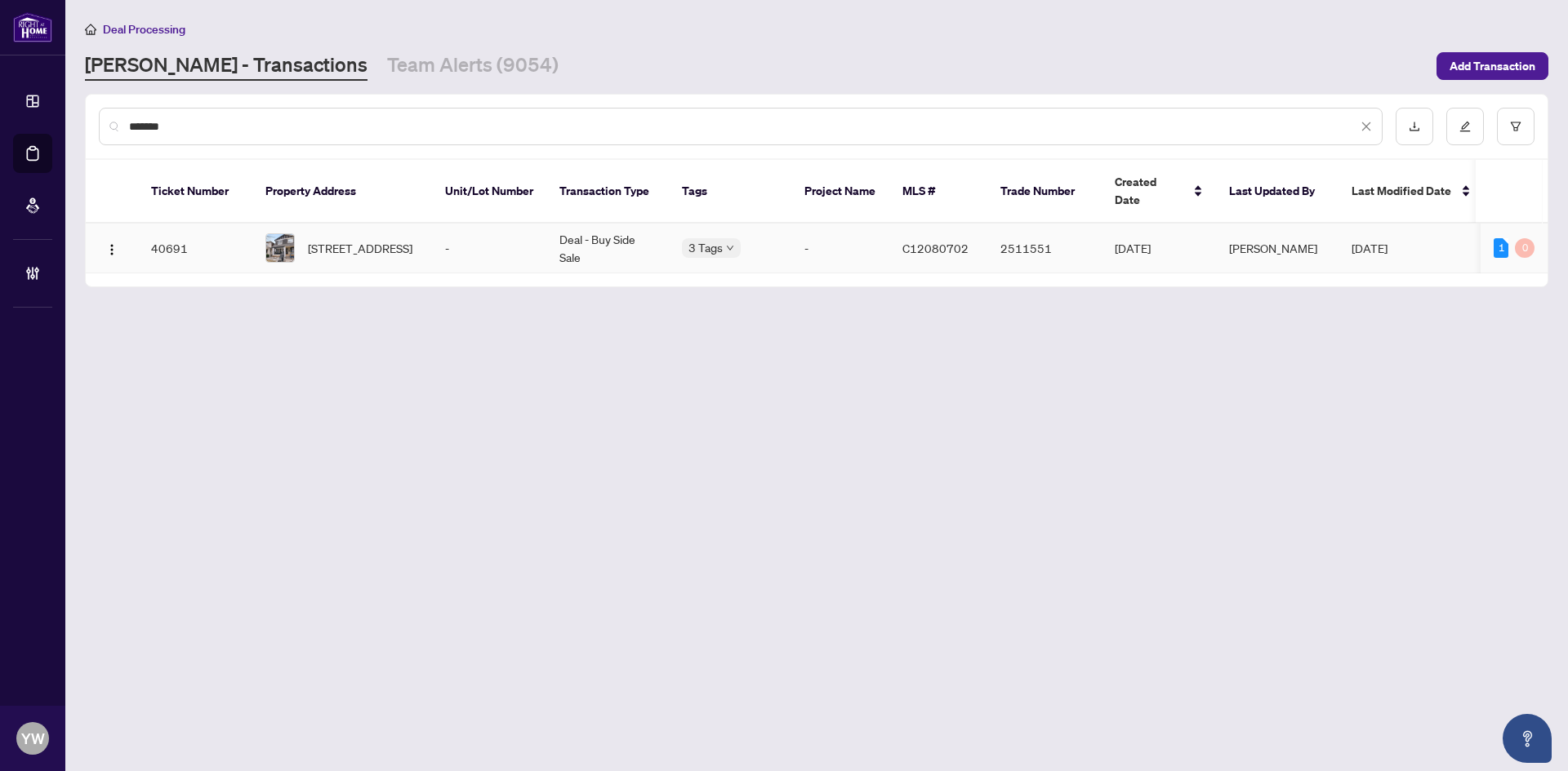
click at [308, 239] on span "[STREET_ADDRESS]" at bounding box center [360, 248] width 105 height 18
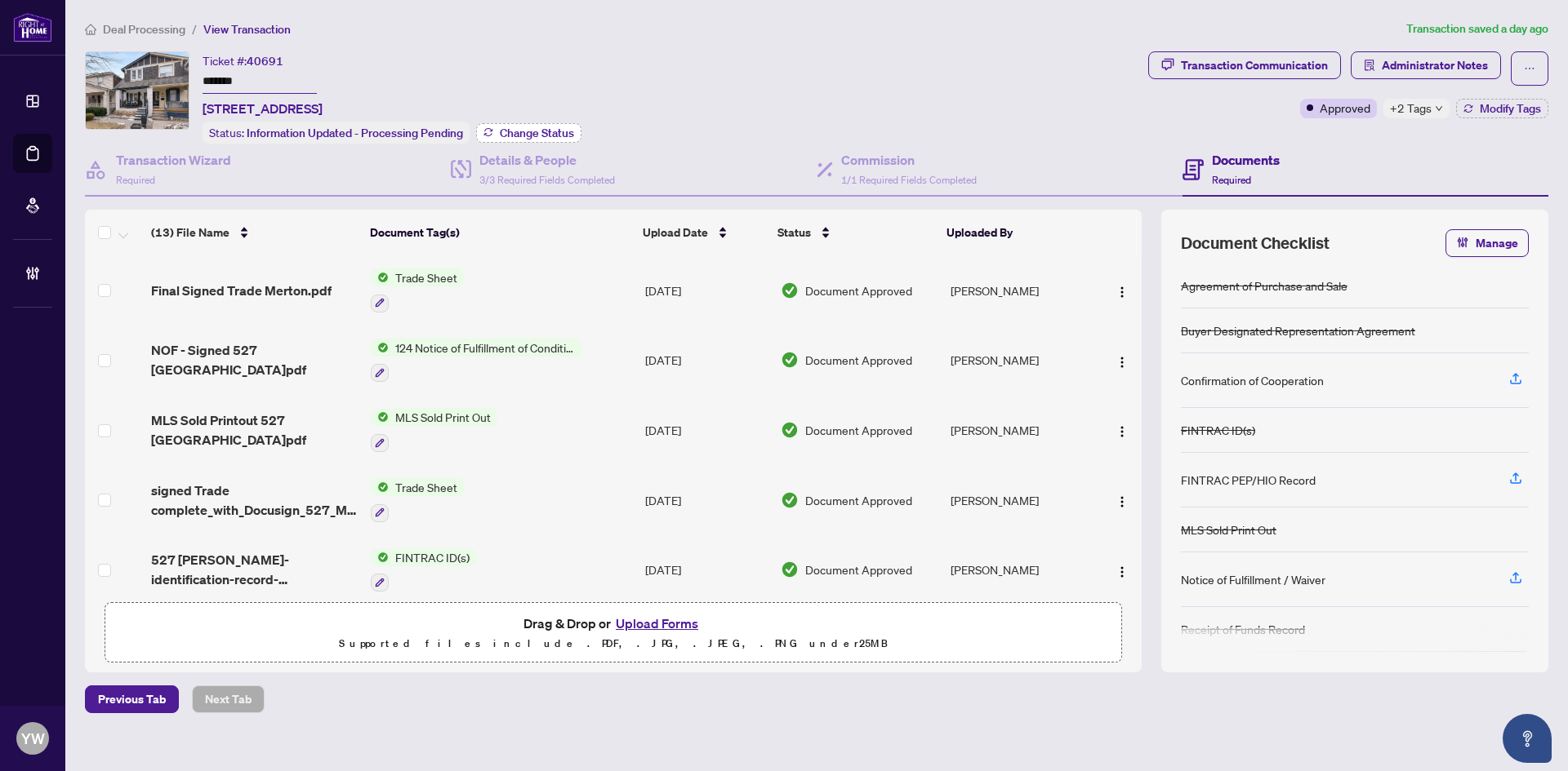
click at [560, 127] on span "Change Status" at bounding box center [536, 133] width 74 height 12
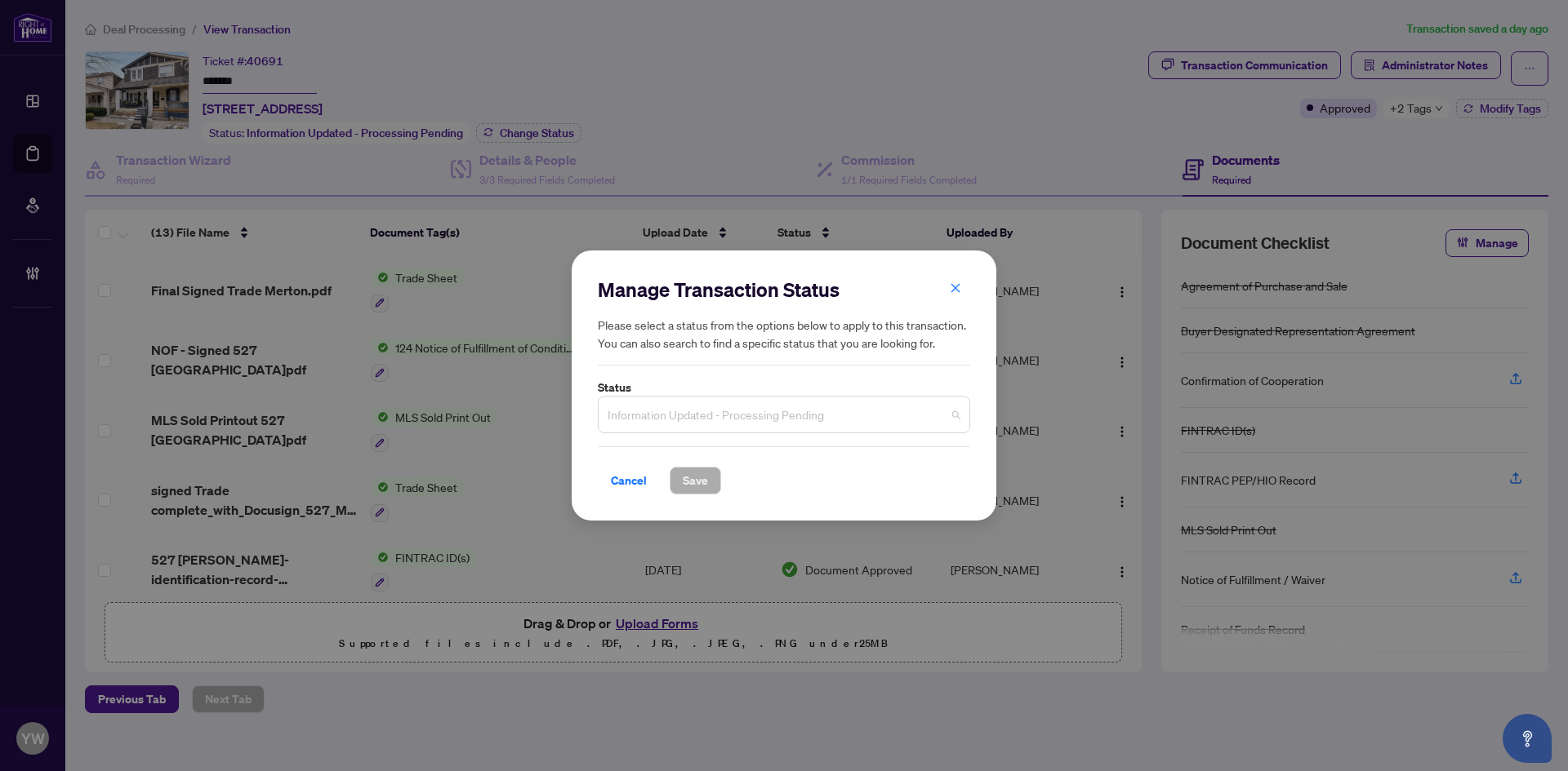
click at [701, 413] on span "Information Updated - Processing Pending" at bounding box center [783, 414] width 353 height 31
drag, startPoint x: 701, startPoint y: 413, endPoint x: 654, endPoint y: 414, distance: 47.0
click at [641, 408] on span "Information Updated - Processing Pending" at bounding box center [783, 414] width 353 height 31
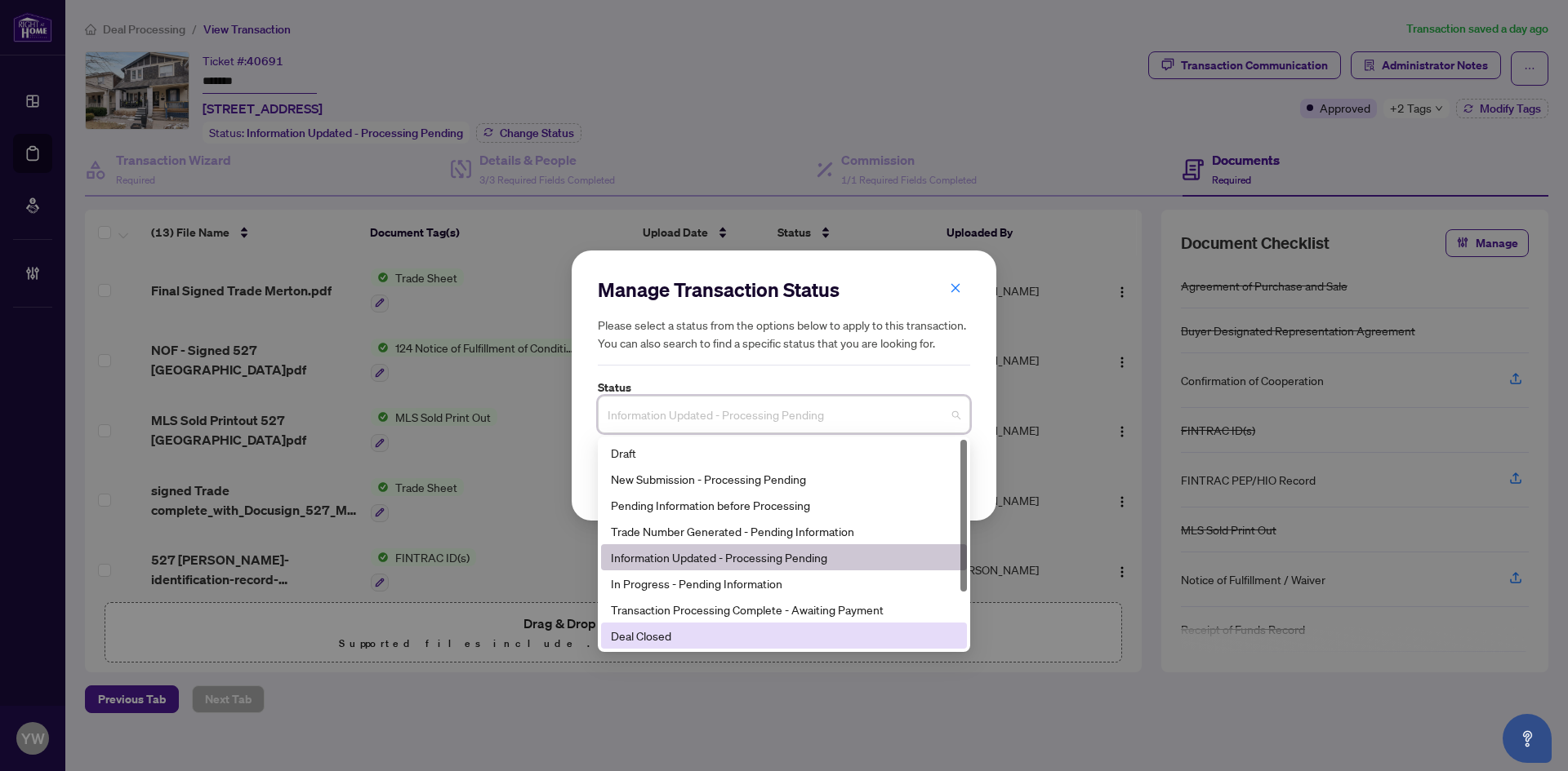
click at [660, 642] on div "Deal Closed" at bounding box center [784, 636] width 346 height 18
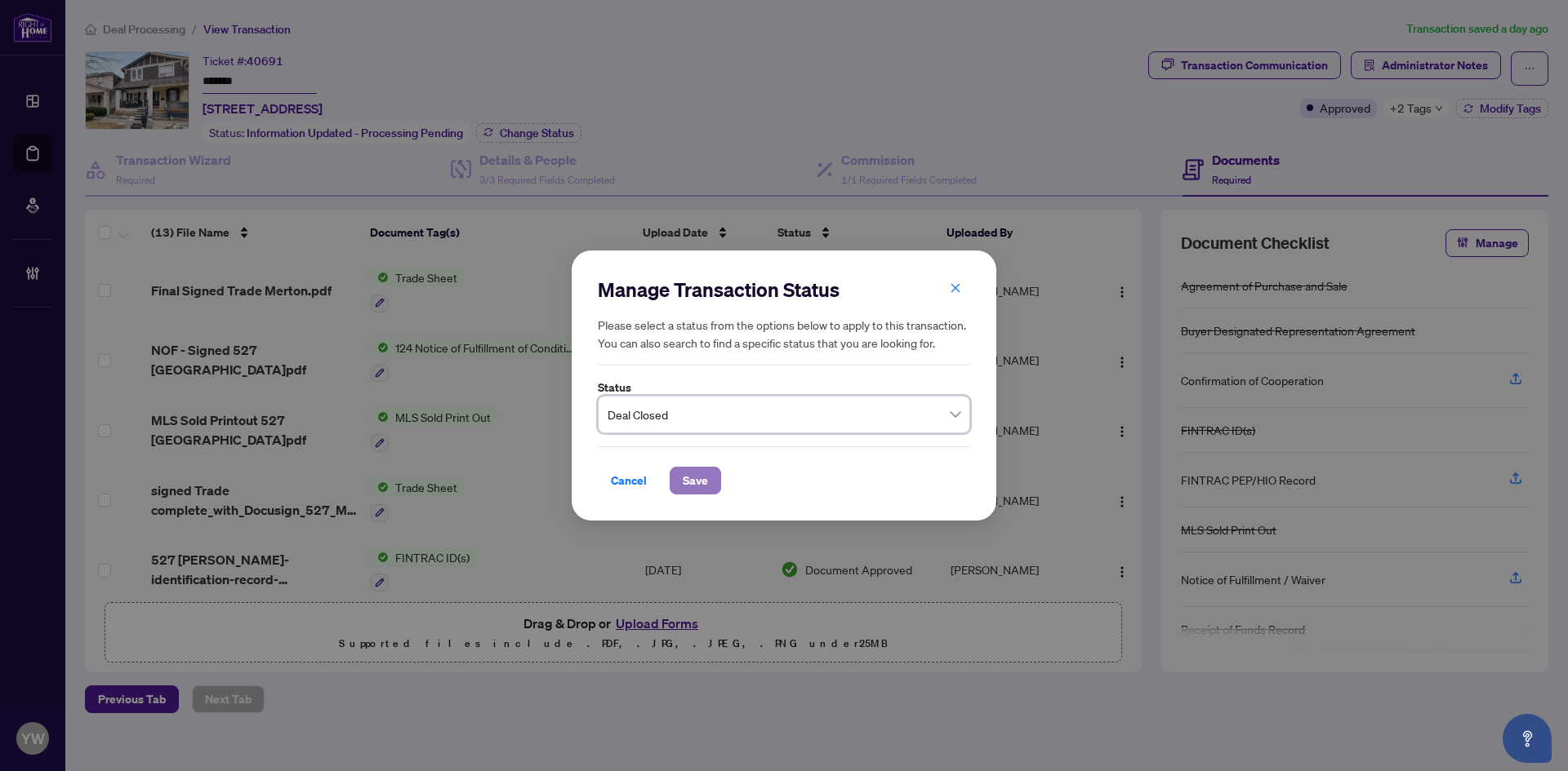
click at [688, 476] on span "Save" at bounding box center [695, 481] width 25 height 26
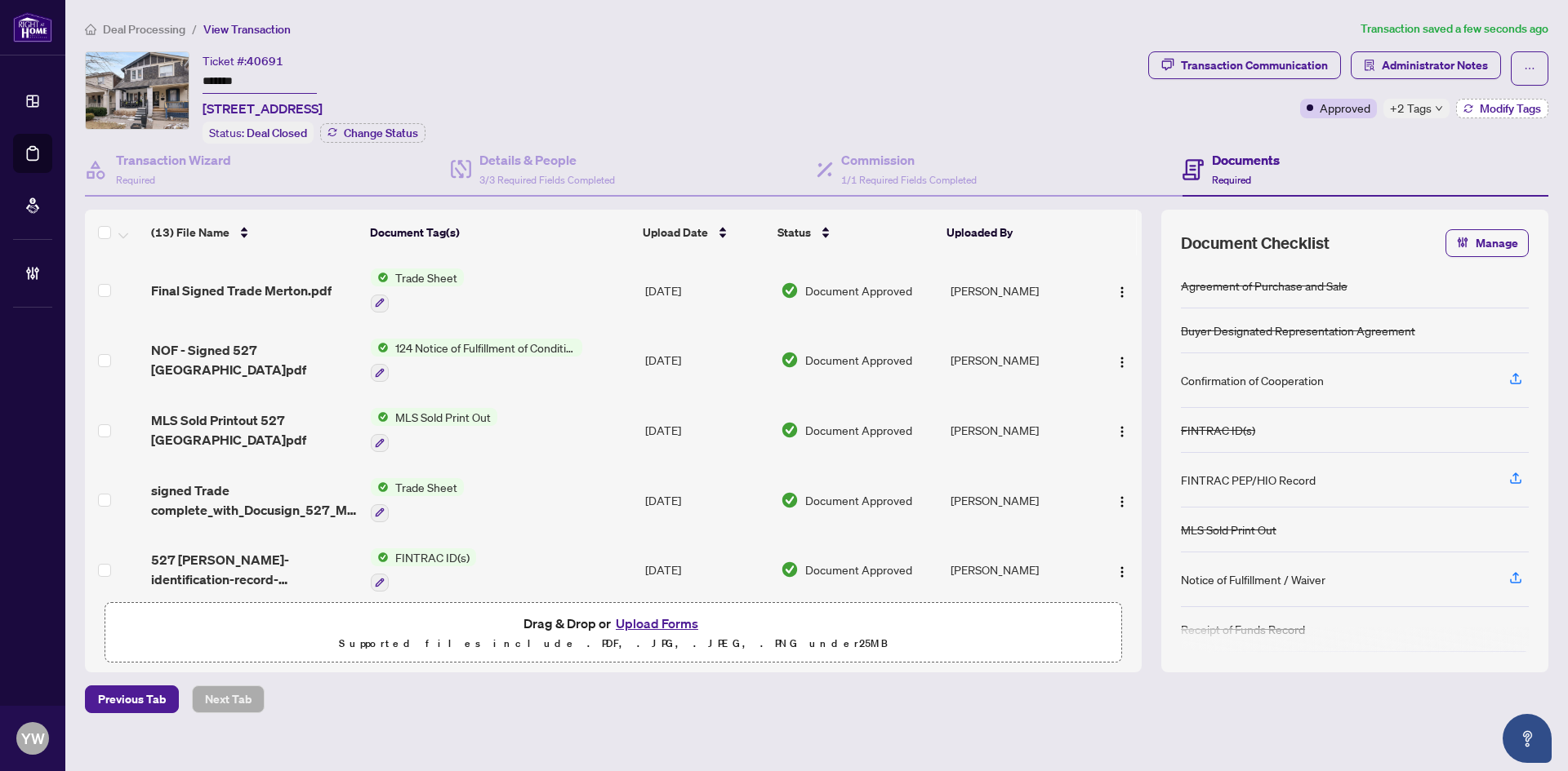
click at [1492, 108] on span "Modify Tags" at bounding box center [1510, 108] width 61 height 12
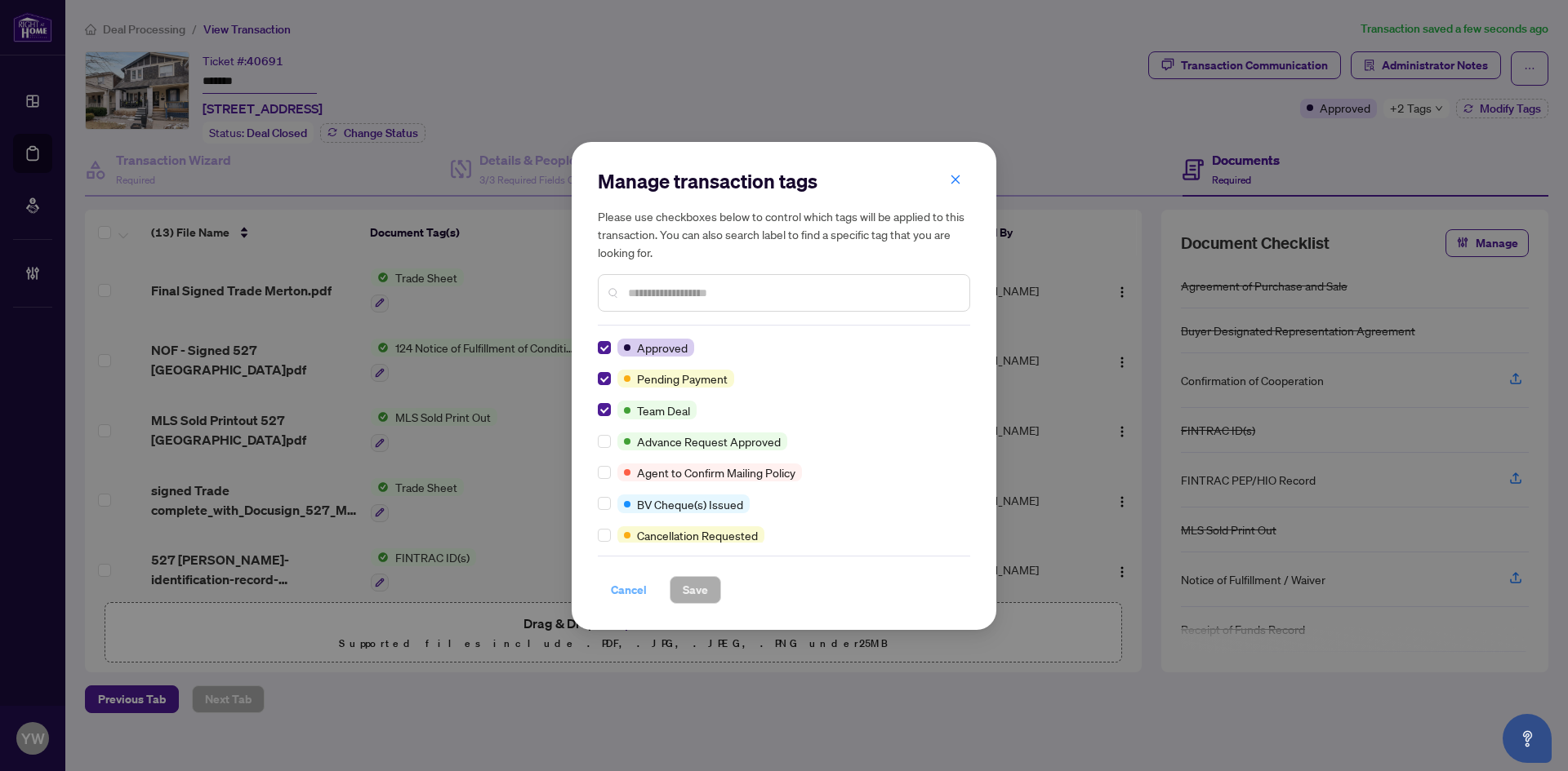
click at [606, 596] on button "Cancel" at bounding box center [628, 590] width 62 height 28
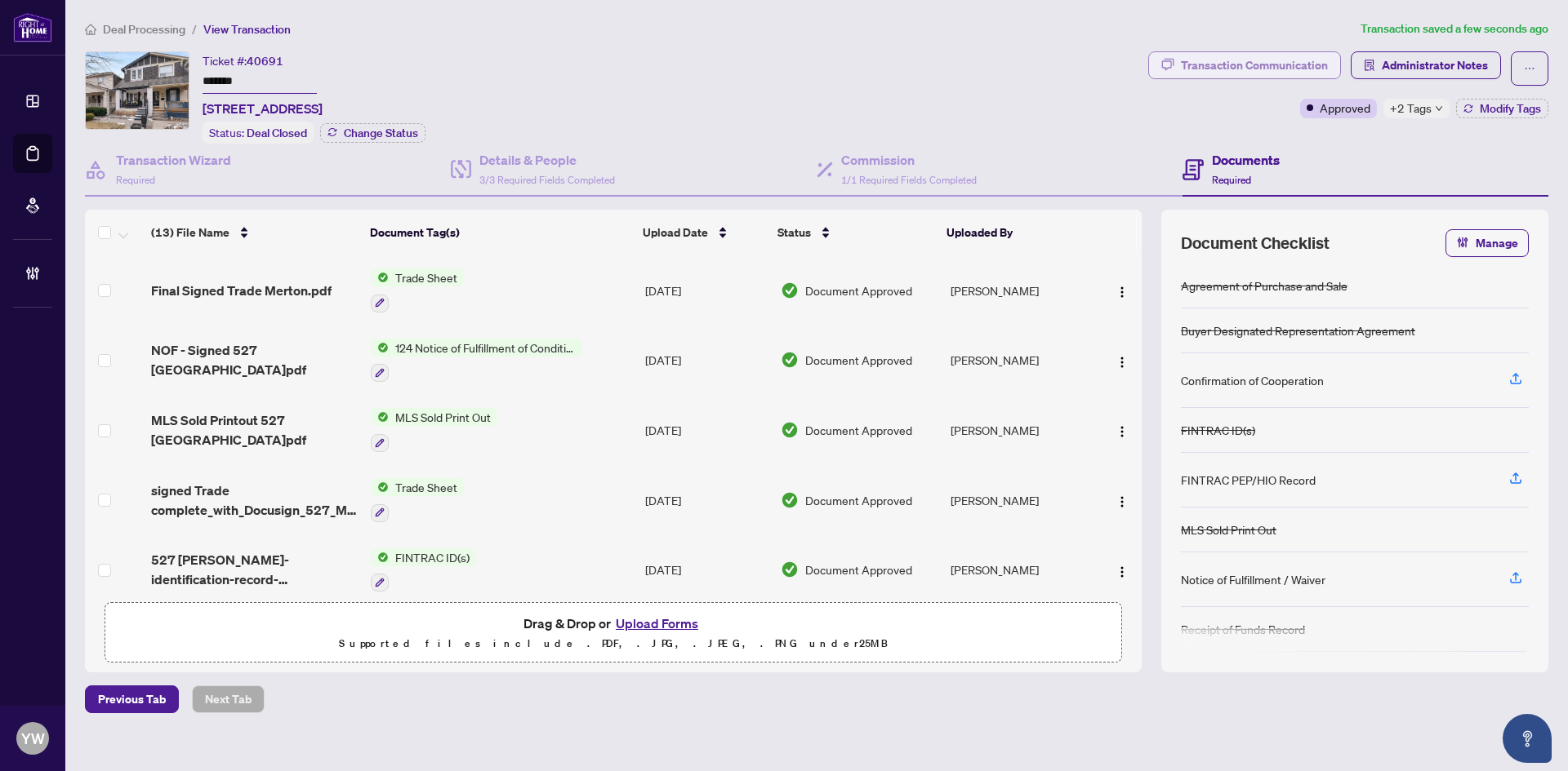
click at [1219, 63] on div "Transaction Communication" at bounding box center [1254, 65] width 147 height 26
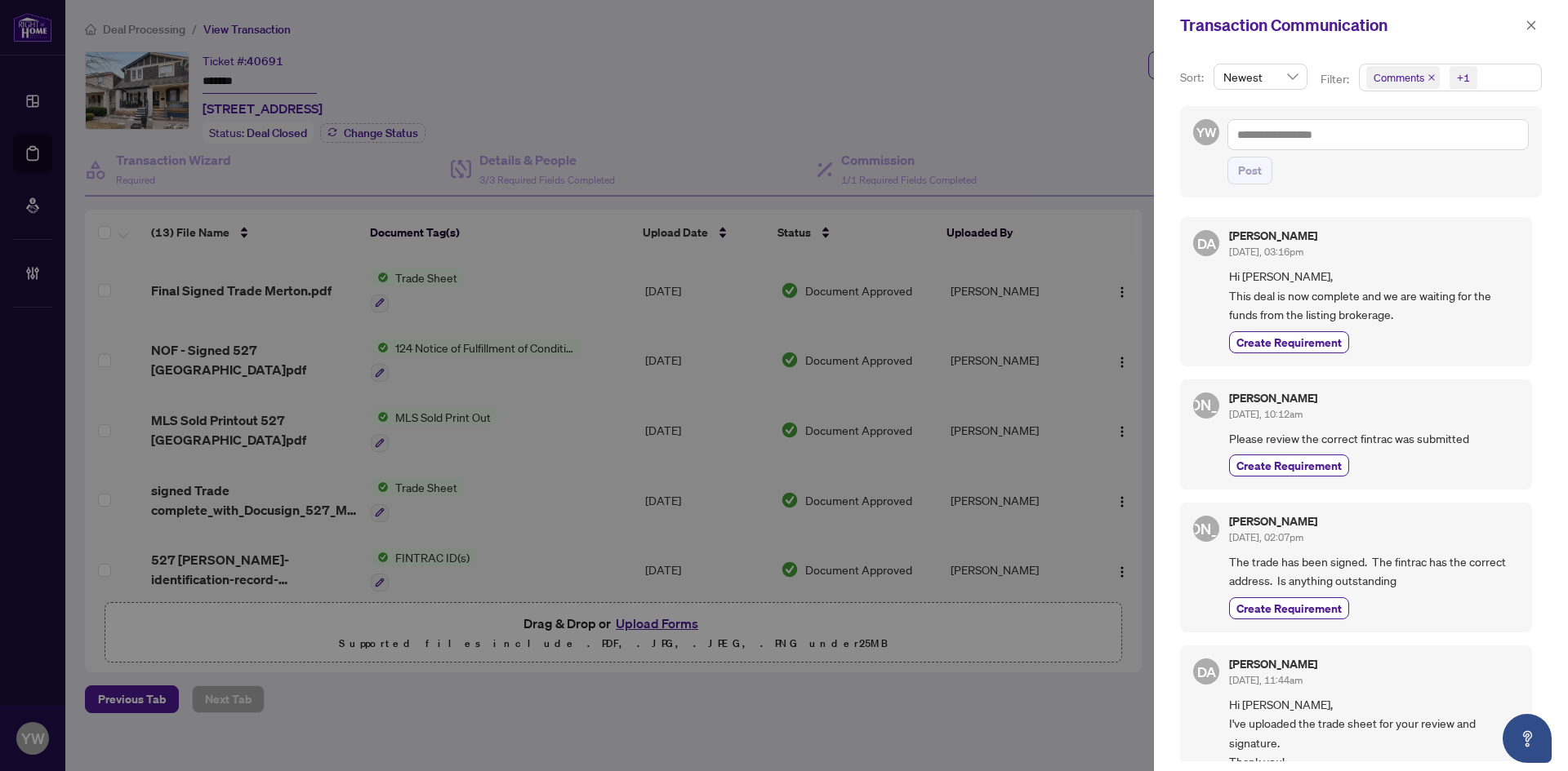
click at [1428, 73] on span "Comments" at bounding box center [1403, 77] width 74 height 22
click at [1428, 75] on icon "close" at bounding box center [1431, 77] width 6 height 6
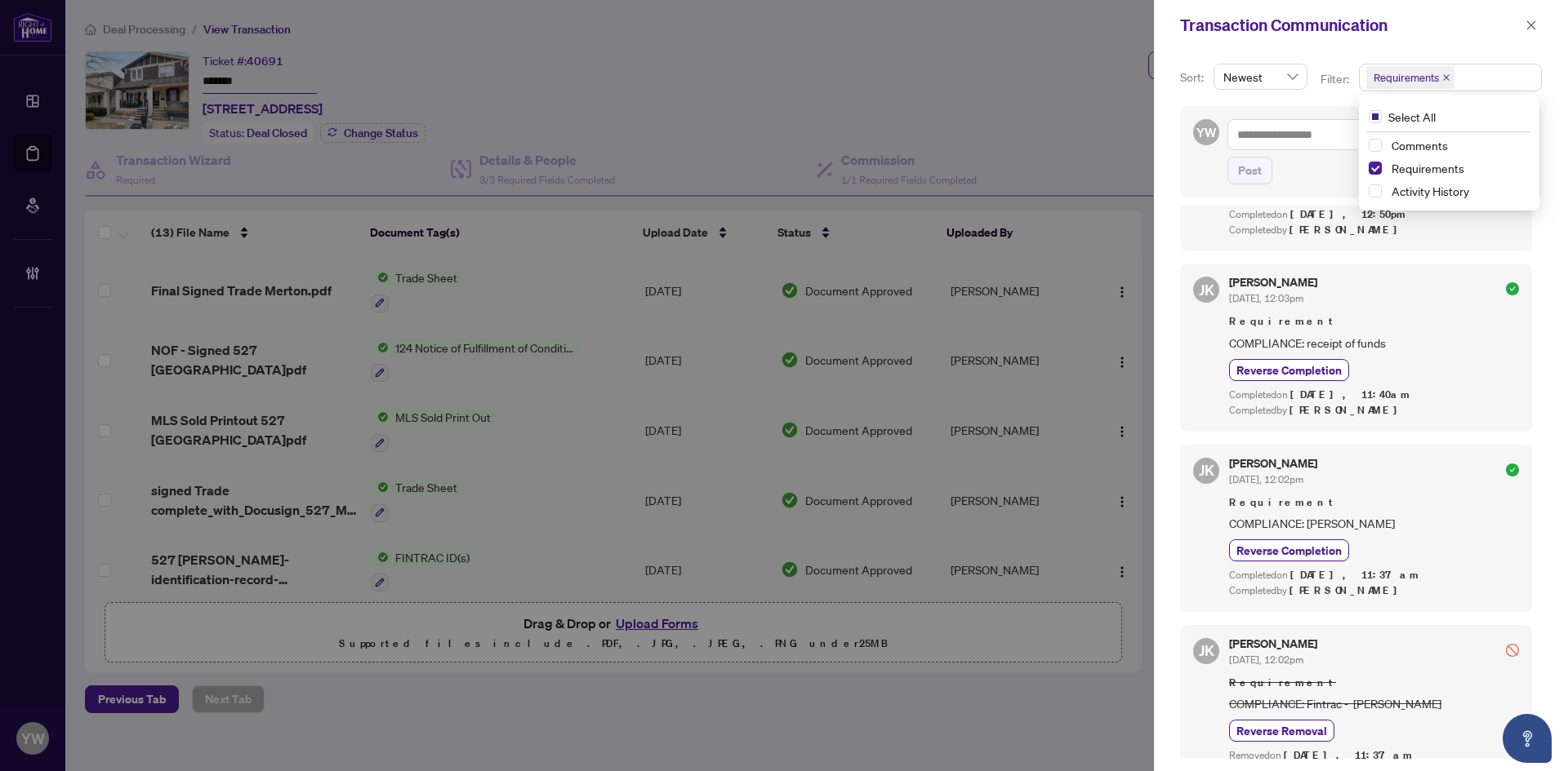
scroll to position [4, 0]
click at [1534, 24] on icon "close" at bounding box center [1530, 25] width 12 height 12
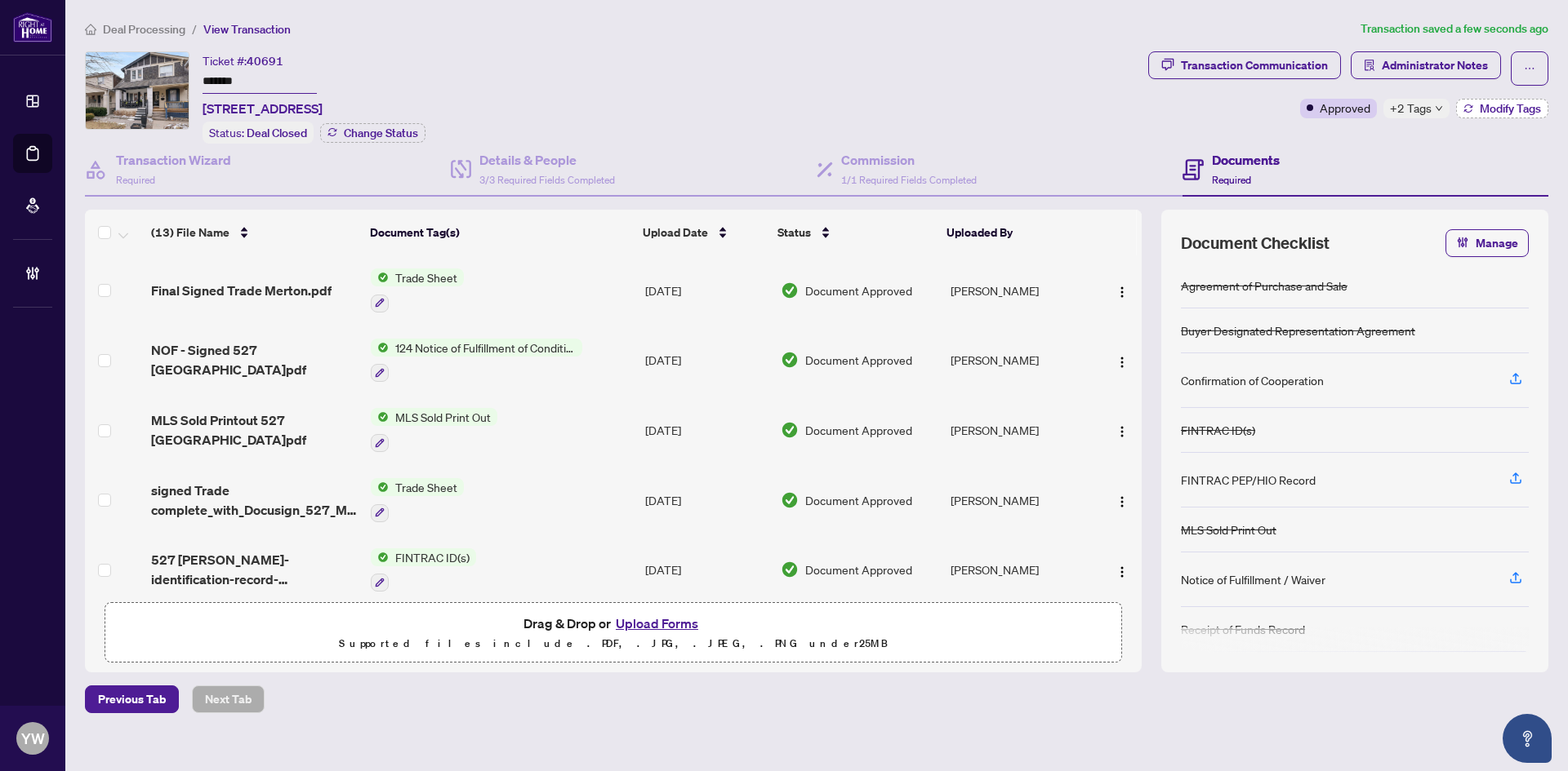
click at [1509, 106] on span "Modify Tags" at bounding box center [1510, 108] width 61 height 12
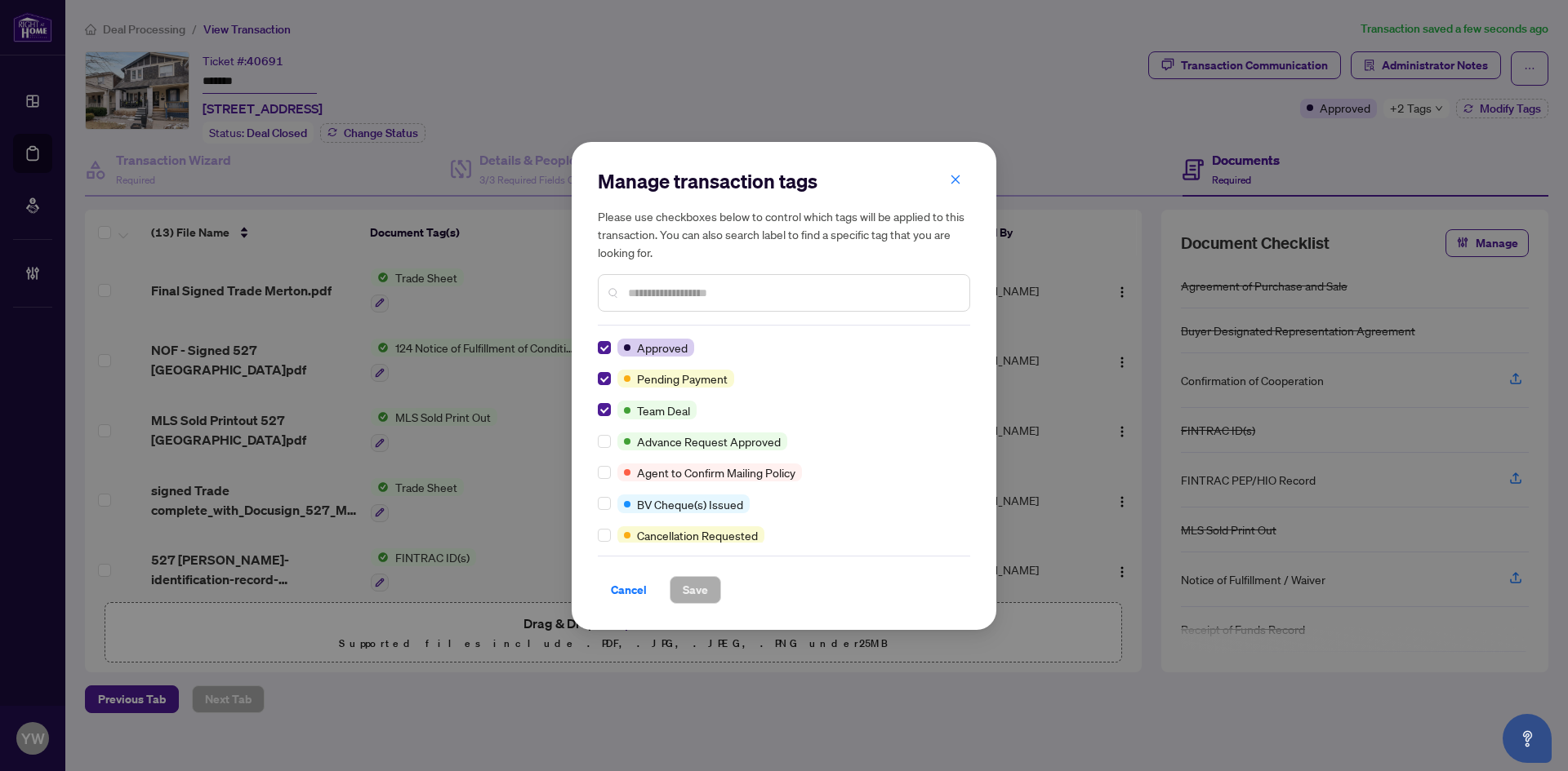
scroll to position [0, 0]
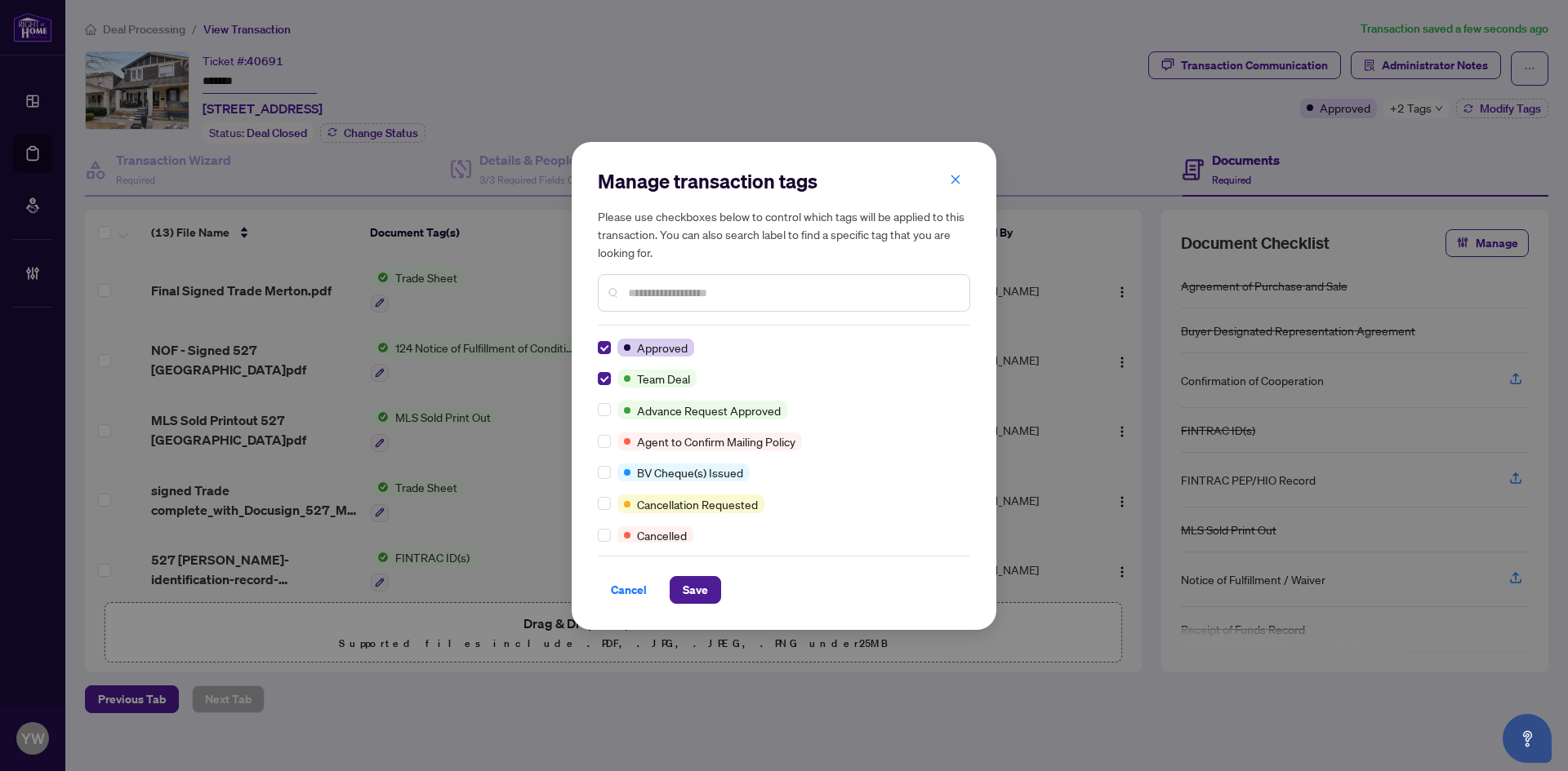
click at [655, 304] on div at bounding box center [783, 293] width 372 height 38
click at [658, 293] on input "text" at bounding box center [792, 293] width 328 height 18
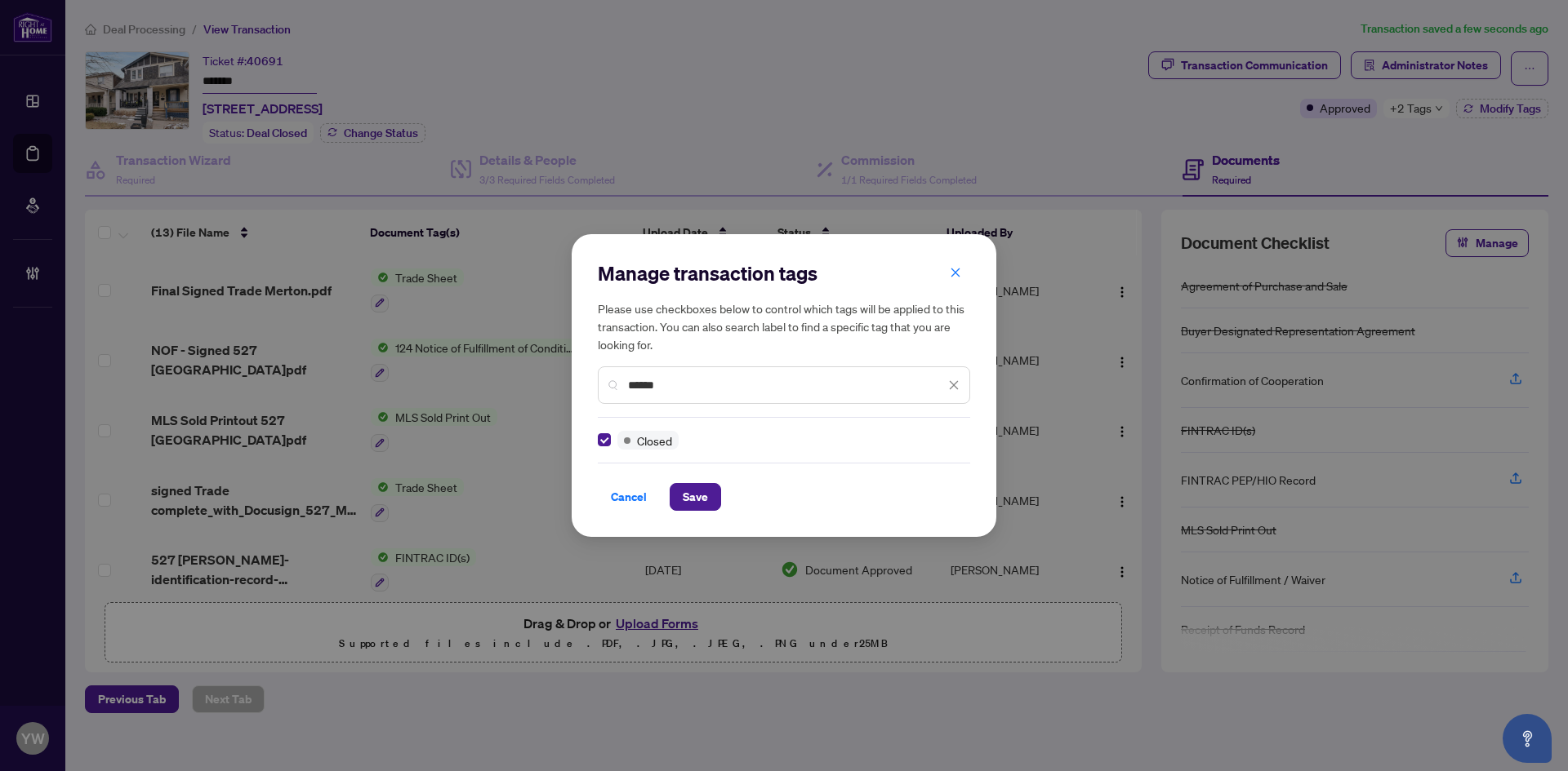
drag, startPoint x: 692, startPoint y: 388, endPoint x: 546, endPoint y: 388, distance: 146.0
click at [546, 388] on div "Manage transaction tags Please use checkboxes below to control which tags will …" at bounding box center [784, 386] width 1568 height 771
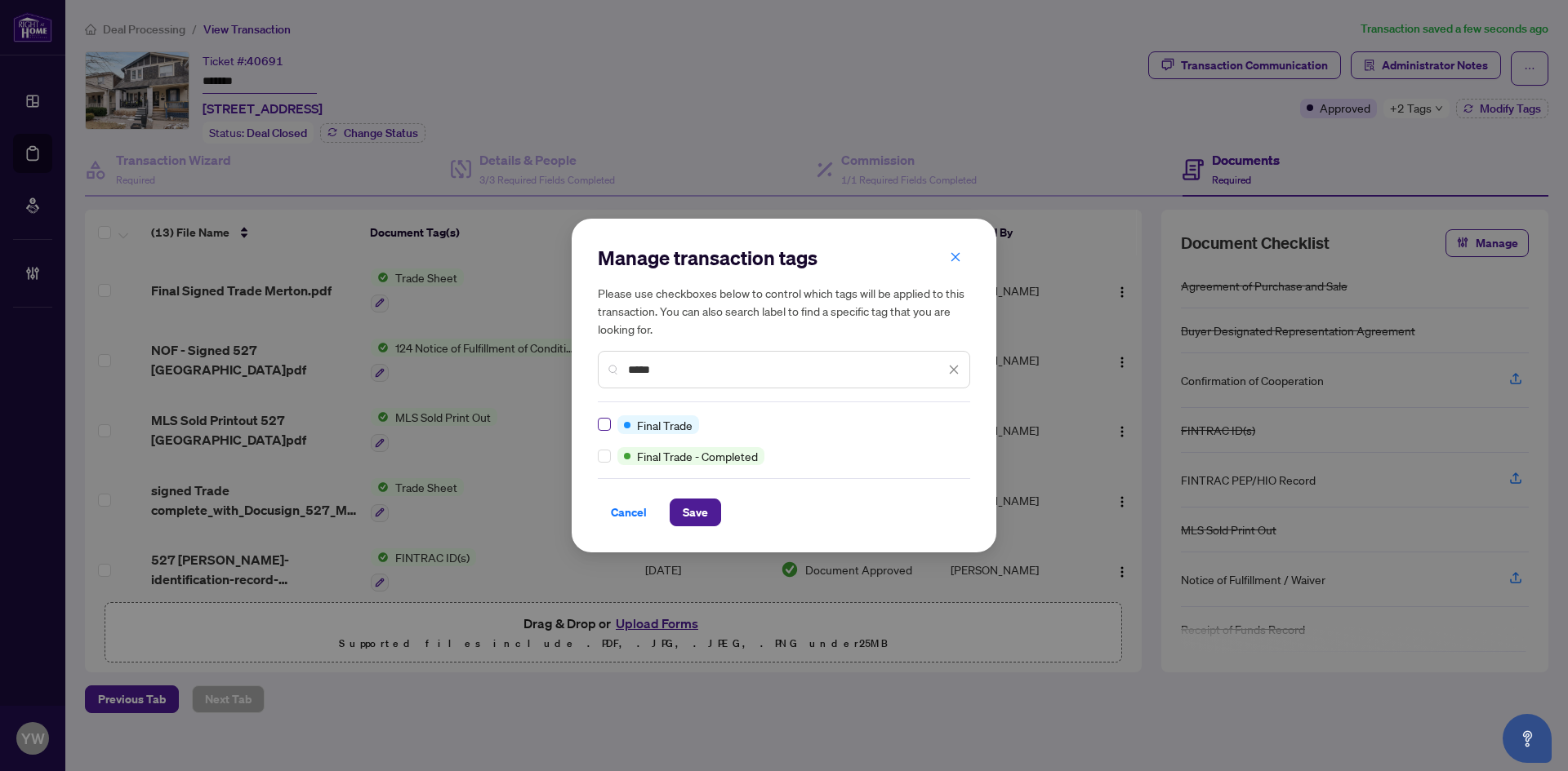
type input "*****"
click at [696, 512] on span "Save" at bounding box center [695, 512] width 25 height 26
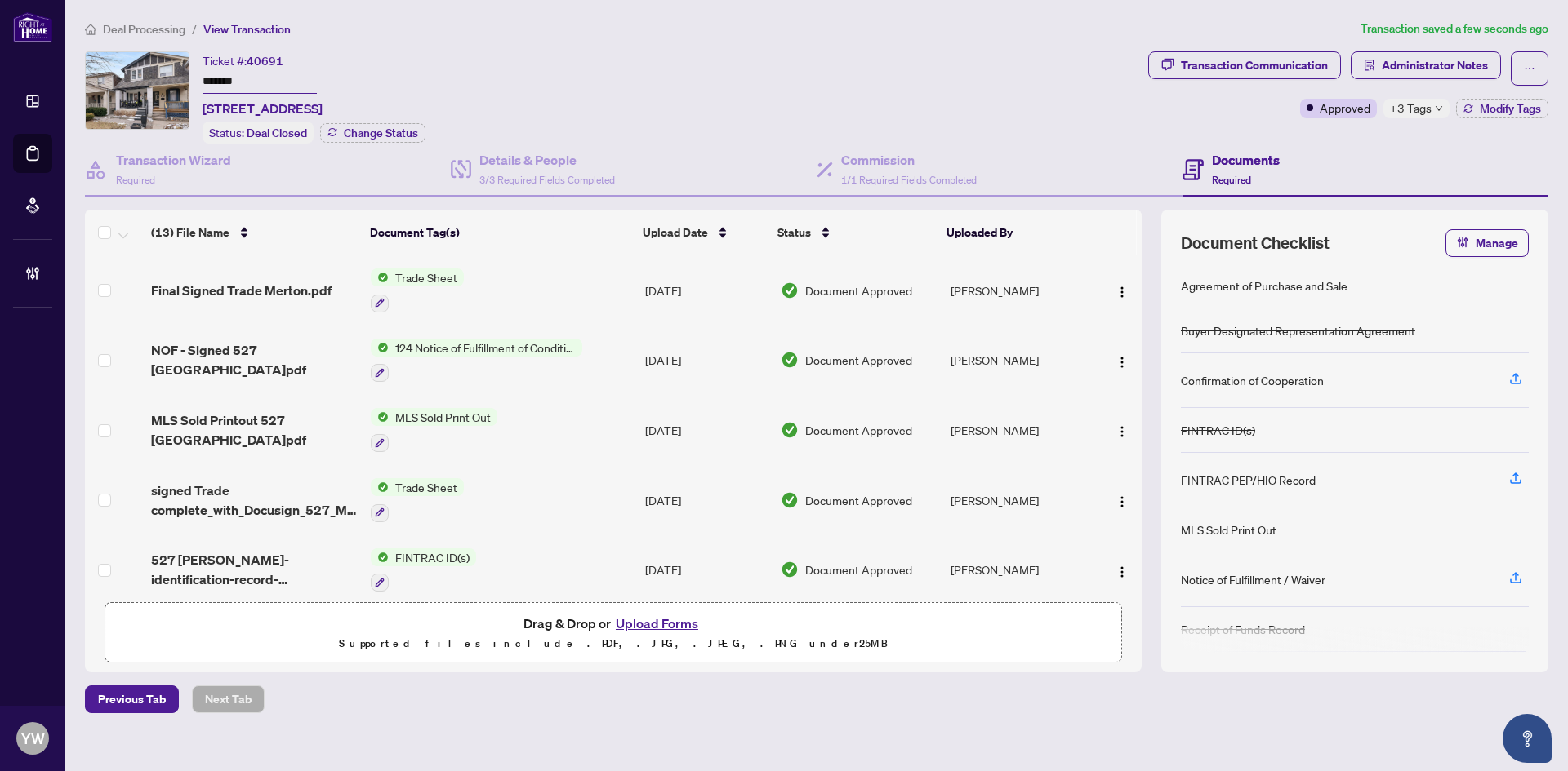
click at [248, 291] on span "Final Signed Trade Merton.pdf" at bounding box center [240, 290] width 180 height 20
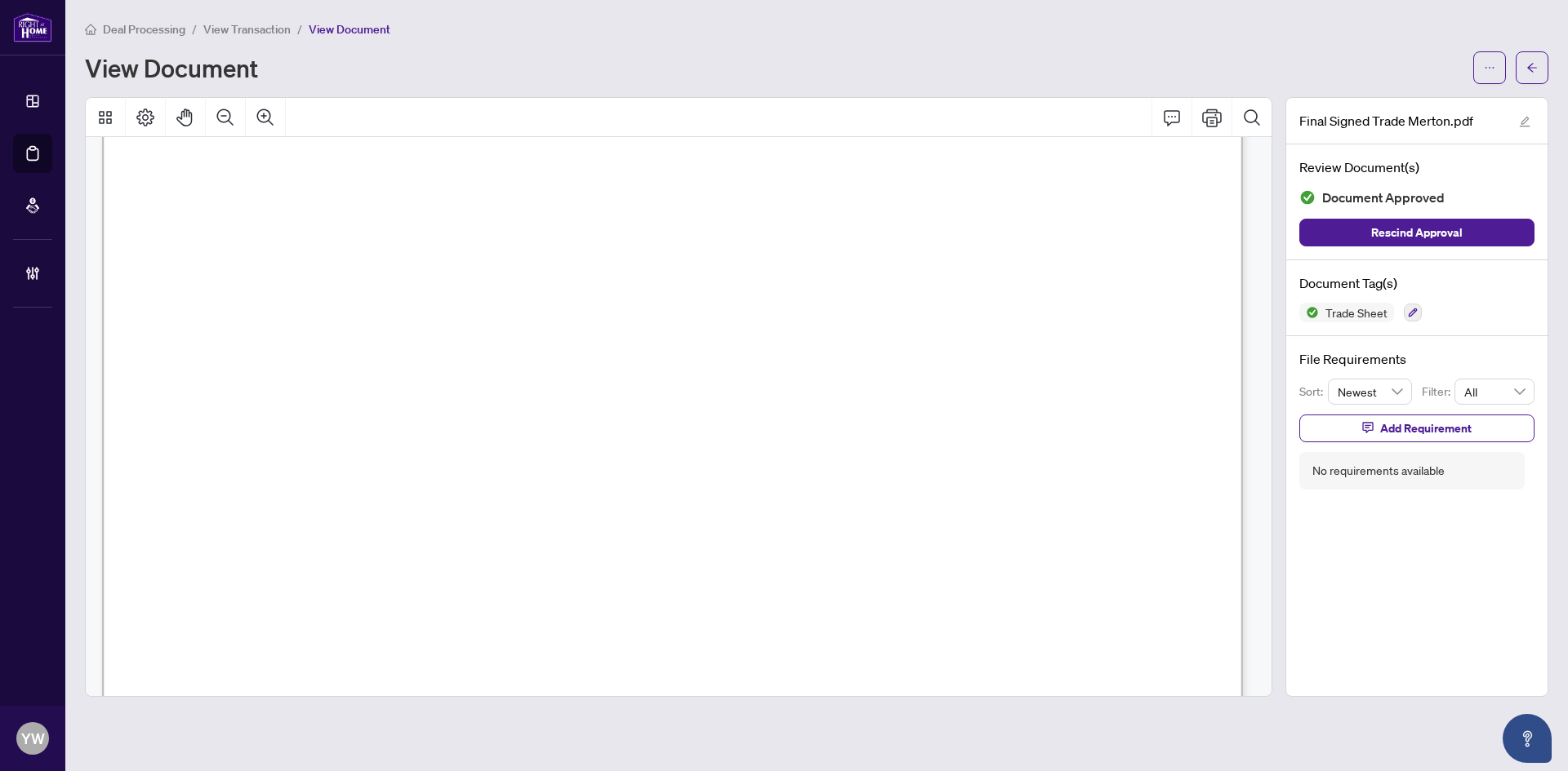
scroll to position [163, 0]
click at [1540, 63] on button "button" at bounding box center [1532, 67] width 32 height 32
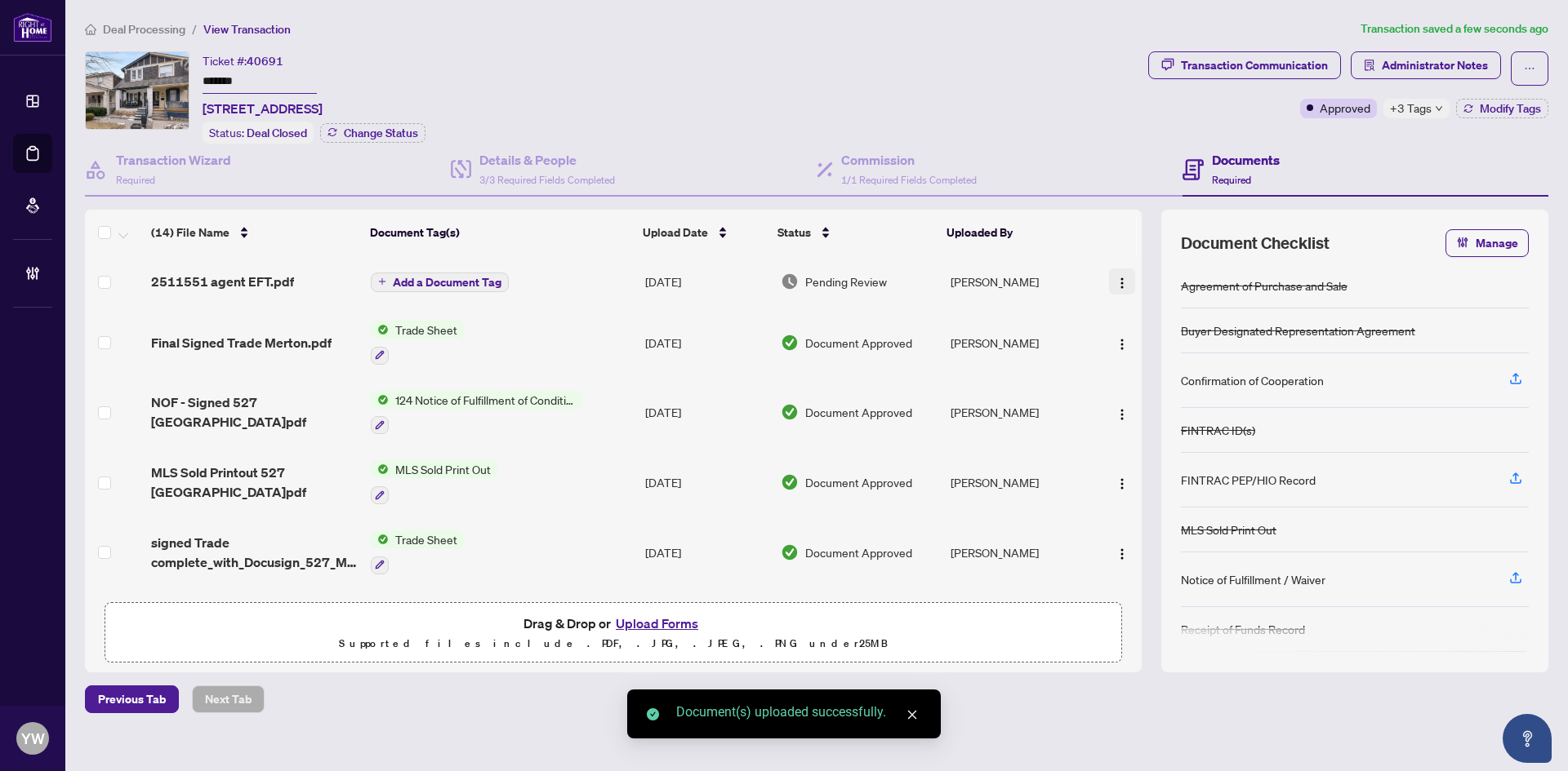
click at [1124, 273] on button "button" at bounding box center [1121, 281] width 26 height 26
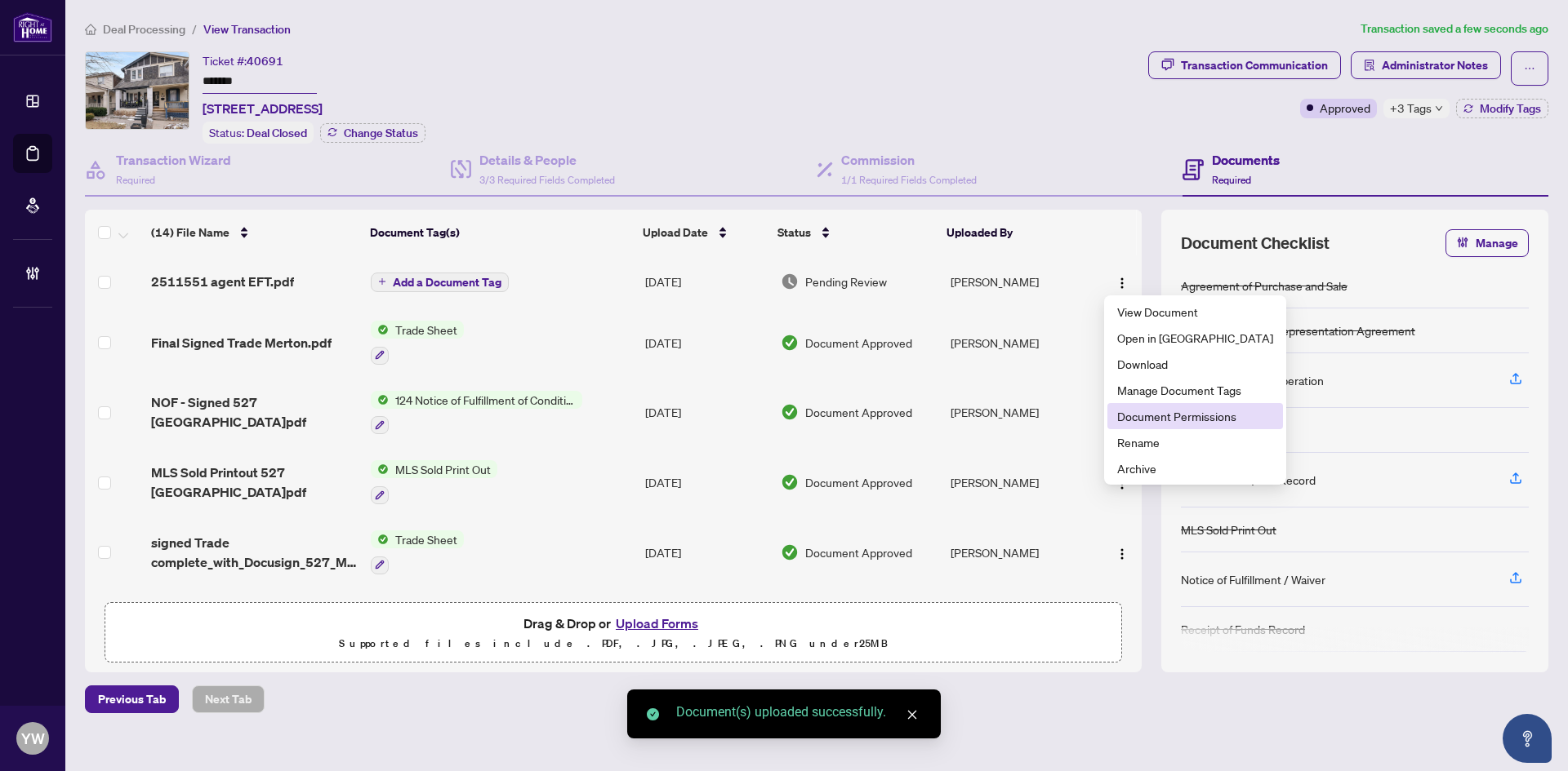
click at [1162, 422] on span "Document Permissions" at bounding box center [1195, 416] width 156 height 18
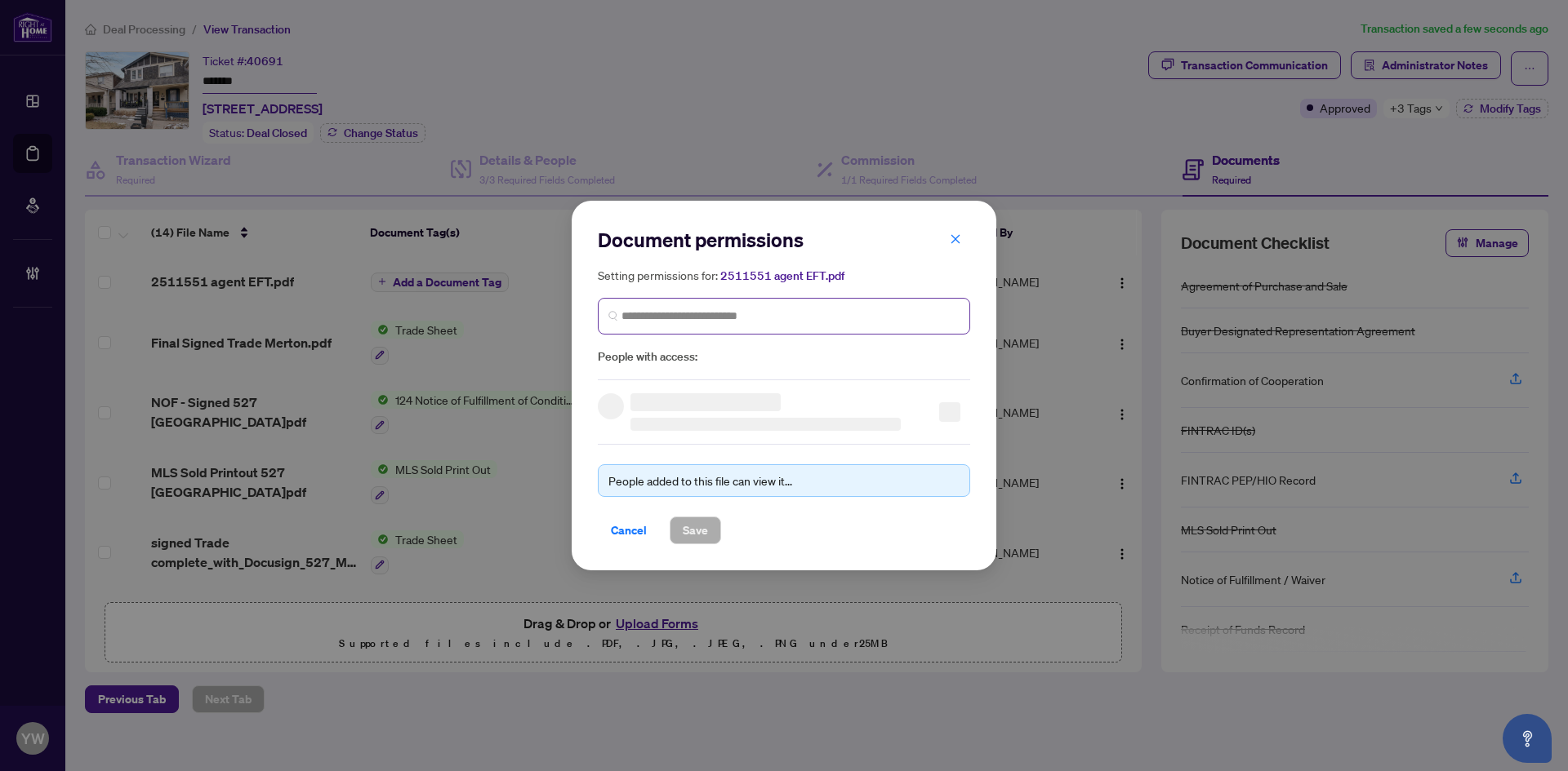
click at [675, 328] on span at bounding box center [783, 316] width 372 height 37
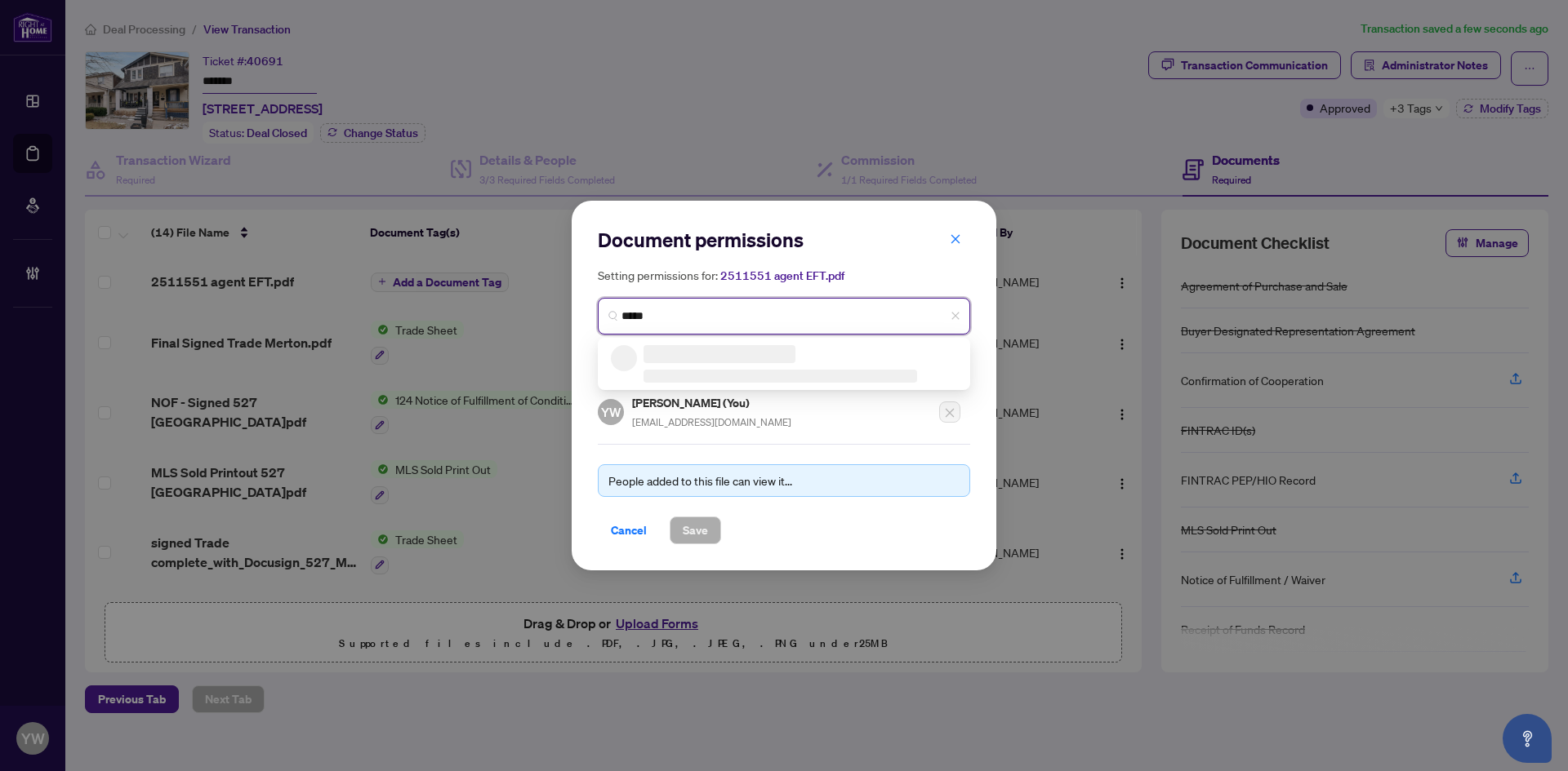
type input "******"
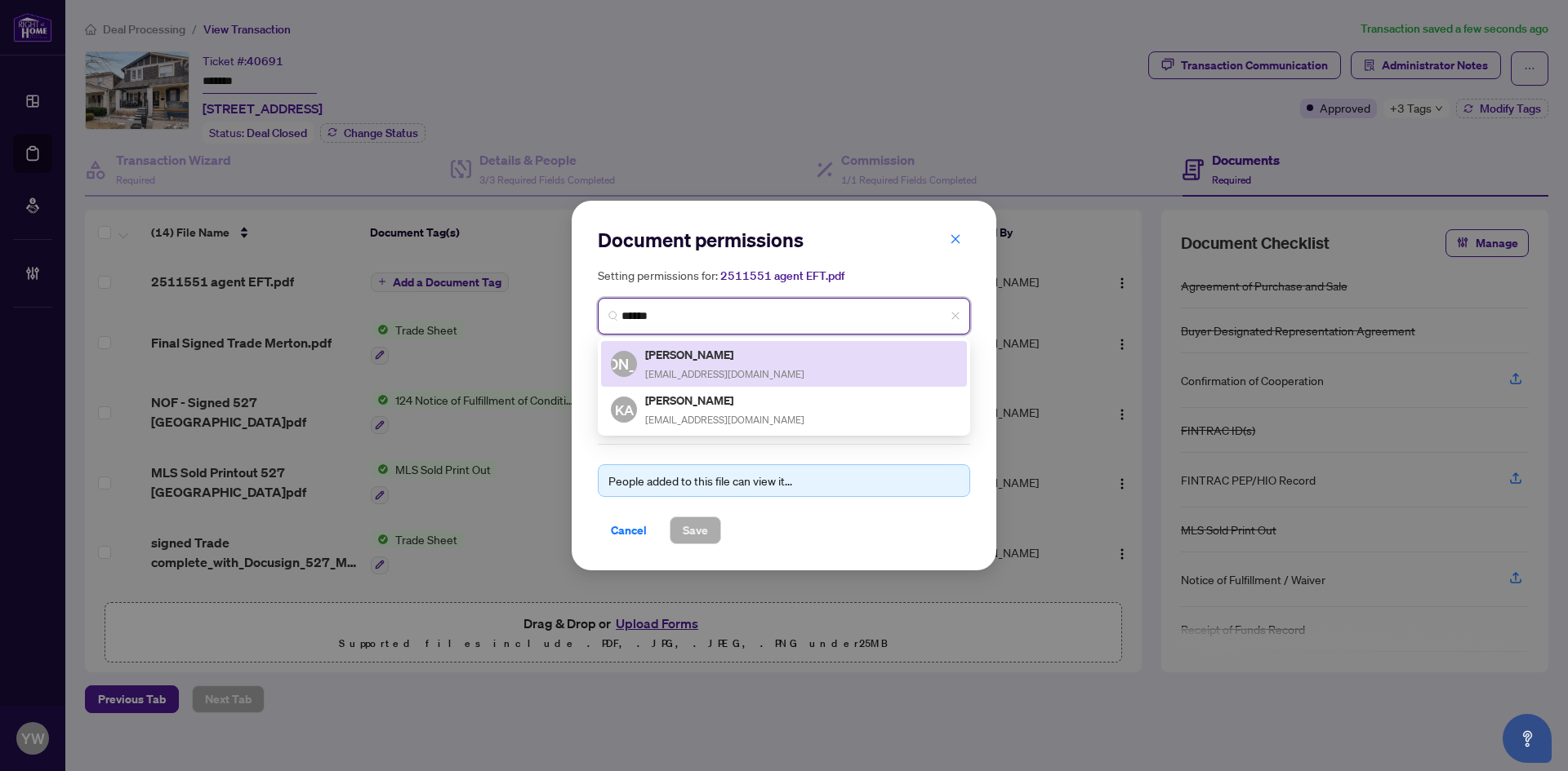
click at [752, 362] on div "[PERSON_NAME] [EMAIL_ADDRESS][DOMAIN_NAME]" at bounding box center [784, 364] width 346 height 38
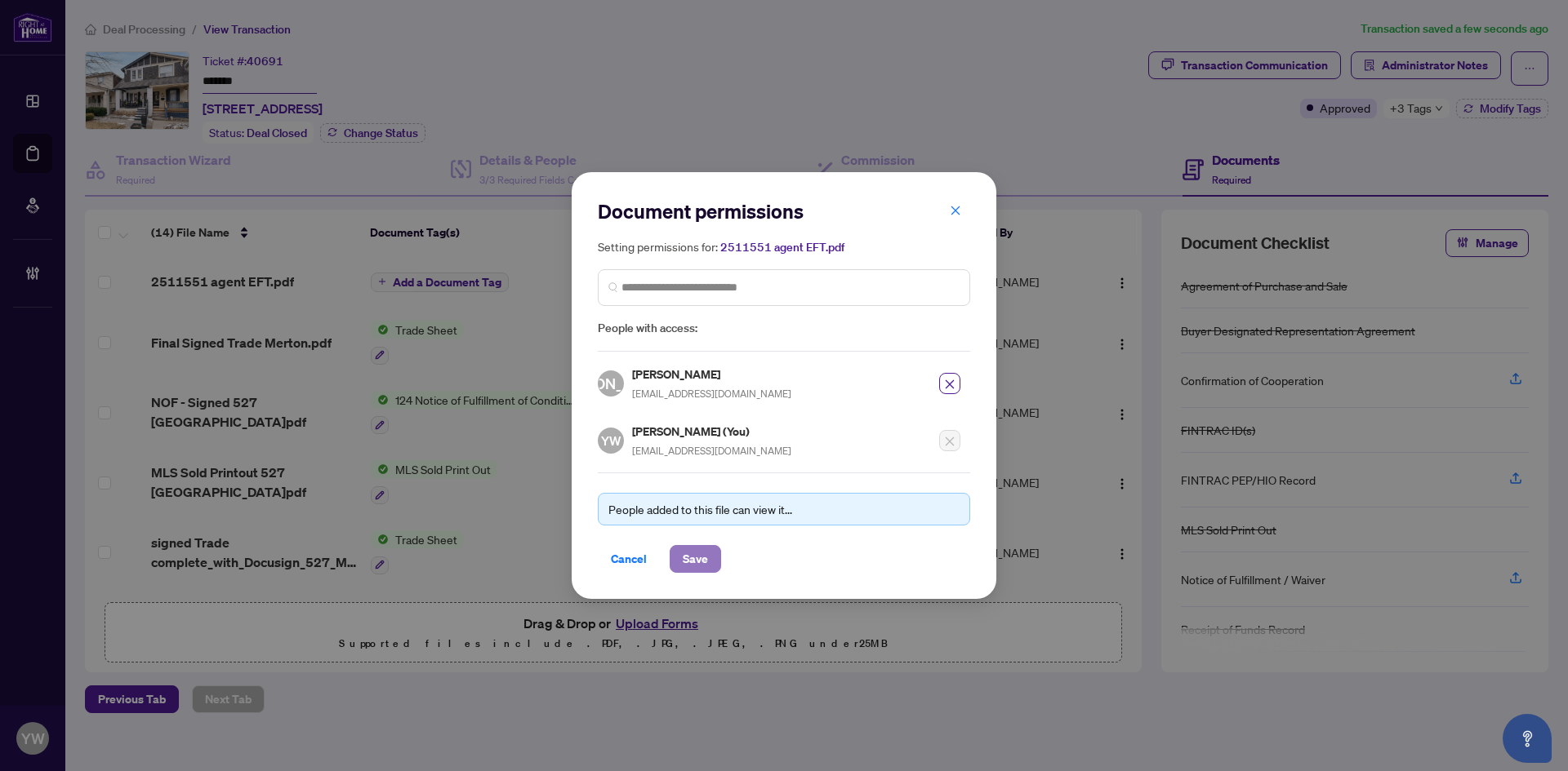
click at [693, 555] on span "Save" at bounding box center [695, 559] width 25 height 26
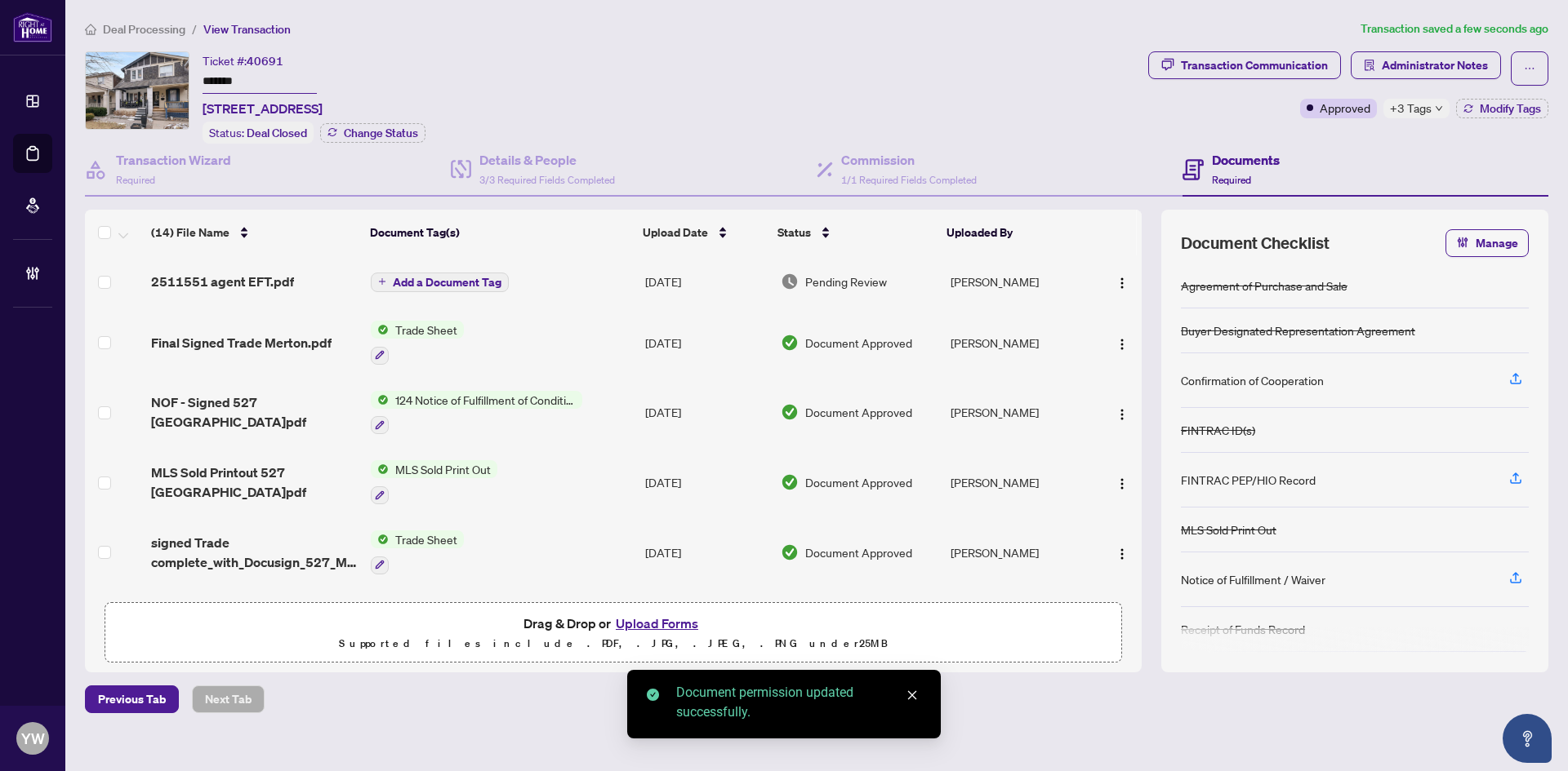
click at [487, 281] on span "Add a Document Tag" at bounding box center [447, 282] width 109 height 12
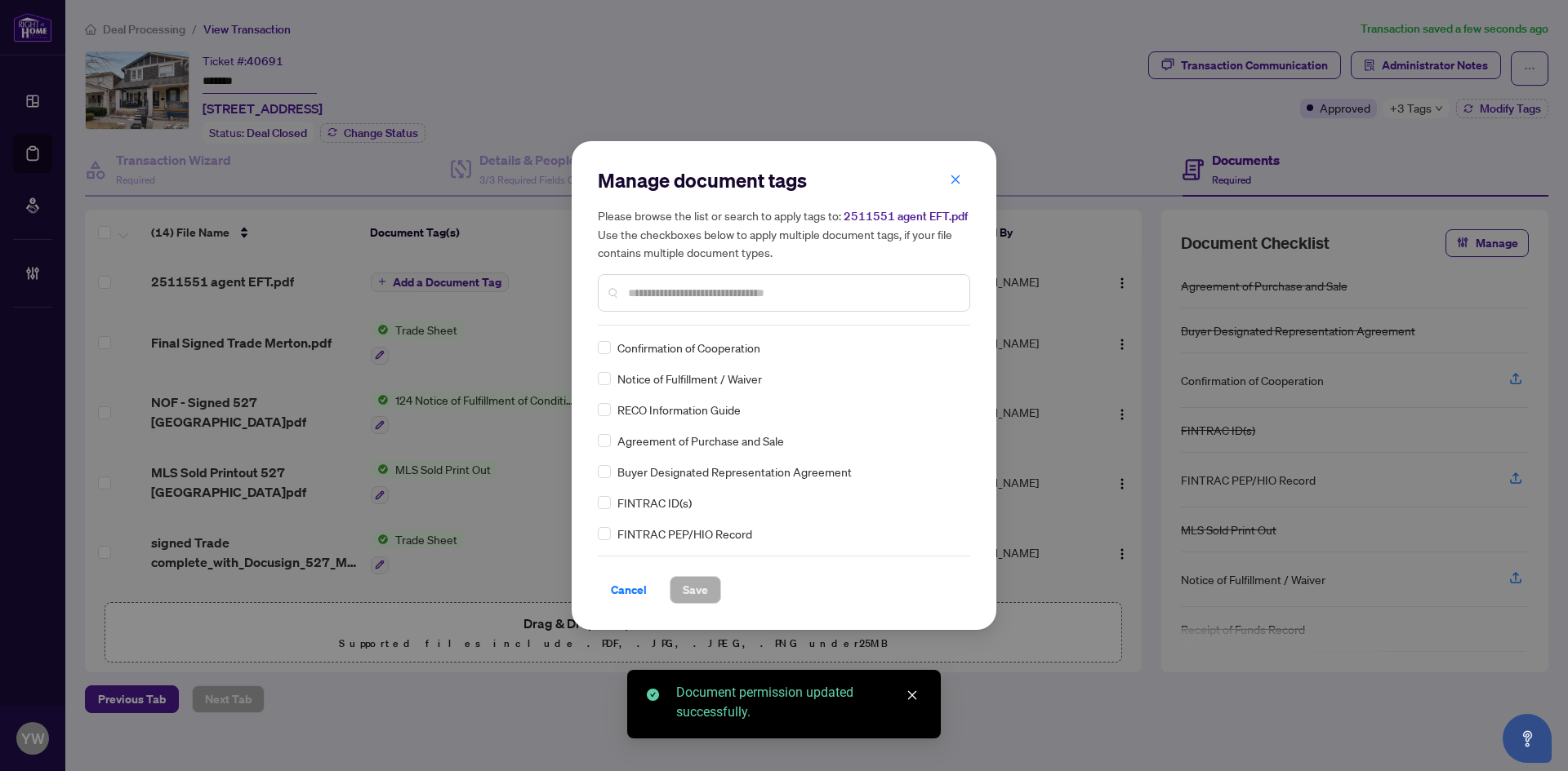
drag, startPoint x: 487, startPoint y: 281, endPoint x: 771, endPoint y: 301, distance: 284.7
click at [771, 301] on input "text" at bounding box center [792, 293] width 328 height 18
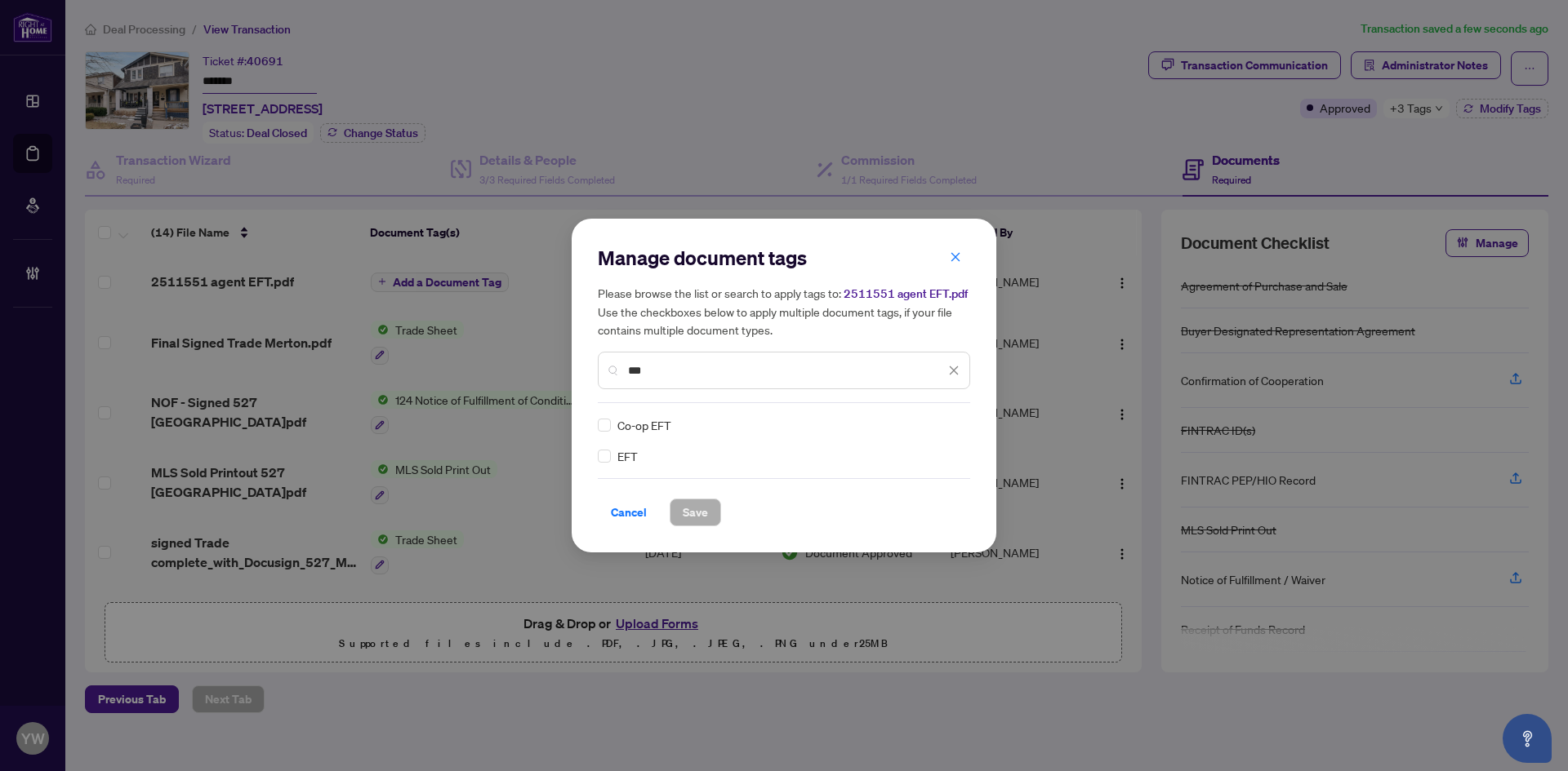
type input "***"
drag, startPoint x: 611, startPoint y: 463, endPoint x: 933, endPoint y: 428, distance: 323.9
click at [933, 428] on img at bounding box center [936, 425] width 16 height 16
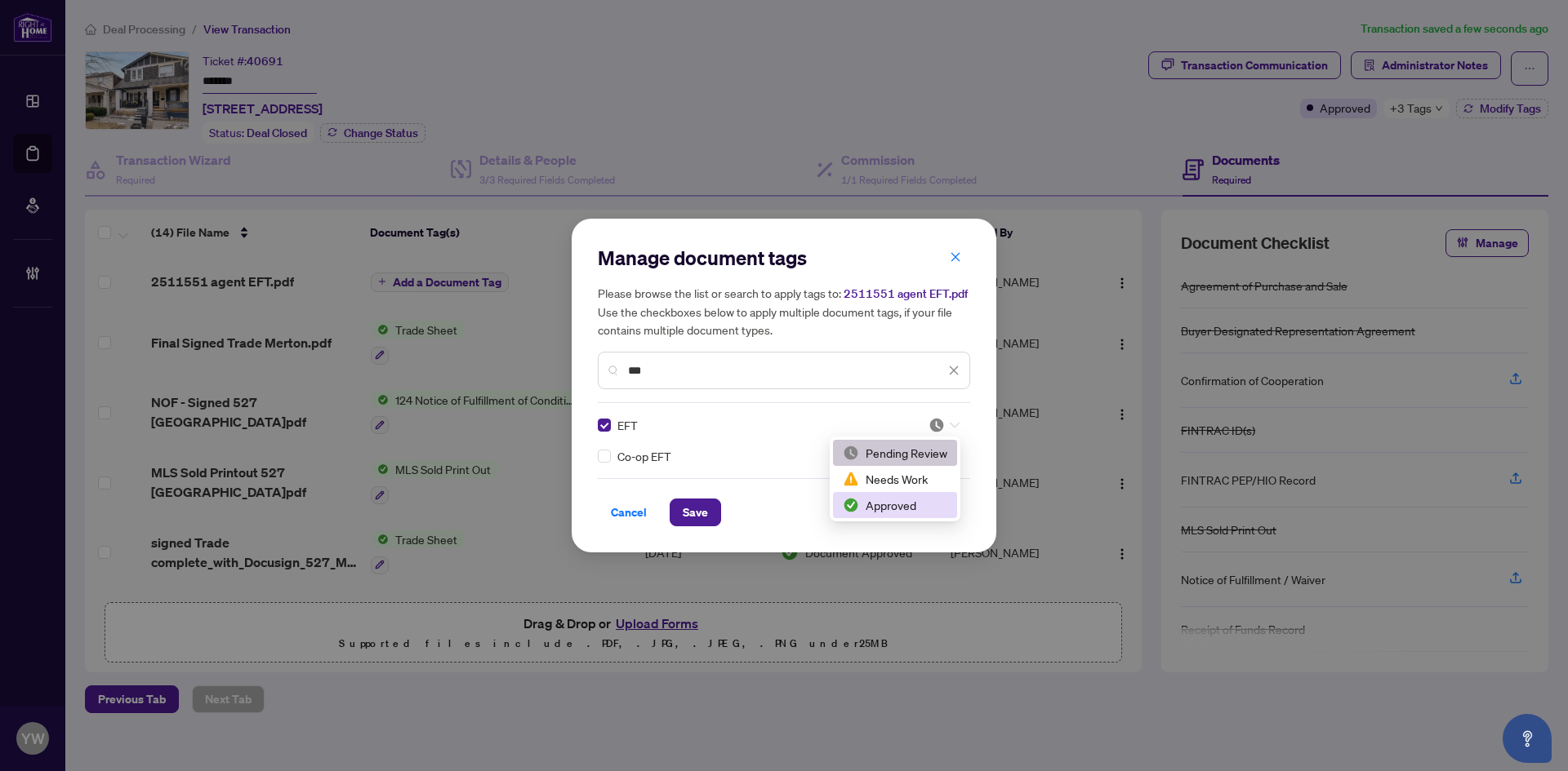
drag, startPoint x: 895, startPoint y: 503, endPoint x: 797, endPoint y: 510, distance: 98.2
click at [894, 504] on div "Approved" at bounding box center [894, 505] width 105 height 18
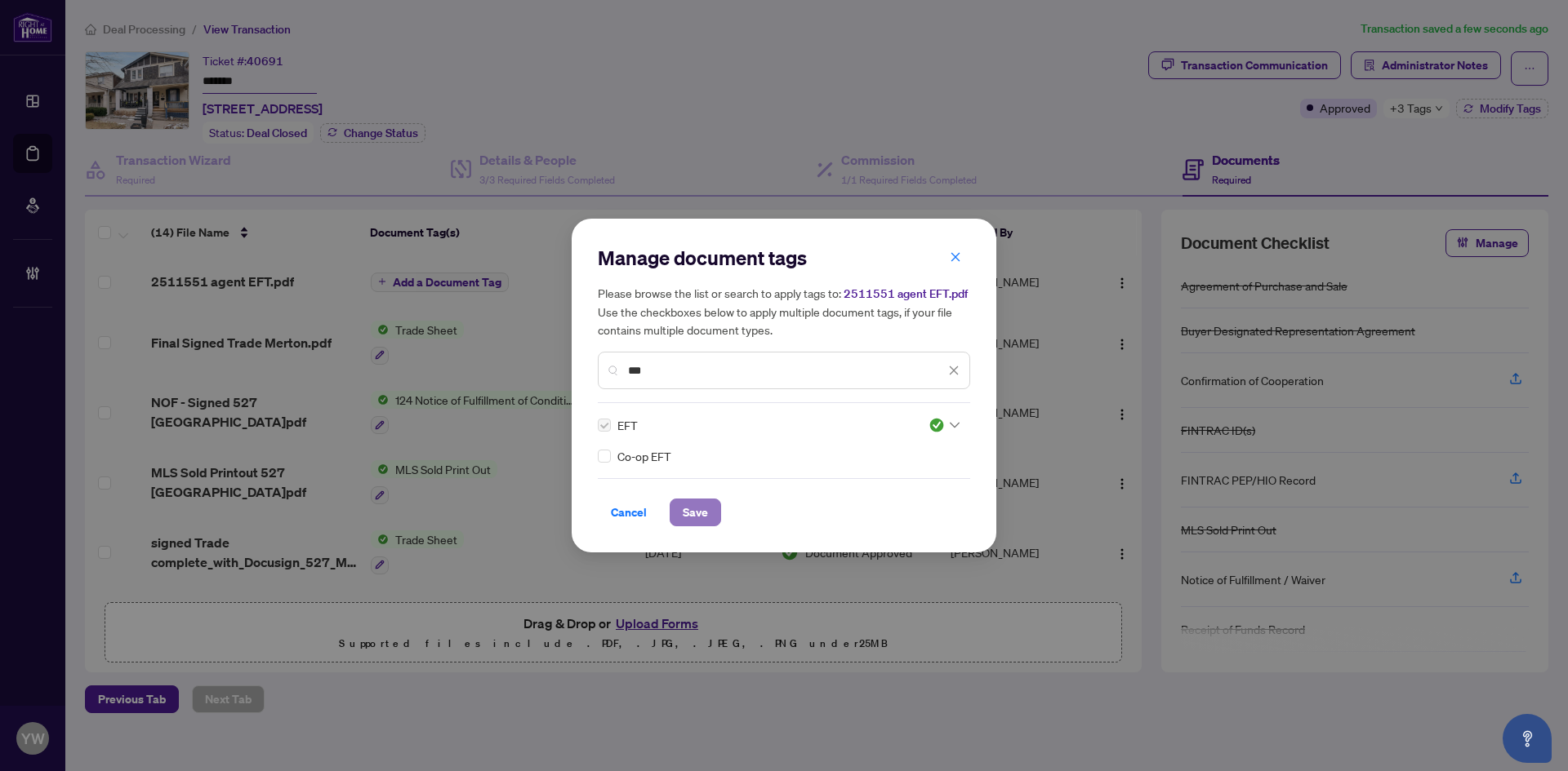
click at [685, 511] on span "Save" at bounding box center [695, 512] width 25 height 26
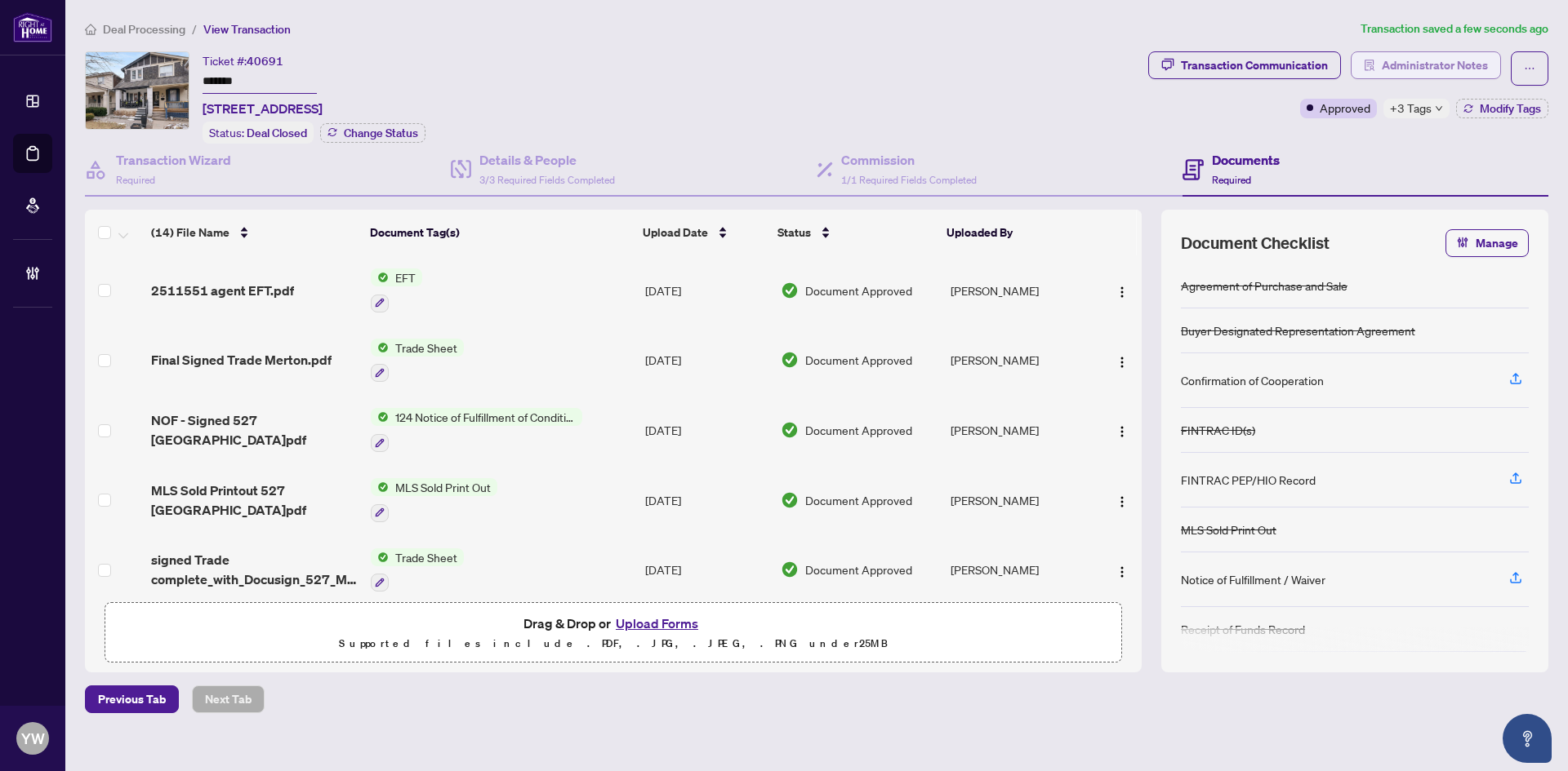
click at [1435, 63] on span "Administrator Notes" at bounding box center [1434, 65] width 106 height 26
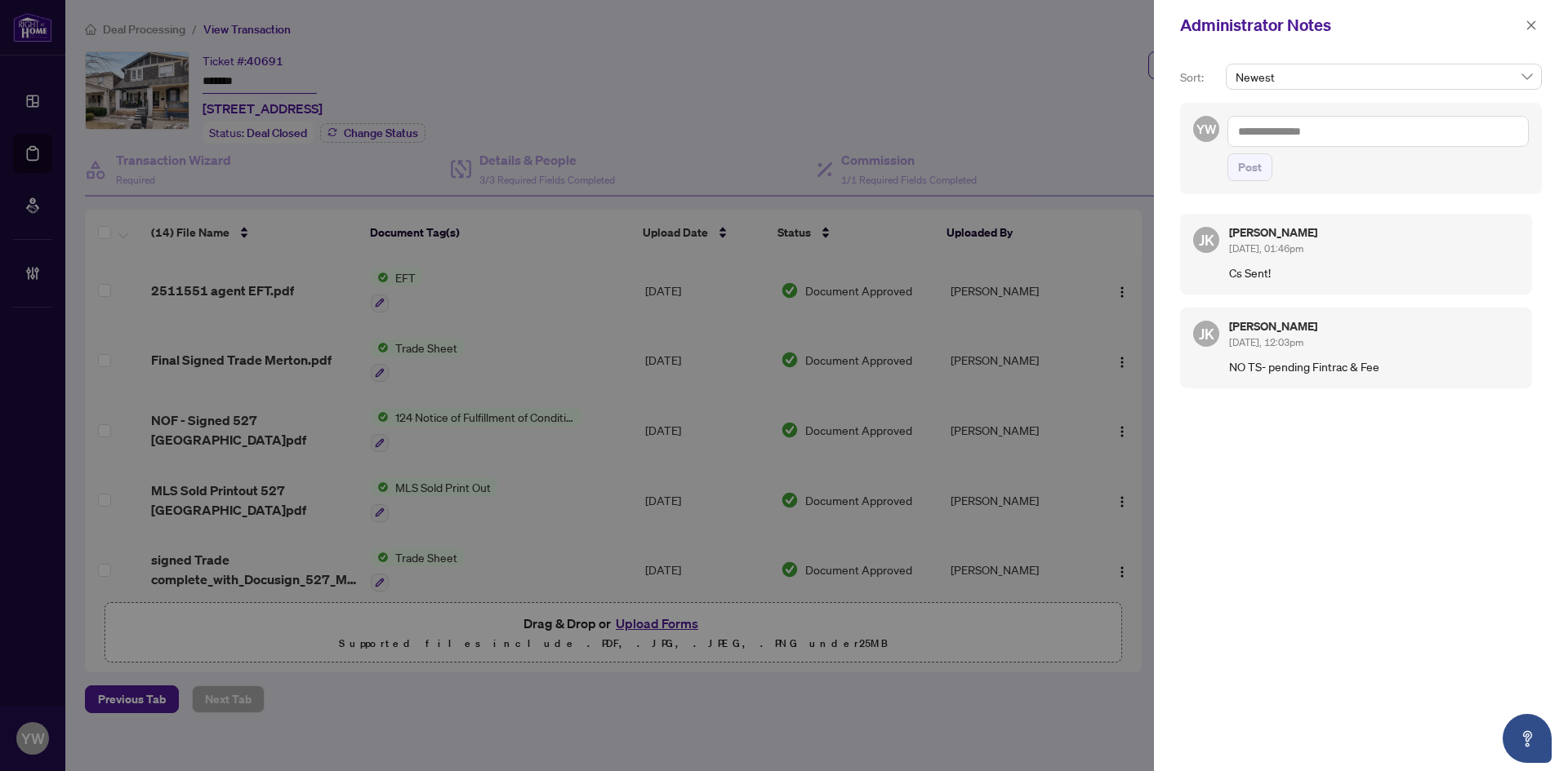
click at [1329, 126] on textarea at bounding box center [1378, 131] width 301 height 31
paste textarea "**********"
type textarea "**********"
click at [1247, 171] on span "Post" at bounding box center [1250, 167] width 23 height 26
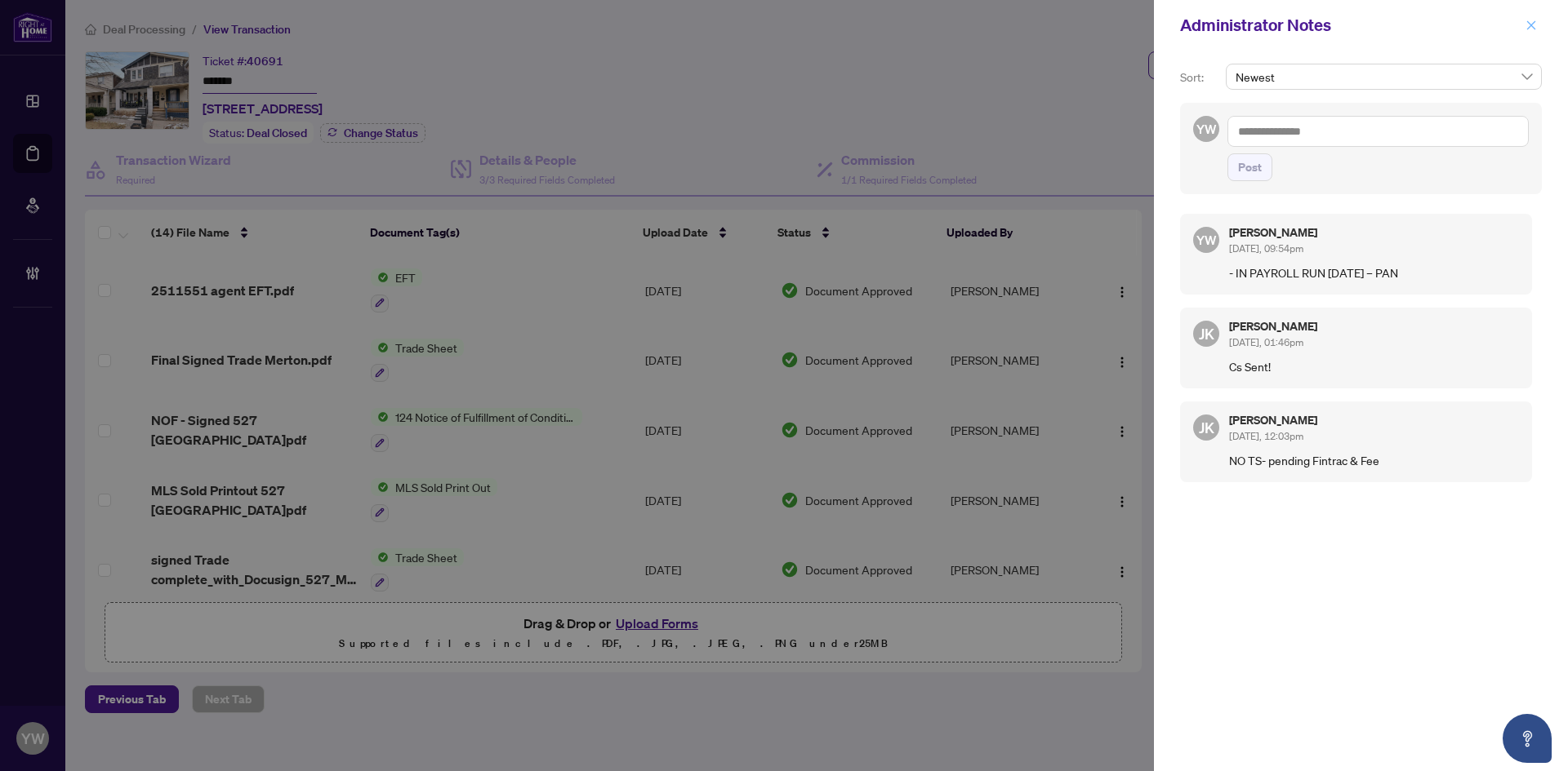
click at [1530, 24] on icon "close" at bounding box center [1531, 25] width 9 height 9
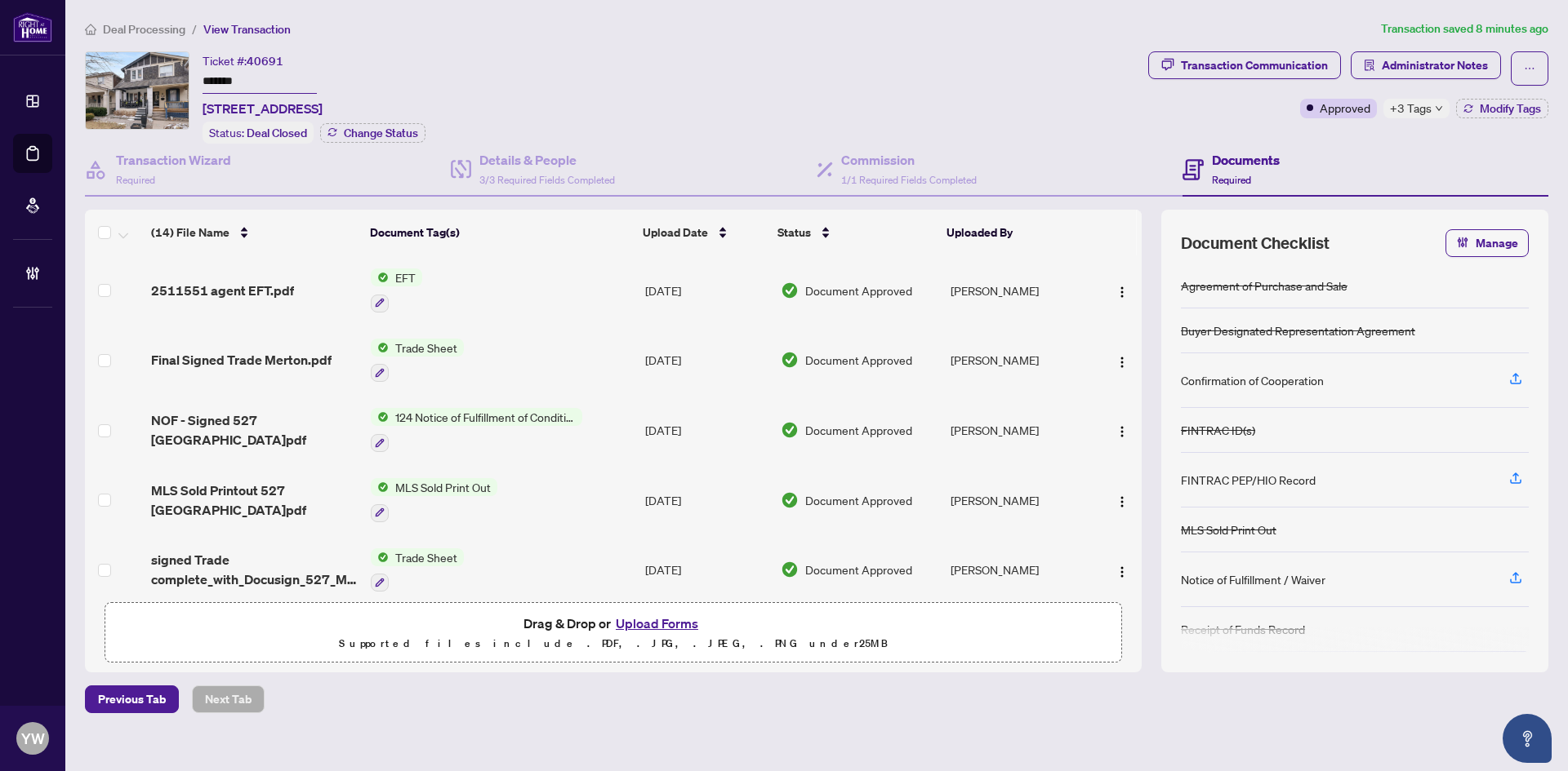
drag, startPoint x: 1530, startPoint y: 24, endPoint x: 125, endPoint y: 23, distance: 1405.0
click at [125, 23] on span "Deal Processing" at bounding box center [144, 30] width 83 height 14
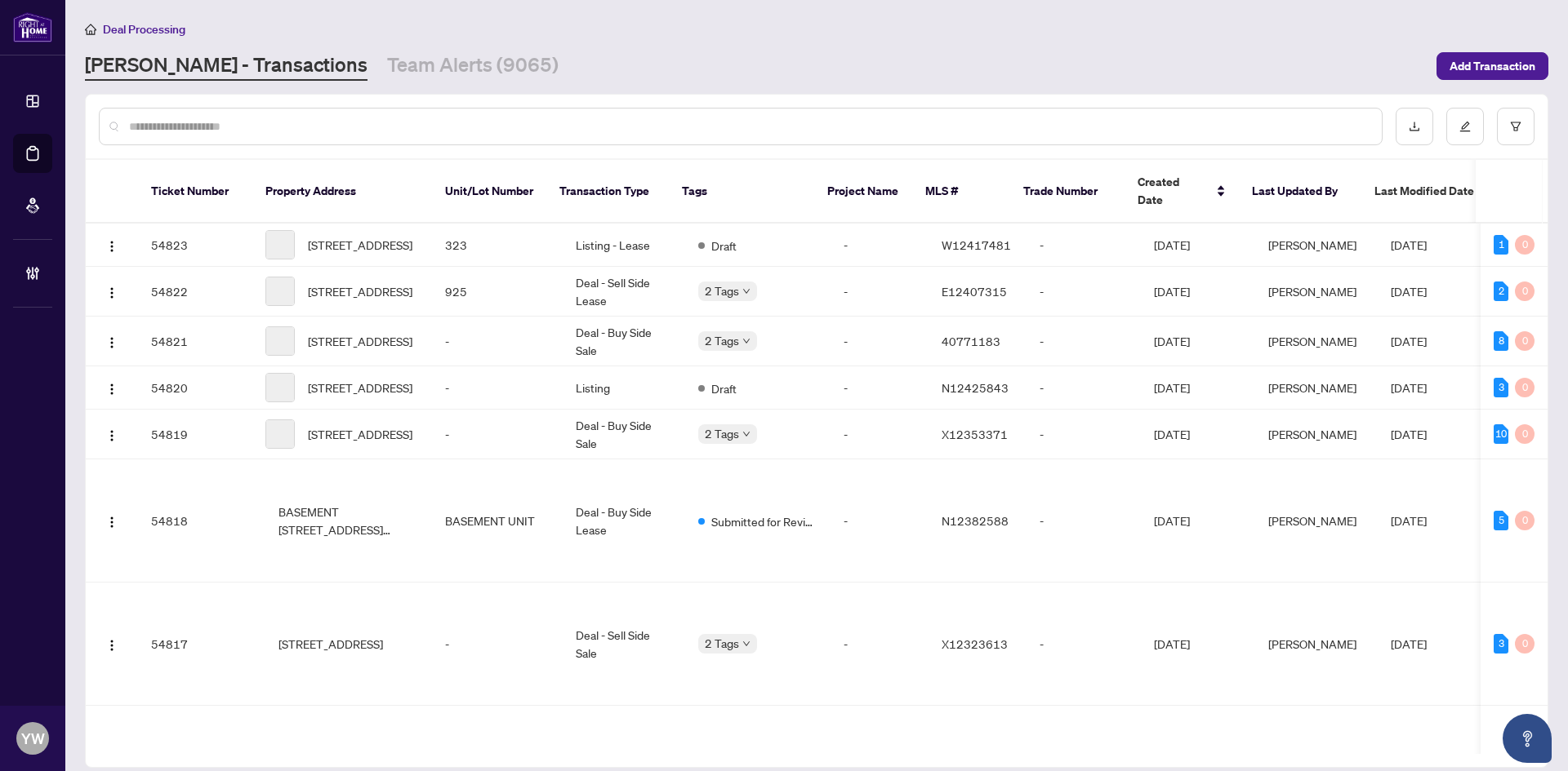
click at [126, 120] on div at bounding box center [740, 126] width 1284 height 38
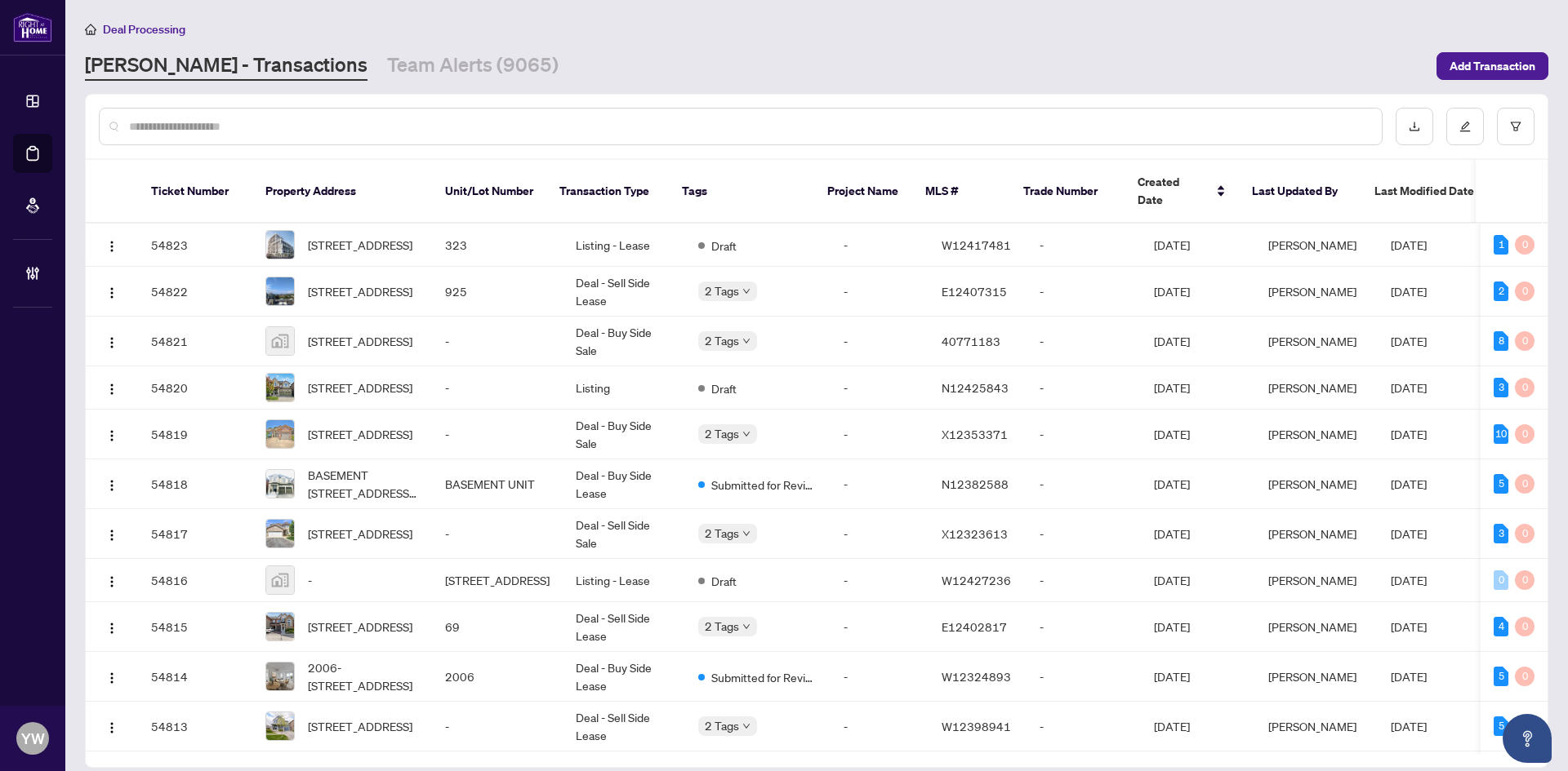
click at [131, 121] on div at bounding box center [740, 126] width 1284 height 38
click at [131, 121] on input "text" at bounding box center [749, 126] width 1240 height 18
type input "*******"
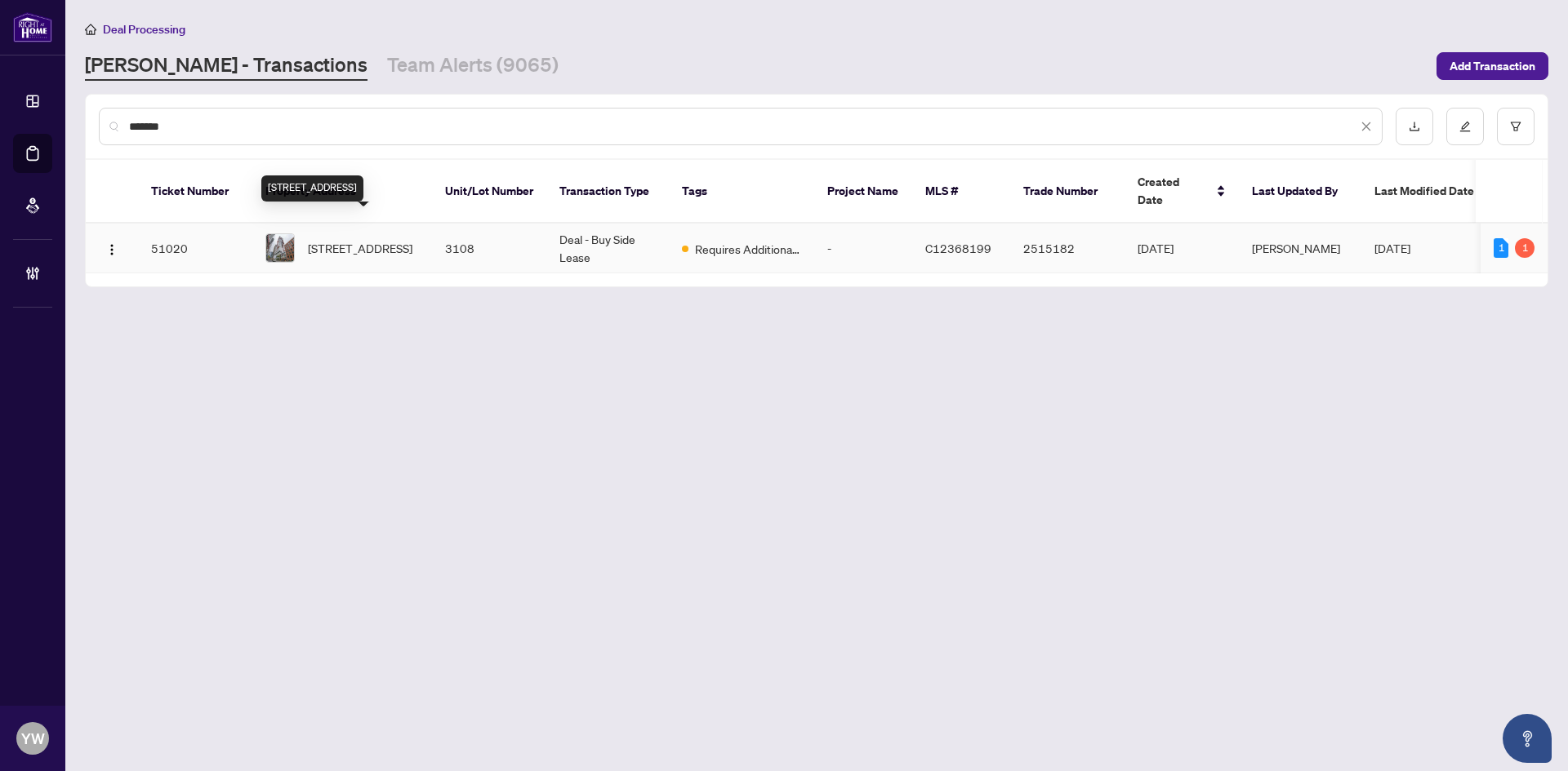
click at [386, 239] on span "[STREET_ADDRESS]" at bounding box center [360, 248] width 105 height 18
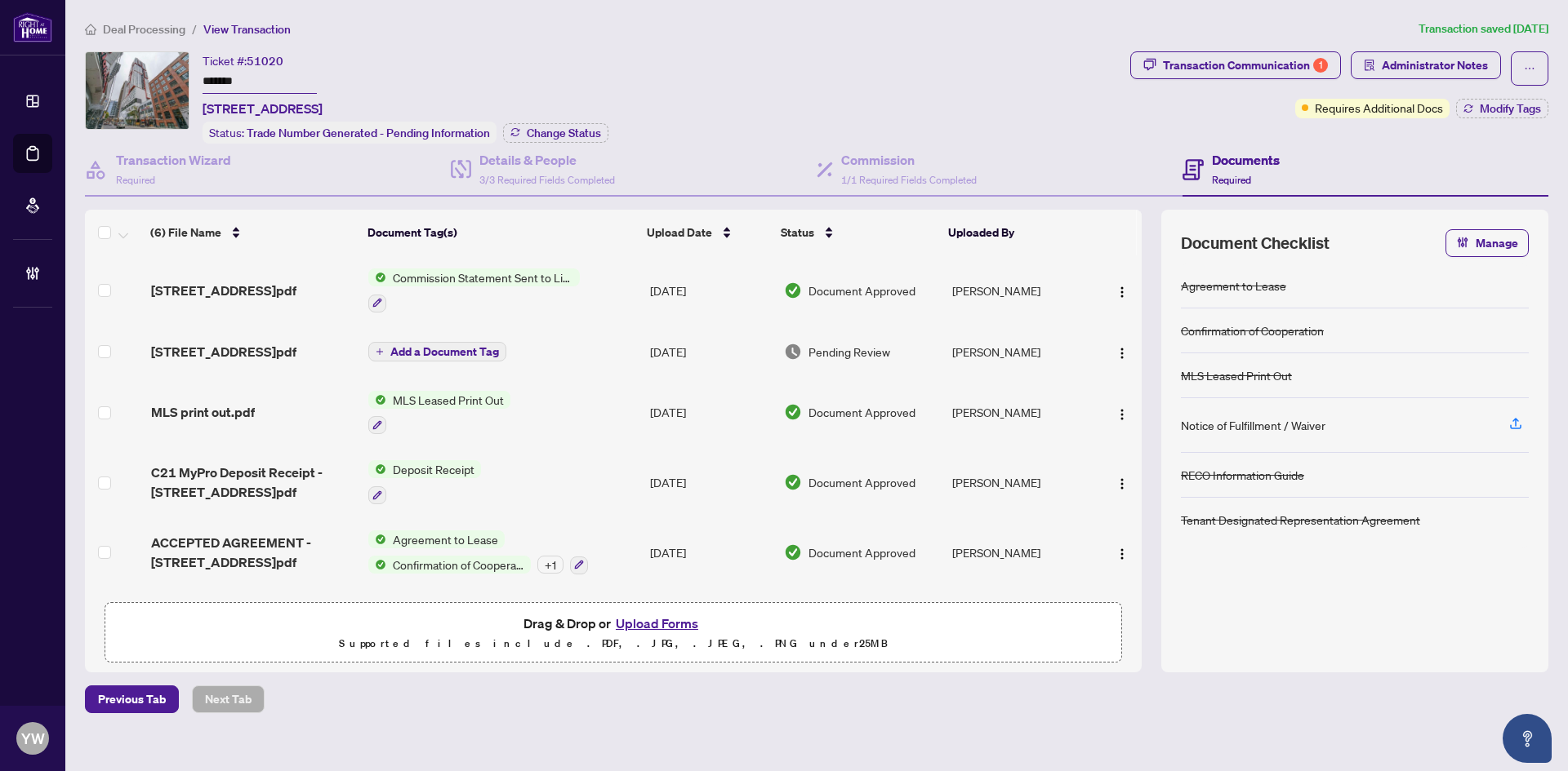
scroll to position [67, 0]
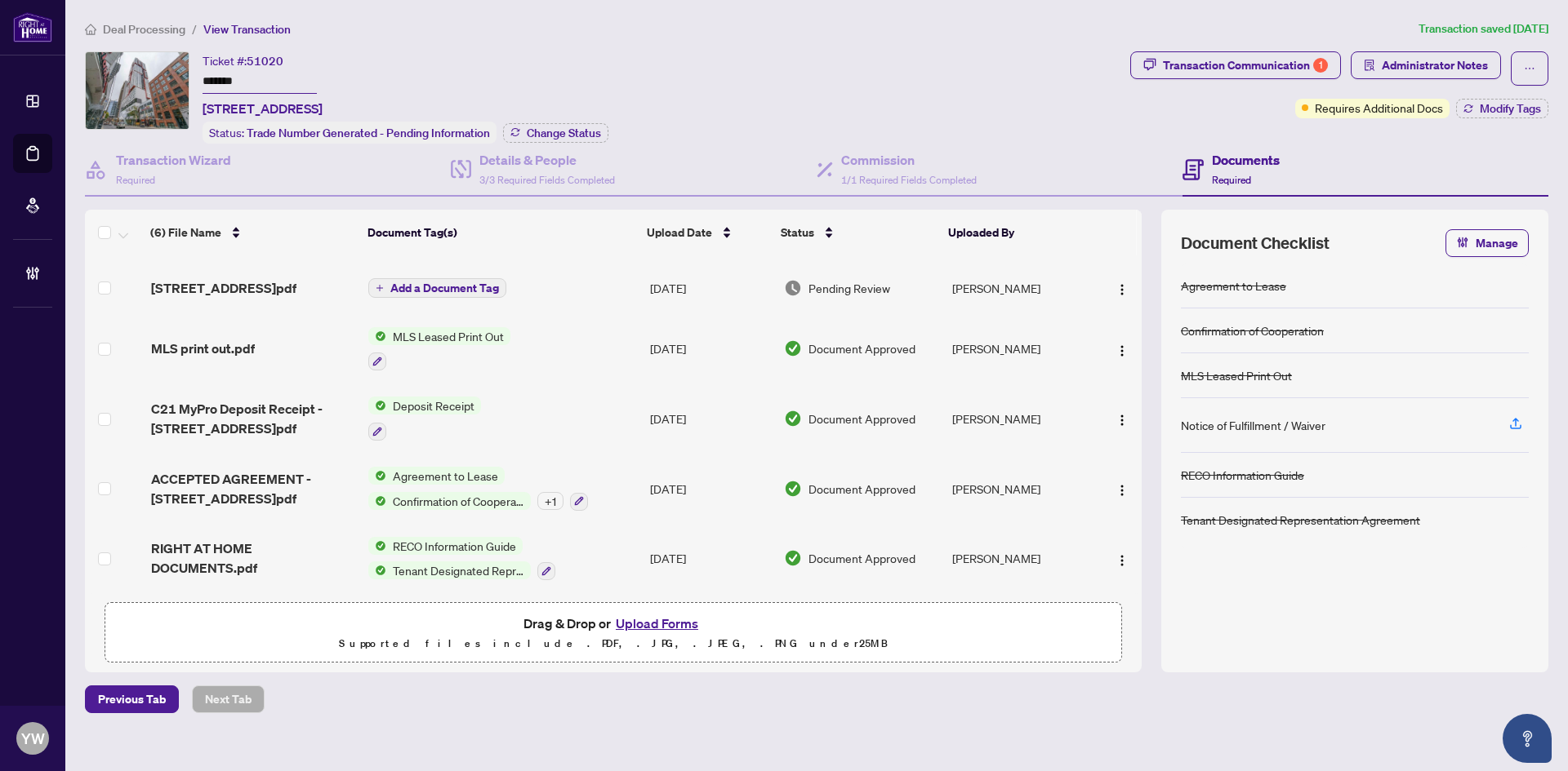
click at [296, 471] on span "ACCEPTED AGREEMENT - [STREET_ADDRESS]pdf" at bounding box center [253, 489] width 205 height 39
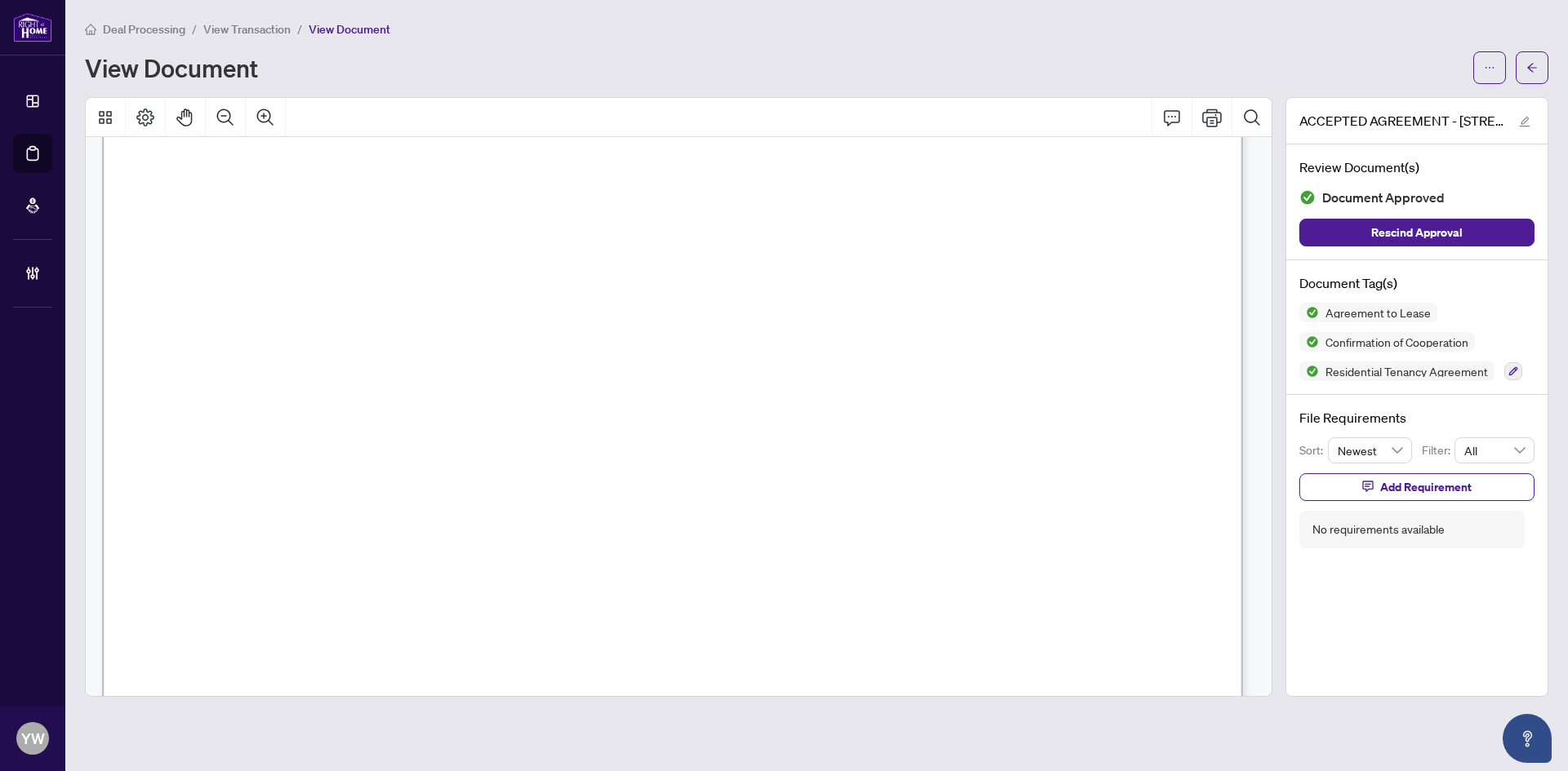
scroll to position [3591, 0]
click at [1535, 73] on icon "arrow-left" at bounding box center [1531, 67] width 12 height 12
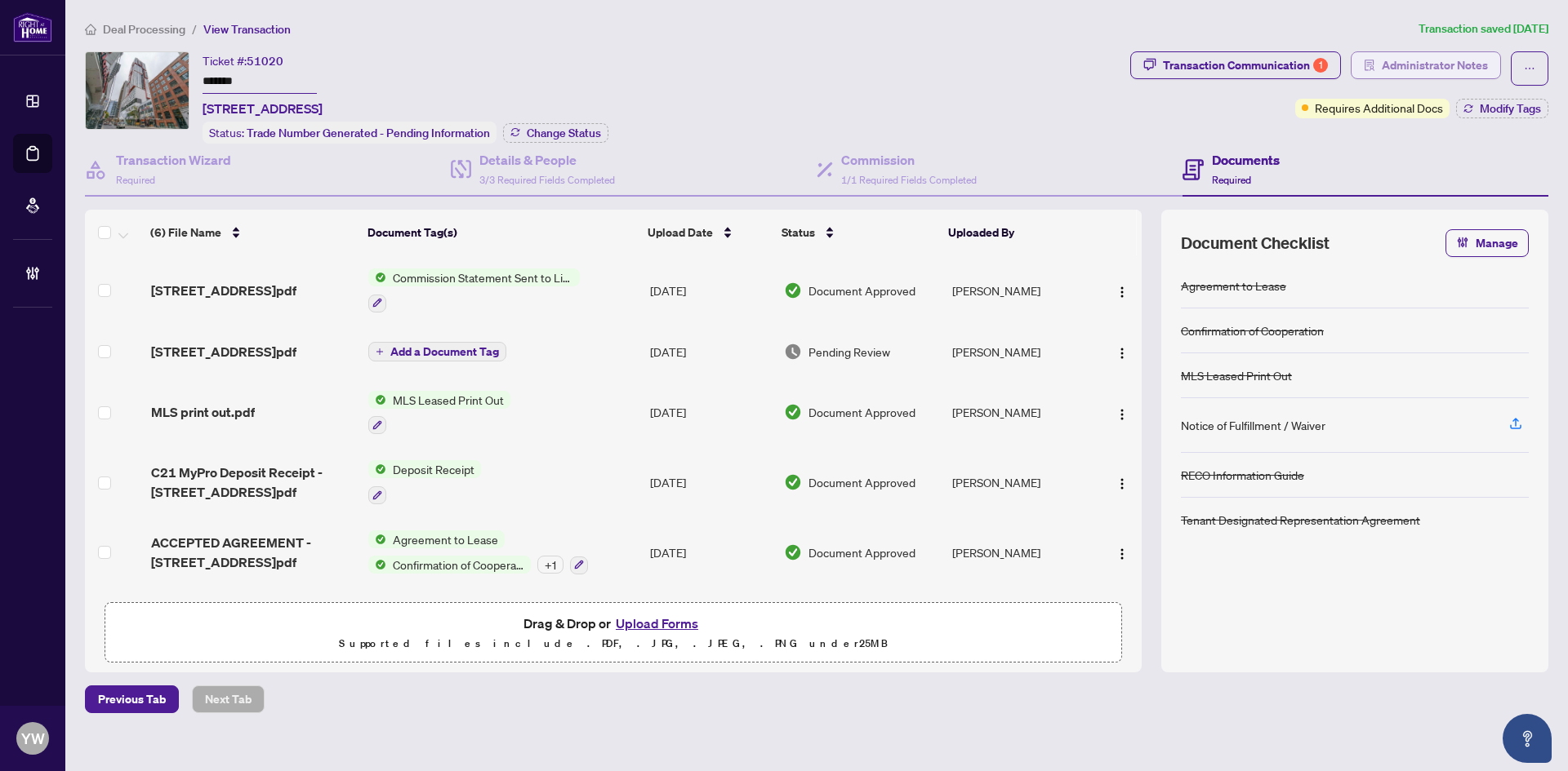
click at [1424, 68] on span "Administrator Notes" at bounding box center [1434, 65] width 106 height 26
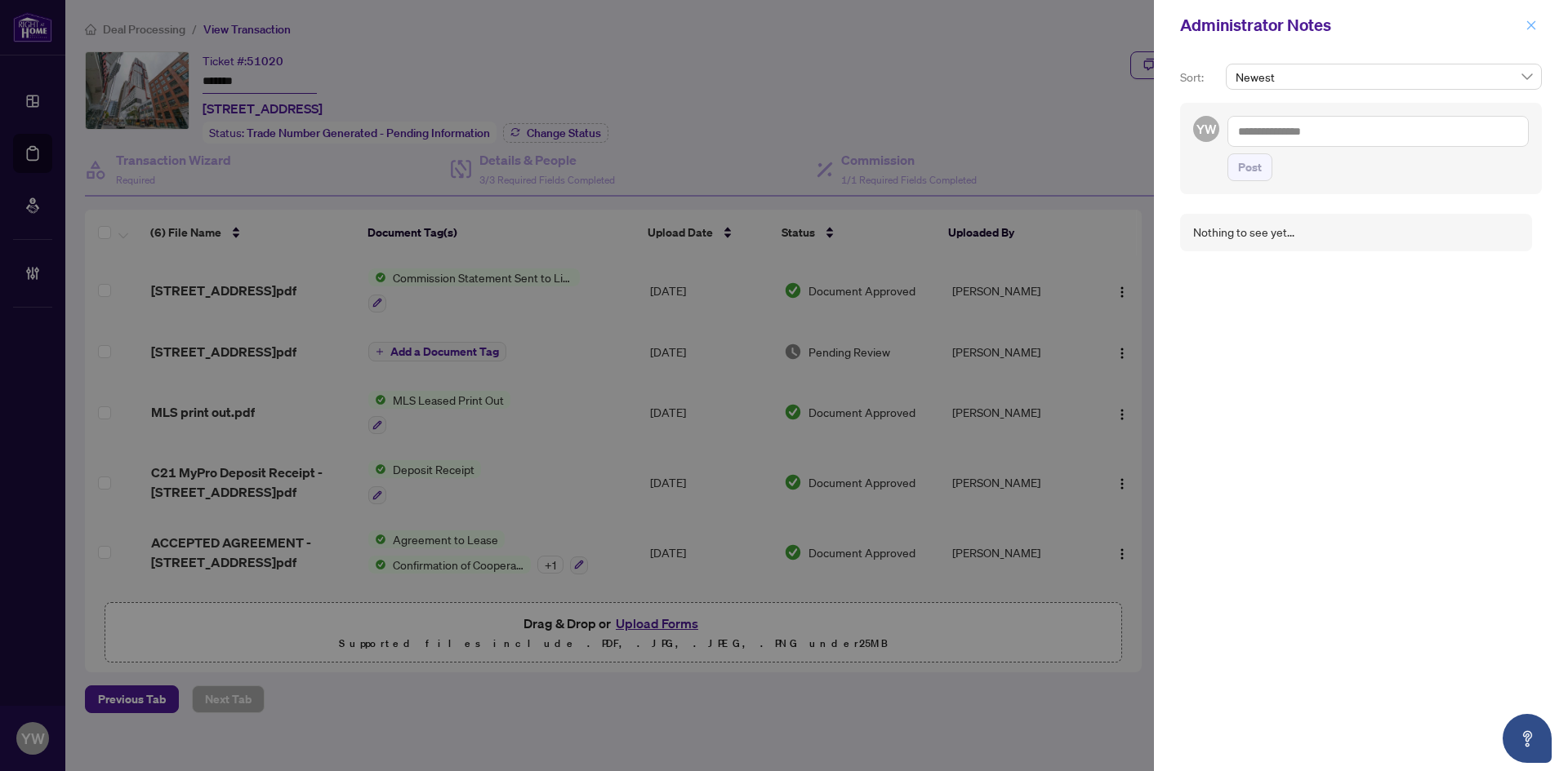
click at [1535, 22] on icon "close" at bounding box center [1530, 25] width 12 height 12
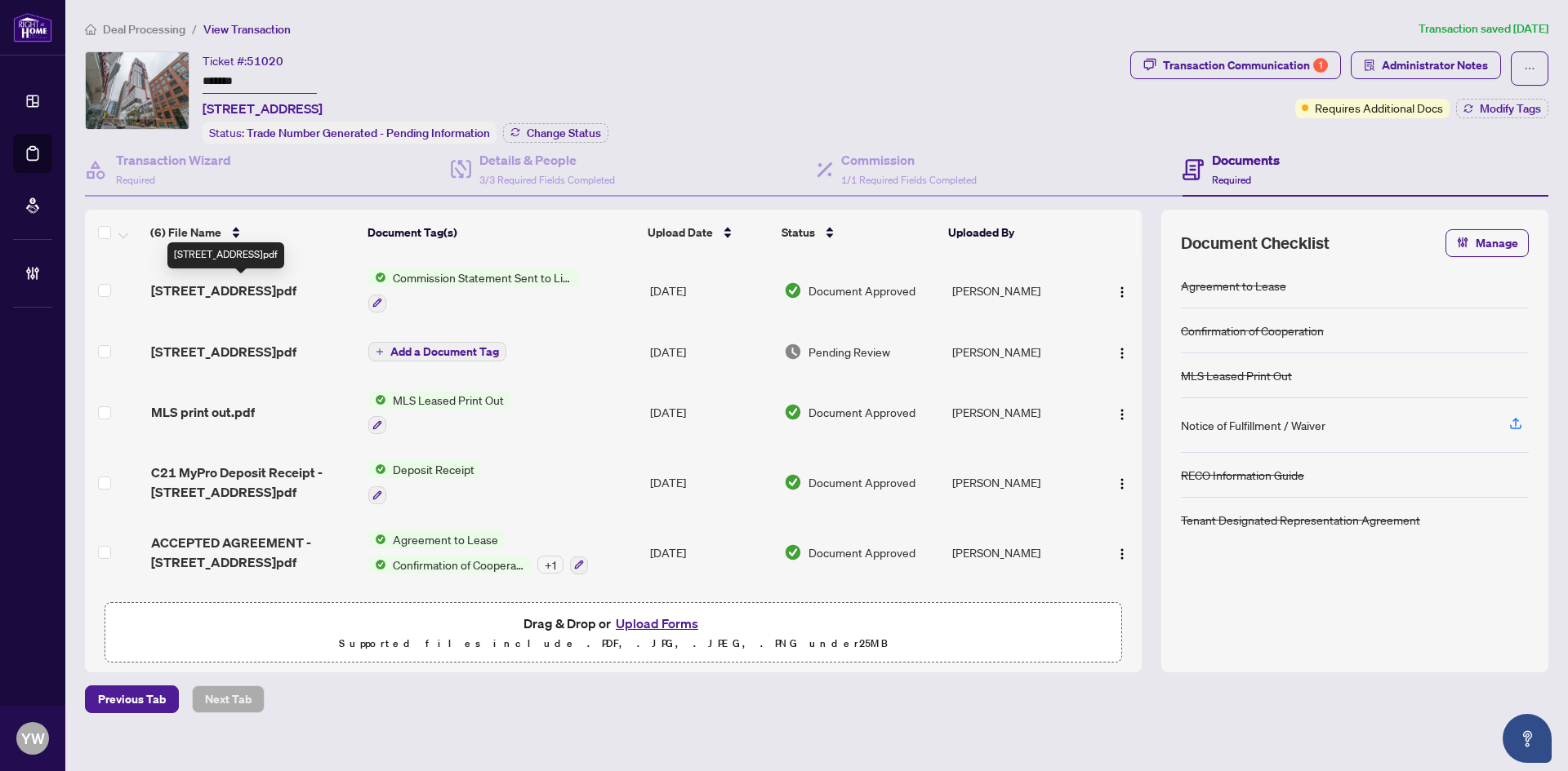
click at [296, 284] on span "[STREET_ADDRESS]pdf" at bounding box center [223, 290] width 145 height 20
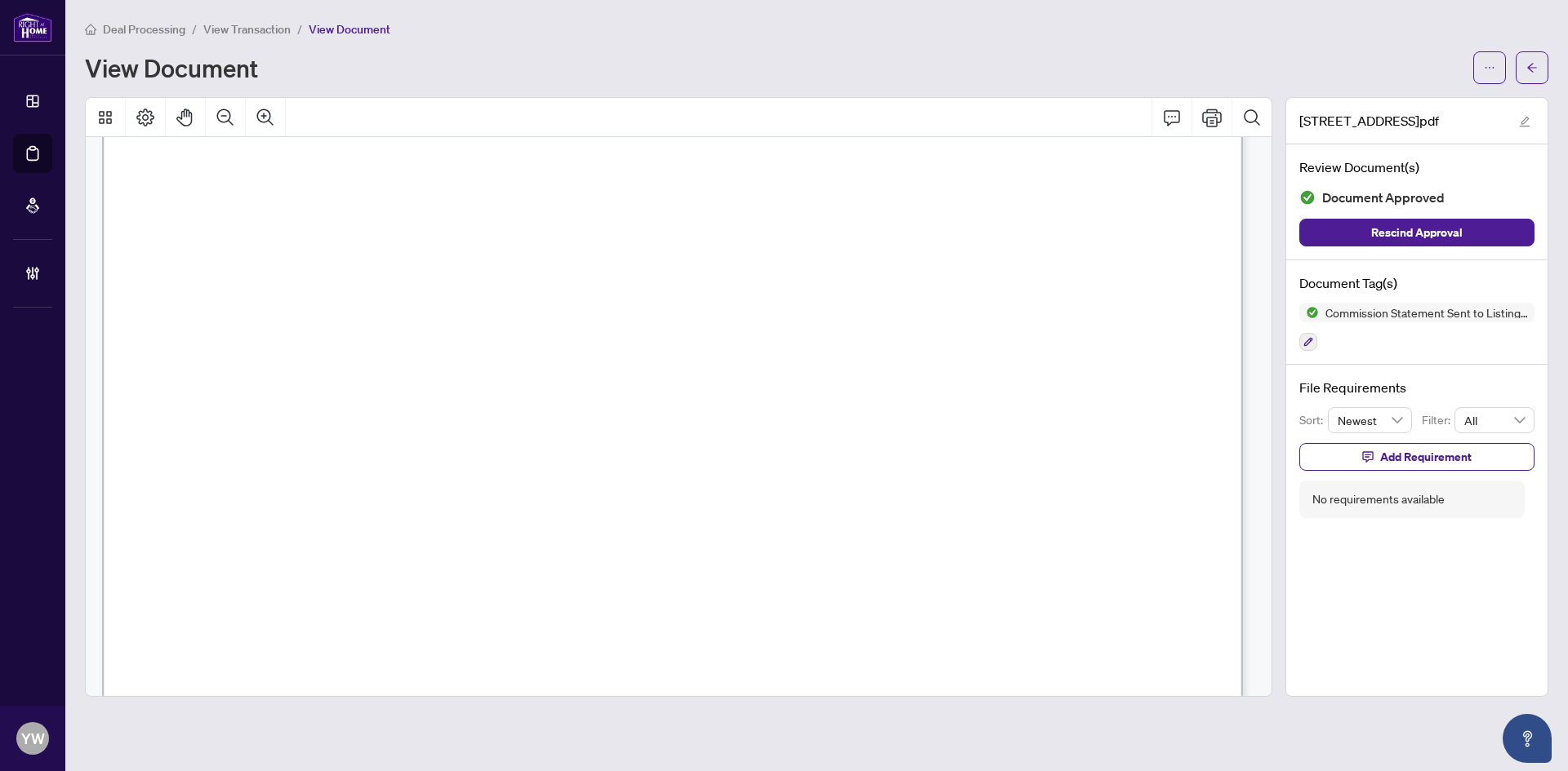
scroll to position [571, 0]
click at [1525, 70] on button "button" at bounding box center [1532, 67] width 32 height 32
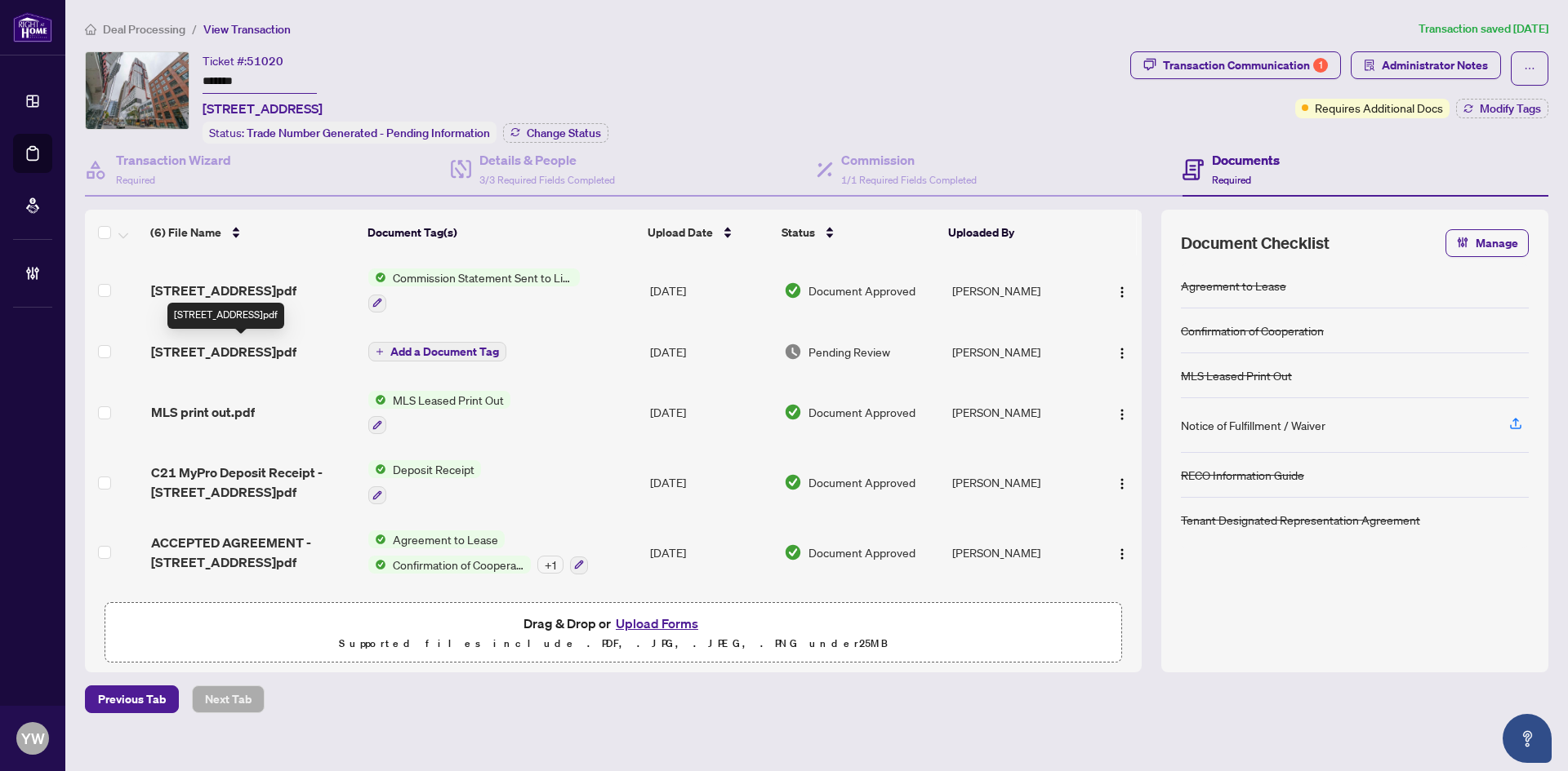
click at [296, 346] on span "[STREET_ADDRESS]pdf" at bounding box center [223, 351] width 145 height 20
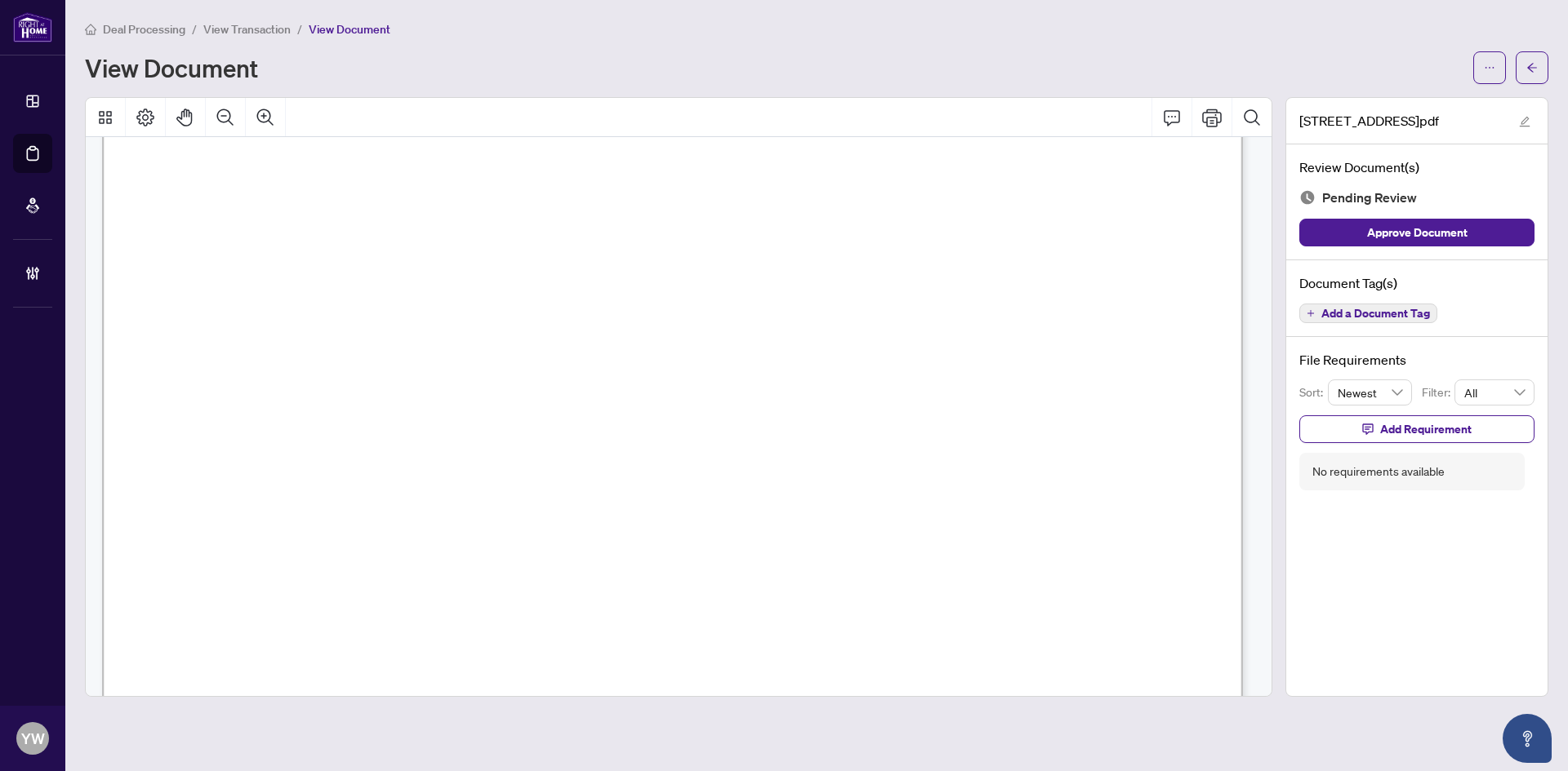
scroll to position [245, 0]
click at [1533, 56] on span "button" at bounding box center [1531, 67] width 12 height 26
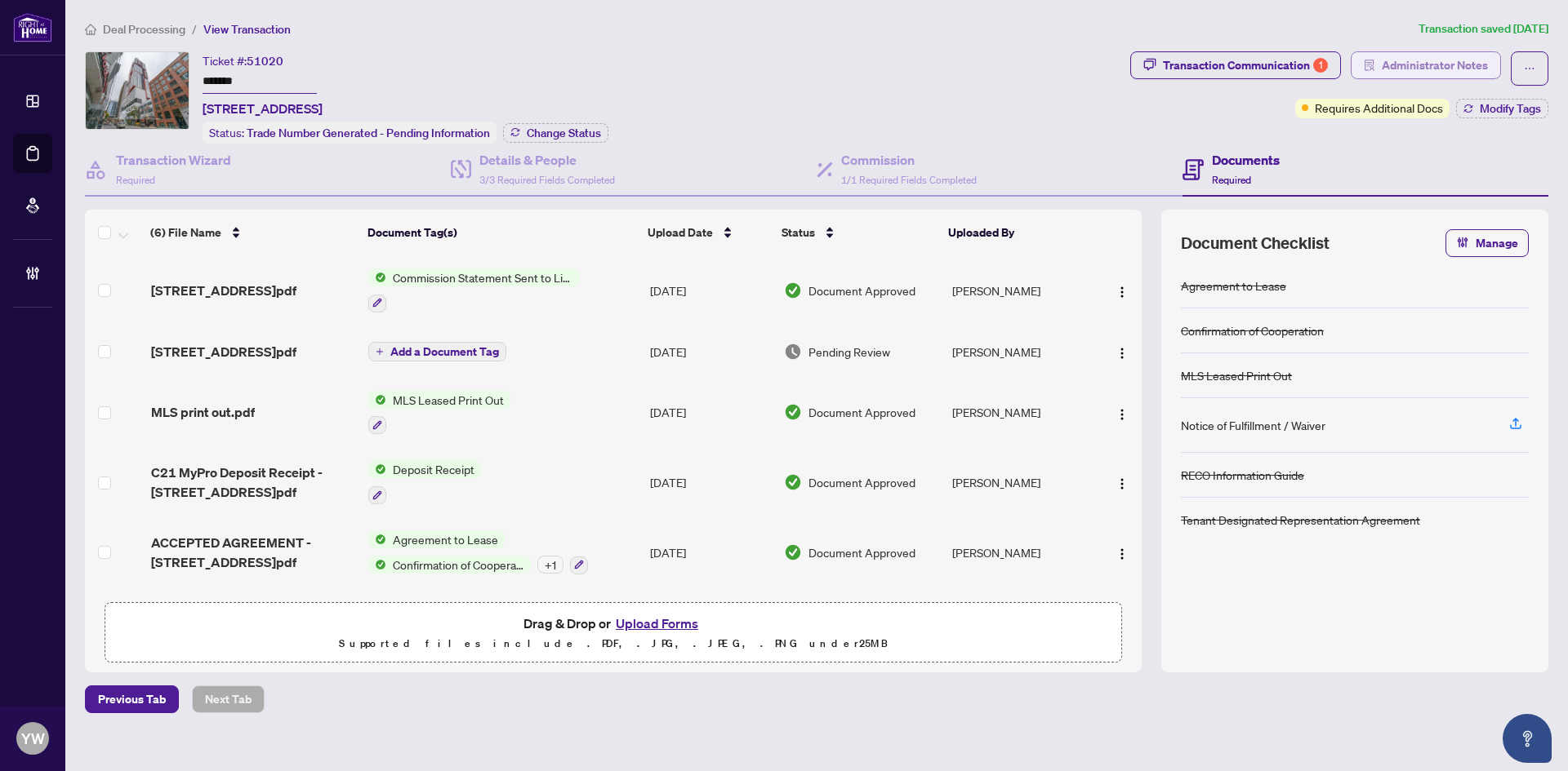
click at [1440, 65] on span "Administrator Notes" at bounding box center [1434, 65] width 106 height 26
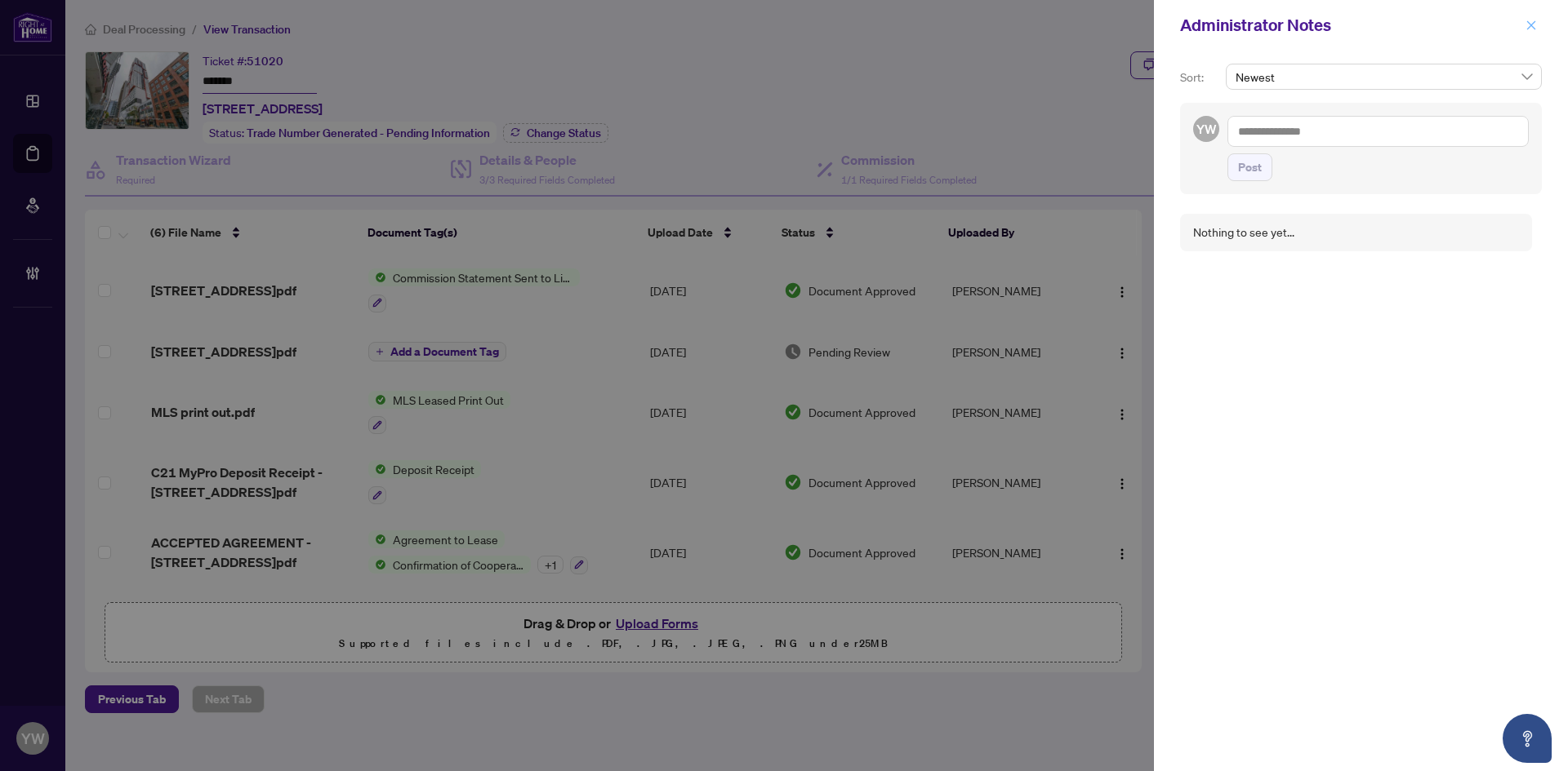
click at [1529, 30] on icon "close" at bounding box center [1530, 25] width 12 height 12
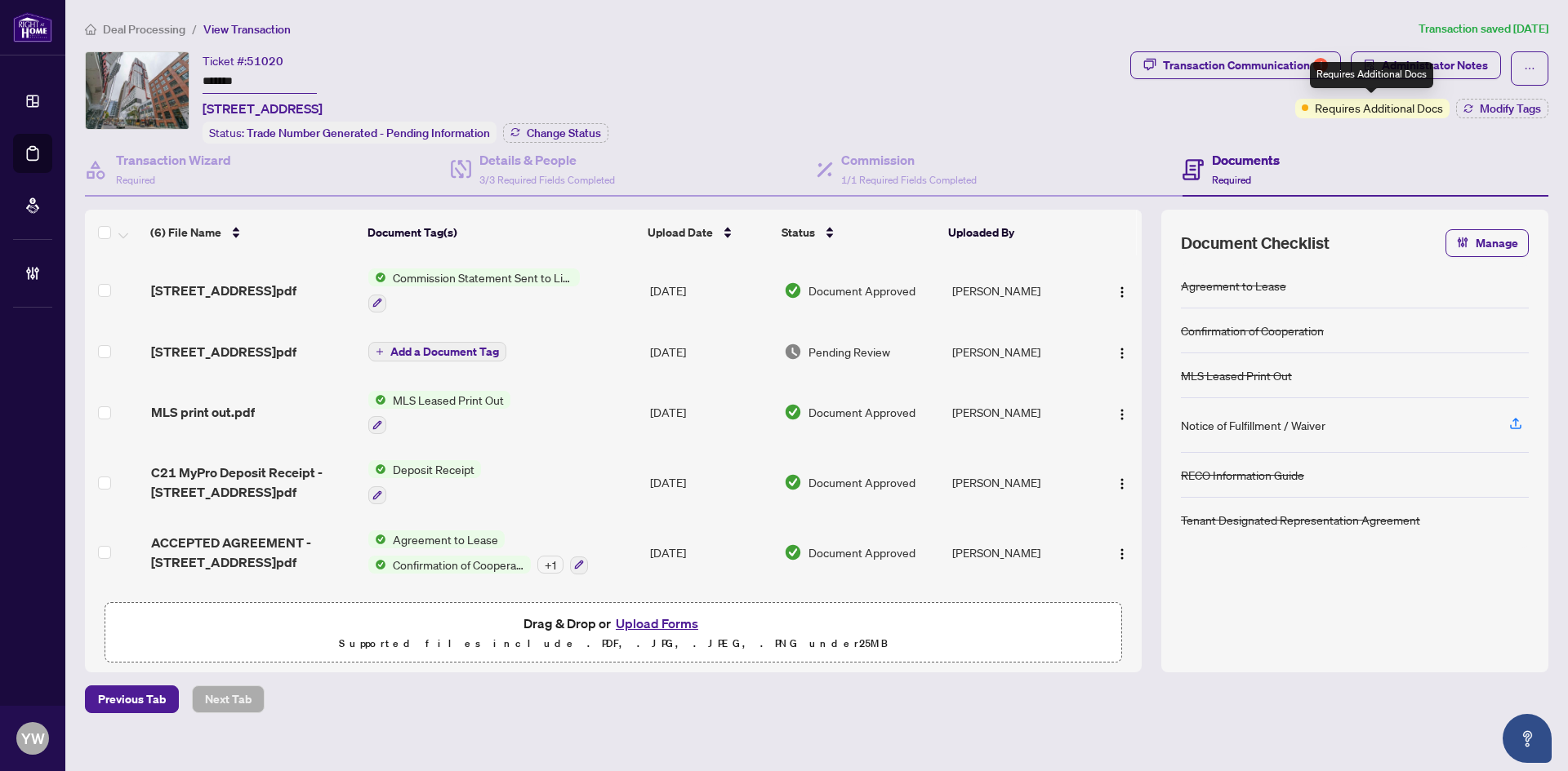
click at [1420, 68] on div "Requires Additional Docs" at bounding box center [1371, 74] width 123 height 26
click at [1475, 65] on span "Administrator Notes" at bounding box center [1434, 65] width 106 height 26
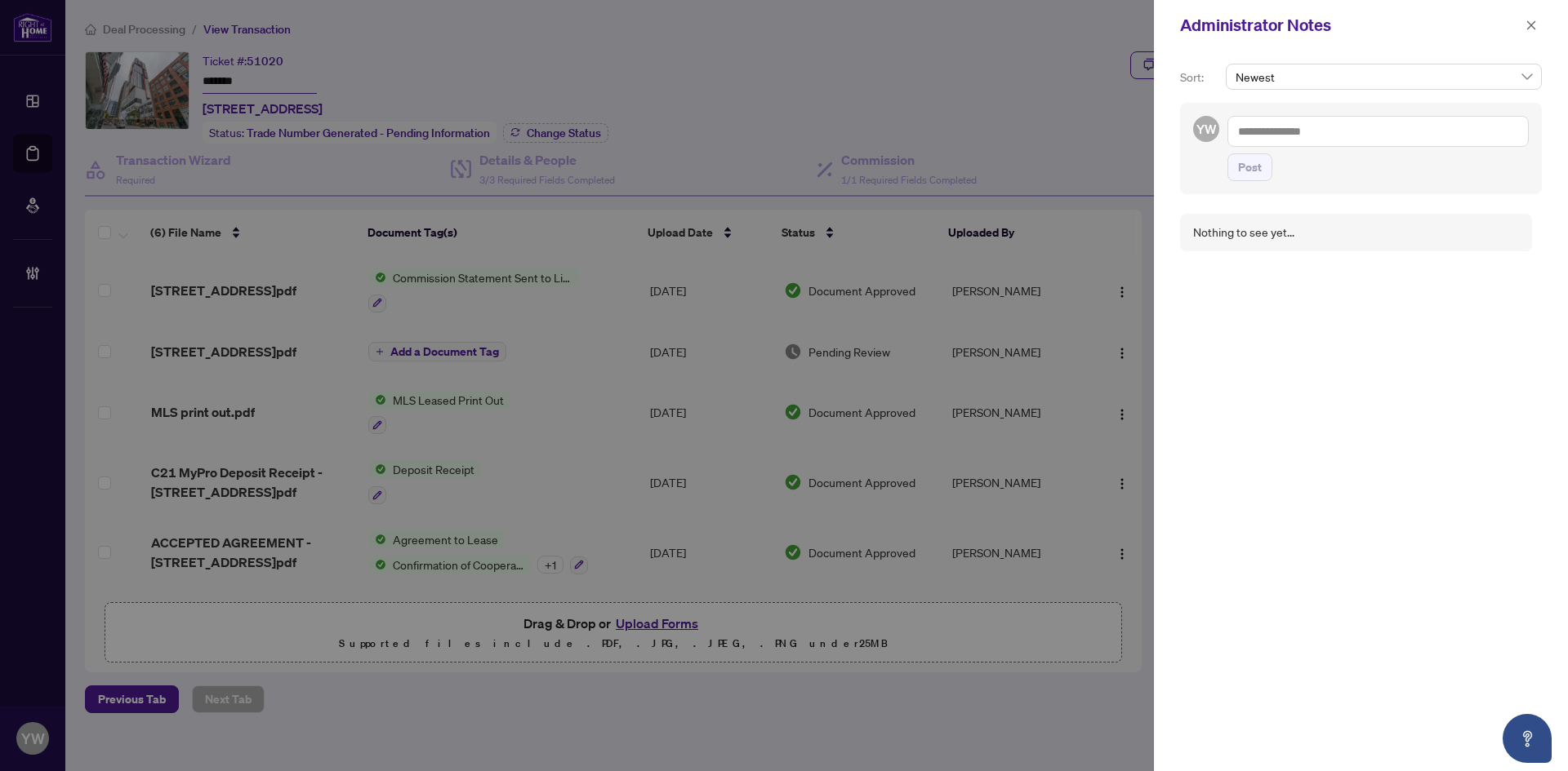
click at [1326, 132] on textarea at bounding box center [1378, 131] width 301 height 31
click at [1315, 132] on textarea at bounding box center [1378, 131] width 301 height 31
click at [1294, 146] on b "Jaye" at bounding box center [1284, 143] width 22 height 14
type textarea "**********"
click at [1261, 184] on button "Post" at bounding box center [1250, 183] width 45 height 28
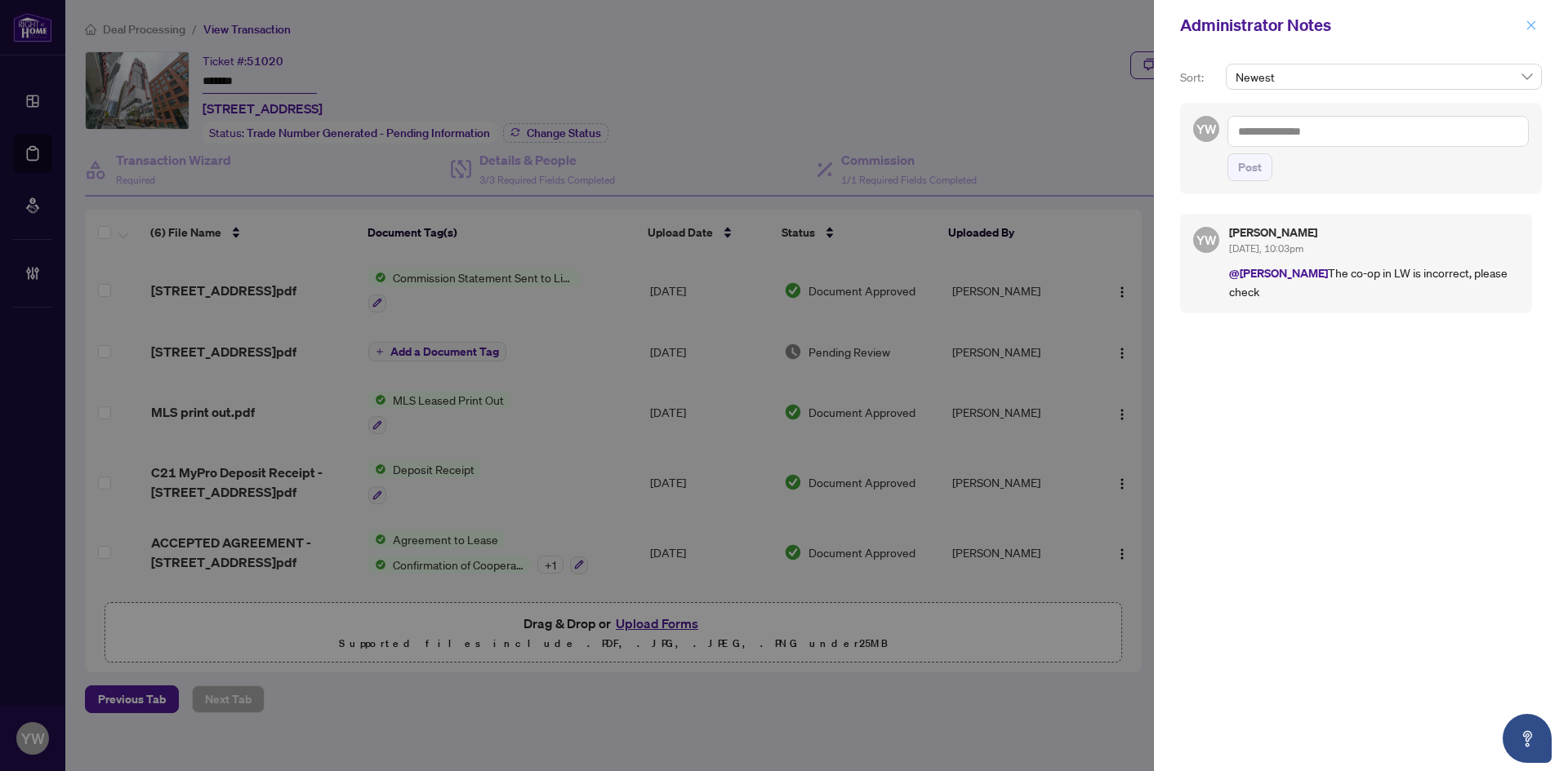
click at [1526, 32] on span "button" at bounding box center [1530, 25] width 12 height 26
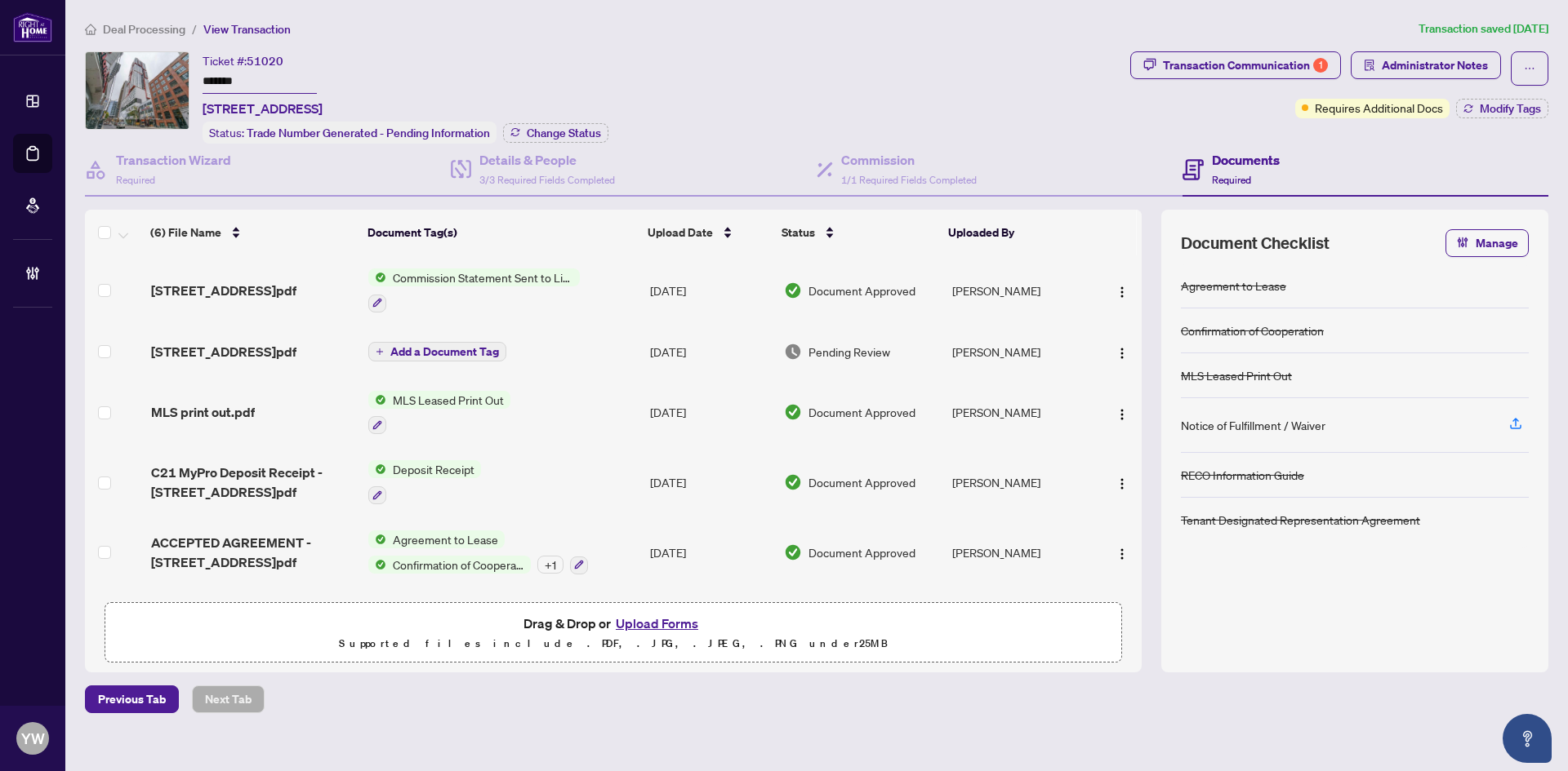
click at [135, 27] on span "Deal Processing" at bounding box center [144, 30] width 83 height 14
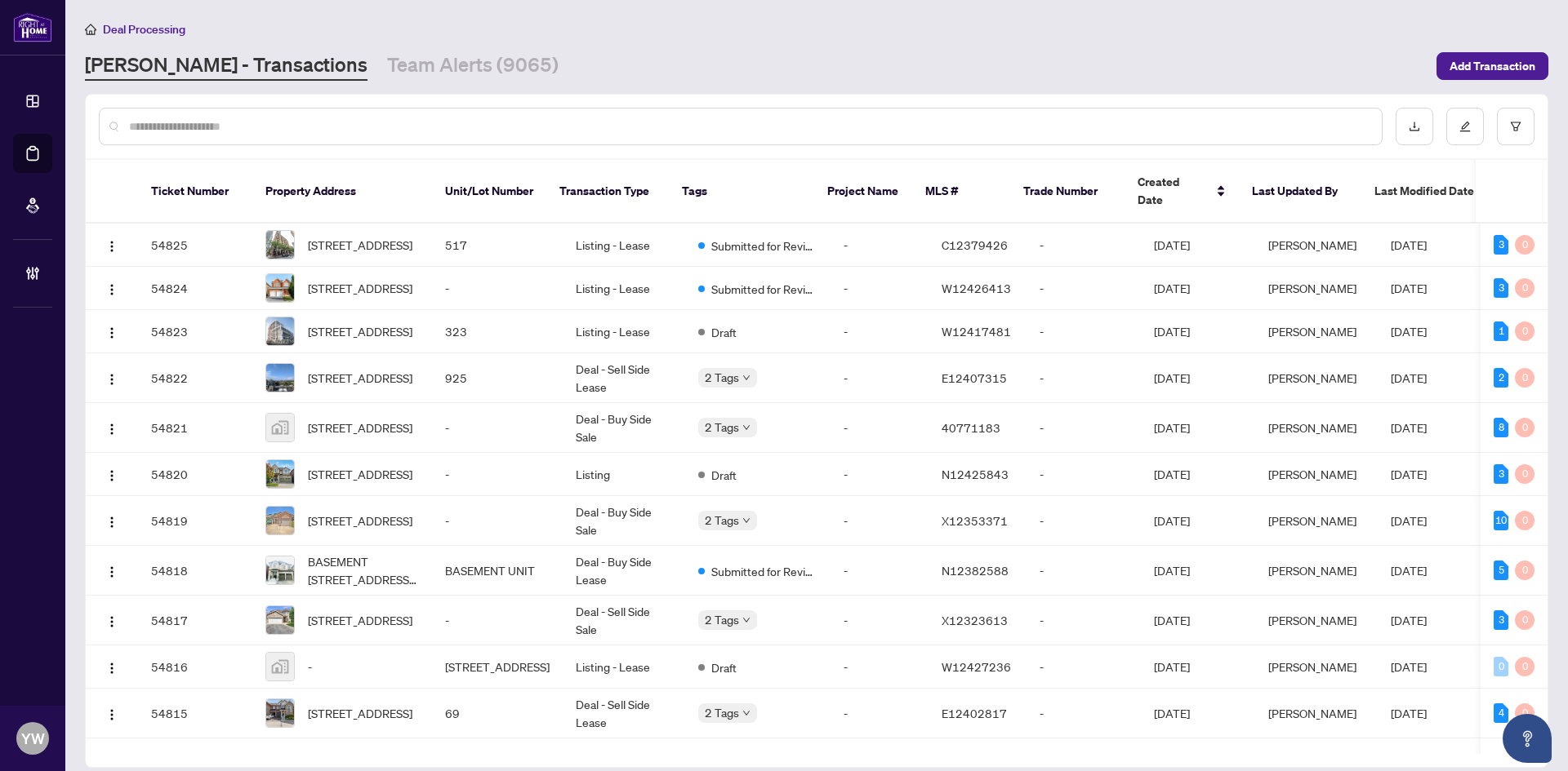
drag, startPoint x: 135, startPoint y: 27, endPoint x: 139, endPoint y: 125, distance: 98.1
click at [125, 127] on div at bounding box center [740, 126] width 1284 height 38
click at [141, 123] on input "text" at bounding box center [749, 126] width 1240 height 18
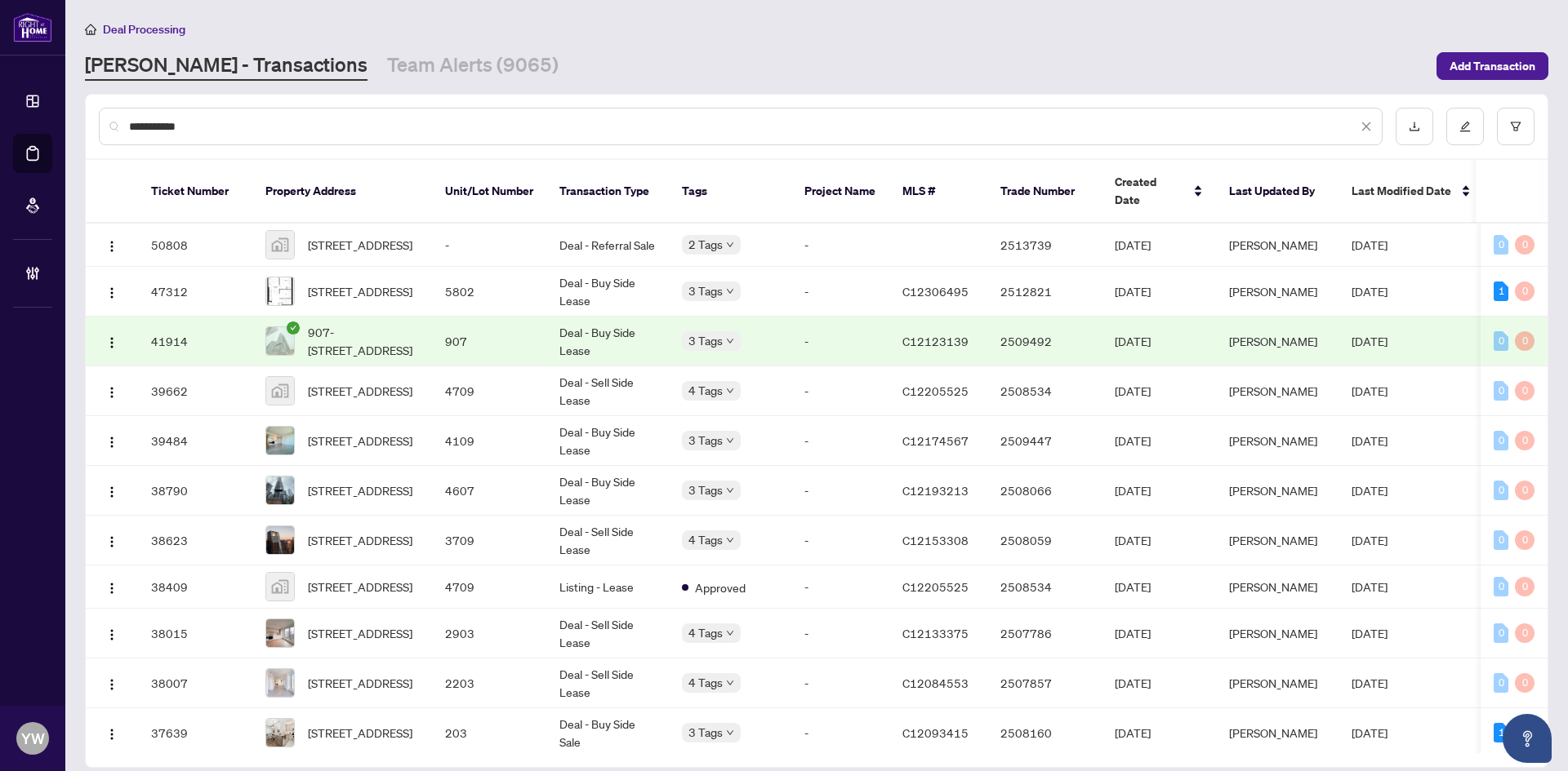
type input "**********"
